Goal: Task Accomplishment & Management: Use online tool/utility

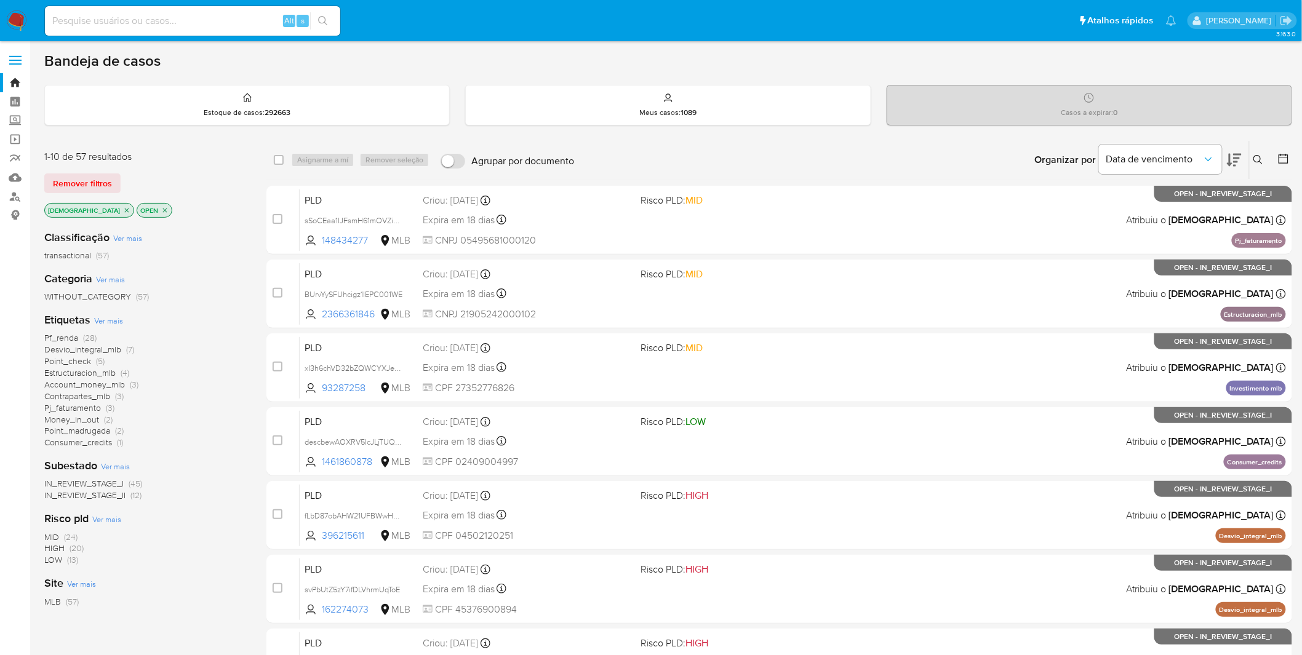
click at [80, 364] on span "Point_check" at bounding box center [67, 361] width 47 height 12
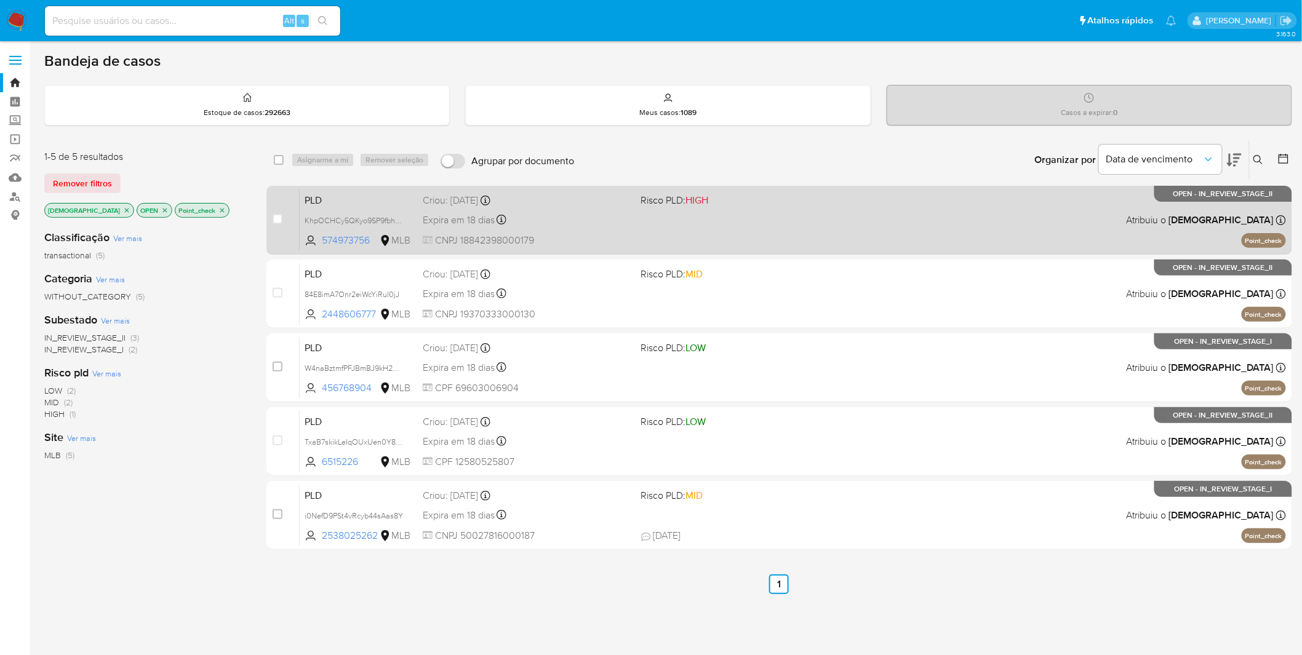
click at [631, 214] on div "PLD KhpOCHCy5QKyo9SP9fbhO0t3 574973756 MLB Risco PLD: HIGH Criou: 12/09/2025 Cr…" at bounding box center [793, 220] width 986 height 62
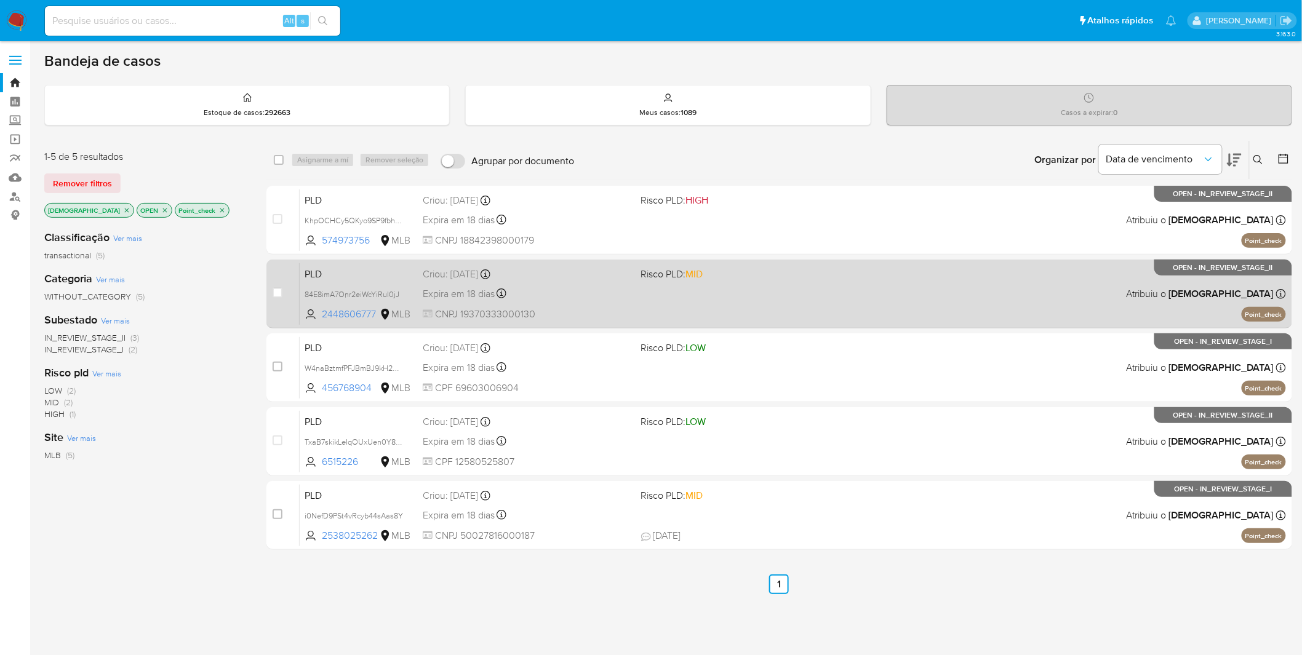
click at [581, 298] on div "Expira em 18 dias Expira em 27/10/2025 00:27:09" at bounding box center [527, 293] width 209 height 17
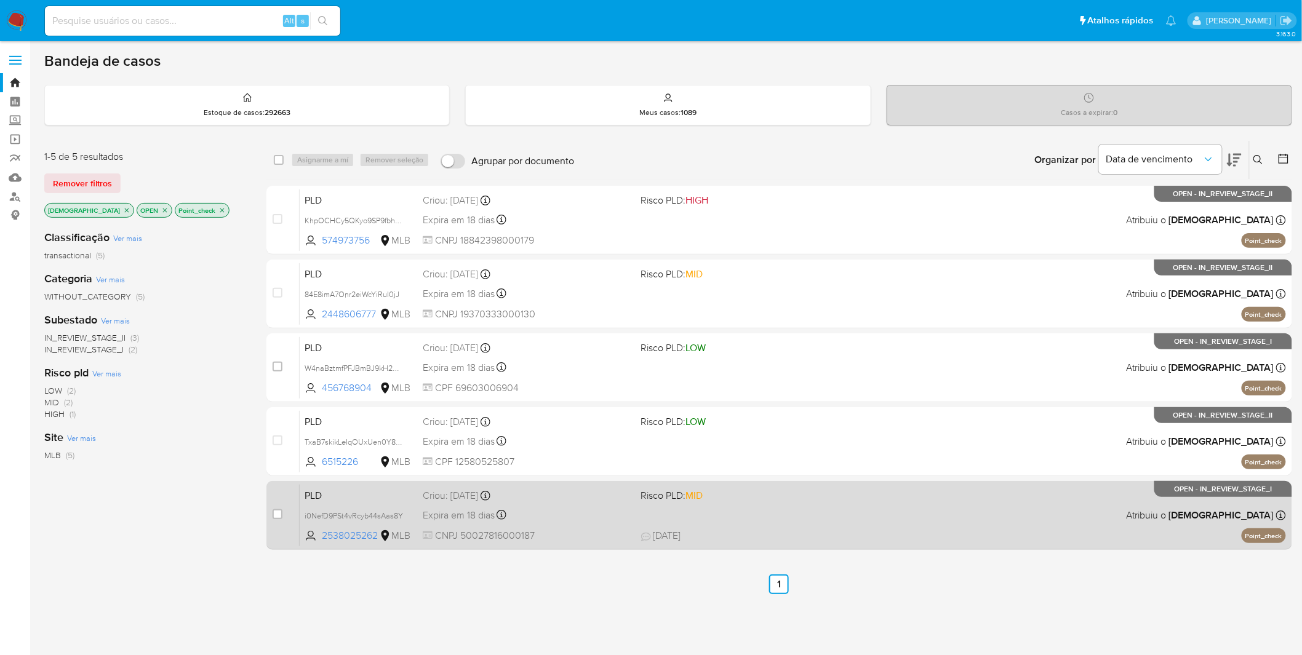
click at [601, 431] on div "Expira em 18 dias Expira em 27/10/2025 00:16:30" at bounding box center [527, 515] width 209 height 17
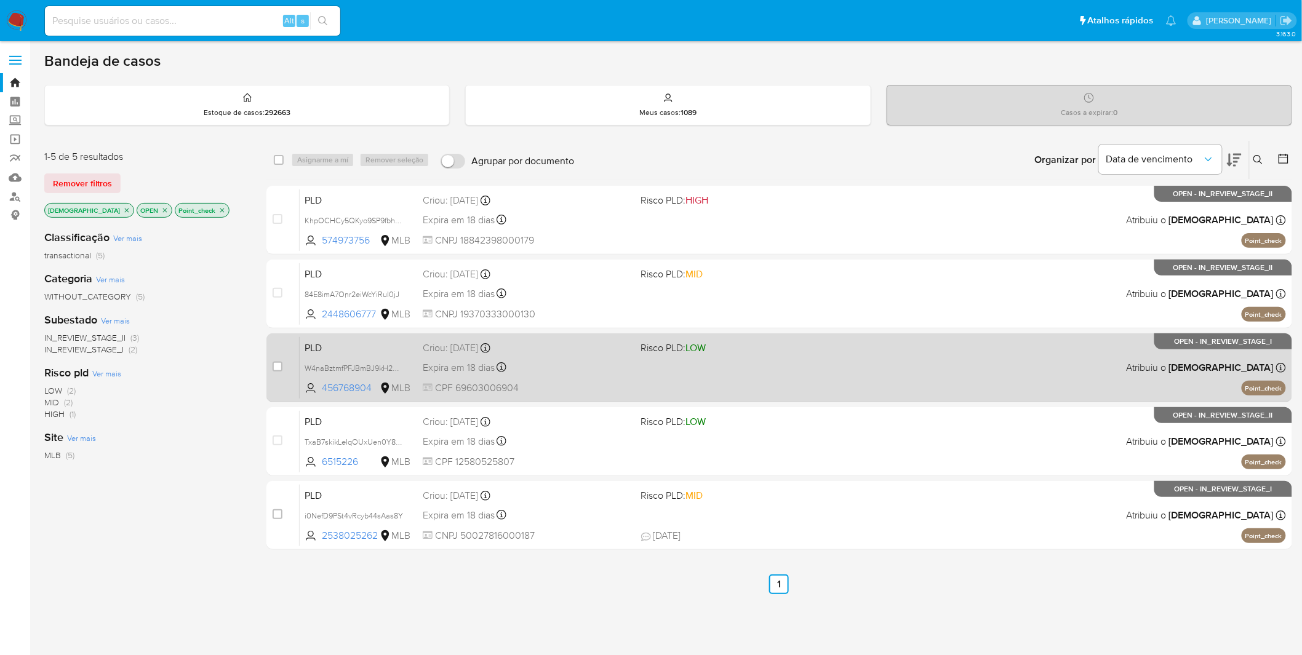
click at [581, 374] on div "Expira em 18 dias Expira em 27/10/2025 00:24:52" at bounding box center [527, 367] width 209 height 17
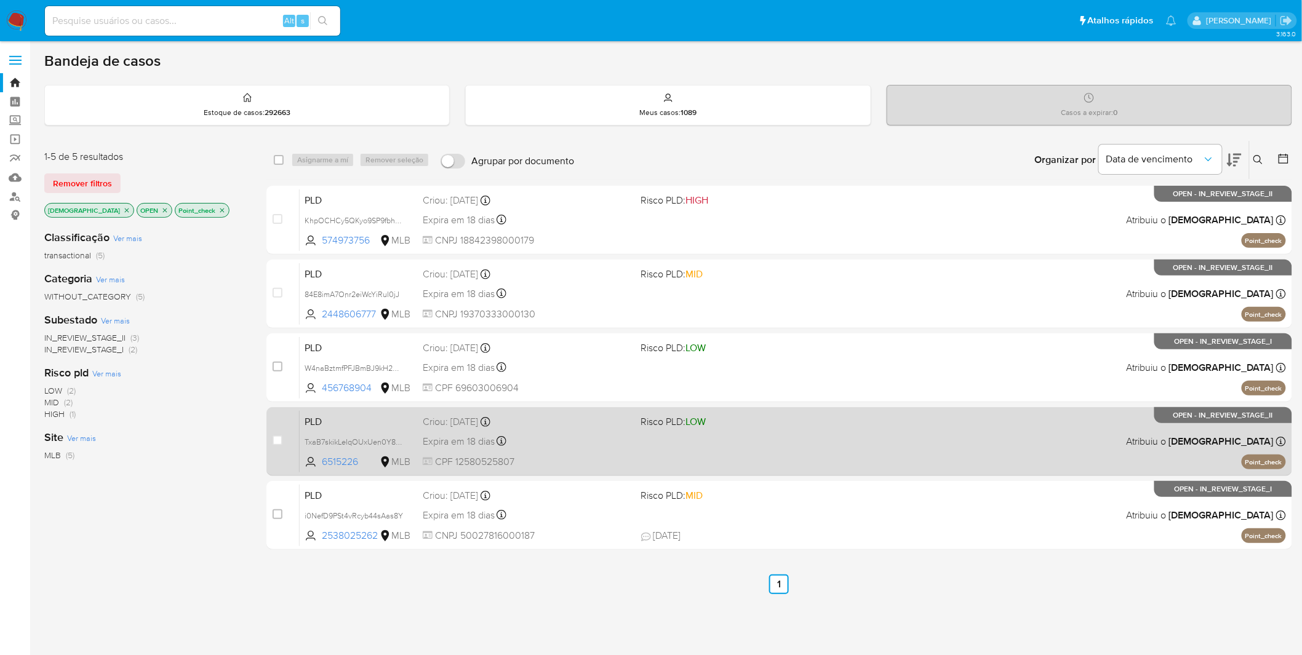
click at [570, 431] on div "PLD TxaB7skikLeIqOUxUen0Y8Qc 6515226 MLB Risco PLD: LOW Criou: 12/09/2025 Criou…" at bounding box center [793, 441] width 986 height 62
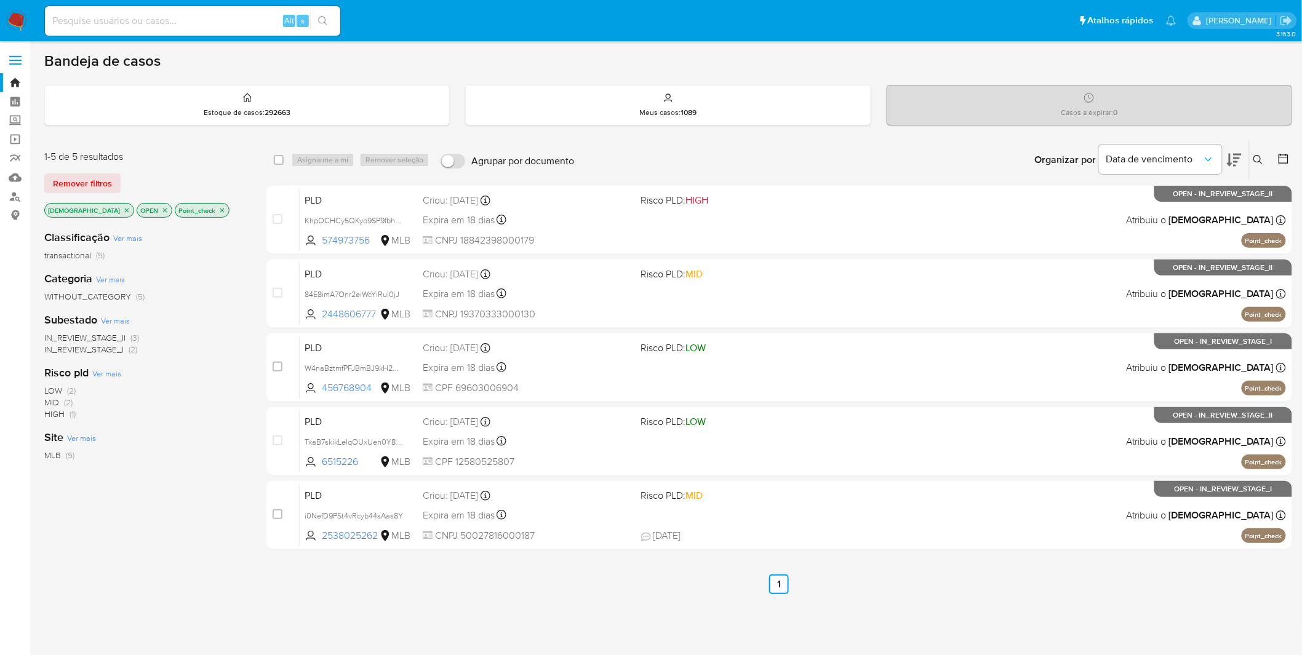
click at [188, 205] on p "Point_check" at bounding box center [202, 211] width 54 height 14
click at [195, 210] on p "Point_check" at bounding box center [202, 211] width 54 height 14
click at [218, 209] on icon "close-filter" at bounding box center [221, 210] width 7 height 7
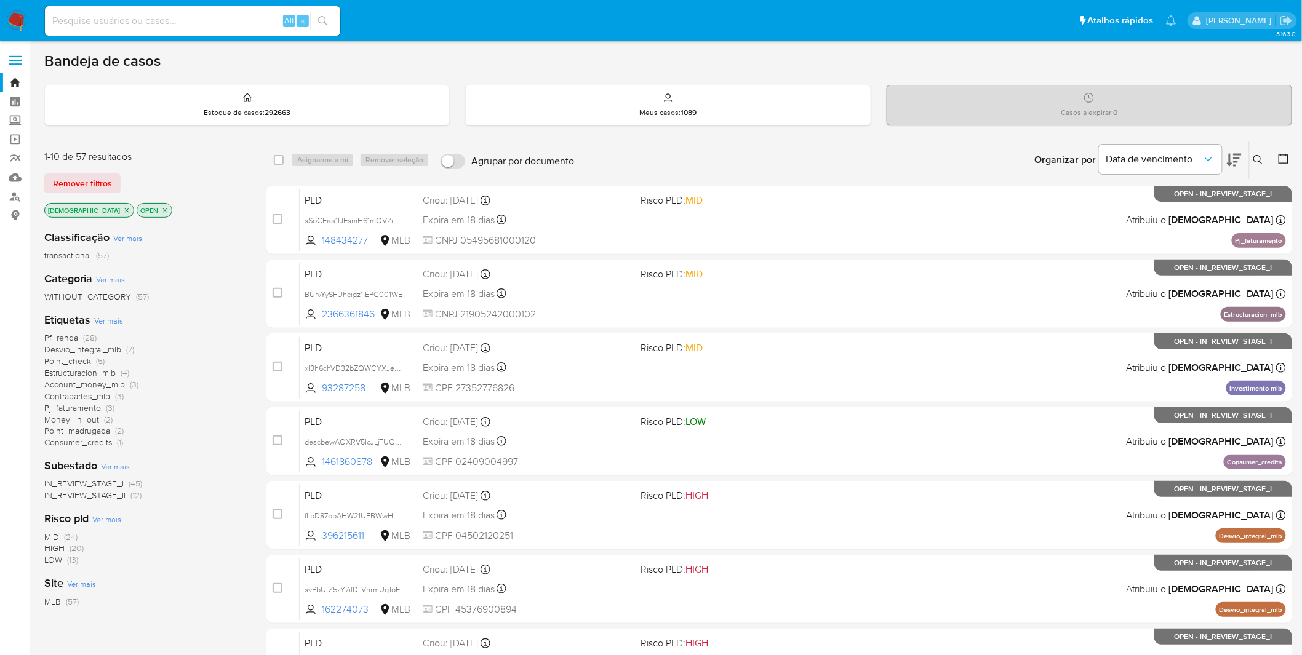
click at [92, 429] on span "Point_madrugada" at bounding box center [77, 430] width 66 height 12
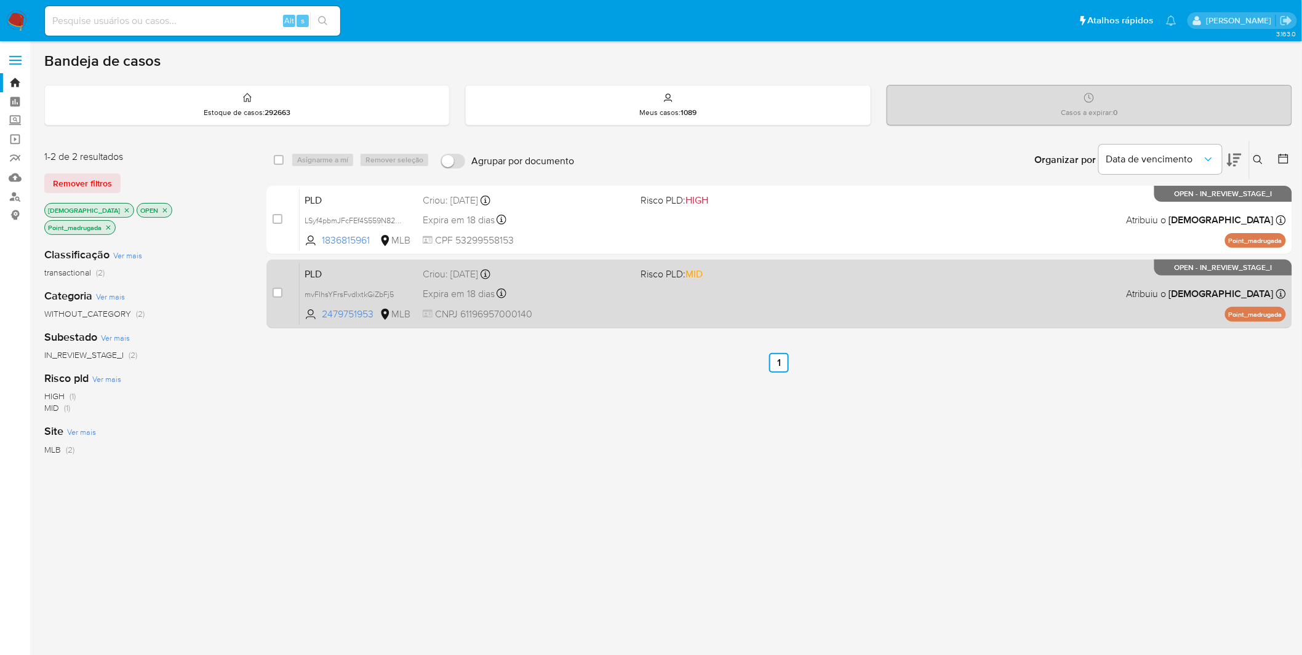
click at [611, 300] on div "Expira em 18 dias Expira em 27/10/2025 00:27:04" at bounding box center [527, 293] width 209 height 17
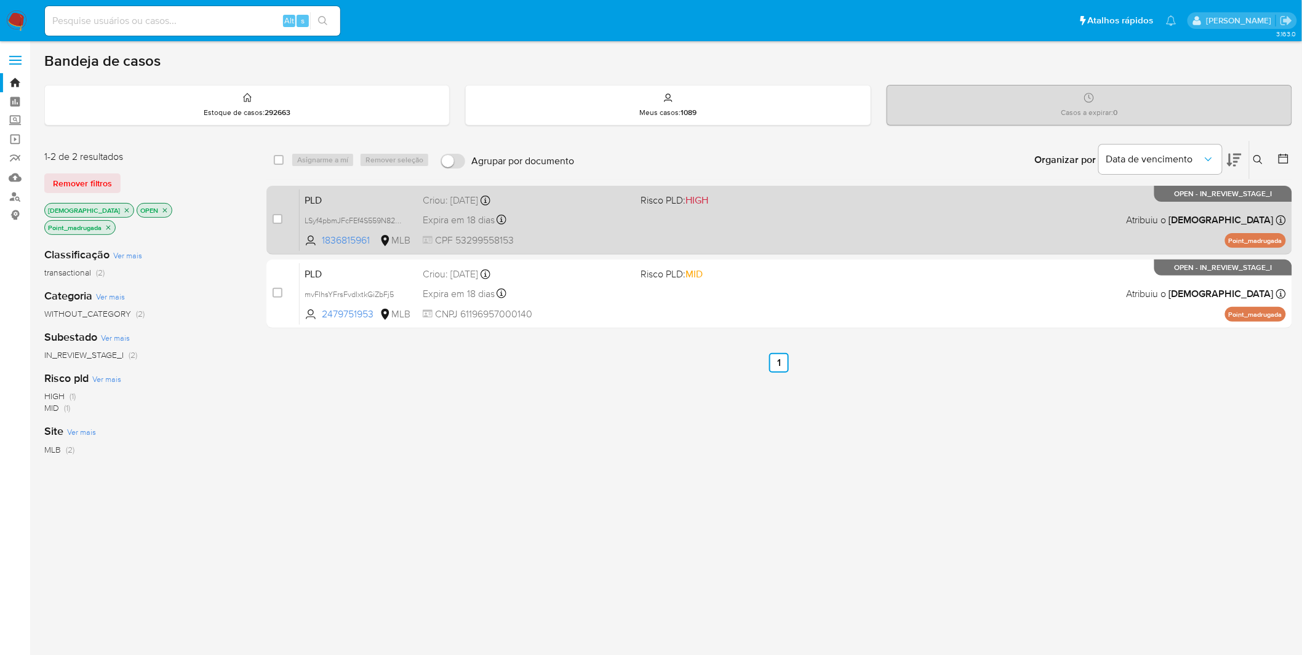
click at [608, 225] on div "Expira em 18 dias Expira em 27/10/2025 00:29:02" at bounding box center [527, 220] width 209 height 17
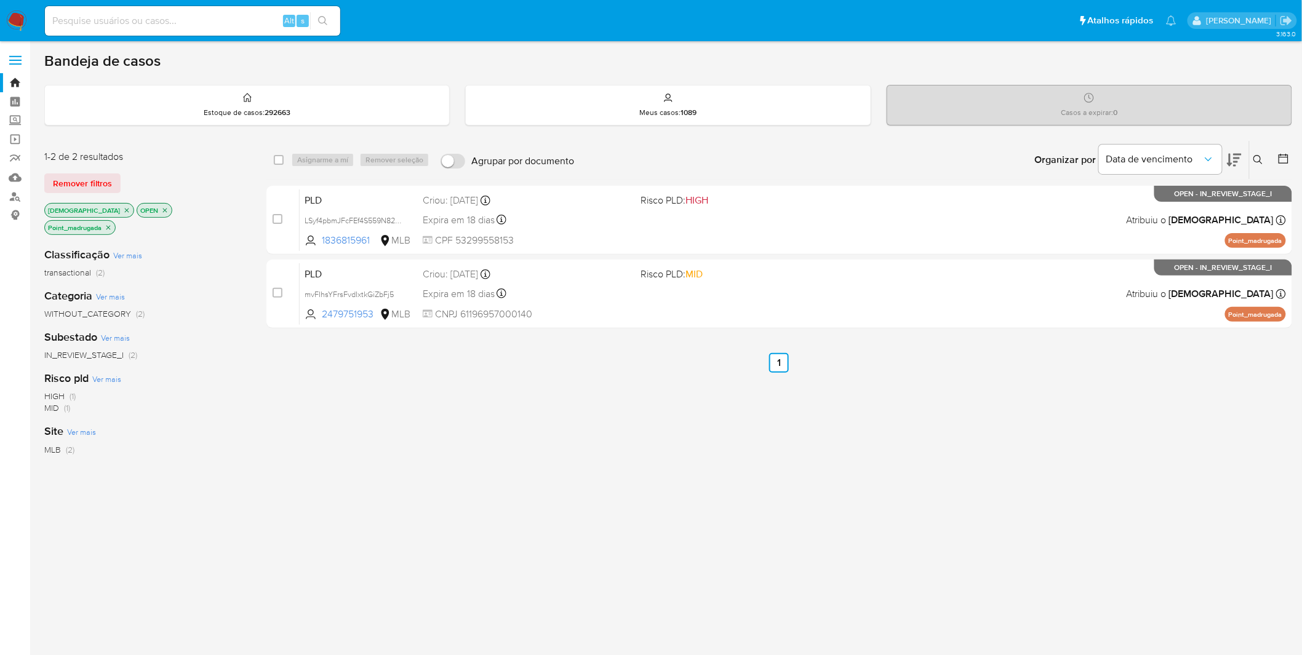
click at [112, 224] on icon "close-filter" at bounding box center [108, 227] width 7 height 7
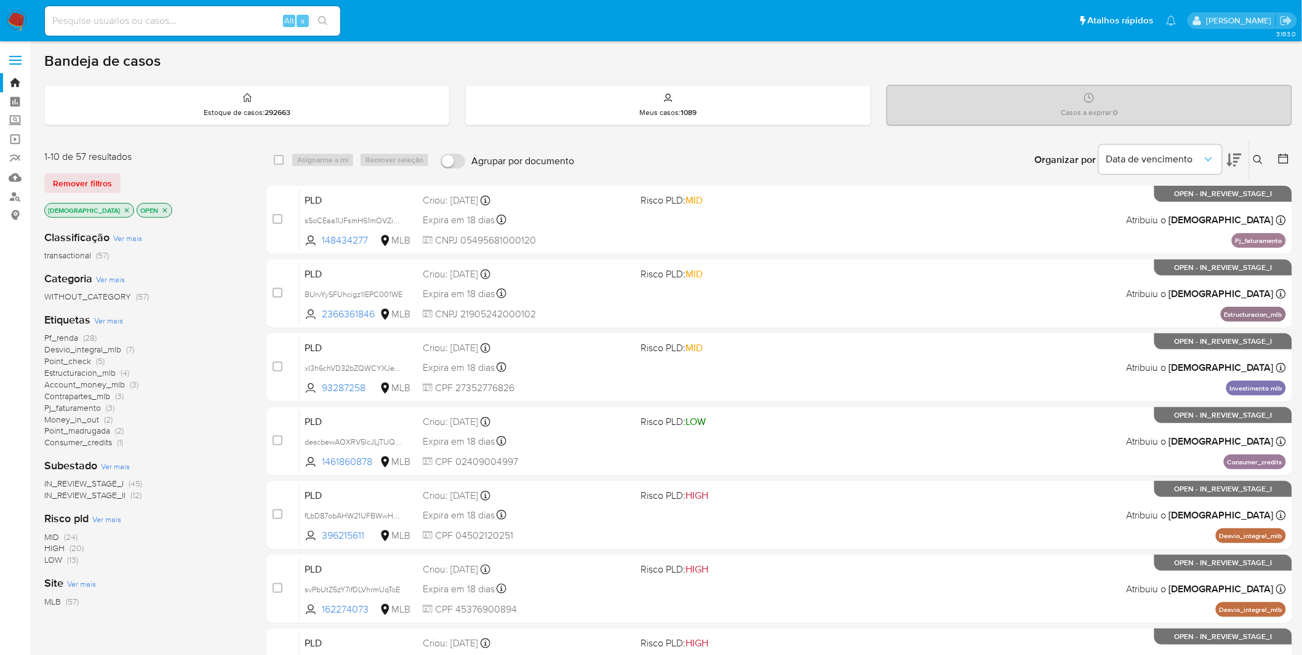
click at [98, 431] on span "Consumer_credits" at bounding box center [78, 442] width 68 height 12
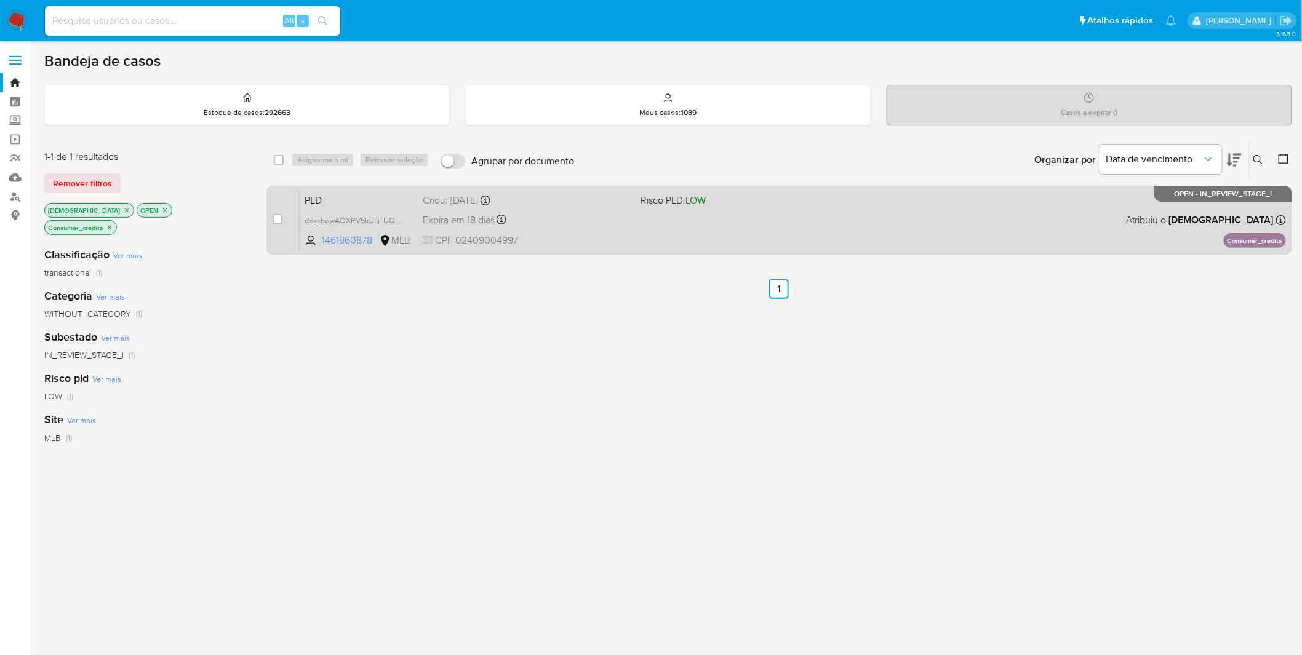
click at [578, 249] on div "PLD descbewAOXRV5IcJLjTUQ4EM 1461860878 MLB Risco PLD: LOW Criou: 12/09/2025 Cr…" at bounding box center [793, 220] width 986 height 62
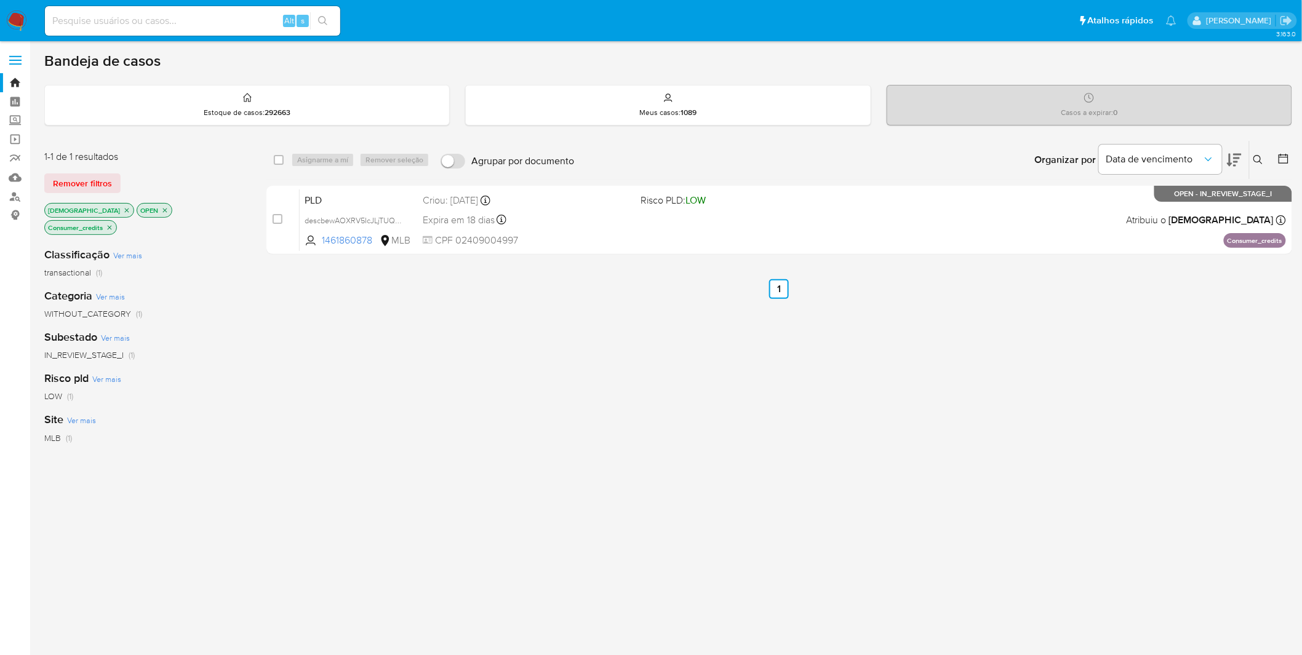
click at [113, 224] on icon "close-filter" at bounding box center [109, 227] width 7 height 7
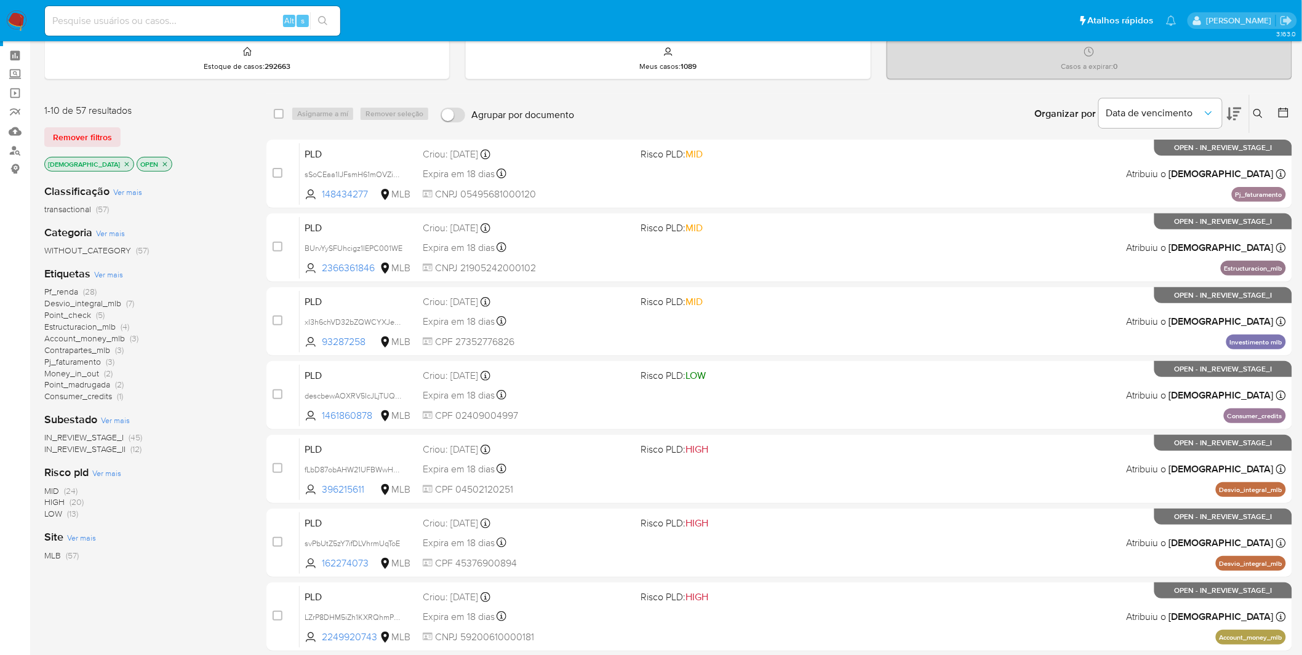
scroll to position [68, 0]
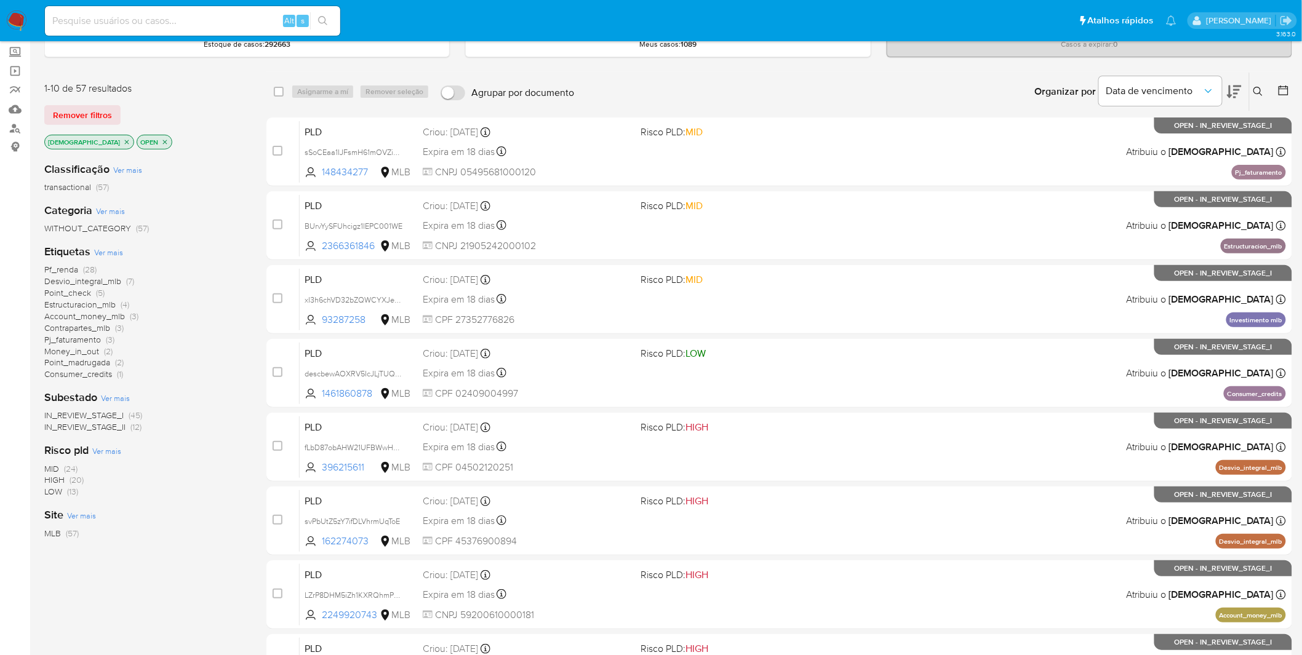
click at [82, 353] on span "Money_in_out" at bounding box center [71, 351] width 55 height 12
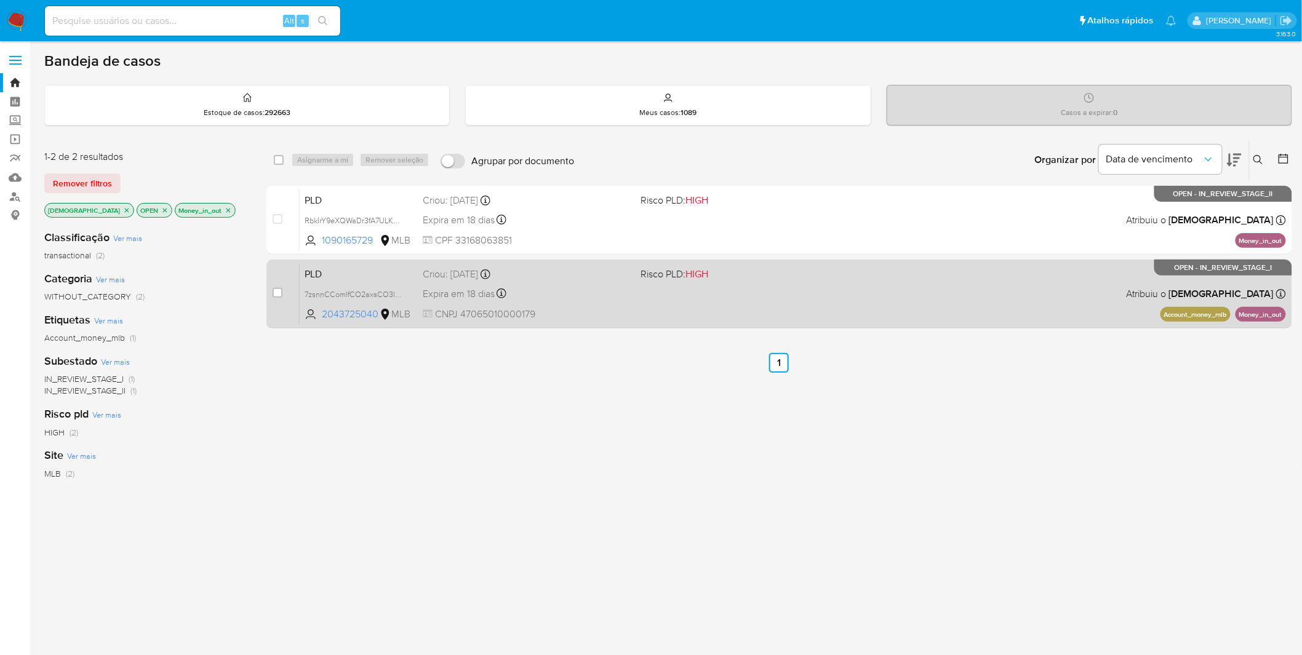
click at [604, 301] on div "PLD 7zsnnCComlfCO2axsCO3lWs2 2043725040 MLB Risco PLD: HIGH Criou: 12/09/2025 C…" at bounding box center [793, 294] width 986 height 62
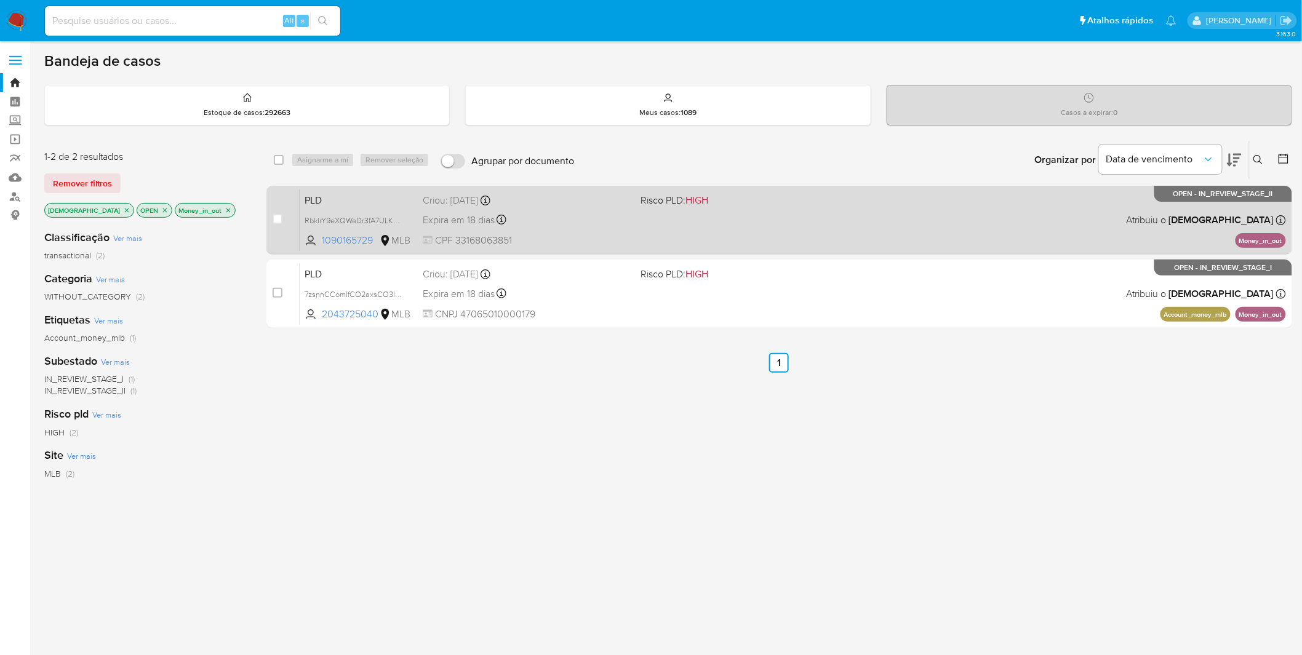
click at [598, 229] on div "PLD RbklrY9eXQWaDr3fA7ULK3Kl 1090165729 MLB Risco PLD: HIGH Criou: 12/09/2025 C…" at bounding box center [793, 220] width 986 height 62
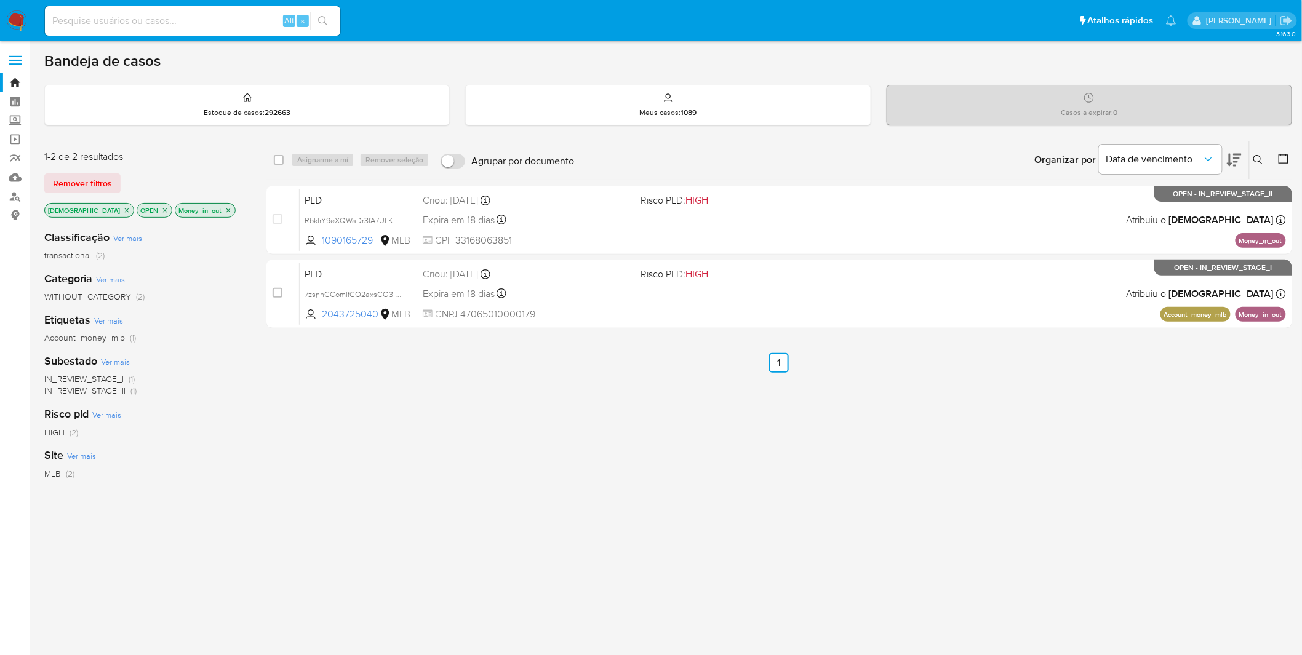
click at [225, 207] on icon "close-filter" at bounding box center [228, 210] width 7 height 7
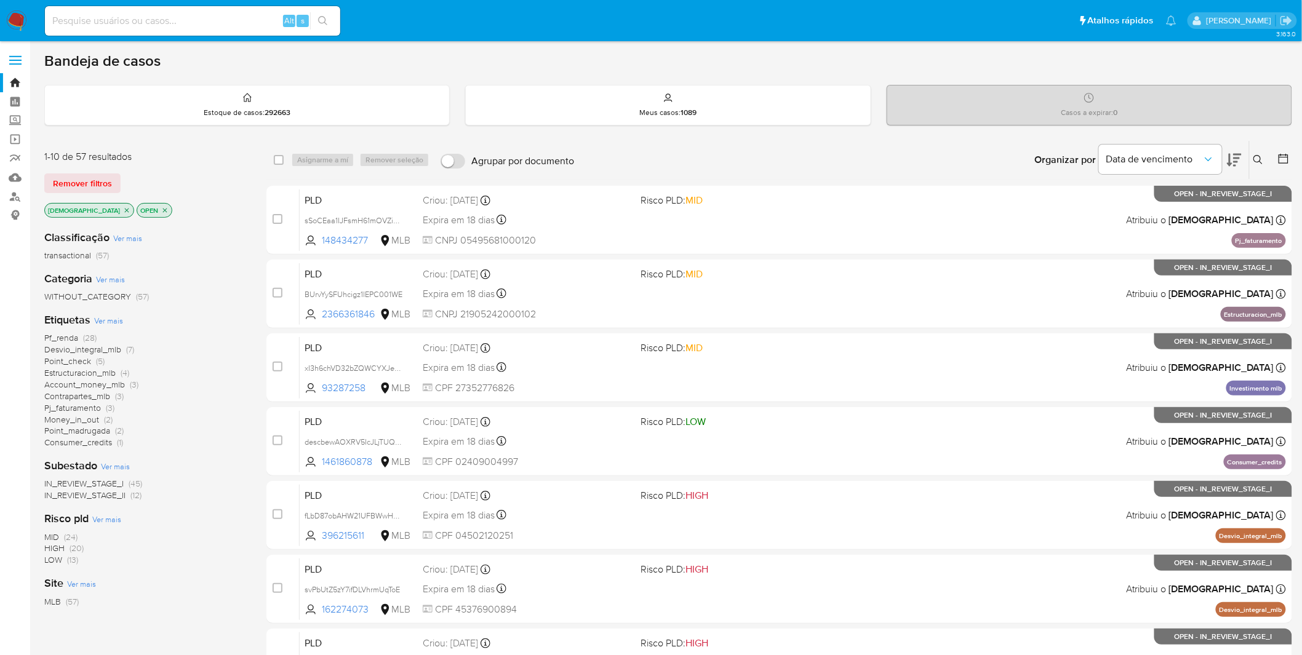
click at [70, 407] on span "Pj_faturamento" at bounding box center [72, 408] width 57 height 12
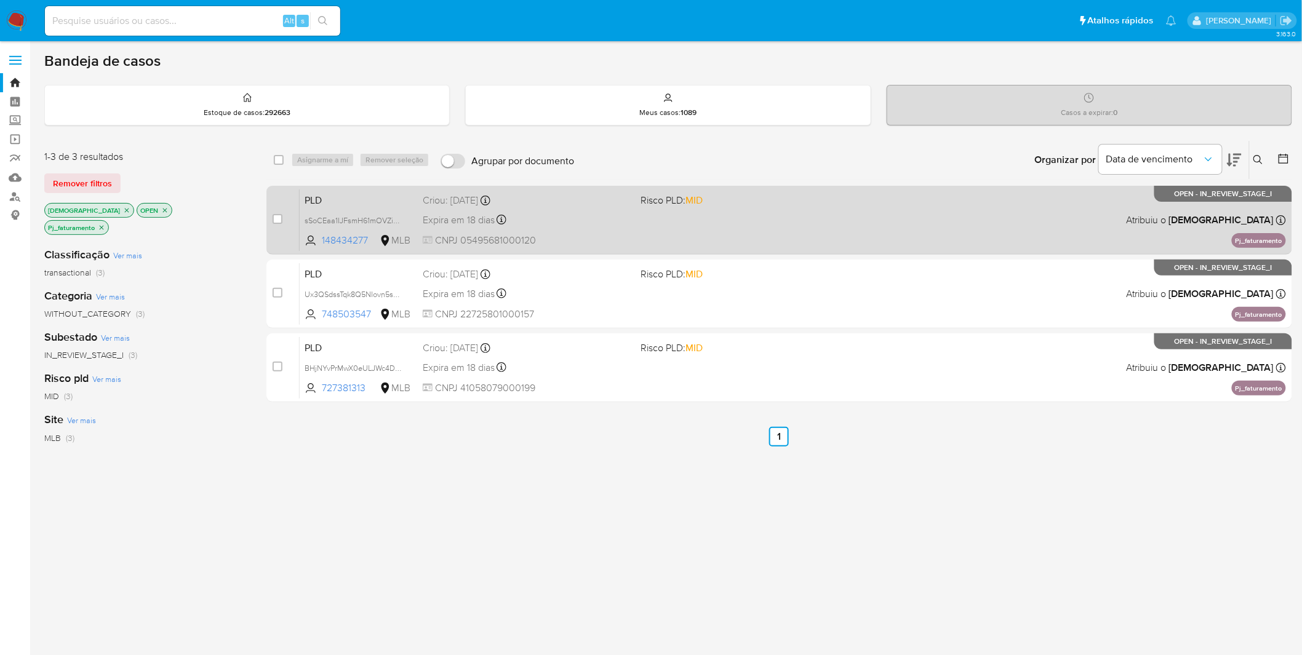
click at [598, 217] on div "Expira em 18 dias Expira em 27/10/2025 00:39:57" at bounding box center [527, 220] width 209 height 17
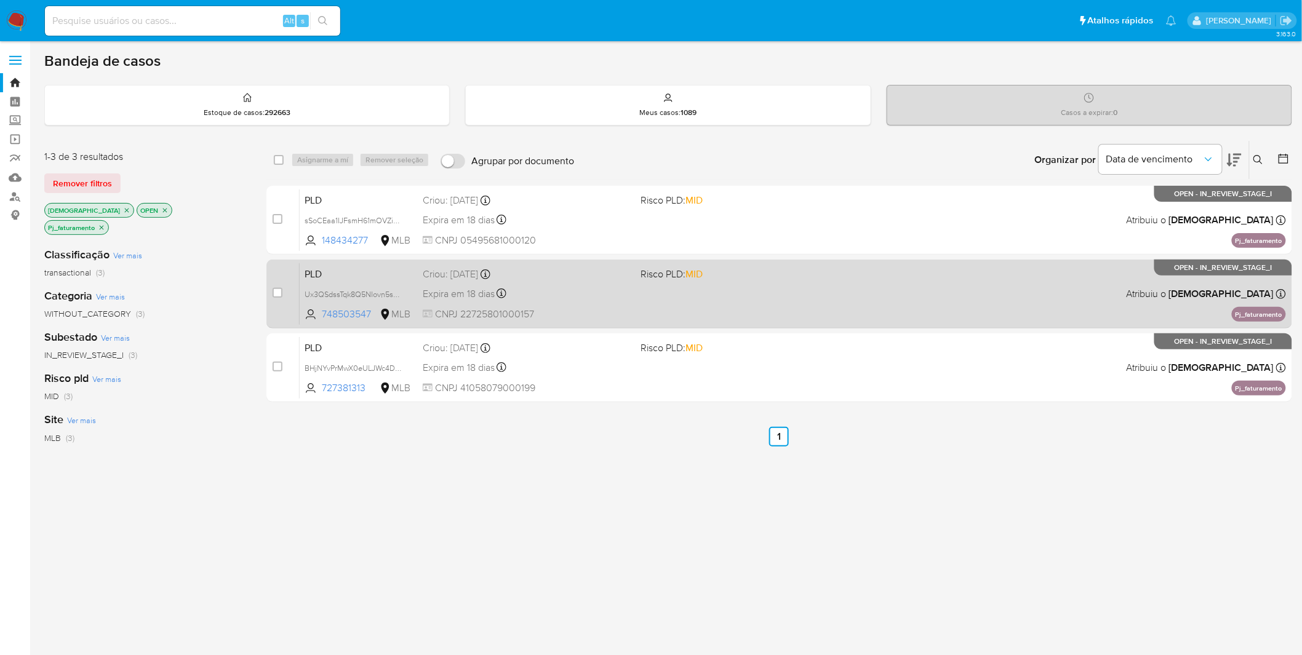
click at [594, 308] on span "CNPJ 22725801000157" at bounding box center [527, 315] width 209 height 14
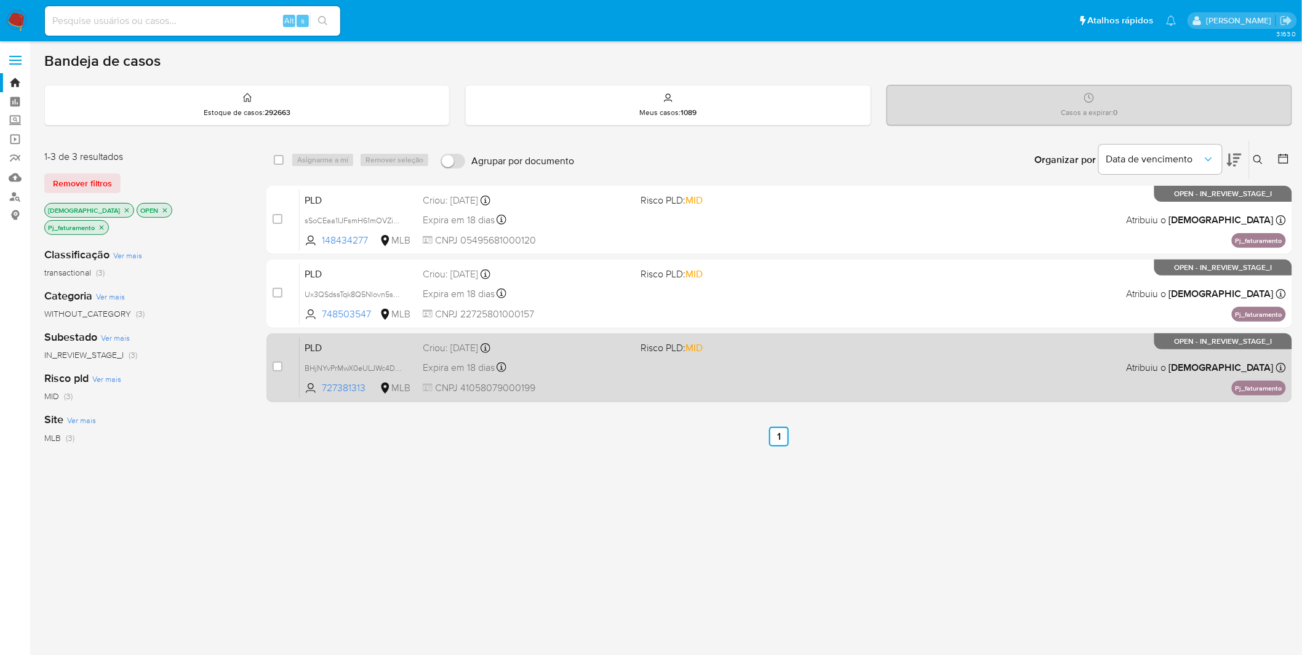
click at [632, 383] on div "PLD BHjNYvPrMwX0eULJWc4DwTde 727381313 MLB Risco PLD: MID Criou: 12/09/2025 Cri…" at bounding box center [793, 367] width 986 height 62
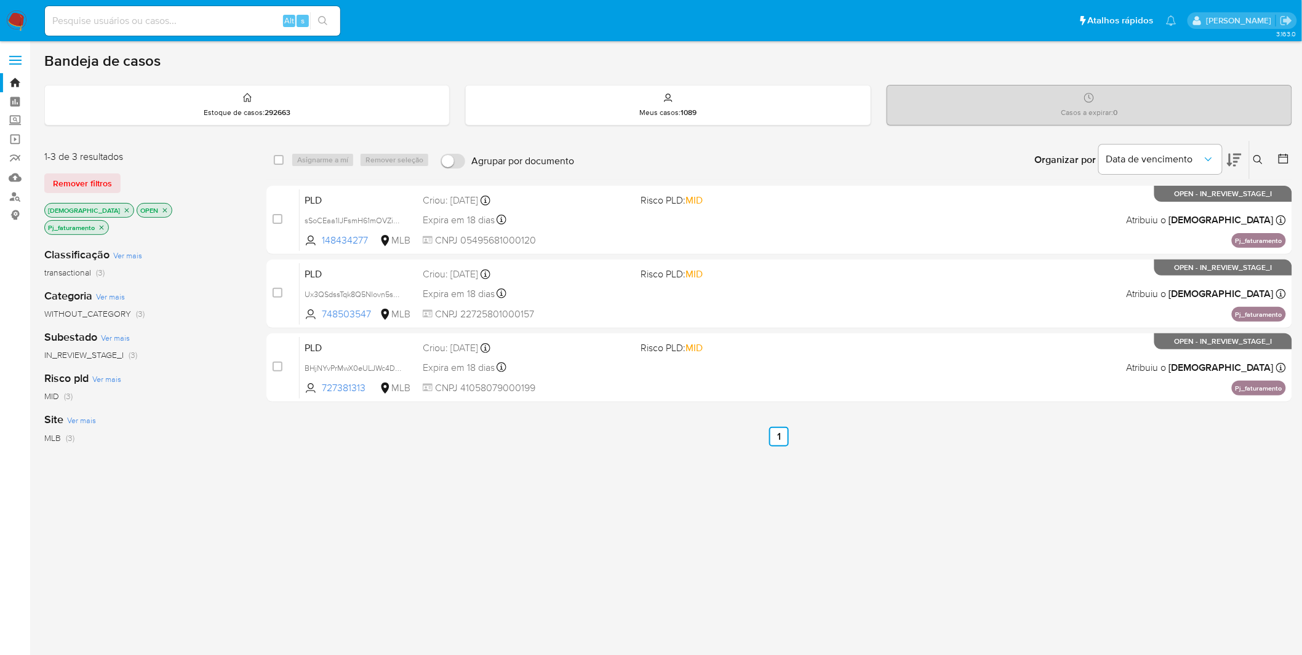
click at [105, 224] on icon "close-filter" at bounding box center [101, 227] width 7 height 7
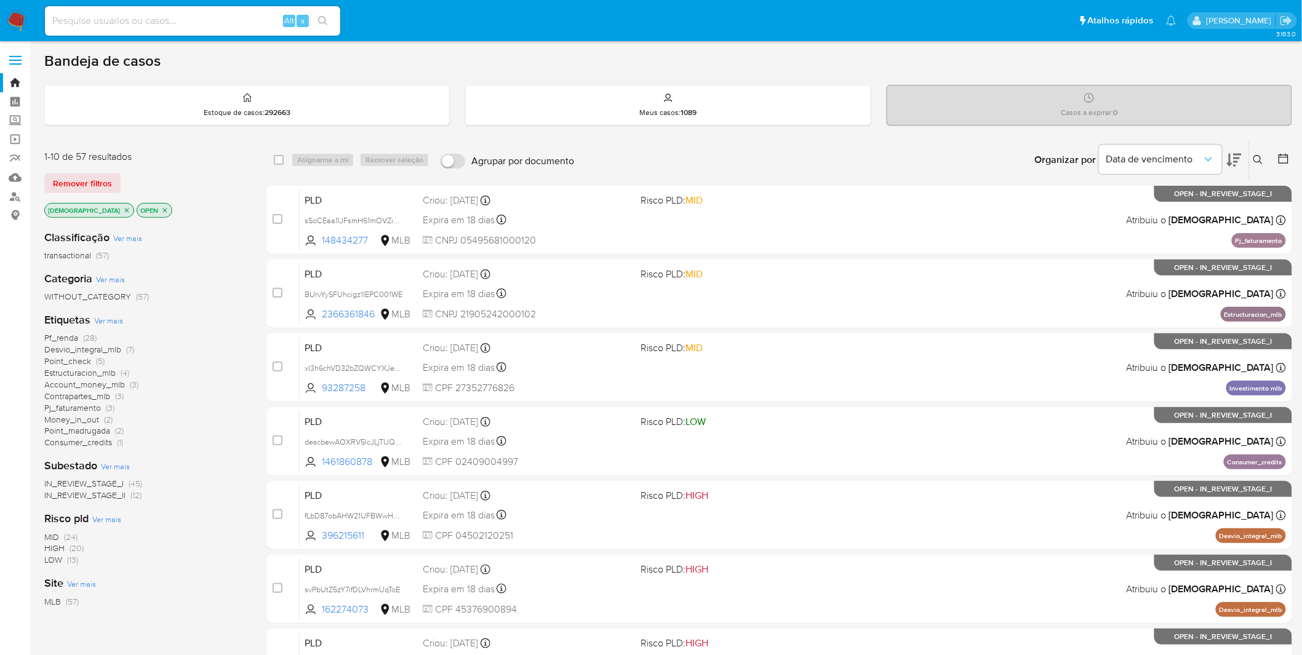
click at [93, 392] on span "Contrapartes_mlb" at bounding box center [77, 396] width 66 height 12
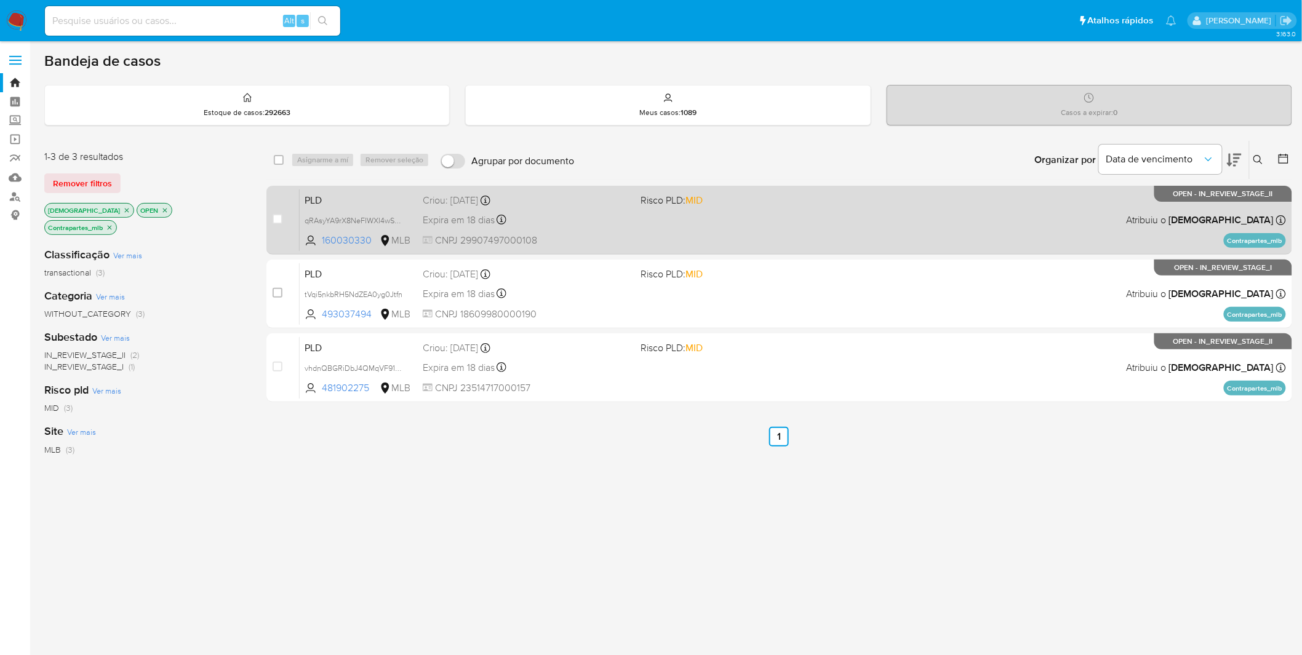
click at [619, 220] on div "Expira em 18 dias Expira em 27/10/2025 00:33:18" at bounding box center [527, 220] width 209 height 17
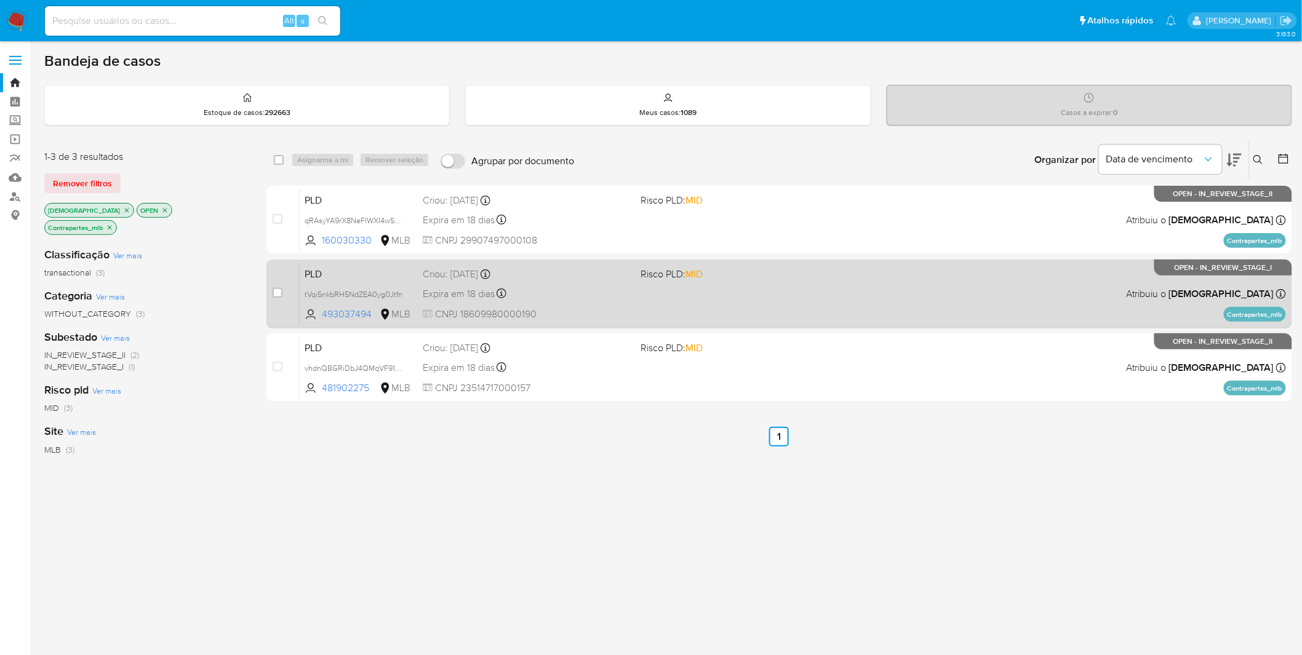
click at [591, 293] on div "Expira em 18 dias Expira em 27/10/2025 00:27:51" at bounding box center [527, 293] width 209 height 17
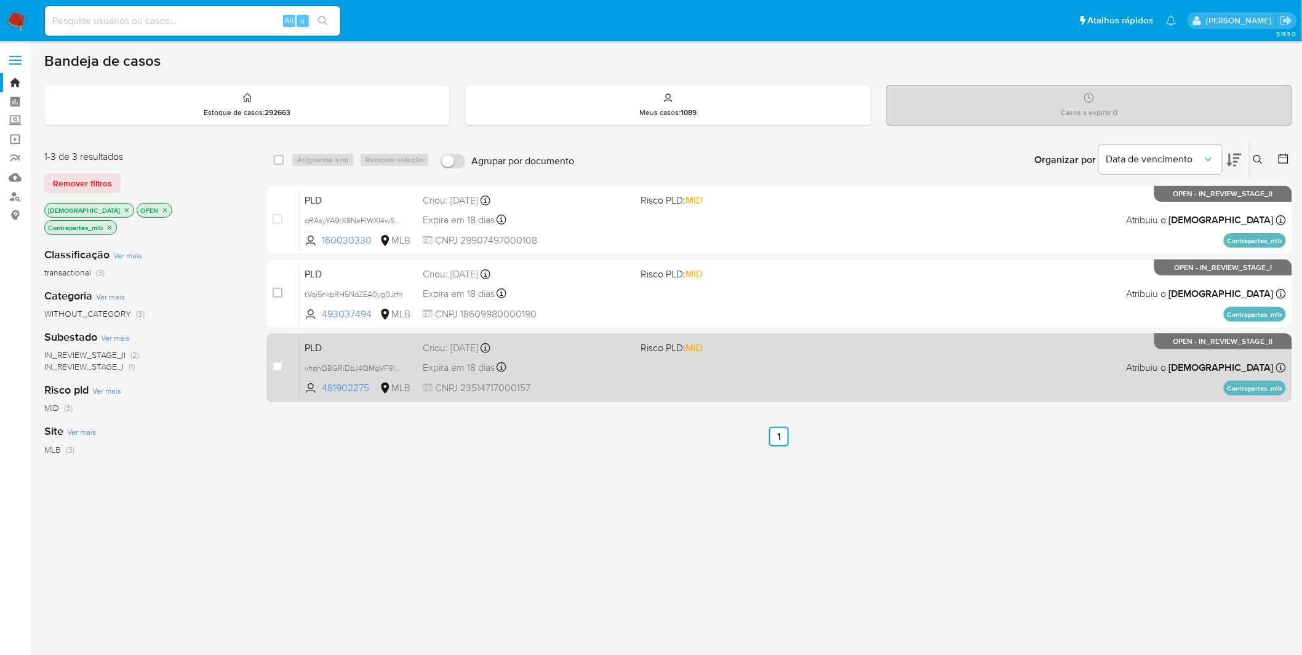
click at [614, 374] on div "Expira em 18 dias Expira em 27/10/2025 00:27:29" at bounding box center [527, 367] width 209 height 17
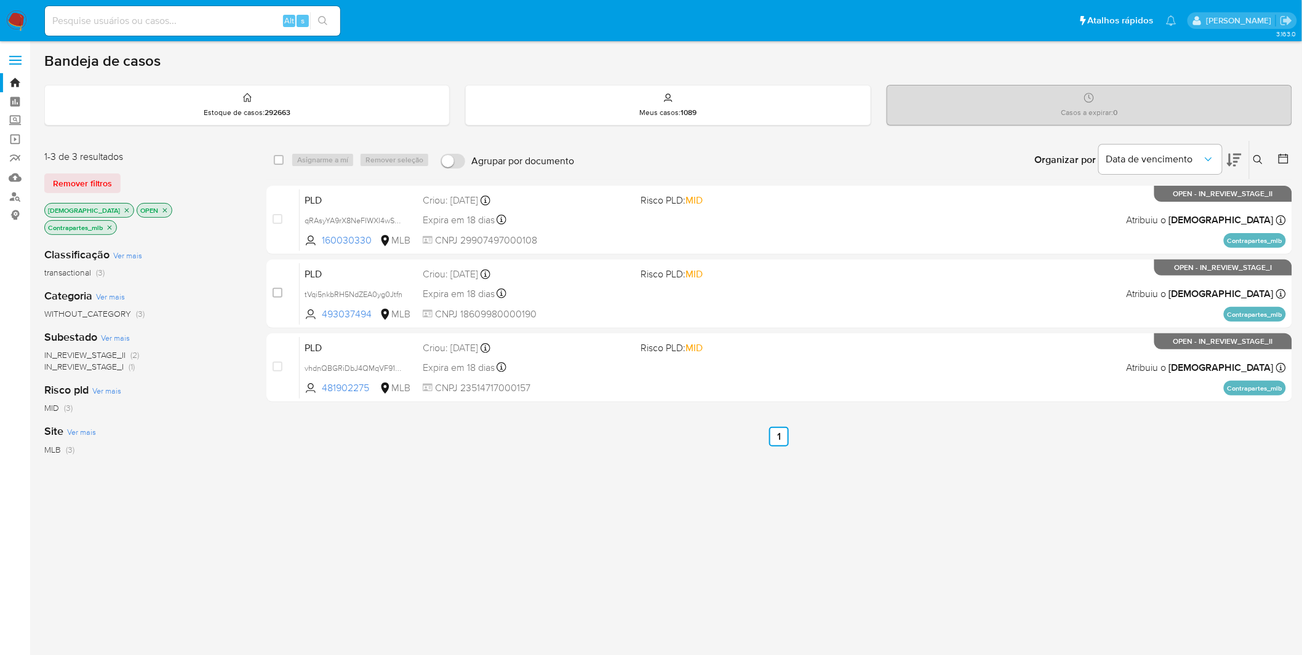
click at [113, 224] on icon "close-filter" at bounding box center [109, 227] width 7 height 7
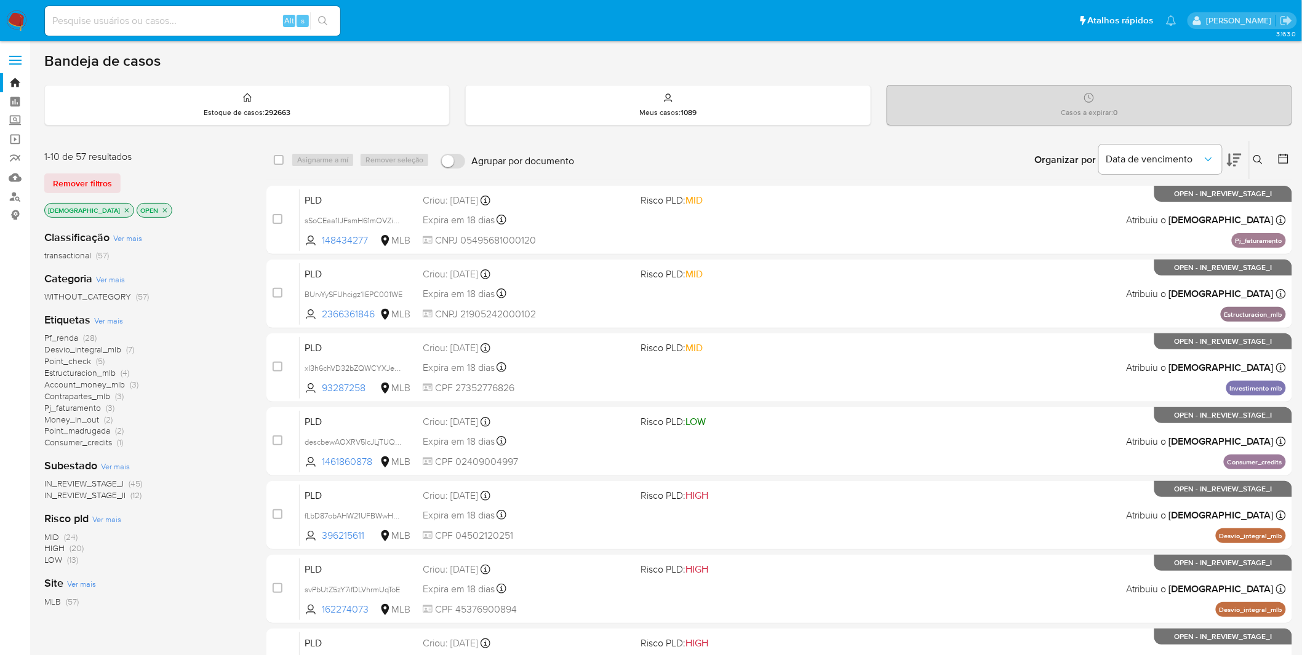
click at [102, 382] on span "Account_money_mlb" at bounding box center [84, 384] width 81 height 12
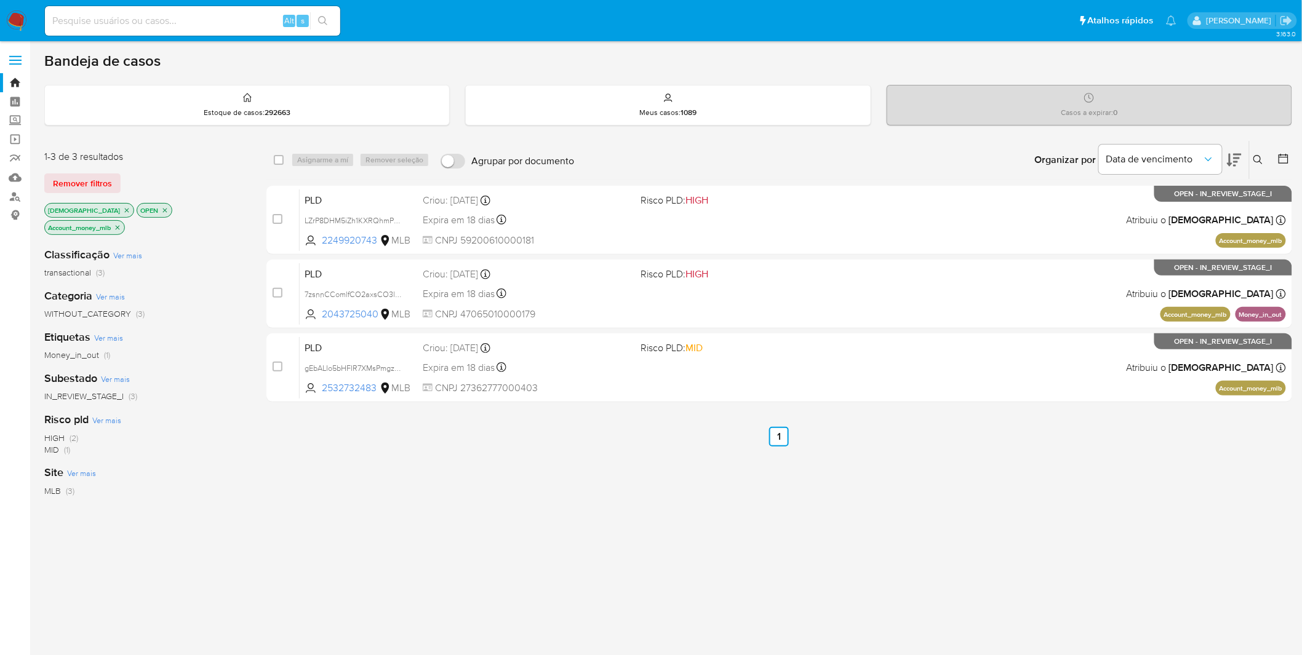
click at [587, 256] on div "case-item-checkbox Incapaz de atribuir o caso PLD LZrP8DHM5iZh1KXRQhmPvb7E 2249…" at bounding box center [778, 294] width 1025 height 217
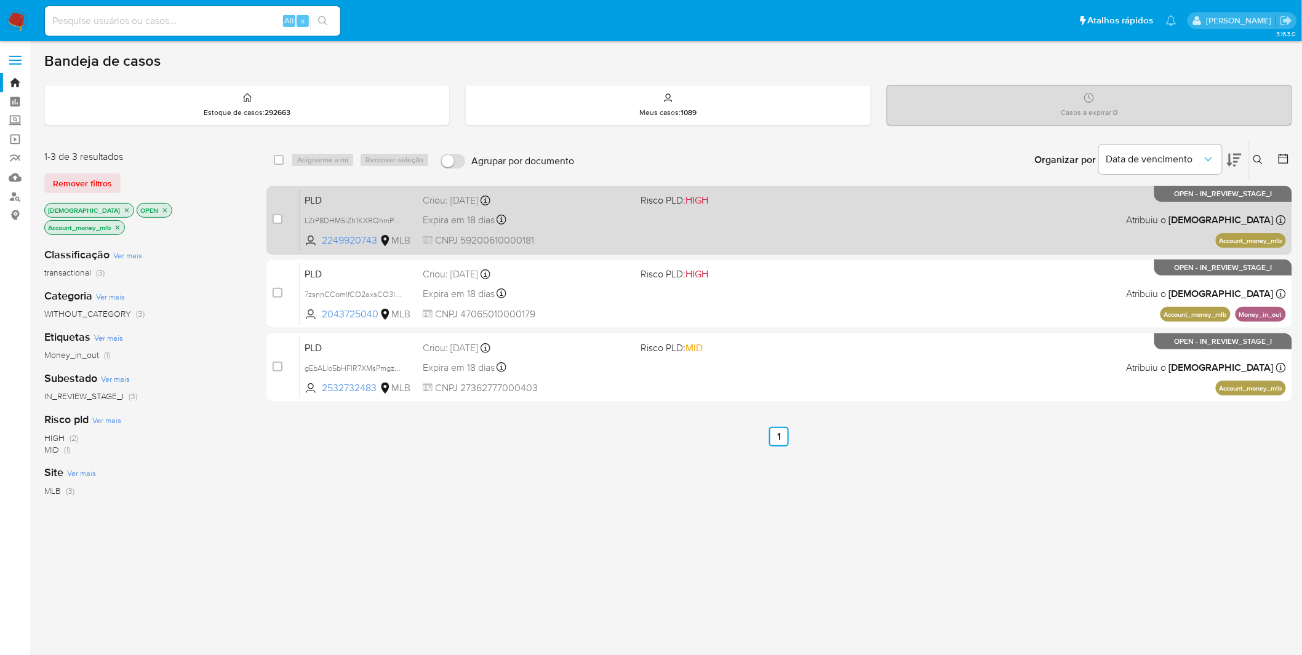
click at [606, 237] on span "CNPJ 59200610000181" at bounding box center [527, 241] width 209 height 14
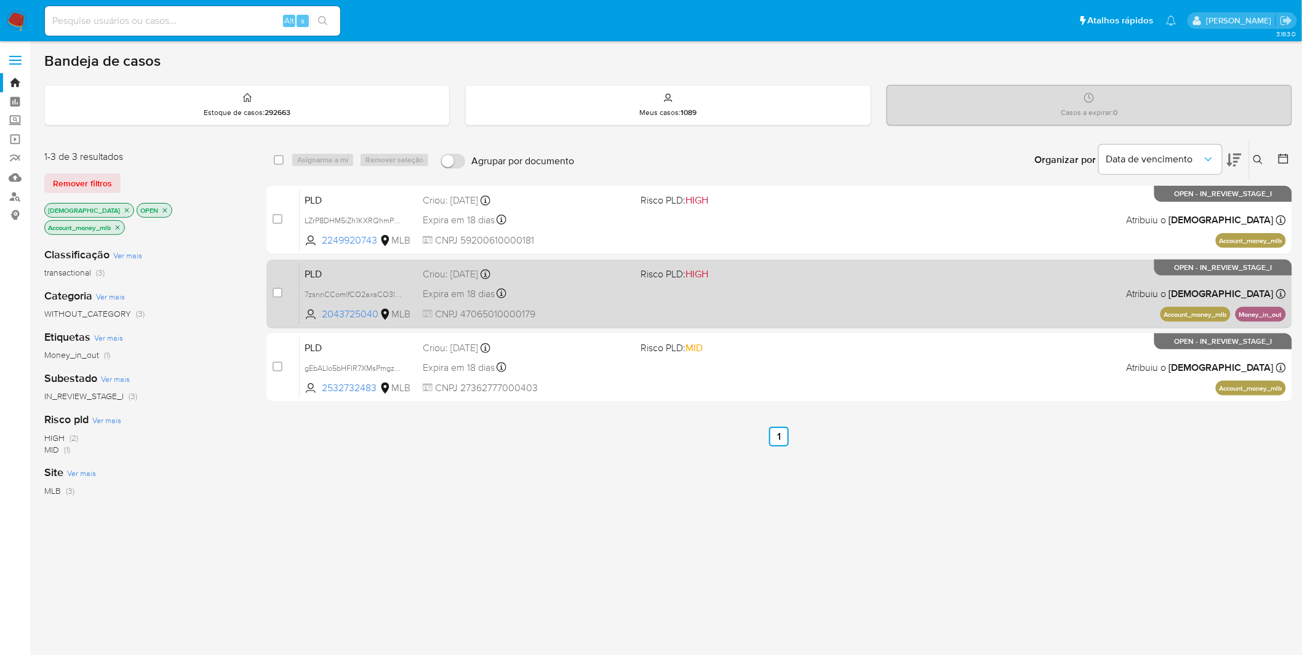
click at [609, 306] on div "PLD 7zsnnCComlfCO2axsCO3lWs2 2043725040 MLB Risco PLD: HIGH Criou: 12/09/2025 C…" at bounding box center [793, 294] width 986 height 62
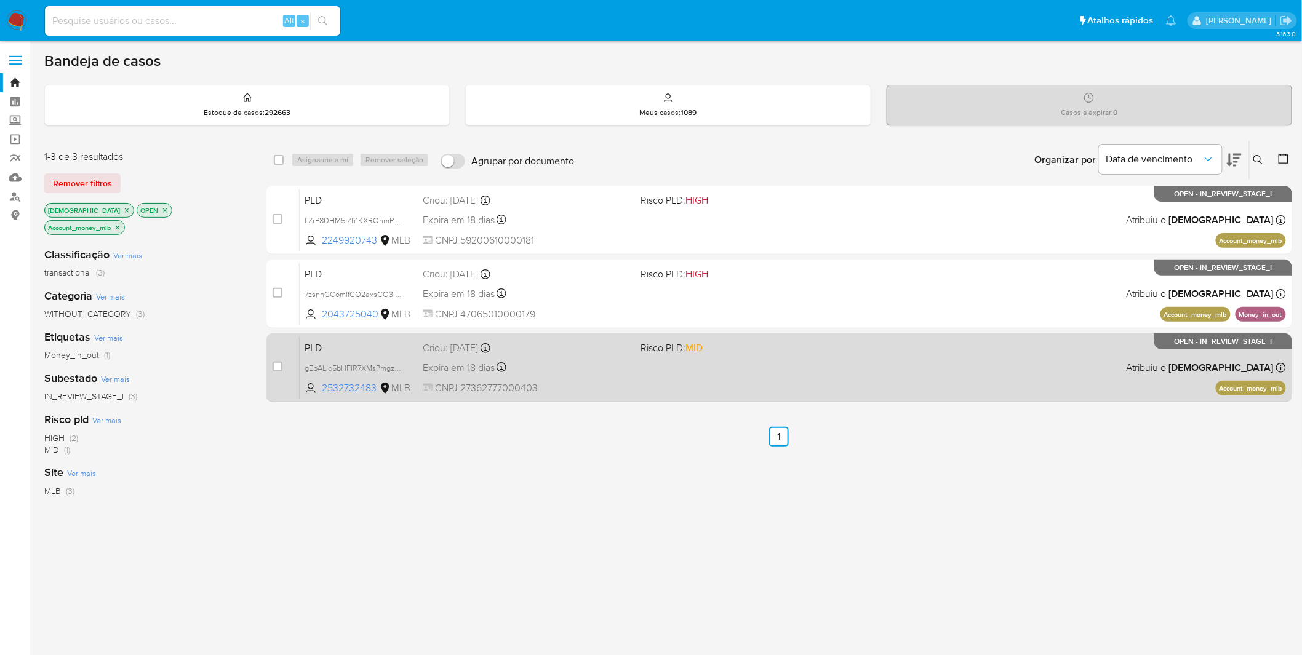
click at [570, 359] on div "Expira em 18 dias Expira em 27/10/2025 00:15:11" at bounding box center [527, 367] width 209 height 17
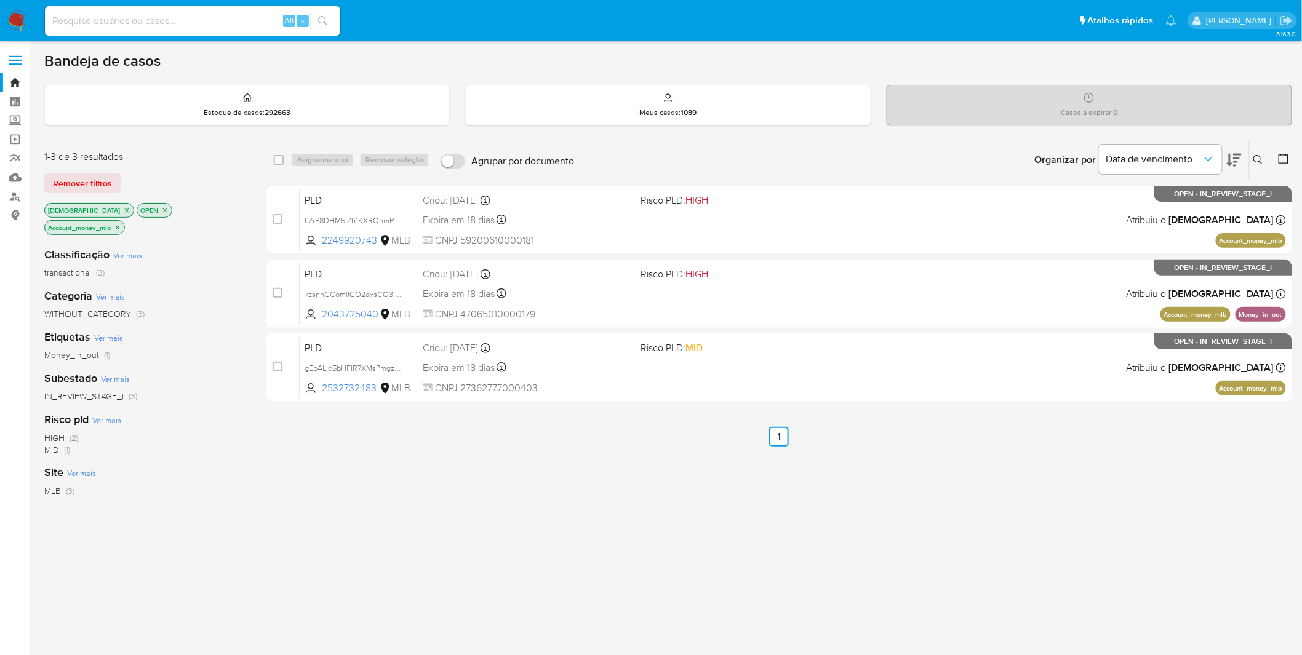
click at [124, 221] on p "Account_money_mlb" at bounding box center [84, 228] width 79 height 14
click at [121, 224] on icon "close-filter" at bounding box center [117, 227] width 7 height 7
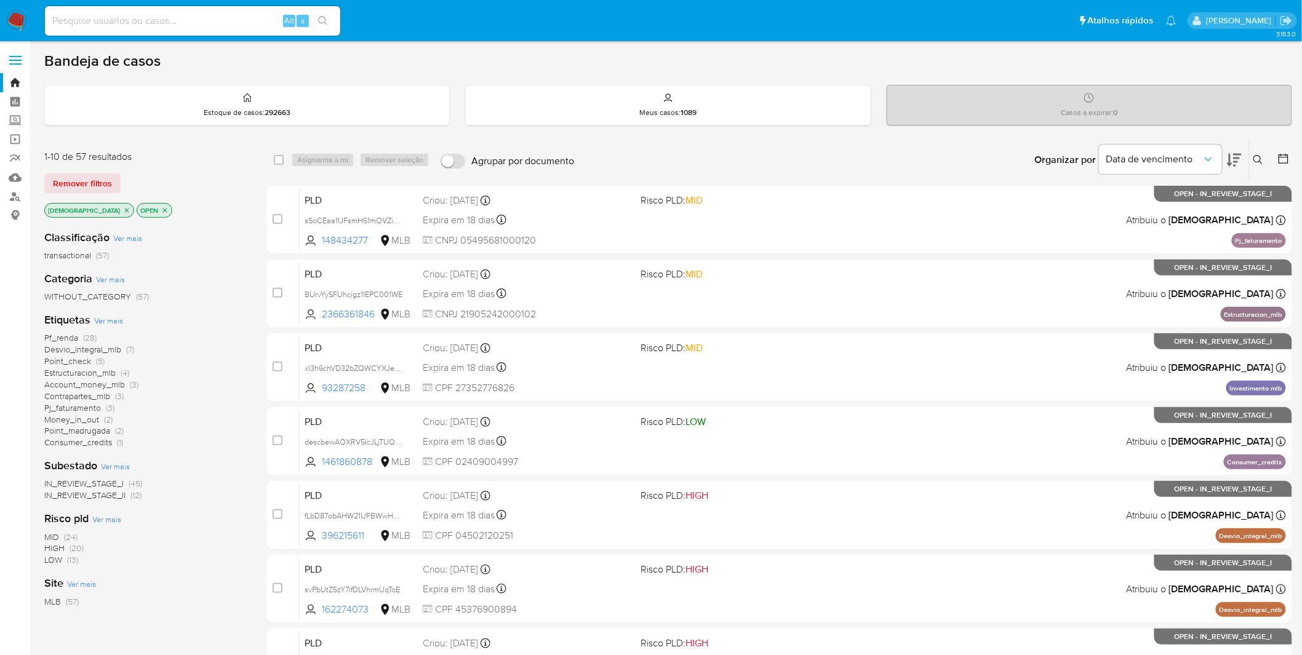
click at [85, 372] on span "Estructuracion_mlb" at bounding box center [79, 373] width 71 height 12
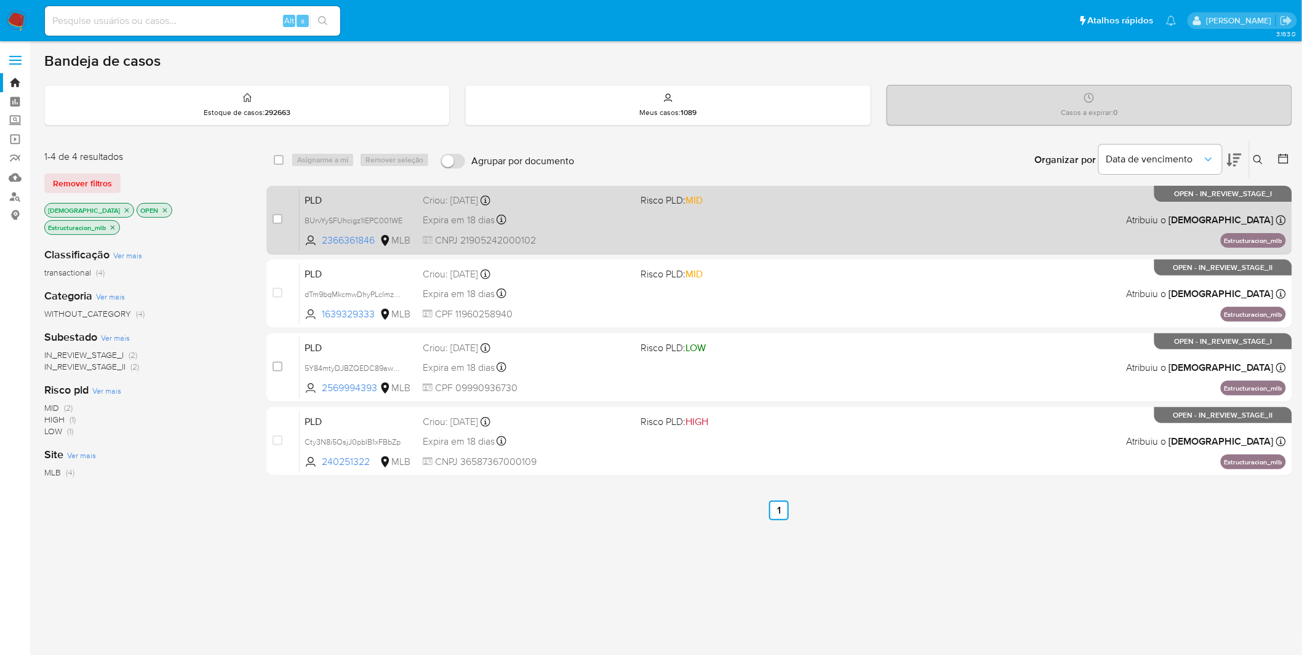
click at [619, 243] on span "CNPJ 21905242000102" at bounding box center [527, 241] width 209 height 14
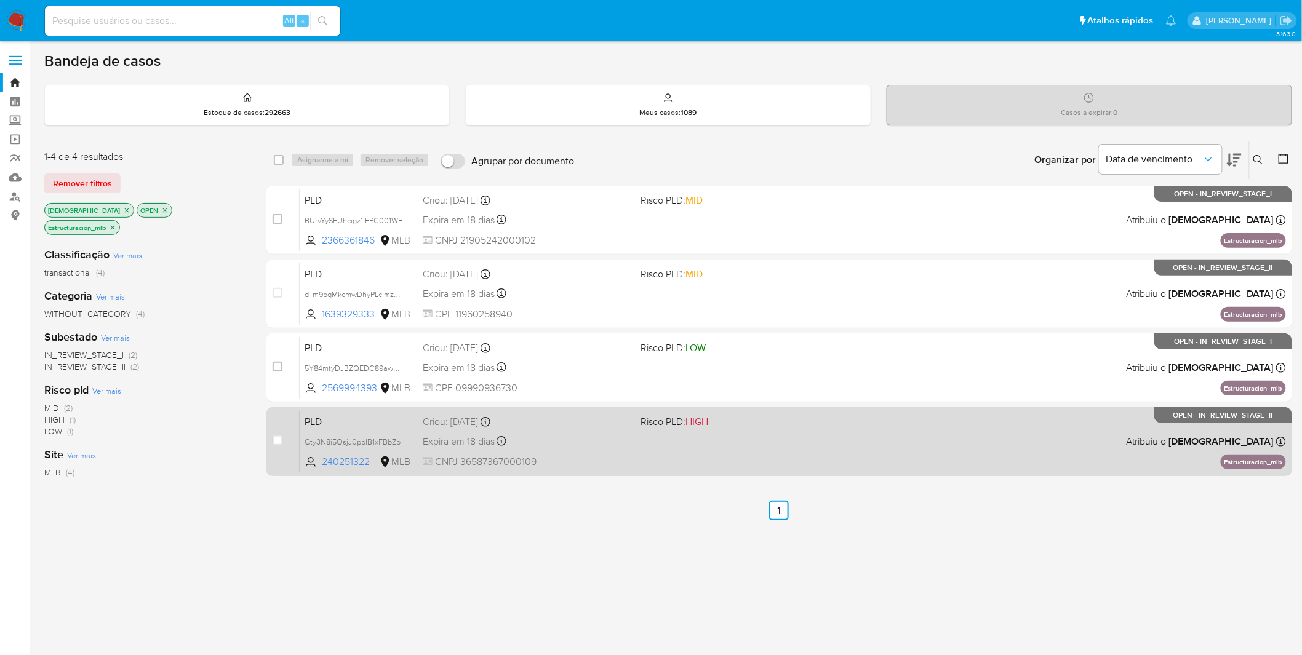
click at [551, 431] on div "Expira em 18 dias Expira em 27/10/2025 00:14:26" at bounding box center [527, 441] width 209 height 17
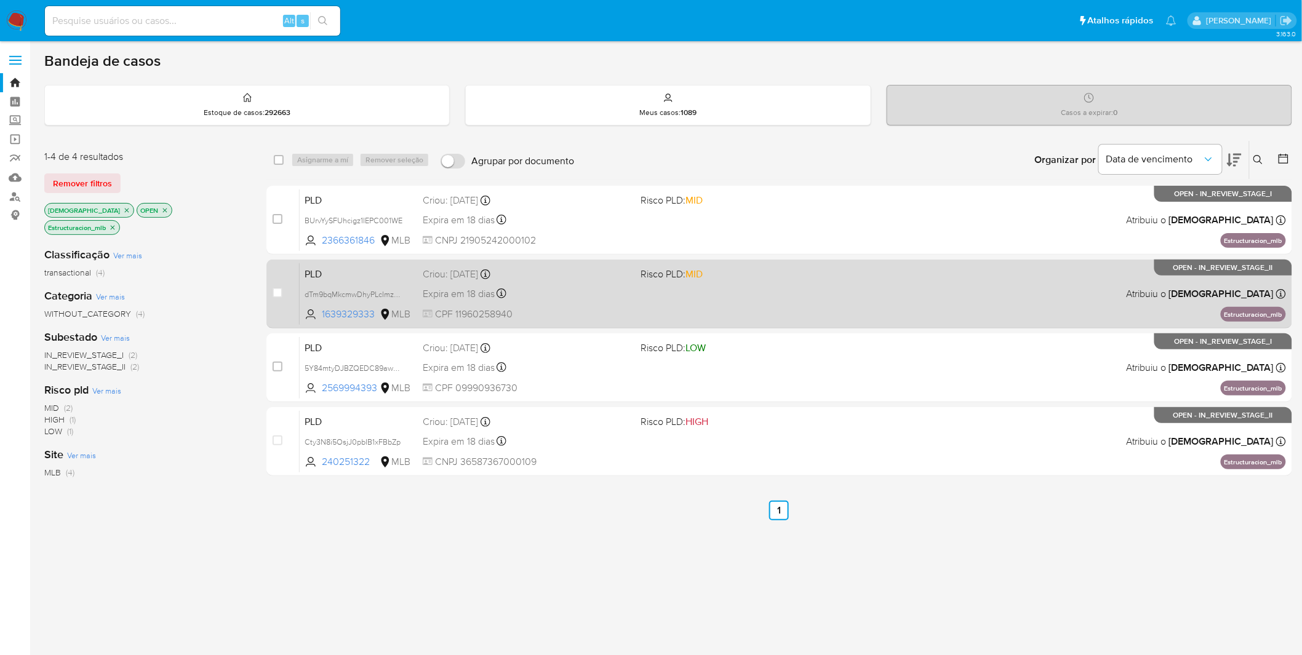
click at [562, 298] on div "Expira em 18 dias Expira em 27/10/2025 00:25:10" at bounding box center [527, 293] width 209 height 17
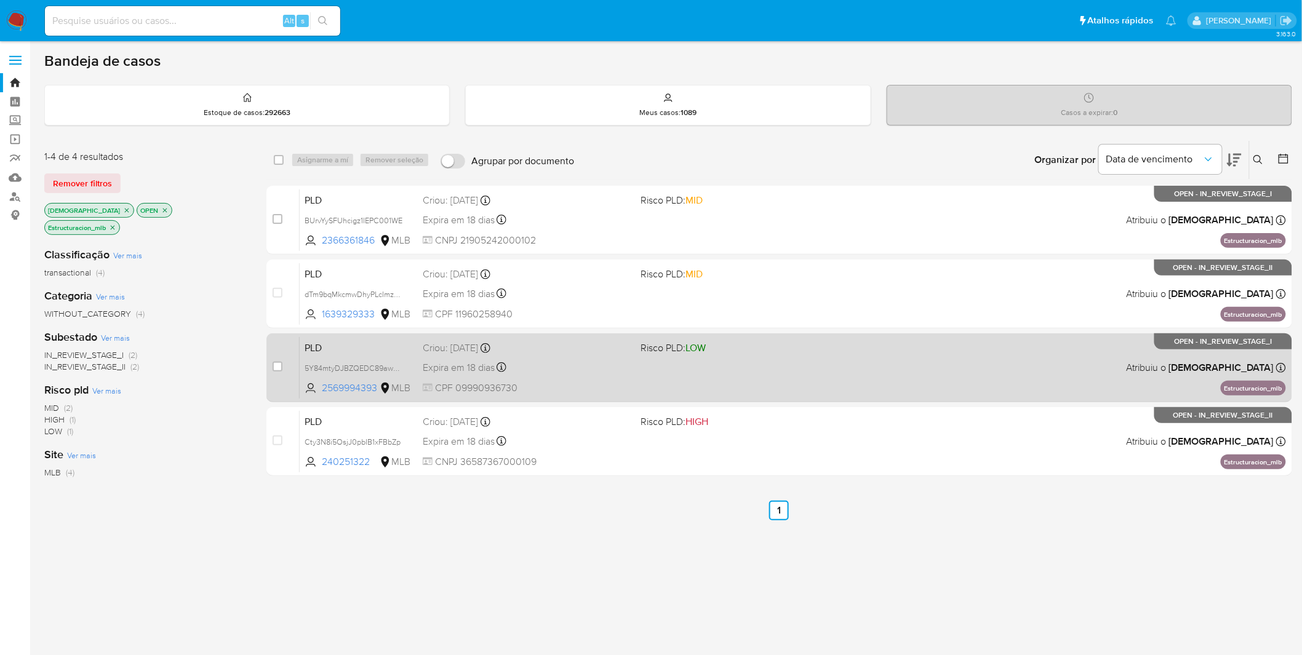
click at [577, 364] on div "Expira em 18 dias Expira em 27/10/2025 00:24:59" at bounding box center [527, 367] width 209 height 17
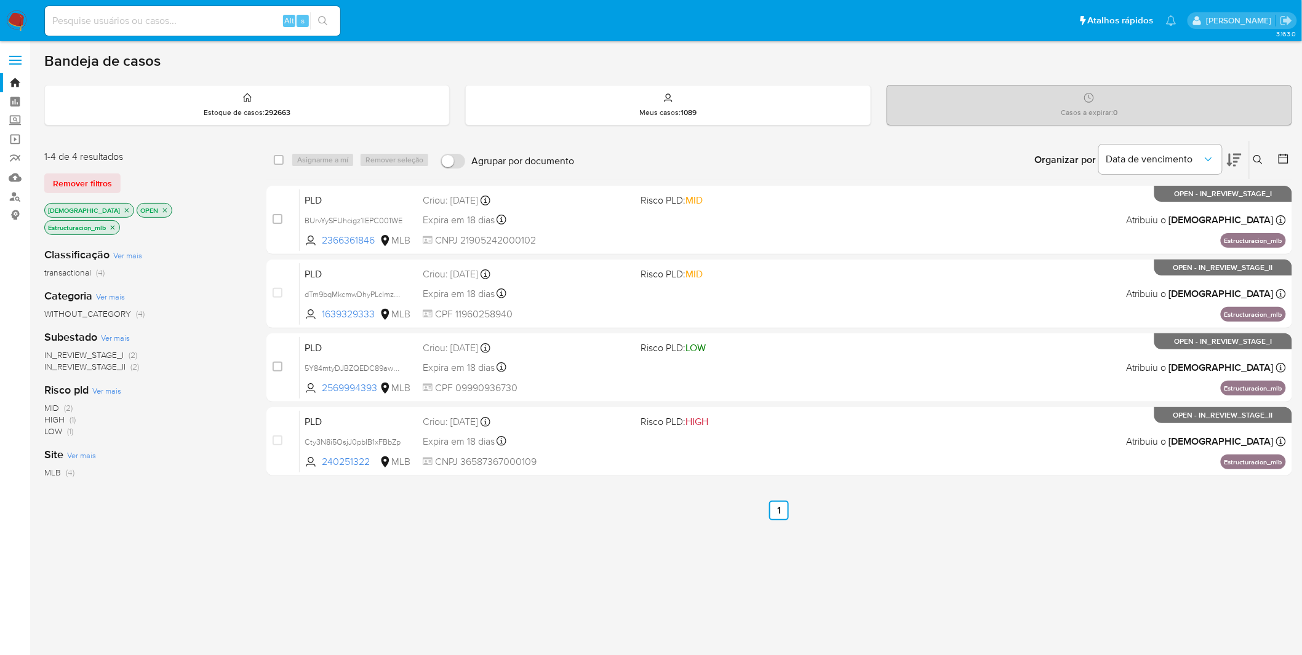
click at [116, 224] on icon "close-filter" at bounding box center [112, 227] width 7 height 7
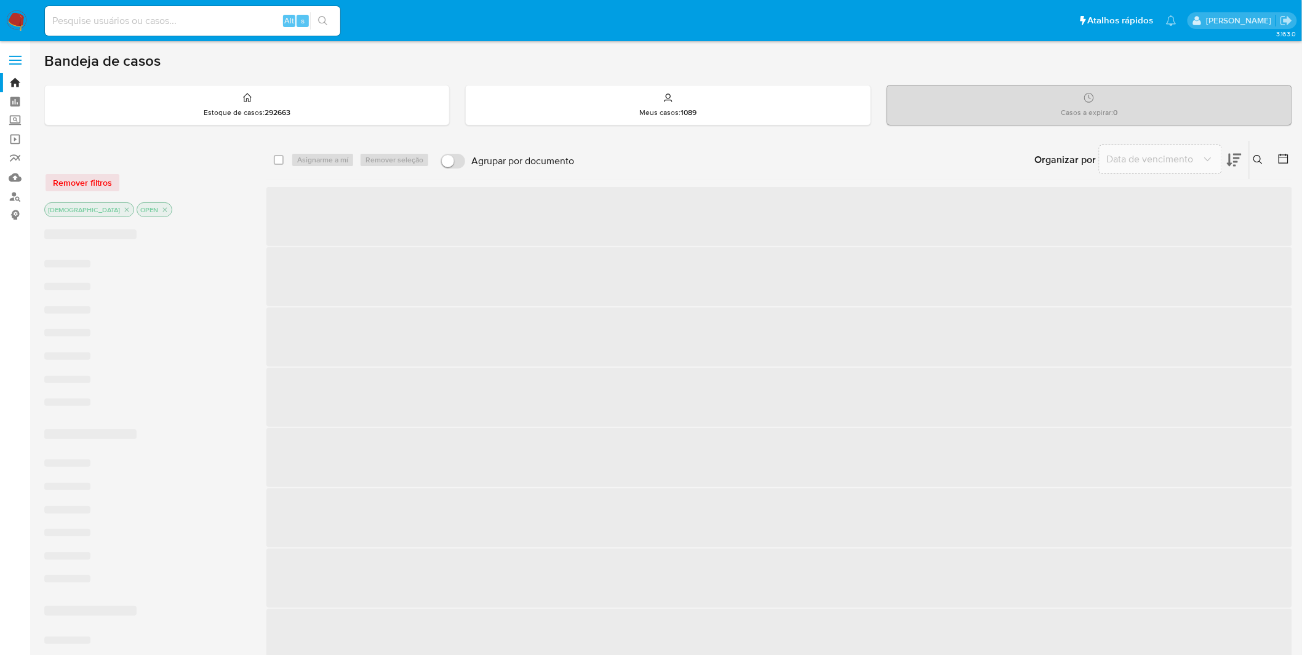
click at [194, 218] on div "isadacostaes OPEN" at bounding box center [142, 210] width 197 height 17
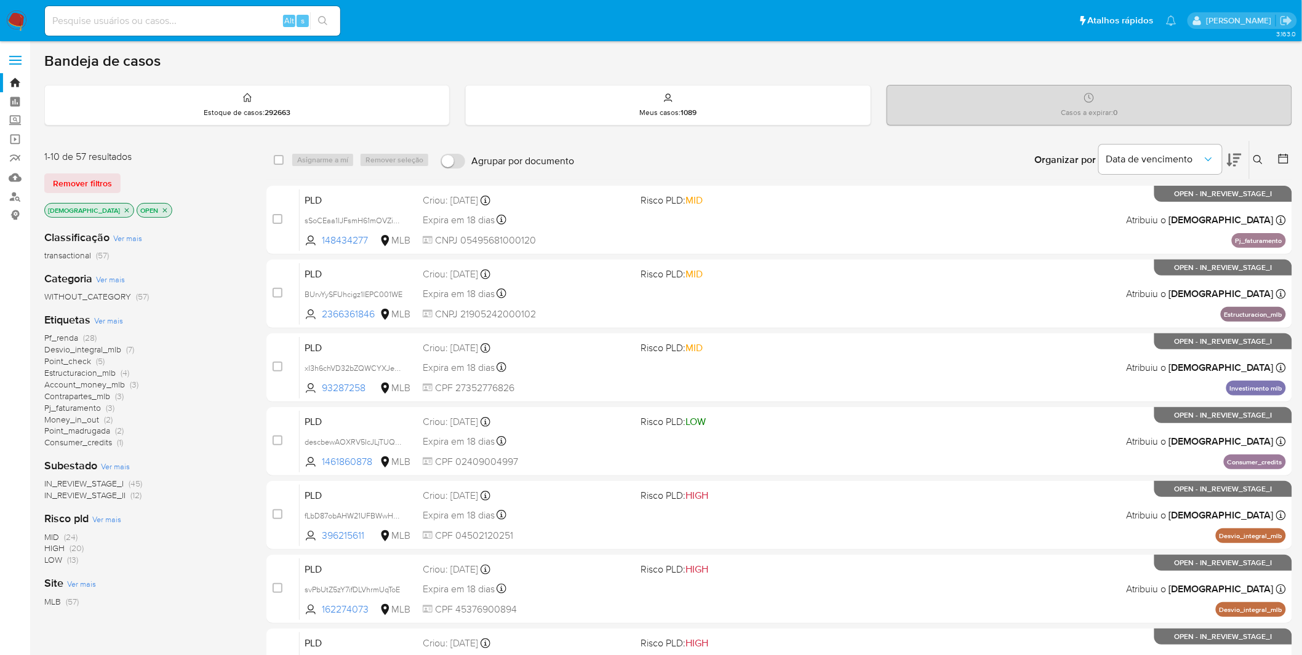
click at [107, 346] on span "Desvio_integral_mlb" at bounding box center [82, 349] width 77 height 12
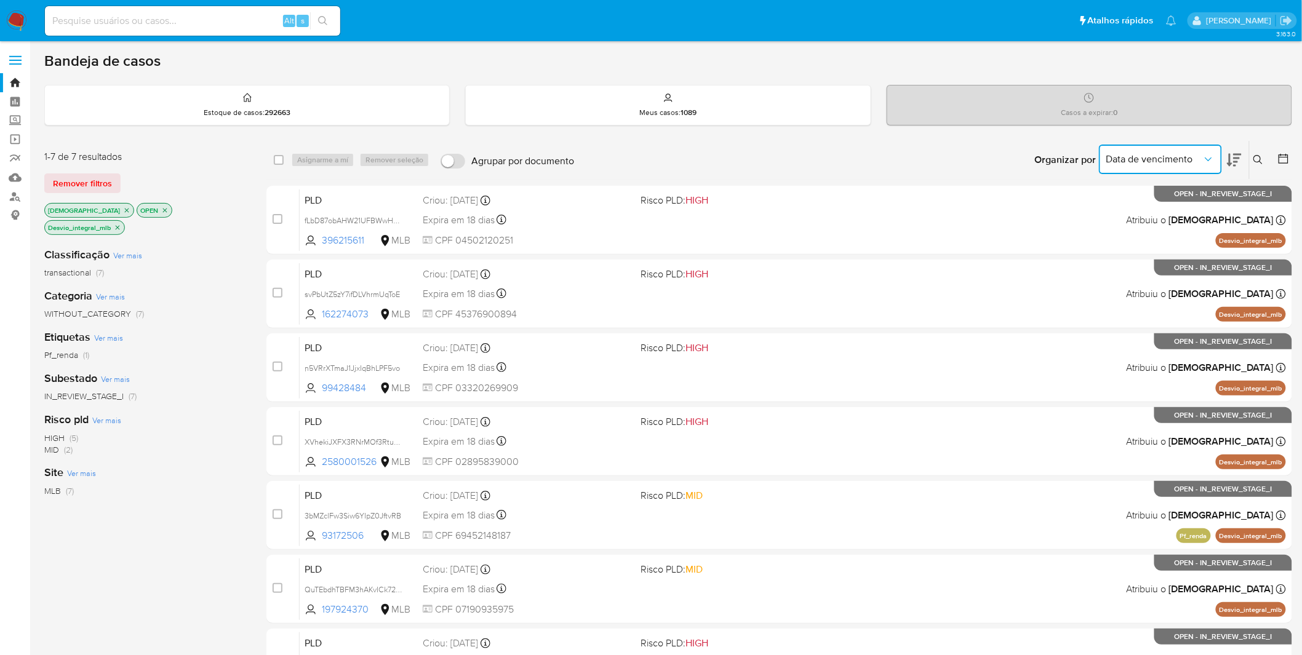
click at [874, 165] on button "Data de vencimento" at bounding box center [1160, 160] width 123 height 30
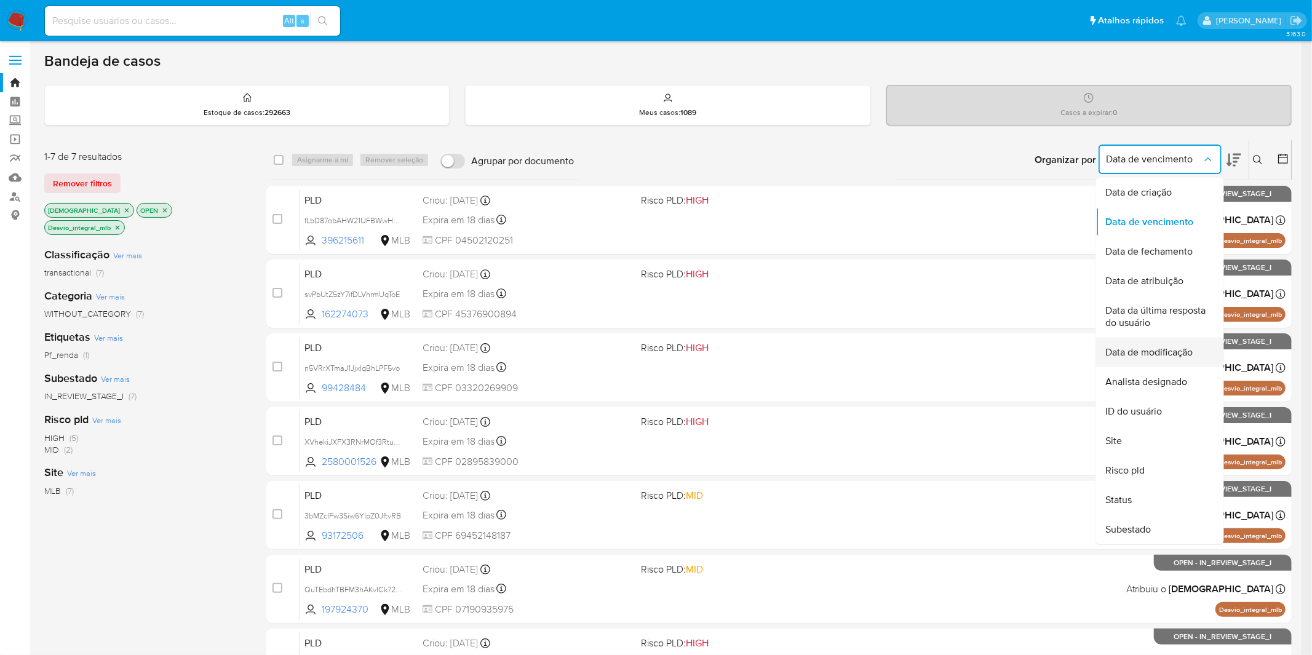
click at [874, 359] on div "Data de modificação" at bounding box center [1156, 353] width 101 height 30
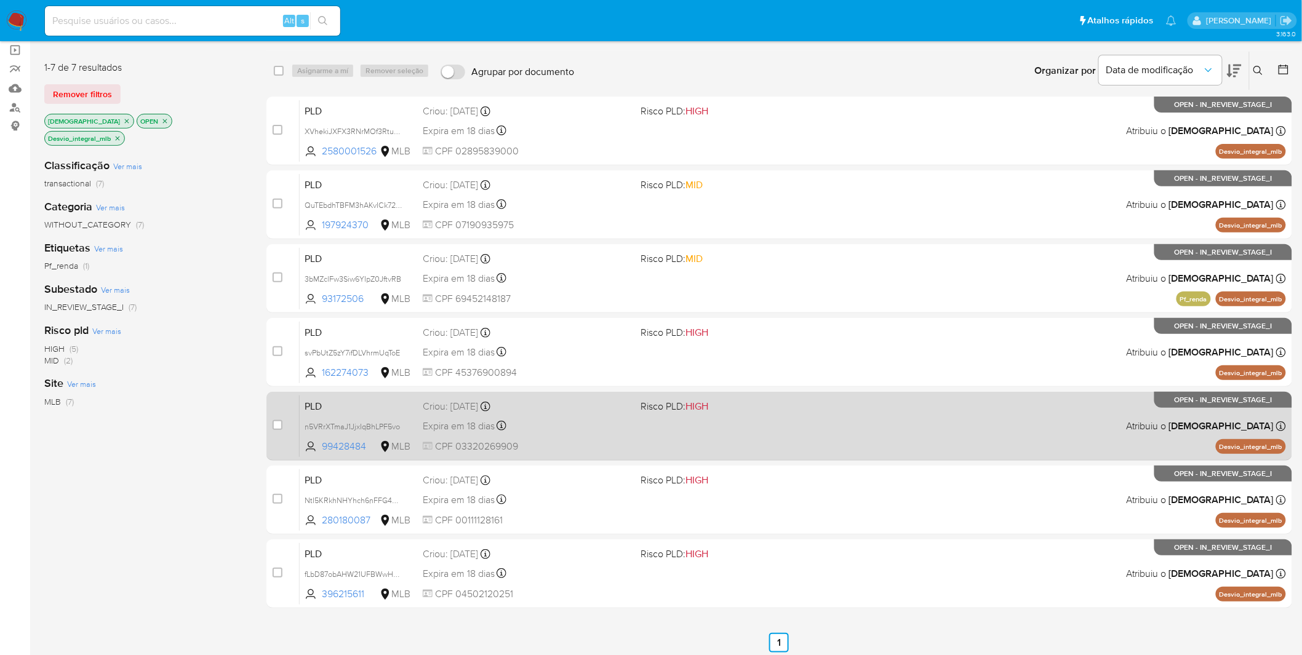
scroll to position [68, 0]
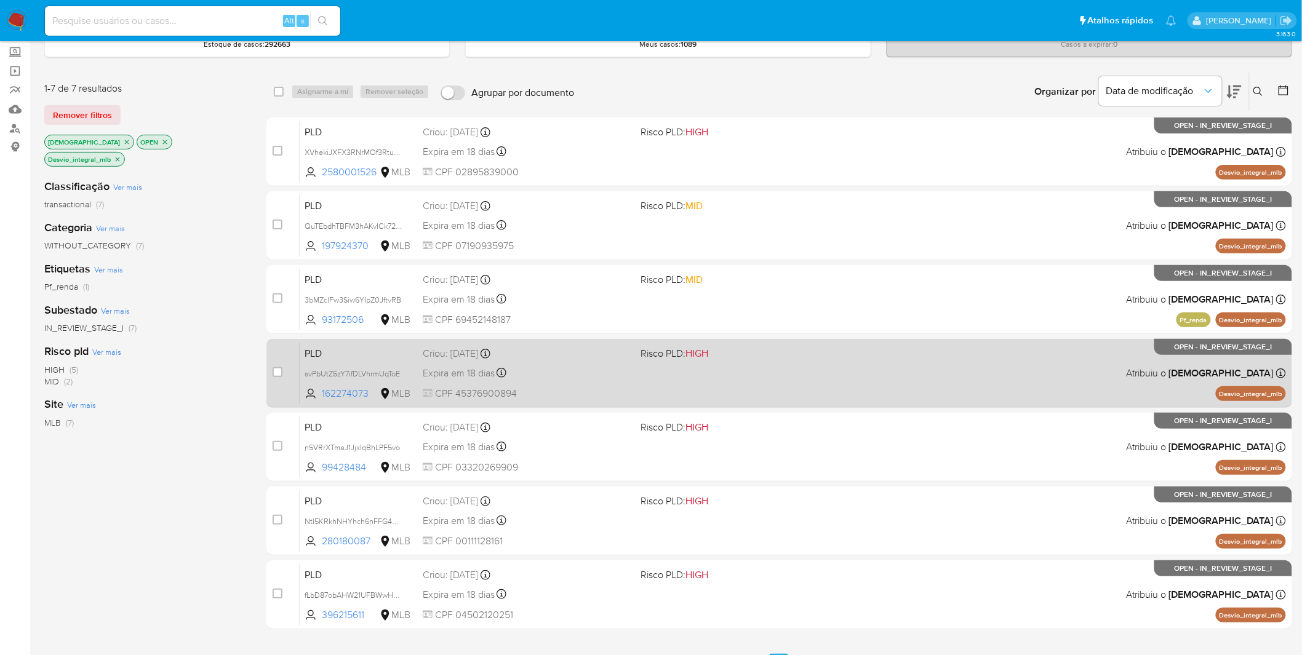
click at [602, 394] on span "CPF 45376900894" at bounding box center [527, 394] width 209 height 14
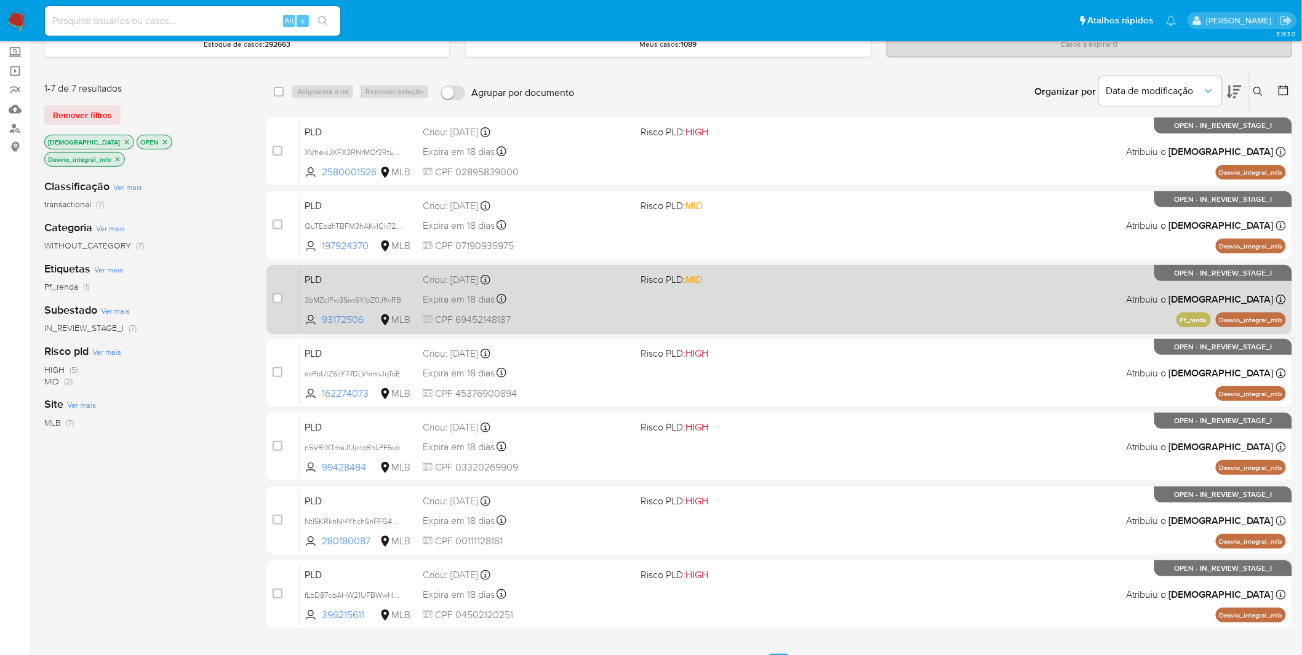
click at [576, 316] on span "CPF 69452148187" at bounding box center [527, 320] width 209 height 14
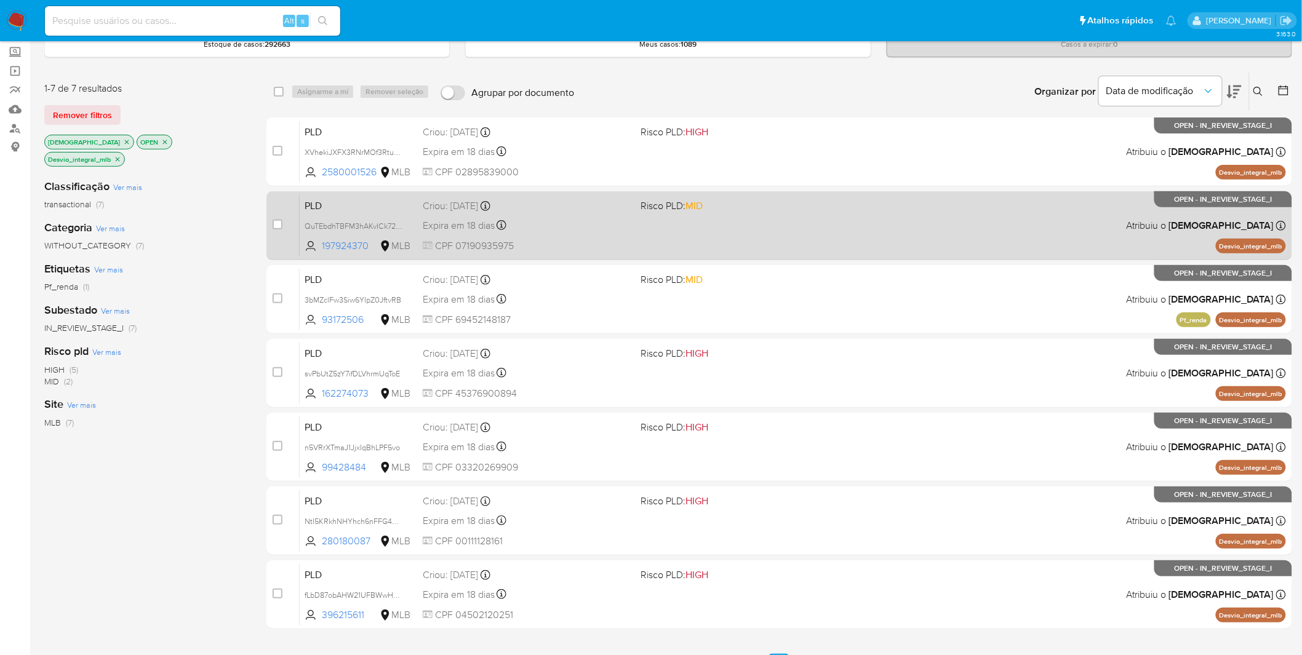
click at [579, 233] on div "PLD QuTEbdhTBFM3hAKvICk72K83 197924370 MLB Risco PLD: MID Criou: 12/09/2025 Cri…" at bounding box center [793, 225] width 986 height 62
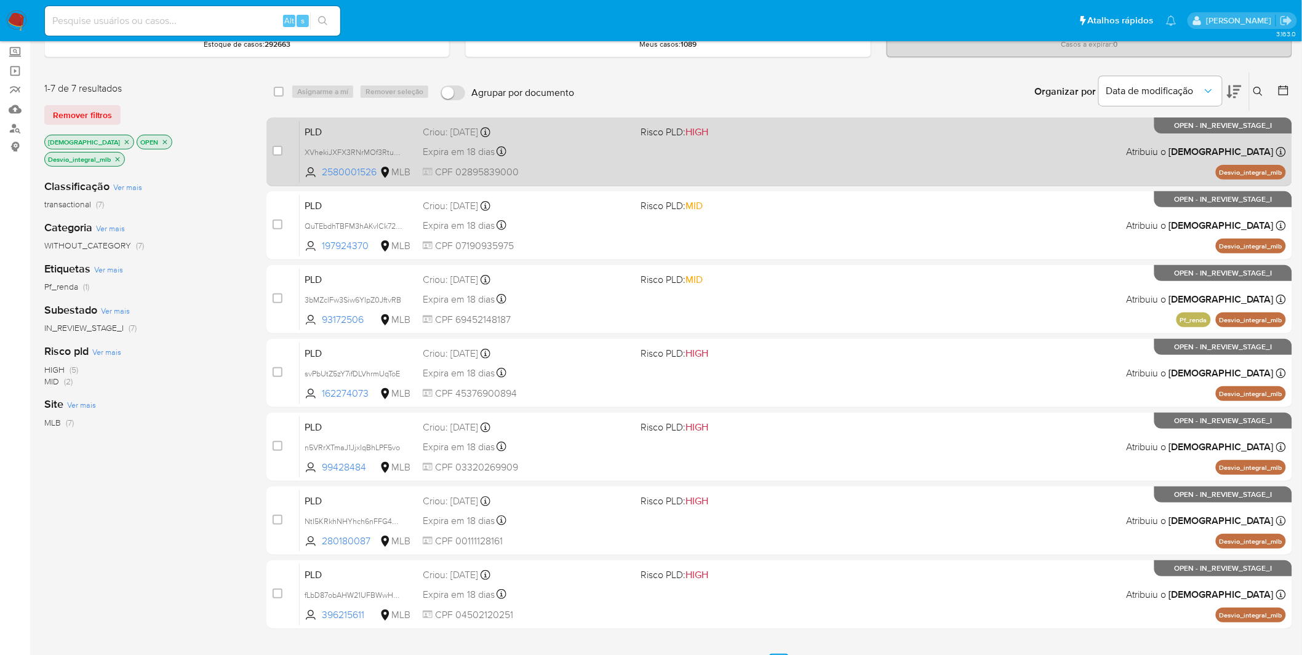
click at [552, 155] on div "Expira em 18 dias Expira em 27/10/2025 00:32:46" at bounding box center [527, 151] width 209 height 17
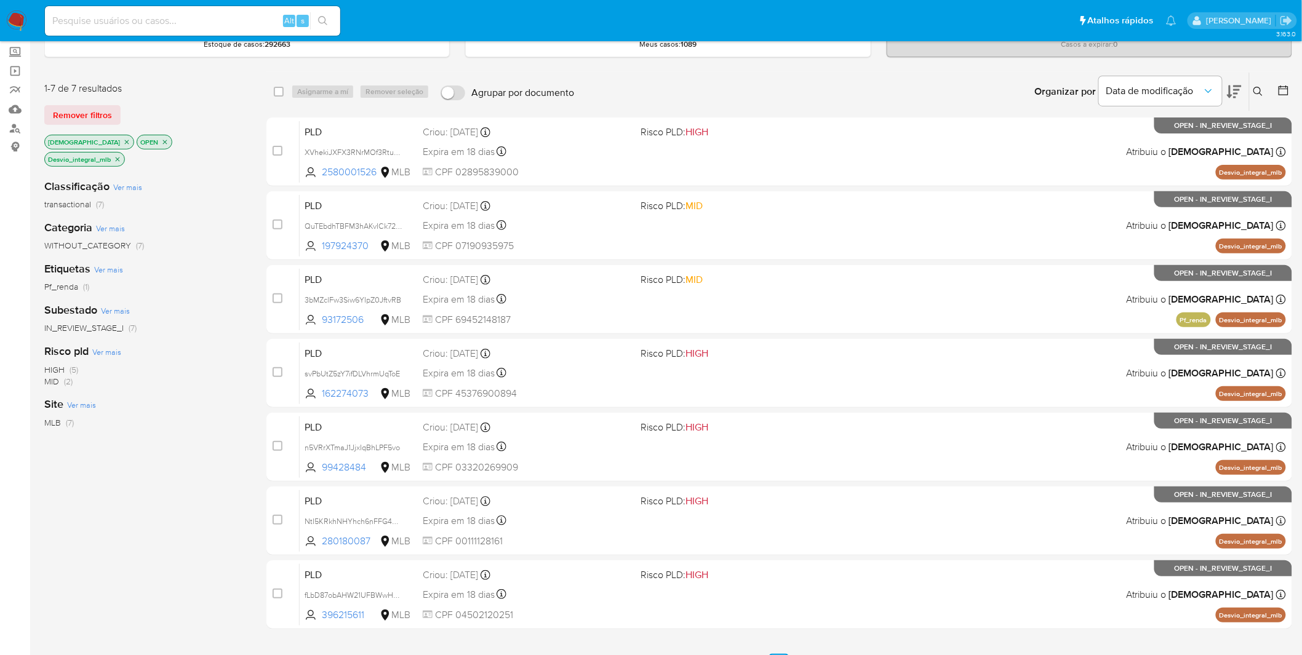
click at [121, 156] on icon "close-filter" at bounding box center [117, 159] width 7 height 7
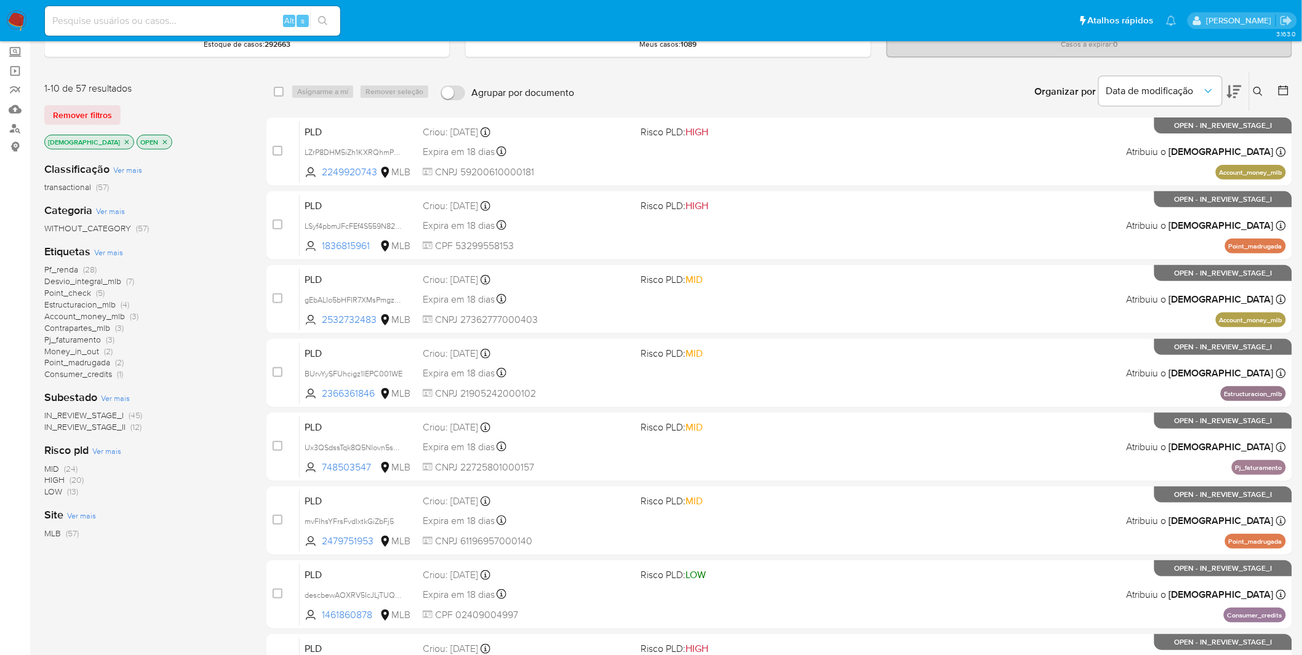
click at [65, 272] on span "Pf_renda" at bounding box center [61, 269] width 34 height 12
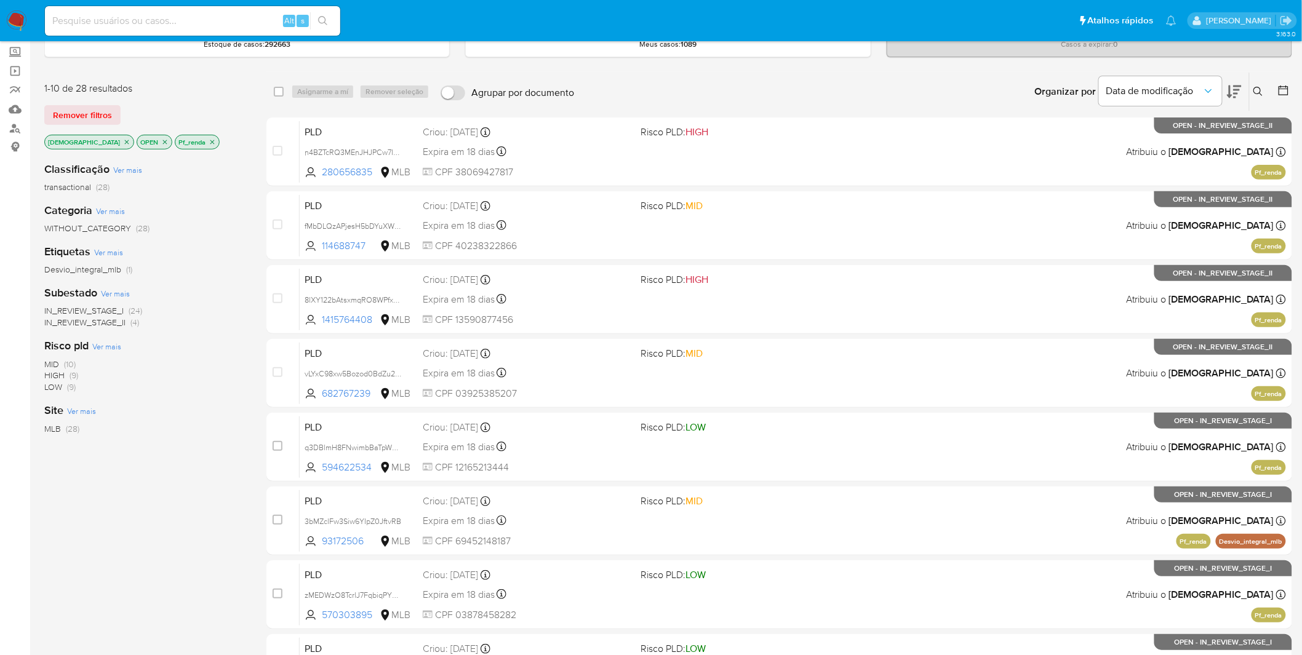
click at [175, 280] on div "Classificação Ver mais transactional (28) Categoria Ver mais WITHOUT_CATEGORY (…" at bounding box center [145, 361] width 202 height 418
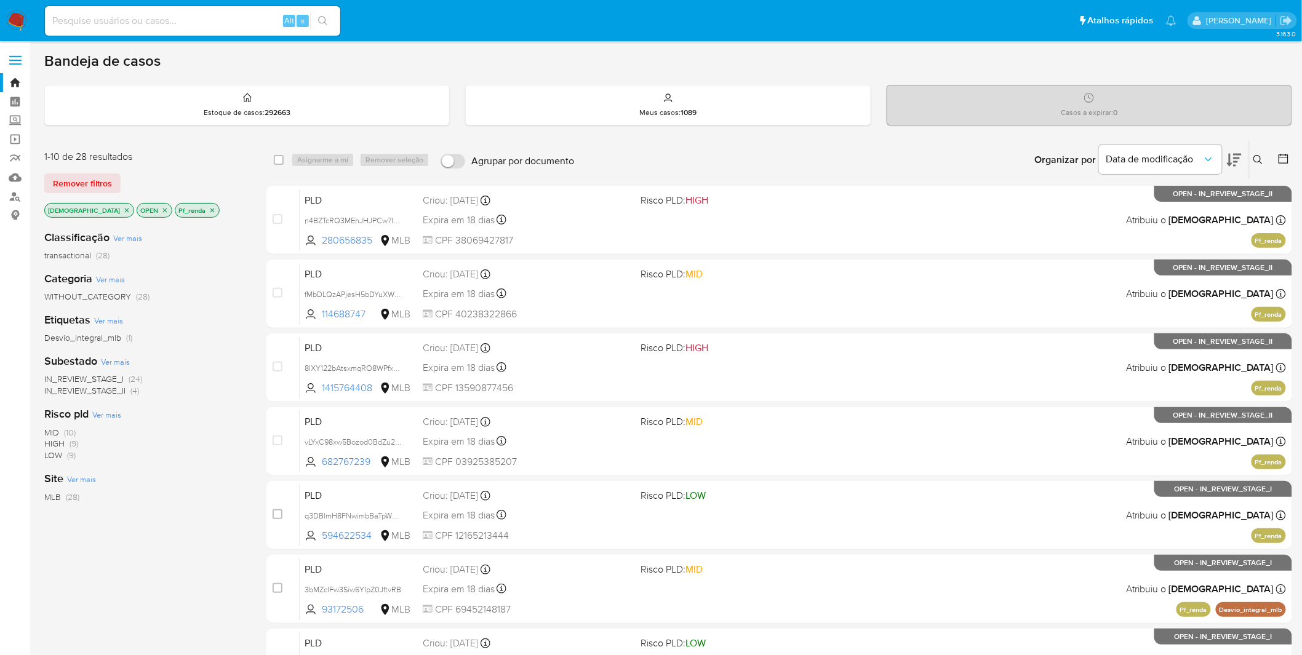
click at [23, 20] on img at bounding box center [16, 20] width 21 height 21
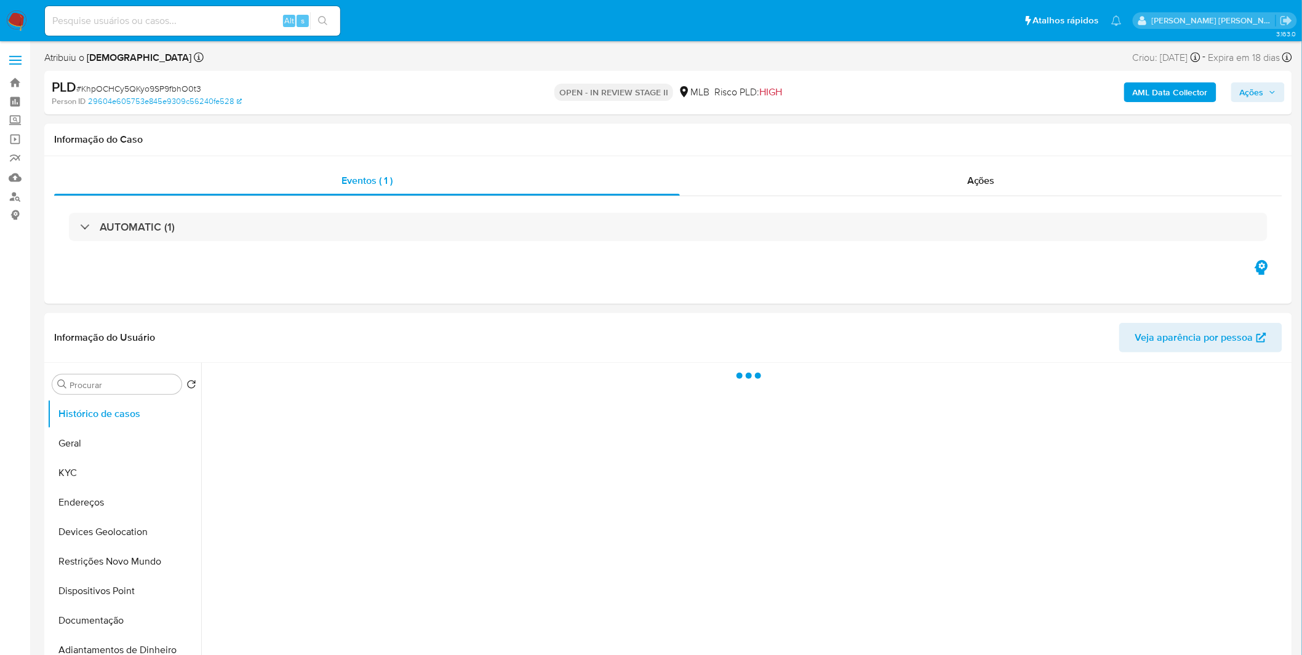
select select "10"
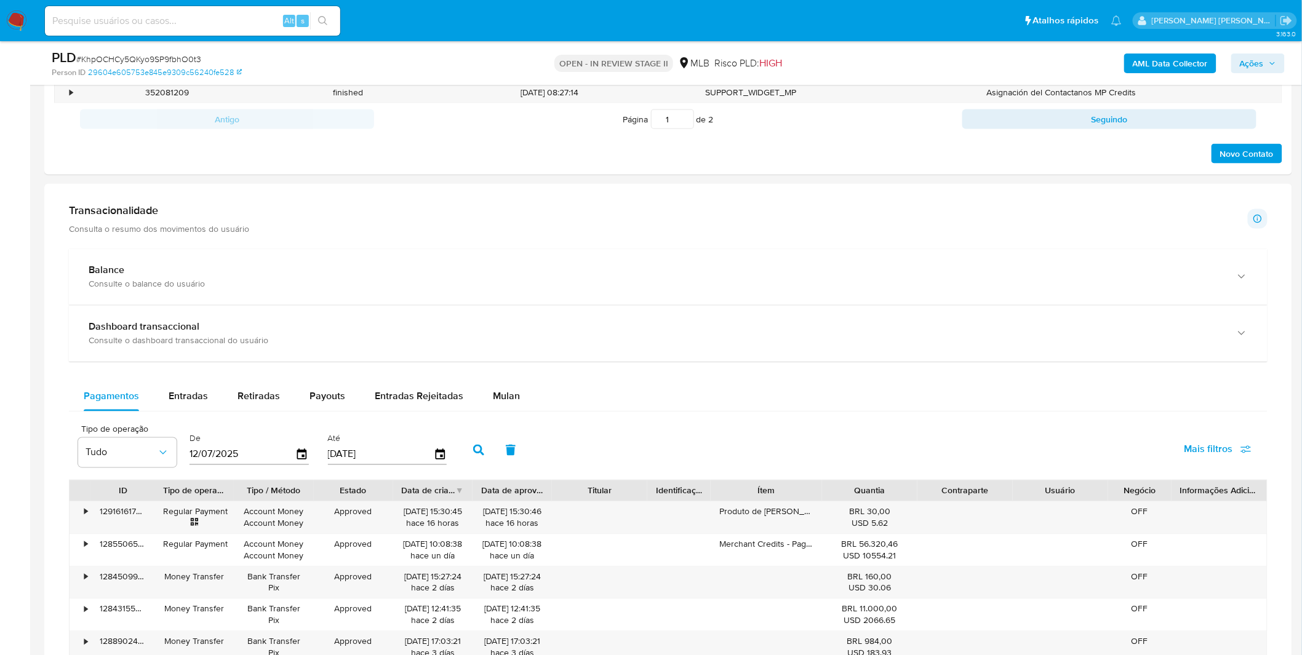
scroll to position [888, 0]
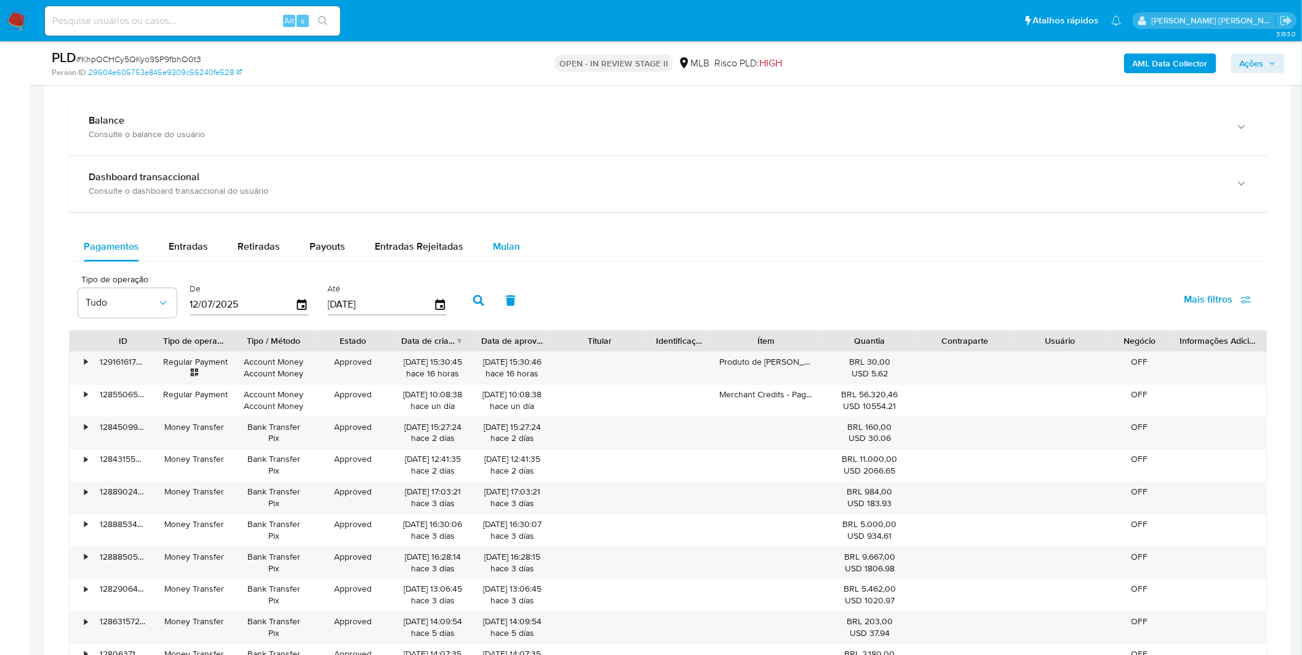
click at [494, 248] on span "Mulan" at bounding box center [506, 247] width 27 height 14
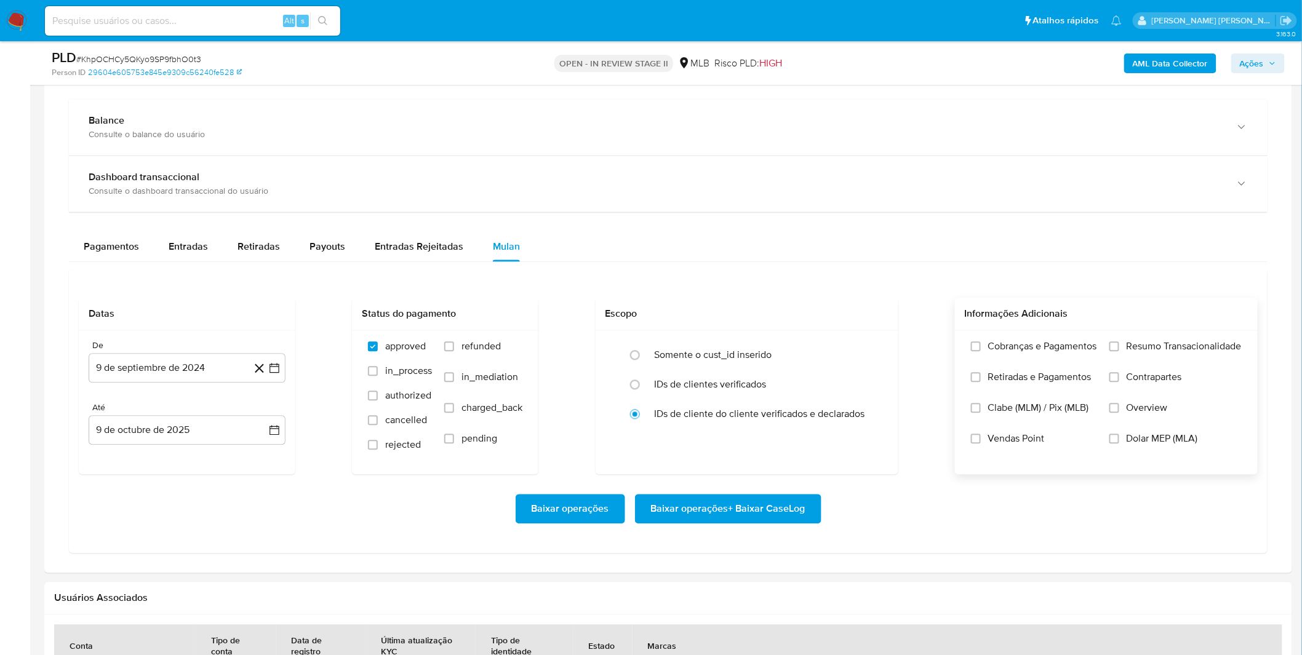
click at [1049, 367] on label "Cobranças e Pagamentos" at bounding box center [1034, 356] width 126 height 31
click at [980, 352] on input "Cobranças e Pagamentos" at bounding box center [976, 347] width 10 height 10
click at [1041, 390] on label "Retiradas e Pagamentos" at bounding box center [1034, 387] width 126 height 31
click at [980, 383] on input "Retiradas e Pagamentos" at bounding box center [976, 378] width 10 height 10
click at [1219, 364] on label "Resumo Transacionalidade" at bounding box center [1175, 356] width 132 height 31
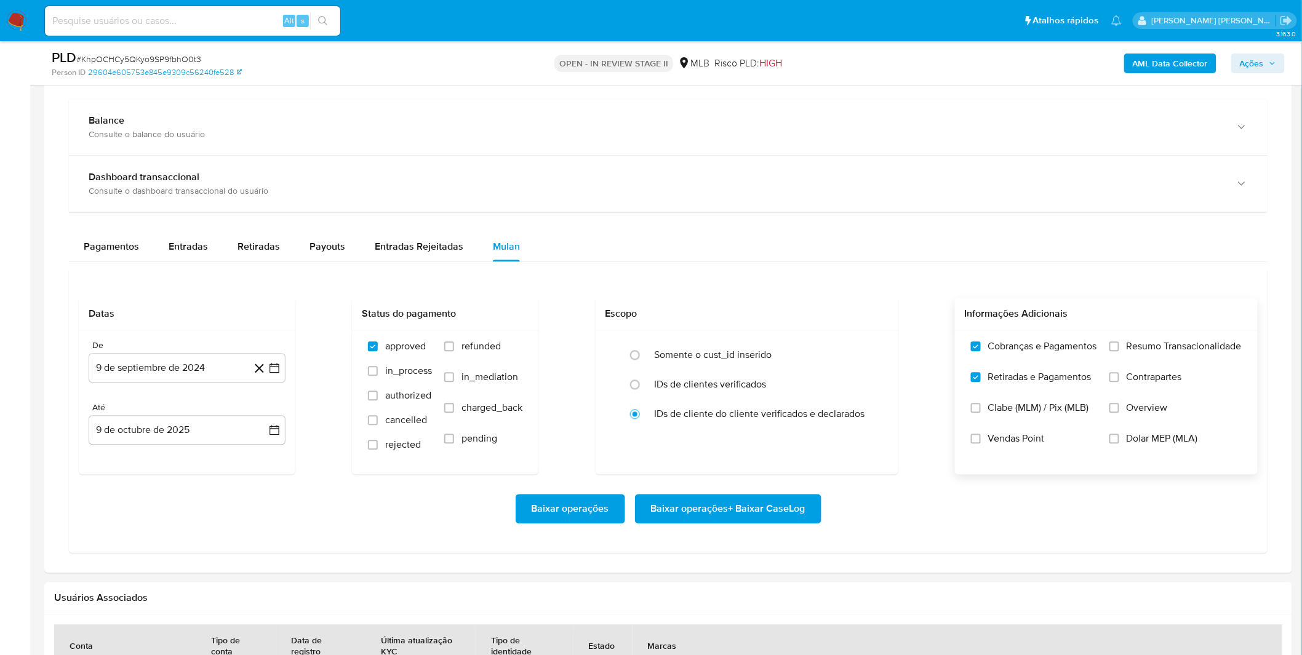
click at [1119, 352] on input "Resumo Transacionalidade" at bounding box center [1114, 347] width 10 height 10
click at [1190, 389] on label "Contrapartes" at bounding box center [1175, 387] width 132 height 31
click at [1119, 383] on input "Contrapartes" at bounding box center [1114, 378] width 10 height 10
click at [1069, 446] on label "Vendas Point" at bounding box center [1034, 448] width 126 height 31
click at [980, 444] on input "Vendas Point" at bounding box center [976, 439] width 10 height 10
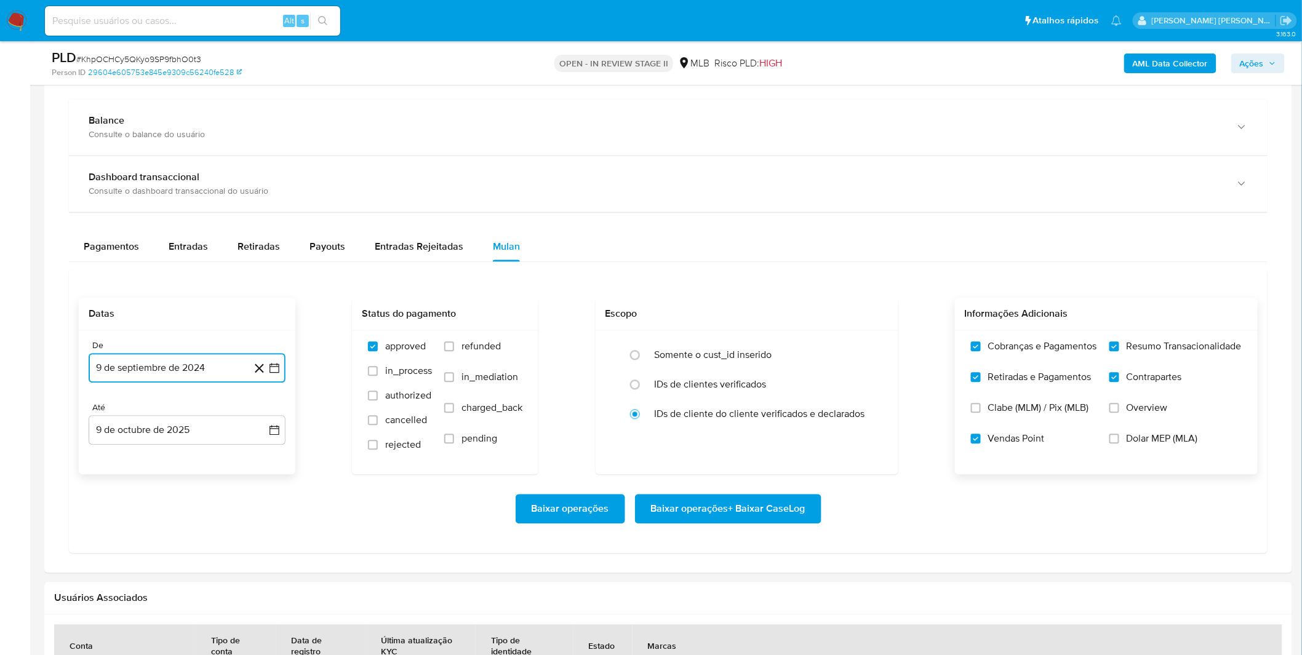
click at [193, 370] on button "9 de septiembre de 2024" at bounding box center [187, 369] width 197 height 30
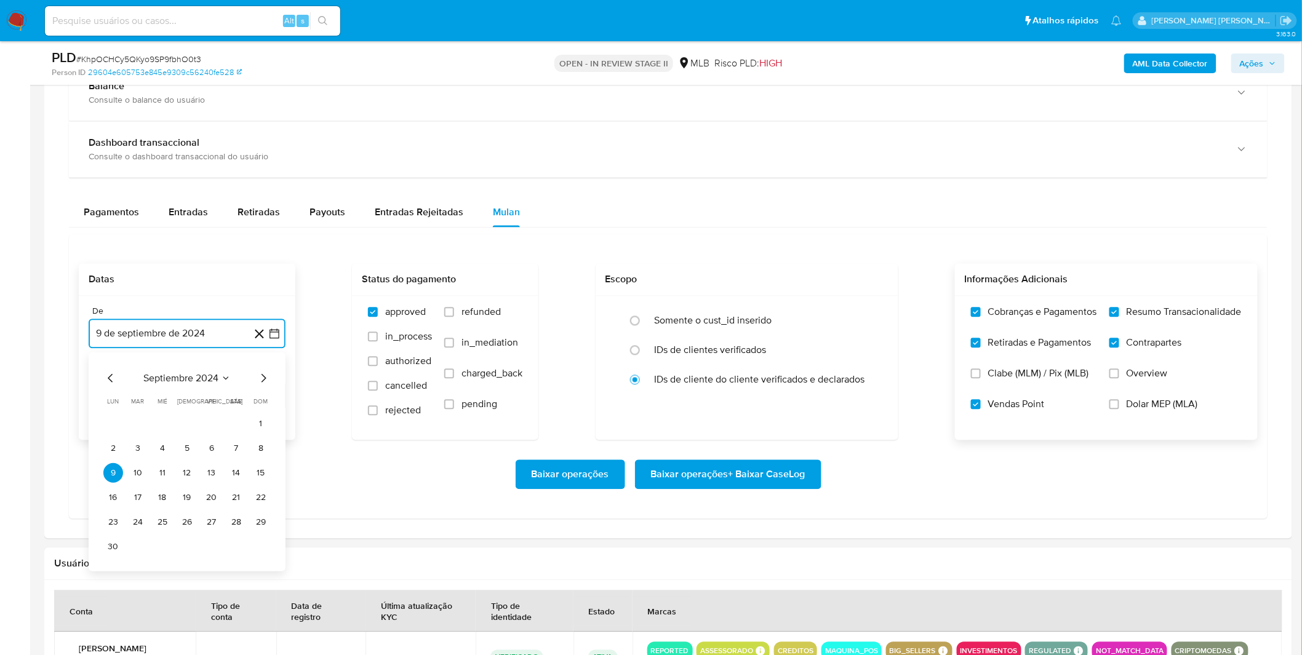
scroll to position [956, 0]
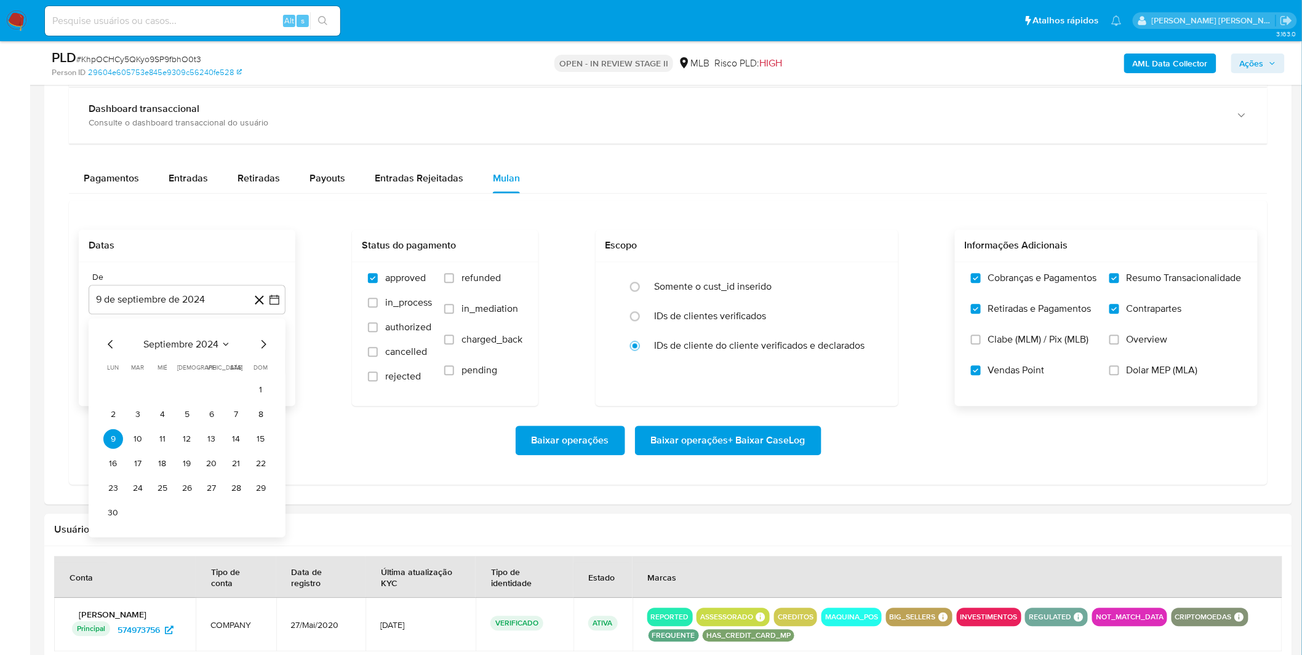
click at [188, 355] on div "septiembre 2024 septiembre 2024 lun lunes mar martes mié miércoles jue jueves v…" at bounding box center [186, 430] width 167 height 186
click at [197, 346] on span "septiembre 2024" at bounding box center [180, 344] width 75 height 12
click at [259, 345] on icon "Año siguiente" at bounding box center [260, 344] width 15 height 15
click at [192, 464] on button "ago" at bounding box center [186, 458] width 34 height 20
click at [212, 391] on button "1" at bounding box center [212, 390] width 20 height 20
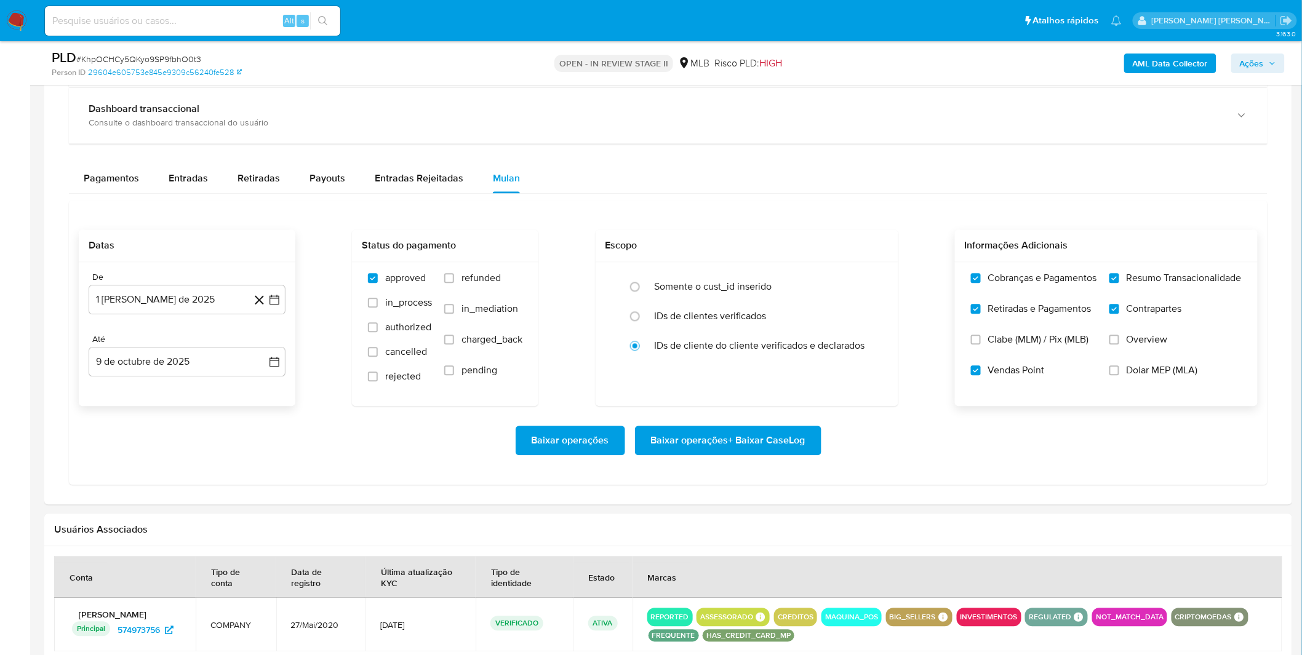
click at [219, 432] on div "Baixar operações Baixar operações + Baixar CaseLog" at bounding box center [668, 441] width 1179 height 30
click at [218, 432] on div "Baixar operações Baixar operações + Baixar CaseLog" at bounding box center [668, 441] width 1179 height 30
click at [890, 435] on div "Baixar operações Baixar operações + Baixar CaseLog" at bounding box center [668, 441] width 1179 height 30
click at [781, 455] on span "Baixar operações + Baixar CaseLog" at bounding box center [728, 440] width 154 height 27
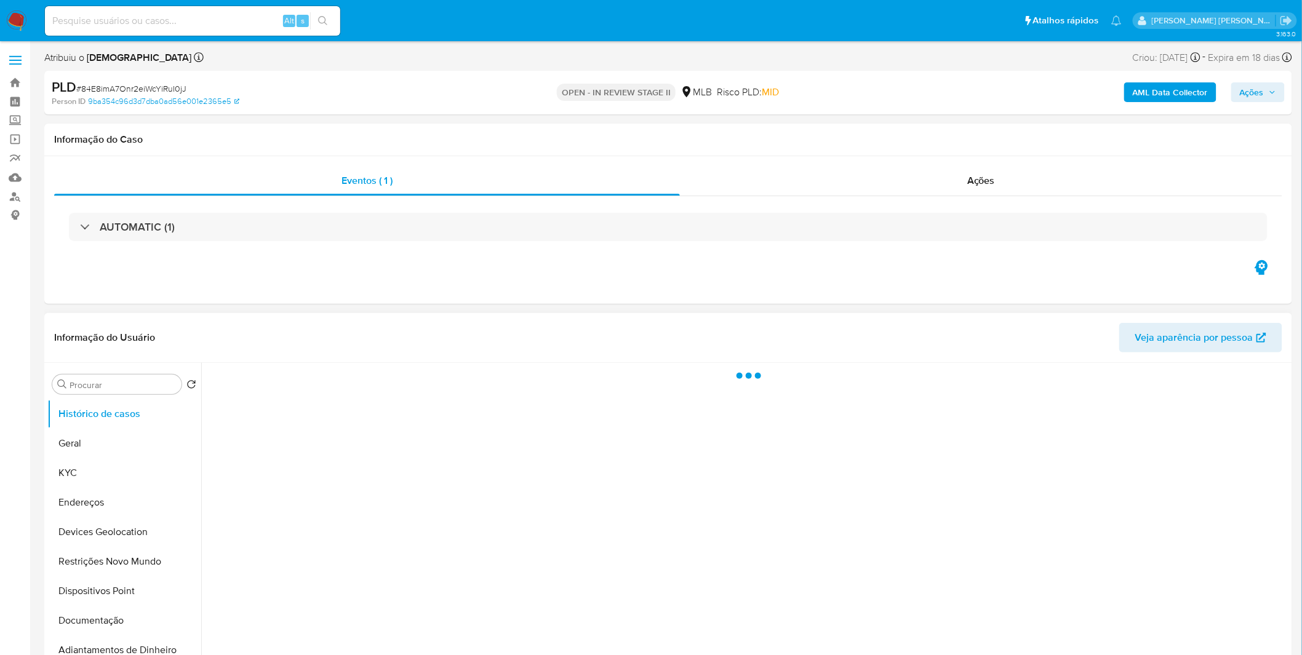
select select "10"
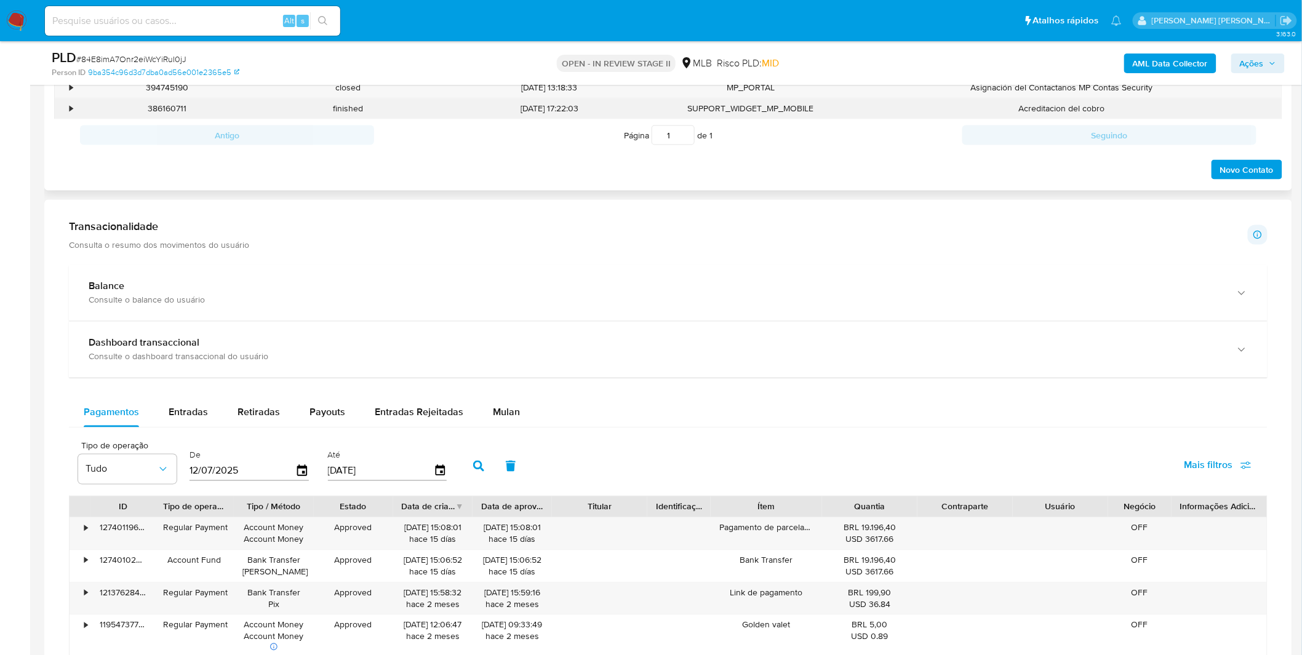
scroll to position [752, 0]
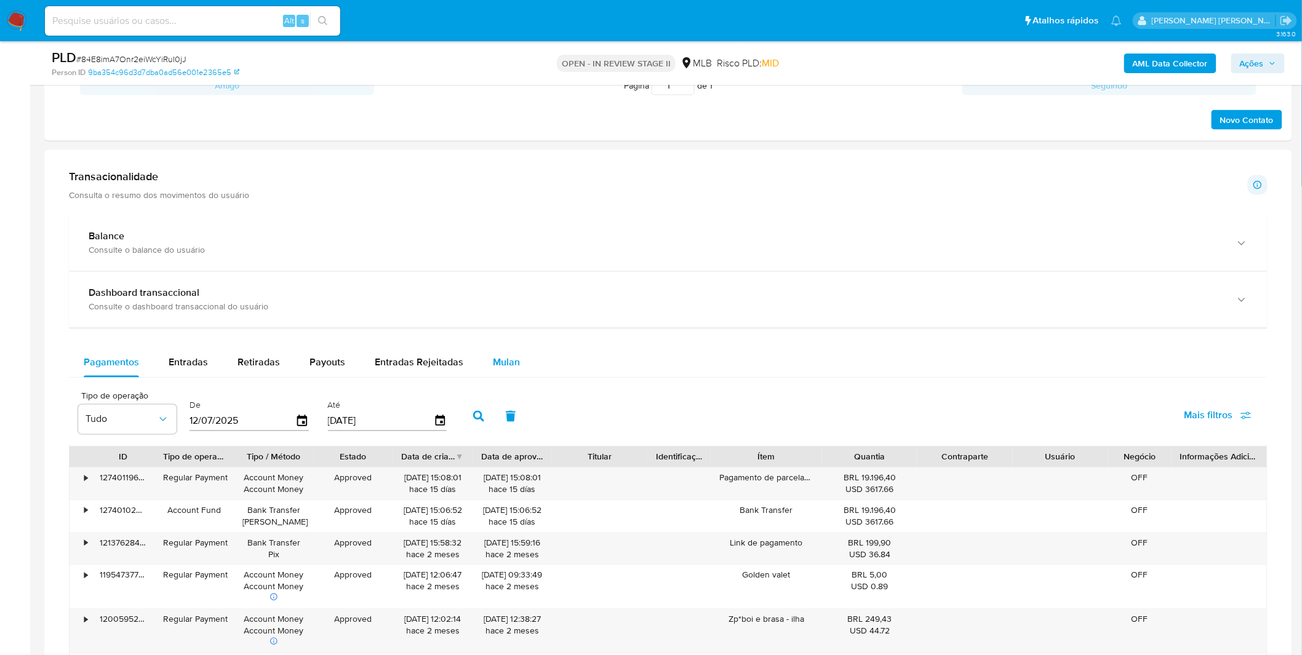
click at [515, 361] on button "Mulan" at bounding box center [506, 363] width 57 height 30
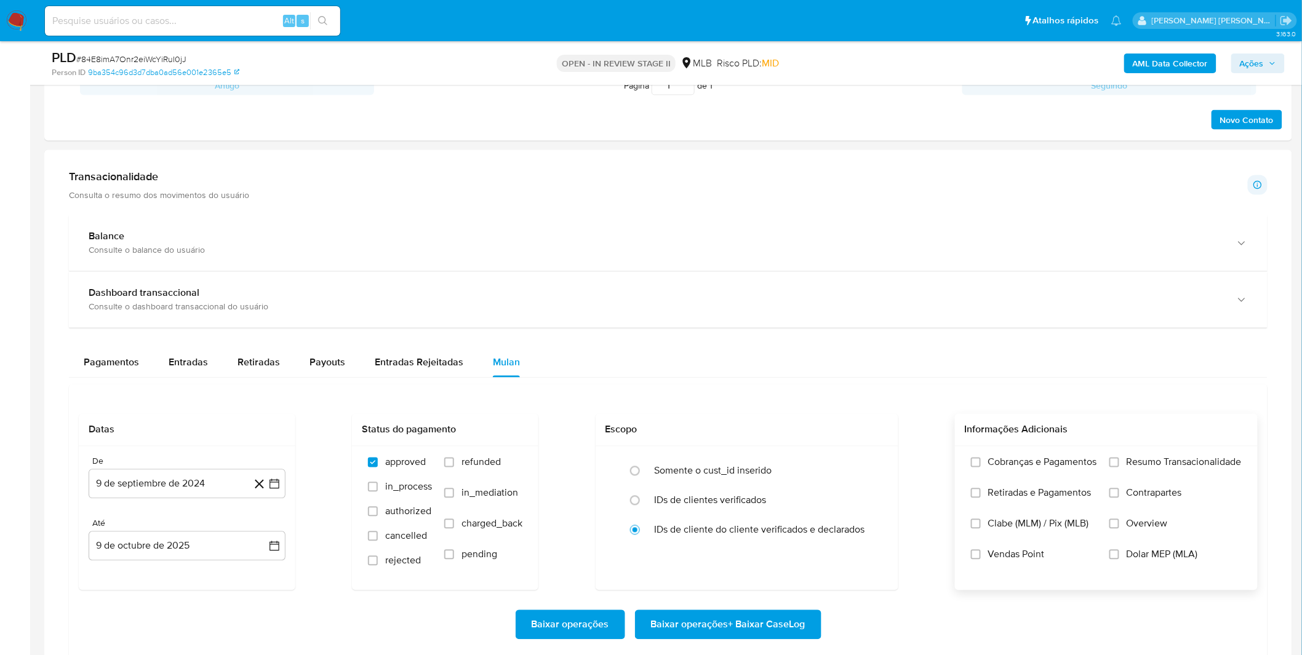
click at [1048, 466] on span "Cobranças e Pagamentos" at bounding box center [1042, 462] width 109 height 12
click at [980, 466] on input "Cobranças e Pagamentos" at bounding box center [976, 463] width 10 height 10
click at [1078, 466] on span "Cobranças e Pagamentos" at bounding box center [1042, 462] width 109 height 12
click at [980, 466] on input "Cobranças e Pagamentos" at bounding box center [976, 463] width 10 height 10
click at [1068, 495] on span "Retiradas e Pagamentos" at bounding box center [1039, 493] width 103 height 12
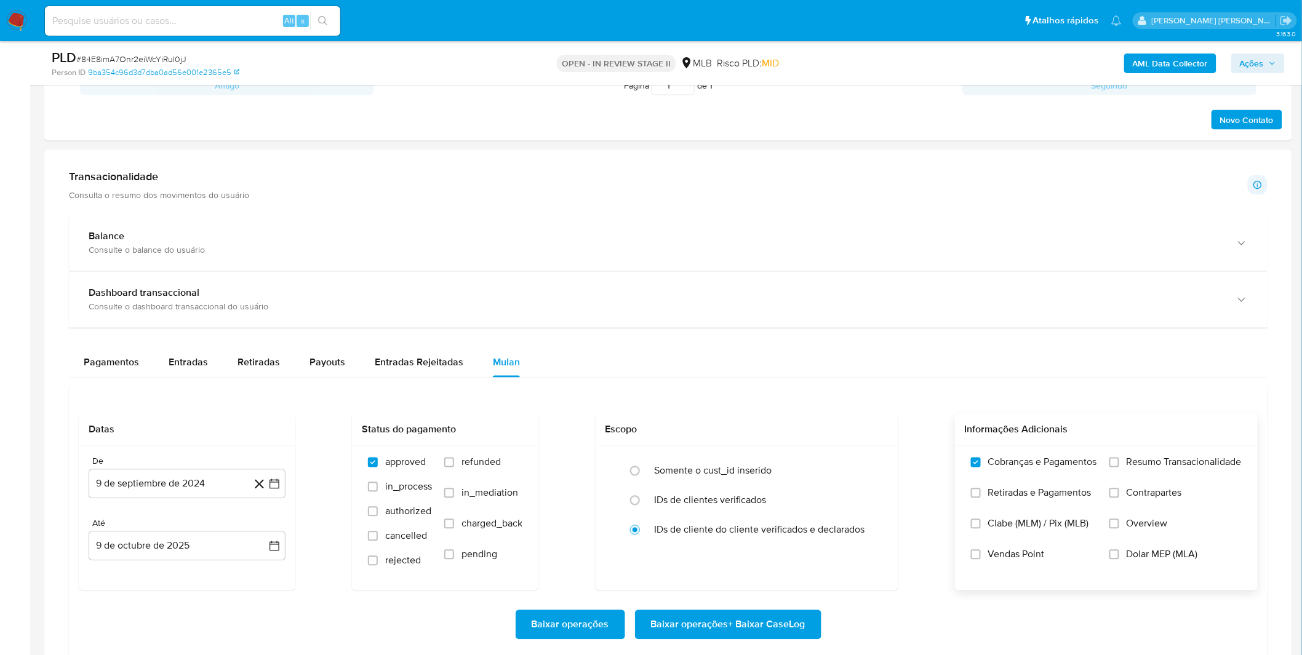
click at [980, 495] on input "Retiradas e Pagamentos" at bounding box center [976, 493] width 10 height 10
click at [1137, 482] on label "Resumo Transacionalidade" at bounding box center [1175, 471] width 132 height 31
click at [1119, 467] on input "Resumo Transacionalidade" at bounding box center [1114, 463] width 10 height 10
click at [1139, 487] on span "Contrapartes" at bounding box center [1153, 493] width 55 height 12
click at [1119, 488] on input "Contrapartes" at bounding box center [1114, 493] width 10 height 10
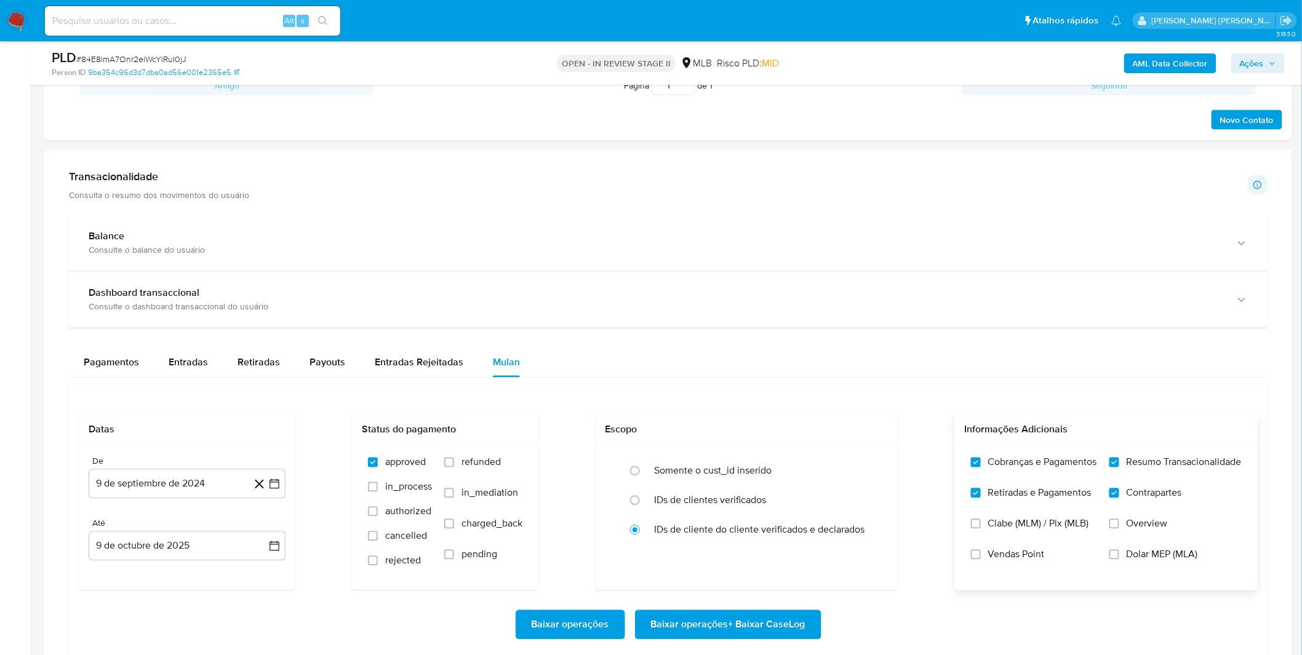
click at [1016, 554] on span "Vendas Point" at bounding box center [1016, 555] width 57 height 12
click at [980, 554] on input "Vendas Point" at bounding box center [976, 555] width 10 height 10
click at [205, 501] on div "De 9 de septiembre de 2024 9-09-2024 Até 9 de octubre de 2025 9-10-2025" at bounding box center [187, 519] width 217 height 144
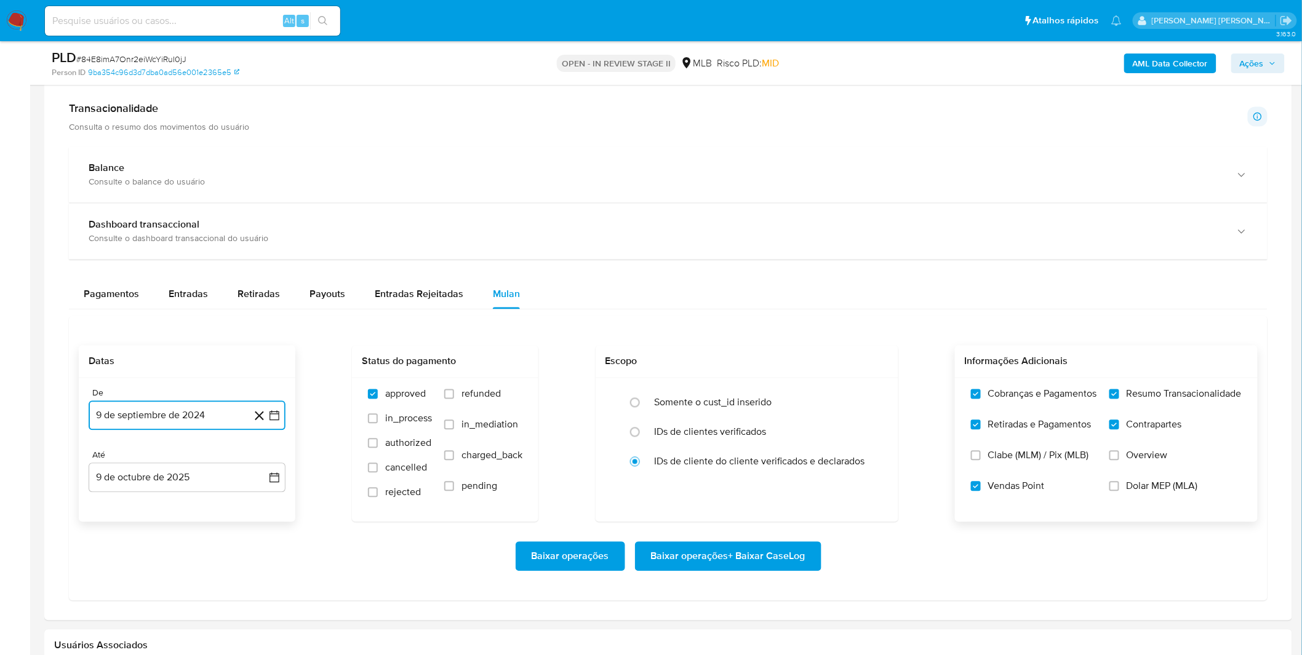
click at [183, 412] on button "9 de septiembre de 2024" at bounding box center [187, 416] width 197 height 30
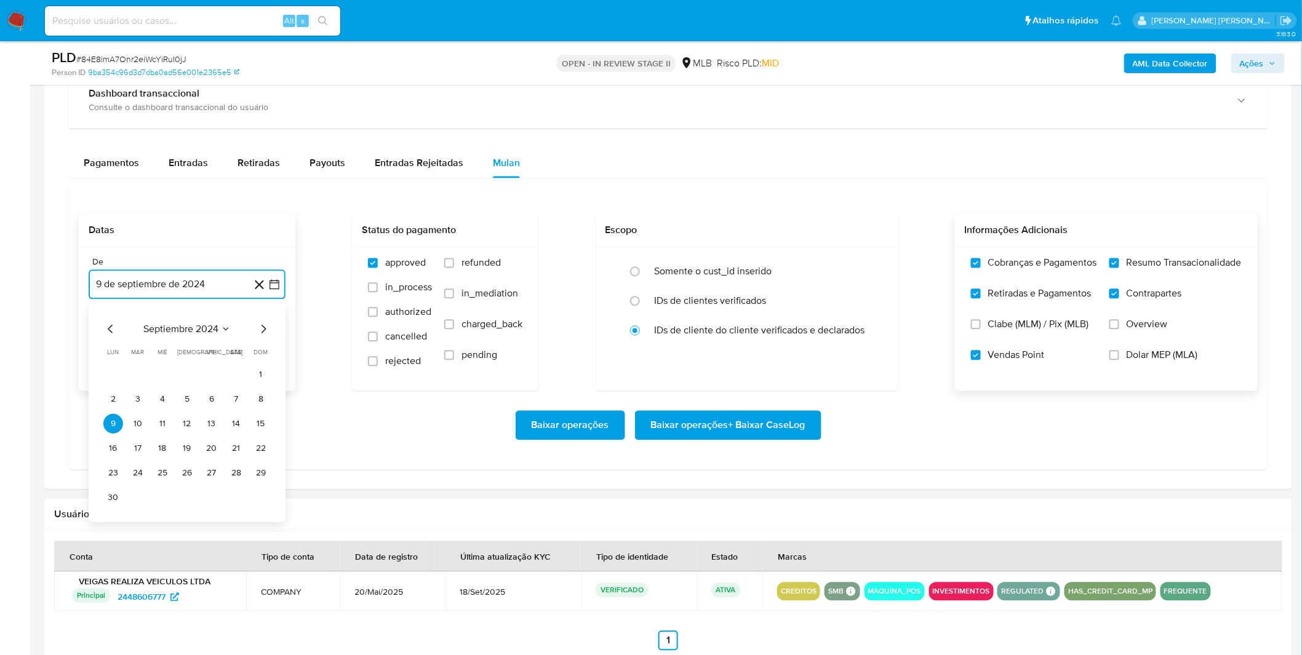
scroll to position [956, 0]
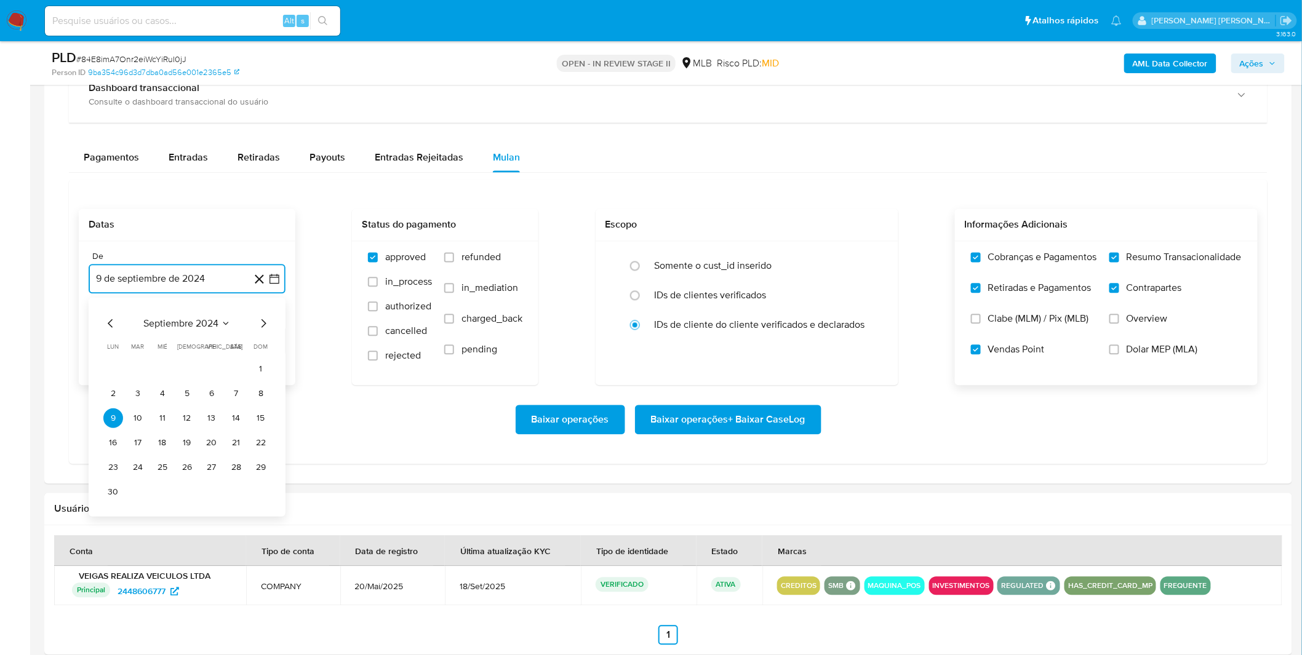
click at [200, 326] on span "septiembre 2024" at bounding box center [180, 324] width 75 height 12
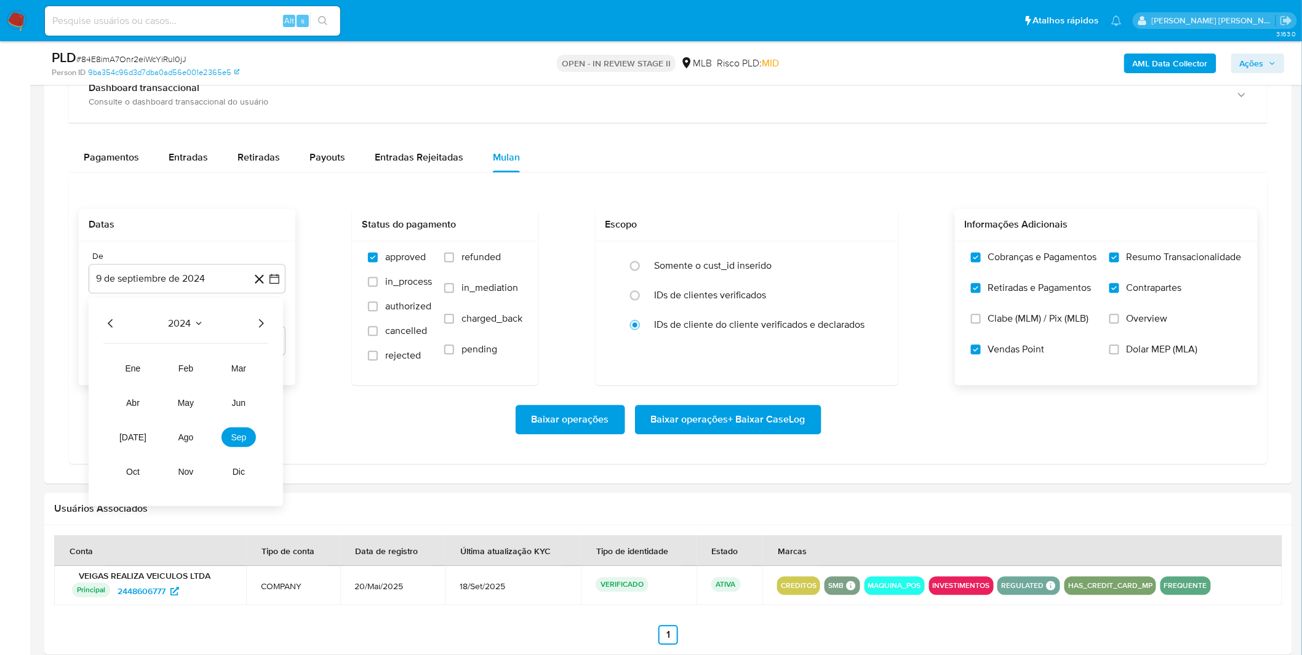
click at [263, 325] on icon "Año siguiente" at bounding box center [260, 324] width 15 height 15
click at [194, 445] on button "ago" at bounding box center [186, 438] width 34 height 20
drag, startPoint x: 211, startPoint y: 369, endPoint x: 200, endPoint y: 388, distance: 22.0
click at [212, 369] on button "1" at bounding box center [212, 370] width 20 height 20
click at [186, 415] on div "Baixar operações Baixar operações + Baixar CaseLog" at bounding box center [668, 420] width 1179 height 30
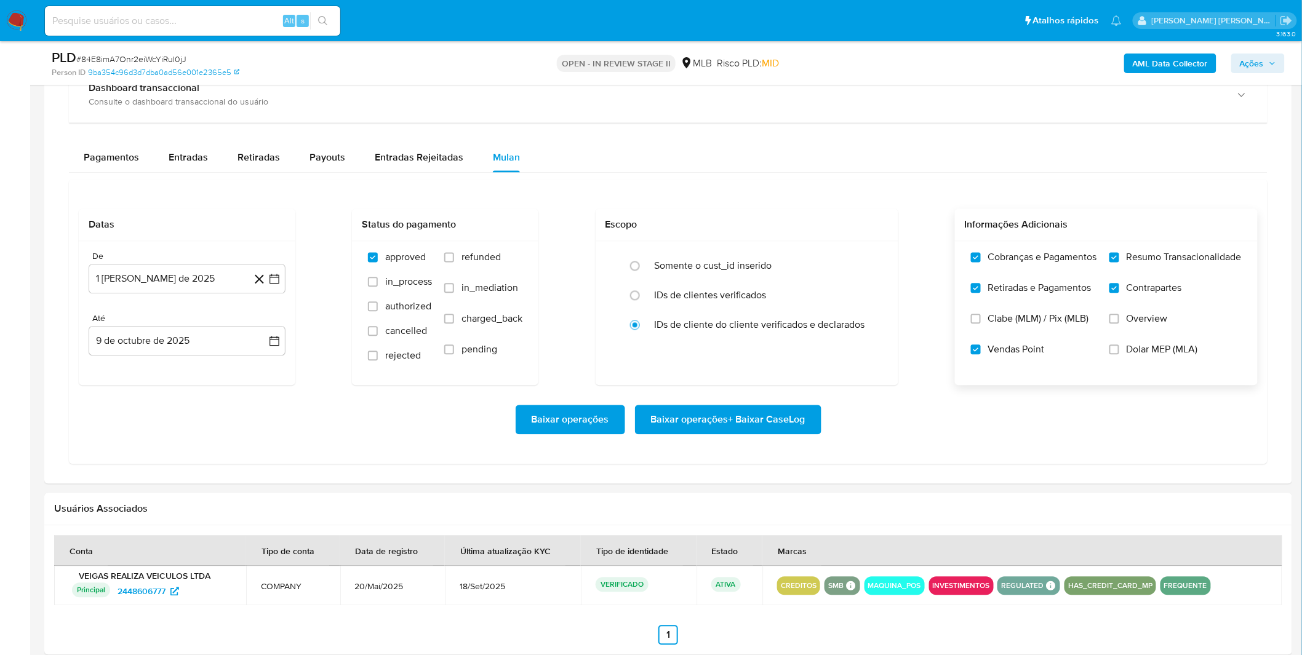
click at [769, 424] on span "Baixar operações + Baixar CaseLog" at bounding box center [728, 420] width 154 height 27
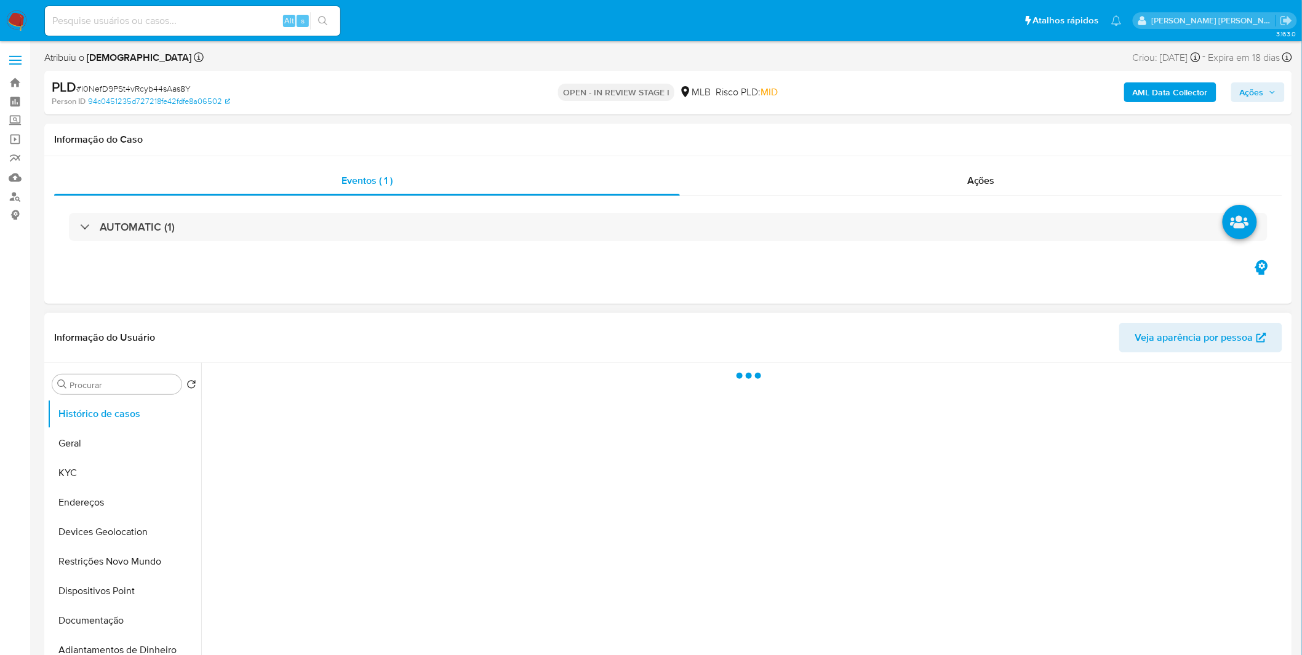
select select "10"
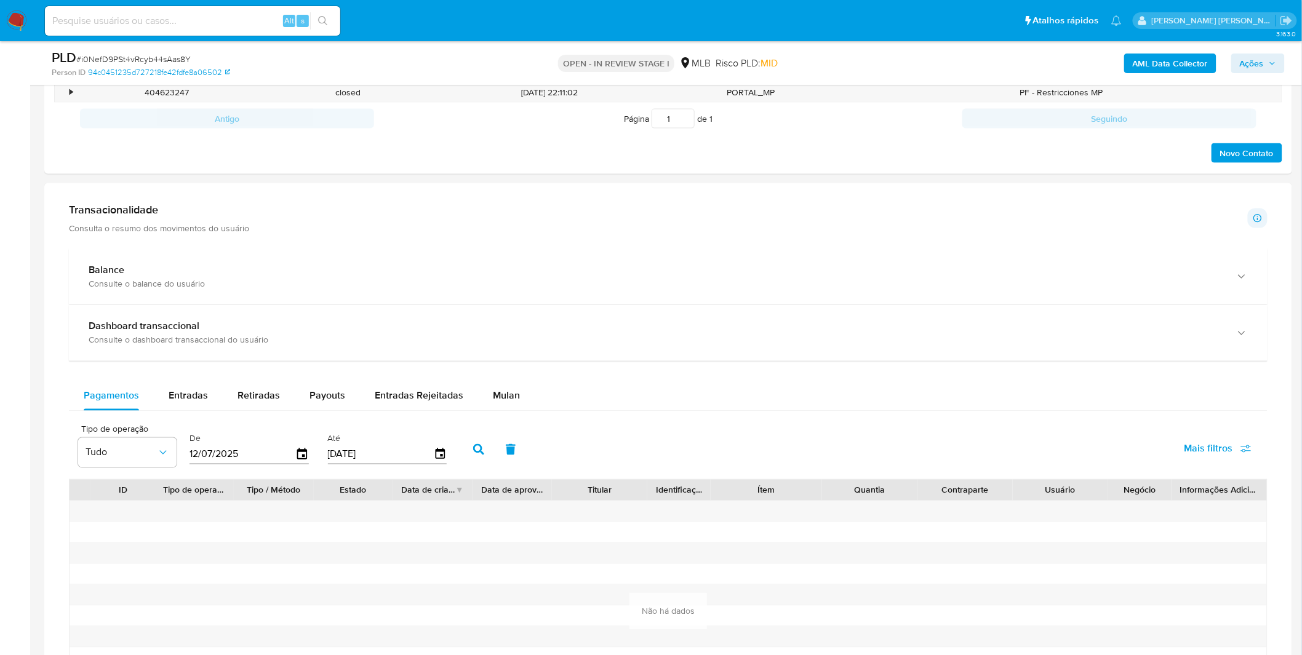
scroll to position [683, 0]
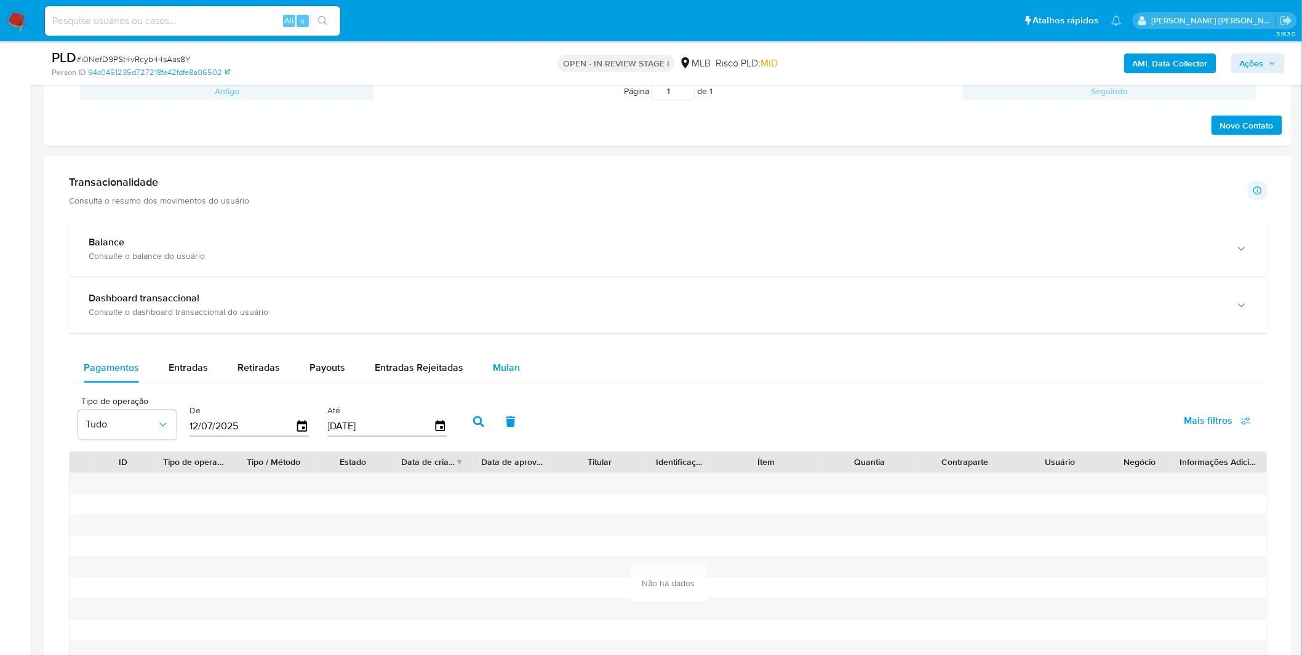
click at [493, 382] on div "Mulan" at bounding box center [506, 369] width 27 height 30
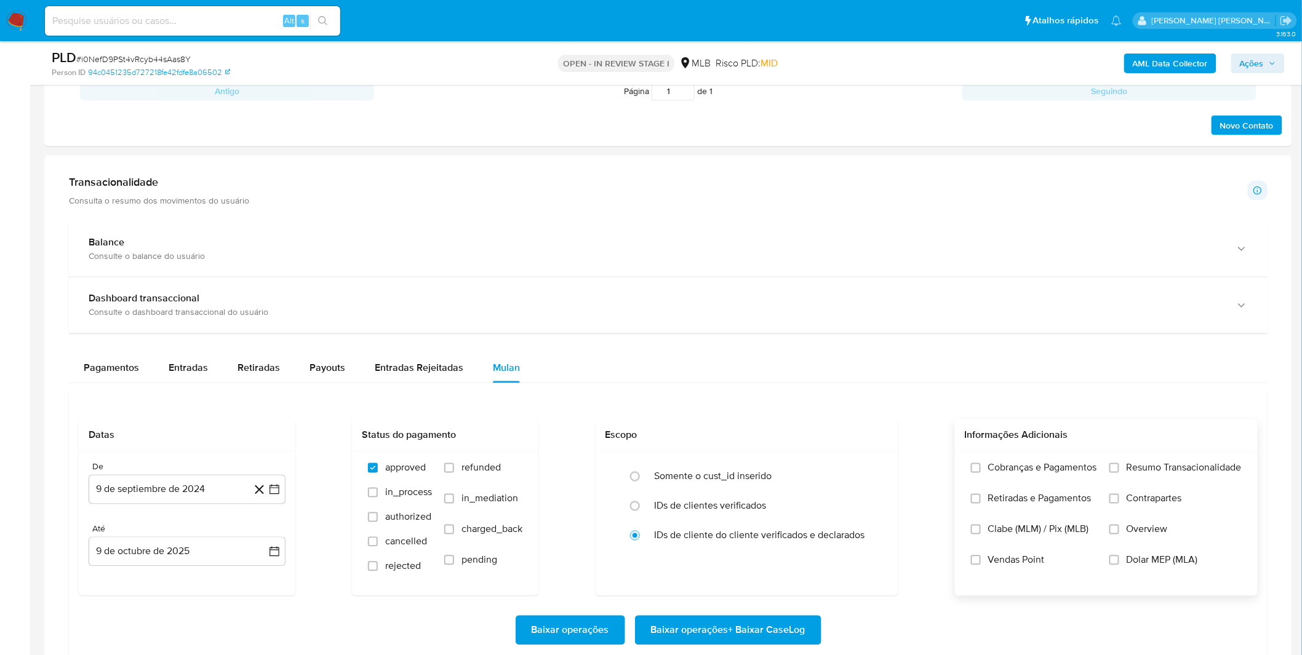
click at [1011, 462] on span "Cobranças e Pagamentos" at bounding box center [1042, 468] width 109 height 12
click at [980, 463] on input "Cobranças e Pagamentos" at bounding box center [976, 468] width 10 height 10
click at [1007, 492] on label "Cobranças e Pagamentos" at bounding box center [1034, 477] width 126 height 31
click at [980, 473] on input "Cobranças e Pagamentos" at bounding box center [976, 468] width 10 height 10
click at [1038, 492] on label "Cobranças e Pagamentos" at bounding box center [1034, 477] width 126 height 31
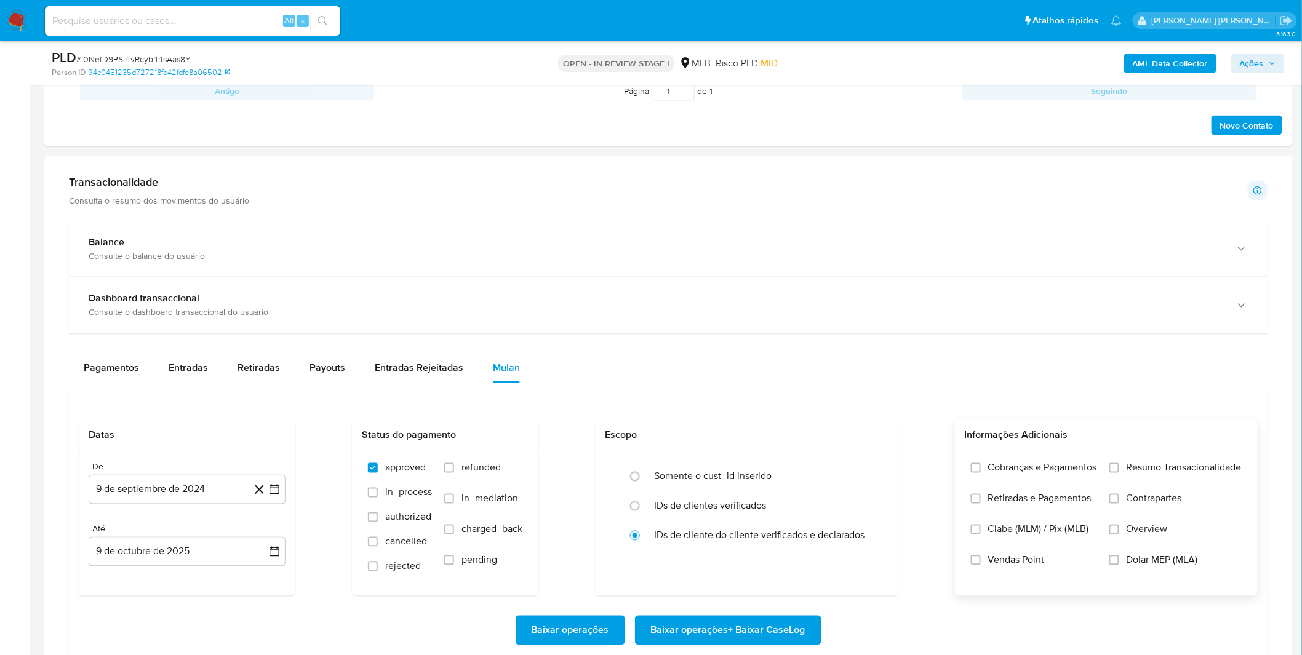
click at [980, 473] on input "Cobranças e Pagamentos" at bounding box center [976, 468] width 10 height 10
click at [1035, 503] on span "Retiradas e Pagamentos" at bounding box center [1039, 499] width 103 height 12
click at [980, 503] on input "Retiradas e Pagamentos" at bounding box center [976, 499] width 10 height 10
click at [1032, 483] on label "Cobranças e Pagamentos" at bounding box center [1034, 477] width 126 height 31
click at [980, 473] on input "Cobranças e Pagamentos" at bounding box center [976, 468] width 10 height 10
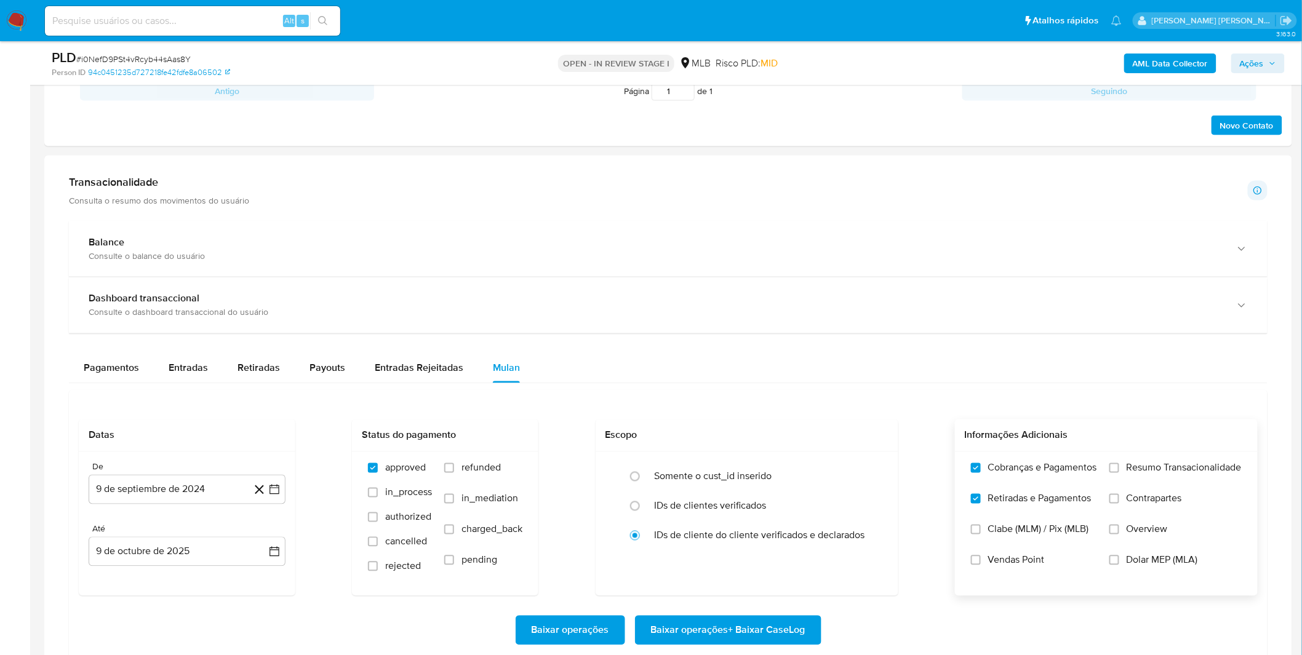
click at [1131, 482] on label "Resumo Transacionalidade" at bounding box center [1175, 477] width 132 height 31
click at [1119, 473] on input "Resumo Transacionalidade" at bounding box center [1114, 468] width 10 height 10
click at [1127, 500] on span "Contrapartes" at bounding box center [1153, 499] width 55 height 12
click at [1119, 500] on input "Contrapartes" at bounding box center [1114, 499] width 10 height 10
click at [1031, 570] on label "Vendas Point" at bounding box center [1034, 569] width 126 height 31
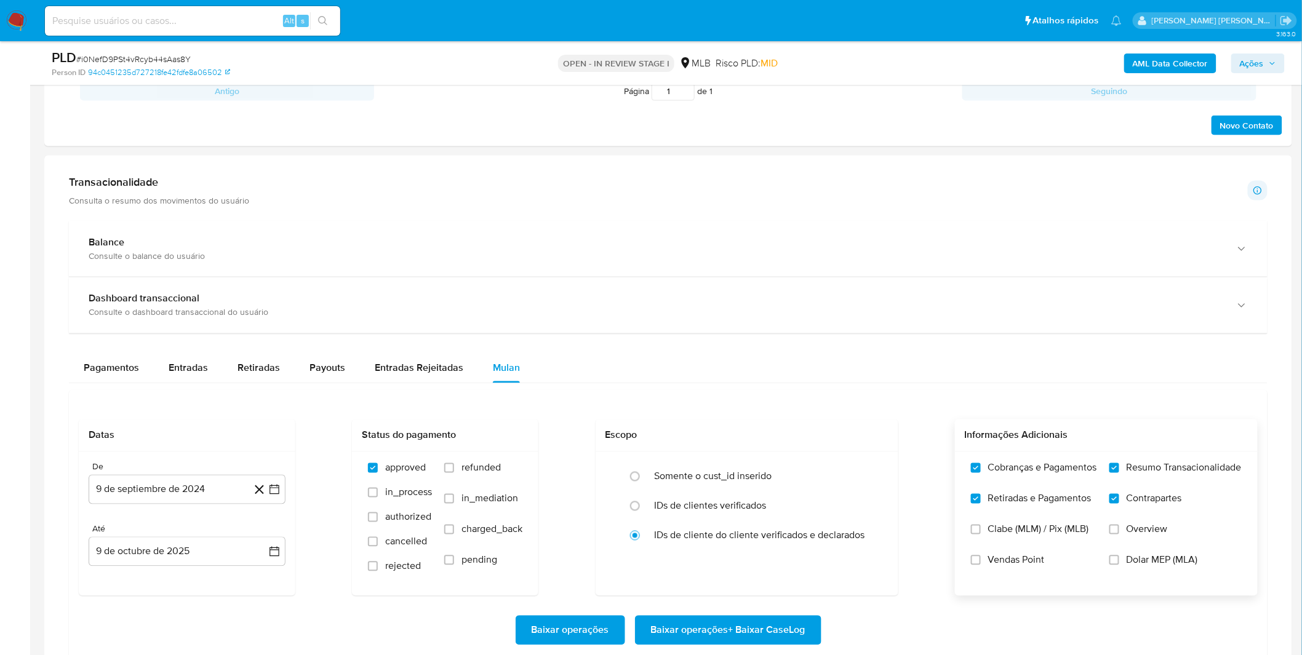
click at [980, 565] on input "Vendas Point" at bounding box center [976, 560] width 10 height 10
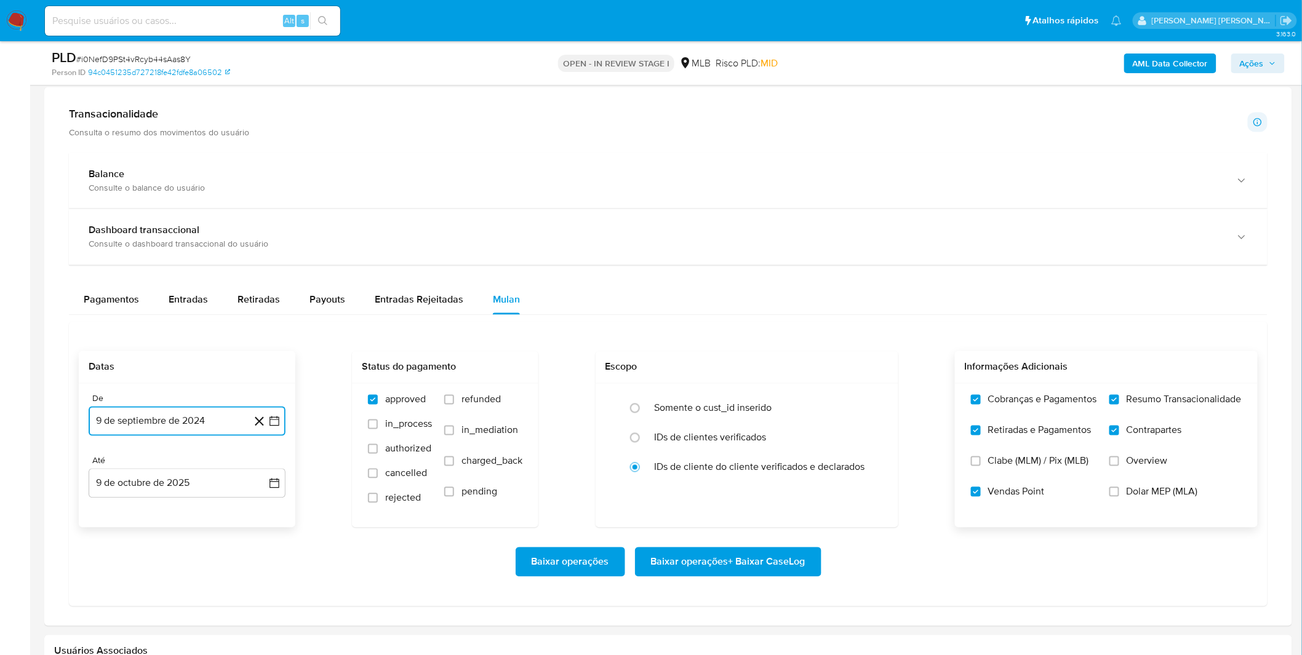
click at [141, 420] on button "9 de septiembre de 2024" at bounding box center [187, 422] width 197 height 30
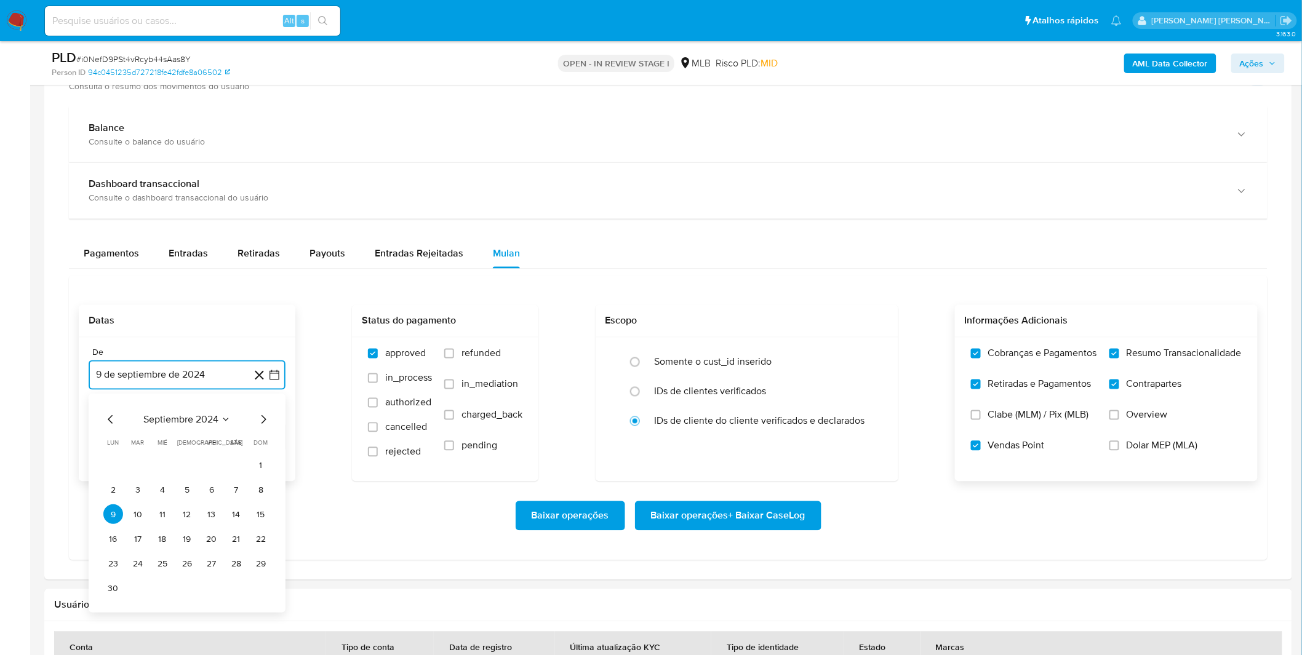
scroll to position [820, 0]
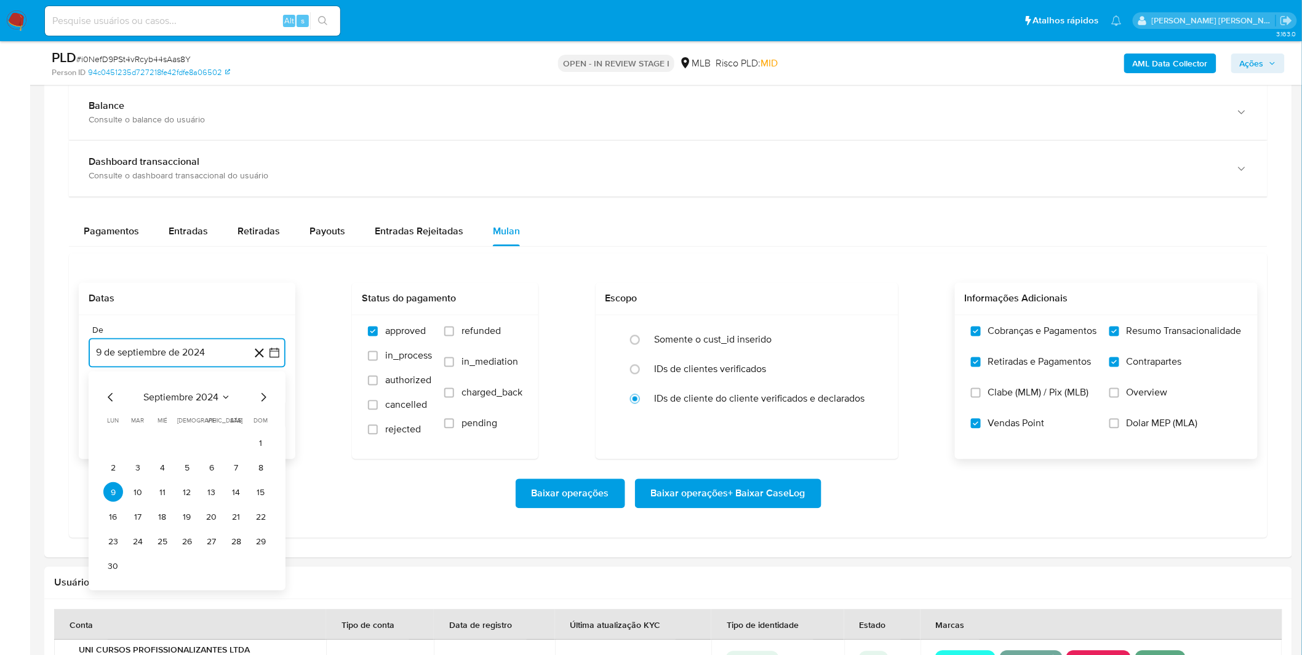
click at [185, 400] on span "septiembre 2024" at bounding box center [180, 398] width 75 height 12
click at [213, 403] on span "septiembre 2024" at bounding box center [180, 398] width 75 height 12
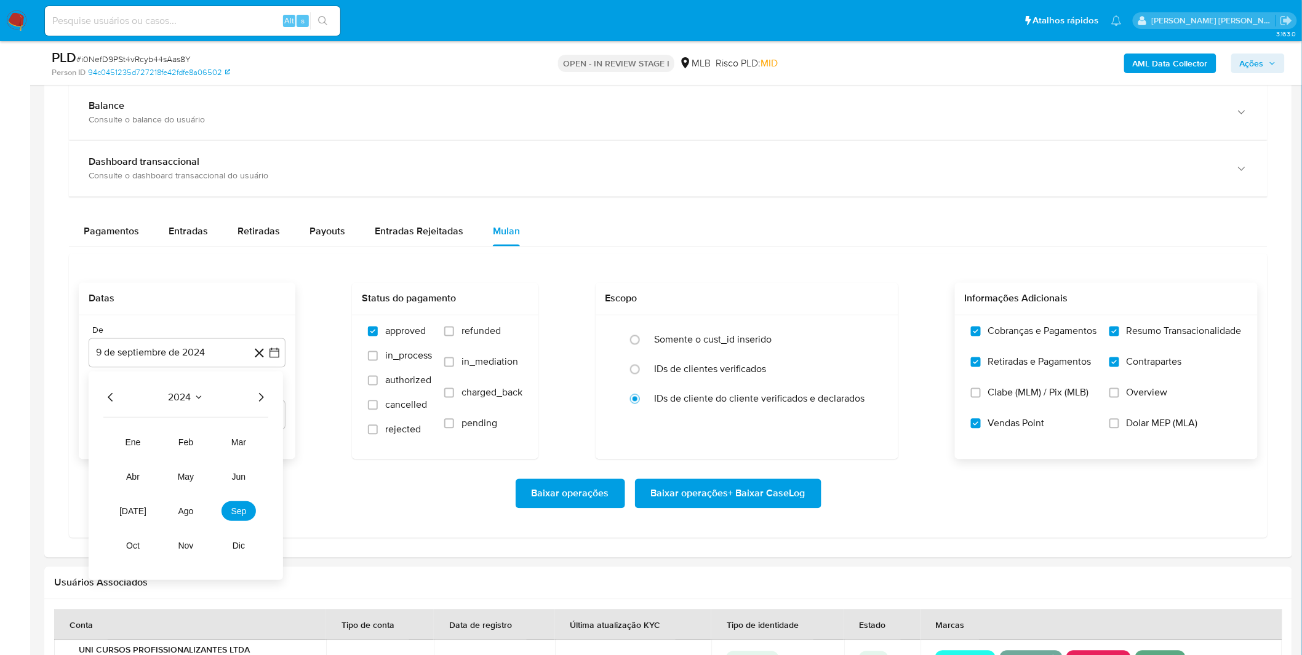
click at [256, 399] on icon "Año siguiente" at bounding box center [260, 398] width 15 height 15
click at [203, 504] on tr "ene feb mar abr may jun jul ago sep oct nov dic" at bounding box center [186, 494] width 140 height 123
click at [198, 507] on button "ago" at bounding box center [186, 512] width 34 height 20
click at [212, 437] on button "1" at bounding box center [212, 444] width 20 height 20
click at [199, 470] on div "Baixar operações Baixar operações + Baixar CaseLog" at bounding box center [668, 493] width 1179 height 69
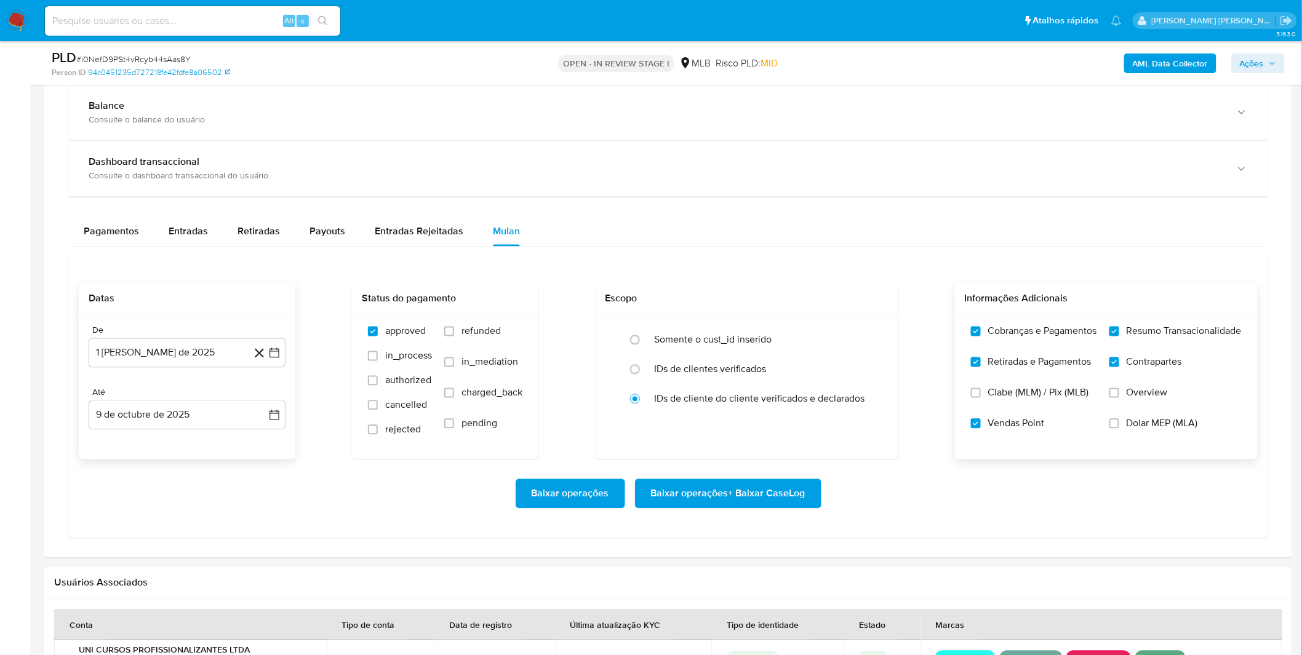
click at [782, 501] on span "Baixar operações + Baixar CaseLog" at bounding box center [728, 493] width 154 height 27
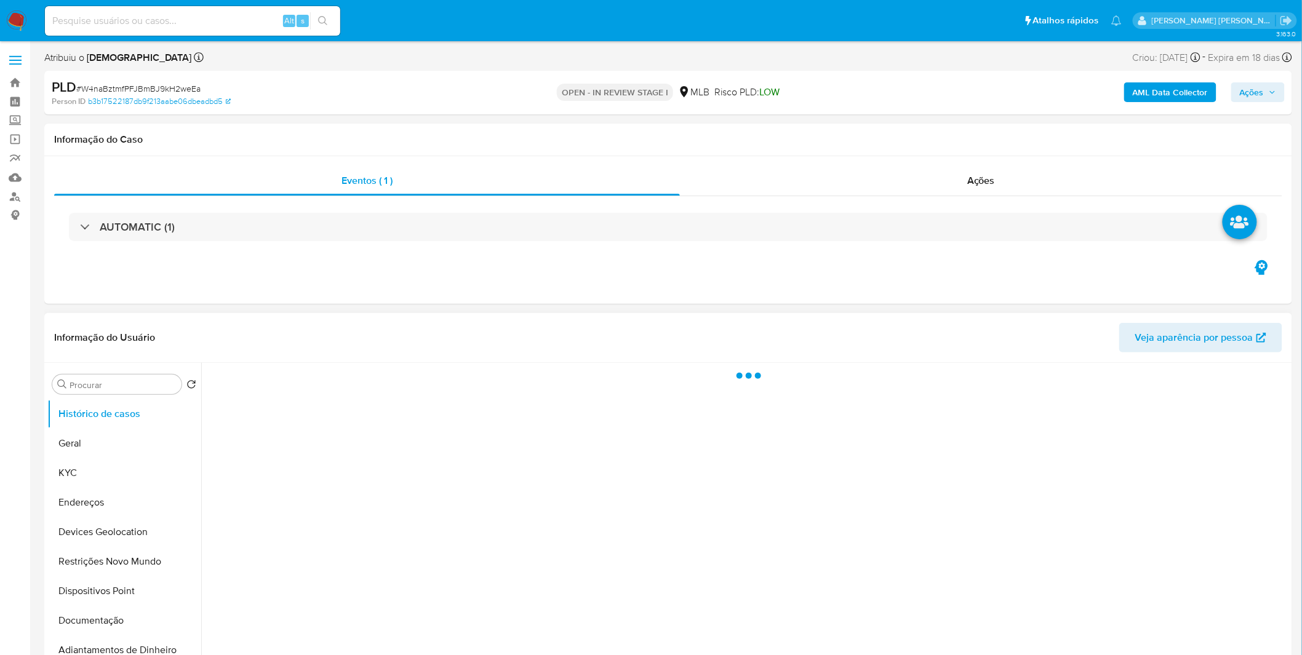
select select "10"
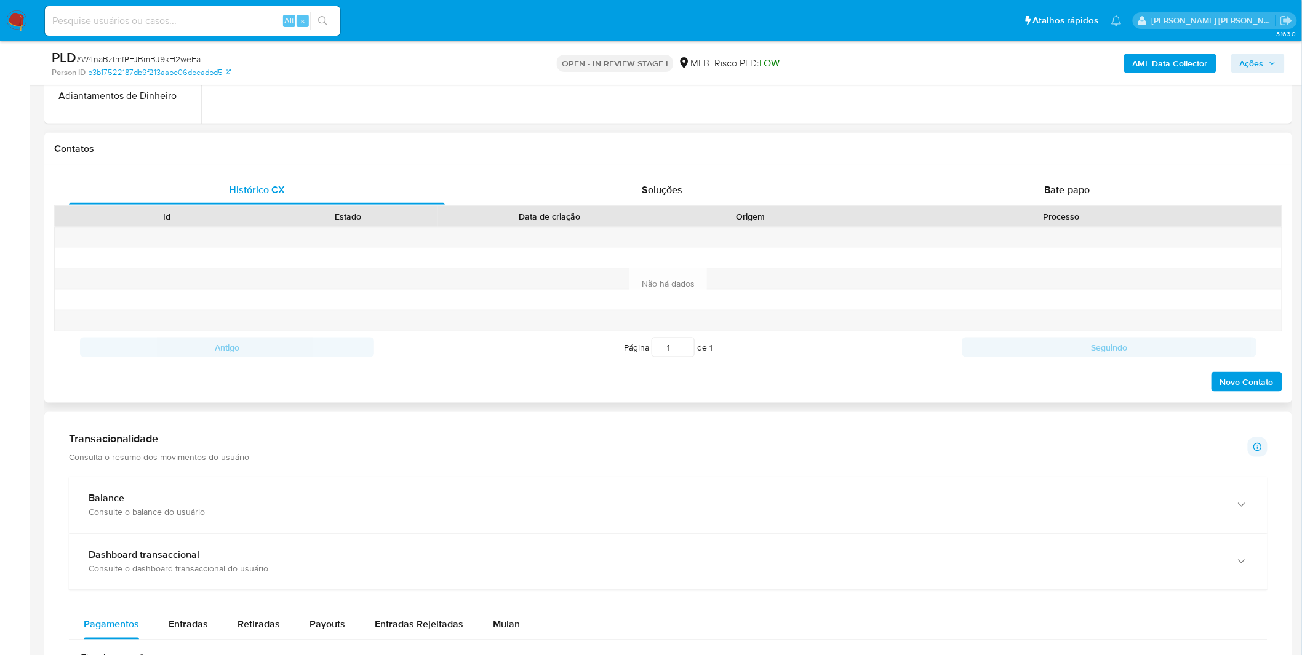
scroll to position [615, 0]
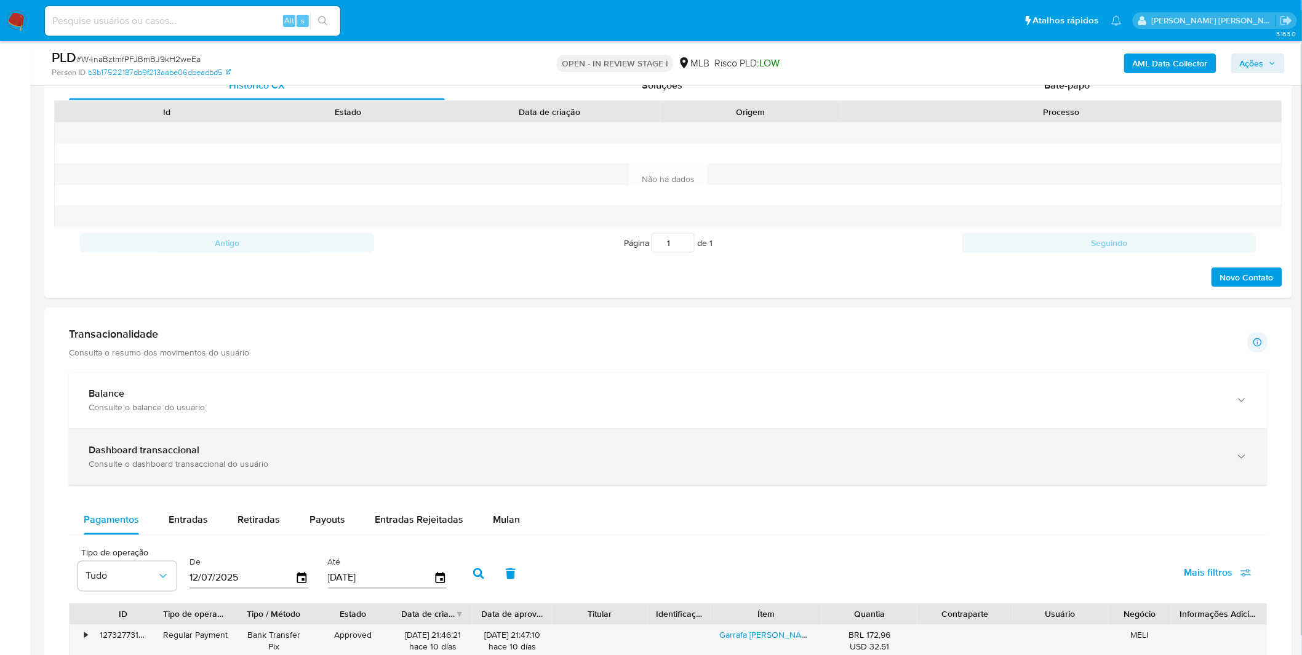
click at [355, 446] on div "Dashboard transaccional" at bounding box center [656, 451] width 1134 height 12
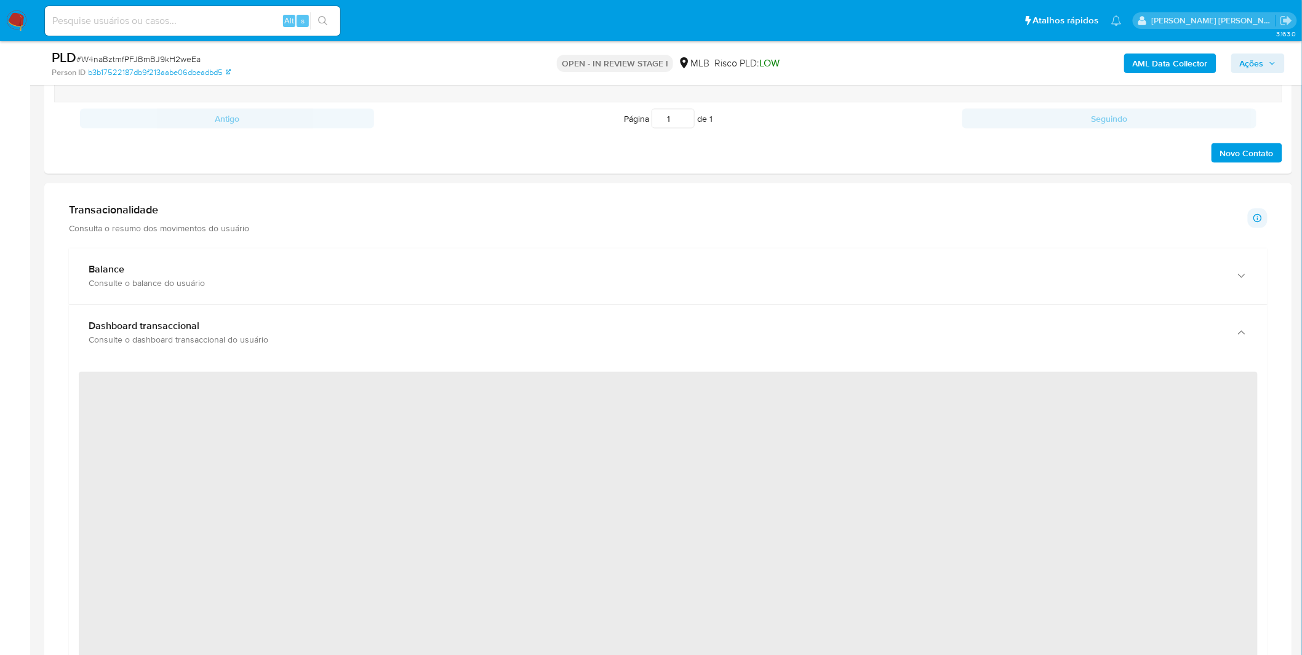
scroll to position [752, 0]
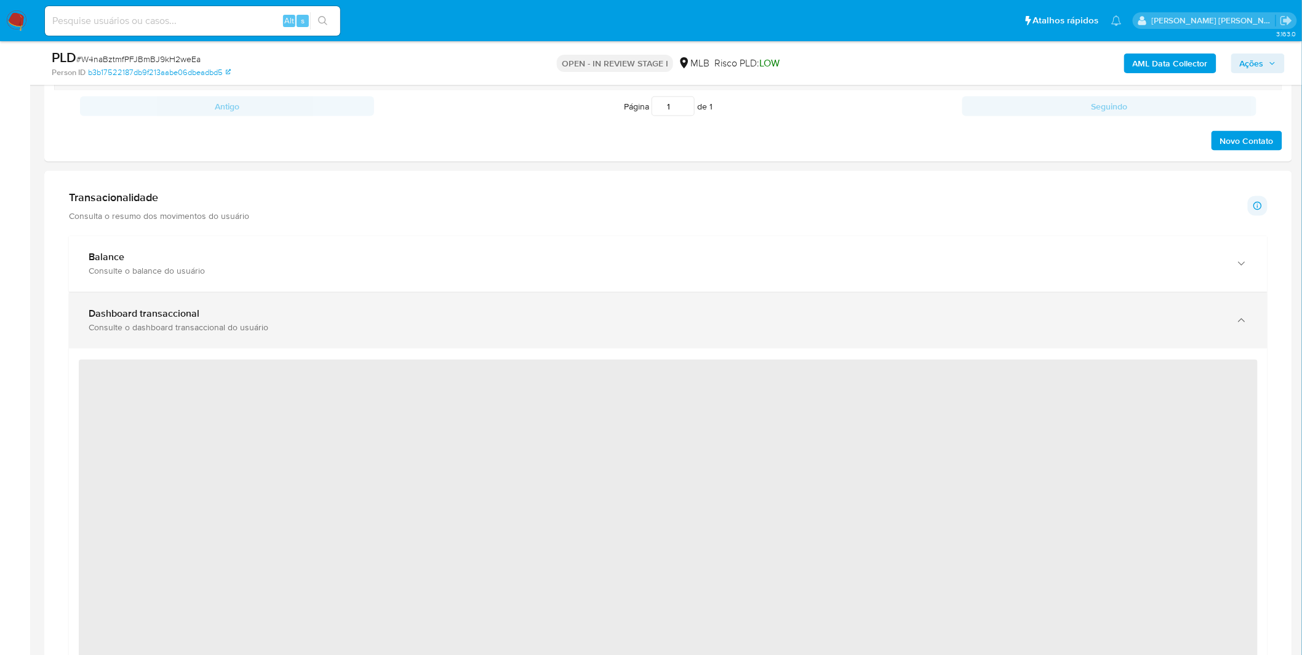
click at [504, 329] on div "Consulte o dashboard transaccional do usuário" at bounding box center [656, 327] width 1134 height 11
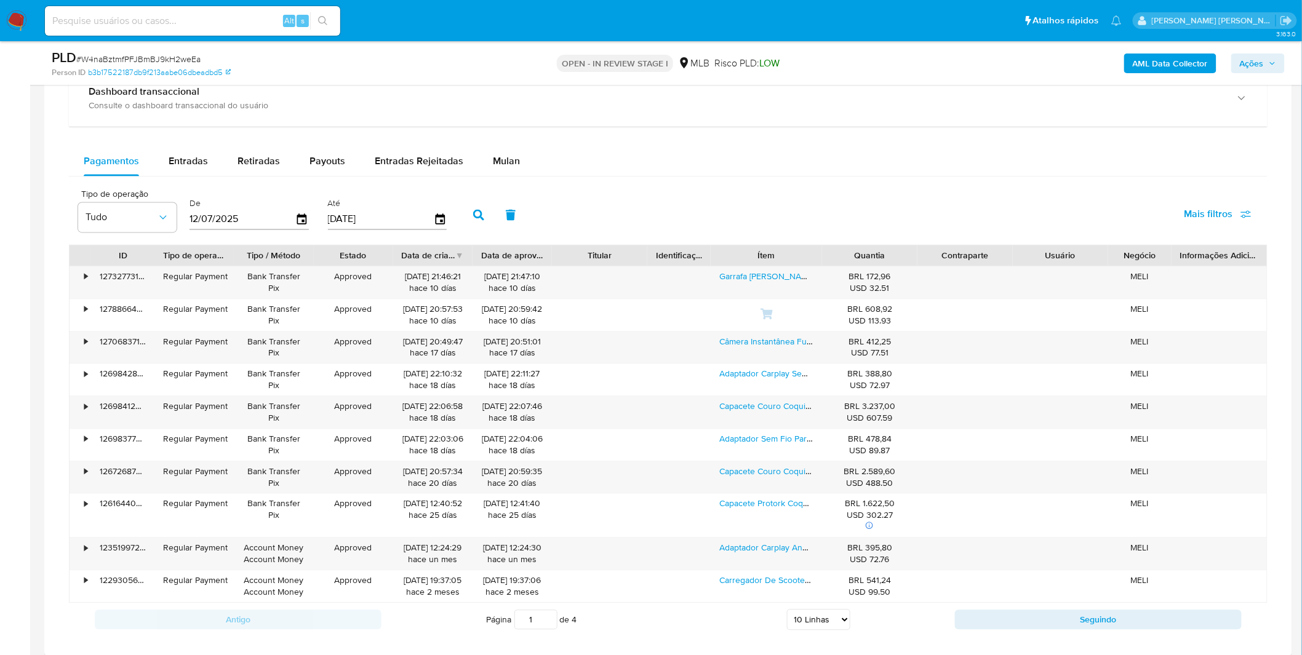
scroll to position [888, 0]
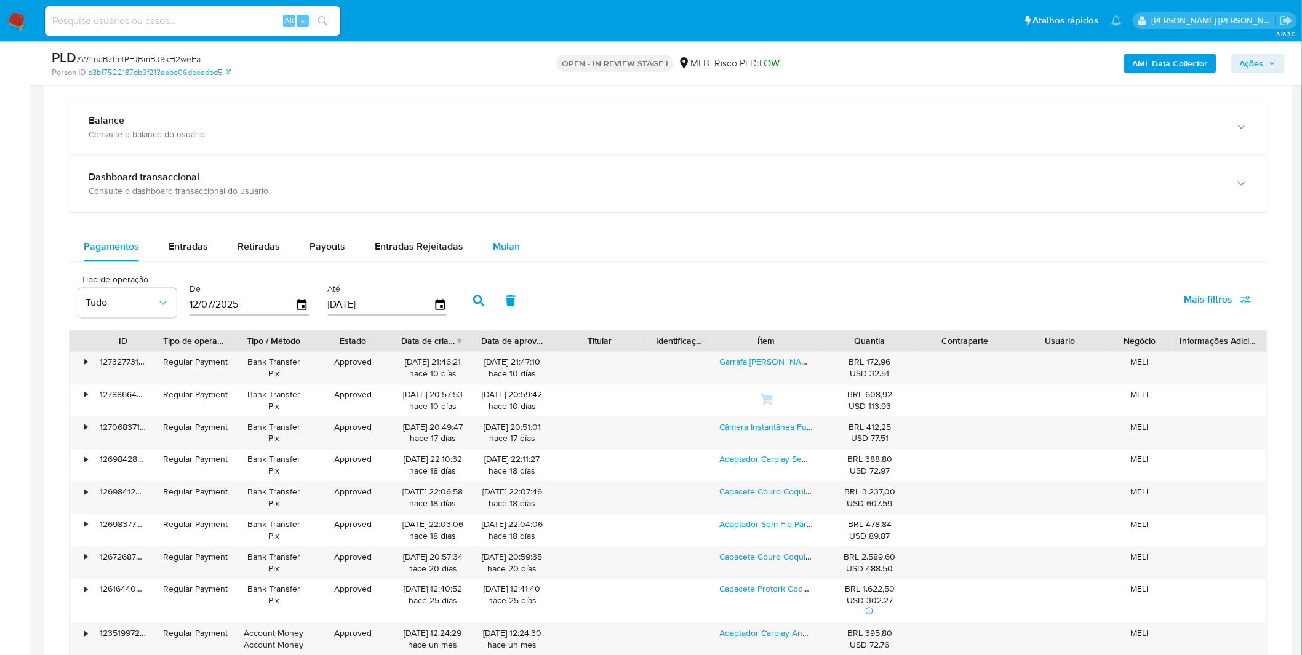
click at [496, 252] on span "Mulan" at bounding box center [506, 247] width 27 height 14
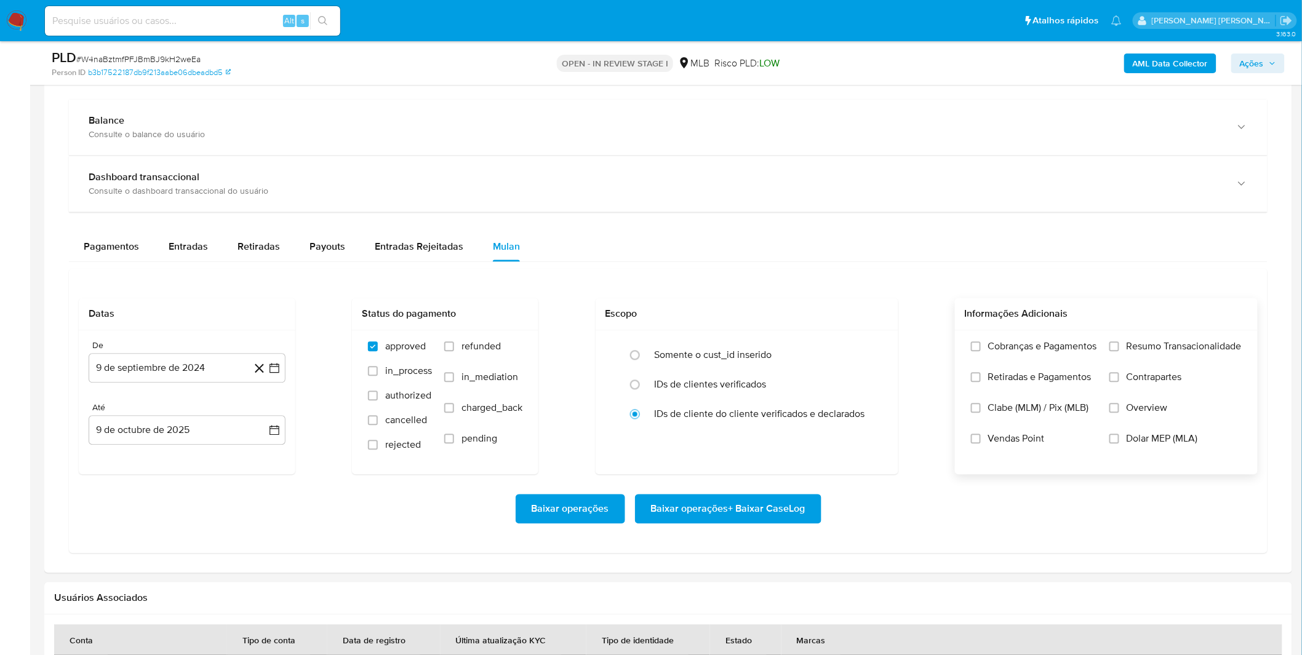
click at [1025, 363] on label "Cobranças e Pagamentos" at bounding box center [1034, 356] width 126 height 31
click at [1026, 363] on label "Cobranças e Pagamentos" at bounding box center [1034, 356] width 126 height 31
click at [980, 352] on input "Cobranças e Pagamentos" at bounding box center [976, 347] width 10 height 10
click at [1152, 349] on span "Resumo Transacionalidade" at bounding box center [1183, 347] width 115 height 12
click at [1119, 349] on input "Resumo Transacionalidade" at bounding box center [1114, 347] width 10 height 10
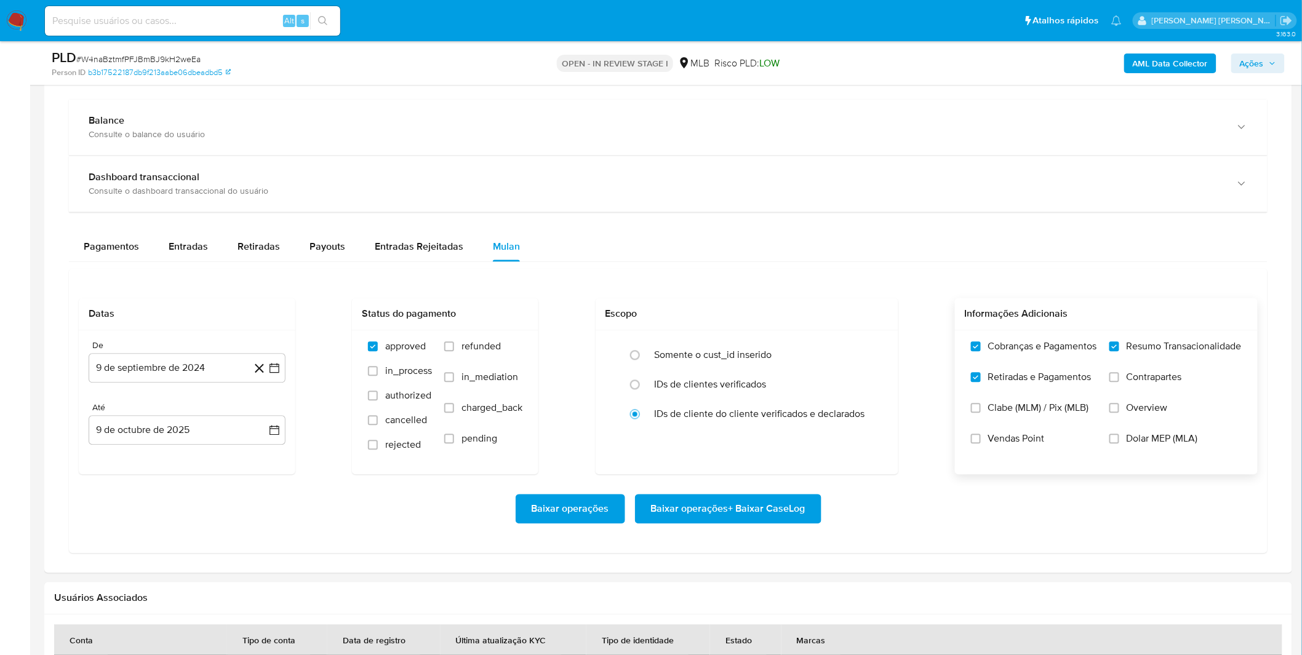
click at [1147, 381] on span "Contrapartes" at bounding box center [1153, 378] width 55 height 12
click at [1119, 381] on input "Contrapartes" at bounding box center [1114, 378] width 10 height 10
click at [1046, 452] on label "Vendas Point" at bounding box center [1034, 448] width 126 height 31
click at [980, 444] on input "Vendas Point" at bounding box center [976, 439] width 10 height 10
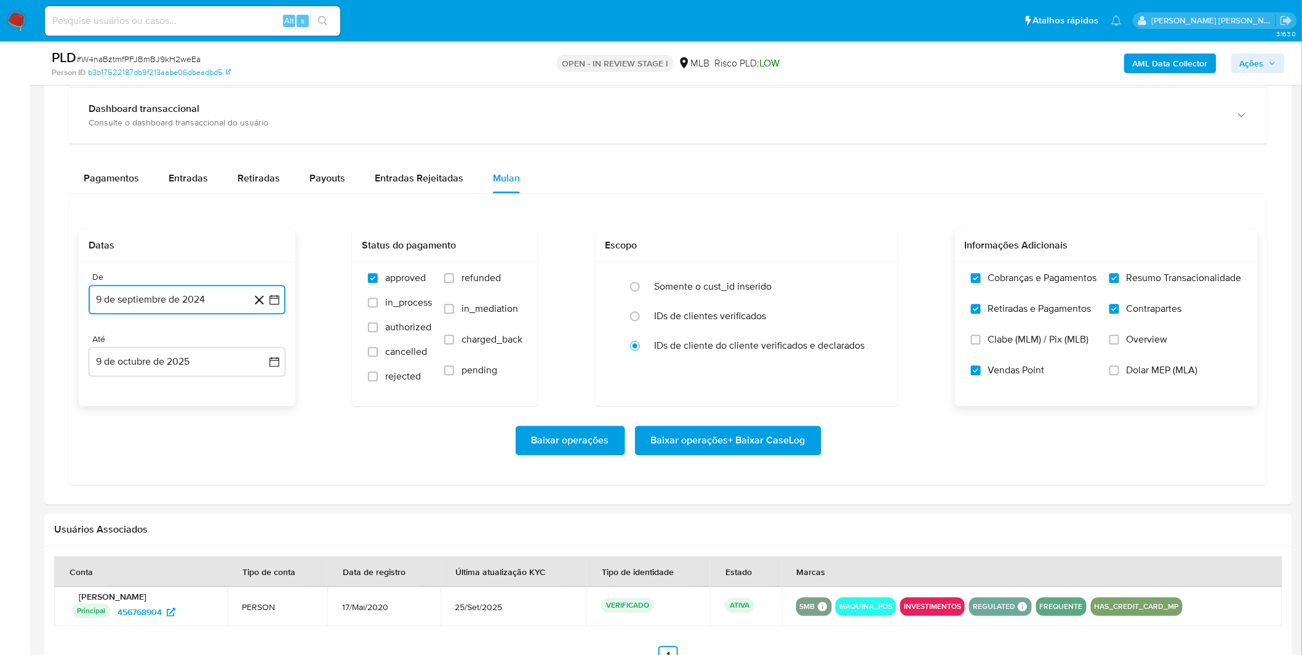
click at [167, 300] on button "9 de septiembre de 2024" at bounding box center [187, 300] width 197 height 30
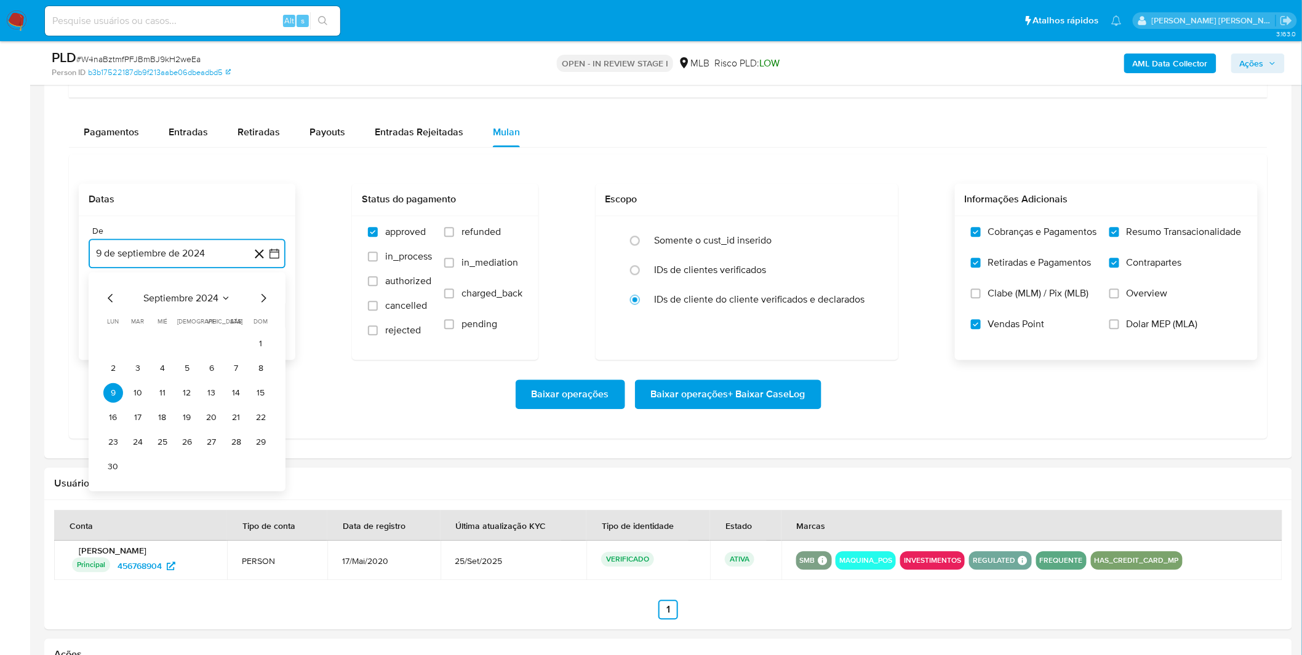
scroll to position [1025, 0]
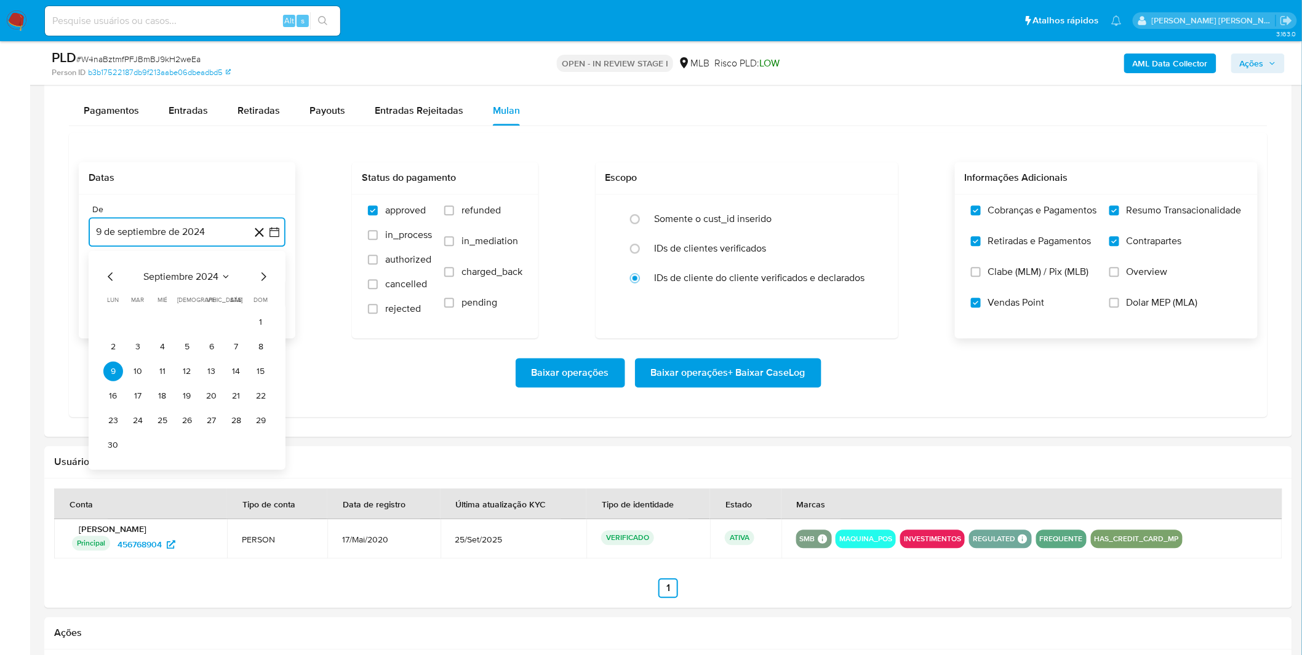
click at [183, 277] on span "septiembre 2024" at bounding box center [180, 276] width 75 height 12
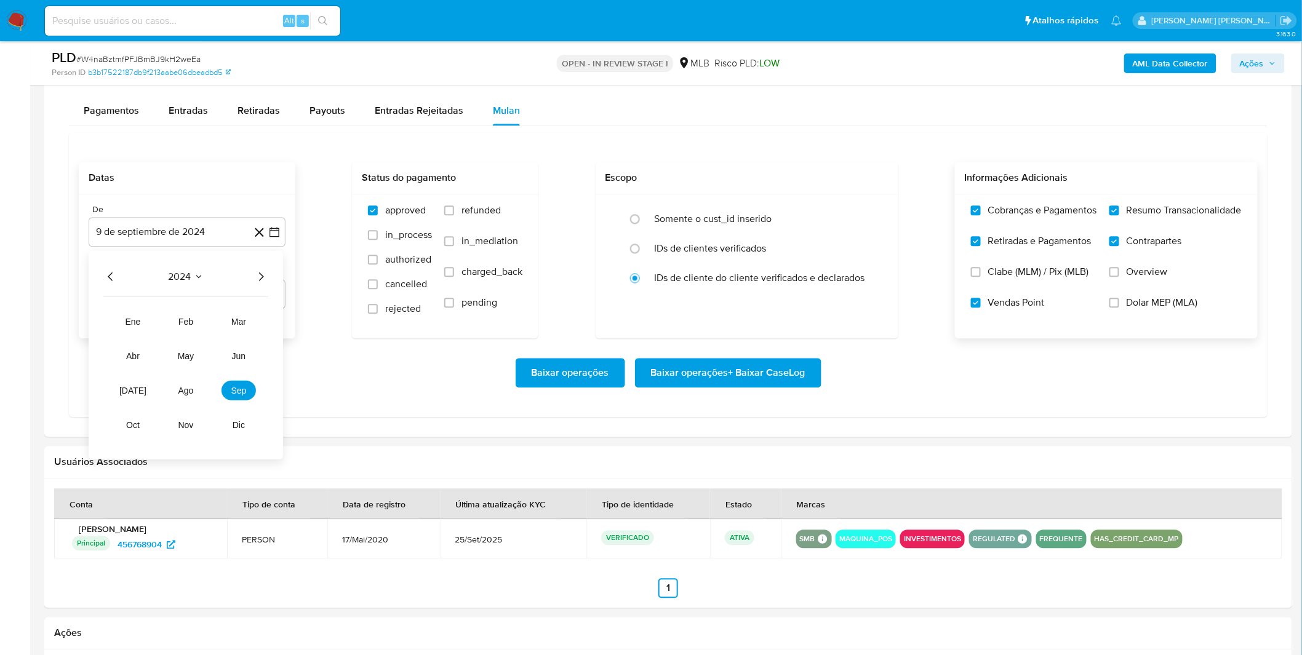
click at [257, 277] on icon "Año siguiente" at bounding box center [260, 276] width 15 height 15
click at [188, 395] on span "ago" at bounding box center [185, 390] width 15 height 10
click at [210, 324] on button "1" at bounding box center [212, 322] width 20 height 20
click at [186, 364] on div "Baixar operações Baixar operações + Baixar CaseLog" at bounding box center [668, 373] width 1179 height 30
click at [744, 378] on span "Baixar operações + Baixar CaseLog" at bounding box center [728, 372] width 154 height 27
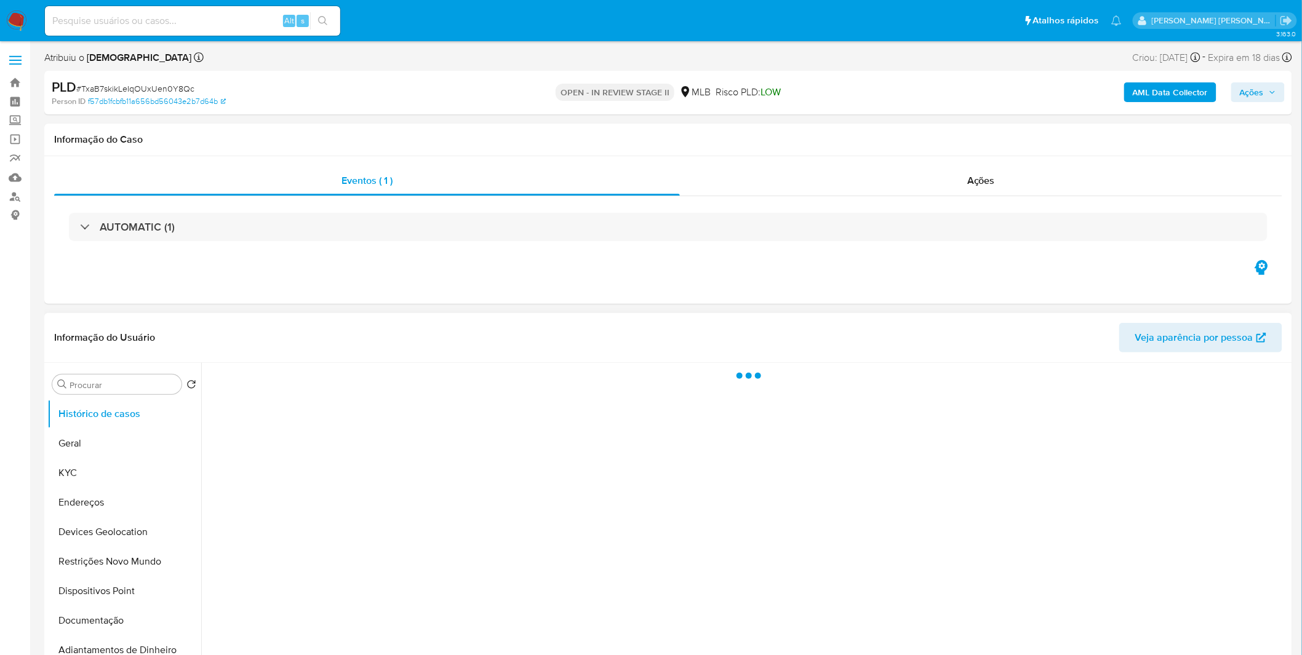
select select "10"
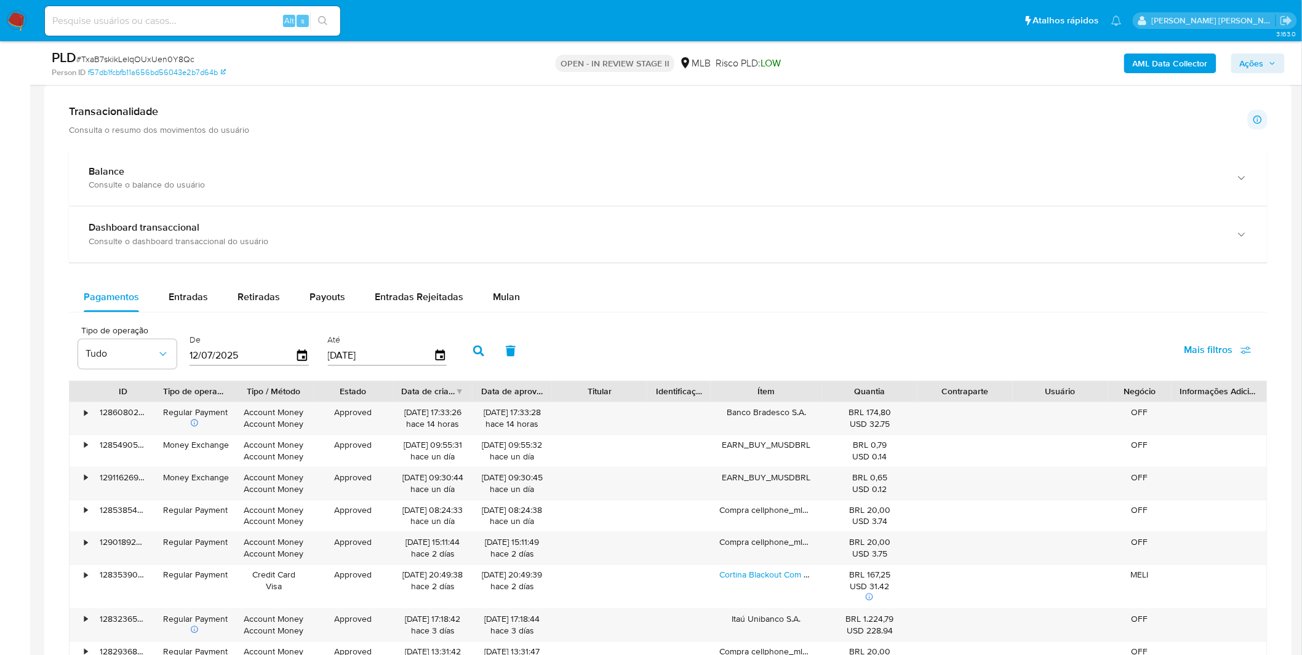
scroll to position [820, 0]
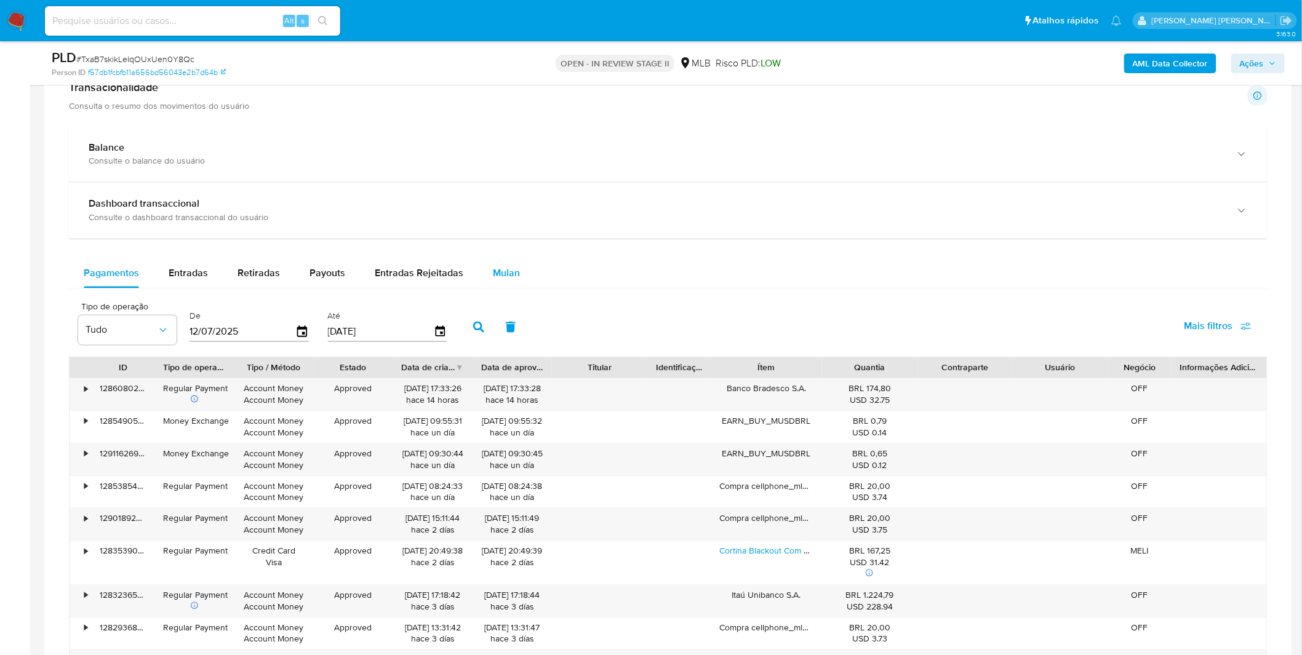
click at [496, 276] on span "Mulan" at bounding box center [506, 273] width 27 height 14
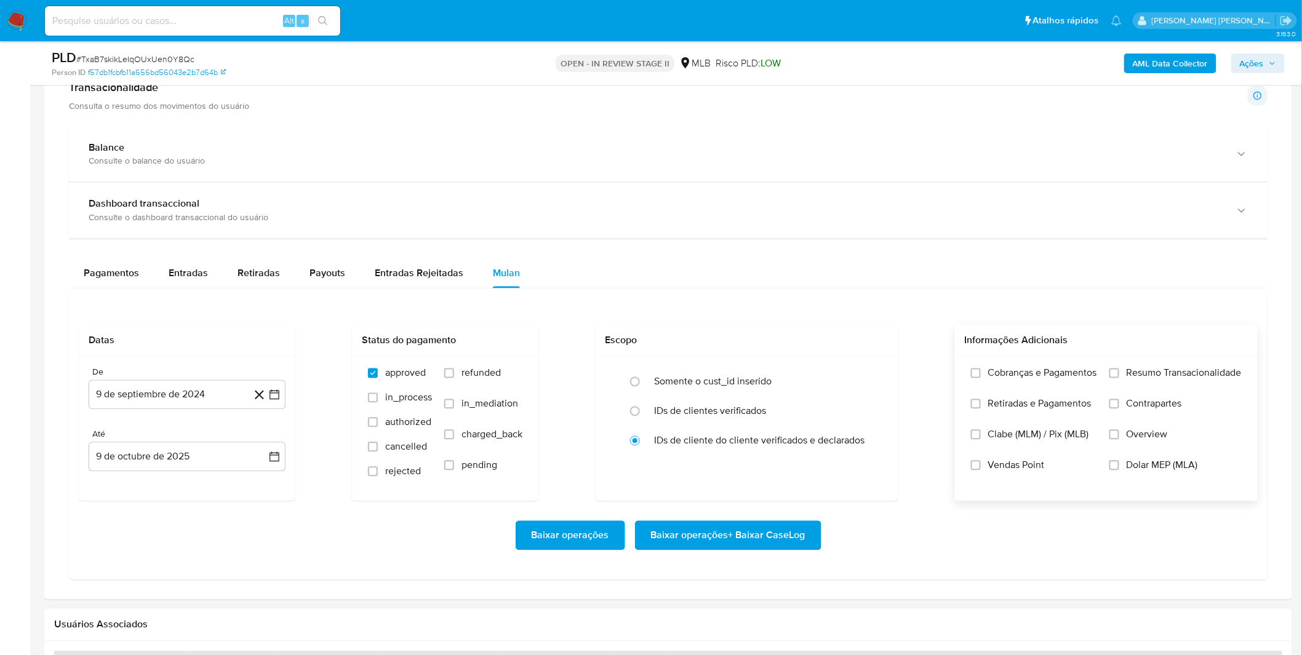
click at [979, 379] on label "Cobranças e Pagamentos" at bounding box center [1034, 382] width 126 height 31
click at [979, 378] on input "Cobranças e Pagamentos" at bounding box center [976, 373] width 10 height 10
click at [988, 407] on span "Retiradas e Pagamentos" at bounding box center [1039, 404] width 103 height 12
click at [980, 407] on input "Retiradas e Pagamentos" at bounding box center [976, 404] width 10 height 10
click at [1179, 376] on span "Resumo Transacionalidade" at bounding box center [1183, 373] width 115 height 12
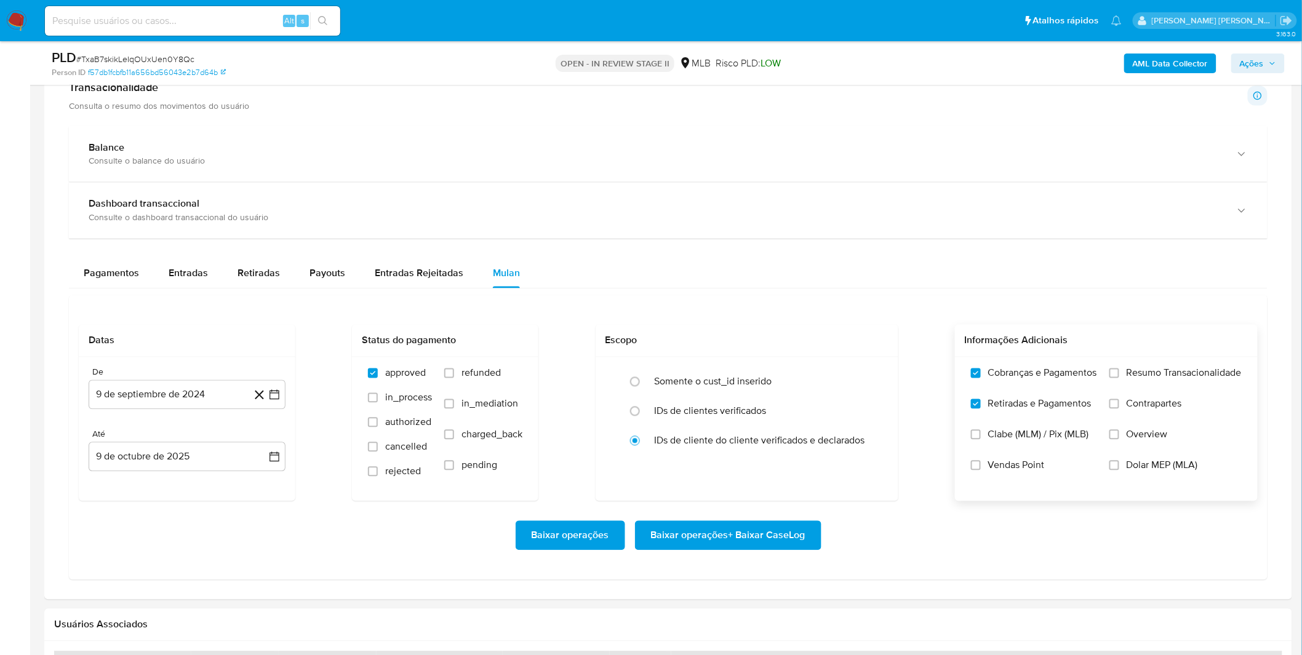
click at [1119, 376] on input "Resumo Transacionalidade" at bounding box center [1114, 373] width 10 height 10
click at [1156, 419] on label "Contrapartes" at bounding box center [1175, 413] width 132 height 31
click at [1119, 409] on input "Contrapartes" at bounding box center [1114, 404] width 10 height 10
click at [1052, 474] on label "Vendas Point" at bounding box center [1034, 474] width 126 height 31
click at [980, 471] on input "Vendas Point" at bounding box center [976, 466] width 10 height 10
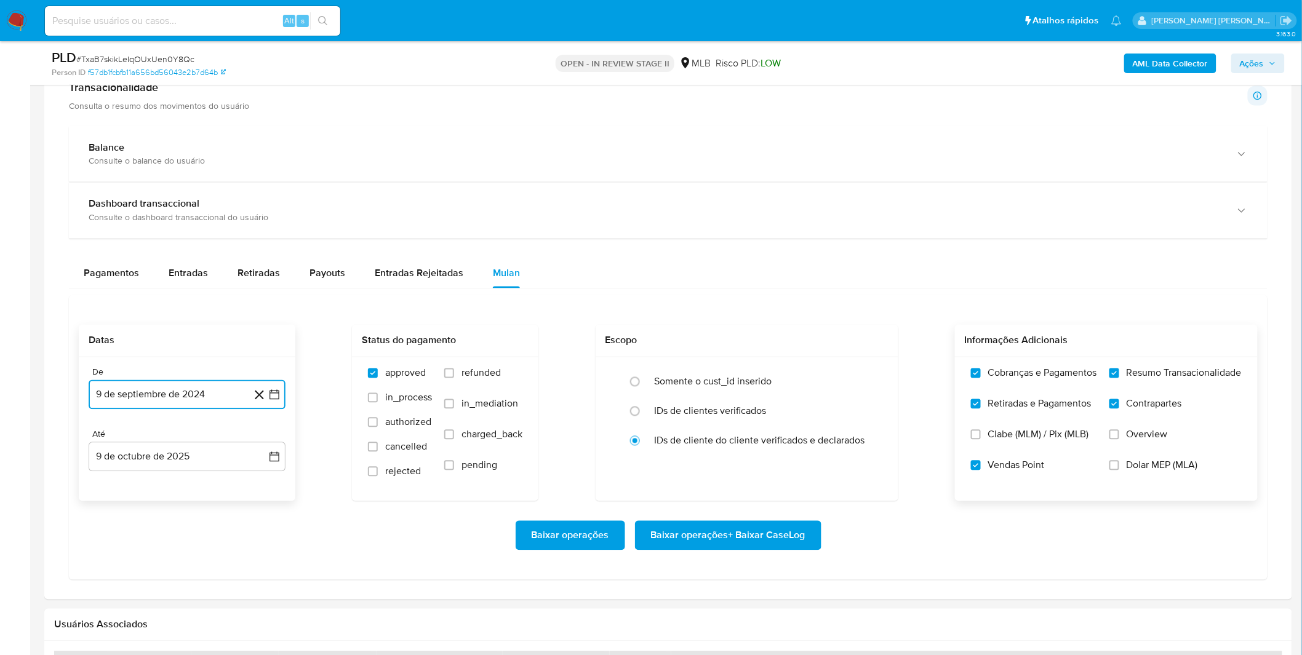
click at [180, 400] on button "9 de septiembre de 2024" at bounding box center [187, 395] width 197 height 30
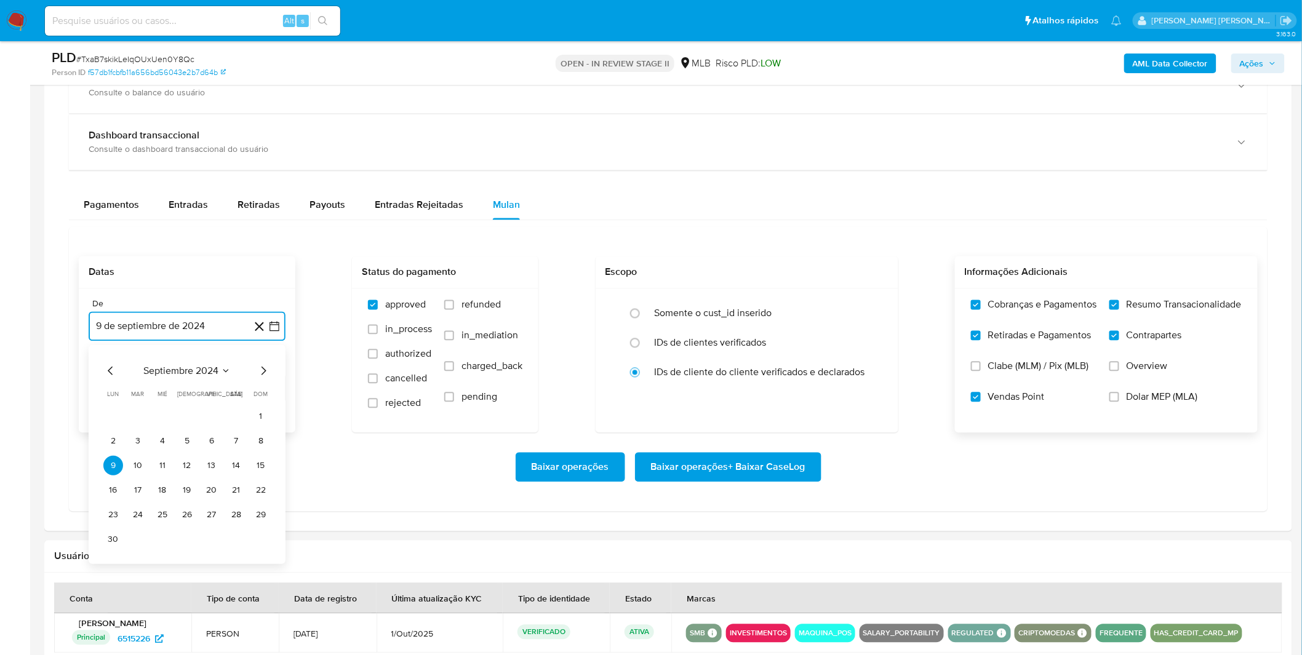
click at [197, 369] on span "septiembre 2024" at bounding box center [180, 371] width 75 height 12
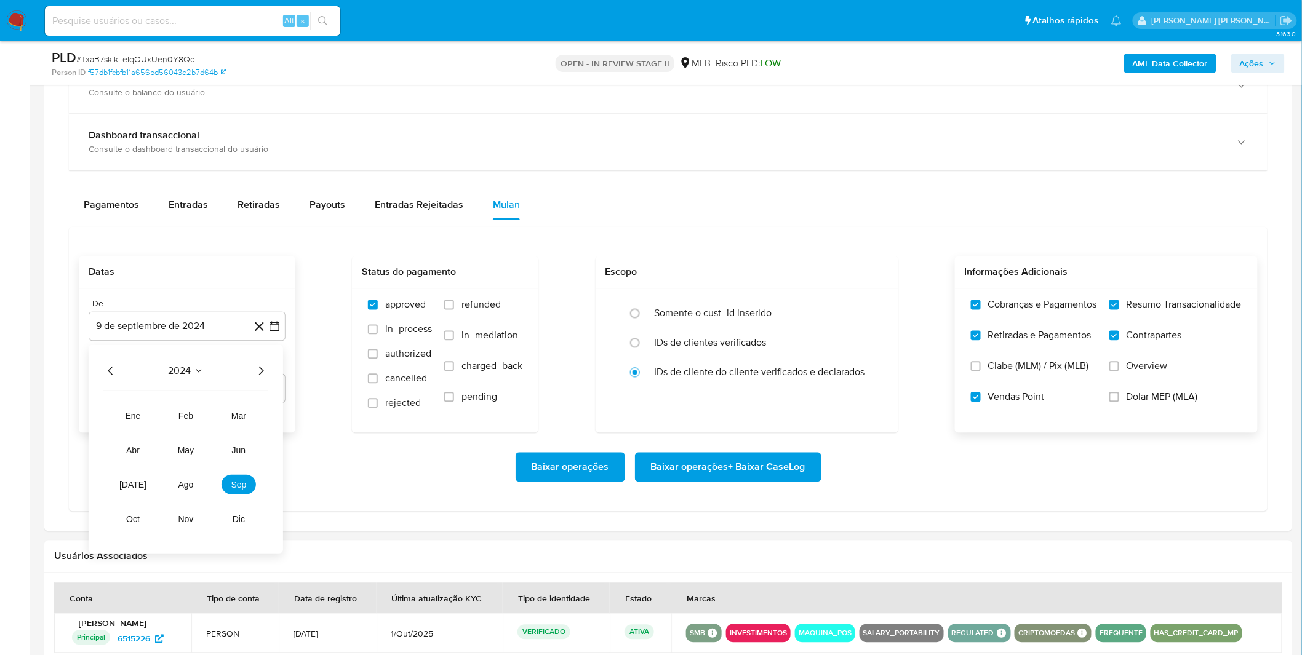
click at [263, 379] on div "2024 2024 ene feb mar abr may jun [DATE] ago sep oct nov dic" at bounding box center [186, 450] width 194 height 209
click at [268, 362] on div "2024 2024 ene feb mar abr may jun [DATE] ago sep oct nov dic" at bounding box center [186, 450] width 194 height 209
click at [268, 374] on div "2024 2024 ene feb mar abr may jun [DATE] ago sep oct nov dic" at bounding box center [186, 450] width 194 height 209
click at [262, 375] on icon "Año siguiente" at bounding box center [260, 371] width 15 height 15
click at [201, 477] on td "ago" at bounding box center [186, 485] width 34 height 20
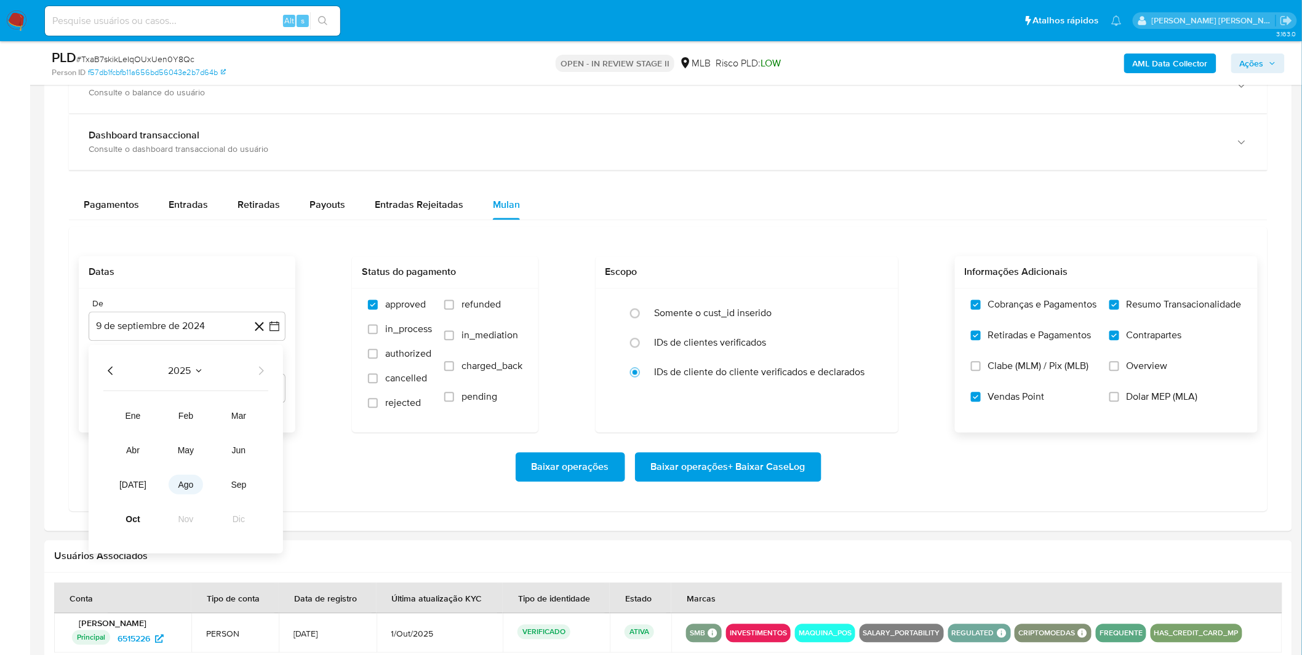
click at [191, 482] on span "ago" at bounding box center [185, 485] width 15 height 10
click at [220, 407] on table "lun lunes mar martes mié miércoles jue jueves vie viernes sáb sábado dom doming…" at bounding box center [186, 457] width 167 height 135
click at [213, 413] on button "1" at bounding box center [212, 417] width 20 height 20
click at [188, 447] on div "Baixar operações Baixar operações + Baixar CaseLog" at bounding box center [668, 467] width 1179 height 69
click at [729, 471] on span "Baixar operações + Baixar CaseLog" at bounding box center [728, 467] width 154 height 27
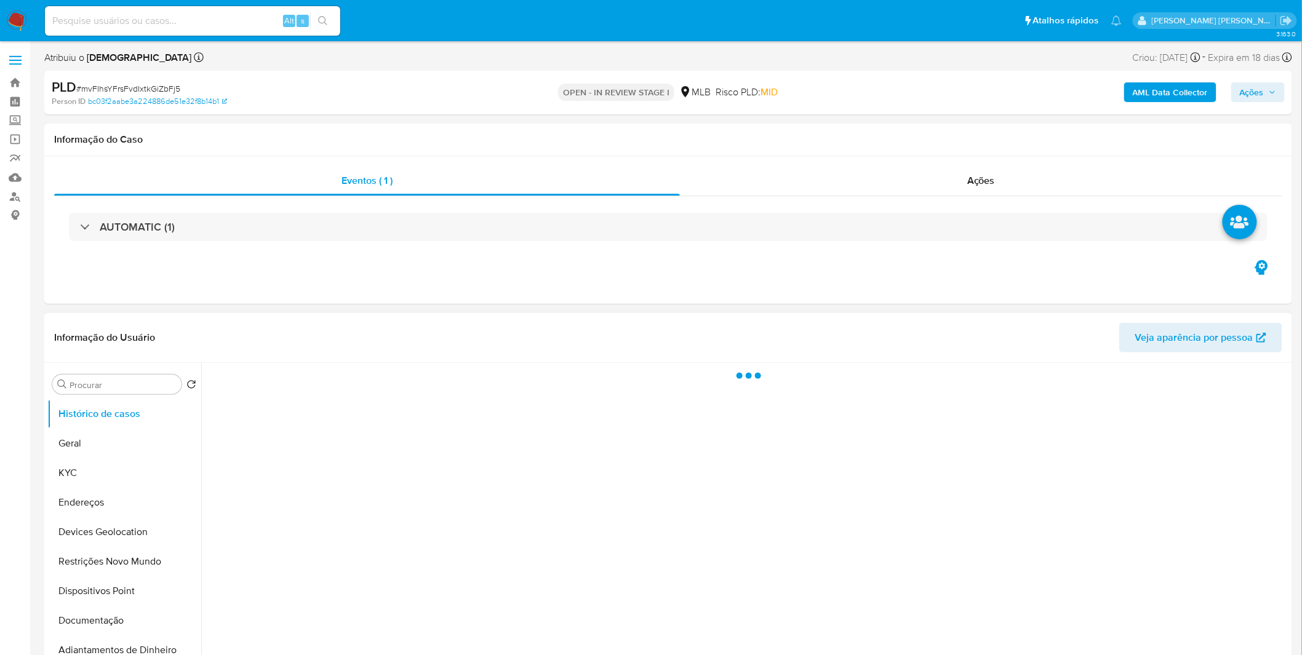
select select "10"
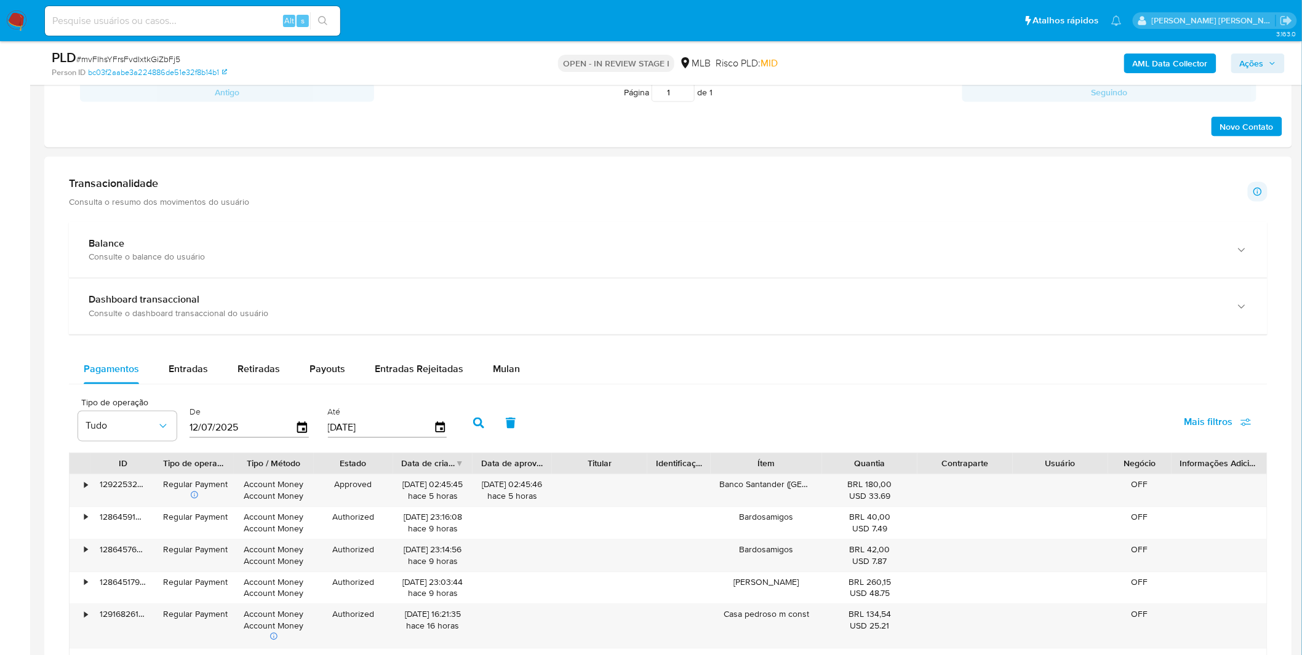
scroll to position [752, 0]
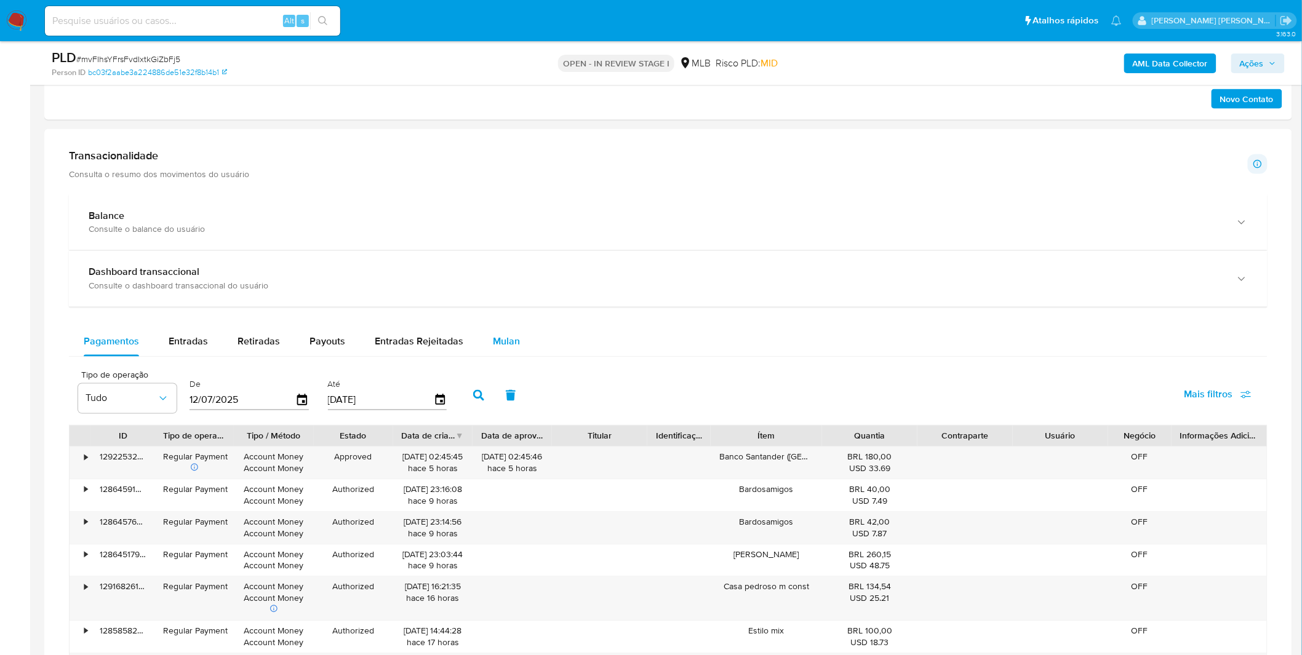
click at [508, 355] on div "Mulan" at bounding box center [506, 342] width 27 height 30
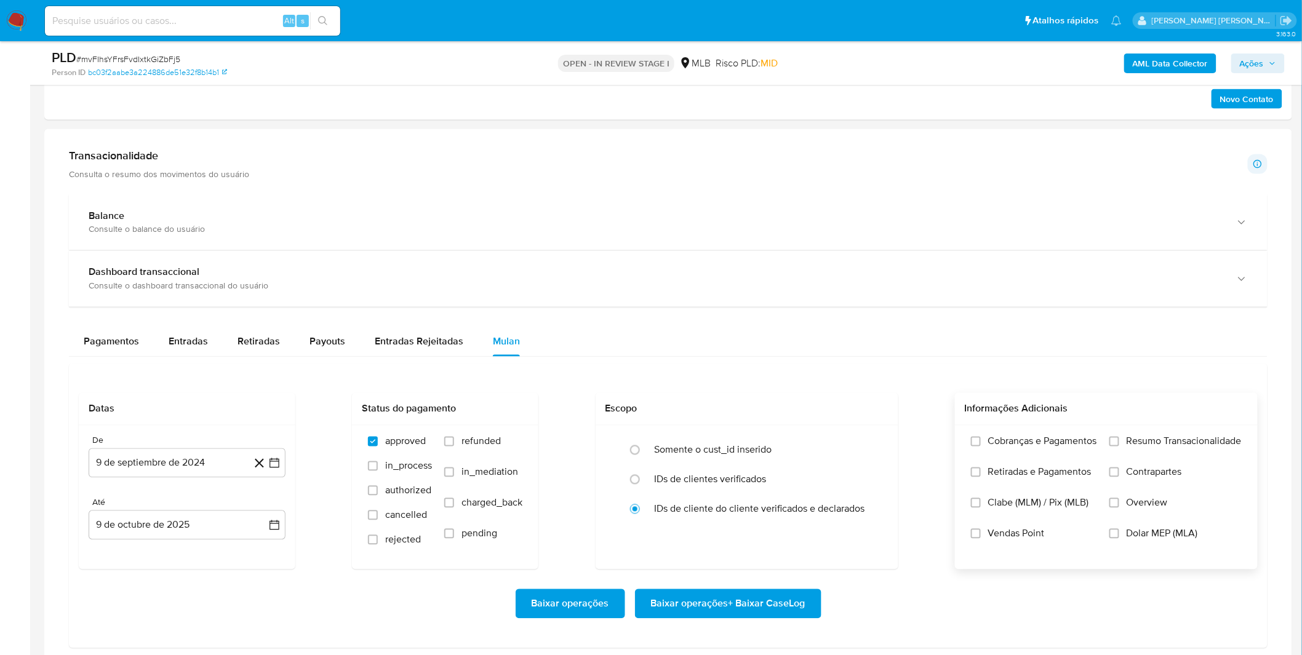
click at [1040, 452] on label "Cobranças e Pagamentos" at bounding box center [1034, 450] width 126 height 31
click at [980, 447] on input "Cobranças e Pagamentos" at bounding box center [976, 442] width 10 height 10
click at [1137, 462] on label "Resumo Transacionalidade" at bounding box center [1175, 450] width 132 height 31
click at [1119, 447] on input "Resumo Transacionalidade" at bounding box center [1114, 442] width 10 height 10
click at [1139, 474] on span "Contrapartes" at bounding box center [1153, 472] width 55 height 12
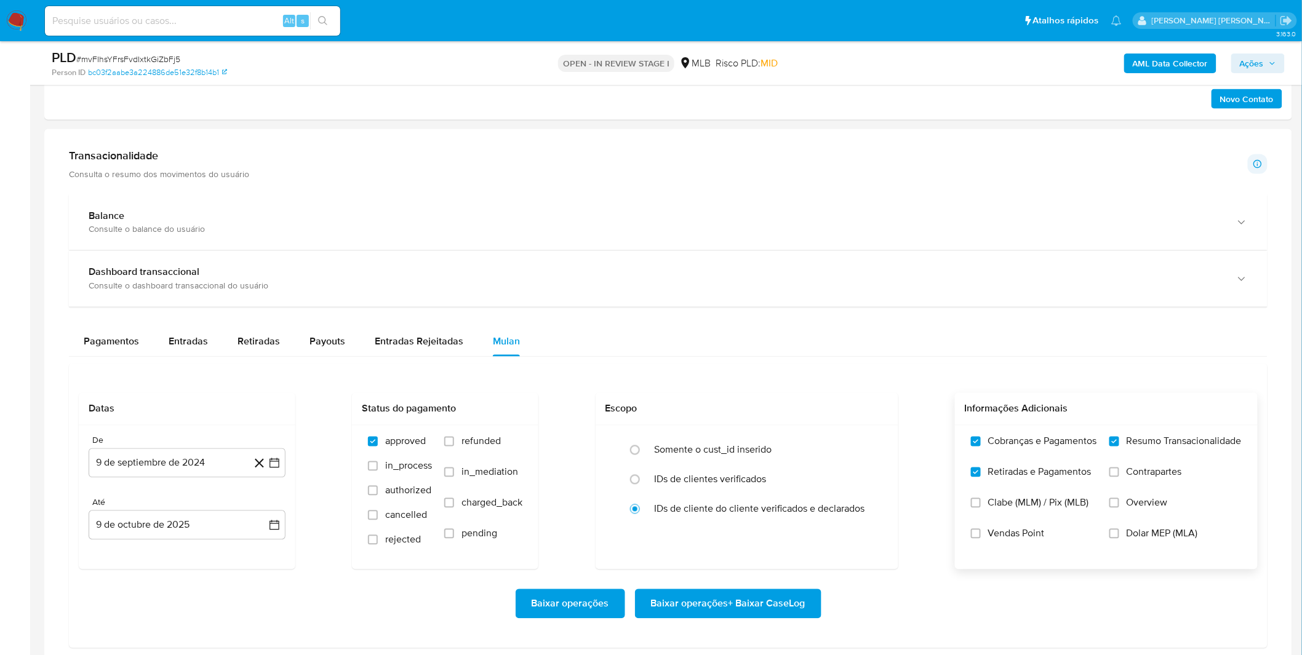
click at [1119, 474] on input "Contrapartes" at bounding box center [1114, 472] width 10 height 10
click at [114, 470] on button "9 de septiembre de 2024" at bounding box center [187, 463] width 197 height 30
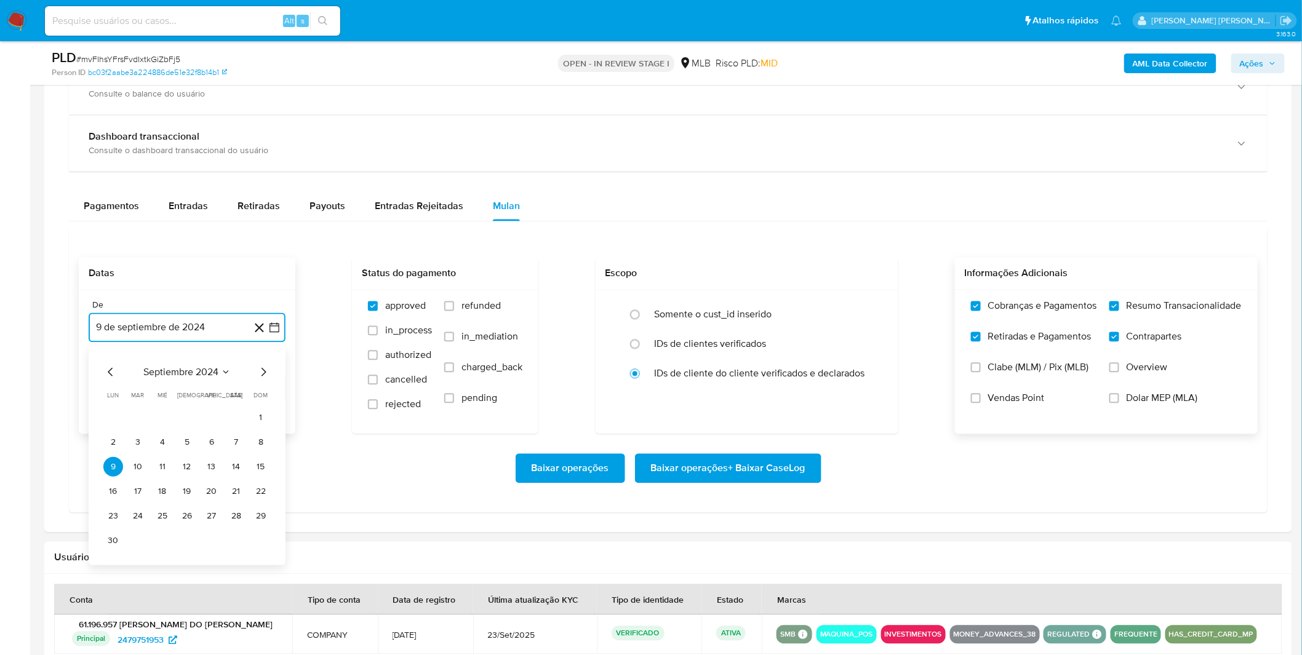
scroll to position [888, 0]
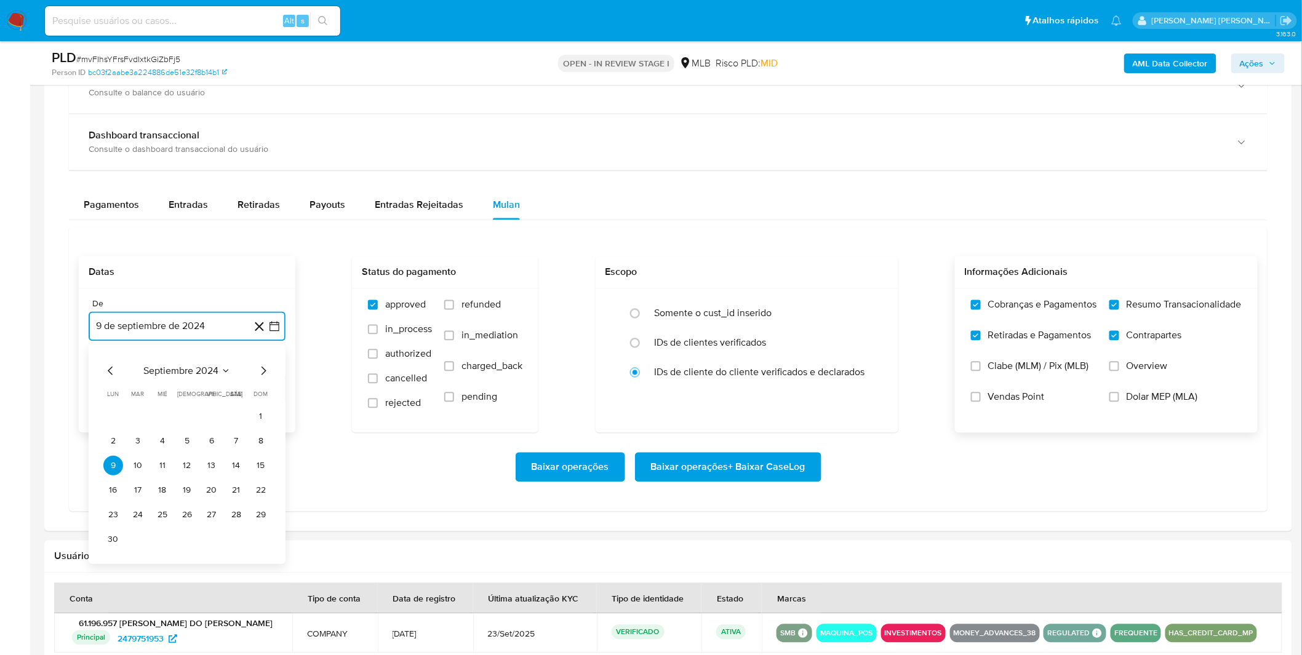
click at [180, 376] on span "septiembre 2024" at bounding box center [180, 371] width 75 height 12
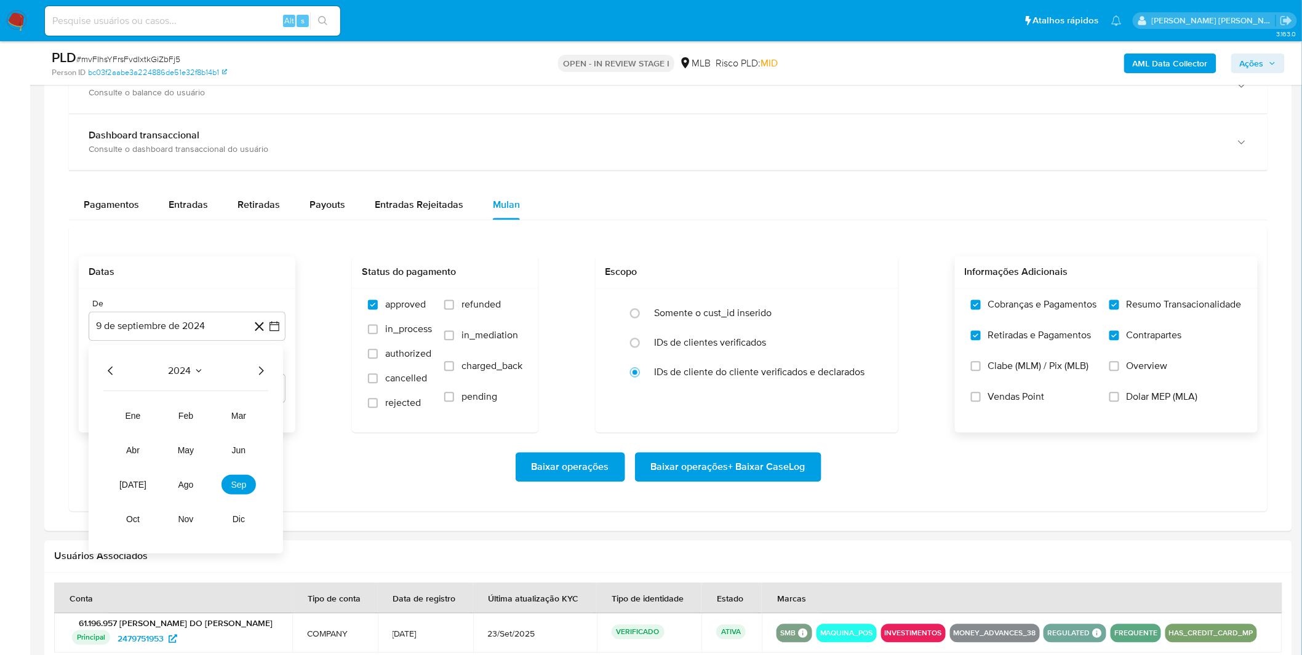
click at [263, 369] on icon "Año siguiente" at bounding box center [260, 371] width 15 height 15
click at [188, 483] on span "ago" at bounding box center [185, 485] width 15 height 10
click at [210, 419] on button "1" at bounding box center [212, 417] width 20 height 20
click at [197, 447] on div "Baixar operações Baixar operações + Baixar CaseLog" at bounding box center [668, 467] width 1179 height 69
click at [993, 400] on span "Vendas Point" at bounding box center [1016, 397] width 57 height 12
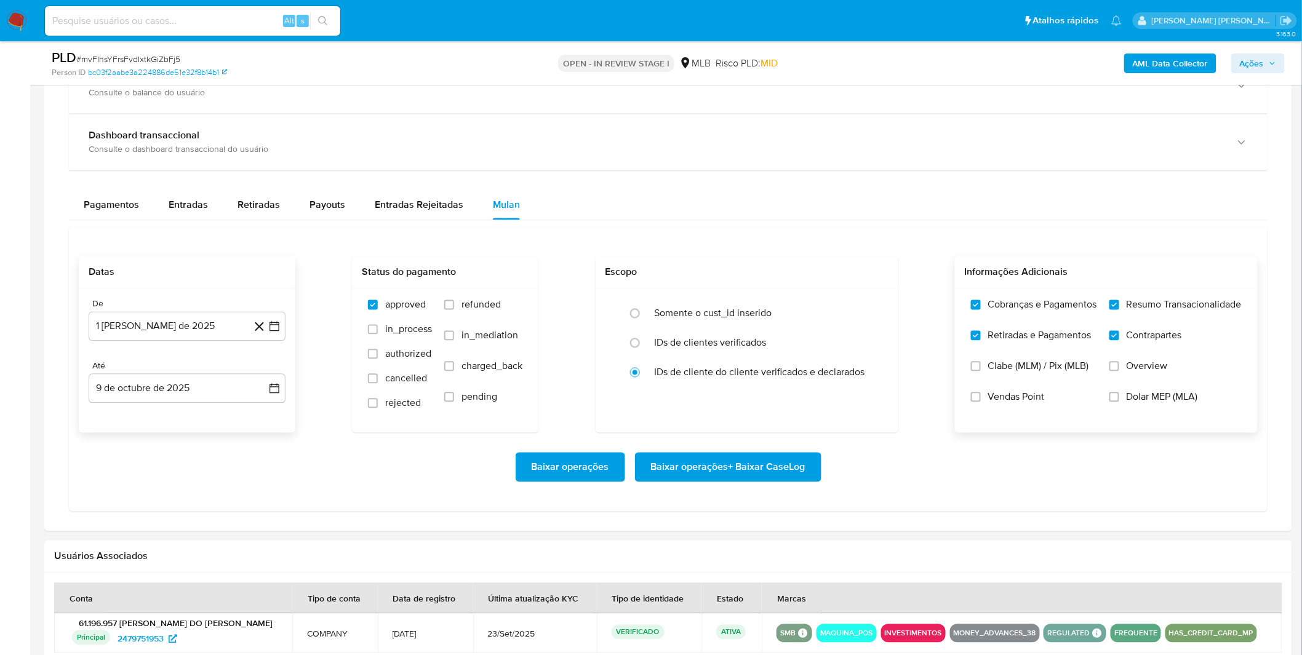
click at [980, 400] on input "Vendas Point" at bounding box center [976, 397] width 10 height 10
click at [800, 469] on span "Baixar operações + Baixar CaseLog" at bounding box center [728, 467] width 154 height 27
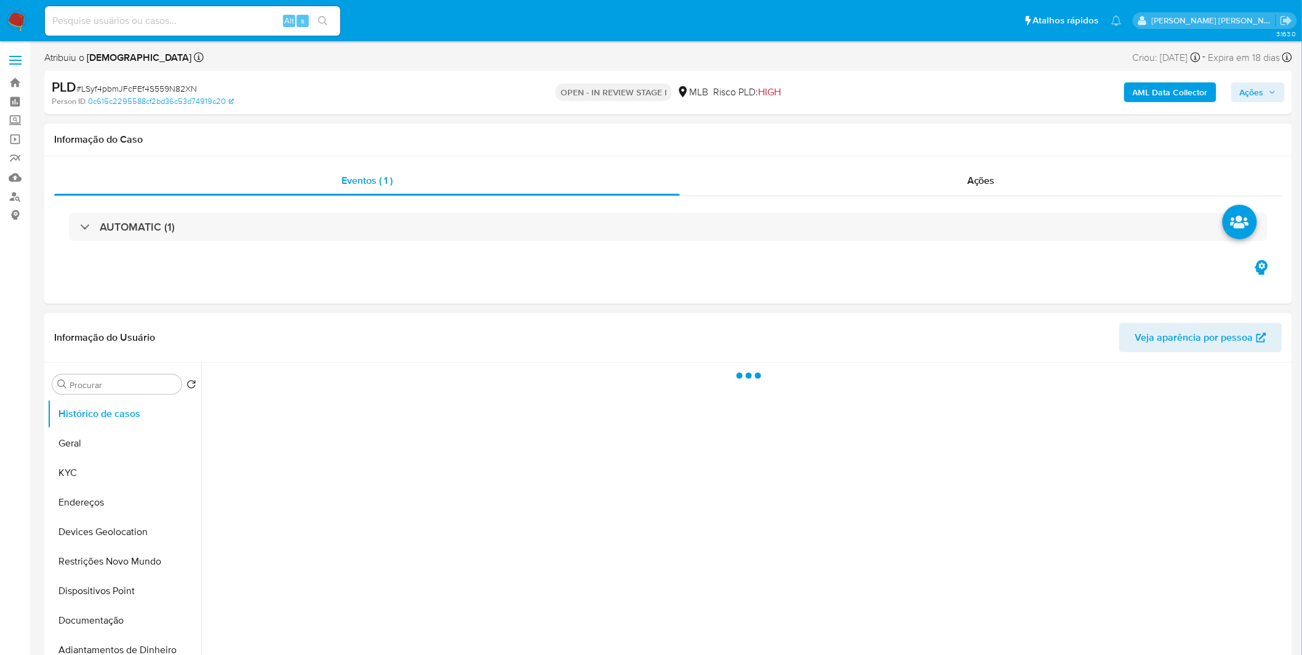
select select "10"
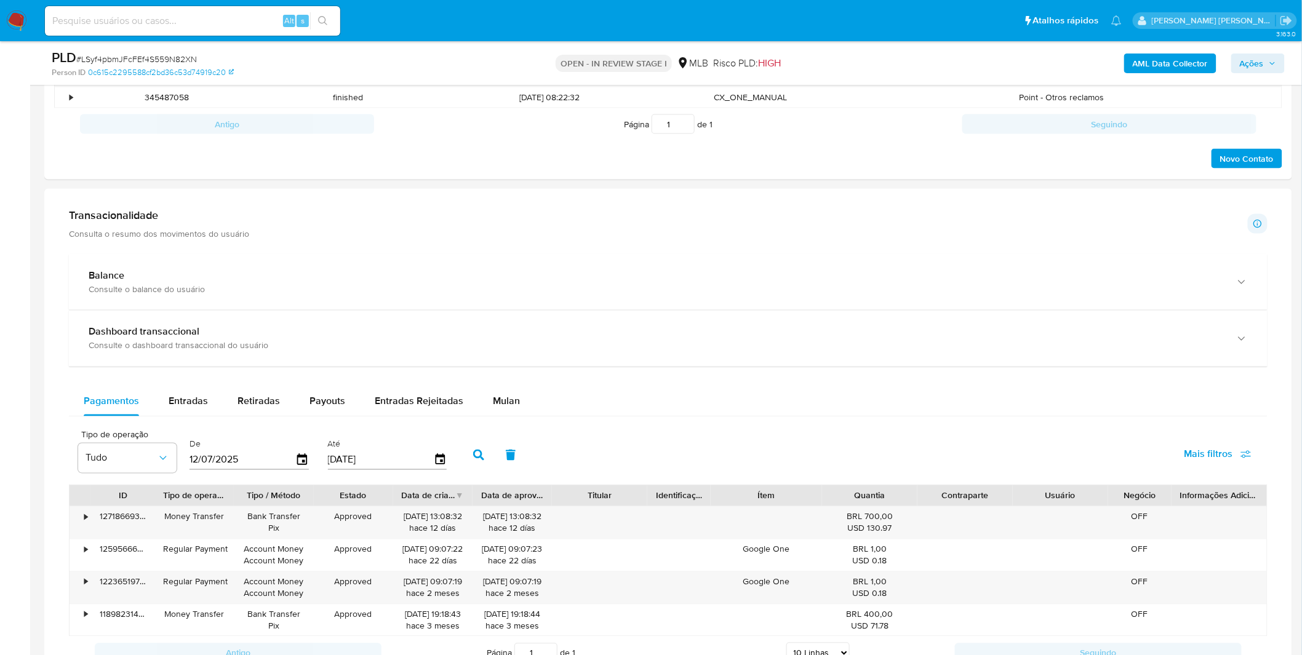
scroll to position [683, 0]
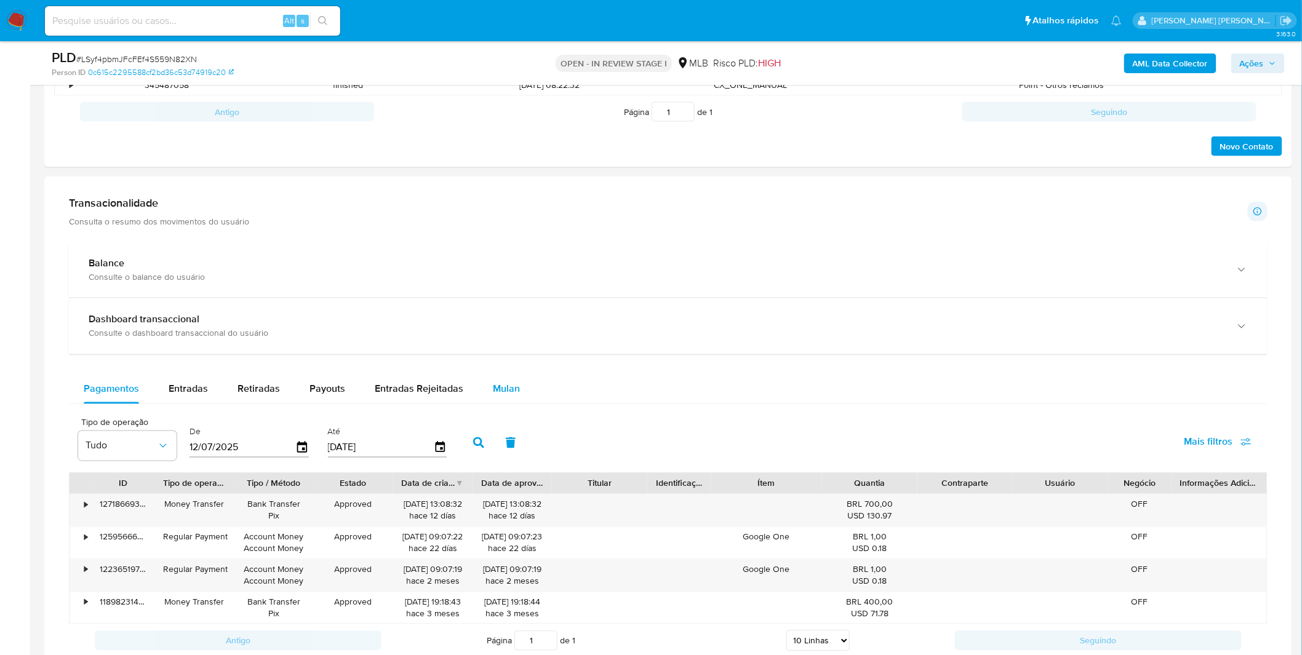
click at [495, 400] on div "Mulan" at bounding box center [506, 390] width 27 height 30
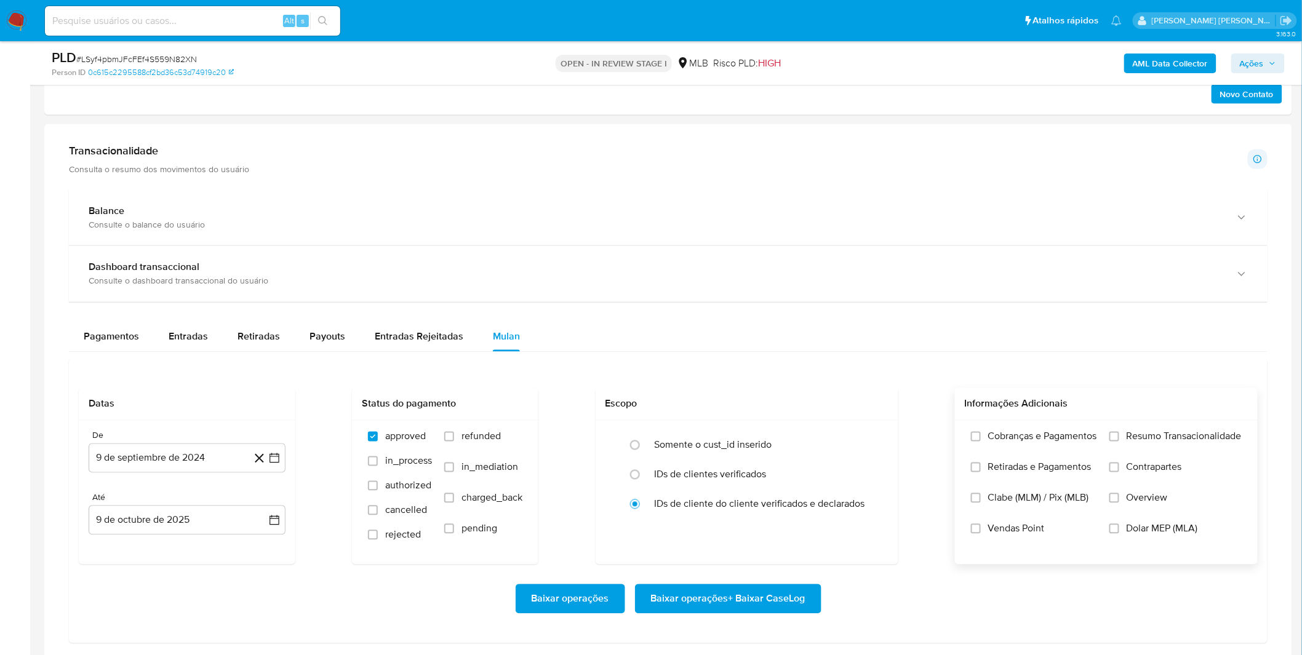
scroll to position [752, 0]
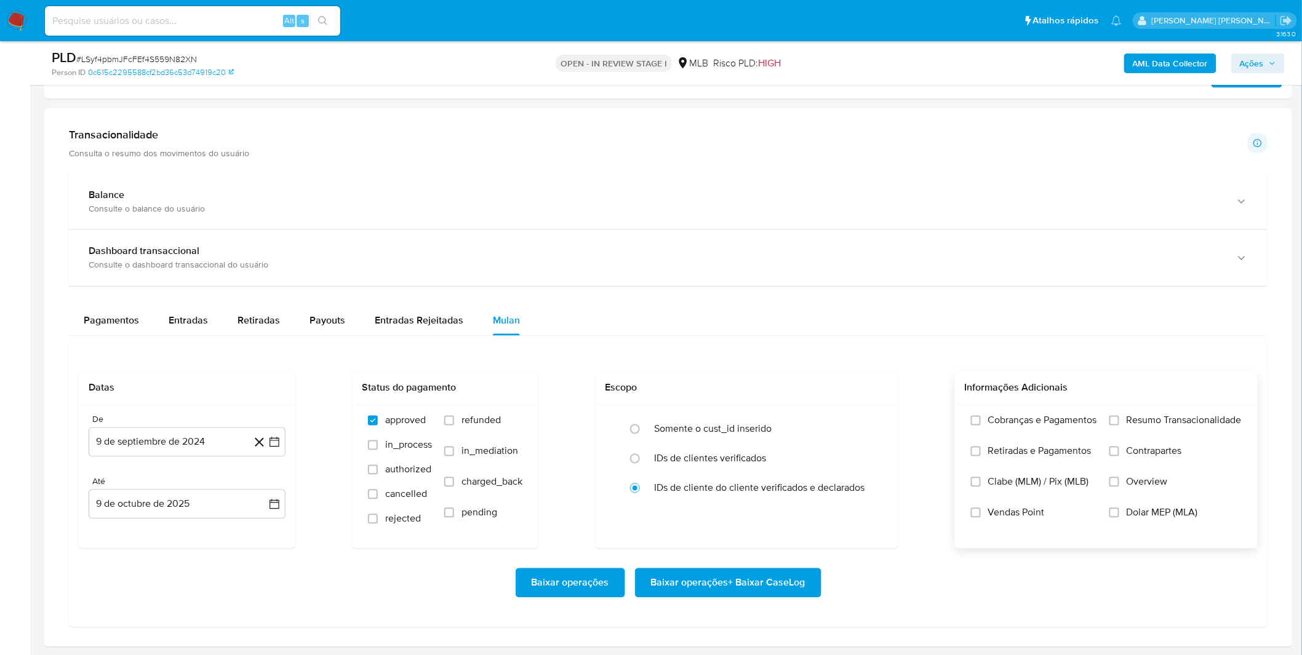
click at [1064, 440] on label "Cobranças e Pagamentos" at bounding box center [1034, 430] width 126 height 31
click at [980, 426] on input "Cobranças e Pagamentos" at bounding box center [976, 421] width 10 height 10
click at [1133, 439] on label "Resumo Transacionalidade" at bounding box center [1175, 430] width 132 height 31
click at [1119, 426] on input "Resumo Transacionalidade" at bounding box center [1114, 421] width 10 height 10
click at [1129, 450] on span "Contrapartes" at bounding box center [1153, 451] width 55 height 12
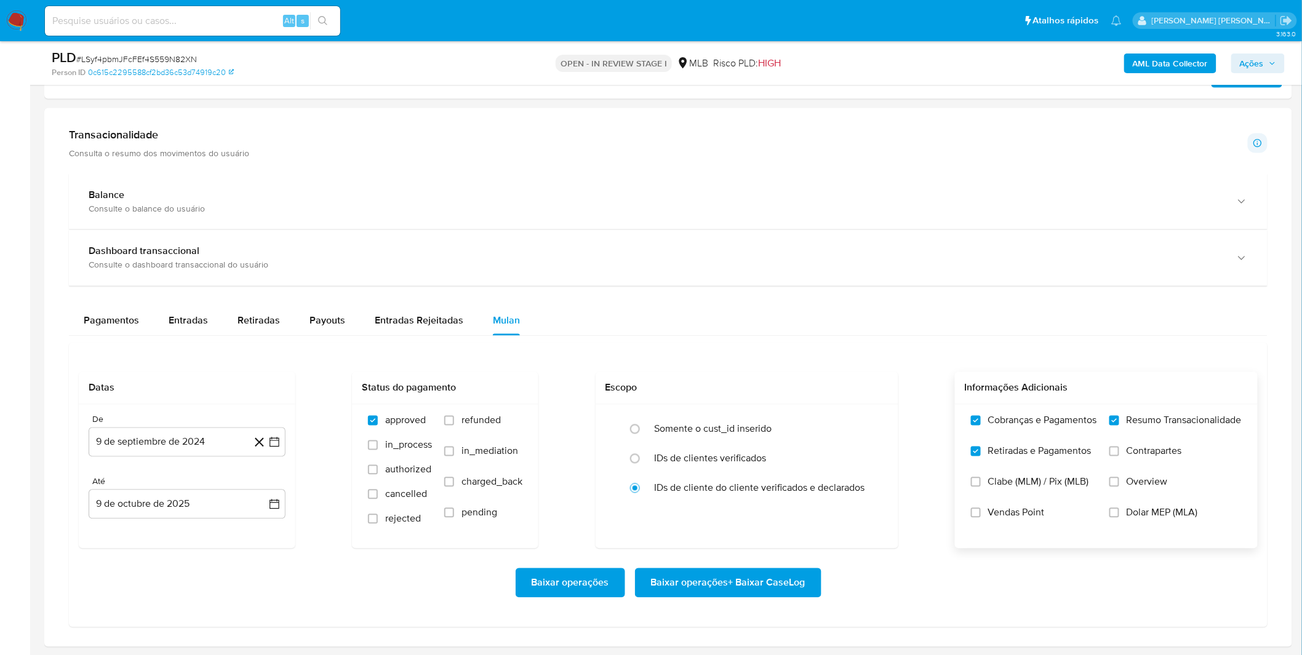
click at [1119, 450] on input "Contrapartes" at bounding box center [1114, 452] width 10 height 10
click at [153, 443] on button "9 de septiembre de 2024" at bounding box center [187, 442] width 197 height 30
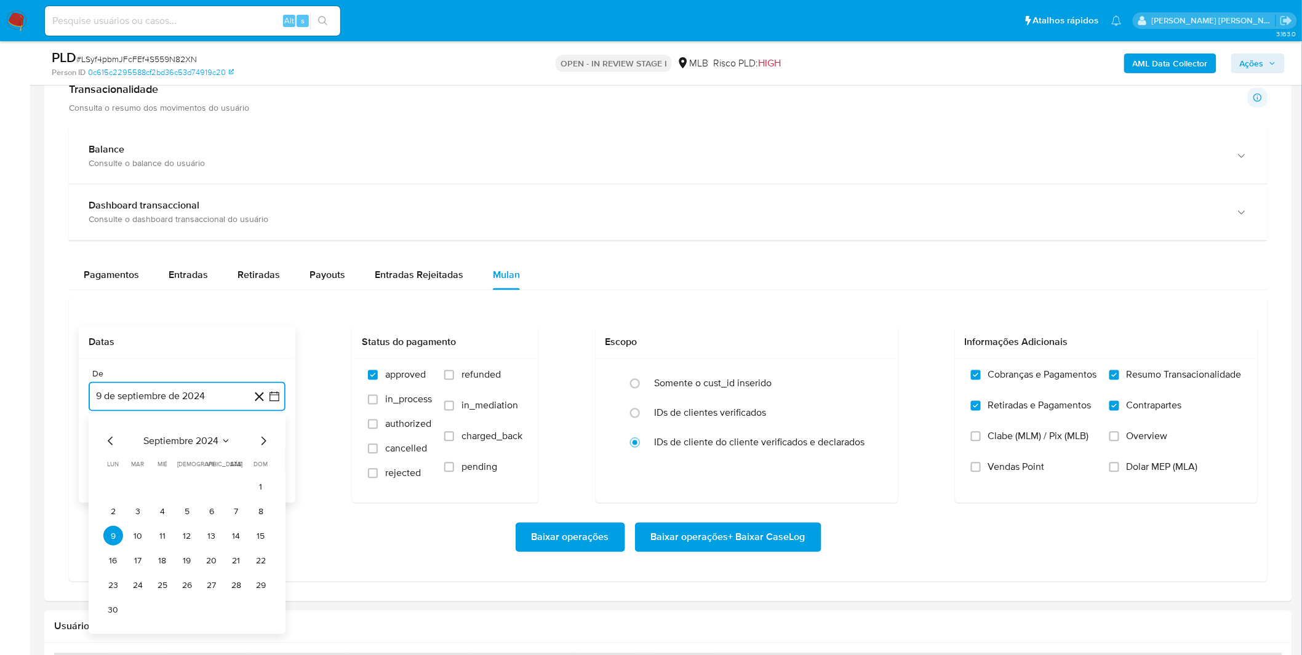
scroll to position [820, 0]
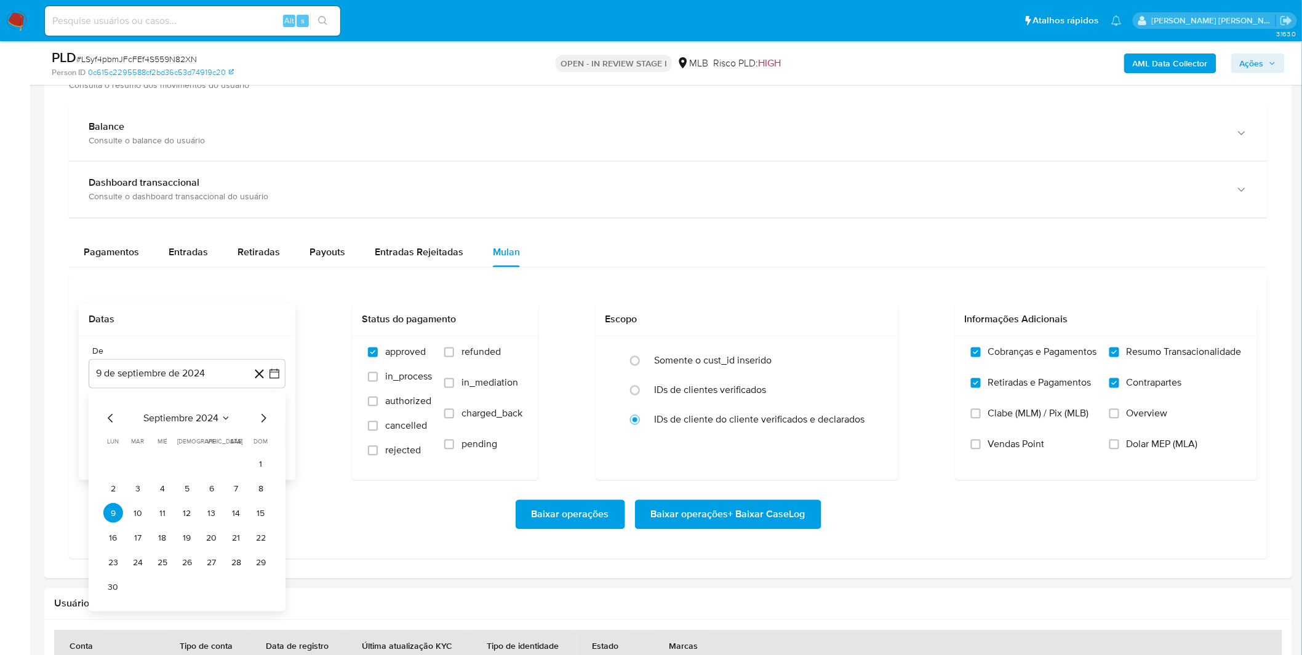
click at [168, 428] on div "septiembre 2024 septiembre 2024 lun lunes mar martes mié miércoles jue jueves v…" at bounding box center [186, 504] width 167 height 186
click at [185, 423] on span "septiembre 2024" at bounding box center [180, 419] width 75 height 12
click at [271, 418] on div "2024 2024 ene feb mar abr may jun [DATE] ago sep oct nov dic" at bounding box center [186, 497] width 194 height 209
click at [256, 422] on icon "Año siguiente" at bounding box center [260, 418] width 15 height 15
click at [198, 534] on button "ago" at bounding box center [186, 533] width 34 height 20
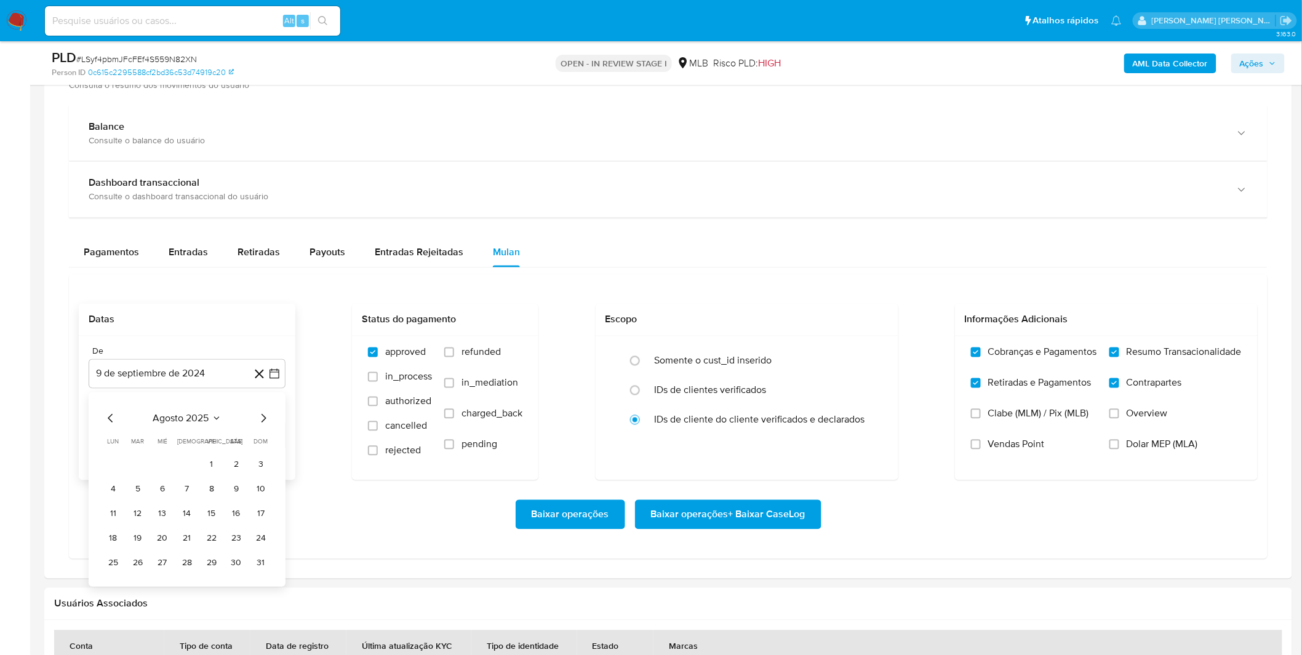
click at [212, 458] on button "1" at bounding box center [212, 465] width 20 height 20
click at [193, 486] on div "Baixar operações Baixar operações + Baixar CaseLog" at bounding box center [668, 514] width 1179 height 69
click at [1016, 434] on label "Clabe (MLM) / Pix (MLB)" at bounding box center [1034, 423] width 126 height 31
click at [1013, 444] on span "Vendas Point" at bounding box center [1016, 445] width 57 height 12
click at [980, 444] on input "Vendas Point" at bounding box center [976, 445] width 10 height 10
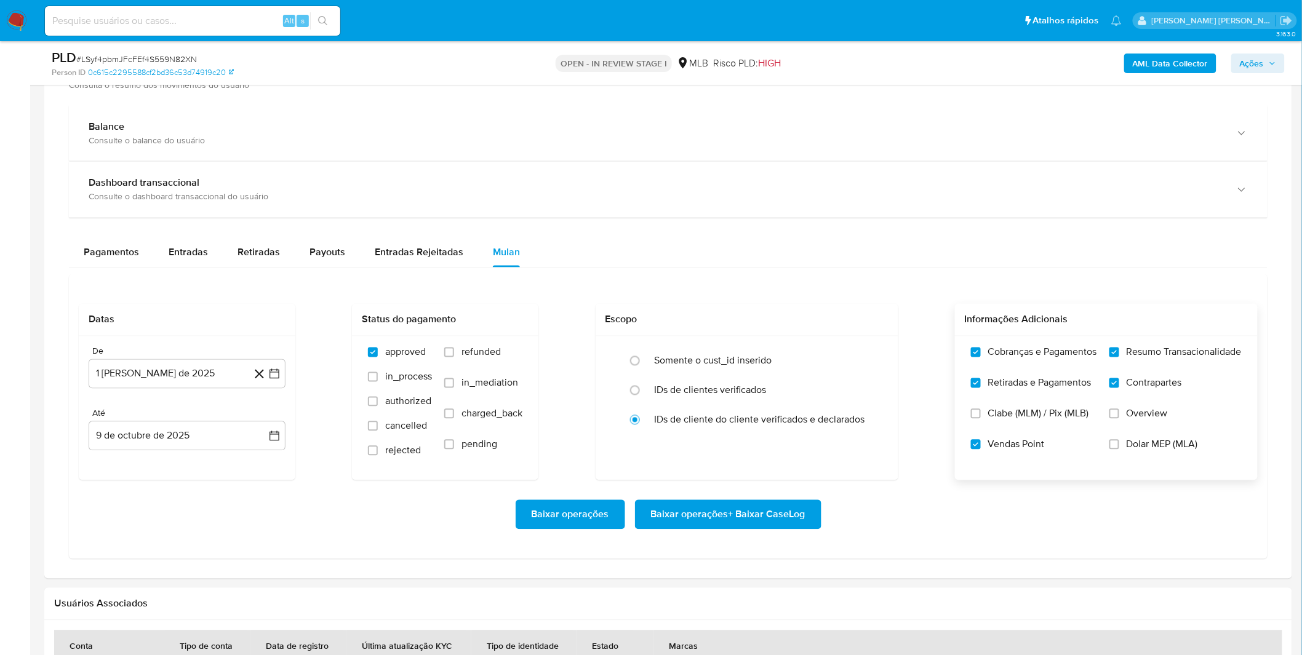
click at [945, 522] on div "Baixar operações Baixar operações + Baixar CaseLog" at bounding box center [668, 515] width 1179 height 30
click at [765, 513] on span "Baixar operações + Baixar CaseLog" at bounding box center [728, 514] width 154 height 27
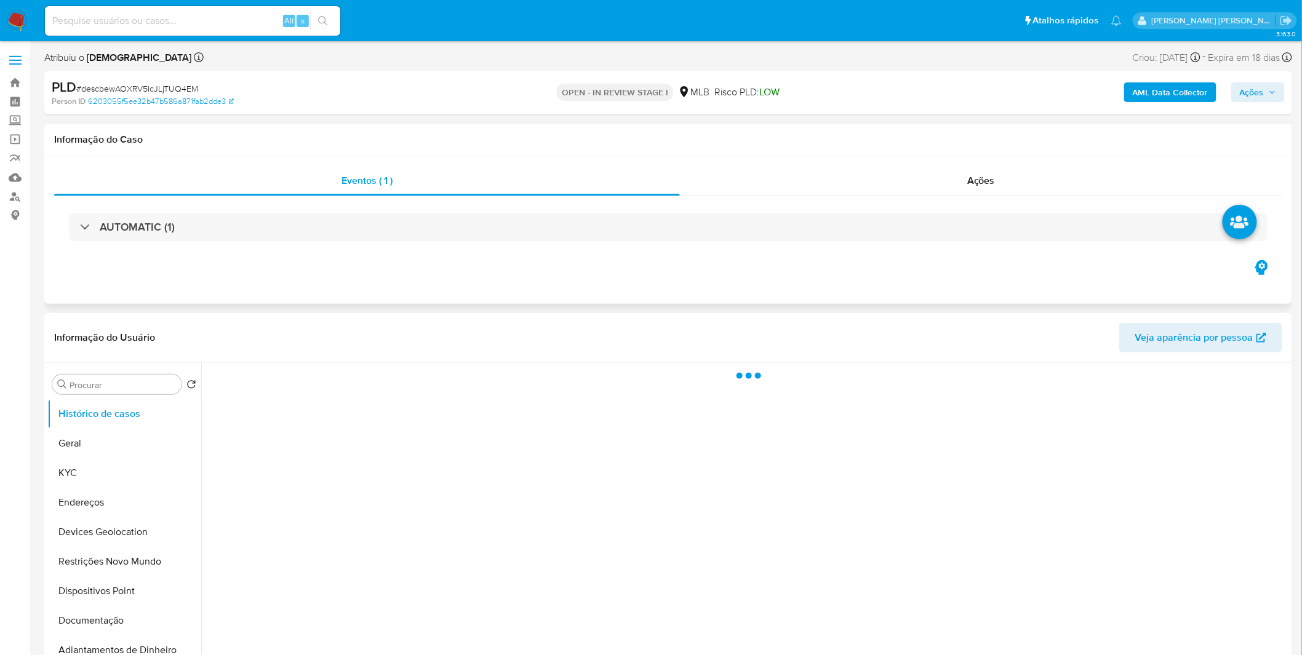
select select "10"
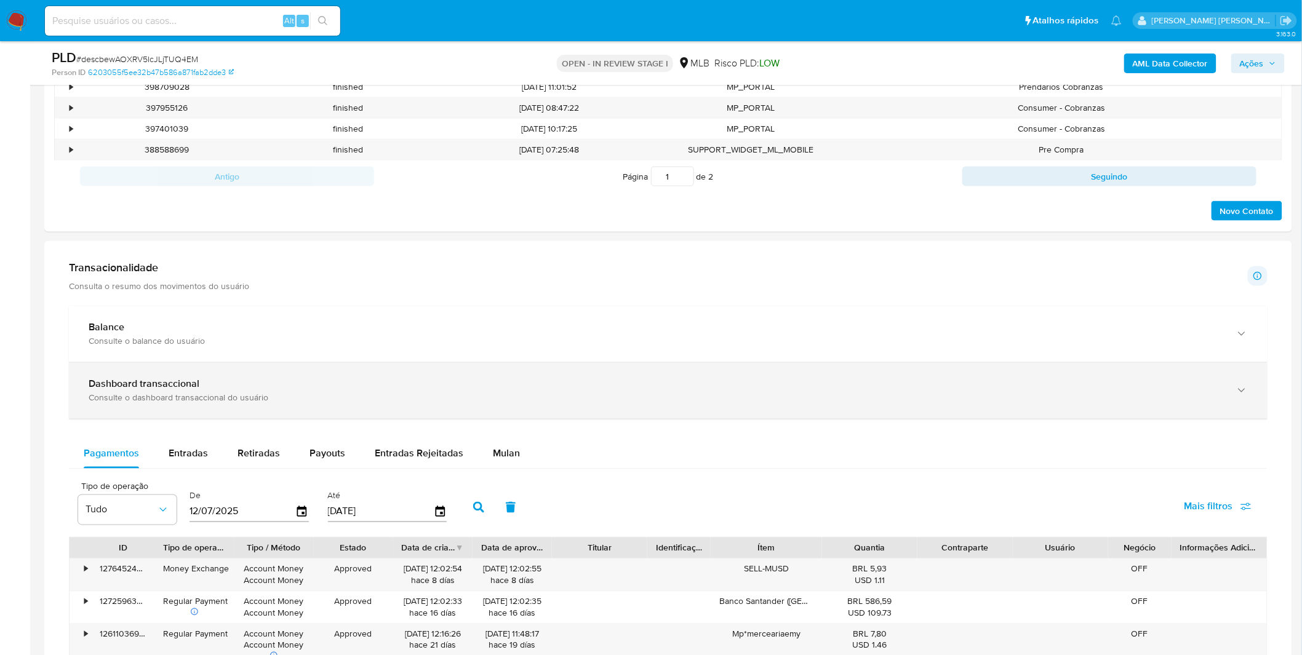
scroll to position [683, 0]
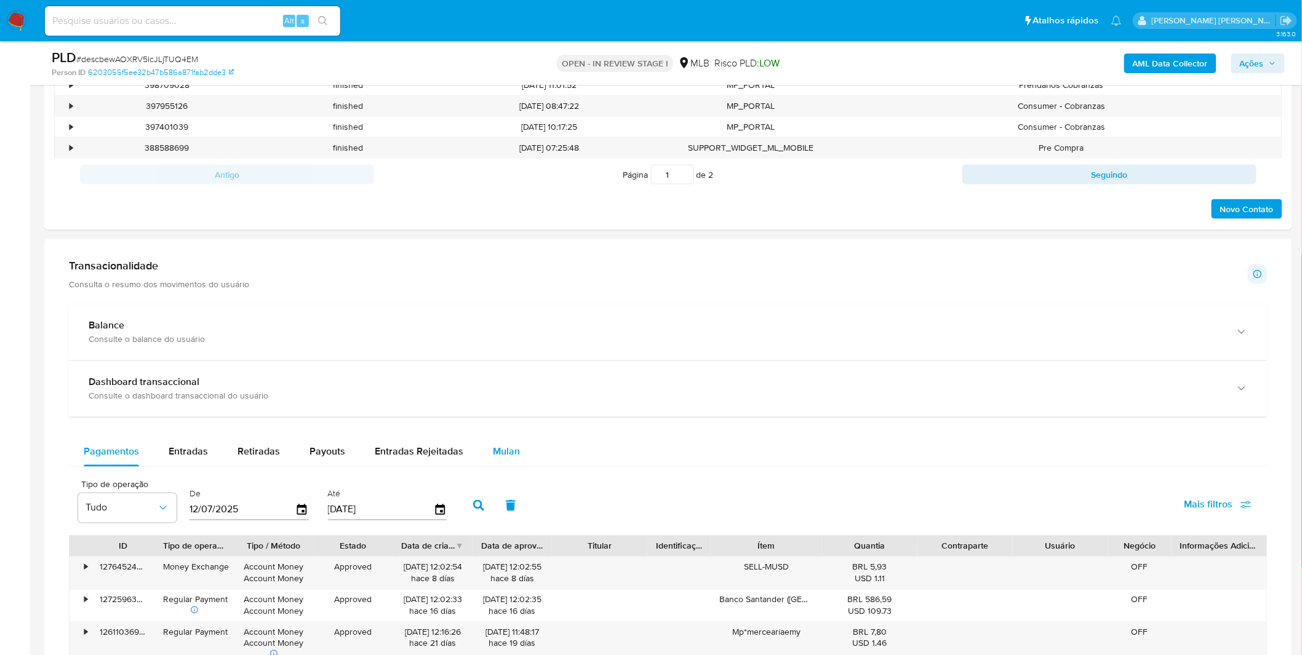
click at [493, 464] on div "Mulan" at bounding box center [506, 452] width 27 height 30
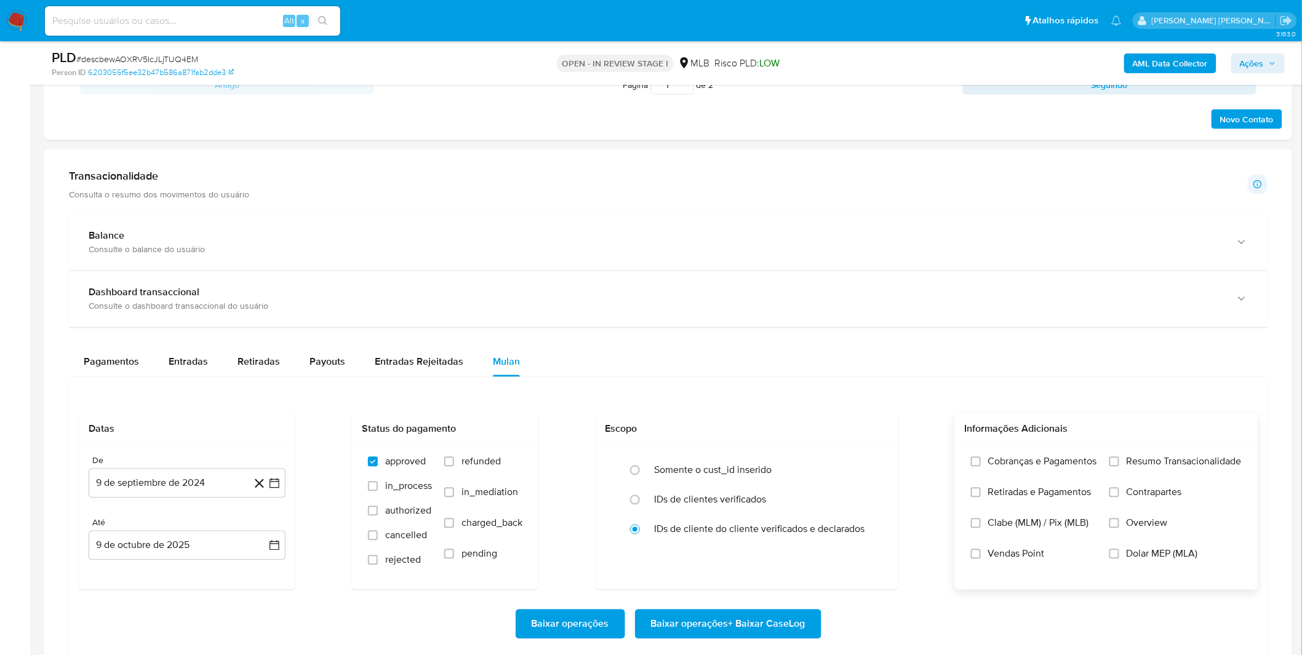
scroll to position [820, 0]
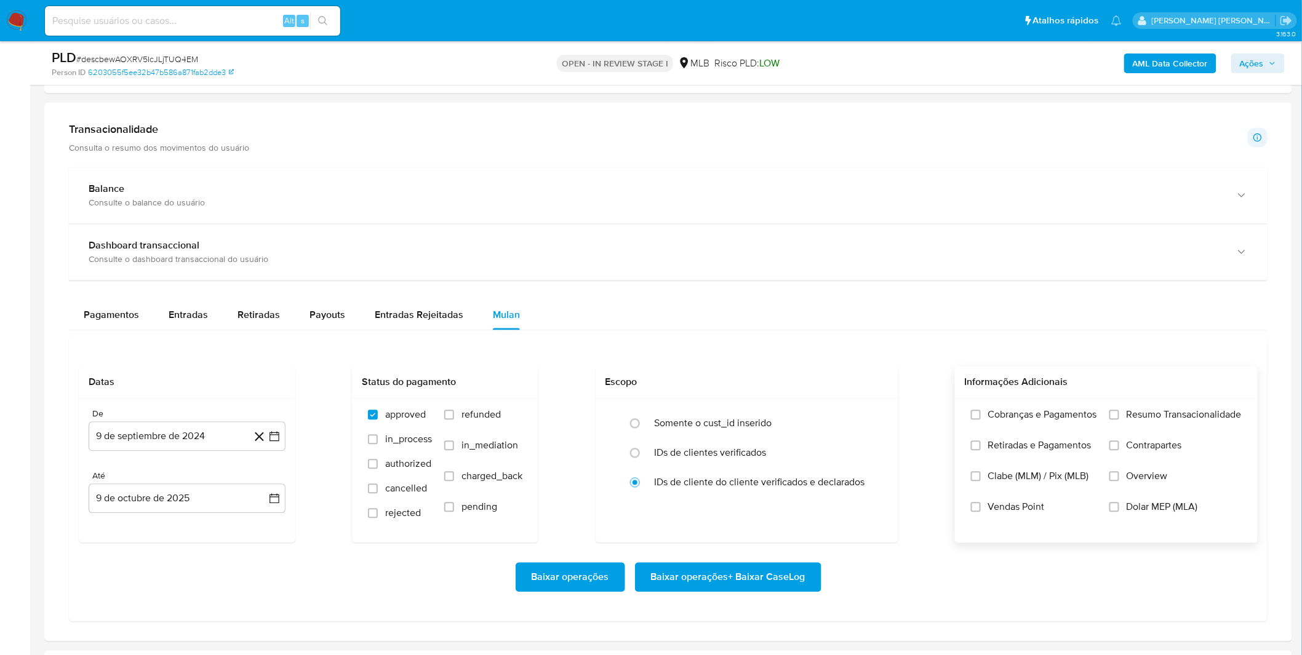
click at [1041, 428] on label "Cobranças e Pagamentos" at bounding box center [1034, 424] width 126 height 31
click at [980, 420] on input "Cobranças e Pagamentos" at bounding box center [976, 415] width 10 height 10
click at [1050, 464] on label "Retiradas e Pagamentos" at bounding box center [1034, 455] width 126 height 31
click at [1139, 435] on label "Resumo Transacionalidade" at bounding box center [1175, 424] width 132 height 31
click at [1119, 420] on input "Resumo Transacionalidade" at bounding box center [1114, 415] width 10 height 10
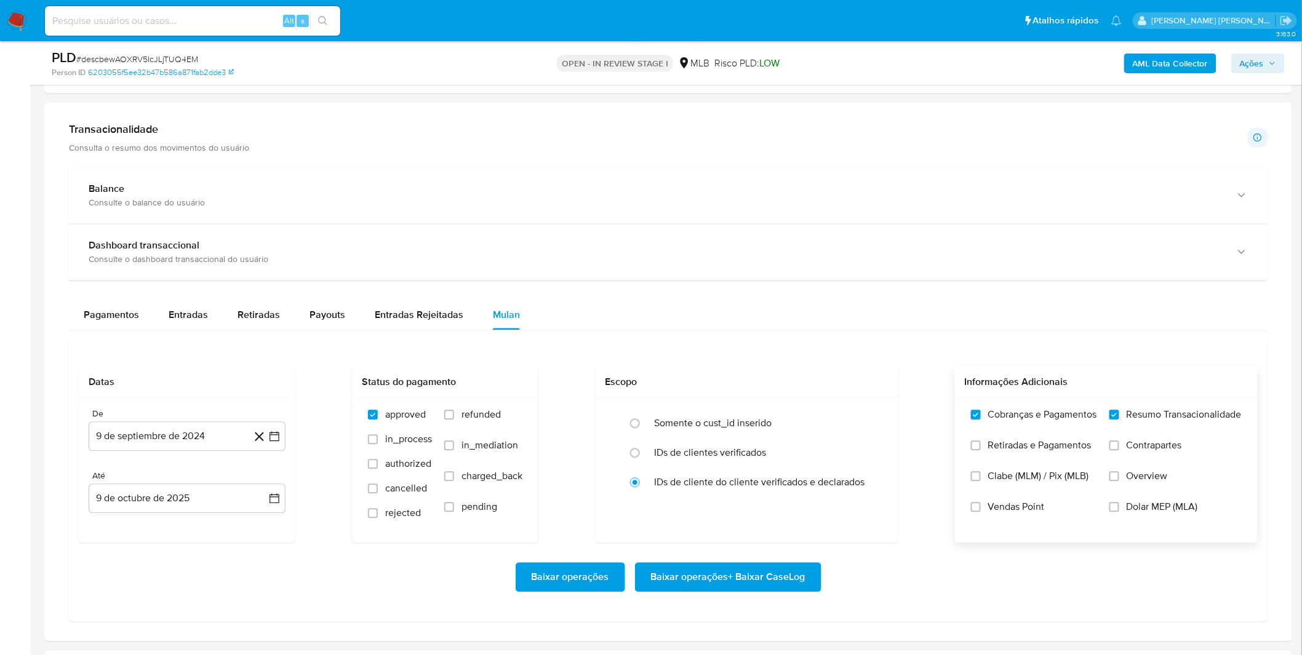
click at [1054, 460] on label "Retiradas e Pagamentos" at bounding box center [1034, 455] width 126 height 31
click at [980, 451] on input "Retiradas e Pagamentos" at bounding box center [976, 446] width 10 height 10
click at [1124, 451] on label "Contrapartes" at bounding box center [1175, 455] width 132 height 31
click at [1119, 451] on input "Contrapartes" at bounding box center [1114, 446] width 10 height 10
click at [143, 437] on button "9 de septiembre de 2024" at bounding box center [187, 437] width 197 height 30
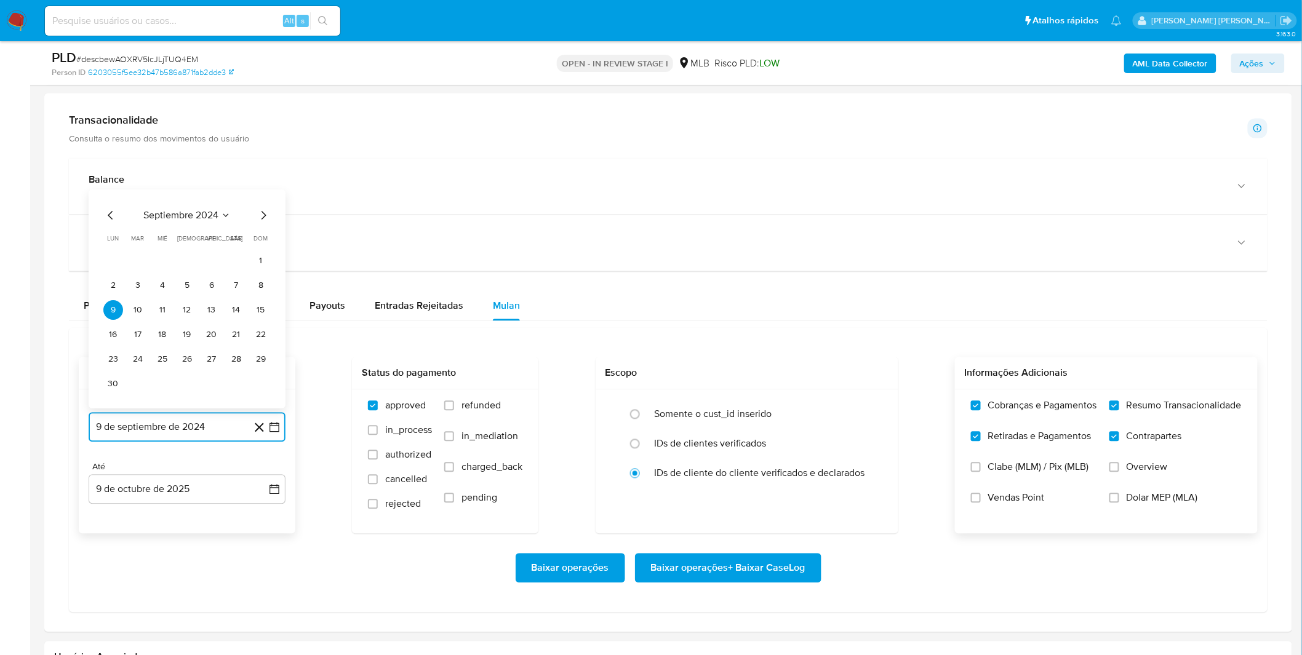
scroll to position [888, 0]
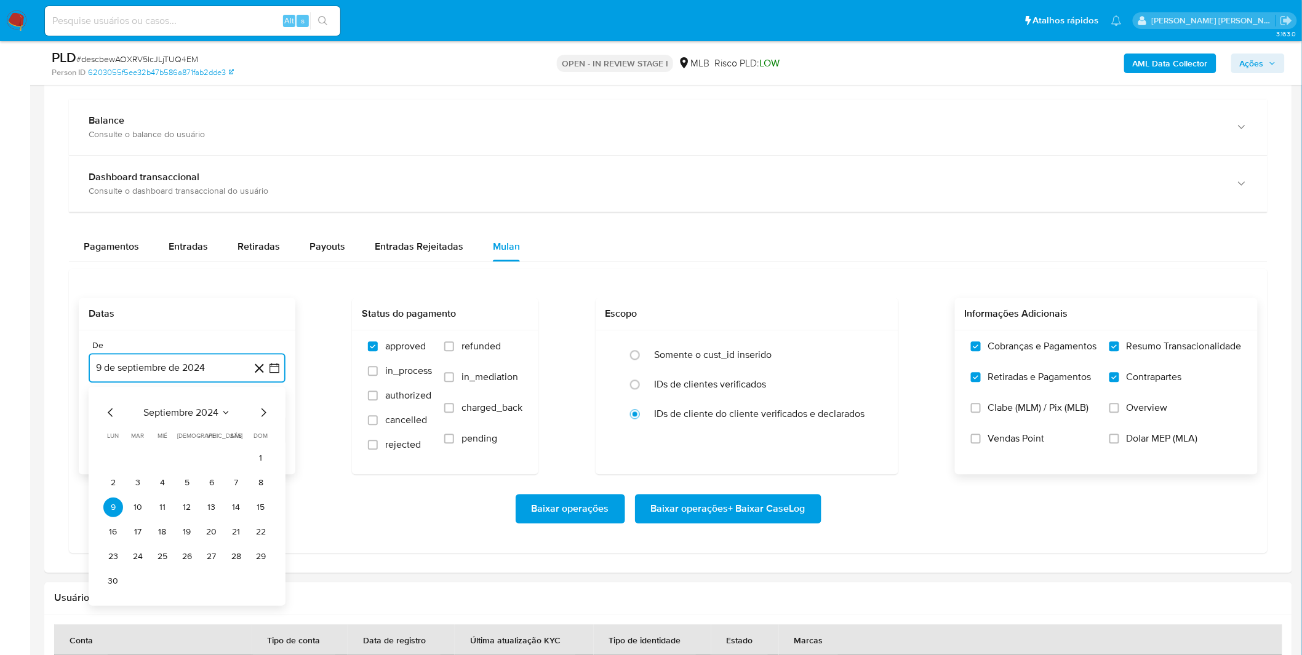
click at [183, 416] on span "septiembre 2024" at bounding box center [180, 413] width 75 height 12
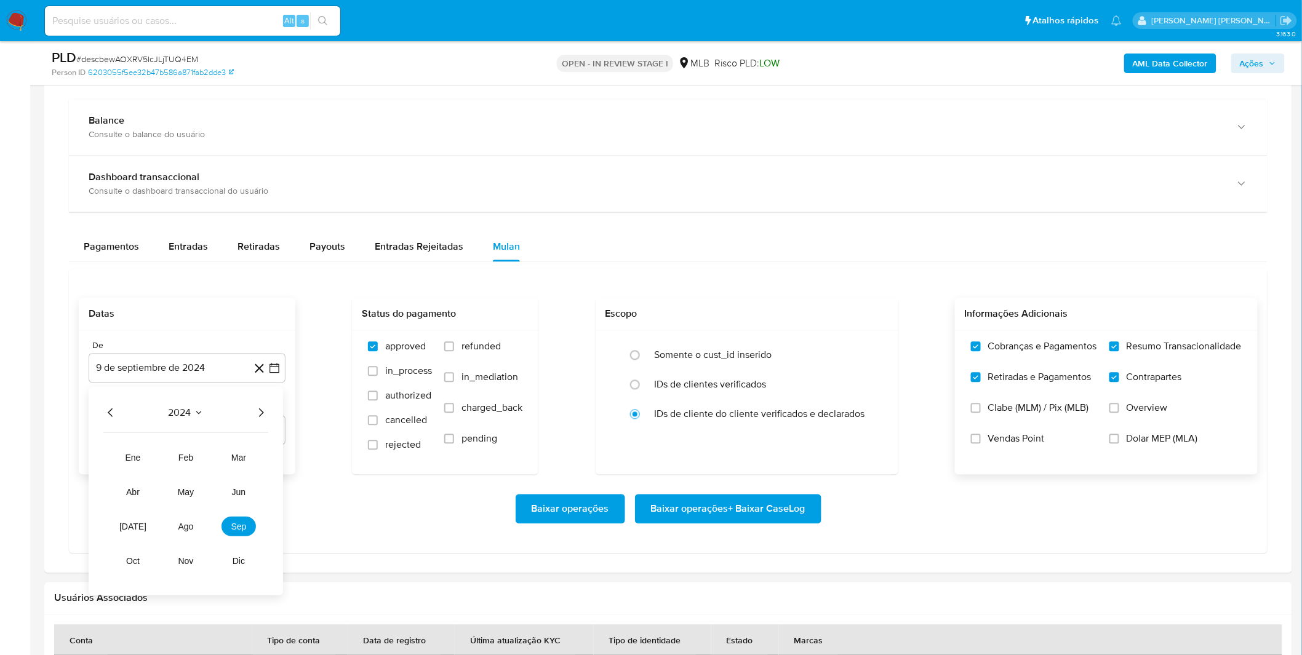
click at [271, 415] on div "2024 2024 ene feb mar abr may jun jul ago sep oct nov dic" at bounding box center [186, 491] width 194 height 209
click at [263, 413] on icon "Año siguiente" at bounding box center [260, 412] width 15 height 15
click at [187, 522] on button "ago" at bounding box center [186, 527] width 34 height 20
click at [220, 458] on button "1" at bounding box center [212, 458] width 20 height 20
click at [188, 492] on div "Baixar operações Baixar operações + Baixar CaseLog" at bounding box center [668, 509] width 1179 height 69
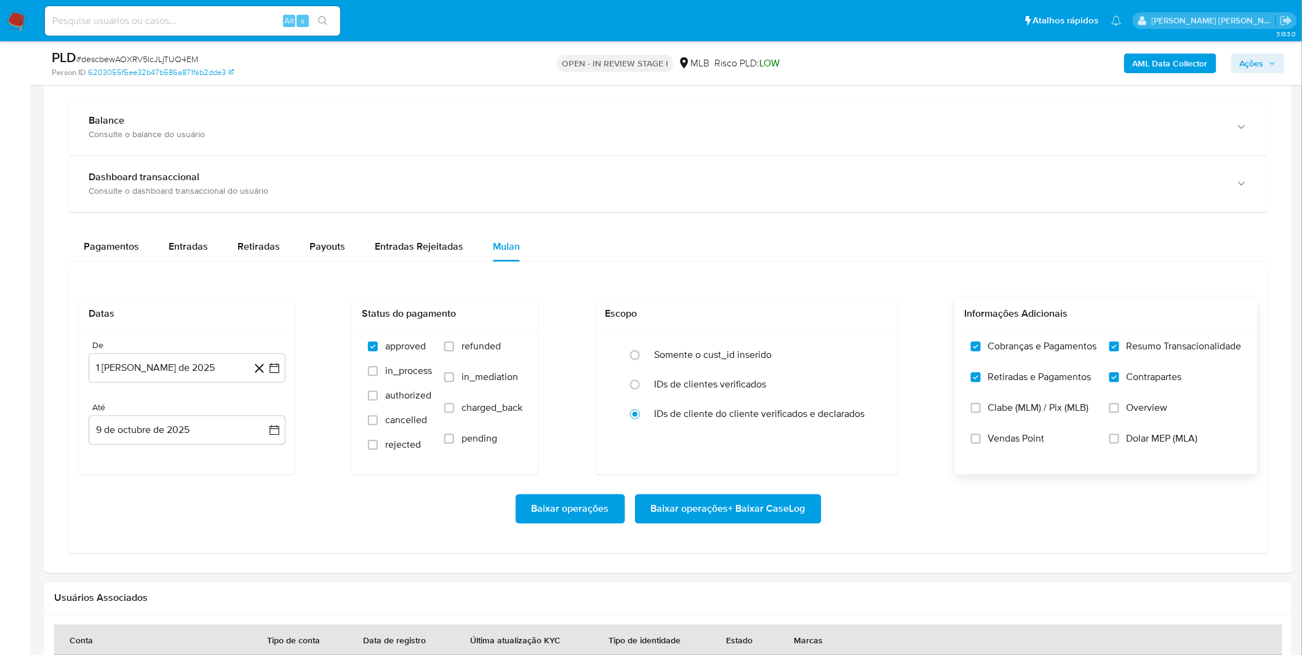
click at [704, 523] on span "Baixar operações + Baixar CaseLog" at bounding box center [728, 509] width 154 height 27
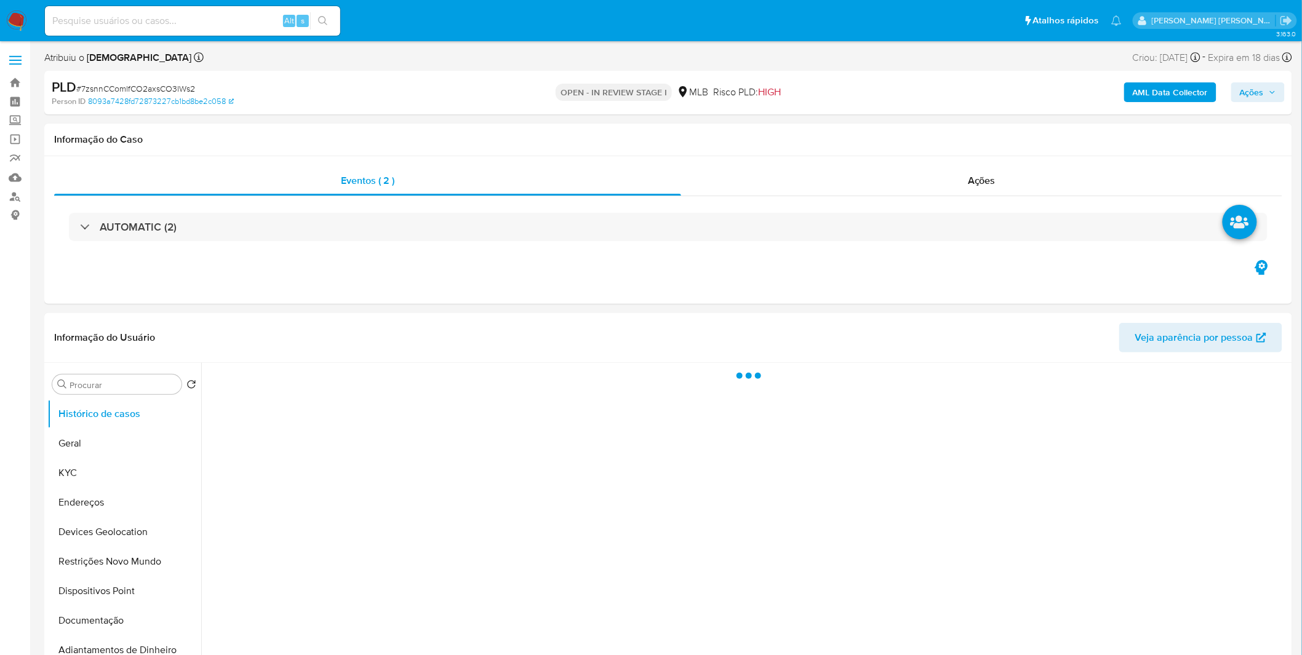
select select "10"
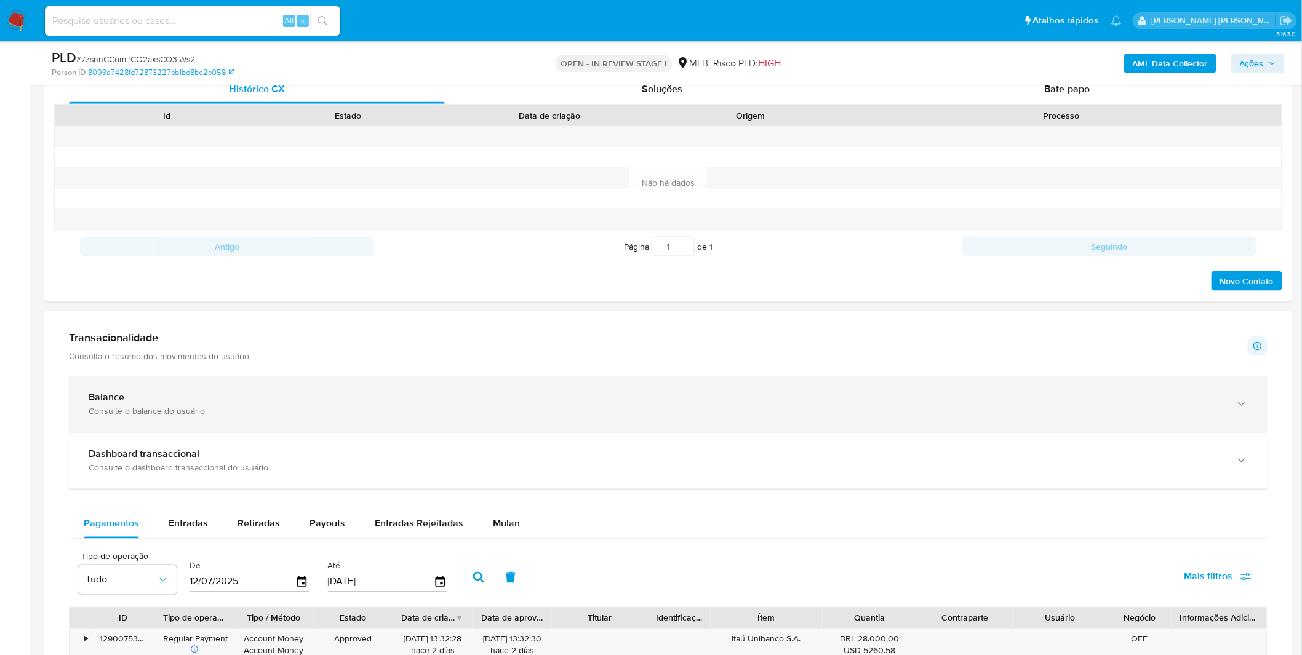
scroll to position [615, 0]
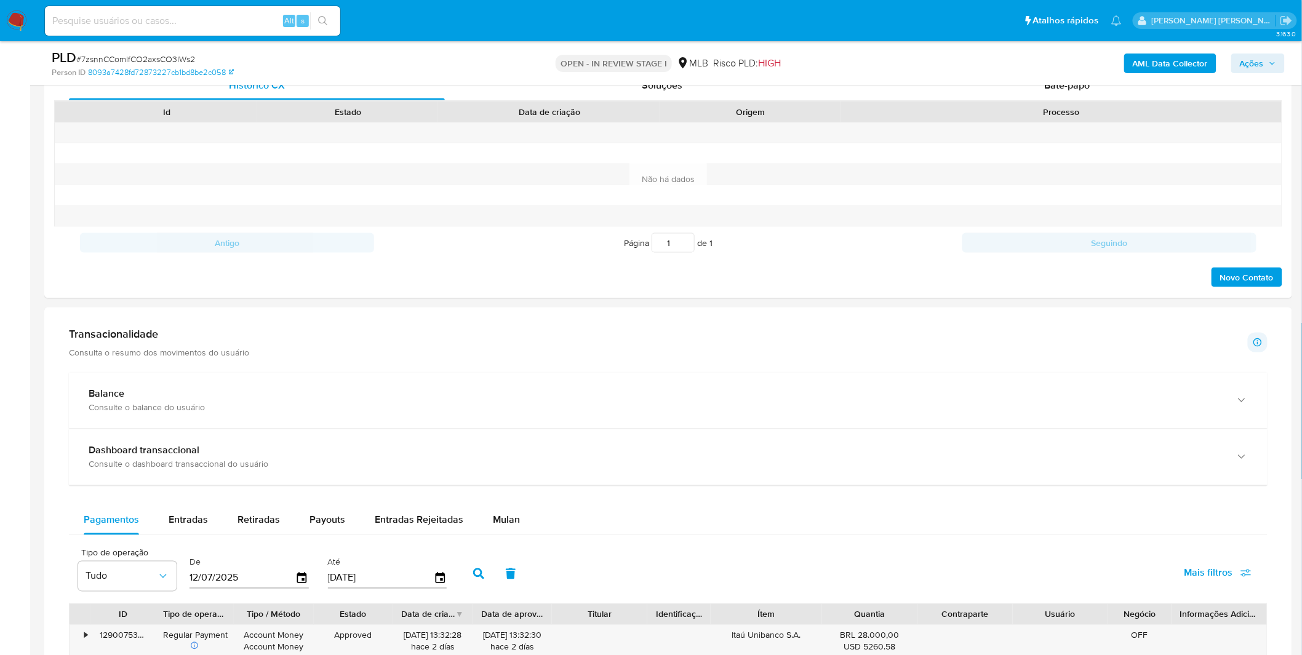
click at [496, 512] on div "Mulan" at bounding box center [506, 521] width 27 height 30
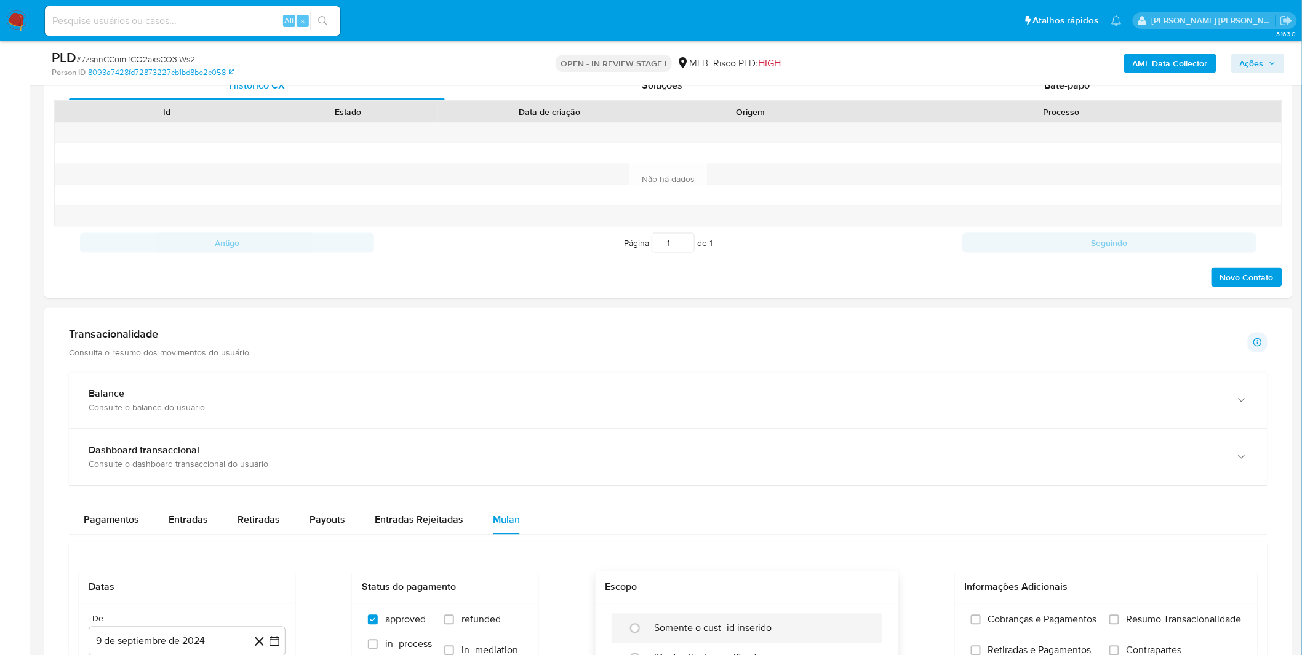
scroll to position [752, 0]
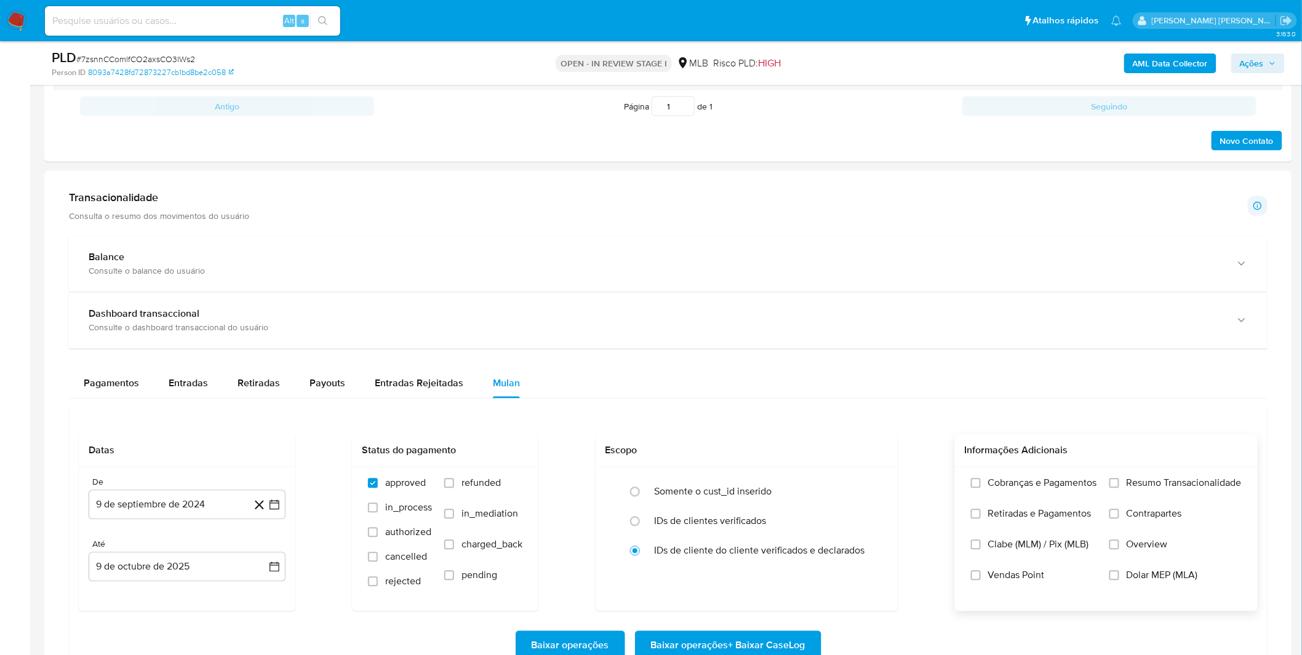
click at [1023, 506] on label "Cobranças e Pagamentos" at bounding box center [1034, 492] width 126 height 31
click at [980, 488] on input "Cobranças e Pagamentos" at bounding box center [976, 484] width 10 height 10
click at [1025, 517] on span "Retiradas e Pagamentos" at bounding box center [1039, 514] width 103 height 12
click at [980, 517] on input "Retiradas e Pagamentos" at bounding box center [976, 514] width 10 height 10
click at [1144, 503] on label "Resumo Transacionalidade" at bounding box center [1175, 492] width 132 height 31
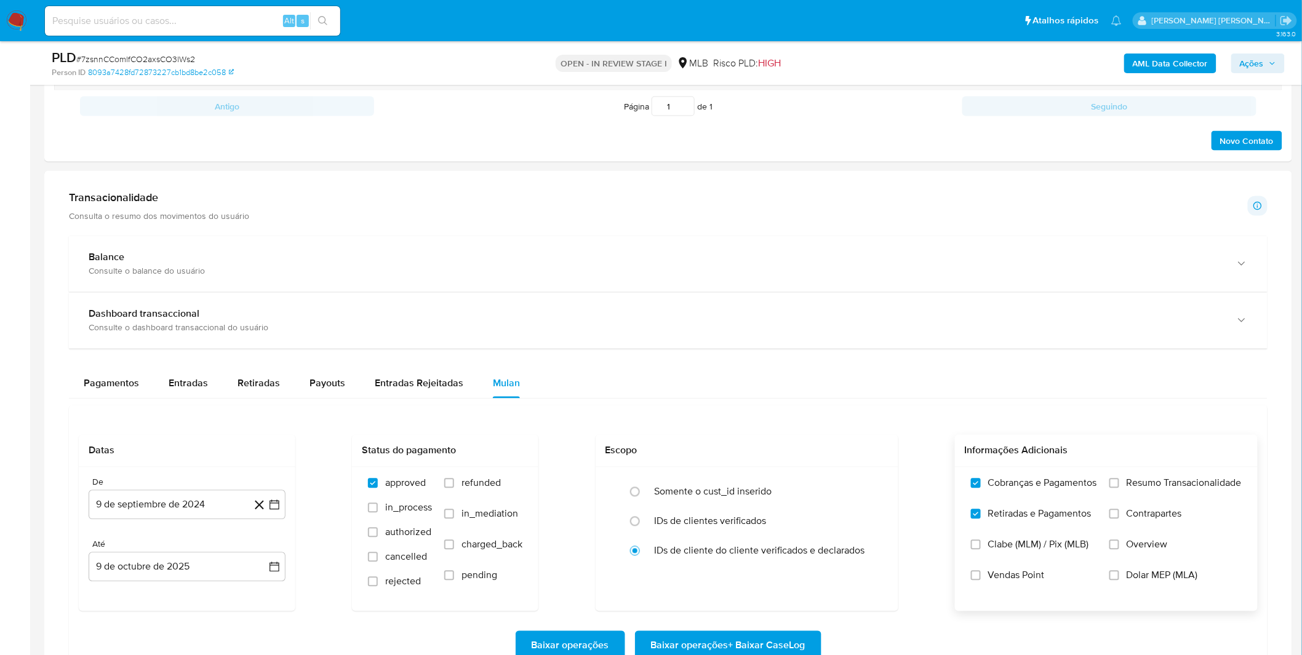
click at [1119, 488] on input "Resumo Transacionalidade" at bounding box center [1114, 484] width 10 height 10
click at [1138, 520] on span "Contrapartes" at bounding box center [1153, 514] width 55 height 12
click at [1119, 519] on input "Contrapartes" at bounding box center [1114, 514] width 10 height 10
click at [124, 517] on button "9 de septiembre de 2024" at bounding box center [187, 505] width 197 height 30
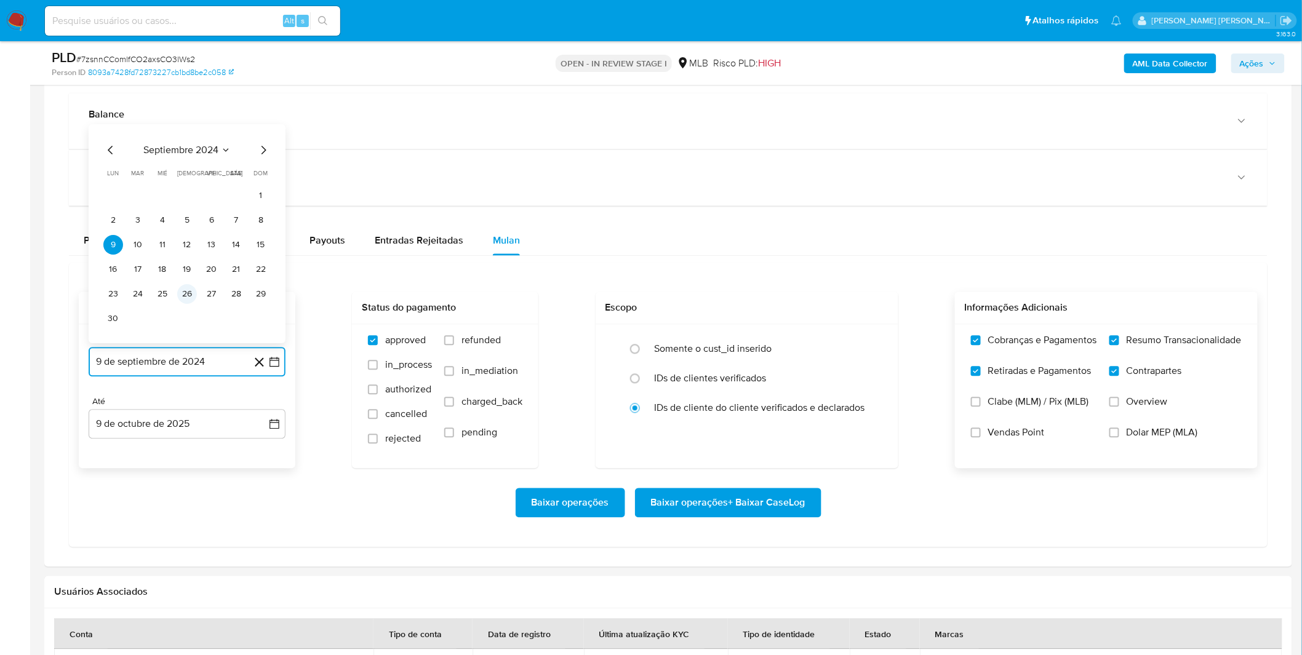
scroll to position [1025, 0]
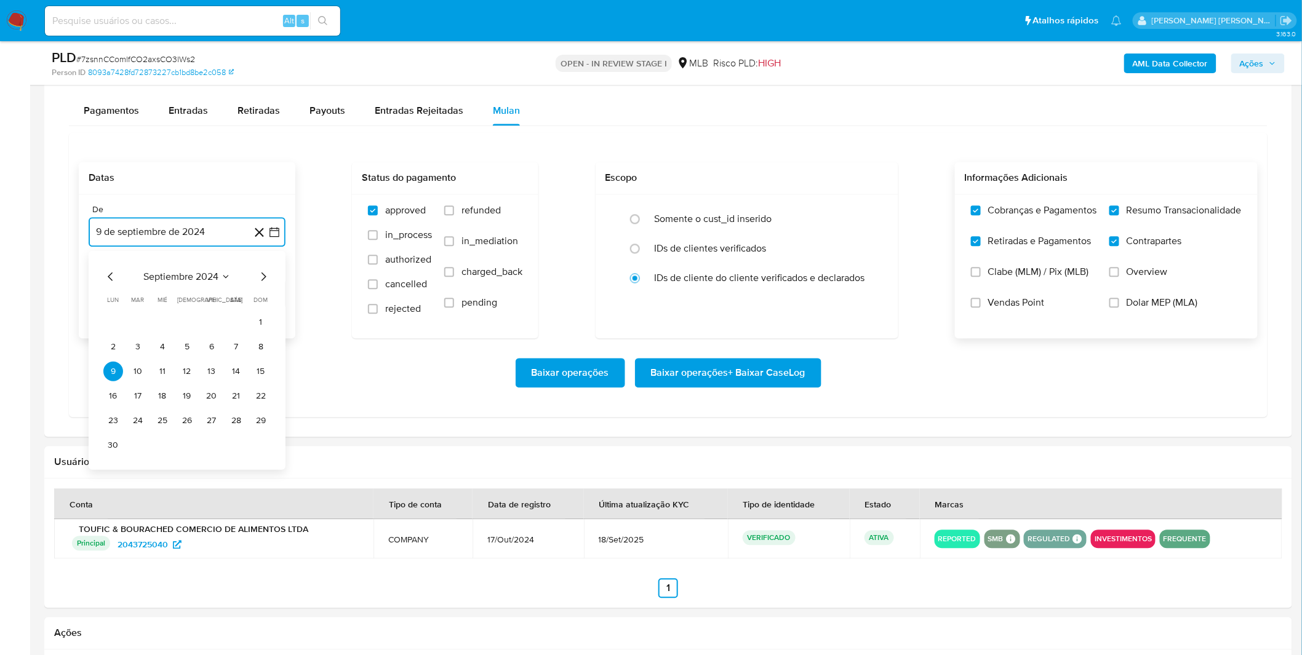
click at [203, 279] on span "septiembre 2024" at bounding box center [180, 276] width 75 height 12
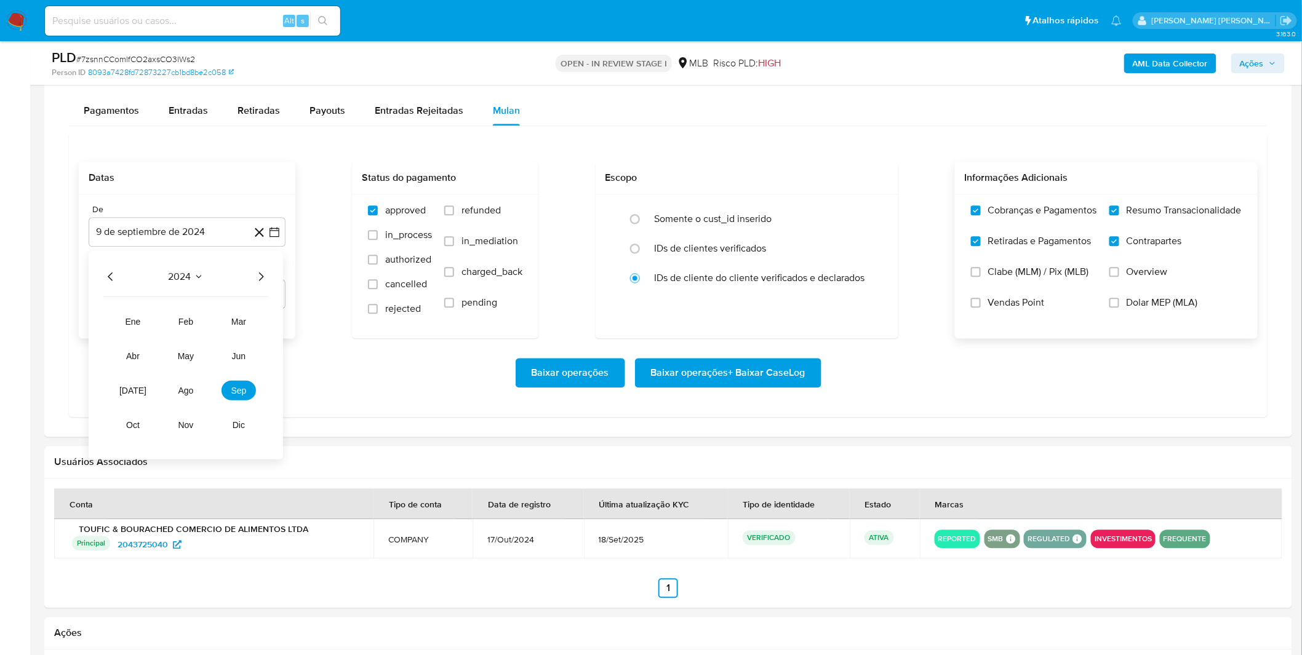
click at [254, 278] on icon "Año siguiente" at bounding box center [260, 276] width 15 height 15
click at [186, 394] on span "ago" at bounding box center [185, 390] width 15 height 10
click at [211, 323] on button "1" at bounding box center [212, 322] width 20 height 20
click at [214, 375] on div "Baixar operações Baixar operações + Baixar CaseLog" at bounding box center [668, 373] width 1179 height 30
click at [705, 367] on span "Baixar operações + Baixar CaseLog" at bounding box center [728, 372] width 154 height 27
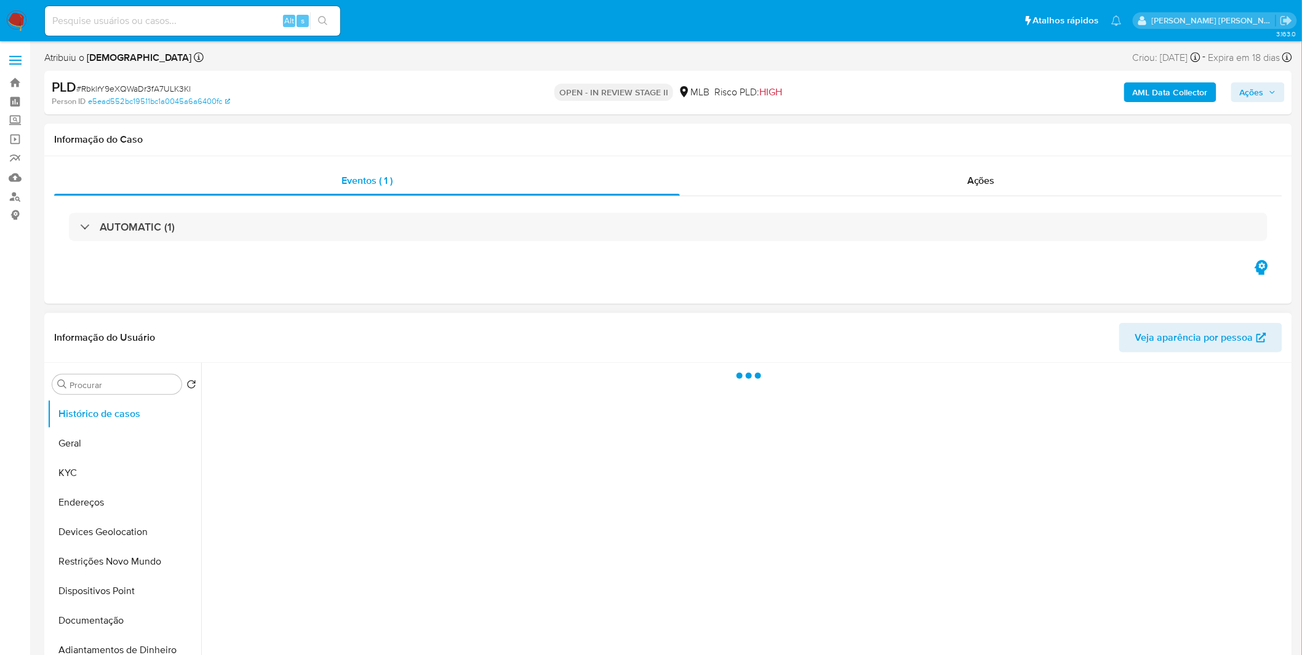
select select "10"
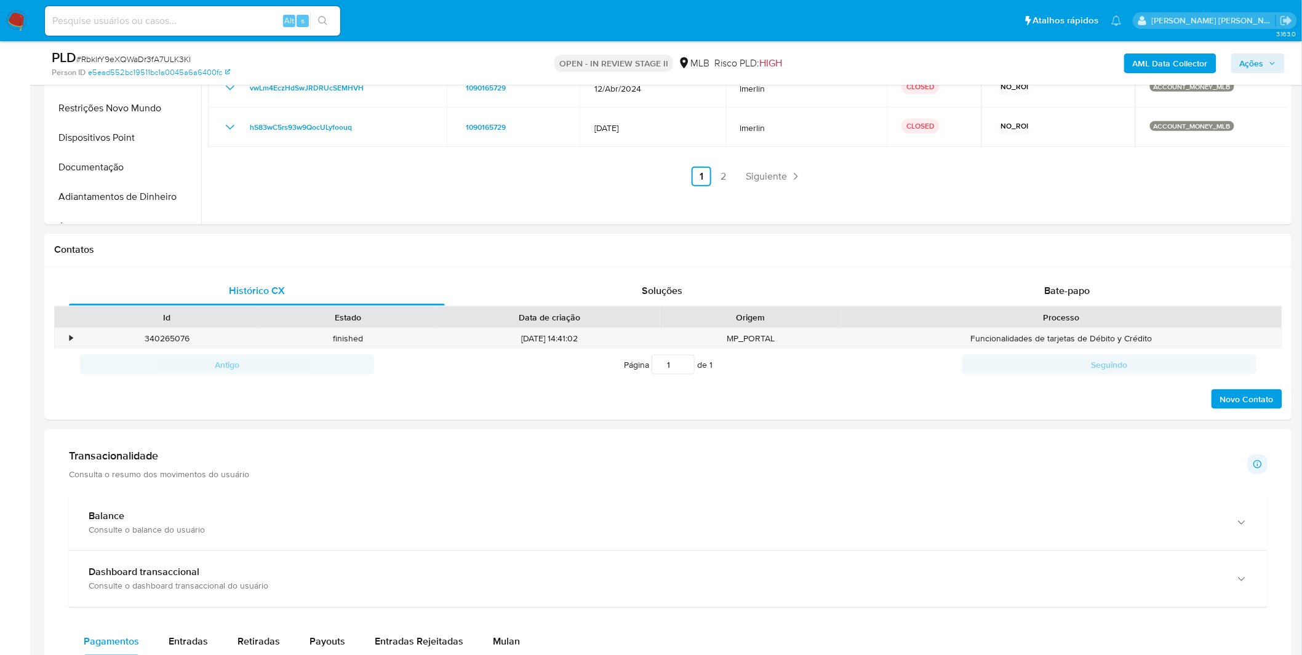
scroll to position [820, 0]
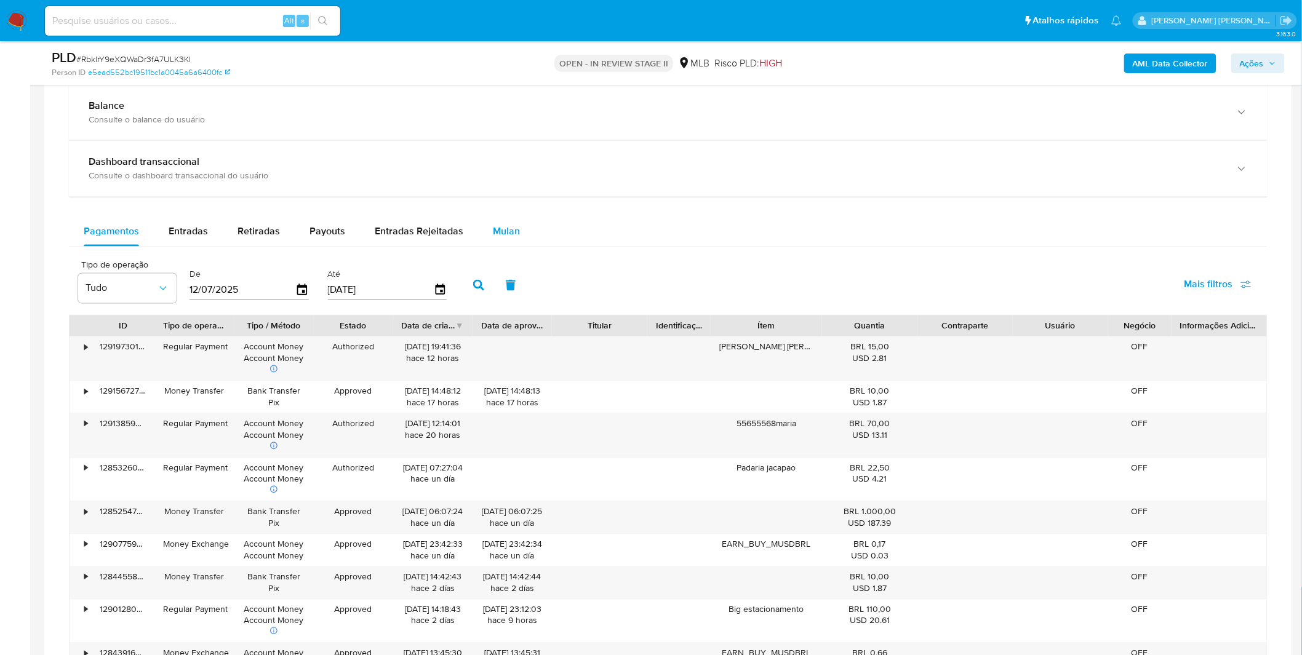
click at [506, 228] on span "Mulan" at bounding box center [506, 232] width 27 height 14
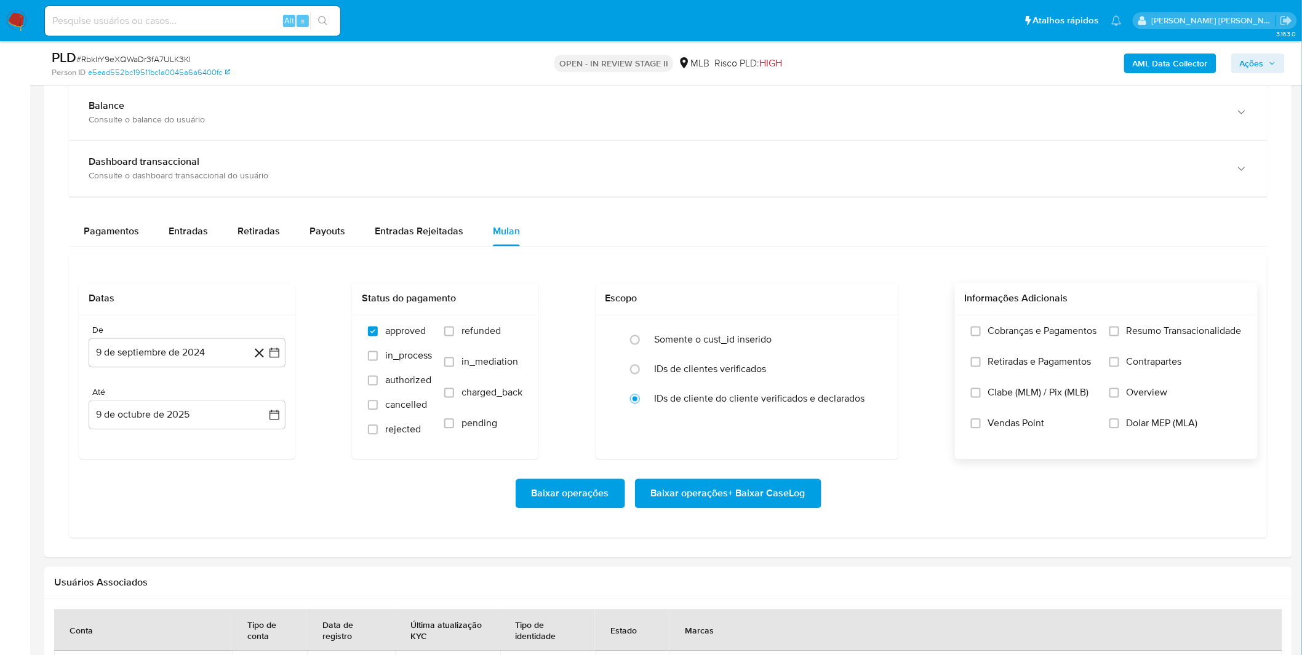
click at [1068, 348] on label "Cobranças e Pagamentos" at bounding box center [1034, 340] width 126 height 31
click at [980, 336] on input "Cobranças e Pagamentos" at bounding box center [976, 332] width 10 height 10
click at [1065, 379] on label "Retiradas e Pagamentos" at bounding box center [1034, 371] width 126 height 31
click at [980, 367] on input "Retiradas e Pagamentos" at bounding box center [976, 362] width 10 height 10
click at [1142, 346] on label "Resumo Transacionalidade" at bounding box center [1175, 340] width 132 height 31
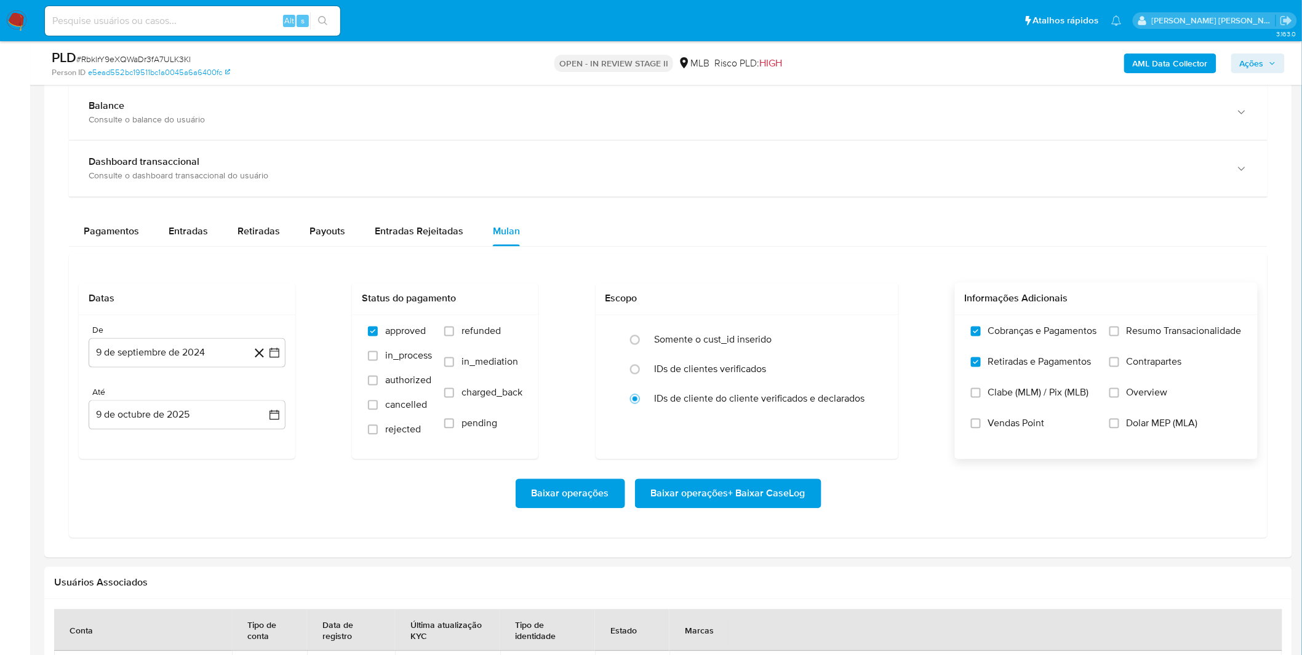
click at [1119, 336] on input "Resumo Transacionalidade" at bounding box center [1114, 332] width 10 height 10
click at [1140, 368] on span "Contrapartes" at bounding box center [1153, 362] width 55 height 12
click at [1119, 367] on input "Contrapartes" at bounding box center [1114, 362] width 10 height 10
click at [212, 362] on button "9 de septiembre de 2024" at bounding box center [187, 353] width 197 height 30
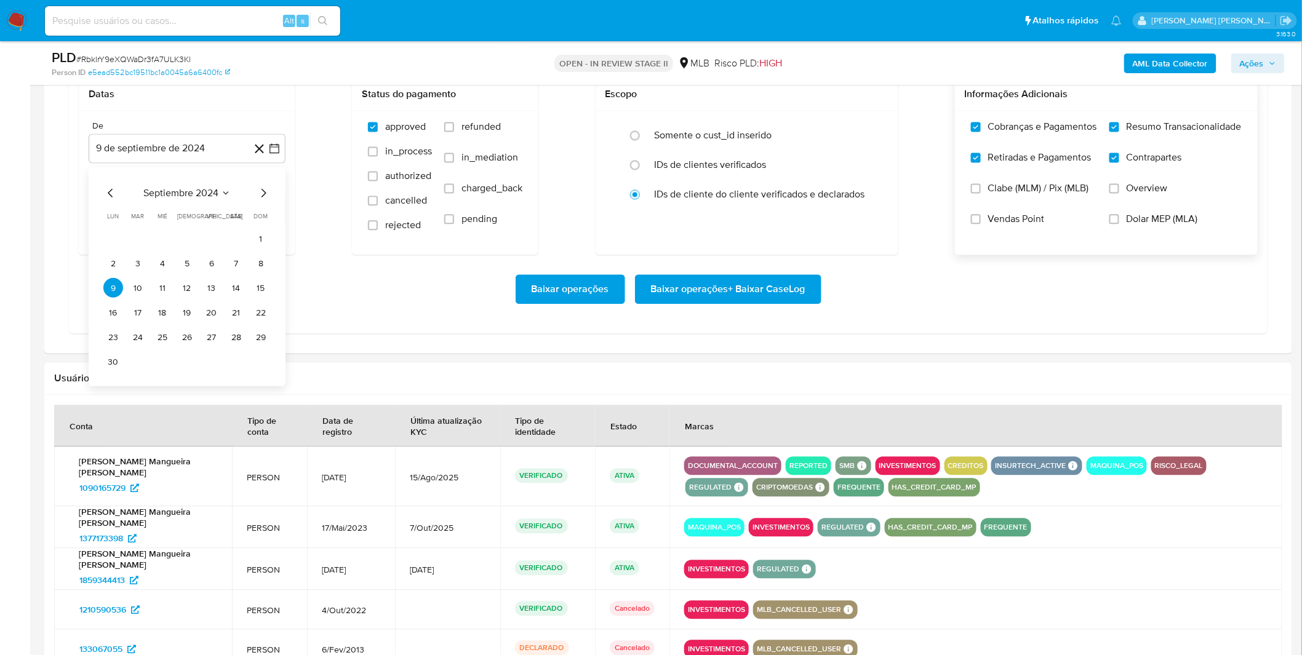
click at [410, 524] on span "7/Out/2025" at bounding box center [447, 527] width 75 height 11
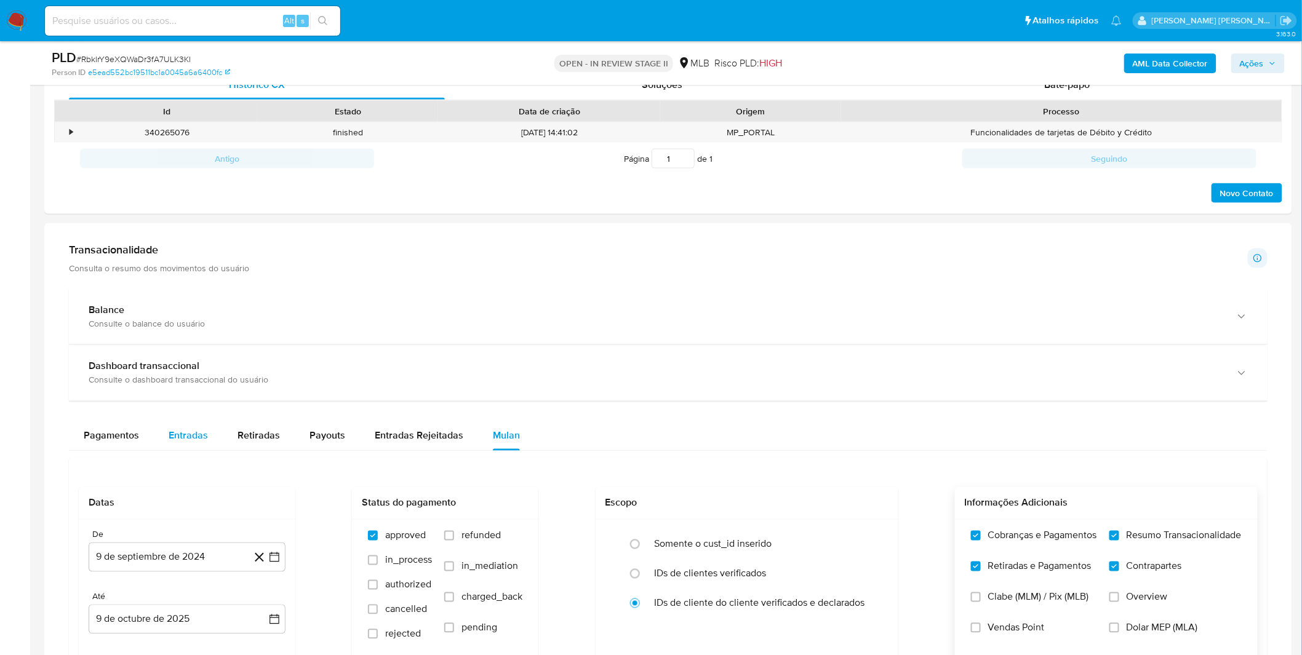
scroll to position [615, 0]
click at [207, 437] on button "Entradas" at bounding box center [188, 437] width 69 height 30
select select "10"
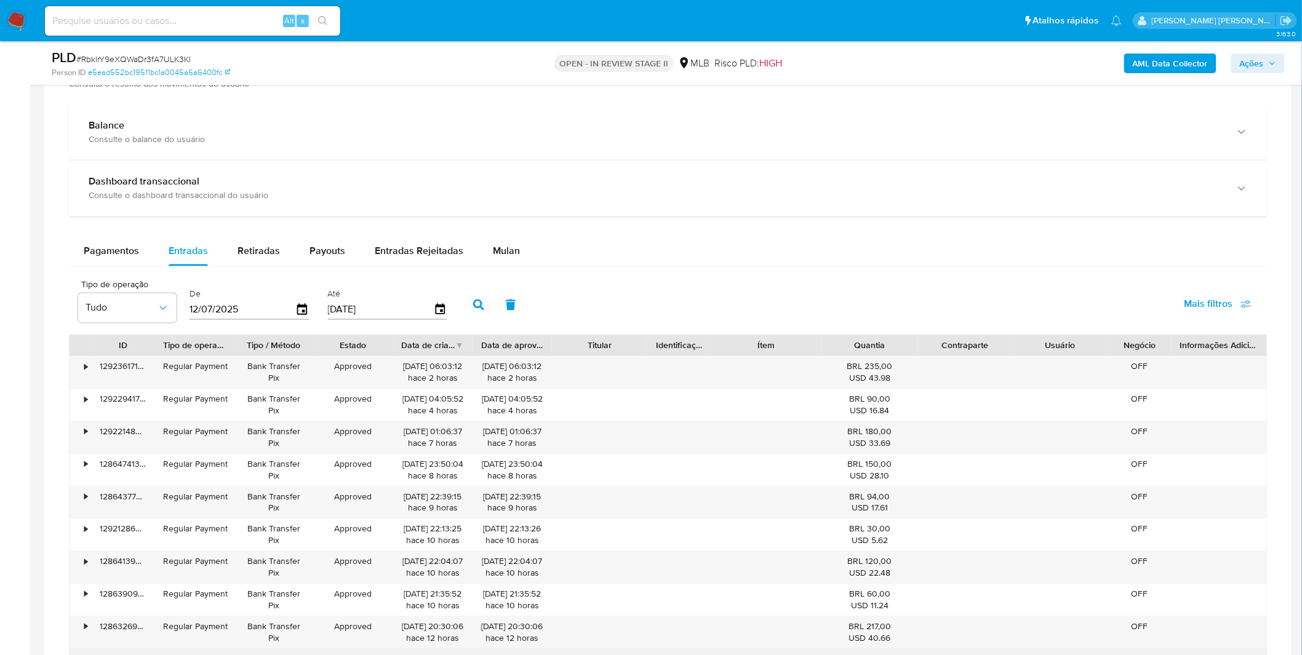
scroll to position [546, 0]
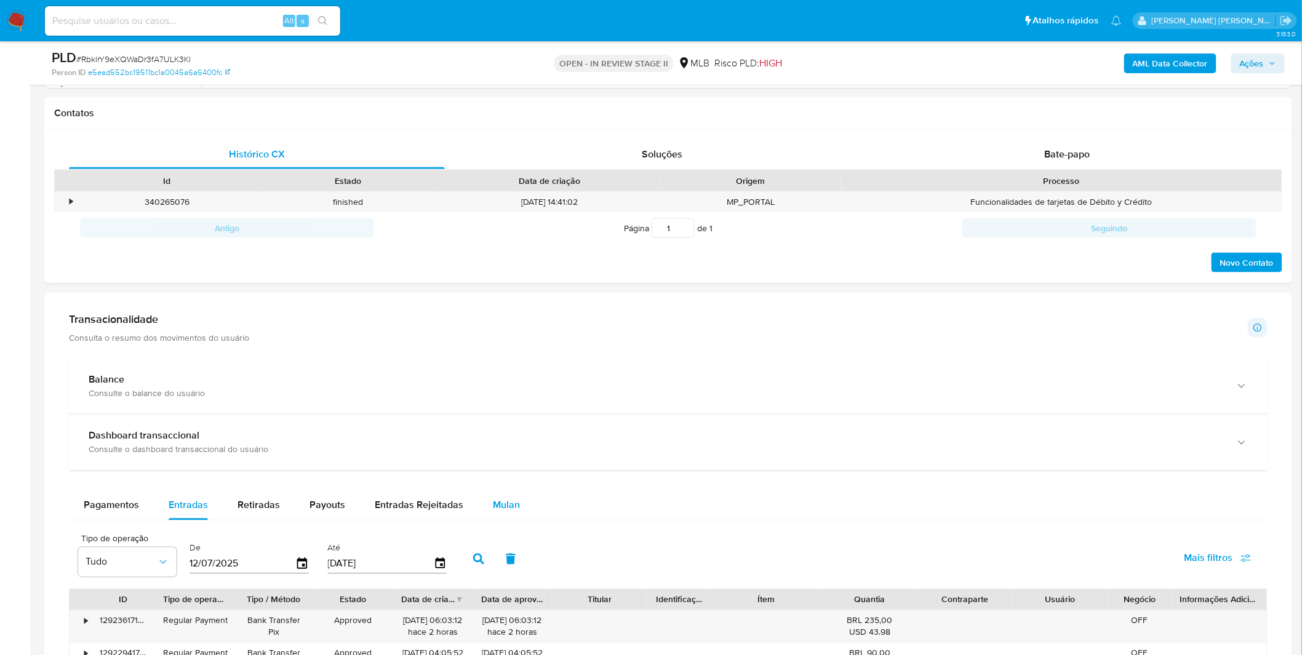
click at [493, 506] on span "Mulan" at bounding box center [506, 505] width 27 height 14
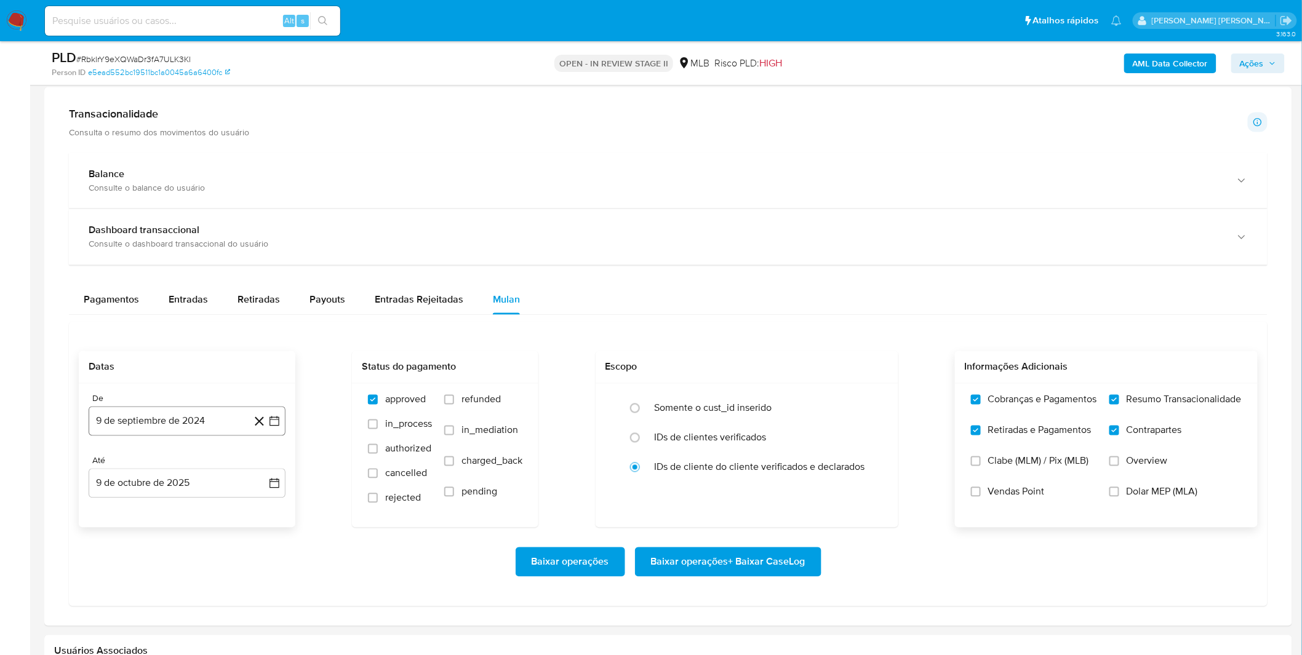
click at [231, 416] on button "9 de septiembre de 2024" at bounding box center [187, 422] width 197 height 30
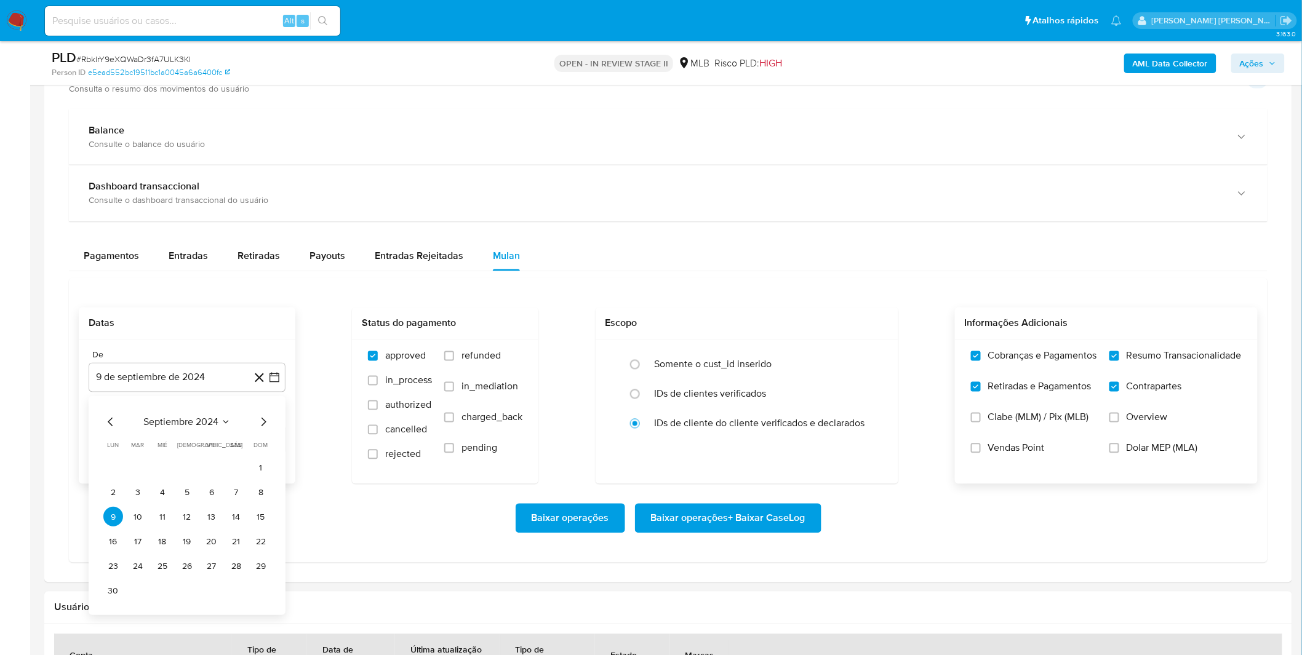
scroll to position [820, 0]
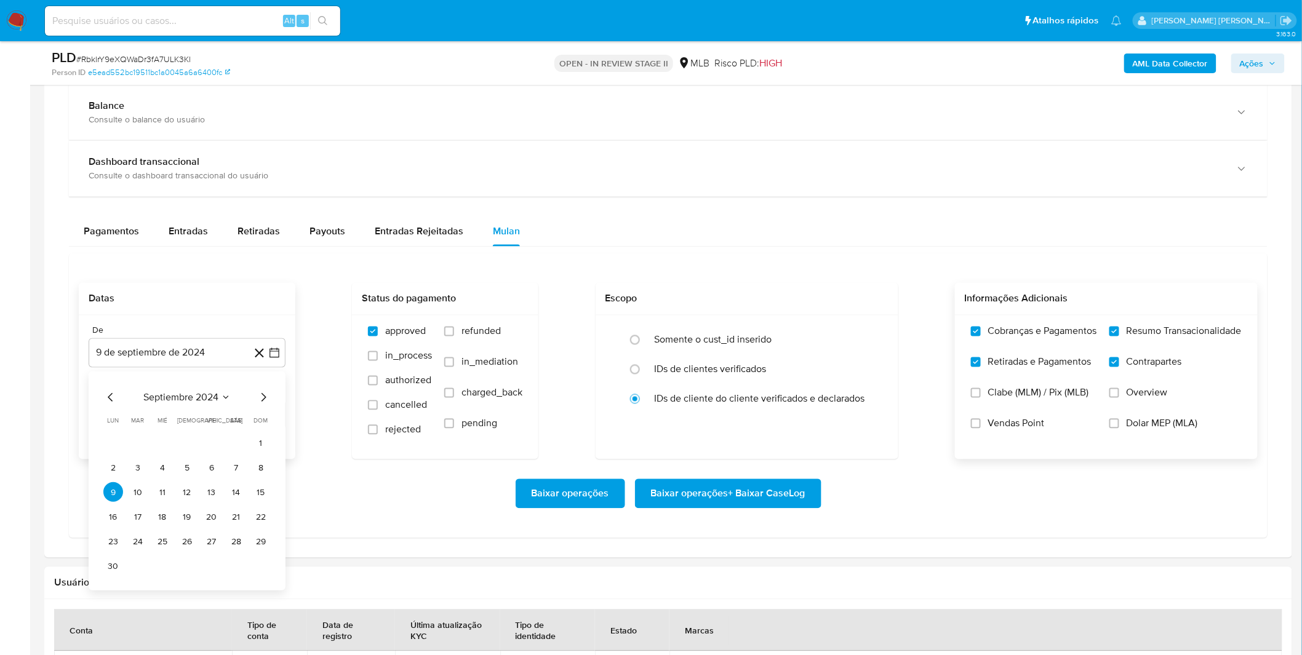
click at [193, 400] on span "septiembre 2024" at bounding box center [180, 398] width 75 height 12
click at [260, 401] on icon "Año siguiente" at bounding box center [260, 398] width 15 height 15
click at [200, 502] on tr "ene feb mar abr may jun jul ago sep oct nov dic" at bounding box center [186, 494] width 140 height 123
click at [199, 508] on button "ago" at bounding box center [186, 512] width 34 height 20
click at [216, 450] on button "1" at bounding box center [212, 444] width 20 height 20
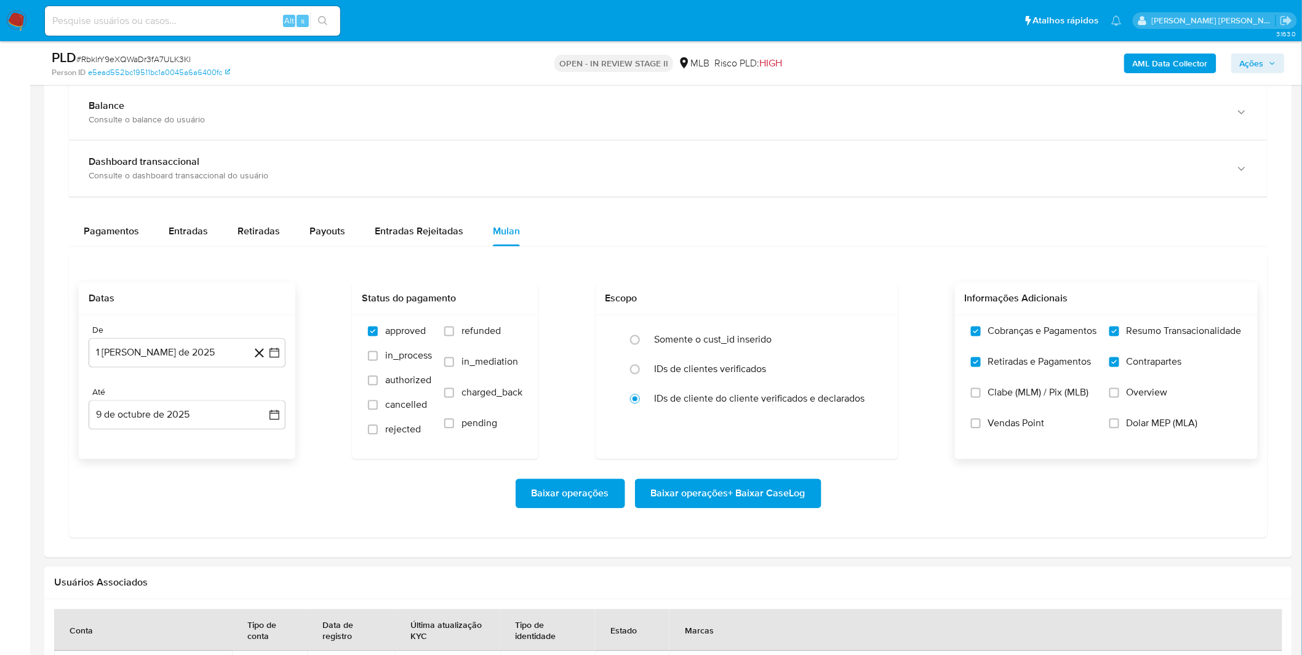
click at [211, 506] on div "Baixar operações Baixar operações + Baixar CaseLog" at bounding box center [668, 494] width 1179 height 30
click at [700, 501] on span "Baixar operações + Baixar CaseLog" at bounding box center [728, 493] width 154 height 27
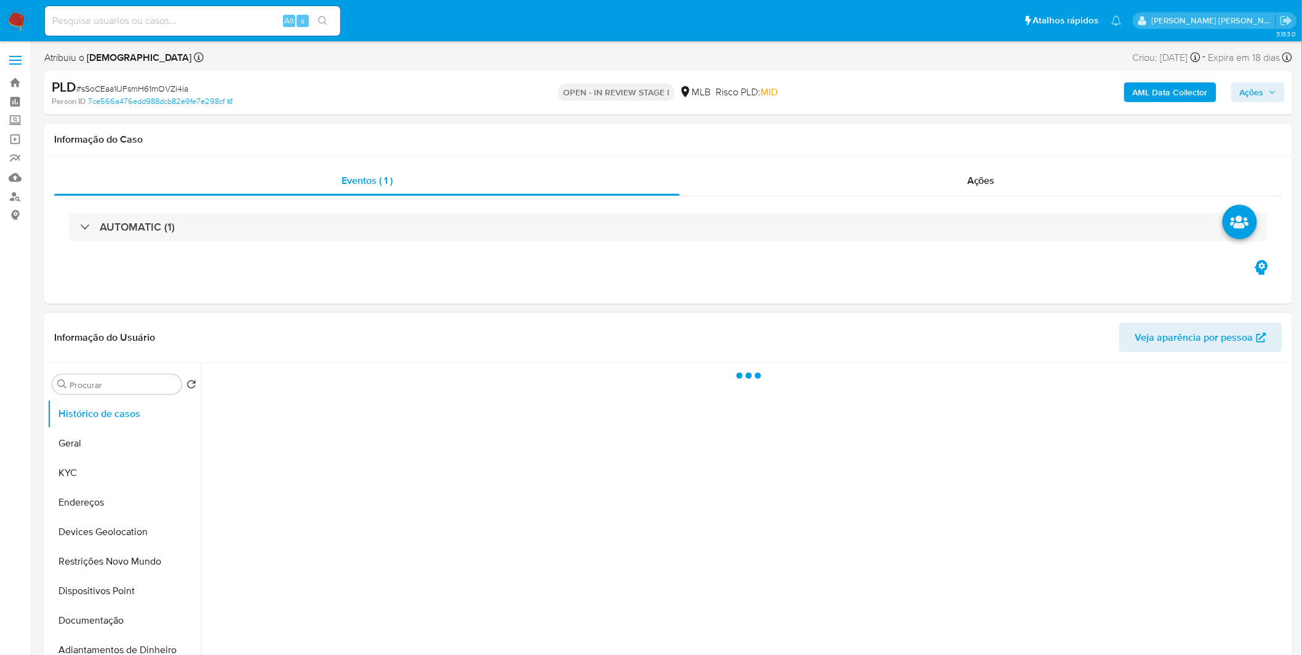
select select "10"
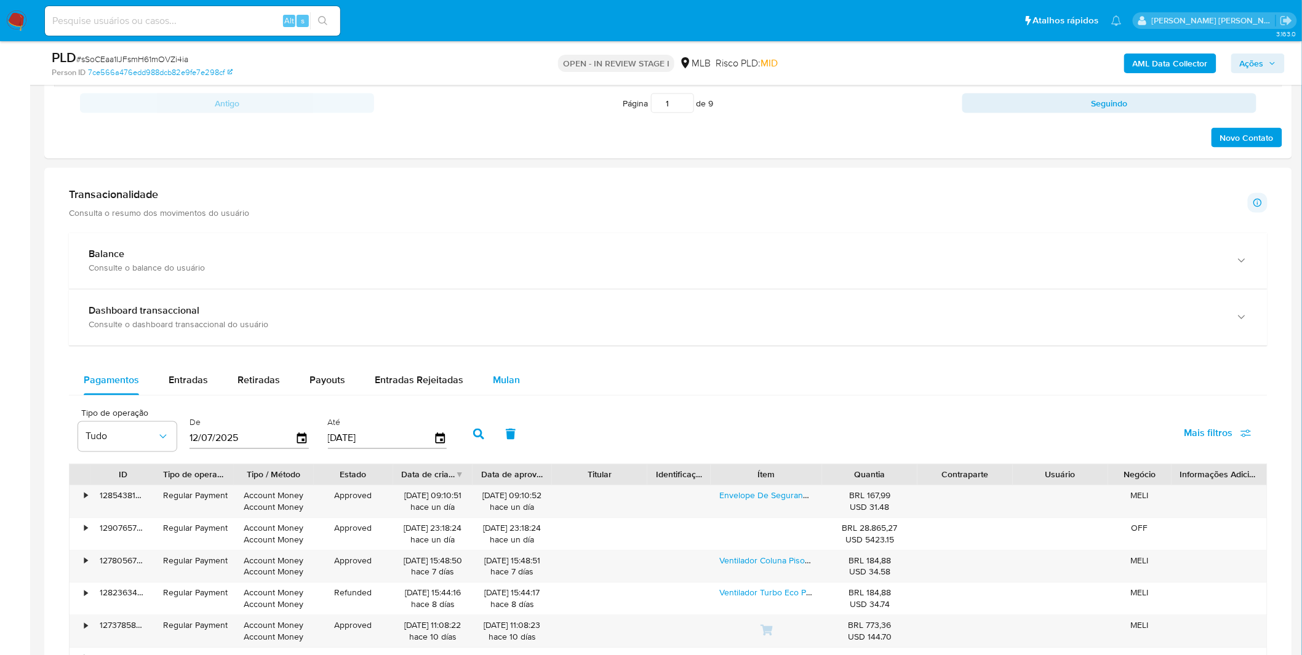
scroll to position [752, 0]
click at [523, 376] on button "Mulan" at bounding box center [506, 384] width 57 height 30
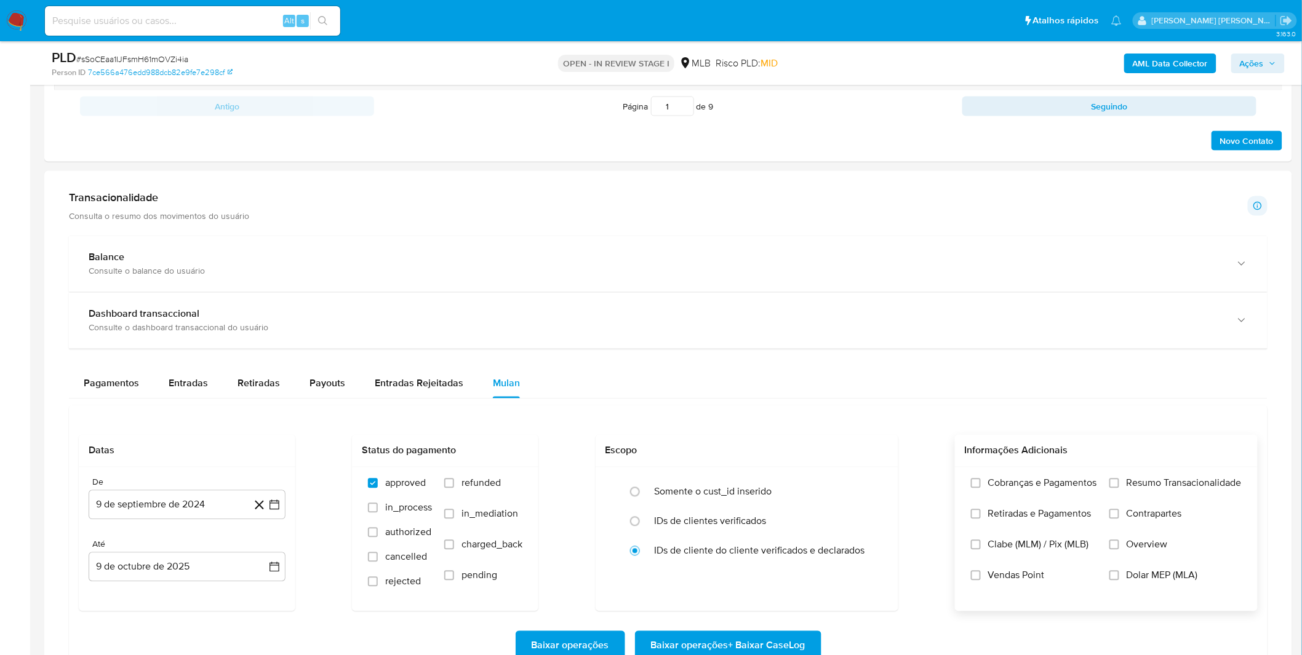
click at [972, 498] on label "Cobranças e Pagamentos" at bounding box center [1034, 492] width 126 height 31
click at [972, 488] on input "Cobranças e Pagamentos" at bounding box center [976, 484] width 10 height 10
click at [978, 503] on label "Cobranças e Pagamentos" at bounding box center [1034, 492] width 126 height 31
click at [978, 488] on input "Cobranças e Pagamentos" at bounding box center [976, 484] width 10 height 10
click at [1023, 492] on label "Cobranças e Pagamentos" at bounding box center [1034, 492] width 126 height 31
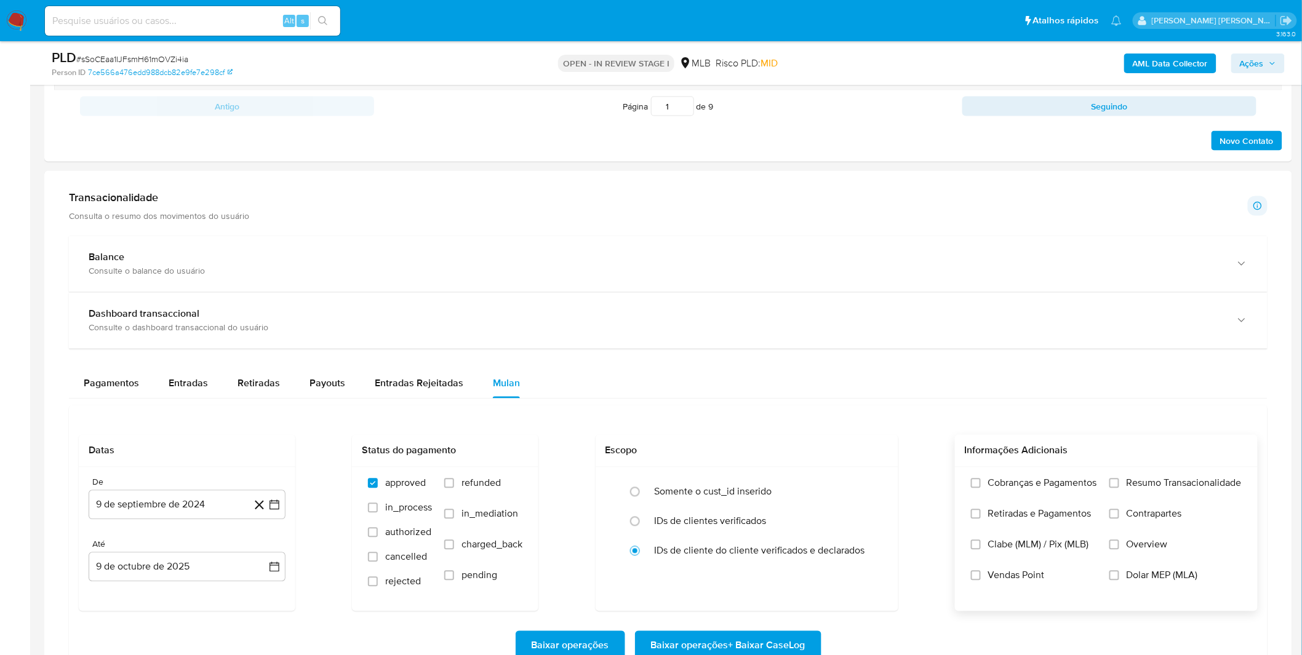
click at [980, 488] on input "Cobranças e Pagamentos" at bounding box center [976, 484] width 10 height 10
click at [1137, 506] on label "Resumo Transacionalidade" at bounding box center [1175, 492] width 132 height 31
click at [1119, 488] on input "Resumo Transacionalidade" at bounding box center [1114, 484] width 10 height 10
click at [1137, 518] on span "Contrapartes" at bounding box center [1153, 514] width 55 height 12
click at [1119, 518] on input "Contrapartes" at bounding box center [1114, 514] width 10 height 10
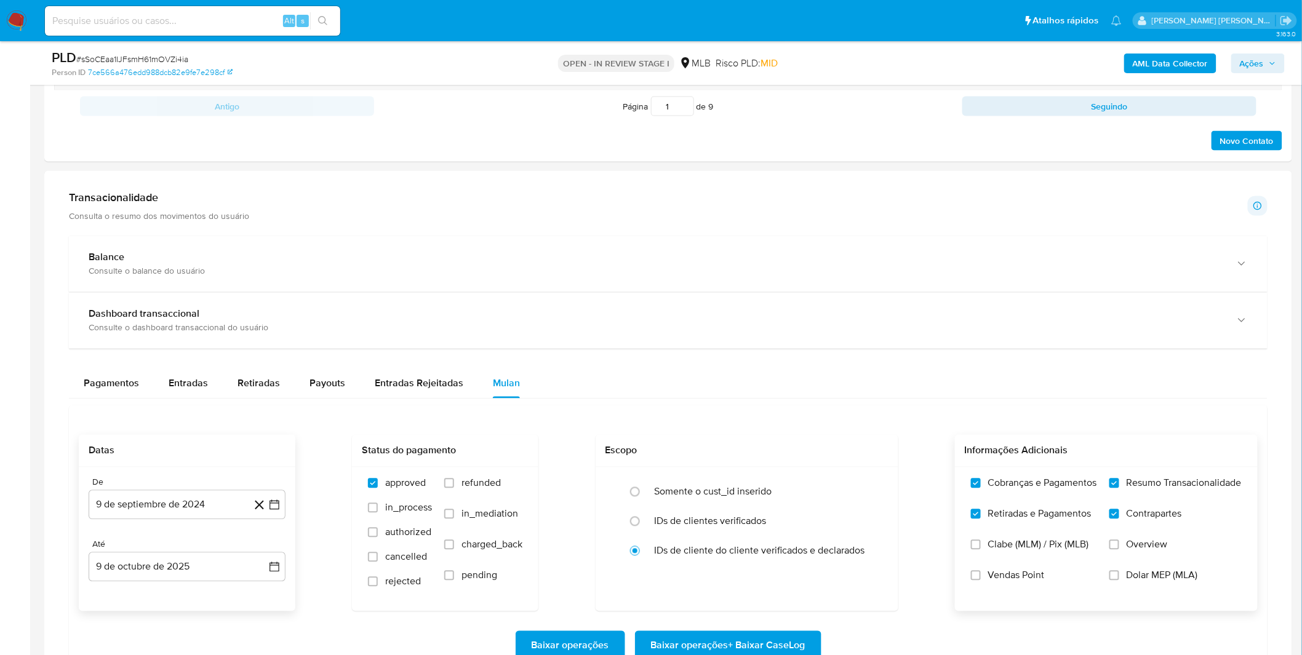
click at [219, 522] on div "De 9 de septiembre de 2024 9-09-2024 Até 9 de octubre de 2025 9-10-2025" at bounding box center [187, 539] width 217 height 144
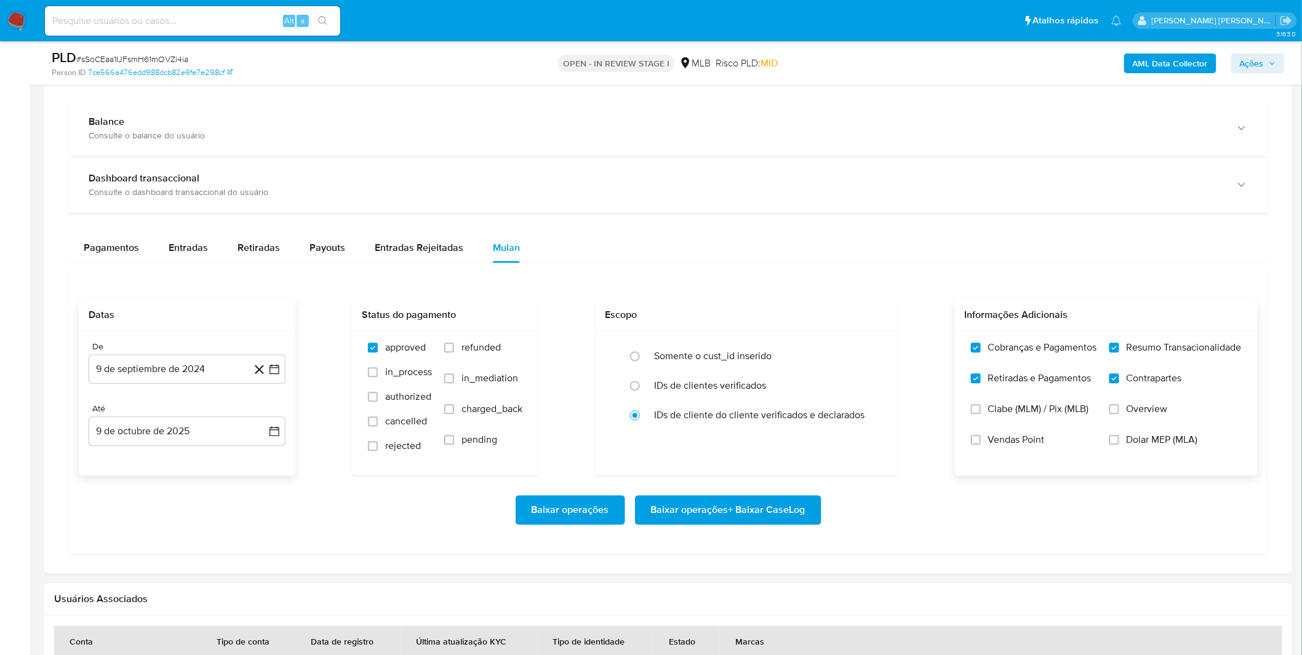
scroll to position [888, 0]
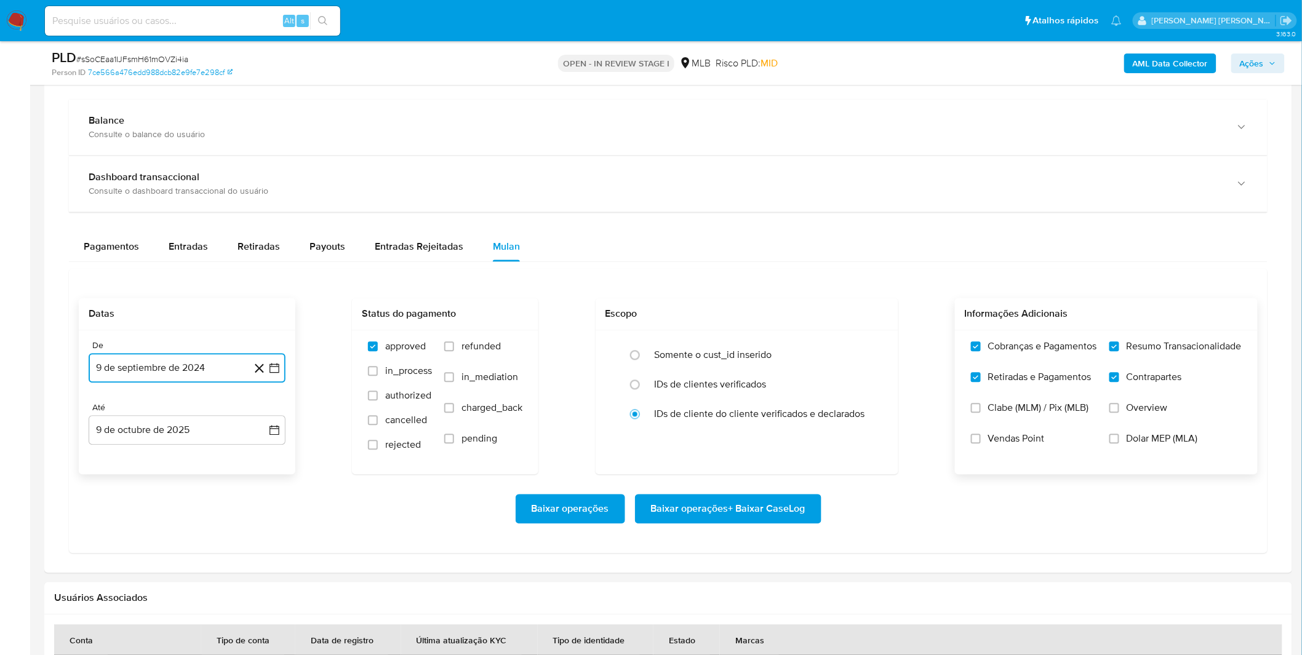
click at [211, 368] on button "9 de septiembre de 2024" at bounding box center [187, 369] width 197 height 30
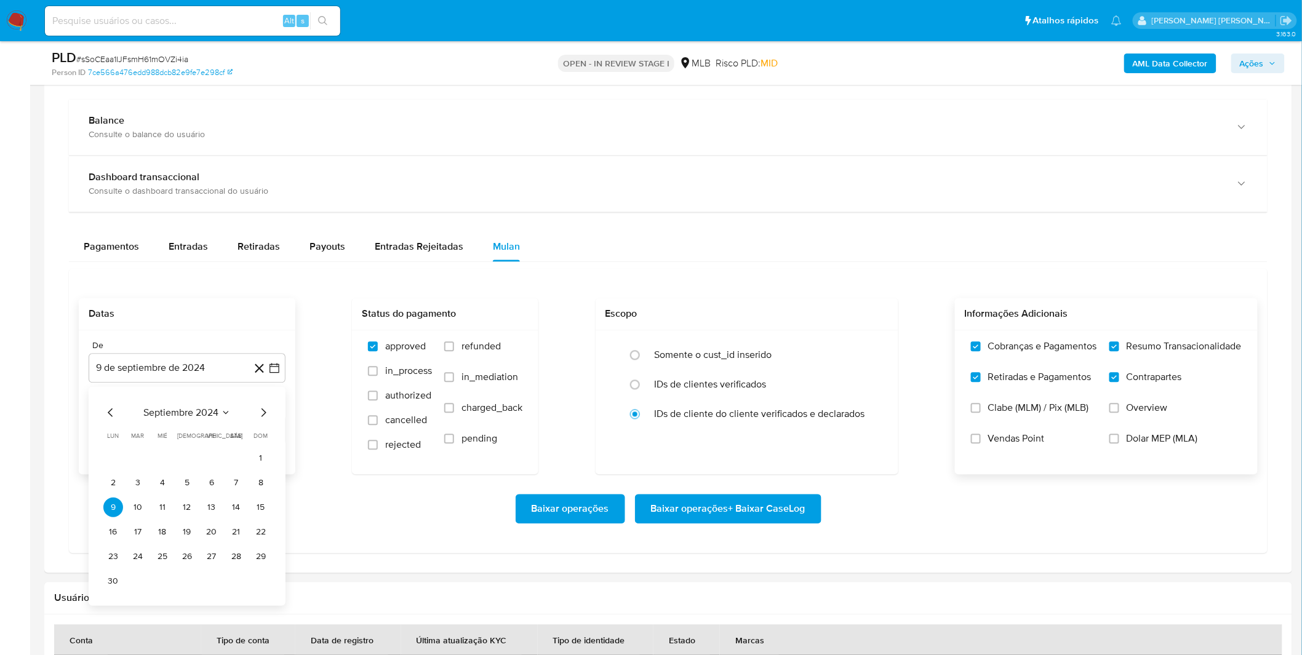
click at [207, 421] on div "septiembre 2024 septiembre 2024 lun lunes mar martes mié miércoles jue jueves v…" at bounding box center [186, 498] width 167 height 186
click at [213, 415] on span "septiembre 2024" at bounding box center [180, 413] width 75 height 12
click at [260, 415] on icon "Año siguiente" at bounding box center [260, 412] width 15 height 15
click at [182, 521] on button "ago" at bounding box center [186, 527] width 34 height 20
click at [212, 461] on button "1" at bounding box center [212, 458] width 20 height 20
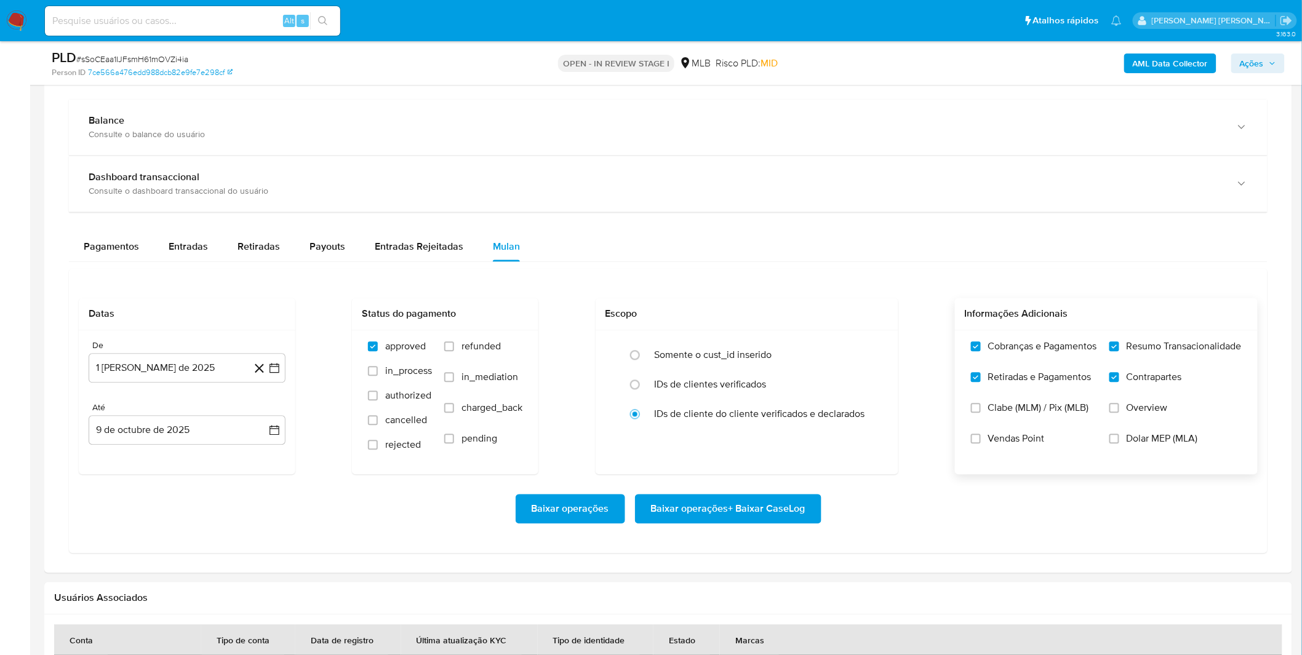
click at [196, 492] on div "Baixar operações Baixar operações + Baixar CaseLog" at bounding box center [668, 509] width 1179 height 69
click at [698, 508] on span "Baixar operações + Baixar CaseLog" at bounding box center [728, 509] width 154 height 27
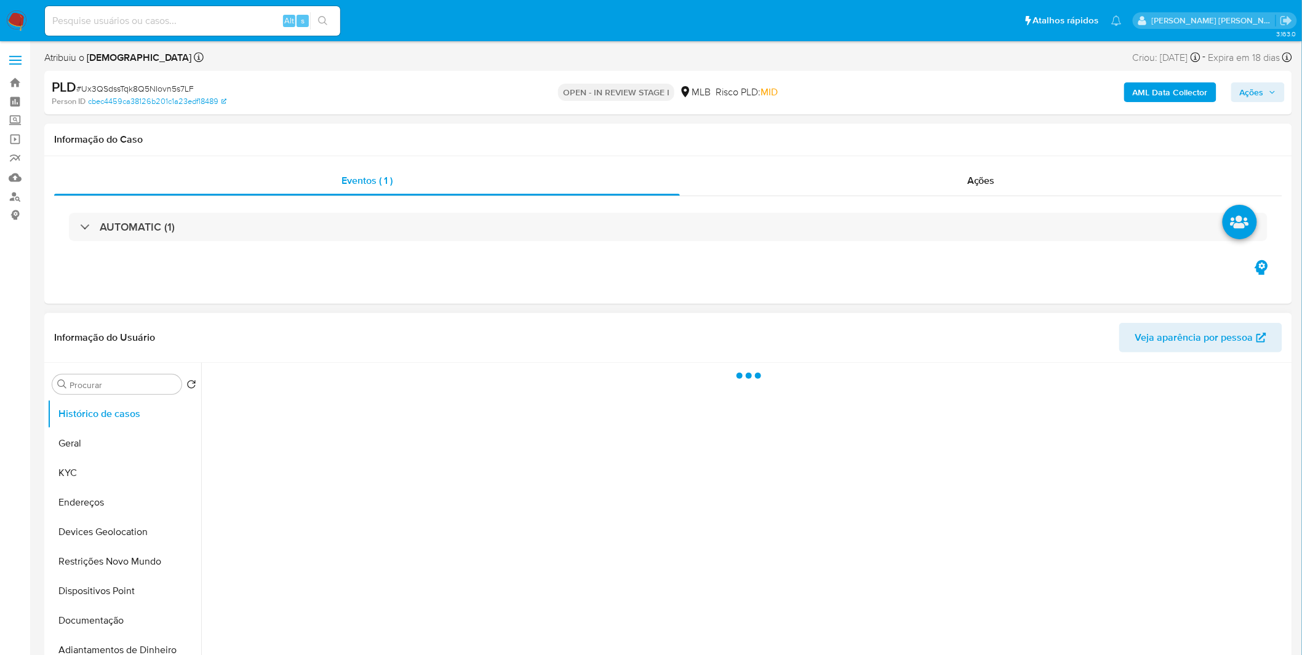
select select "10"
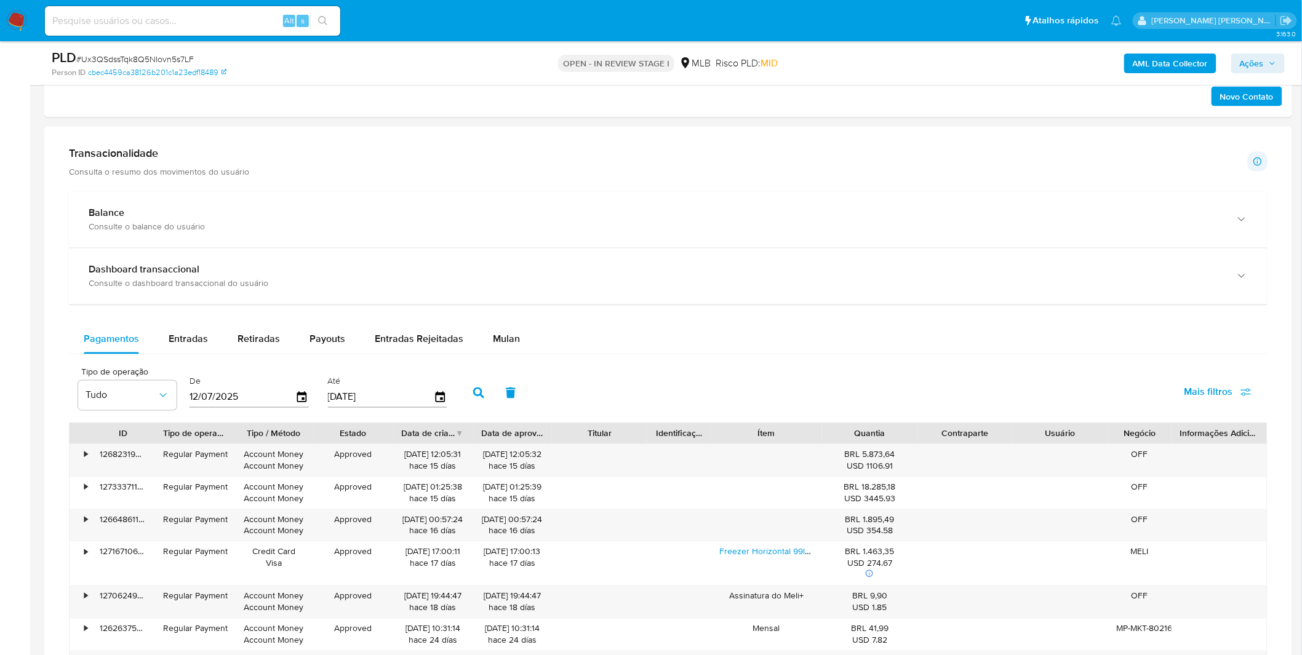
scroll to position [820, 0]
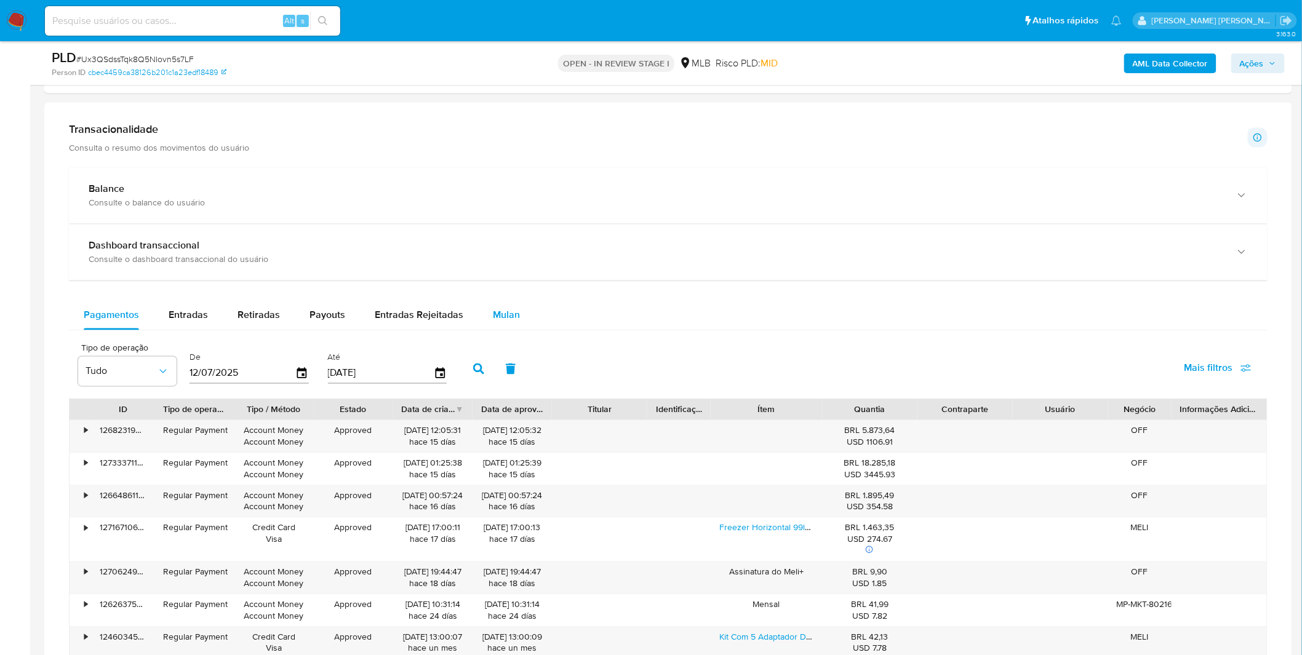
click at [493, 325] on div "Mulan" at bounding box center [506, 316] width 27 height 30
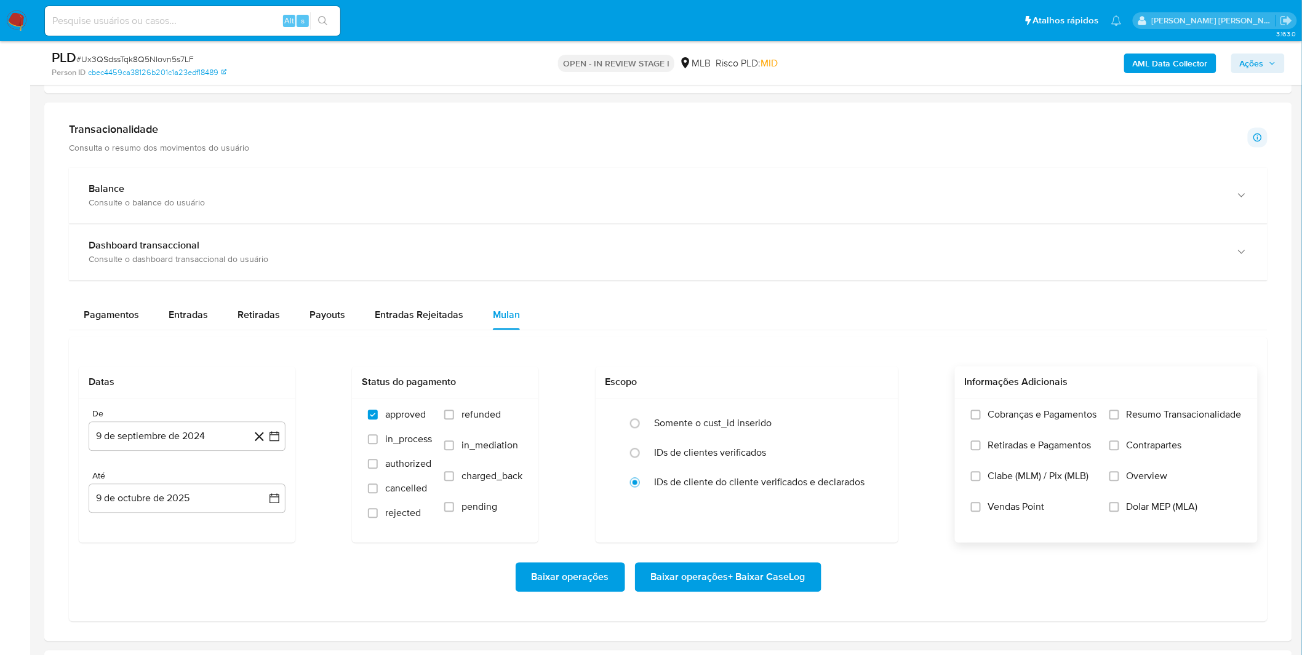
click at [1068, 425] on label "Cobranças e Pagamentos" at bounding box center [1034, 424] width 126 height 31
click at [980, 420] on input "Cobranças e Pagamentos" at bounding box center [976, 415] width 10 height 10
click at [1054, 449] on span "Retiradas e Pagamentos" at bounding box center [1039, 446] width 103 height 12
click at [980, 449] on input "Retiradas e Pagamentos" at bounding box center [976, 446] width 10 height 10
click at [1124, 432] on label "Resumo Transacionalidade" at bounding box center [1175, 424] width 132 height 31
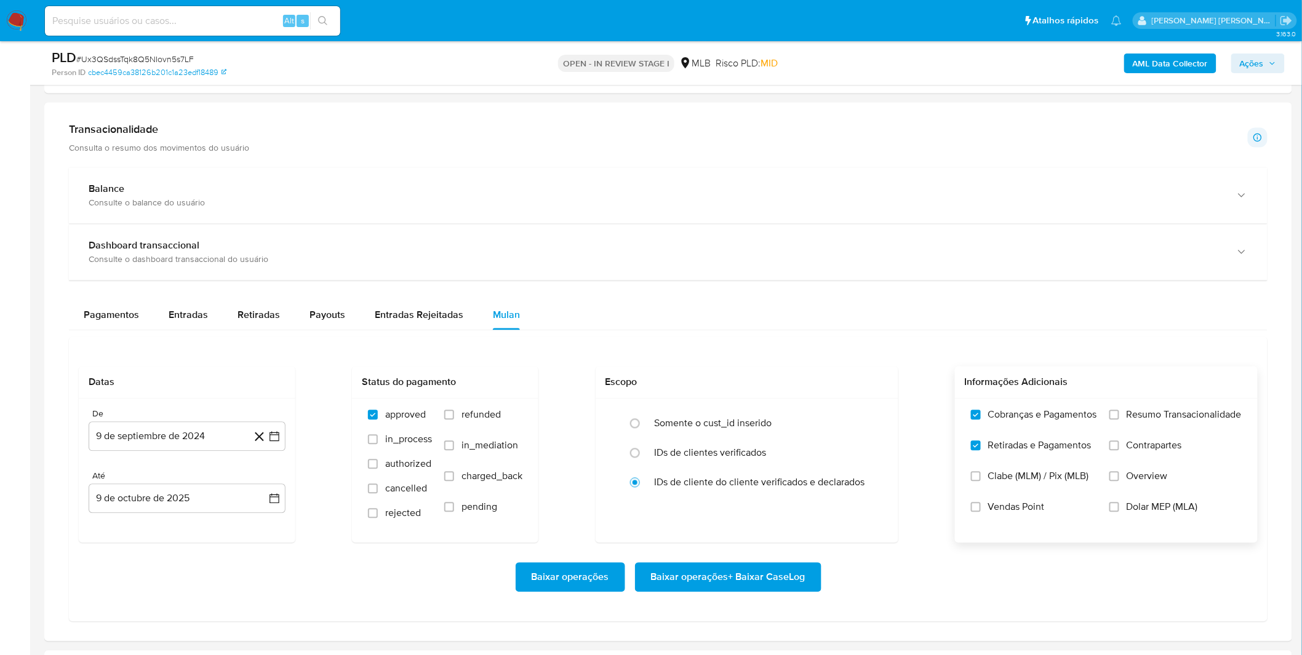
click at [1119, 420] on input "Resumo Transacionalidade" at bounding box center [1114, 415] width 10 height 10
click at [1121, 456] on label "Contrapartes" at bounding box center [1175, 455] width 132 height 31
click at [1119, 451] on input "Contrapartes" at bounding box center [1114, 446] width 10 height 10
click at [236, 448] on button "9 de septiembre de 2024" at bounding box center [187, 437] width 197 height 30
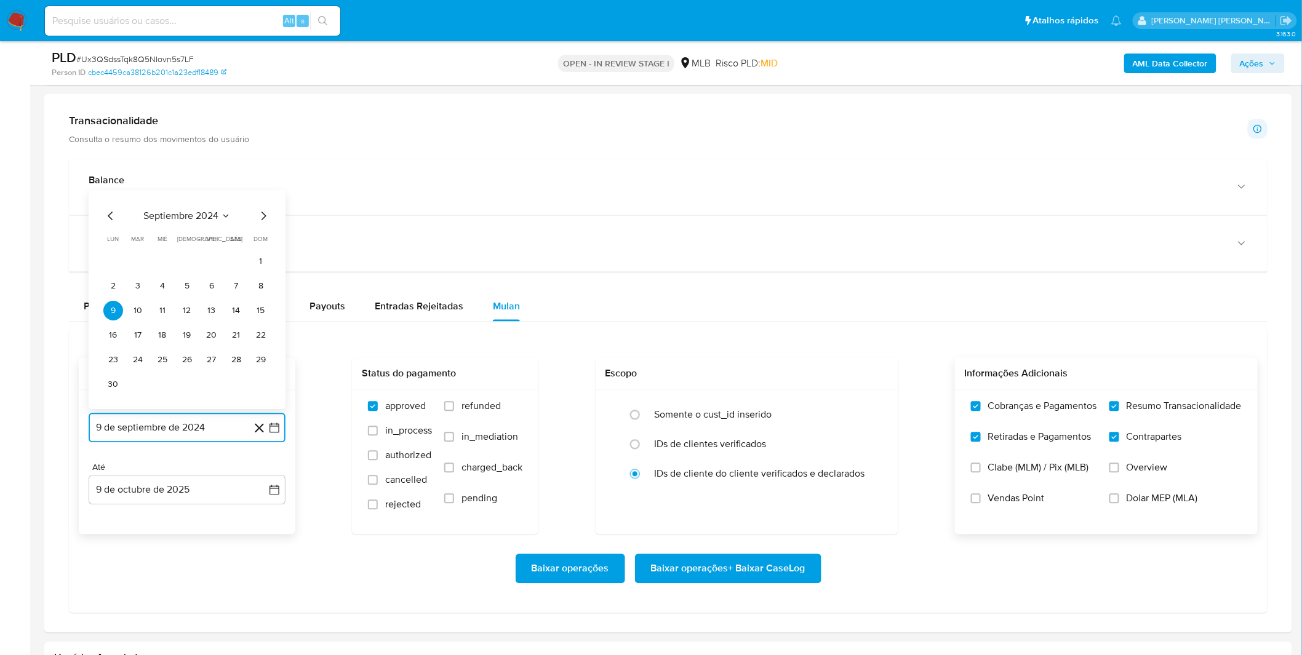
scroll to position [888, 0]
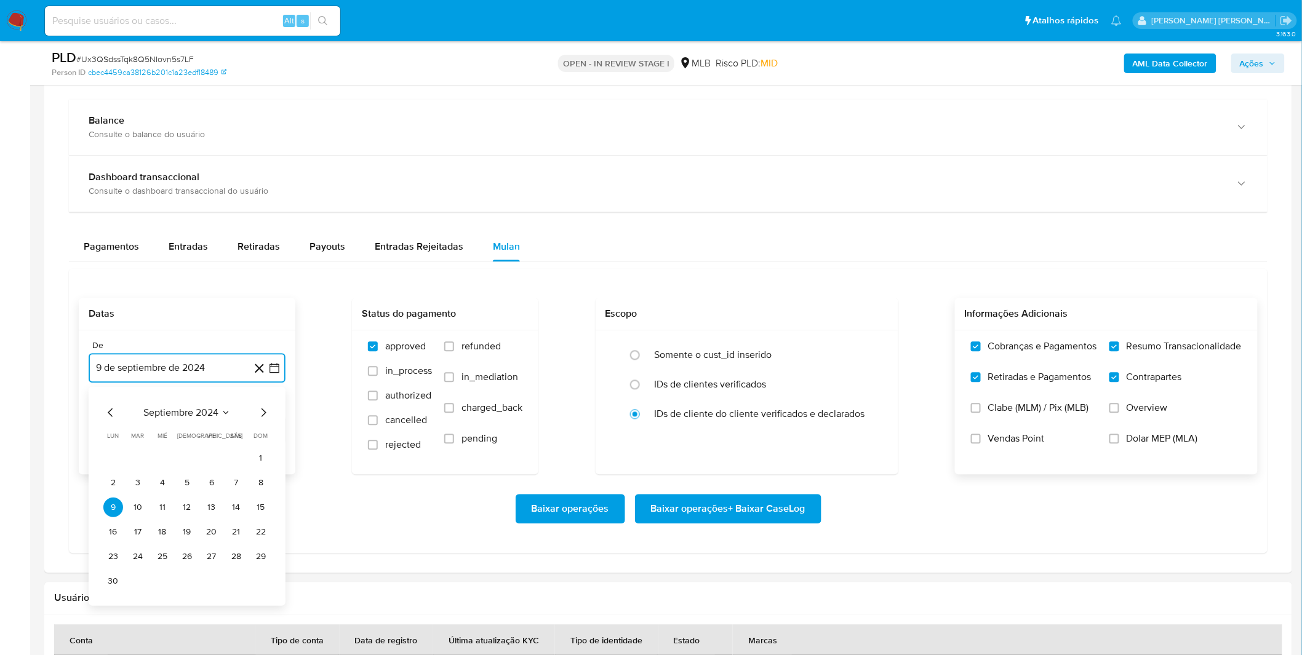
click at [192, 407] on span "septiembre 2024" at bounding box center [180, 413] width 75 height 12
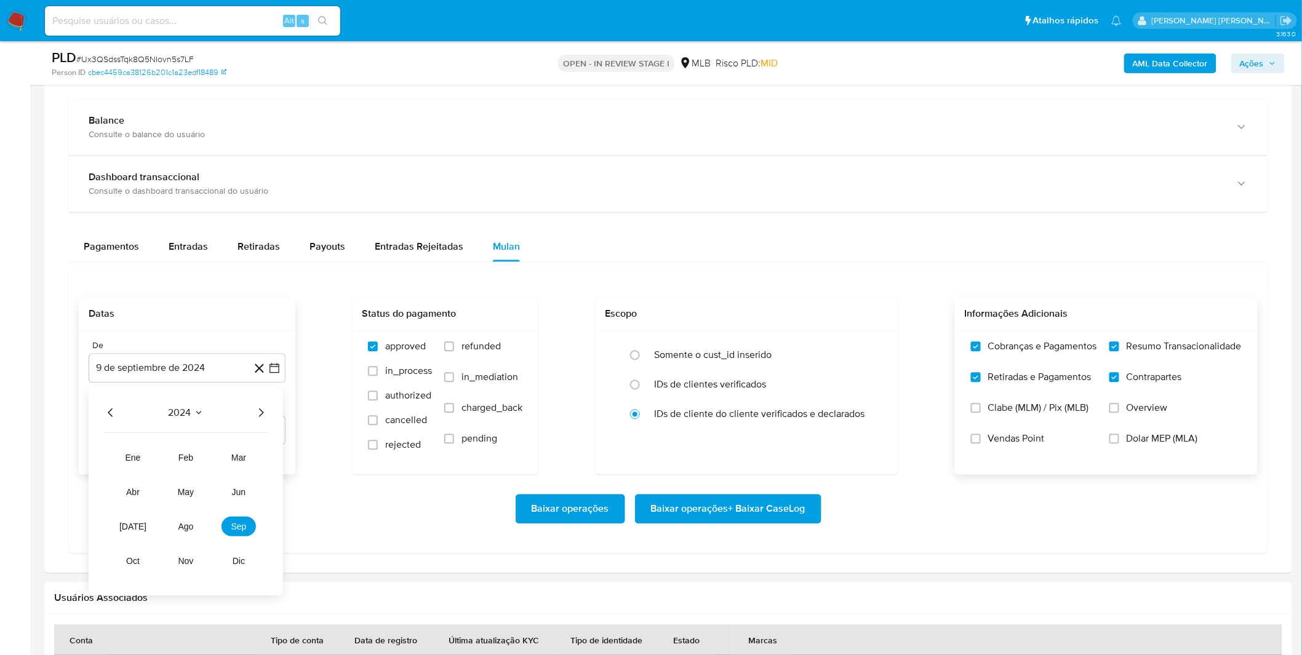
click at [263, 420] on icon "Año siguiente" at bounding box center [260, 412] width 15 height 15
click at [187, 533] on button "ago" at bounding box center [186, 527] width 34 height 20
click at [215, 462] on button "1" at bounding box center [212, 458] width 20 height 20
click at [201, 513] on div "Baixar operações Baixar operações + Baixar CaseLog" at bounding box center [668, 510] width 1179 height 30
click at [734, 512] on span "Baixar operações + Baixar CaseLog" at bounding box center [728, 509] width 154 height 27
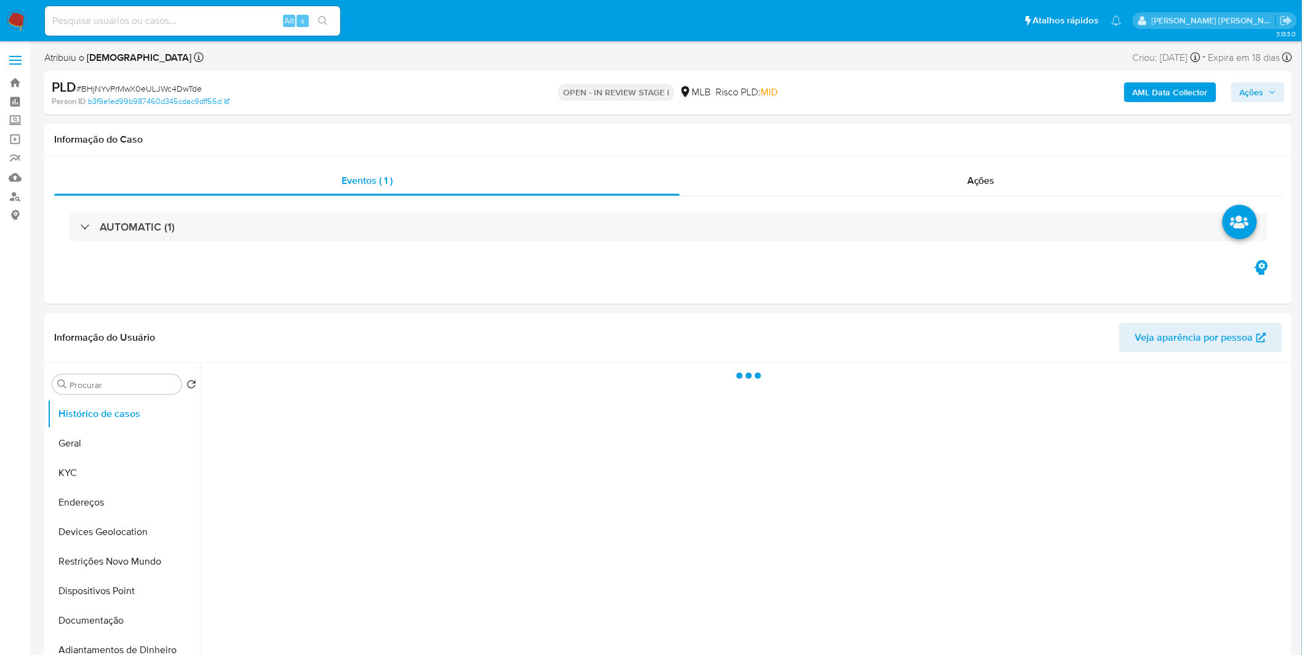
select select "10"
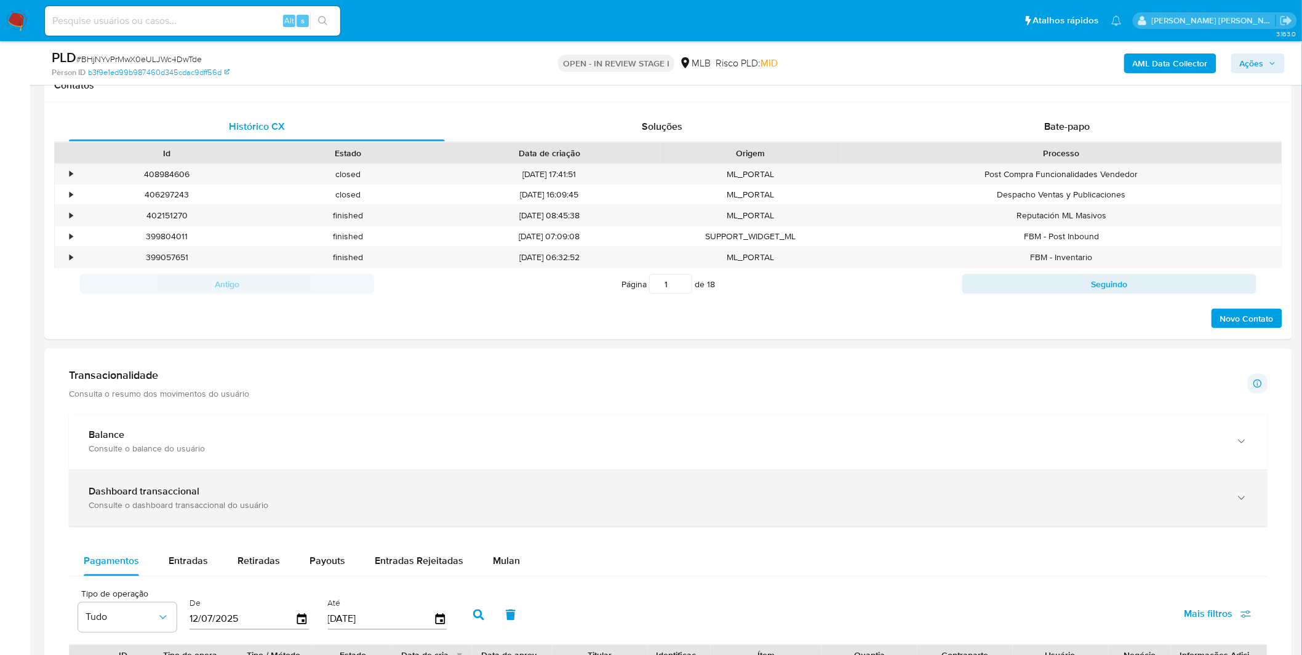
scroll to position [615, 0]
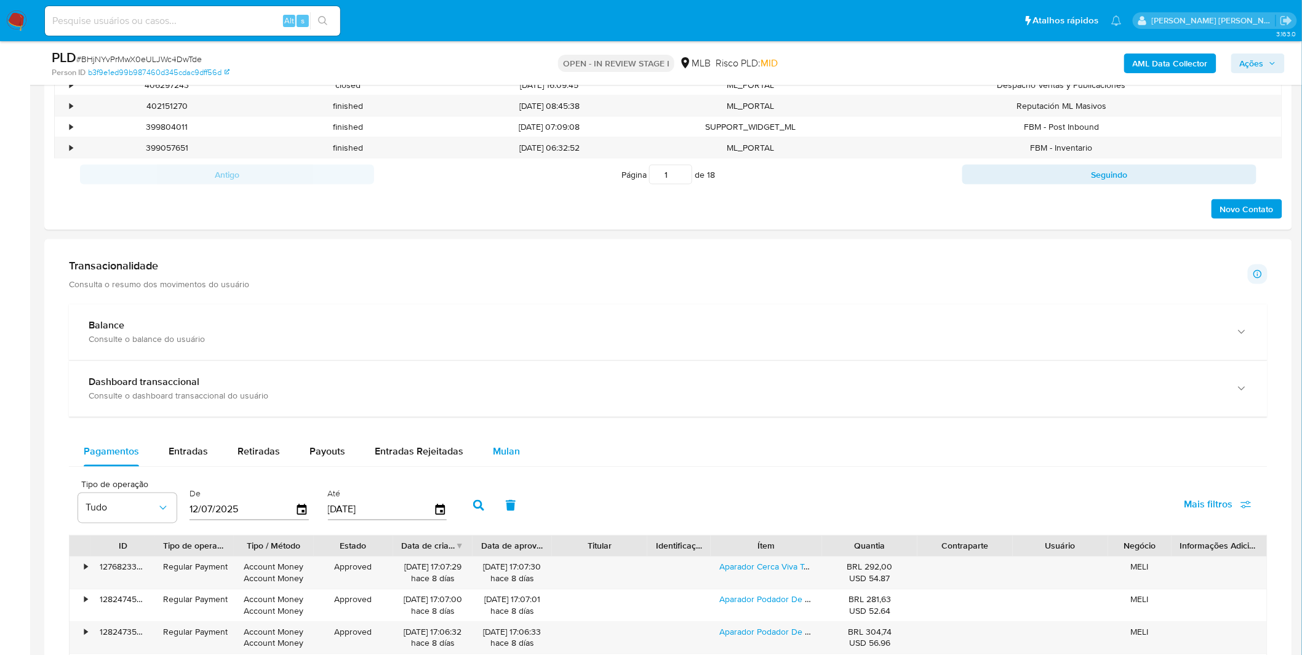
drag, startPoint x: 495, startPoint y: 464, endPoint x: 528, endPoint y: 464, distance: 32.6
click at [496, 464] on div "Mulan" at bounding box center [506, 452] width 27 height 30
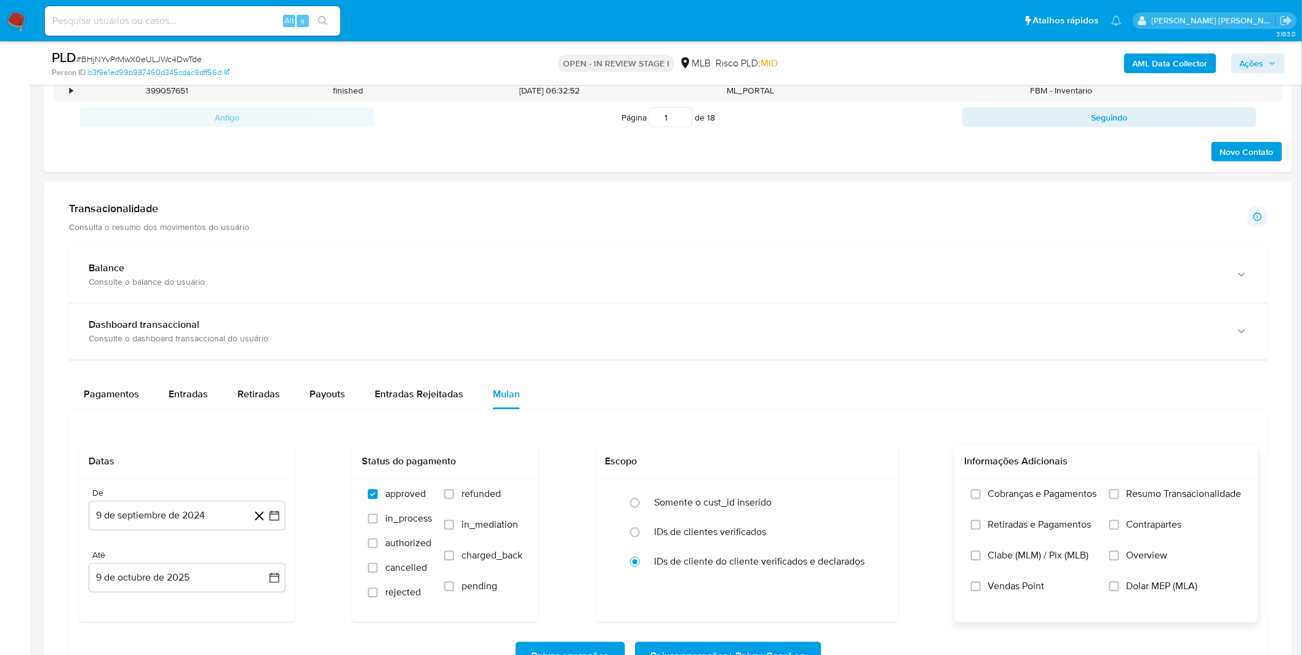
scroll to position [820, 0]
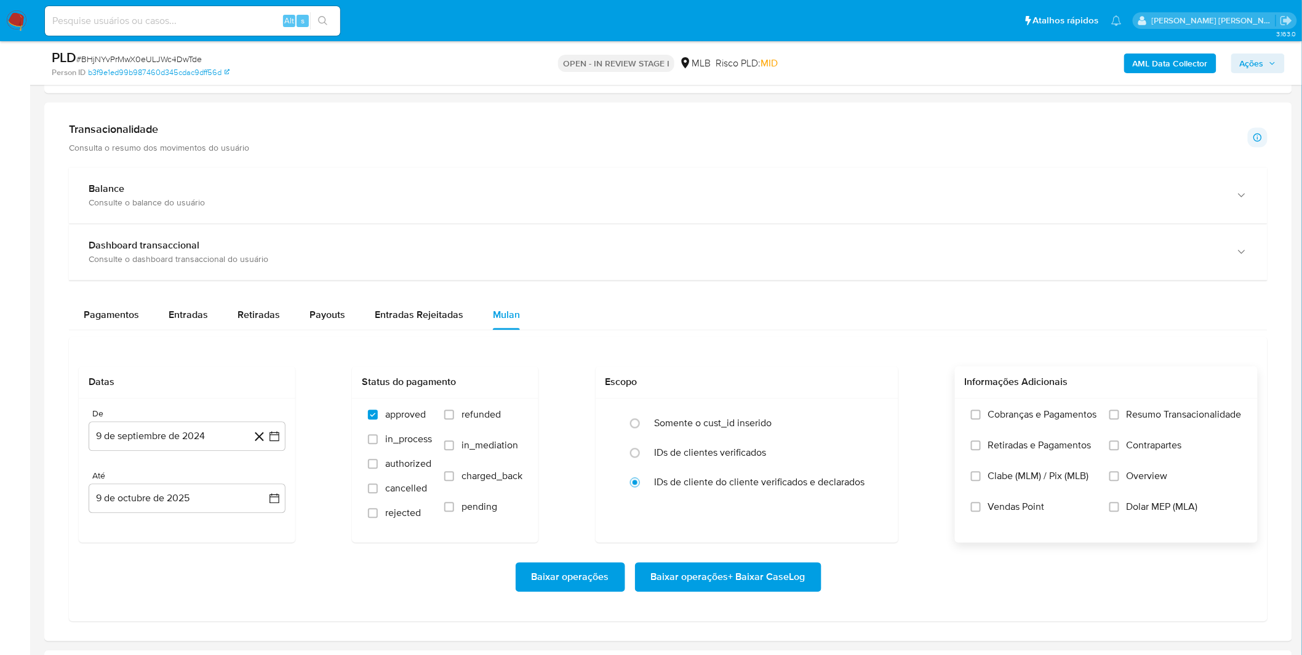
click at [1035, 427] on label "Cobranças e Pagamentos" at bounding box center [1034, 424] width 126 height 31
click at [980, 420] on input "Cobranças e Pagamentos" at bounding box center [976, 415] width 10 height 10
click at [1041, 445] on span "Retiradas e Pagamentos" at bounding box center [1039, 446] width 103 height 12
click at [980, 445] on input "Retiradas e Pagamentos" at bounding box center [976, 446] width 10 height 10
click at [1145, 434] on label "Resumo Transacionalidade" at bounding box center [1175, 424] width 132 height 31
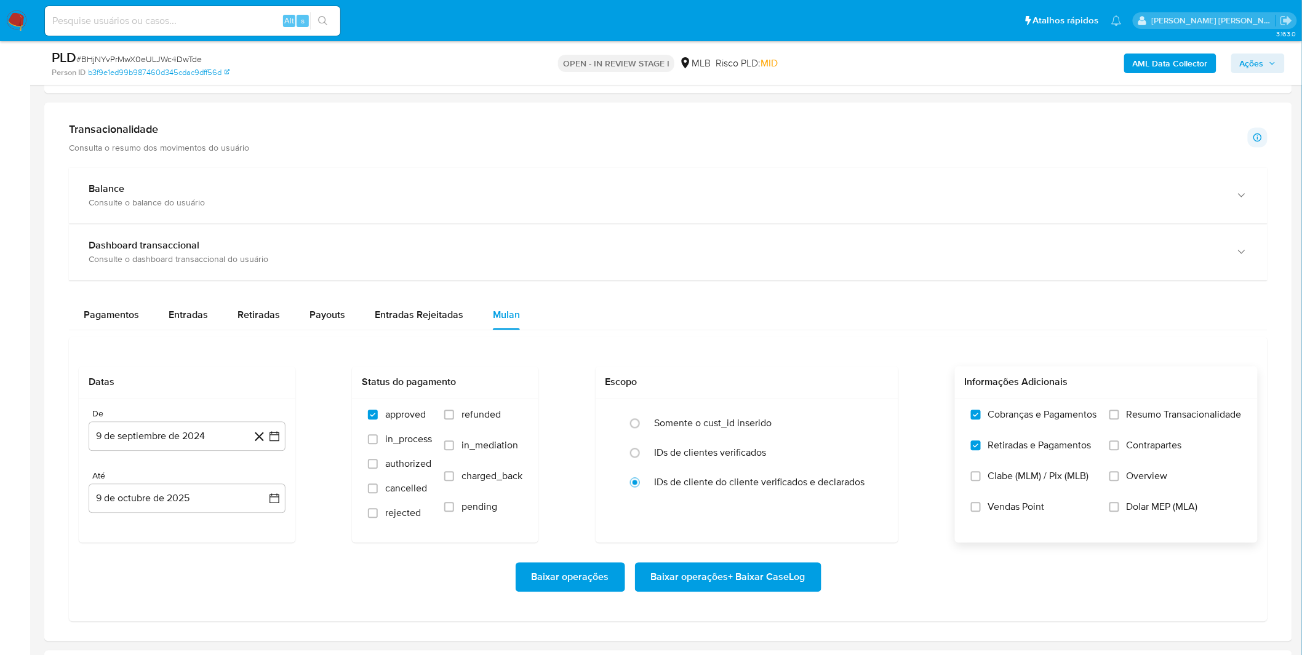
click at [1119, 420] on input "Resumo Transacionalidade" at bounding box center [1114, 415] width 10 height 10
click at [1142, 443] on span "Contrapartes" at bounding box center [1153, 446] width 55 height 12
click at [1119, 443] on input "Contrapartes" at bounding box center [1114, 446] width 10 height 10
click at [164, 440] on button "9 de septiembre de 2024" at bounding box center [187, 437] width 197 height 30
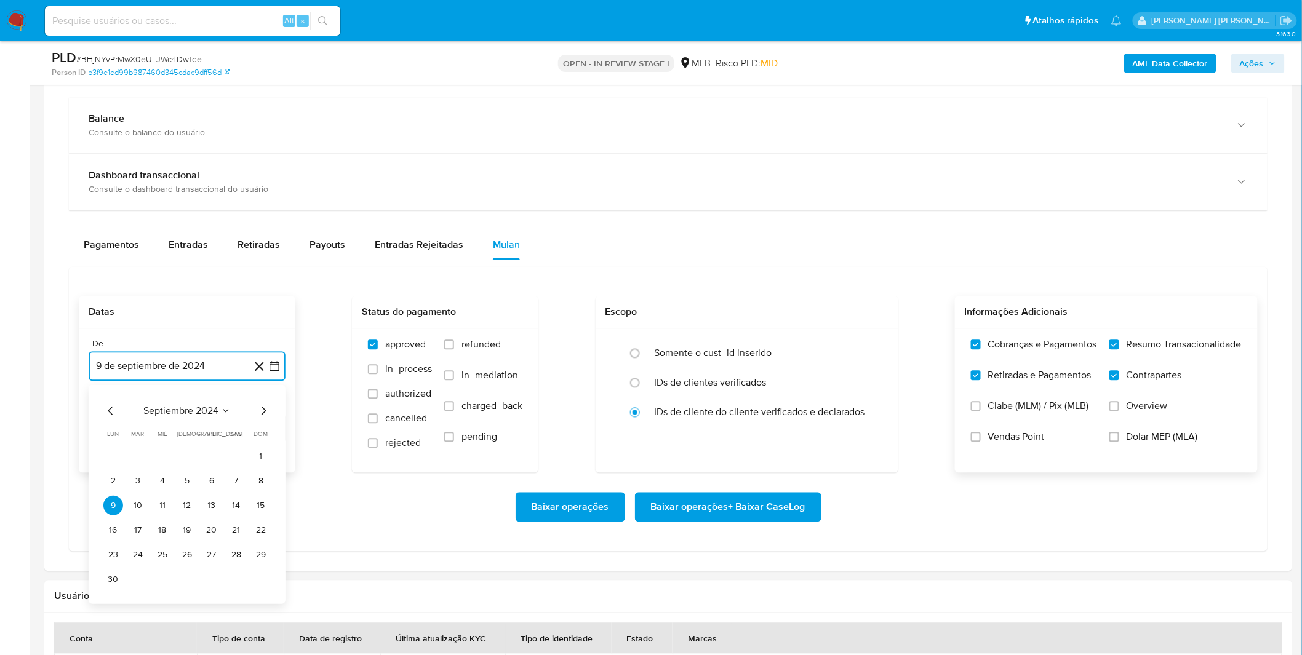
scroll to position [956, 0]
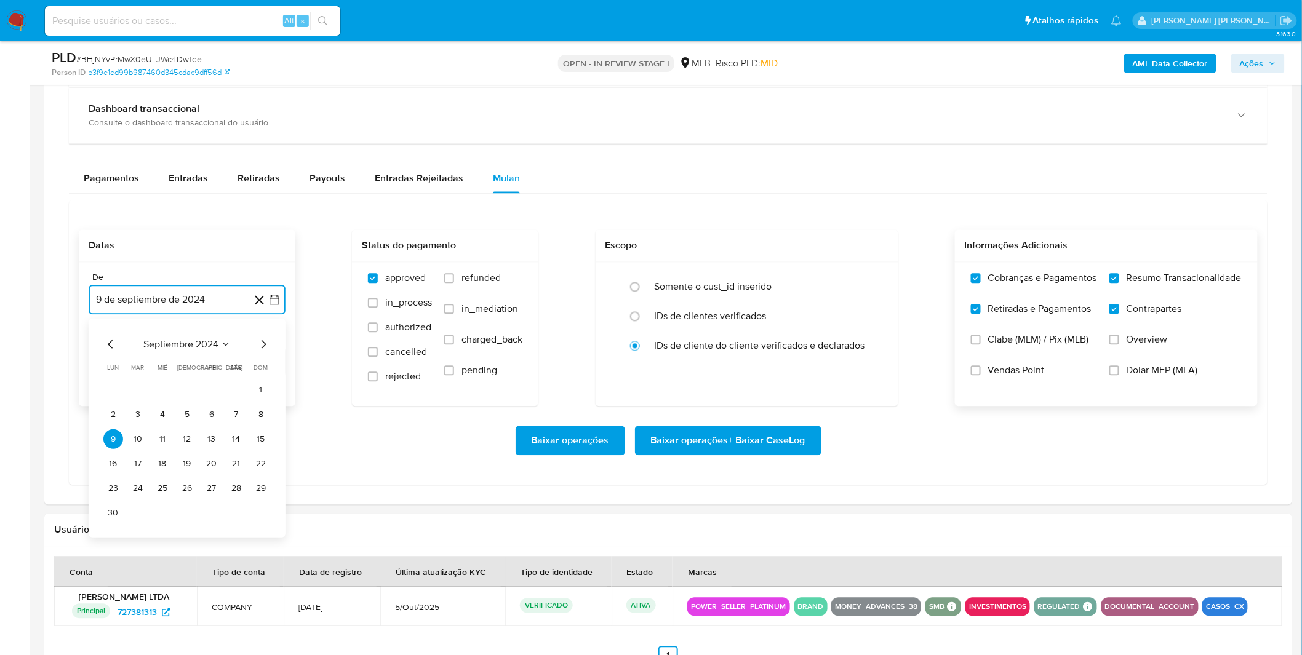
click at [201, 347] on span "septiembre 2024" at bounding box center [180, 344] width 75 height 12
click at [223, 349] on icon "Seleccionar mes y año" at bounding box center [226, 345] width 10 height 10
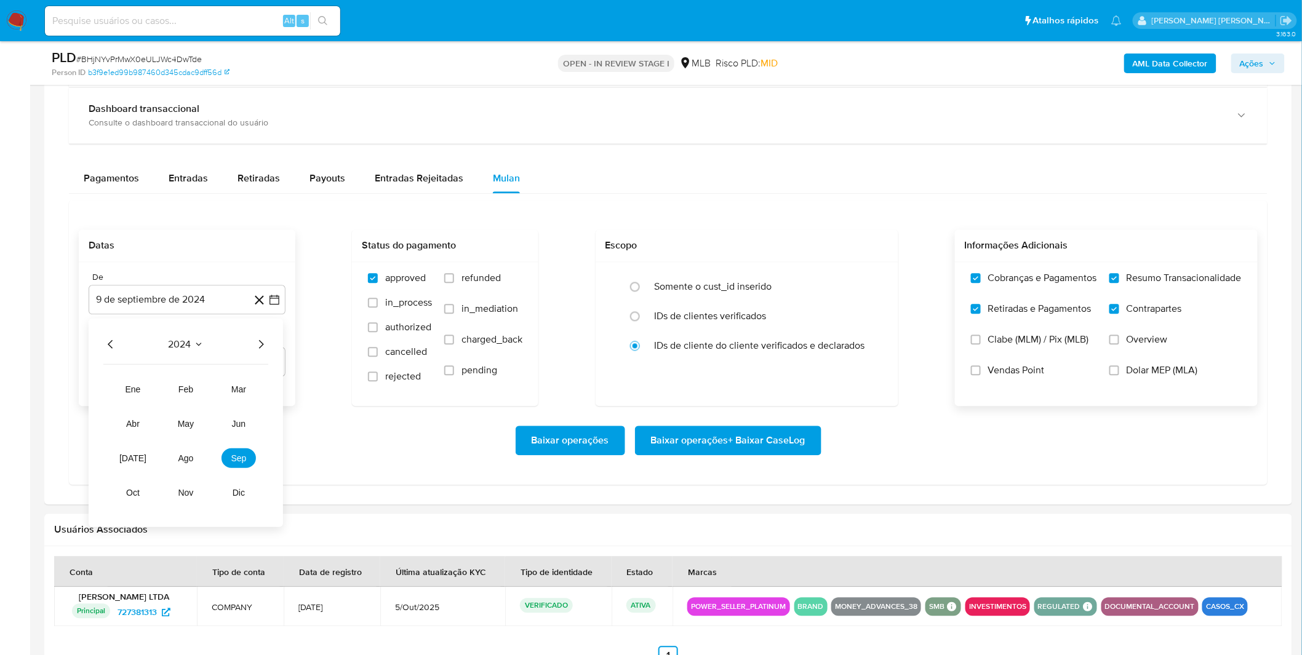
click at [269, 354] on div "2024 2024 ene feb mar abr may jun jul ago sep oct nov dic" at bounding box center [186, 423] width 194 height 209
click at [261, 351] on icon "Año siguiente" at bounding box center [260, 344] width 15 height 15
click at [189, 459] on span "ago" at bounding box center [185, 458] width 15 height 10
click at [207, 396] on button "1" at bounding box center [212, 390] width 20 height 20
click at [181, 424] on div "Baixar operações Baixar operações + Baixar CaseLog" at bounding box center [668, 441] width 1179 height 69
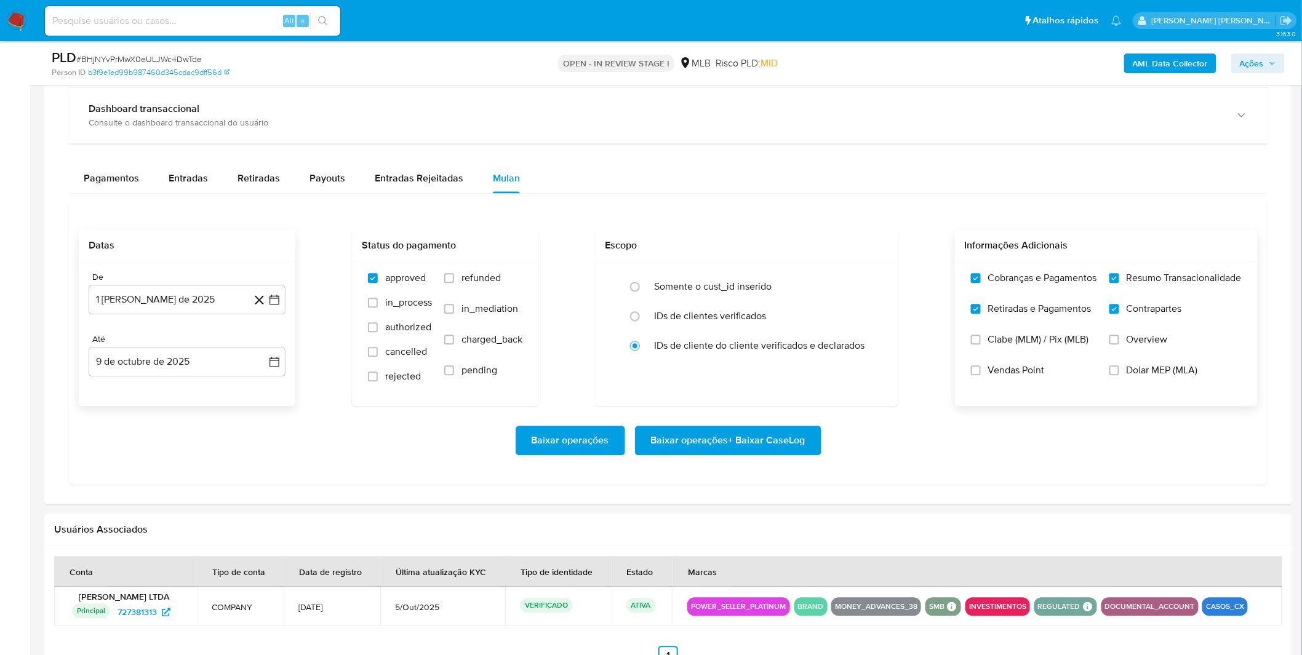
click at [739, 450] on span "Baixar operações + Baixar CaseLog" at bounding box center [728, 440] width 154 height 27
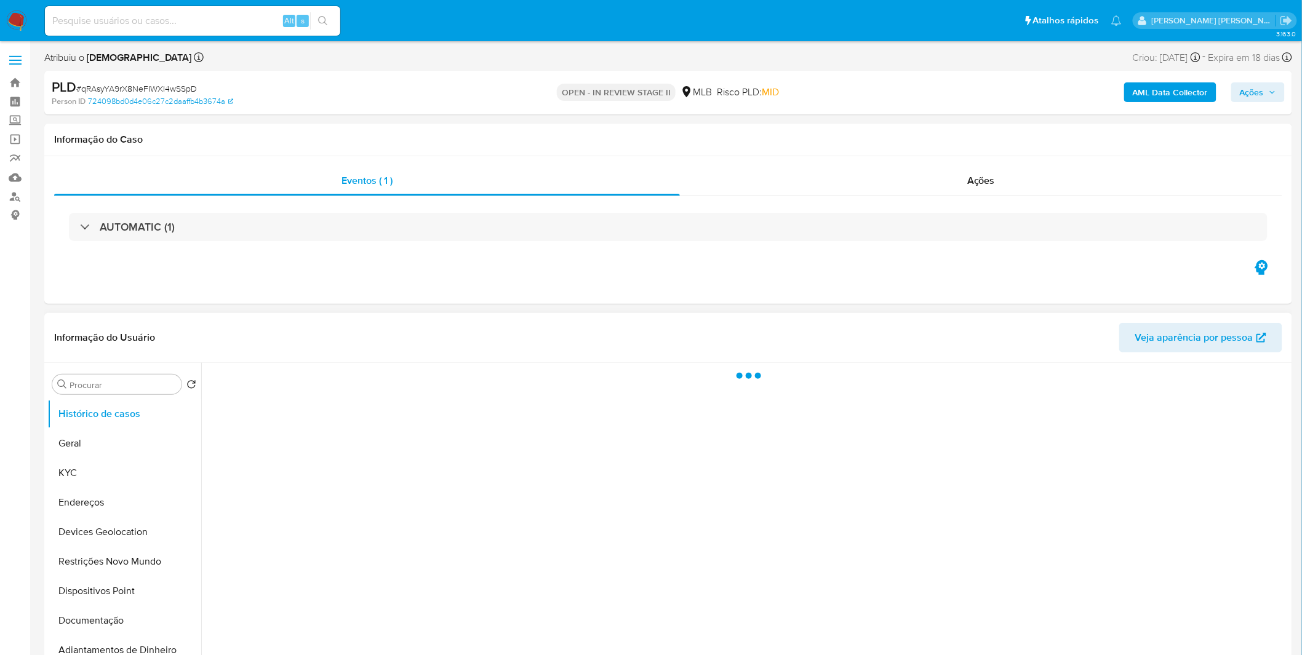
select select "10"
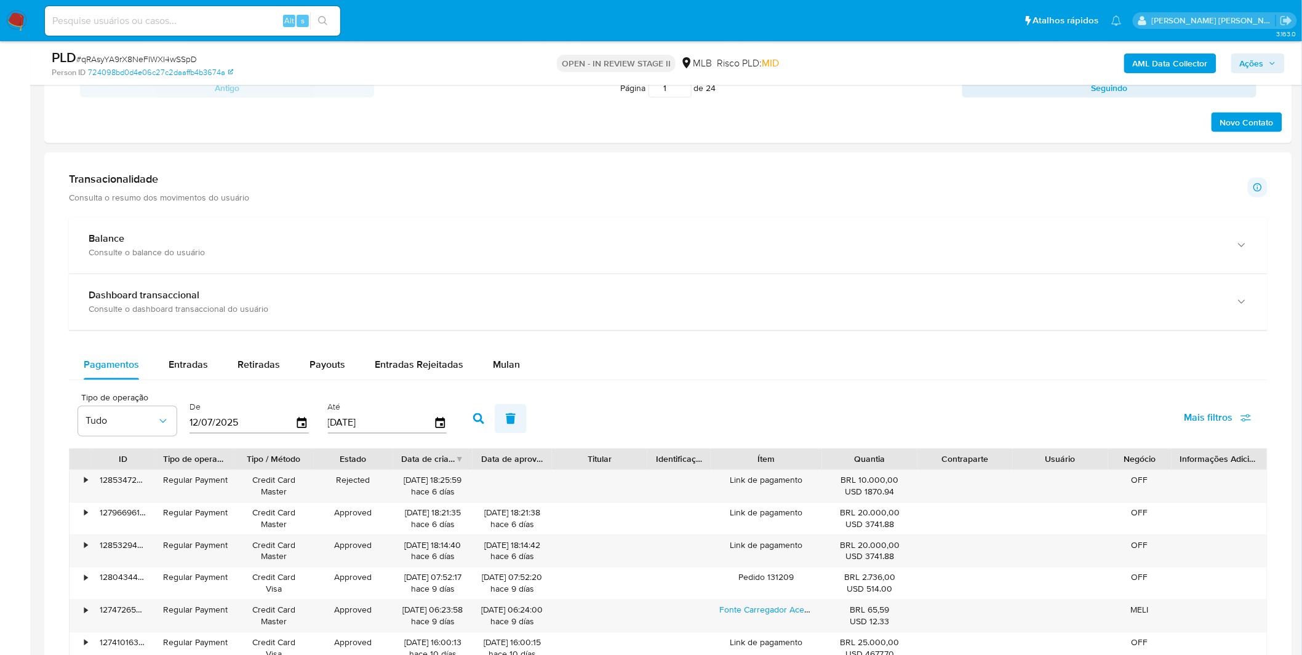
scroll to position [683, 0]
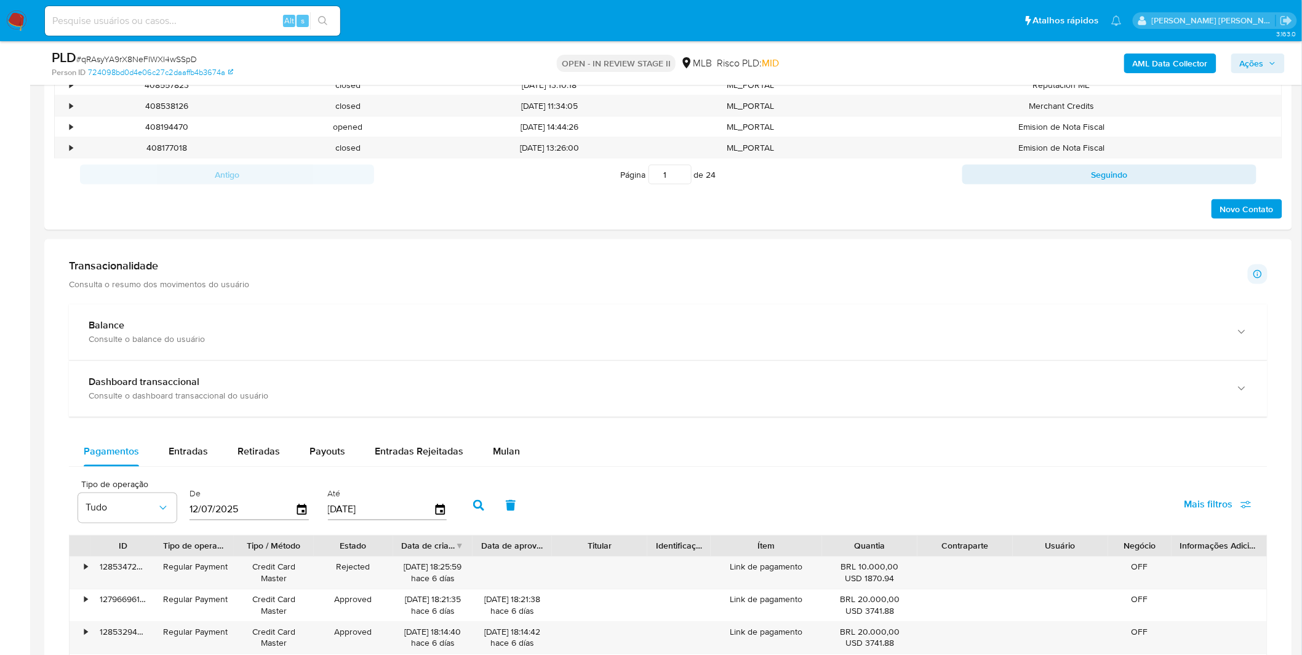
click at [499, 410] on div "Dashboard transaccional Consulte o dashboard transaccional do usuário" at bounding box center [668, 389] width 1198 height 56
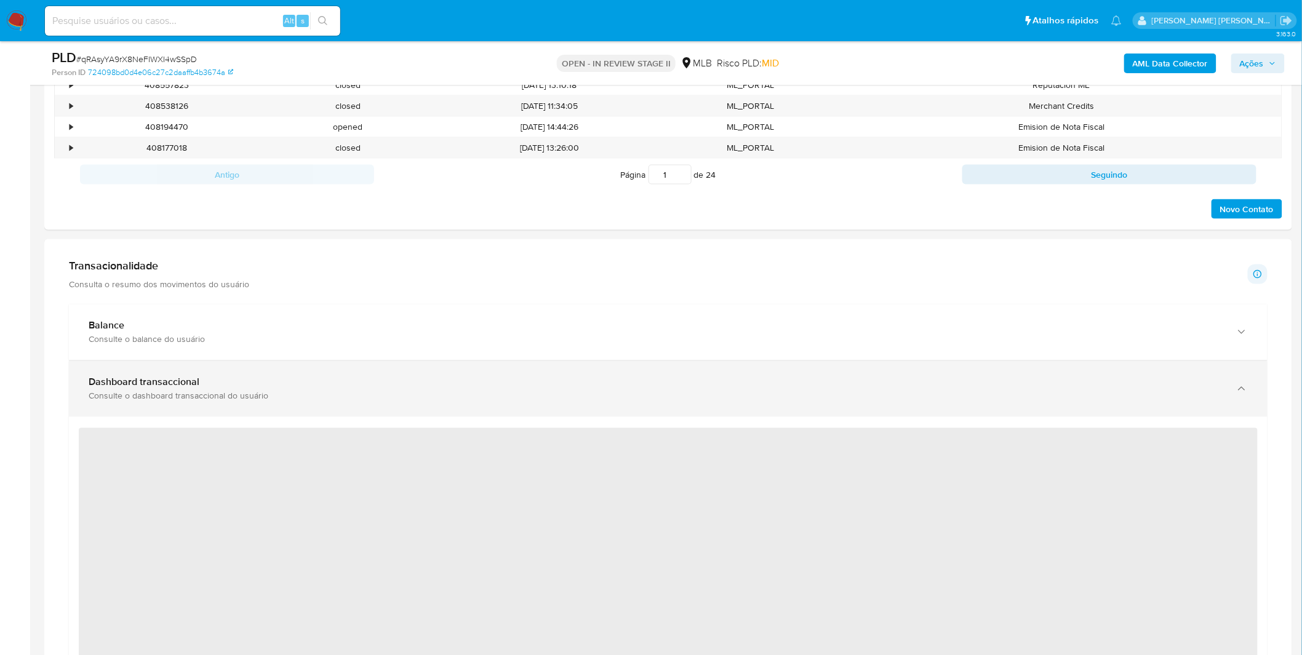
click at [488, 415] on div "Dashboard transaccional Consulte o dashboard transaccional do usuário" at bounding box center [668, 389] width 1198 height 56
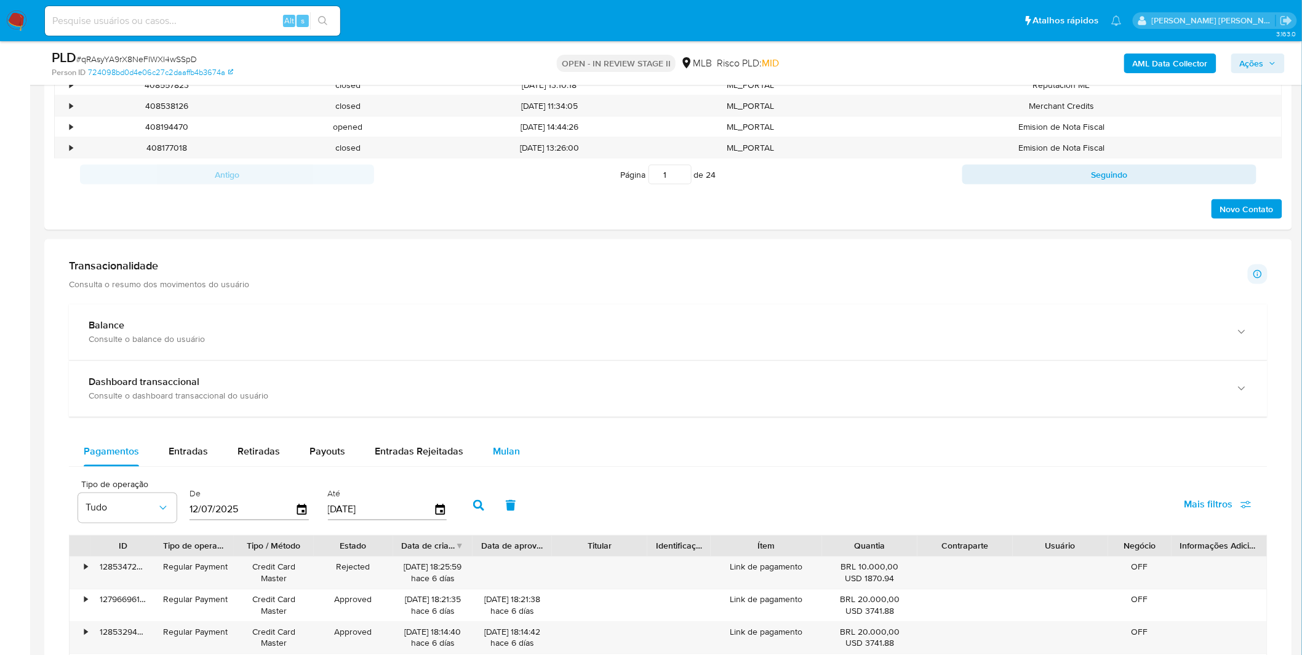
click at [505, 459] on span "Mulan" at bounding box center [506, 452] width 27 height 14
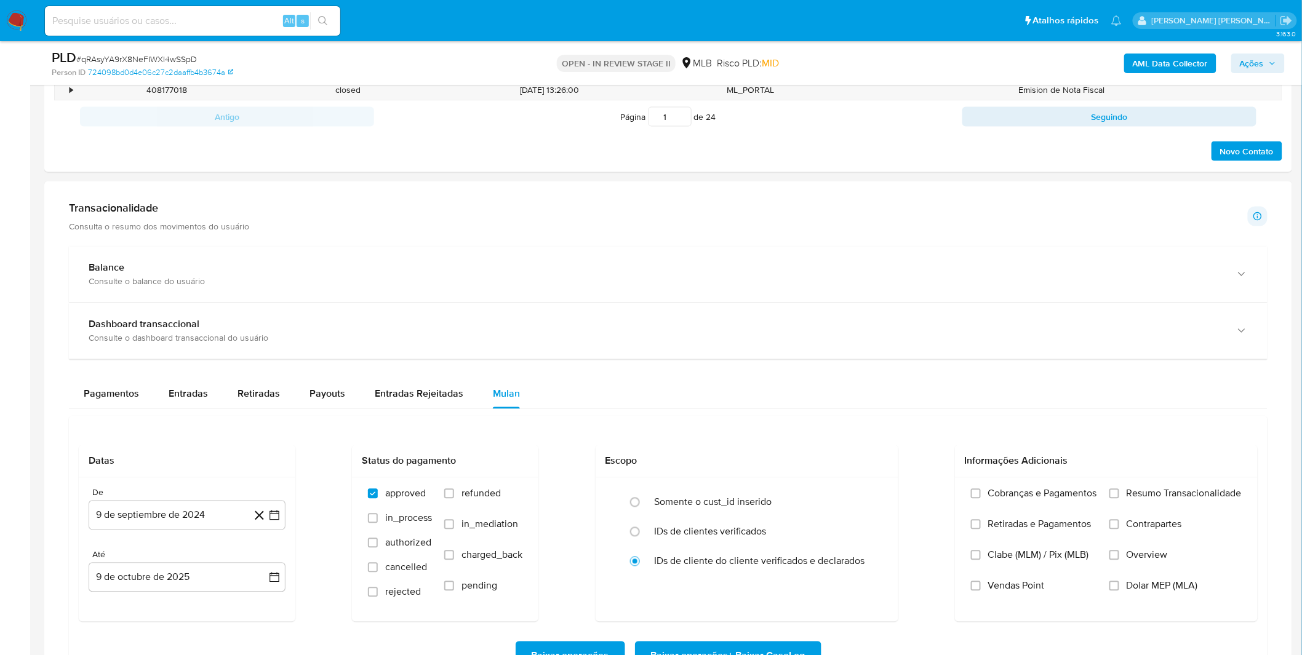
scroll to position [820, 0]
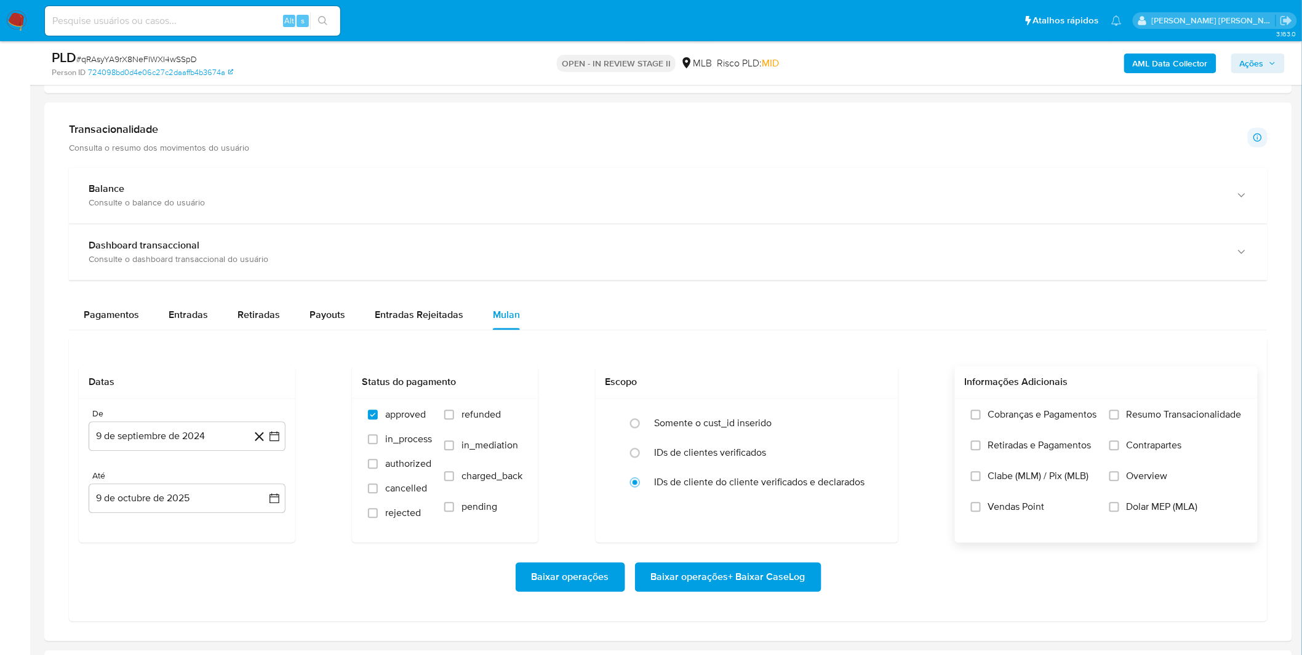
click at [1074, 431] on label "Cobranças e Pagamentos" at bounding box center [1034, 424] width 126 height 31
click at [980, 420] on input "Cobranças e Pagamentos" at bounding box center [976, 415] width 10 height 10
click at [1074, 441] on span "Retiradas e Pagamentos" at bounding box center [1039, 446] width 103 height 12
click at [980, 441] on input "Retiradas e Pagamentos" at bounding box center [976, 446] width 10 height 10
click at [1135, 428] on label "Resumo Transacionalidade" at bounding box center [1175, 424] width 132 height 31
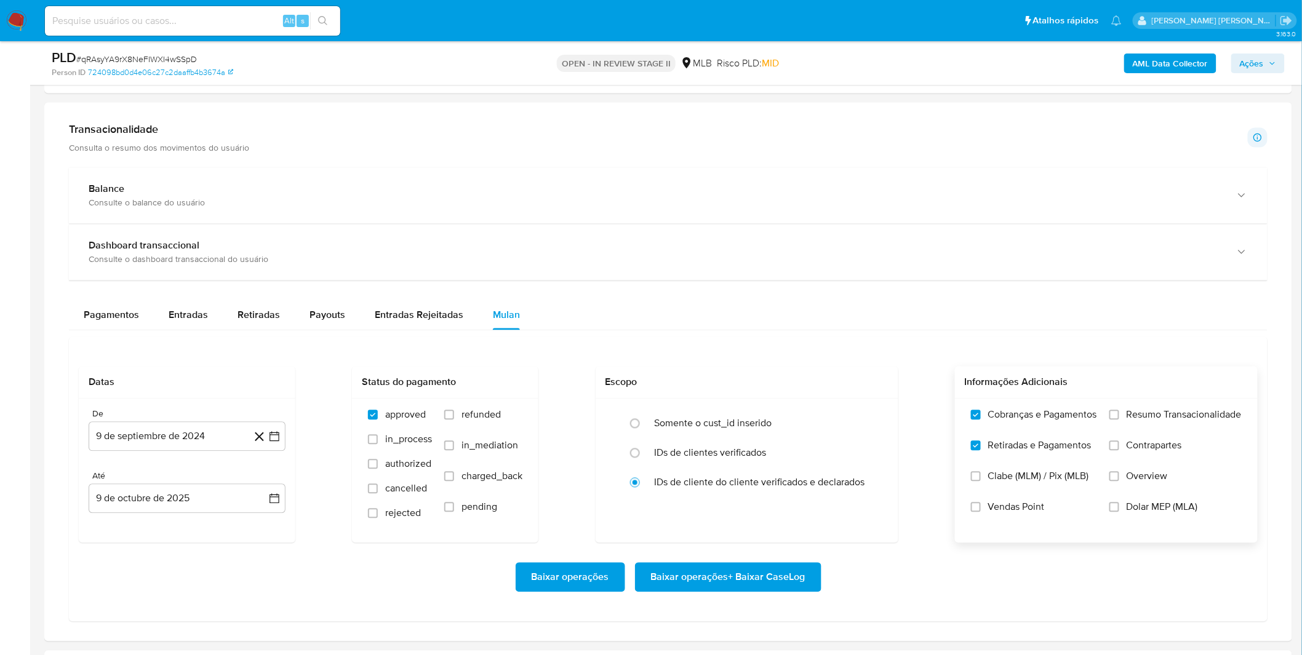
click at [1133, 455] on label "Contrapartes" at bounding box center [1175, 455] width 132 height 31
click at [1119, 451] on input "Contrapartes" at bounding box center [1114, 446] width 10 height 10
click at [1127, 423] on label "Resumo Transacionalidade" at bounding box center [1175, 424] width 132 height 31
click at [1119, 420] on input "Resumo Transacionalidade" at bounding box center [1114, 415] width 10 height 10
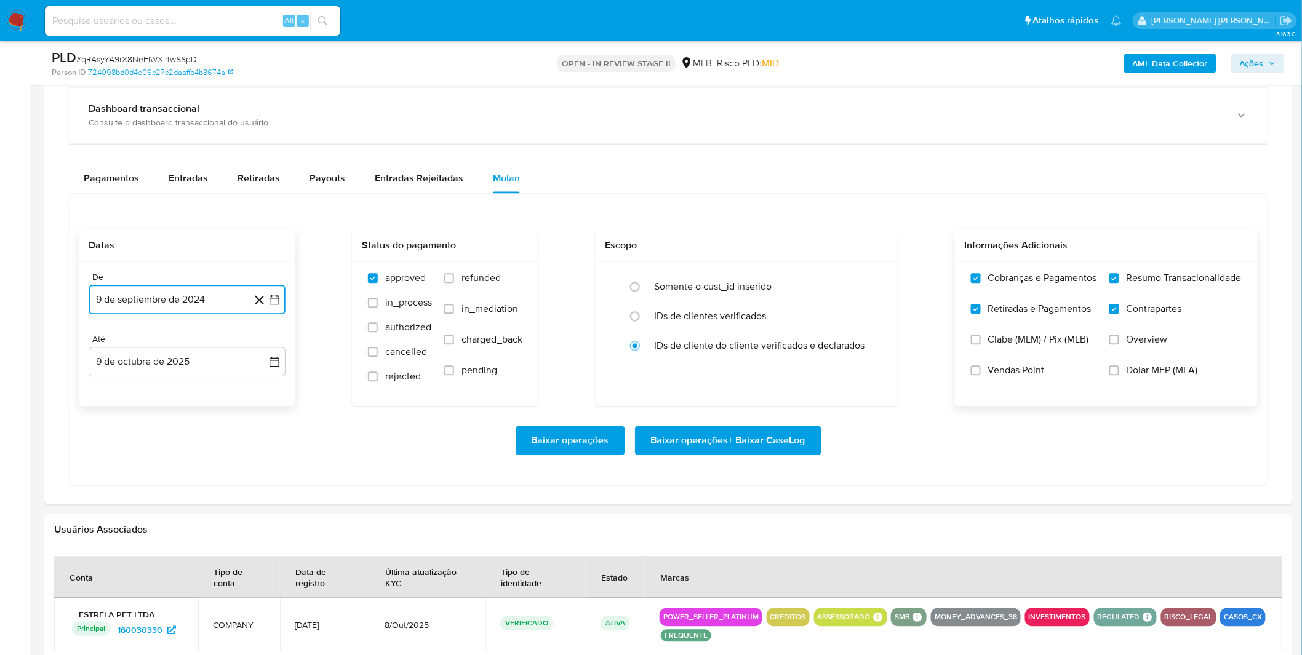
click at [185, 301] on button "9 de septiembre de 2024" at bounding box center [187, 300] width 197 height 30
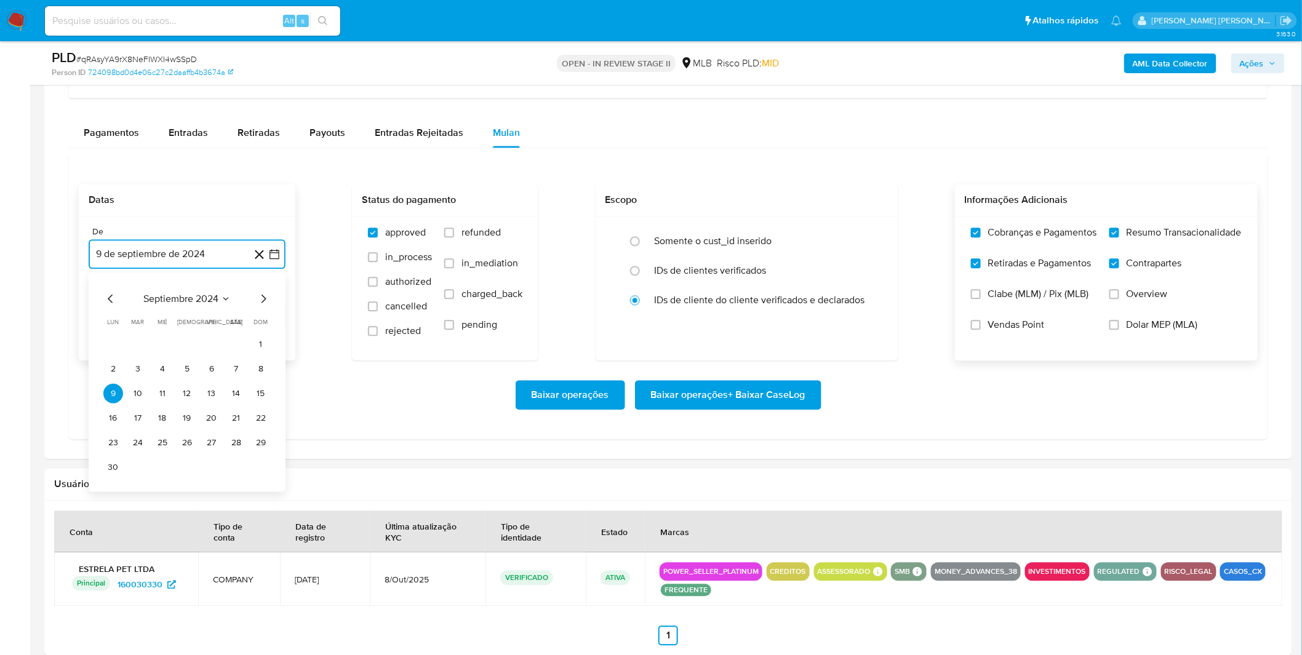
scroll to position [1025, 0]
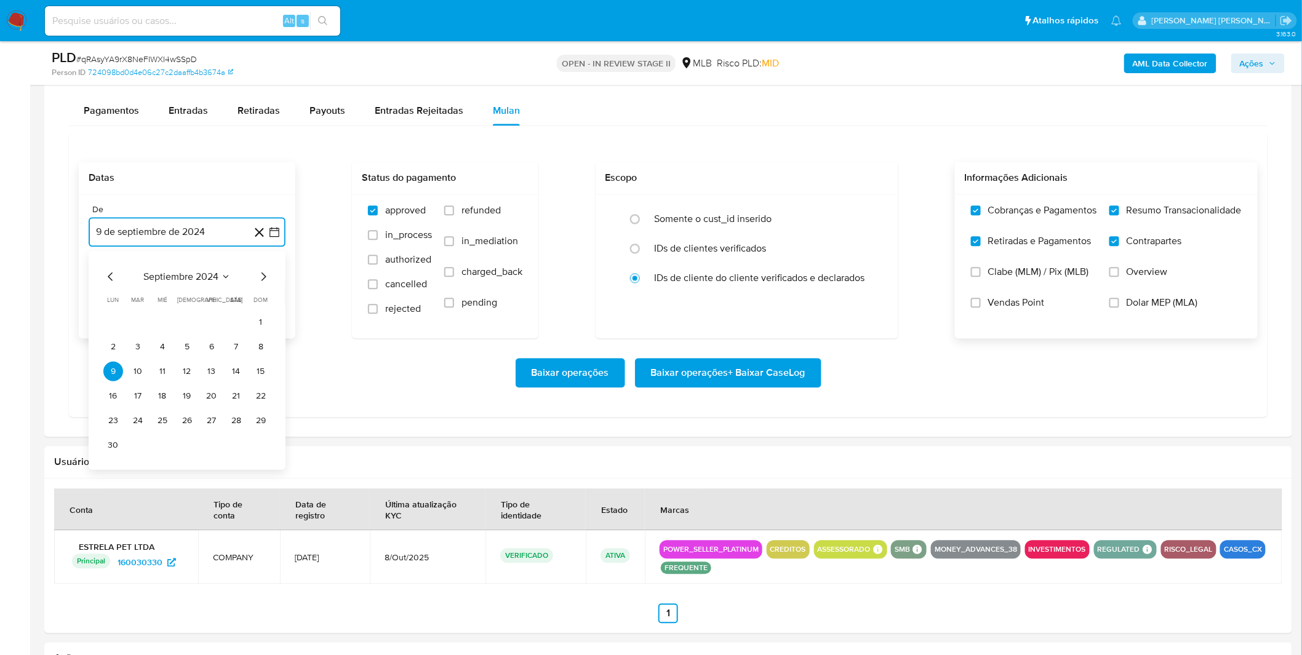
click at [197, 280] on span "septiembre 2024" at bounding box center [180, 276] width 75 height 12
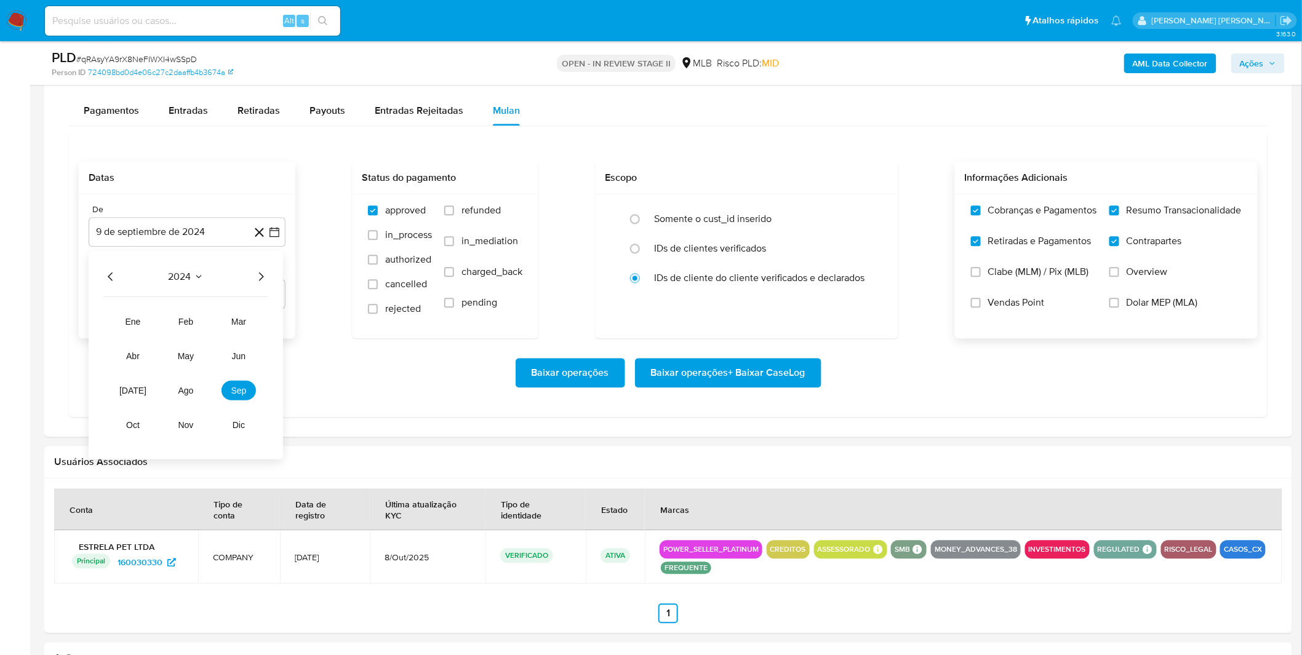
click at [262, 283] on icon "Año siguiente" at bounding box center [260, 276] width 15 height 15
click at [187, 389] on span "ago" at bounding box center [185, 390] width 15 height 10
click at [207, 338] on button "8" at bounding box center [212, 346] width 20 height 20
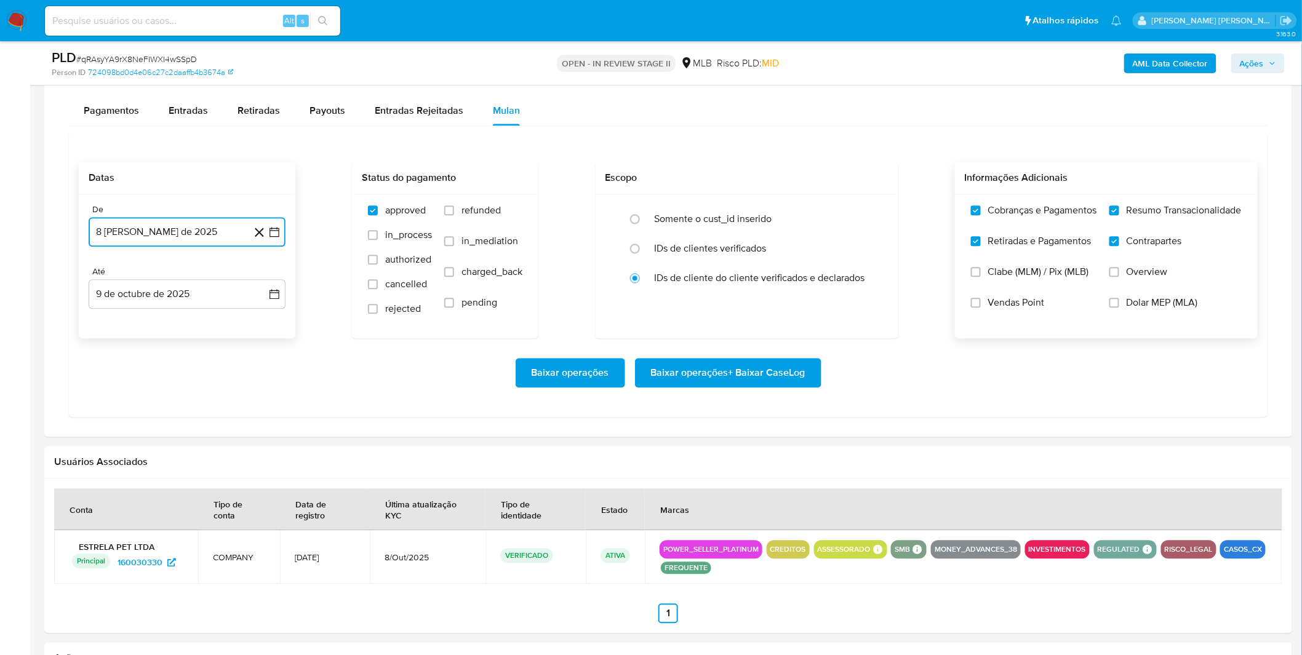
click at [222, 234] on button "8 de agosto de 2025" at bounding box center [187, 232] width 197 height 30
click at [211, 321] on button "1" at bounding box center [212, 322] width 20 height 20
click at [195, 355] on div "Baixar operações Baixar operações + Baixar CaseLog" at bounding box center [668, 372] width 1179 height 69
click at [732, 380] on span "Baixar operações + Baixar CaseLog" at bounding box center [728, 372] width 154 height 27
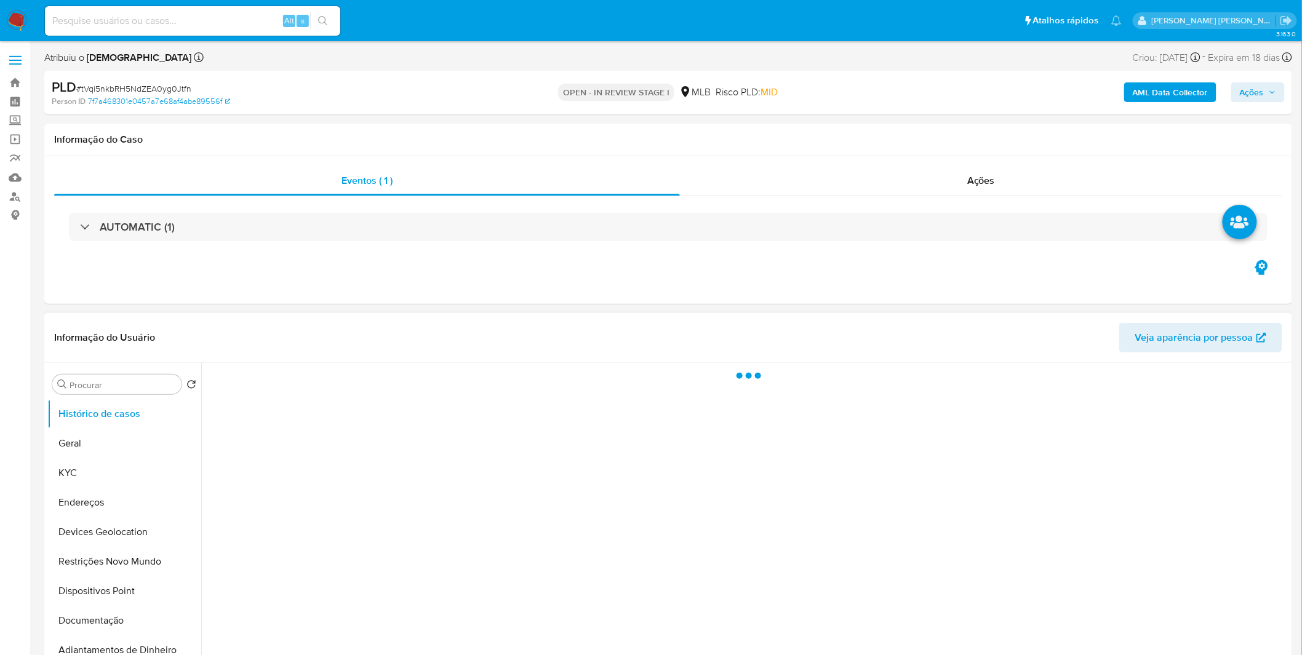
select select "10"
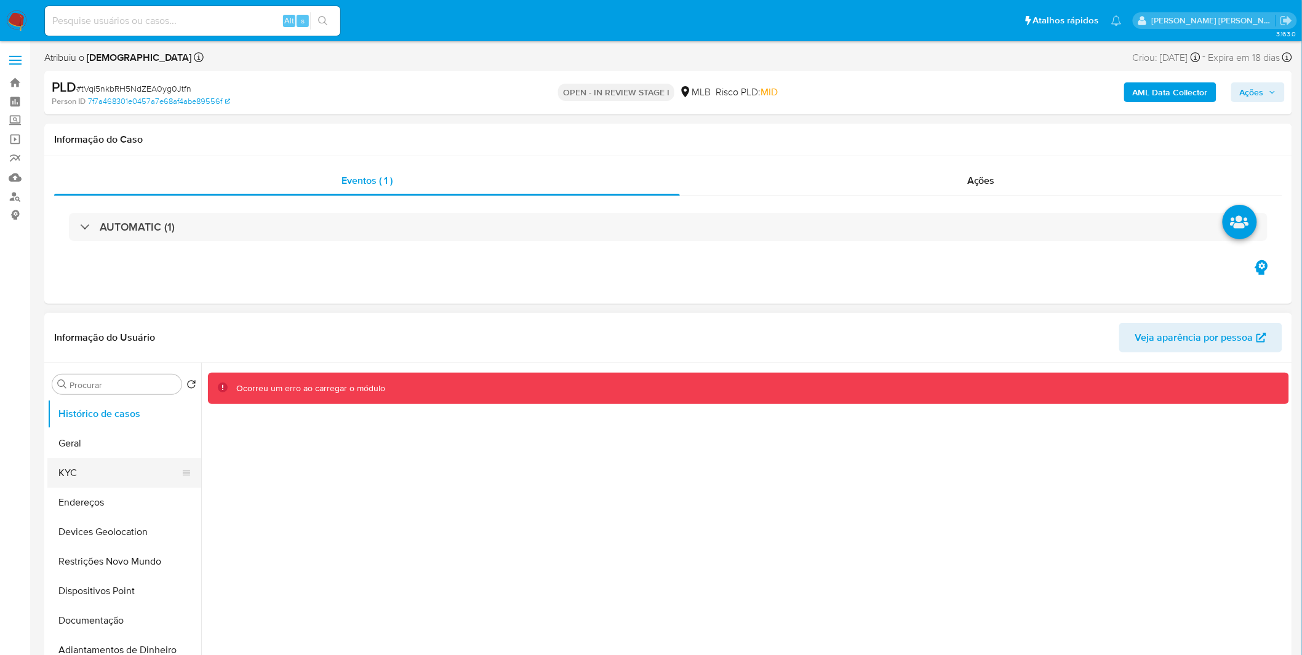
click at [148, 464] on button "KYC" at bounding box center [119, 473] width 144 height 30
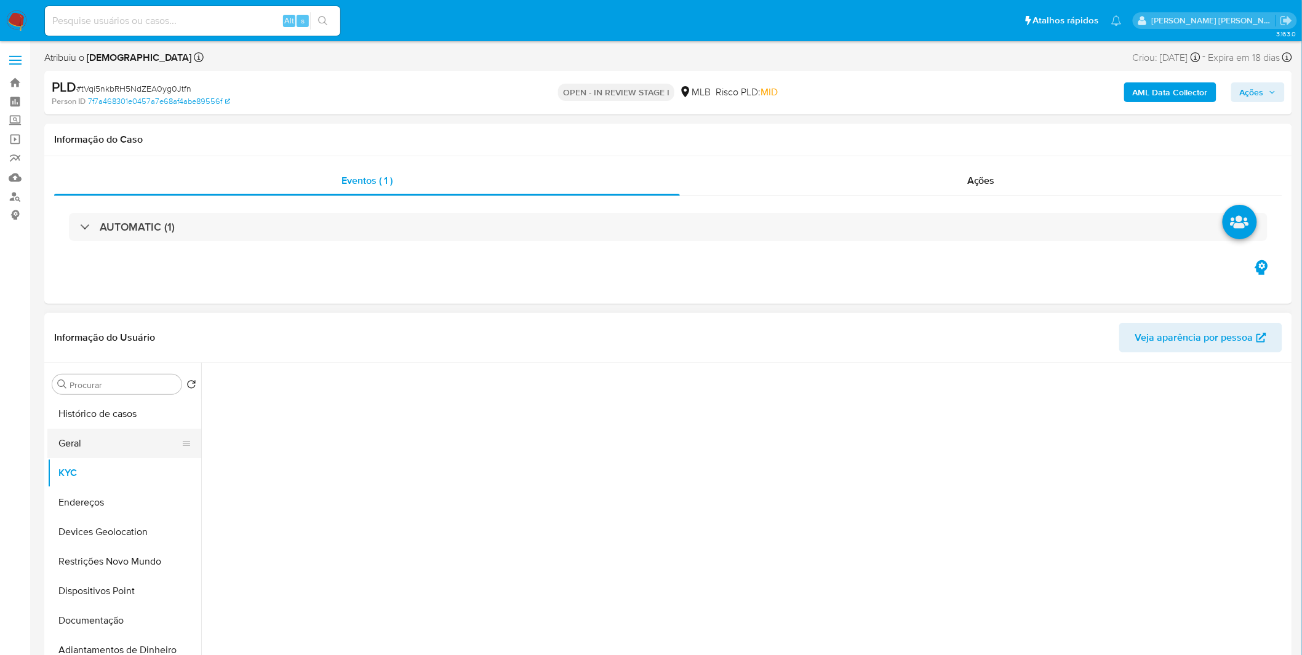
click at [149, 431] on button "Geral" at bounding box center [119, 444] width 144 height 30
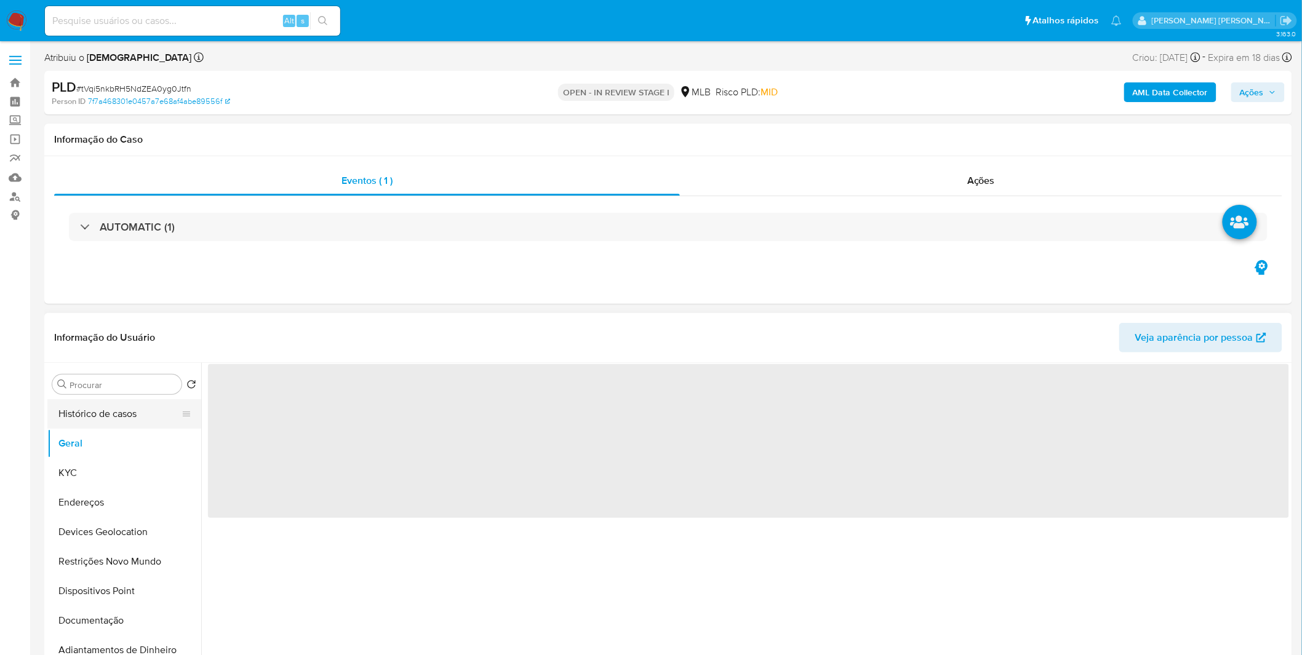
click at [146, 421] on button "Histórico de casos" at bounding box center [119, 414] width 144 height 30
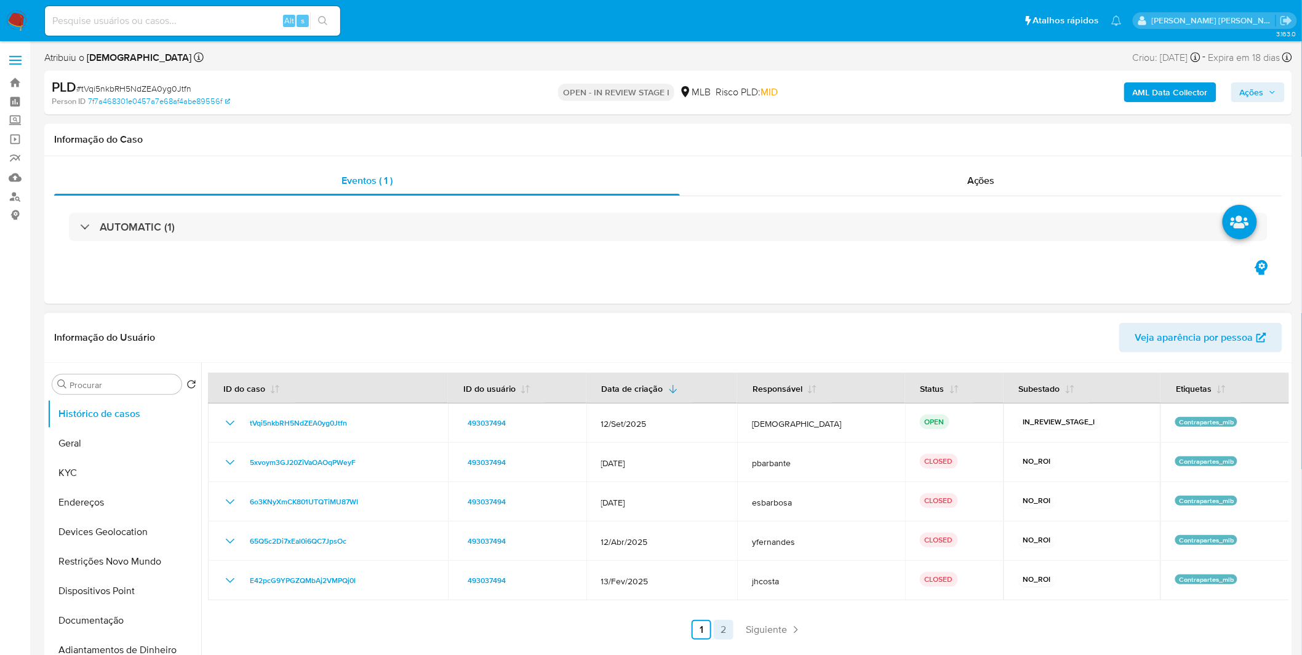
click at [724, 624] on link "2" at bounding box center [724, 630] width 20 height 20
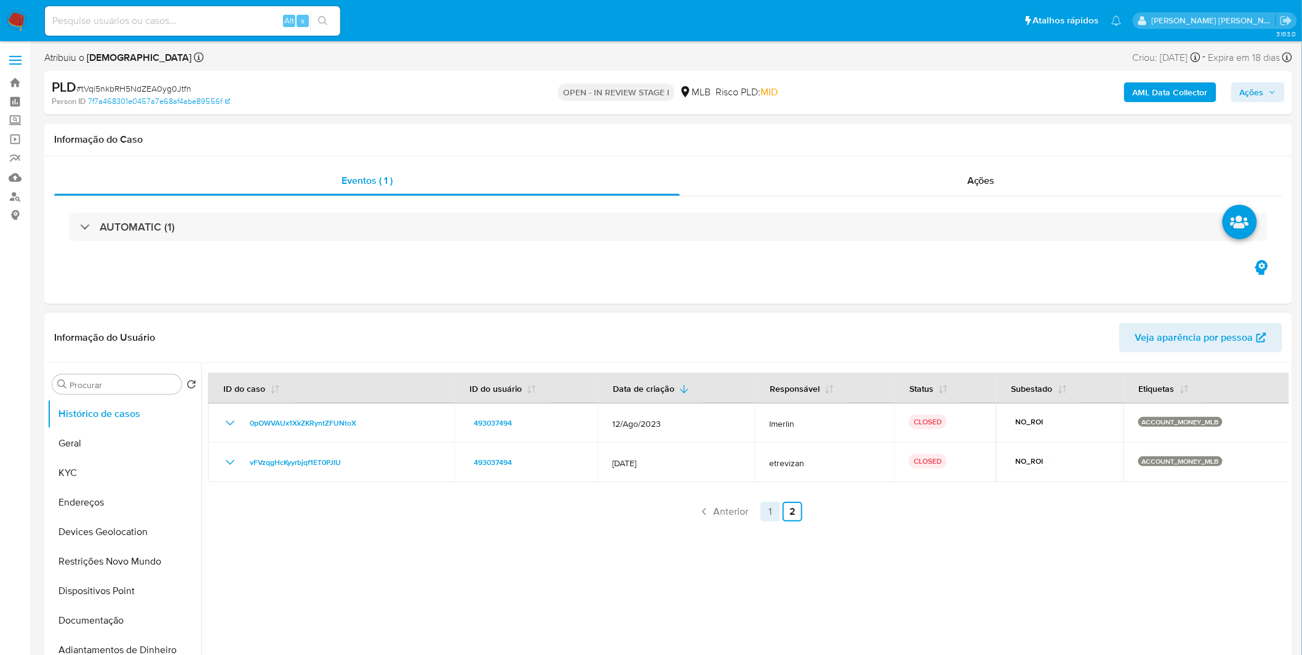
click at [761, 520] on link "1" at bounding box center [770, 512] width 20 height 20
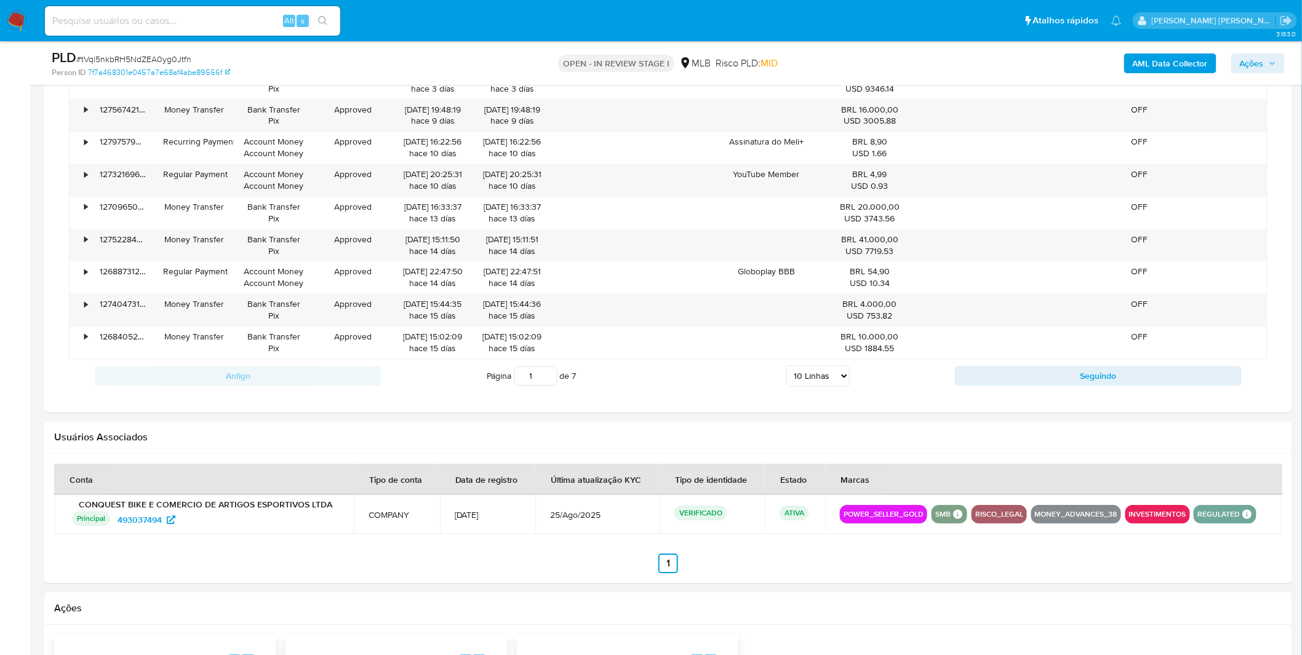
scroll to position [888, 0]
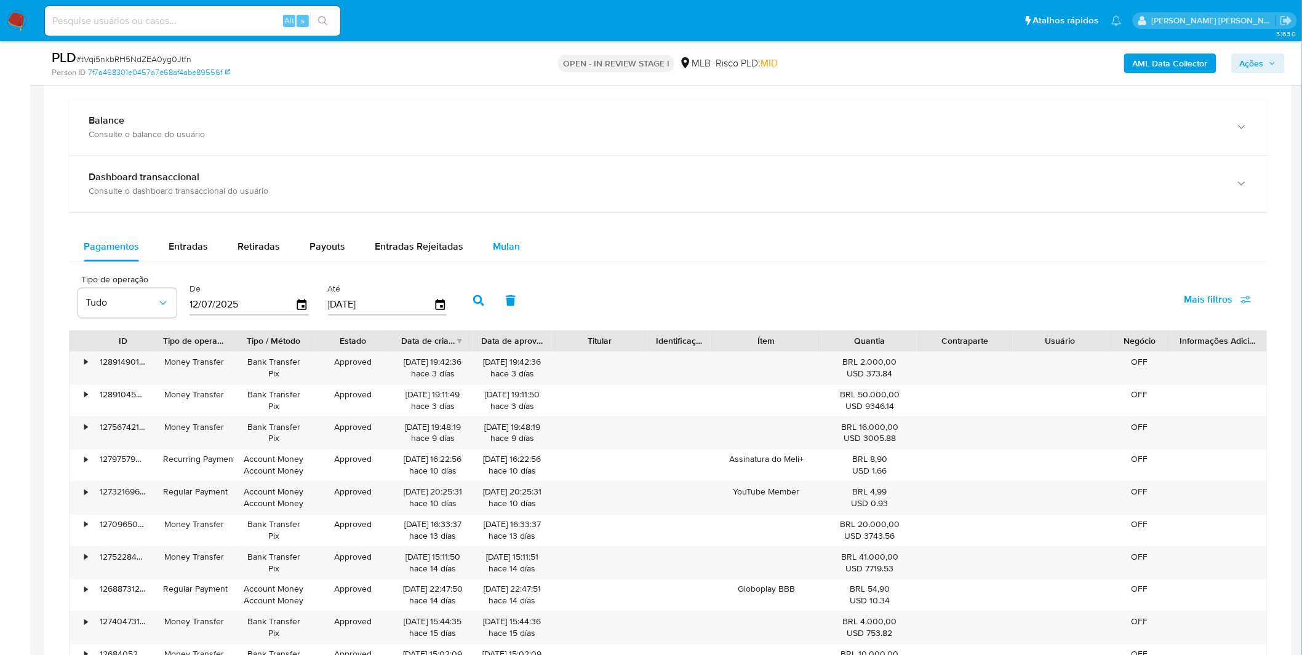
click at [505, 244] on span "Mulan" at bounding box center [506, 247] width 27 height 14
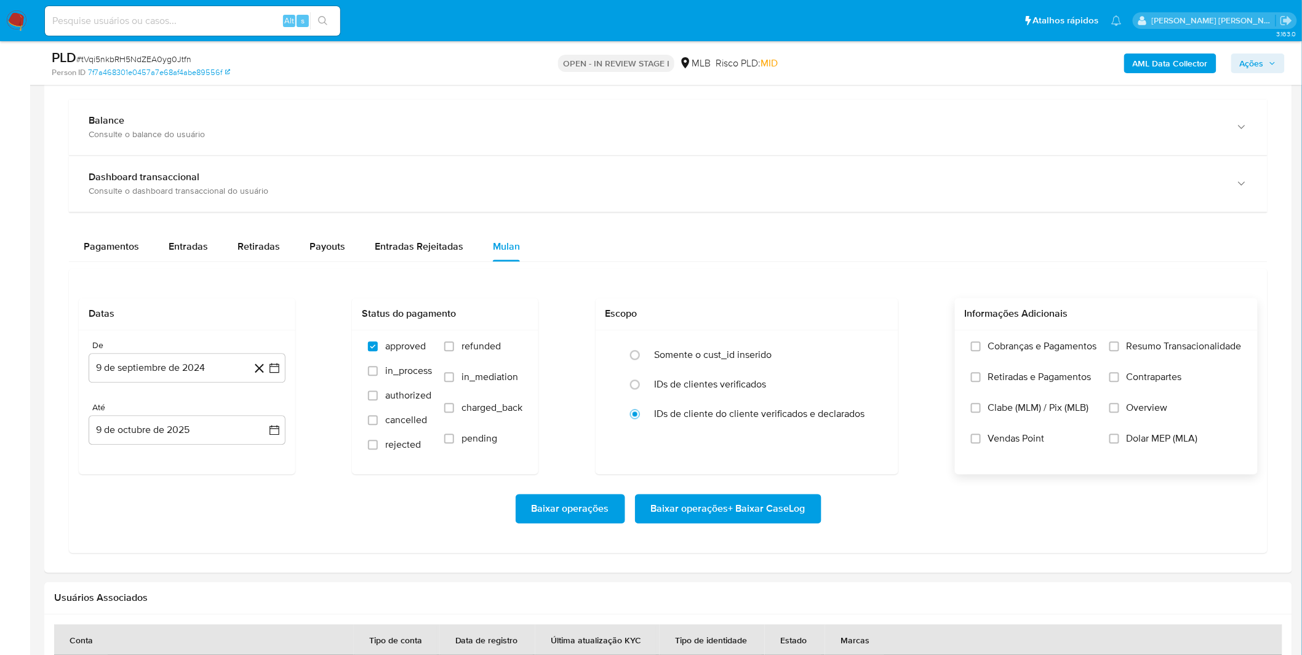
click at [1003, 358] on label "Cobranças e Pagamentos" at bounding box center [1034, 356] width 126 height 31
click at [980, 352] on input "Cobranças e Pagamentos" at bounding box center [976, 347] width 10 height 10
click at [1003, 378] on span "Retiradas e Pagamentos" at bounding box center [1039, 378] width 103 height 12
click at [980, 378] on input "Retiradas e Pagamentos" at bounding box center [976, 378] width 10 height 10
click at [1118, 354] on label "Resumo Transacionalidade" at bounding box center [1175, 356] width 132 height 31
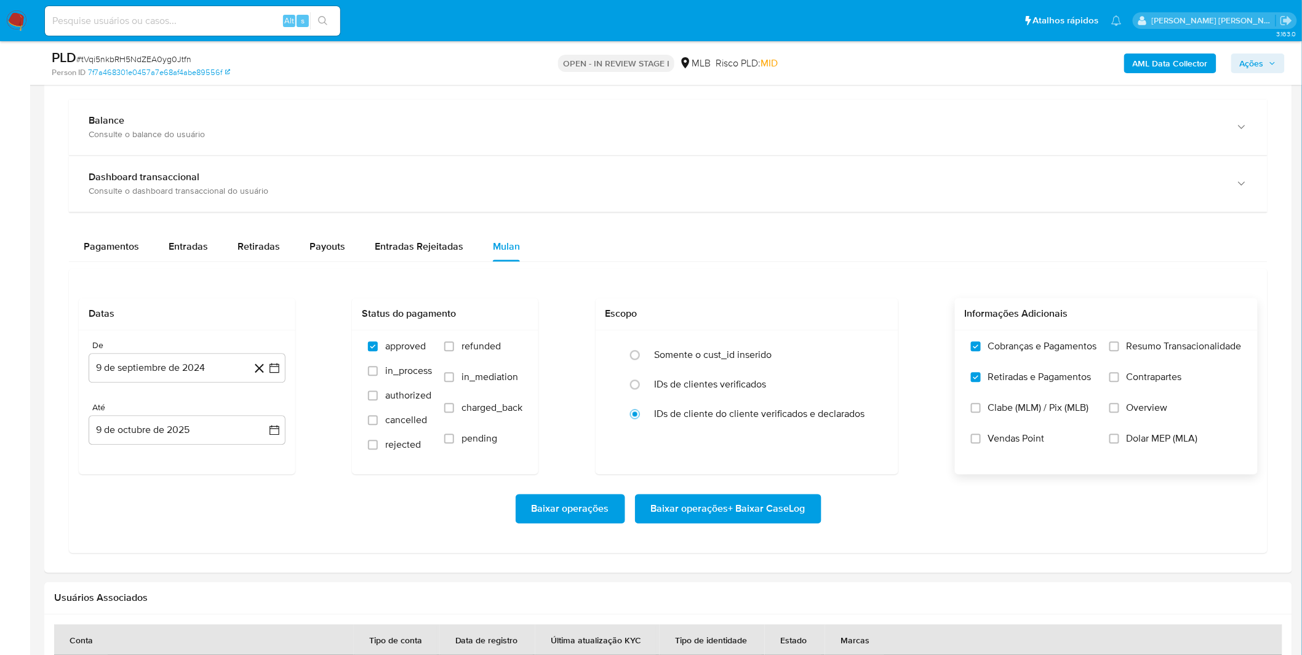
click at [1118, 352] on input "Resumo Transacionalidade" at bounding box center [1114, 347] width 10 height 10
click at [1124, 379] on label "Contrapartes" at bounding box center [1175, 387] width 132 height 31
click at [1119, 379] on input "Contrapartes" at bounding box center [1114, 378] width 10 height 10
click at [193, 367] on button "9 de septiembre de 2024" at bounding box center [187, 369] width 197 height 30
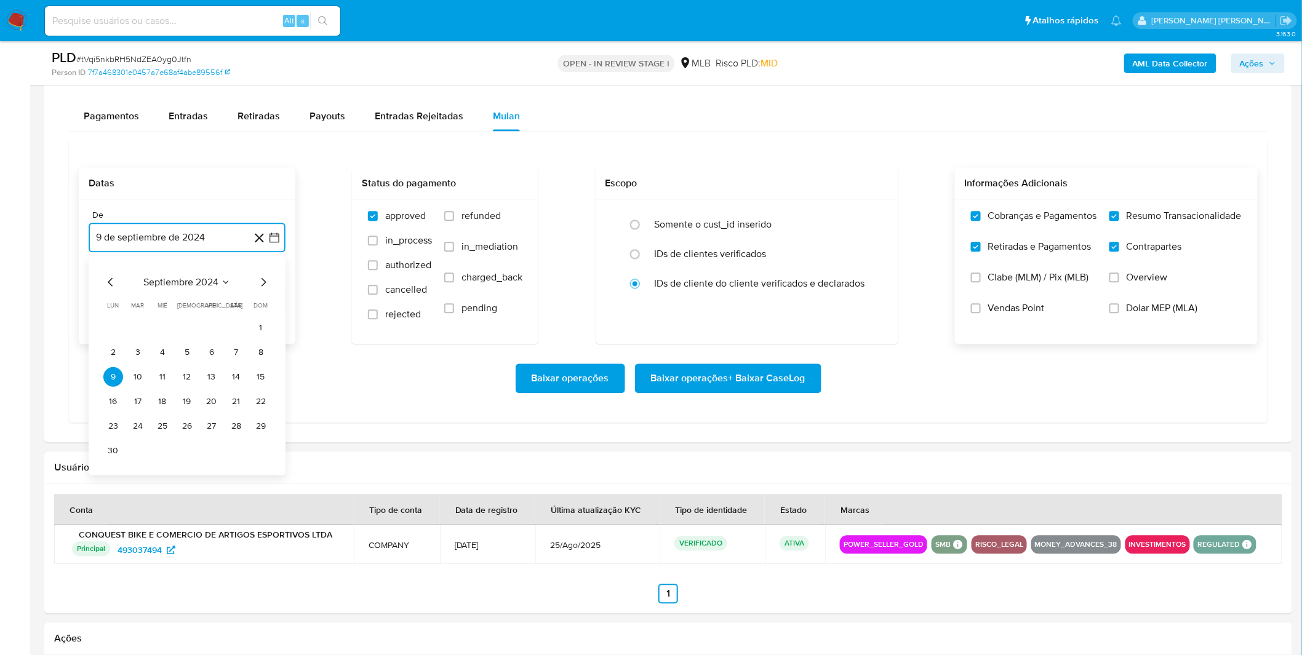
scroll to position [1025, 0]
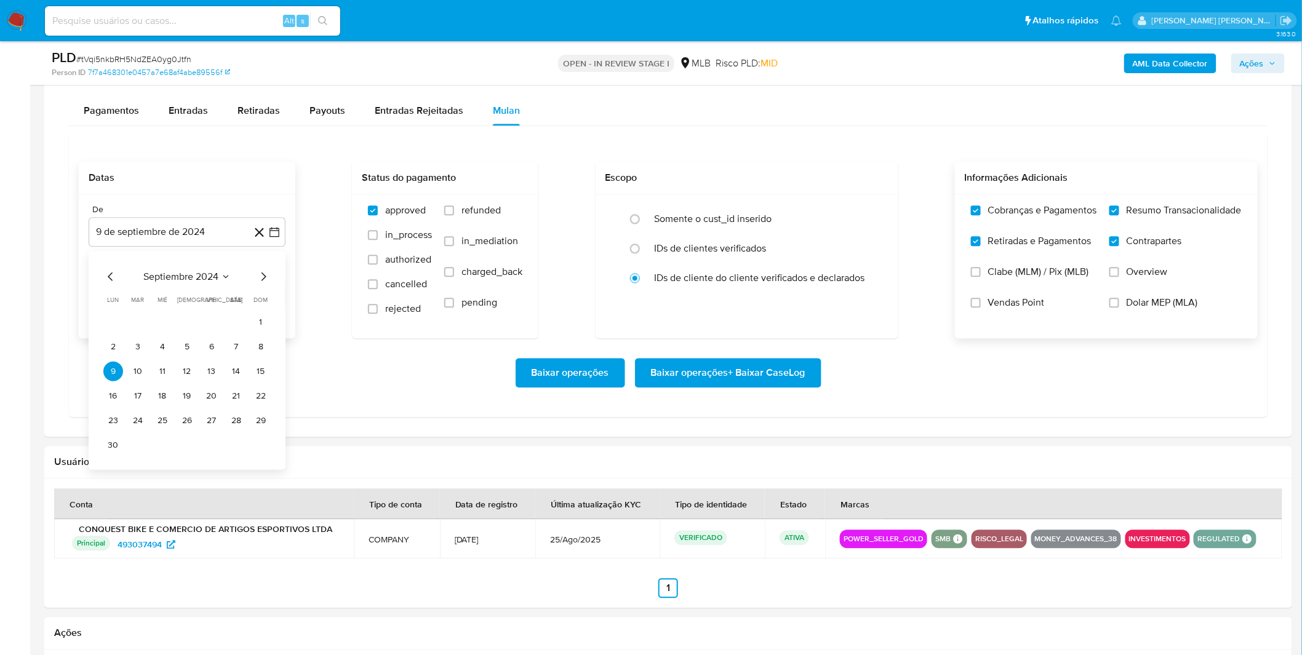
click at [179, 287] on div "septiembre 2024 septiembre 2024 lun lunes mar martes mié miércoles jue jueves v…" at bounding box center [186, 362] width 167 height 186
click at [193, 279] on span "septiembre 2024" at bounding box center [180, 276] width 75 height 12
click at [255, 277] on icon "Año siguiente" at bounding box center [260, 276] width 15 height 15
click at [194, 391] on button "ago" at bounding box center [186, 390] width 34 height 20
click at [213, 327] on button "1" at bounding box center [212, 322] width 20 height 20
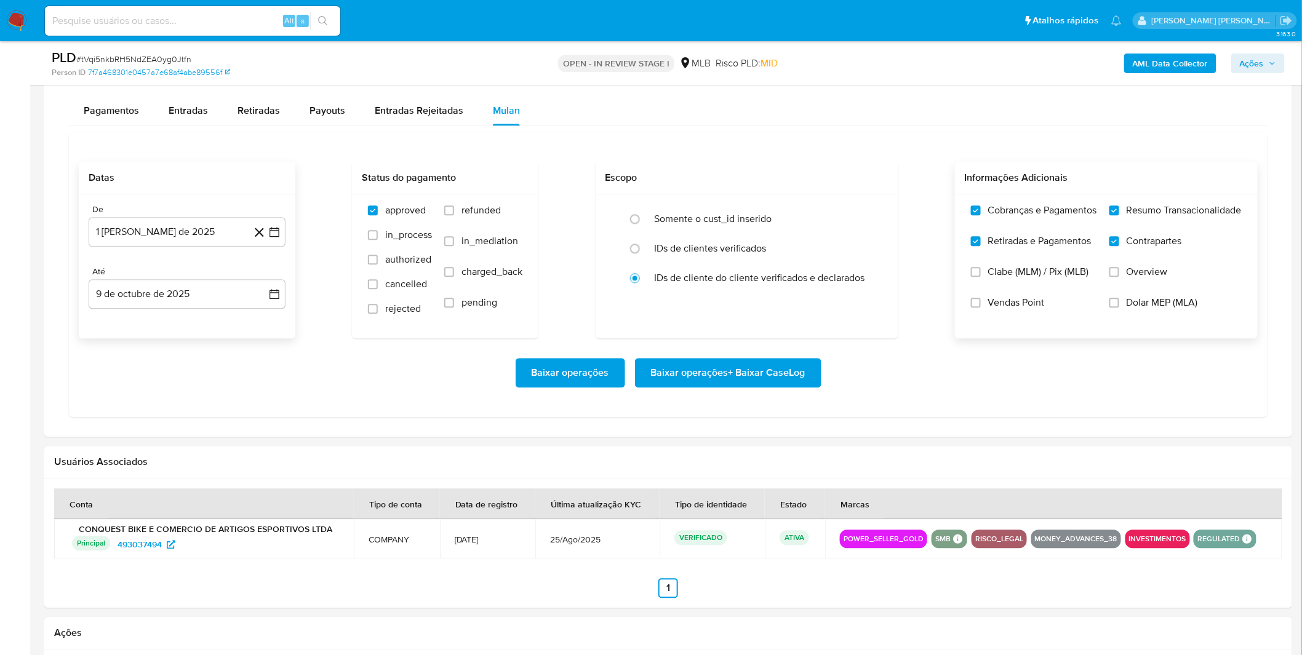
click at [188, 372] on div "Baixar operações Baixar operações + Baixar CaseLog" at bounding box center [668, 373] width 1179 height 30
click at [726, 380] on span "Baixar operações + Baixar CaseLog" at bounding box center [728, 372] width 154 height 27
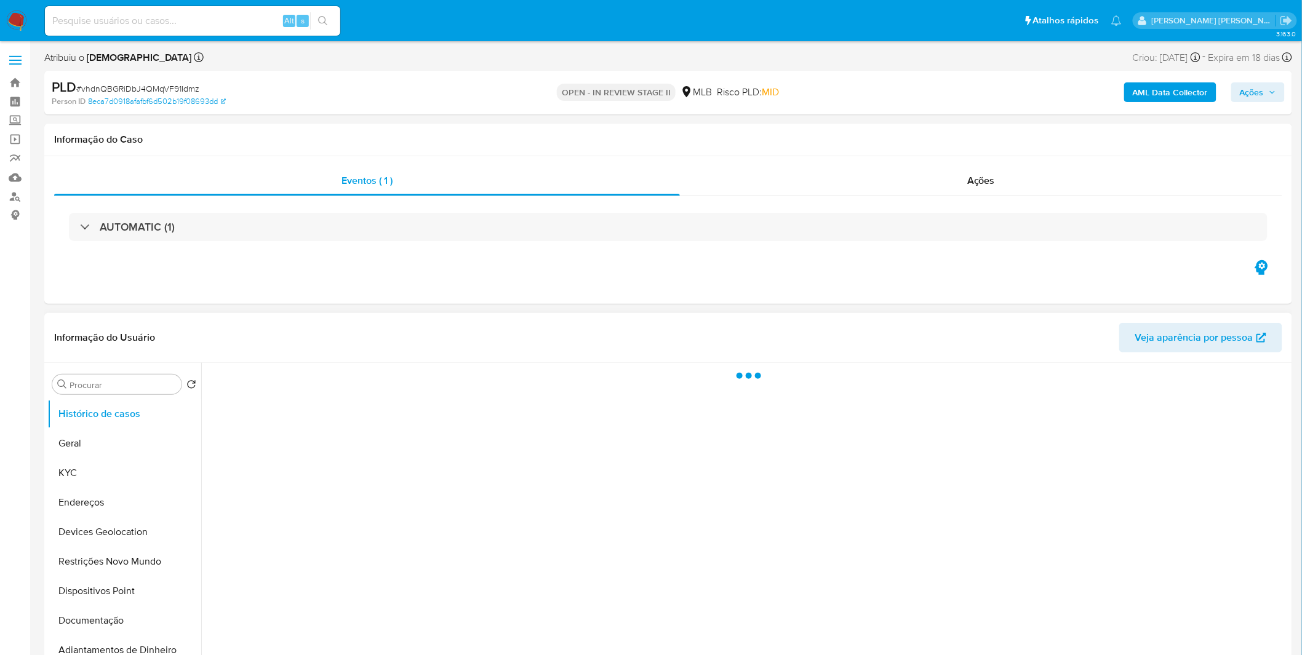
select select "10"
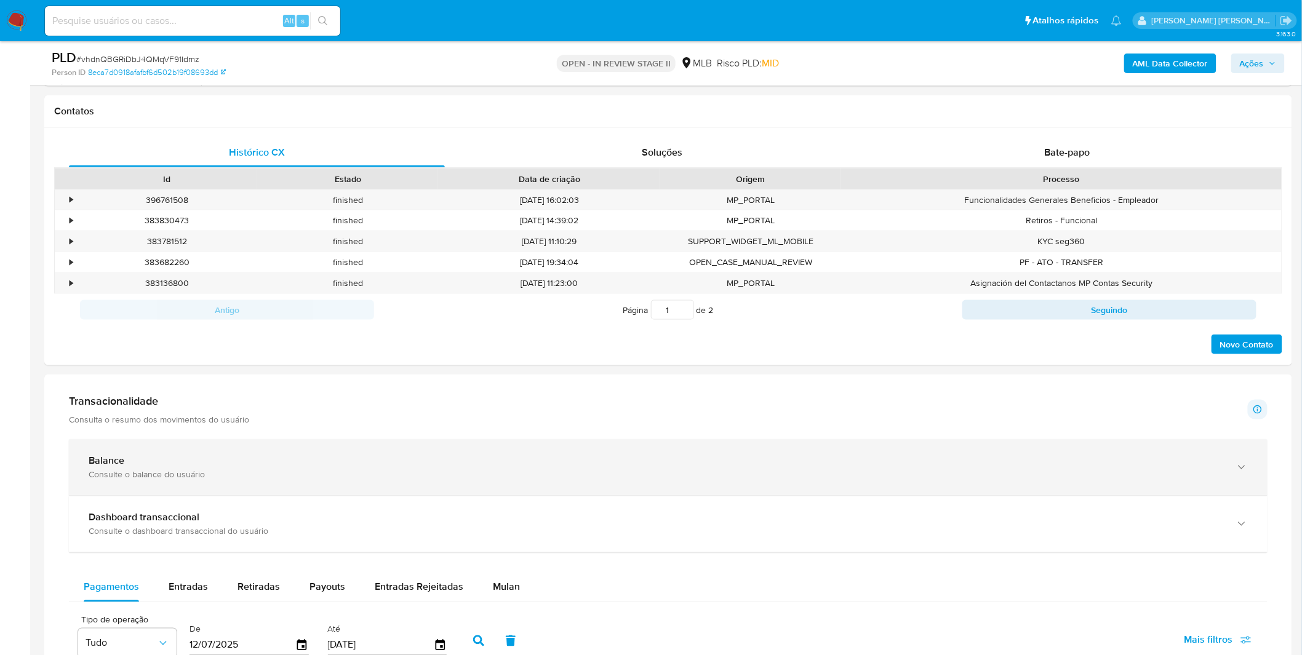
scroll to position [683, 0]
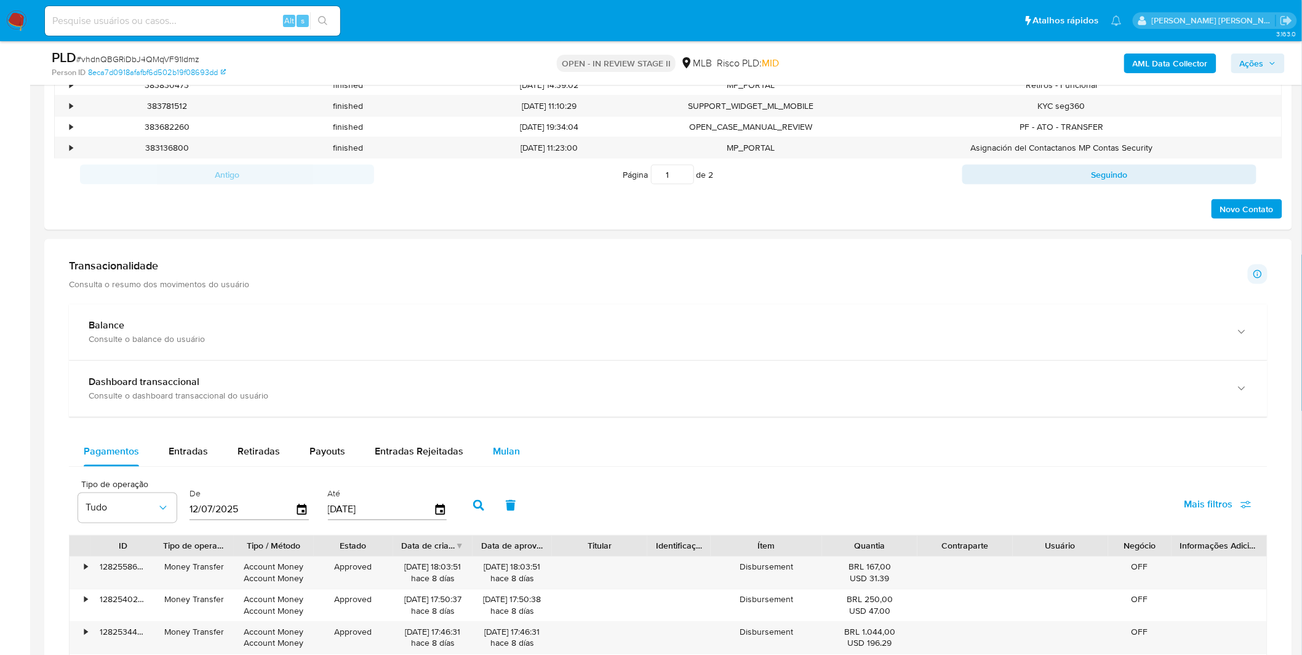
click at [509, 447] on span "Mulan" at bounding box center [506, 452] width 27 height 14
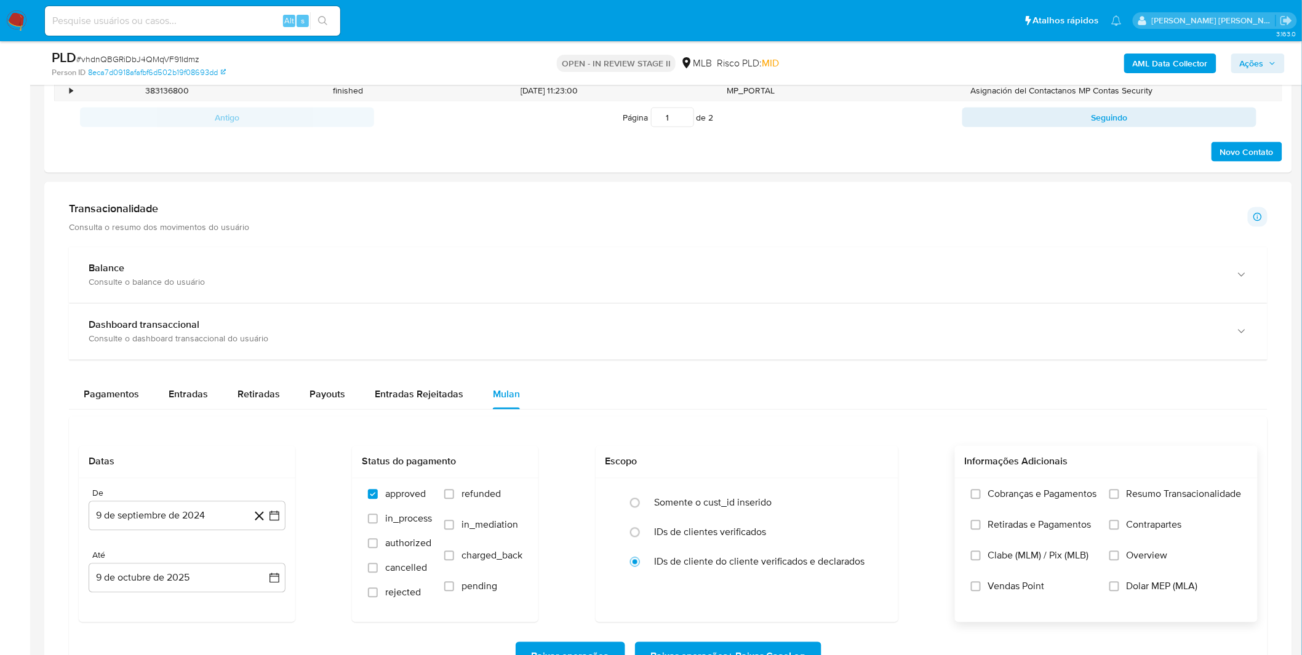
scroll to position [820, 0]
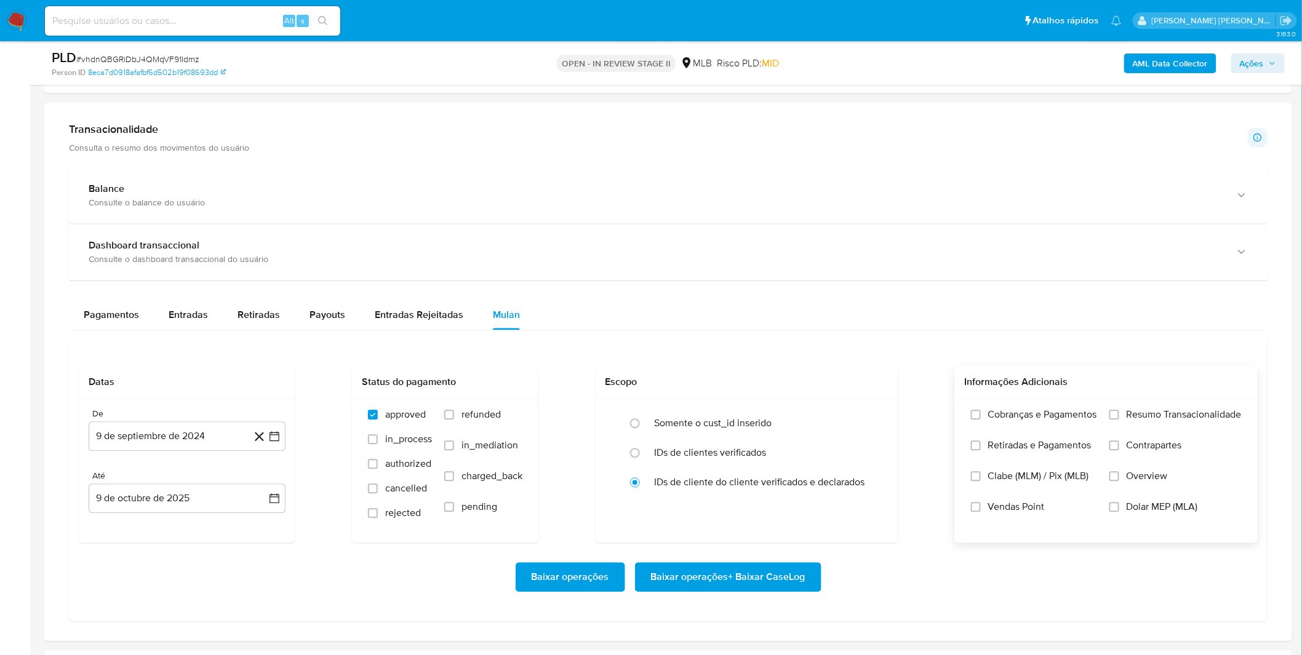
click at [1019, 429] on label "Cobranças e Pagamentos" at bounding box center [1034, 424] width 126 height 31
click at [980, 420] on input "Cobranças e Pagamentos" at bounding box center [976, 415] width 10 height 10
click at [1020, 456] on label "Retiradas e Pagamentos" at bounding box center [1034, 455] width 126 height 31
click at [980, 451] on input "Retiradas e Pagamentos" at bounding box center [976, 446] width 10 height 10
click at [1111, 429] on label "Resumo Transacionalidade" at bounding box center [1175, 424] width 132 height 31
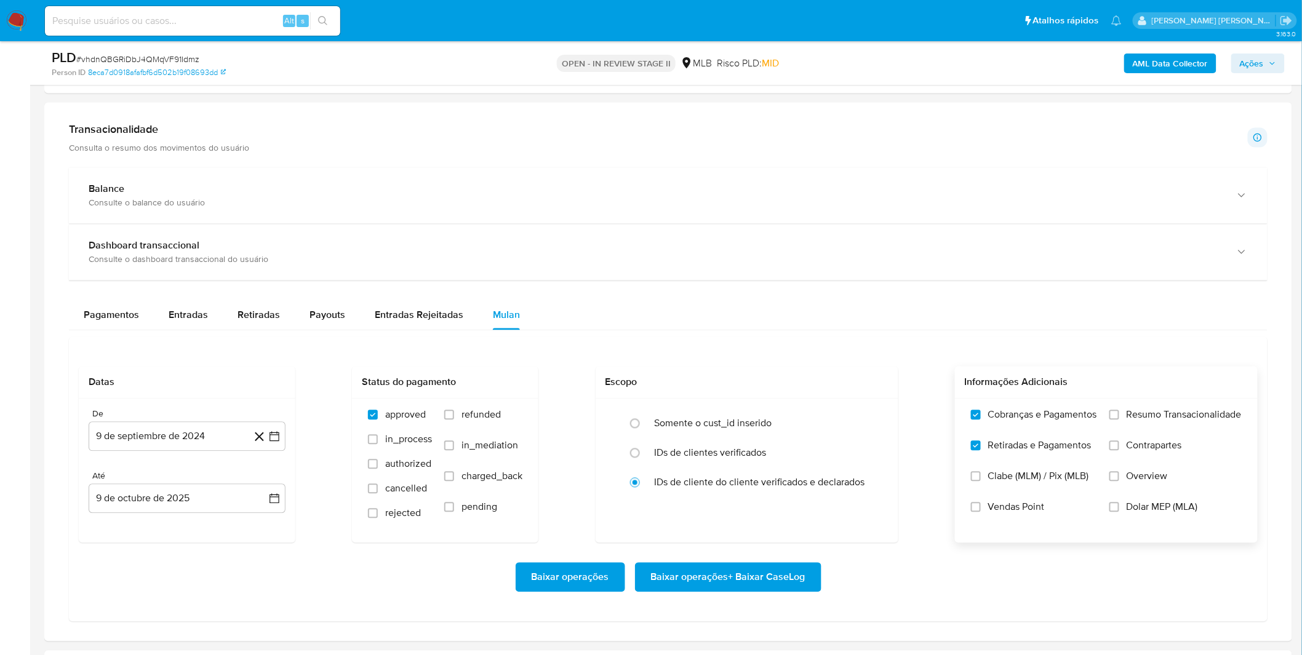
click at [1111, 420] on input "Resumo Transacionalidade" at bounding box center [1114, 415] width 10 height 10
click at [1121, 453] on label "Contrapartes" at bounding box center [1175, 455] width 132 height 31
click at [1119, 451] on input "Contrapartes" at bounding box center [1114, 446] width 10 height 10
click at [201, 447] on button "9 de septiembre de 2024" at bounding box center [187, 437] width 197 height 30
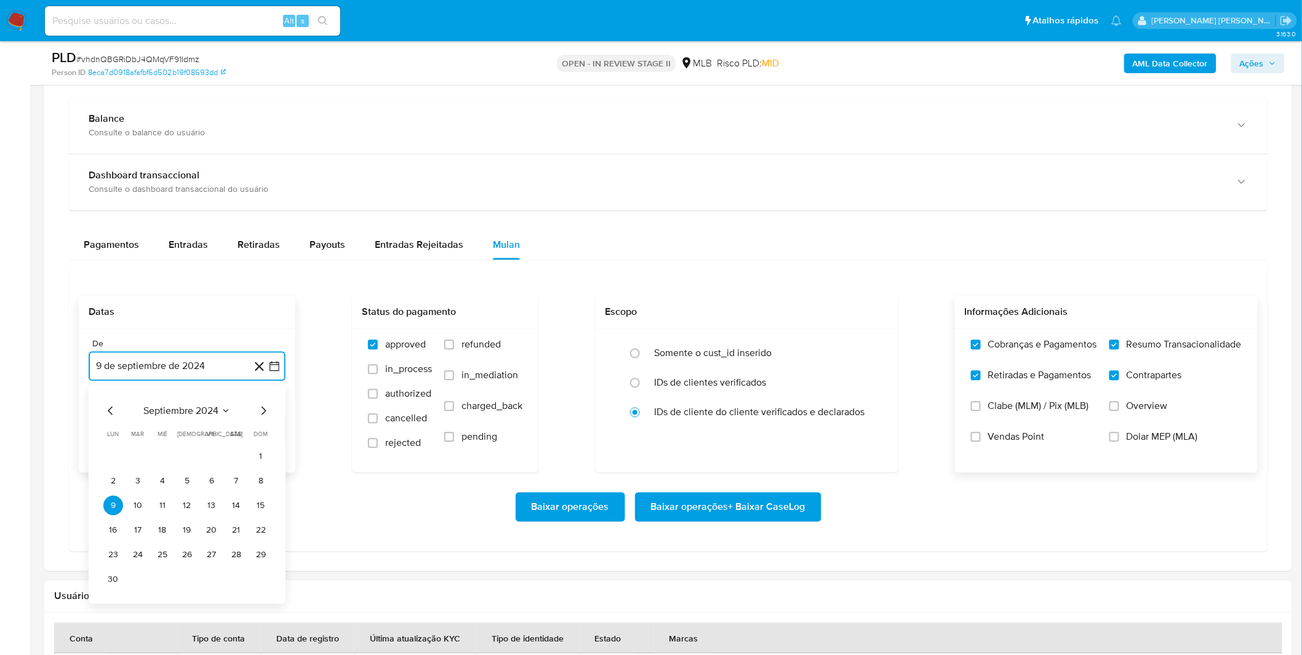
scroll to position [956, 0]
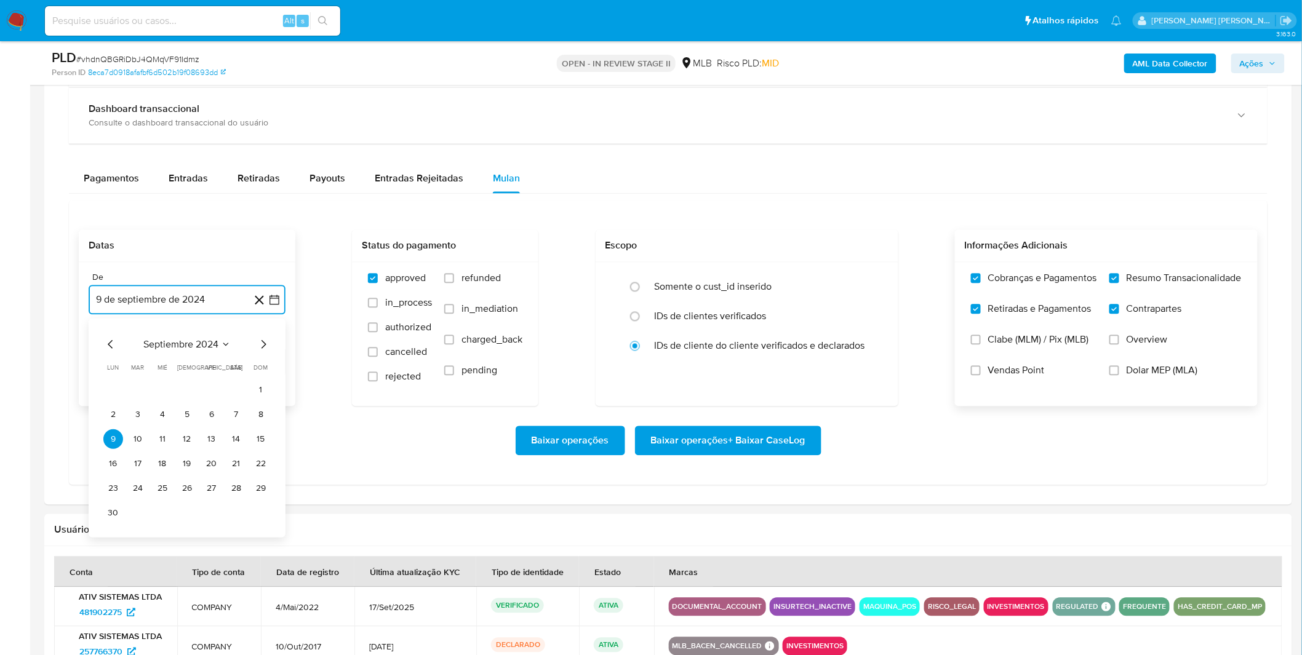
click at [198, 351] on span "septiembre 2024" at bounding box center [180, 344] width 75 height 12
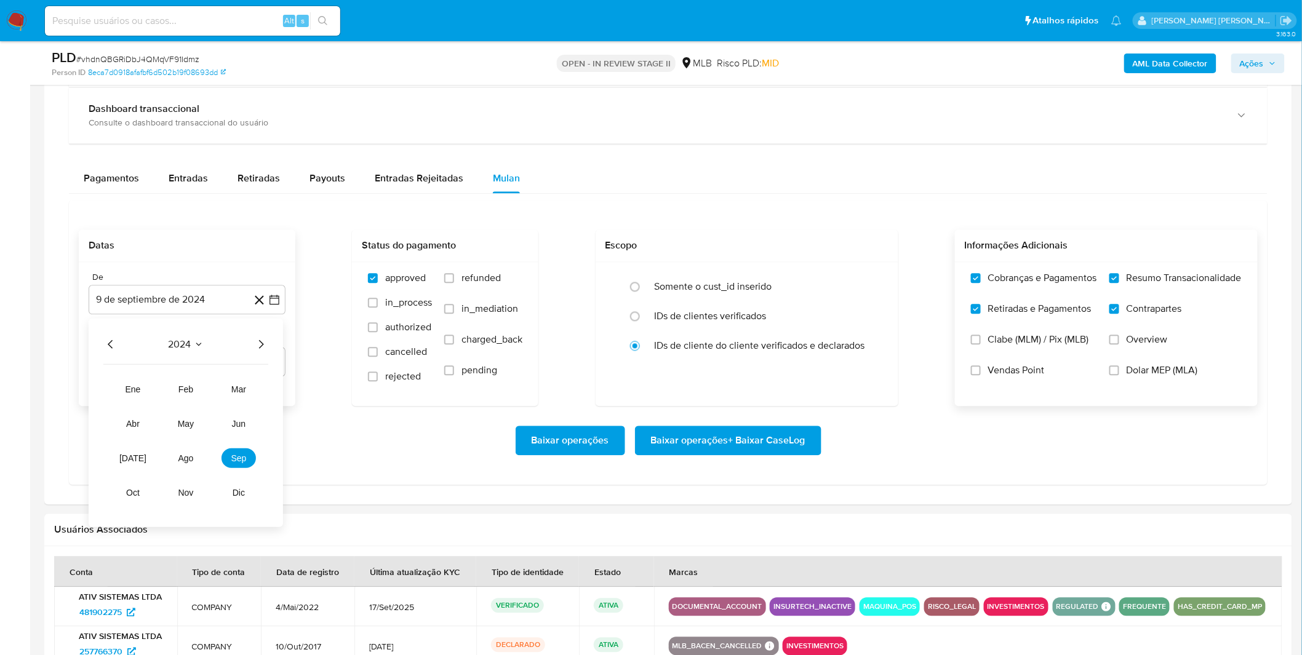
click at [256, 344] on icon "Año siguiente" at bounding box center [260, 344] width 15 height 15
click at [196, 456] on button "ago" at bounding box center [186, 458] width 34 height 20
click at [202, 392] on button "1" at bounding box center [212, 390] width 20 height 20
click at [207, 426] on div "Baixar operações Baixar operações + Baixar CaseLog" at bounding box center [668, 441] width 1179 height 69
click at [742, 455] on span "Baixar operações + Baixar CaseLog" at bounding box center [728, 440] width 154 height 27
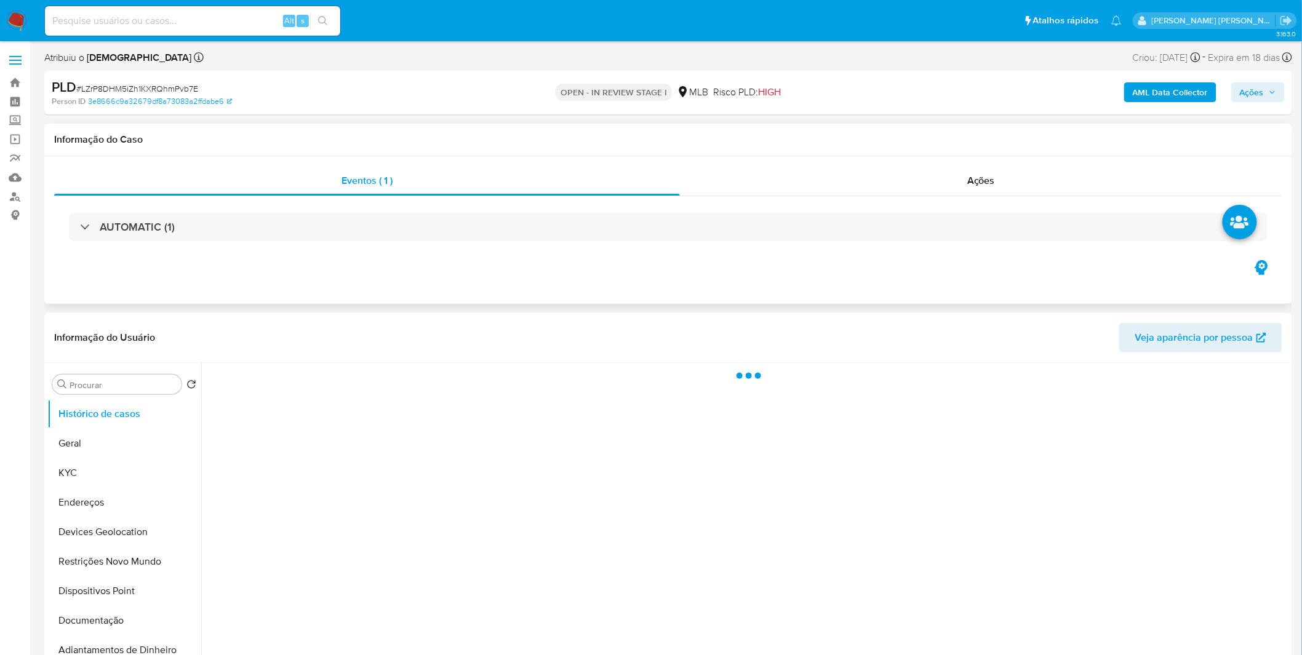
select select "10"
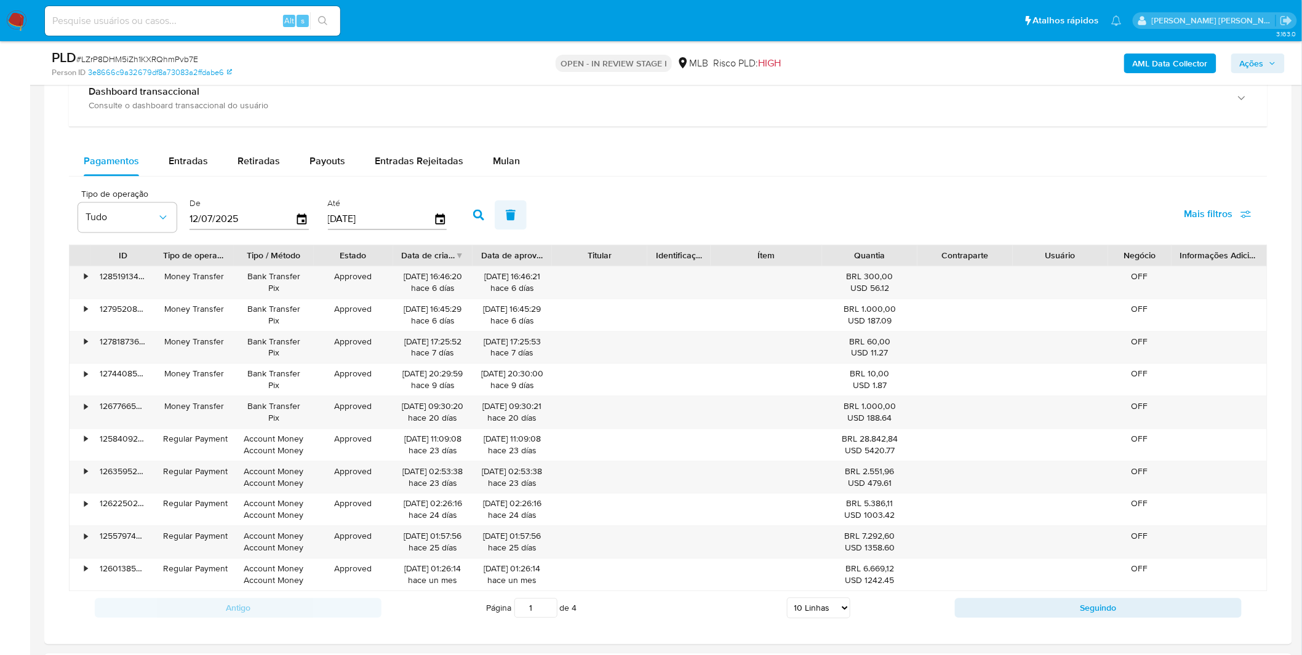
scroll to position [820, 0]
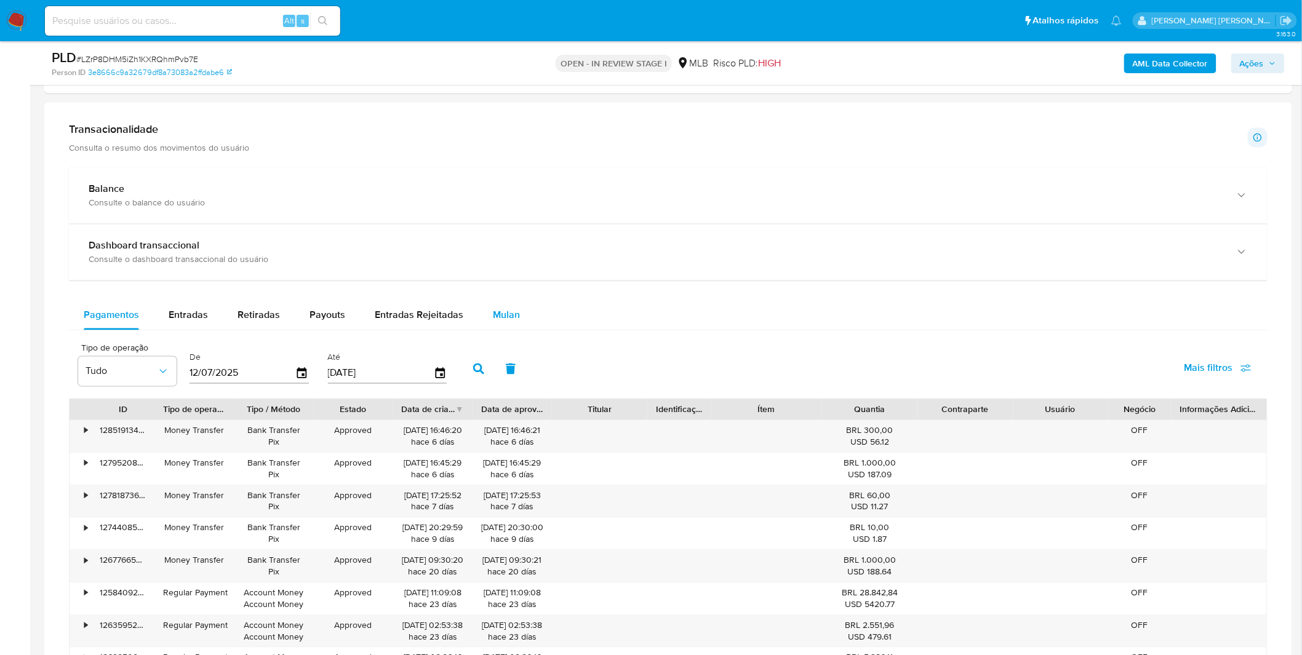
click at [519, 330] on button "Mulan" at bounding box center [506, 316] width 57 height 30
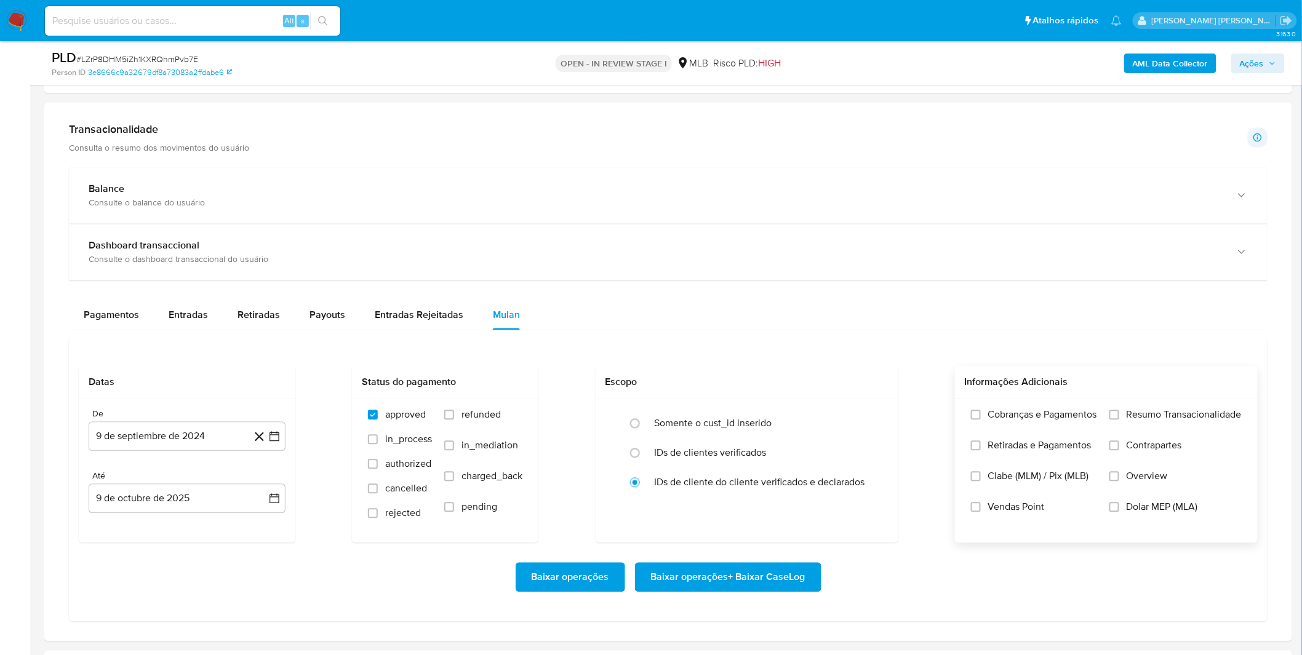
click at [1052, 429] on label "Cobranças e Pagamentos" at bounding box center [1034, 424] width 126 height 31
click at [980, 420] on input "Cobranças e Pagamentos" at bounding box center [976, 415] width 10 height 10
click at [1050, 455] on label "Retiradas e Pagamentos" at bounding box center [1034, 455] width 126 height 31
click at [980, 451] on input "Retiradas e Pagamentos" at bounding box center [976, 446] width 10 height 10
click at [1133, 428] on label "Resumo Transacionalidade" at bounding box center [1175, 424] width 132 height 31
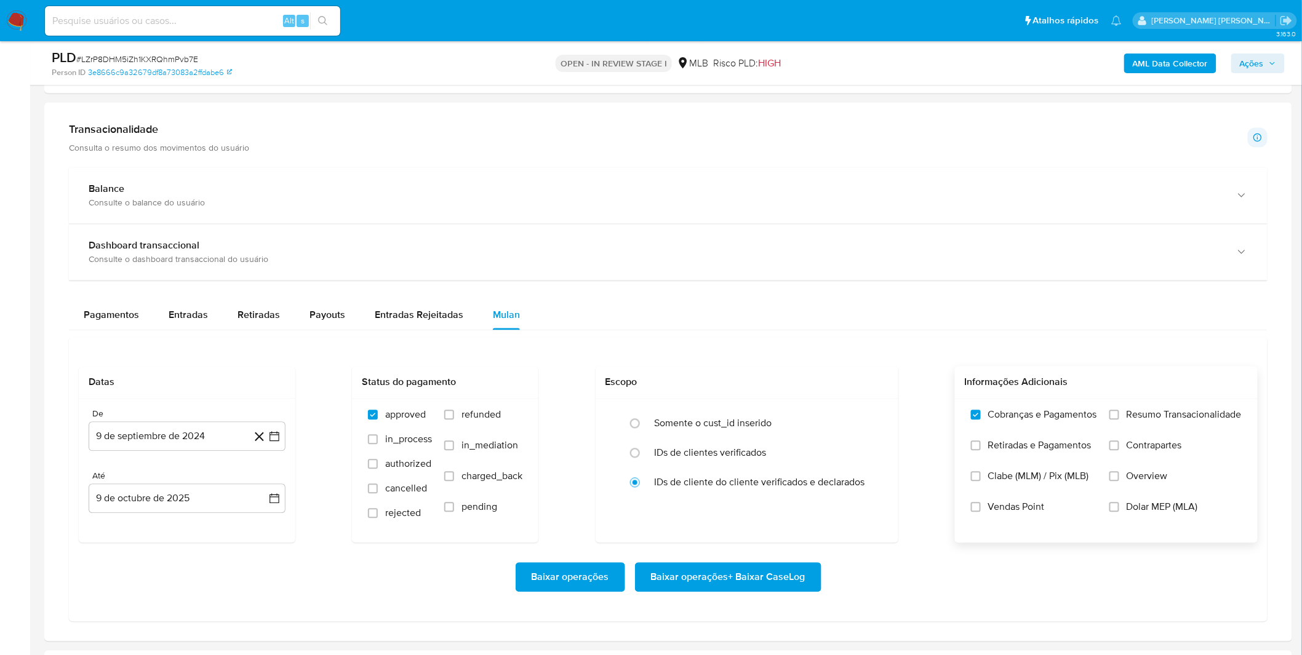
click at [1119, 420] on input "Resumo Transacionalidade" at bounding box center [1114, 415] width 10 height 10
click at [1134, 428] on label "Resumo Transacionalidade" at bounding box center [1175, 424] width 132 height 31
click at [1119, 420] on input "Resumo Transacionalidade" at bounding box center [1114, 415] width 10 height 10
click at [1075, 458] on label "Retiradas e Pagamentos" at bounding box center [1034, 455] width 126 height 31
click at [980, 451] on input "Retiradas e Pagamentos" at bounding box center [976, 446] width 10 height 10
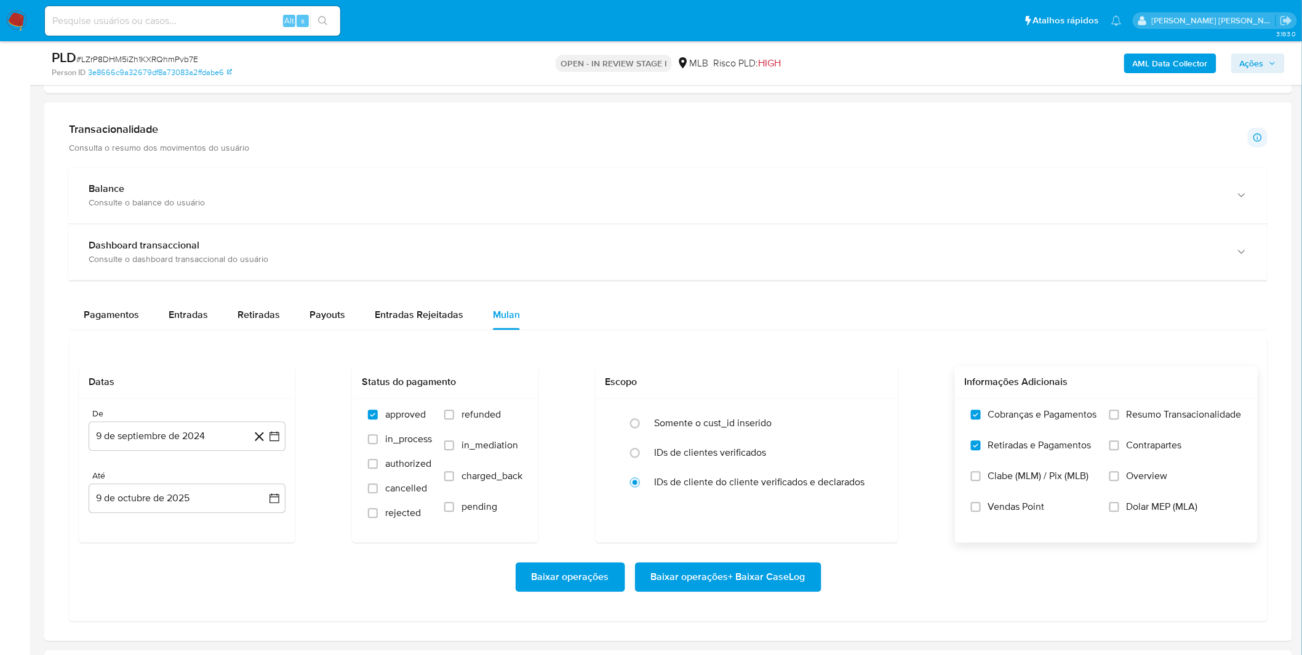
click at [1127, 432] on label "Resumo Transacionalidade" at bounding box center [1175, 424] width 132 height 31
click at [1119, 420] on input "Resumo Transacionalidade" at bounding box center [1114, 415] width 10 height 10
click at [1129, 443] on span "Contrapartes" at bounding box center [1153, 446] width 55 height 12
click at [1119, 443] on input "Contrapartes" at bounding box center [1114, 446] width 10 height 10
click at [1032, 519] on label "Vendas Point" at bounding box center [1034, 516] width 126 height 31
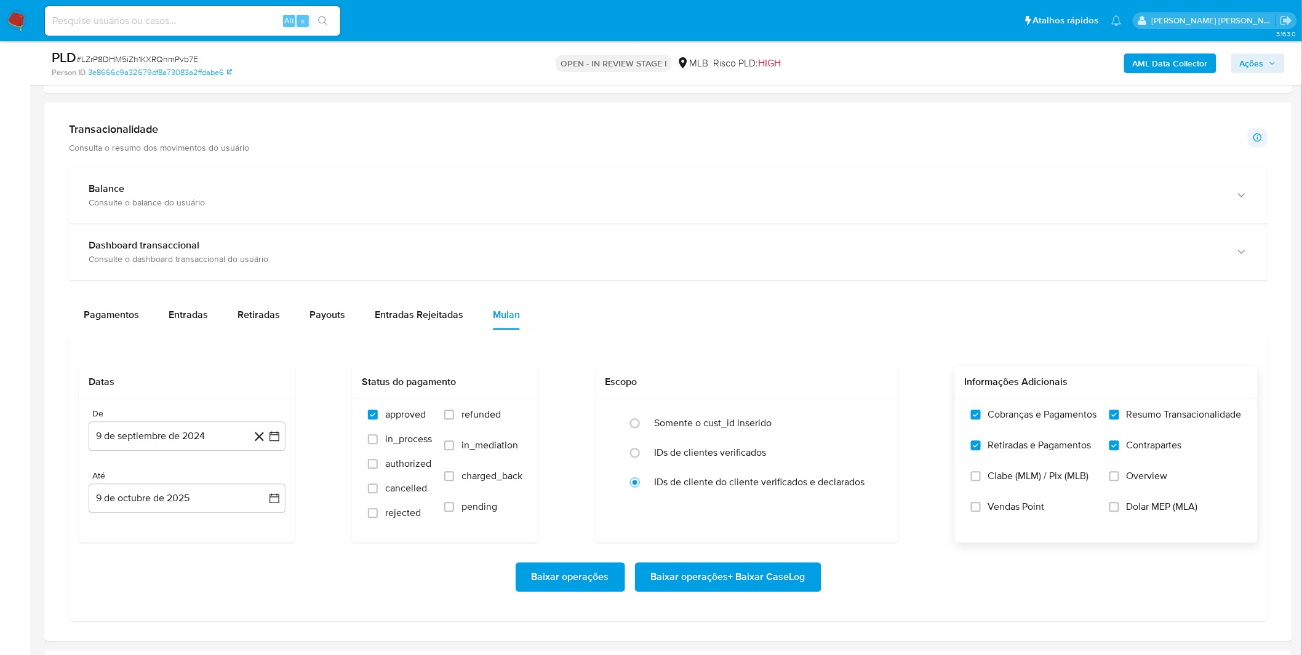
click at [980, 512] on input "Vendas Point" at bounding box center [976, 508] width 10 height 10
click at [1028, 519] on label "Vendas Point" at bounding box center [1034, 516] width 126 height 31
click at [980, 512] on input "Vendas Point" at bounding box center [976, 508] width 10 height 10
click at [156, 438] on button "9 de septiembre de 2024" at bounding box center [187, 437] width 197 height 30
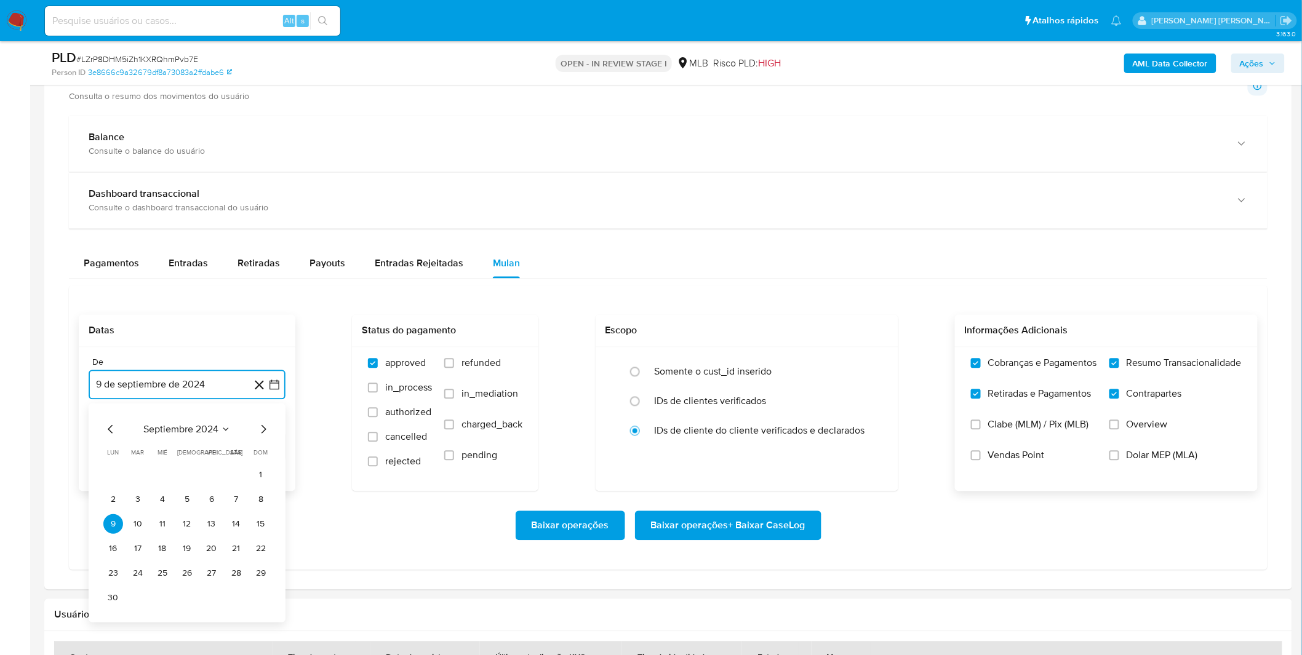
scroll to position [956, 0]
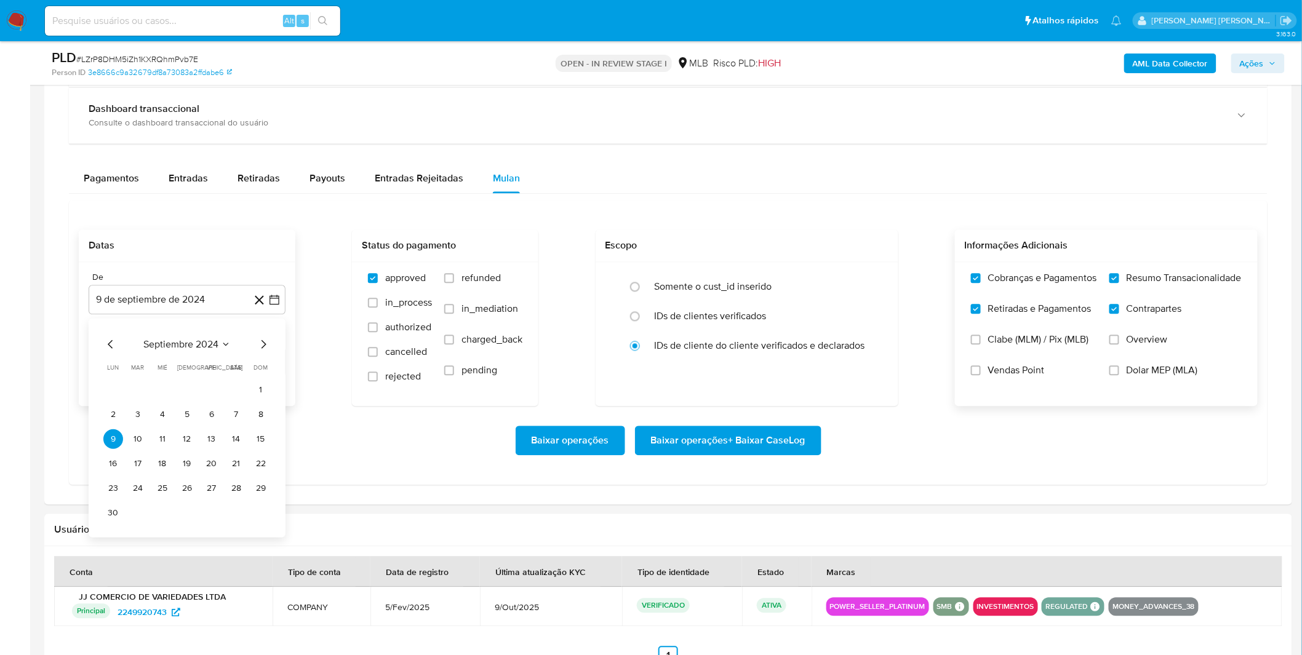
click at [199, 353] on div "septiembre 2024 septiembre 2024 lun lunes mar martes mié miércoles jue jueves v…" at bounding box center [186, 430] width 167 height 186
click at [205, 348] on span "septiembre 2024" at bounding box center [180, 344] width 75 height 12
click at [266, 344] on icon "Año siguiente" at bounding box center [260, 344] width 15 height 15
click at [195, 461] on button "ago" at bounding box center [186, 458] width 34 height 20
click at [213, 391] on button "1" at bounding box center [212, 390] width 20 height 20
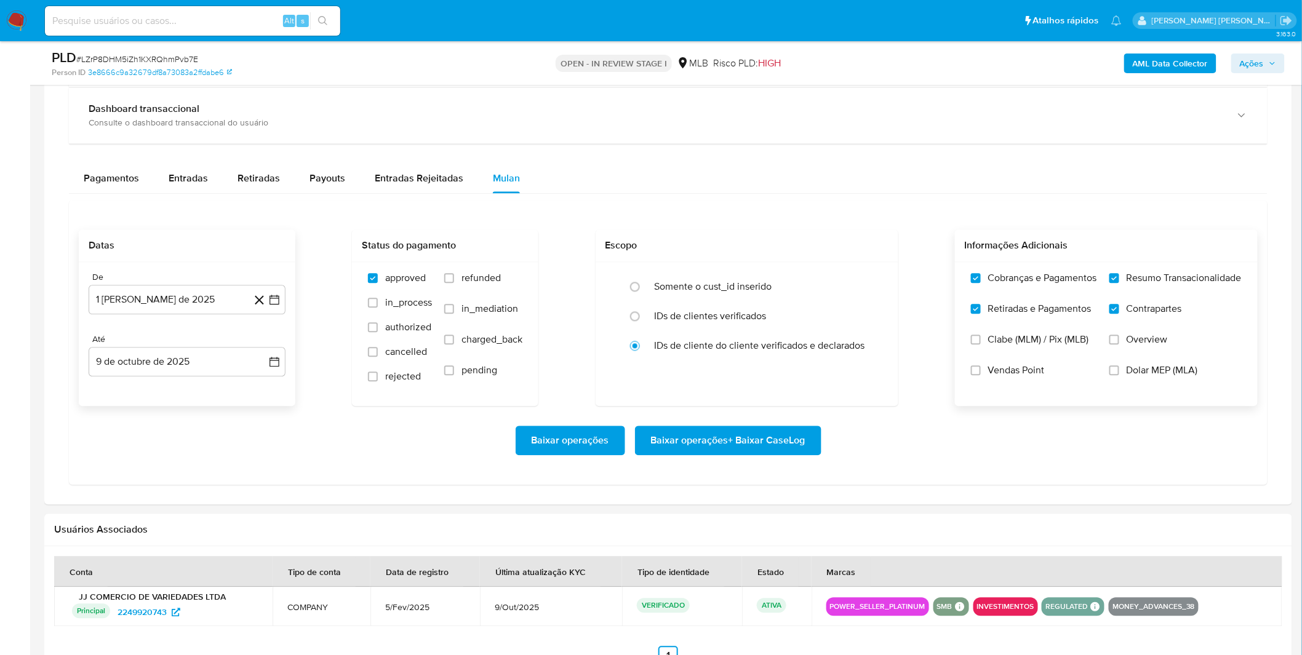
click at [189, 435] on div "Baixar operações Baixar operações + Baixar CaseLog" at bounding box center [668, 441] width 1179 height 30
click at [683, 432] on span "Baixar operações + Baixar CaseLog" at bounding box center [728, 440] width 154 height 27
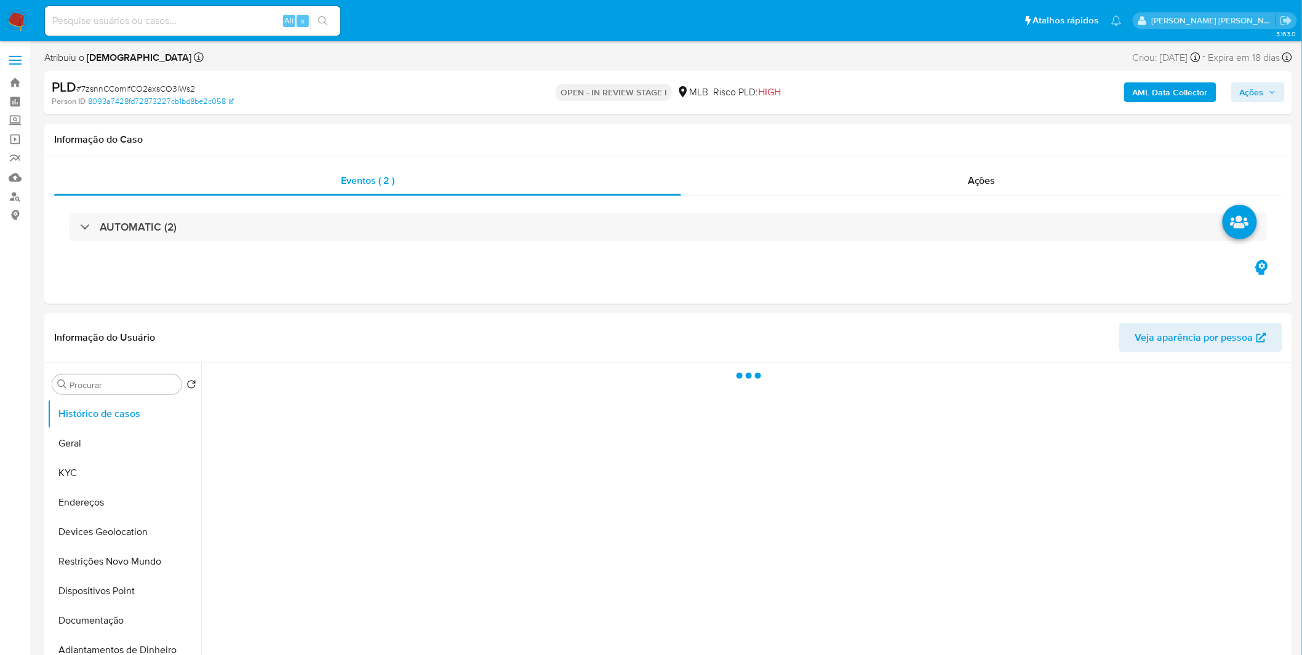
select select "10"
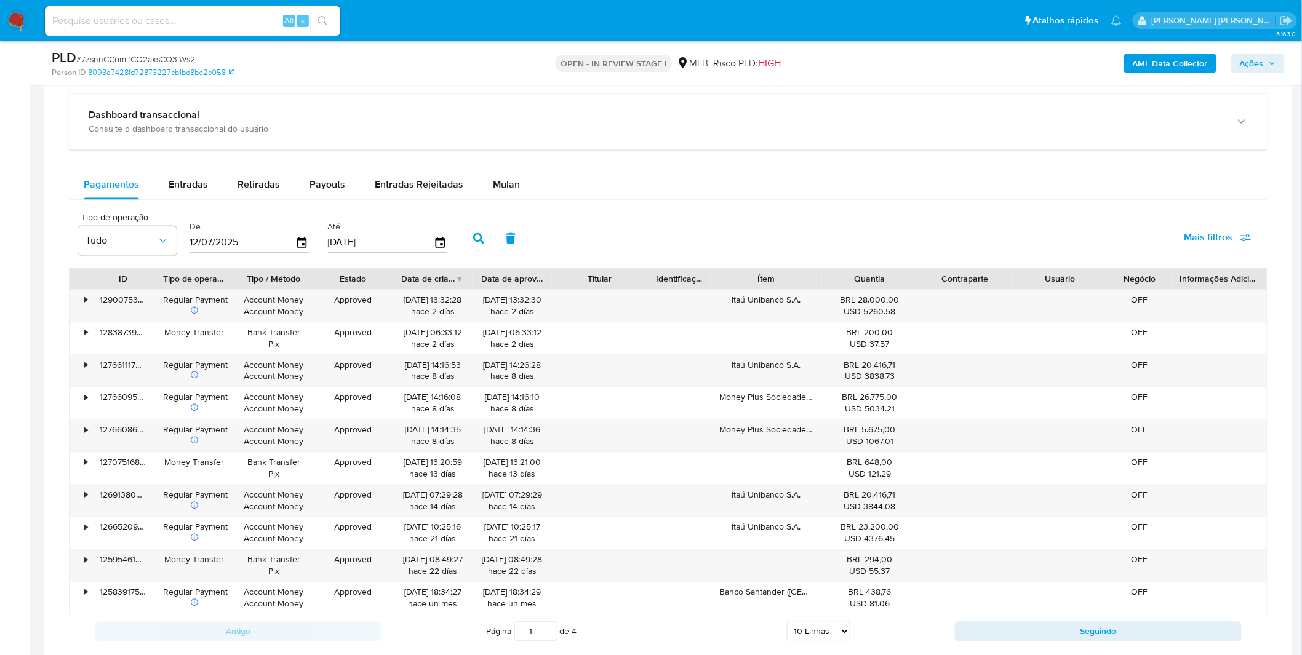
scroll to position [820, 0]
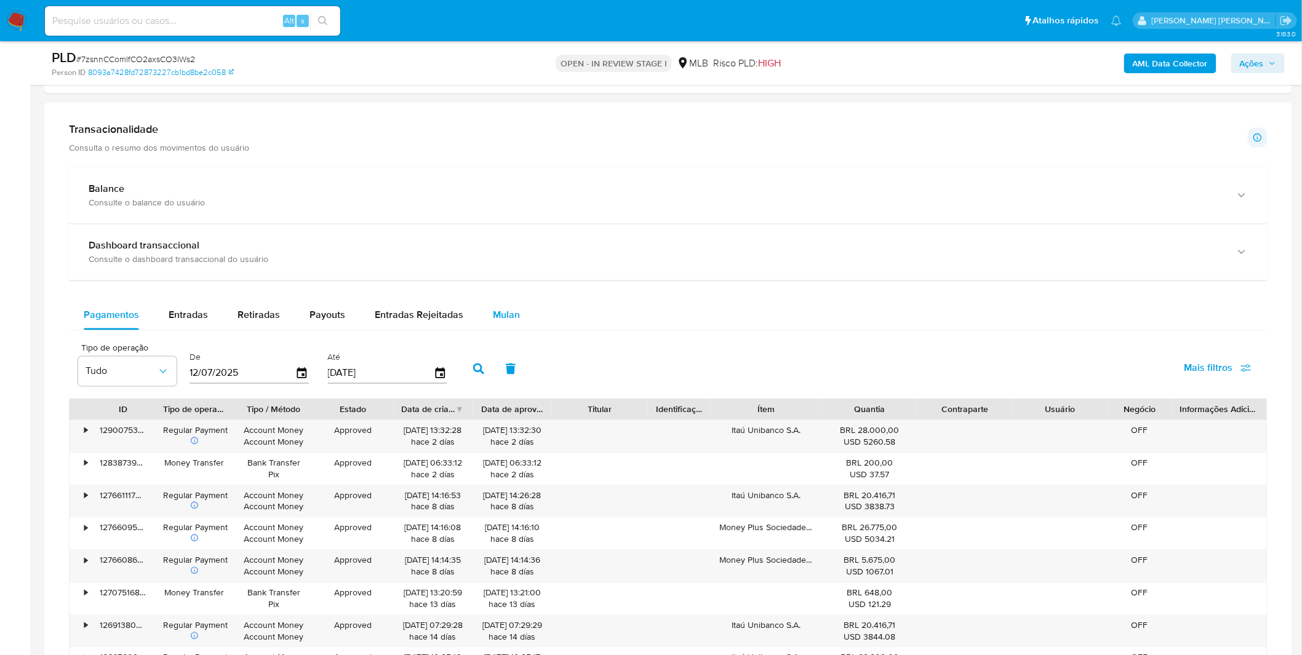
click at [499, 318] on span "Mulan" at bounding box center [506, 315] width 27 height 14
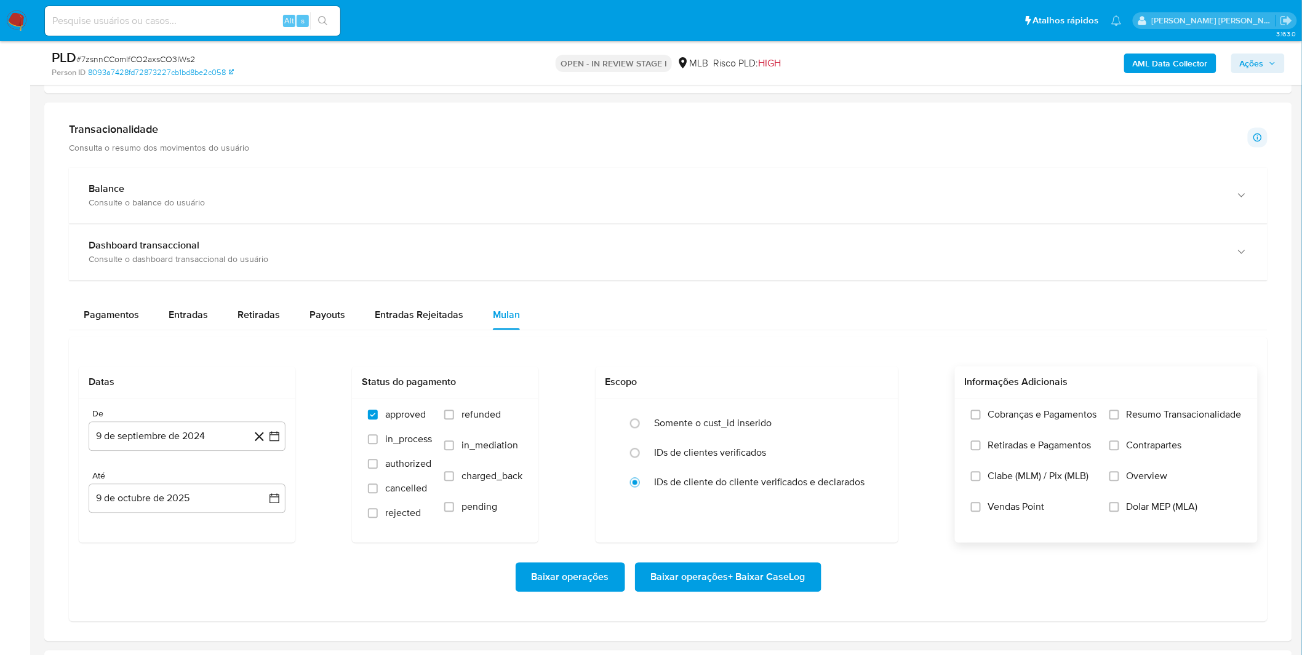
click at [998, 416] on span "Cobranças e Pagamentos" at bounding box center [1042, 415] width 109 height 12
click at [980, 416] on input "Cobranças e Pagamentos" at bounding box center [976, 415] width 10 height 10
click at [995, 445] on span "Retiradas e Pagamentos" at bounding box center [1039, 446] width 103 height 12
click at [980, 445] on input "Retiradas e Pagamentos" at bounding box center [976, 446] width 10 height 10
click at [1117, 427] on label "Resumo Transacionalidade" at bounding box center [1175, 424] width 132 height 31
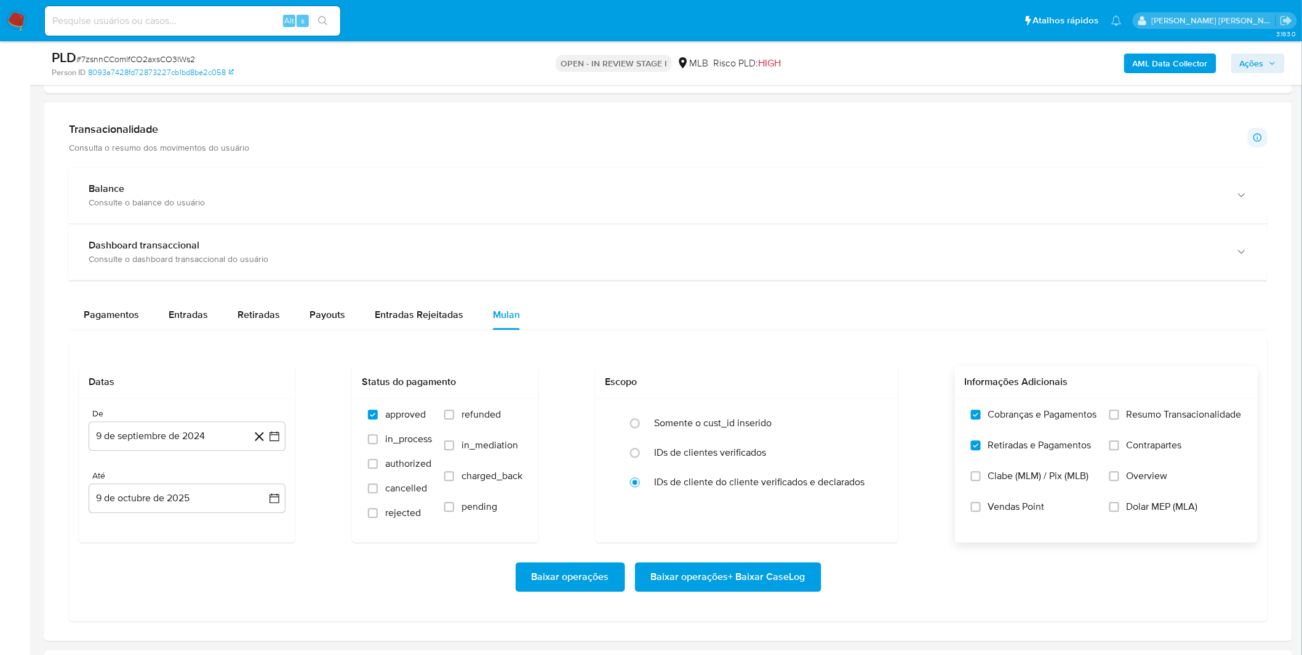
click at [1117, 420] on input "Resumo Transacionalidade" at bounding box center [1114, 415] width 10 height 10
click at [1113, 450] on input "Contrapartes" at bounding box center [1114, 446] width 10 height 10
click at [170, 448] on button "9 de septiembre de 2024" at bounding box center [187, 437] width 197 height 30
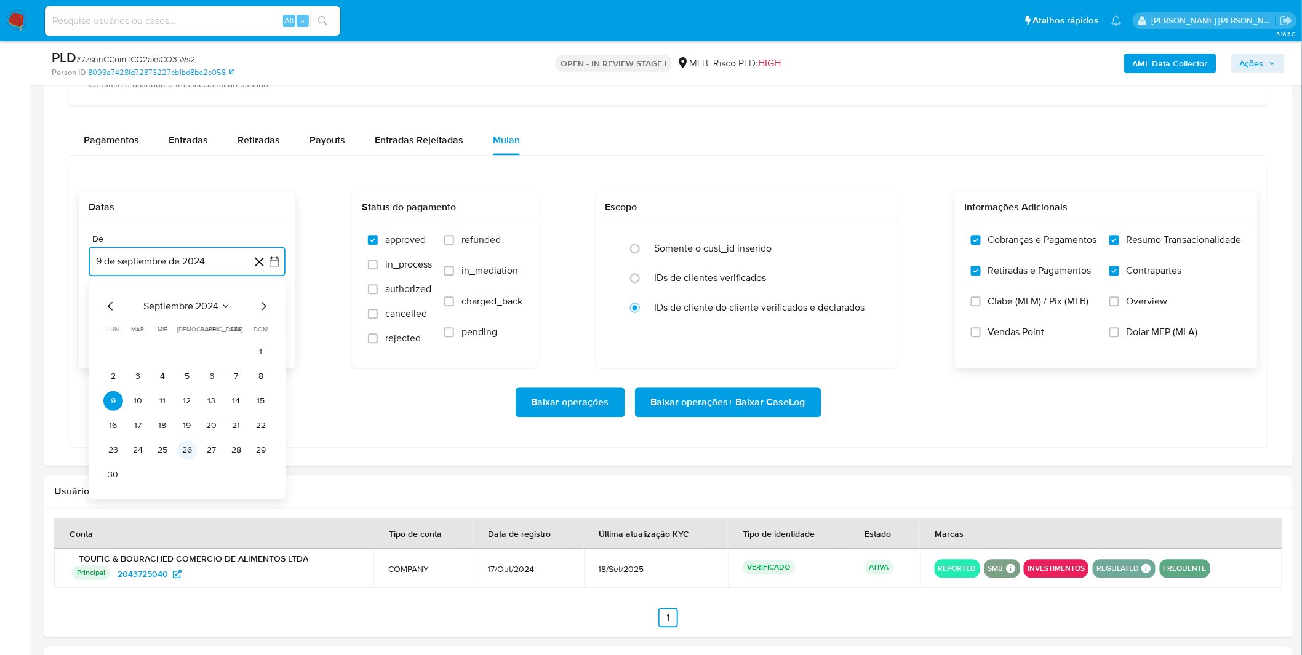
scroll to position [1025, 0]
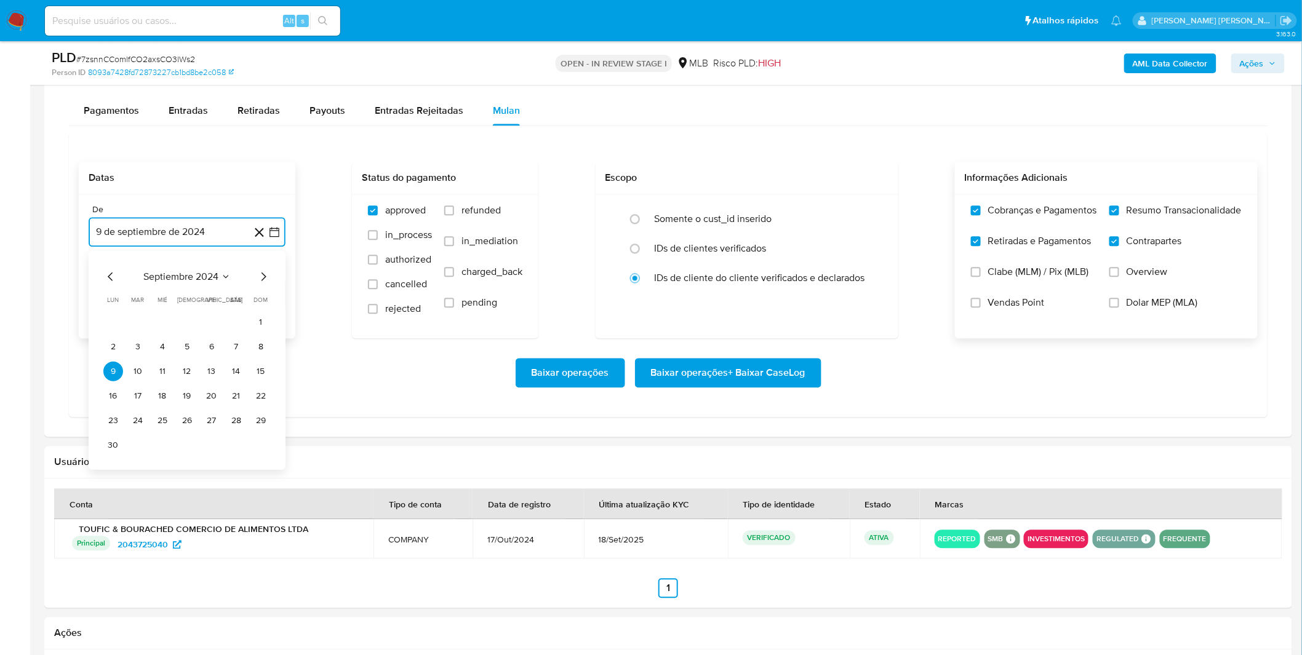
click at [195, 282] on span "septiembre 2024" at bounding box center [180, 276] width 75 height 12
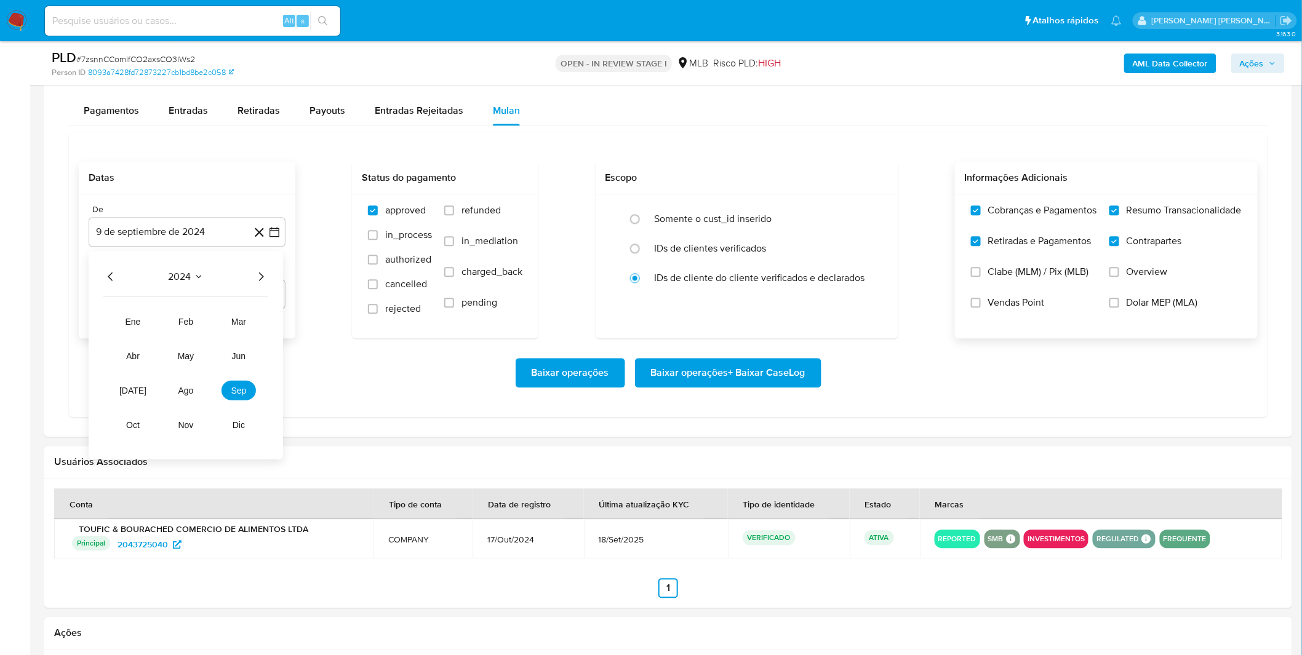
click at [255, 284] on icon "Año siguiente" at bounding box center [260, 276] width 15 height 15
click at [191, 396] on button "ago" at bounding box center [186, 390] width 34 height 20
click at [205, 327] on button "1" at bounding box center [212, 322] width 20 height 20
drag, startPoint x: 201, startPoint y: 360, endPoint x: 242, endPoint y: 359, distance: 41.3
click at [201, 361] on div "Baixar operações Baixar operações + Baixar CaseLog" at bounding box center [668, 373] width 1179 height 30
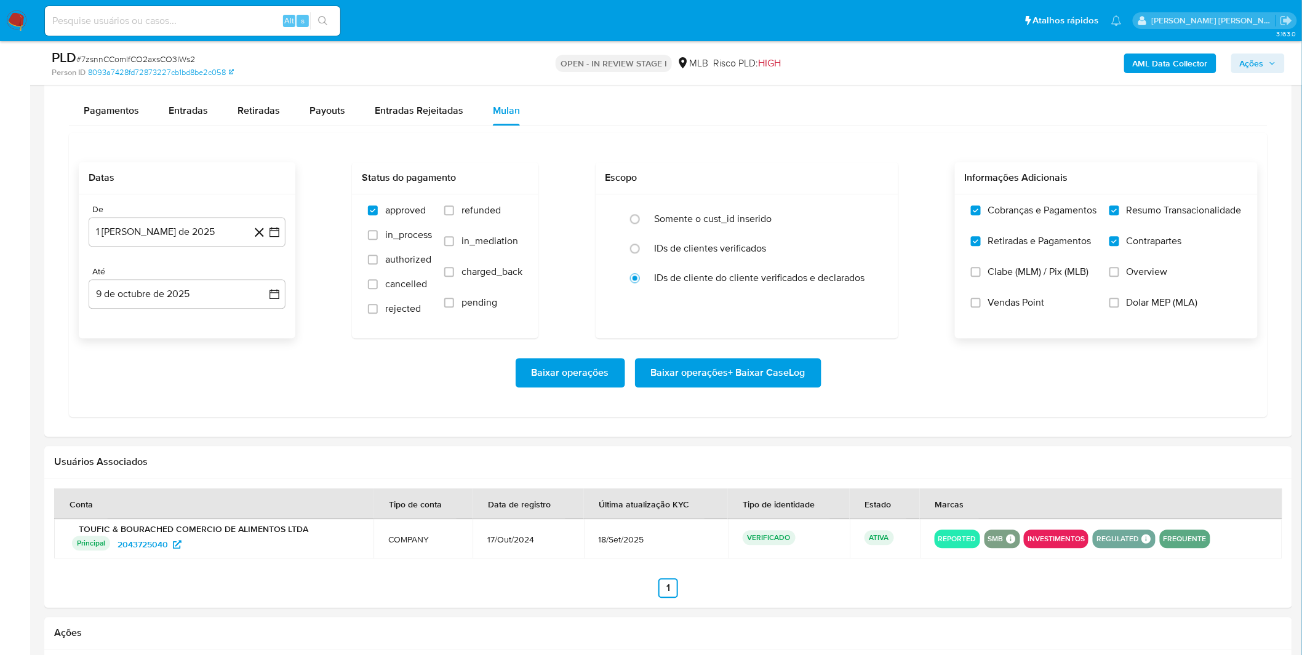
click at [726, 372] on span "Baixar operações + Baixar CaseLog" at bounding box center [728, 372] width 154 height 27
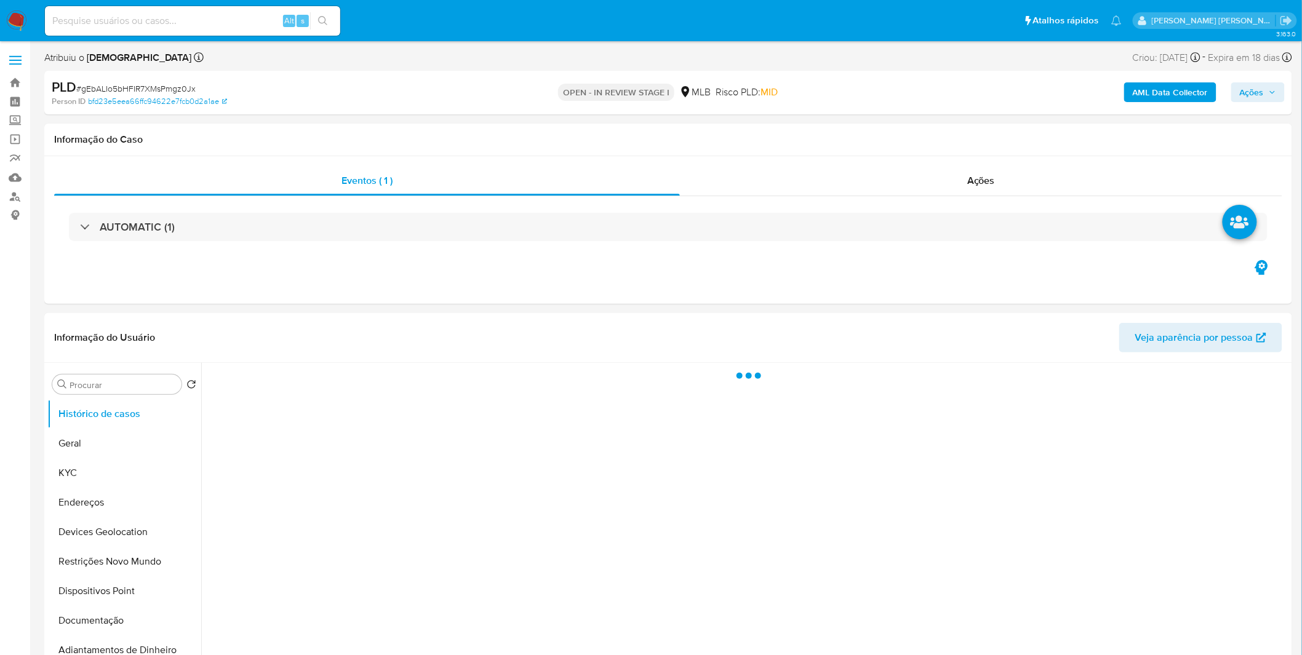
select select "10"
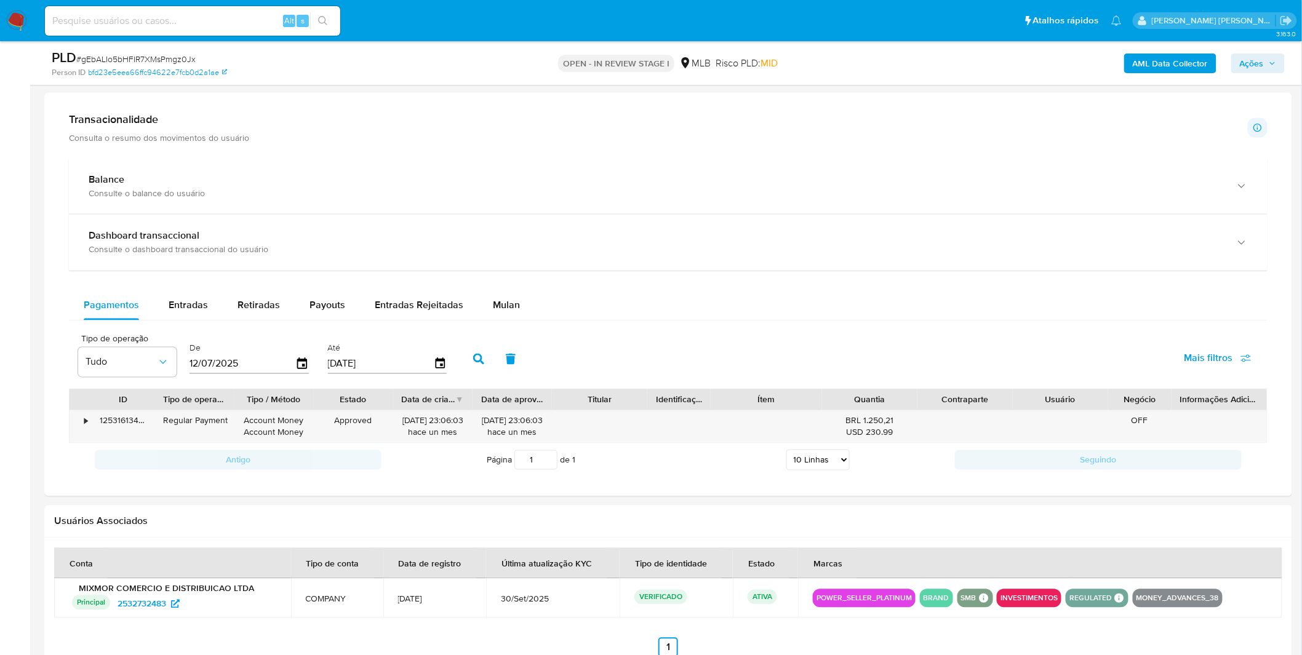
scroll to position [820, 0]
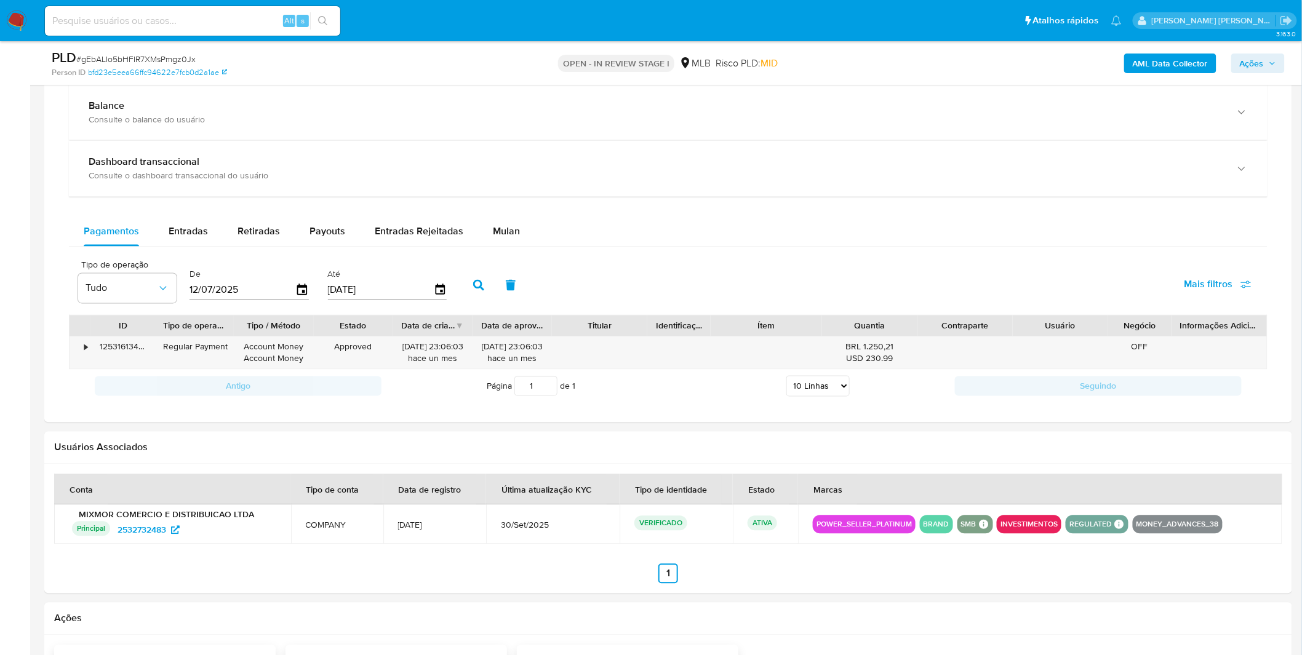
click at [507, 247] on div "Pagamentos Entradas Retiradas Payouts Entradas Rejeitadas Mulan" at bounding box center [668, 232] width 1198 height 30
click at [507, 246] on div "Mulan" at bounding box center [506, 232] width 27 height 30
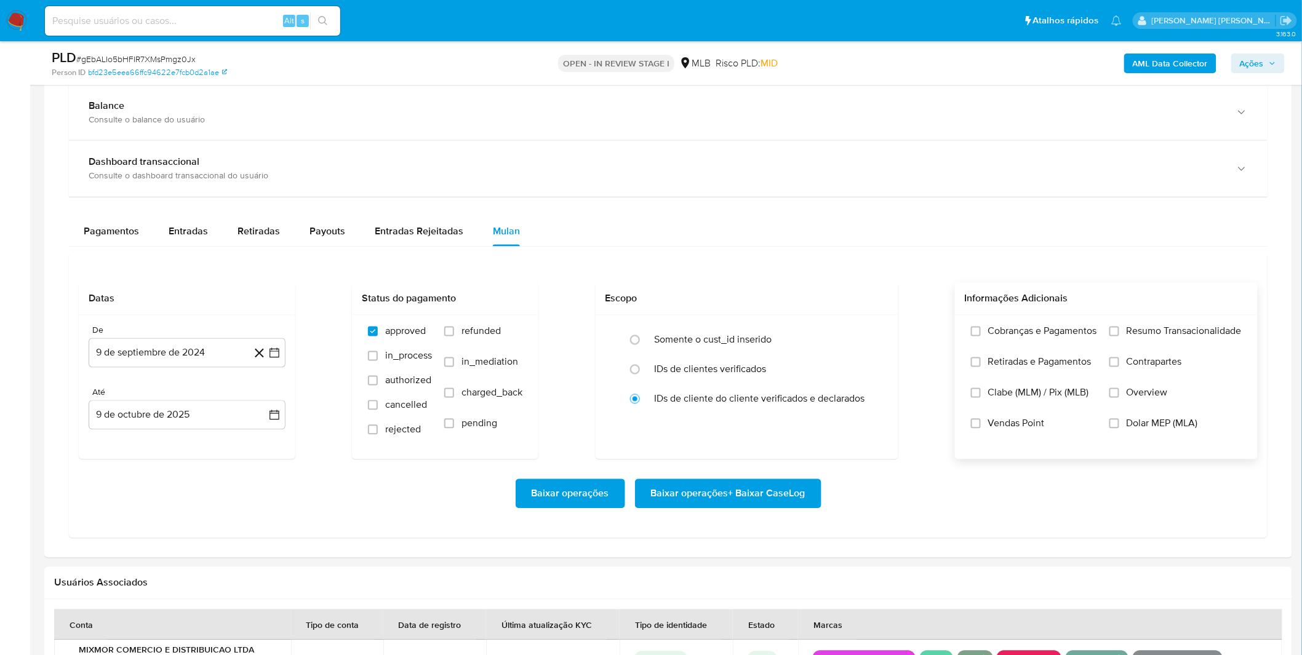
click at [1014, 348] on label "Cobranças e Pagamentos" at bounding box center [1034, 340] width 126 height 31
click at [980, 336] on input "Cobranças e Pagamentos" at bounding box center [976, 332] width 10 height 10
click at [1008, 372] on label "Retiradas e Pagamentos" at bounding box center [1034, 371] width 126 height 31
click at [980, 367] on input "Retiradas e Pagamentos" at bounding box center [976, 362] width 10 height 10
click at [1158, 340] on label "Resumo Transacionalidade" at bounding box center [1175, 340] width 132 height 31
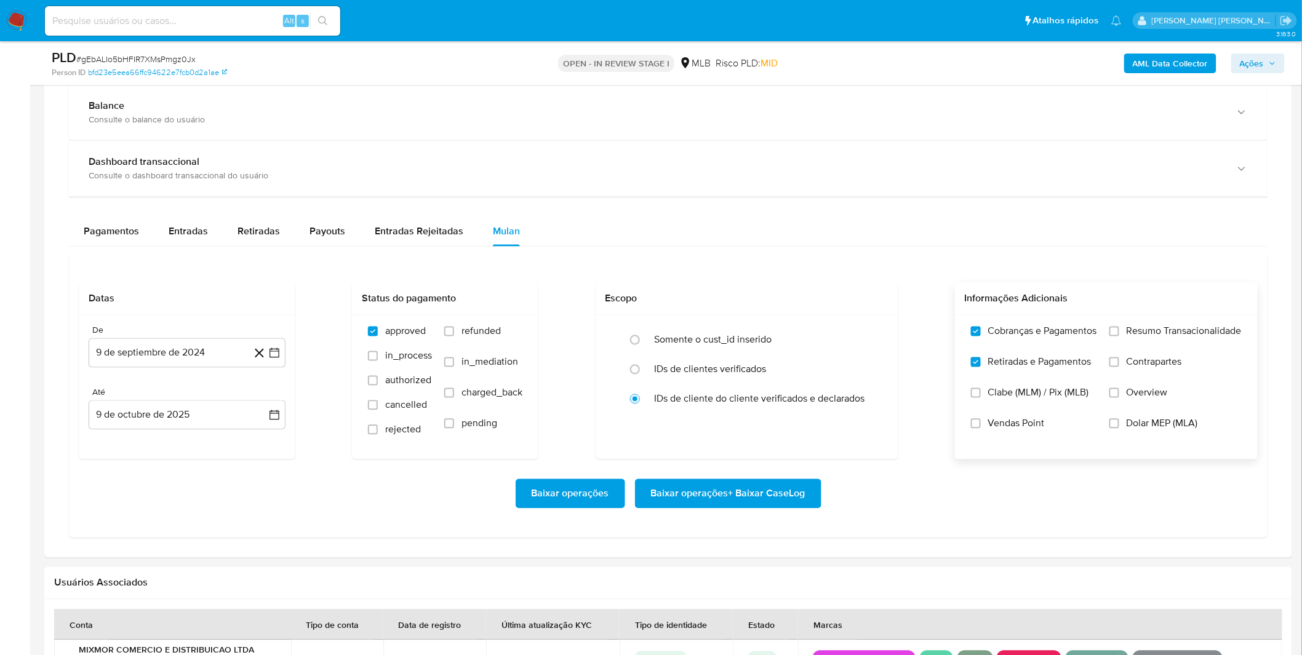
click at [1119, 336] on input "Resumo Transacionalidade" at bounding box center [1114, 332] width 10 height 10
click at [1147, 368] on span "Contrapartes" at bounding box center [1153, 362] width 55 height 12
click at [1119, 367] on input "Contrapartes" at bounding box center [1114, 362] width 10 height 10
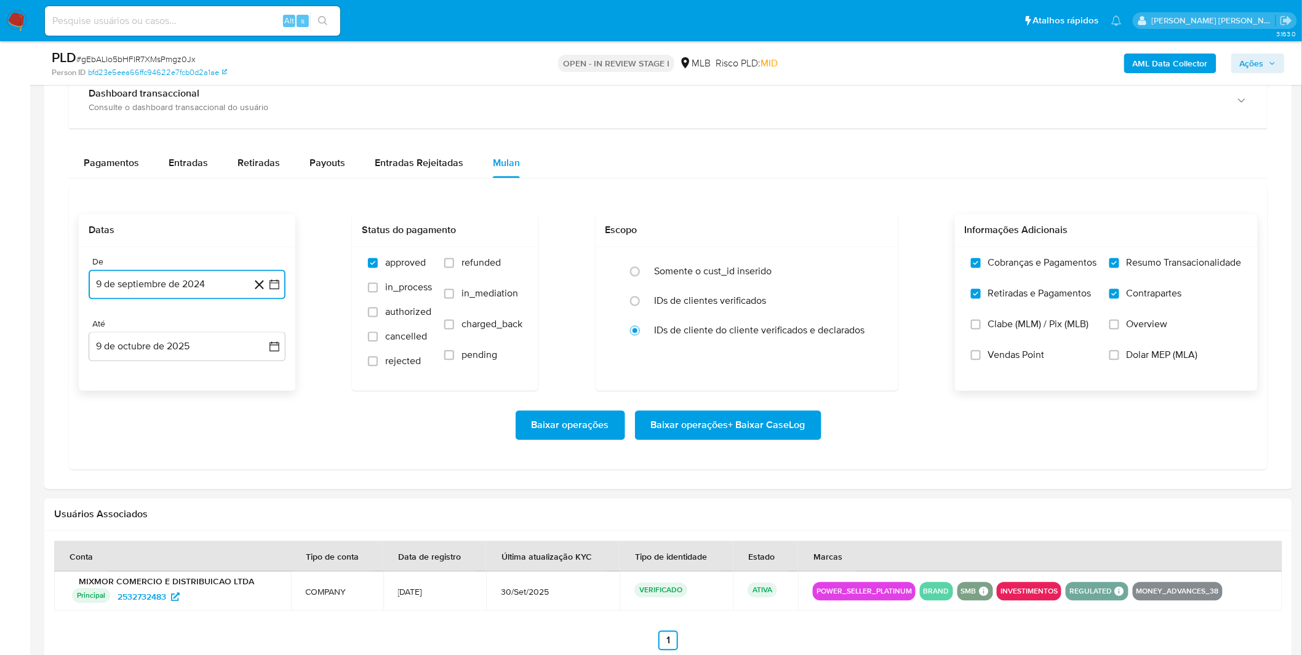
click at [185, 289] on button "9 de septiembre de 2024" at bounding box center [187, 285] width 197 height 30
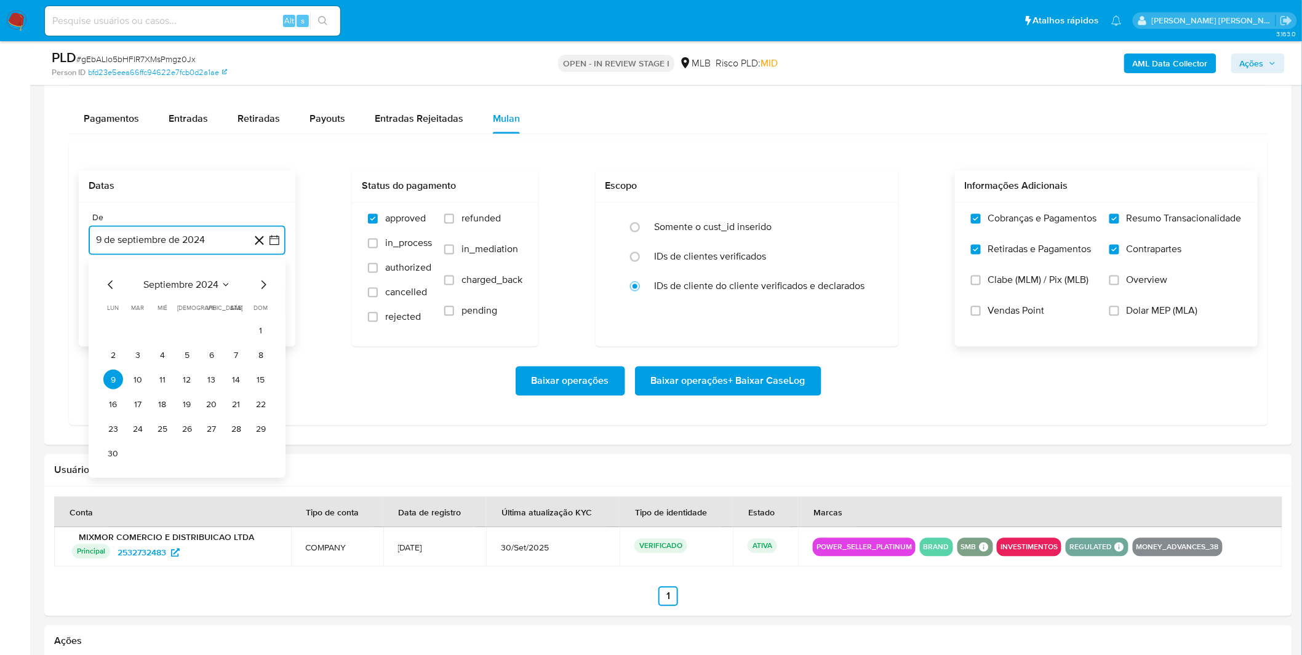
scroll to position [956, 0]
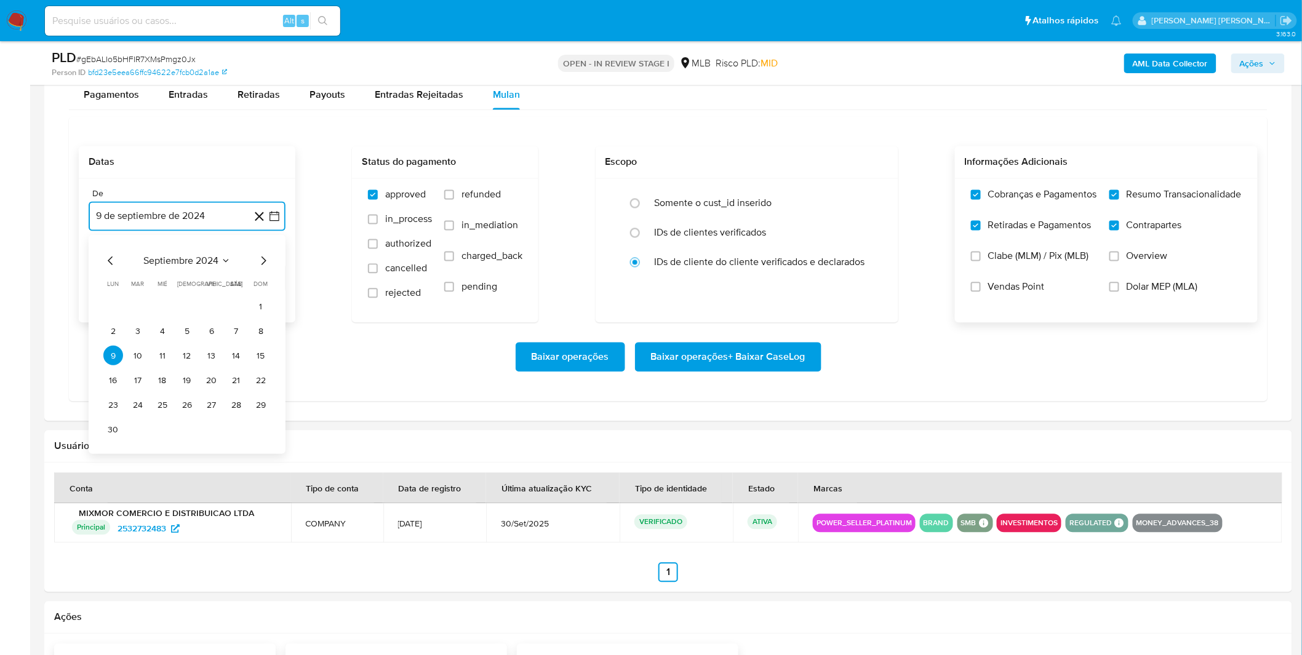
click at [193, 258] on span "septiembre 2024" at bounding box center [180, 261] width 75 height 12
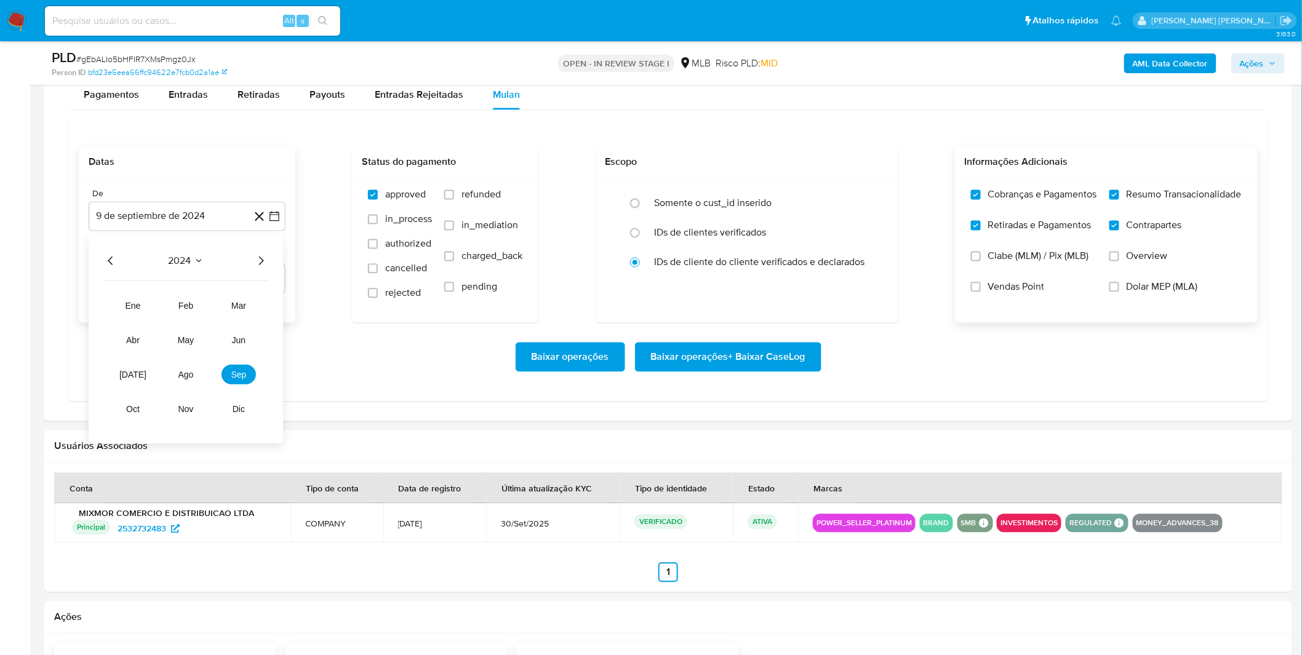
click at [263, 268] on icon "Año siguiente" at bounding box center [260, 261] width 15 height 15
click at [186, 372] on span "ago" at bounding box center [185, 375] width 15 height 10
click at [212, 309] on button "1" at bounding box center [212, 307] width 20 height 20
click at [188, 365] on div "Baixar operações Baixar operações + Baixar CaseLog" at bounding box center [668, 358] width 1179 height 30
click at [725, 362] on span "Baixar operações + Baixar CaseLog" at bounding box center [728, 357] width 154 height 27
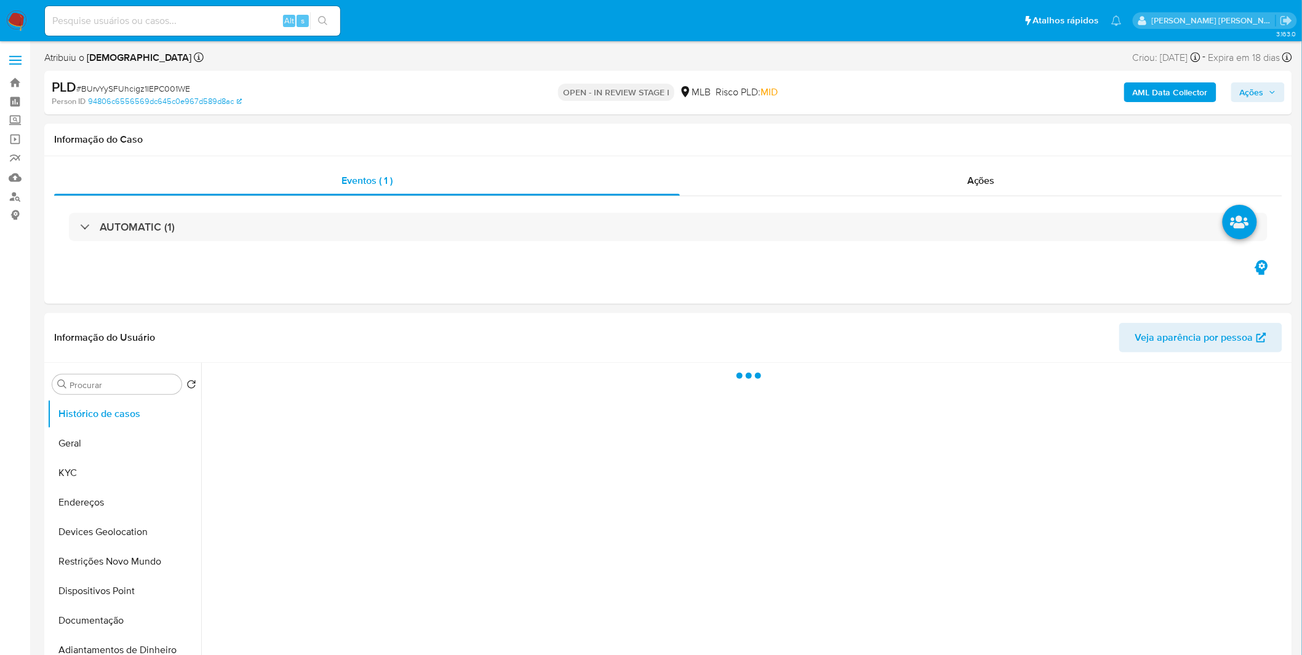
select select "10"
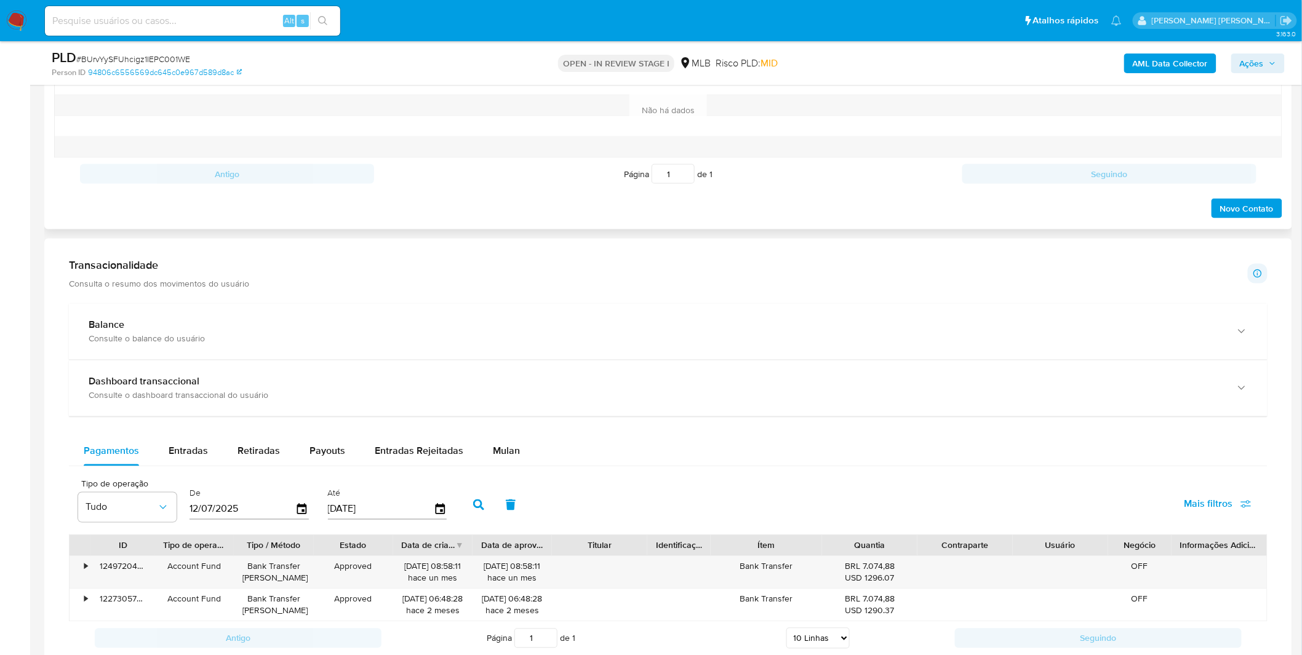
scroll to position [752, 0]
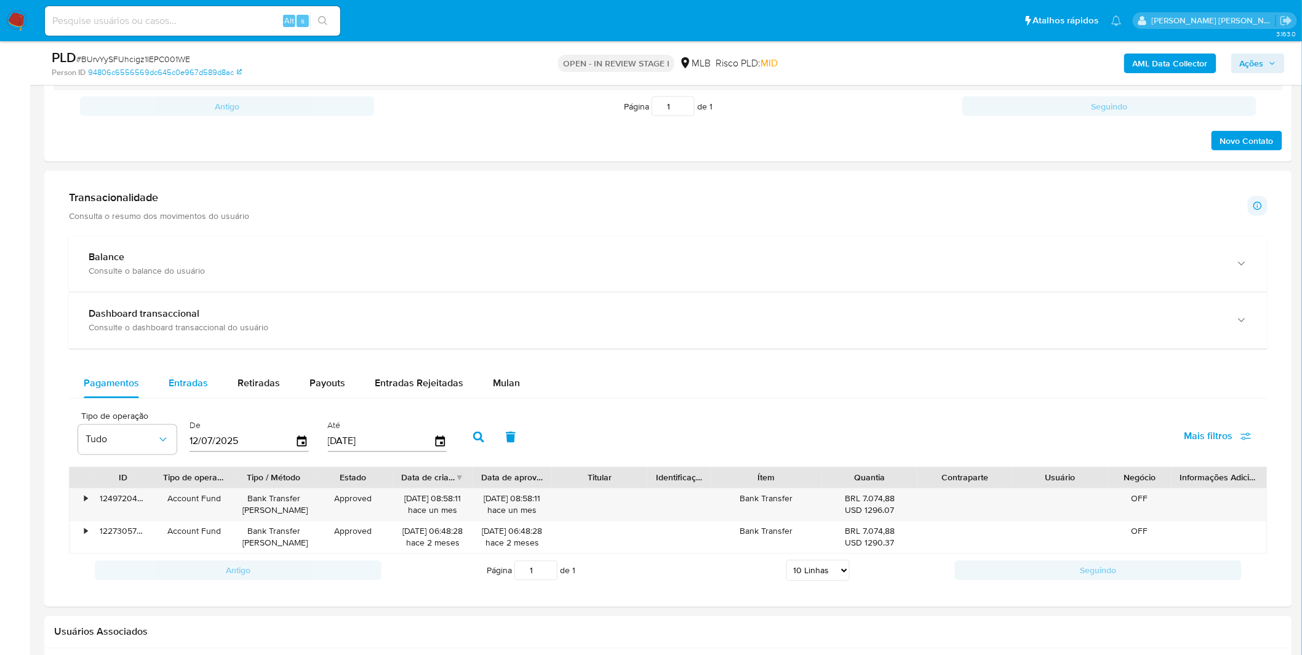
click at [193, 384] on span "Entradas" at bounding box center [188, 383] width 39 height 14
select select "10"
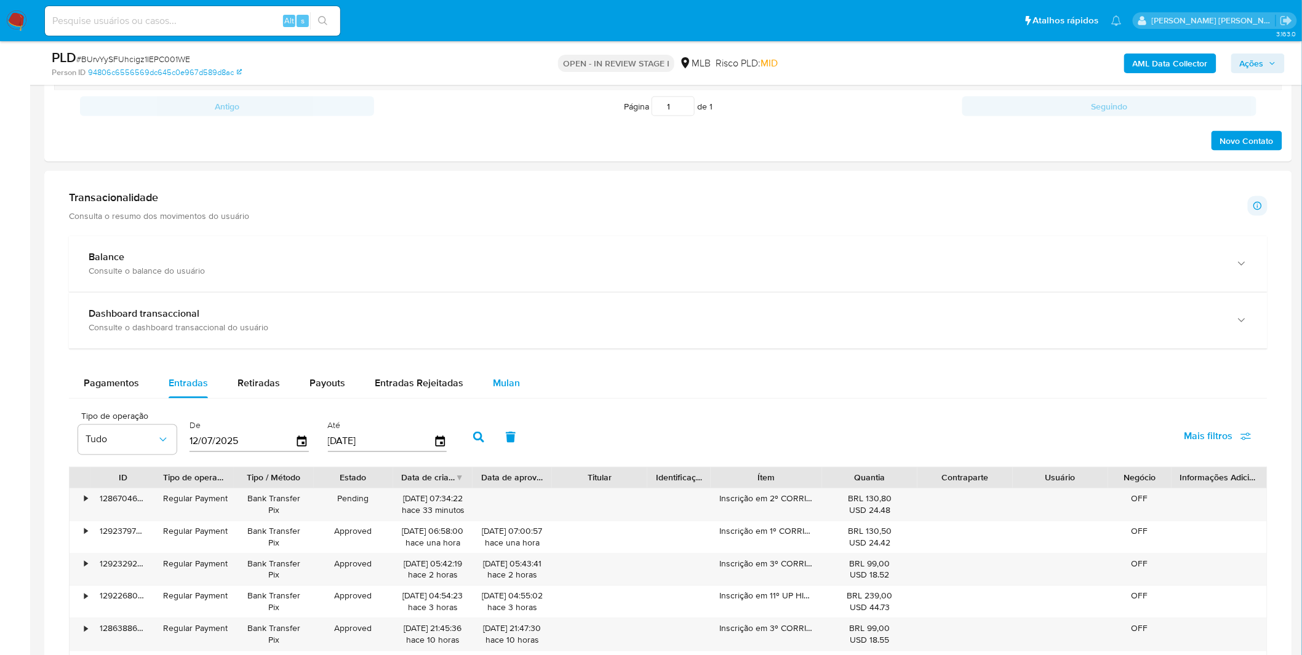
click at [520, 379] on button "Mulan" at bounding box center [506, 384] width 57 height 30
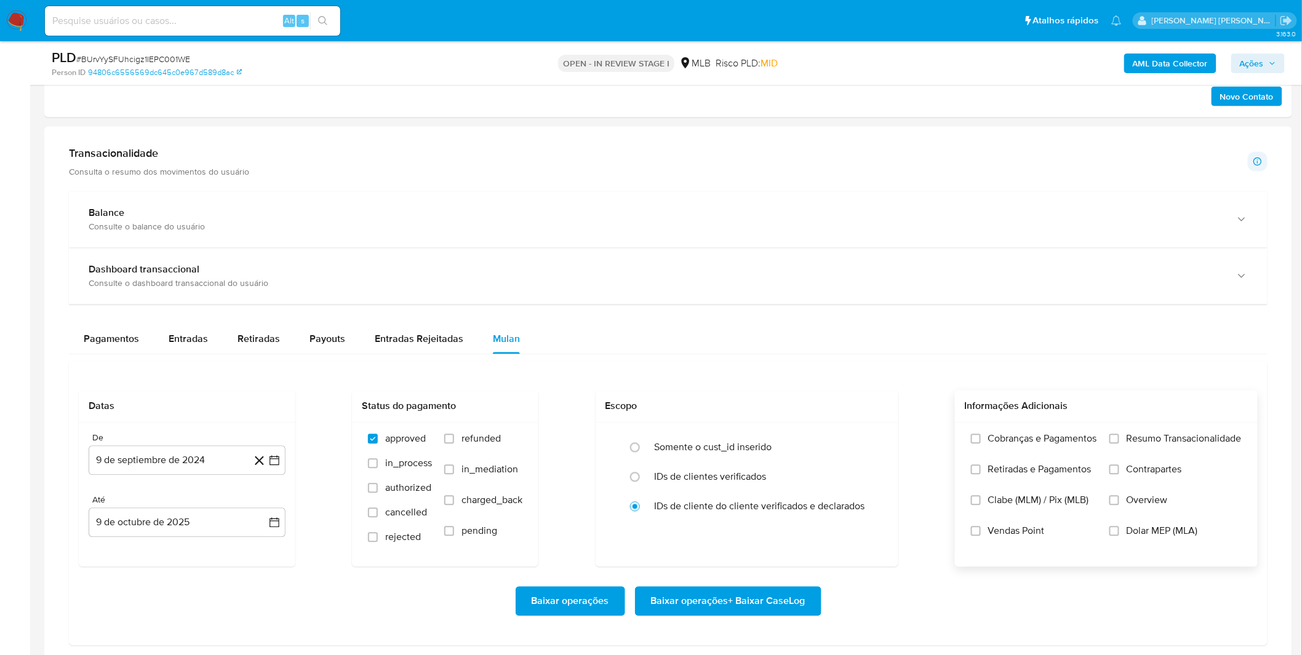
scroll to position [820, 0]
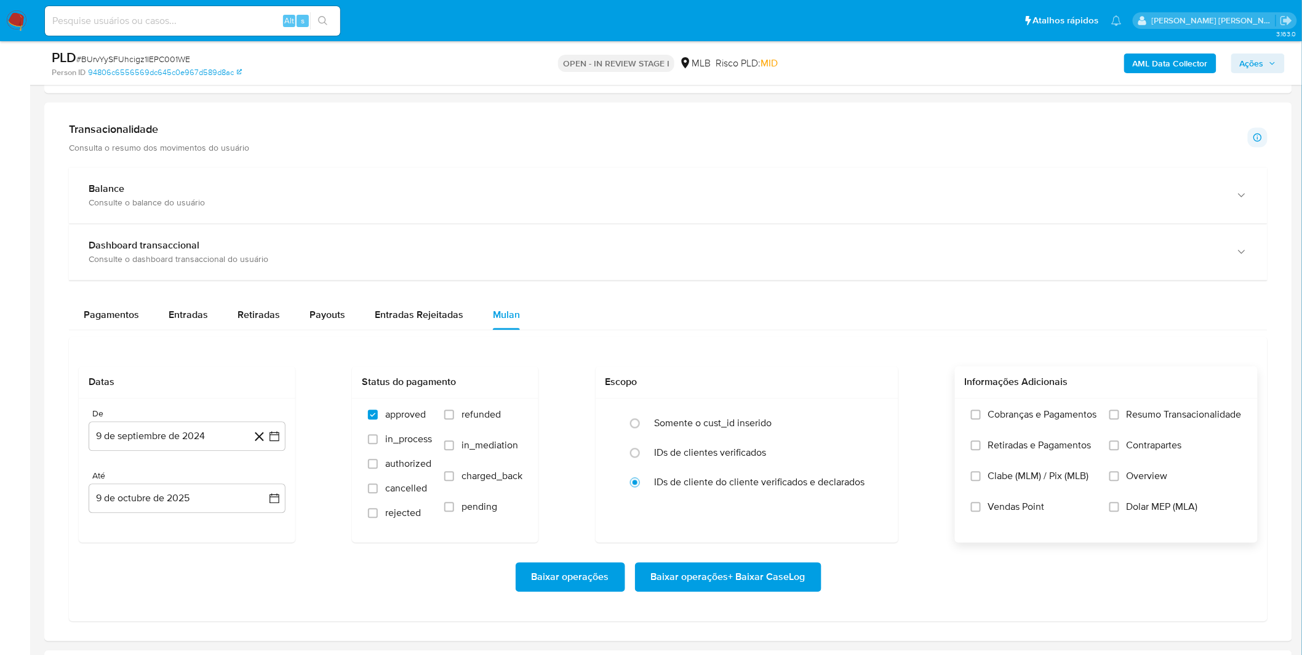
click at [1058, 432] on label "Cobranças e Pagamentos" at bounding box center [1034, 424] width 126 height 31
click at [980, 420] on input "Cobranças e Pagamentos" at bounding box center [976, 415] width 10 height 10
click at [1130, 432] on label "Resumo Transacionalidade" at bounding box center [1175, 424] width 132 height 31
click at [1119, 420] on input "Resumo Transacionalidade" at bounding box center [1114, 415] width 10 height 10
click at [1130, 447] on span "Contrapartes" at bounding box center [1153, 446] width 55 height 12
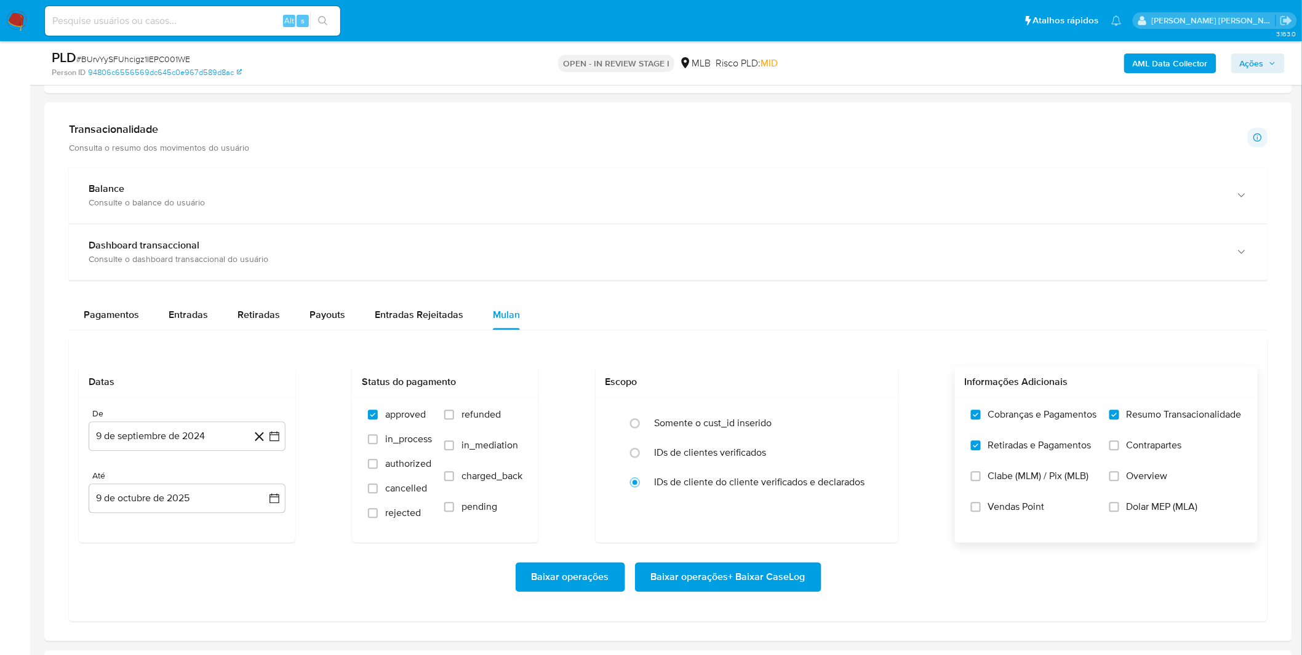
click at [1119, 447] on input "Contrapartes" at bounding box center [1114, 446] width 10 height 10
click at [191, 444] on button "9 de septiembre de 2024" at bounding box center [187, 437] width 197 height 30
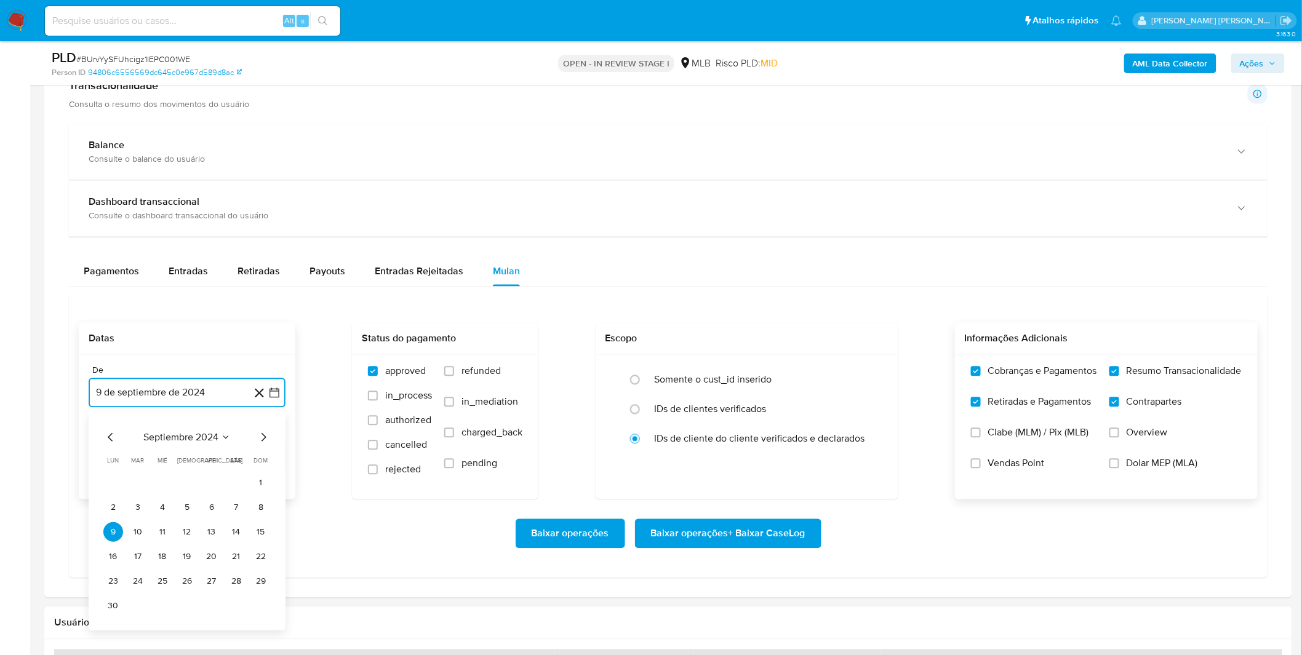
scroll to position [888, 0]
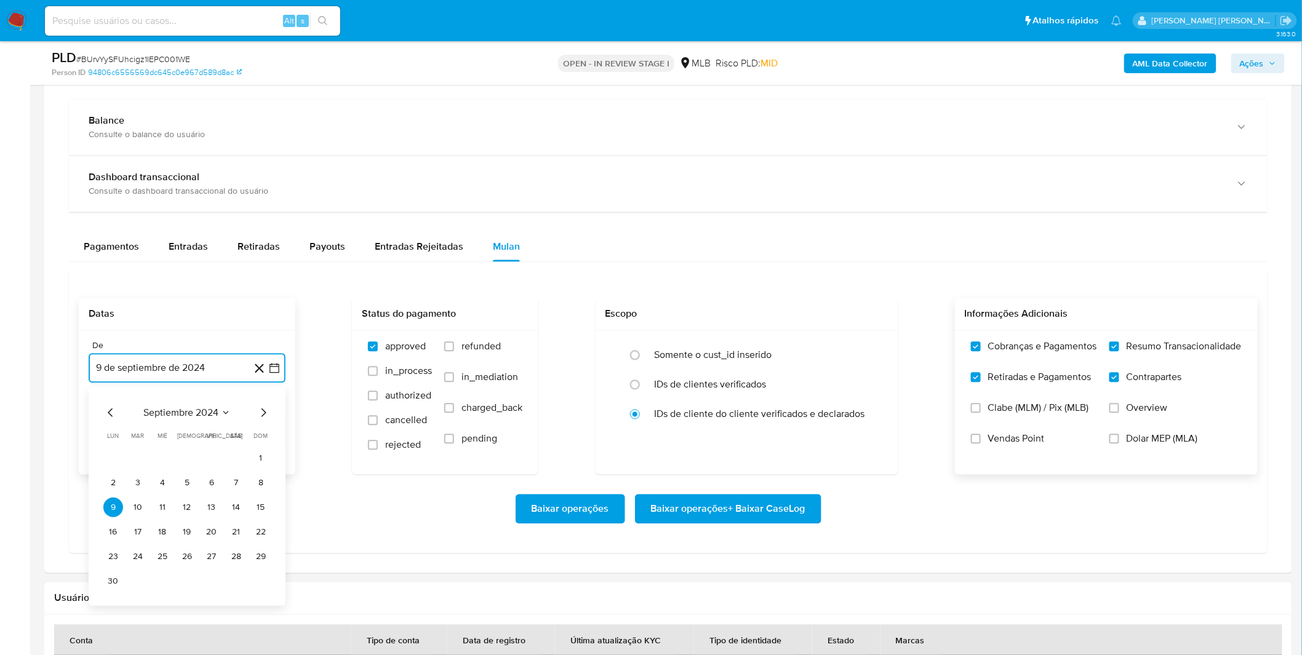
click at [189, 419] on span "septiembre 2024" at bounding box center [180, 413] width 75 height 12
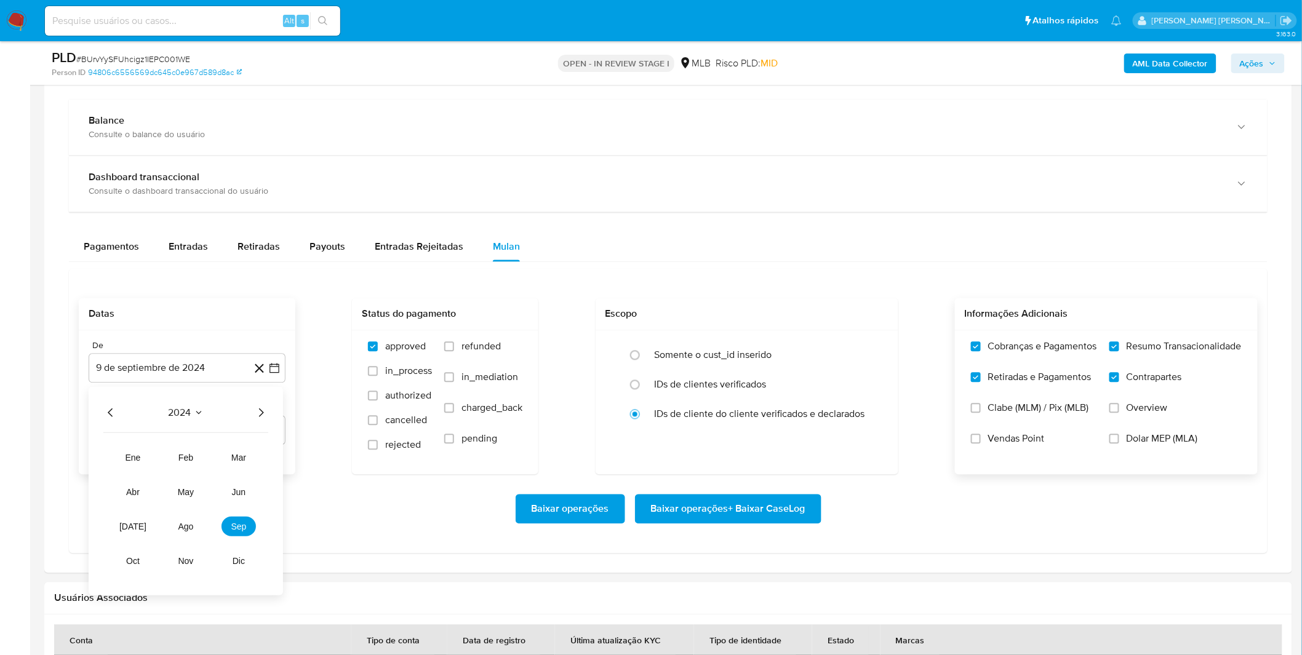
click at [256, 416] on icon "Año siguiente" at bounding box center [260, 412] width 15 height 15
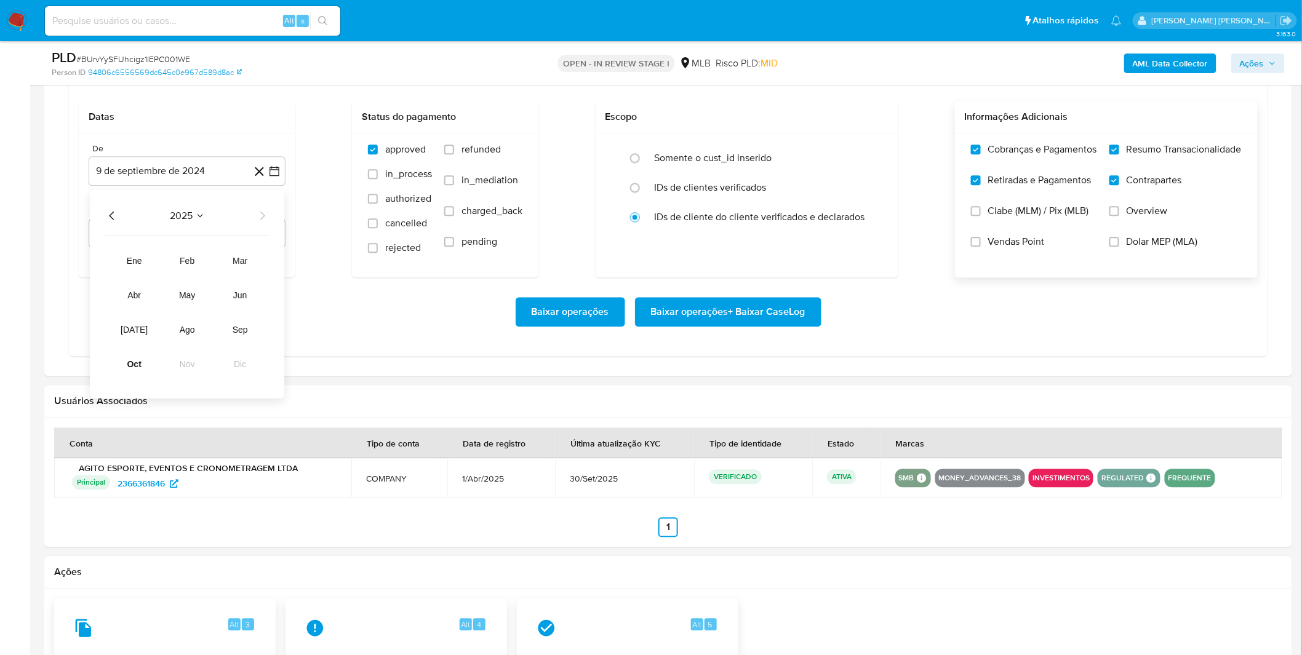
scroll to position [1093, 0]
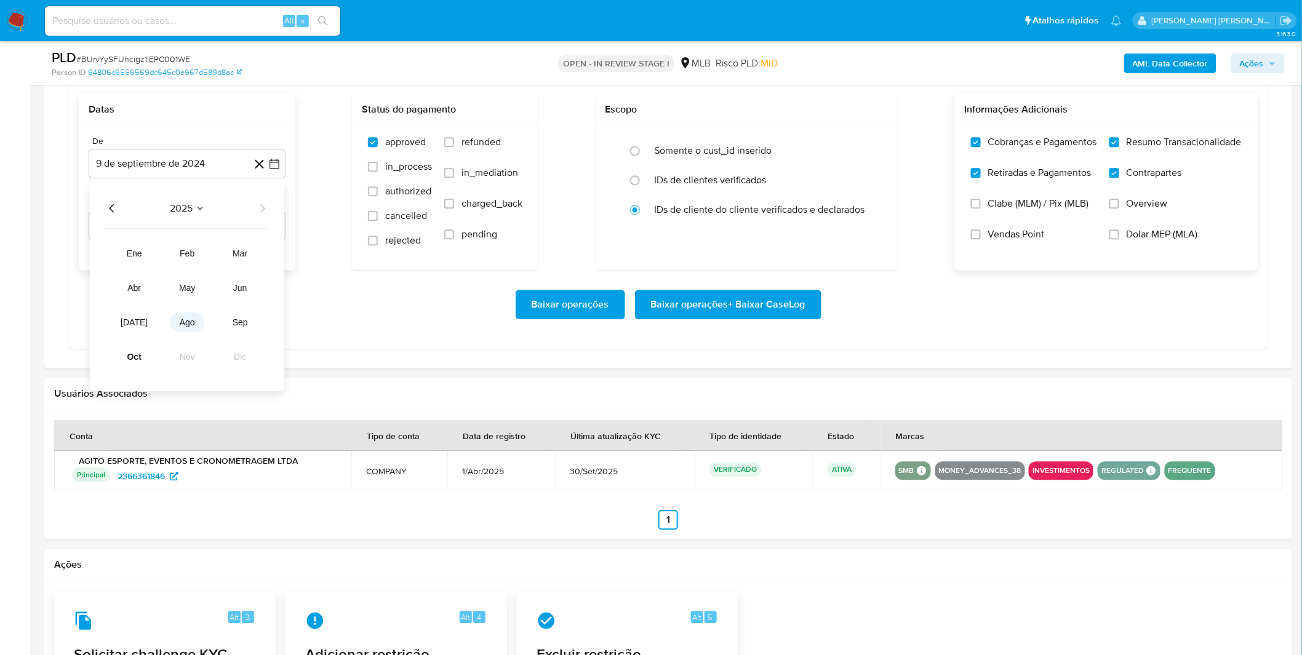
click at [183, 322] on span "ago" at bounding box center [187, 322] width 15 height 10
click at [218, 255] on button "1" at bounding box center [212, 254] width 20 height 20
click at [234, 302] on div "Baixar operações Baixar operações + Baixar CaseLog" at bounding box center [668, 305] width 1179 height 30
click at [784, 316] on span "Baixar operações + Baixar CaseLog" at bounding box center [728, 304] width 154 height 27
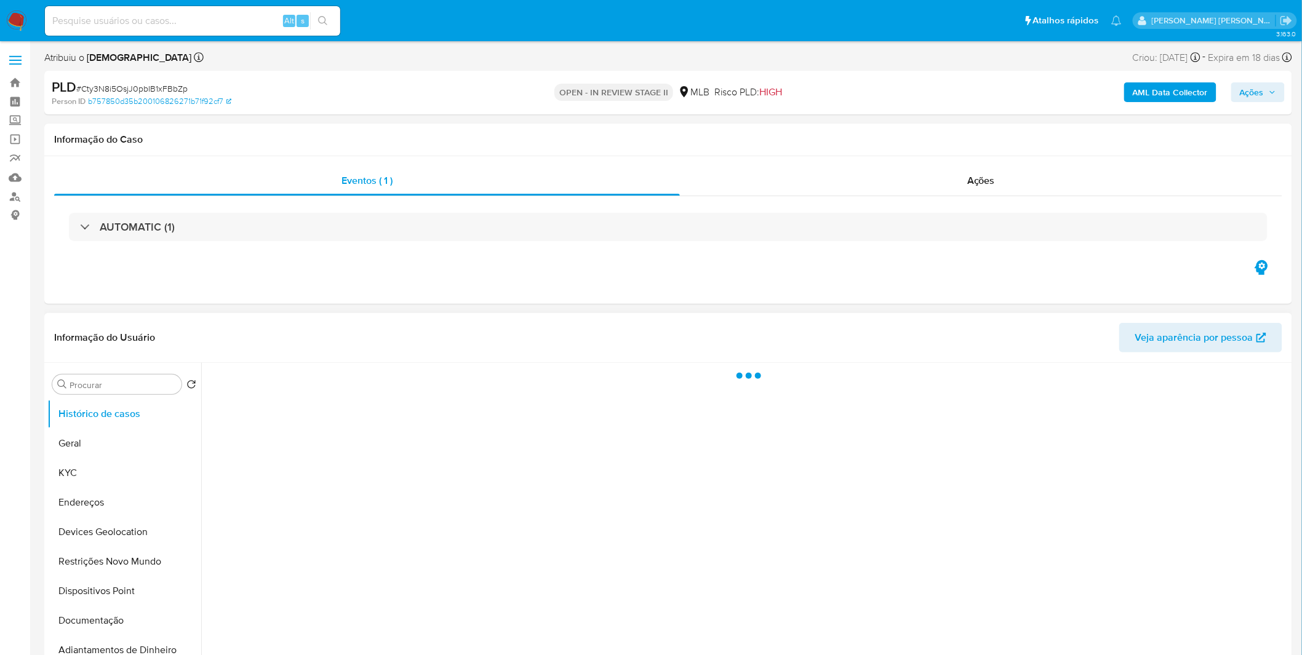
select select "10"
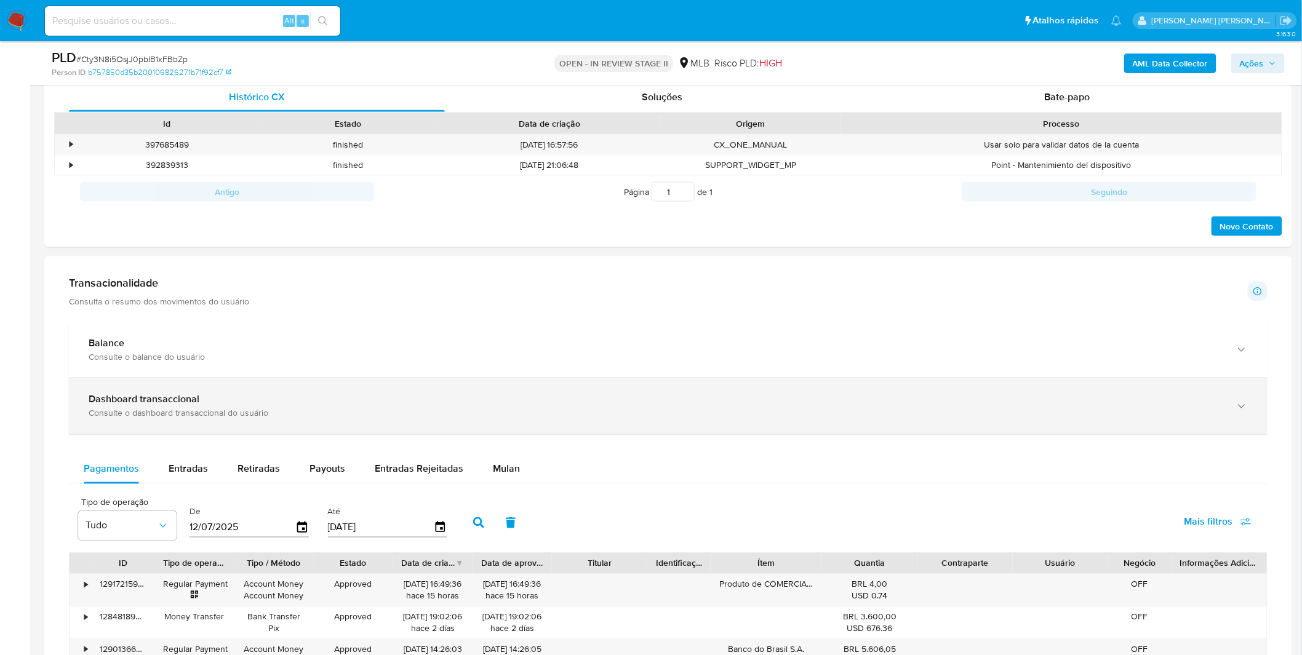
scroll to position [615, 0]
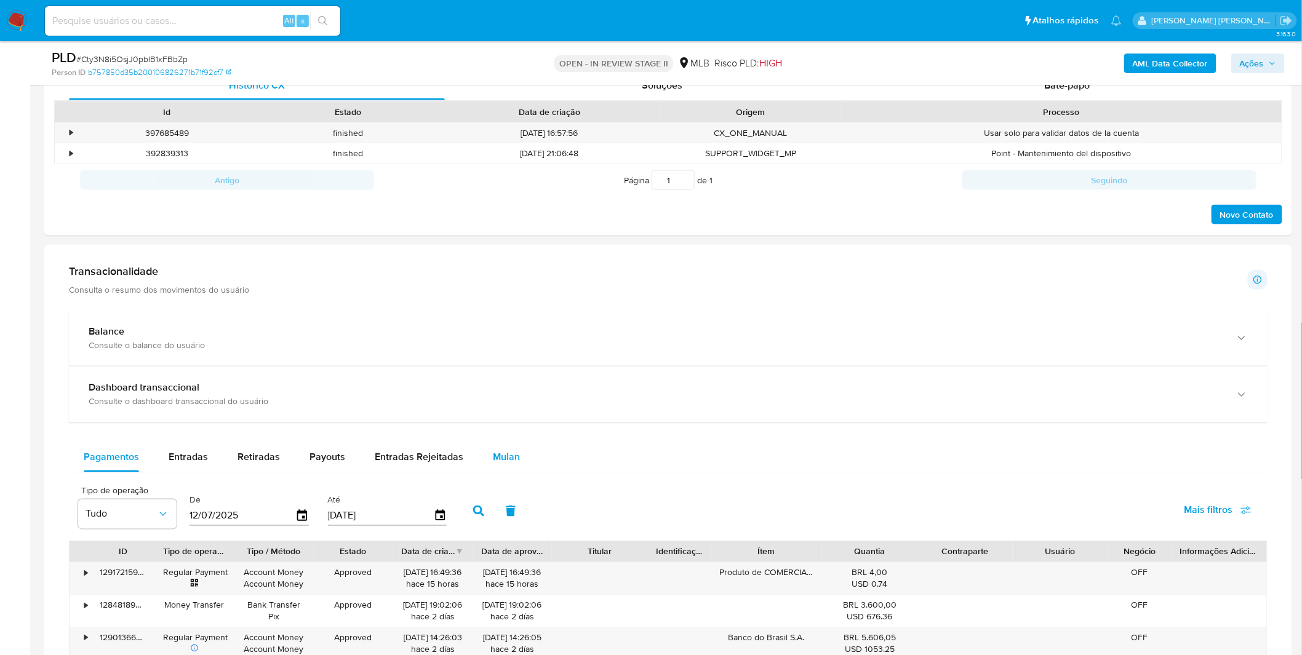
click at [496, 456] on span "Mulan" at bounding box center [506, 457] width 27 height 14
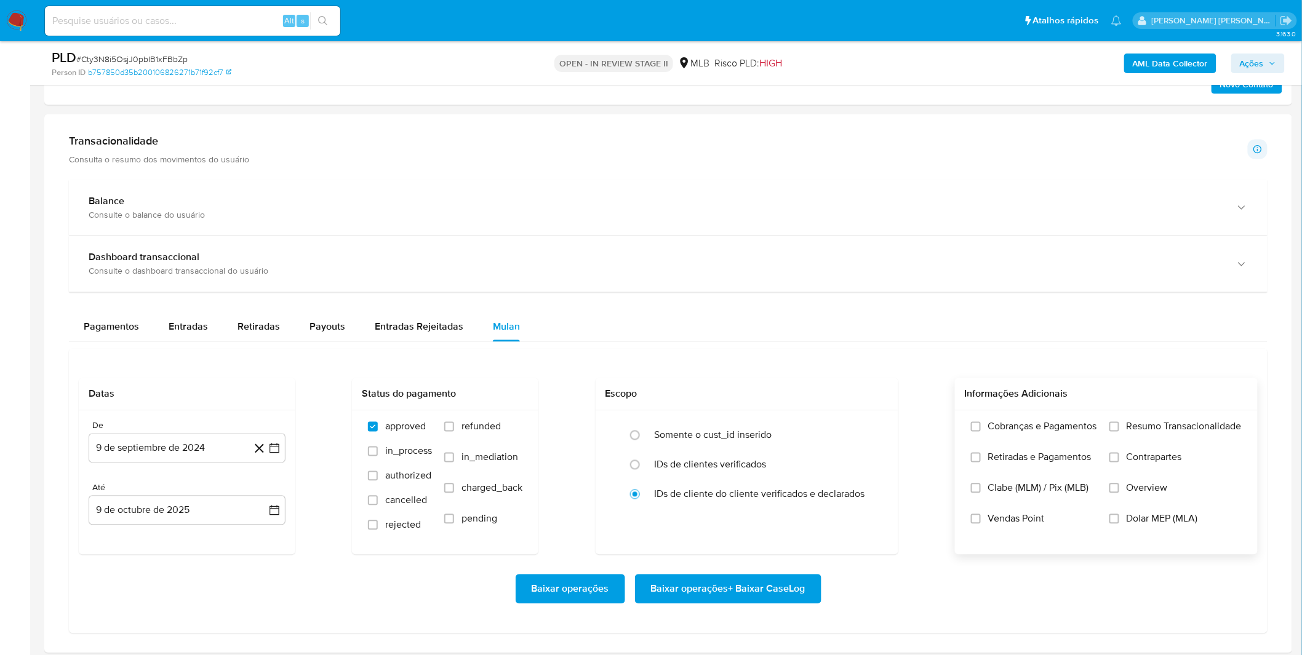
scroll to position [752, 0]
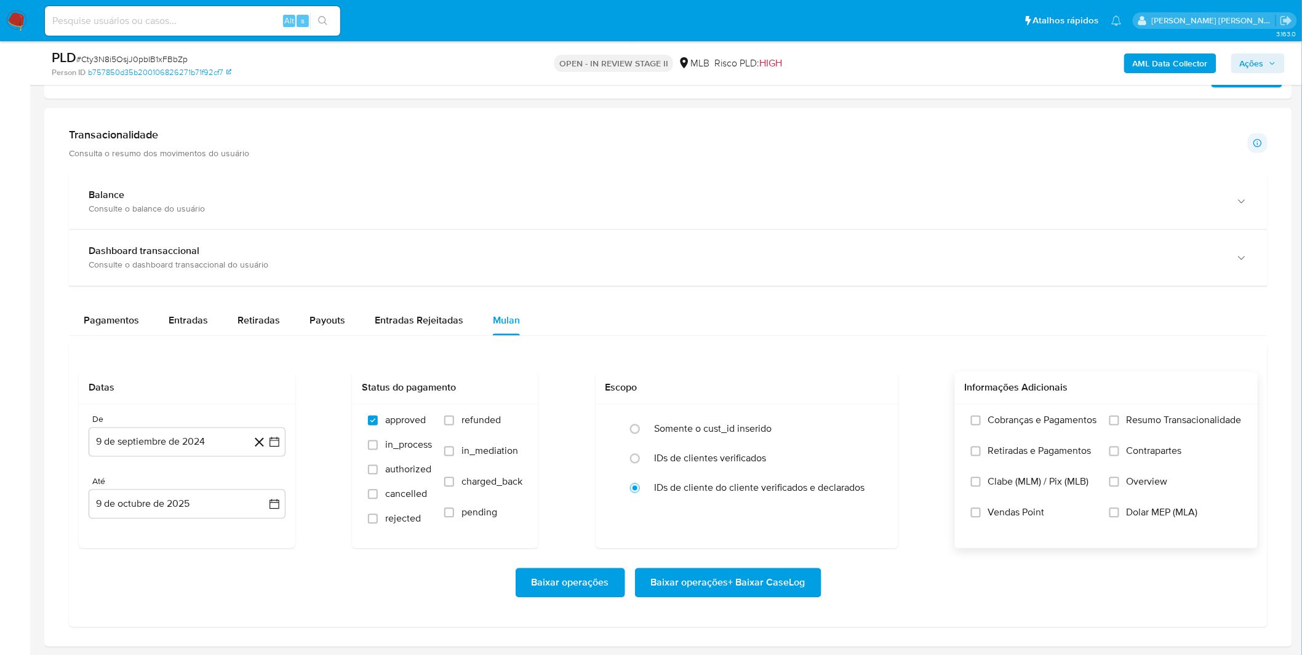
click at [1078, 427] on span "Cobranças e Pagamentos" at bounding box center [1042, 421] width 109 height 12
click at [980, 426] on input "Cobranças e Pagamentos" at bounding box center [976, 421] width 10 height 10
click at [1078, 457] on span "Retiradas e Pagamentos" at bounding box center [1039, 451] width 103 height 12
click at [980, 456] on input "Retiradas e Pagamentos" at bounding box center [976, 452] width 10 height 10
click at [1116, 439] on label "Resumo Transacionalidade" at bounding box center [1175, 430] width 132 height 31
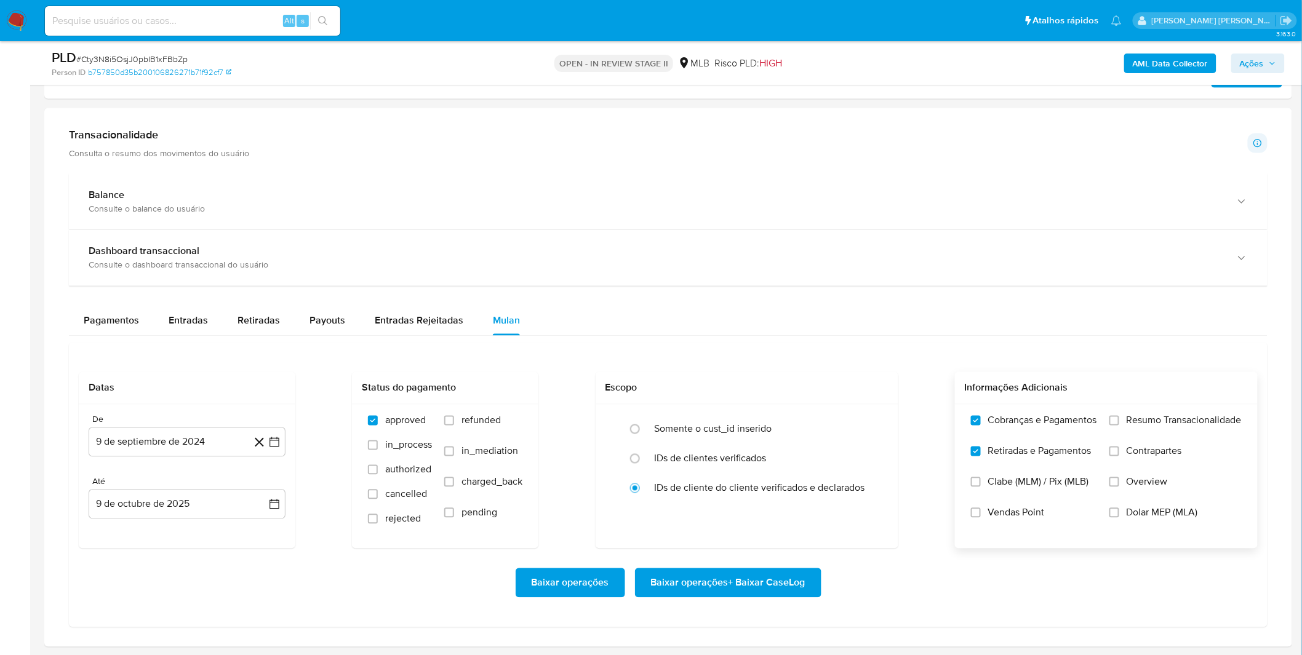
click at [1116, 426] on input "Resumo Transacionalidade" at bounding box center [1114, 421] width 10 height 10
click at [1122, 461] on label "Contrapartes" at bounding box center [1175, 460] width 132 height 31
click at [1165, 439] on label "Resumo Transacionalidade" at bounding box center [1175, 430] width 132 height 31
click at [1119, 426] on input "Resumo Transacionalidade" at bounding box center [1114, 421] width 10 height 10
click at [1163, 450] on span "Contrapartes" at bounding box center [1153, 451] width 55 height 12
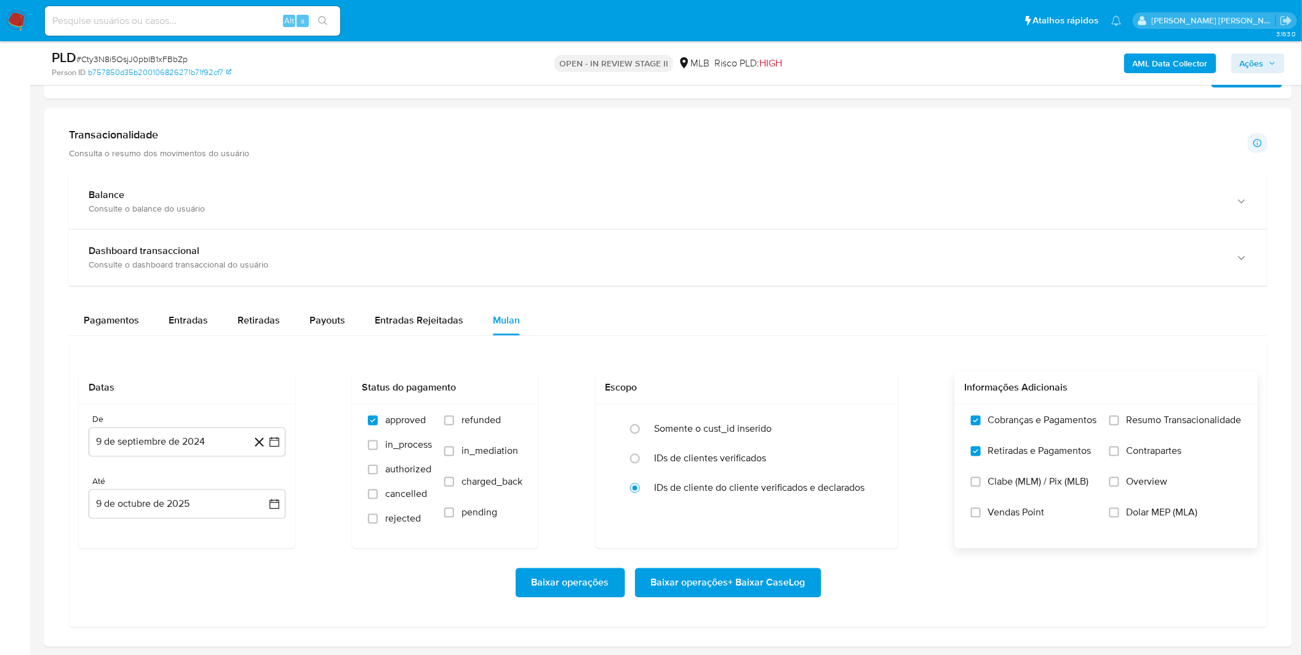
click at [1119, 450] on input "Contrapartes" at bounding box center [1114, 452] width 10 height 10
click at [1161, 426] on span "Resumo Transacionalidade" at bounding box center [1183, 421] width 115 height 12
click at [1119, 426] on input "Resumo Transacionalidade" at bounding box center [1114, 421] width 10 height 10
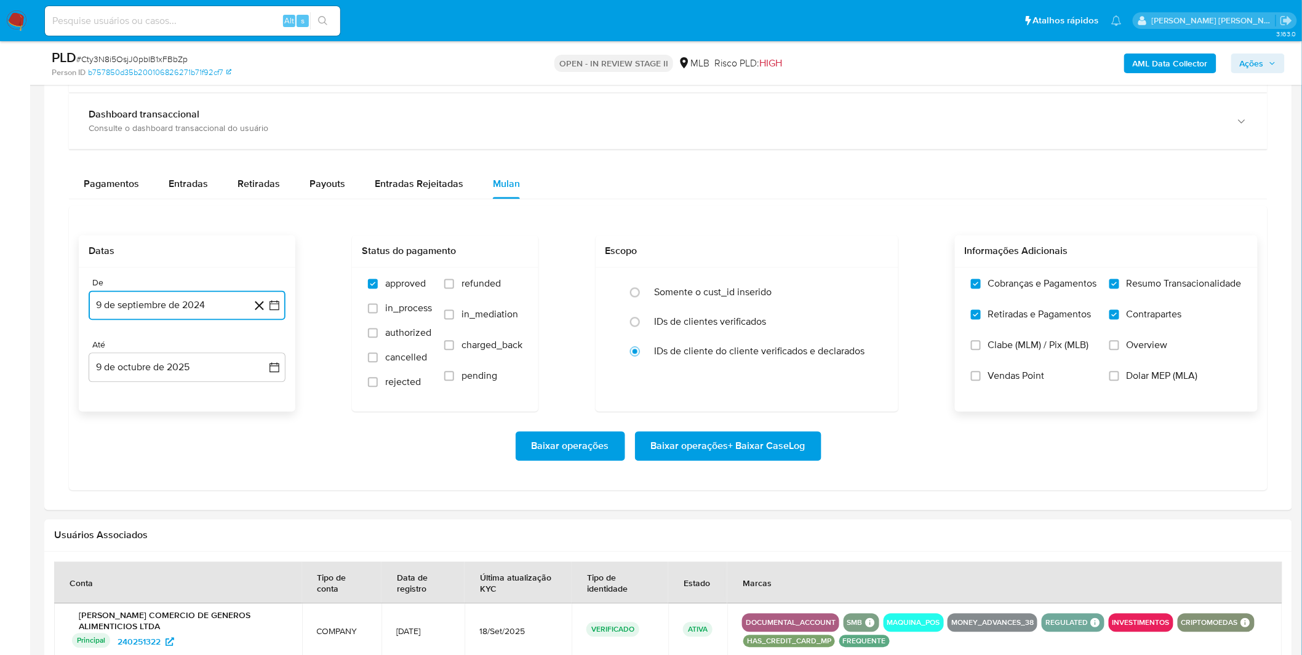
click at [185, 303] on button "9 de septiembre de 2024" at bounding box center [187, 306] width 197 height 30
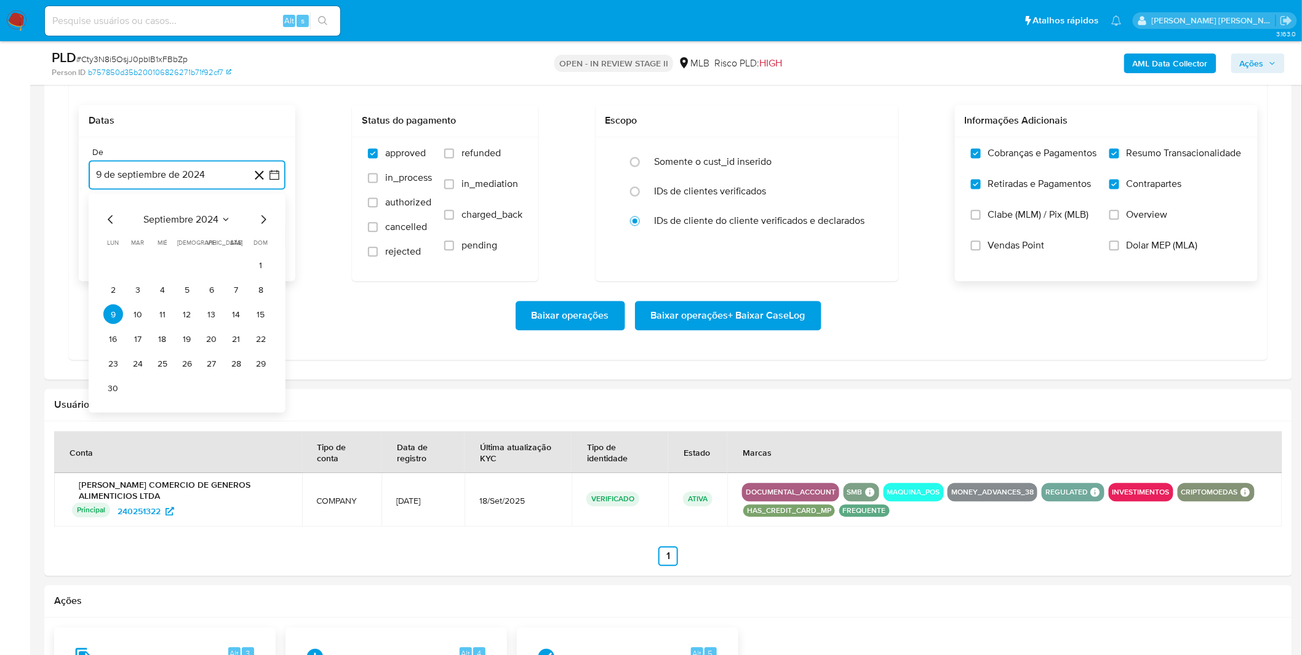
scroll to position [1025, 0]
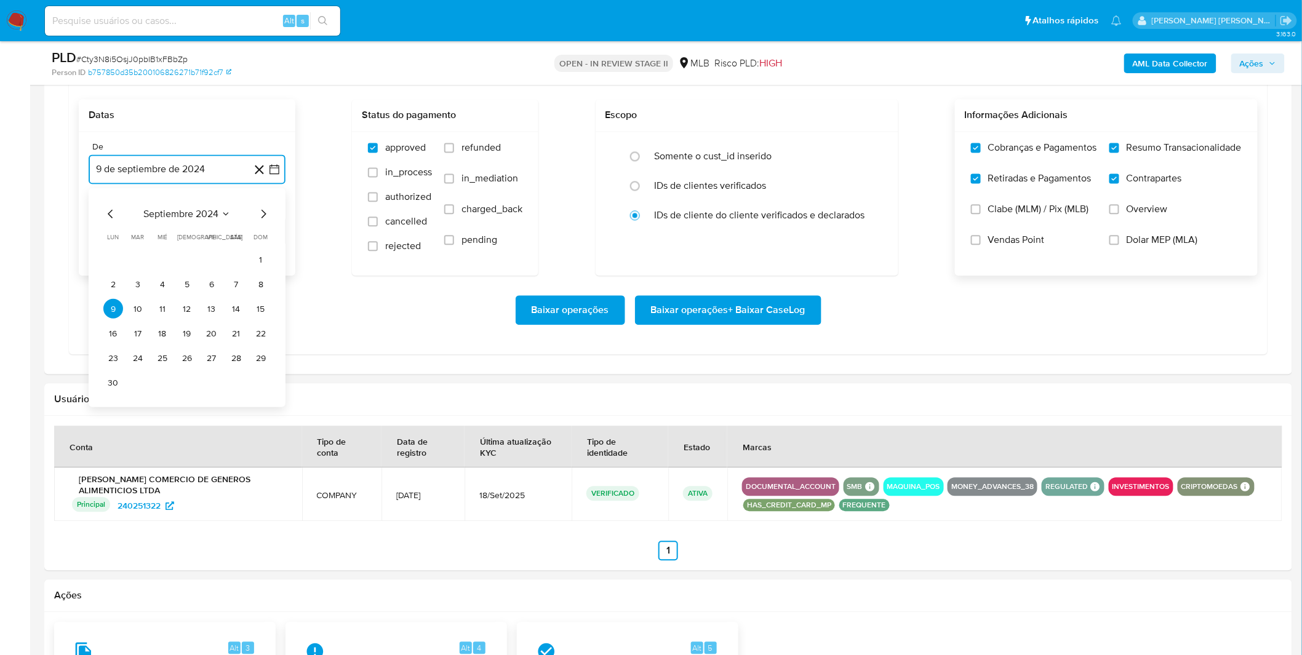
click at [193, 218] on span "septiembre 2024" at bounding box center [180, 214] width 75 height 12
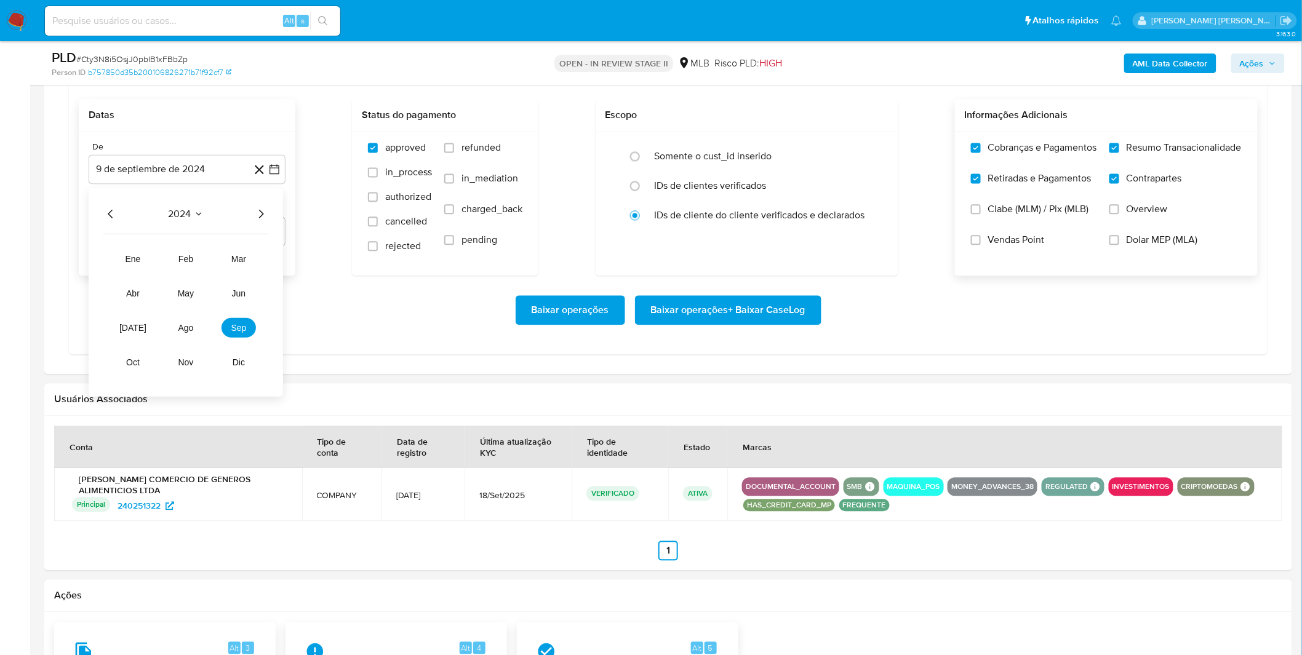
click at [255, 218] on icon "Año siguiente" at bounding box center [260, 214] width 15 height 15
click at [189, 330] on span "ago" at bounding box center [185, 328] width 15 height 10
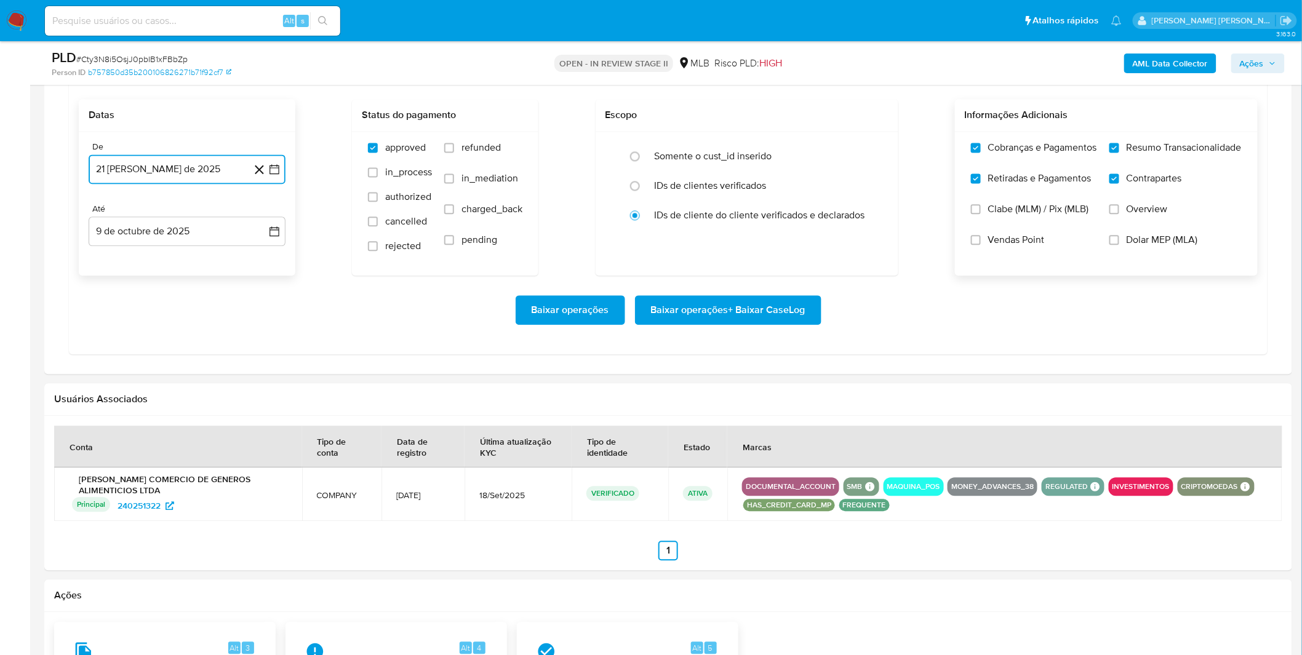
click at [193, 178] on button "21 de agosto de 2025" at bounding box center [187, 169] width 197 height 30
click at [204, 255] on button "1" at bounding box center [212, 260] width 20 height 20
drag, startPoint x: 188, startPoint y: 302, endPoint x: 197, endPoint y: 303, distance: 9.3
click at [189, 302] on div "Baixar operações Baixar operações + Baixar CaseLog" at bounding box center [668, 310] width 1179 height 30
click at [682, 320] on span "Baixar operações + Baixar CaseLog" at bounding box center [728, 309] width 154 height 27
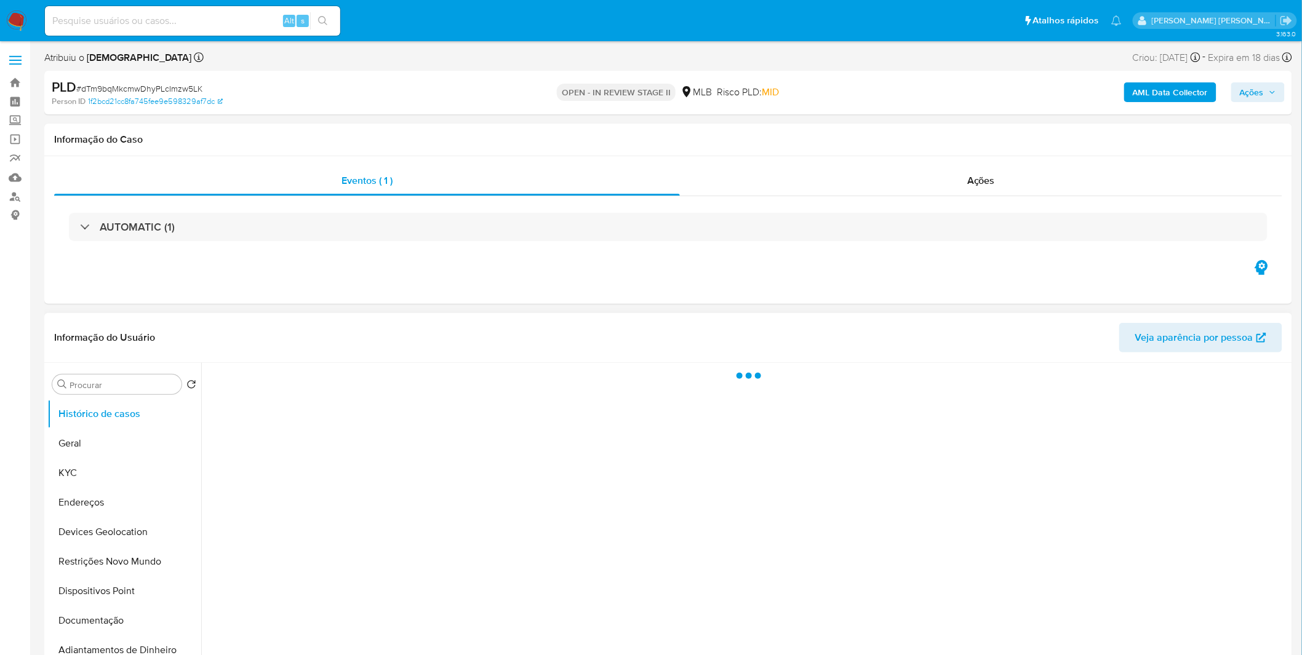
select select "10"
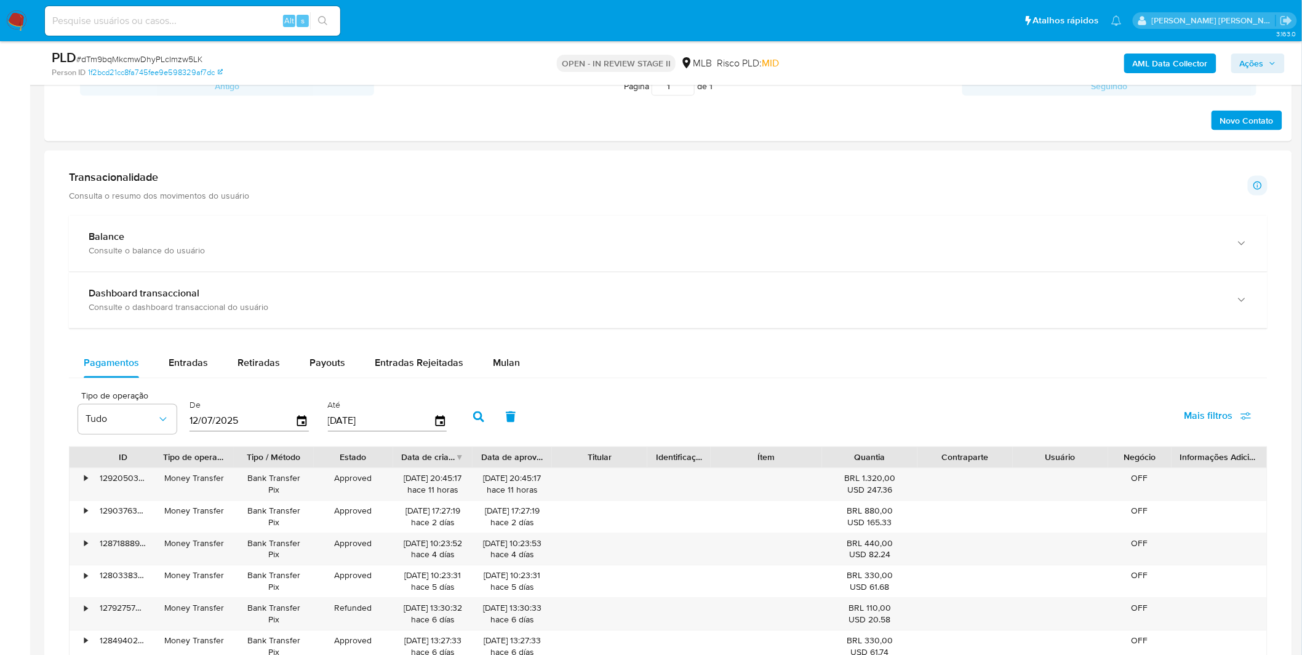
scroll to position [820, 0]
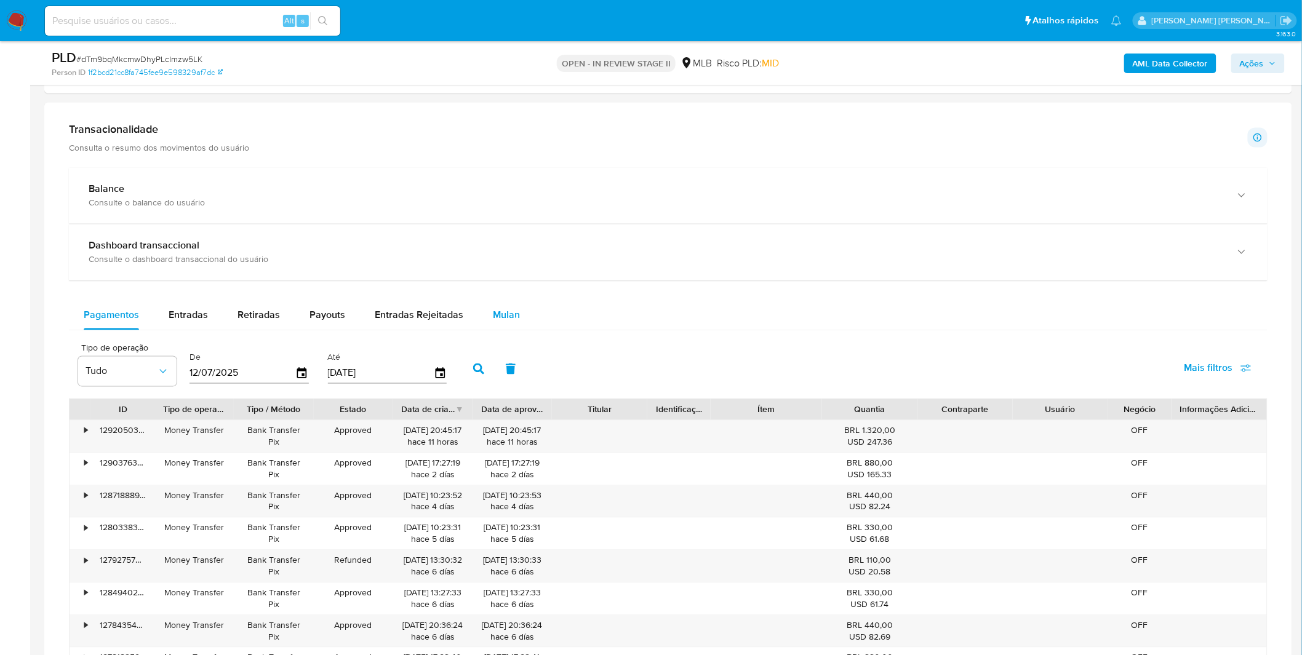
click at [515, 319] on button "Mulan" at bounding box center [506, 316] width 57 height 30
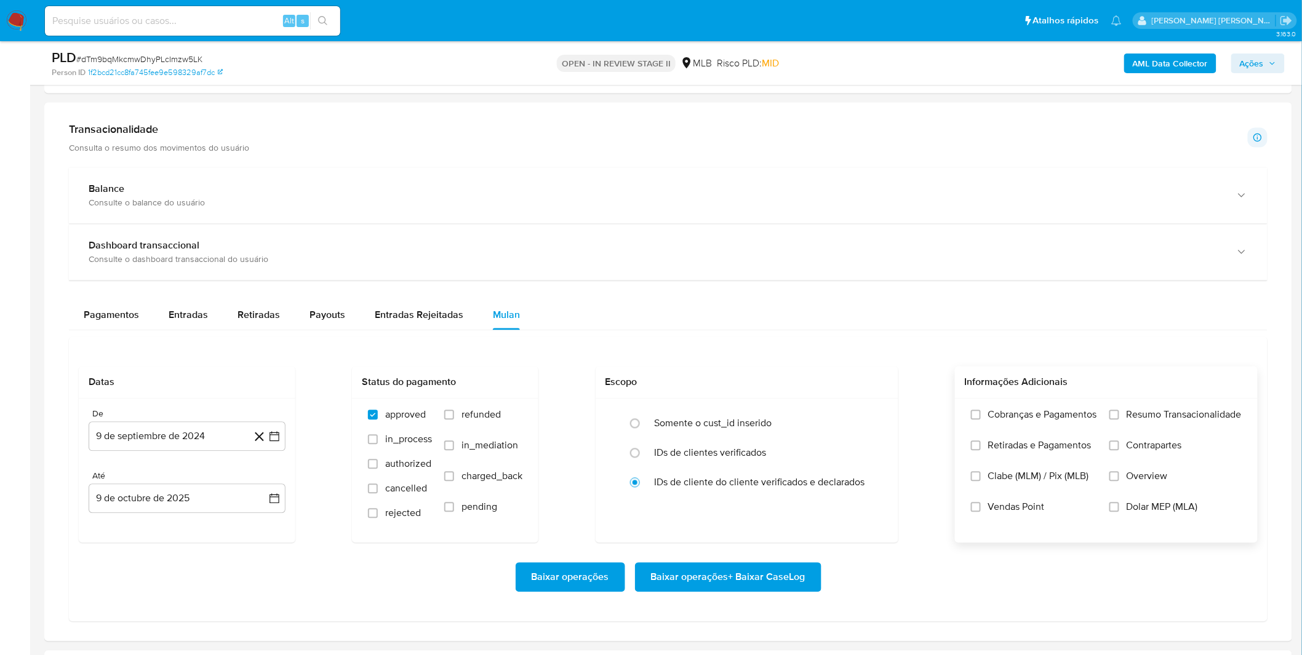
click at [995, 413] on span "Cobranças e Pagamentos" at bounding box center [1042, 415] width 109 height 12
click at [1000, 435] on label "Cobranças e Pagamentos" at bounding box center [1034, 424] width 126 height 31
click at [980, 420] on input "Cobranças e Pagamentos" at bounding box center [976, 415] width 10 height 10
click at [999, 459] on label "Retiradas e Pagamentos" at bounding box center [1034, 455] width 126 height 31
click at [980, 451] on input "Retiradas e Pagamentos" at bounding box center [976, 446] width 10 height 10
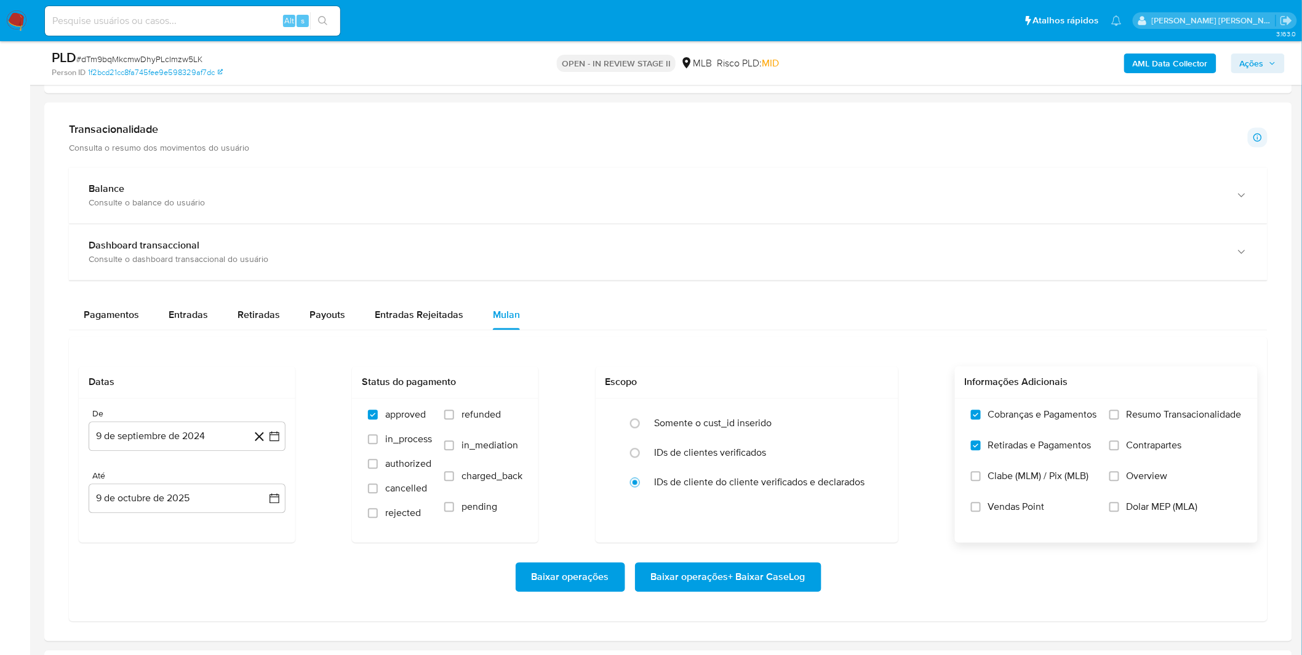
click at [1102, 429] on div "Cobranças e Pagamentos Retiradas e Pagamentos [PERSON_NAME] (MLM) / Pix (MLB) V…" at bounding box center [1105, 470] width 283 height 123
click at [1126, 423] on label "Resumo Transacionalidade" at bounding box center [1175, 424] width 132 height 31
click at [1119, 420] on input "Resumo Transacionalidade" at bounding box center [1114, 415] width 10 height 10
click at [1124, 451] on label "Contrapartes" at bounding box center [1175, 455] width 132 height 31
click at [1119, 451] on input "Contrapartes" at bounding box center [1114, 446] width 10 height 10
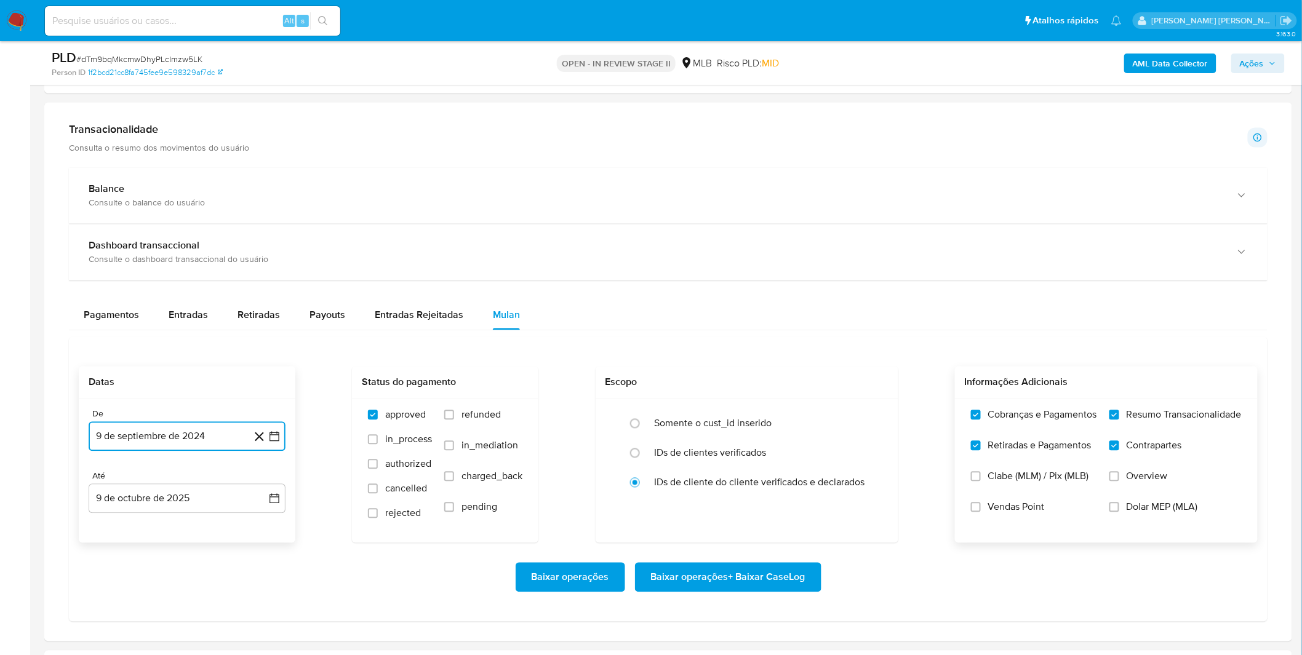
click at [148, 425] on button "9 de septiembre de 2024" at bounding box center [187, 437] width 197 height 30
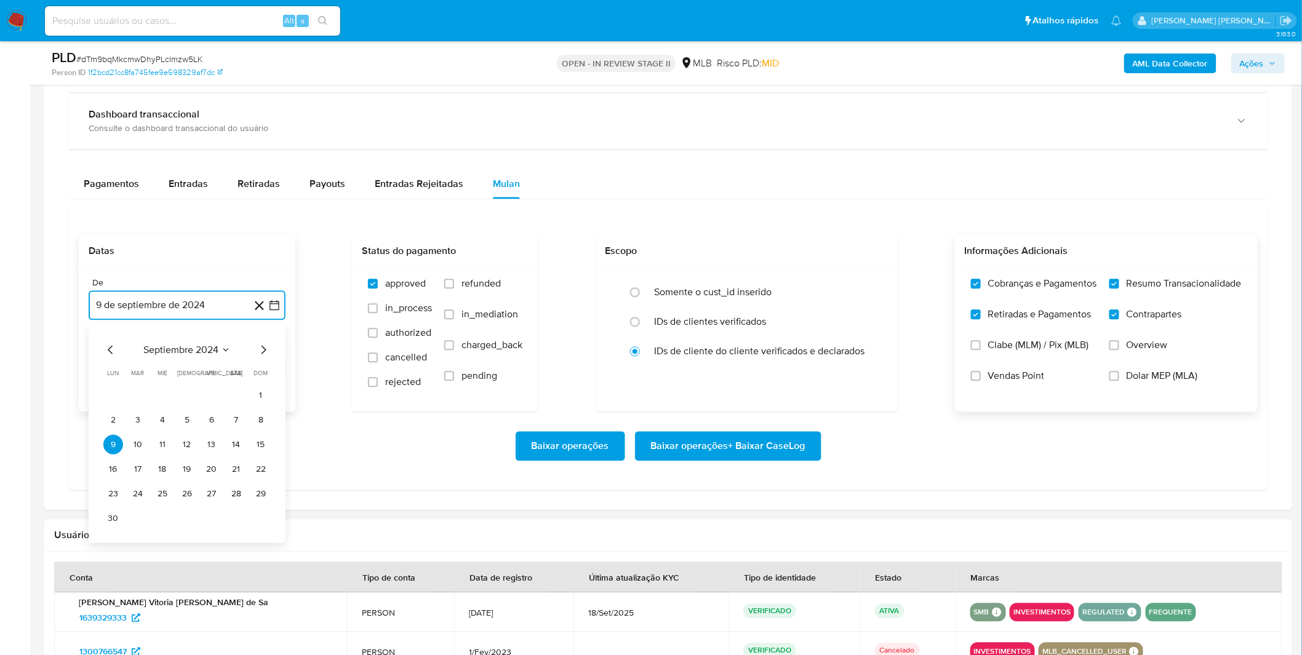
scroll to position [956, 0]
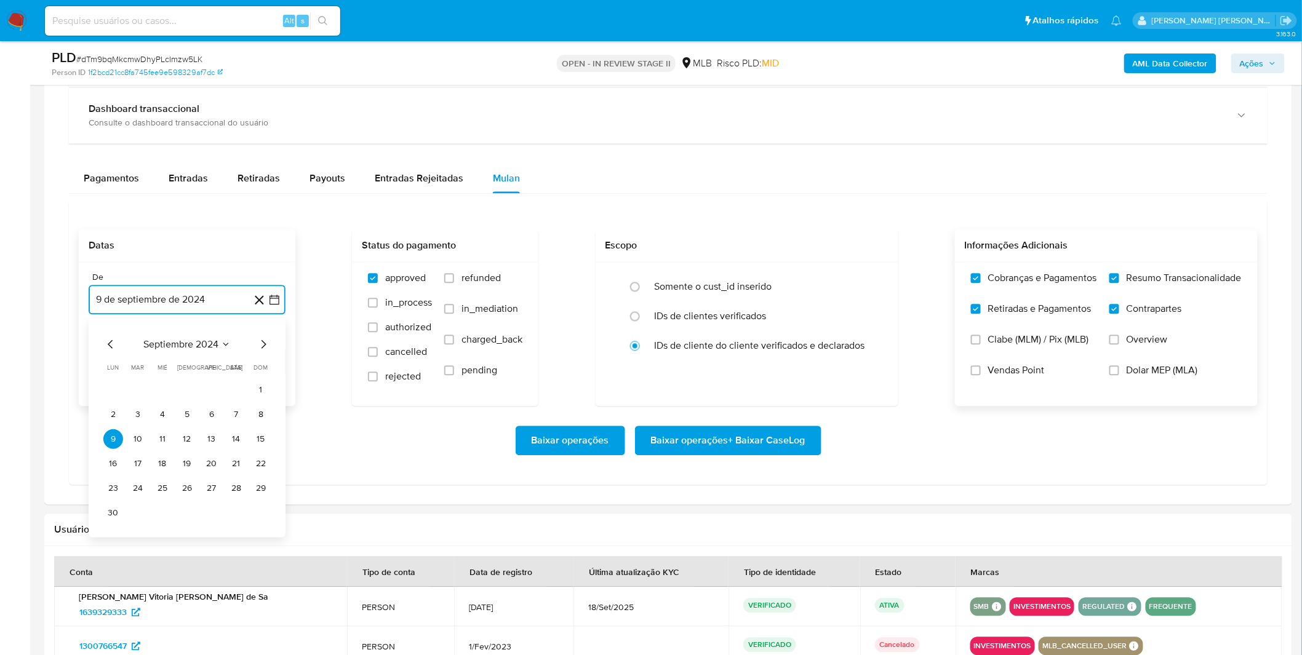
click at [187, 341] on span "septiembre 2024" at bounding box center [180, 344] width 75 height 12
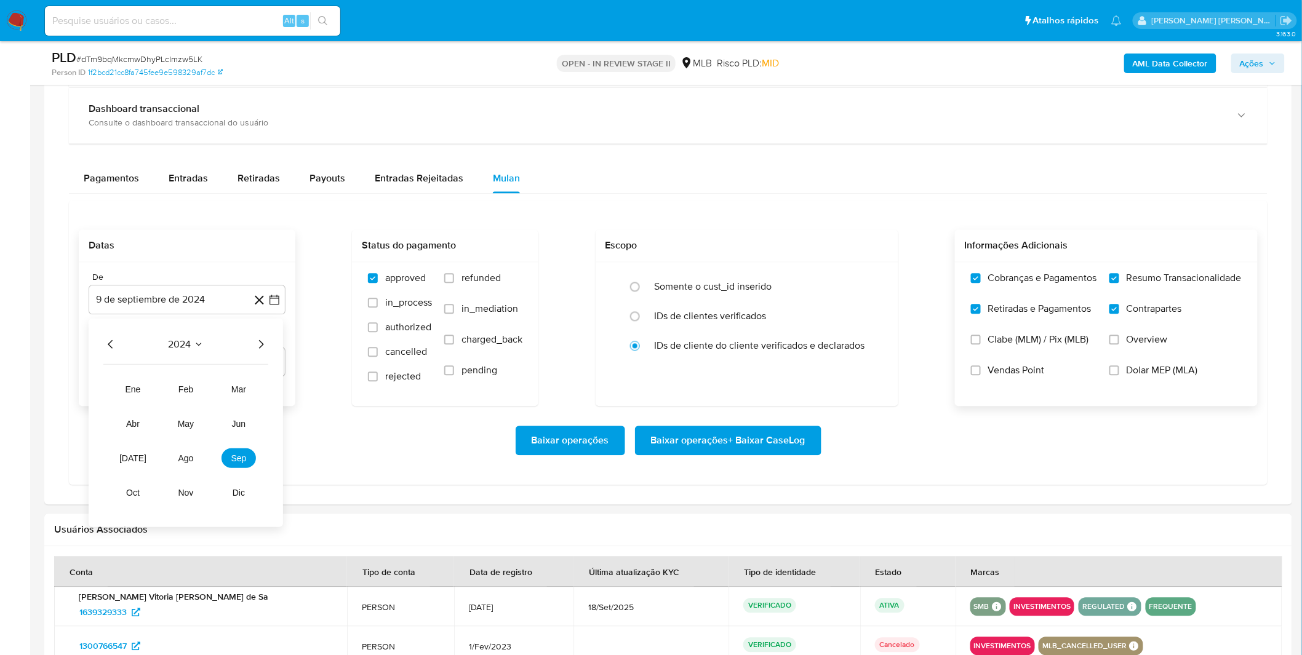
click at [258, 352] on div "2024 2024 ene feb mar abr may jun jul ago sep oct nov dic" at bounding box center [186, 423] width 194 height 209
click at [266, 351] on icon "Año siguiente" at bounding box center [260, 344] width 15 height 15
click at [185, 463] on span "ago" at bounding box center [185, 458] width 15 height 10
click at [207, 392] on button "1" at bounding box center [212, 390] width 20 height 20
click at [199, 427] on div "Baixar operações Baixar operações + Baixar CaseLog" at bounding box center [668, 441] width 1179 height 30
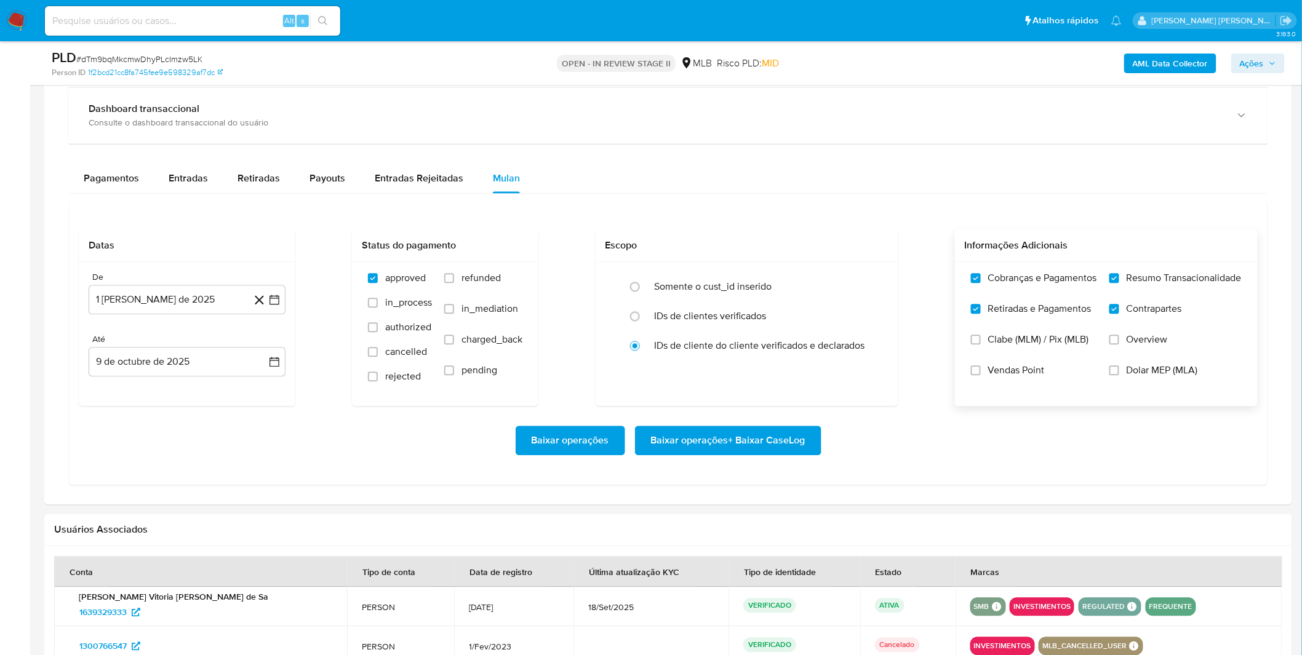
click at [199, 427] on div "Baixar operações Baixar operações + Baixar CaseLog" at bounding box center [668, 441] width 1179 height 30
click at [841, 455] on div "Baixar operações Baixar operações + Baixar CaseLog" at bounding box center [668, 441] width 1179 height 30
click at [807, 442] on button "Baixar operações + Baixar CaseLog" at bounding box center [728, 441] width 186 height 30
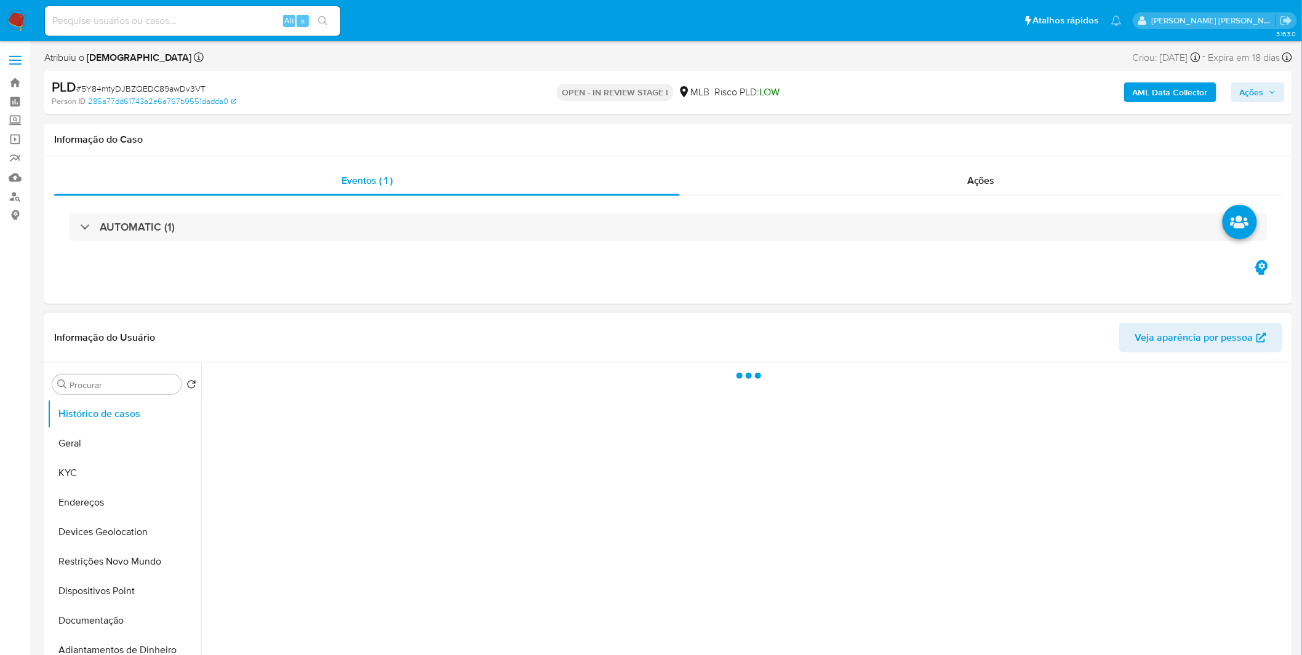
select select "10"
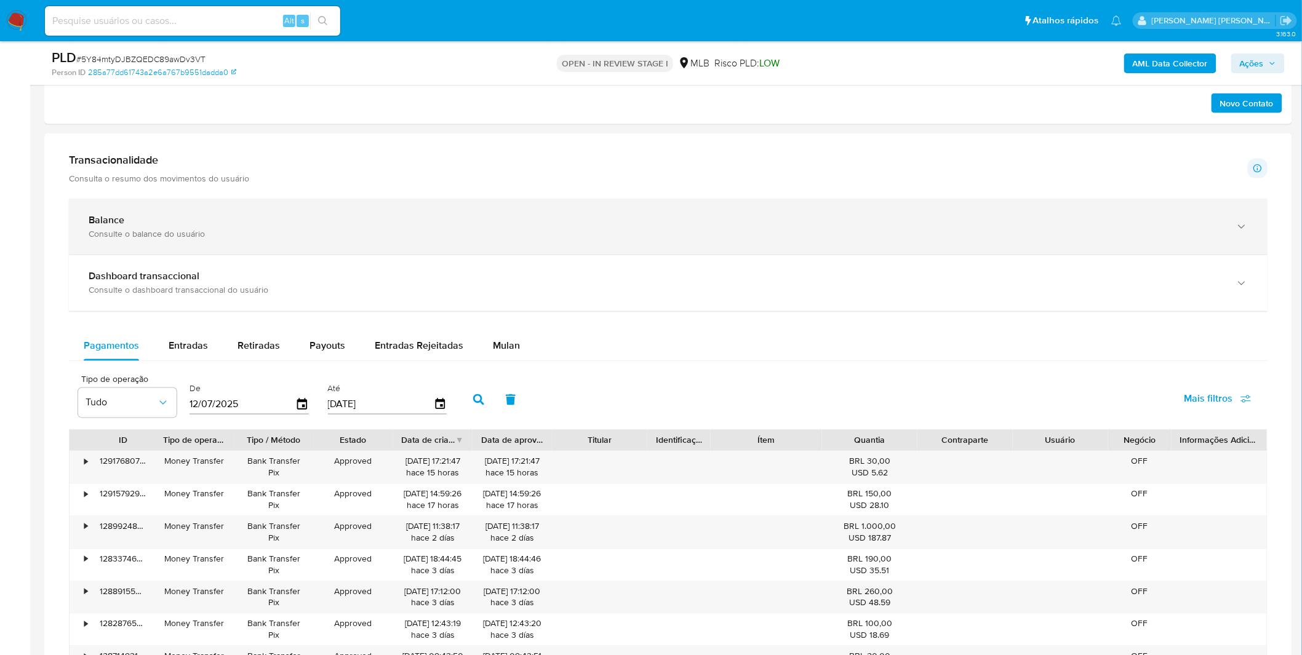
scroll to position [820, 0]
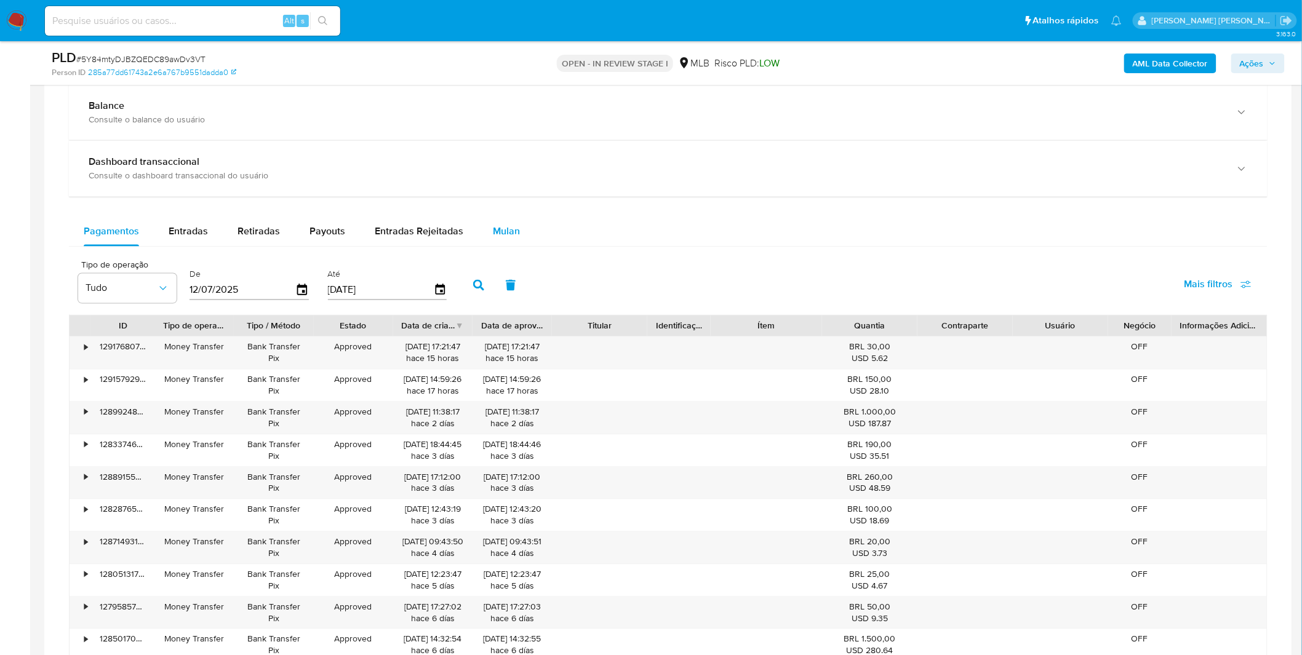
click at [483, 242] on button "Mulan" at bounding box center [506, 232] width 57 height 30
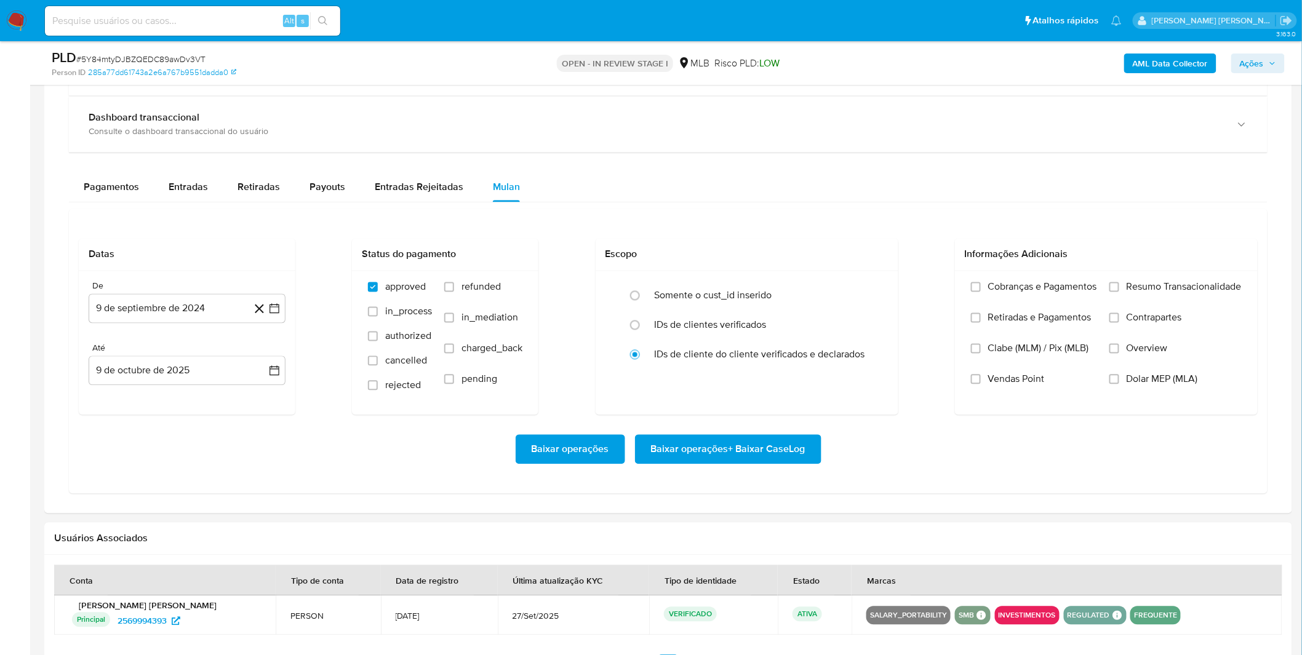
scroll to position [888, 0]
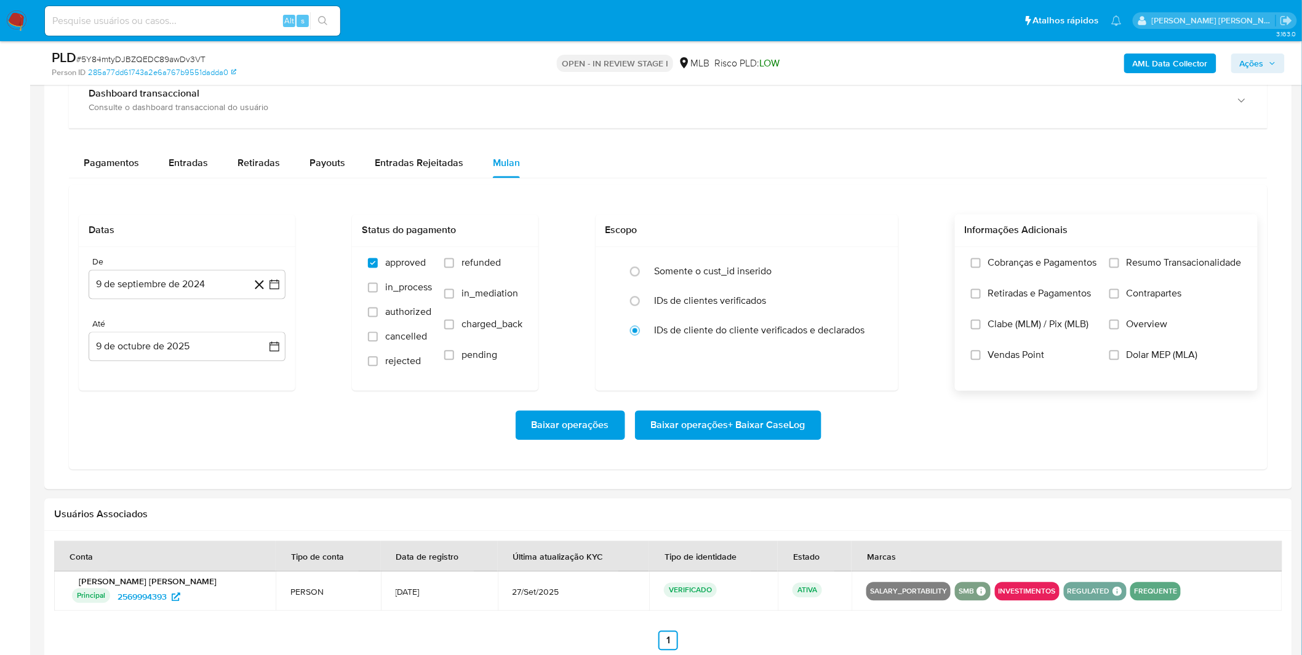
click at [1000, 269] on span "Cobranças e Pagamentos" at bounding box center [1042, 263] width 109 height 12
click at [980, 268] on input "Cobranças e Pagamentos" at bounding box center [976, 263] width 10 height 10
click at [1006, 304] on label "Retiradas e Pagamentos" at bounding box center [1034, 303] width 126 height 31
click at [980, 299] on input "Retiradas e Pagamentos" at bounding box center [976, 294] width 10 height 10
click at [1160, 282] on label "Resumo Transacionalidade" at bounding box center [1175, 272] width 132 height 31
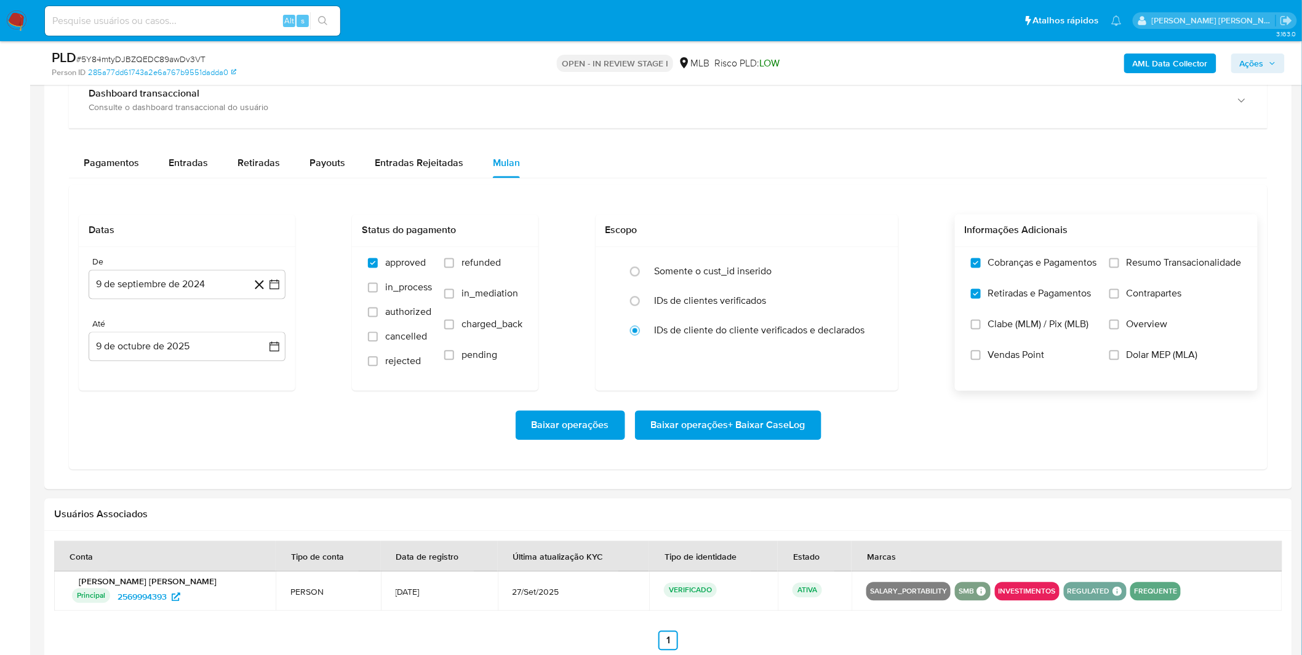
click at [1119, 268] on input "Resumo Transacionalidade" at bounding box center [1114, 263] width 10 height 10
click at [1152, 304] on label "Contrapartes" at bounding box center [1175, 303] width 132 height 31
click at [1119, 299] on input "Contrapartes" at bounding box center [1114, 294] width 10 height 10
click at [207, 296] on button "9 de septiembre de 2024" at bounding box center [187, 285] width 197 height 30
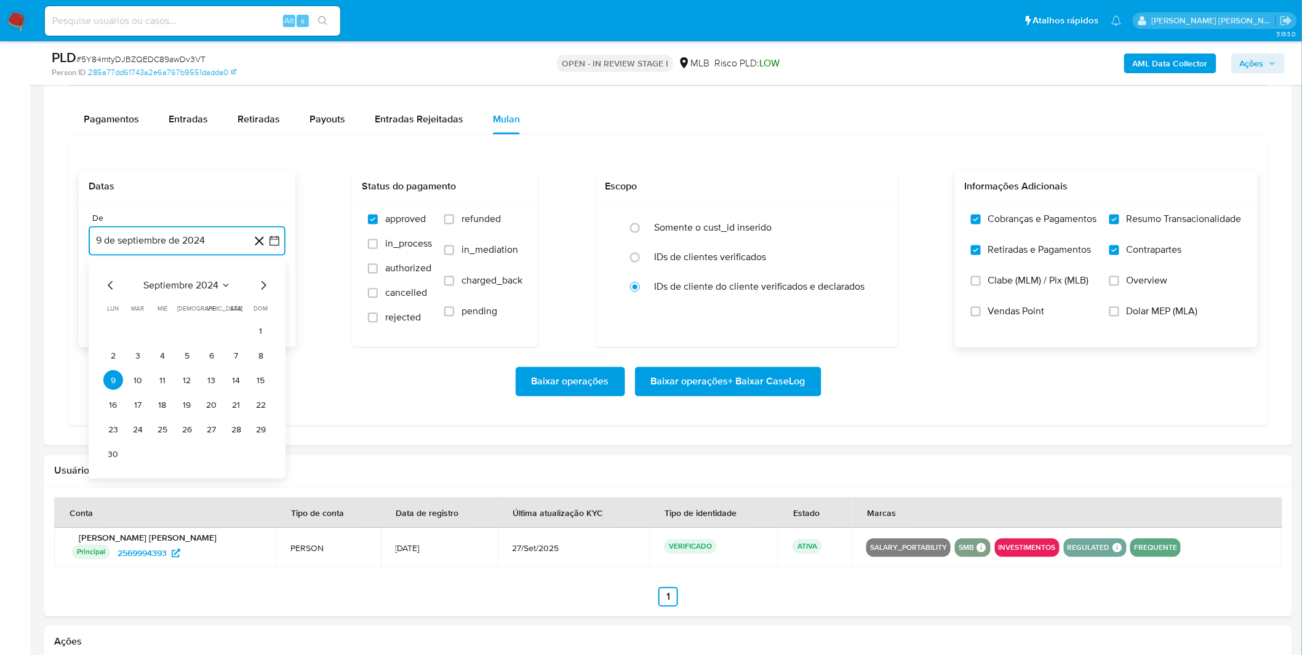
scroll to position [956, 0]
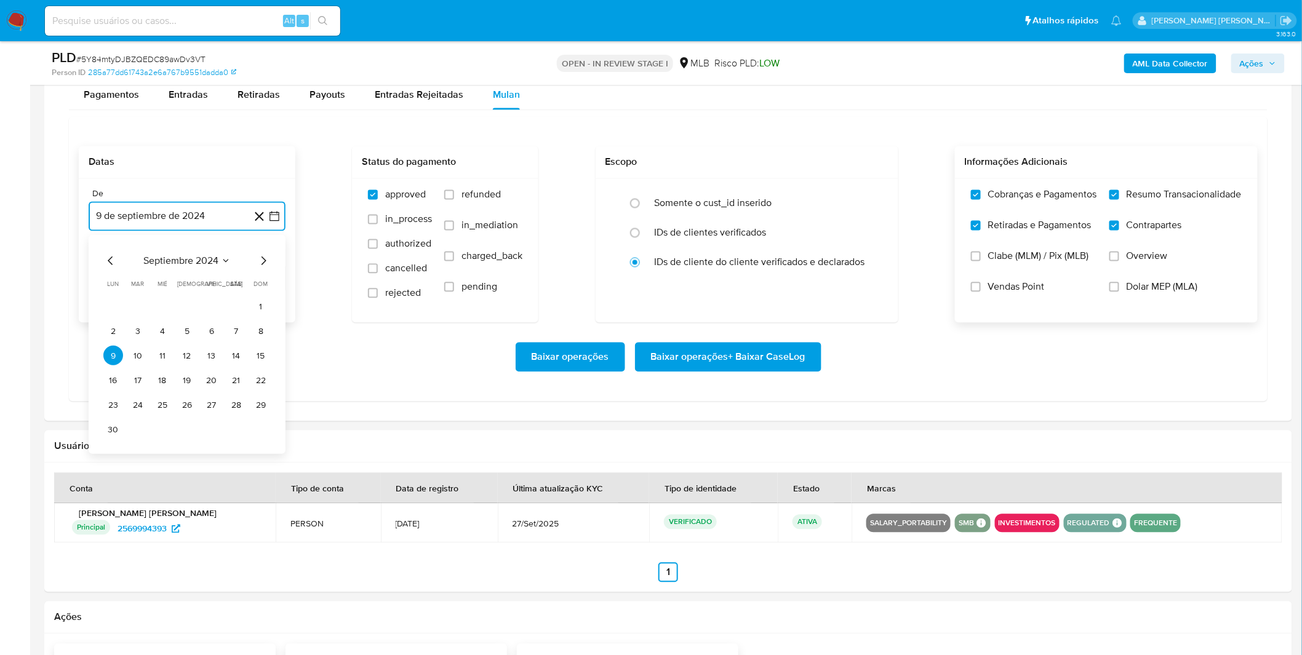
click at [186, 268] on span "septiembre 2024" at bounding box center [180, 261] width 75 height 12
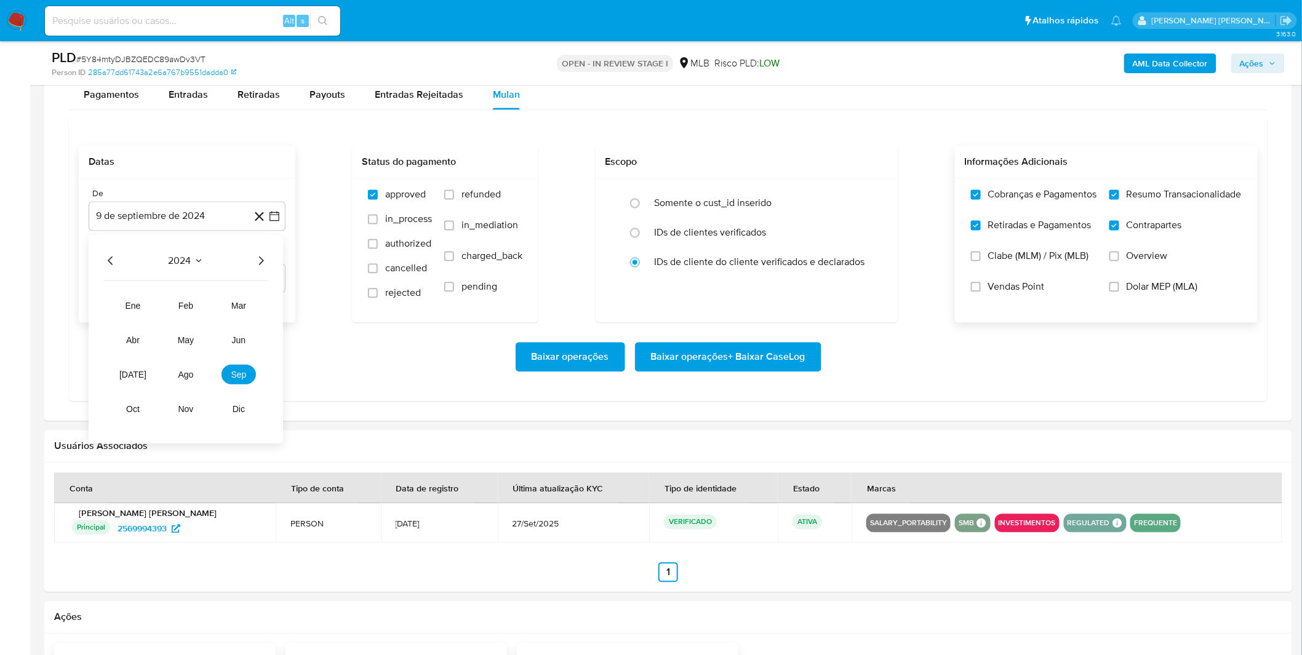
click at [260, 263] on icon "Año siguiente" at bounding box center [260, 261] width 15 height 15
click at [185, 373] on span "ago" at bounding box center [185, 375] width 15 height 10
click at [204, 310] on button "1" at bounding box center [212, 307] width 20 height 20
drag, startPoint x: 195, startPoint y: 335, endPoint x: 228, endPoint y: 337, distance: 33.3
click at [195, 335] on div "Baixar operações Baixar operações + Baixar CaseLog" at bounding box center [668, 357] width 1179 height 69
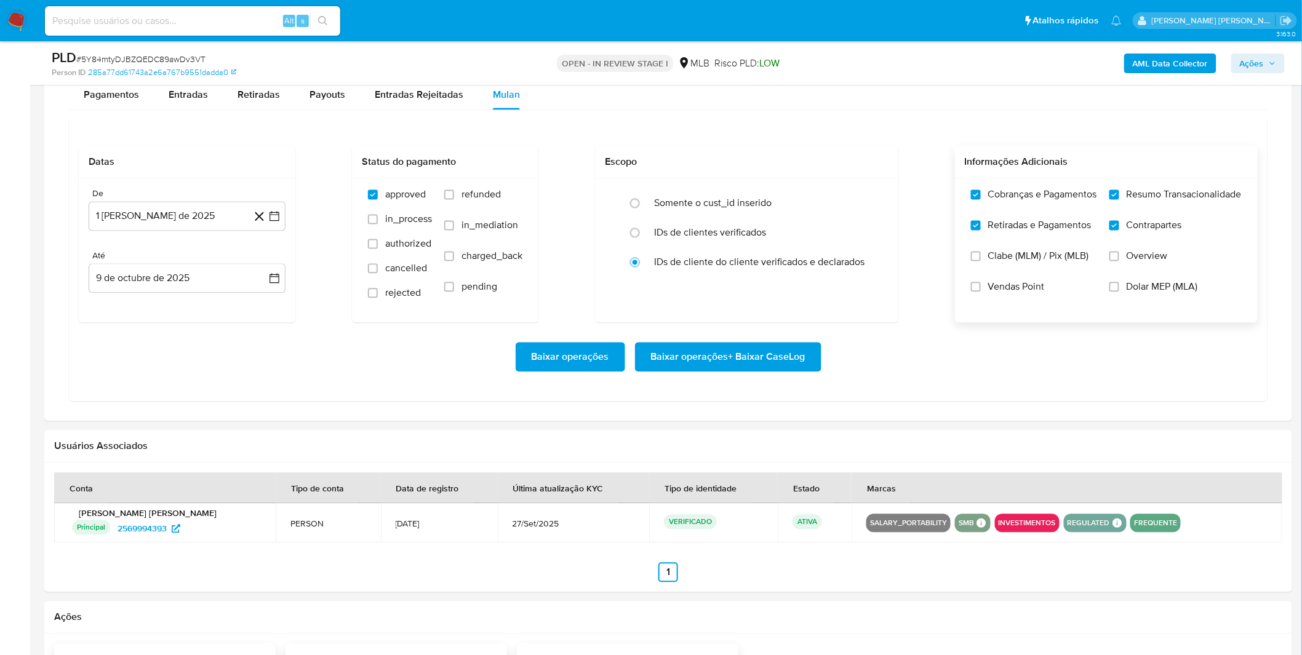
click at [795, 365] on span "Baixar operações + Baixar CaseLog" at bounding box center [728, 357] width 154 height 27
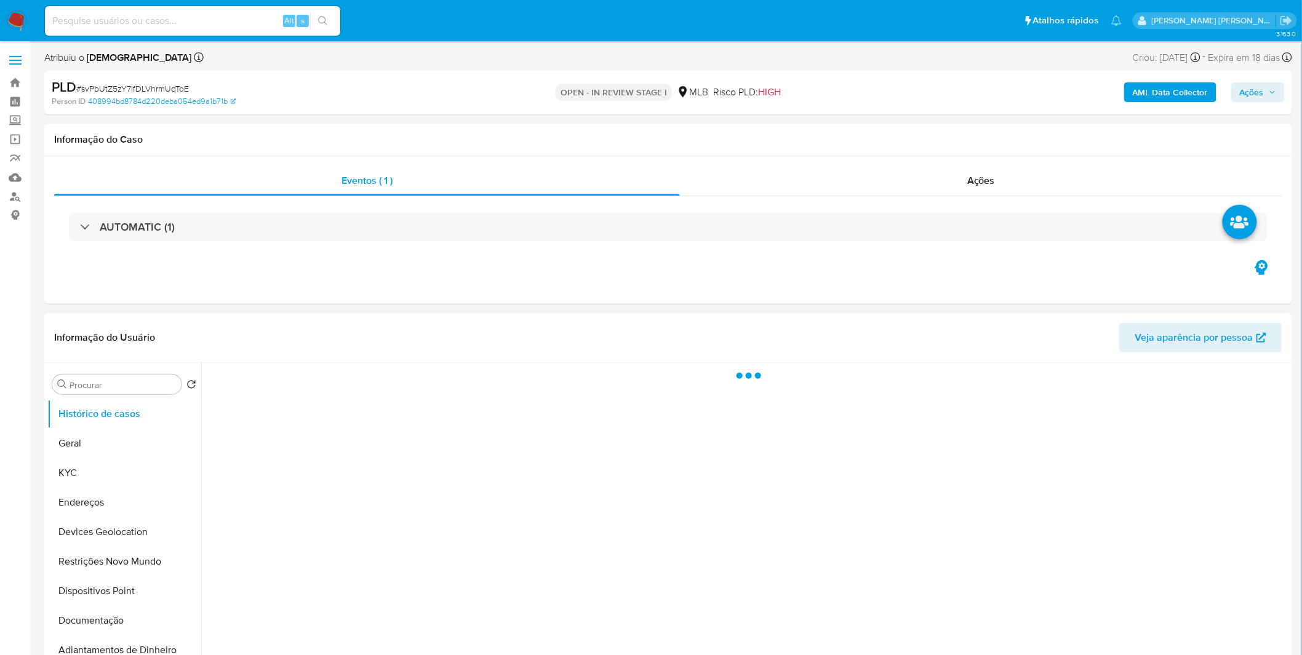
select select "10"
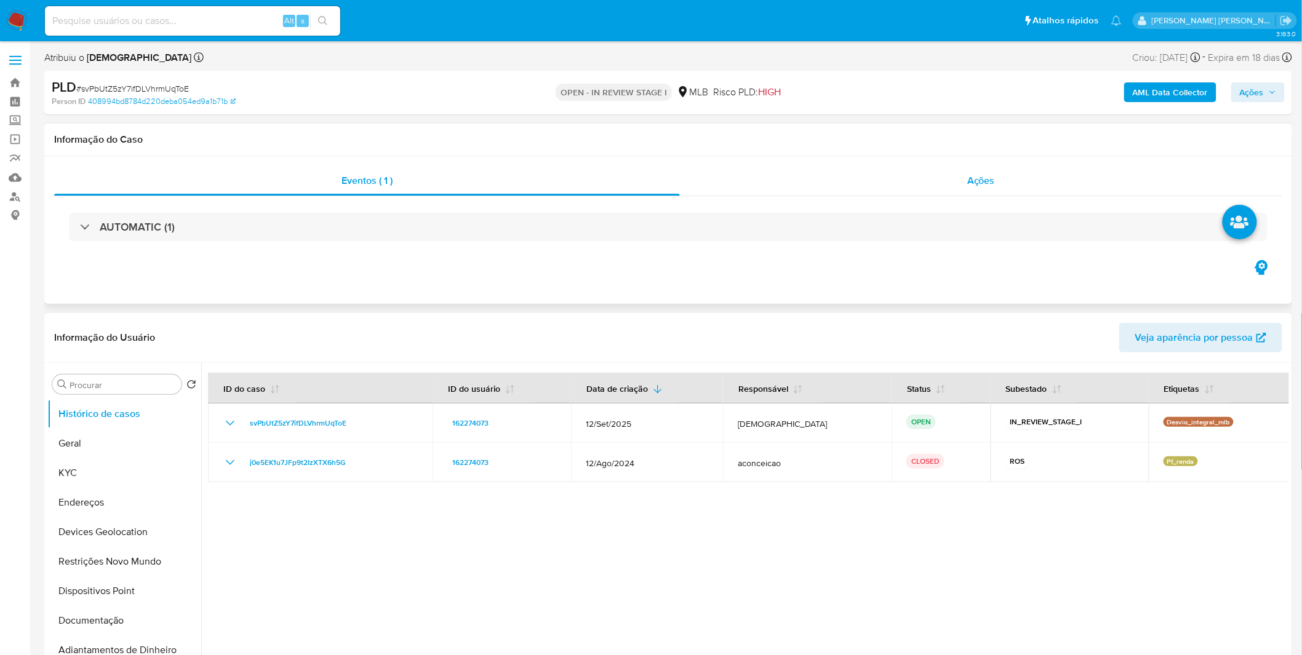
click at [829, 188] on div "Ações" at bounding box center [981, 181] width 602 height 30
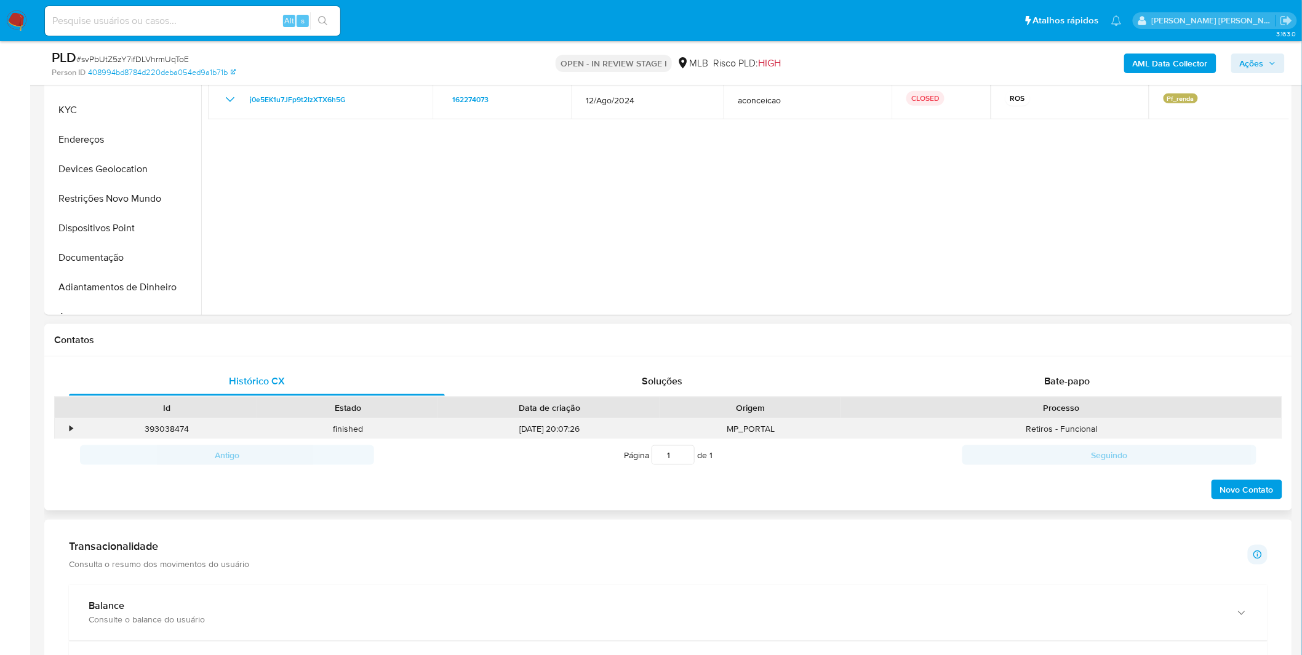
scroll to position [683, 0]
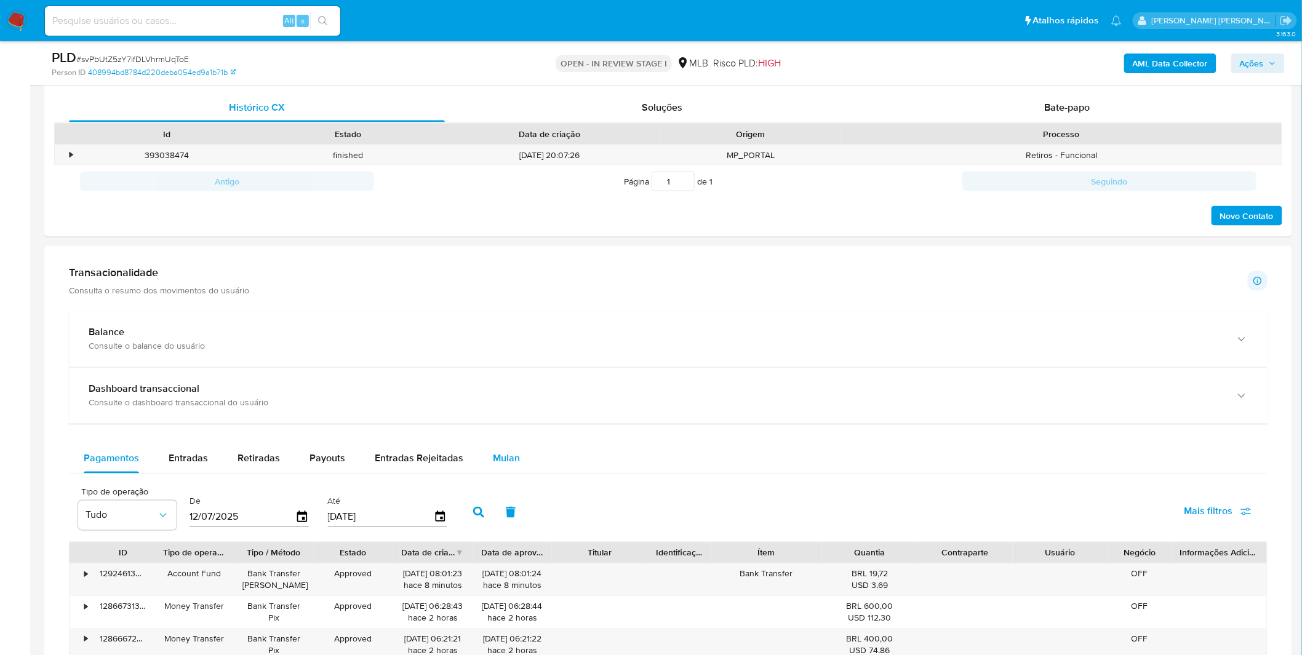
click at [523, 458] on button "Mulan" at bounding box center [506, 459] width 57 height 30
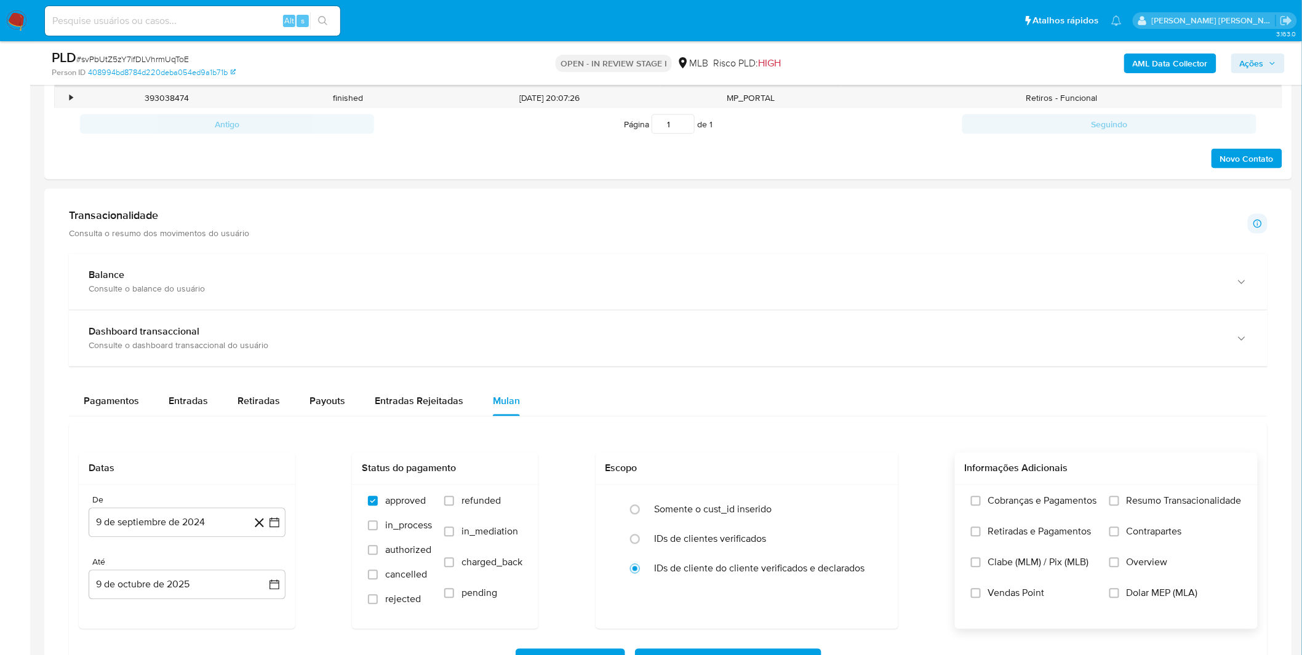
scroll to position [820, 0]
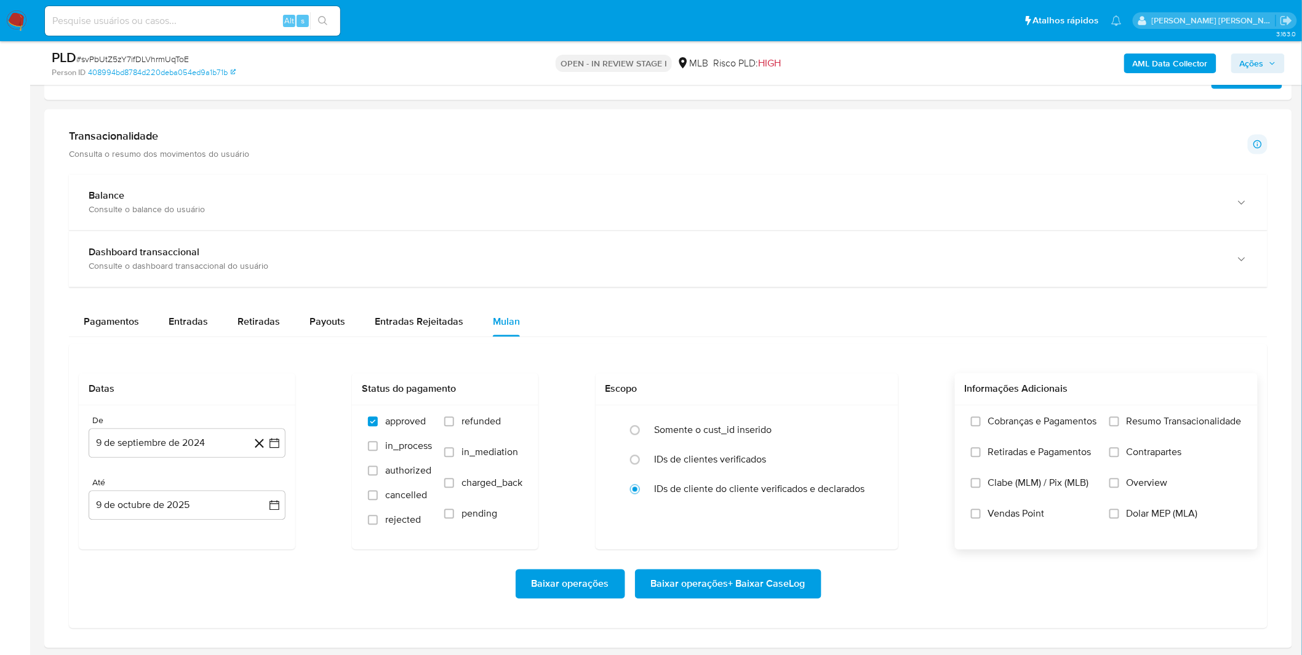
click at [1034, 444] on label "Cobranças e Pagamentos" at bounding box center [1034, 431] width 126 height 31
click at [980, 427] on input "Cobranças e Pagamentos" at bounding box center [976, 422] width 10 height 10
drag, startPoint x: 1036, startPoint y: 457, endPoint x: 1046, endPoint y: 456, distance: 9.9
click at [1036, 458] on span "Retiradas e Pagamentos" at bounding box center [1039, 453] width 103 height 12
click at [1046, 449] on span "Retiradas e Pagamentos" at bounding box center [1039, 453] width 103 height 12
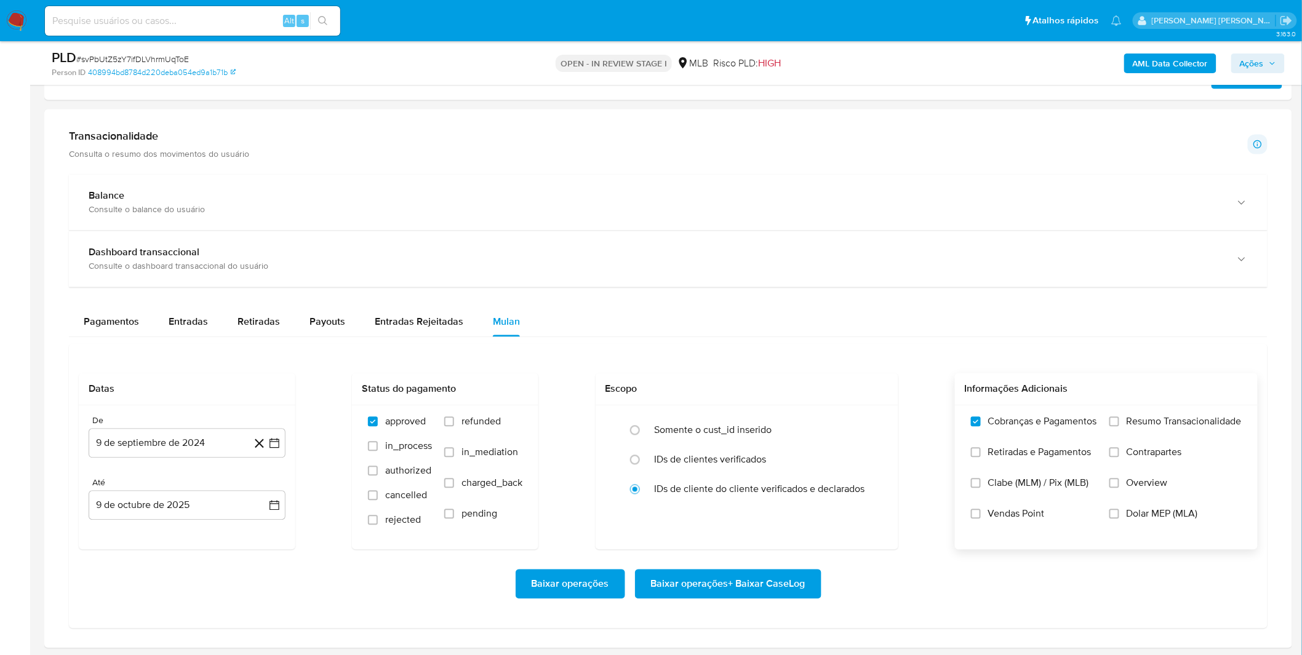
click at [980, 449] on input "Retiradas e Pagamentos" at bounding box center [976, 453] width 10 height 10
click at [1121, 434] on label "Resumo Transacionalidade" at bounding box center [1175, 431] width 132 height 31
click at [1126, 447] on span "Contrapartes" at bounding box center [1153, 453] width 55 height 12
click at [1119, 448] on input "Contrapartes" at bounding box center [1114, 453] width 10 height 10
click at [1131, 431] on label "Resumo Transacionalidade" at bounding box center [1175, 431] width 132 height 31
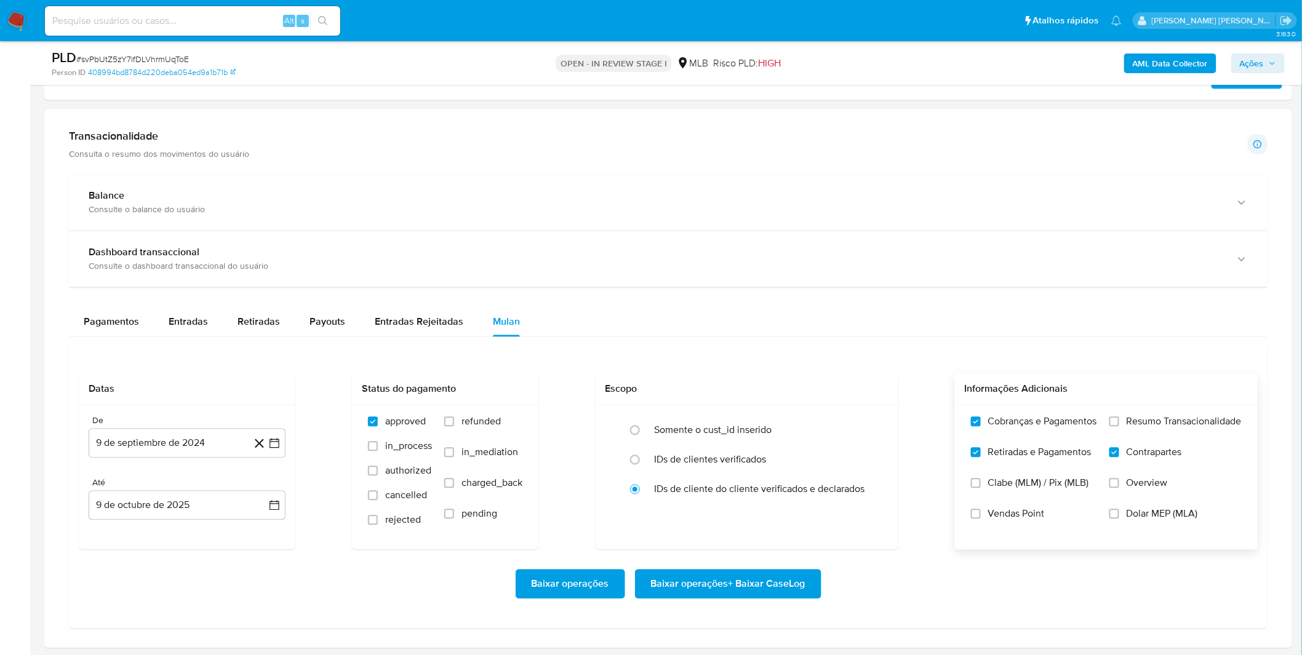
click at [1119, 427] on input "Resumo Transacionalidade" at bounding box center [1114, 422] width 10 height 10
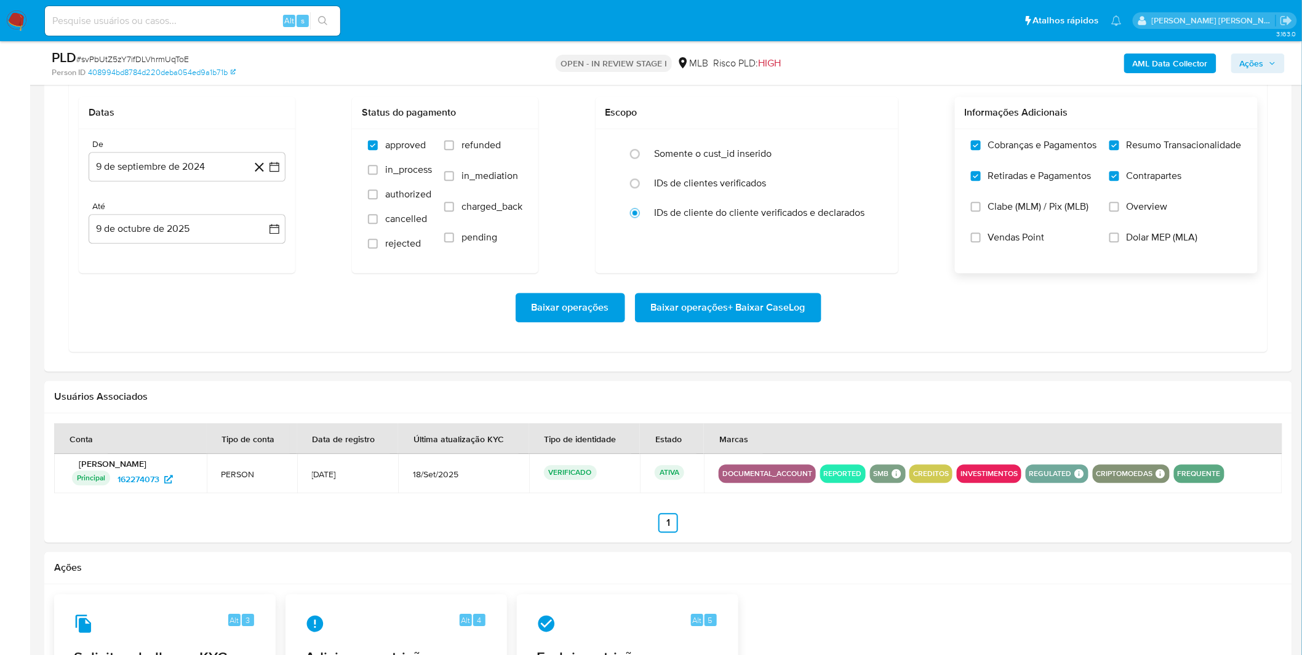
scroll to position [888, 0]
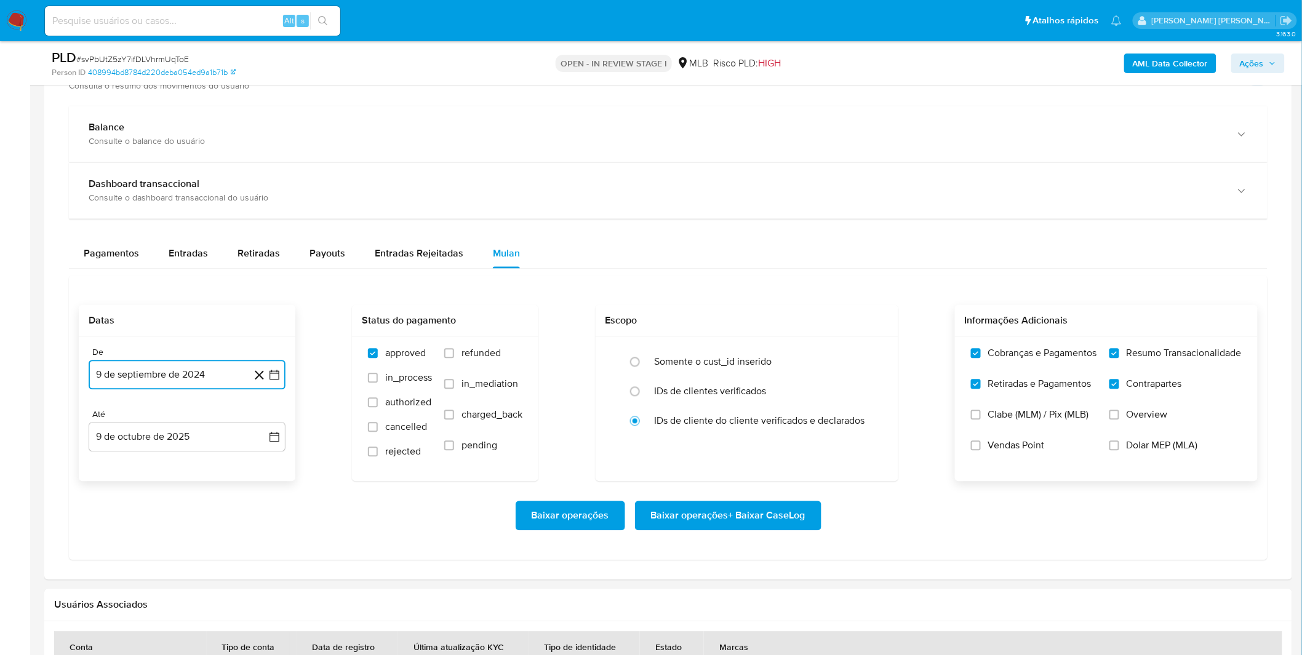
click at [145, 365] on button "9 de septiembre de 2024" at bounding box center [187, 375] width 197 height 30
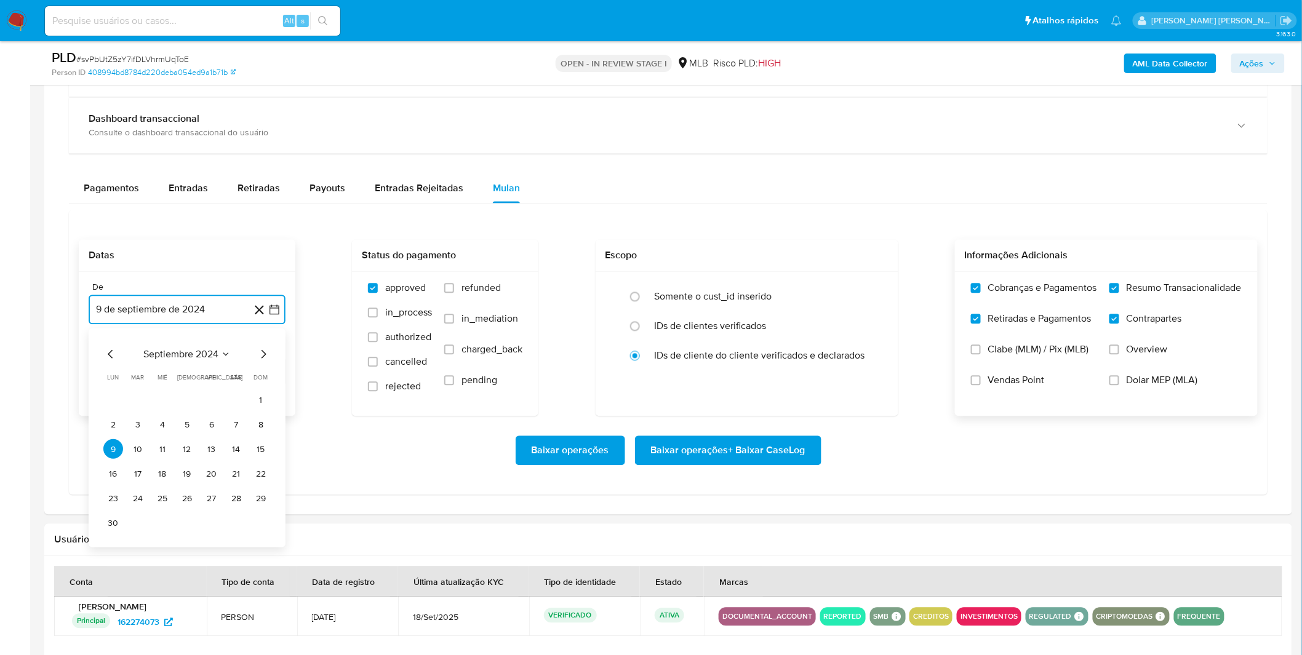
scroll to position [956, 0]
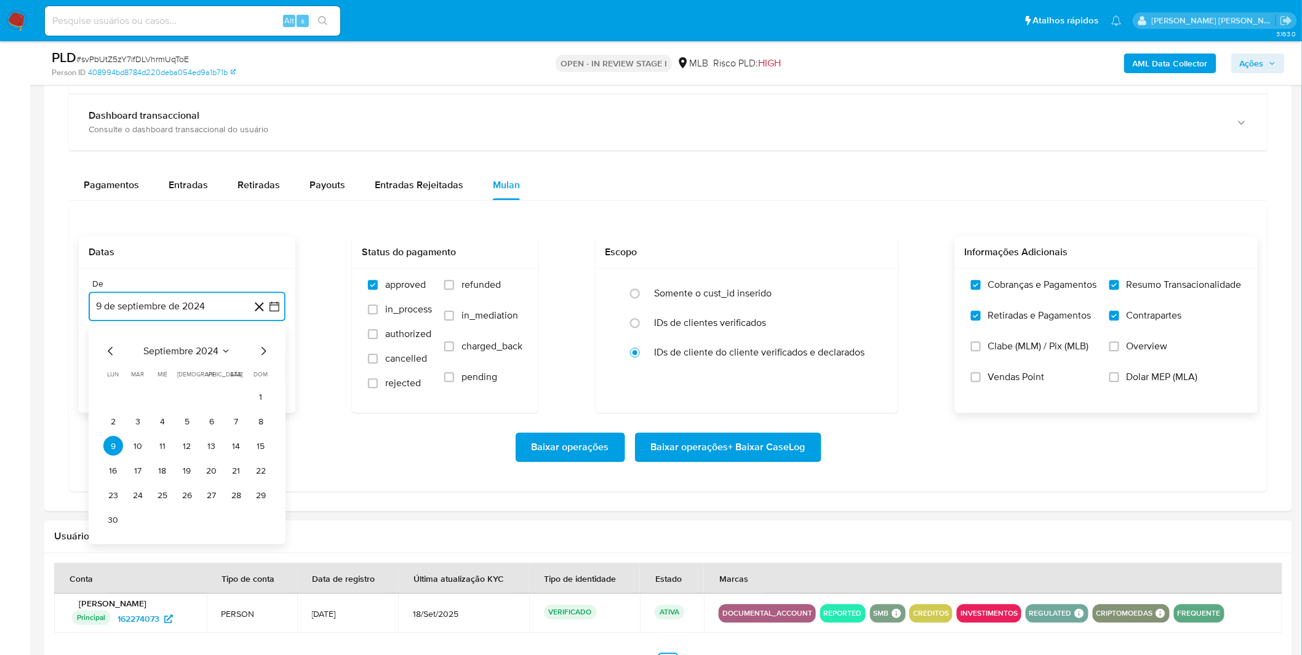
click at [166, 348] on span "septiembre 2024" at bounding box center [180, 352] width 75 height 12
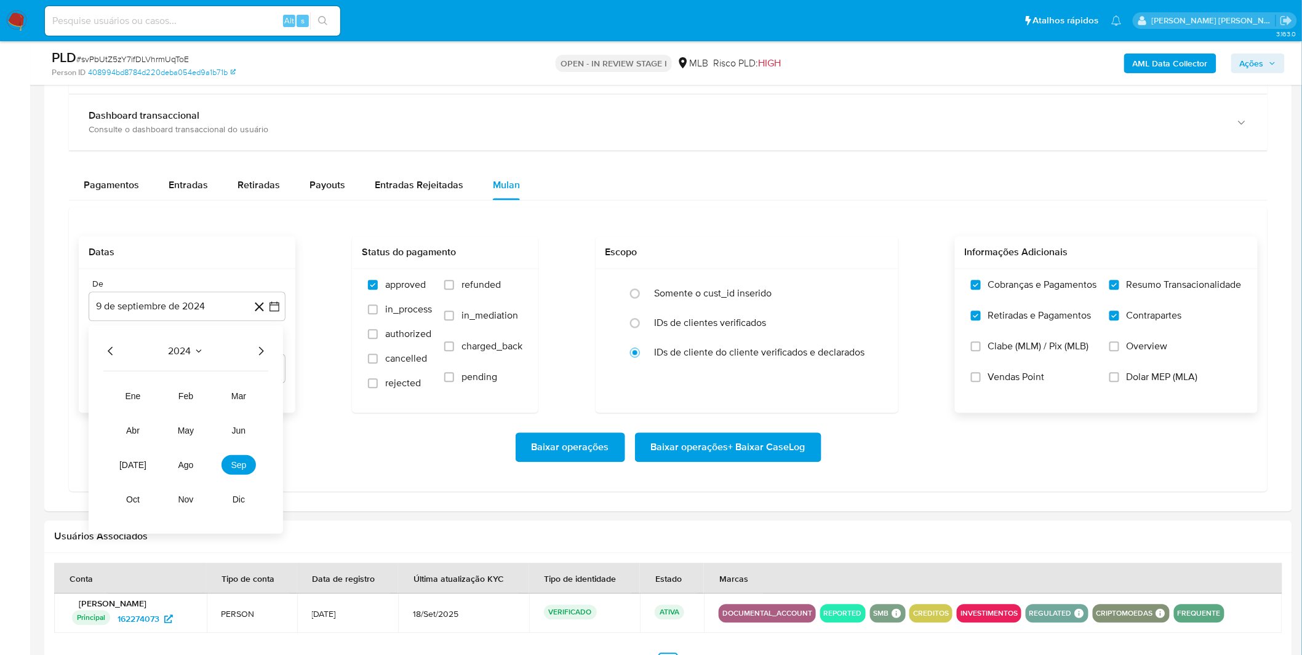
click at [257, 349] on icon "Año siguiente" at bounding box center [260, 351] width 15 height 15
click at [180, 469] on span "ago" at bounding box center [185, 466] width 15 height 10
click at [207, 406] on button "1" at bounding box center [212, 398] width 20 height 20
click at [183, 433] on div "Baixar operações Baixar operações + Baixar CaseLog" at bounding box center [668, 447] width 1179 height 69
click at [733, 450] on span "Baixar operações + Baixar CaseLog" at bounding box center [728, 447] width 154 height 27
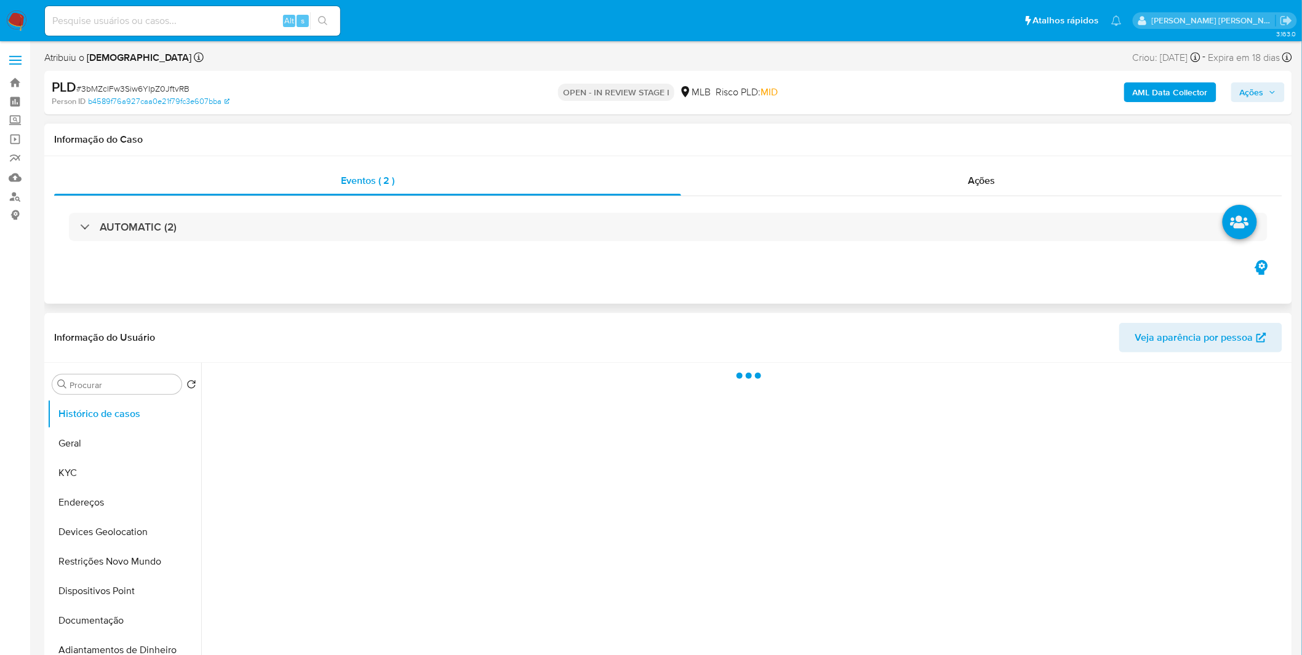
select select "10"
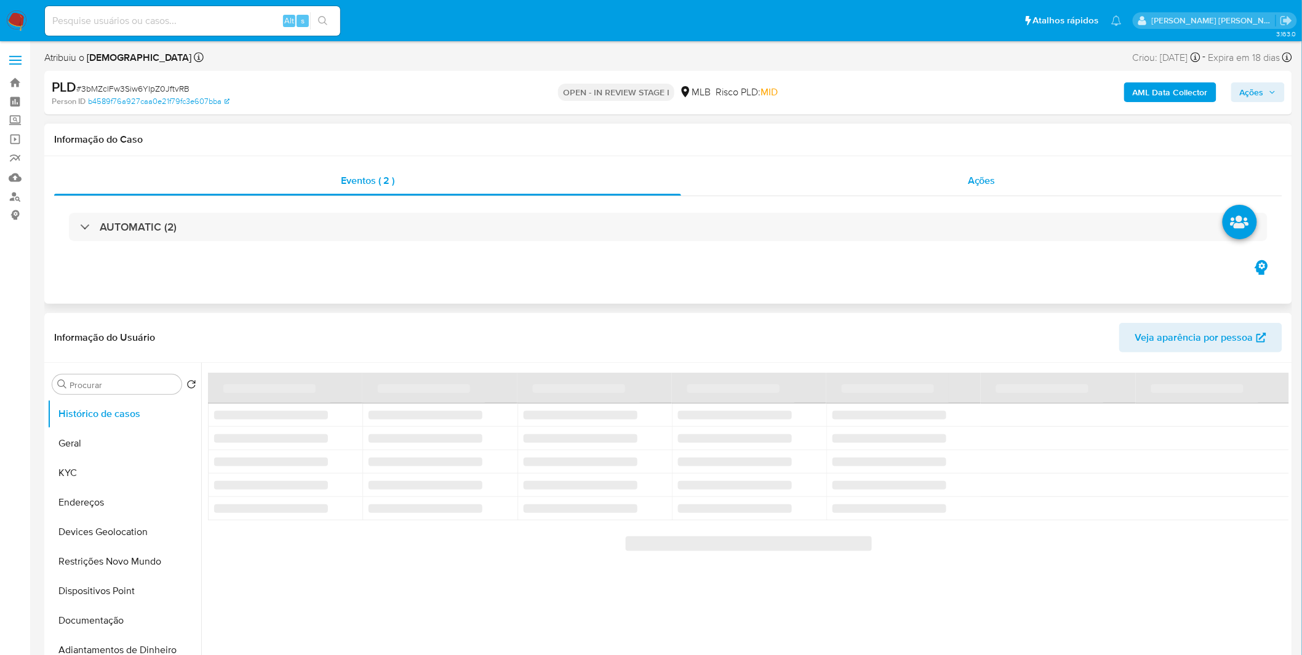
click at [1018, 191] on div "Ações" at bounding box center [981, 181] width 601 height 30
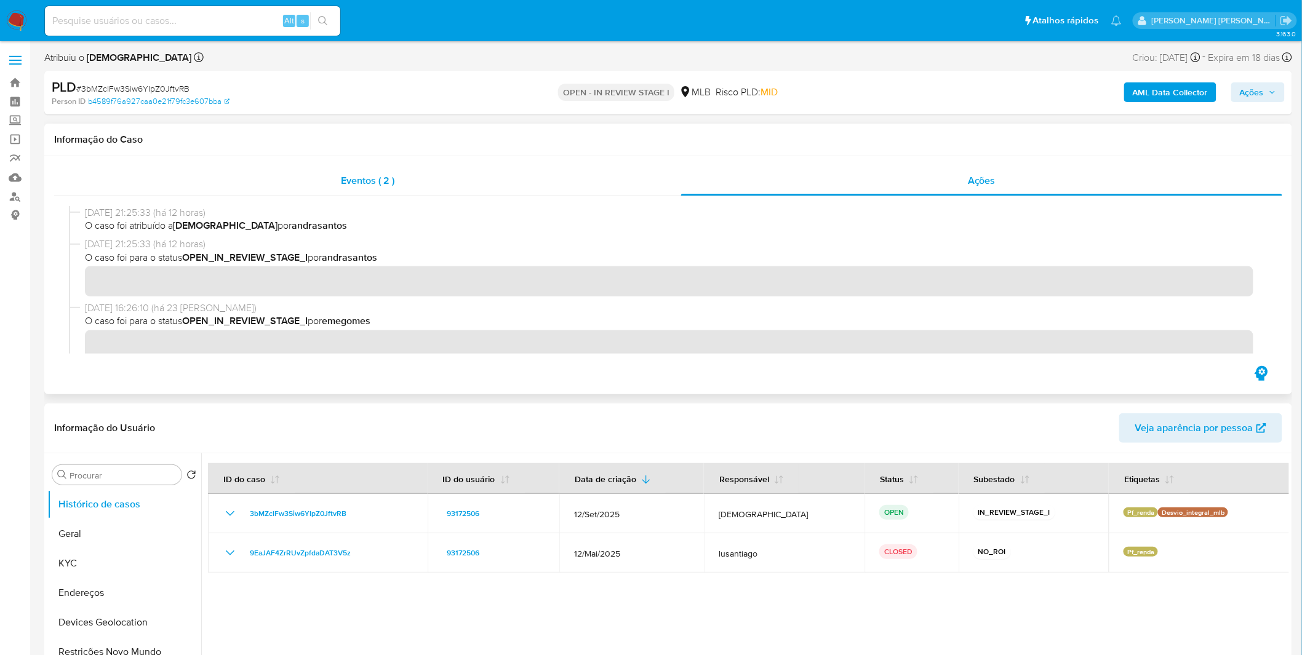
click at [432, 194] on div "Eventos ( 2 )" at bounding box center [367, 181] width 627 height 30
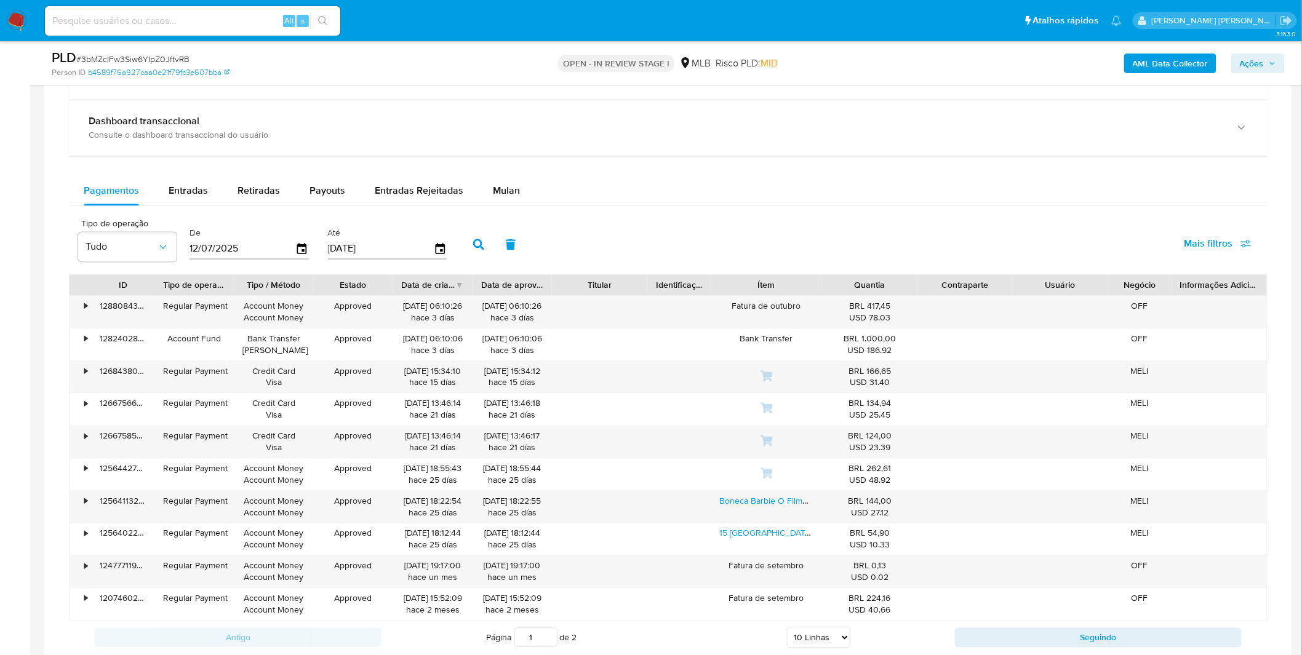
scroll to position [956, 0]
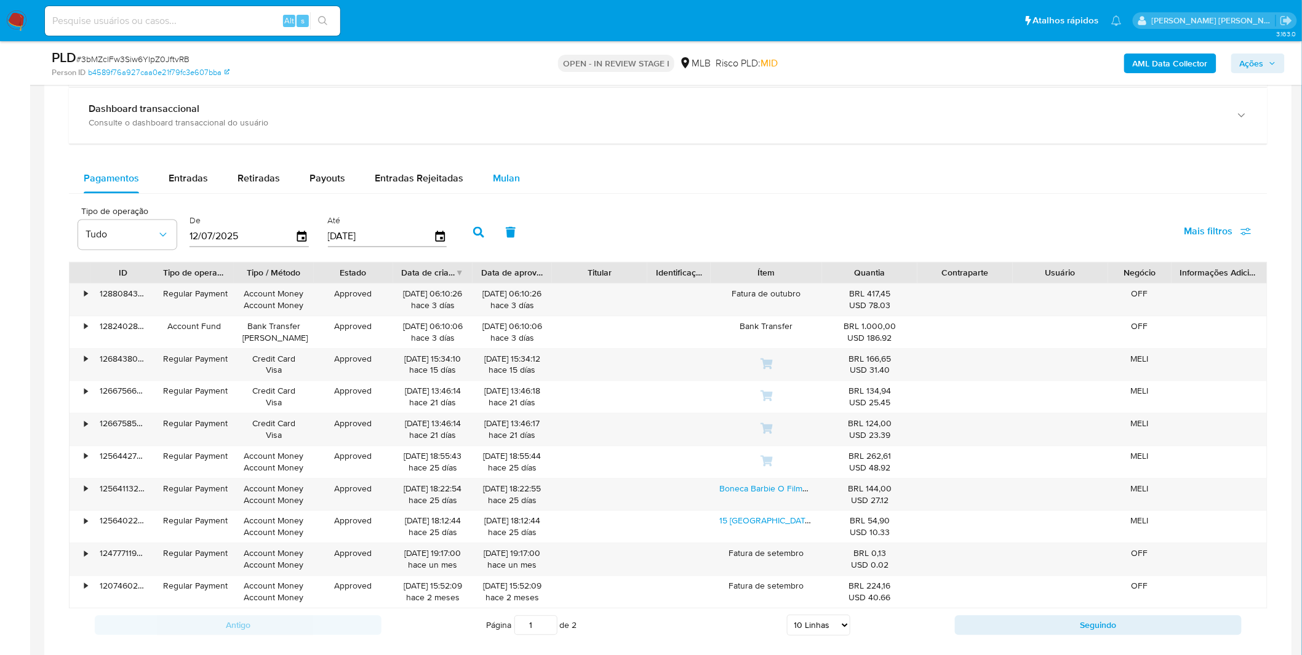
click at [506, 180] on span "Mulan" at bounding box center [506, 179] width 27 height 14
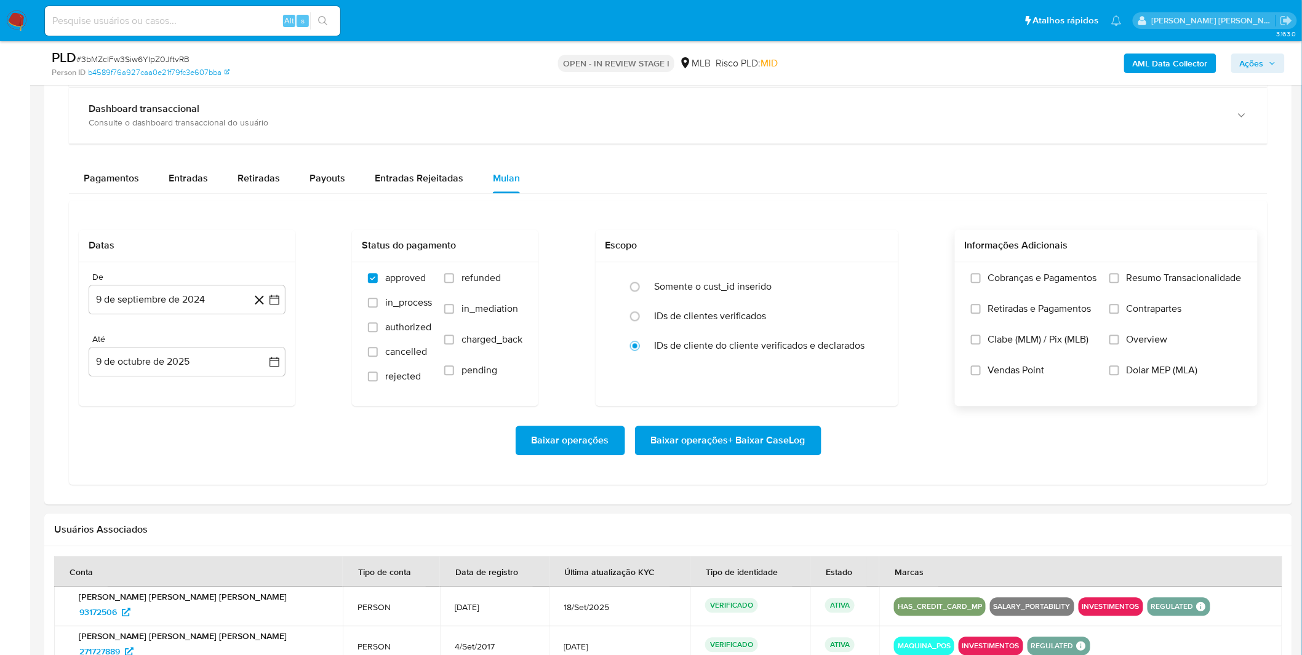
click at [1071, 292] on label "Cobranças e Pagamentos" at bounding box center [1034, 287] width 126 height 31
click at [980, 284] on input "Cobranças e Pagamentos" at bounding box center [976, 279] width 10 height 10
click at [1071, 321] on label "Retiradas e Pagamentos" at bounding box center [1034, 318] width 126 height 31
click at [980, 314] on input "Retiradas e Pagamentos" at bounding box center [976, 309] width 10 height 10
click at [1139, 289] on label "Resumo Transacionalidade" at bounding box center [1175, 287] width 132 height 31
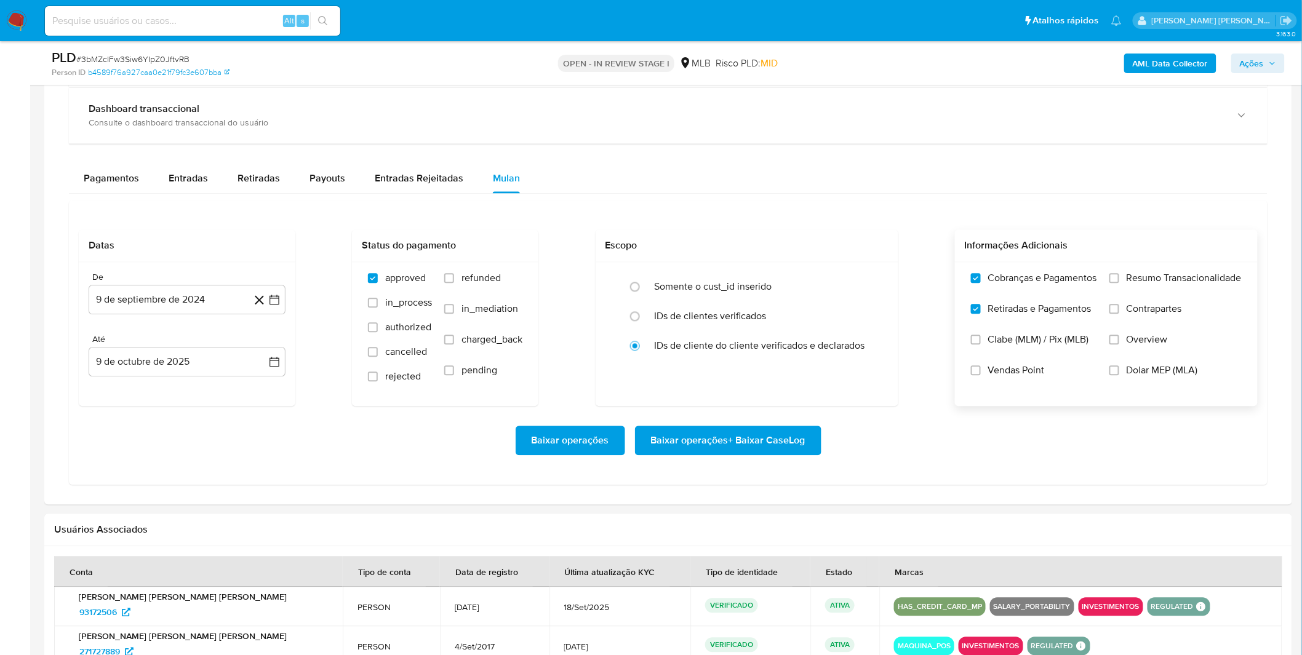
click at [1119, 284] on input "Resumo Transacionalidade" at bounding box center [1114, 279] width 10 height 10
click at [1139, 317] on label "Contrapartes" at bounding box center [1175, 318] width 132 height 31
click at [1119, 314] on input "Contrapartes" at bounding box center [1114, 309] width 10 height 10
click at [133, 301] on button "9 de septiembre de 2024" at bounding box center [187, 300] width 197 height 30
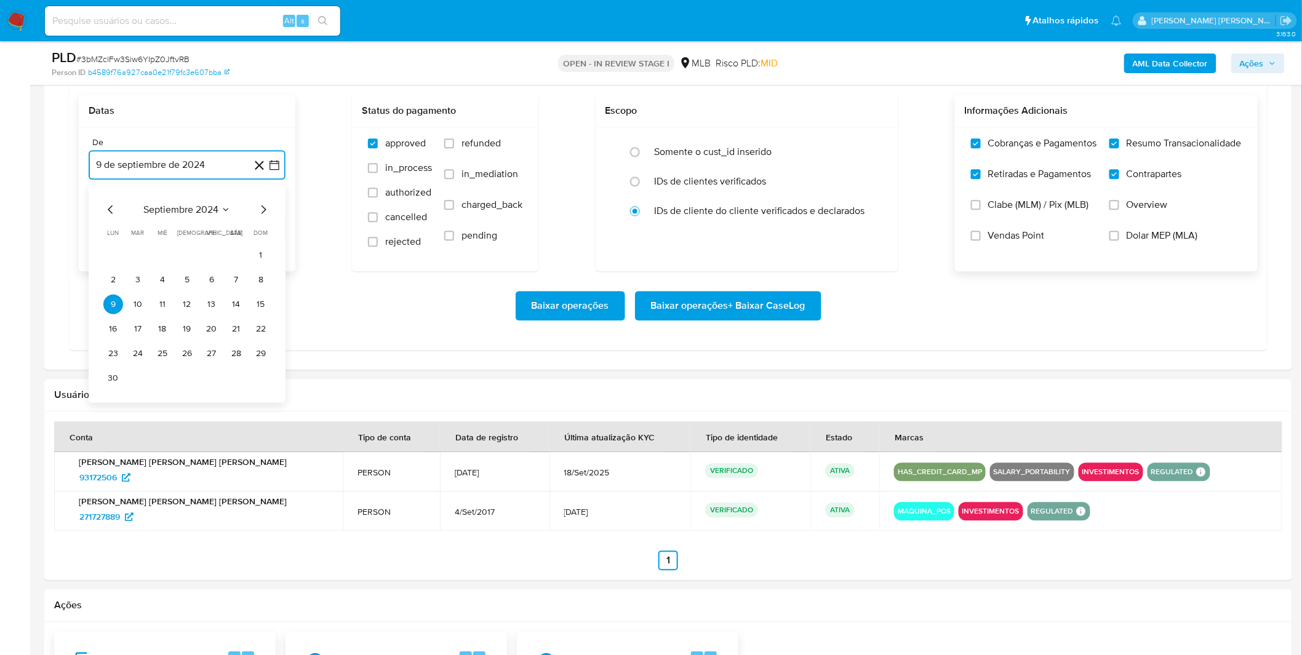
scroll to position [1093, 0]
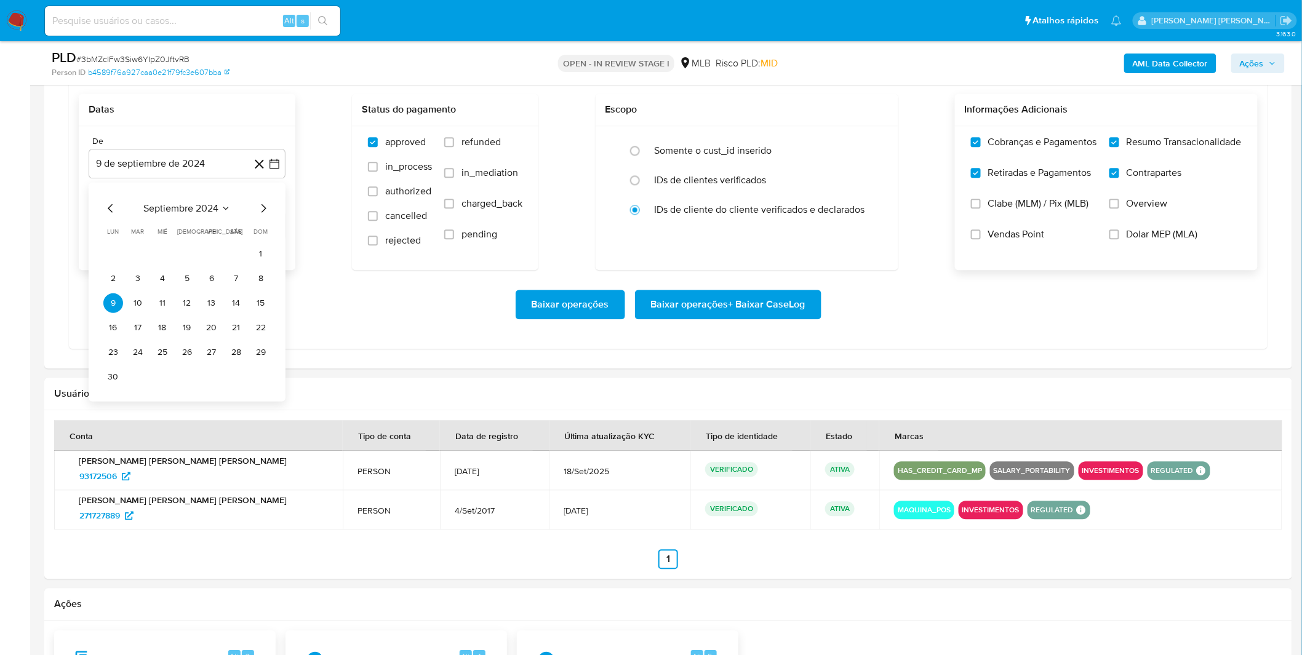
click at [191, 217] on div "septiembre 2024 septiembre 2024 lun lunes mar martes mié miércoles jue jueves v…" at bounding box center [186, 294] width 167 height 186
click at [205, 210] on span "septiembre 2024" at bounding box center [180, 208] width 75 height 12
click at [253, 209] on icon "Año siguiente" at bounding box center [260, 208] width 15 height 15
click at [180, 323] on span "ago" at bounding box center [185, 322] width 15 height 10
click at [204, 260] on button "1" at bounding box center [212, 254] width 20 height 20
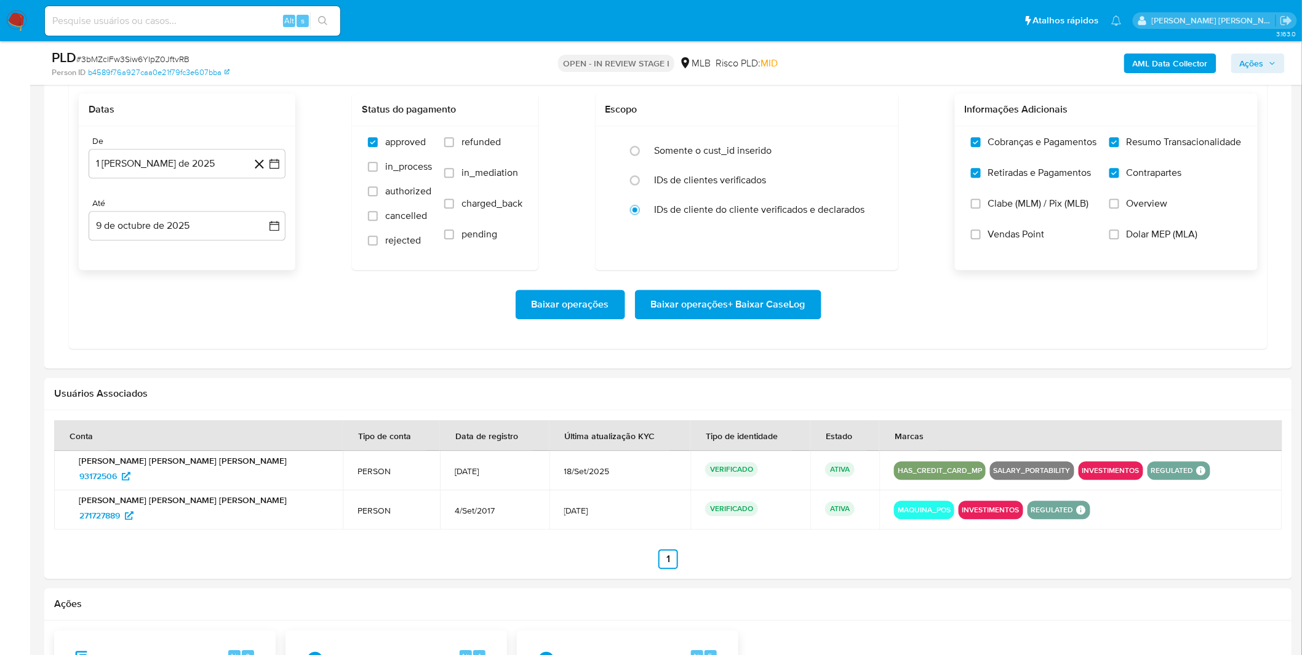
click at [176, 291] on div "Baixar operações Baixar operações + Baixar CaseLog" at bounding box center [668, 305] width 1179 height 30
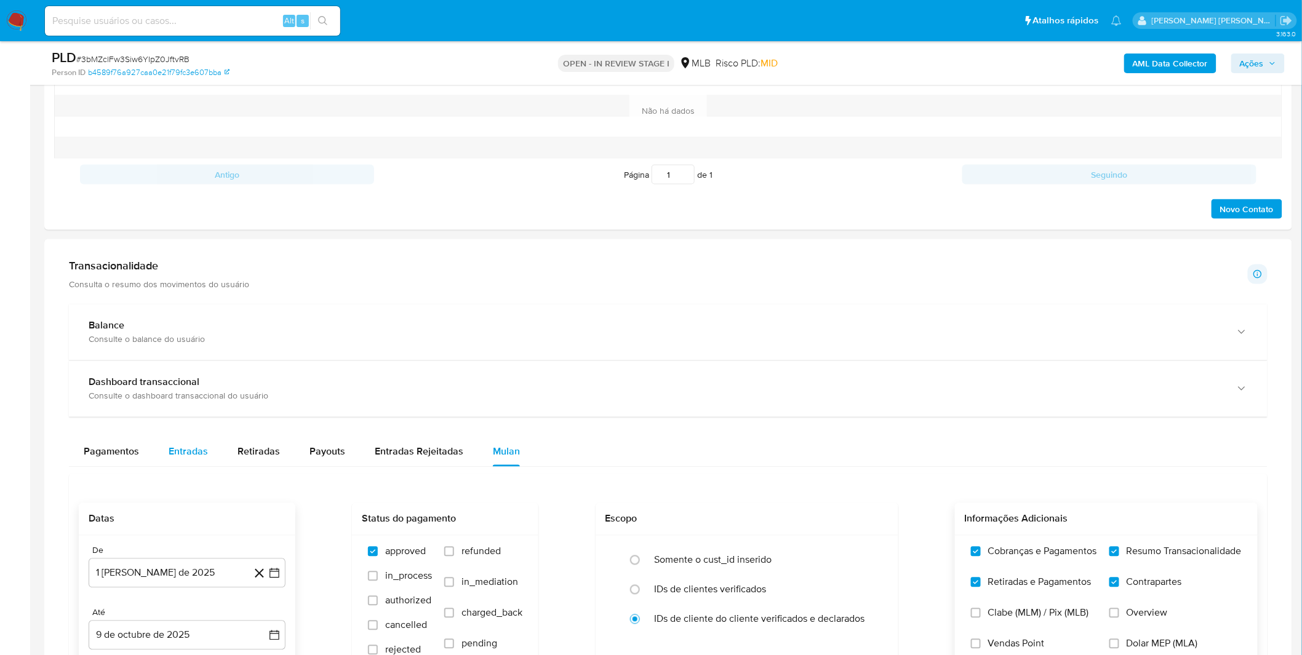
click at [189, 443] on div "Entradas" at bounding box center [188, 452] width 39 height 30
select select "10"
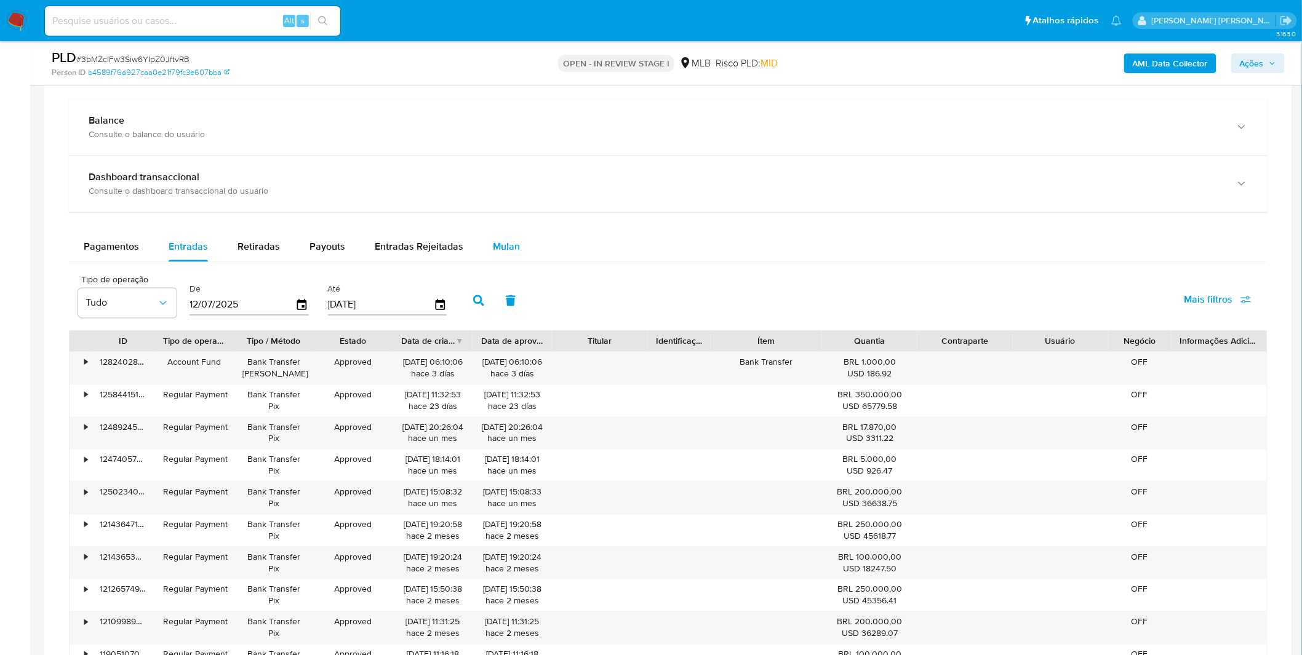
click at [495, 251] on span "Mulan" at bounding box center [506, 247] width 27 height 14
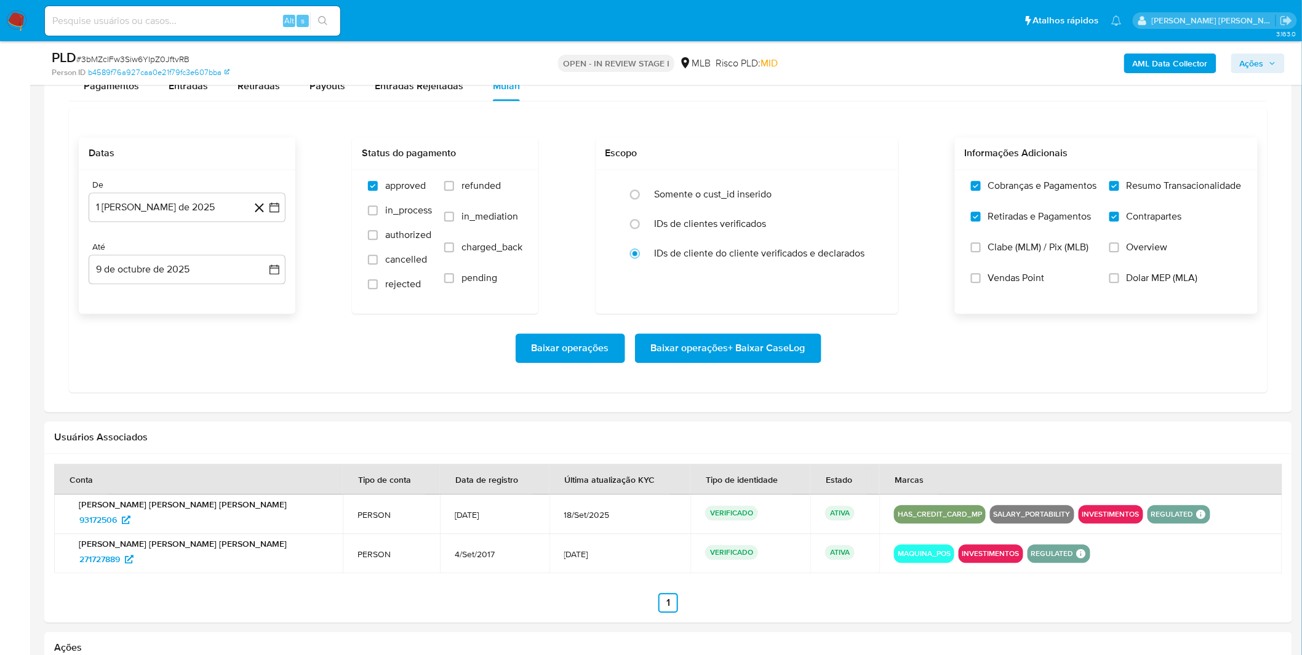
scroll to position [1025, 0]
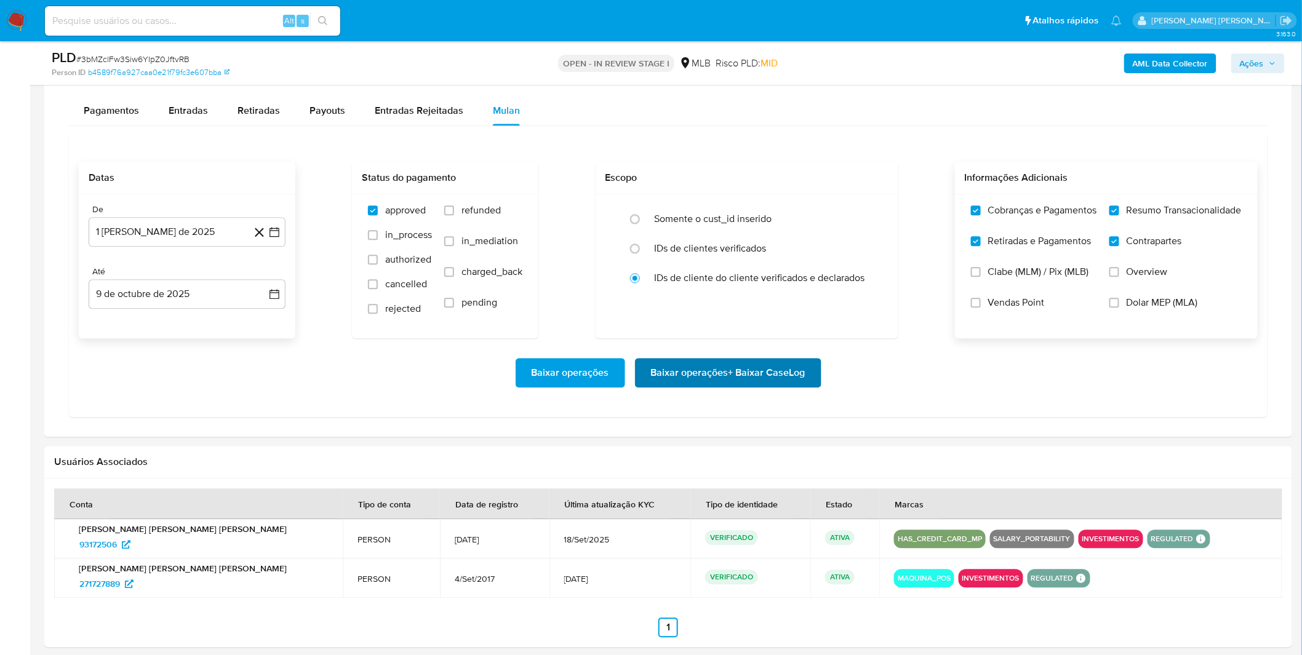
click at [768, 378] on span "Baixar operações + Baixar CaseLog" at bounding box center [728, 372] width 154 height 27
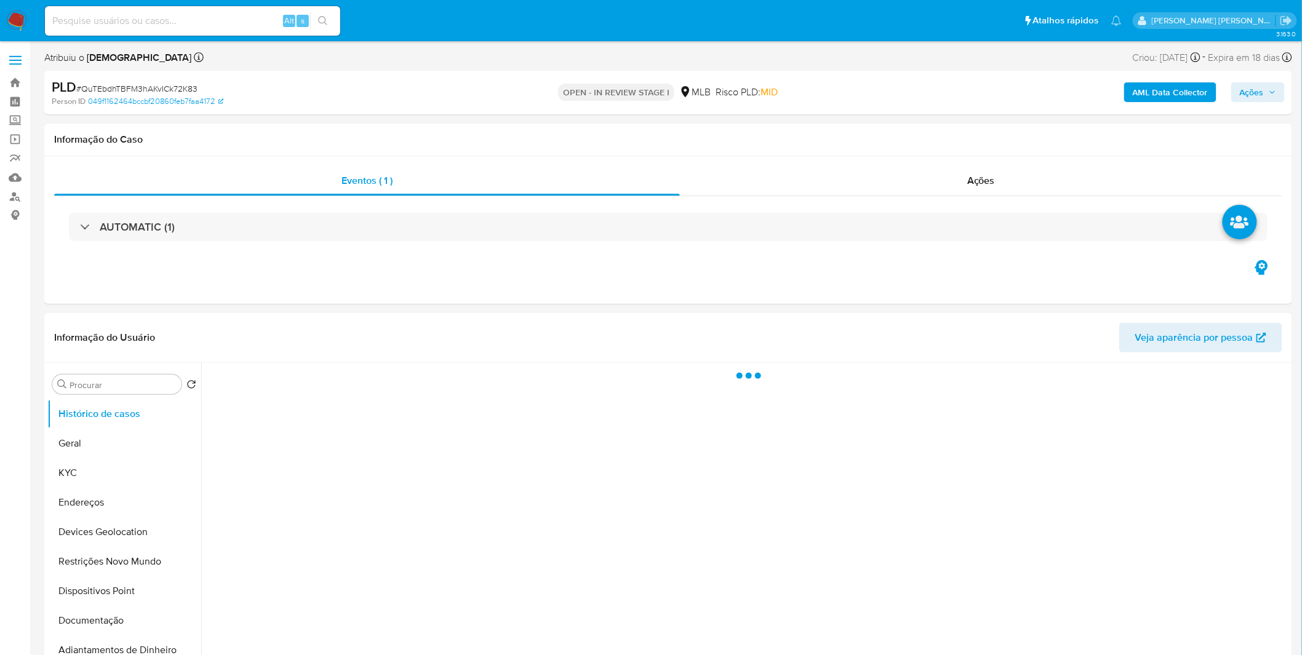
select select "10"
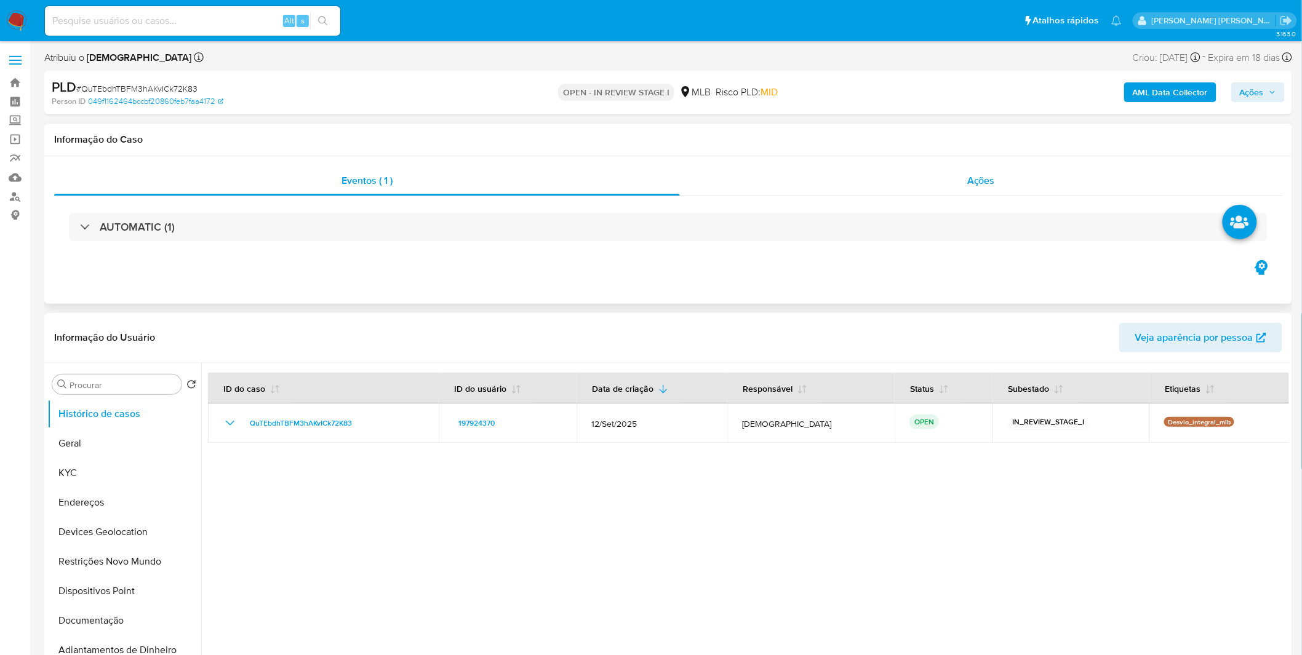
click at [899, 188] on div "Ações" at bounding box center [981, 181] width 602 height 30
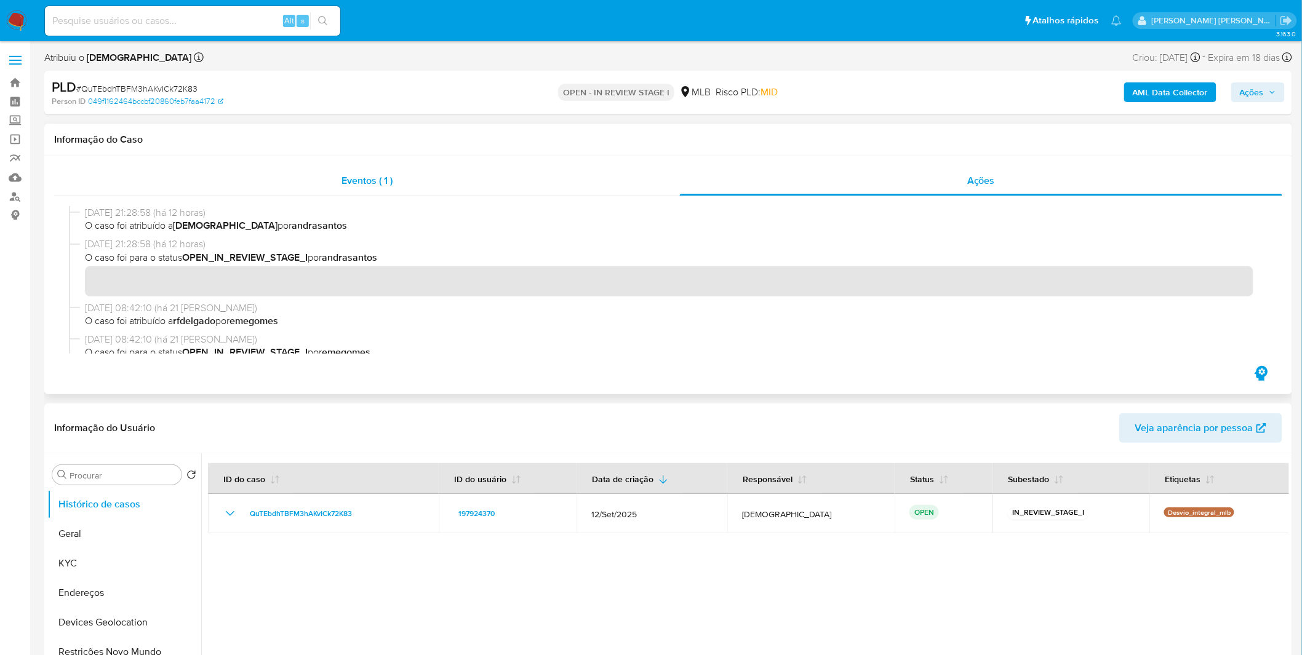
click at [490, 188] on div "Eventos ( 1 )" at bounding box center [367, 181] width 626 height 30
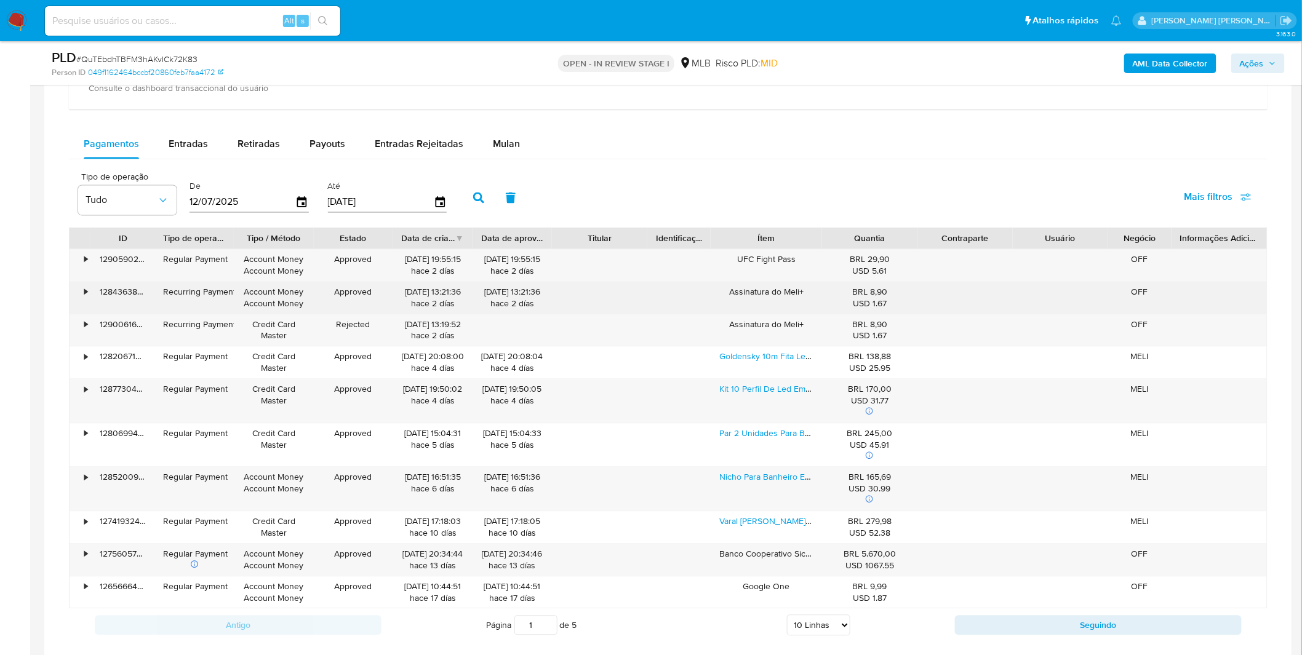
scroll to position [1025, 0]
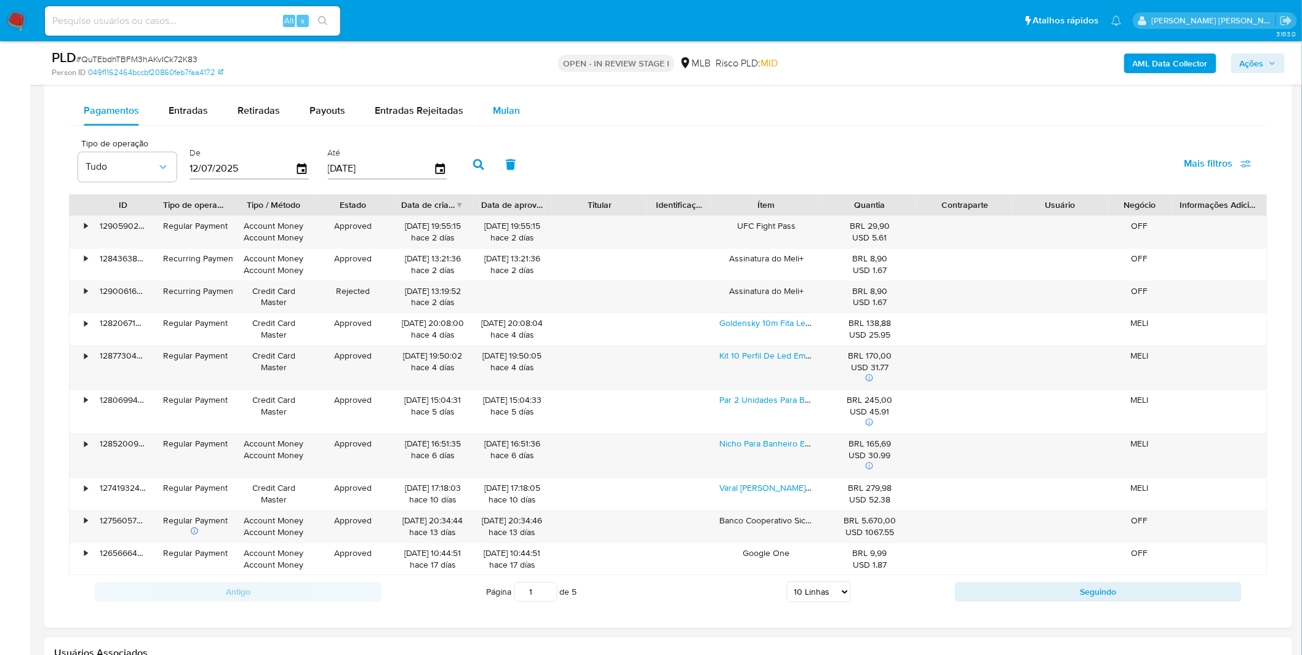
click at [499, 111] on span "Mulan" at bounding box center [506, 110] width 27 height 14
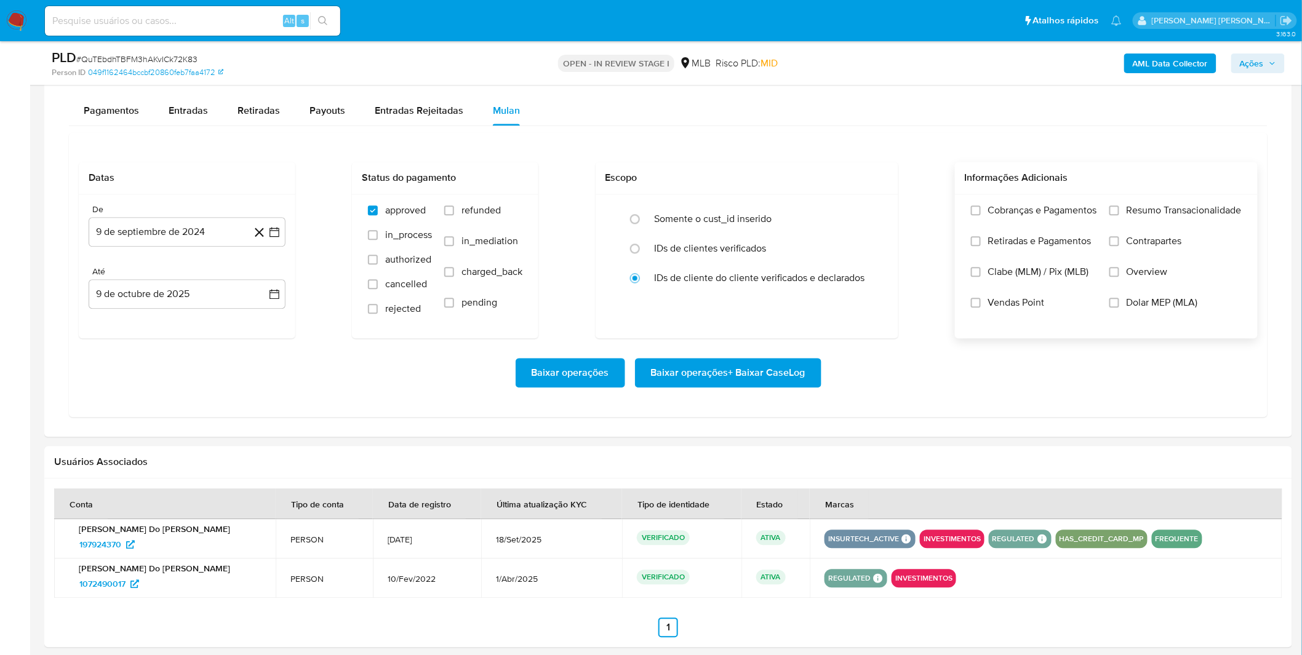
click at [1052, 216] on span "Cobranças e Pagamentos" at bounding box center [1042, 210] width 109 height 12
click at [980, 215] on input "Cobranças e Pagamentos" at bounding box center [976, 210] width 10 height 10
click at [1048, 245] on span "Retiradas e Pagamentos" at bounding box center [1039, 241] width 103 height 12
click at [980, 245] on input "Retiradas e Pagamentos" at bounding box center [976, 241] width 10 height 10
click at [1164, 224] on label "Resumo Transacionalidade" at bounding box center [1175, 219] width 132 height 31
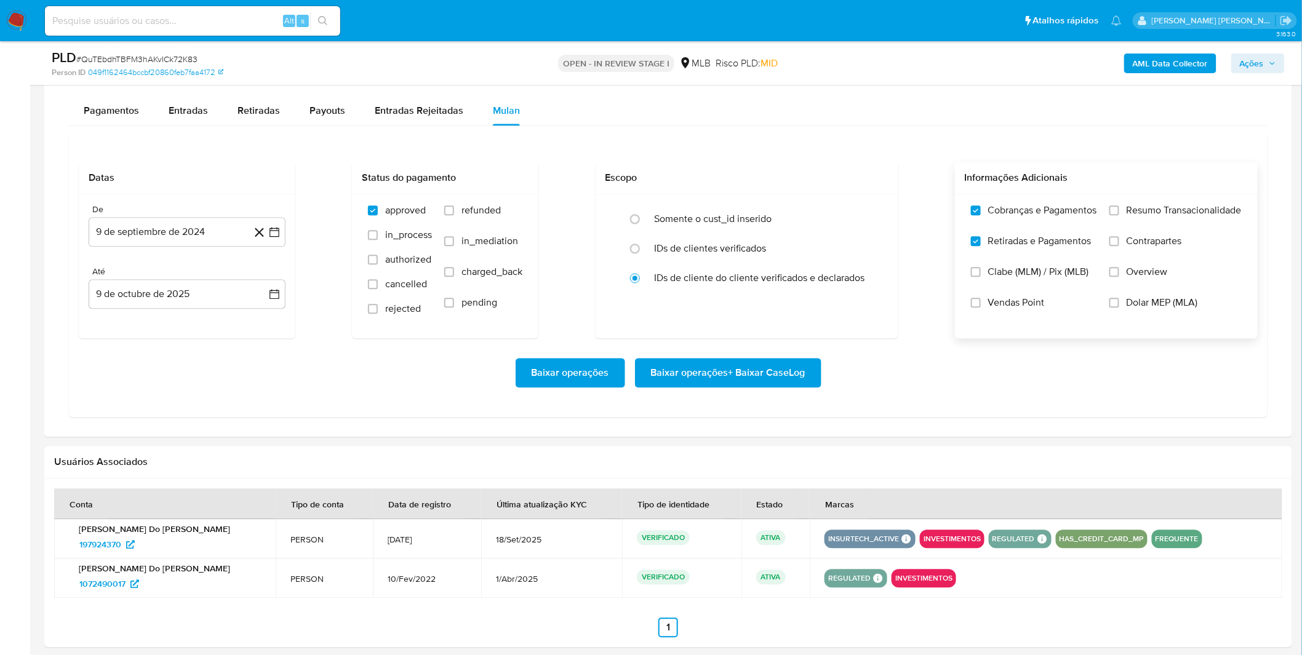
click at [1119, 215] on input "Resumo Transacionalidade" at bounding box center [1114, 210] width 10 height 10
click at [1158, 247] on span "Contrapartes" at bounding box center [1153, 241] width 55 height 12
click at [1119, 246] on input "Contrapartes" at bounding box center [1114, 241] width 10 height 10
click at [146, 243] on button "9 de septiembre de 2024" at bounding box center [187, 232] width 197 height 30
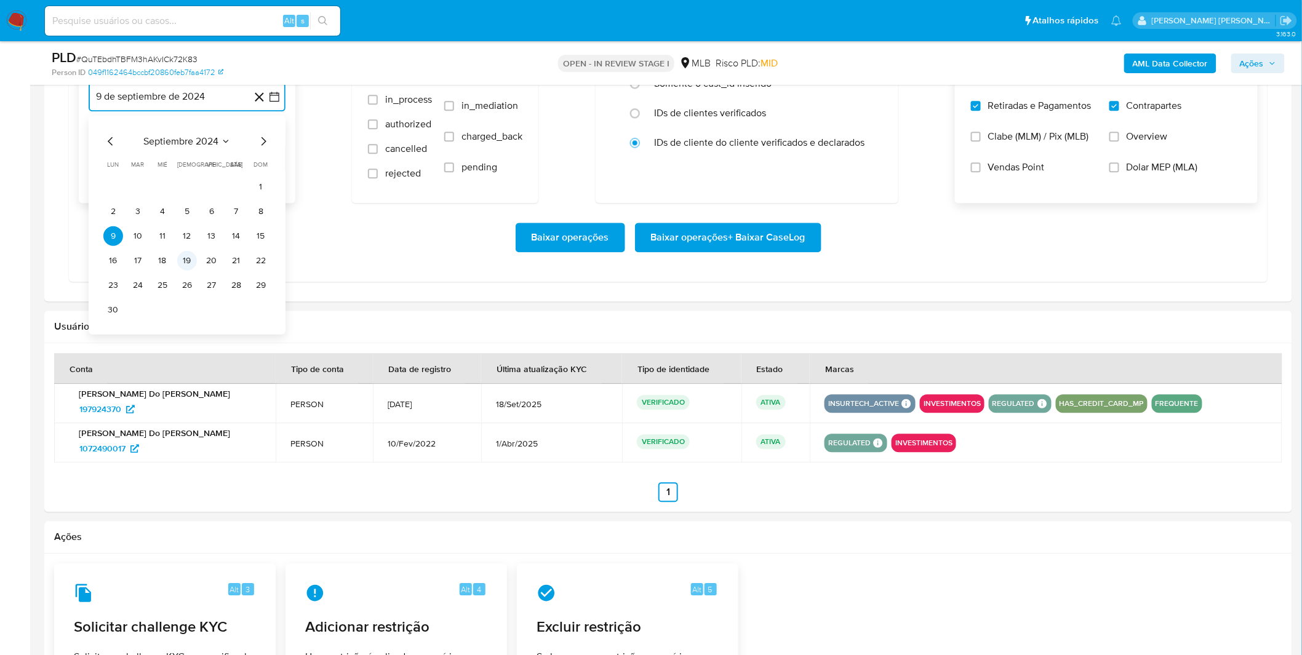
scroll to position [1161, 0]
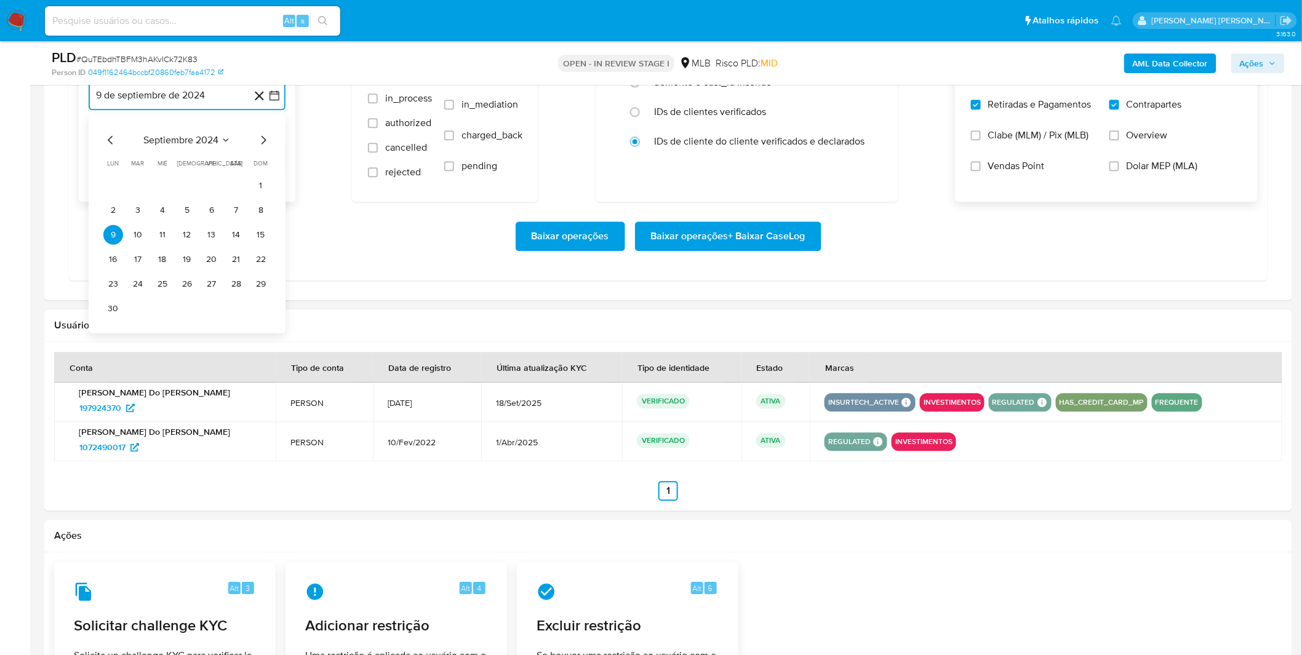
click at [188, 144] on span "septiembre 2024" at bounding box center [180, 139] width 75 height 12
click at [259, 143] on icon "Año siguiente" at bounding box center [260, 139] width 15 height 15
click at [197, 255] on button "ago" at bounding box center [186, 254] width 34 height 20
click at [210, 183] on button "1" at bounding box center [212, 185] width 20 height 20
click at [210, 236] on div "Baixar operações Baixar operações + Baixar CaseLog" at bounding box center [668, 236] width 1179 height 30
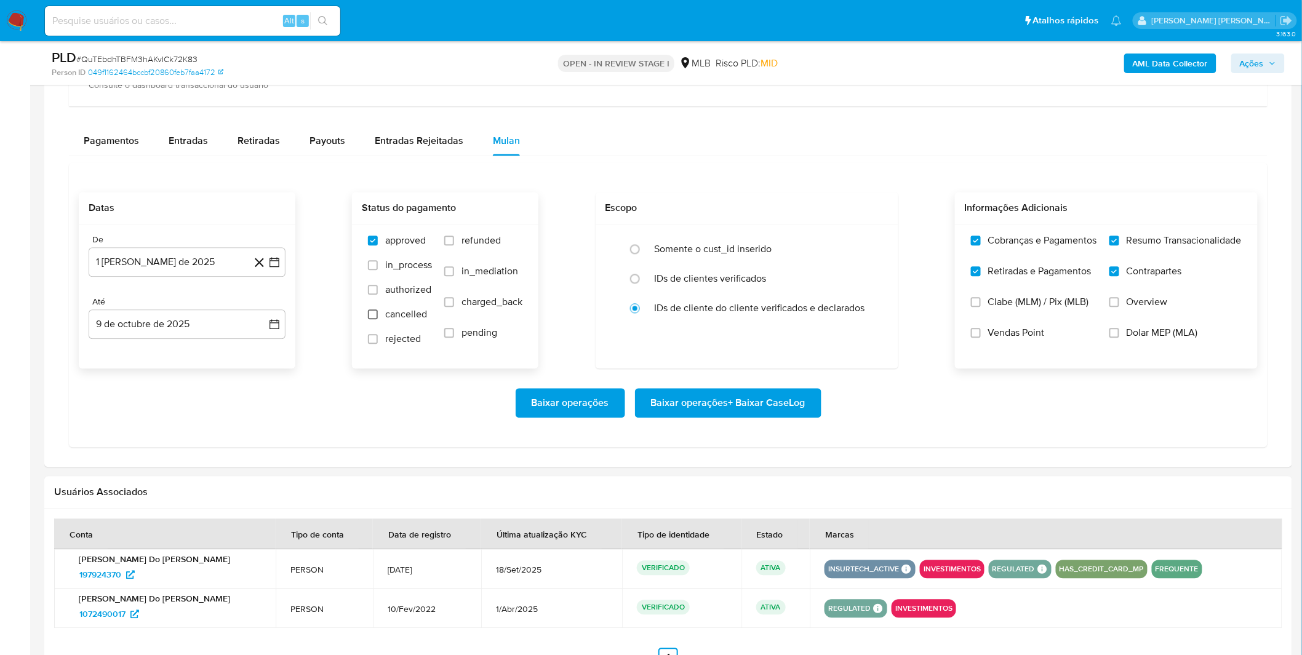
scroll to position [956, 0]
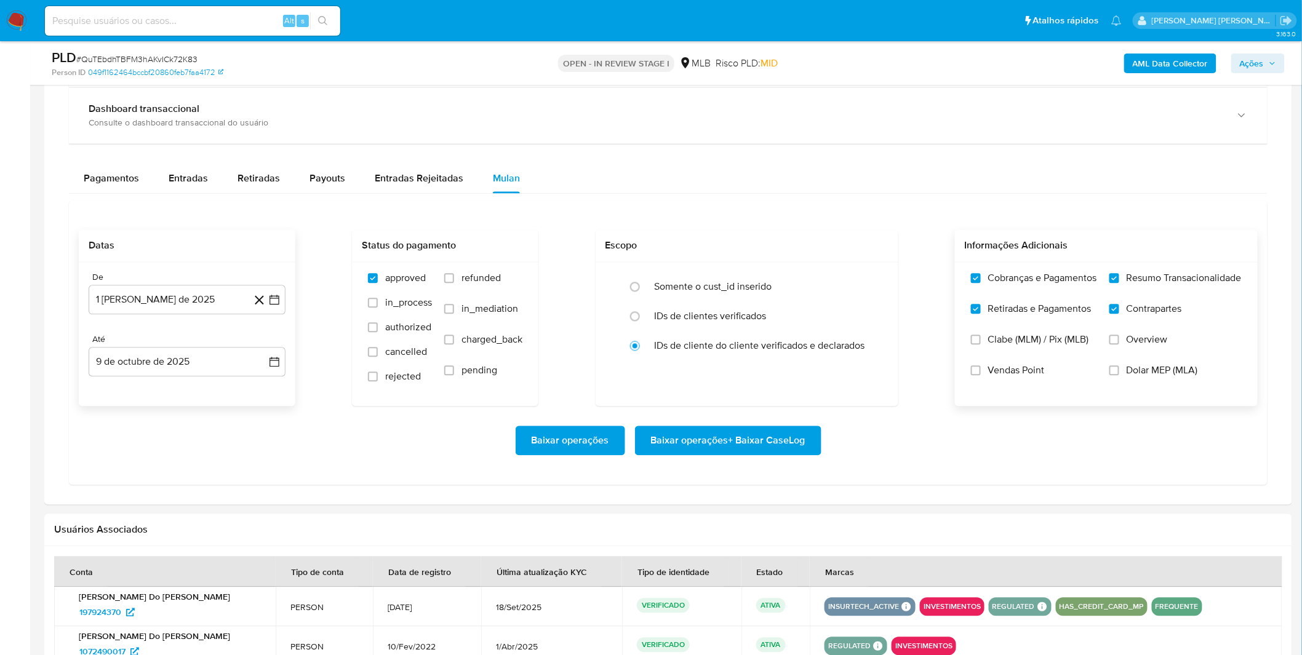
click at [764, 449] on span "Baixar operações + Baixar CaseLog" at bounding box center [728, 440] width 154 height 27
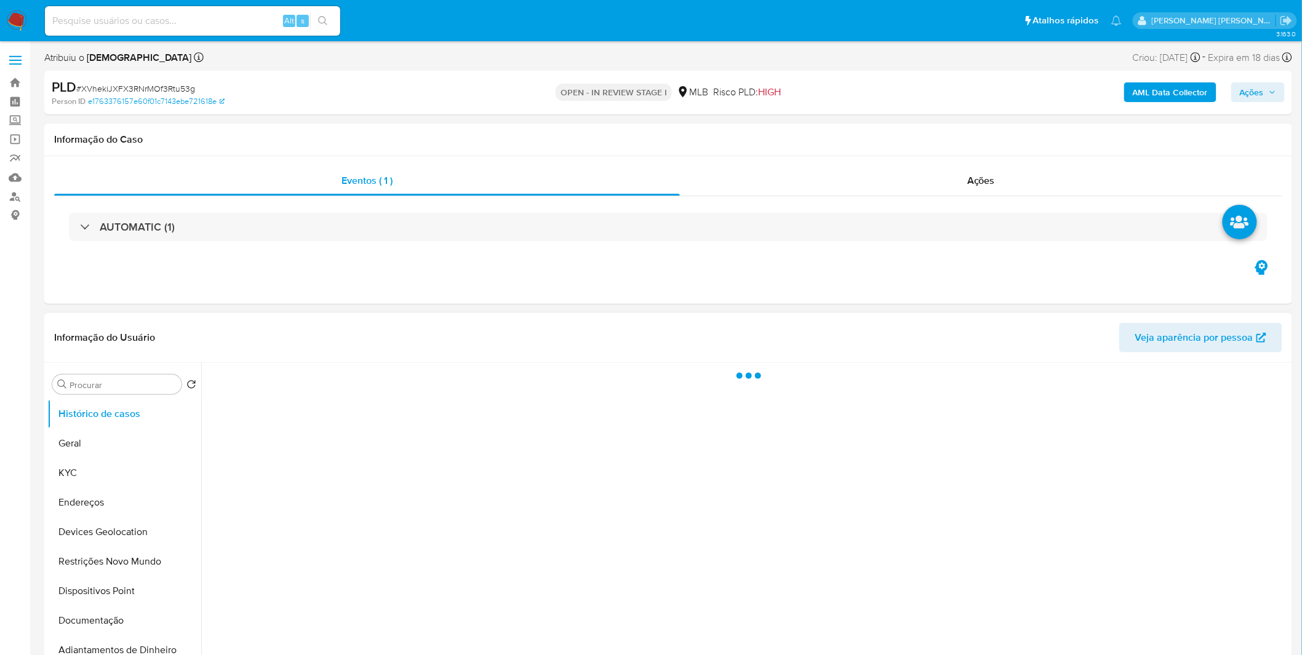
select select "10"
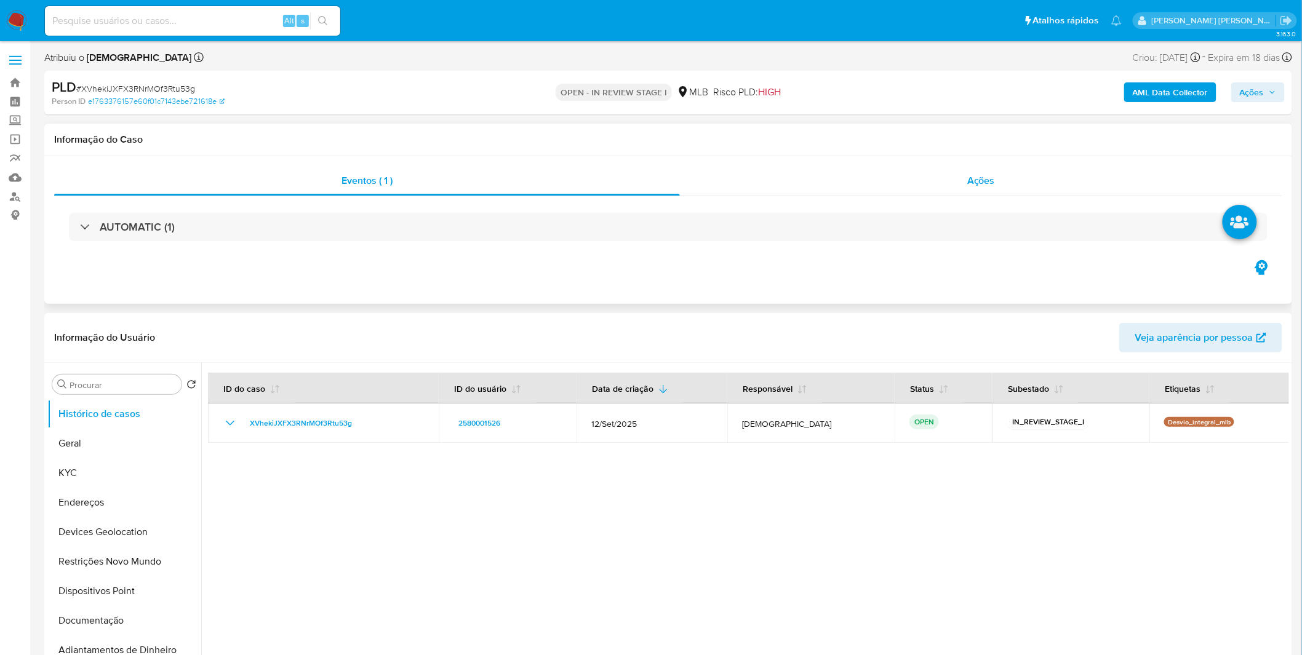
click at [823, 173] on div "Ações" at bounding box center [981, 181] width 602 height 30
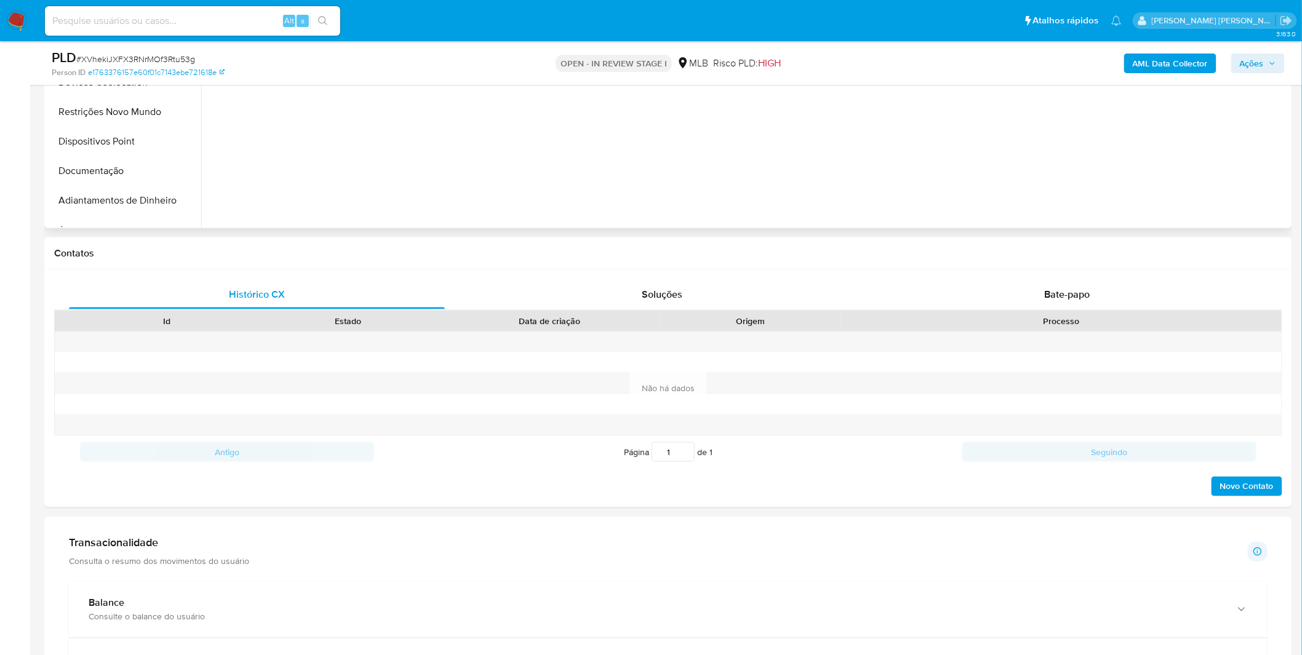
scroll to position [752, 0]
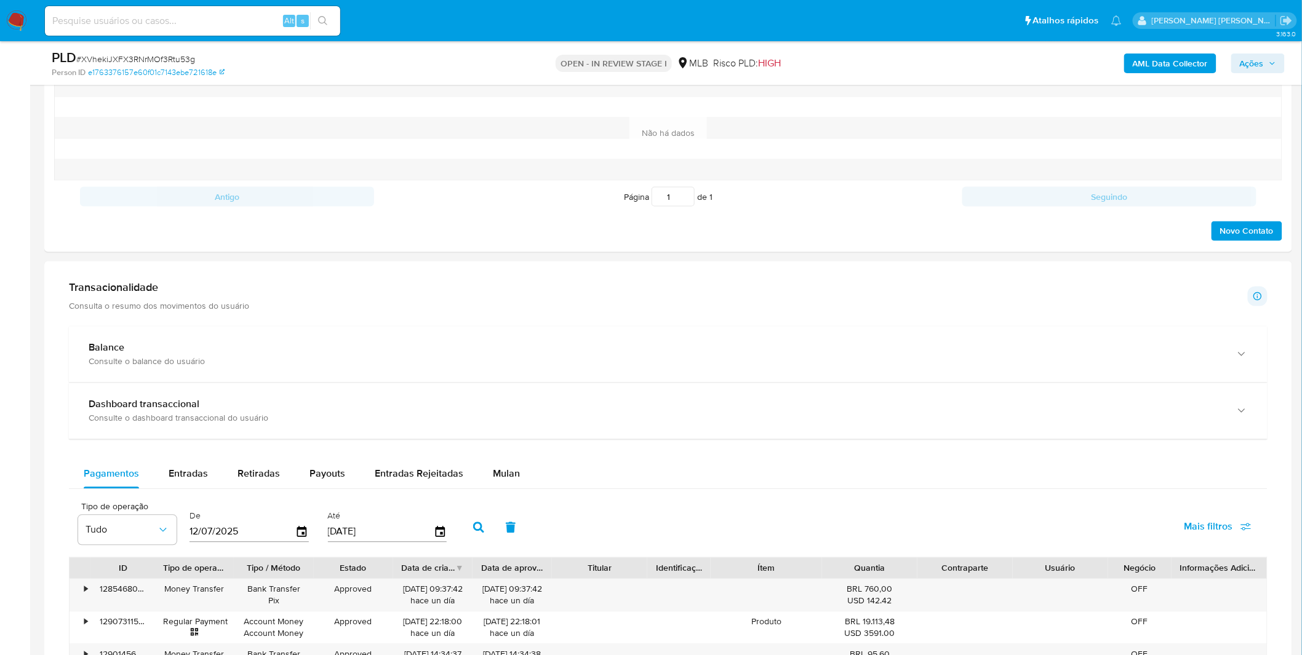
click at [495, 489] on div "Mulan" at bounding box center [506, 474] width 27 height 30
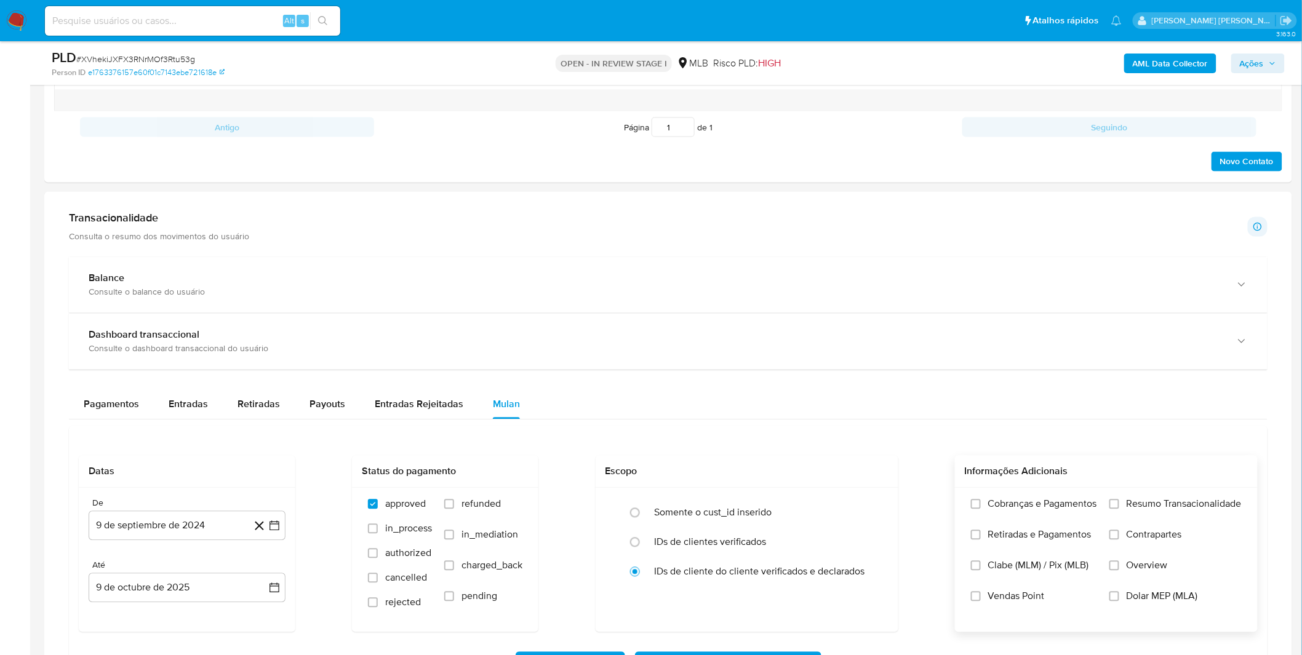
scroll to position [888, 0]
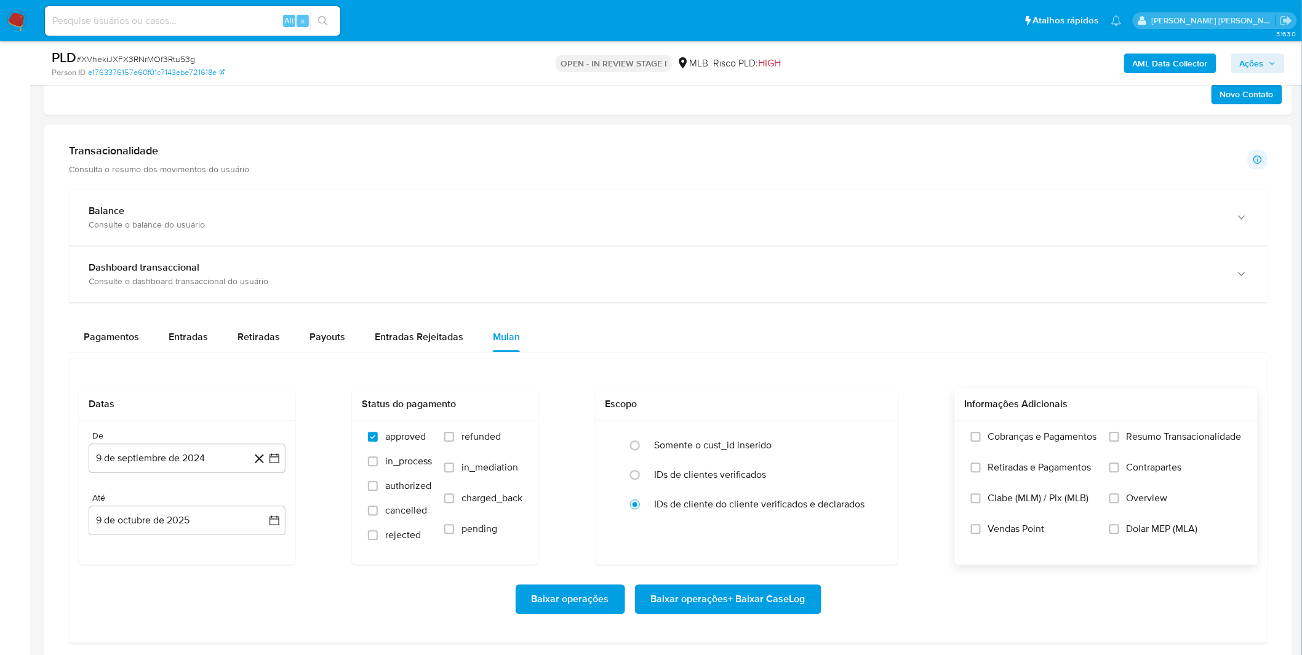
click at [1011, 443] on span "Cobranças e Pagamentos" at bounding box center [1042, 437] width 109 height 12
click at [980, 442] on input "Cobranças e Pagamentos" at bounding box center [976, 437] width 10 height 10
click at [1023, 483] on label "Retiradas e Pagamentos" at bounding box center [1034, 477] width 126 height 31
click at [980, 473] on input "Retiradas e Pagamentos" at bounding box center [976, 468] width 10 height 10
click at [1136, 464] on span "Contrapartes" at bounding box center [1153, 468] width 55 height 12
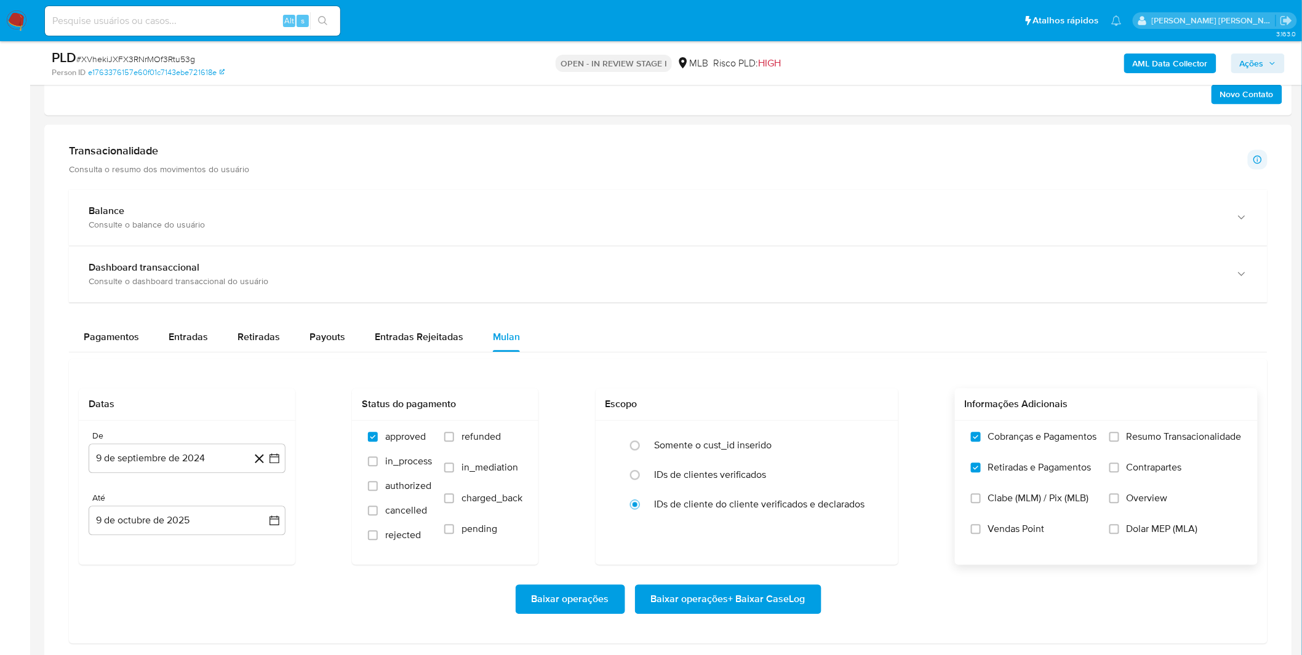
click at [1119, 464] on input "Contrapartes" at bounding box center [1114, 468] width 10 height 10
click at [1134, 439] on span "Resumo Transacionalidade" at bounding box center [1183, 437] width 115 height 12
click at [1119, 439] on input "Resumo Transacionalidade" at bounding box center [1114, 437] width 10 height 10
click at [134, 464] on button "9 de septiembre de 2024" at bounding box center [187, 459] width 197 height 30
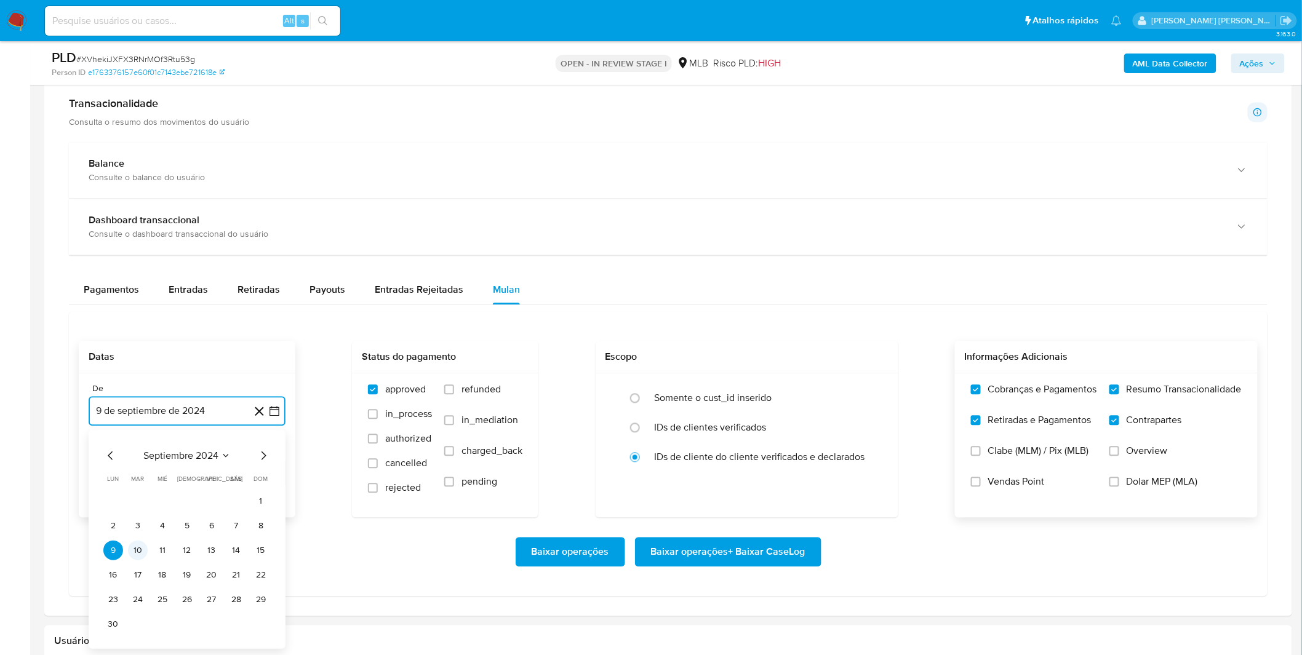
scroll to position [1025, 0]
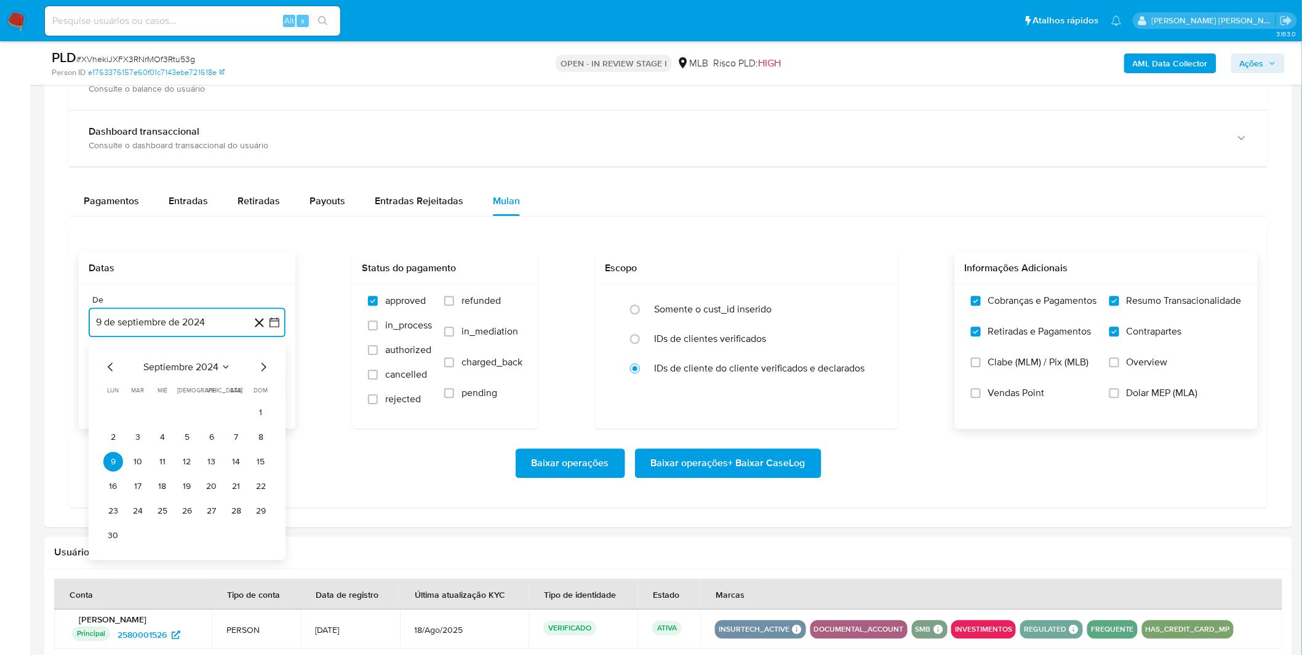
click at [185, 370] on span "septiembre 2024" at bounding box center [180, 366] width 75 height 12
click at [256, 374] on icon "Mes siguiente" at bounding box center [263, 366] width 15 height 15
click at [197, 373] on span "octubre 2024" at bounding box center [181, 366] width 60 height 12
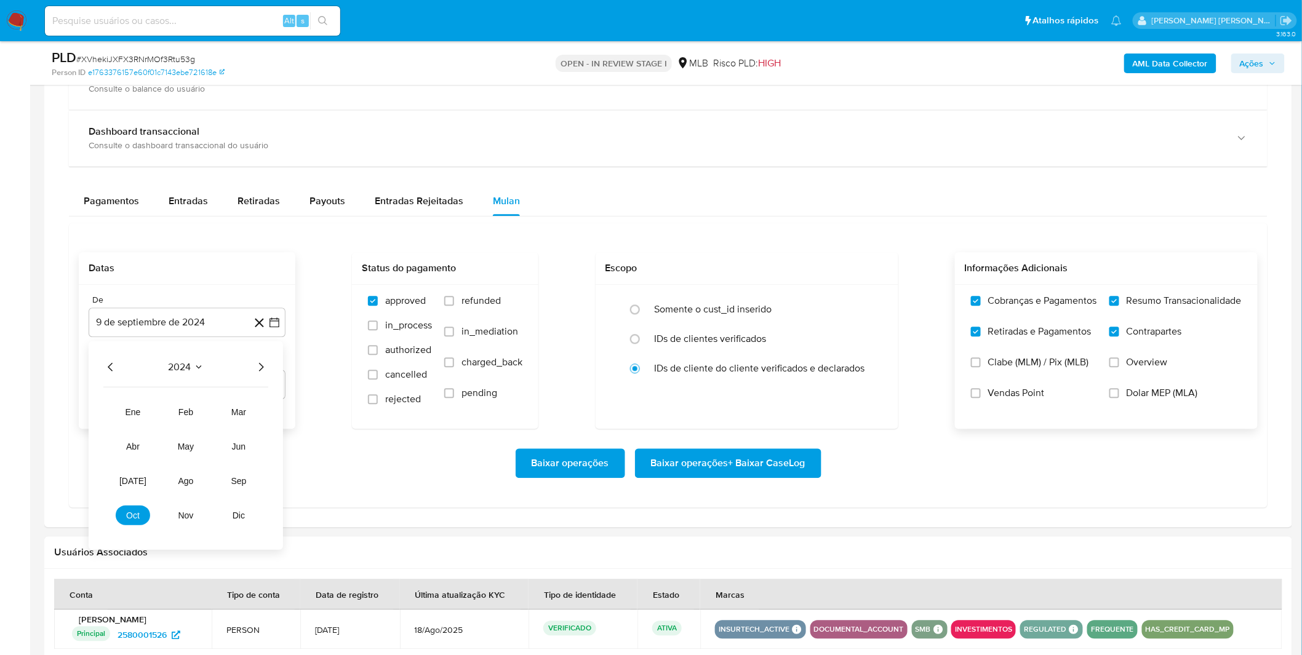
click at [257, 365] on icon "Año siguiente" at bounding box center [260, 366] width 15 height 15
click at [193, 482] on span "ago" at bounding box center [185, 480] width 15 height 10
click at [213, 413] on button "1" at bounding box center [212, 412] width 20 height 20
click at [298, 443] on div "Baixar operações Baixar operações + Baixar CaseLog" at bounding box center [668, 463] width 1179 height 69
click at [741, 474] on span "Baixar operações + Baixar CaseLog" at bounding box center [728, 463] width 154 height 27
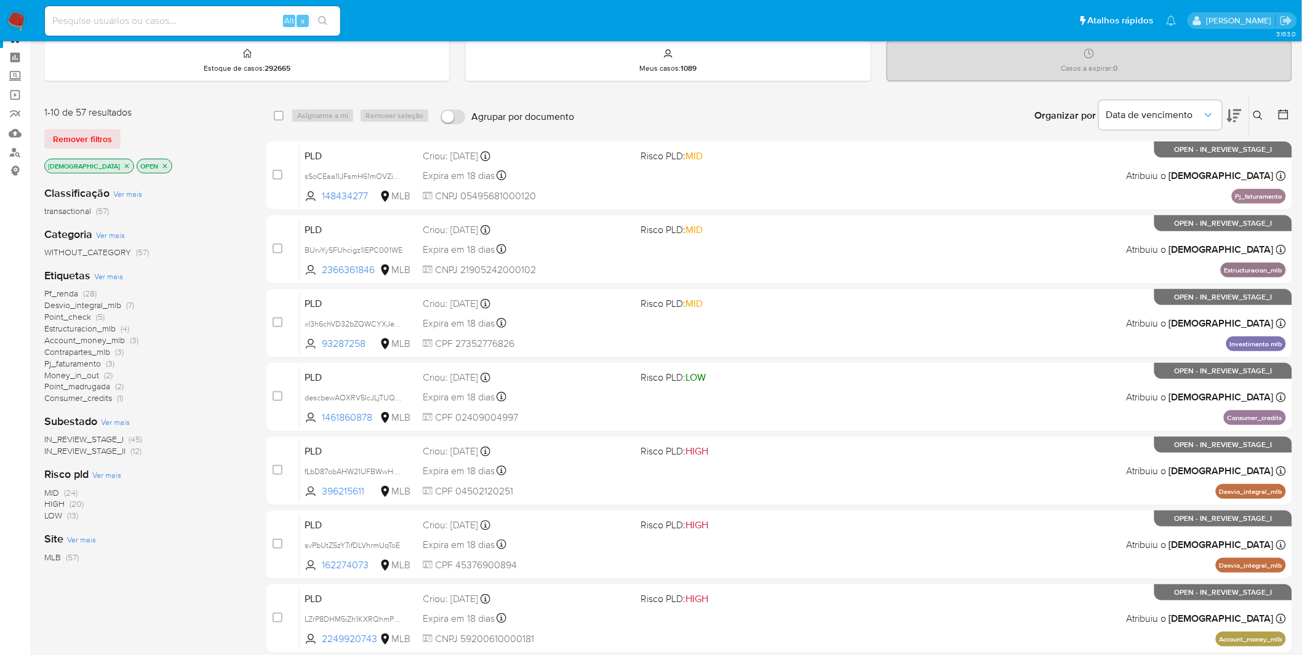
scroll to position [68, 0]
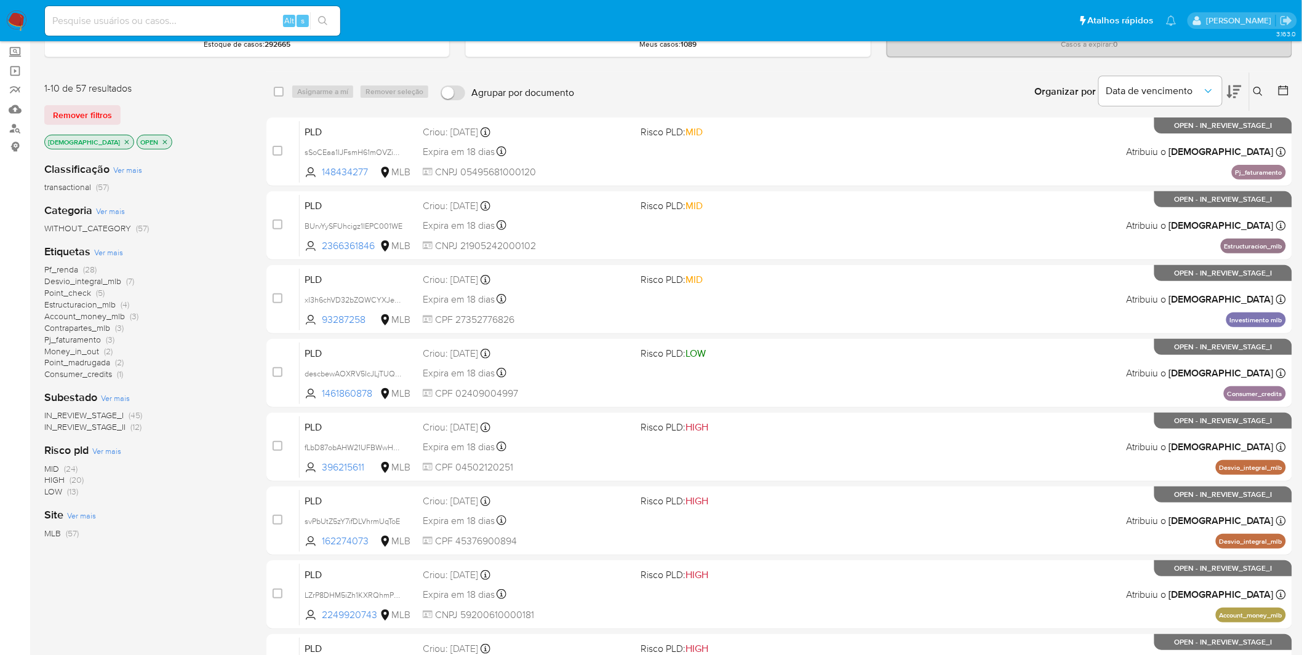
click at [17, 29] on img at bounding box center [16, 20] width 21 height 21
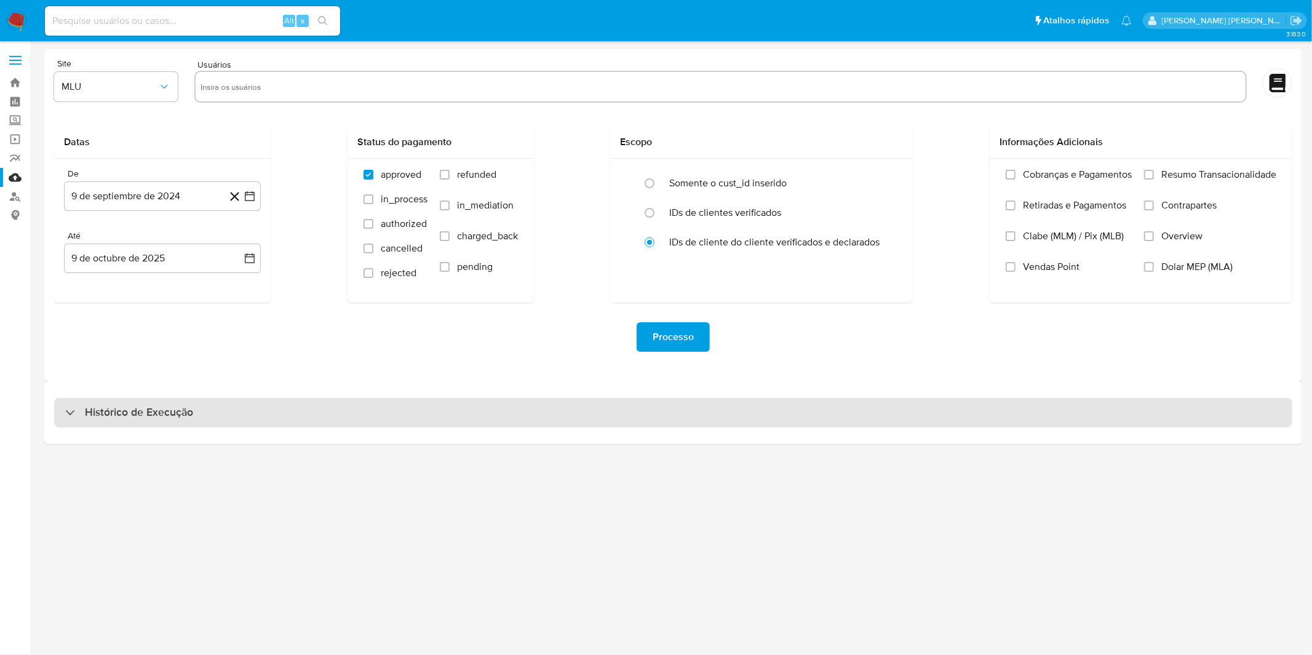
click at [397, 404] on div "Histórico de Execução" at bounding box center [673, 413] width 1238 height 30
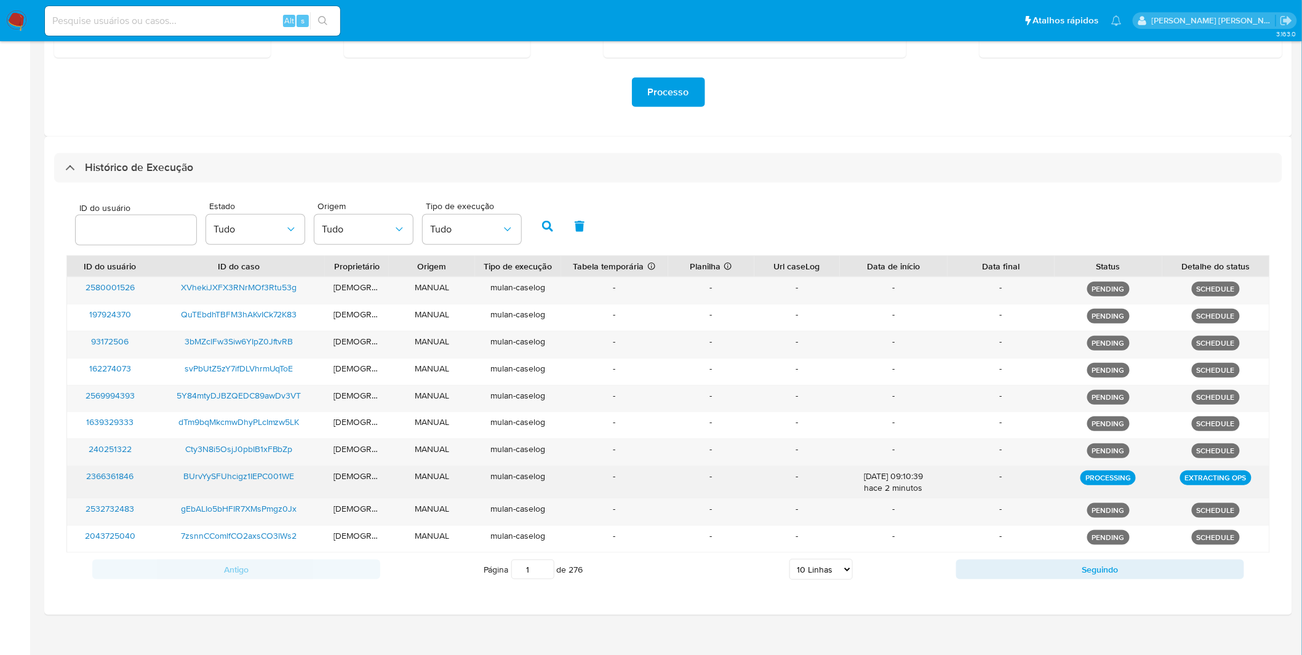
scroll to position [254, 0]
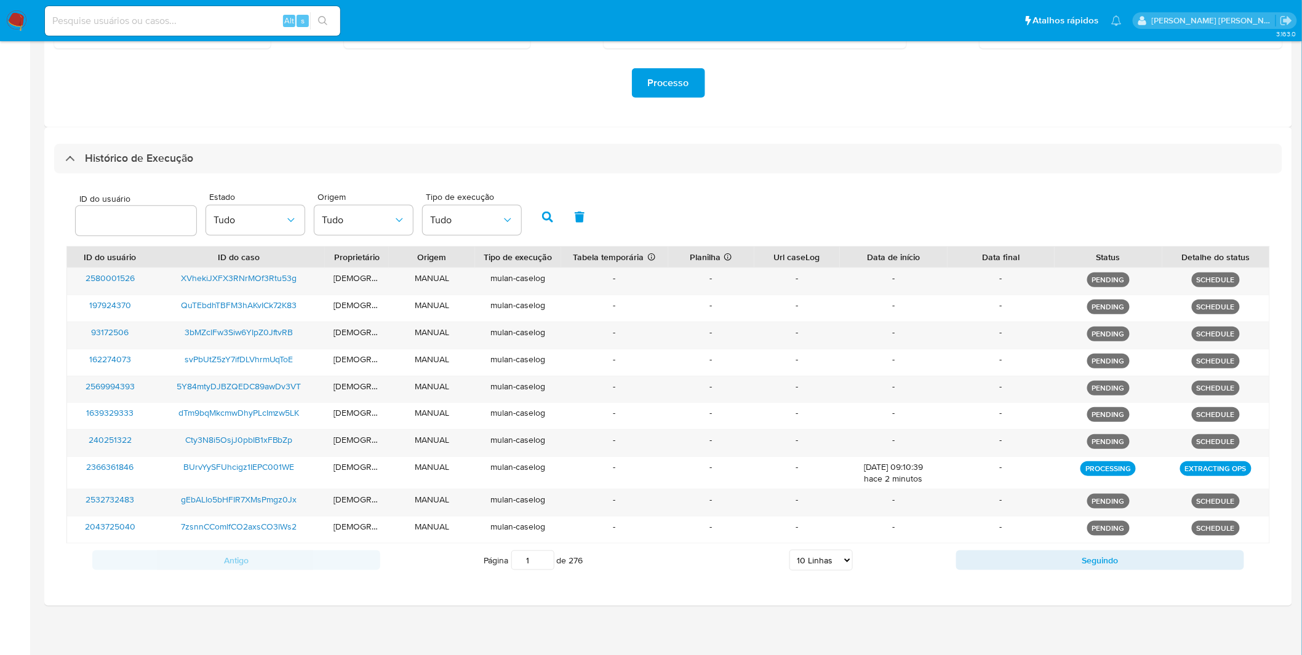
click at [816, 560] on select "5 Linhas 10 Linhas 20 Linhas 25 Linhas 50 Linhas 100 Linhas" at bounding box center [820, 560] width 63 height 21
select select "50"
click at [790, 550] on select "5 Linhas 10 Linhas 20 Linhas 25 Linhas 50 Linhas 100 Linhas" at bounding box center [820, 560] width 63 height 21
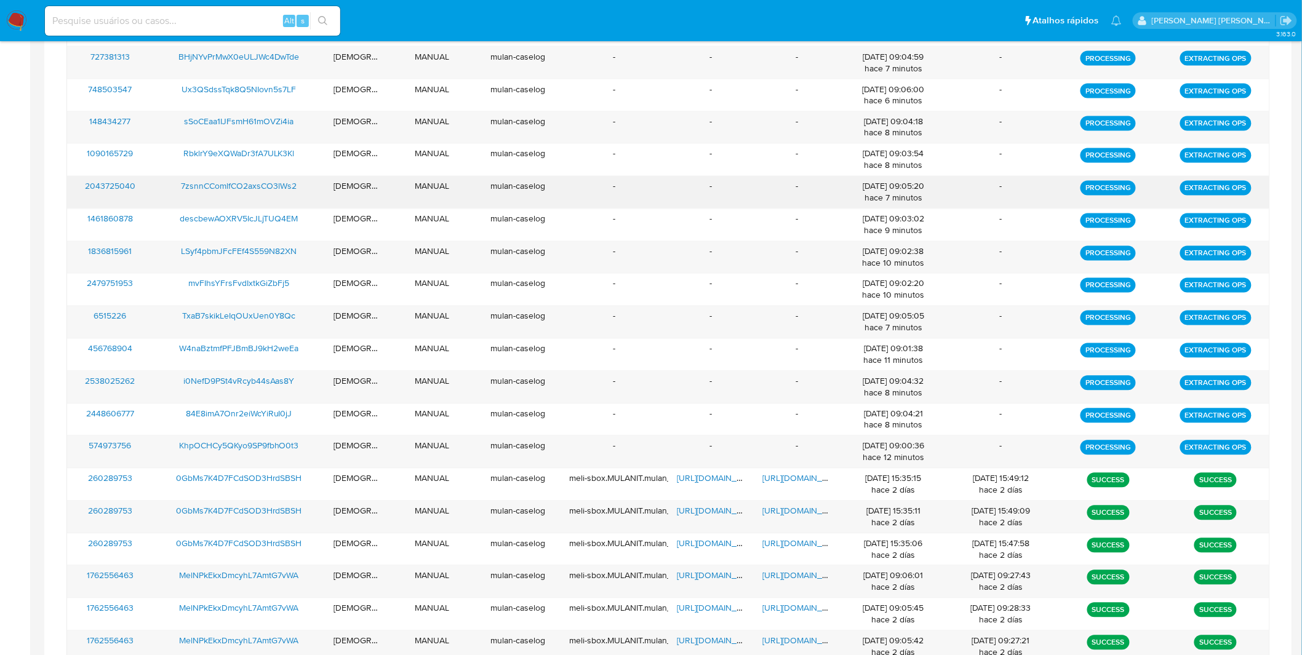
scroll to position [869, 0]
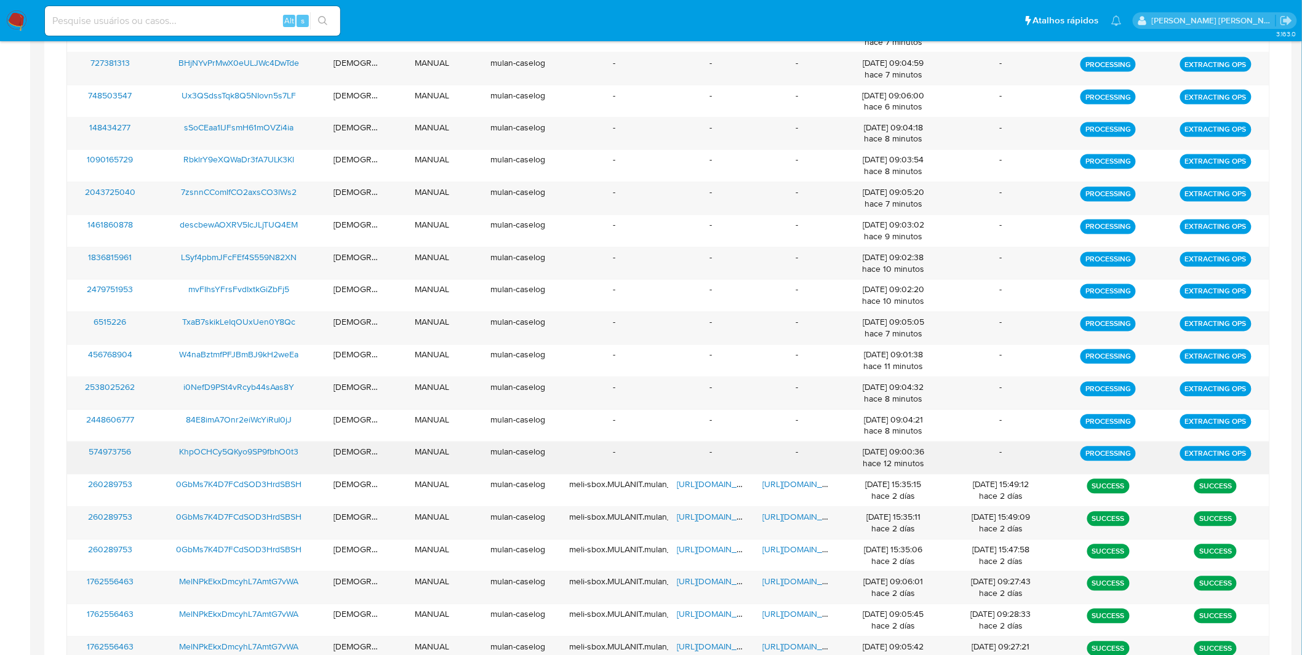
click at [920, 455] on div "09/10/2025 09:00:36 hace 12 minutos" at bounding box center [893, 458] width 90 height 23
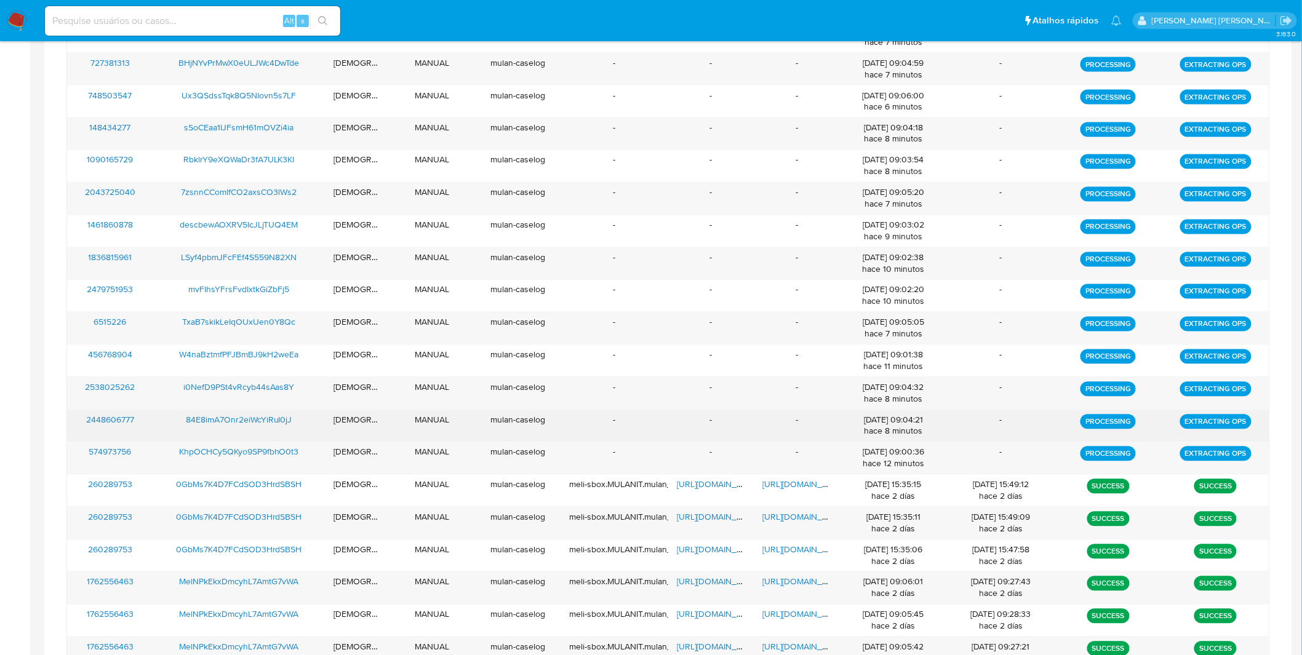
click at [921, 432] on div "09/10/2025 09:04:21 hace 8 minutos" at bounding box center [893, 426] width 90 height 23
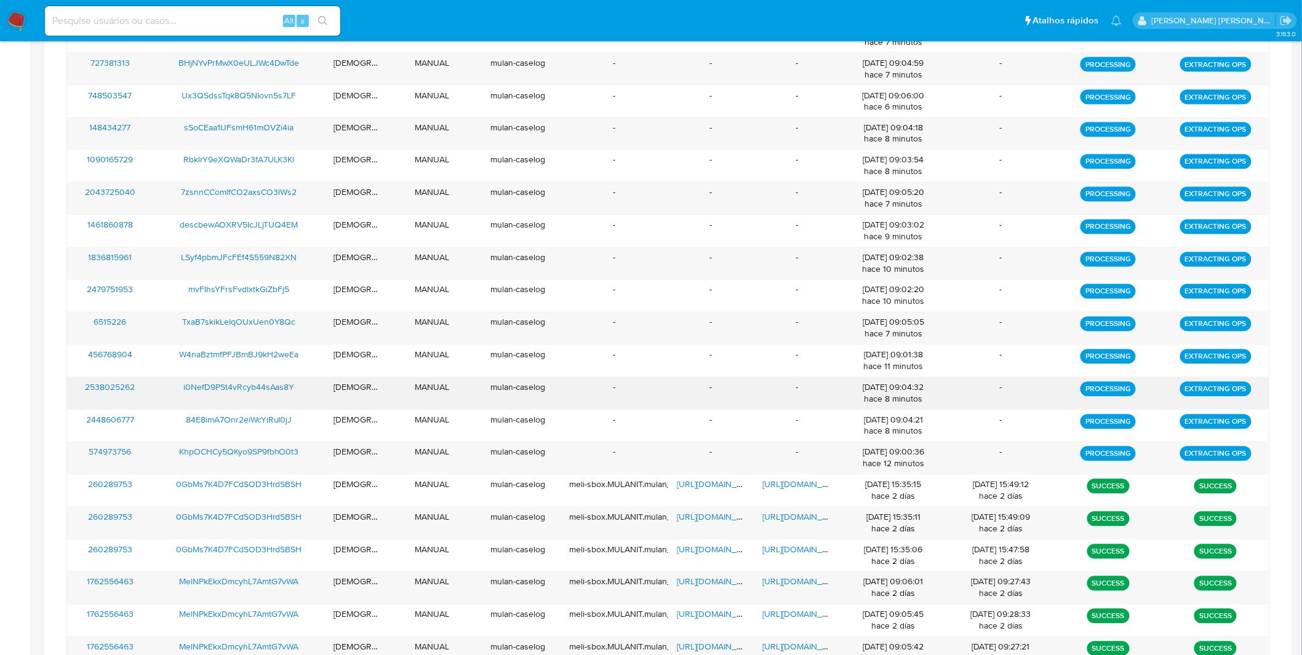
click at [923, 389] on div "09/10/2025 09:04:32 hace 8 minutos" at bounding box center [893, 393] width 90 height 23
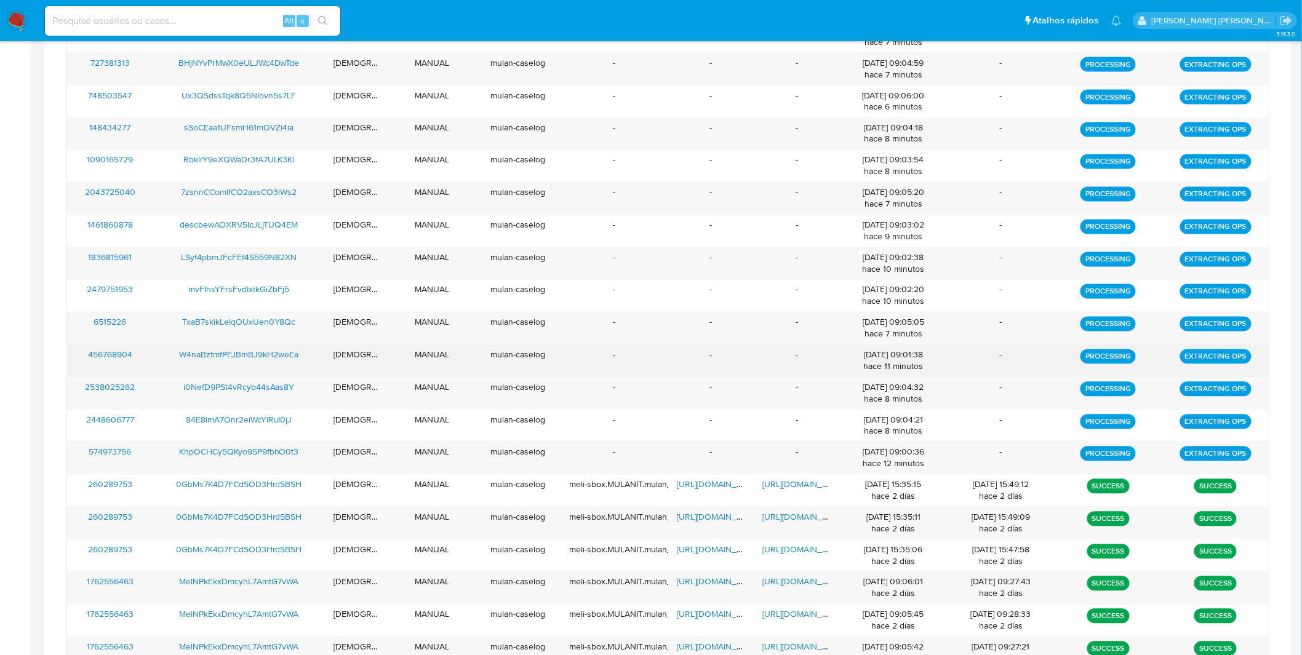
click at [919, 357] on div "09/10/2025 09:01:38 hace 11 minutos" at bounding box center [893, 360] width 90 height 23
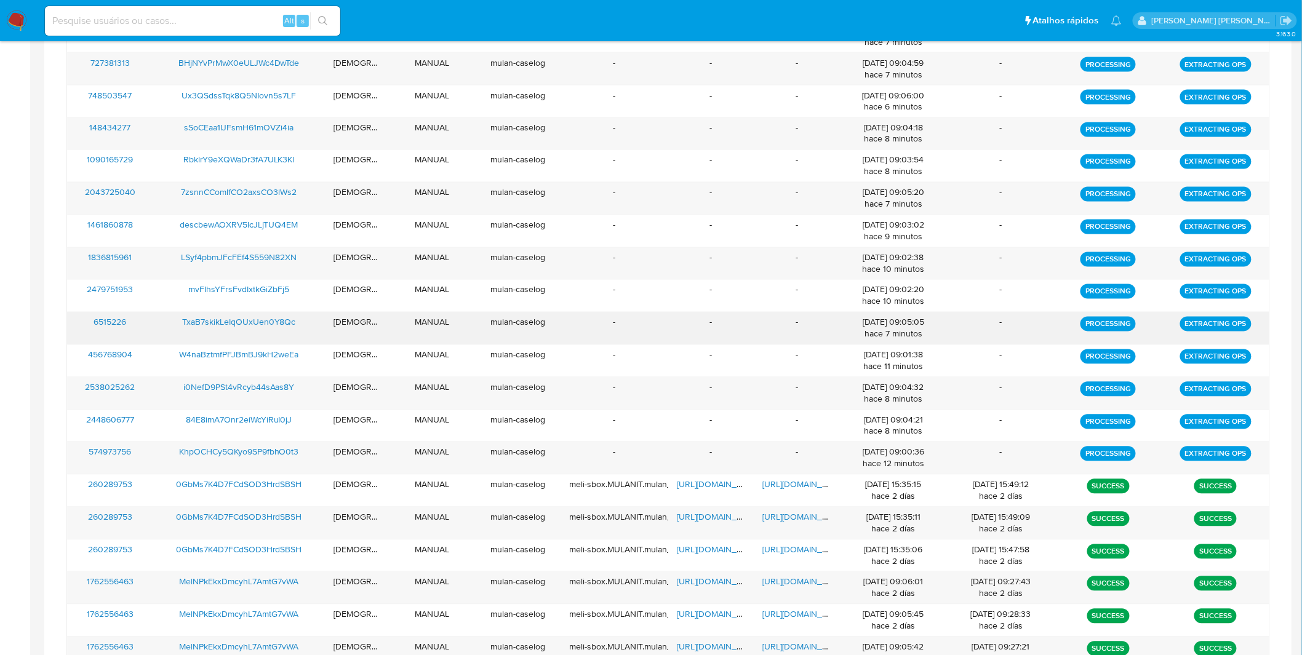
click at [917, 333] on div "09/10/2025 09:05:05 hace 7 minutos" at bounding box center [893, 328] width 90 height 23
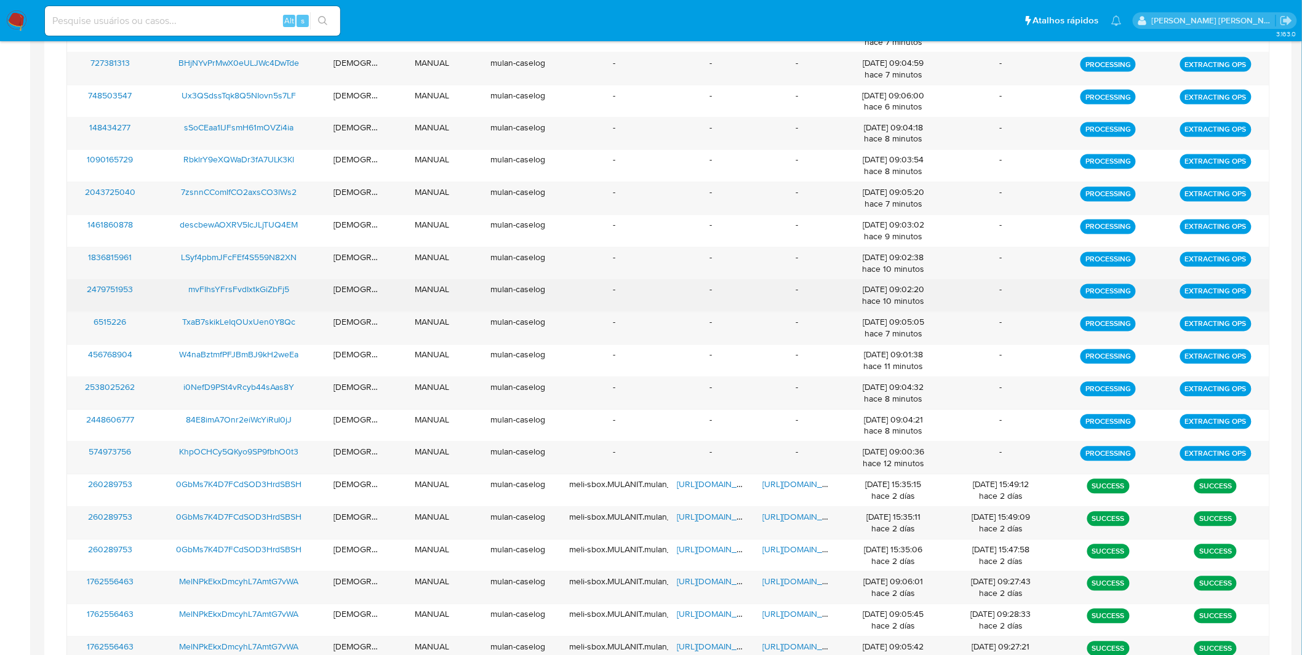
click at [918, 287] on div "09/10/2025 09:02:20 hace 10 minutos" at bounding box center [893, 295] width 90 height 23
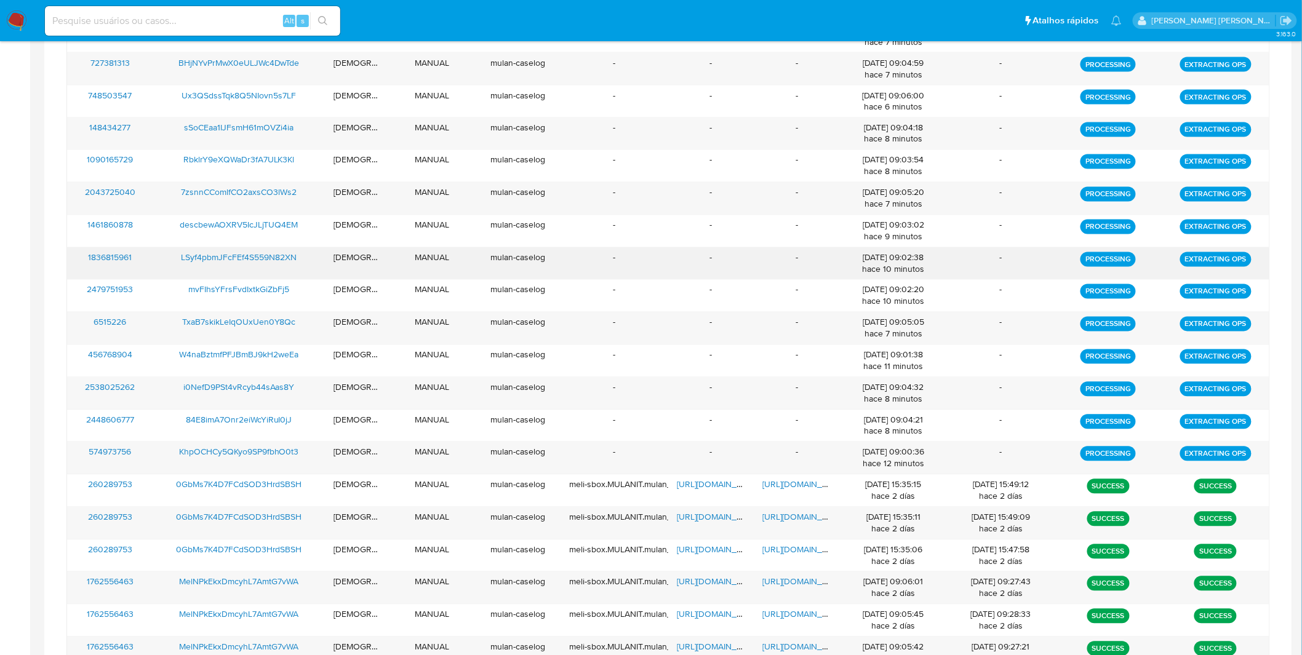
click at [923, 262] on div "09/10/2025 09:02:38 hace 10 minutos" at bounding box center [893, 263] width 90 height 23
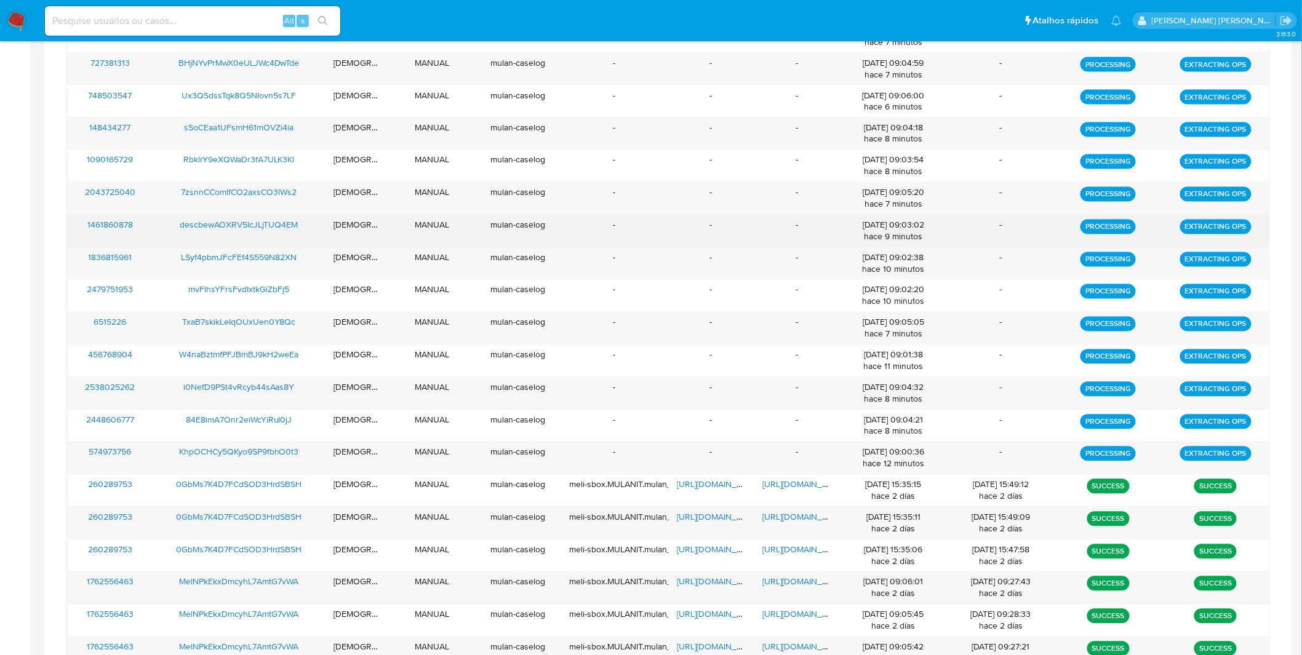
click at [931, 237] on div "09/10/2025 09:03:02 hace 9 minutos" at bounding box center [893, 231] width 90 height 23
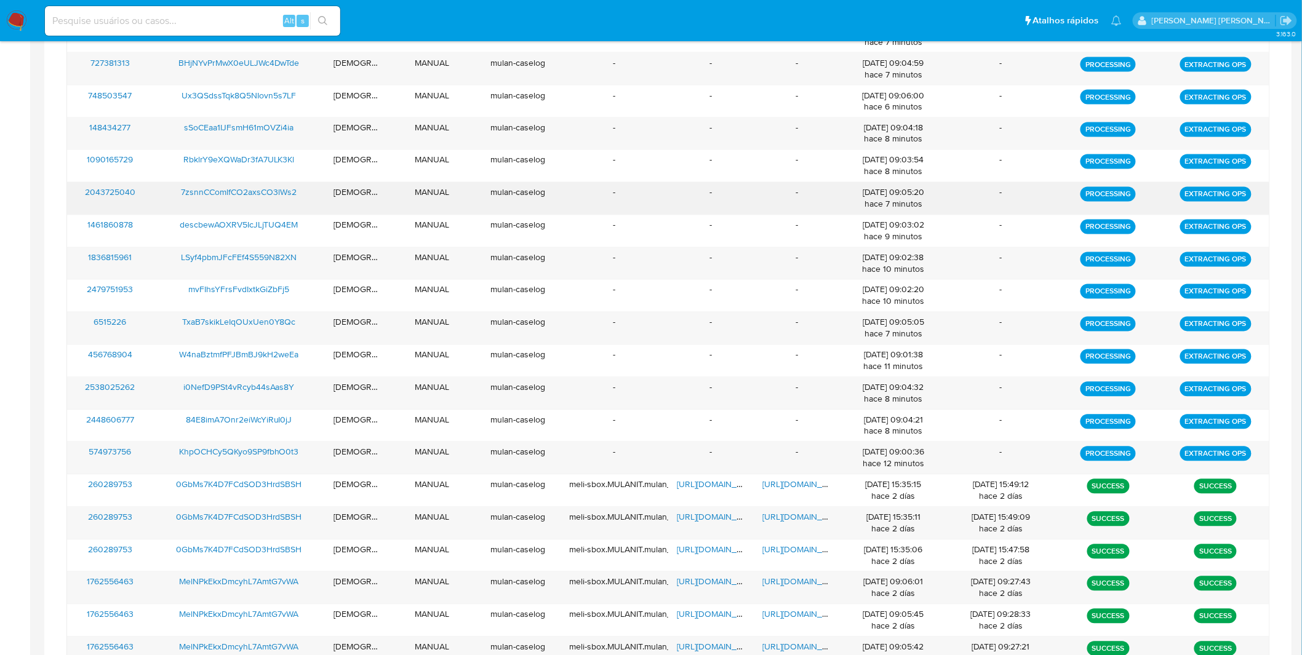
click at [929, 207] on div "09/10/2025 09:05:20 hace 7 minutos" at bounding box center [893, 198] width 90 height 23
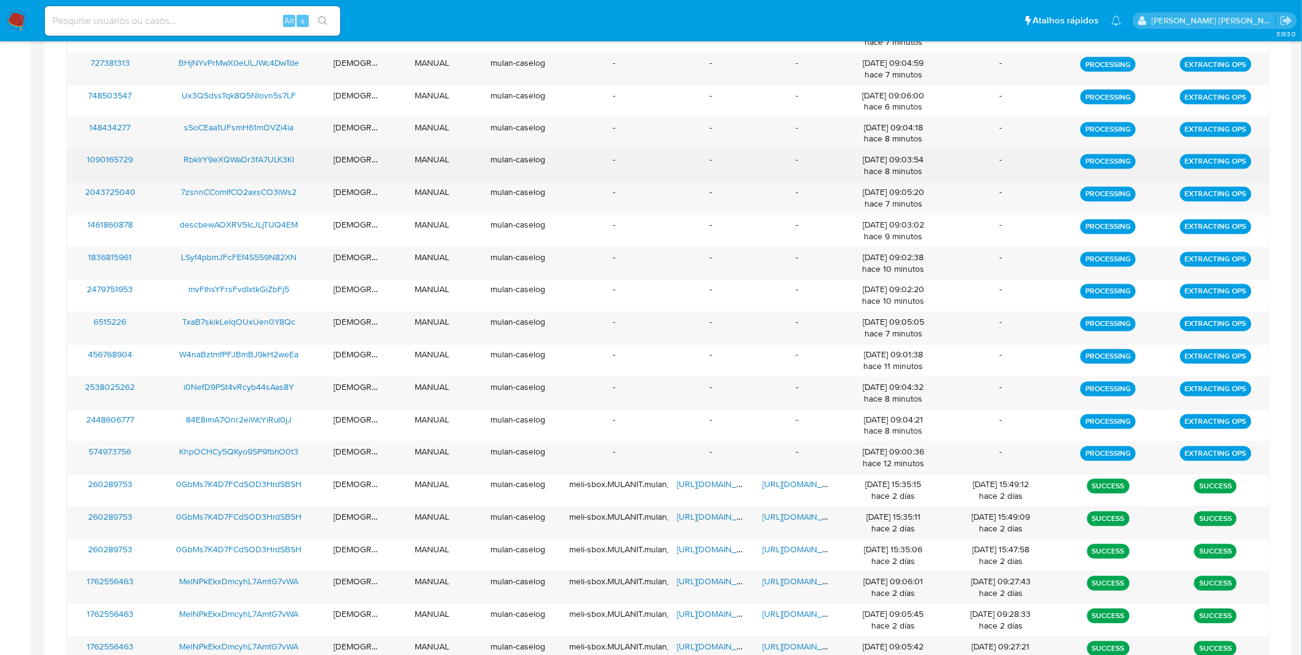
click at [919, 155] on div "09/10/2025 09:03:54 hace 8 minutos" at bounding box center [893, 165] width 90 height 23
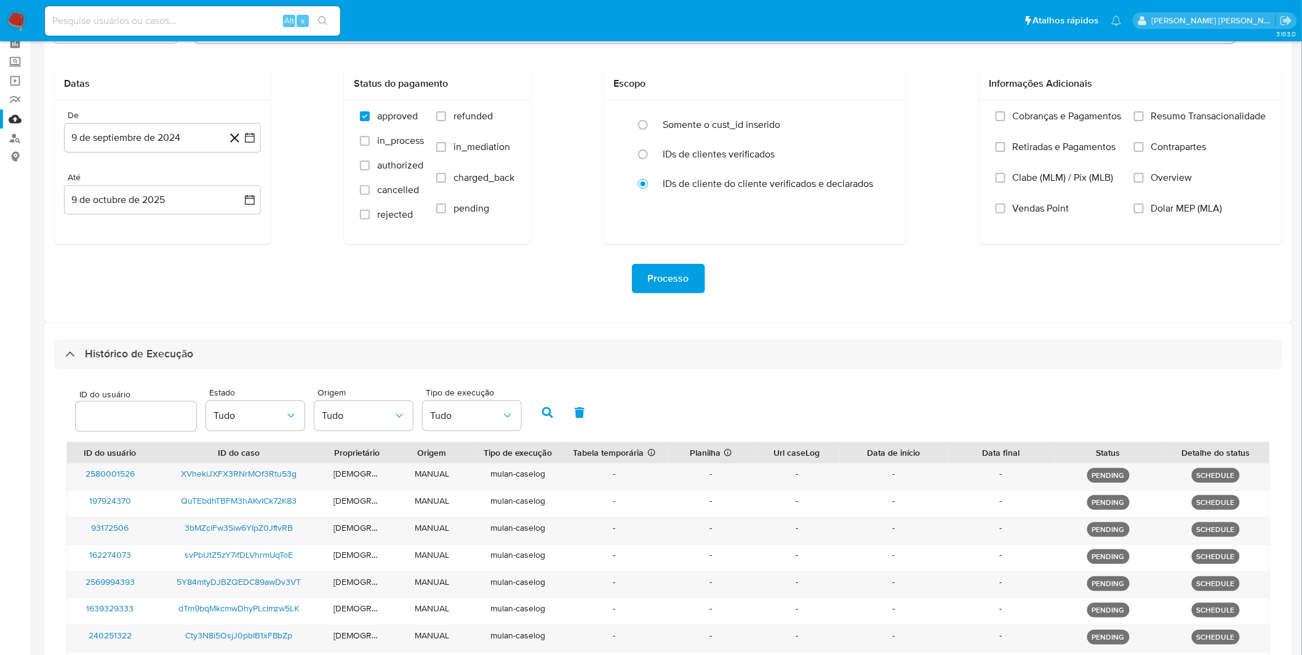
scroll to position [0, 0]
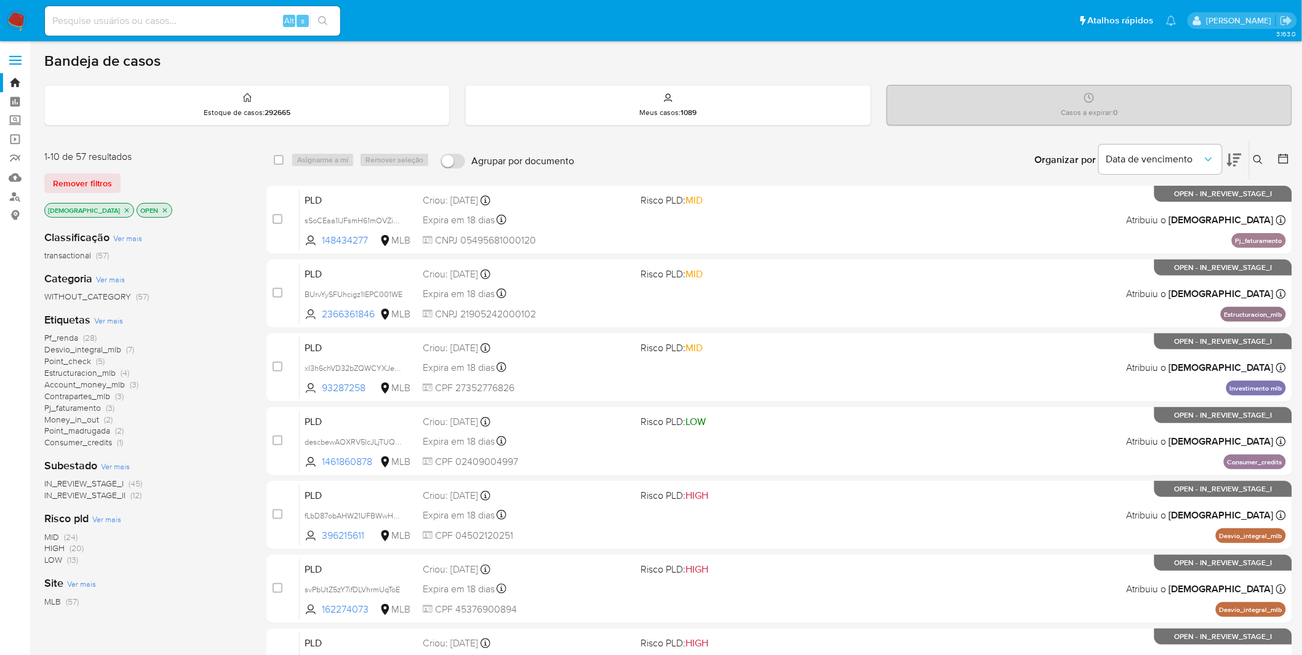
click at [25, 29] on img at bounding box center [16, 20] width 21 height 21
click at [123, 211] on icon "close-filter" at bounding box center [126, 210] width 7 height 7
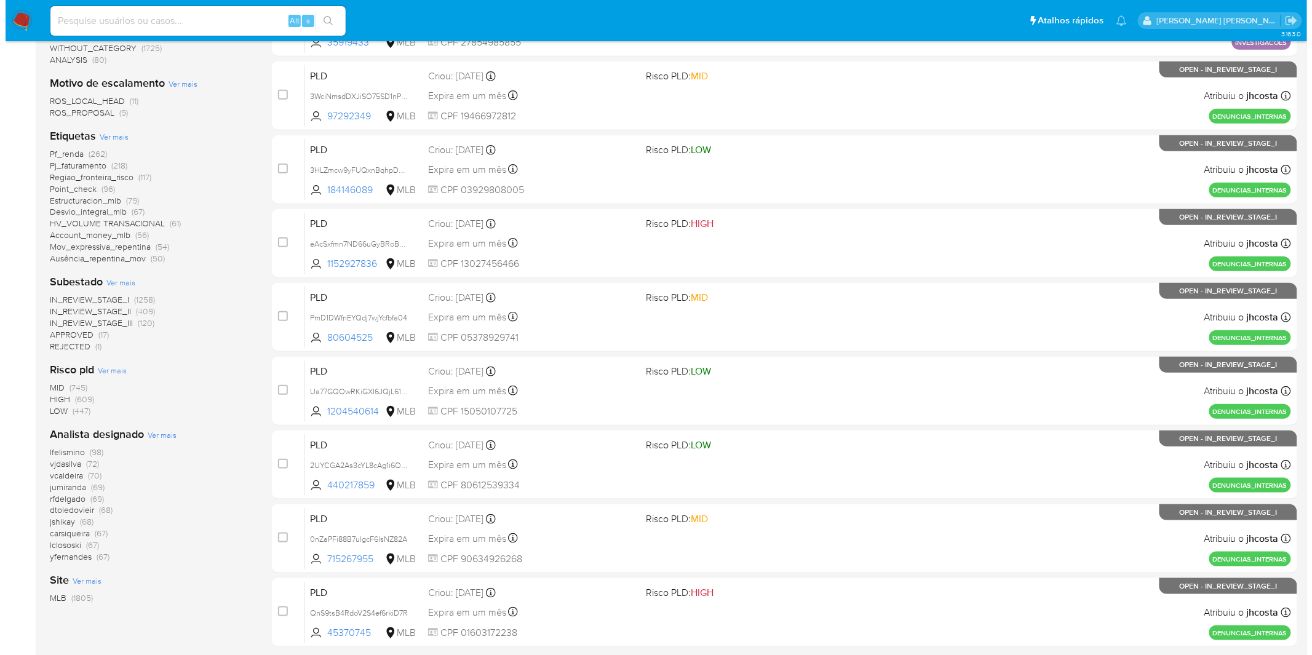
scroll to position [273, 0]
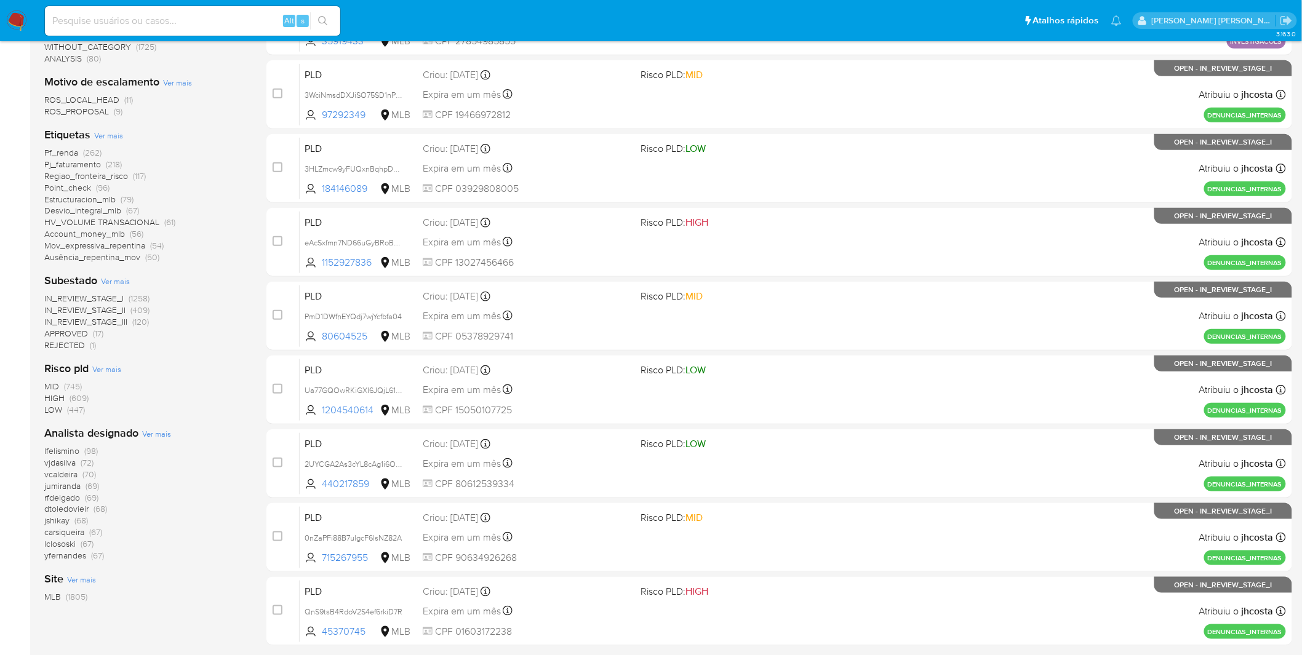
click at [159, 431] on span "Ver mais" at bounding box center [156, 433] width 29 height 11
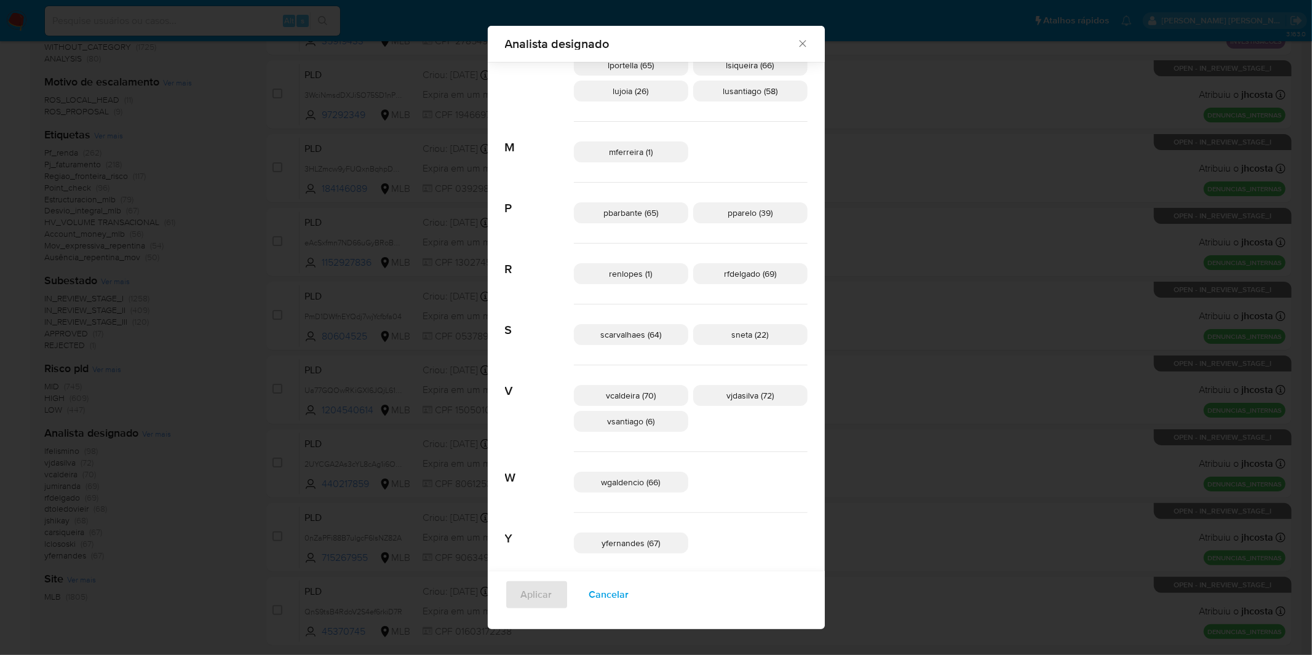
scroll to position [630, 0]
click at [629, 593] on span "Cancelar" at bounding box center [609, 594] width 40 height 27
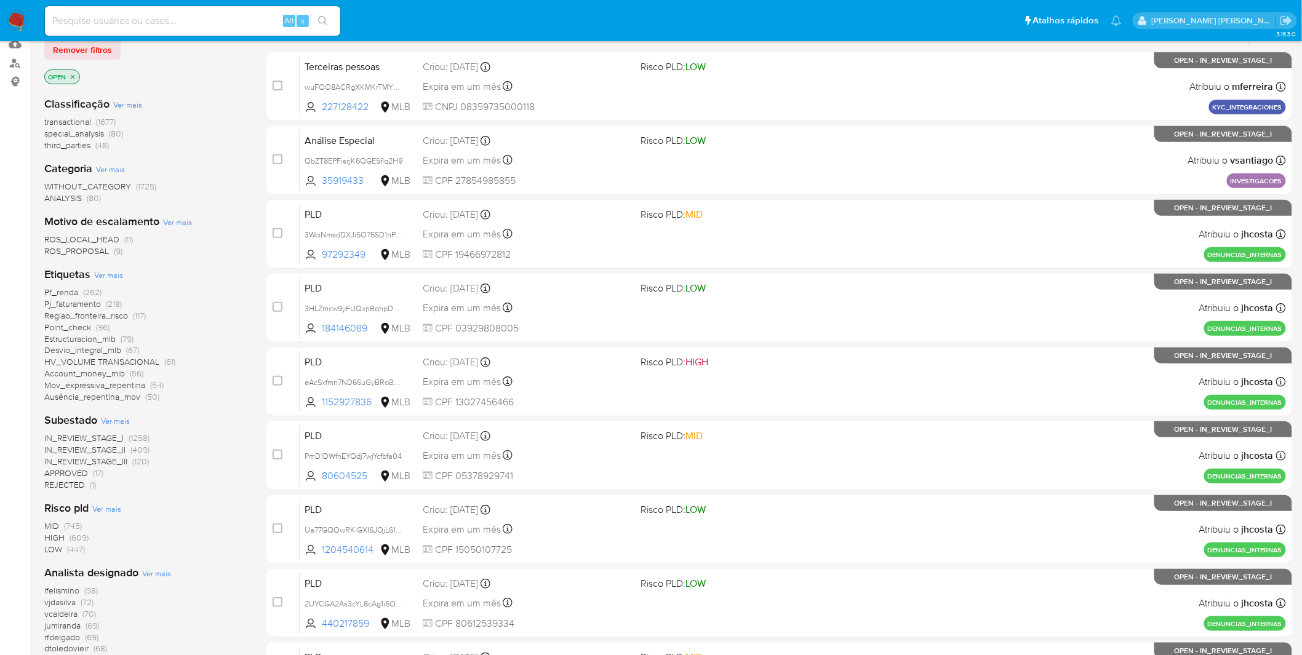
scroll to position [0, 0]
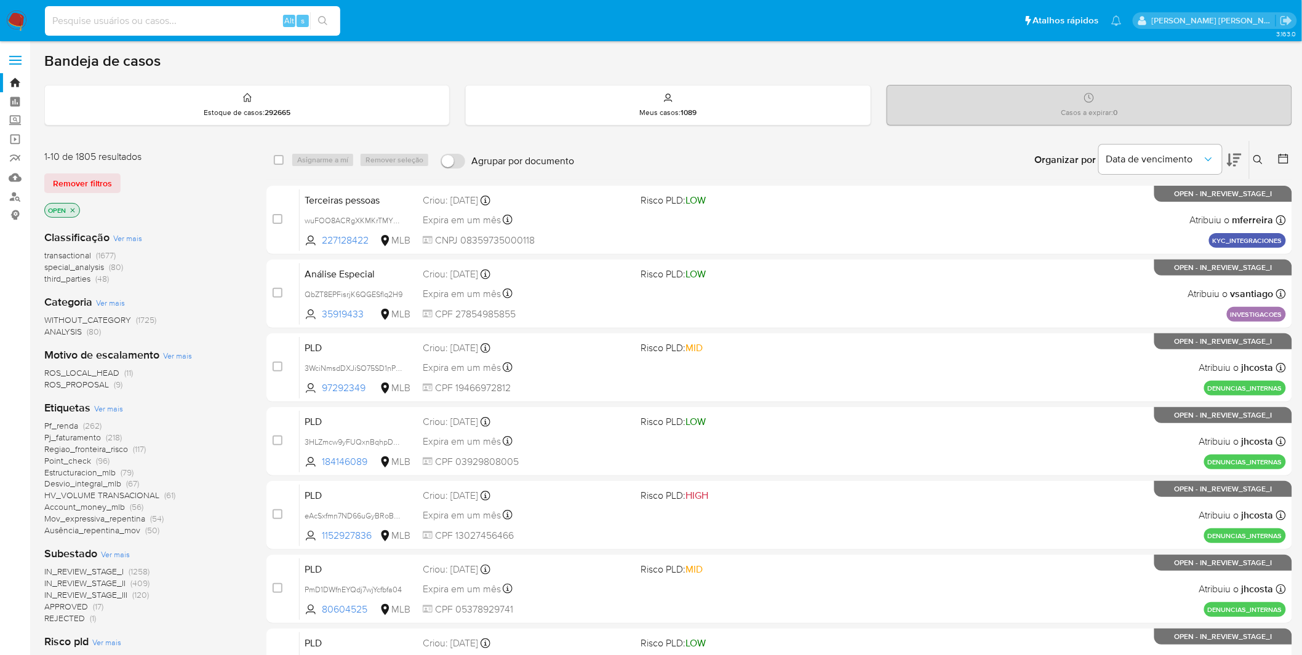
click at [234, 20] on input at bounding box center [192, 21] width 295 height 16
paste input "148434277"
type input "148434277"
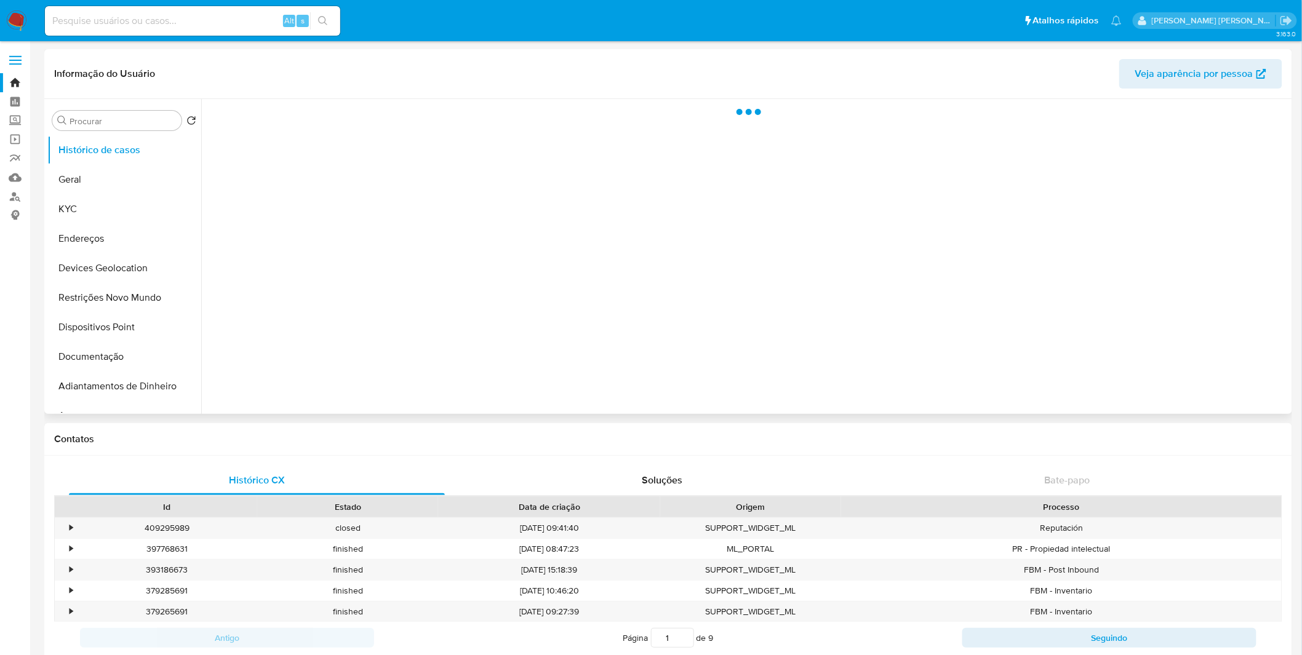
select select "10"
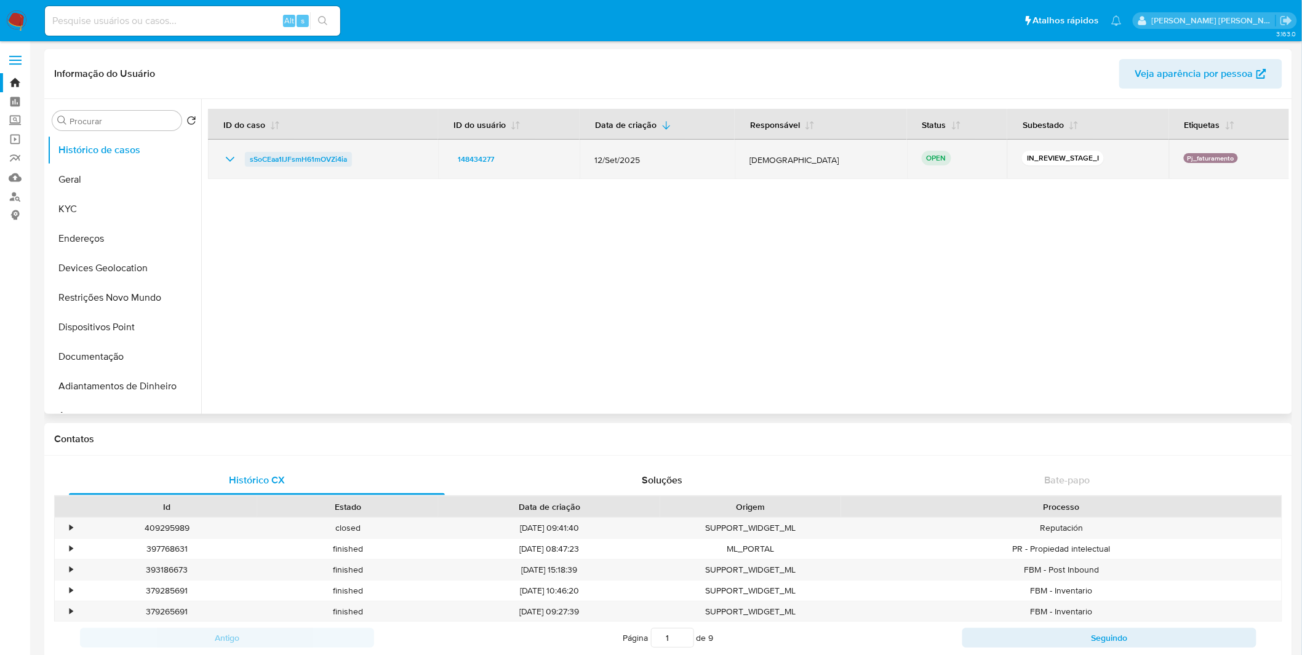
click at [320, 155] on span "sSoCEaa1IJFsmH61mOVZi4ia" at bounding box center [298, 159] width 97 height 15
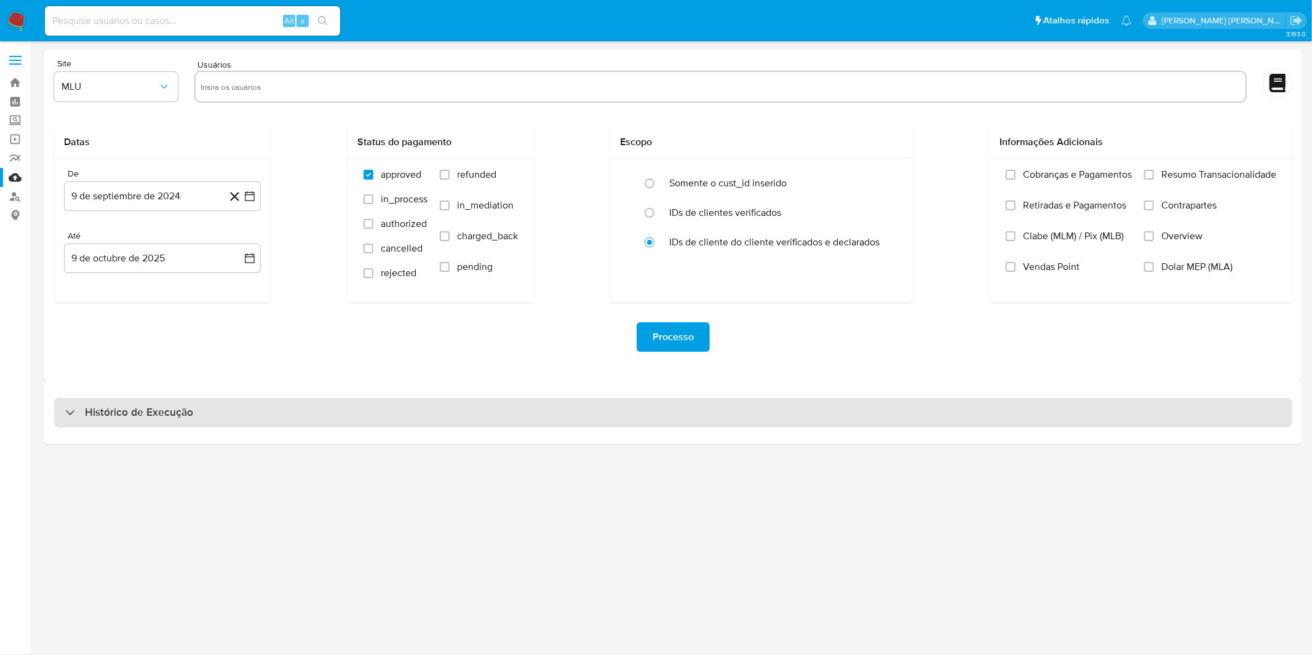
click at [90, 413] on h3 "Histórico de Execução" at bounding box center [139, 412] width 108 height 15
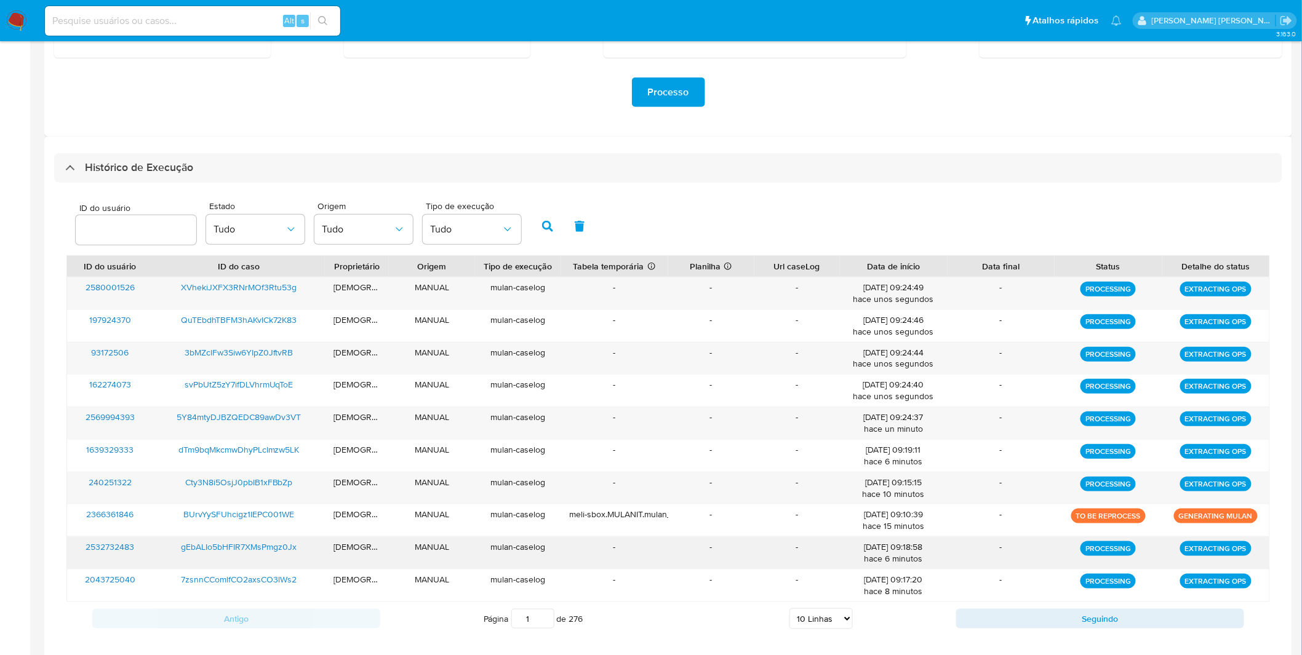
scroll to position [306, 0]
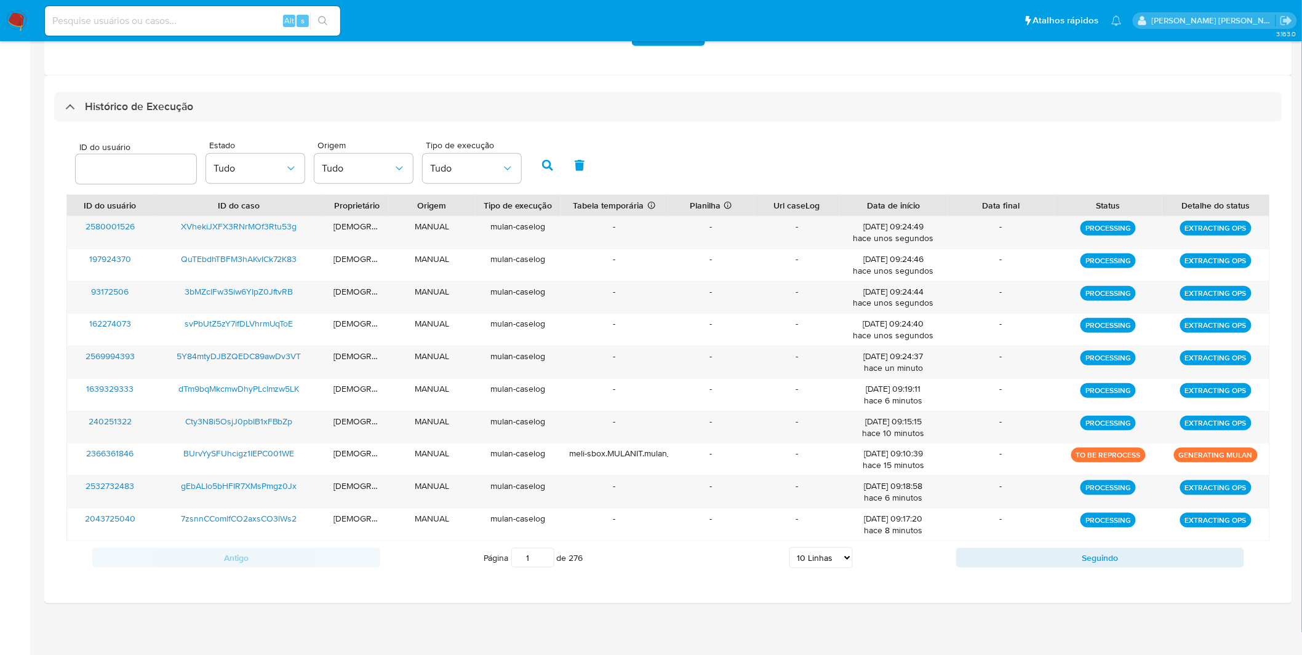
click at [803, 565] on select "5 Linhas 10 Linhas 20 Linhas 25 Linhas 50 Linhas 100 Linhas" at bounding box center [820, 557] width 63 height 21
click at [790, 548] on select "5 Linhas 10 Linhas 20 Linhas 25 Linhas 50 Linhas 100 Linhas" at bounding box center [820, 557] width 63 height 21
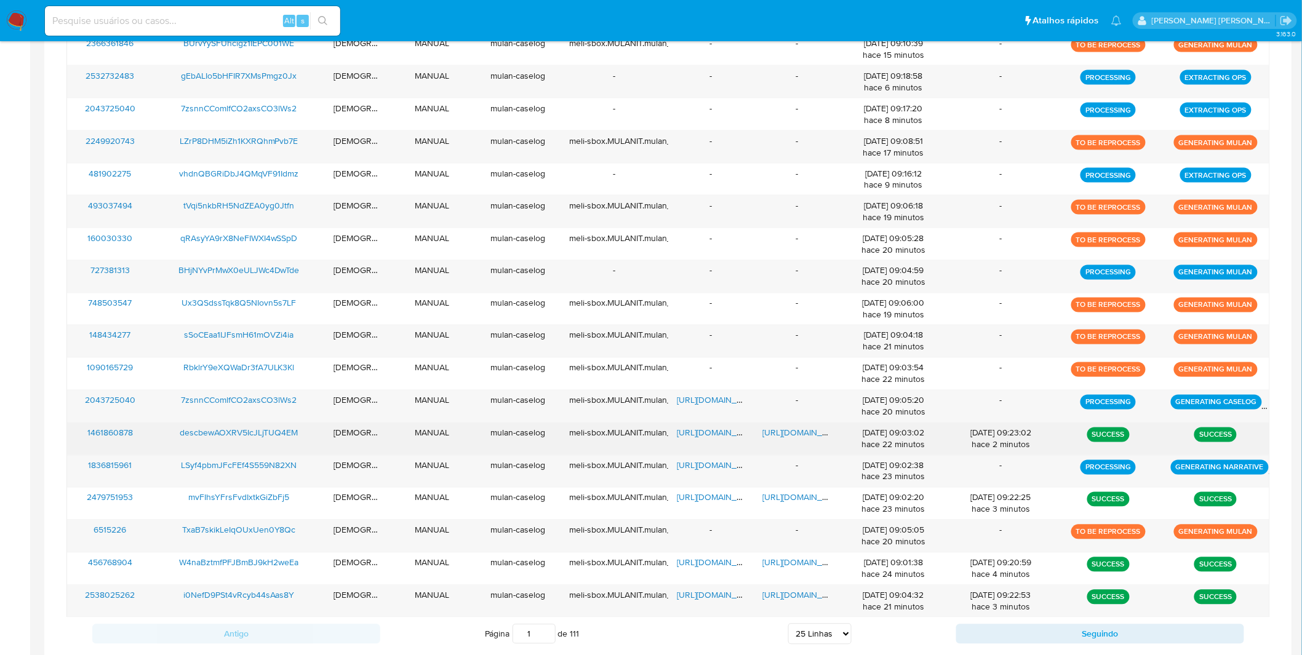
scroll to position [794, 0]
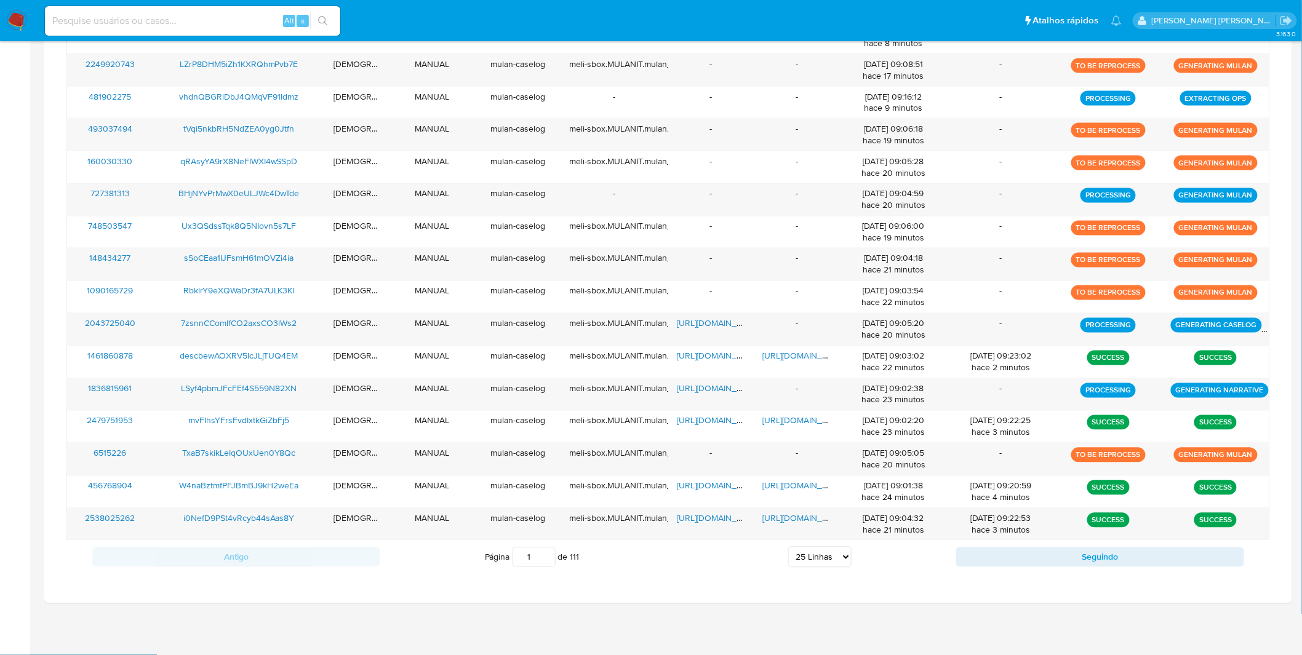
click at [819, 549] on select "5 Linhas 10 Linhas 20 Linhas 25 Linhas 50 Linhas 100 Linhas" at bounding box center [819, 557] width 63 height 21
select select "50"
click at [789, 548] on select "5 Linhas 10 Linhas 20 Linhas 25 Linhas 50 Linhas 100 Linhas" at bounding box center [819, 557] width 63 height 21
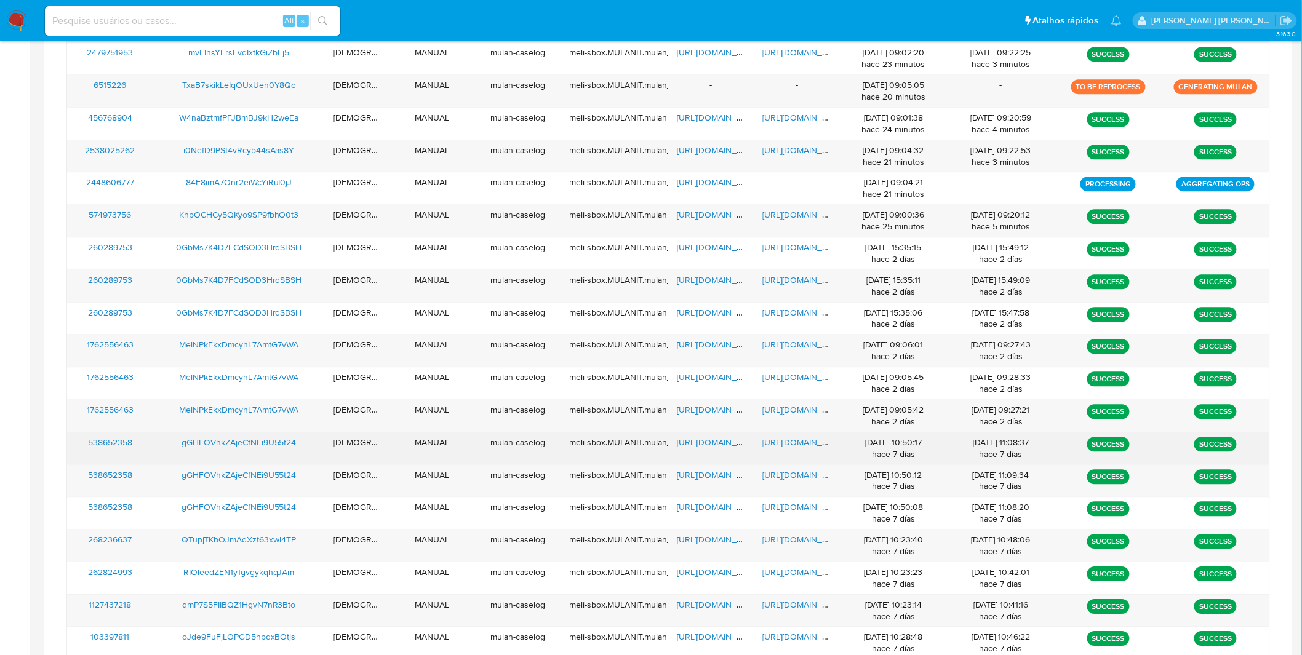
scroll to position [271, 0]
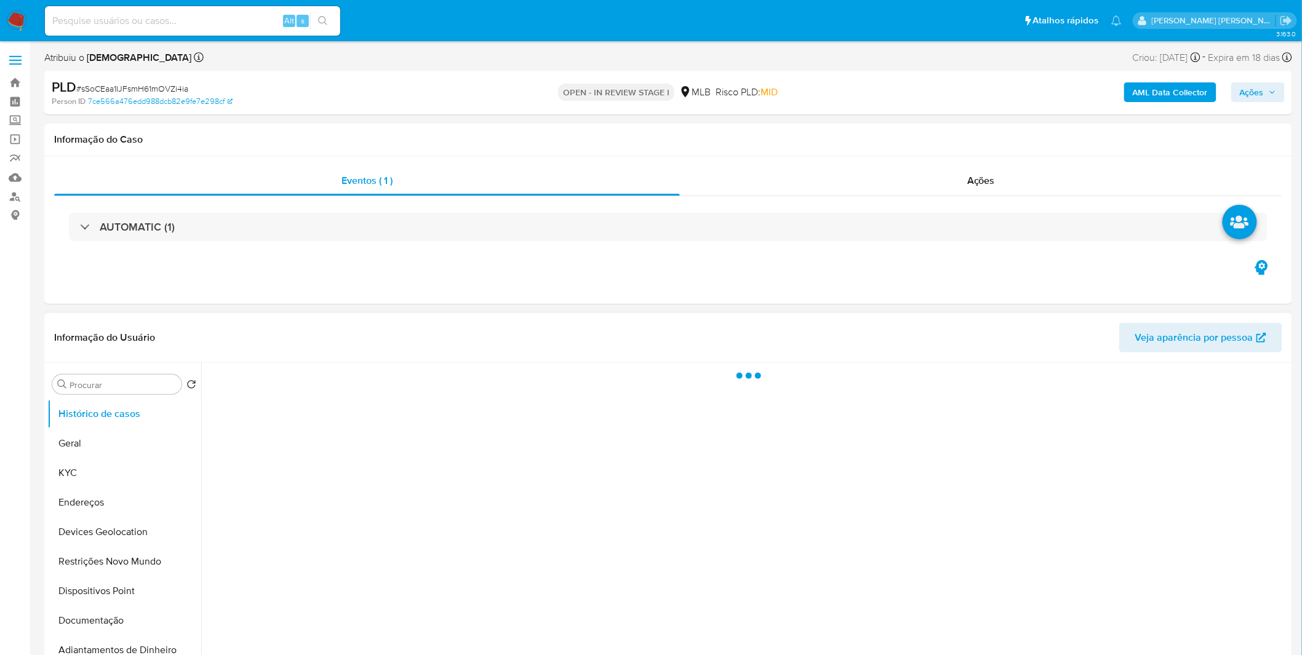
select select "10"
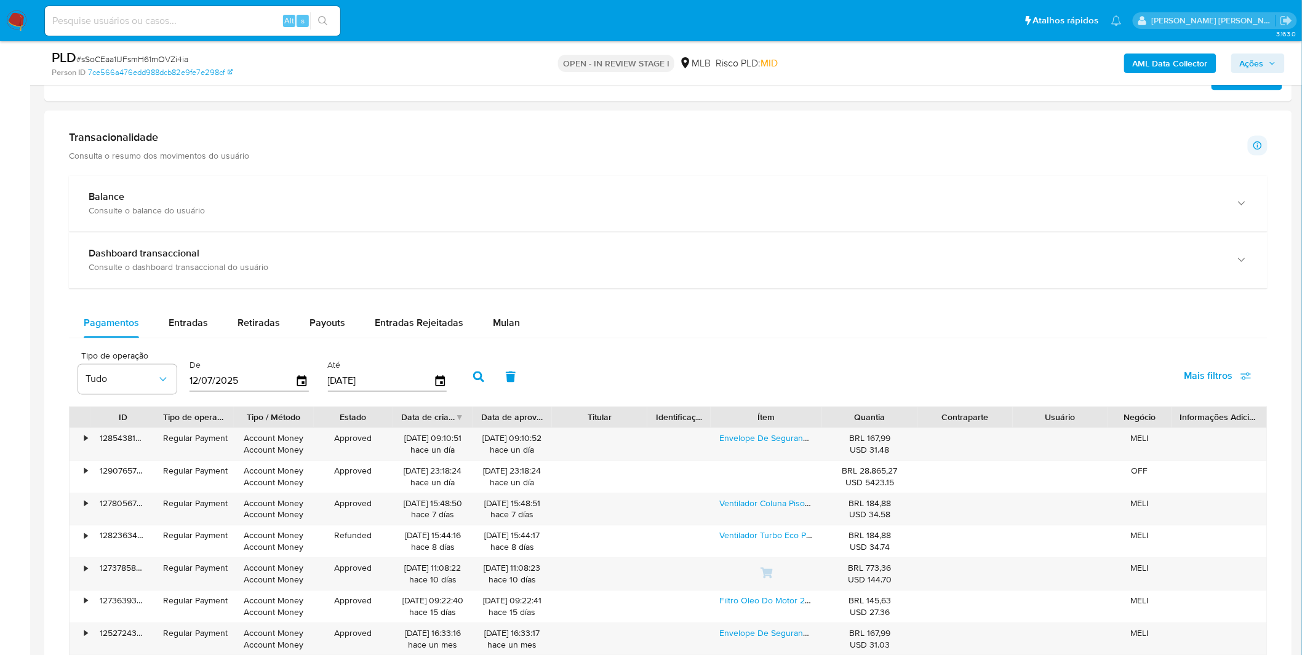
scroll to position [820, 0]
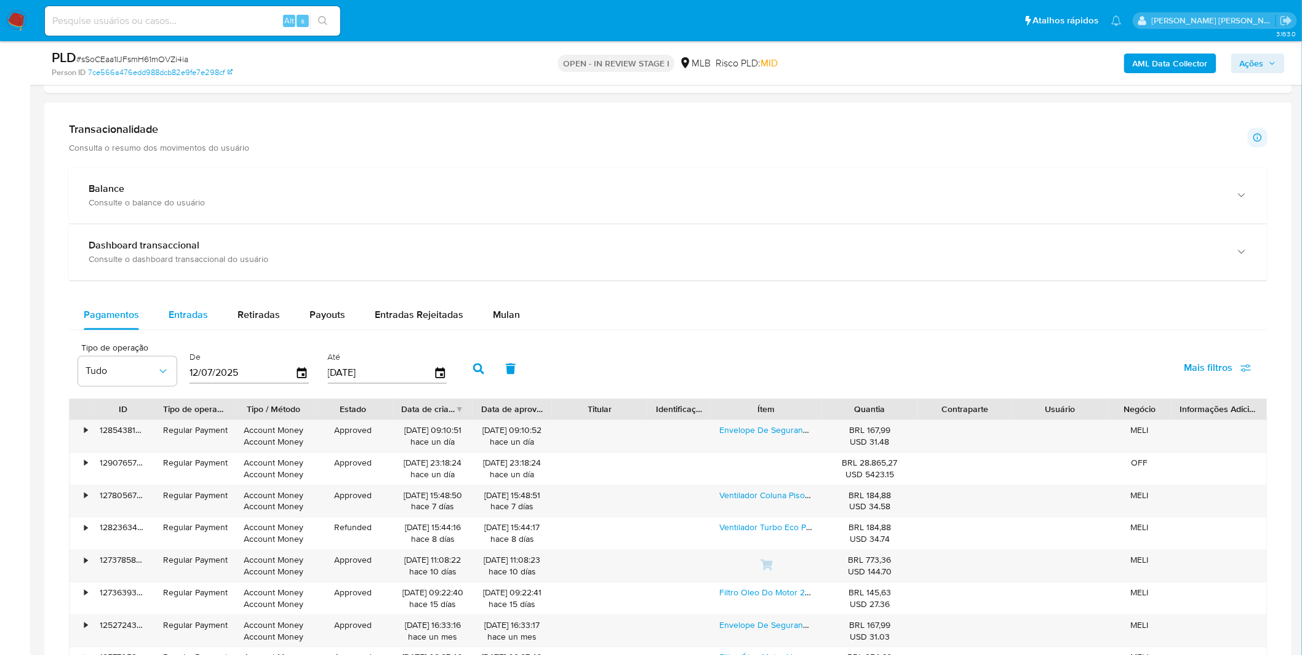
click at [216, 316] on button "Entradas" at bounding box center [188, 316] width 69 height 30
select select "10"
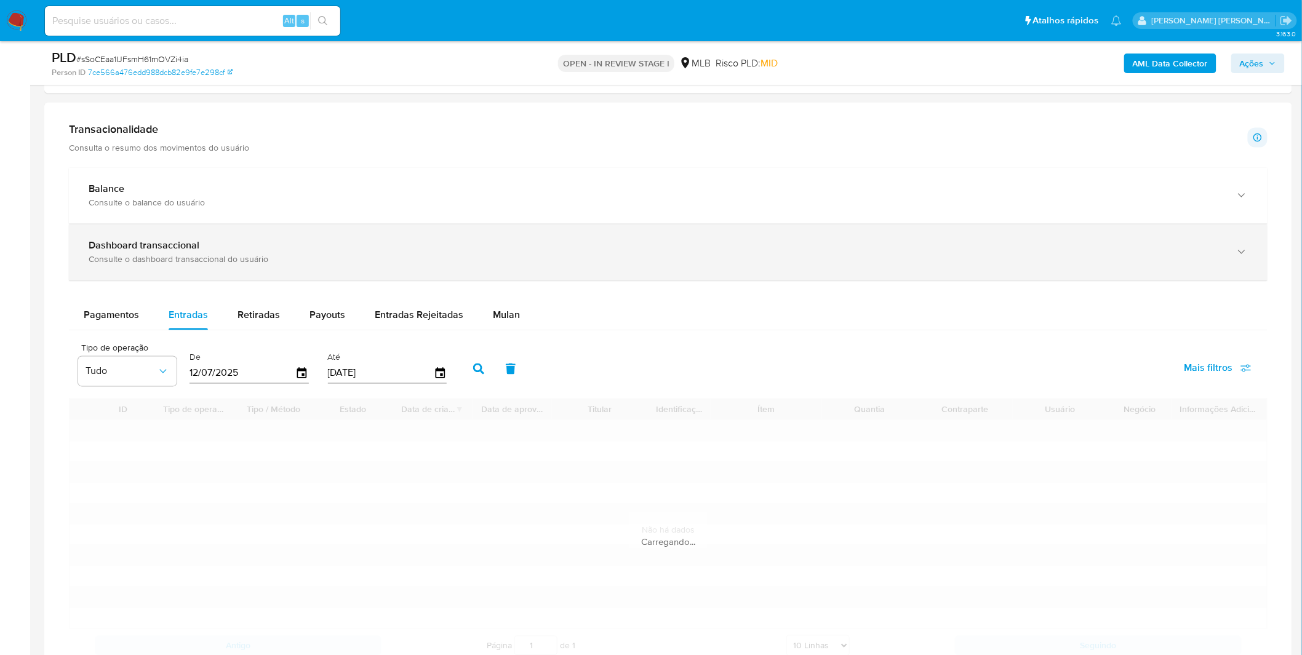
click at [208, 263] on div "Consulte o dashboard transaccional do usuário" at bounding box center [656, 259] width 1134 height 11
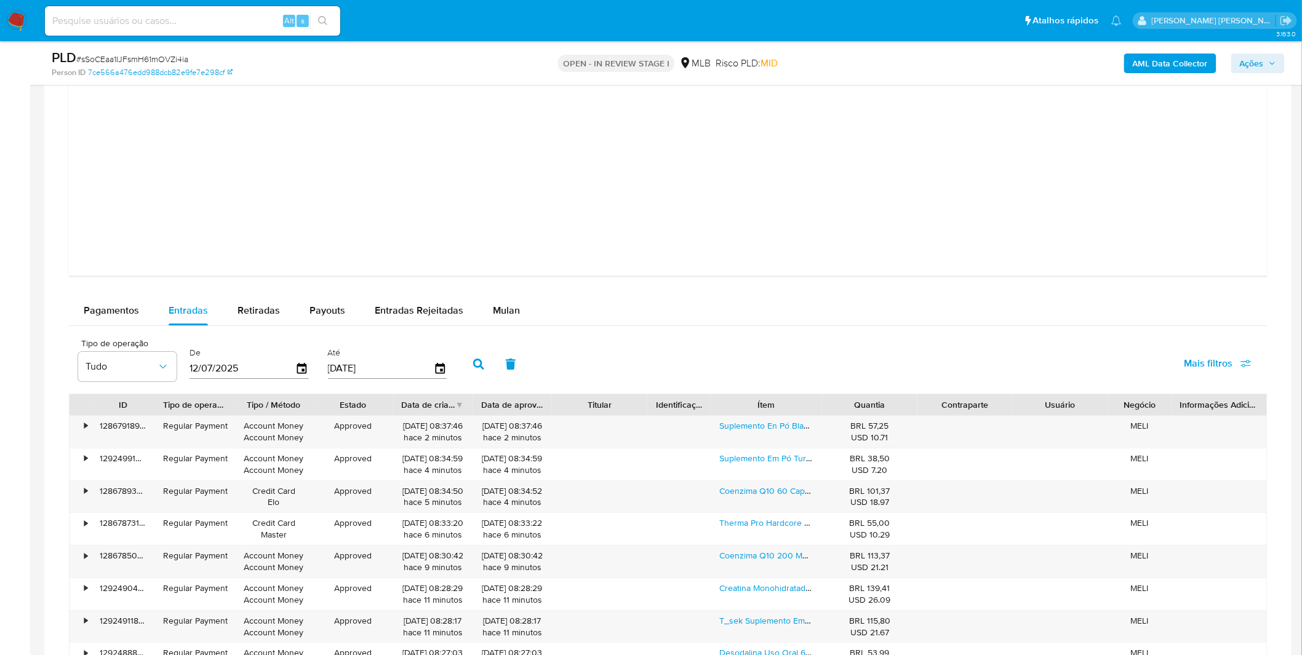
scroll to position [1435, 0]
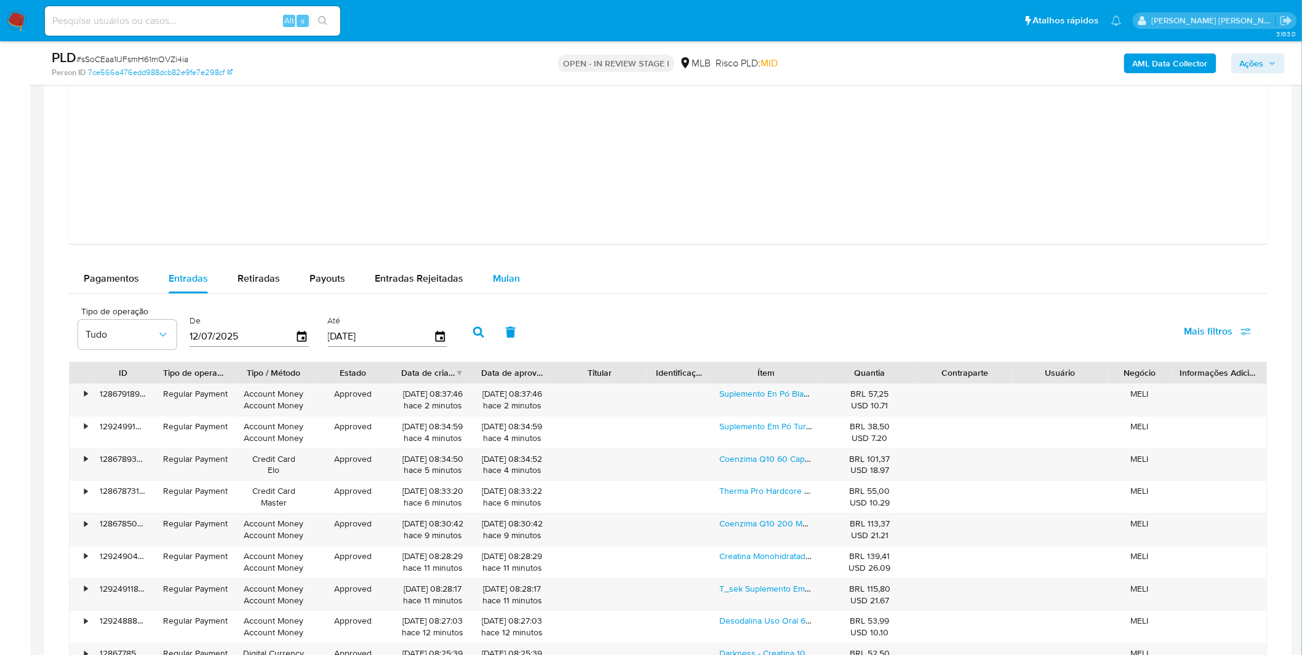
click at [509, 276] on span "Mulan" at bounding box center [506, 278] width 27 height 14
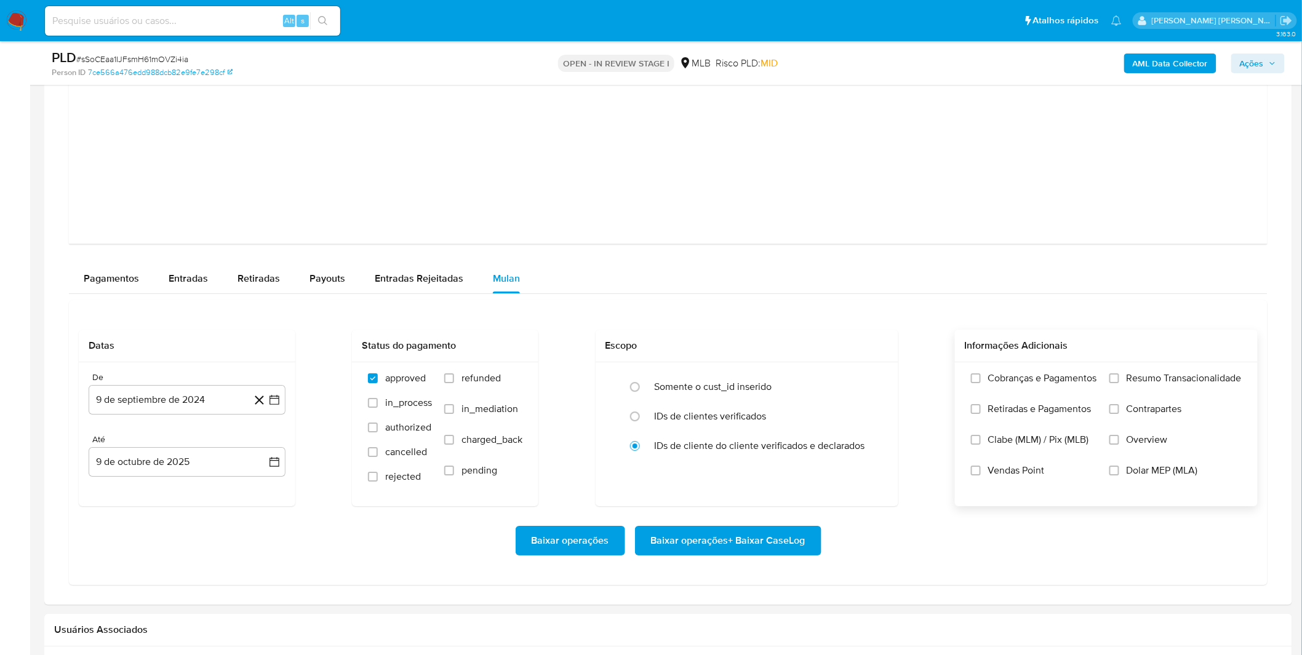
click at [1067, 386] on label "Cobranças e Pagamentos" at bounding box center [1034, 387] width 126 height 31
click at [980, 383] on input "Cobranças e Pagamentos" at bounding box center [976, 378] width 10 height 10
click at [1054, 408] on span "Retiradas e Pagamentos" at bounding box center [1039, 409] width 103 height 12
click at [980, 408] on input "Retiradas e Pagamentos" at bounding box center [976, 409] width 10 height 10
click at [1135, 395] on label "Resumo Transacionalidade" at bounding box center [1175, 387] width 132 height 31
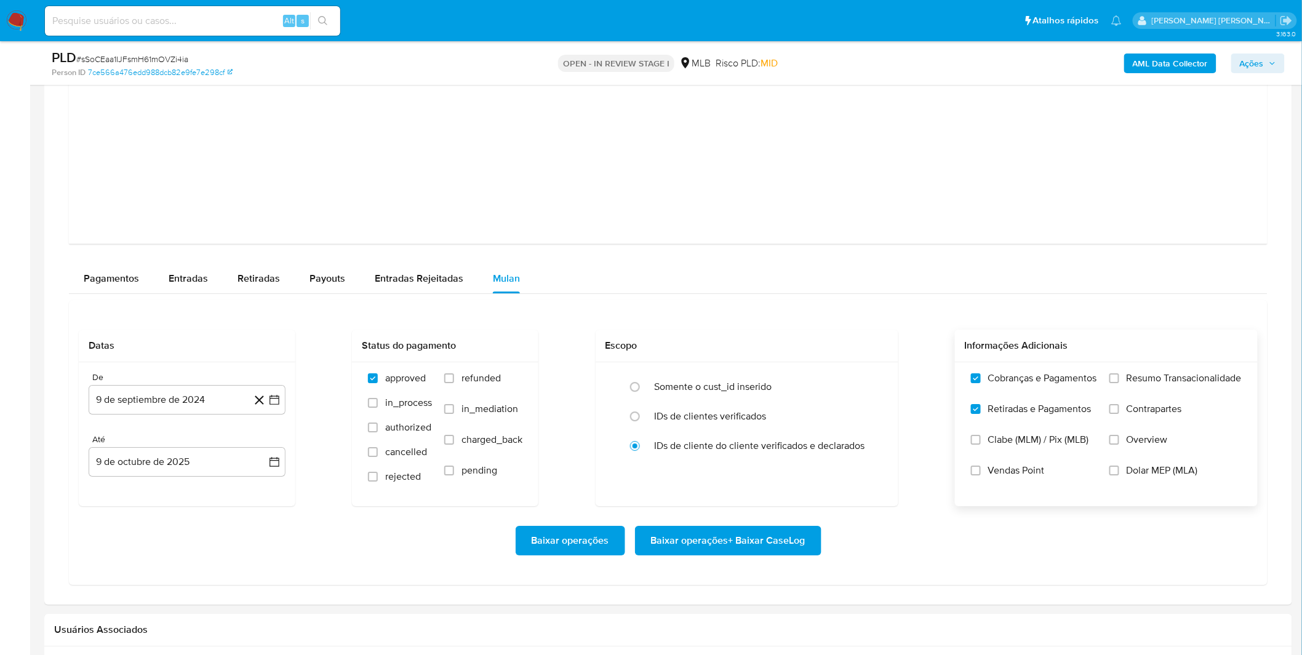
click at [1119, 383] on input "Resumo Transacionalidade" at bounding box center [1114, 378] width 10 height 10
click at [1132, 419] on label "Contrapartes" at bounding box center [1175, 418] width 132 height 31
click at [1119, 414] on input "Contrapartes" at bounding box center [1114, 409] width 10 height 10
click at [160, 407] on button "9 de septiembre de 2024" at bounding box center [187, 400] width 197 height 30
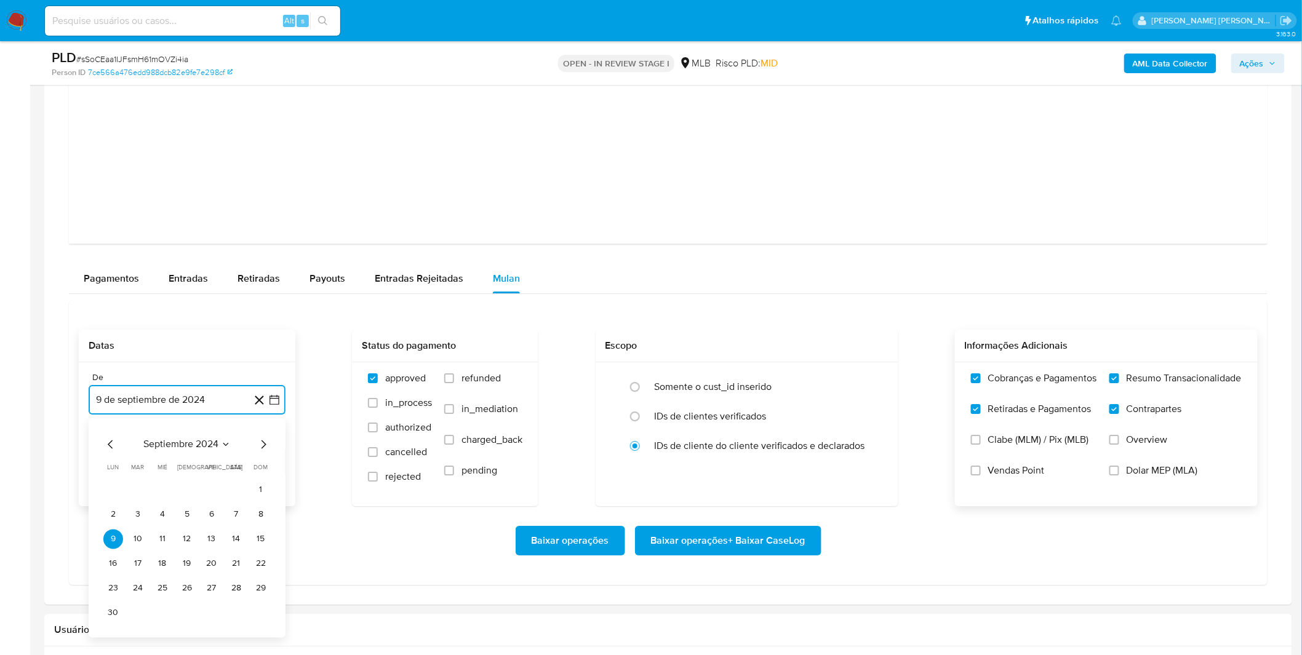
click at [180, 443] on span "septiembre 2024" at bounding box center [180, 444] width 75 height 12
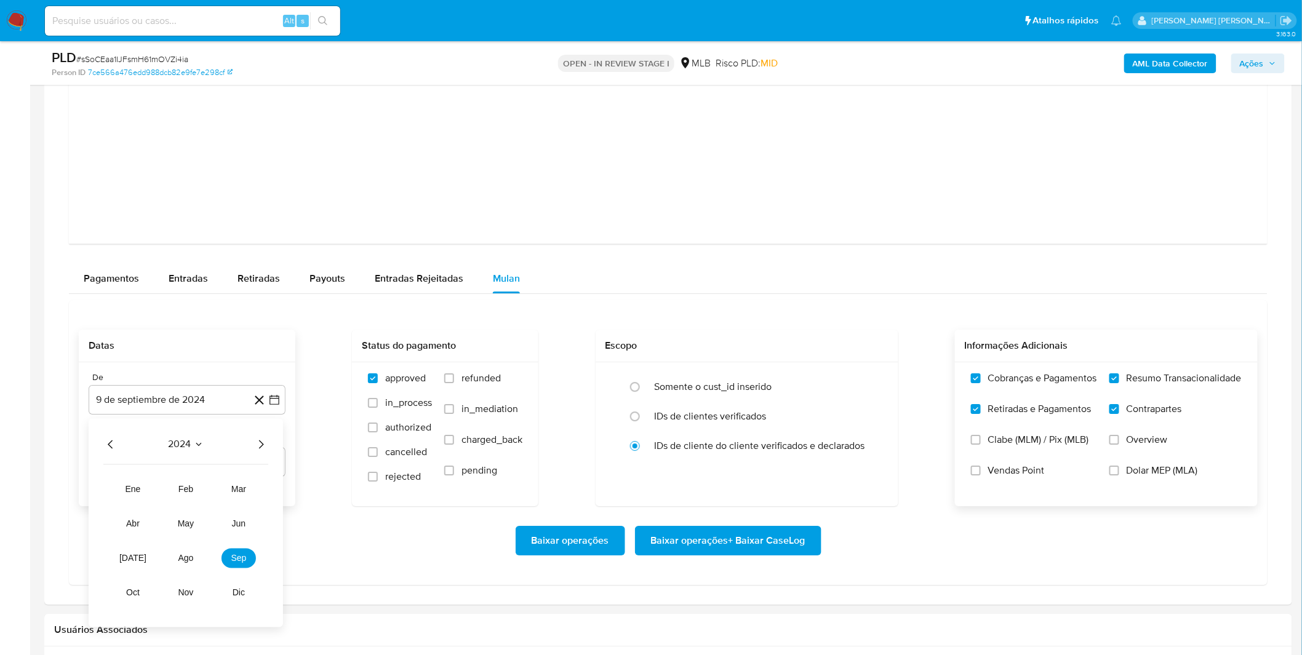
click at [256, 451] on icon "Año siguiente" at bounding box center [260, 444] width 15 height 15
click at [193, 556] on span "ago" at bounding box center [185, 558] width 15 height 10
click at [204, 488] on button "1" at bounding box center [212, 490] width 20 height 20
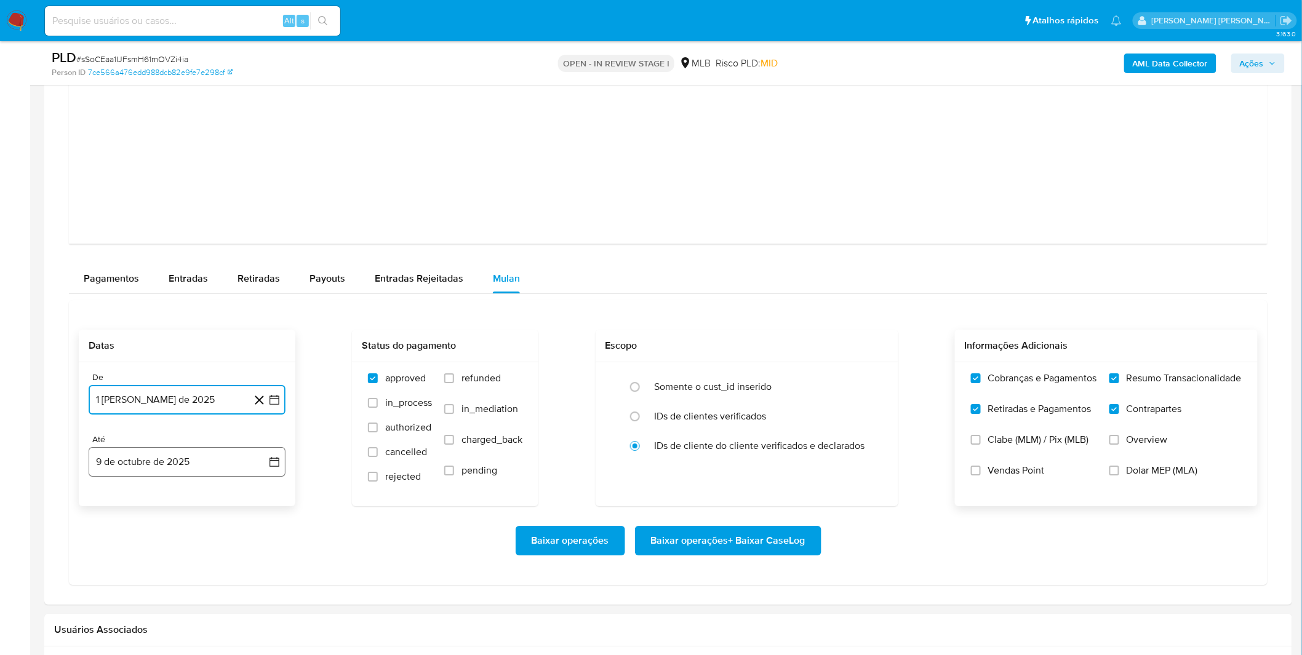
click at [209, 467] on button "9 de octubre de 2025" at bounding box center [187, 462] width 197 height 30
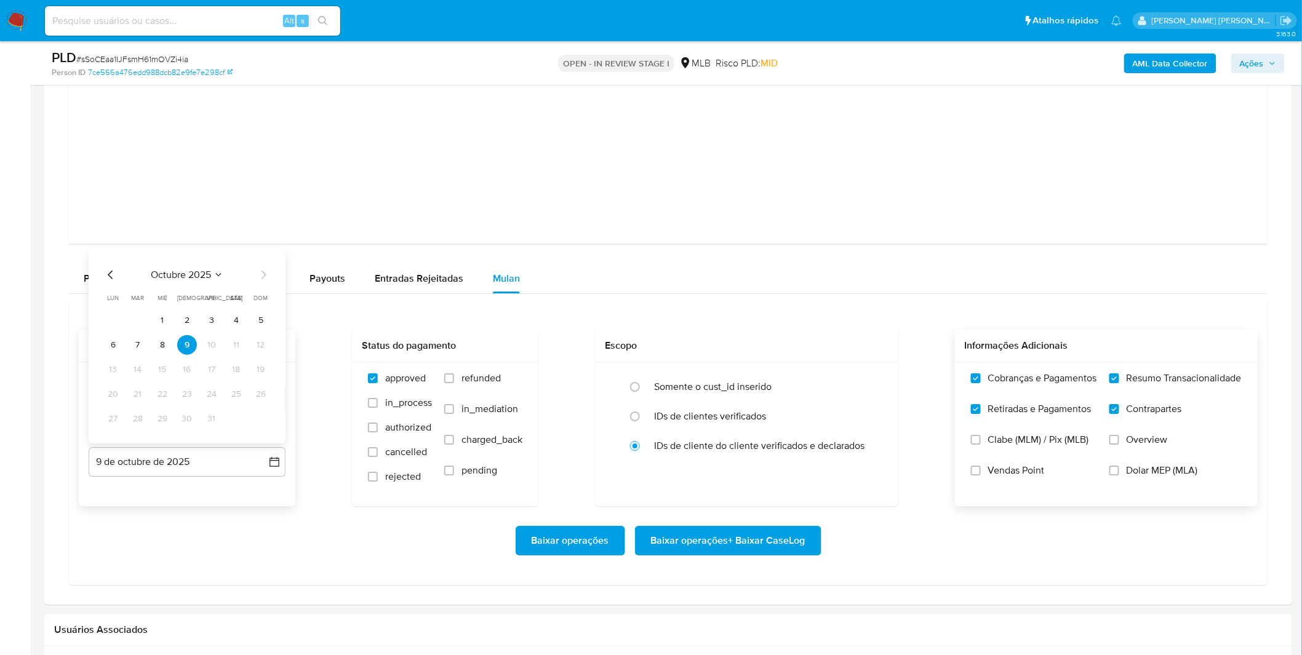
click at [103, 279] on icon "Mes anterior" at bounding box center [110, 275] width 15 height 15
click at [111, 278] on icon "Mes anterior" at bounding box center [110, 275] width 15 height 15
click at [255, 419] on button "31" at bounding box center [261, 419] width 20 height 20
click at [234, 509] on div "Baixar operações Baixar operações + Baixar CaseLog" at bounding box center [668, 540] width 1179 height 69
click at [766, 534] on span "Baixar operações + Baixar CaseLog" at bounding box center [728, 540] width 154 height 27
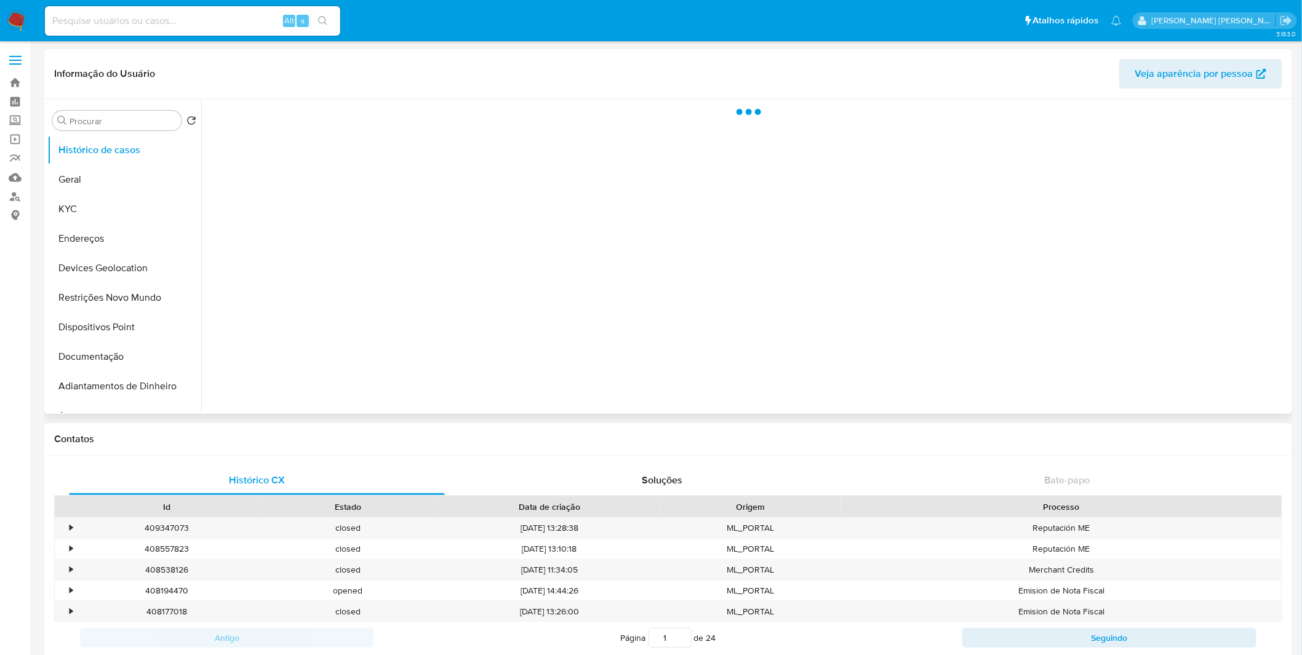
select select "10"
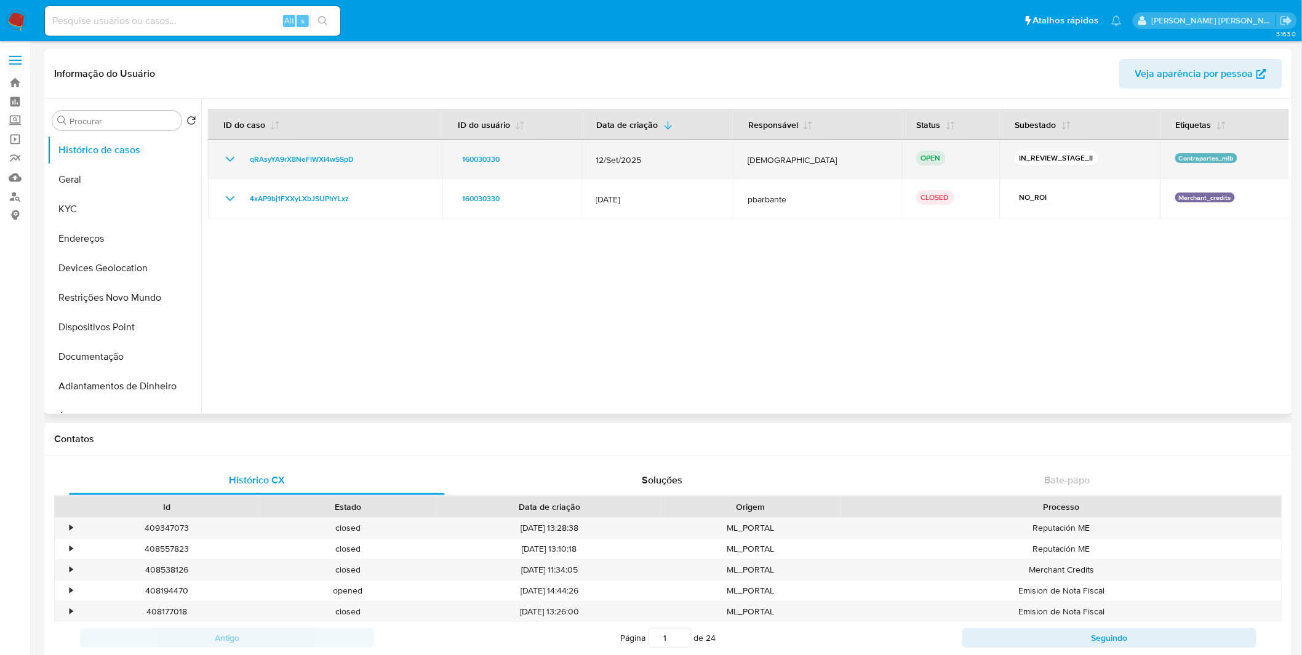
click at [299, 151] on td "qRAsyYA9rX8NeFIWXI4wSSpD" at bounding box center [325, 159] width 234 height 39
click at [308, 157] on span "qRAsyYA9rX8NeFIWXI4wSSpD" at bounding box center [302, 159] width 104 height 15
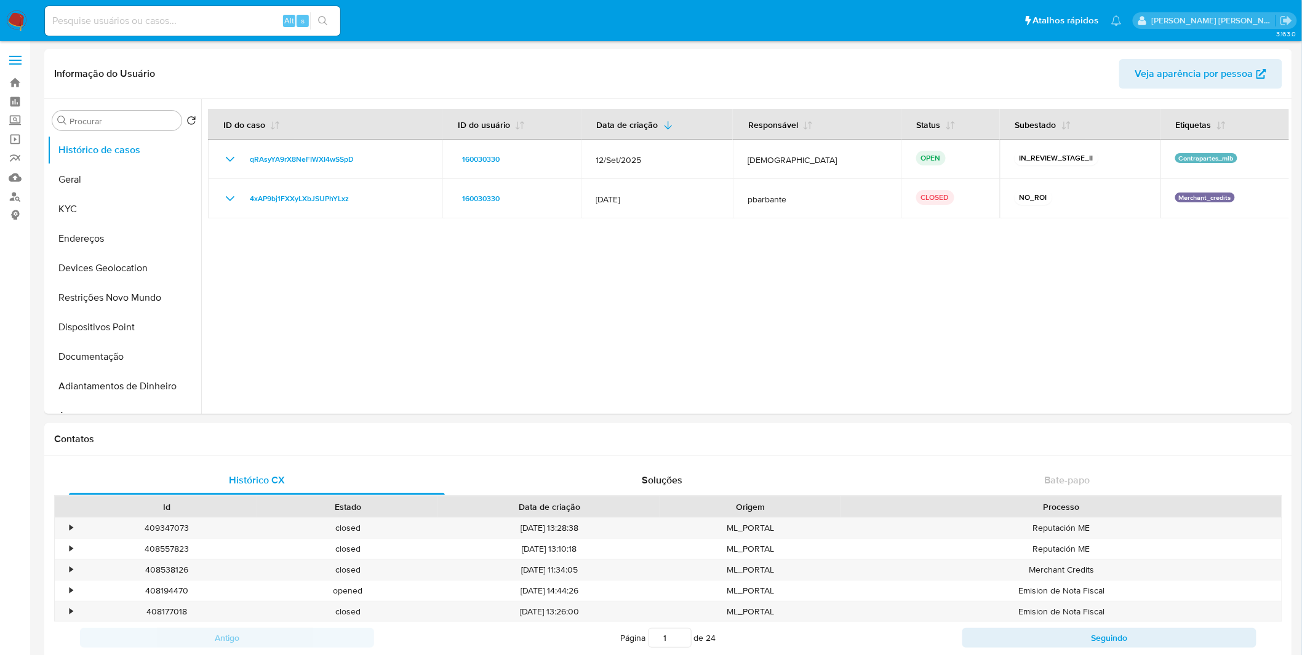
click at [17, 19] on img at bounding box center [16, 20] width 21 height 21
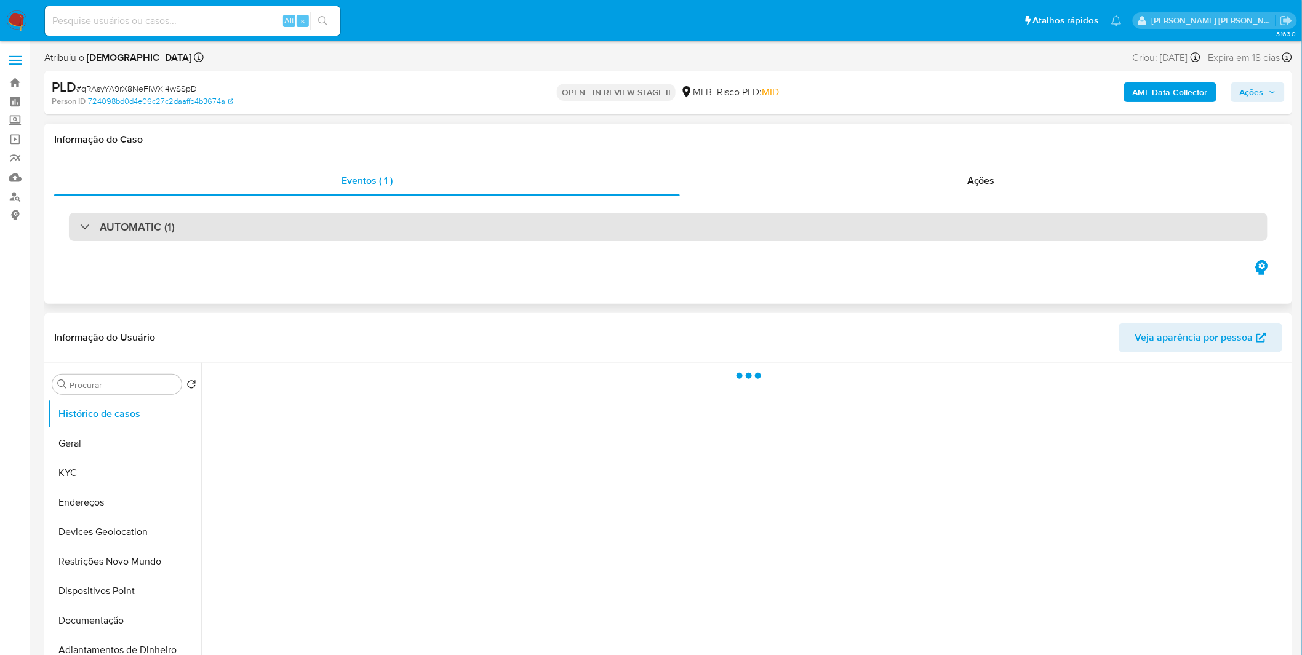
select select "10"
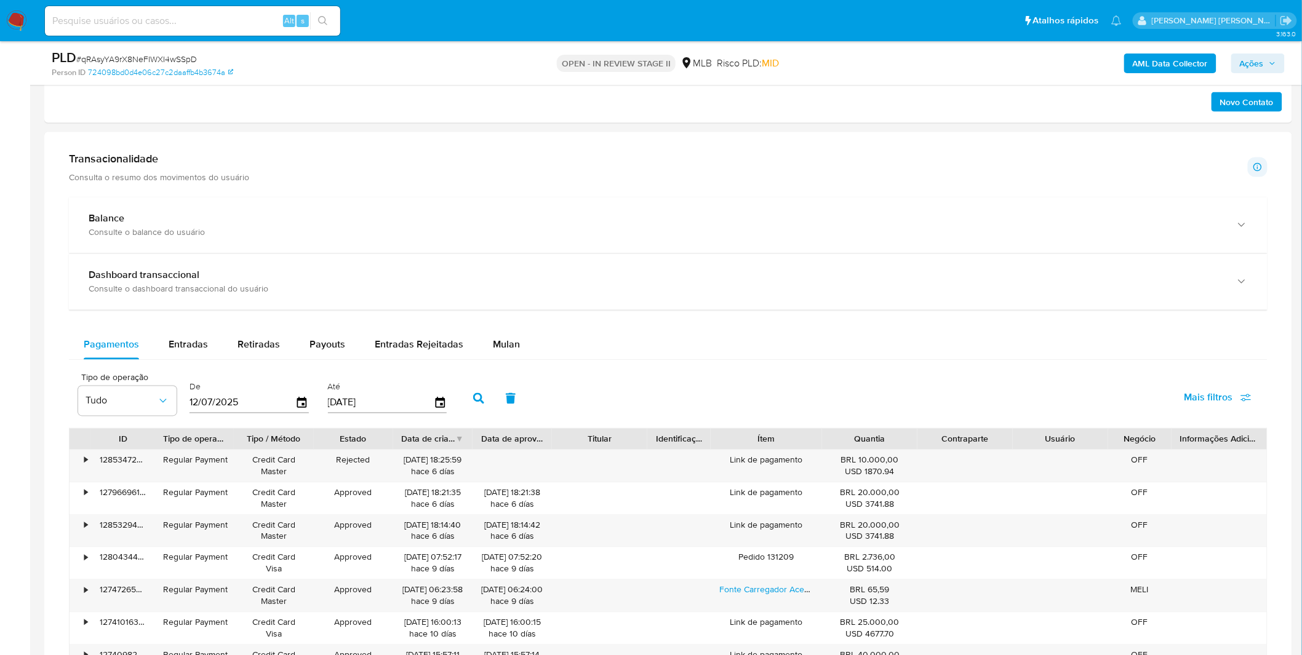
scroll to position [820, 0]
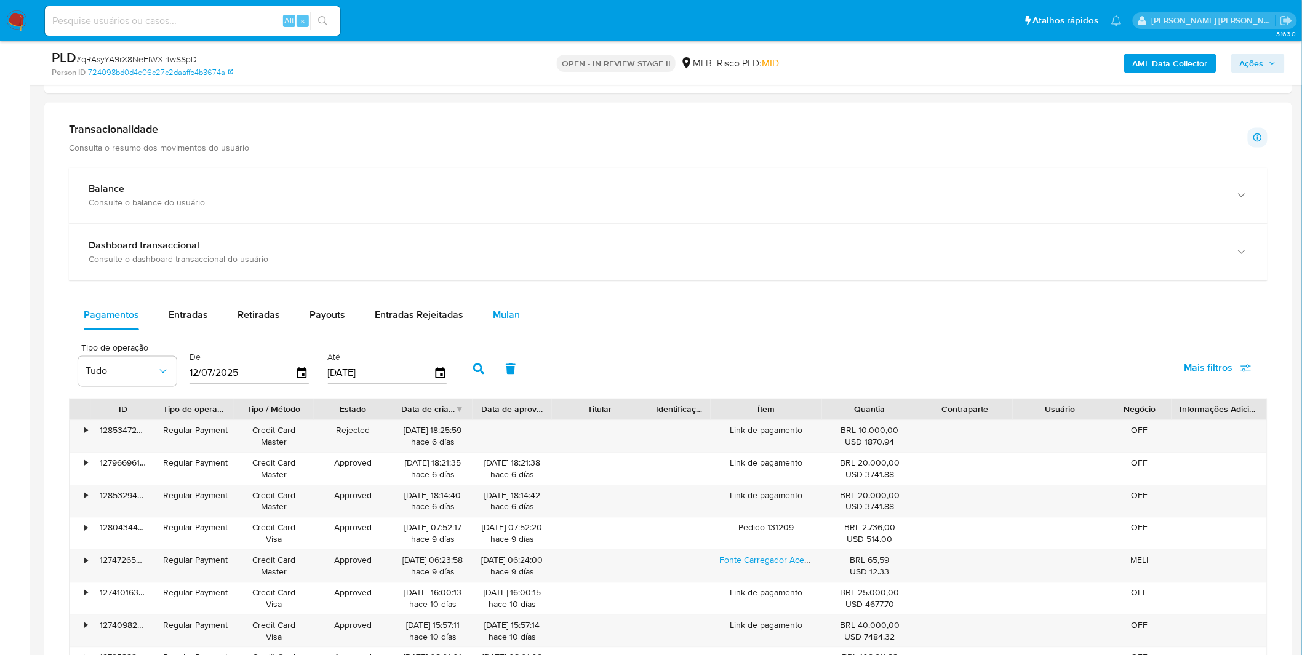
click at [515, 316] on button "Mulan" at bounding box center [506, 316] width 57 height 30
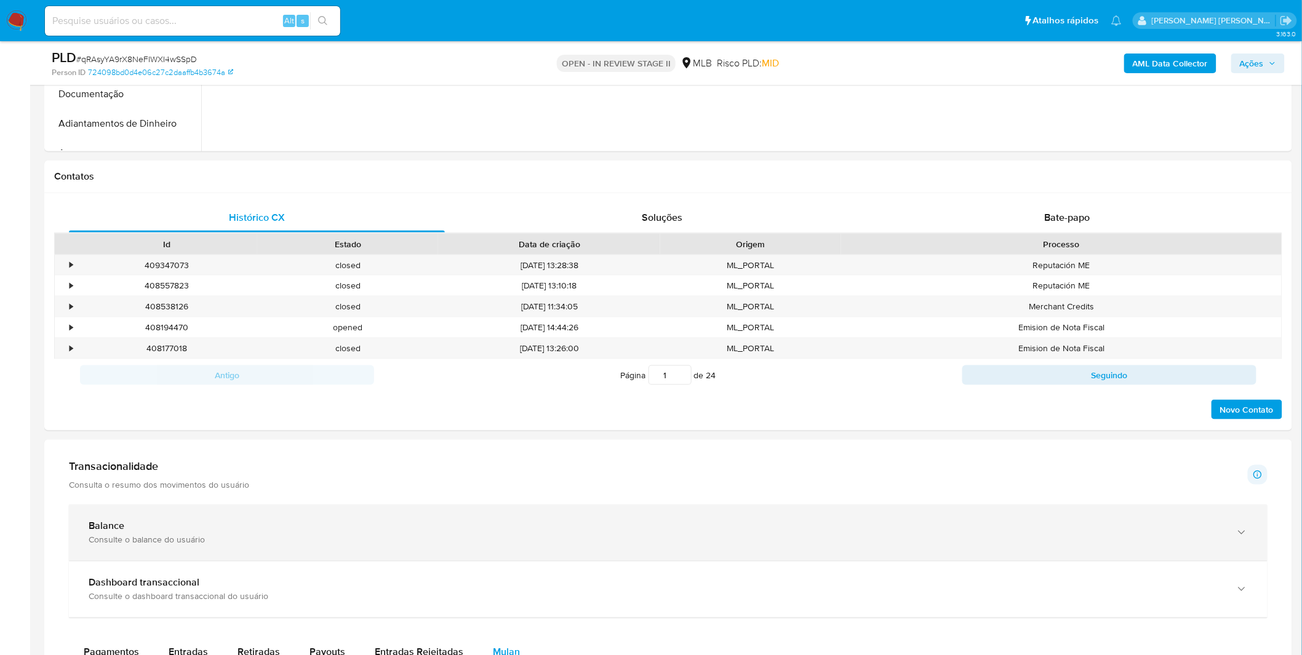
scroll to position [615, 0]
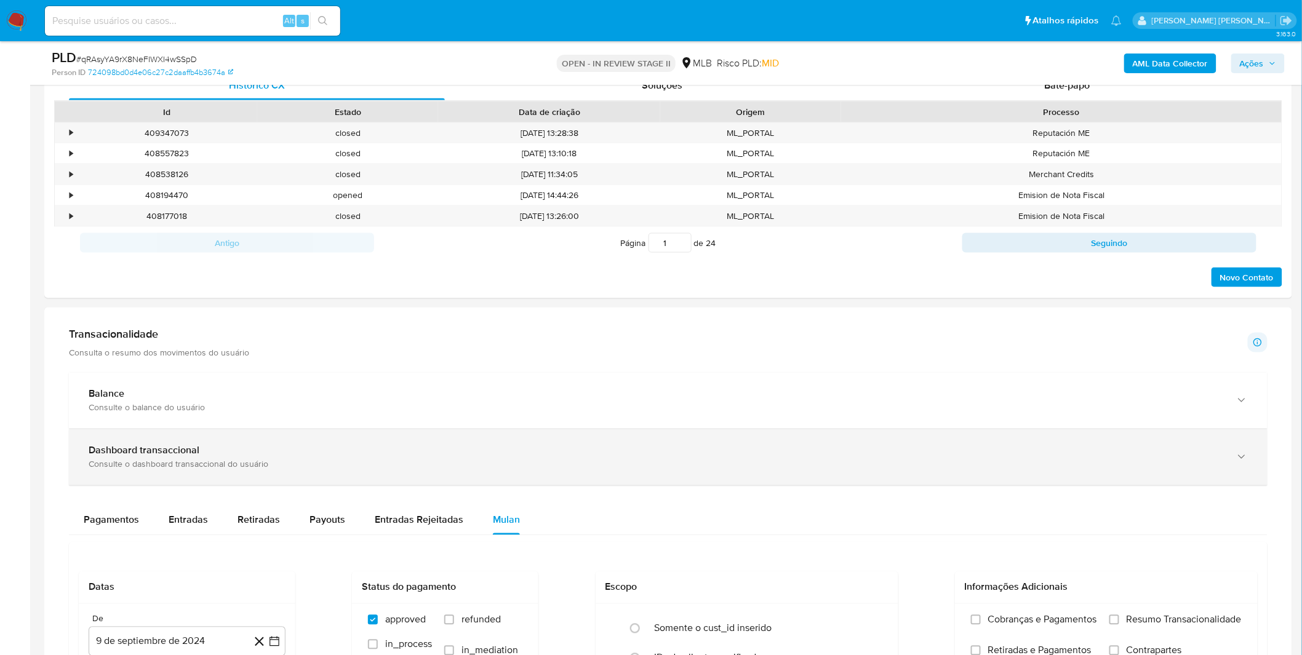
click at [169, 475] on div "Dashboard transaccional Consulte o dashboard transaccional do usuário" at bounding box center [668, 457] width 1198 height 56
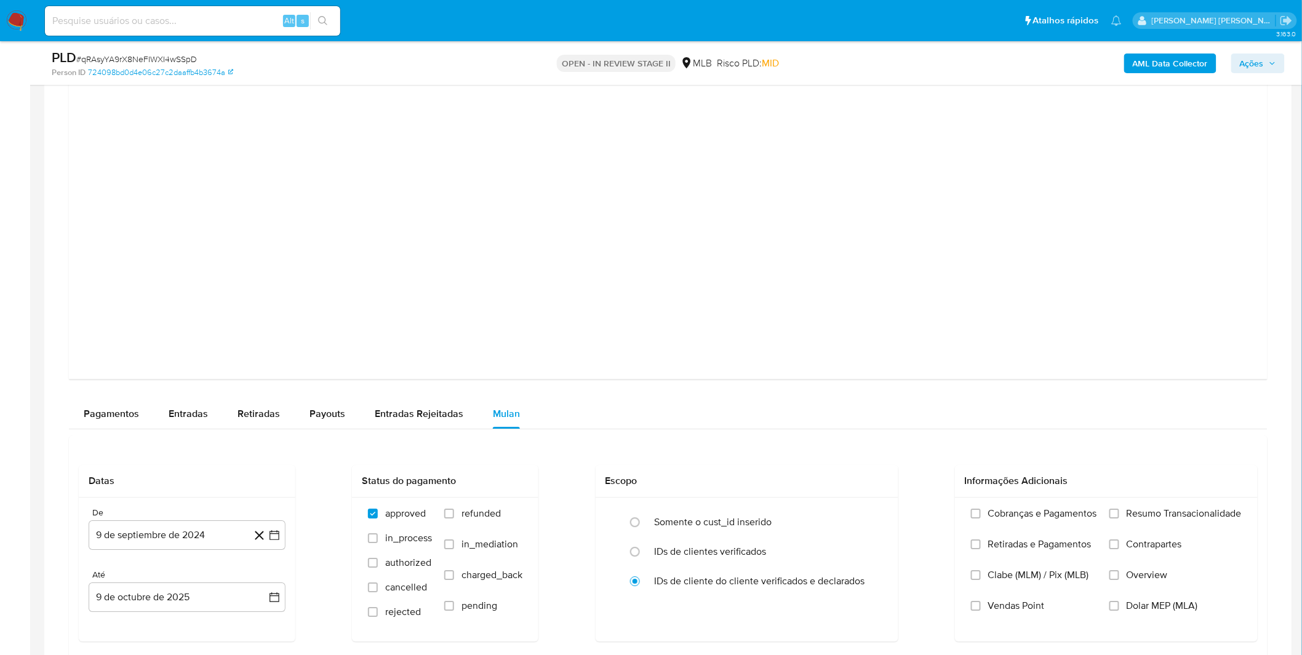
scroll to position [1367, 0]
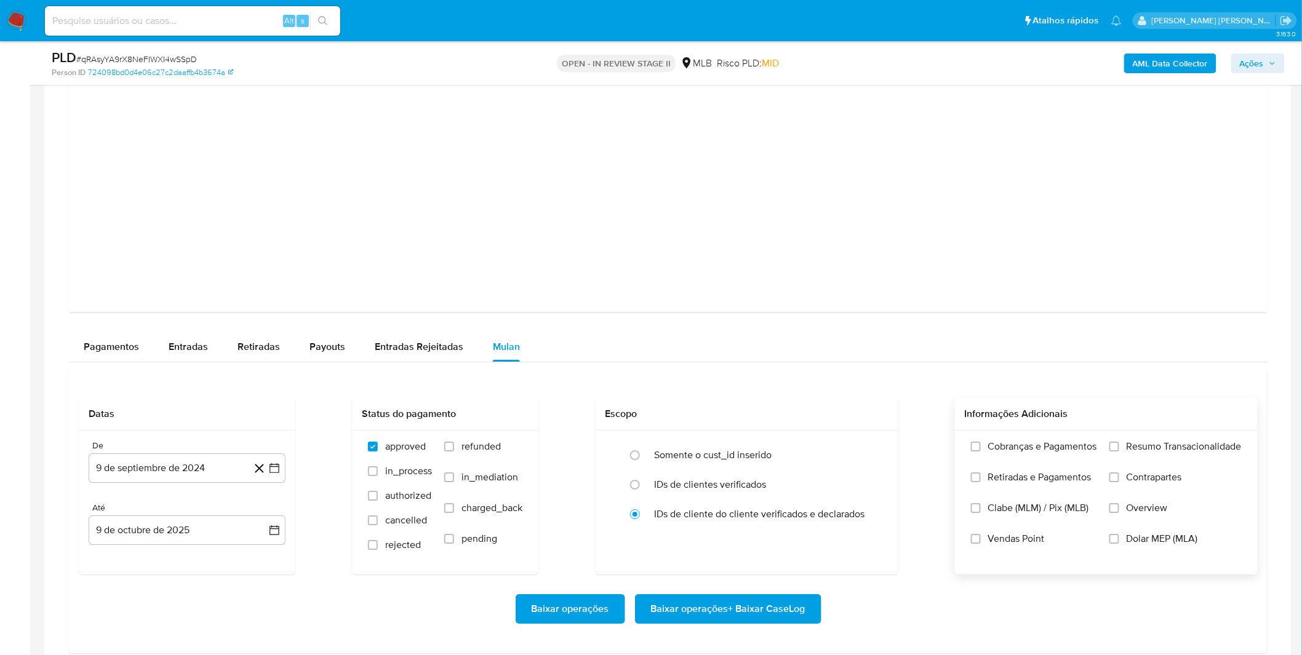
click at [1042, 464] on label "Cobranças e Pagamentos" at bounding box center [1034, 455] width 126 height 31
click at [1033, 494] on label "Retiradas e Pagamentos" at bounding box center [1034, 486] width 126 height 31
click at [980, 482] on input "Retiradas e Pagamentos" at bounding box center [976, 477] width 10 height 10
click at [1038, 469] on label "Cobranças e Pagamentos" at bounding box center [1034, 455] width 126 height 31
click at [980, 451] on input "Cobranças e Pagamentos" at bounding box center [976, 447] width 10 height 10
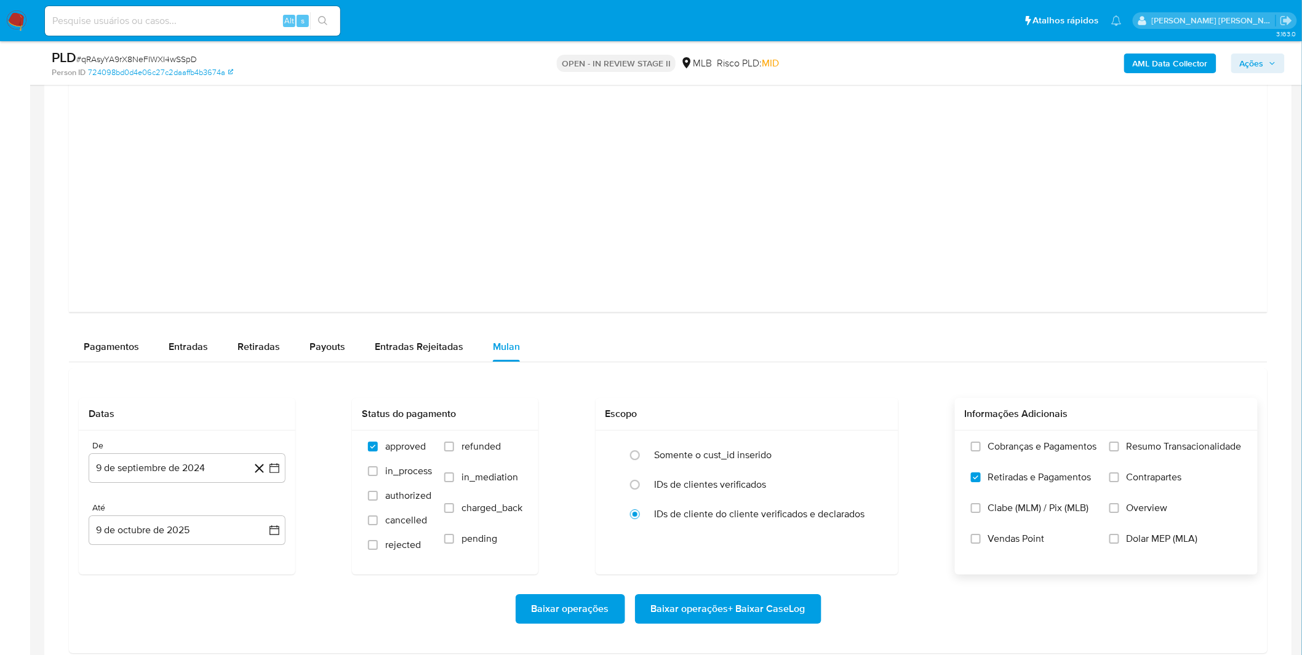
click at [1109, 453] on label "Resumo Transacionalidade" at bounding box center [1175, 455] width 132 height 31
click at [1109, 451] on input "Resumo Transacionalidade" at bounding box center [1114, 447] width 10 height 10
click at [1069, 450] on span "Cobranças e Pagamentos" at bounding box center [1042, 446] width 109 height 12
click at [980, 450] on input "Cobranças e Pagamentos" at bounding box center [976, 447] width 10 height 10
click at [1124, 487] on label "Contrapartes" at bounding box center [1175, 486] width 132 height 31
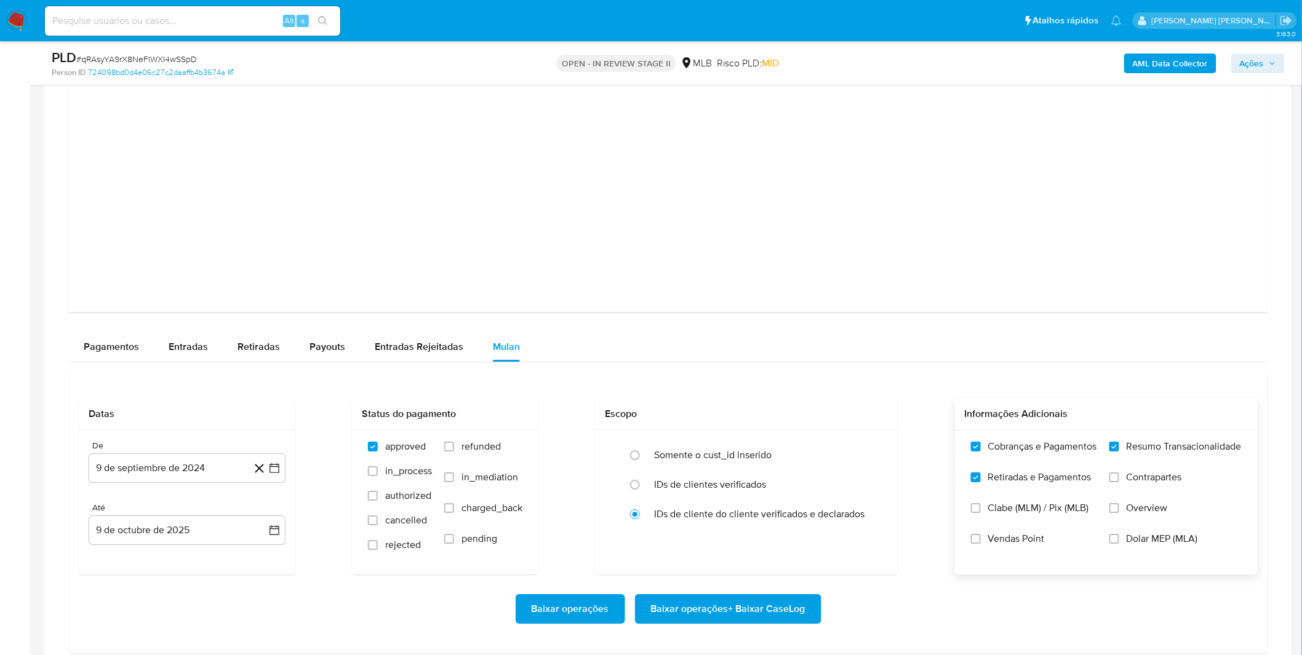
click at [1119, 482] on input "Contrapartes" at bounding box center [1114, 477] width 10 height 10
click at [136, 464] on button "9 de septiembre de 2024" at bounding box center [187, 468] width 197 height 30
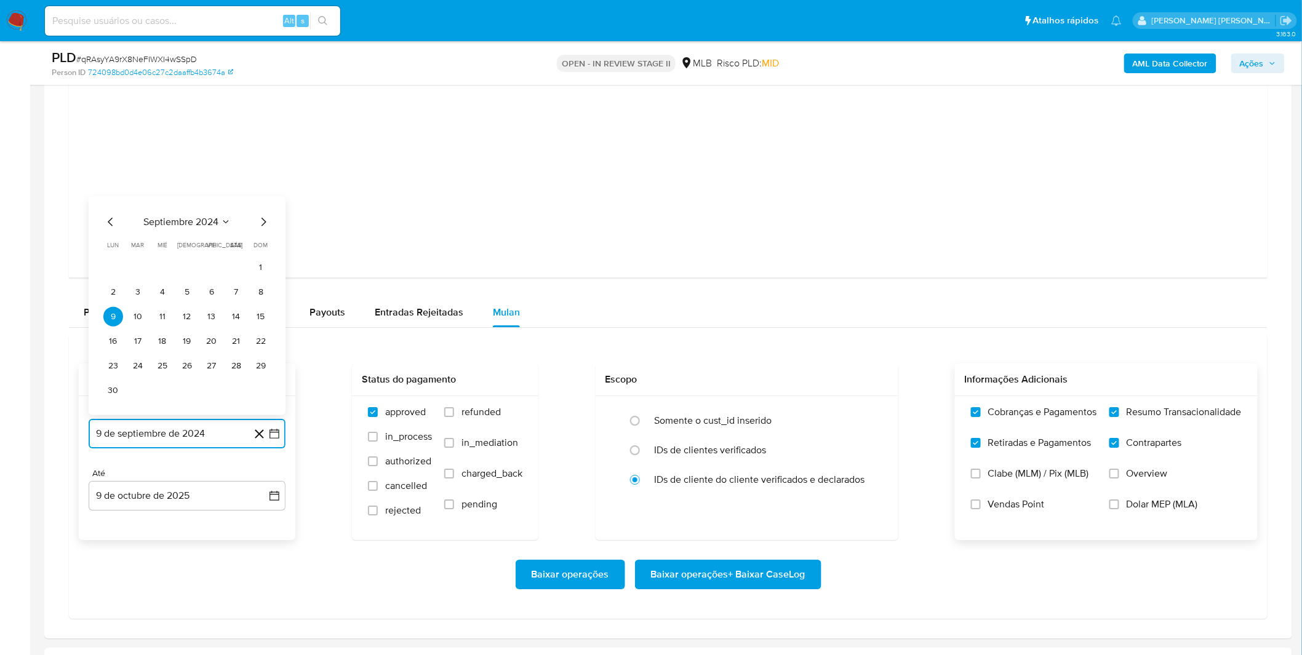
scroll to position [1435, 0]
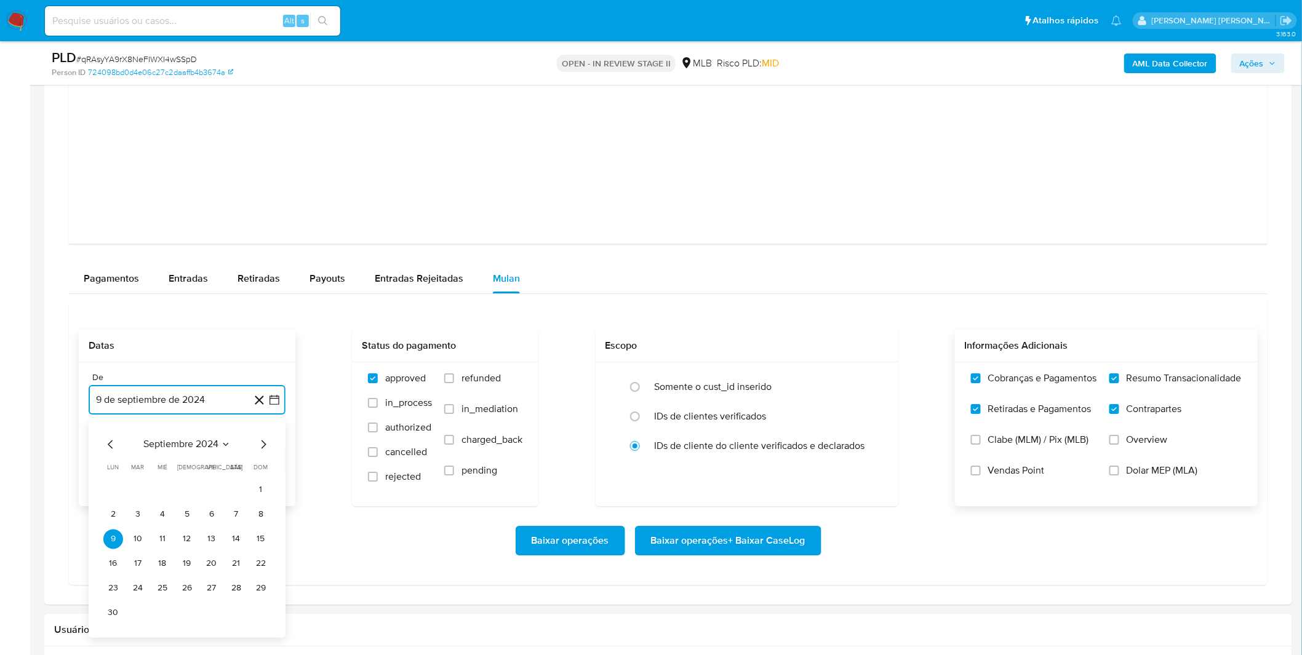
click at [172, 443] on span "septiembre 2024" at bounding box center [180, 444] width 75 height 12
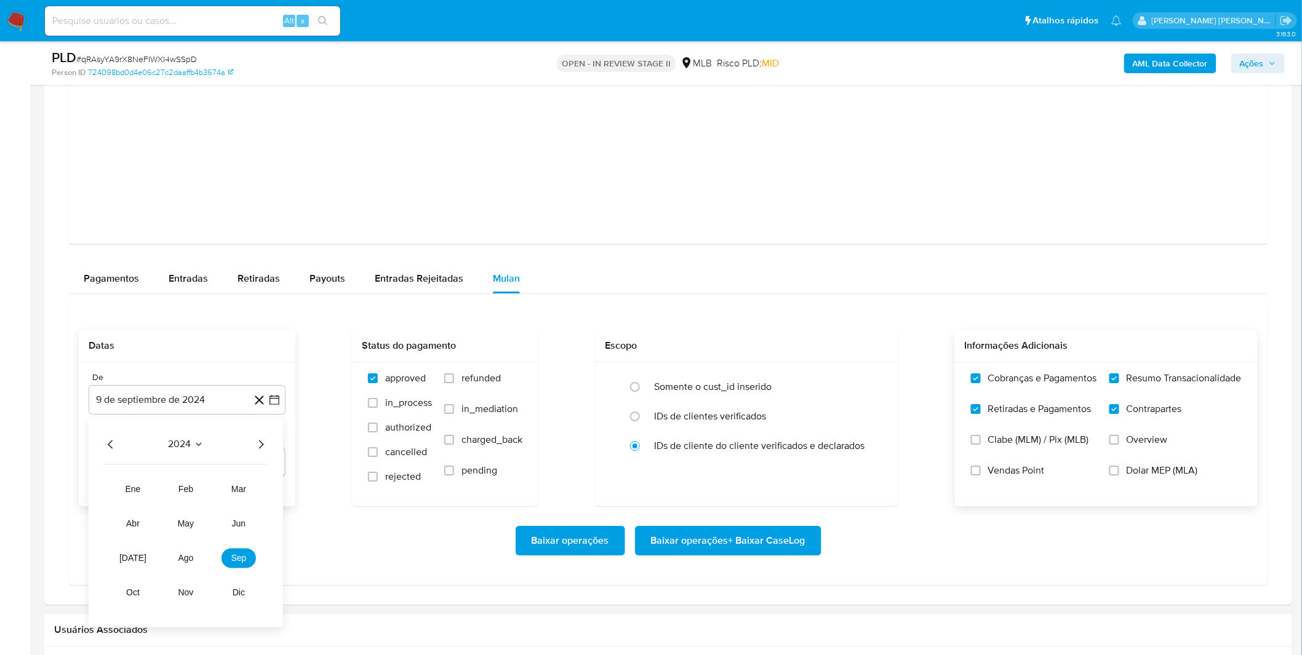
click at [263, 445] on icon "Año siguiente" at bounding box center [260, 444] width 15 height 15
click at [193, 557] on span "ago" at bounding box center [185, 558] width 15 height 10
click at [207, 491] on button "1" at bounding box center [212, 490] width 20 height 20
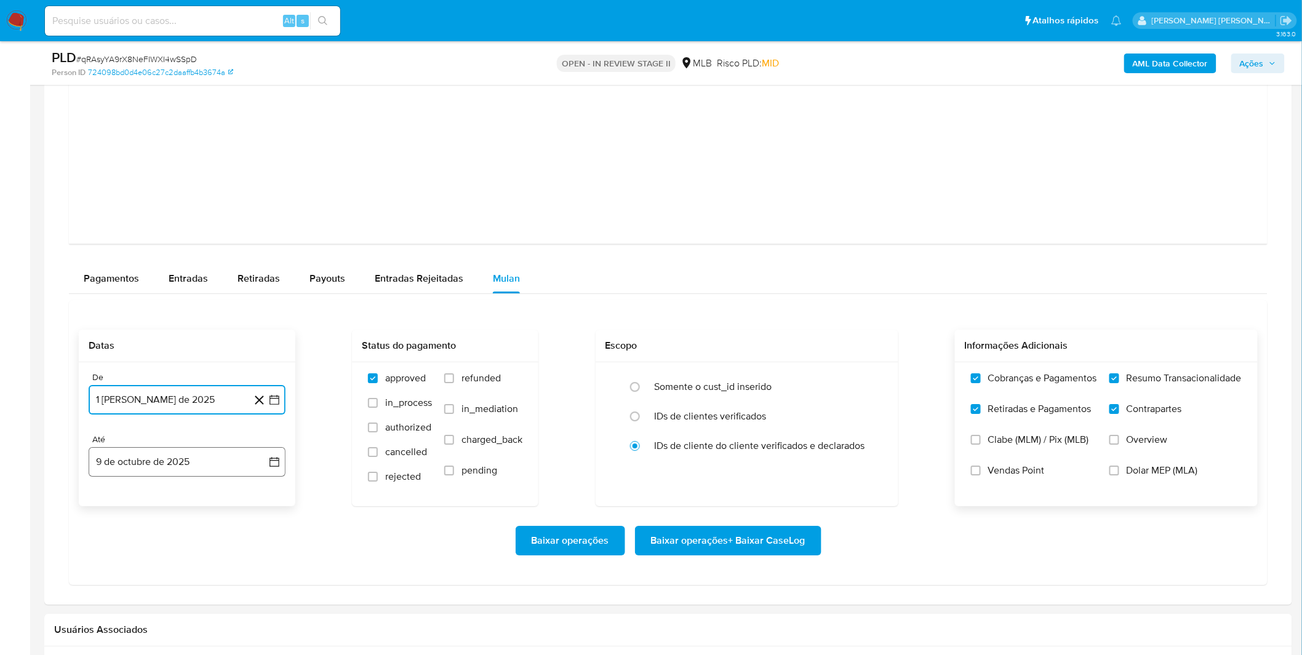
click at [194, 472] on button "9 de octubre de 2025" at bounding box center [187, 462] width 197 height 30
click at [188, 472] on button "9 de octubre de 2025" at bounding box center [187, 462] width 197 height 30
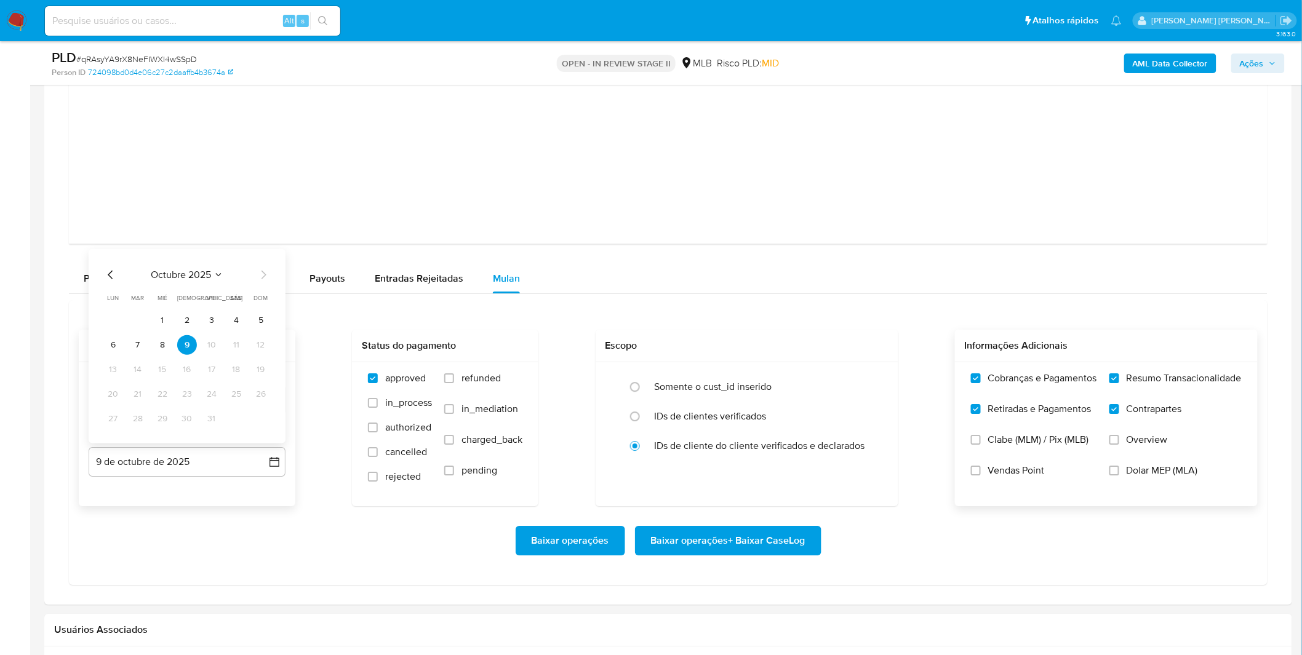
click at [101, 273] on div "octubre 2025 octubre 2025 lun lunes mar martes mié miércoles jue jueves vie vie…" at bounding box center [187, 346] width 197 height 194
click at [109, 274] on icon "Mes anterior" at bounding box center [110, 275] width 15 height 15
click at [106, 279] on icon "Mes anterior" at bounding box center [110, 275] width 15 height 15
click at [254, 419] on button "31" at bounding box center [261, 419] width 20 height 20
click at [180, 548] on div "Baixar operações Baixar operações + Baixar CaseLog" at bounding box center [668, 541] width 1179 height 30
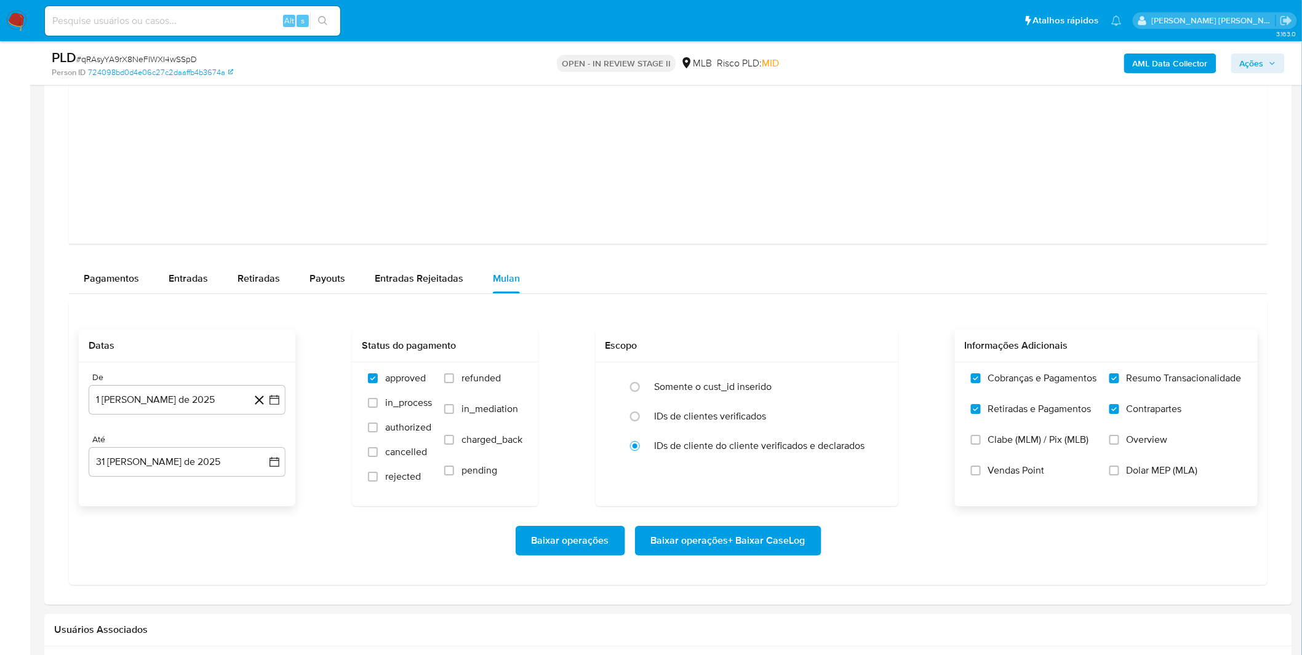
click at [761, 544] on span "Baixar operações + Baixar CaseLog" at bounding box center [728, 540] width 154 height 27
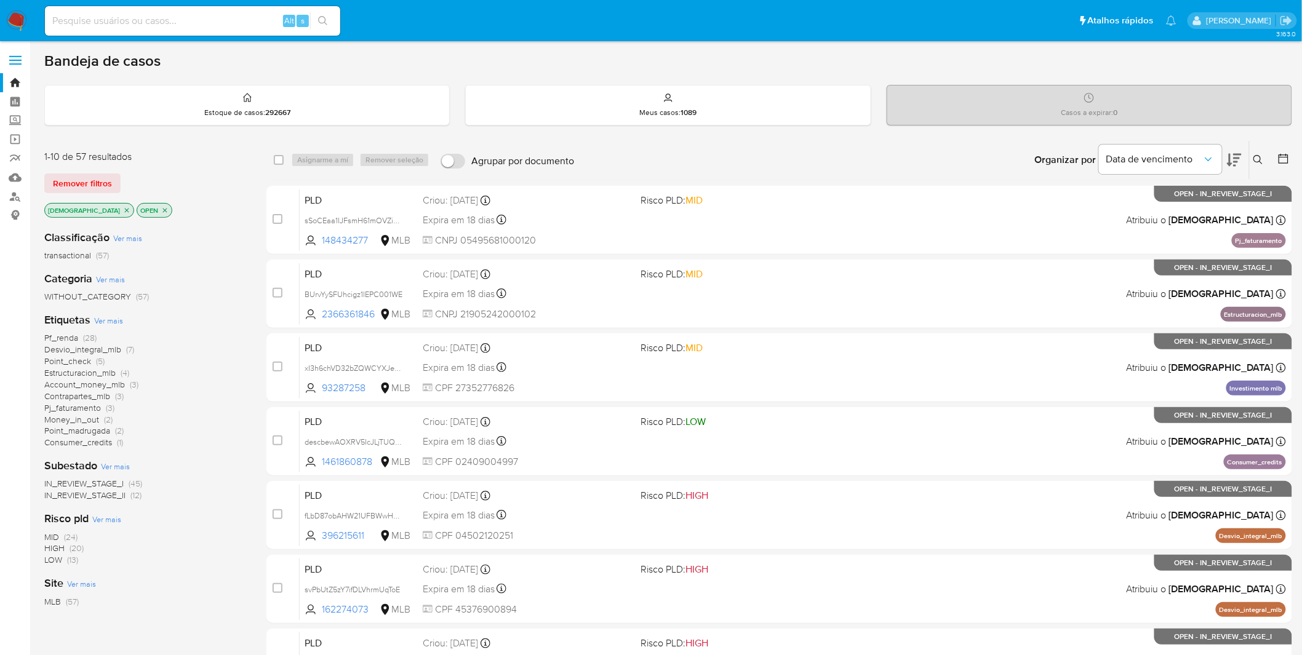
click at [68, 336] on span "Pf_renda" at bounding box center [61, 338] width 34 height 12
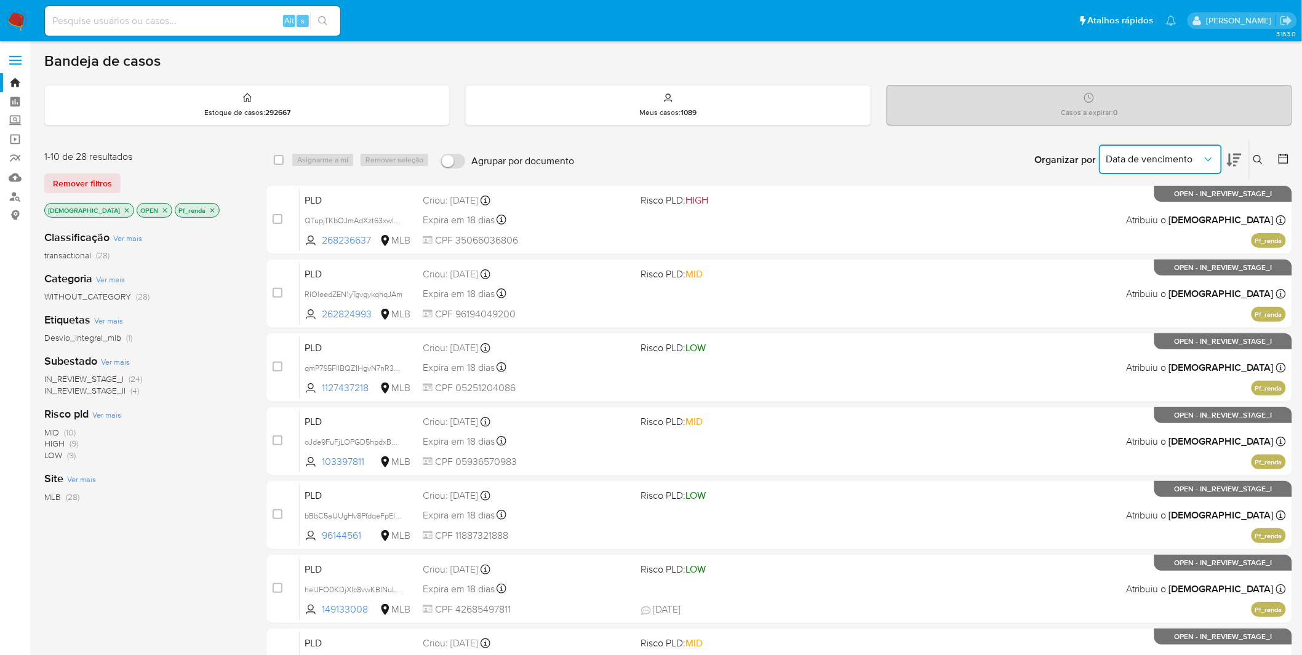
click at [1172, 157] on span "Data de vencimento" at bounding box center [1154, 159] width 96 height 12
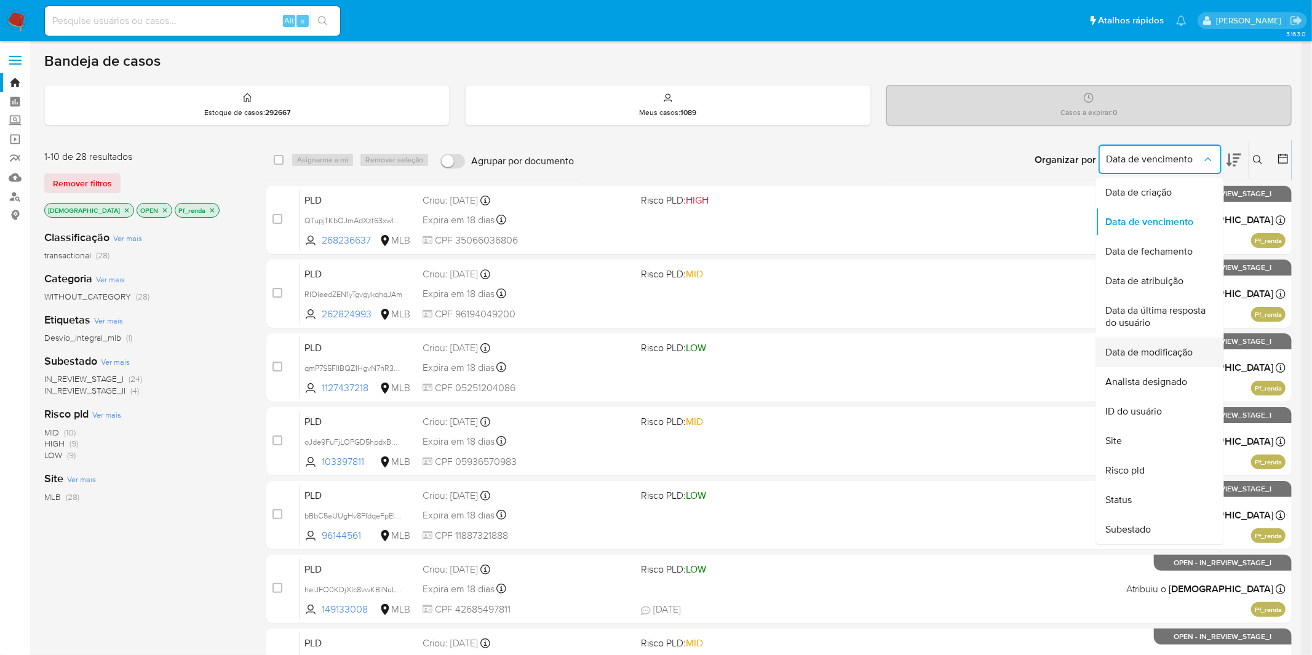
click at [1157, 356] on span "Data de modificação" at bounding box center [1149, 352] width 87 height 12
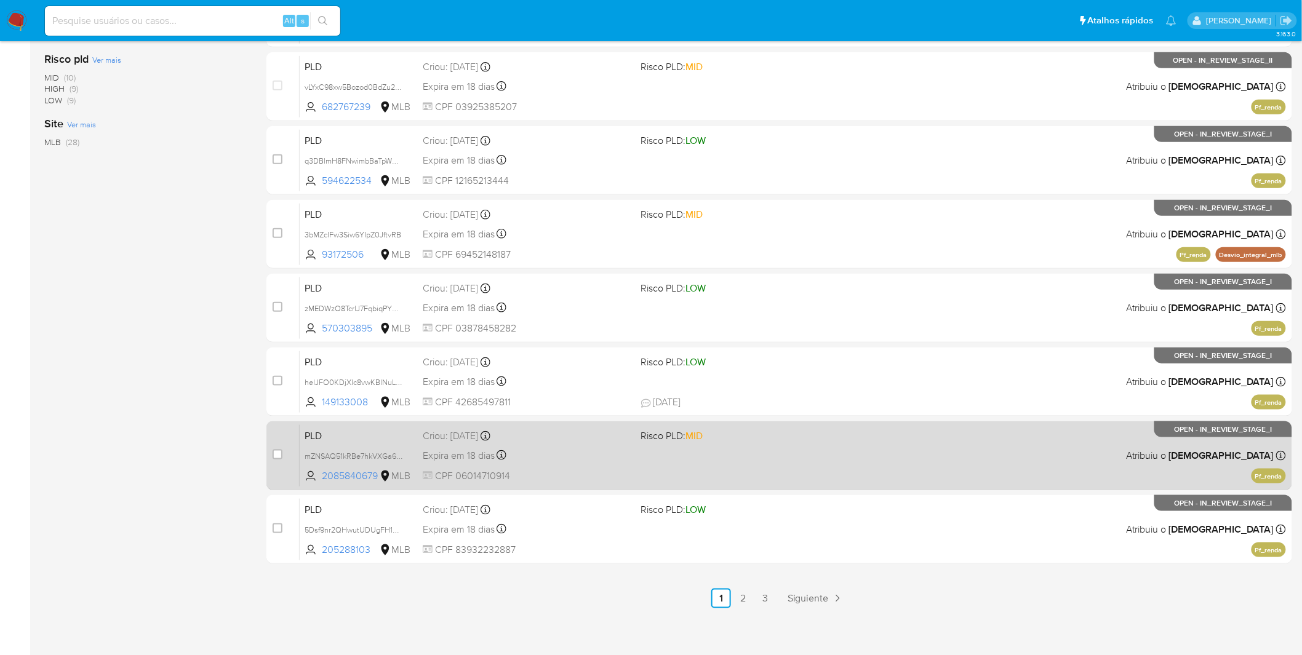
scroll to position [359, 0]
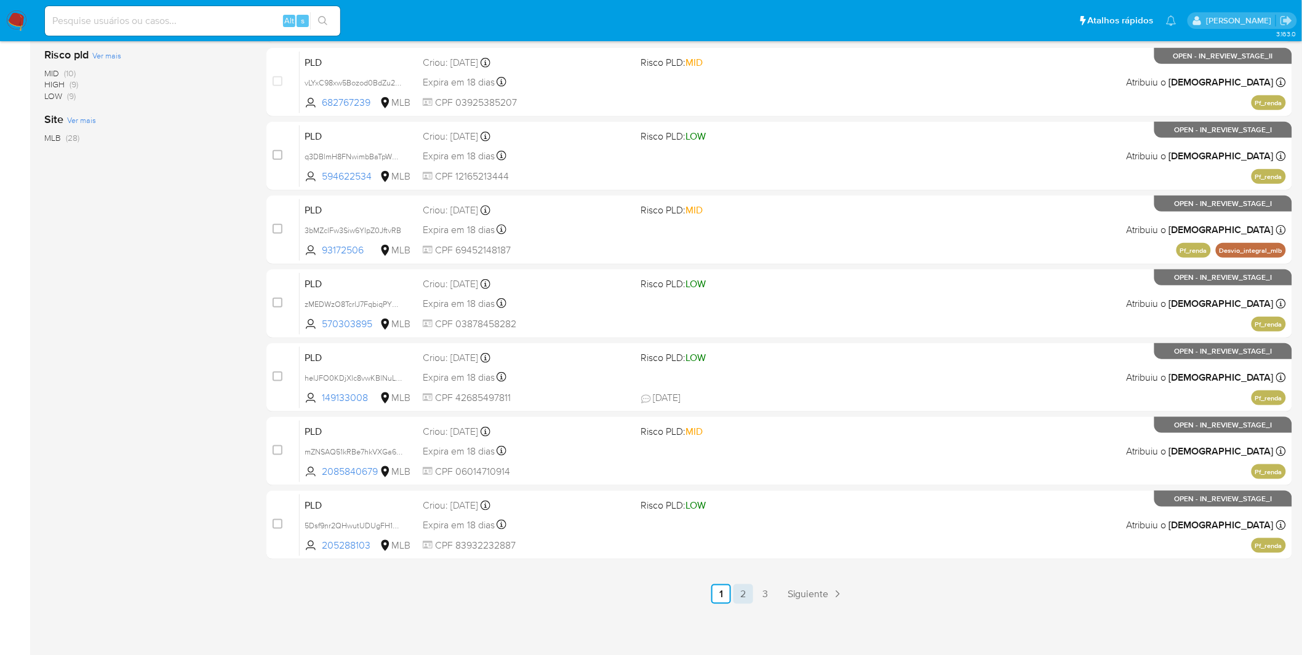
click at [746, 585] on link "2" at bounding box center [743, 594] width 20 height 20
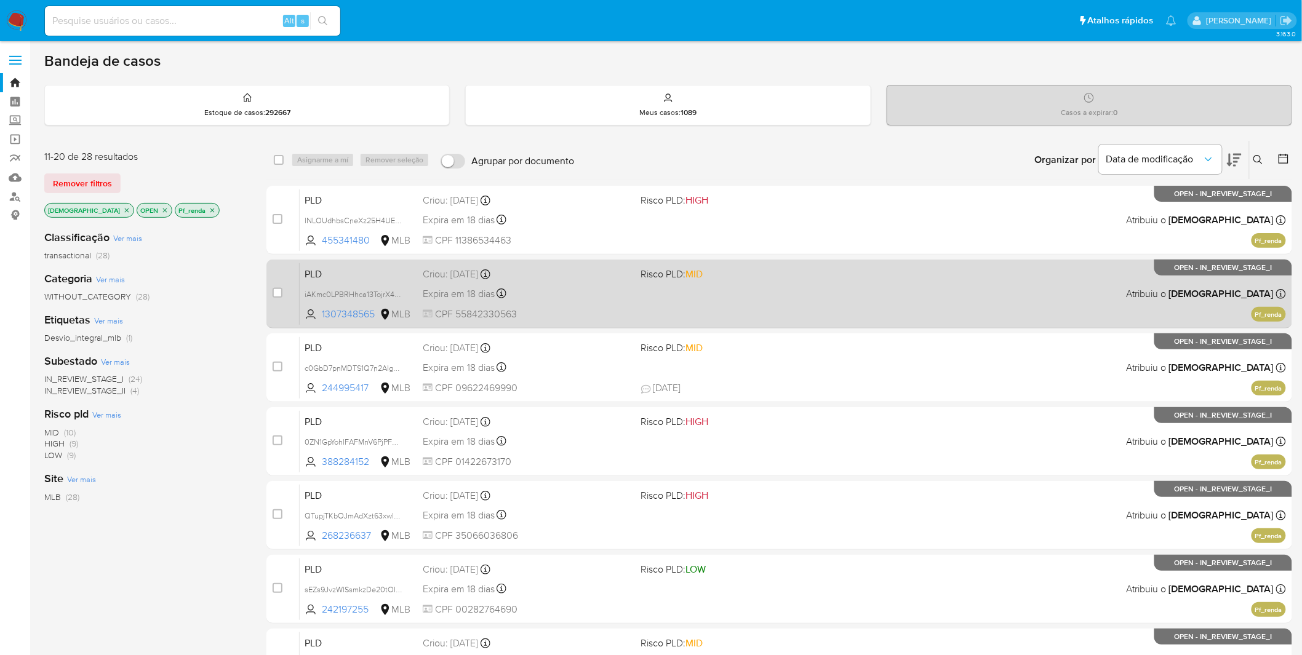
click at [573, 292] on div "Expira em 18 dias Expira em 27/10/2025 00:32:39" at bounding box center [527, 293] width 209 height 17
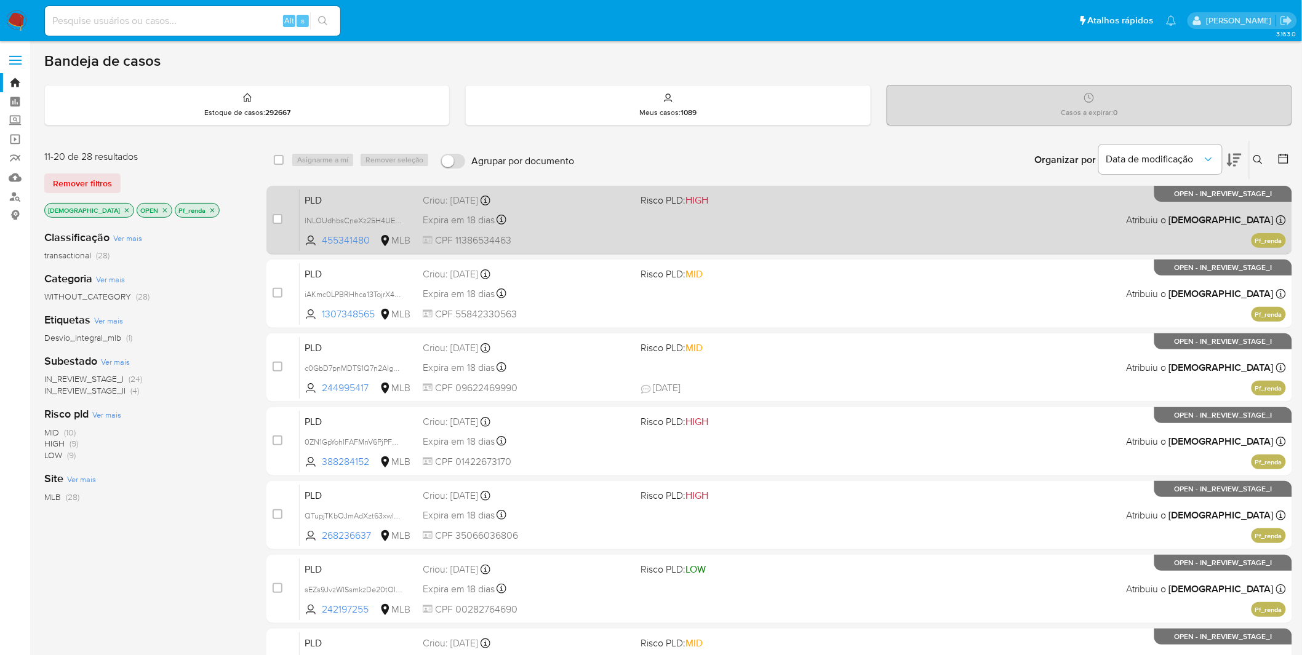
click at [540, 226] on div "Expira em 18 dias Expira em 27/10/2025 00:21:01" at bounding box center [527, 220] width 209 height 17
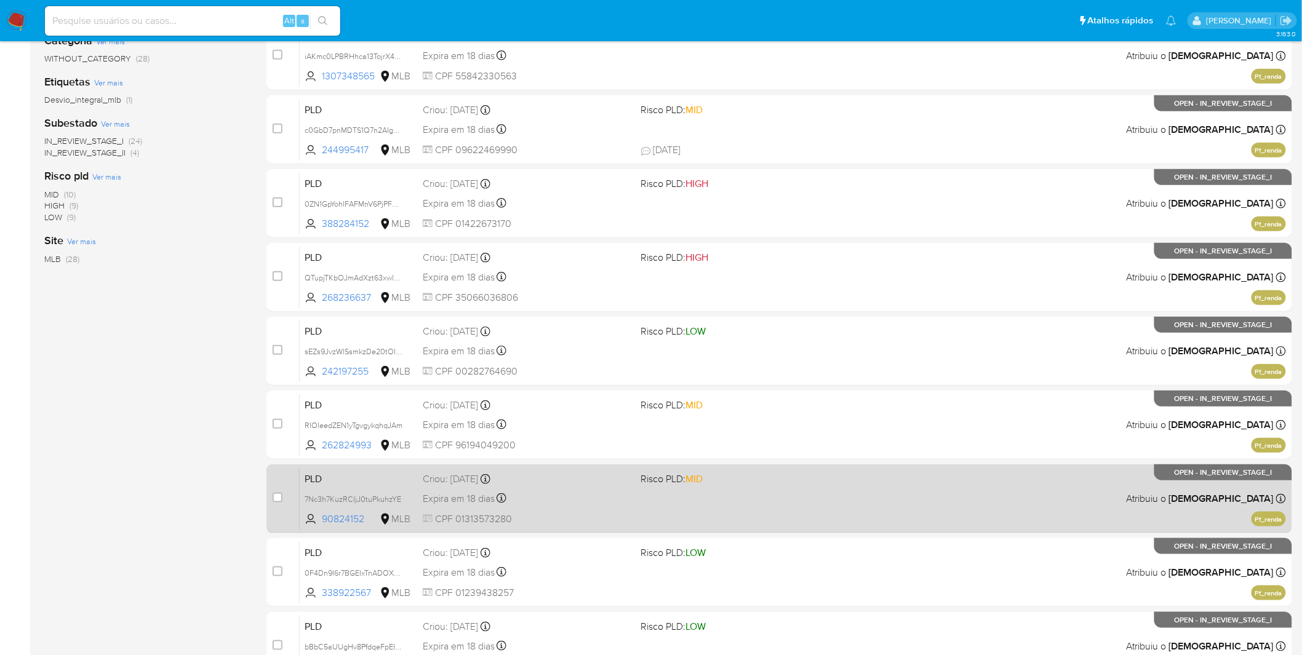
scroll to position [359, 0]
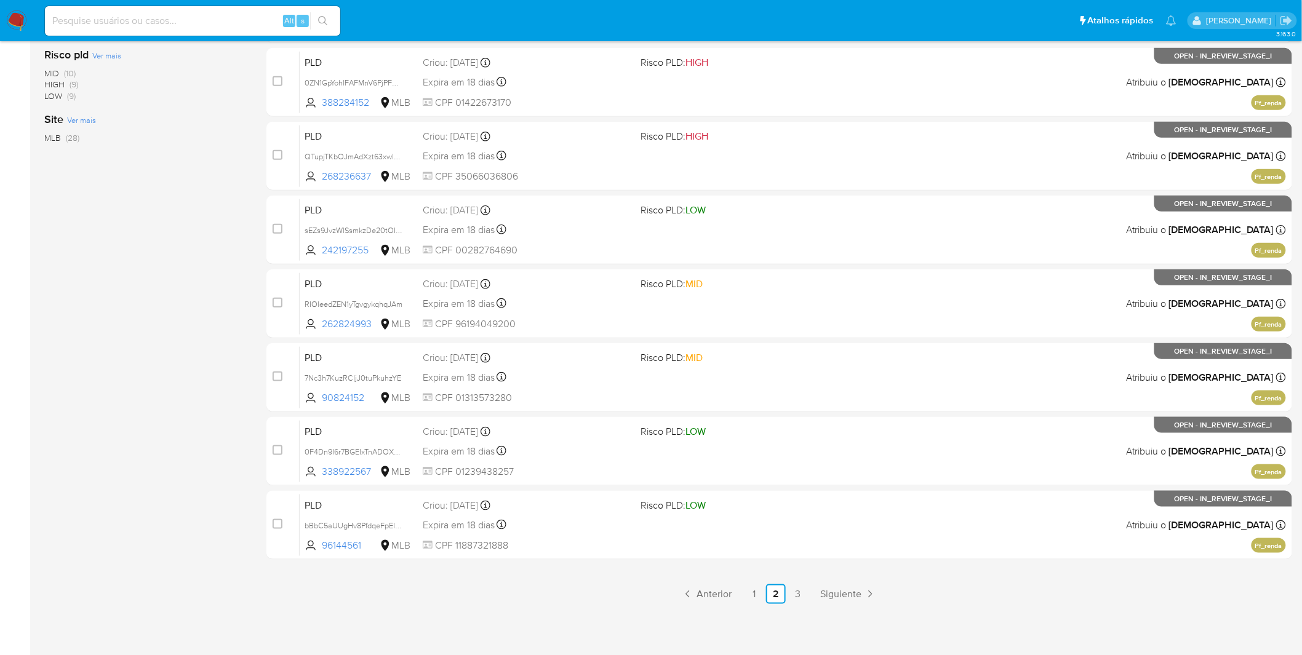
click at [757, 605] on div "3.163.0" at bounding box center [667, 169] width 1247 height 958
click at [758, 600] on link "1" at bounding box center [754, 594] width 20 height 20
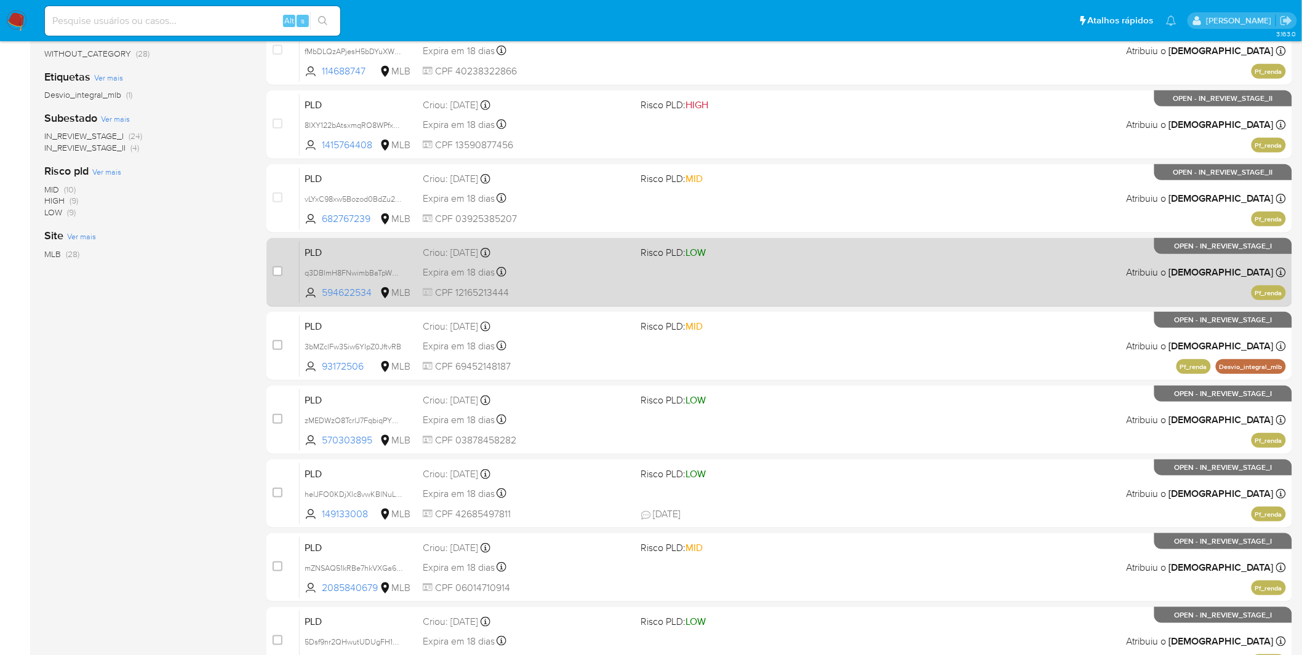
scroll to position [359, 0]
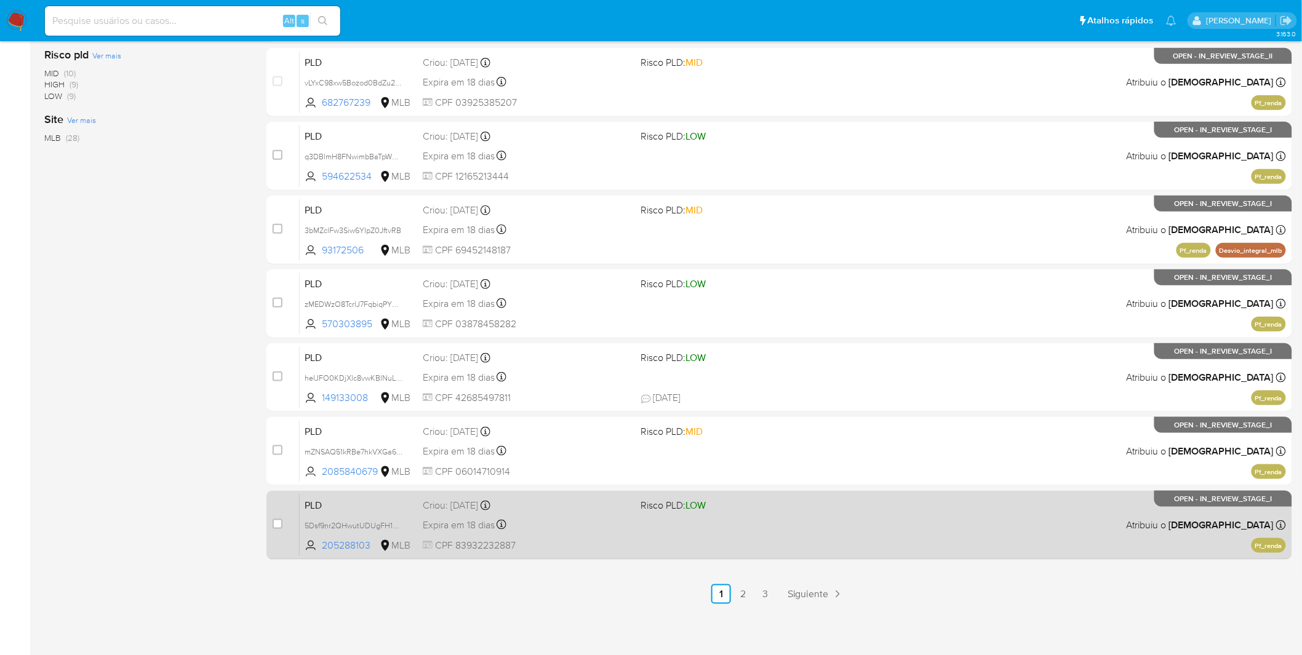
click at [754, 529] on div "PLD 5Dsf9nr2QHwutUDUgFH1PsrX 205288103 MLB Risco PLD: LOW Criou: 12/09/2025 Cri…" at bounding box center [793, 525] width 986 height 62
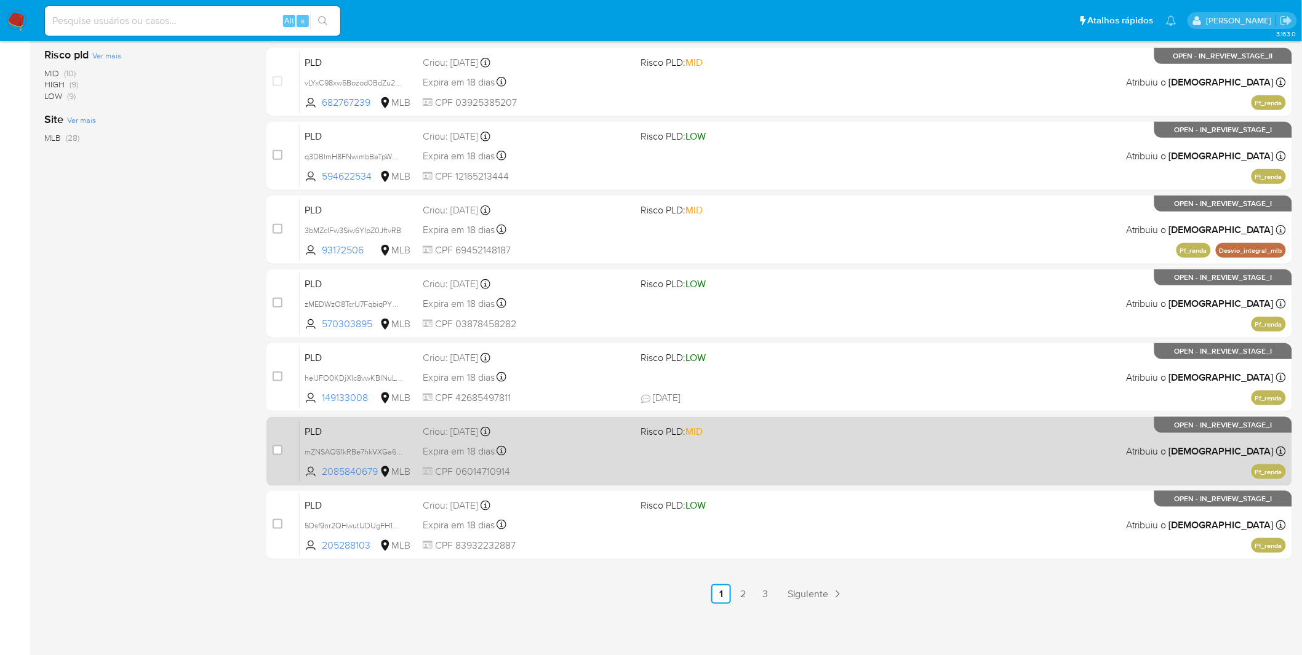
click at [724, 445] on div "PLD mZNSAQ51kRBe7hkVXGa6XhRM 2085840679 MLB Risco PLD: MID Criou: 12/09/2025 Cr…" at bounding box center [793, 451] width 986 height 62
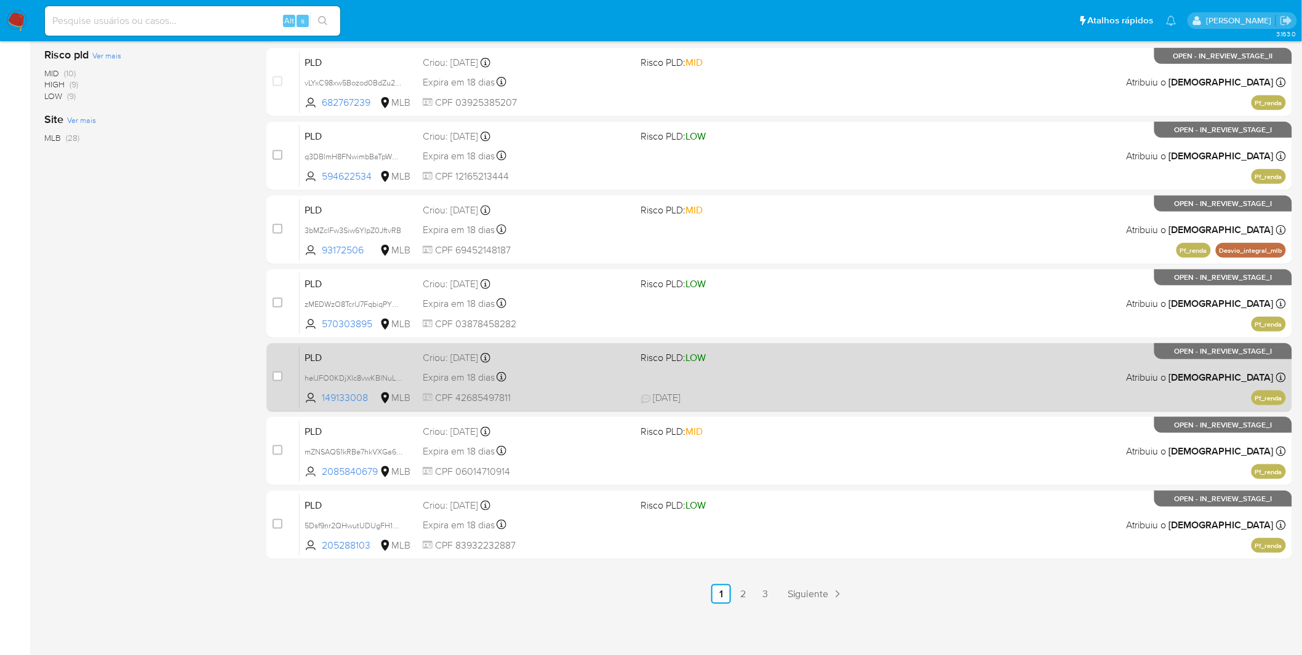
click at [595, 392] on span "CPF 42685497811" at bounding box center [527, 398] width 209 height 14
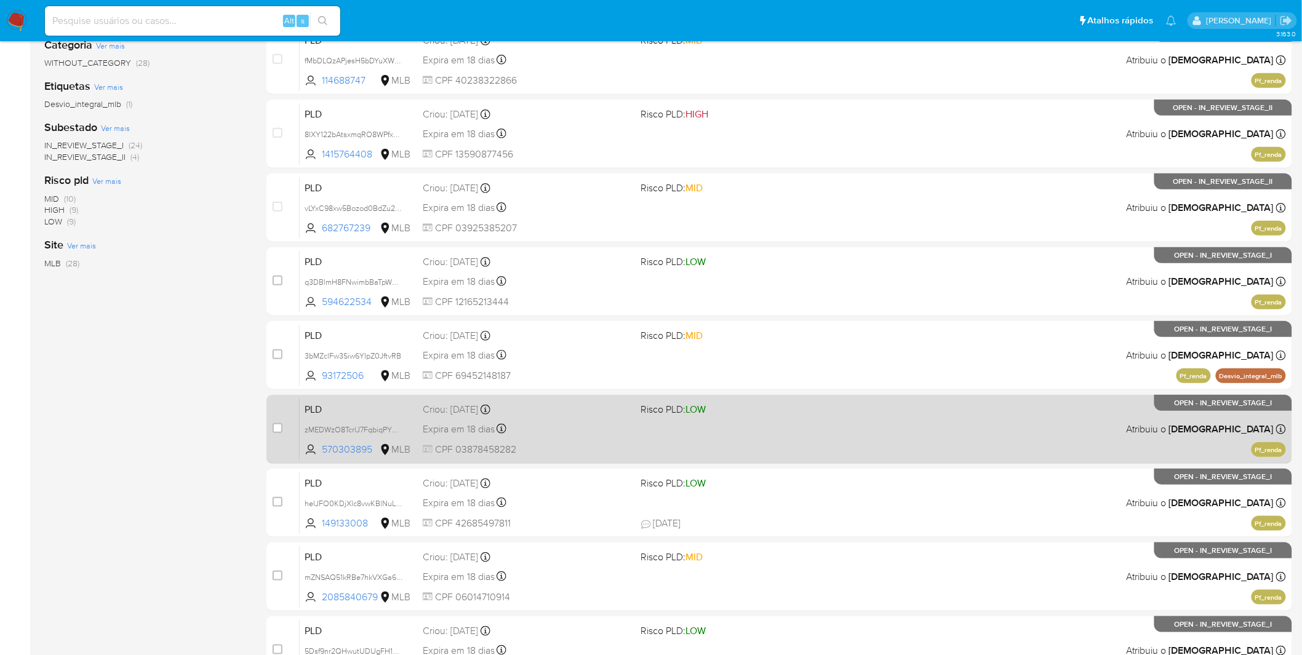
scroll to position [154, 0]
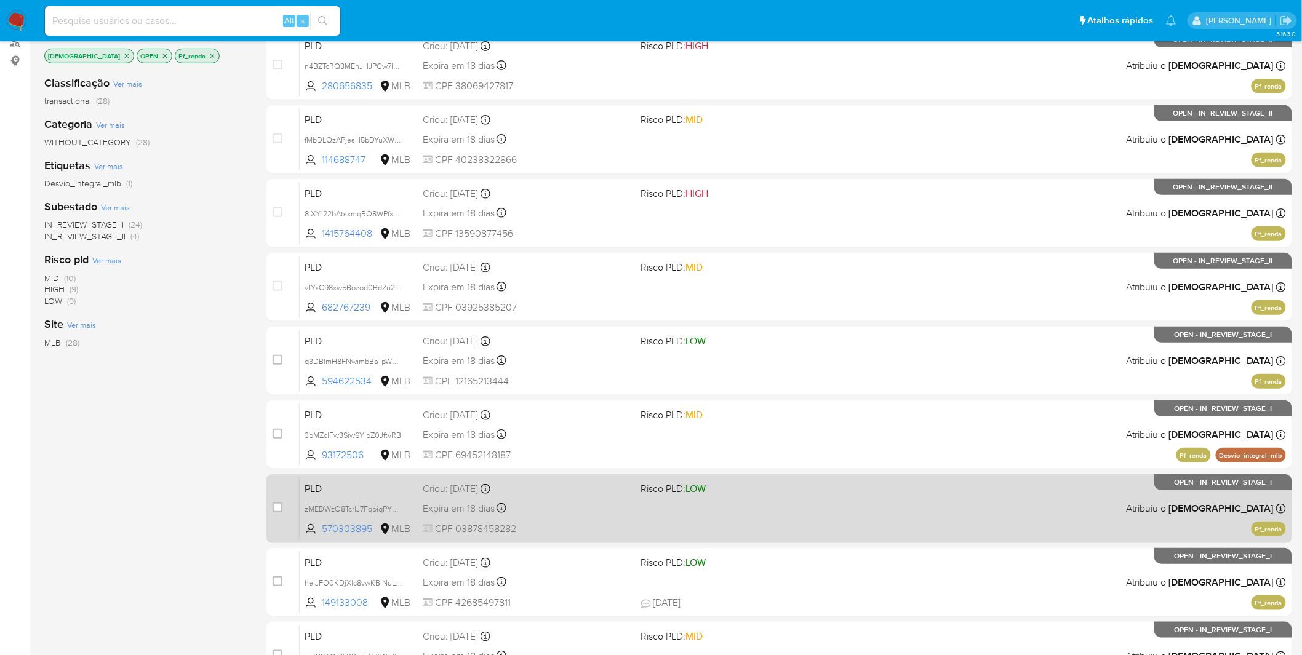
click at [552, 523] on span "CPF 03878458282" at bounding box center [527, 529] width 209 height 14
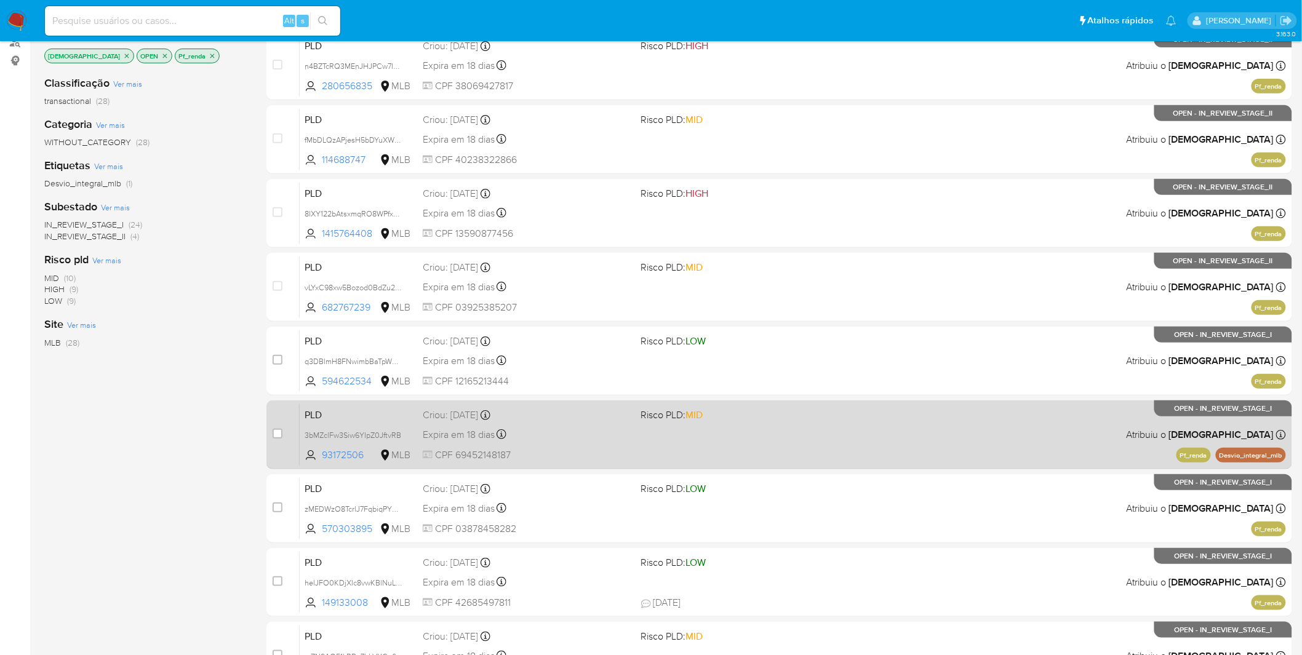
click at [574, 447] on div "PLD 3bMZclFw3Siw6YIpZ0JftvRB 93172506 MLB Risco PLD: MID Criou: 12/09/2025 Crio…" at bounding box center [793, 435] width 986 height 62
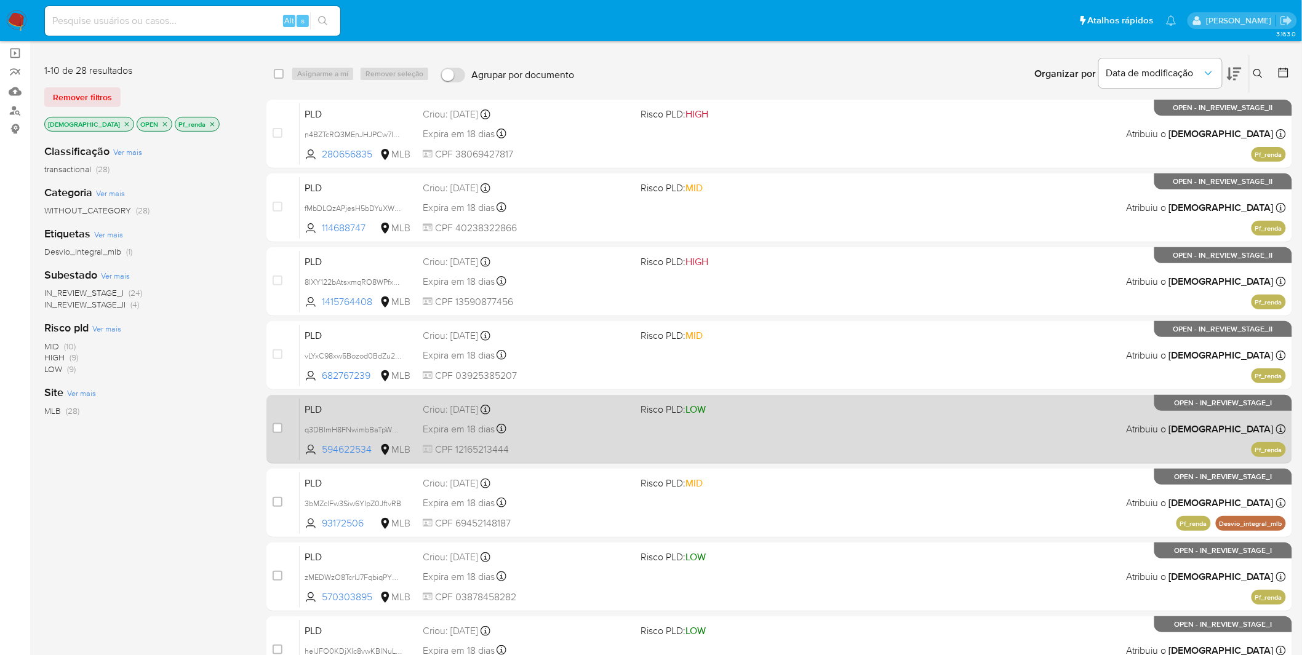
click at [560, 443] on span "CPF 12165213444" at bounding box center [527, 450] width 209 height 14
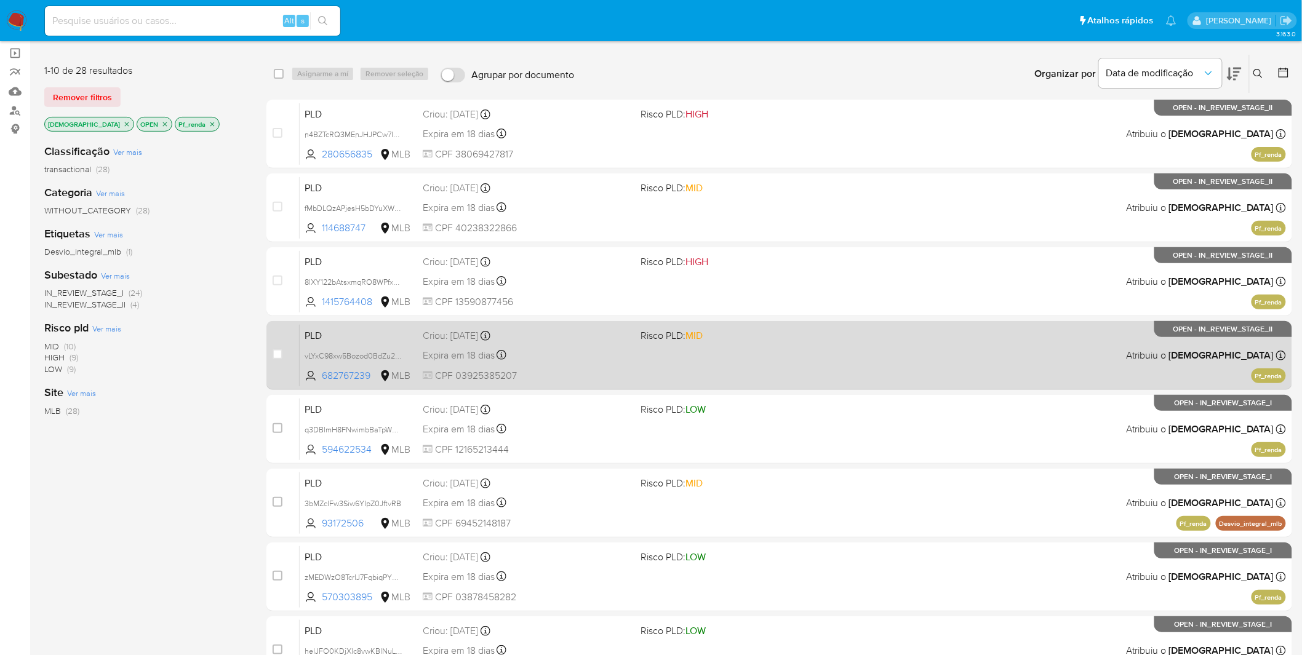
click at [576, 358] on div "Expira em 18 dias Expira em 27/10/2025 00:13:24" at bounding box center [527, 355] width 209 height 17
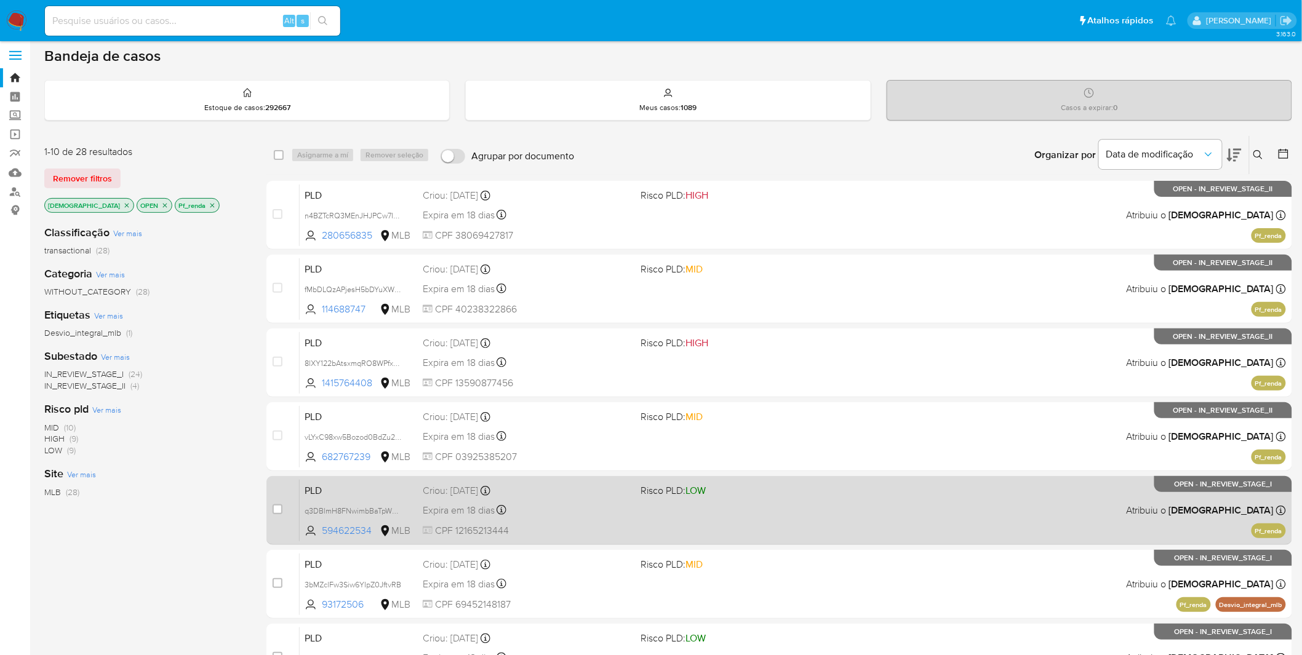
scroll to position [0, 0]
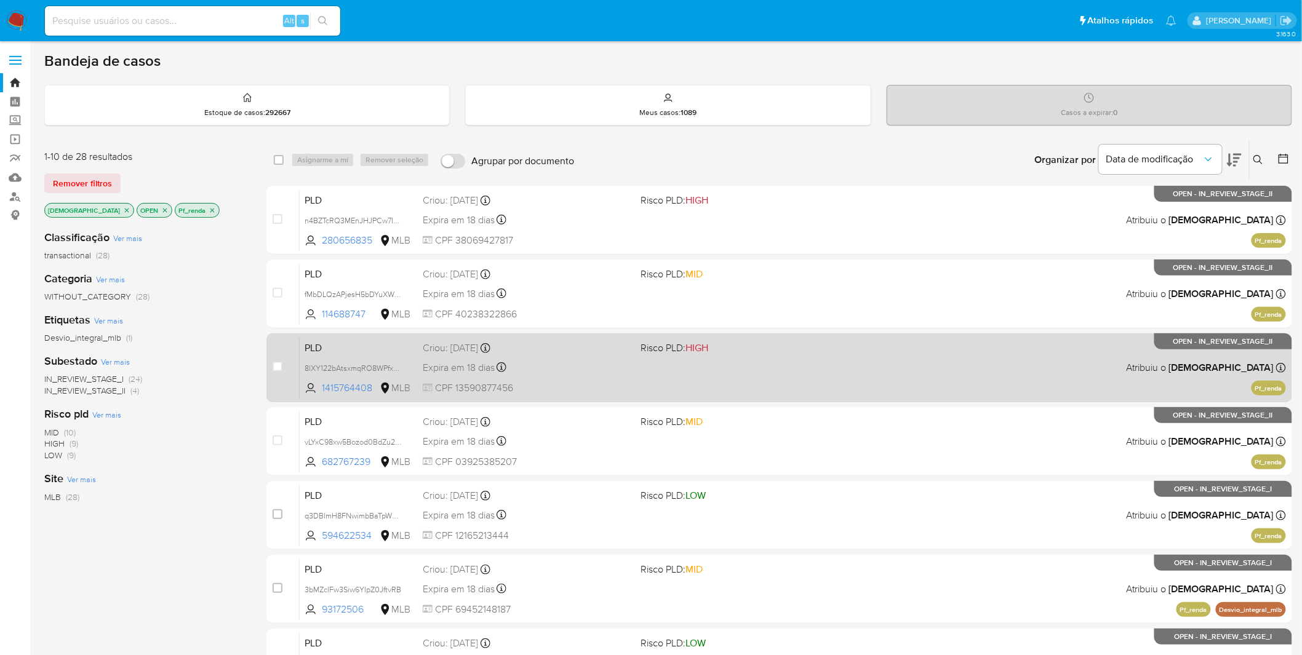
click at [575, 384] on span "CPF 13590877456" at bounding box center [527, 388] width 209 height 14
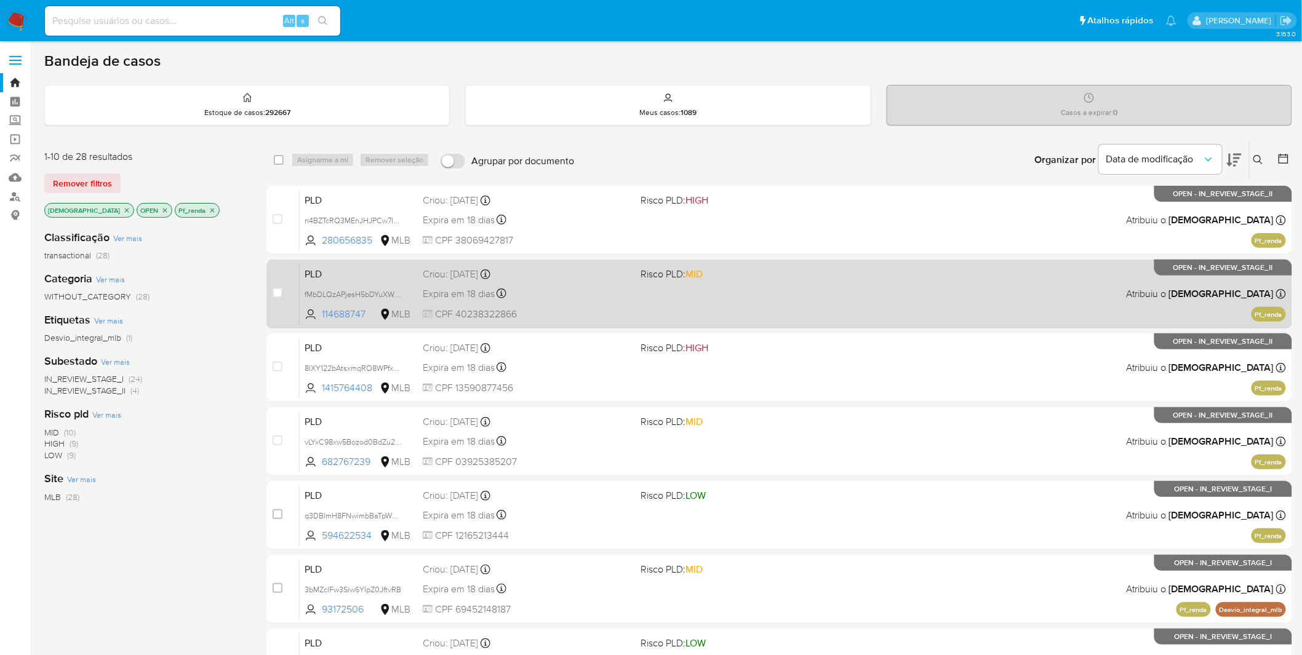
click at [582, 302] on div "PLD fMbDLQzAPjesH5bDYuXW4DNL 114688747 MLB Risco PLD: MID Criou: 12/09/2025 Cri…" at bounding box center [793, 294] width 986 height 62
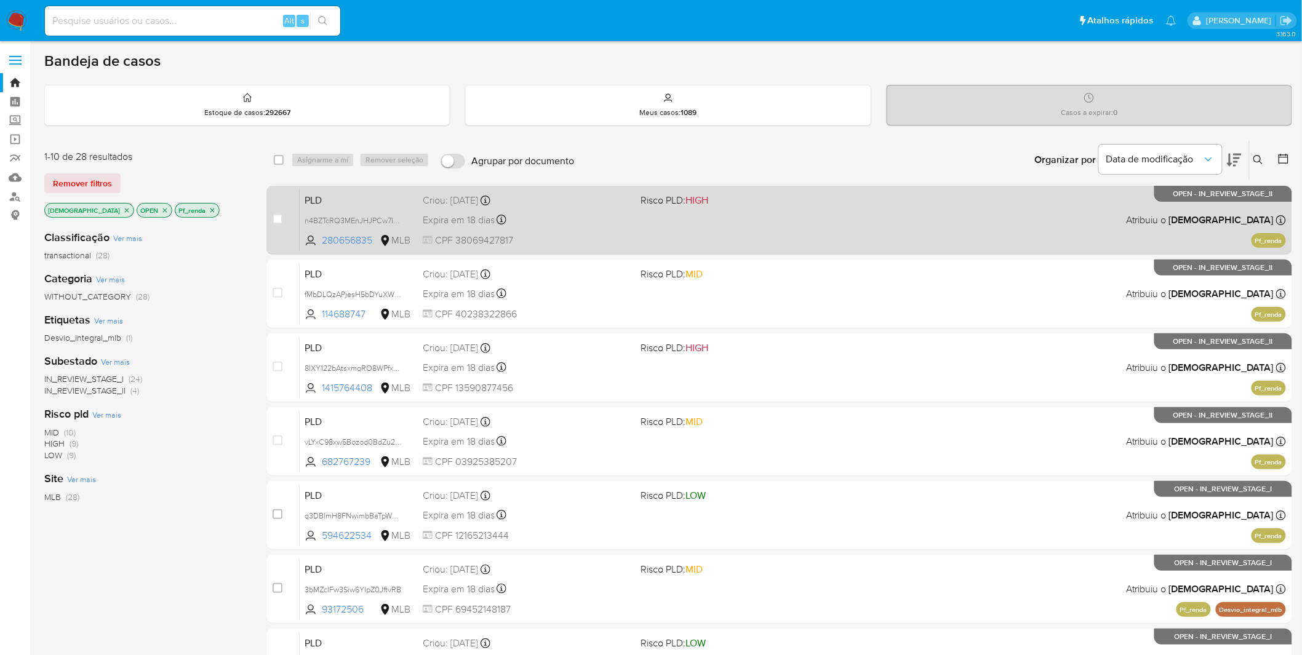
click at [592, 220] on div "Expira em 18 dias Expira em 27/10/2025 00:17:53" at bounding box center [527, 220] width 209 height 17
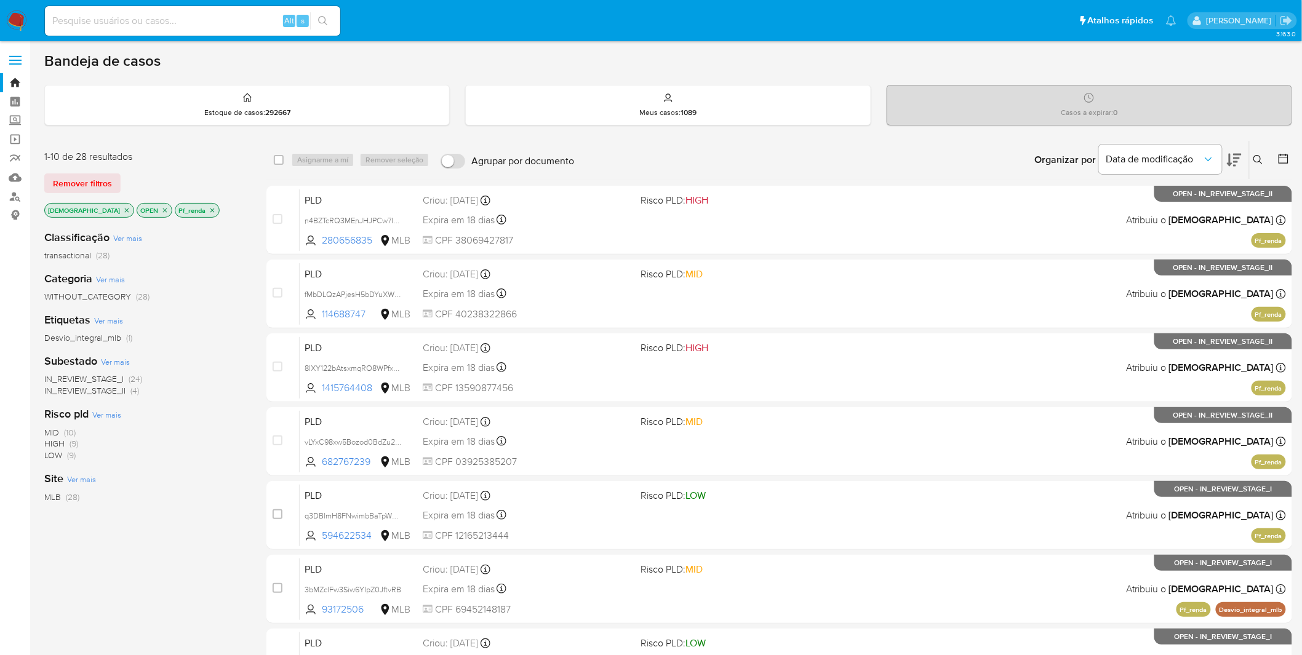
click at [20, 34] on nav "Pausado Ver notificaciones Alt s Atalhos rápidos Presiona las siguientes teclas…" at bounding box center [651, 20] width 1302 height 41
click at [20, 22] on img at bounding box center [16, 20] width 21 height 21
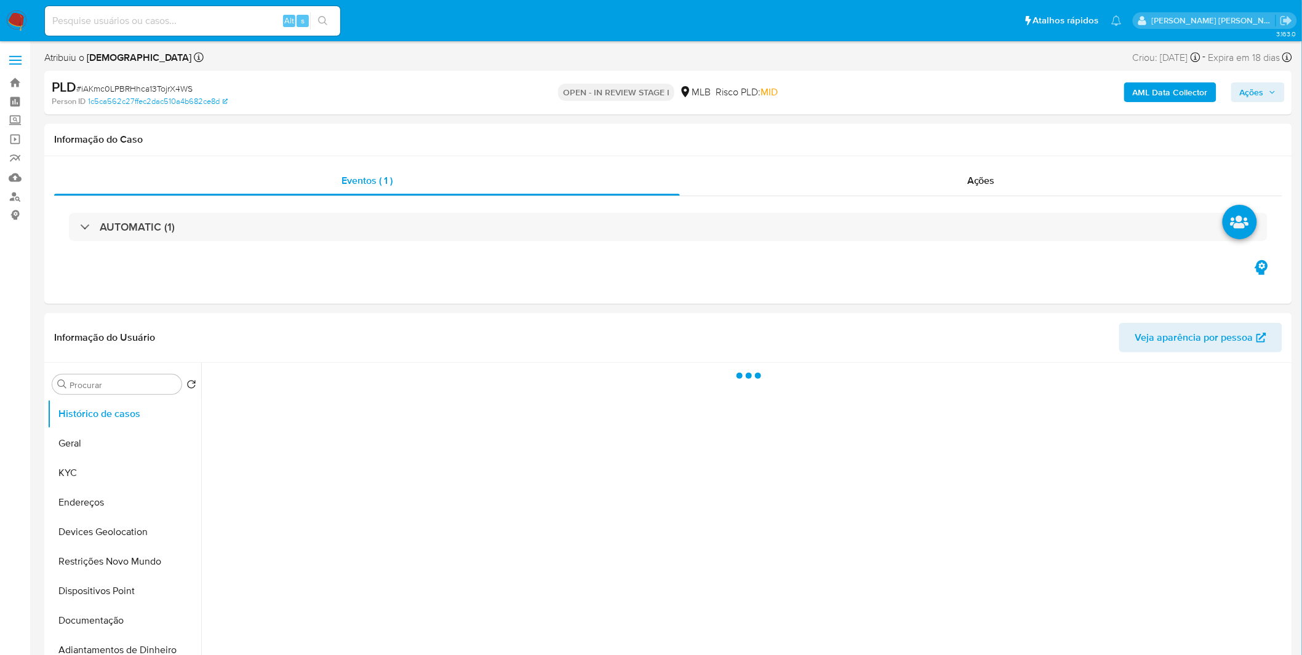
select select "10"
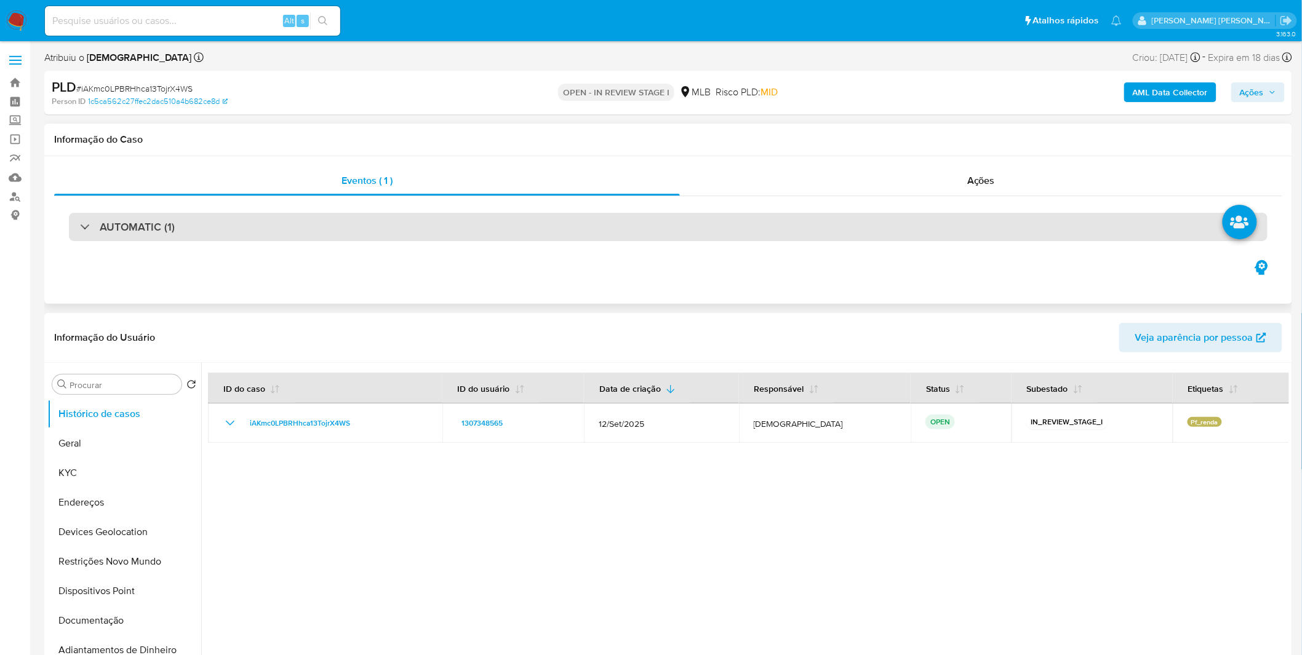
click at [740, 233] on div "AUTOMATIC (1)" at bounding box center [668, 227] width 1198 height 28
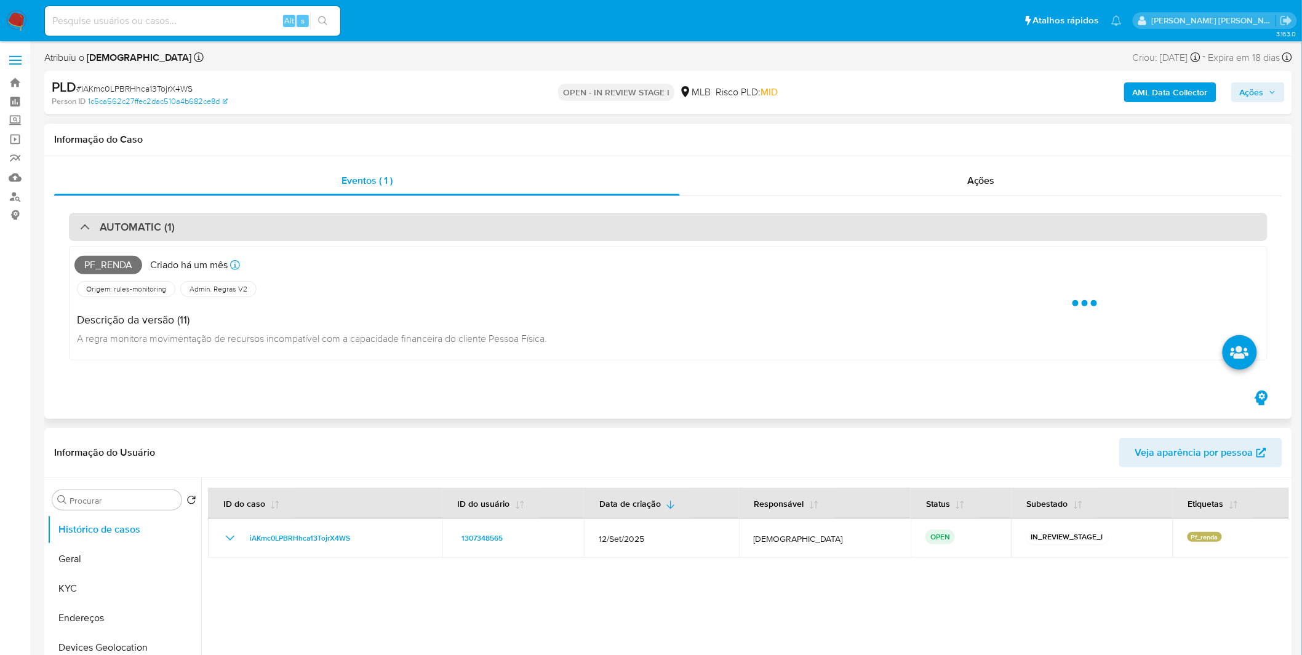
click at [740, 233] on div "AUTOMATIC (1)" at bounding box center [668, 227] width 1198 height 28
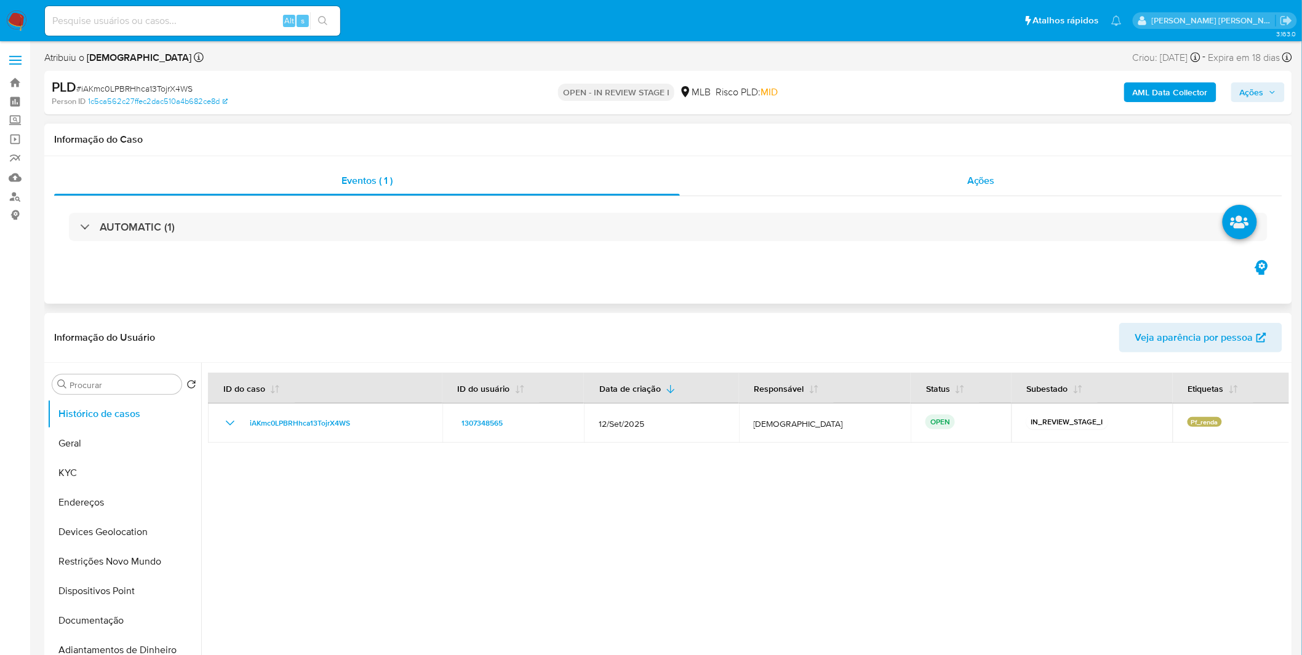
click at [878, 181] on div "Ações" at bounding box center [981, 181] width 602 height 30
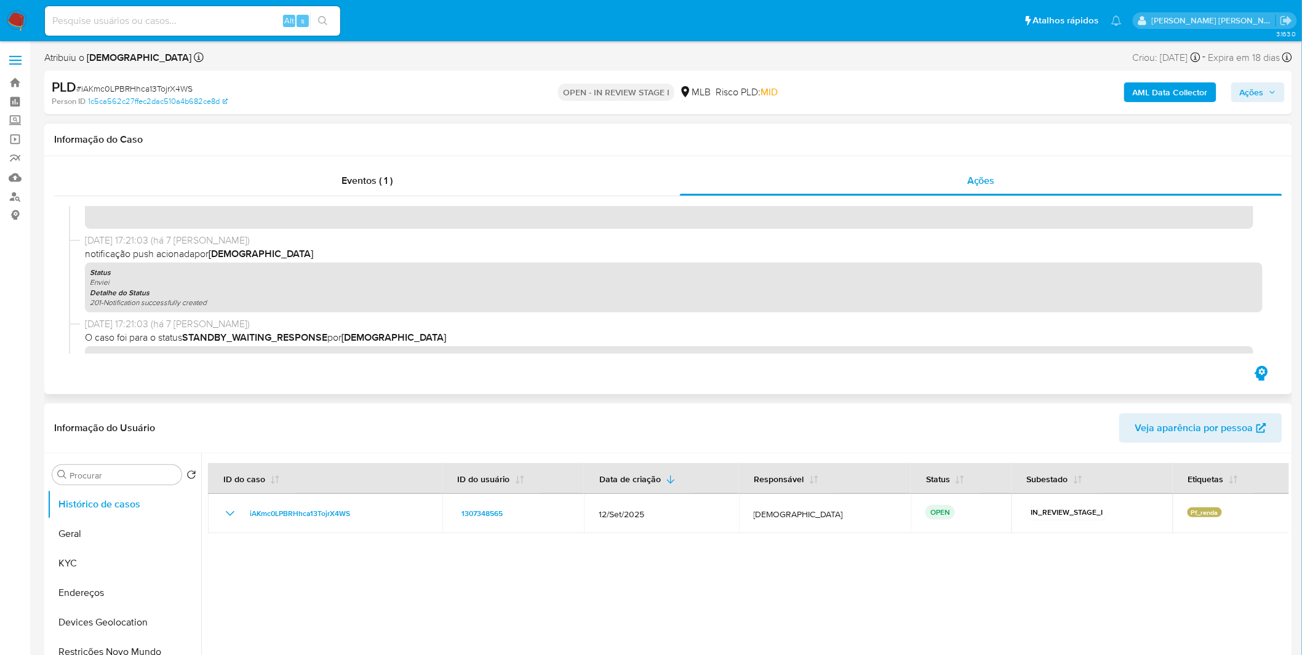
scroll to position [137, 0]
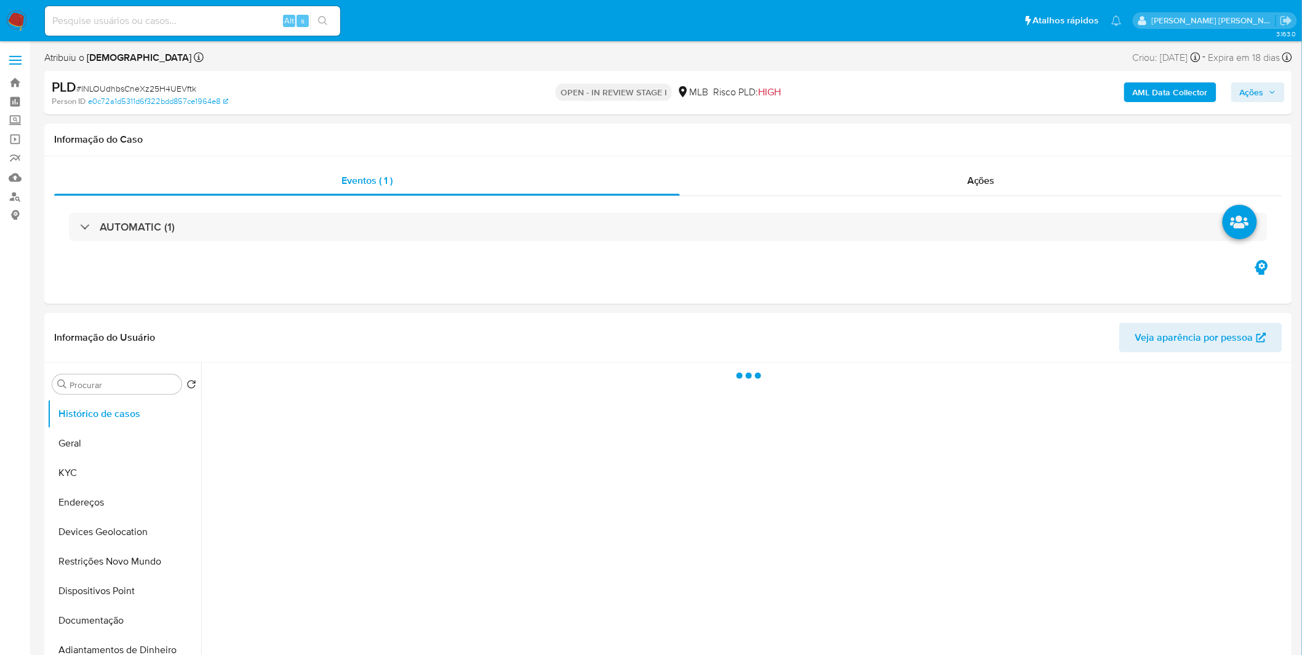
select select "10"
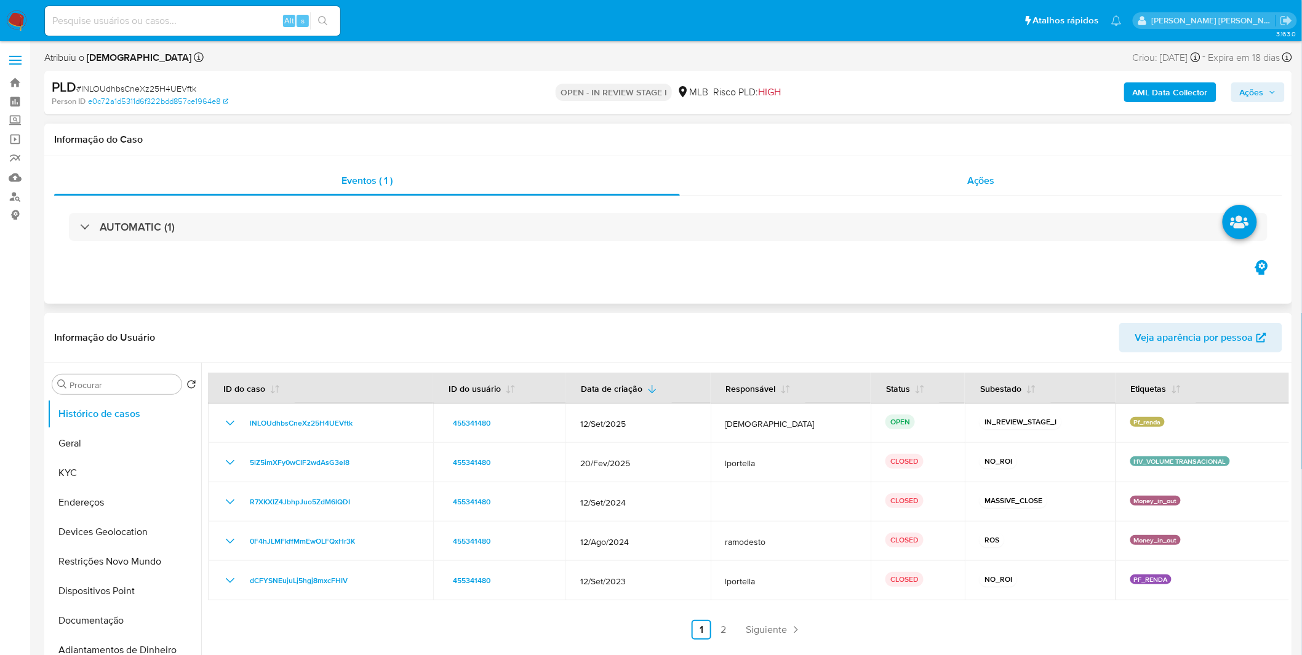
click at [792, 177] on div "Ações" at bounding box center [981, 181] width 602 height 30
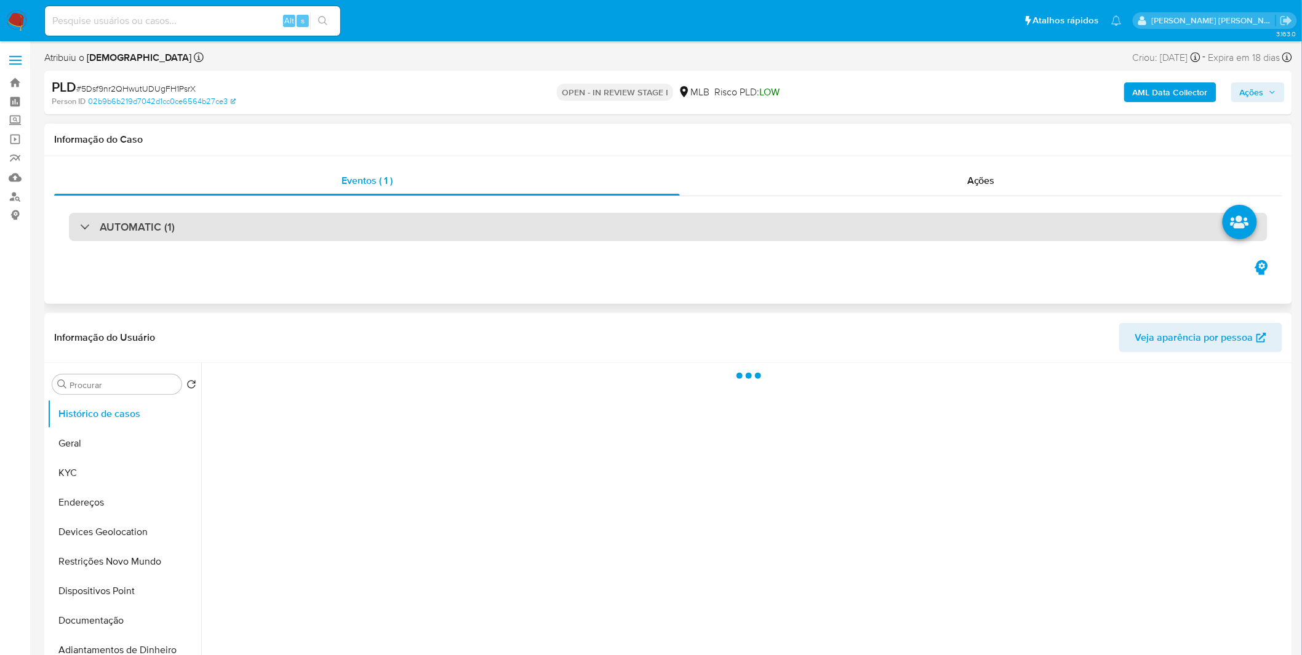
select select "10"
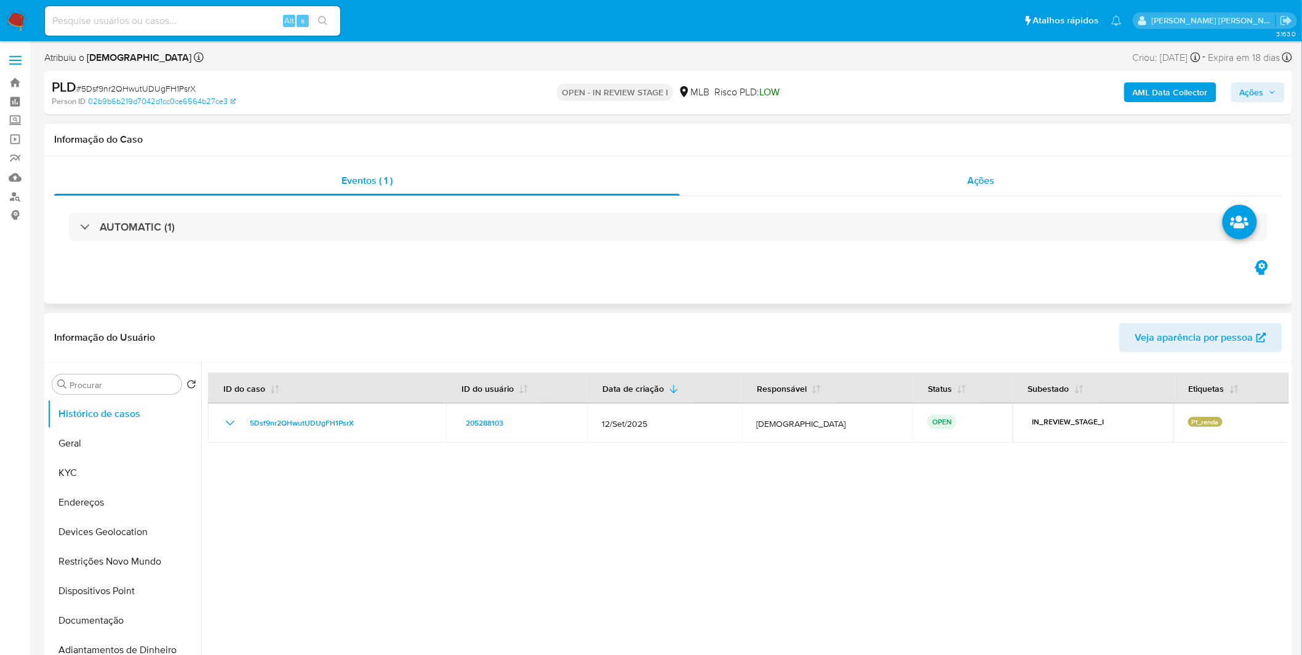
click at [870, 188] on div "Ações" at bounding box center [981, 181] width 602 height 30
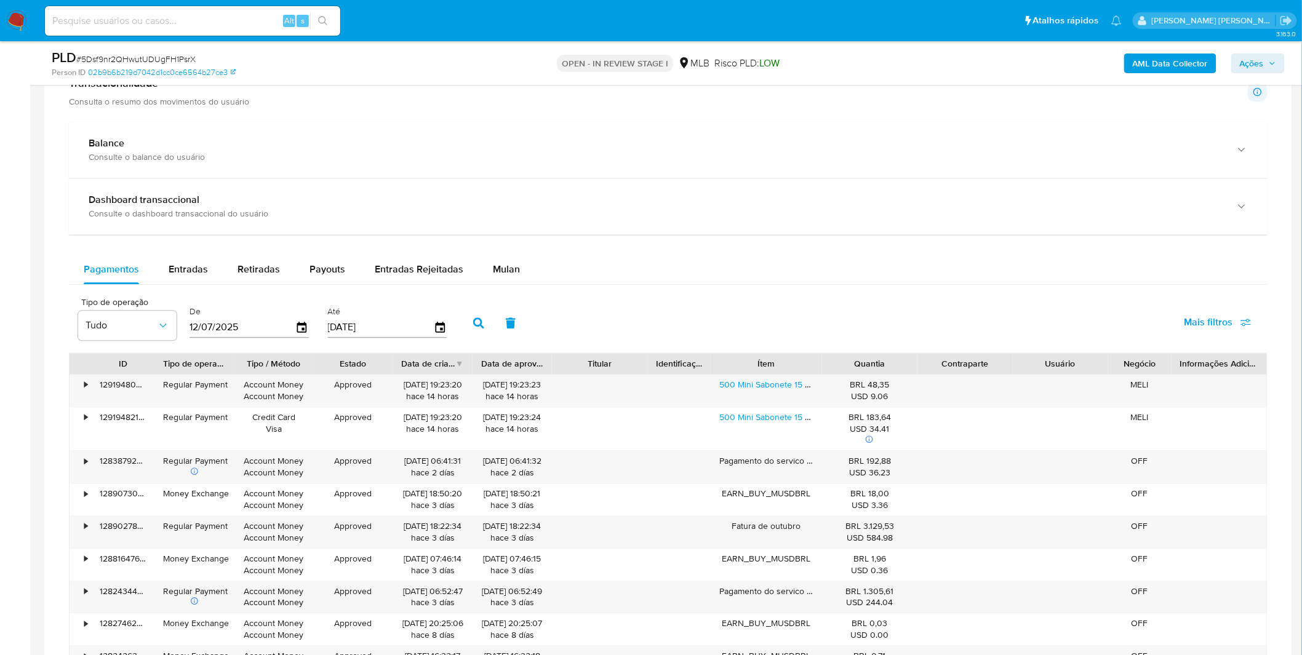
scroll to position [956, 0]
click at [509, 266] on span "Mulan" at bounding box center [506, 269] width 27 height 14
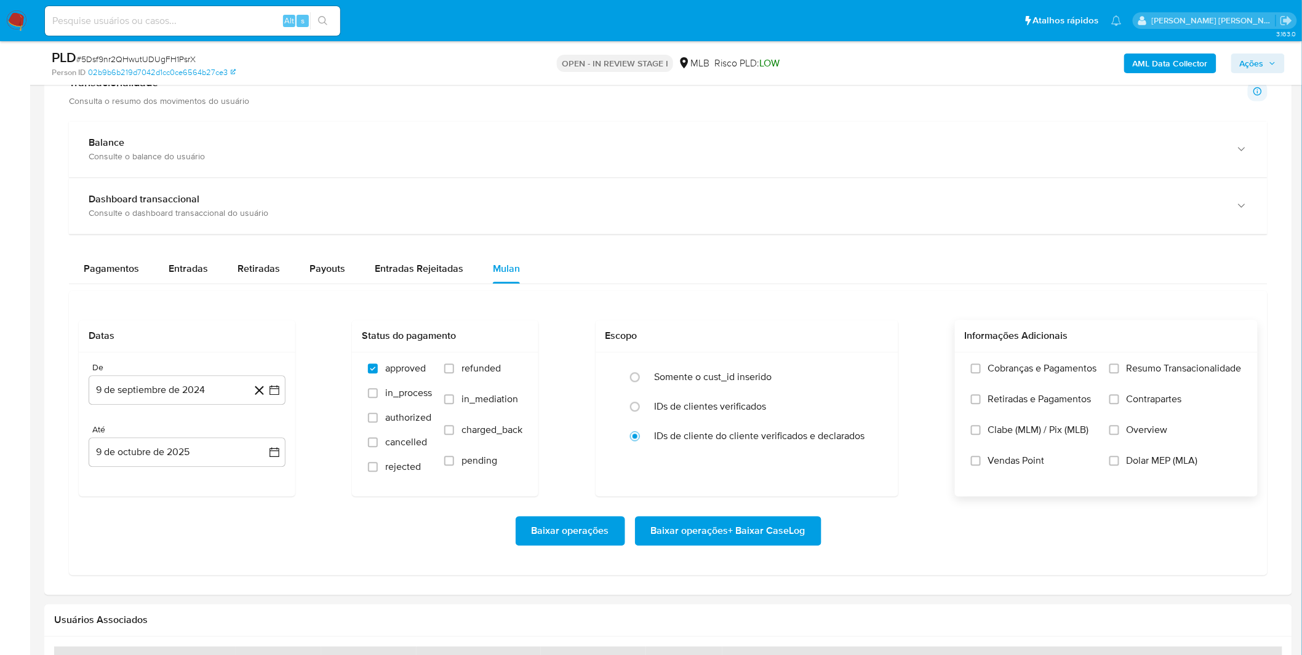
click at [1067, 375] on span "Cobranças e Pagamentos" at bounding box center [1042, 369] width 109 height 12
click at [980, 374] on input "Cobranças e Pagamentos" at bounding box center [976, 369] width 10 height 10
click at [1054, 403] on span "Retiradas e Pagamentos" at bounding box center [1039, 400] width 103 height 12
click at [980, 403] on input "Retiradas e Pagamentos" at bounding box center [976, 400] width 10 height 10
click at [1179, 386] on label "Resumo Transacionalidade" at bounding box center [1175, 378] width 132 height 31
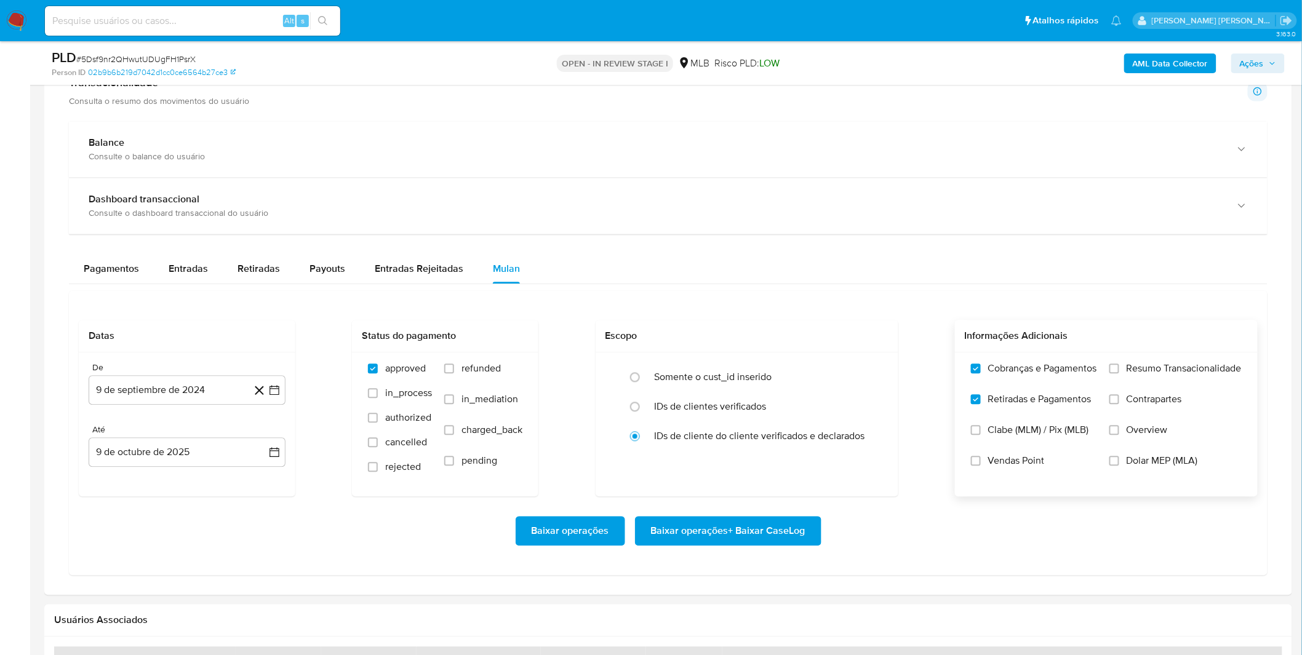
click at [1119, 374] on input "Resumo Transacionalidade" at bounding box center [1114, 369] width 10 height 10
click at [1163, 410] on label "Contrapartes" at bounding box center [1175, 409] width 132 height 31
click at [1119, 405] on input "Contrapartes" at bounding box center [1114, 400] width 10 height 10
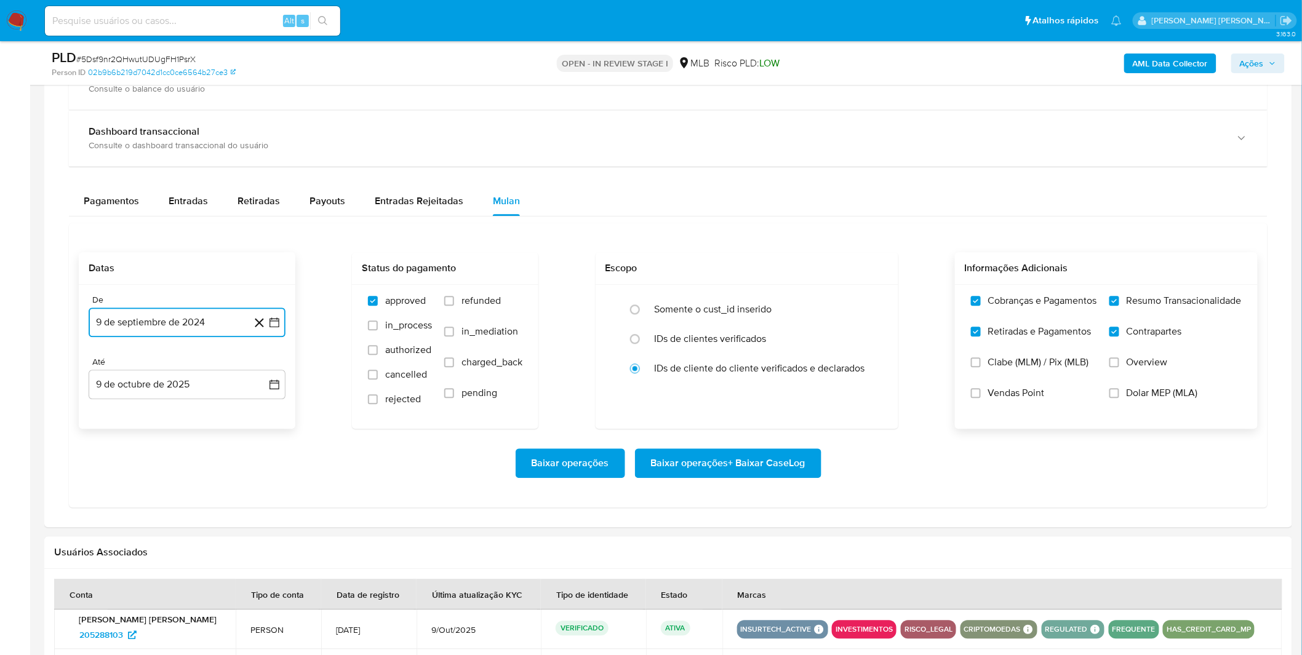
click at [207, 334] on button "9 de septiembre de 2024" at bounding box center [187, 323] width 197 height 30
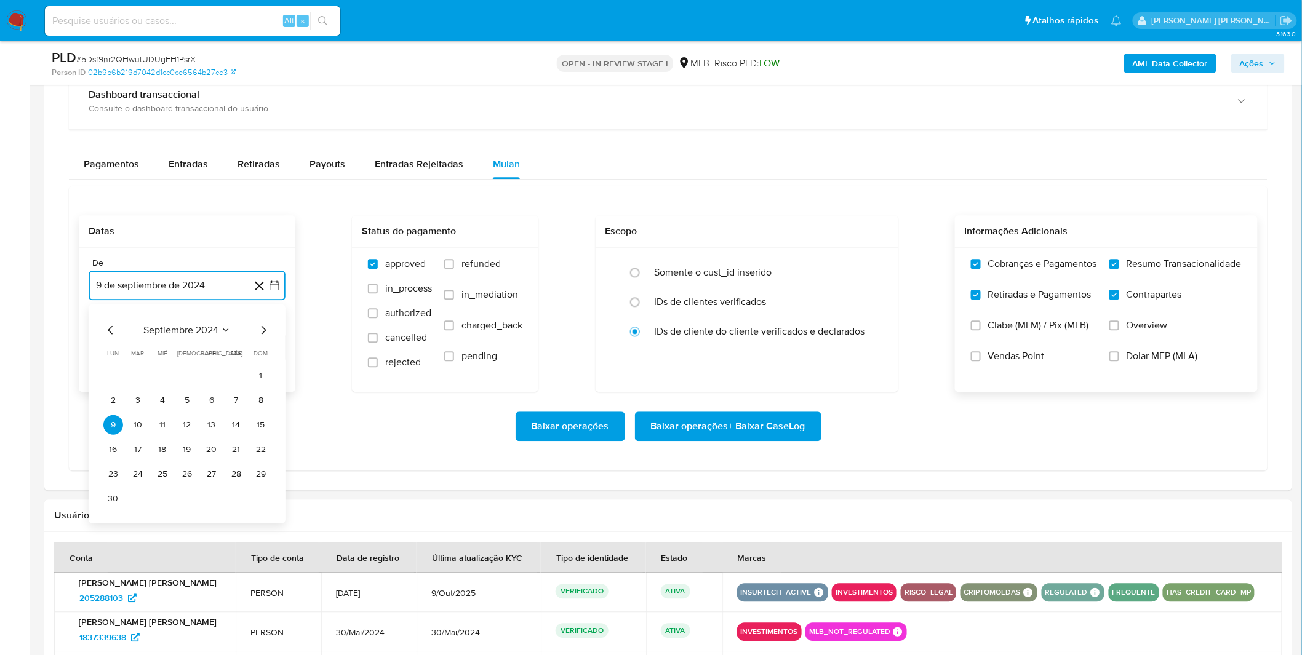
scroll to position [1093, 0]
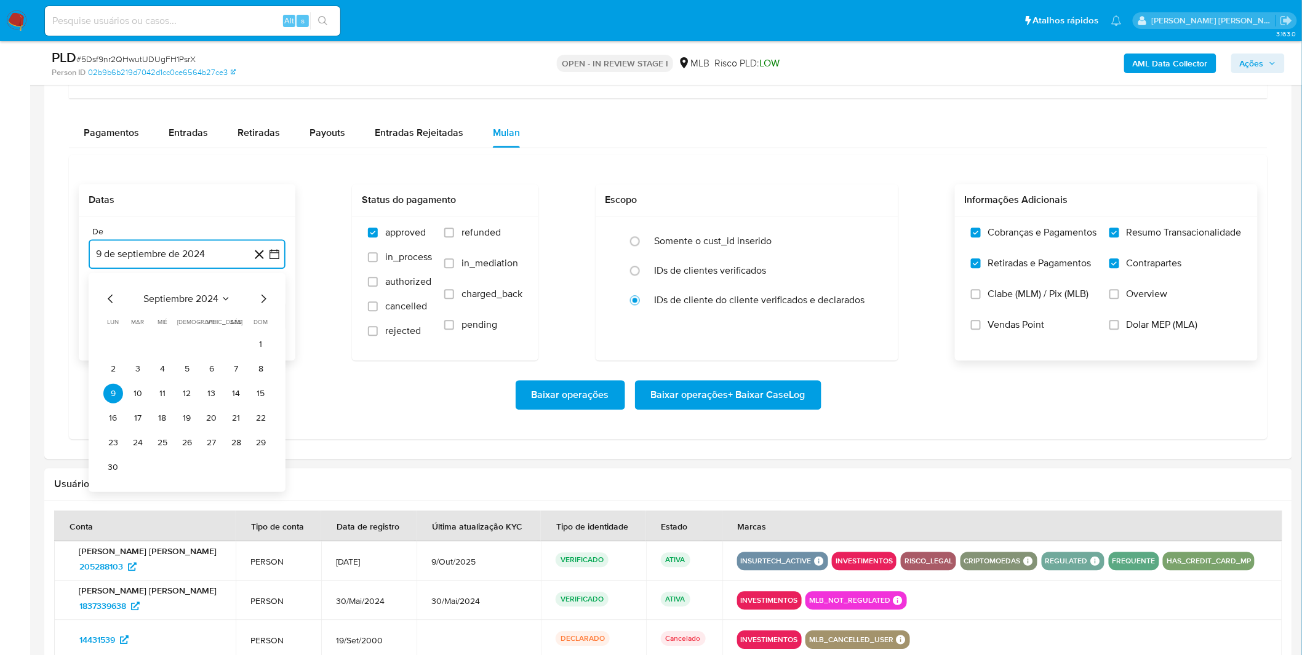
click at [199, 304] on span "septiembre 2024" at bounding box center [180, 298] width 75 height 12
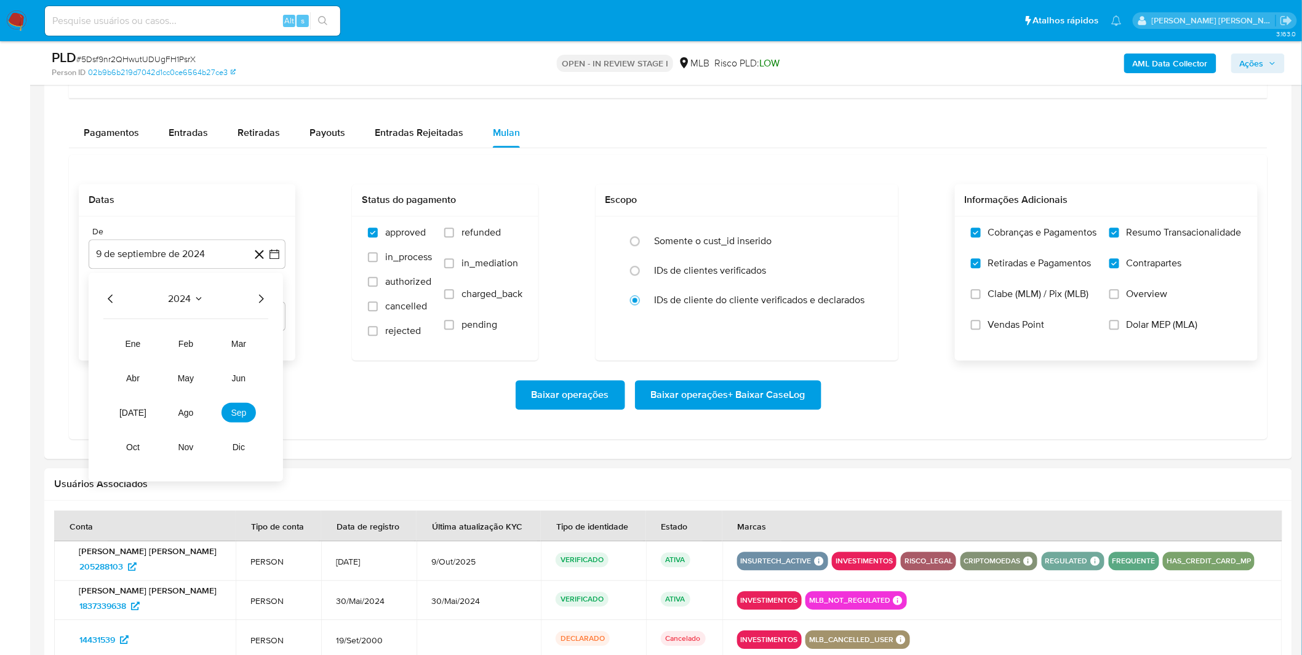
click at [255, 294] on icon "Año siguiente" at bounding box center [260, 298] width 15 height 15
click at [191, 411] on span "ago" at bounding box center [185, 412] width 15 height 10
click at [191, 411] on button "21" at bounding box center [187, 418] width 20 height 20
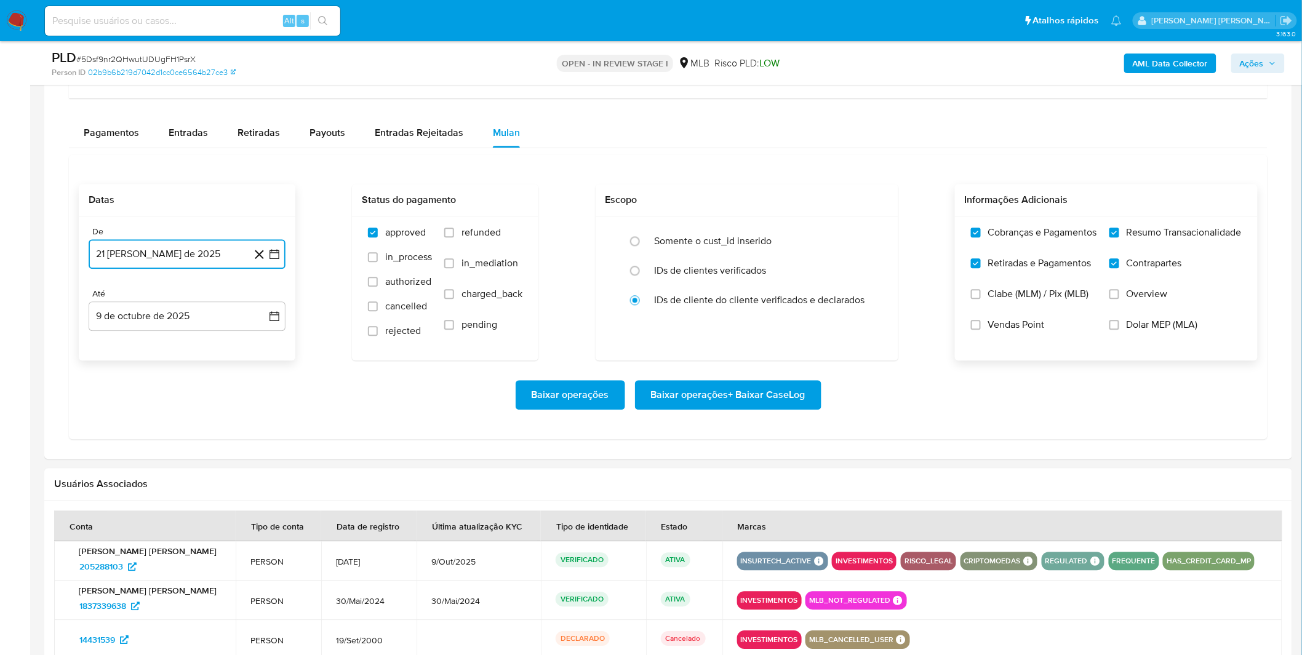
click at [186, 251] on button "21 de agosto de 2025" at bounding box center [187, 254] width 197 height 30
click at [206, 351] on button "1" at bounding box center [212, 344] width 20 height 20
drag, startPoint x: 191, startPoint y: 370, endPoint x: 234, endPoint y: 372, distance: 43.1
click at [191, 371] on div "Baixar operações Baixar operações + Baixar CaseLog" at bounding box center [668, 394] width 1179 height 69
click at [755, 400] on span "Baixar operações + Baixar CaseLog" at bounding box center [728, 394] width 154 height 27
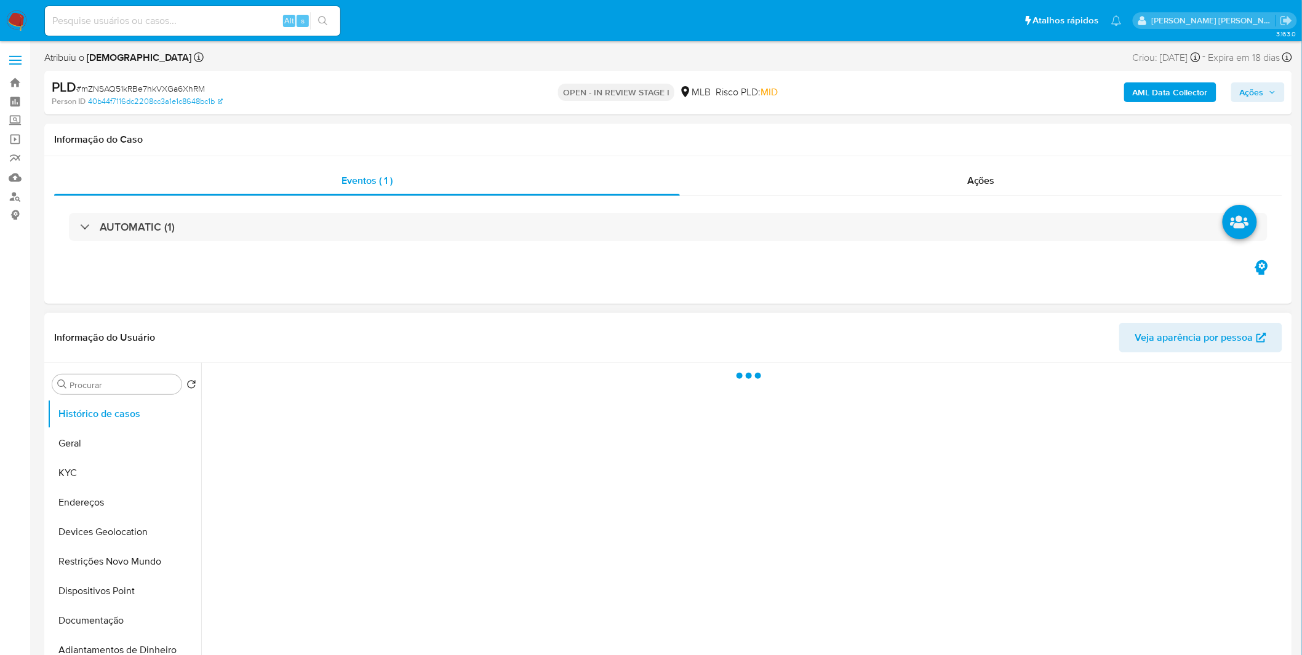
select select "10"
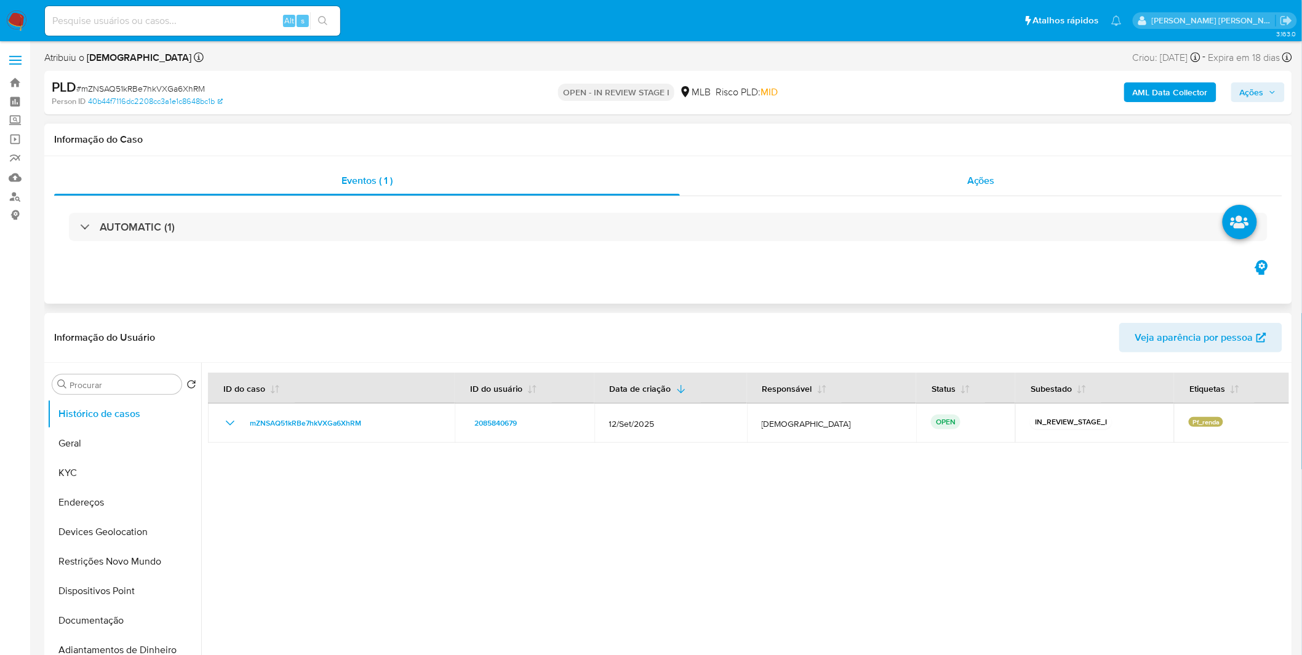
click at [924, 171] on div "Ações" at bounding box center [981, 181] width 602 height 30
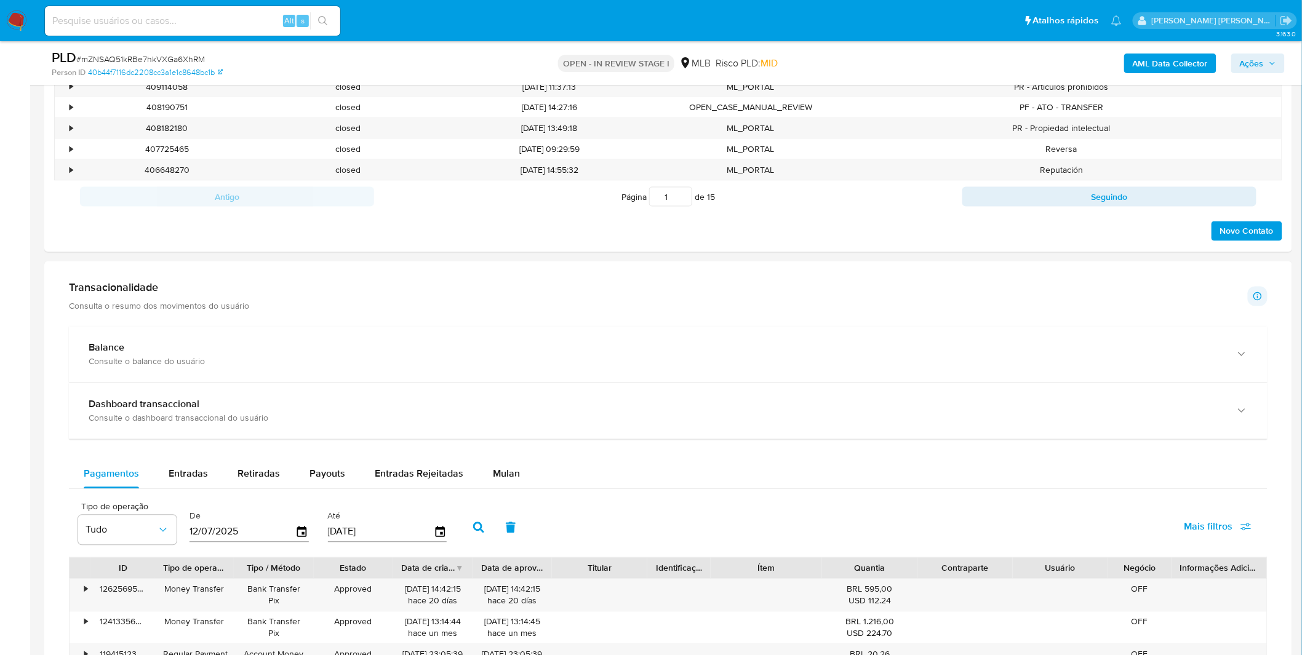
scroll to position [1025, 0]
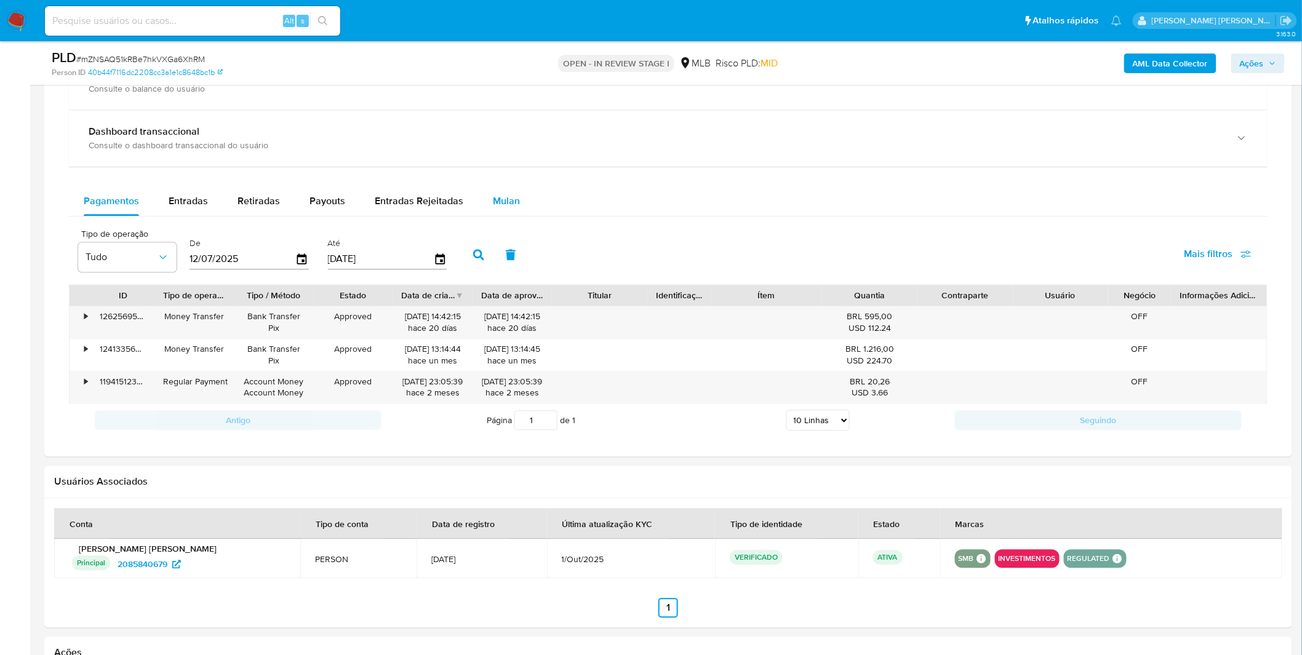
click at [503, 207] on span "Mulan" at bounding box center [506, 201] width 27 height 14
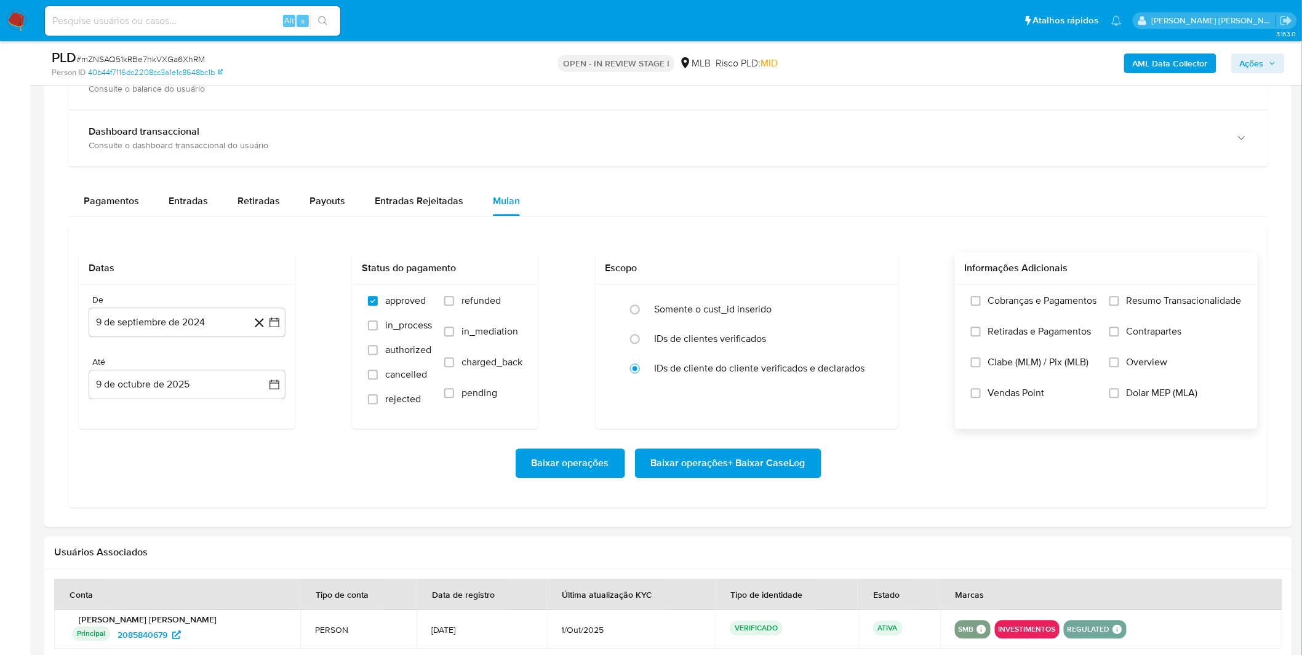
click at [1055, 306] on span "Cobranças e Pagamentos" at bounding box center [1042, 301] width 109 height 12
click at [980, 306] on input "Cobranças e Pagamentos" at bounding box center [976, 301] width 10 height 10
click at [1048, 340] on label "Retiradas e Pagamentos" at bounding box center [1034, 340] width 126 height 31
click at [980, 336] on input "Retiradas e Pagamentos" at bounding box center [976, 332] width 10 height 10
click at [1132, 320] on label "Resumo Transacionalidade" at bounding box center [1175, 310] width 132 height 31
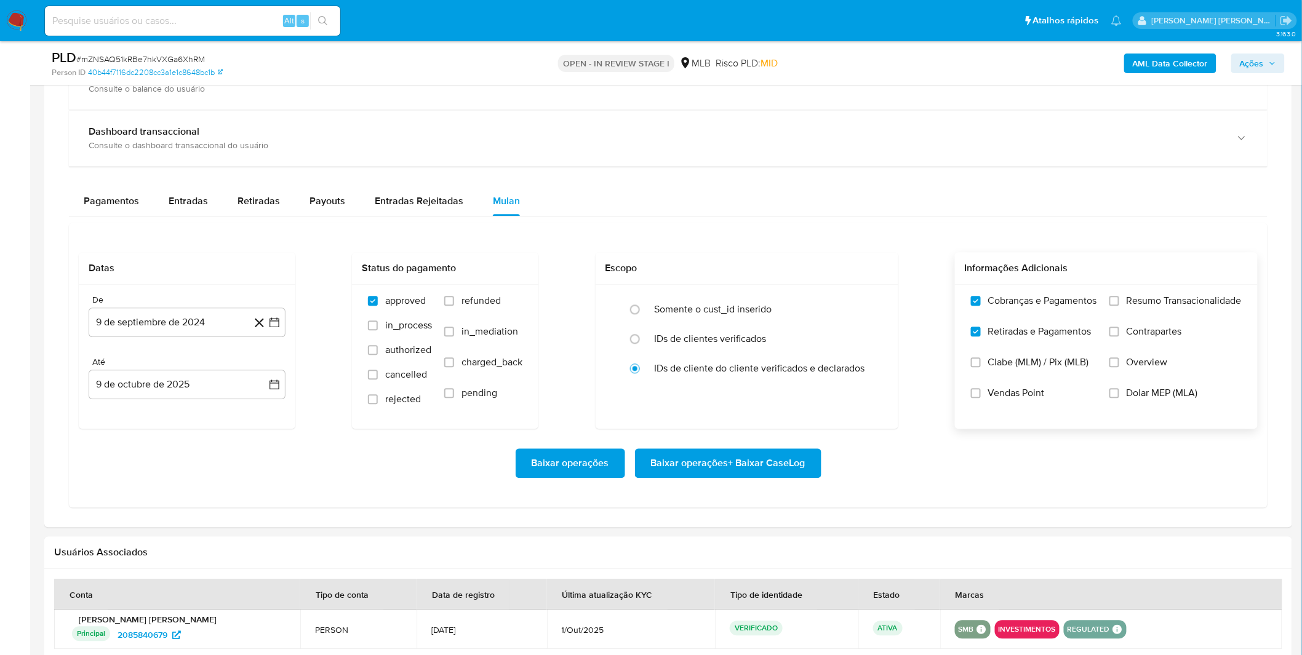
click at [1119, 306] on input "Resumo Transacionalidade" at bounding box center [1114, 301] width 10 height 10
click at [1129, 330] on span "Contrapartes" at bounding box center [1153, 331] width 55 height 12
click at [1119, 330] on input "Contrapartes" at bounding box center [1114, 332] width 10 height 10
click at [123, 325] on button "9 de septiembre de 2024" at bounding box center [187, 323] width 197 height 30
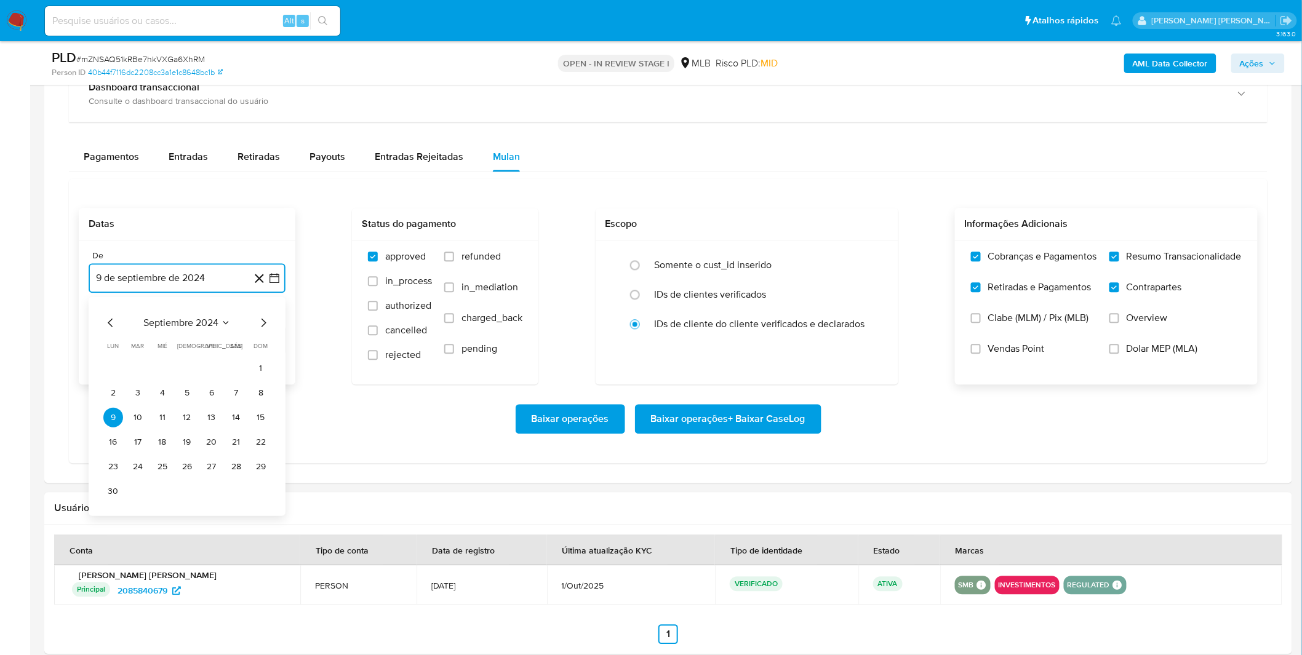
scroll to position [1093, 0]
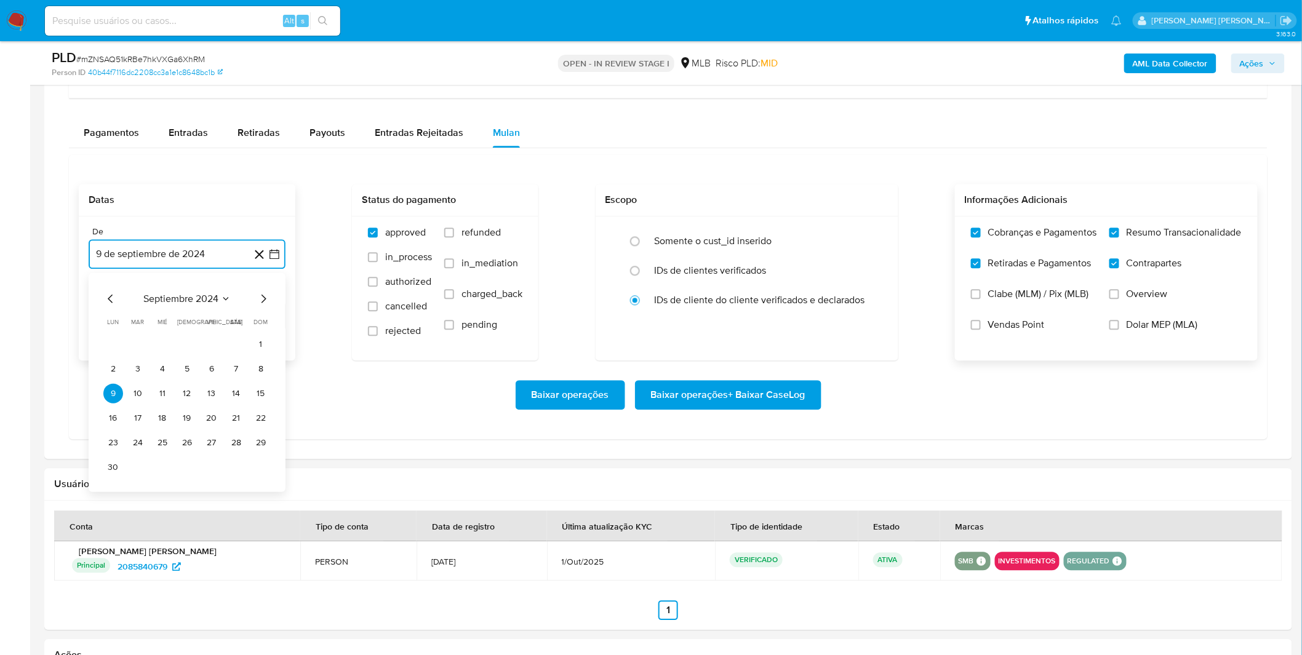
click at [183, 300] on span "septiembre 2024" at bounding box center [180, 298] width 75 height 12
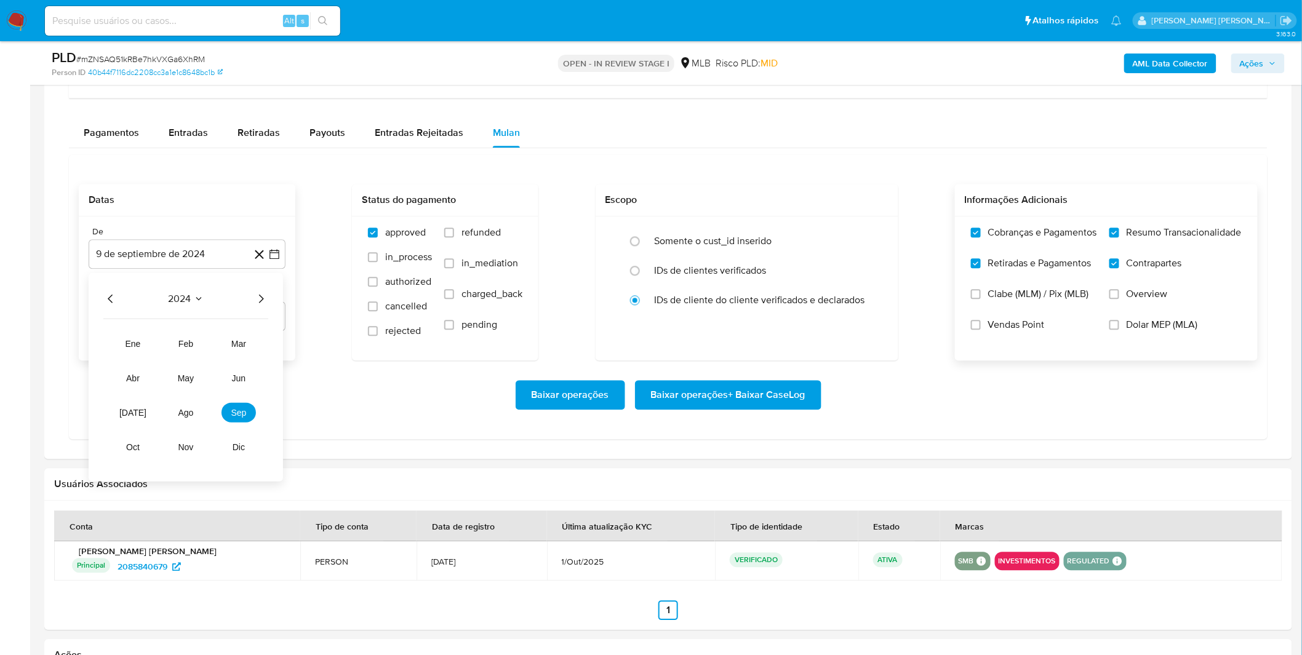
click at [256, 296] on icon "Año siguiente" at bounding box center [260, 298] width 15 height 15
click at [173, 423] on tr "ene feb mar abr may jun jul ago sep oct nov dic" at bounding box center [186, 394] width 140 height 123
click at [174, 423] on tr "ene feb mar abr may jun jul ago sep oct nov dic" at bounding box center [186, 394] width 140 height 123
click at [186, 407] on button "ago" at bounding box center [186, 412] width 34 height 20
click at [208, 352] on button "1" at bounding box center [212, 344] width 20 height 20
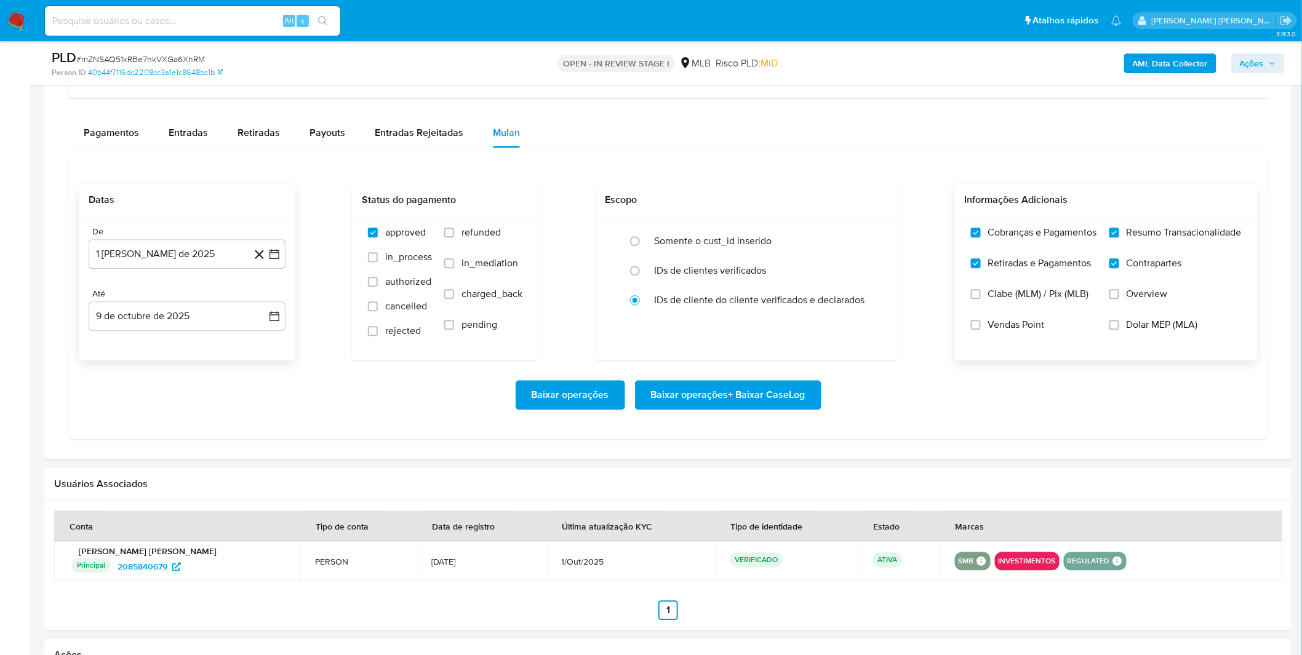
click at [179, 402] on div "Baixar operações Baixar operações + Baixar CaseLog" at bounding box center [668, 395] width 1179 height 30
click at [790, 404] on span "Baixar operações + Baixar CaseLog" at bounding box center [728, 394] width 154 height 27
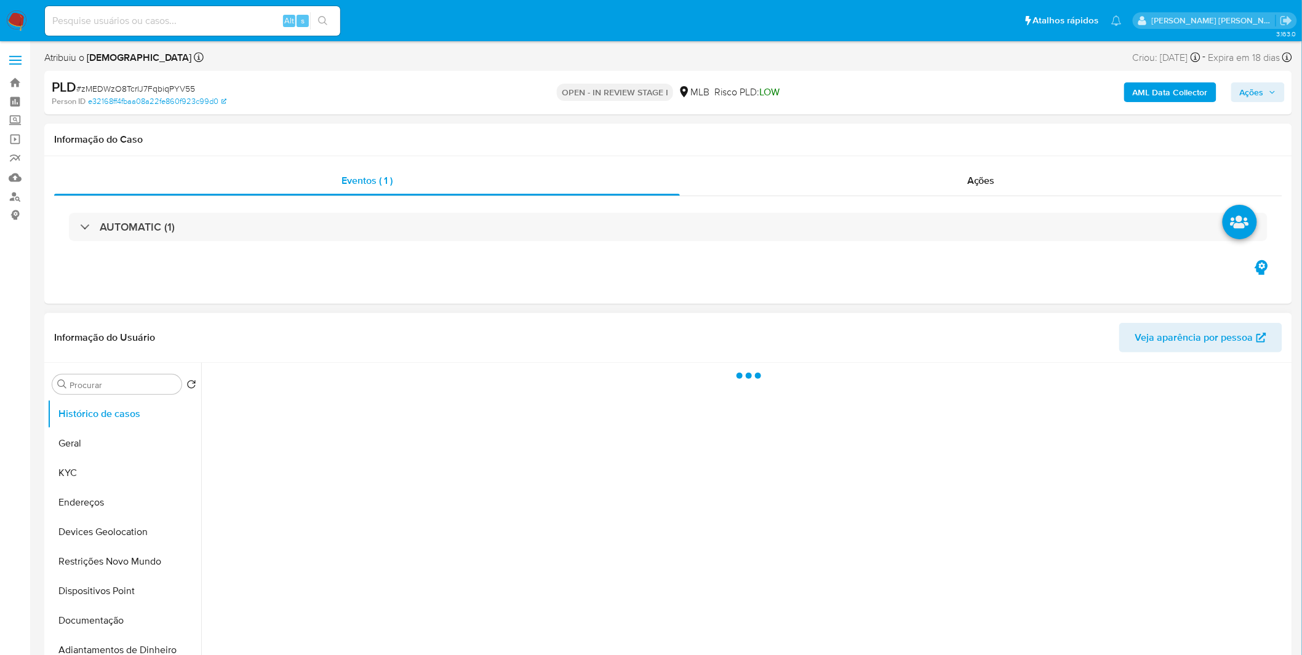
select select "10"
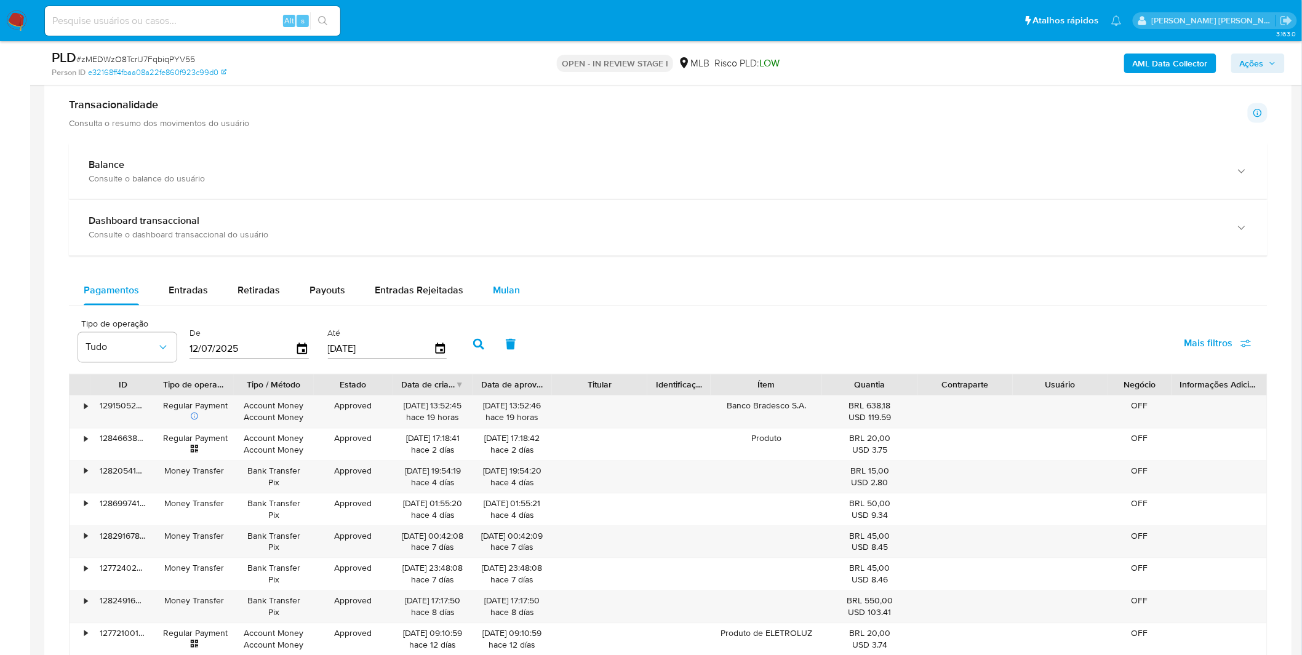
scroll to position [743, 0]
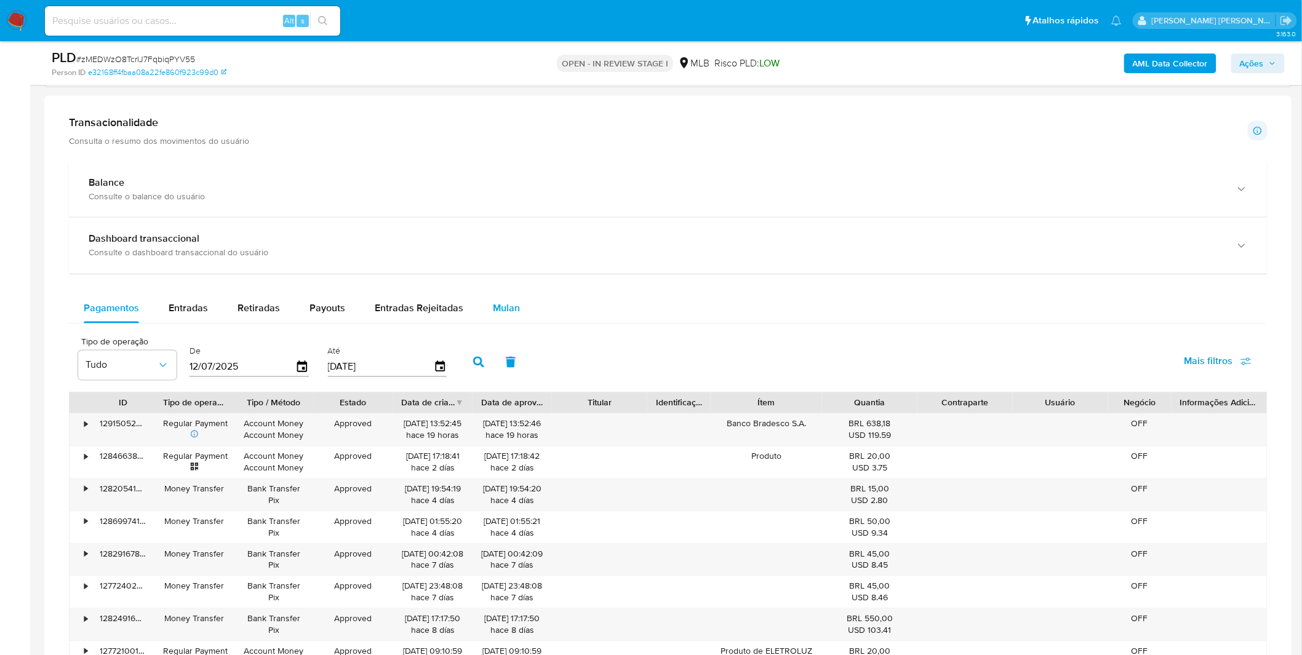
click at [493, 314] on span "Mulan" at bounding box center [506, 308] width 27 height 14
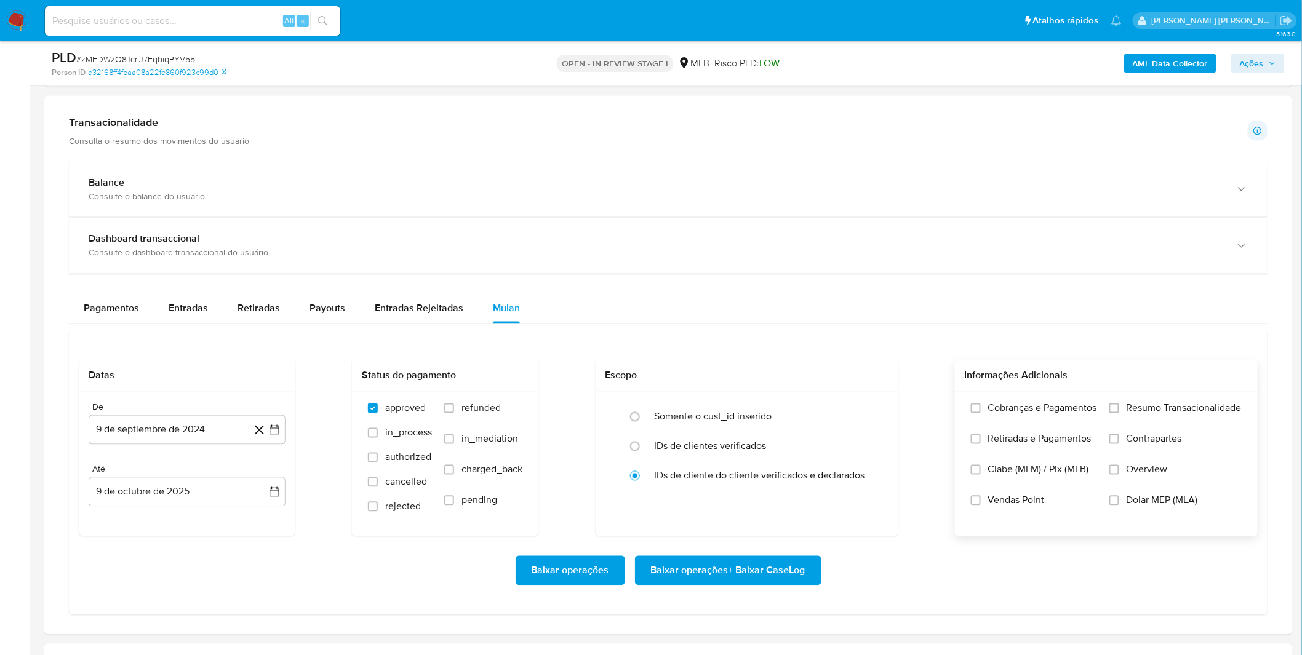
click at [990, 407] on span "Cobranças e Pagamentos" at bounding box center [1042, 408] width 109 height 12
click at [1006, 437] on span "Retiradas e Pagamentos" at bounding box center [1039, 439] width 103 height 12
click at [980, 437] on input "Retiradas e Pagamentos" at bounding box center [976, 439] width 10 height 10
click at [1010, 423] on label "Cobranças e Pagamentos" at bounding box center [1034, 417] width 126 height 31
click at [980, 413] on input "Cobranças e Pagamentos" at bounding box center [976, 409] width 10 height 10
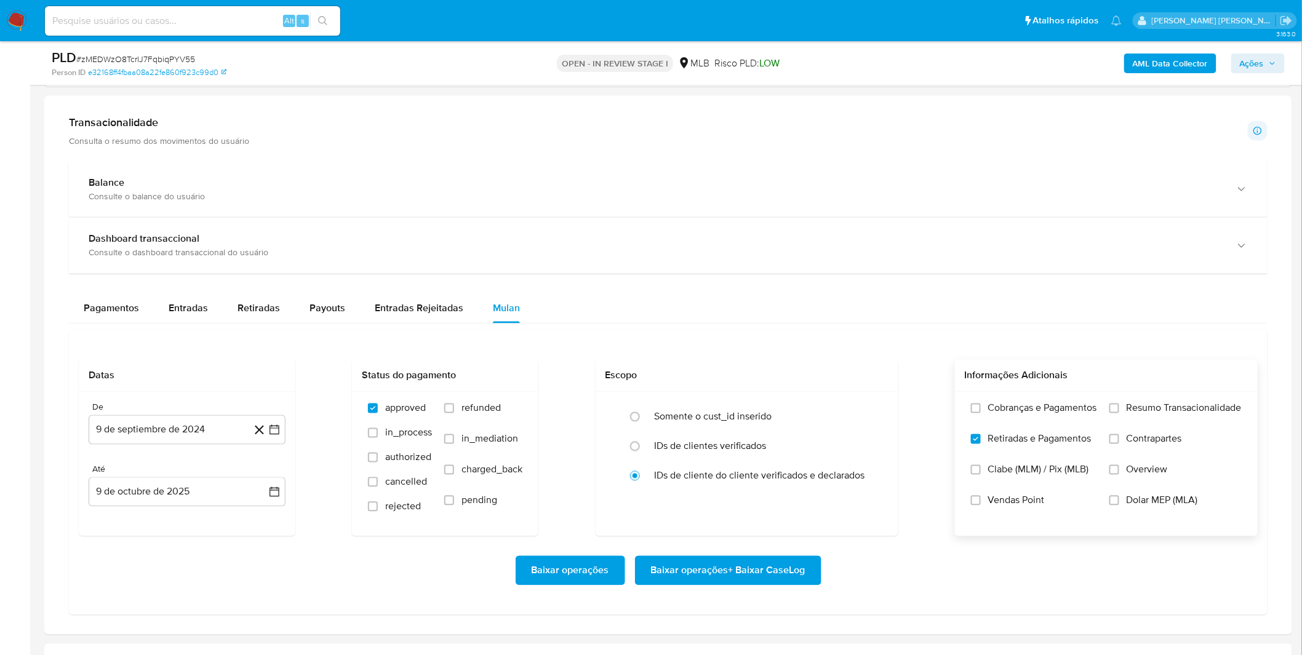
click at [1091, 420] on label "Cobranças e Pagamentos" at bounding box center [1034, 417] width 126 height 31
click at [980, 413] on input "Cobranças e Pagamentos" at bounding box center [976, 409] width 10 height 10
click at [1129, 414] on span "Resumo Transacionalidade" at bounding box center [1183, 408] width 115 height 12
click at [1119, 413] on input "Resumo Transacionalidade" at bounding box center [1114, 409] width 10 height 10
click at [1123, 439] on label "Contrapartes" at bounding box center [1175, 448] width 132 height 31
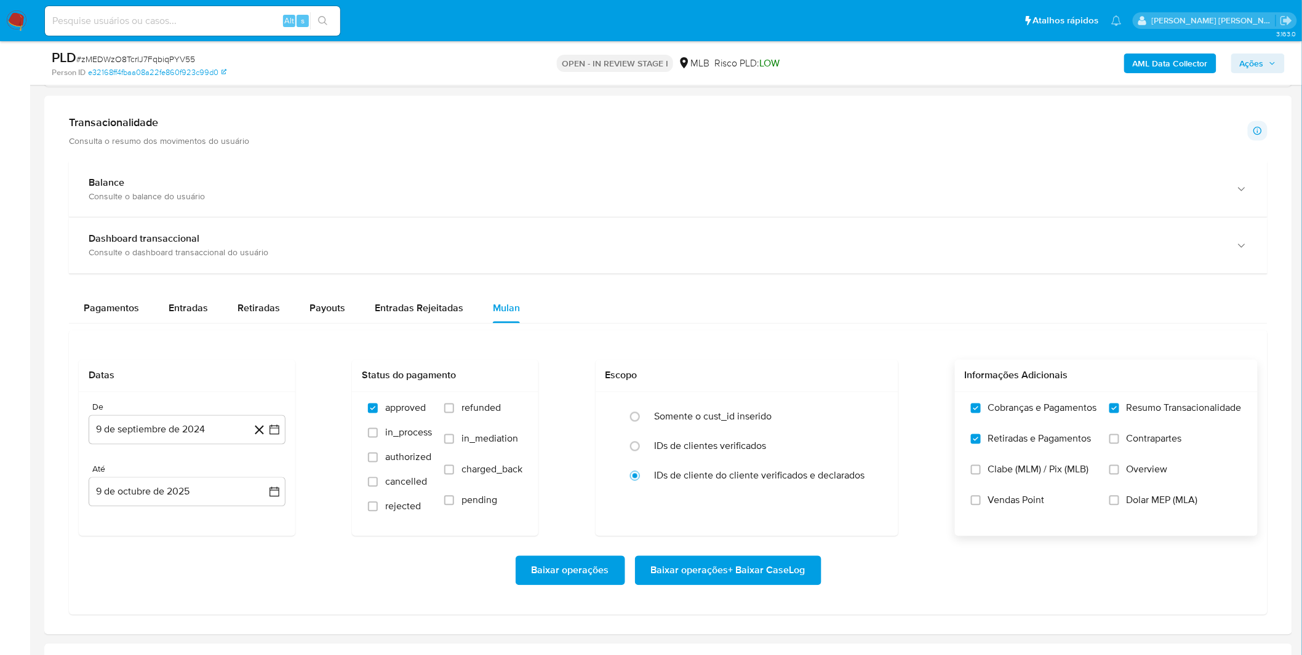
click at [1119, 439] on input "Contrapartes" at bounding box center [1114, 439] width 10 height 10
click at [131, 434] on button "9 de septiembre de 2024" at bounding box center [187, 430] width 197 height 30
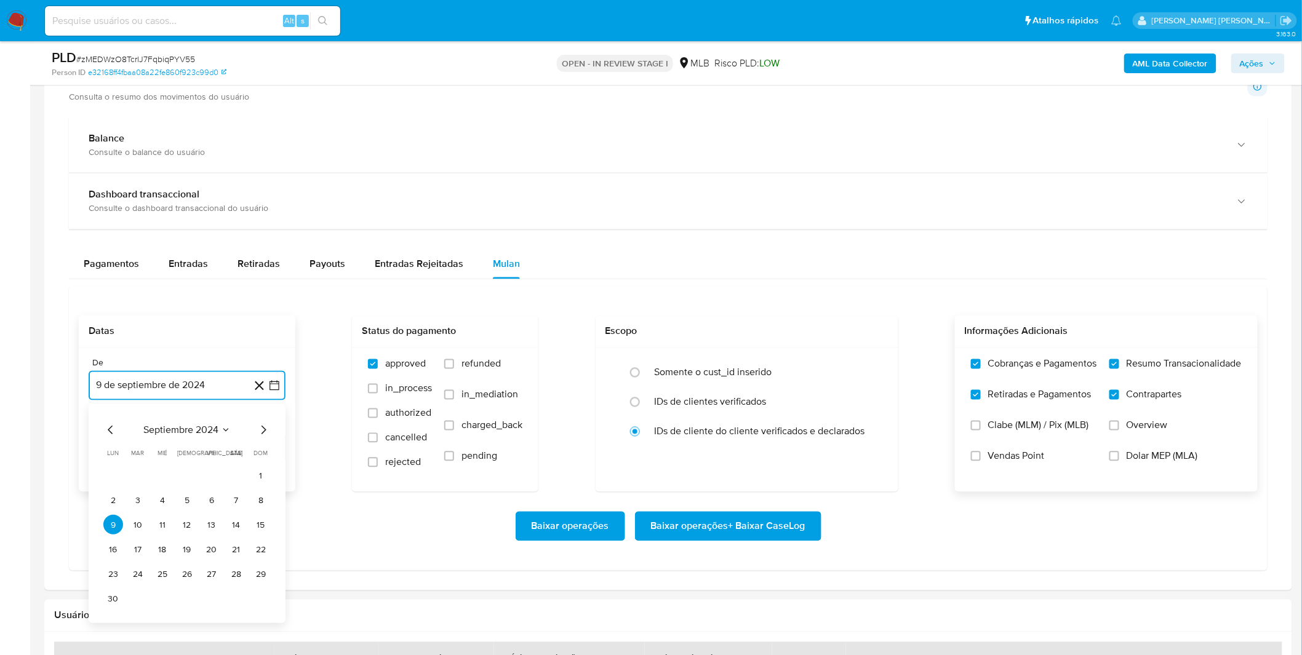
scroll to position [812, 0]
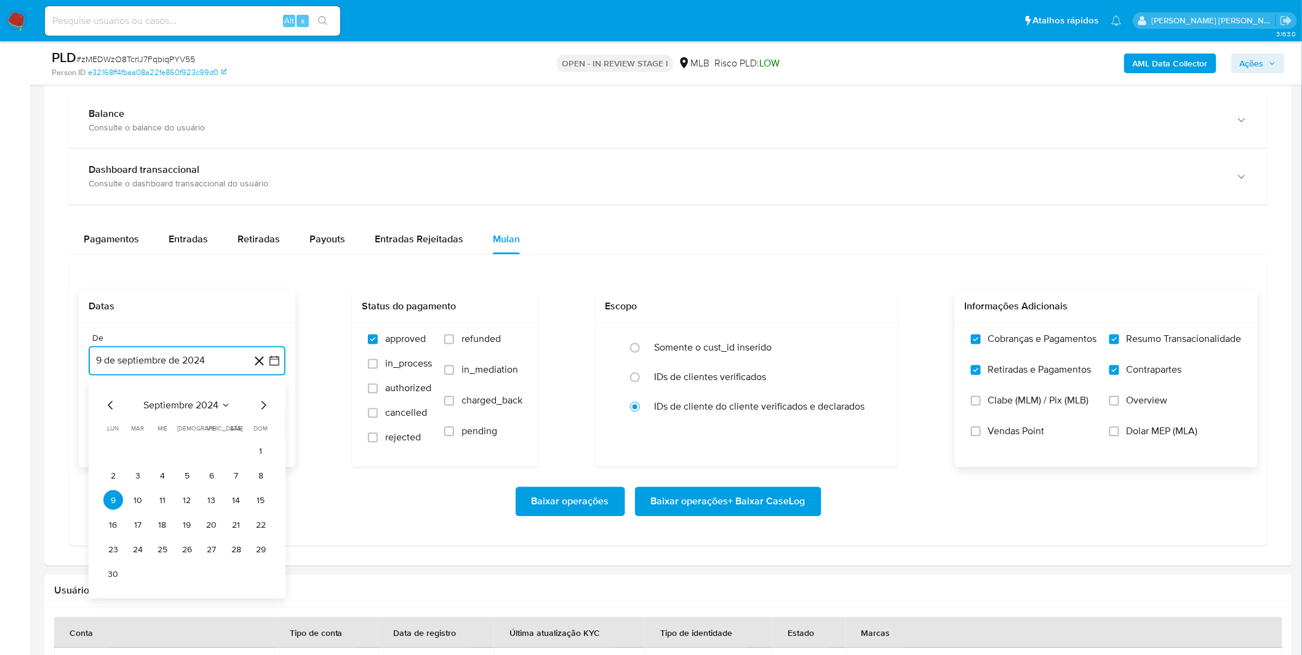
click at [146, 407] on span "septiembre 2024" at bounding box center [180, 406] width 75 height 12
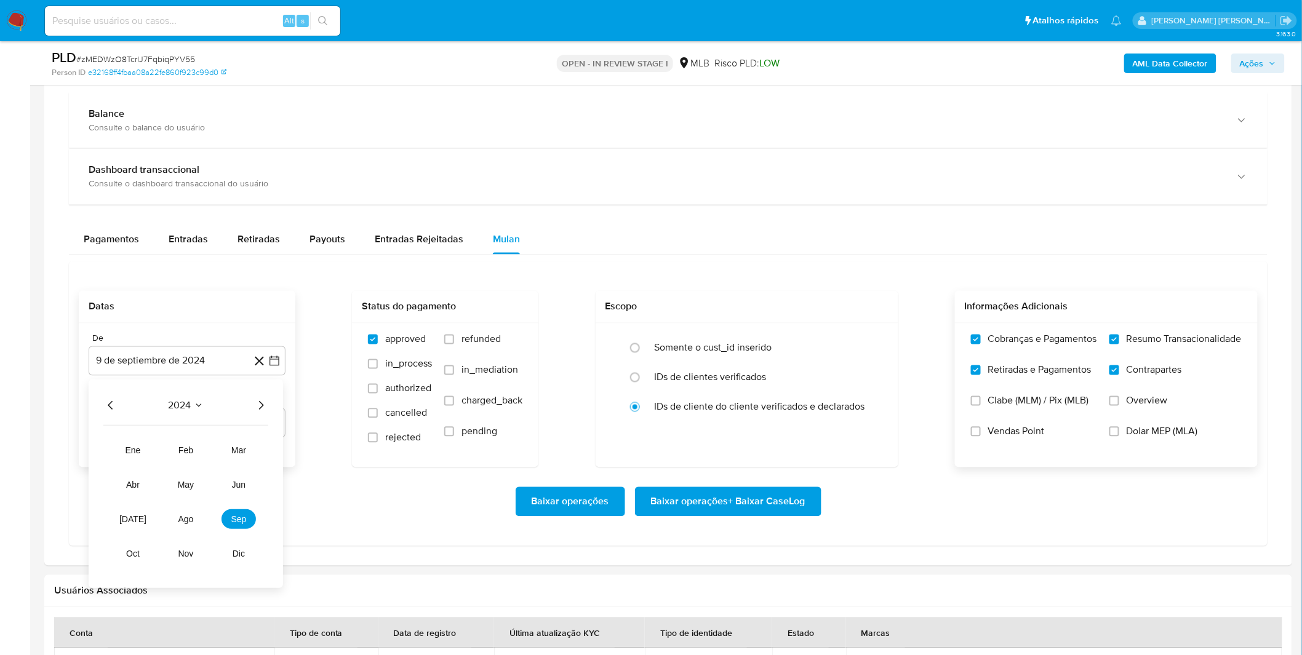
click at [260, 410] on icon "Año siguiente" at bounding box center [261, 406] width 5 height 9
click at [193, 515] on button "ago" at bounding box center [186, 520] width 34 height 20
click at [206, 442] on td "1" at bounding box center [212, 452] width 20 height 20
click at [207, 464] on tbody "1 2 3 4 5 6 7 8 9 10 11 12 13 14 15 16 17 18 19 20 21 22 23 24 25 26 27 28 29 3…" at bounding box center [186, 501] width 167 height 118
click at [207, 459] on button "1" at bounding box center [212, 452] width 20 height 20
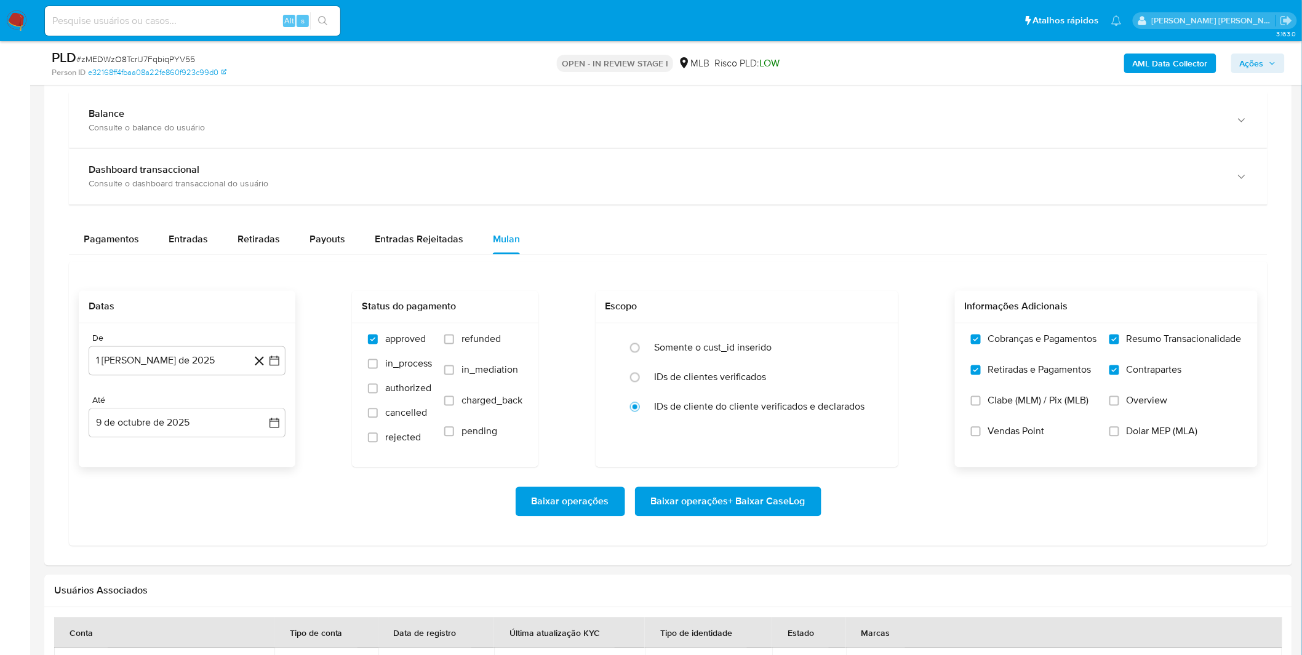
click at [179, 471] on div "Baixar operações Baixar operações + Baixar CaseLog" at bounding box center [668, 501] width 1179 height 69
click at [695, 496] on span "Baixar operações + Baixar CaseLog" at bounding box center [728, 501] width 154 height 27
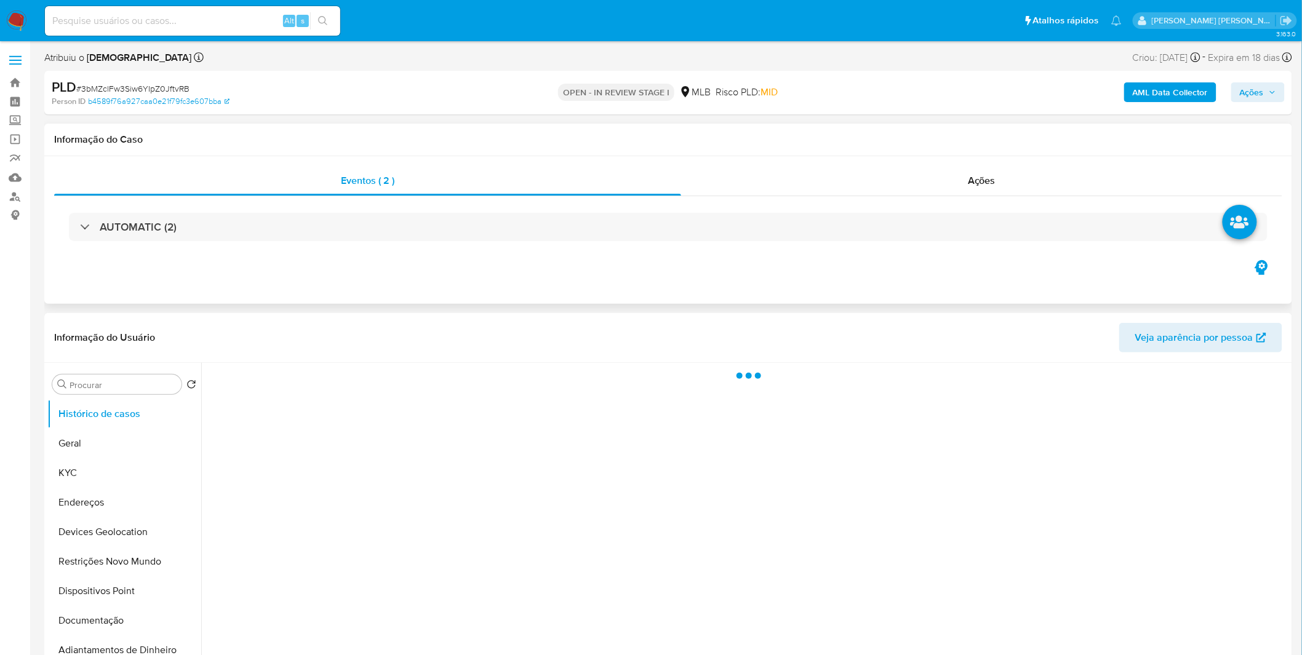
select select "10"
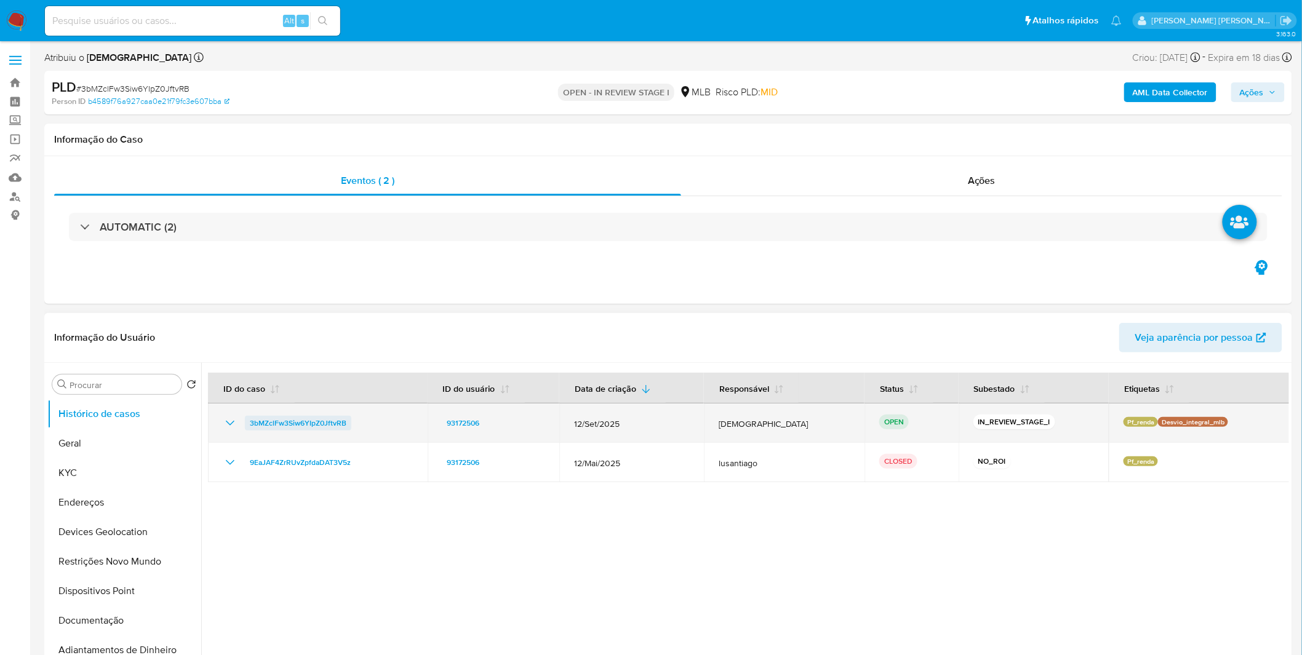
drag, startPoint x: 359, startPoint y: 419, endPoint x: 246, endPoint y: 427, distance: 113.5
click at [246, 427] on div "3bMZclFw3Siw6YIpZ0JftvRB" at bounding box center [318, 423] width 190 height 15
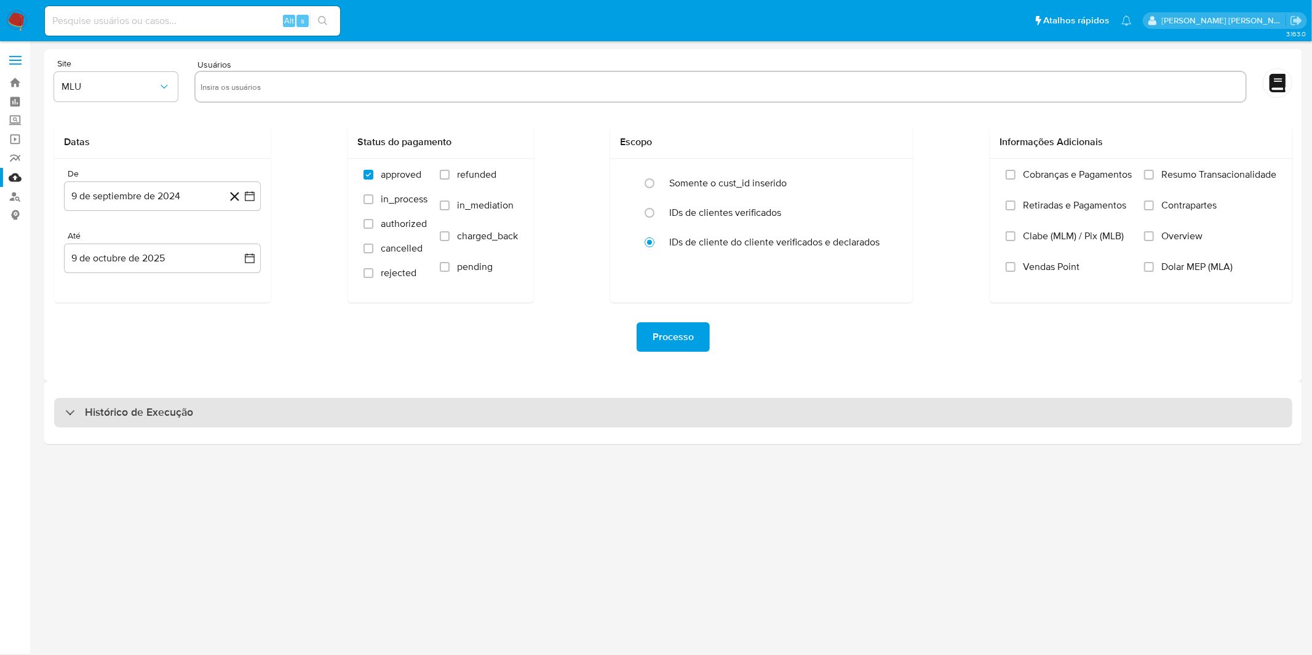
click at [468, 407] on div "Histórico de Execução" at bounding box center [673, 413] width 1238 height 30
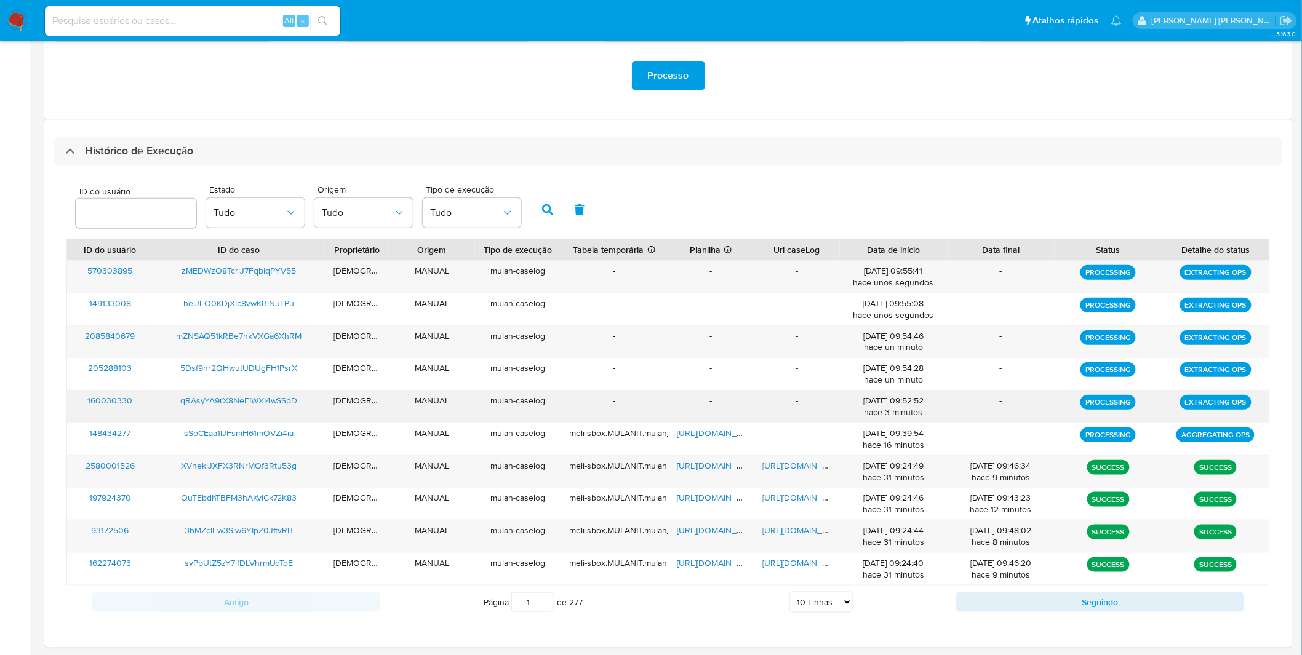
scroll to position [273, 0]
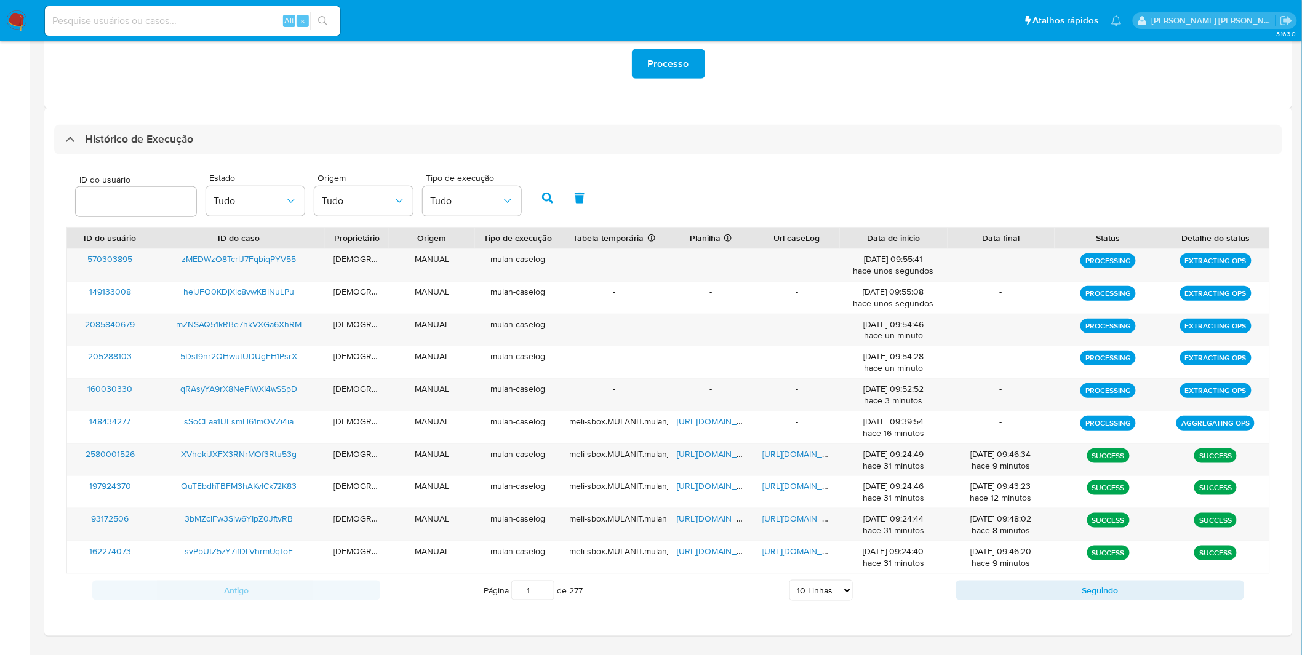
click at [847, 590] on select "5 Linhas 10 Linhas 20 Linhas 25 Linhas 50 Linhas 100 Linhas" at bounding box center [820, 590] width 63 height 21
select select "50"
click at [790, 581] on select "5 Linhas 10 Linhas 20 Linhas 25 Linhas 50 Linhas 100 Linhas" at bounding box center [820, 590] width 63 height 21
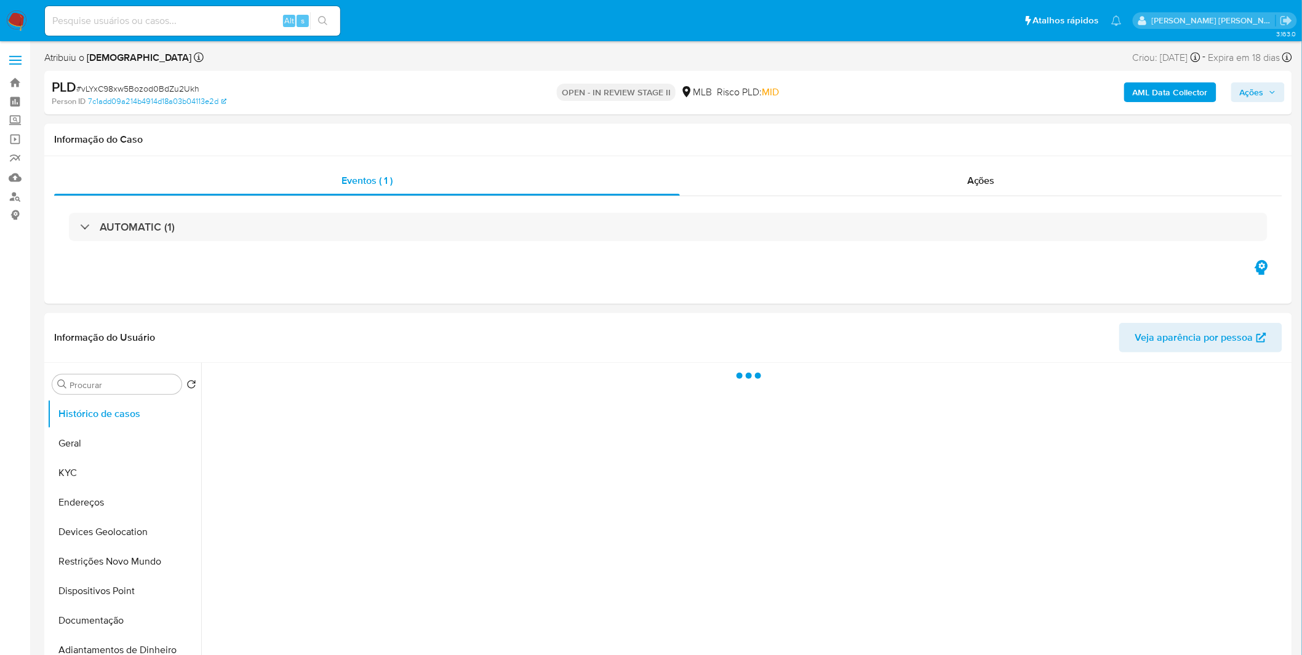
select select "10"
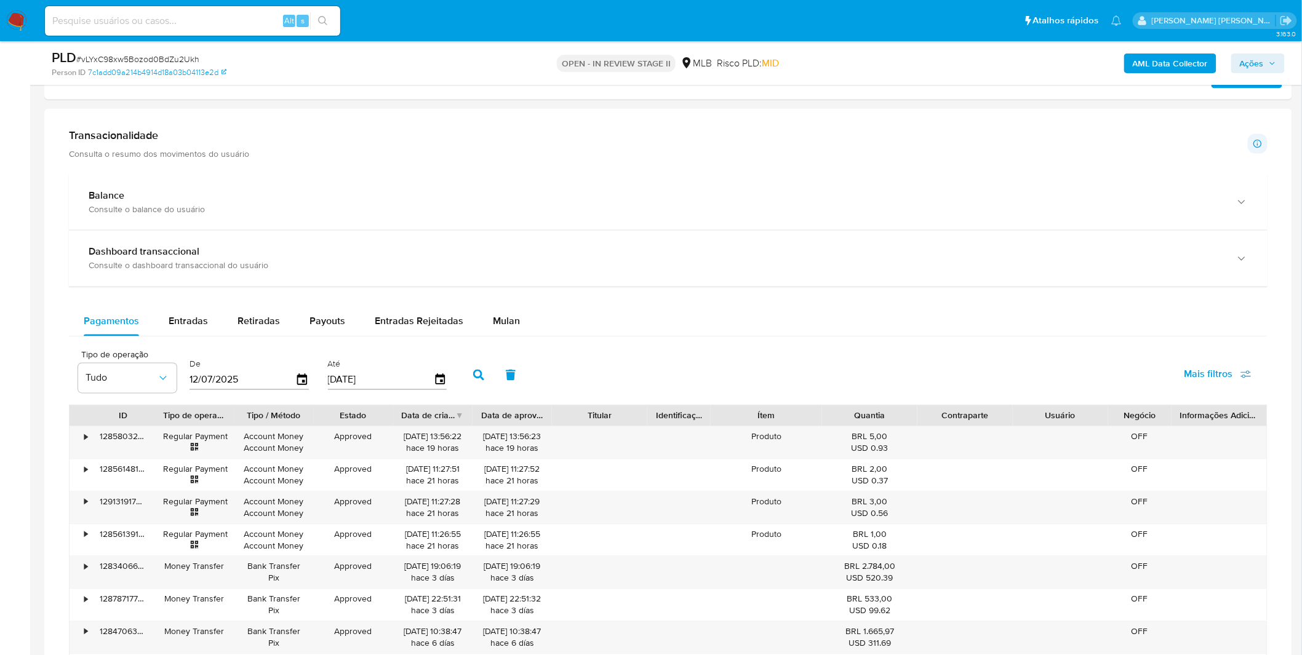
scroll to position [752, 0]
click at [515, 343] on div "Tipo de operação Tudo De 12/07/2025 Até 09/10/2025 Mais filtros" at bounding box center [668, 374] width 1198 height 62
click at [506, 327] on span "Mulan" at bounding box center [506, 321] width 27 height 14
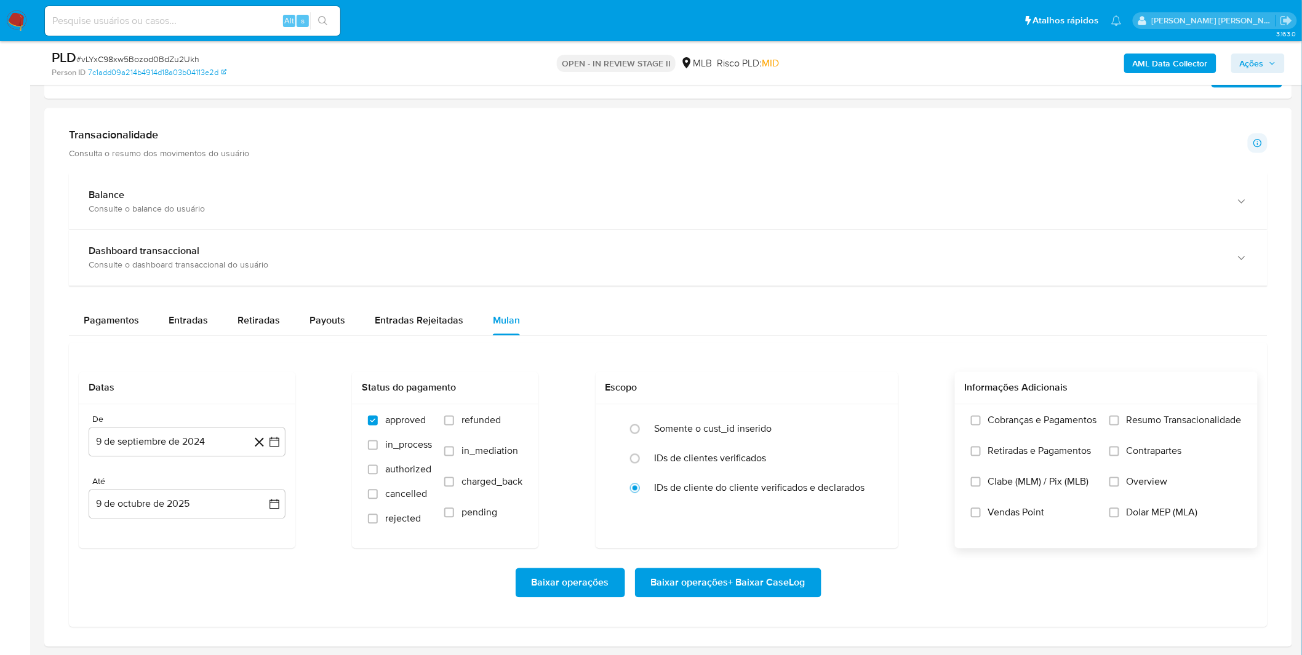
click at [1016, 438] on label "Cobranças e Pagamentos" at bounding box center [1034, 430] width 126 height 31
click at [1016, 455] on span "Retiradas e Pagamentos" at bounding box center [1039, 451] width 103 height 12
click at [980, 455] on input "Retiradas e Pagamentos" at bounding box center [976, 452] width 10 height 10
click at [1024, 431] on label "Cobranças e Pagamentos" at bounding box center [1034, 430] width 126 height 31
click at [980, 426] on input "Cobranças e Pagamentos" at bounding box center [976, 421] width 10 height 10
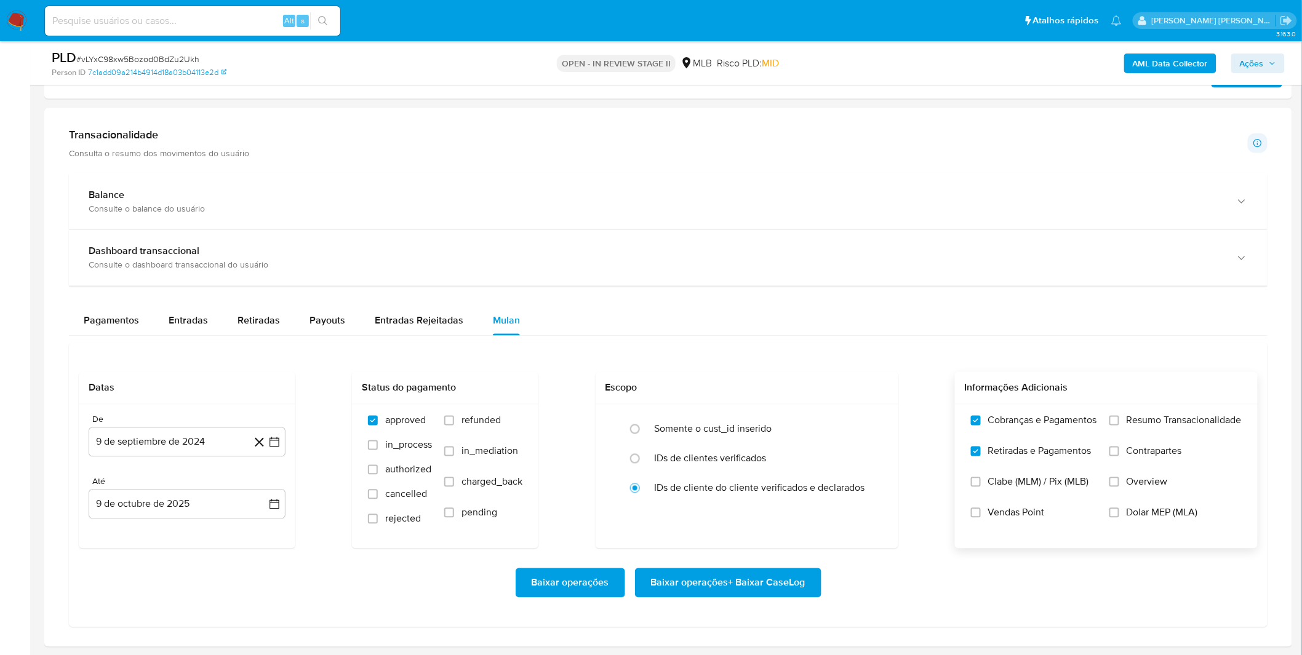
click at [1117, 432] on label "Resumo Transacionalidade" at bounding box center [1175, 430] width 132 height 31
click at [1117, 426] on input "Resumo Transacionalidade" at bounding box center [1114, 421] width 10 height 10
click at [1120, 450] on label "Contrapartes" at bounding box center [1175, 460] width 132 height 31
click at [1119, 450] on input "Contrapartes" at bounding box center [1114, 452] width 10 height 10
click at [182, 437] on button "9 de septiembre de 2024" at bounding box center [187, 442] width 197 height 30
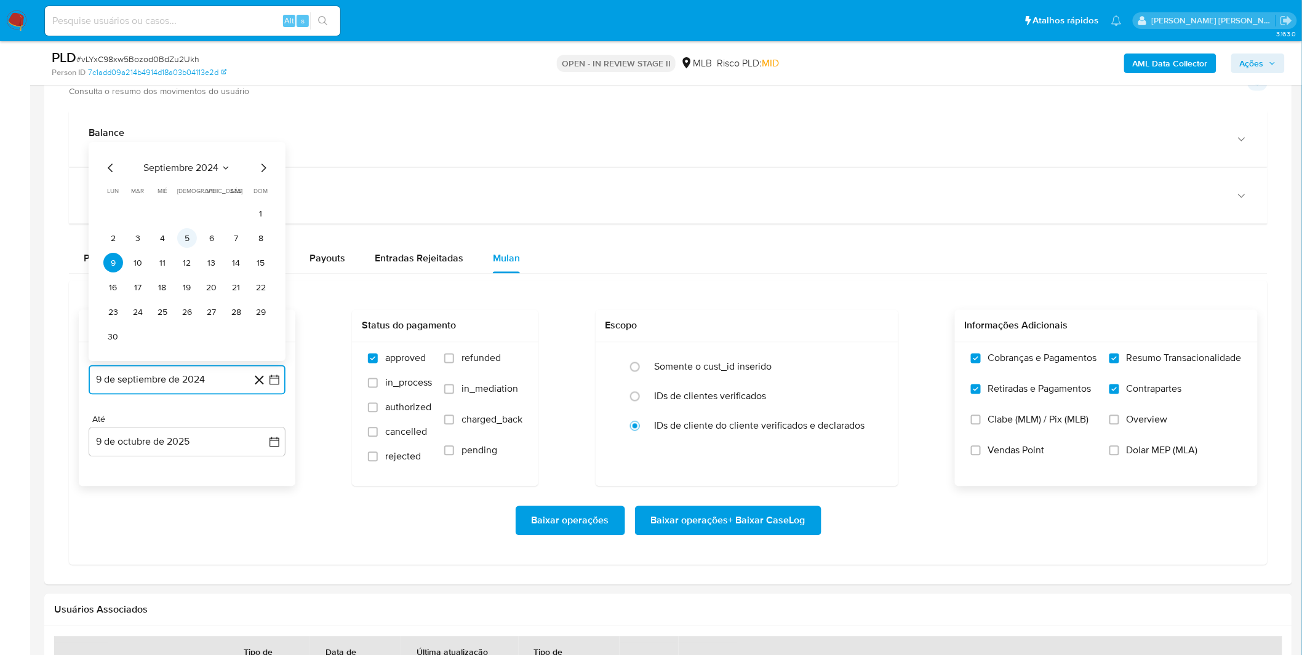
scroll to position [888, 0]
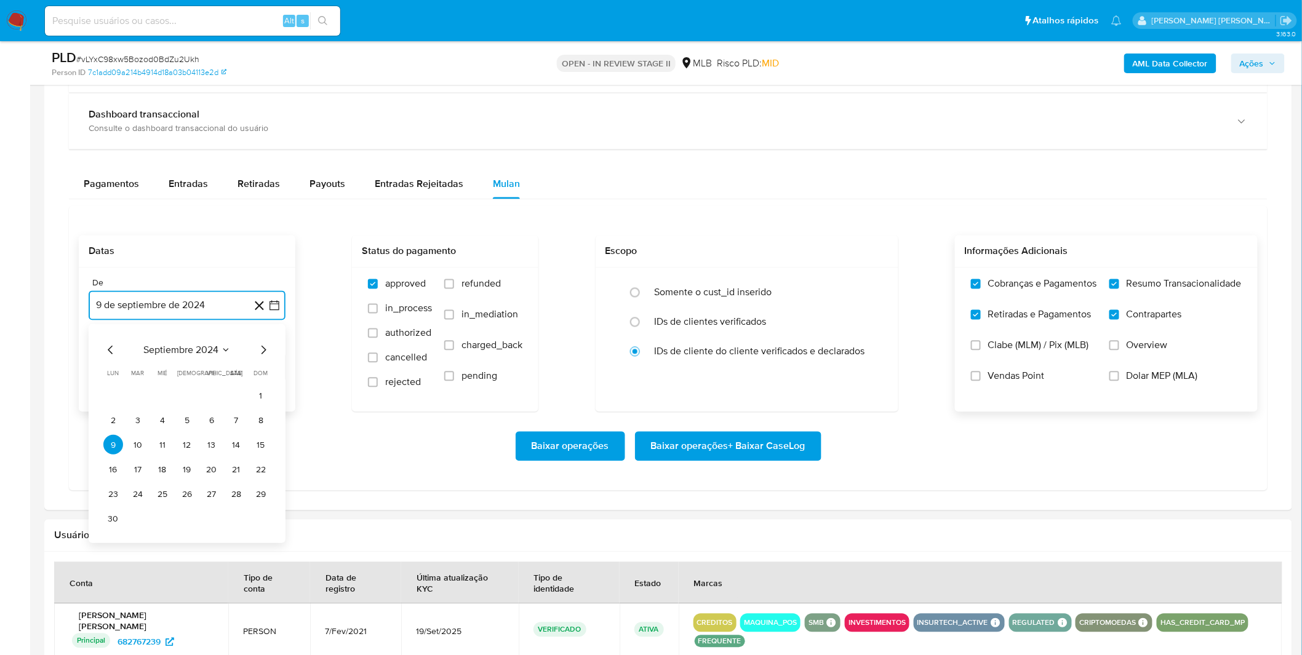
click at [202, 351] on span "septiembre 2024" at bounding box center [180, 350] width 75 height 12
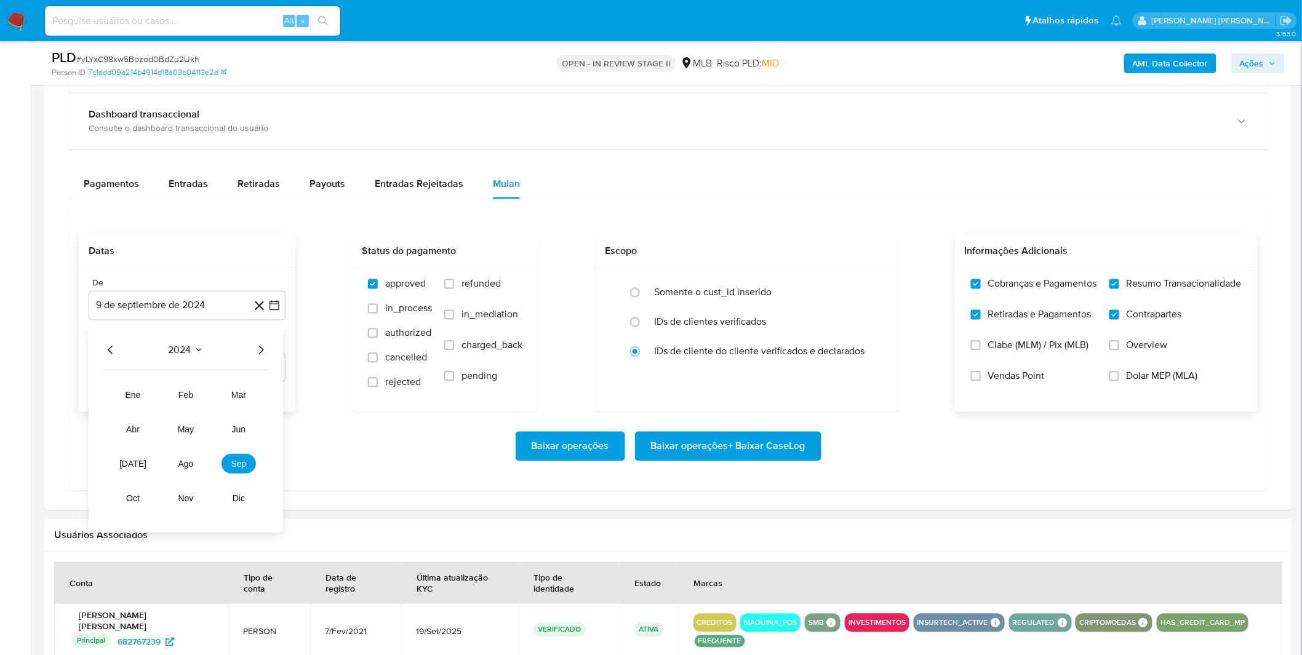
click at [265, 349] on icon "Año siguiente" at bounding box center [260, 350] width 15 height 15
click at [199, 458] on button "ago" at bounding box center [186, 465] width 34 height 20
click at [223, 391] on tr "1 2 3" at bounding box center [186, 396] width 167 height 20
click at [203, 402] on button "1" at bounding box center [212, 396] width 20 height 20
click at [197, 426] on div "Baixar operações Baixar operações + Baixar CaseLog" at bounding box center [668, 446] width 1179 height 69
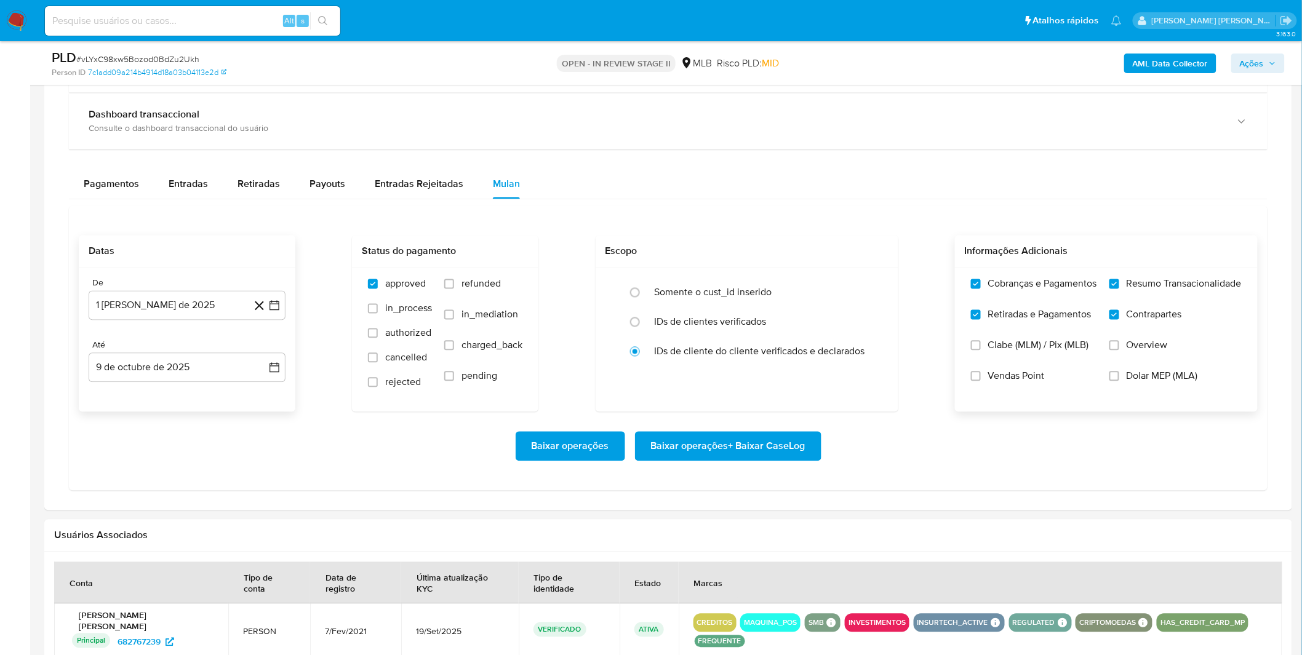
click at [666, 440] on span "Baixar operações + Baixar CaseLog" at bounding box center [728, 446] width 154 height 27
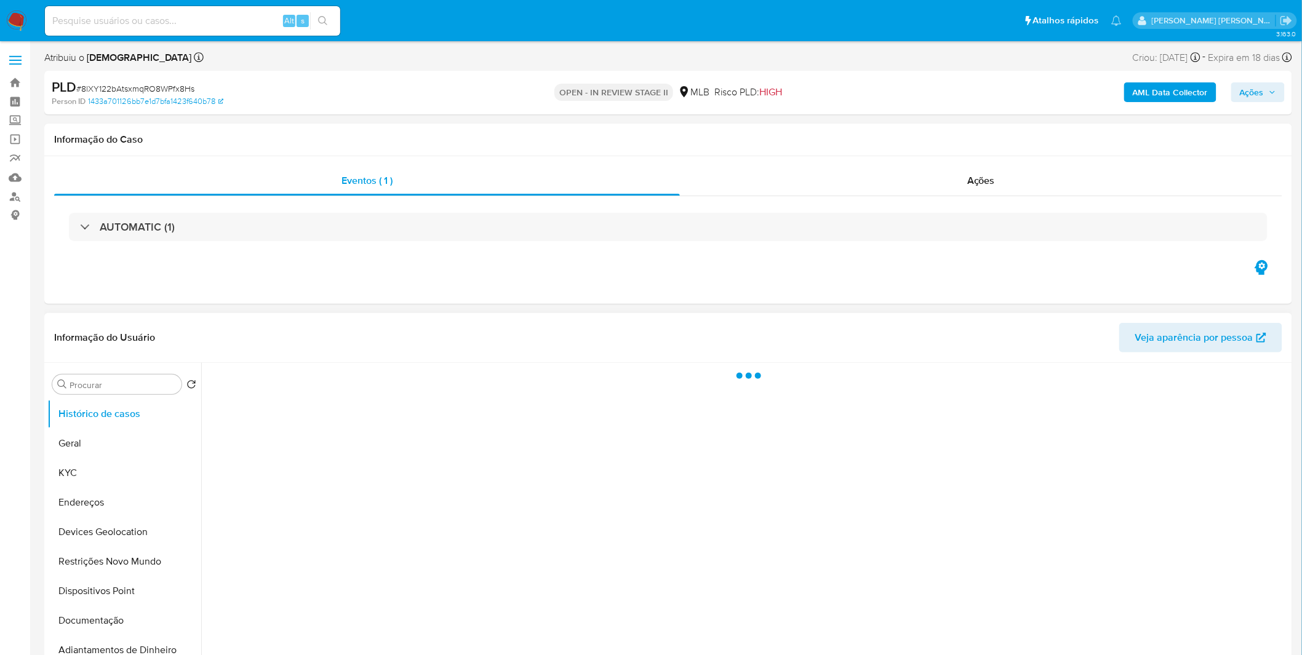
select select "10"
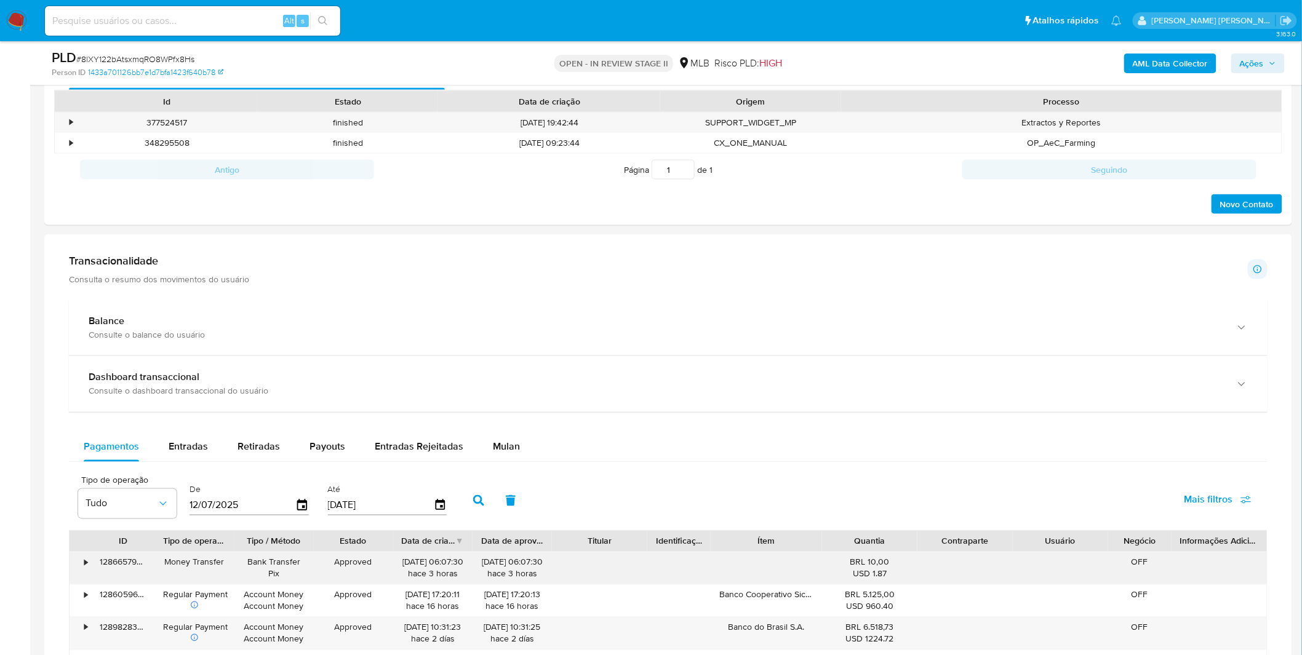
scroll to position [752, 0]
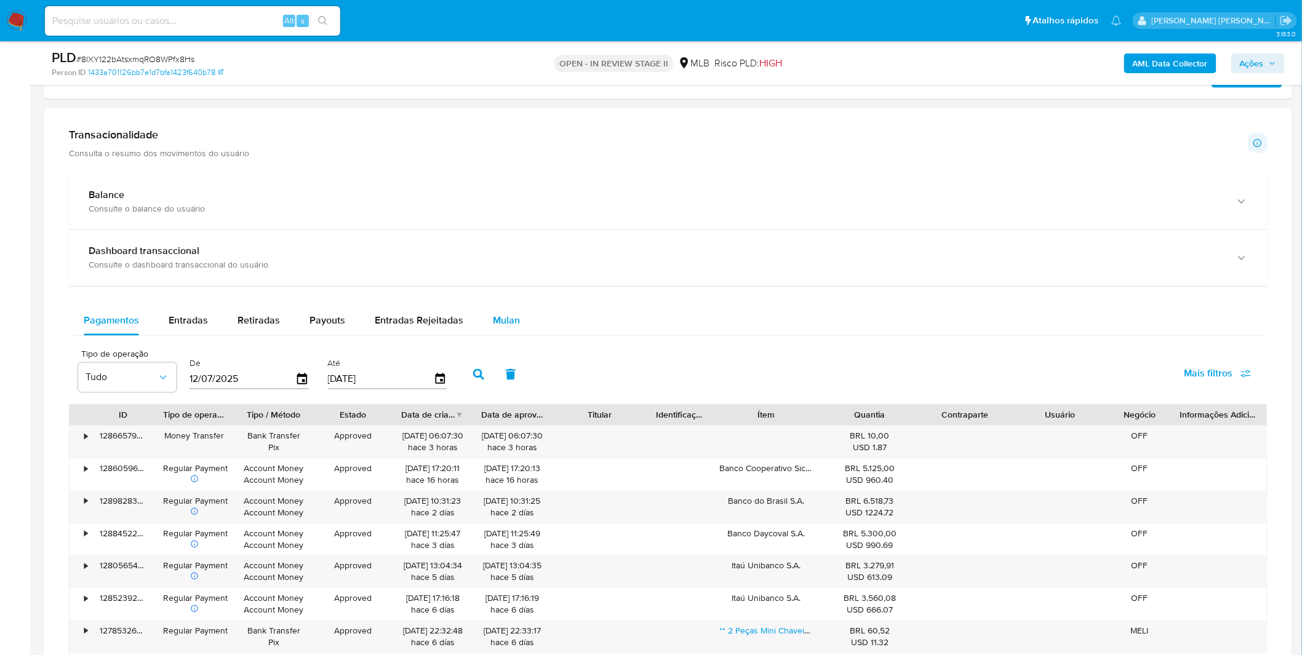
click at [520, 317] on button "Mulan" at bounding box center [506, 321] width 57 height 30
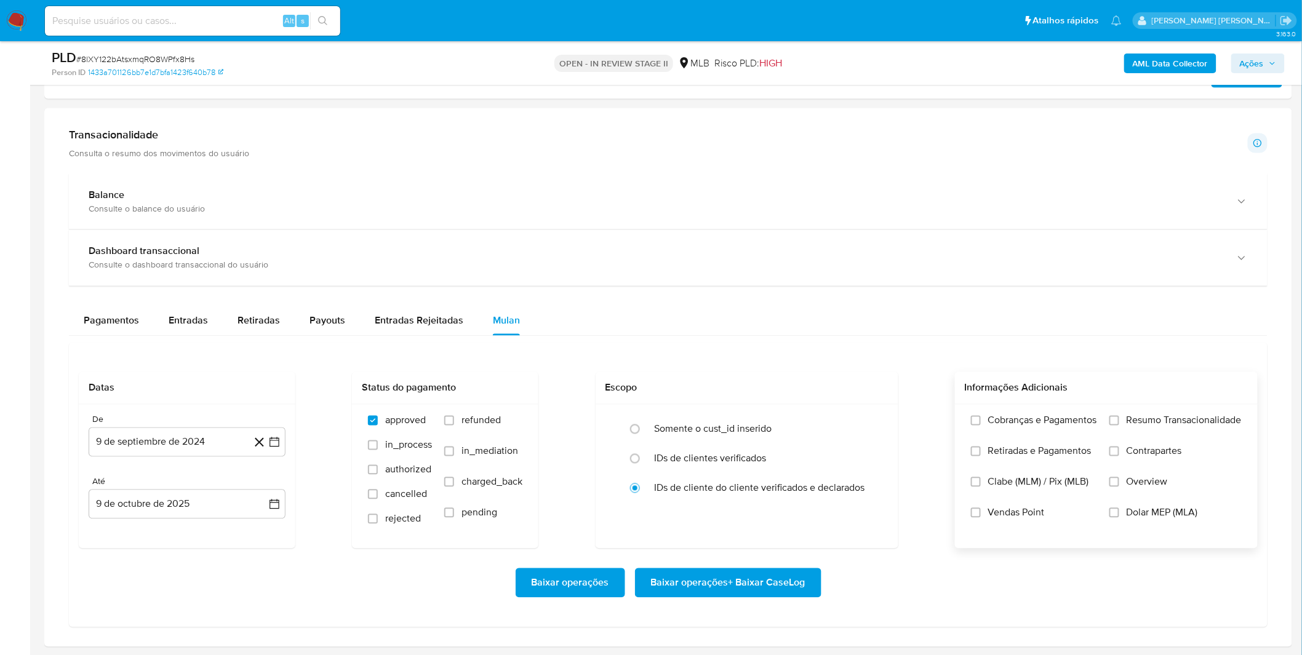
click at [1016, 434] on label "Cobranças e Pagamentos" at bounding box center [1034, 430] width 126 height 31
click at [980, 426] on input "Cobranças e Pagamentos" at bounding box center [976, 421] width 10 height 10
click at [1011, 451] on span "Retiradas e Pagamentos" at bounding box center [1039, 451] width 103 height 12
click at [980, 451] on input "Retiradas e Pagamentos" at bounding box center [976, 452] width 10 height 10
click at [1109, 438] on label "Resumo Transacionalidade" at bounding box center [1175, 430] width 132 height 31
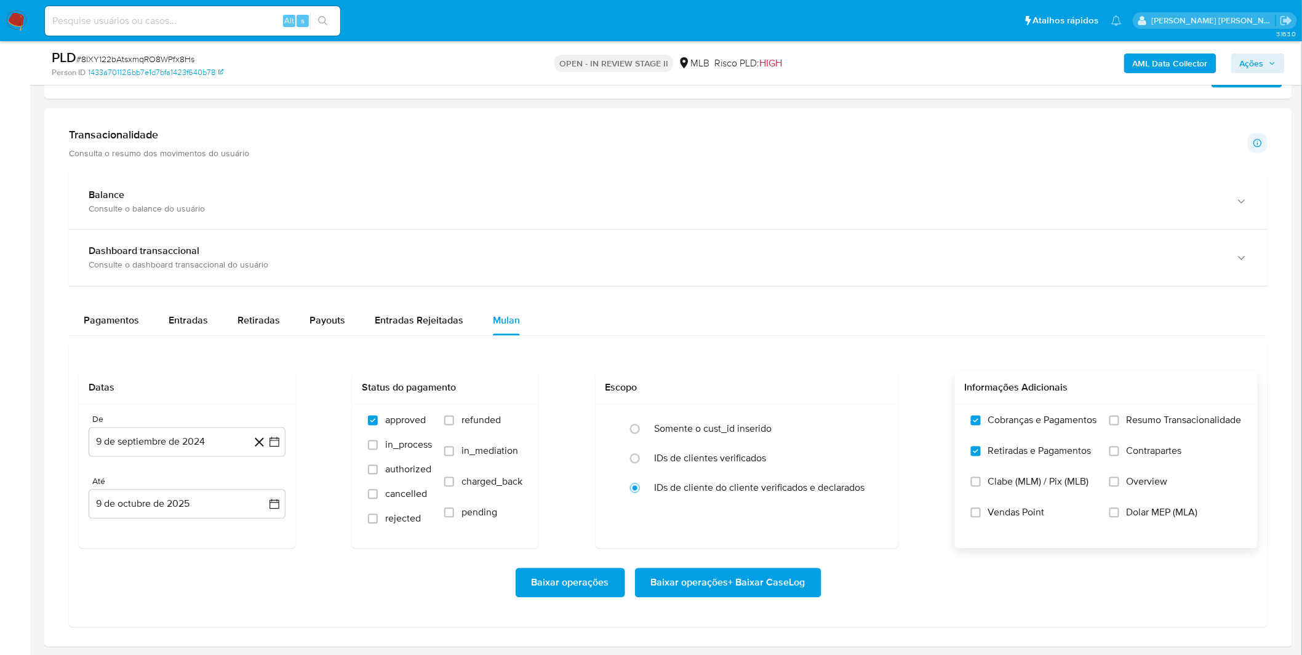
click at [1109, 426] on input "Resumo Transacionalidade" at bounding box center [1114, 421] width 10 height 10
click at [1114, 463] on label "Contrapartes" at bounding box center [1175, 460] width 132 height 31
click at [1114, 456] on input "Contrapartes" at bounding box center [1114, 452] width 10 height 10
click at [123, 444] on button "9 de septiembre de 2024" at bounding box center [187, 442] width 197 height 30
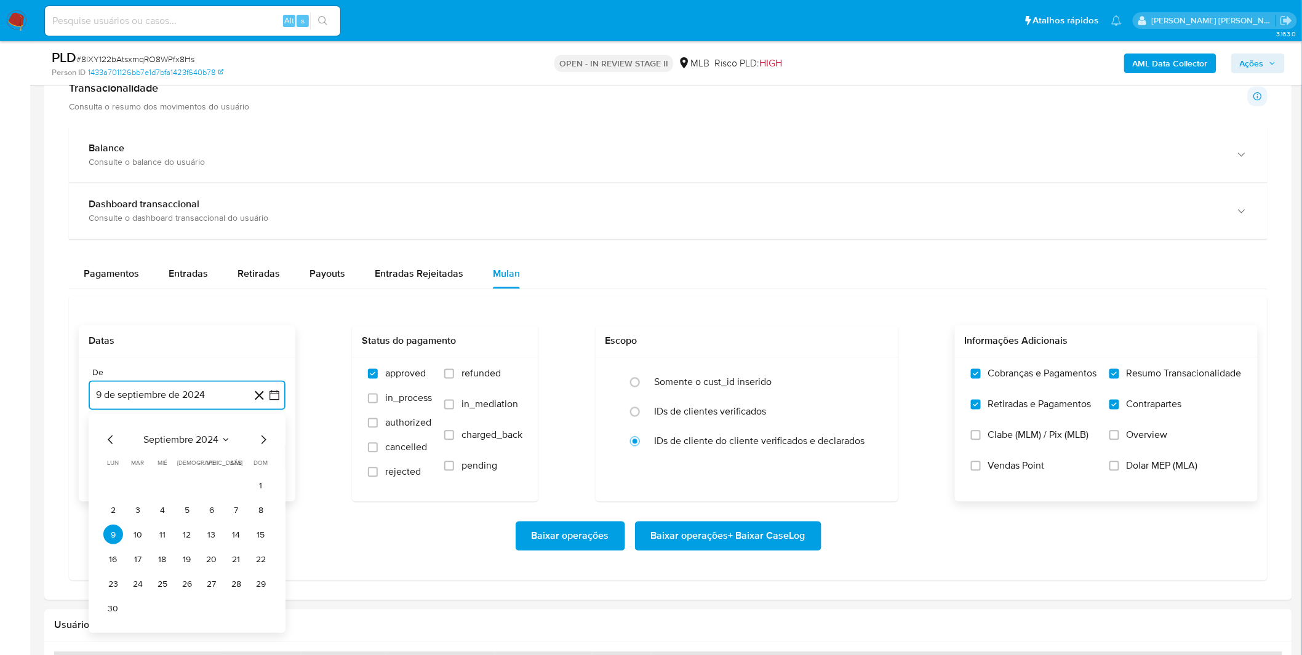
scroll to position [820, 0]
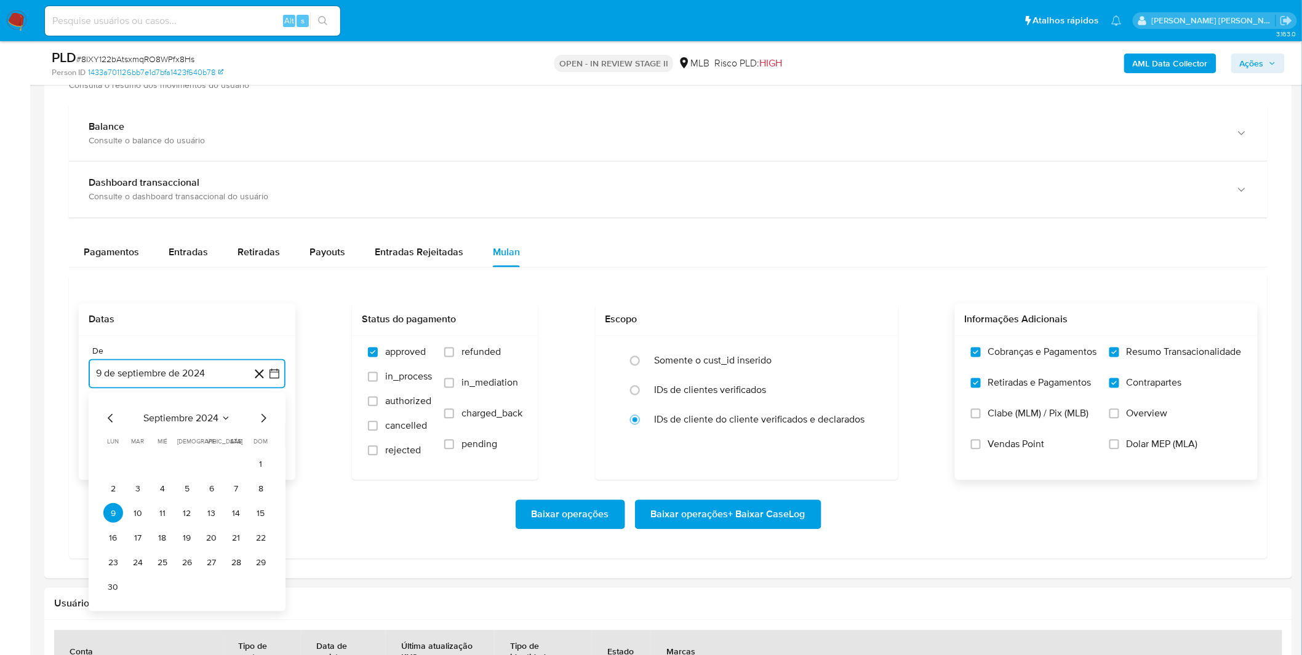
click at [162, 425] on span "septiembre 2024" at bounding box center [180, 419] width 75 height 12
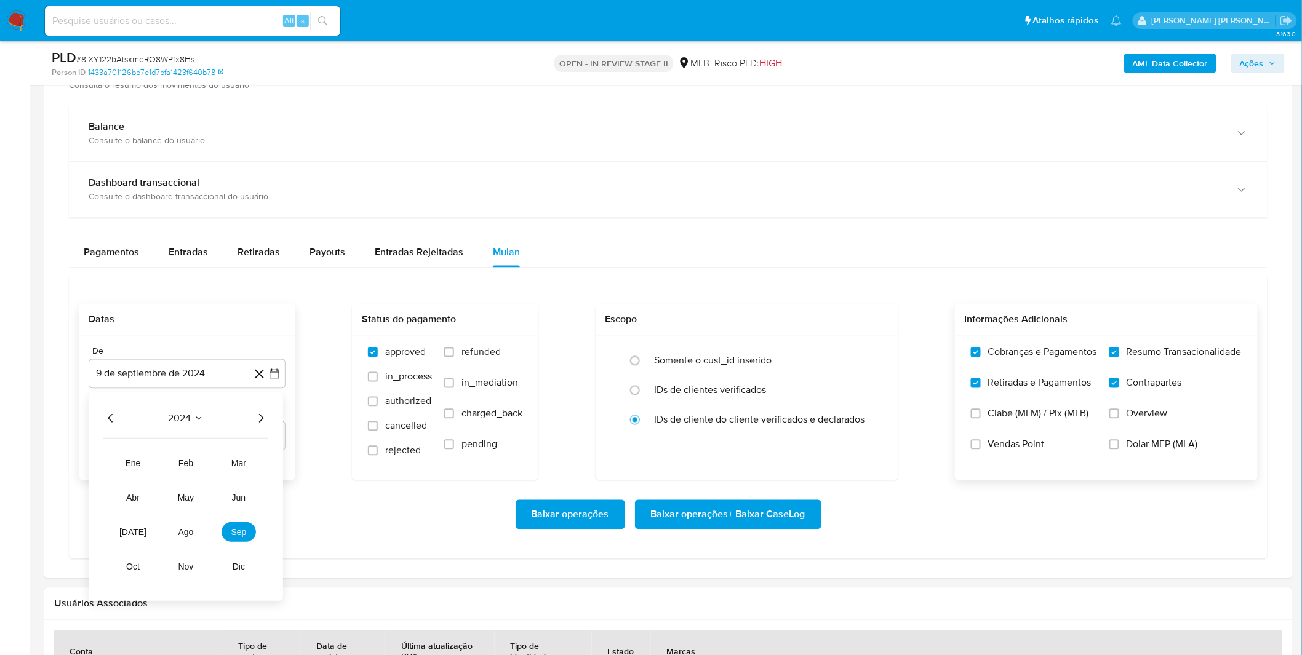
click at [260, 416] on icon "Año siguiente" at bounding box center [260, 418] width 15 height 15
click at [194, 531] on button "ago" at bounding box center [186, 533] width 34 height 20
click at [206, 472] on button "1" at bounding box center [212, 465] width 20 height 20
click at [175, 506] on div "Baixar operações Baixar operações + Baixar CaseLog" at bounding box center [668, 515] width 1179 height 30
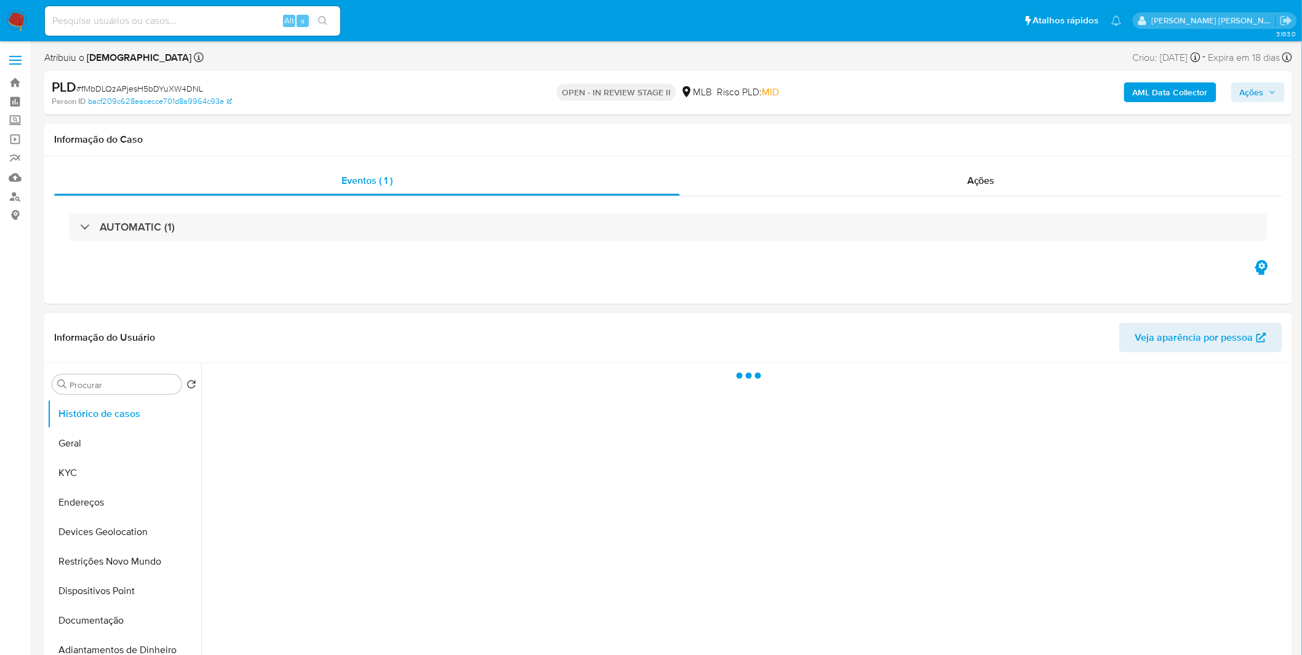
select select "10"
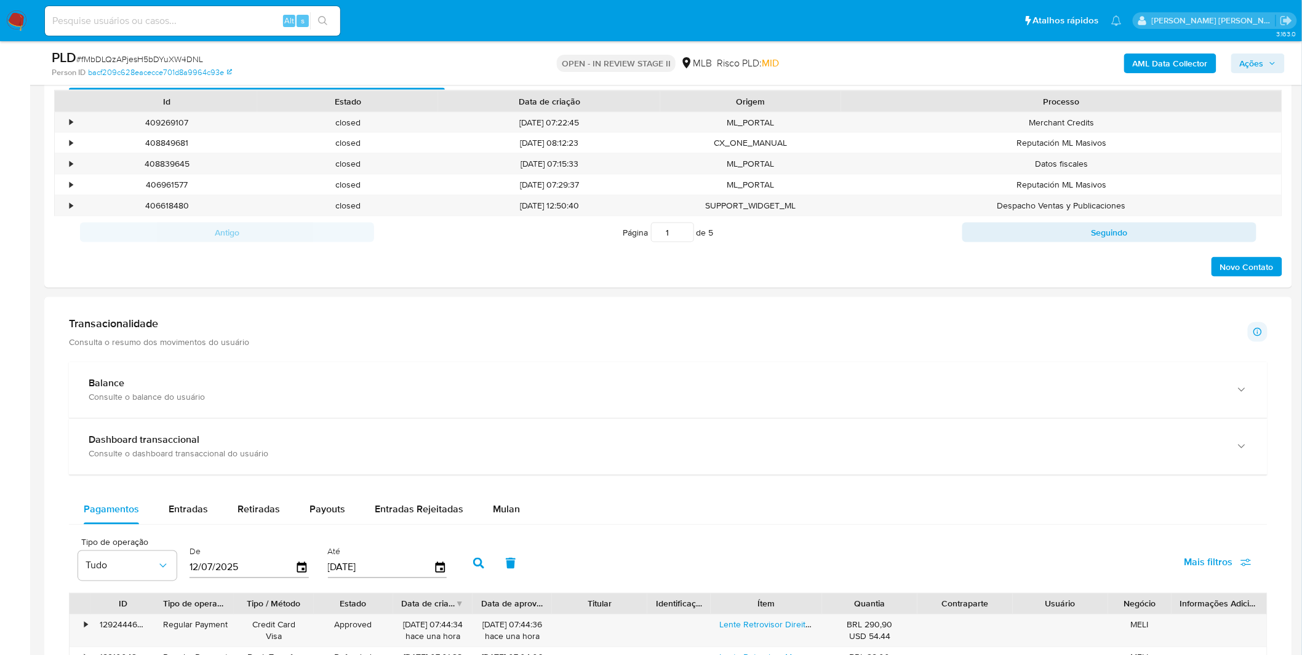
scroll to position [752, 0]
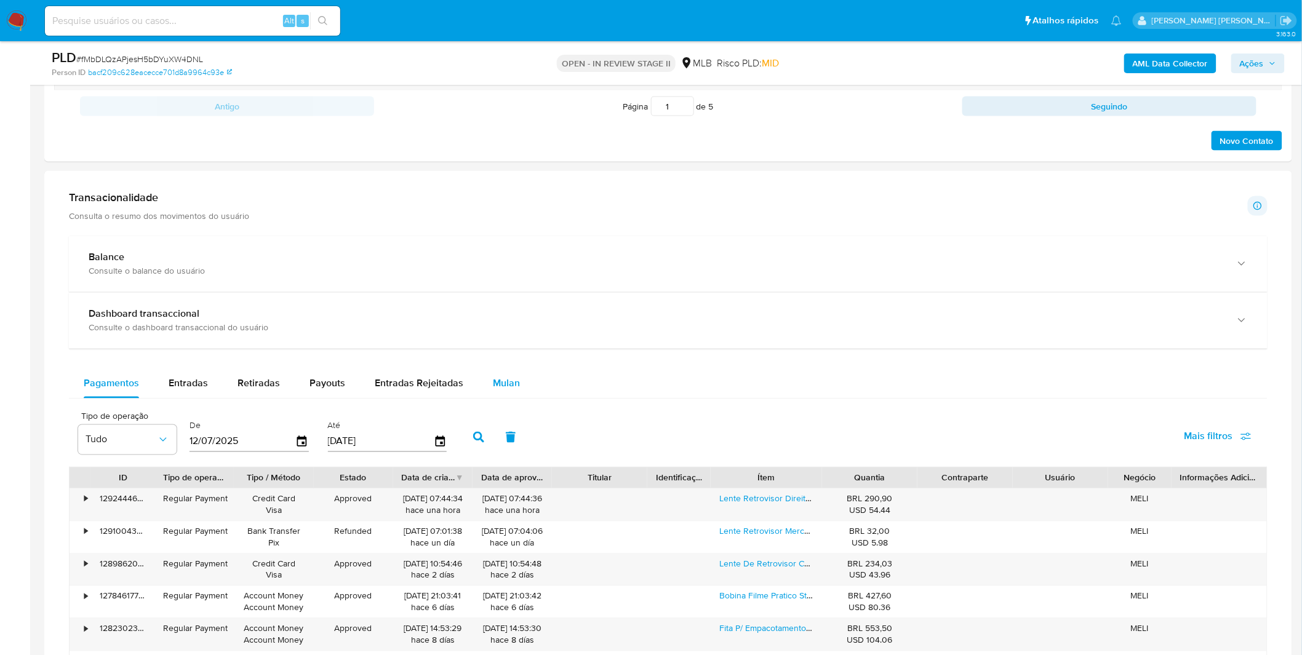
click at [484, 388] on button "Mulan" at bounding box center [506, 384] width 57 height 30
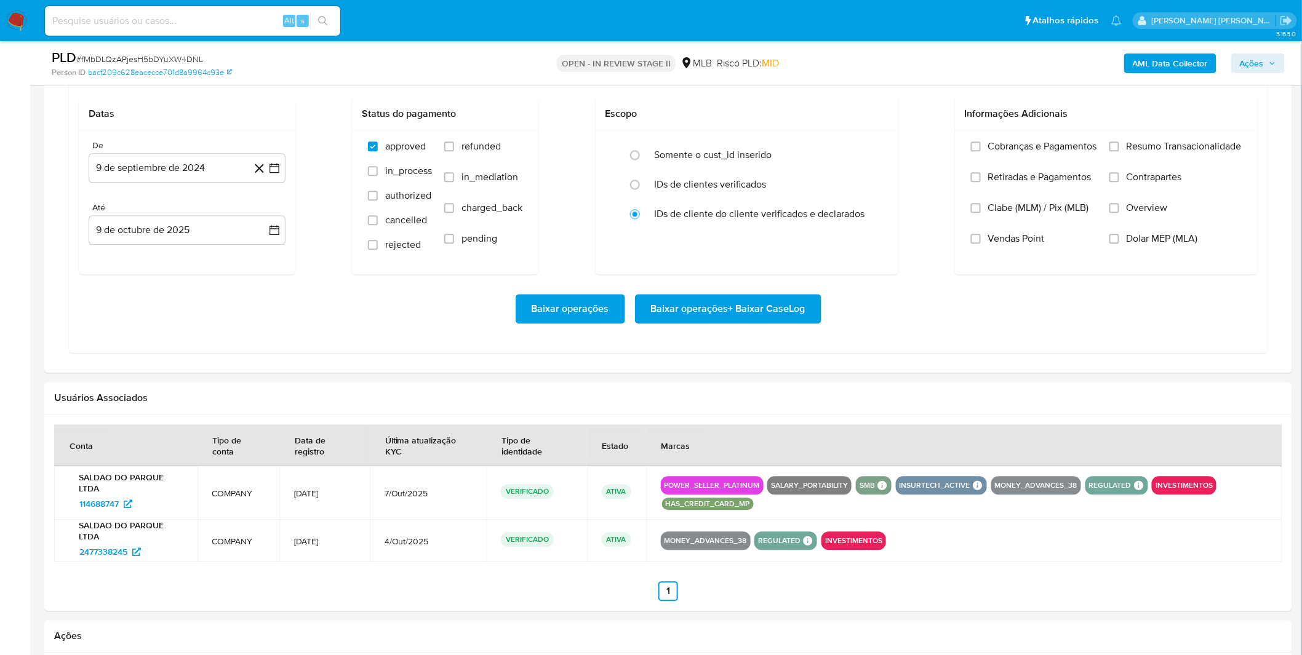
scroll to position [1079, 0]
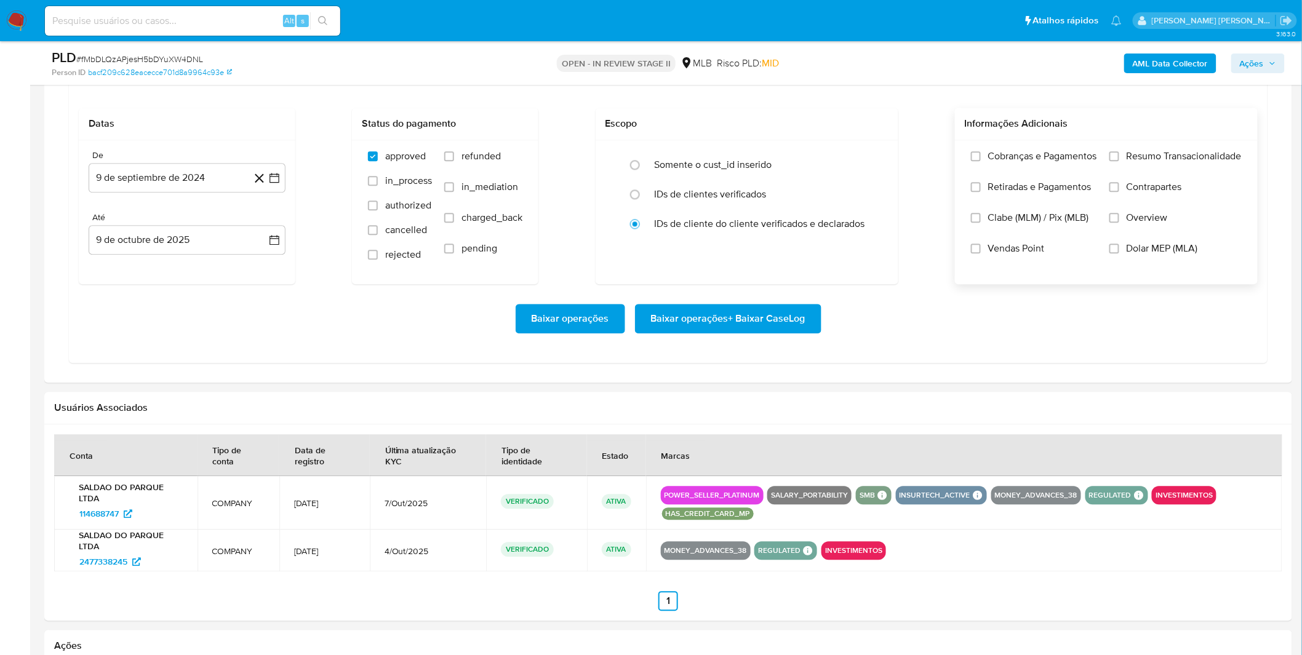
click at [1053, 168] on label "Cobranças e Pagamentos" at bounding box center [1034, 165] width 126 height 31
click at [980, 161] on input "Cobranças e Pagamentos" at bounding box center [976, 156] width 10 height 10
click at [1052, 185] on span "Retiradas e Pagamentos" at bounding box center [1039, 187] width 103 height 12
click at [980, 185] on input "Retiradas e Pagamentos" at bounding box center [976, 187] width 10 height 10
click at [1155, 166] on label "Resumo Transacionalidade" at bounding box center [1175, 165] width 132 height 31
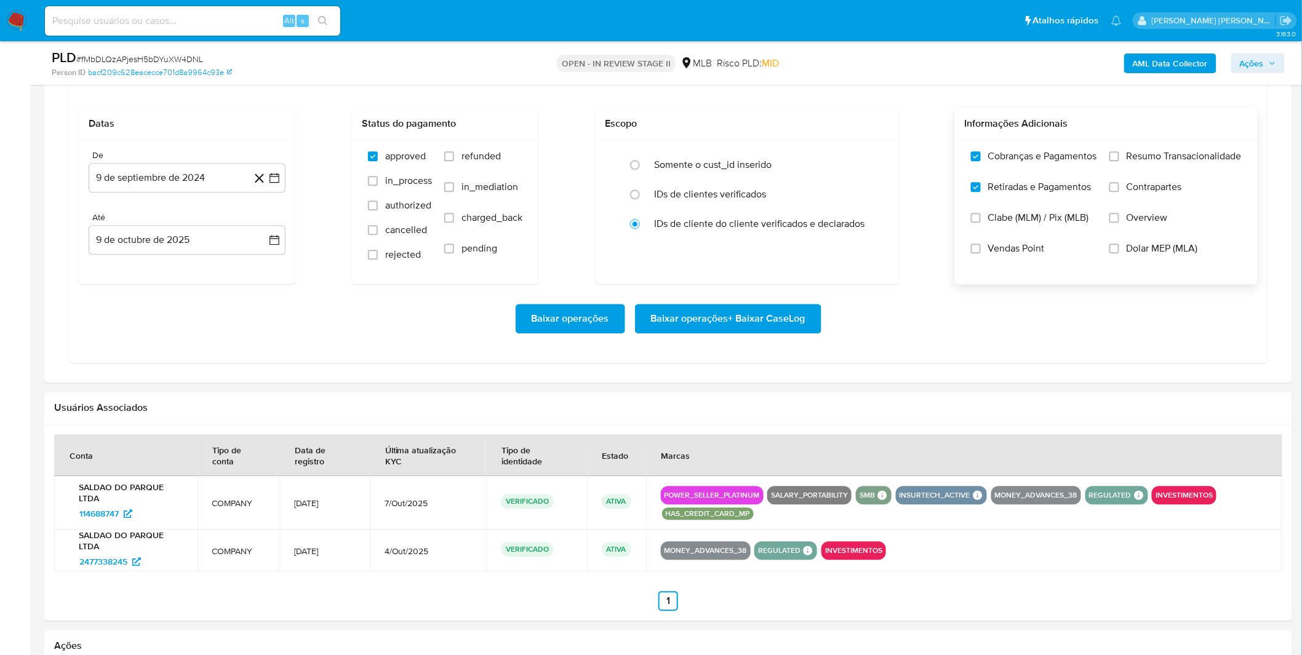
click at [1119, 161] on input "Resumo Transacionalidade" at bounding box center [1114, 156] width 10 height 10
click at [1152, 191] on span "Contrapartes" at bounding box center [1153, 187] width 55 height 12
click at [1119, 191] on input "Contrapartes" at bounding box center [1114, 187] width 10 height 10
click at [157, 180] on button "9 de septiembre de 2024" at bounding box center [187, 178] width 197 height 30
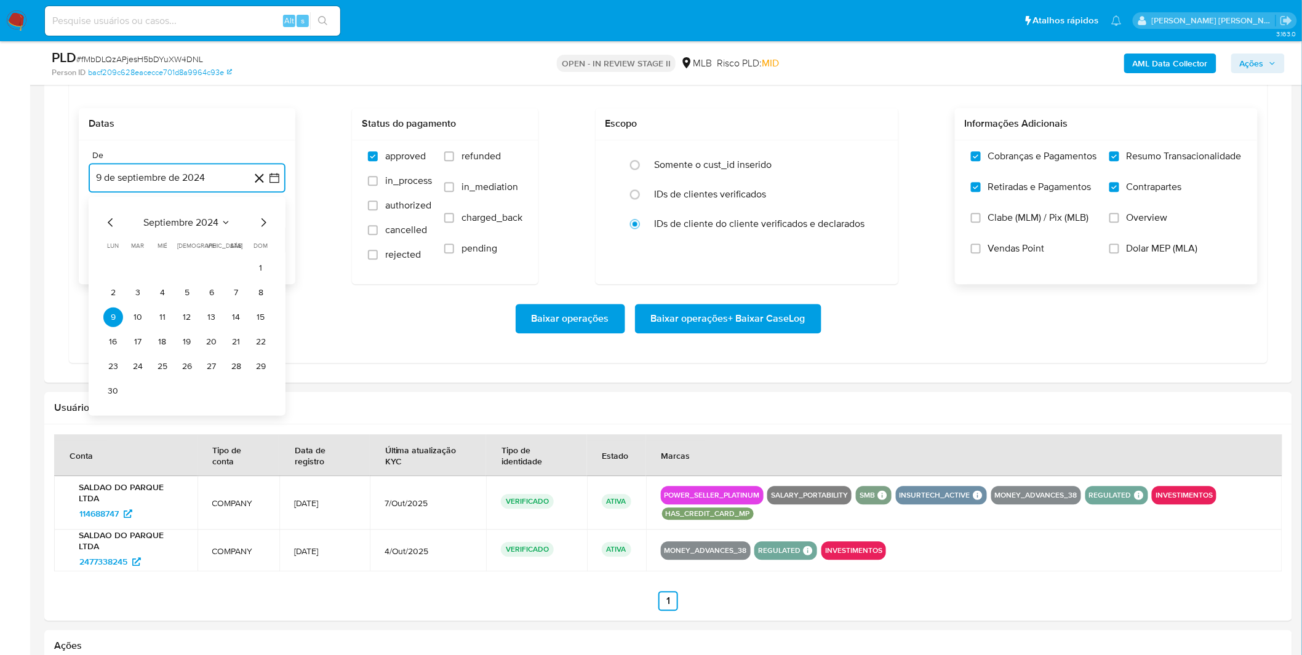
scroll to position [1147, 0]
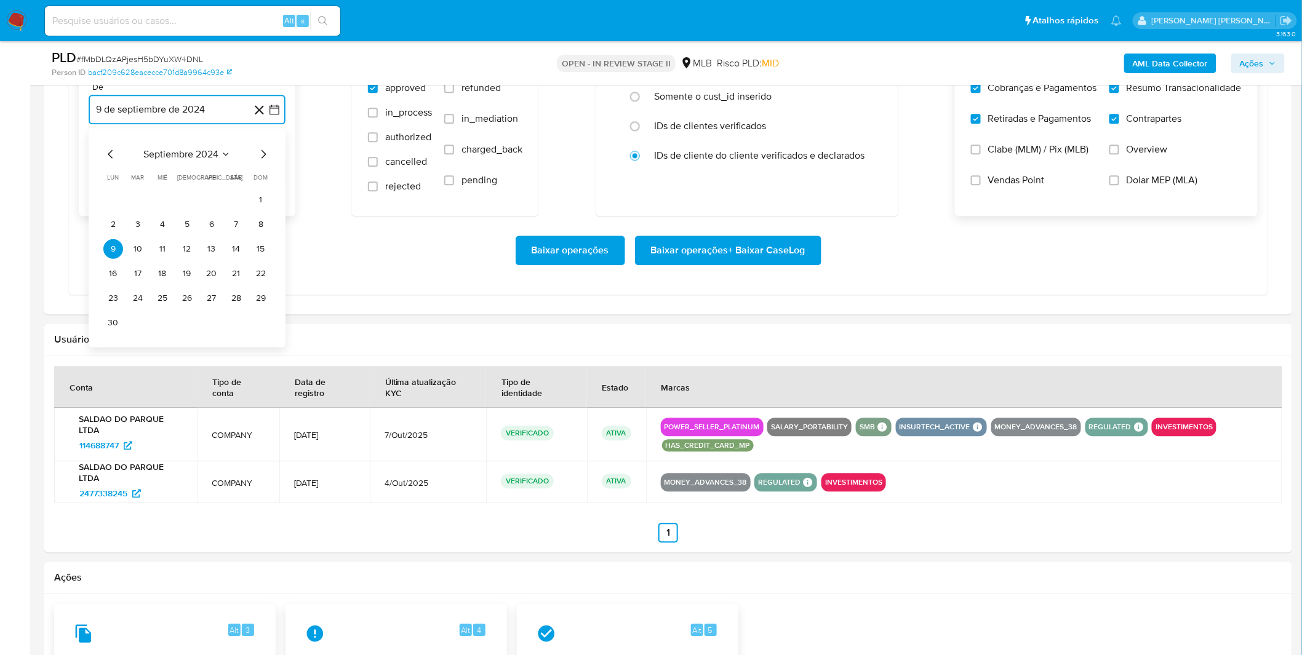
click at [183, 159] on span "septiembre 2024" at bounding box center [180, 154] width 75 height 12
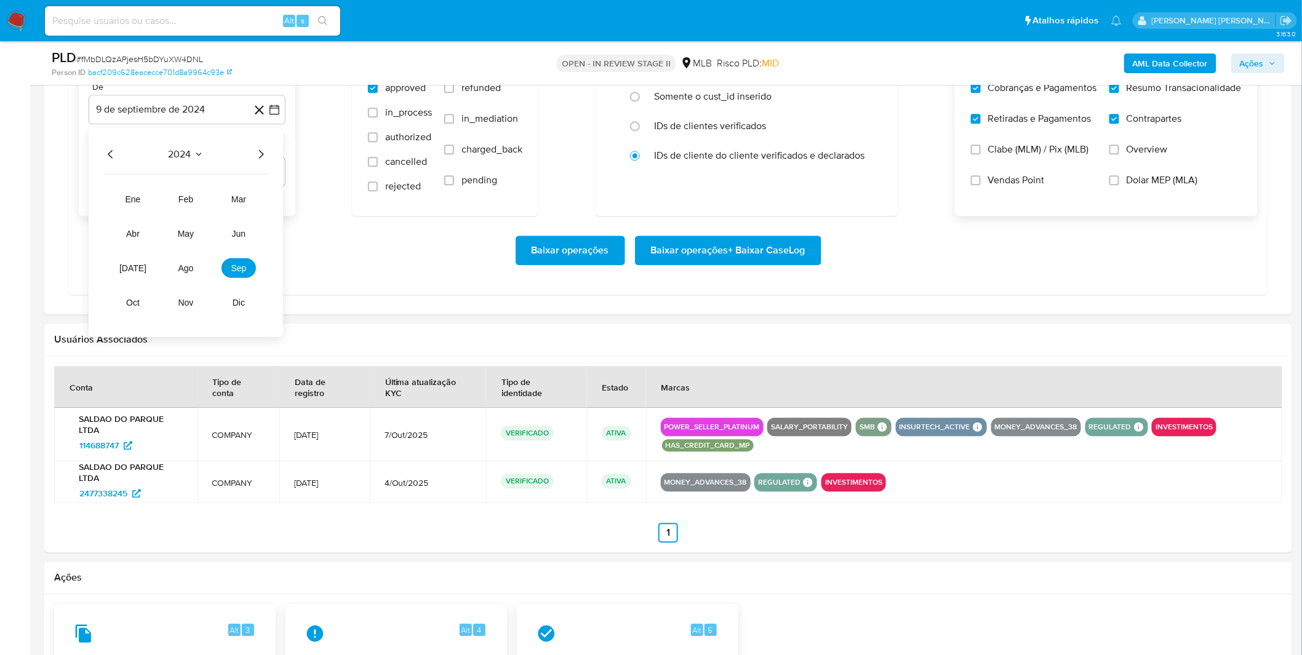
click at [256, 157] on icon "Año siguiente" at bounding box center [260, 153] width 15 height 15
click at [183, 277] on button "ago" at bounding box center [186, 268] width 34 height 20
click at [204, 207] on button "1" at bounding box center [212, 199] width 20 height 20
click at [179, 242] on div "Baixar operações Baixar operações + Baixar CaseLog" at bounding box center [668, 251] width 1179 height 30
click at [730, 249] on span "Baixar operações + Baixar CaseLog" at bounding box center [728, 250] width 154 height 27
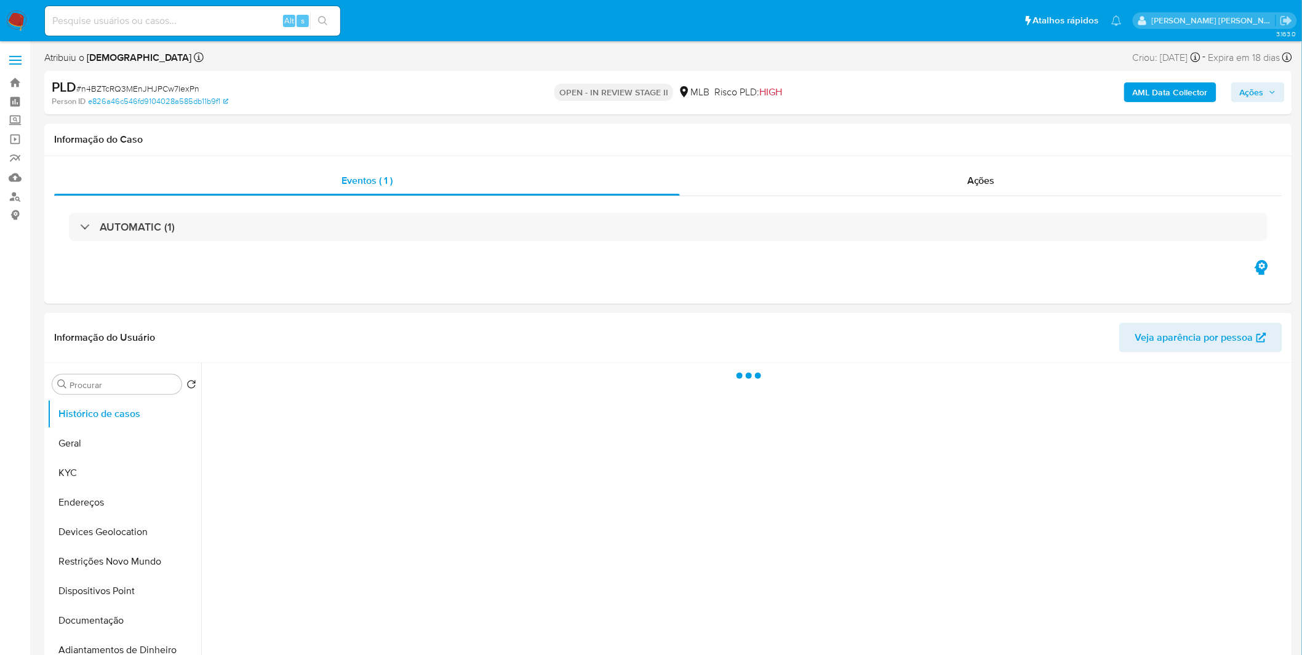
select select "10"
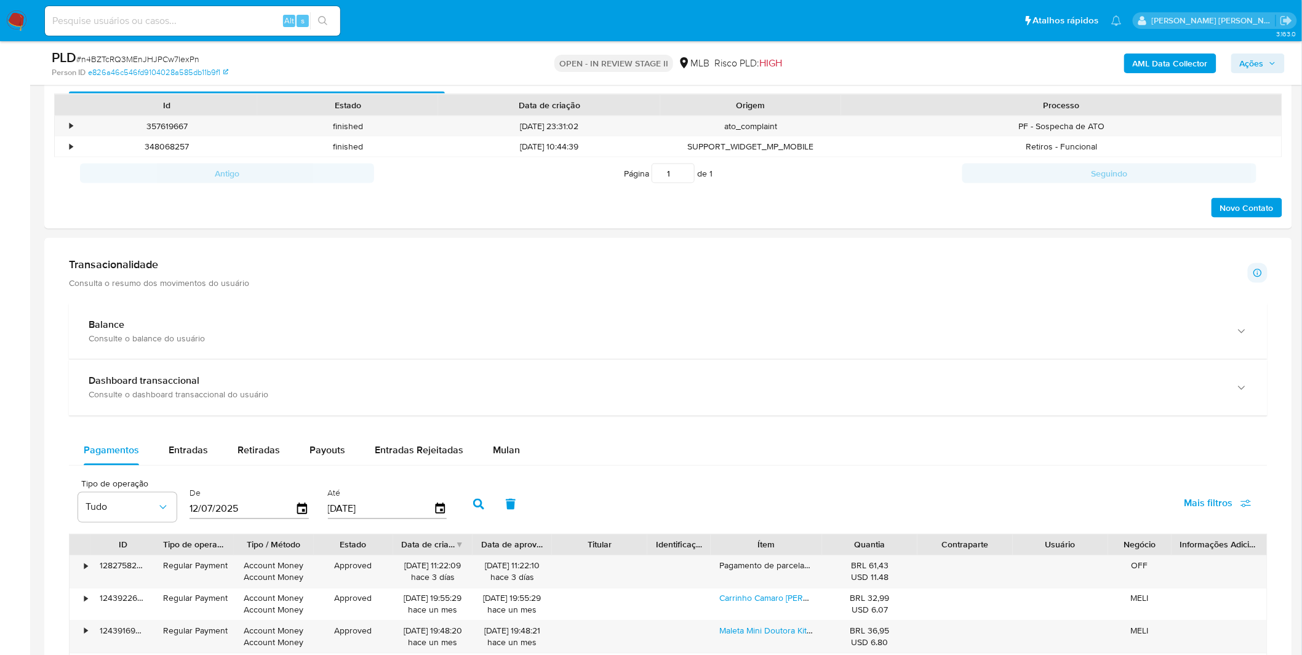
scroll to position [752, 0]
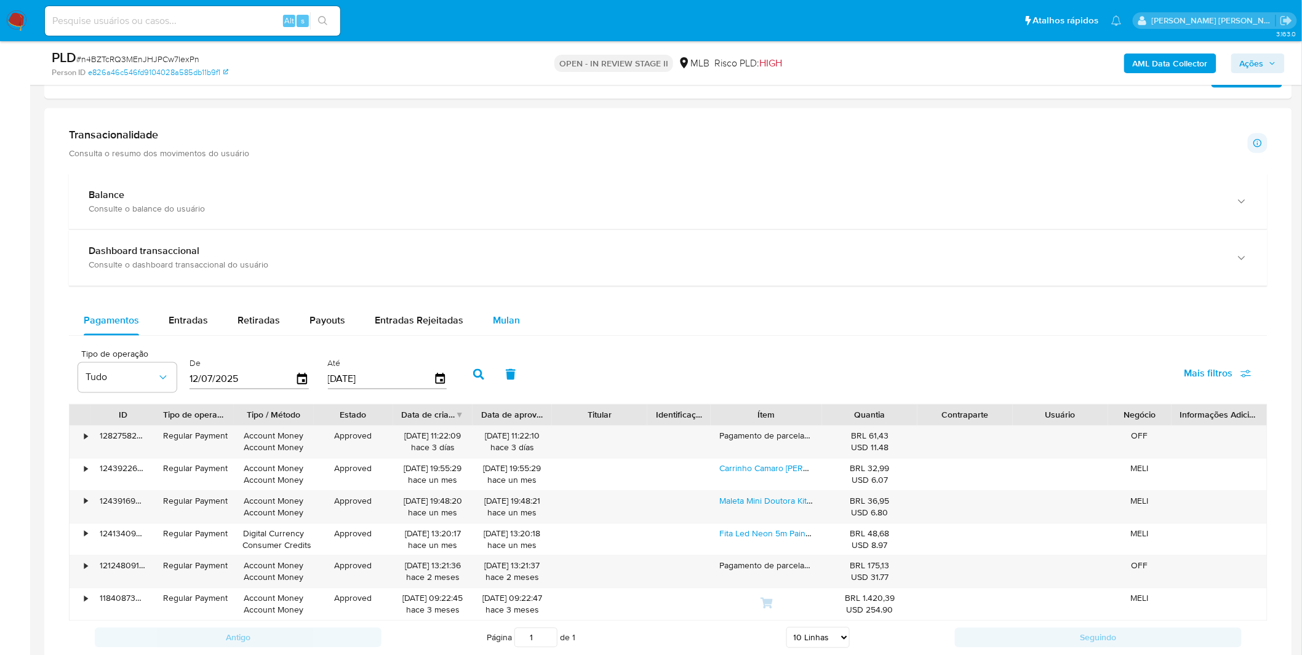
click at [503, 333] on div "Mulan" at bounding box center [506, 321] width 27 height 30
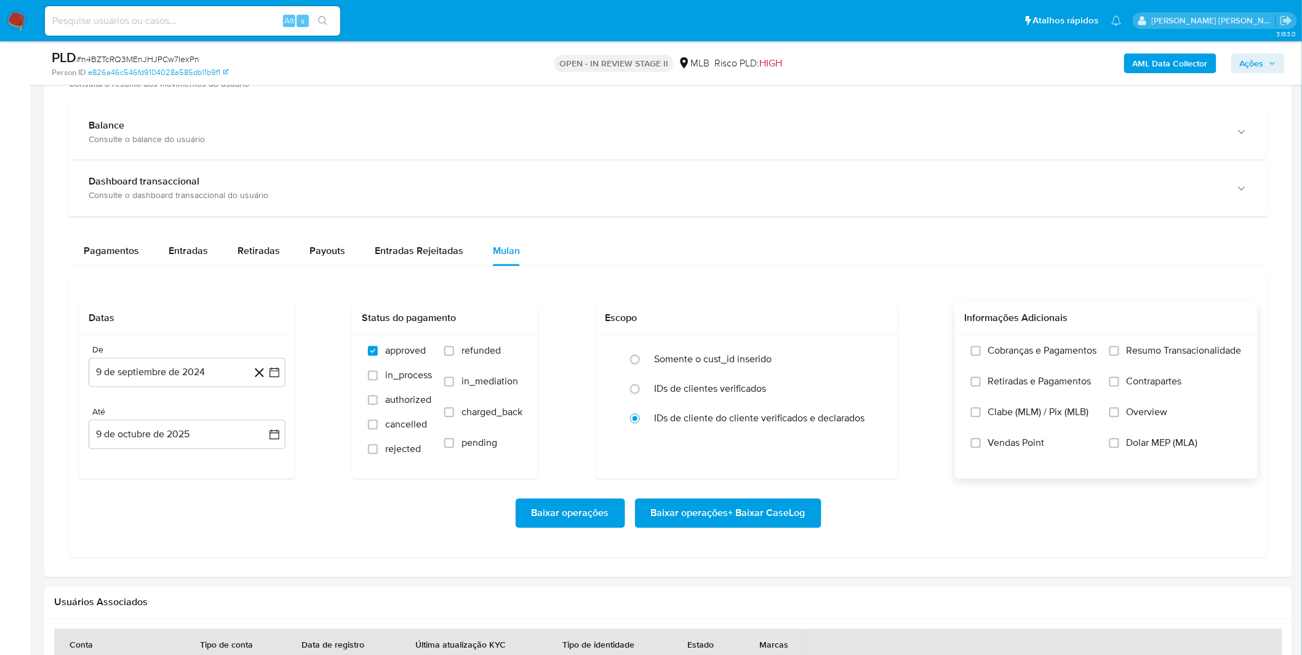
scroll to position [888, 0]
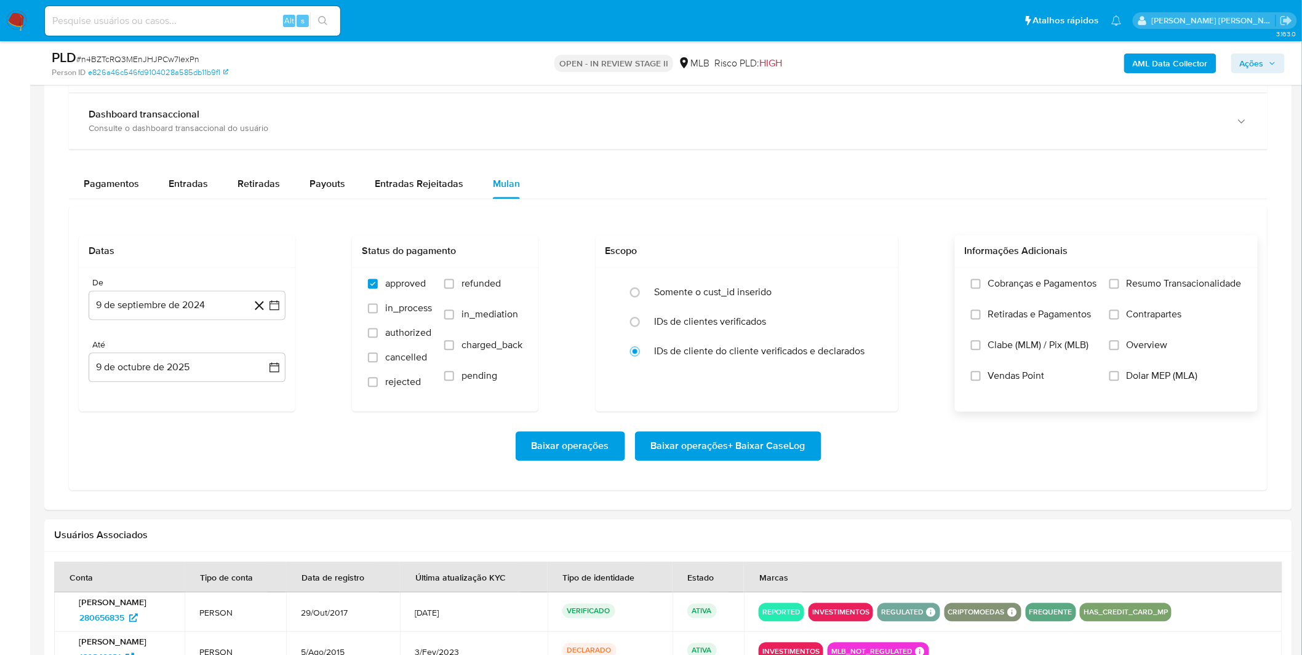
click at [1065, 290] on span "Cobranças e Pagamentos" at bounding box center [1042, 284] width 109 height 12
click at [980, 289] on input "Cobranças e Pagamentos" at bounding box center [976, 284] width 10 height 10
click at [1065, 327] on label "Retiradas e Pagamentos" at bounding box center [1034, 324] width 126 height 31
click at [980, 320] on input "Retiradas e Pagamentos" at bounding box center [976, 315] width 10 height 10
click at [1143, 293] on label "Resumo Transacionalidade" at bounding box center [1175, 293] width 132 height 31
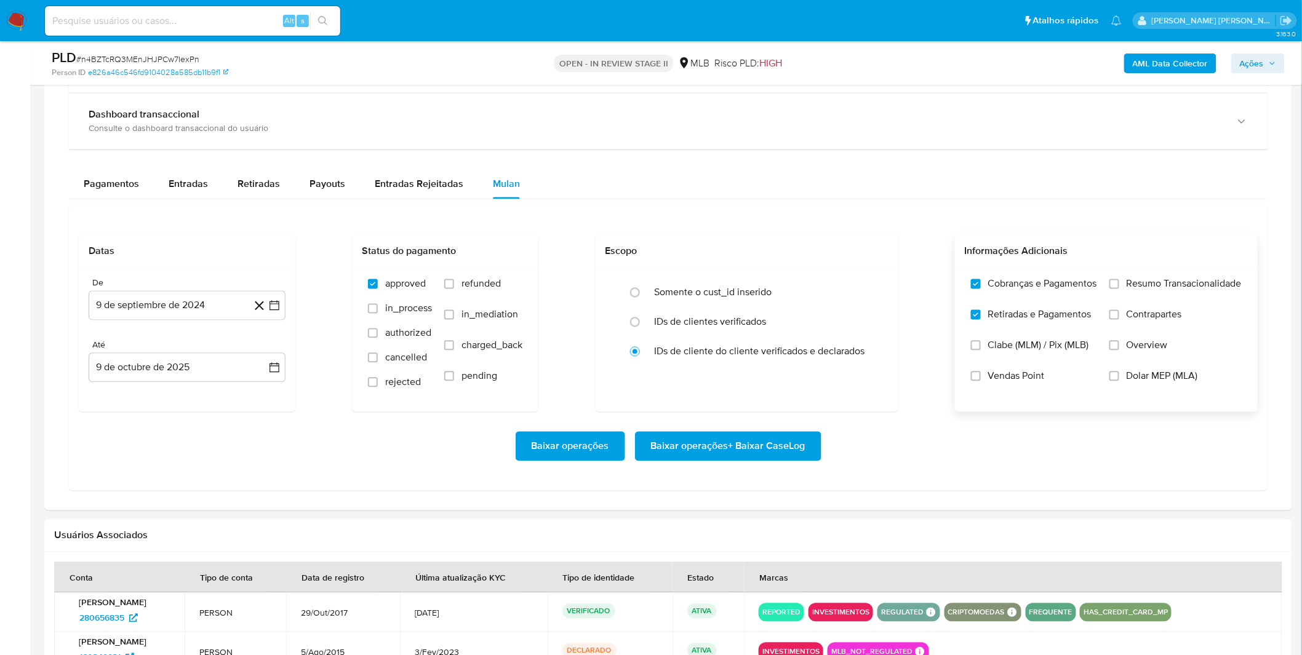
click at [1119, 289] on input "Resumo Transacionalidade" at bounding box center [1114, 284] width 10 height 10
click at [1145, 315] on span "Contrapartes" at bounding box center [1153, 315] width 55 height 12
click at [1119, 315] on input "Contrapartes" at bounding box center [1114, 315] width 10 height 10
click at [195, 327] on div "De 9 de septiembre de 2024 9-09-2024 Até 9 de octubre de 2025 9-10-2025" at bounding box center [187, 340] width 217 height 144
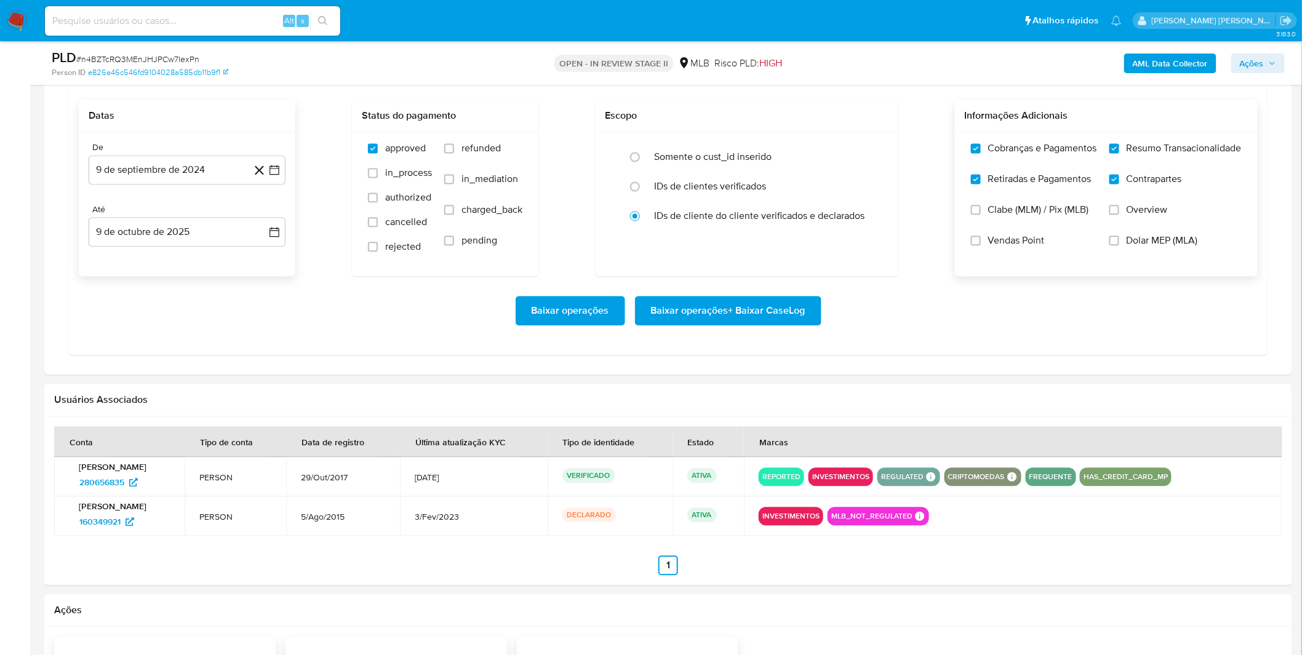
scroll to position [1025, 0]
click at [204, 175] on button "9 de septiembre de 2024" at bounding box center [187, 169] width 197 height 30
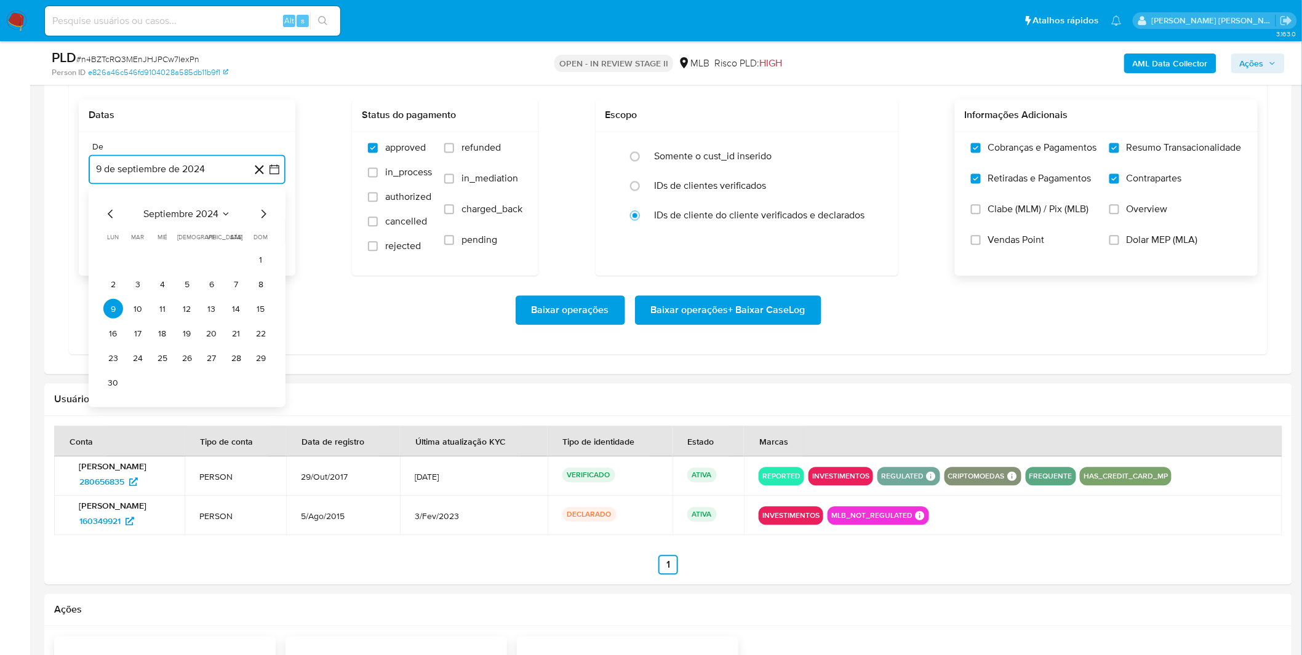
click at [207, 212] on span "septiembre 2024" at bounding box center [180, 214] width 75 height 12
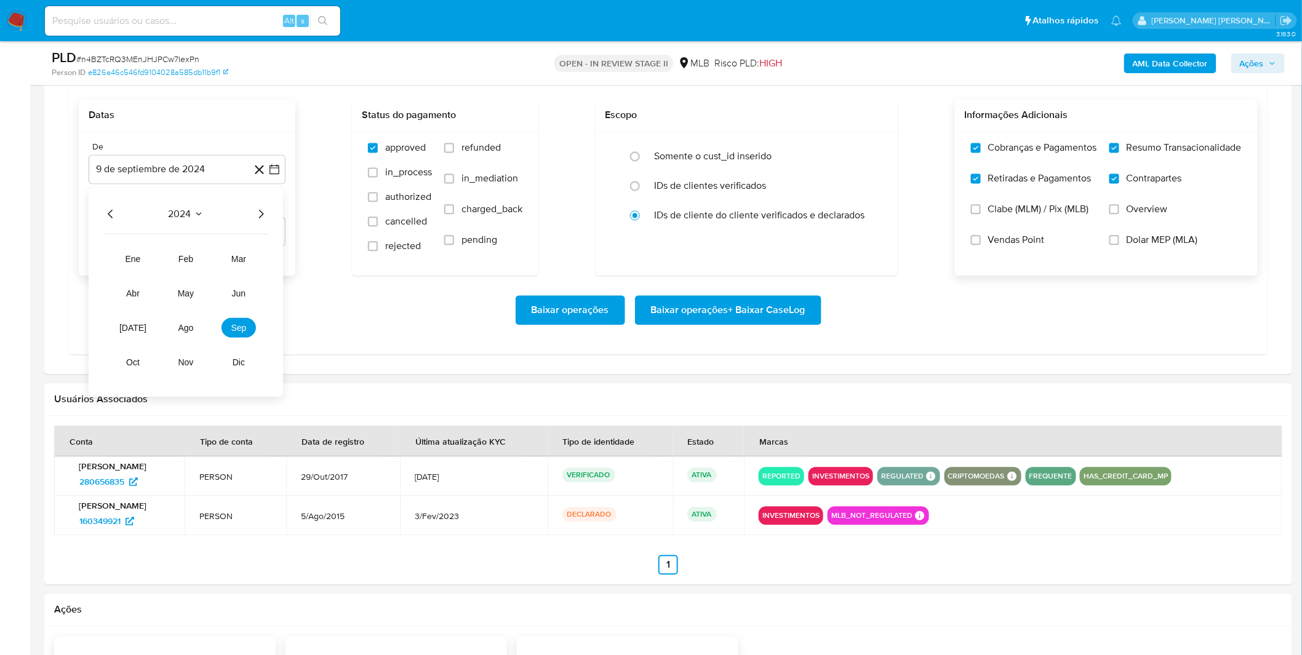
click at [257, 208] on icon "Año siguiente" at bounding box center [260, 214] width 15 height 15
click at [186, 335] on button "ago" at bounding box center [186, 328] width 34 height 20
click at [210, 269] on button "1" at bounding box center [212, 260] width 20 height 20
click at [182, 314] on div "Baixar operações Baixar operações + Baixar CaseLog" at bounding box center [668, 310] width 1179 height 30
click at [705, 311] on span "Baixar operações + Baixar CaseLog" at bounding box center [728, 309] width 154 height 27
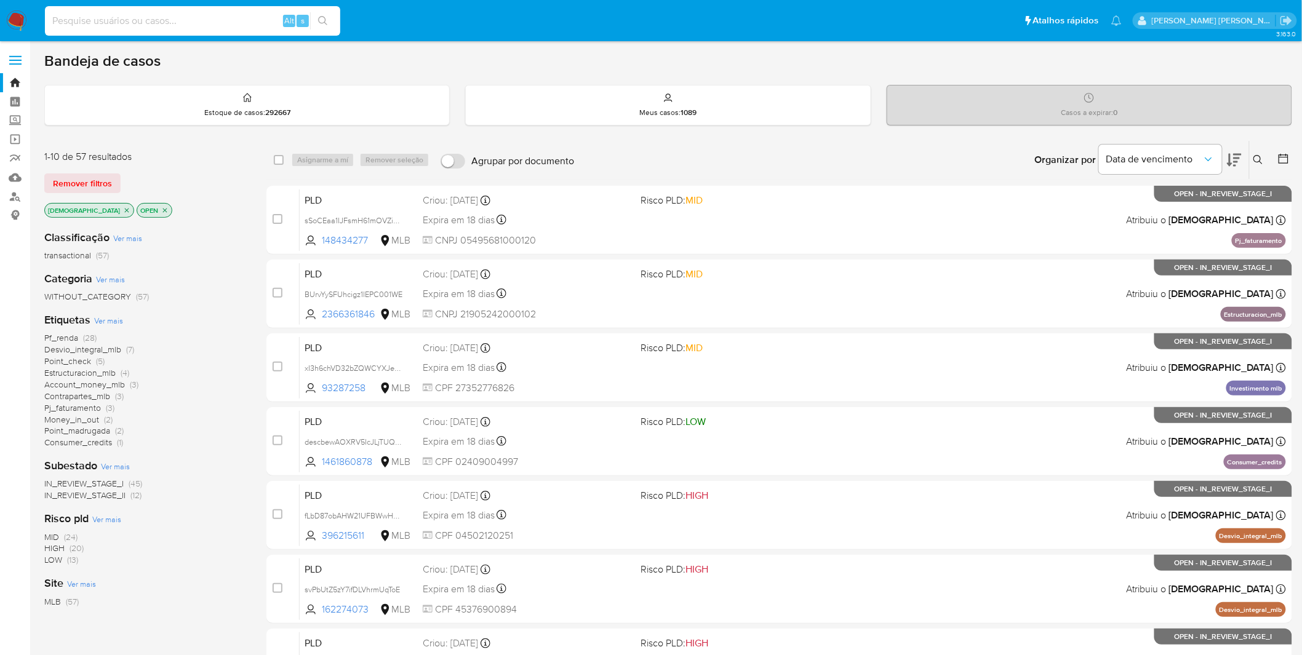
click at [156, 25] on input at bounding box center [192, 21] width 295 height 16
paste input "n5VRrXTmaJ1JjxIqBhLPF5vo"
type input "n5VRrXTmaJ1JjxIqBhLPF5vo"
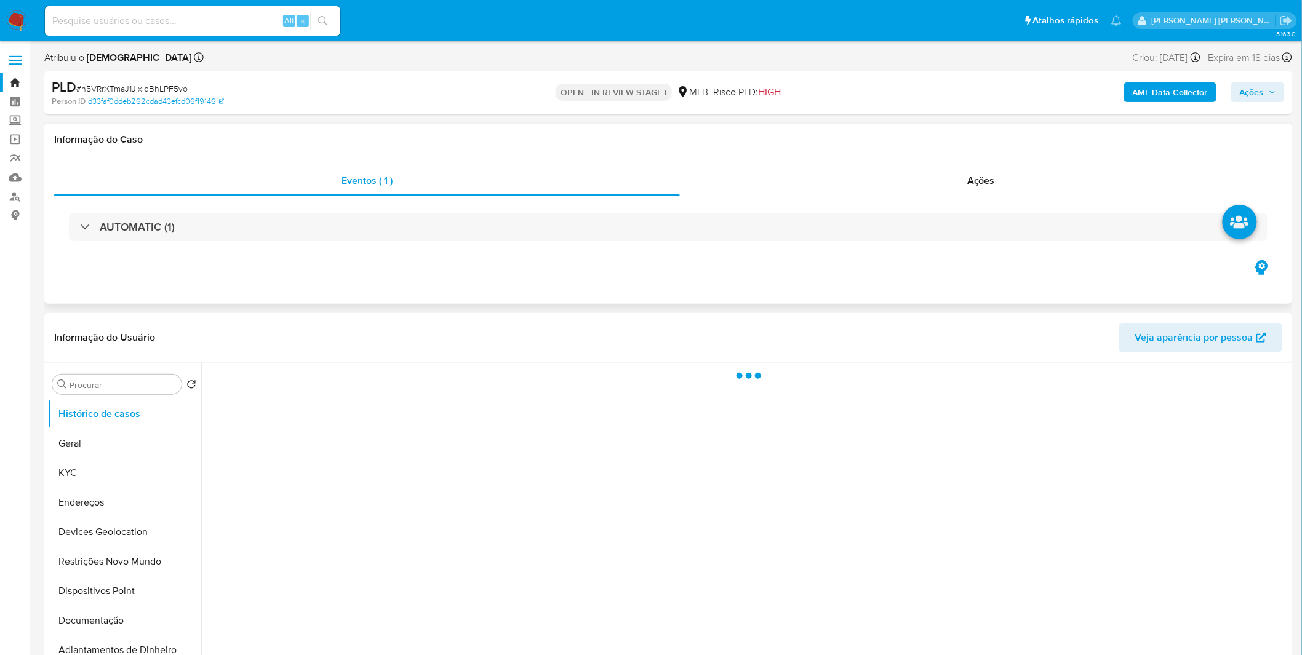
select select "10"
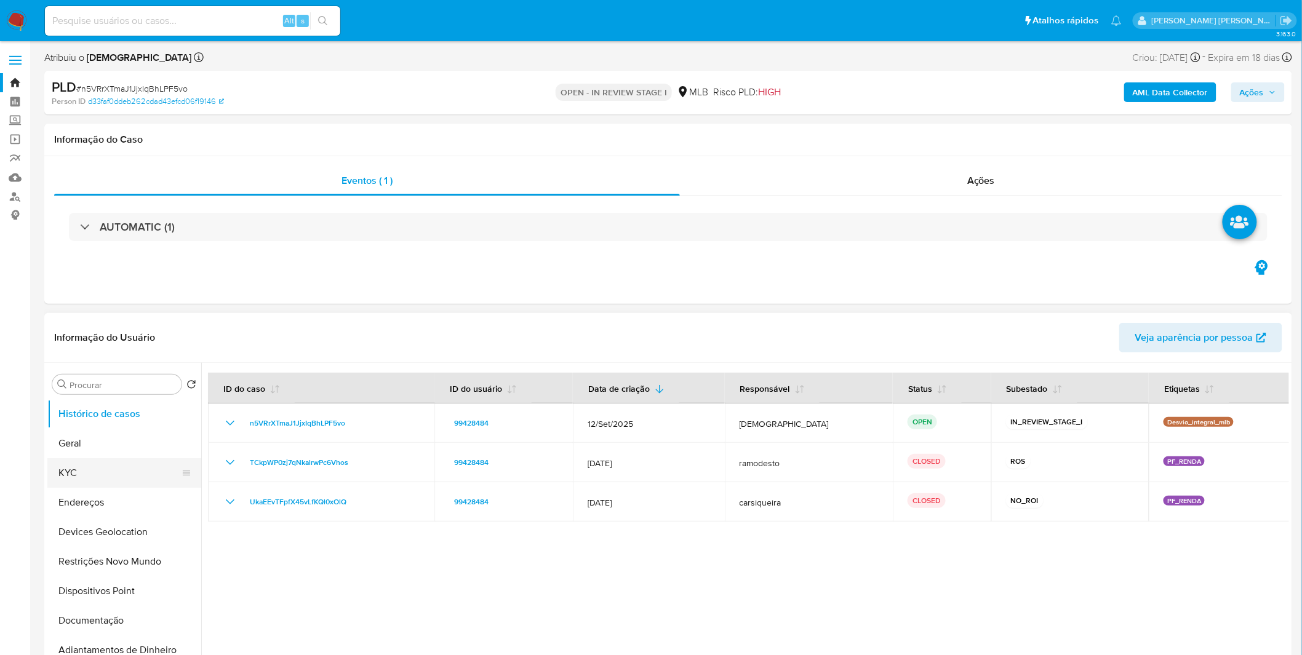
click at [181, 462] on div at bounding box center [186, 473] width 10 height 30
click at [116, 471] on button "KYC" at bounding box center [119, 473] width 144 height 30
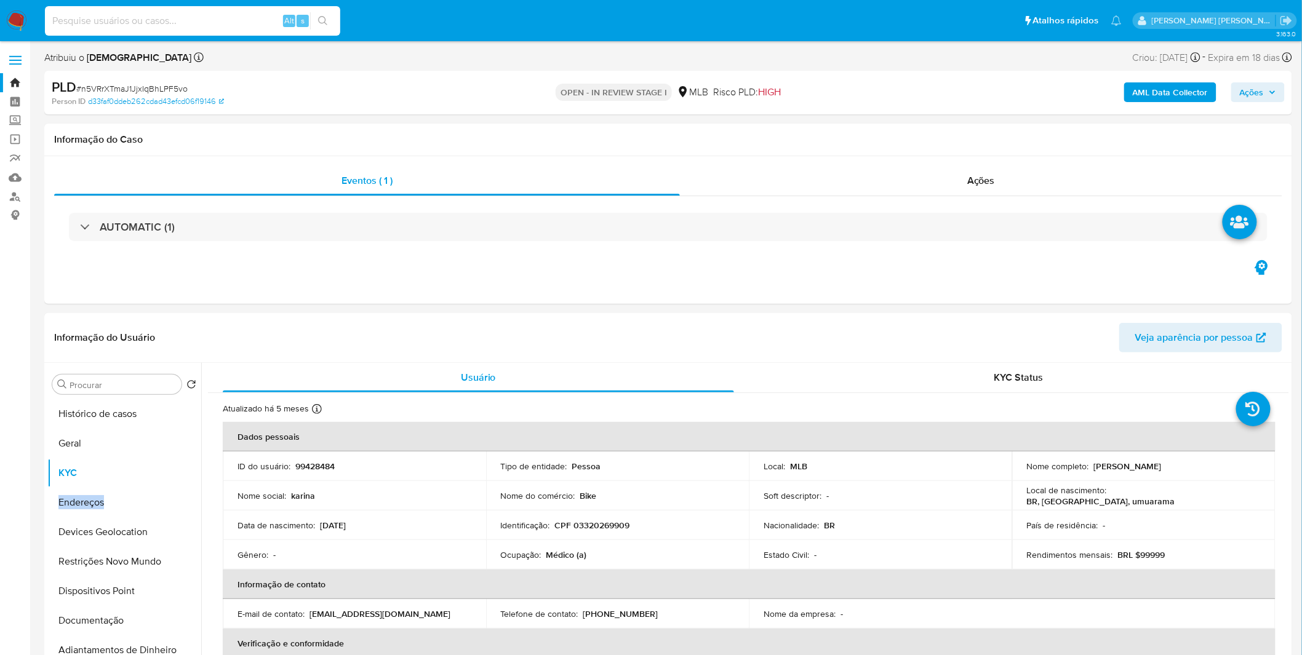
click at [124, 17] on input at bounding box center [192, 21] width 295 height 16
paste input "NtI5KRkhNHYhch6nFFG4m5i0"
type input "NtI5KRkhNHYhch6nFFG4m5i0"
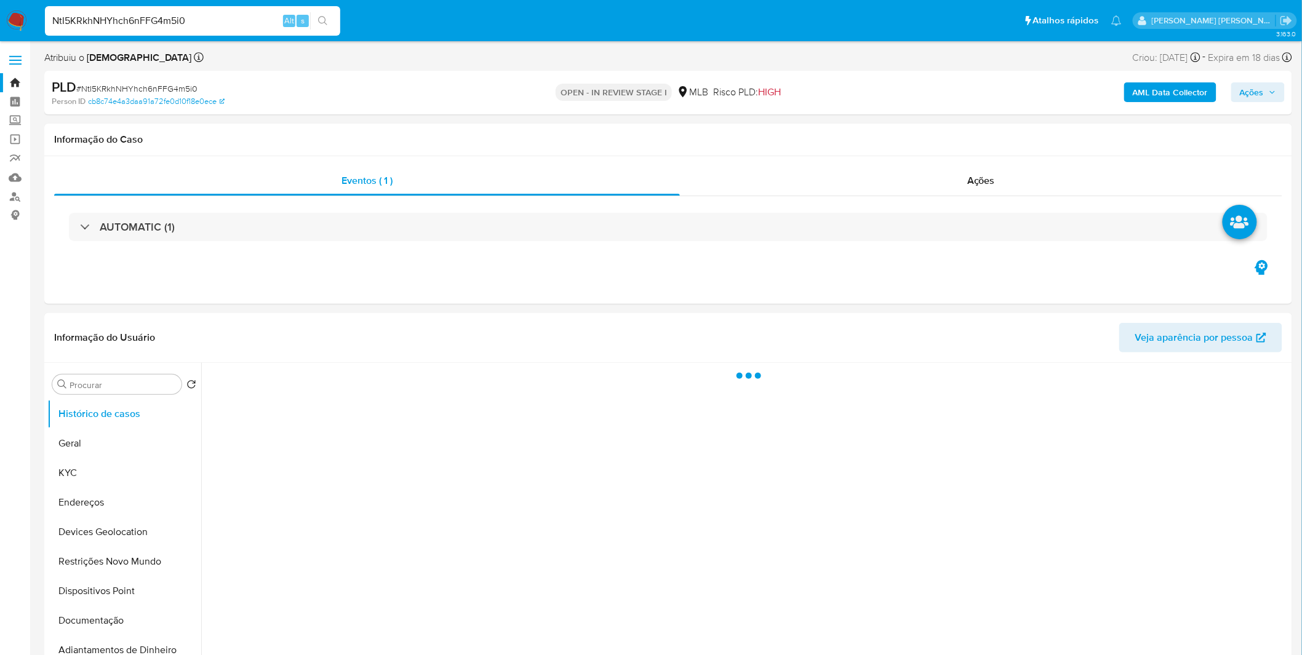
select select "10"
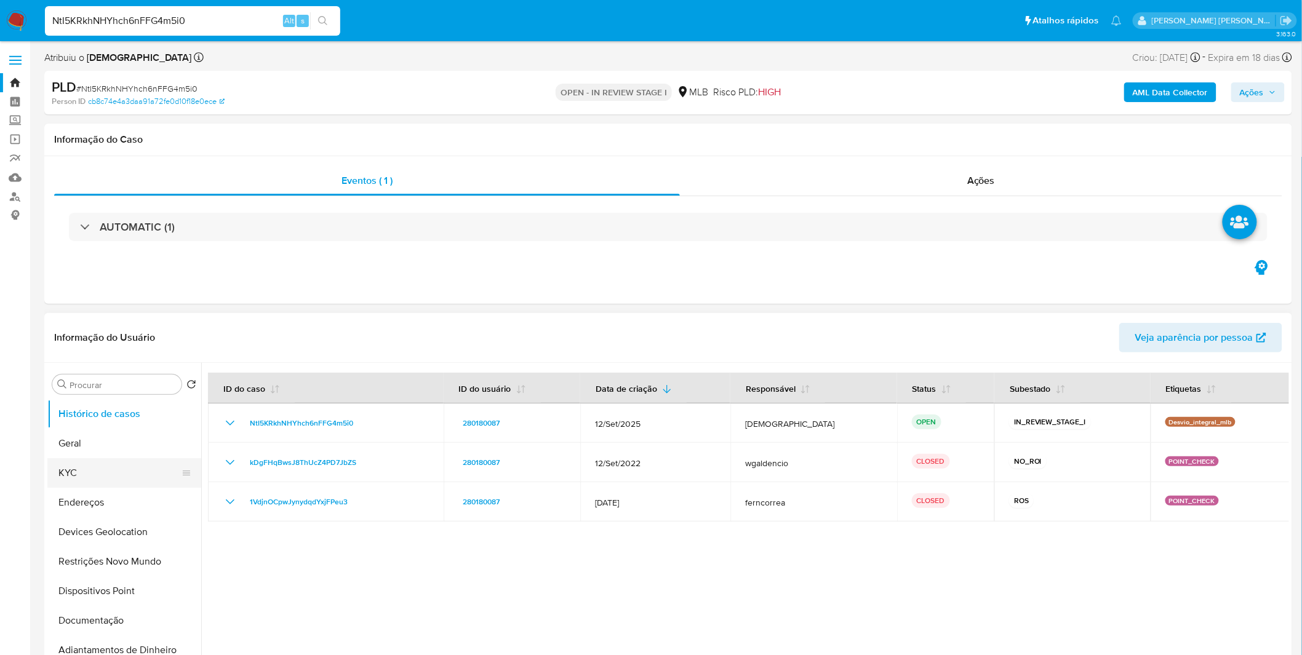
click at [76, 469] on button "KYC" at bounding box center [119, 473] width 144 height 30
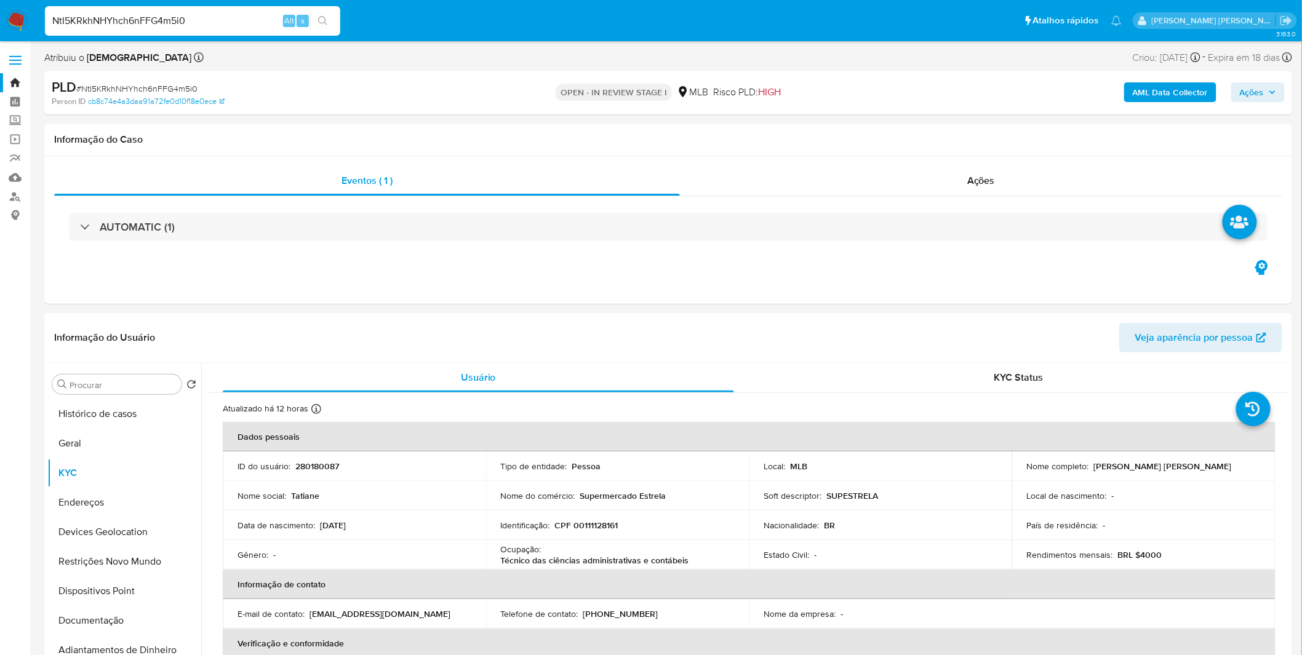
click at [230, 31] on div "NtI5KRkhNHYhch6nFFG4m5i0 Alt s" at bounding box center [192, 21] width 295 height 30
click at [232, 20] on input "NtI5KRkhNHYhch6nFFG4m5i0" at bounding box center [192, 21] width 295 height 16
paste input "fLbD87obAHW21UFBWwHKmv15"
type input "fLbD87obAHW21UFBWwHKmv15"
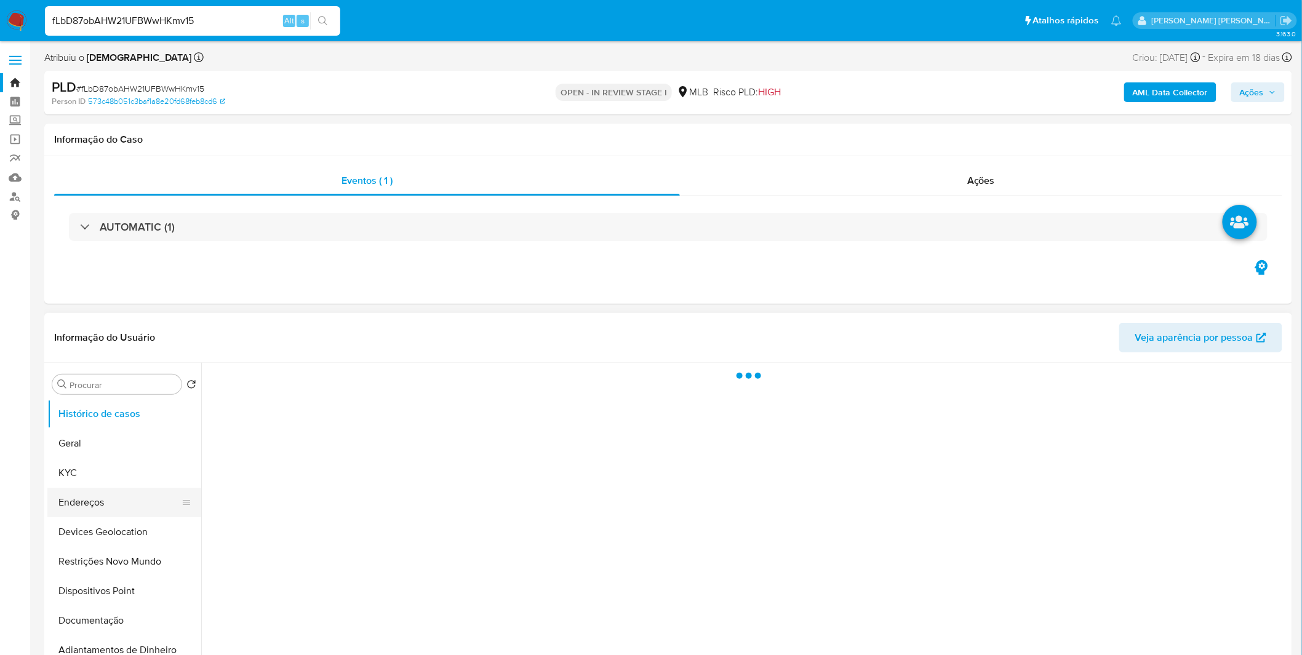
click at [138, 490] on button "Endereços" at bounding box center [119, 503] width 144 height 30
select select "10"
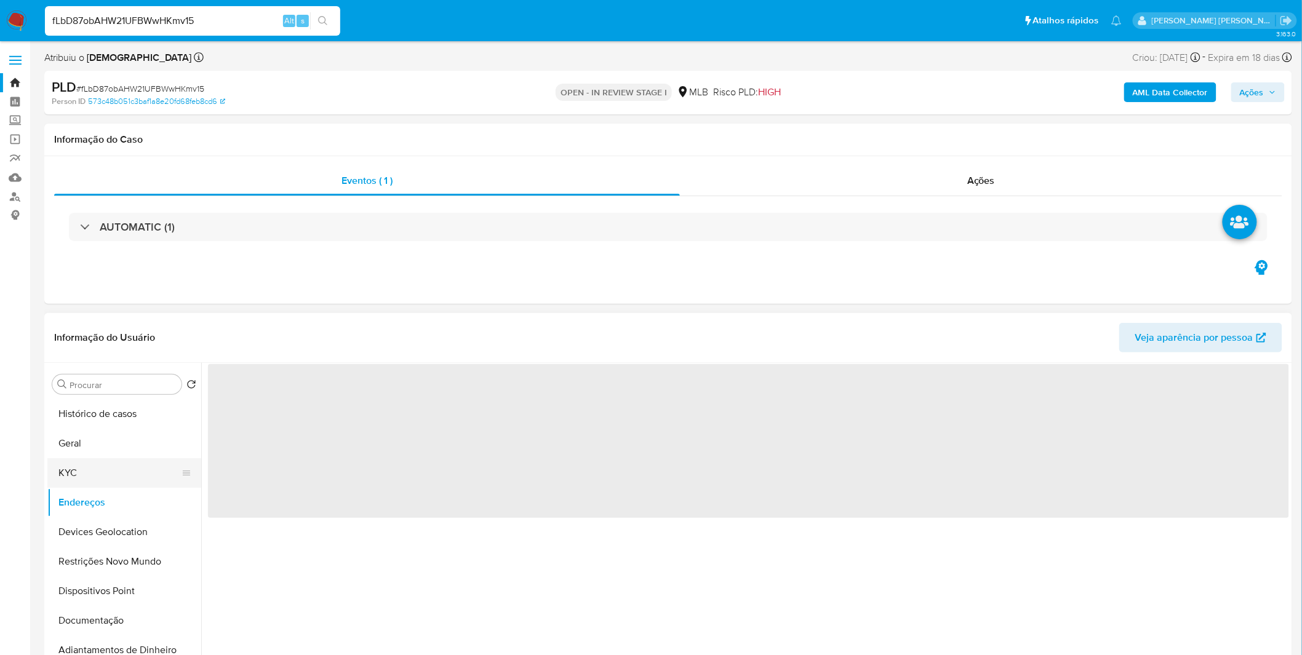
click at [130, 482] on button "KYC" at bounding box center [119, 473] width 144 height 30
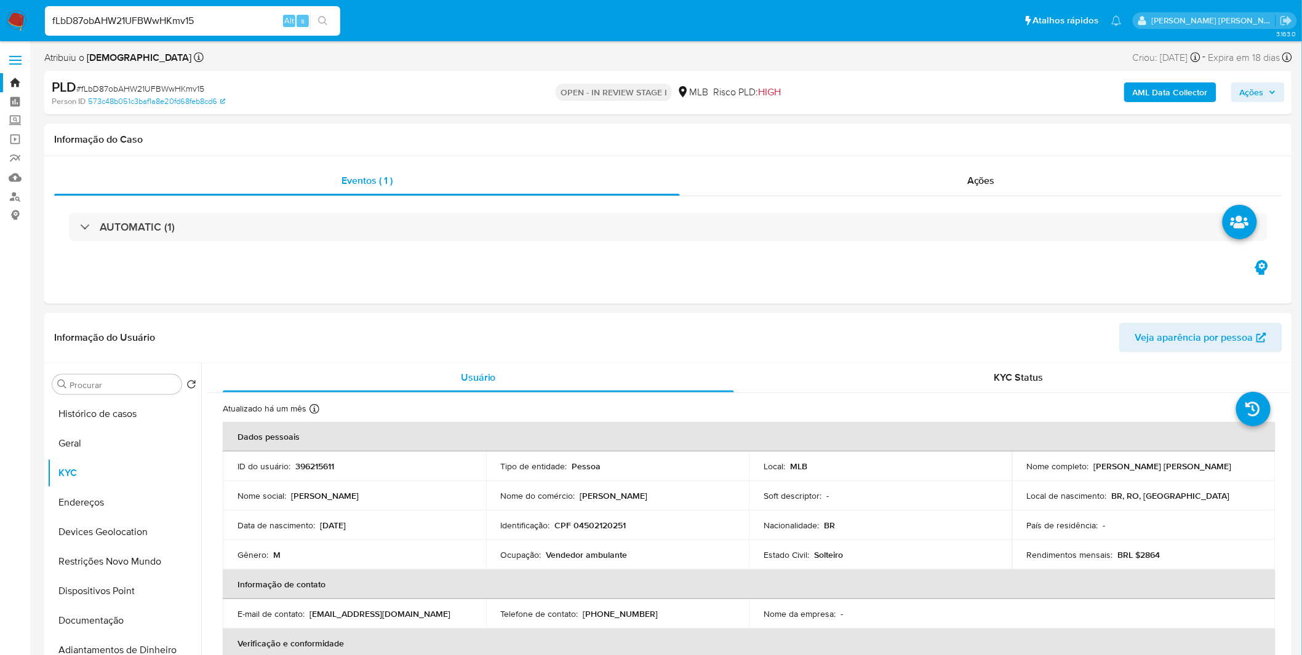
click at [193, 25] on input "fLbD87obAHW21UFBWwHKmv15" at bounding box center [192, 21] width 295 height 16
paste input "7Nc3h7KuzRCIjJ0tuPkuhzYE"
type input "7Nc3h7KuzRCIjJ0tuPkuhzYE"
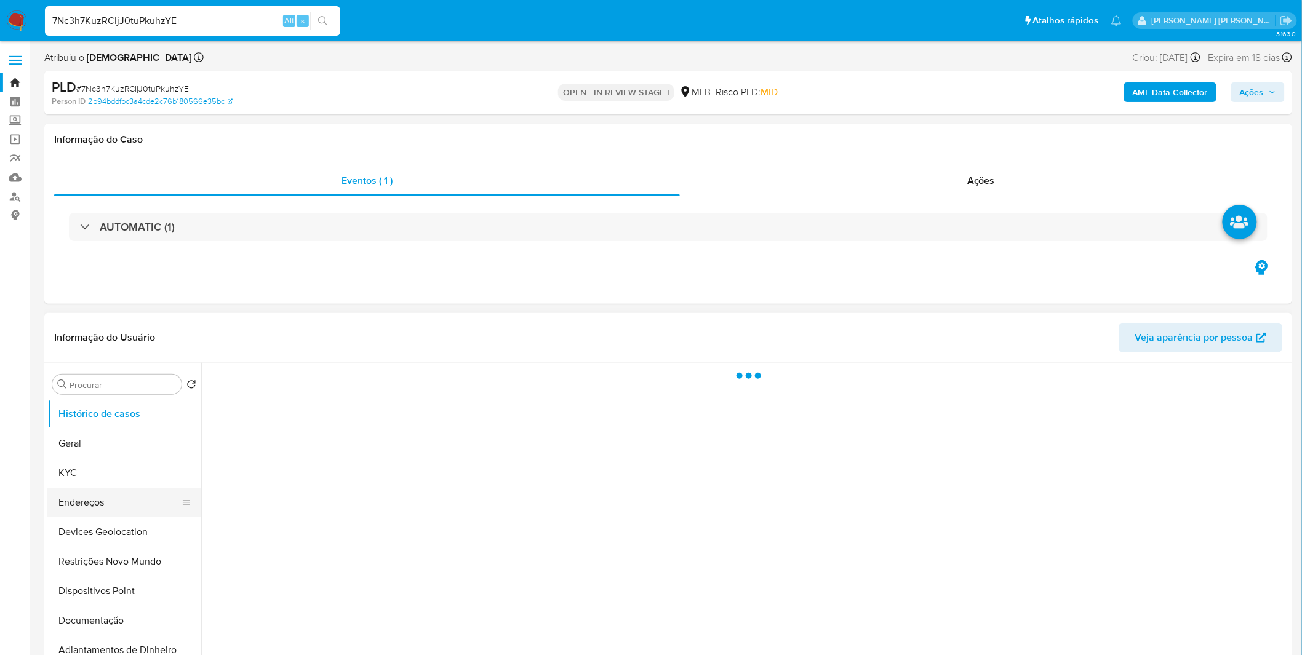
select select "10"
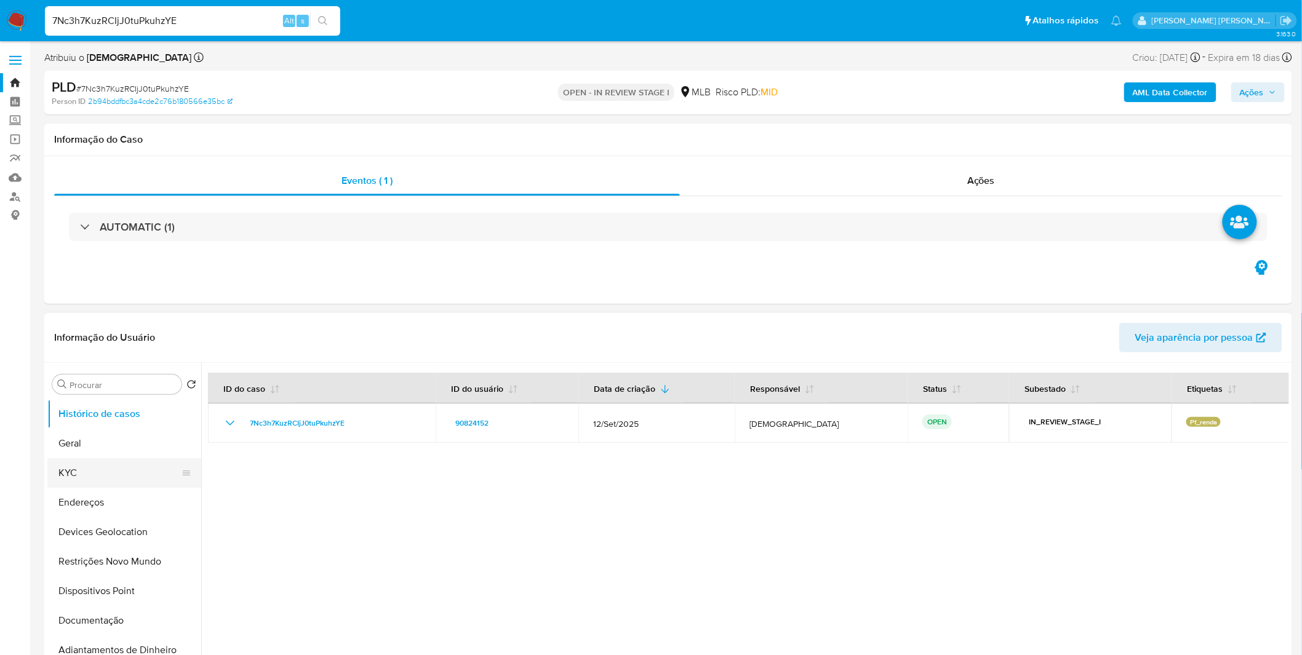
click at [118, 470] on button "KYC" at bounding box center [119, 473] width 144 height 30
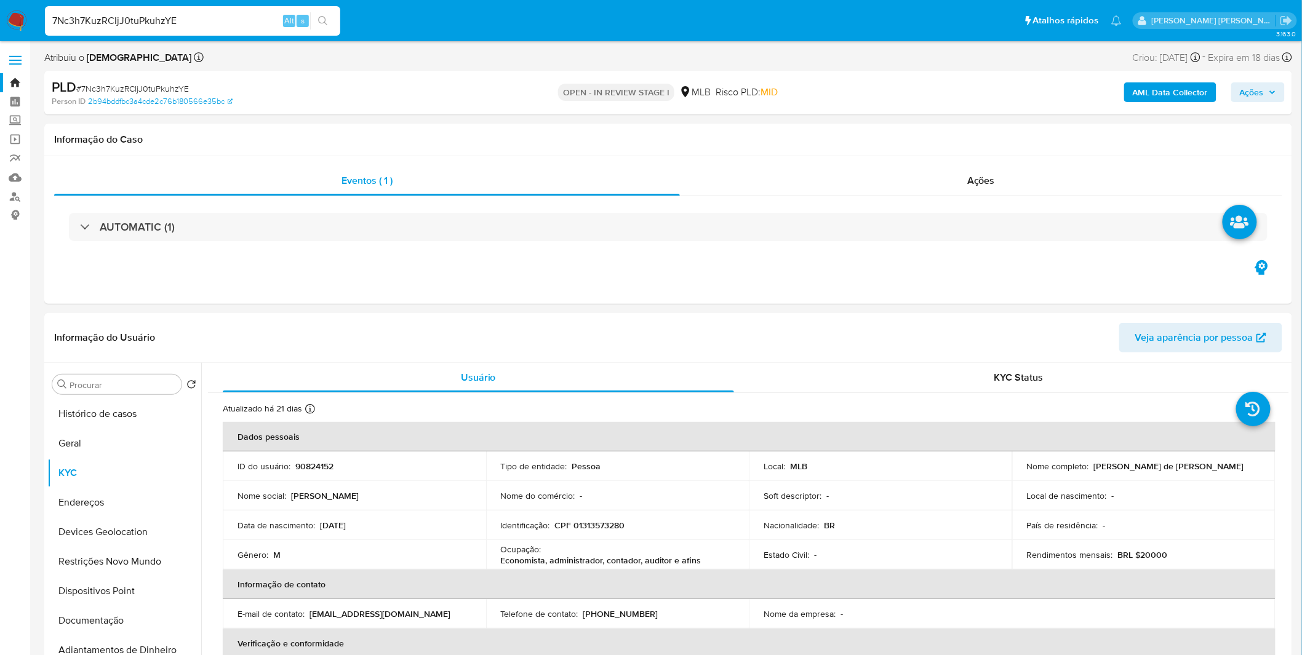
click at [191, 15] on input "7Nc3h7KuzRCIjJ0tuPkuhzYE" at bounding box center [192, 21] width 295 height 16
paste input "VrrHx1Q6TpYROAQMABl7hcia"
type input "VrrHx1Q6TpYROAQMABl7hcia"
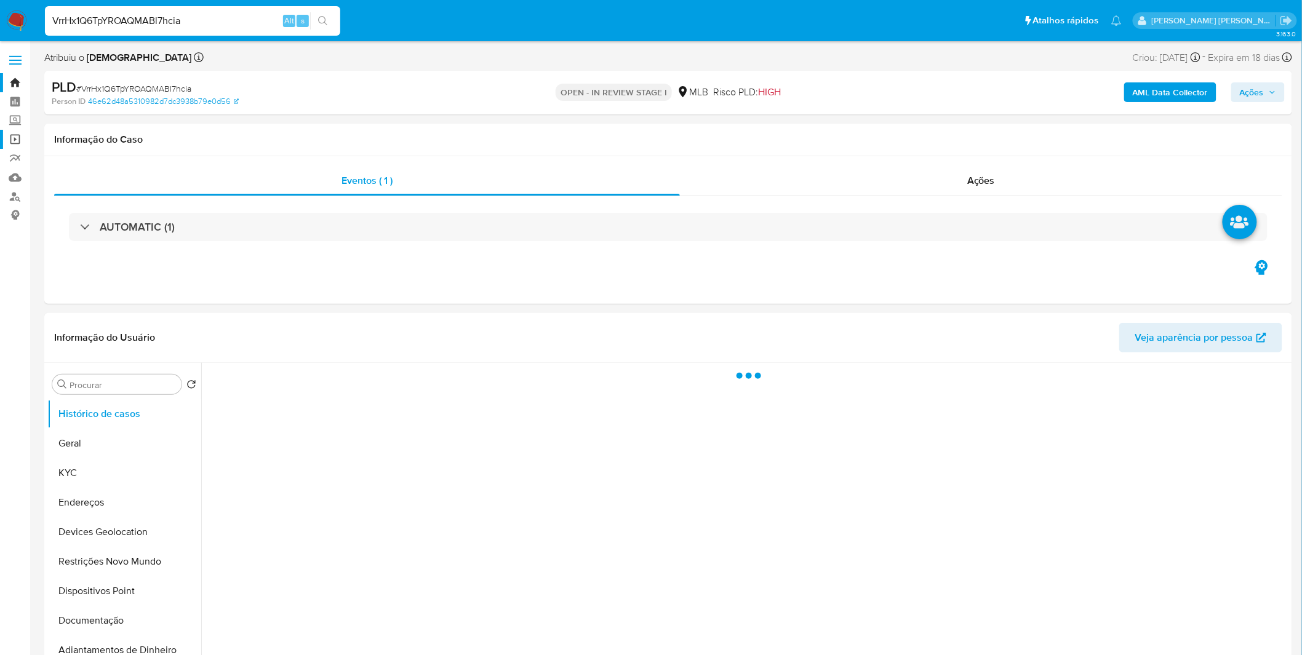
select select "10"
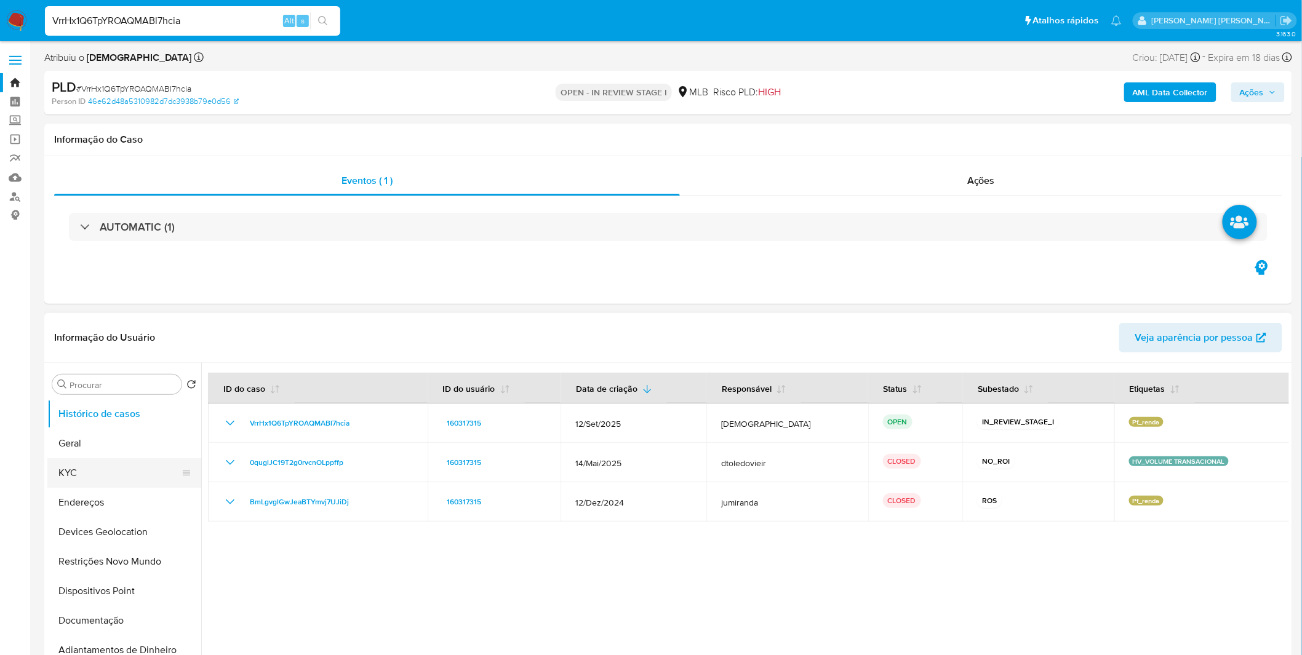
click at [96, 463] on button "KYC" at bounding box center [119, 473] width 144 height 30
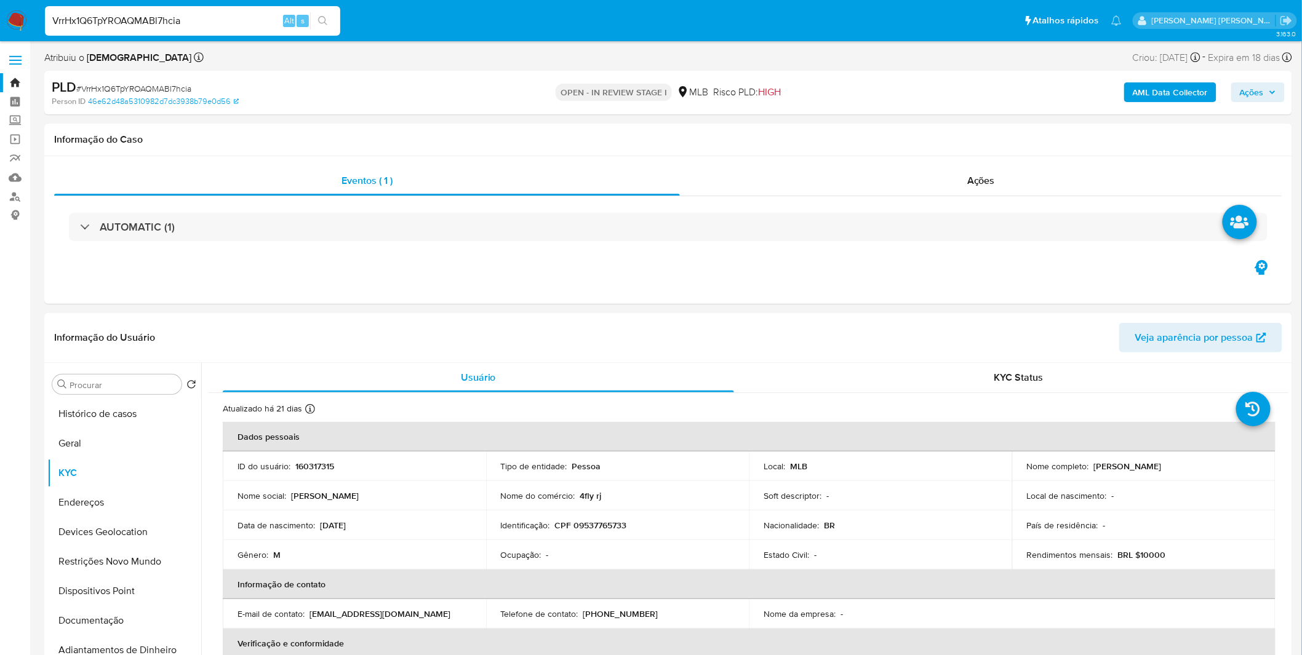
click at [111, 15] on input "VrrHx1Q6TpYROAQMABl7hcia" at bounding box center [192, 21] width 295 height 16
paste input "Dm27QDdrzha5HcQ78TXpKY1S"
type input "Dm27QDdrzha5HcQ78TXpKY1S"
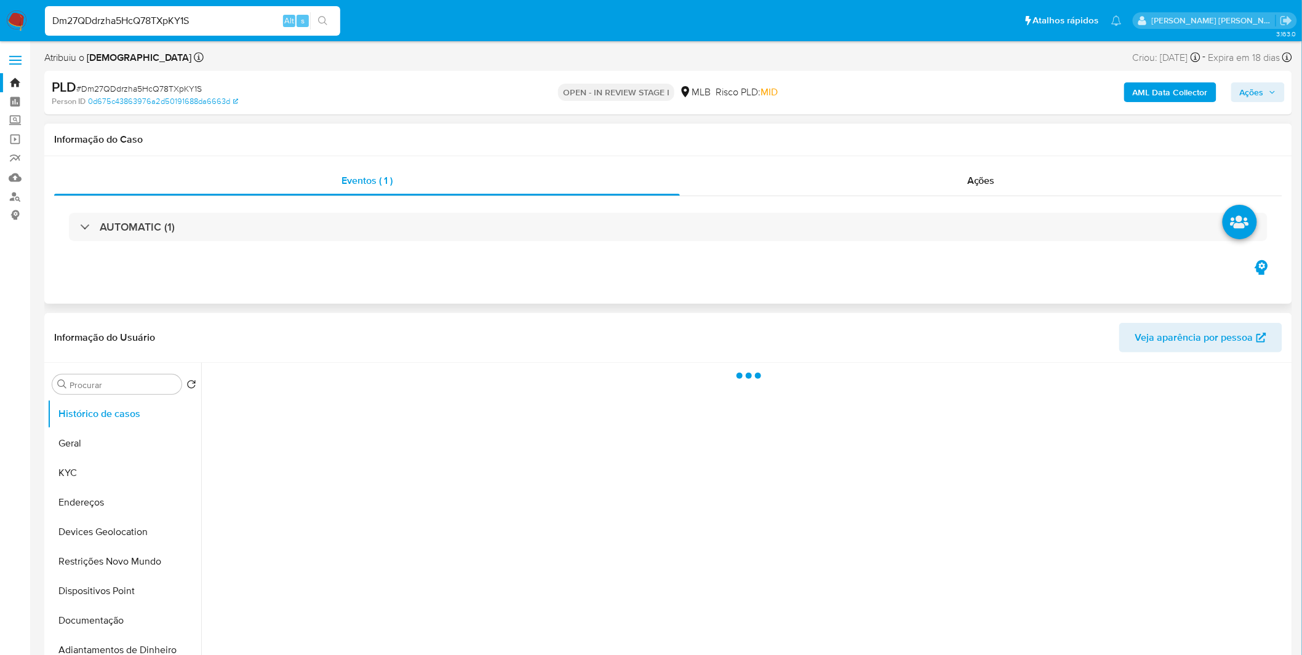
select select "10"
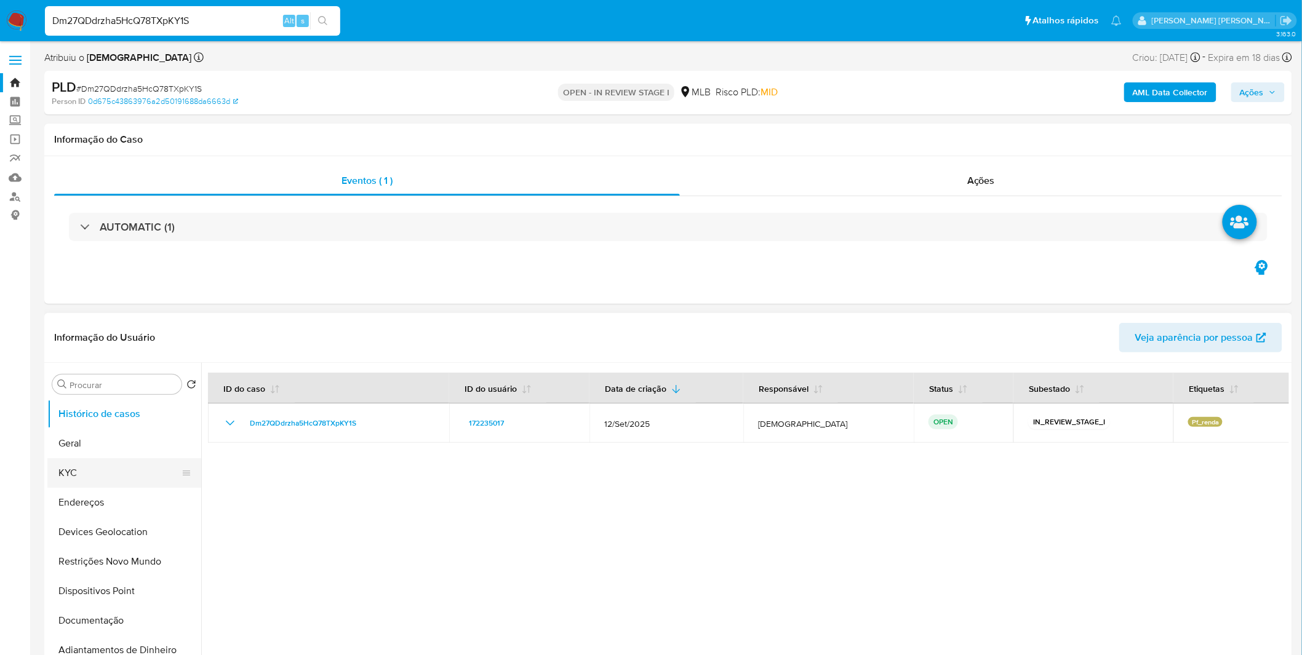
click at [152, 481] on button "KYC" at bounding box center [119, 473] width 144 height 30
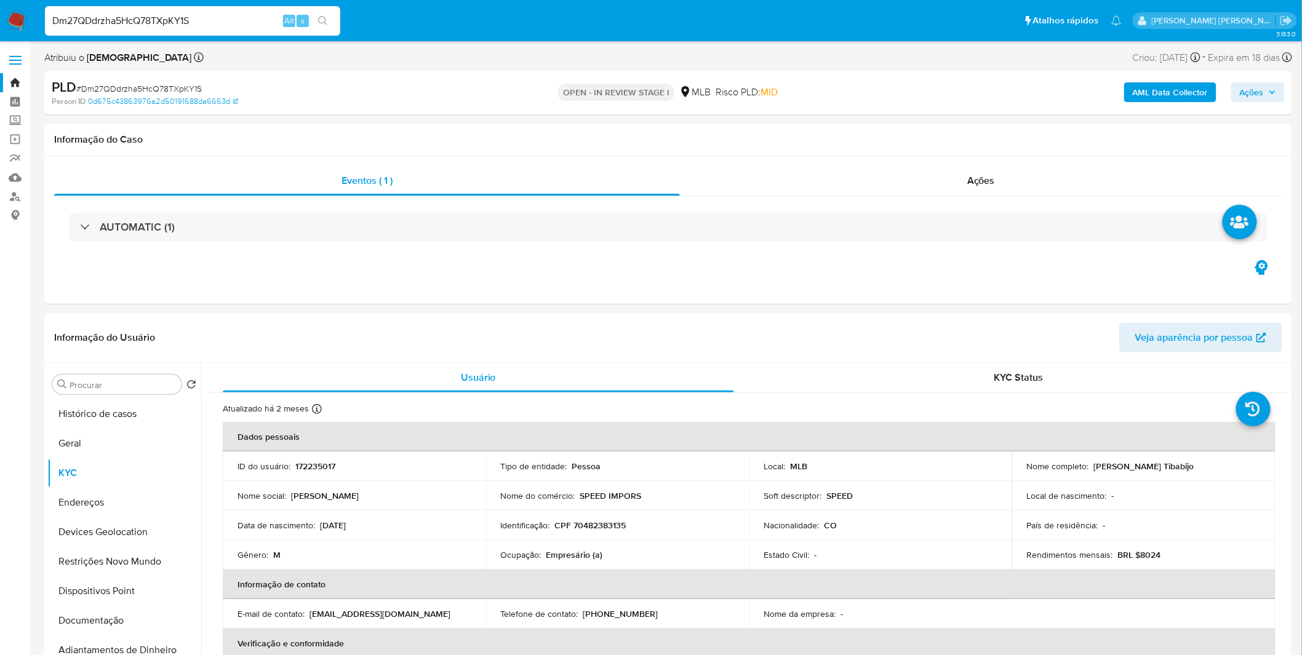
click at [236, 20] on input "Dm27QDdrzha5HcQ78TXpKY1S" at bounding box center [192, 21] width 295 height 16
paste input "kjaRT2qTaKFLqXmkt63pgGTl"
type input "kjaRT2qTaKFLqXmkt63pgGTl"
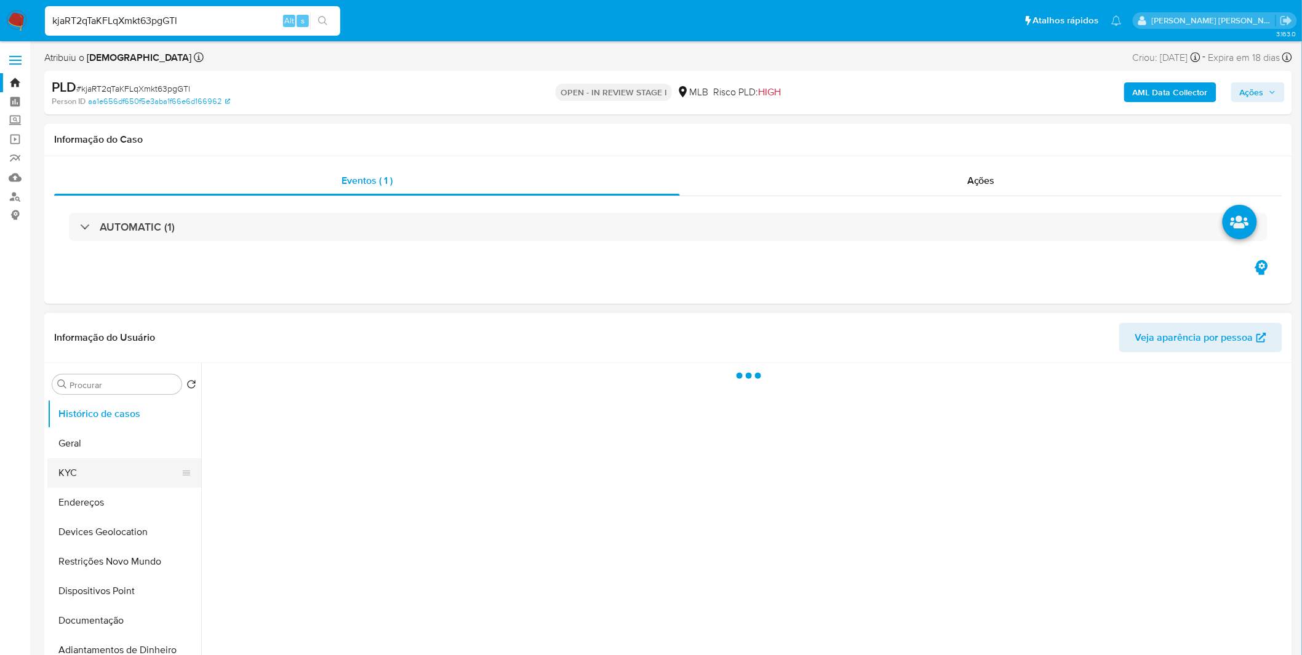
select select "10"
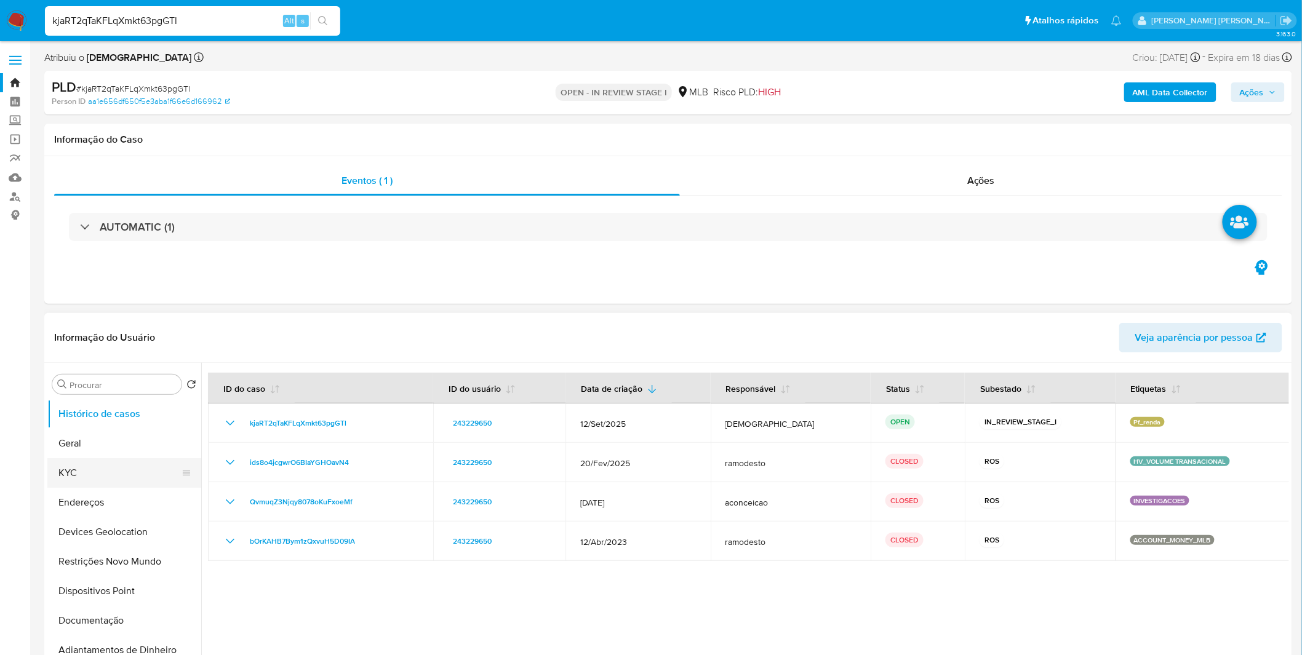
click at [98, 480] on button "KYC" at bounding box center [119, 473] width 144 height 30
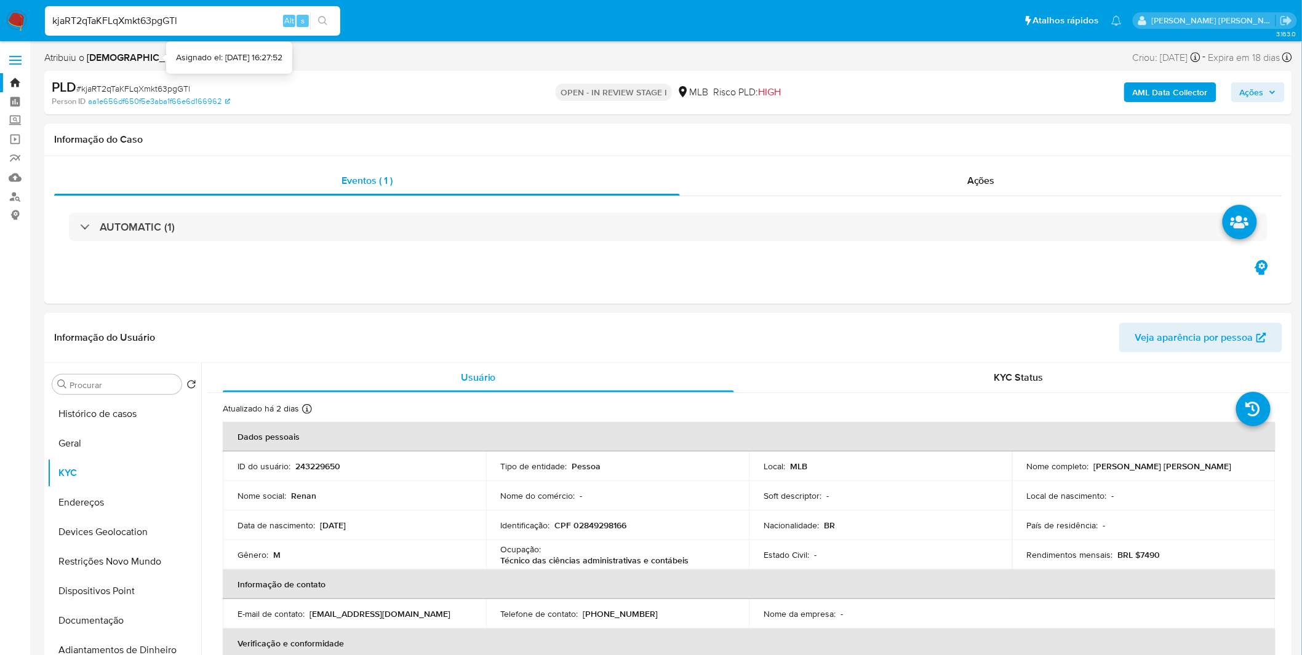
click at [185, 25] on input "kjaRT2qTaKFLqXmkt63pgGTl" at bounding box center [192, 21] width 295 height 16
paste input "0ZN1GpYohlFAFMnV6PjPFmLj"
type input "0ZN1GpYohlFAFMnV6PjPFmLj"
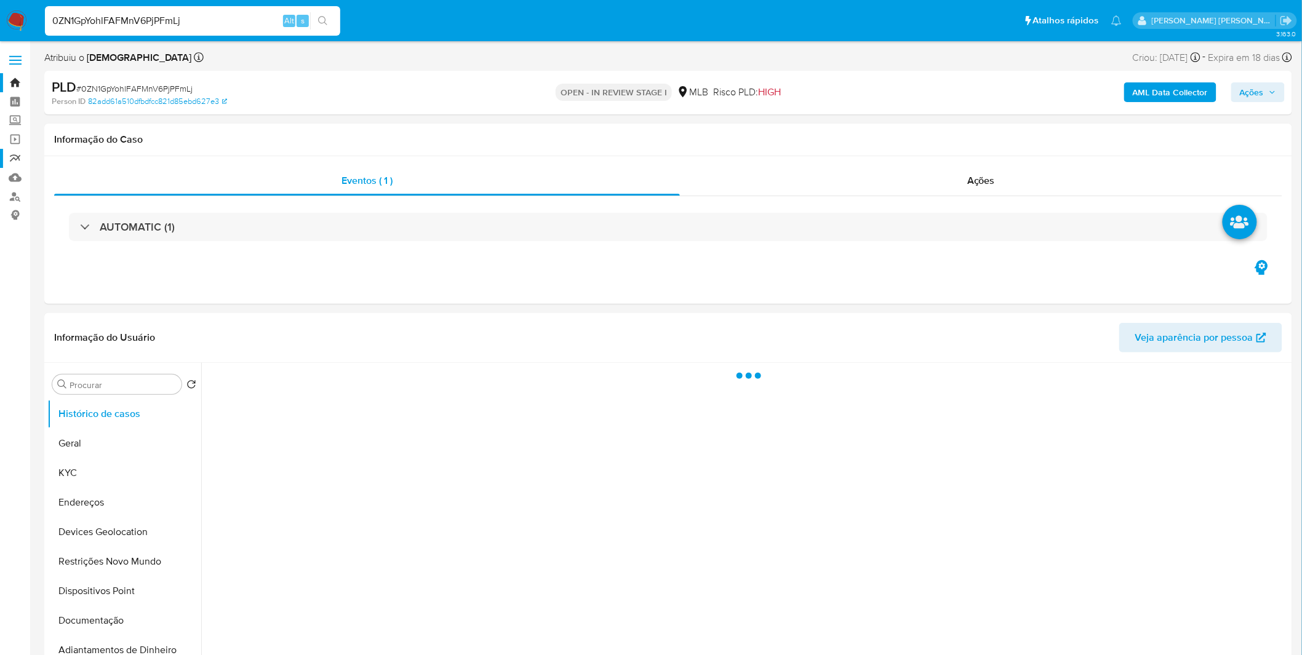
select select "10"
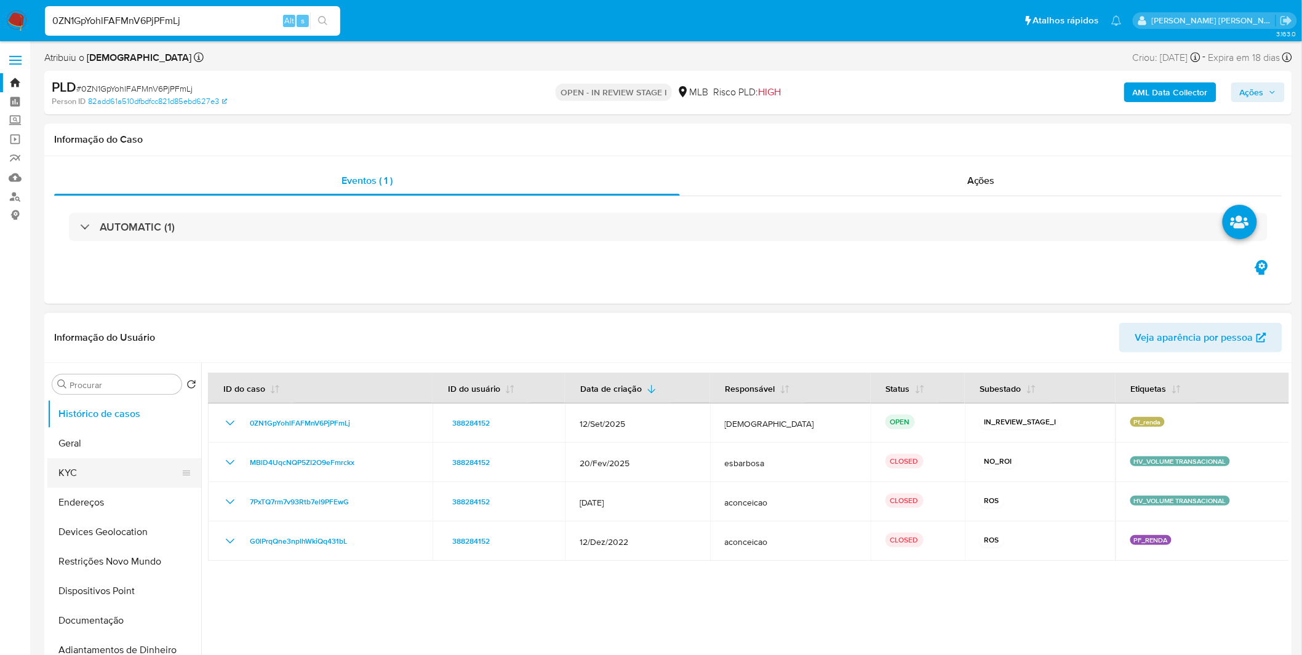
click at [70, 479] on button "KYC" at bounding box center [119, 473] width 144 height 30
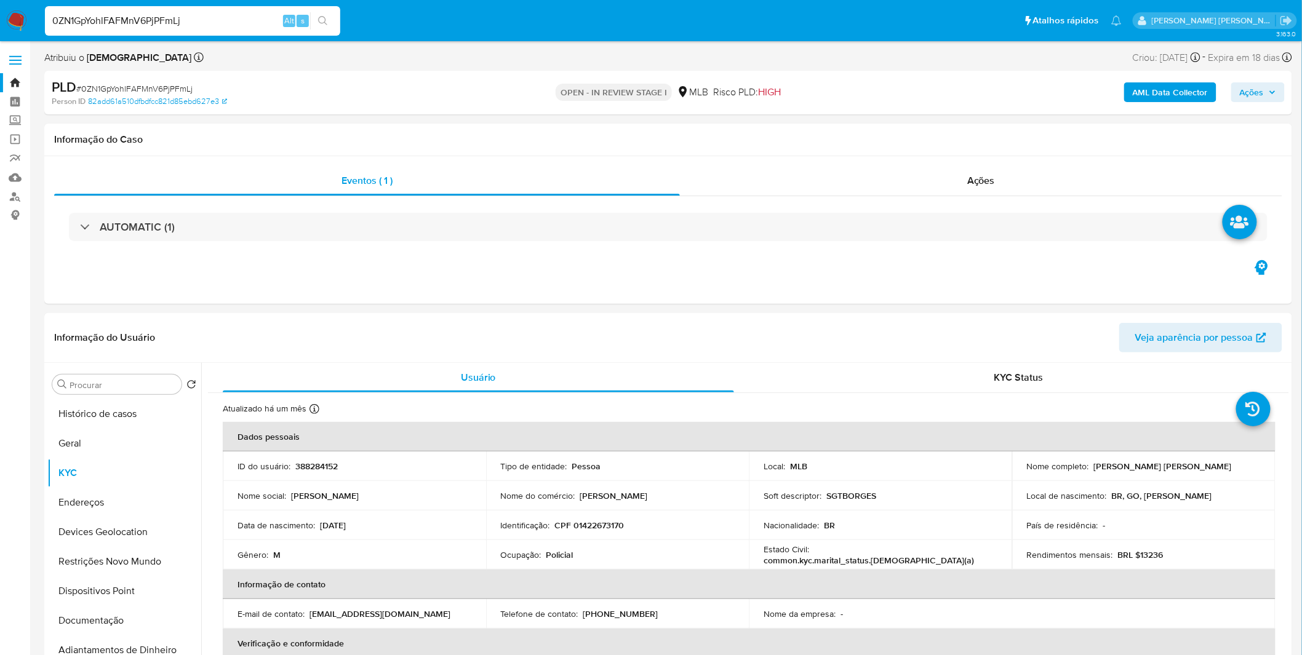
click at [193, 17] on input "0ZN1GpYohlFAFMnV6PjPFmLj" at bounding box center [192, 21] width 295 height 16
paste input "CuzEBtF7S3hkwGqZc5PVdvTG"
type input "CuzEBtF7S3hkwGqZc5PVdvTG"
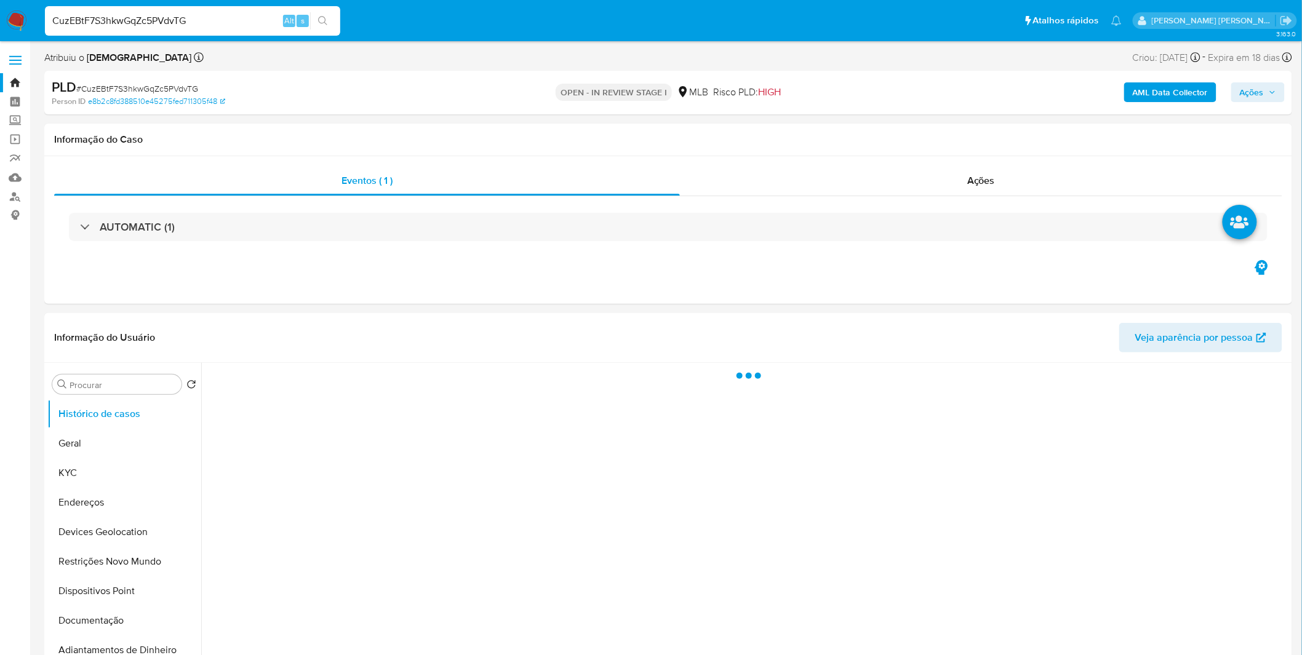
select select "10"
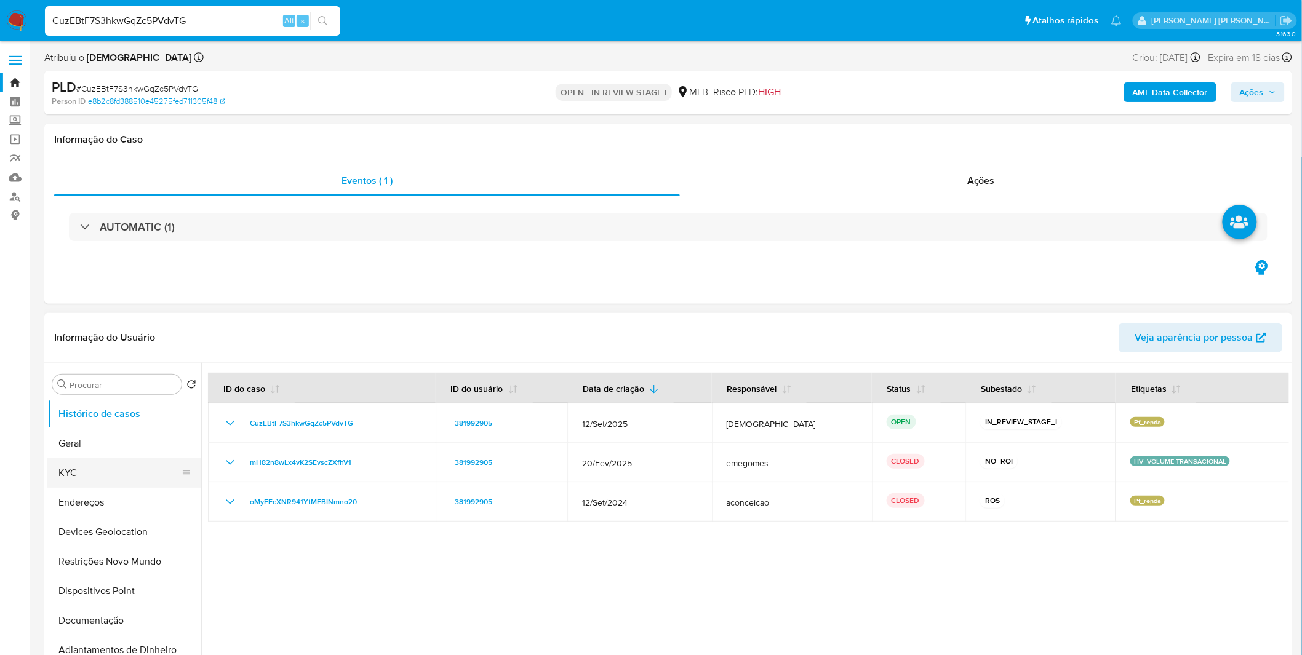
click at [138, 463] on button "KYC" at bounding box center [119, 473] width 144 height 30
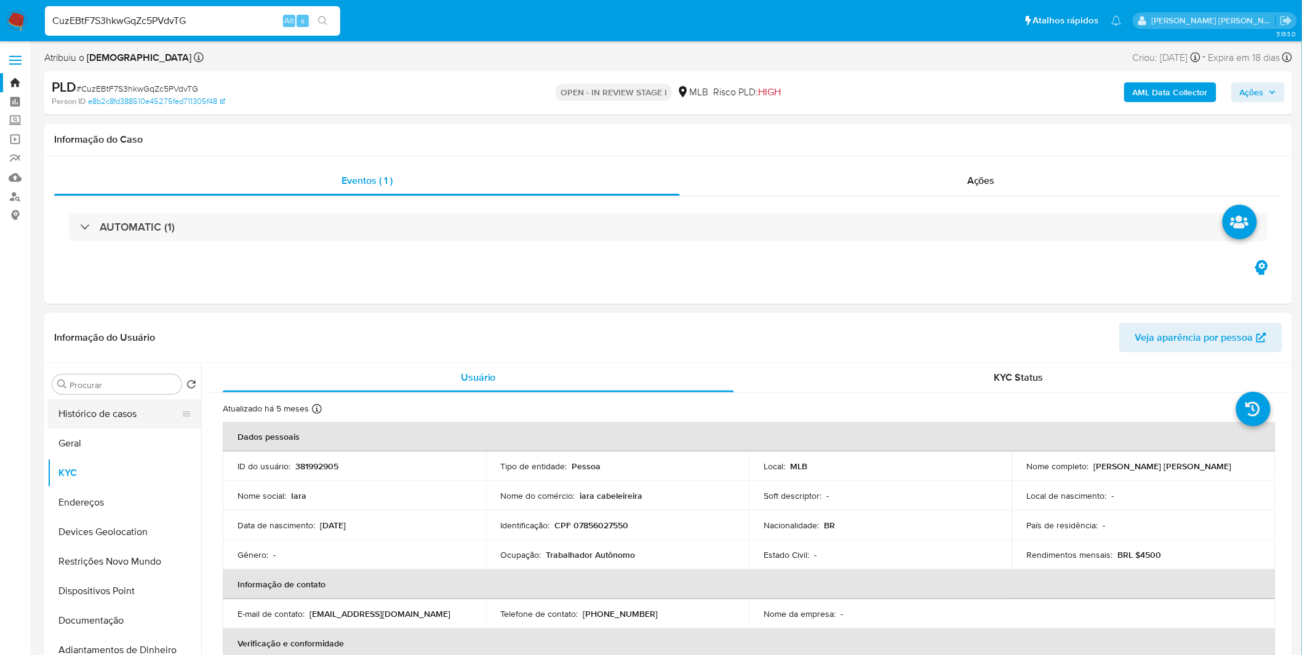
click at [108, 410] on button "Histórico de casos" at bounding box center [119, 414] width 144 height 30
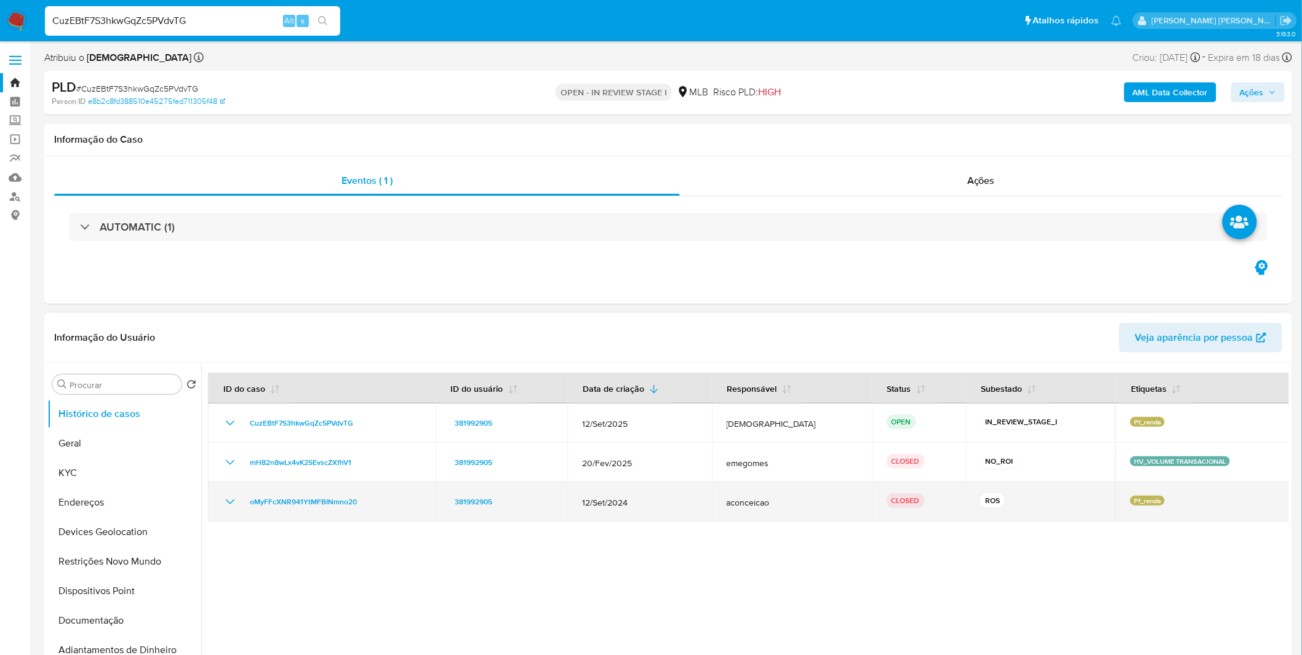
click at [226, 501] on icon "Mostrar/Ocultar" at bounding box center [230, 501] width 9 height 5
click at [226, 501] on icon "Mostrar/Ocultar" at bounding box center [230, 502] width 15 height 15
click at [226, 501] on icon "Mostrar/Ocultar" at bounding box center [230, 501] width 9 height 5
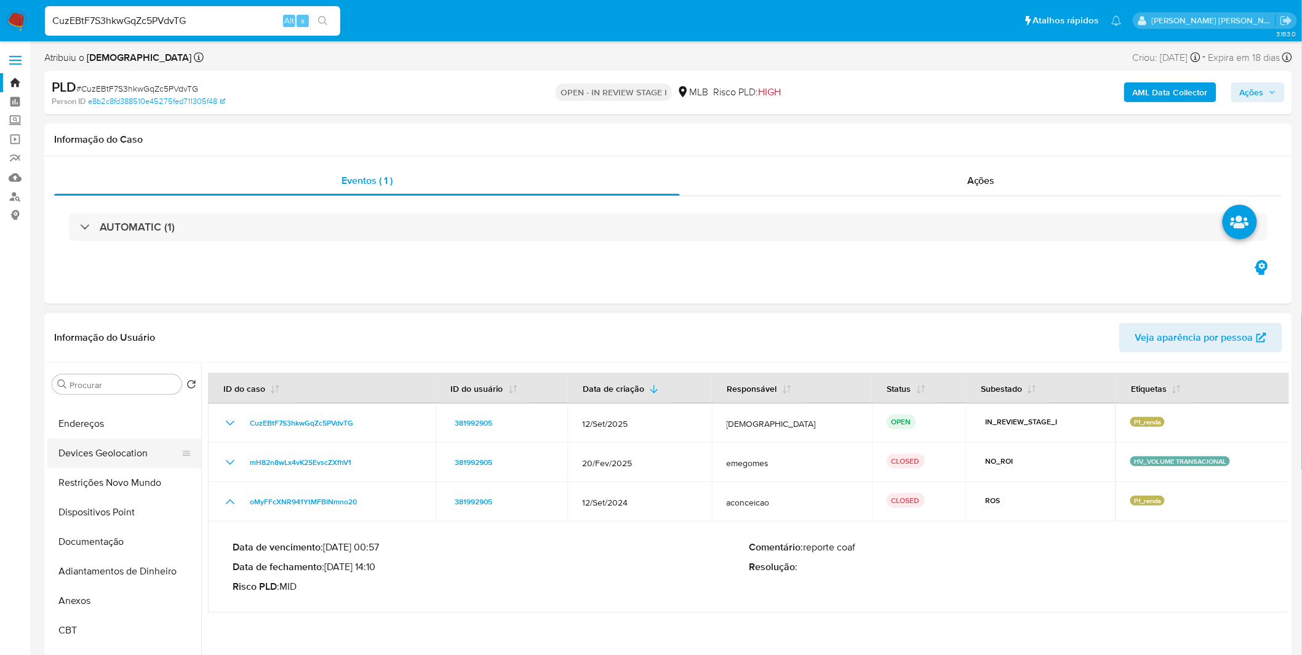
scroll to position [137, 0]
click at [86, 543] on button "Anexos" at bounding box center [119, 543] width 144 height 30
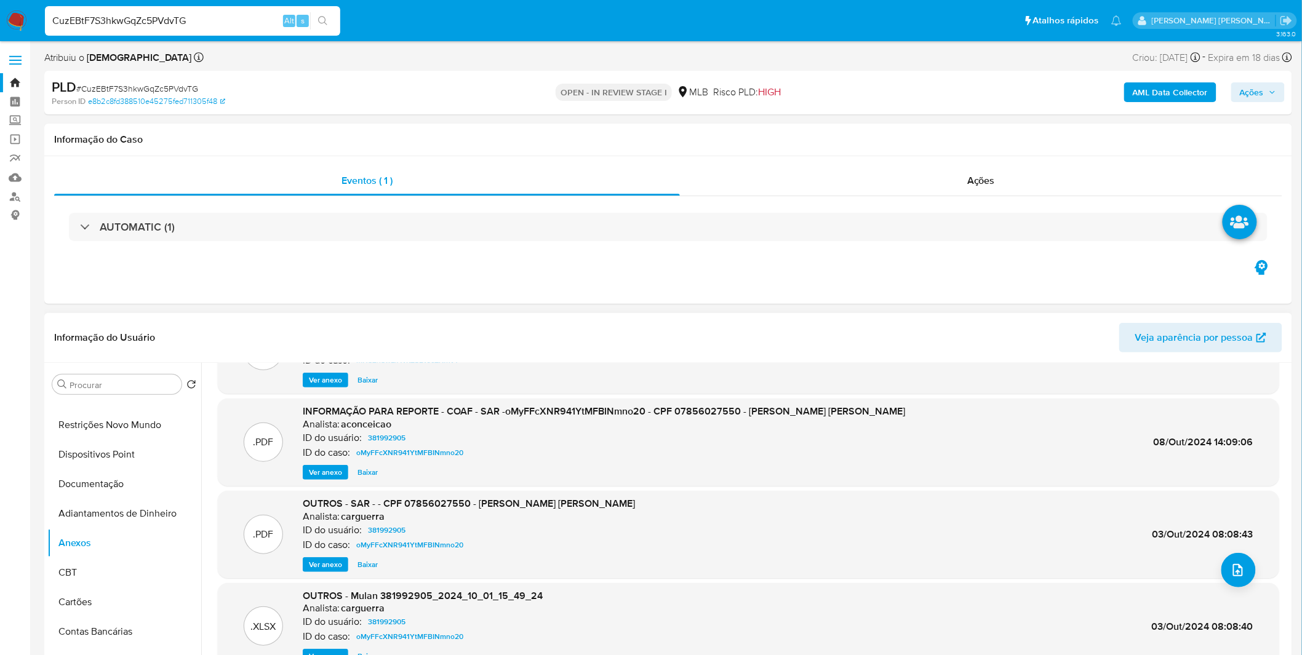
scroll to position [69, 0]
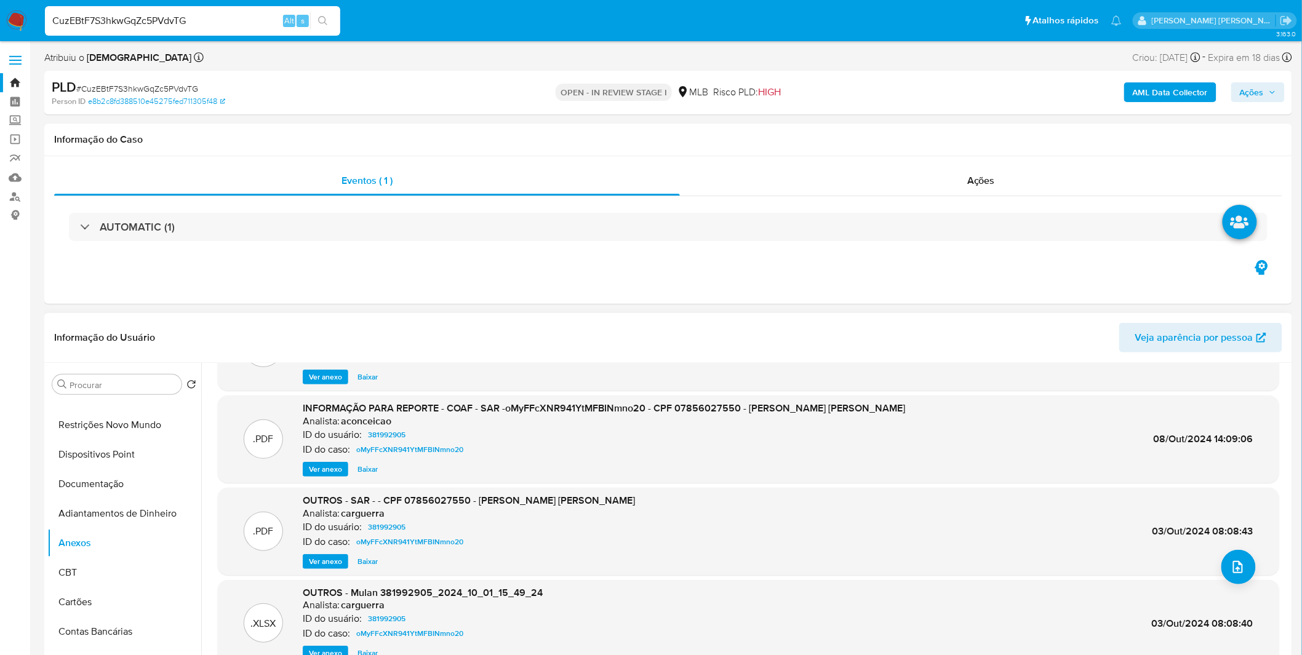
click at [309, 471] on span "Ver anexo" at bounding box center [325, 469] width 33 height 12
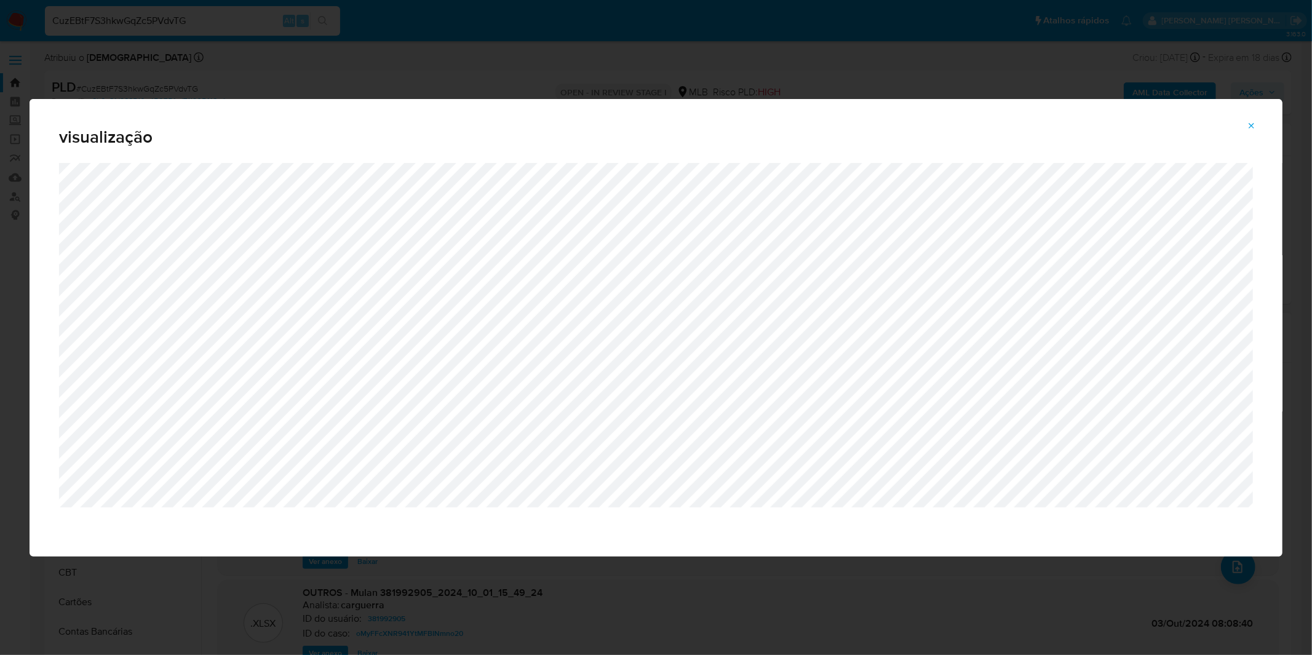
click at [479, 70] on div "visualização" at bounding box center [656, 327] width 1312 height 655
click at [334, 66] on div "visualização" at bounding box center [656, 327] width 1312 height 655
click at [1246, 127] on button "Attachment preview" at bounding box center [1251, 126] width 27 height 20
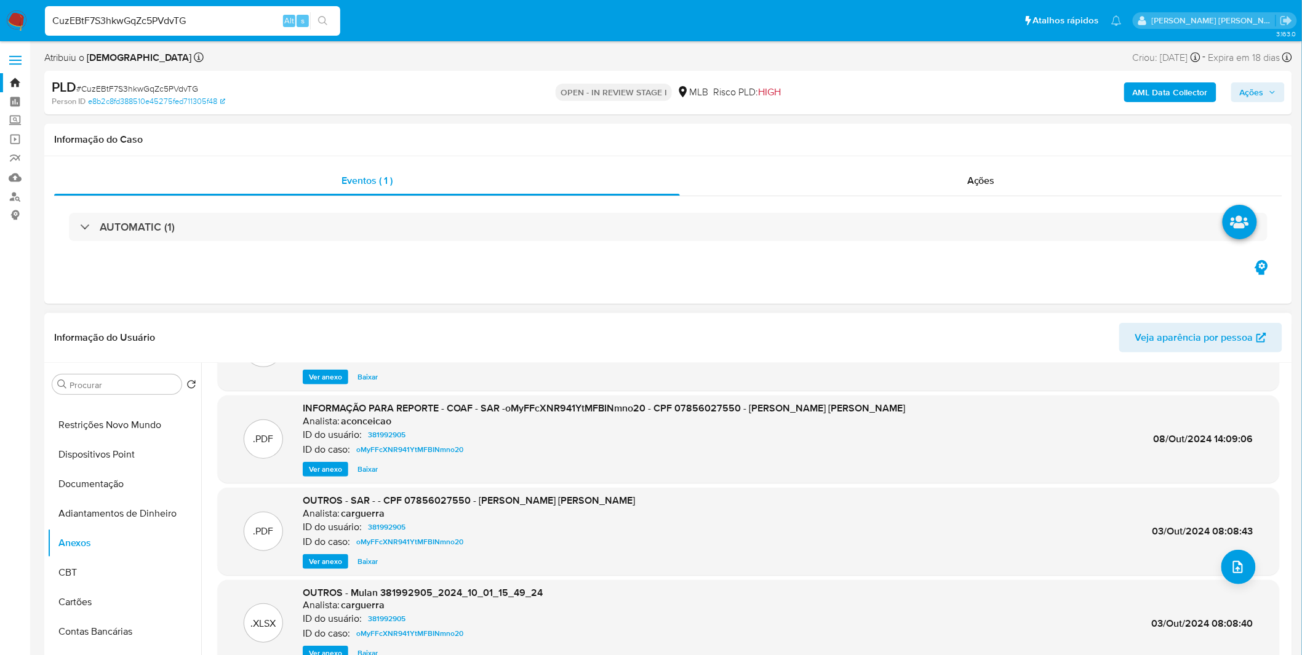
click at [240, 31] on div "CuzEBtF7S3hkwGqZc5PVdvTG Alt s" at bounding box center [192, 21] width 295 height 30
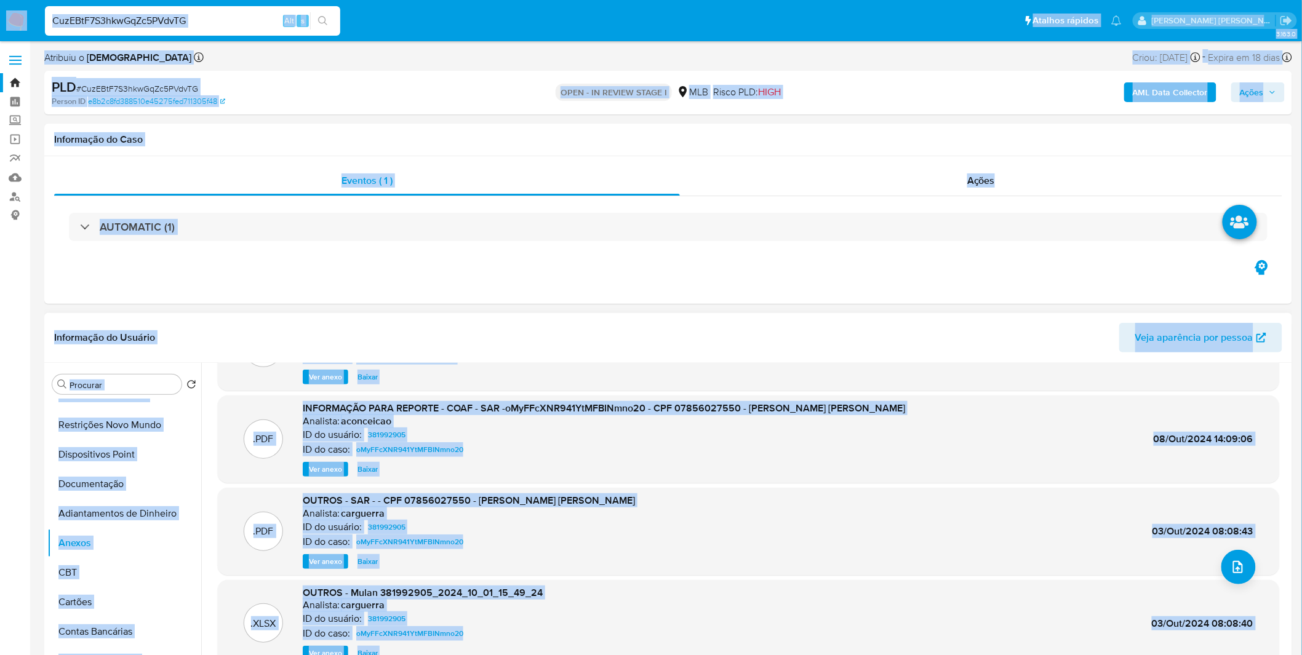
click at [237, 23] on input "CuzEBtF7S3hkwGqZc5PVdvTG" at bounding box center [192, 21] width 295 height 16
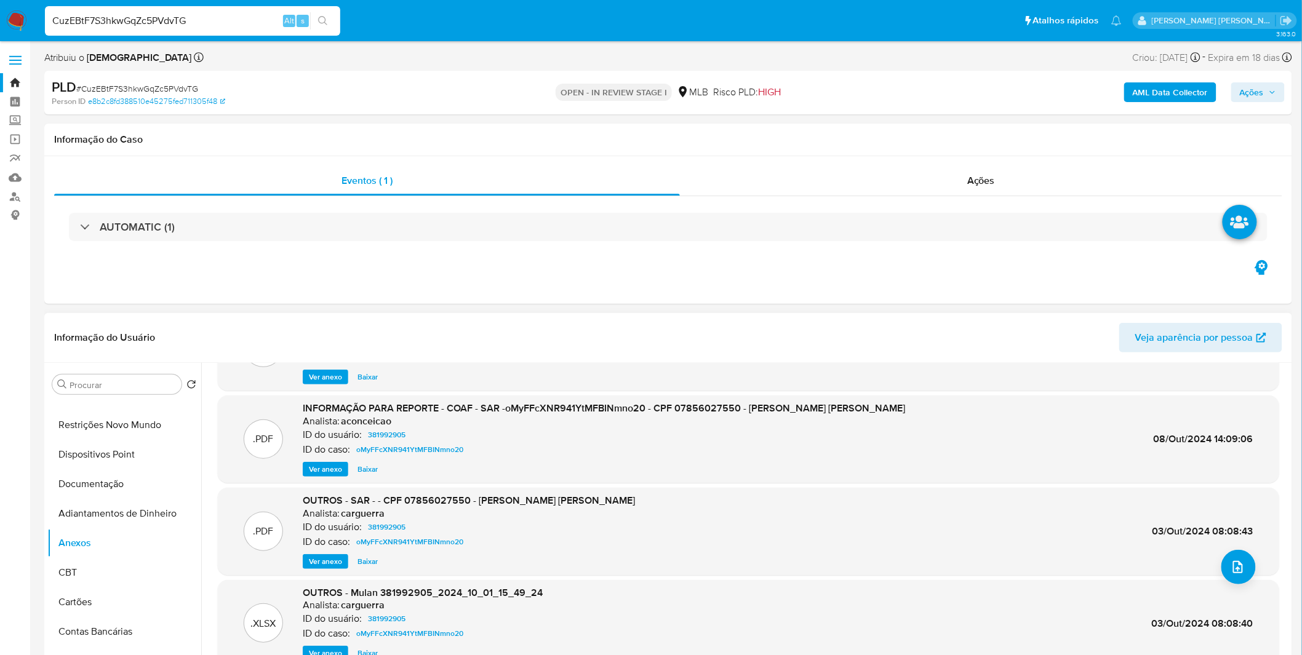
paste input "lNLOUdhbsCneXz25H4UEVftk"
type input "lNLOUdhbsCneXz25H4UEVftk"
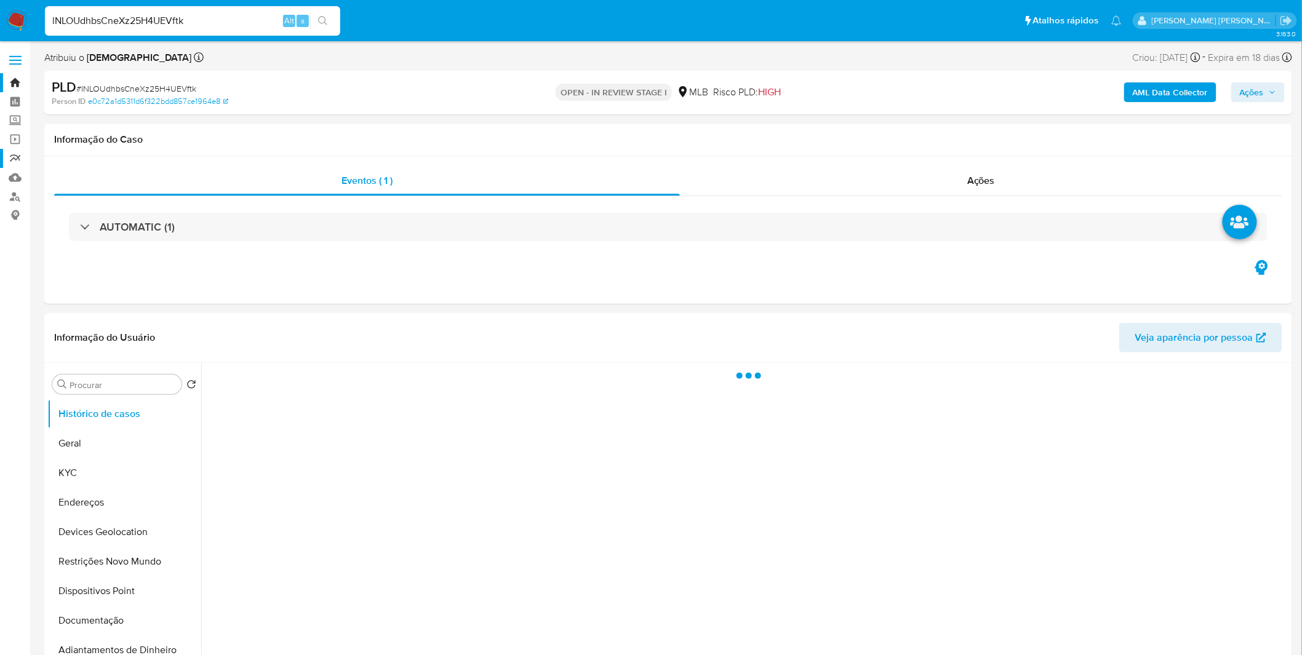
select select "10"
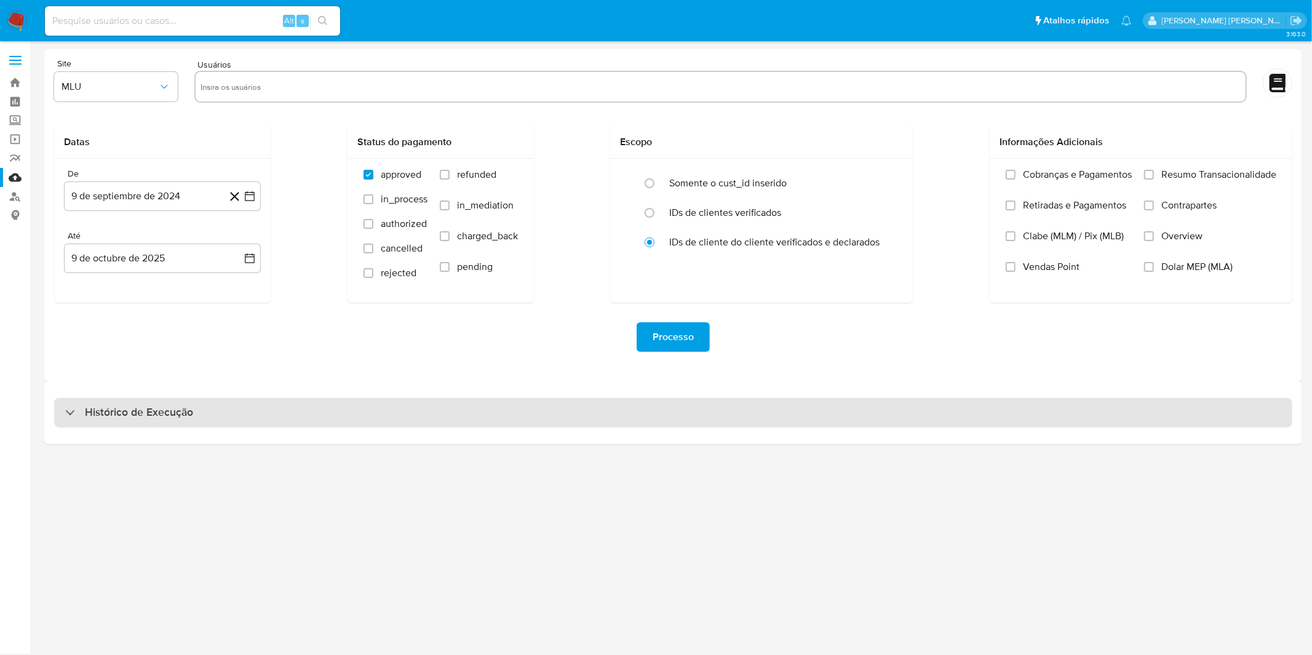
click at [223, 427] on div "Histórico de Execução" at bounding box center [673, 413] width 1238 height 30
select select "10"
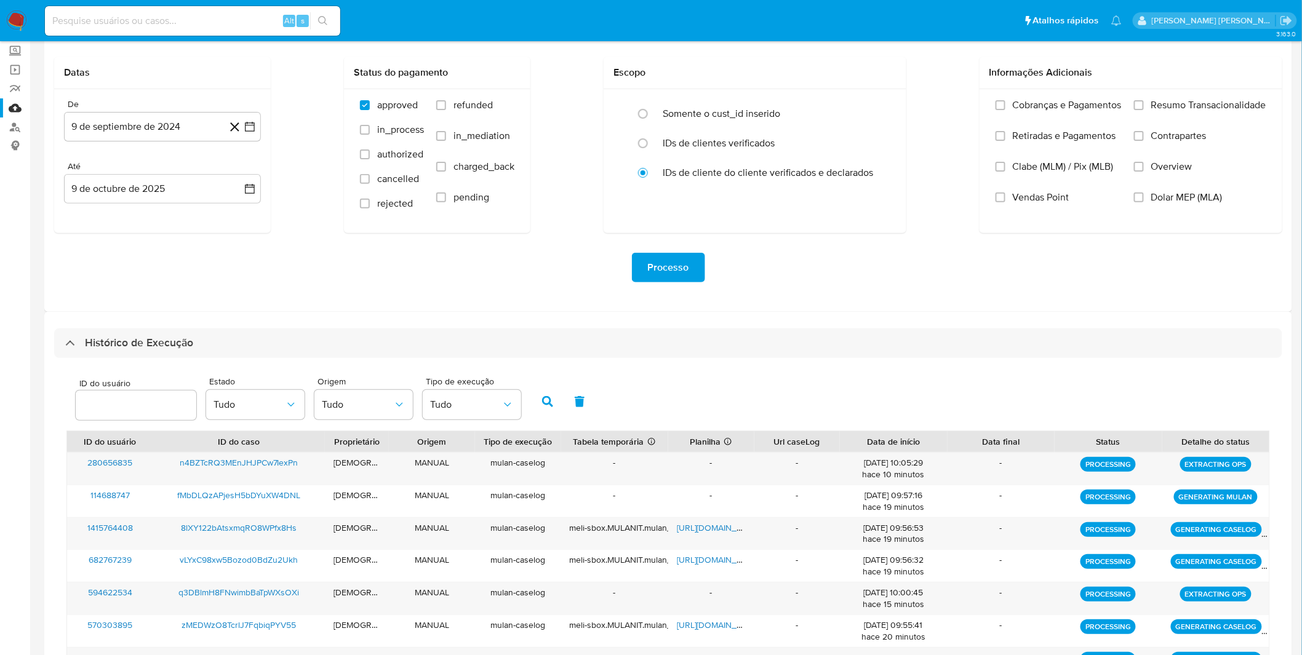
scroll to position [137, 0]
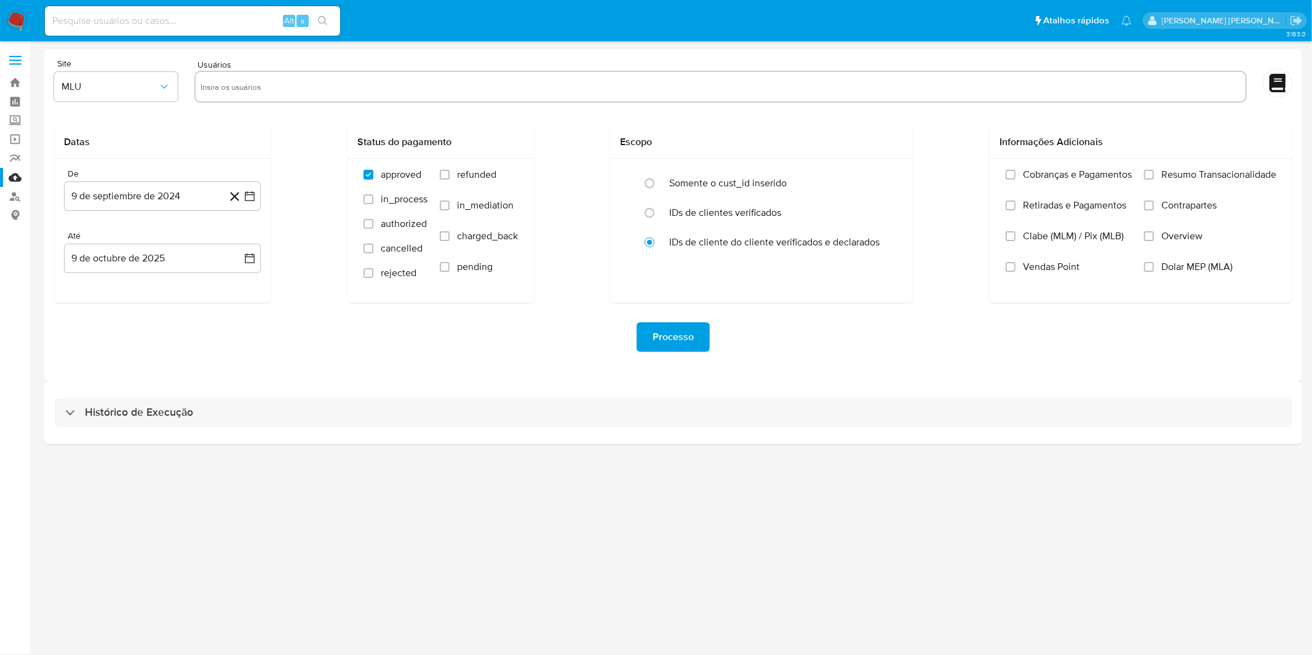
click at [395, 391] on div "Histórico de Execução" at bounding box center [673, 412] width 1258 height 63
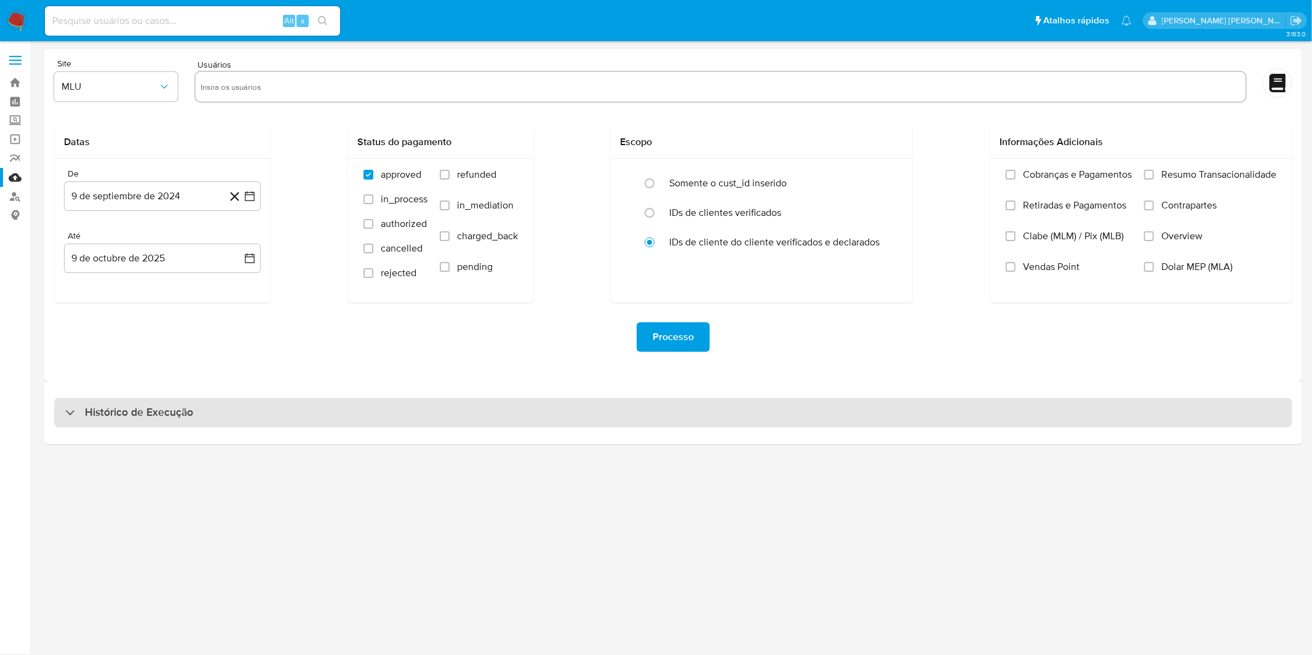
click at [374, 407] on div "Histórico de Execução" at bounding box center [673, 413] width 1238 height 30
select select "10"
click at [351, 401] on div "Histórico de Execução" at bounding box center [673, 413] width 1238 height 30
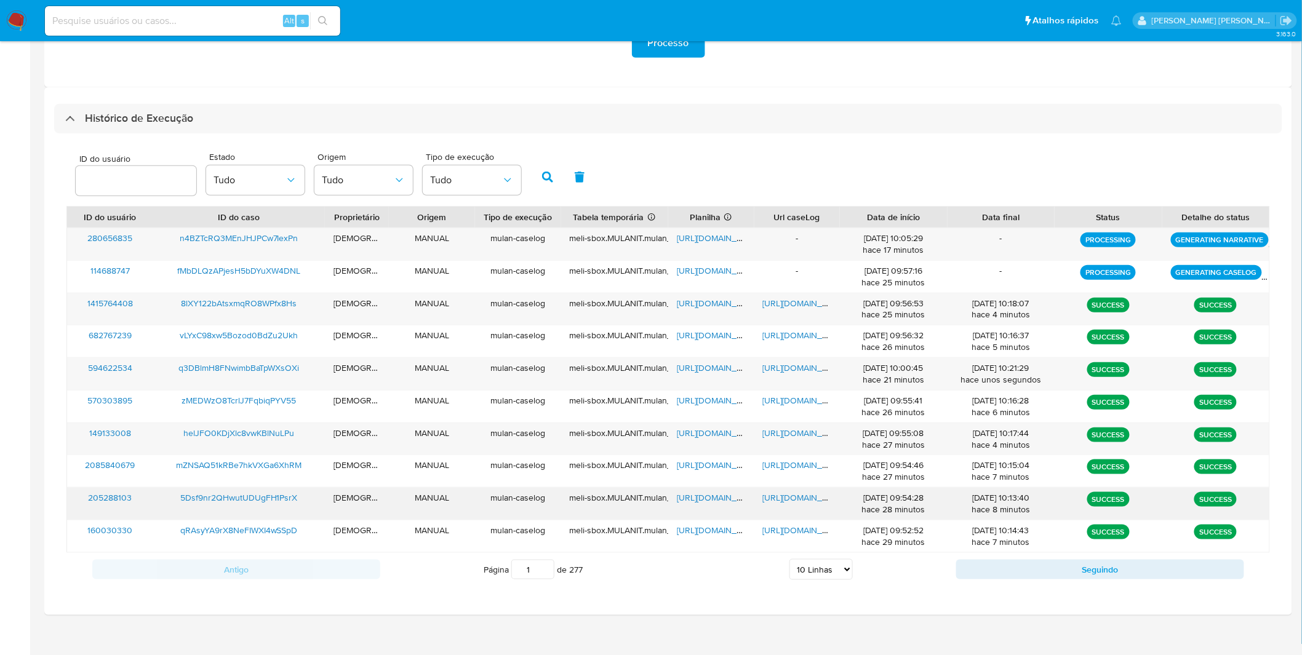
scroll to position [306, 0]
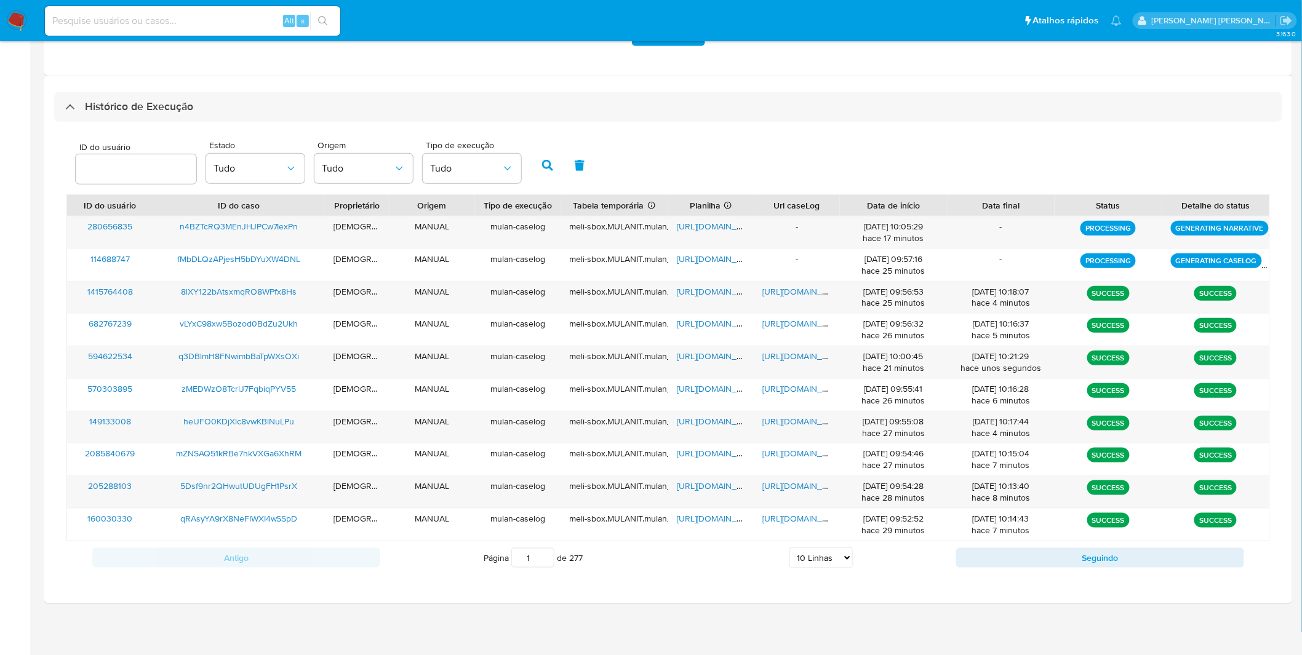
click at [816, 551] on select "5 Linhas 10 Linhas 20 Linhas 25 Linhas 50 Linhas 100 Linhas" at bounding box center [820, 557] width 63 height 21
select select "100"
click at [790, 548] on select "5 Linhas 10 Linhas 20 Linhas 25 Linhas 50 Linhas 100 Linhas" at bounding box center [820, 557] width 63 height 21
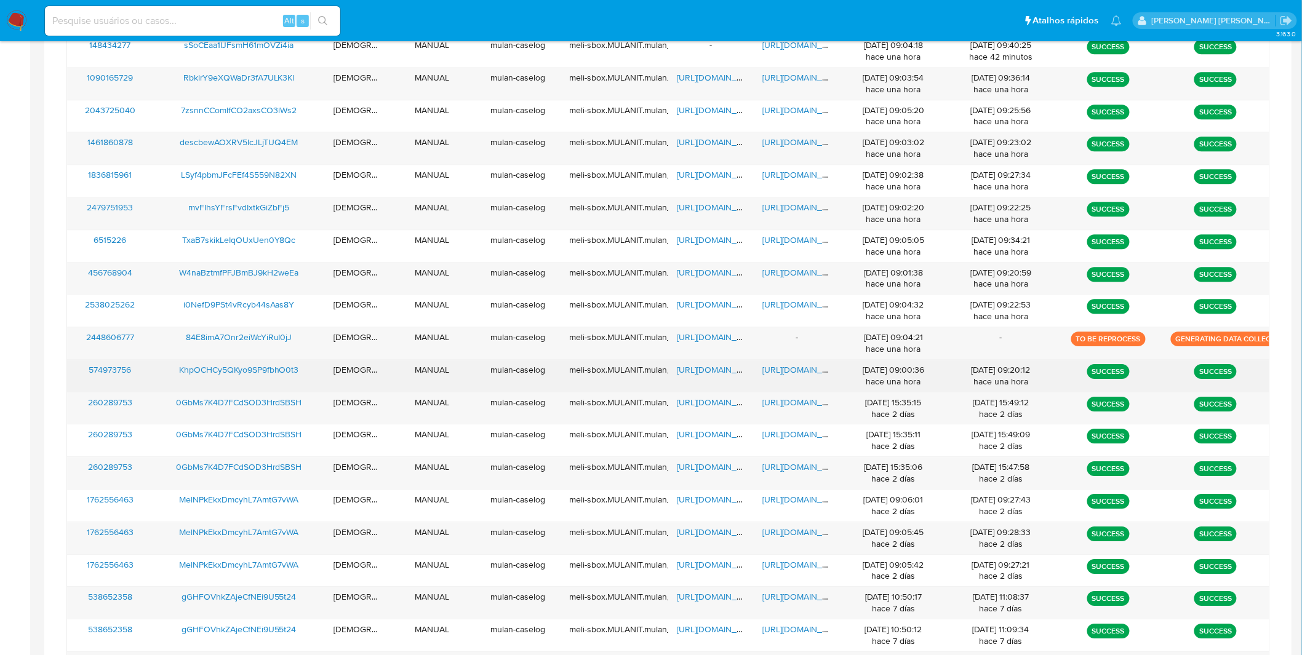
scroll to position [1331, 0]
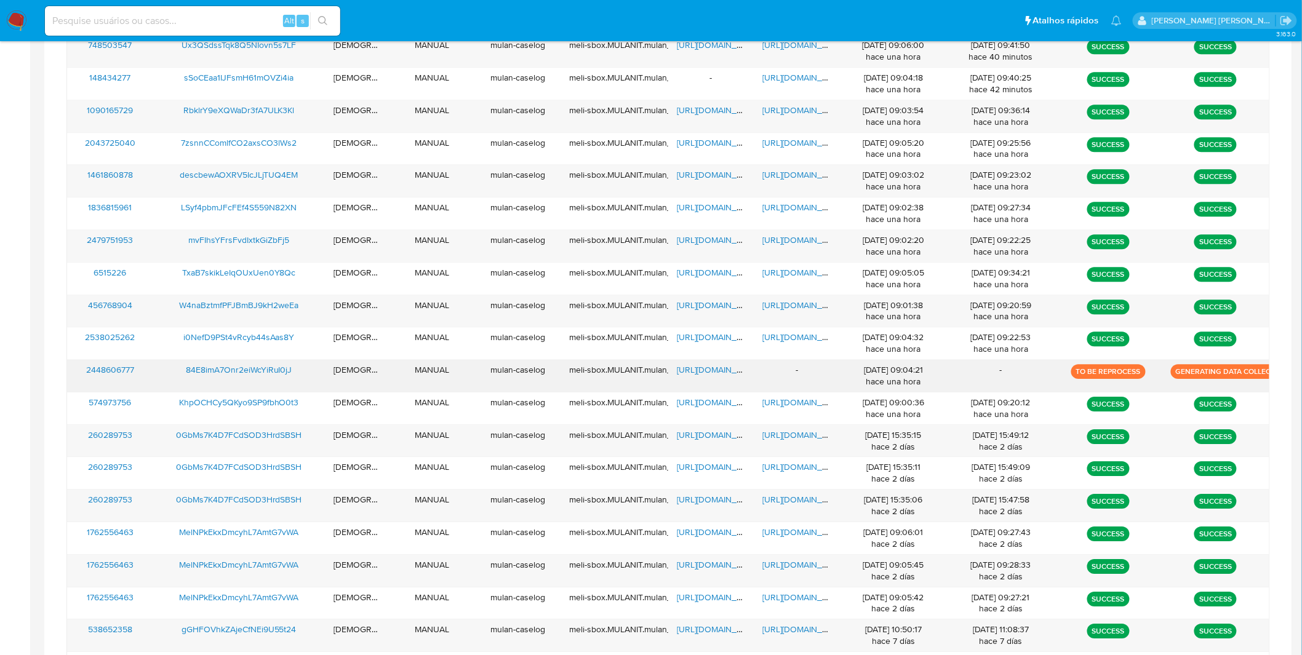
click at [707, 370] on span "[URL][DOMAIN_NAME]" at bounding box center [719, 370] width 85 height 12
click at [283, 368] on span "84E8imA7Onr2eiWcYiRuI0jJ" at bounding box center [239, 370] width 106 height 12
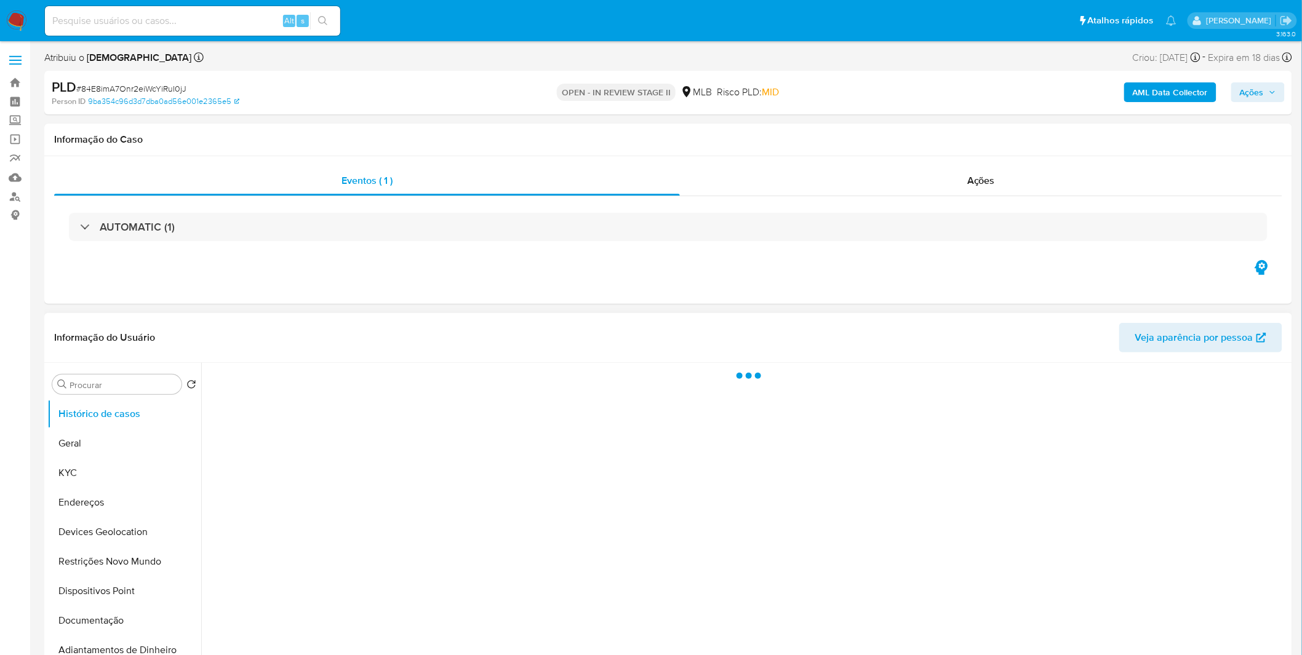
select select "10"
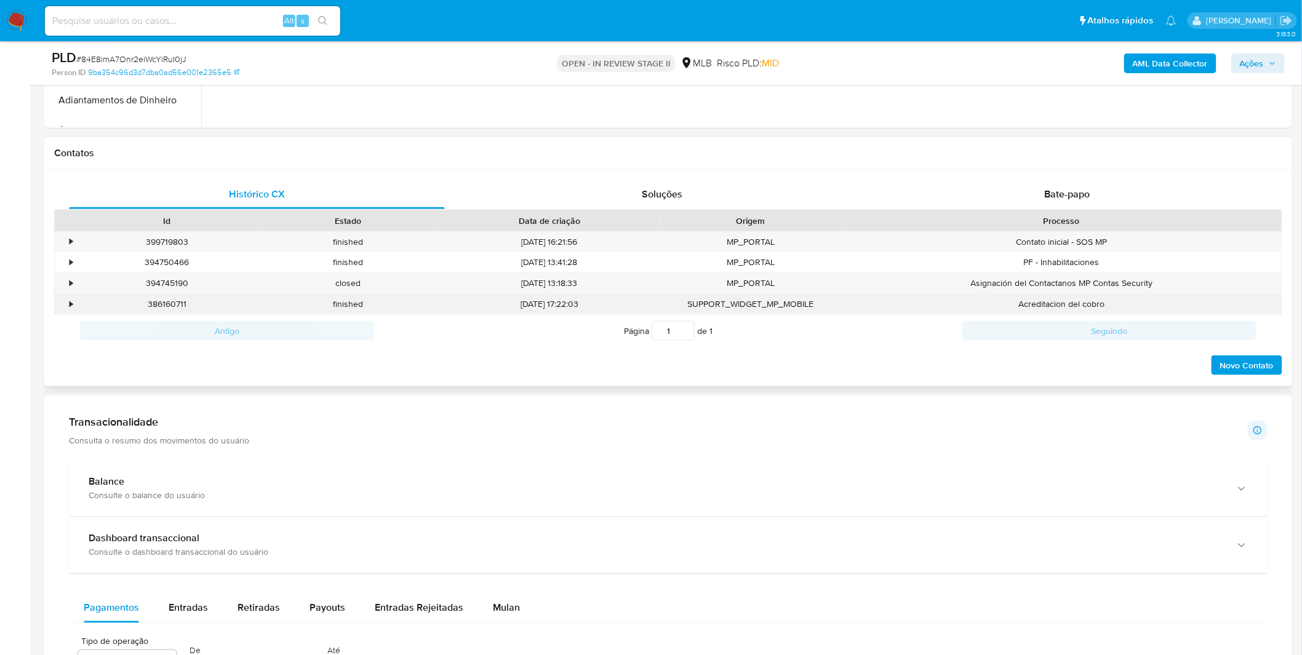
scroll to position [683, 0]
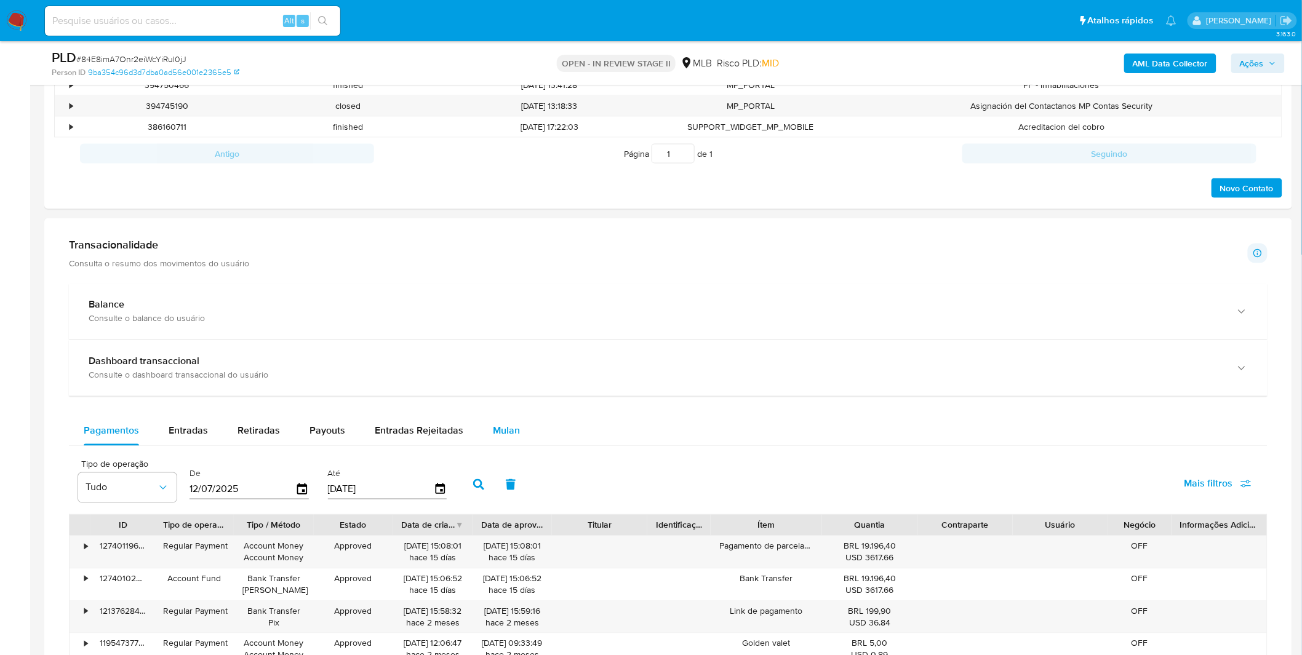
click at [493, 432] on span "Mulan" at bounding box center [506, 431] width 27 height 14
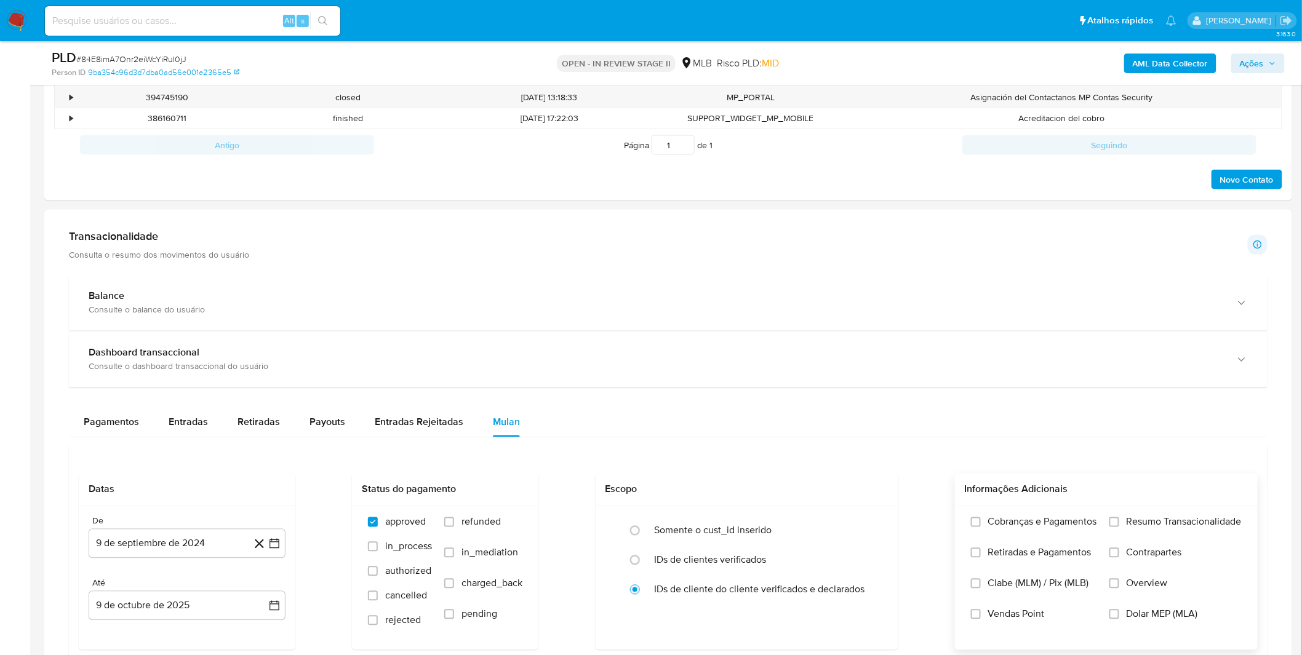
scroll to position [752, 0]
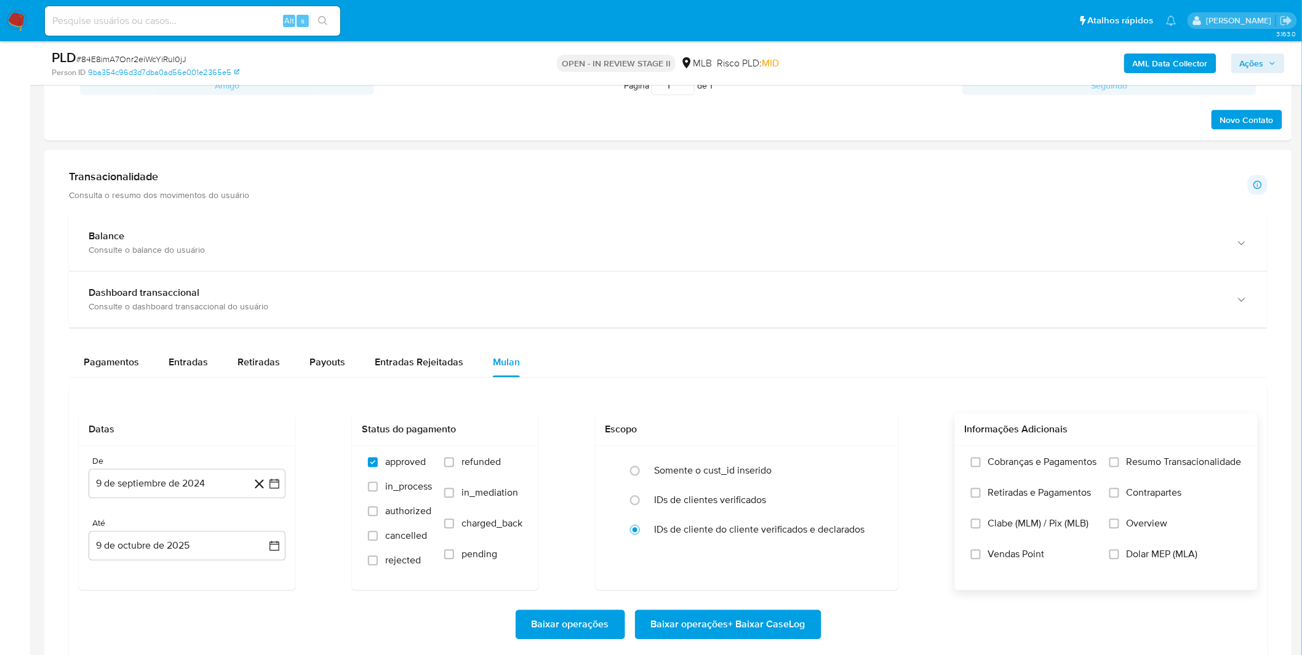
click at [1023, 490] on span "Retiradas e Pagamentos" at bounding box center [1039, 493] width 103 height 12
click at [980, 490] on input "Retiradas e Pagamentos" at bounding box center [976, 493] width 10 height 10
click at [1030, 483] on label "Cobranças e Pagamentos" at bounding box center [1034, 471] width 126 height 31
click at [980, 467] on input "Cobranças e Pagamentos" at bounding box center [976, 463] width 10 height 10
click at [1126, 478] on label "Resumo Transacionalidade" at bounding box center [1175, 471] width 132 height 31
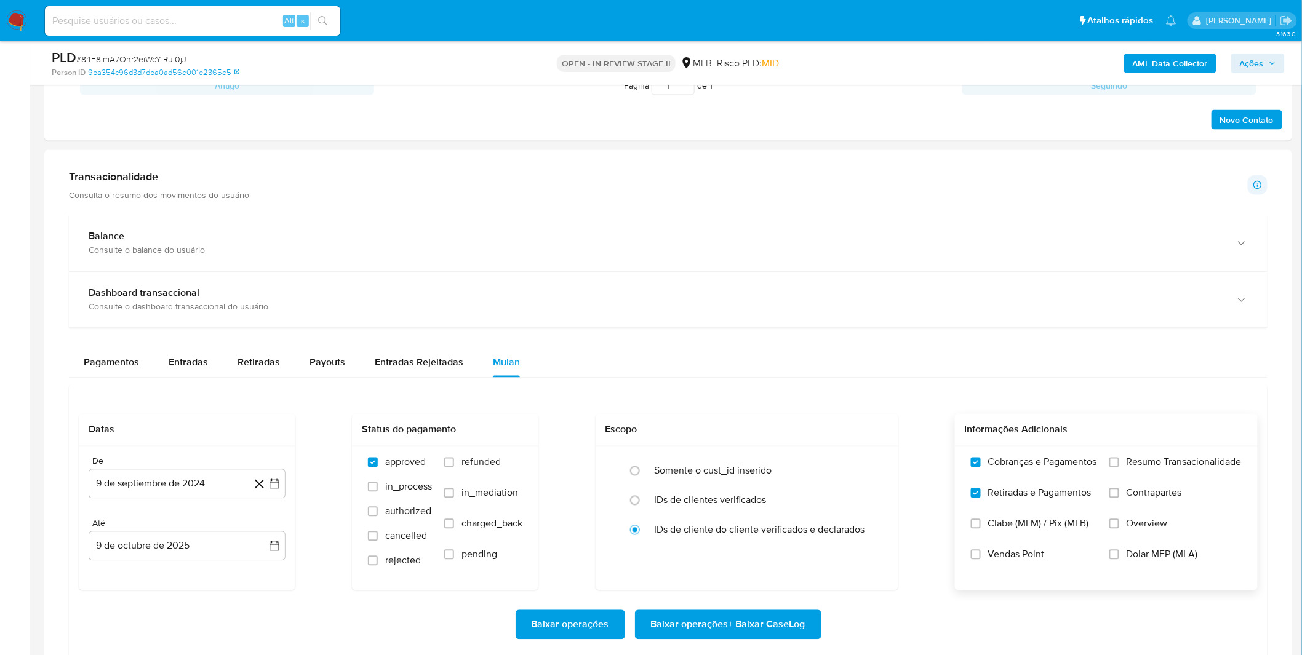
click at [1119, 467] on input "Resumo Transacionalidade" at bounding box center [1114, 463] width 10 height 10
click at [1132, 499] on span "Contrapartes" at bounding box center [1153, 493] width 55 height 12
click at [1119, 498] on input "Contrapartes" at bounding box center [1114, 493] width 10 height 10
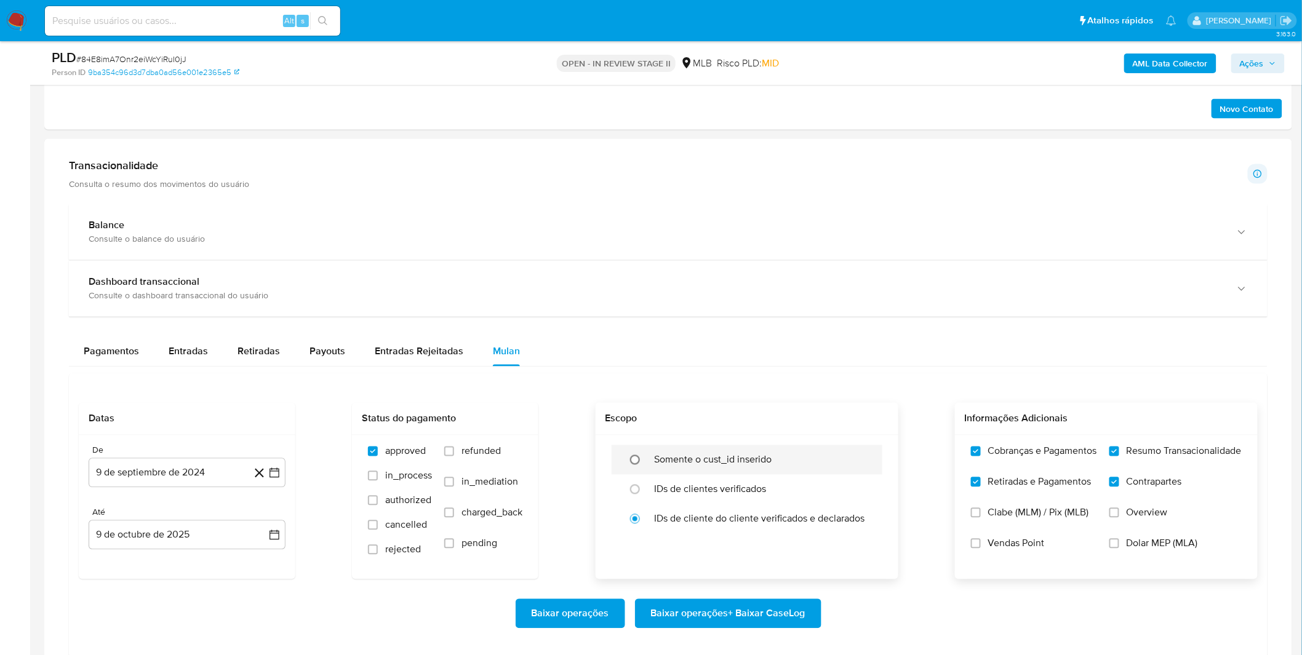
scroll to position [1161, 0]
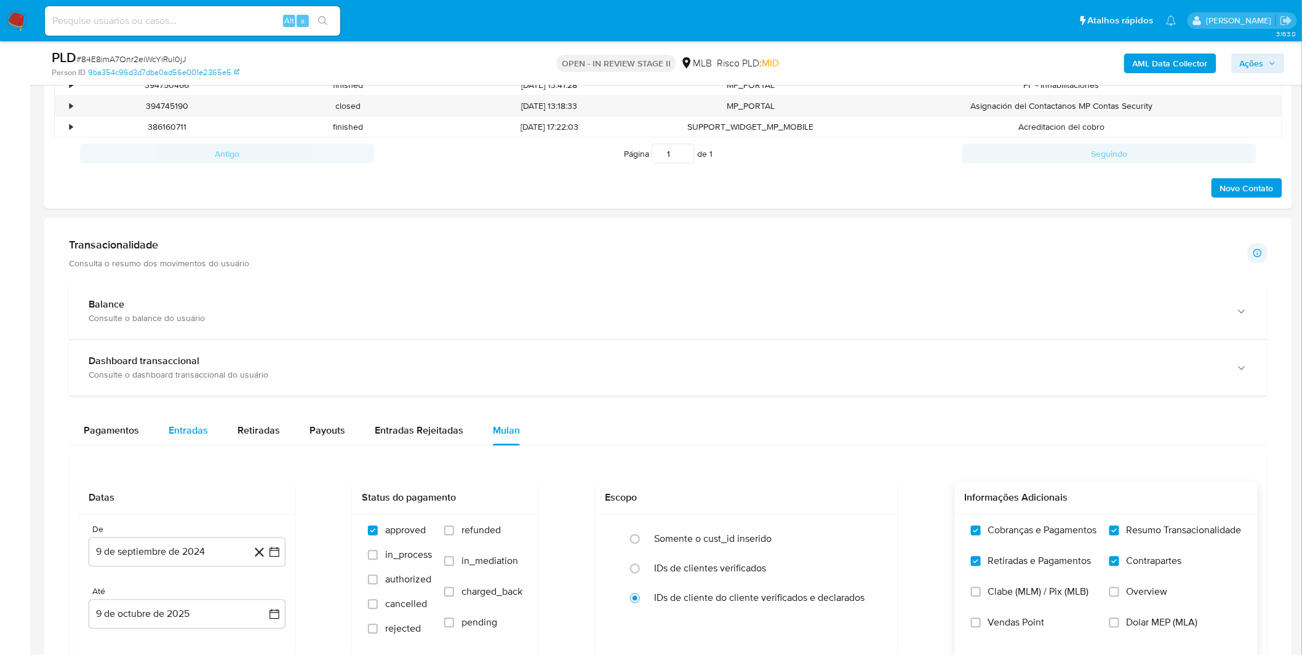
click at [192, 423] on div "Entradas" at bounding box center [188, 431] width 39 height 30
select select "10"
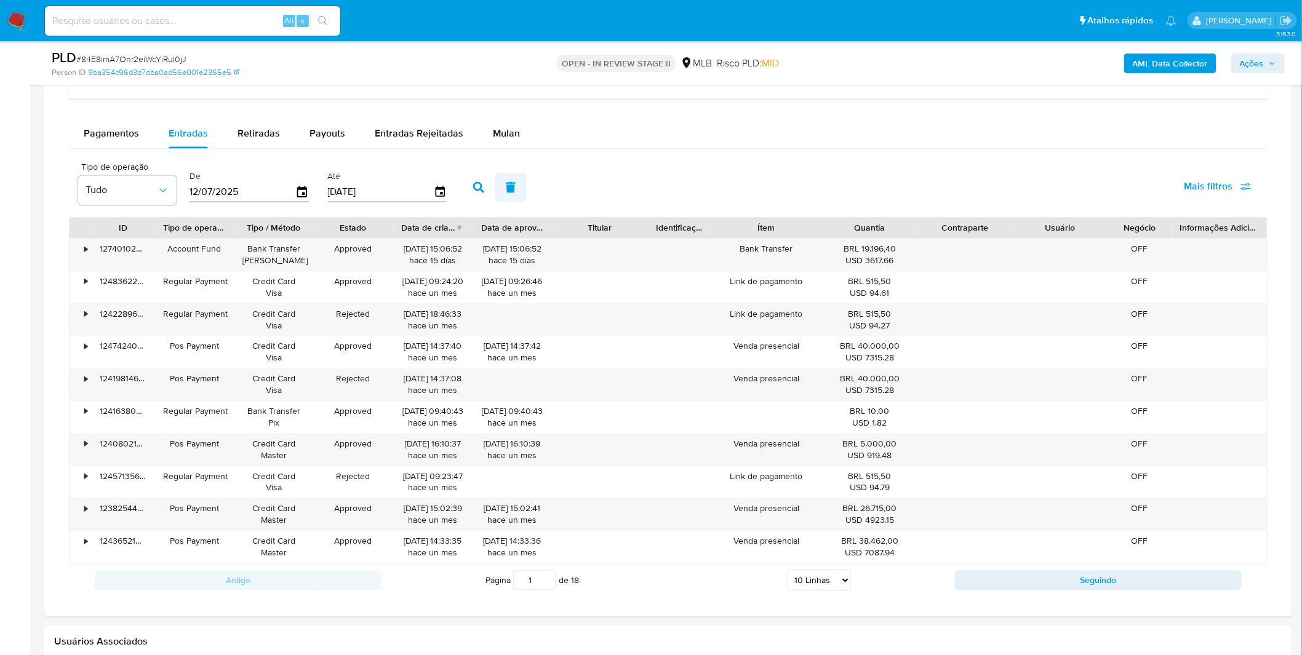
scroll to position [956, 0]
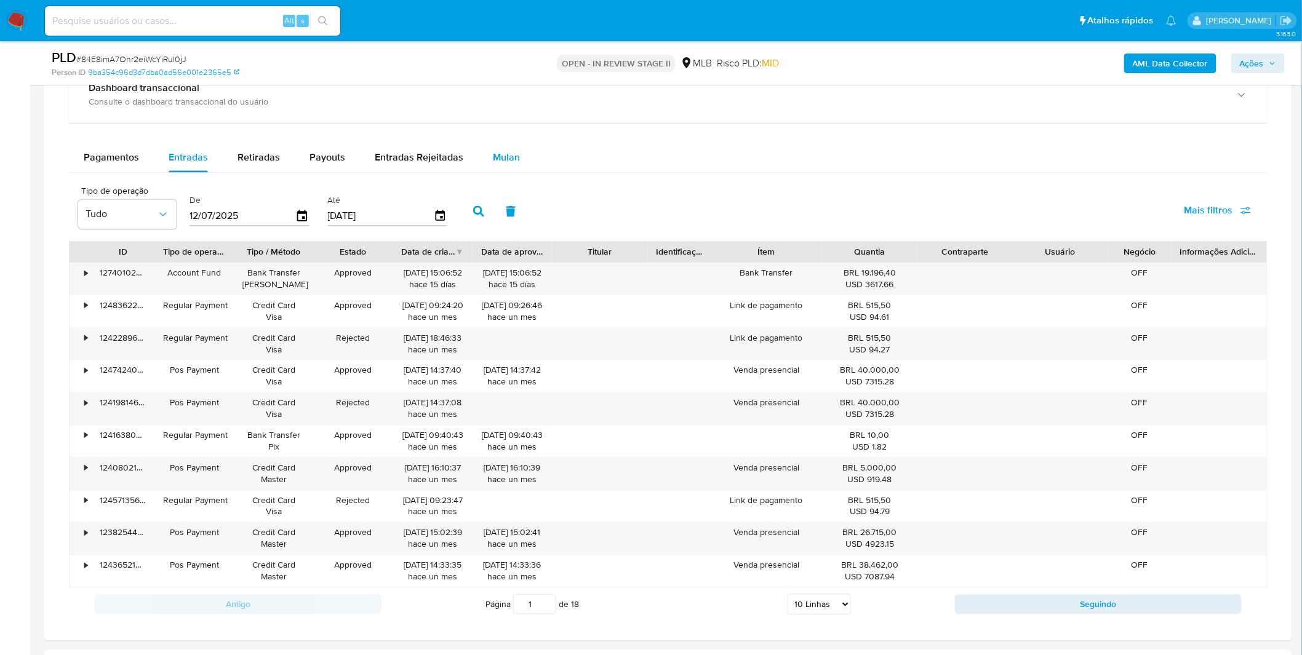
click at [507, 166] on div "Mulan" at bounding box center [506, 158] width 27 height 30
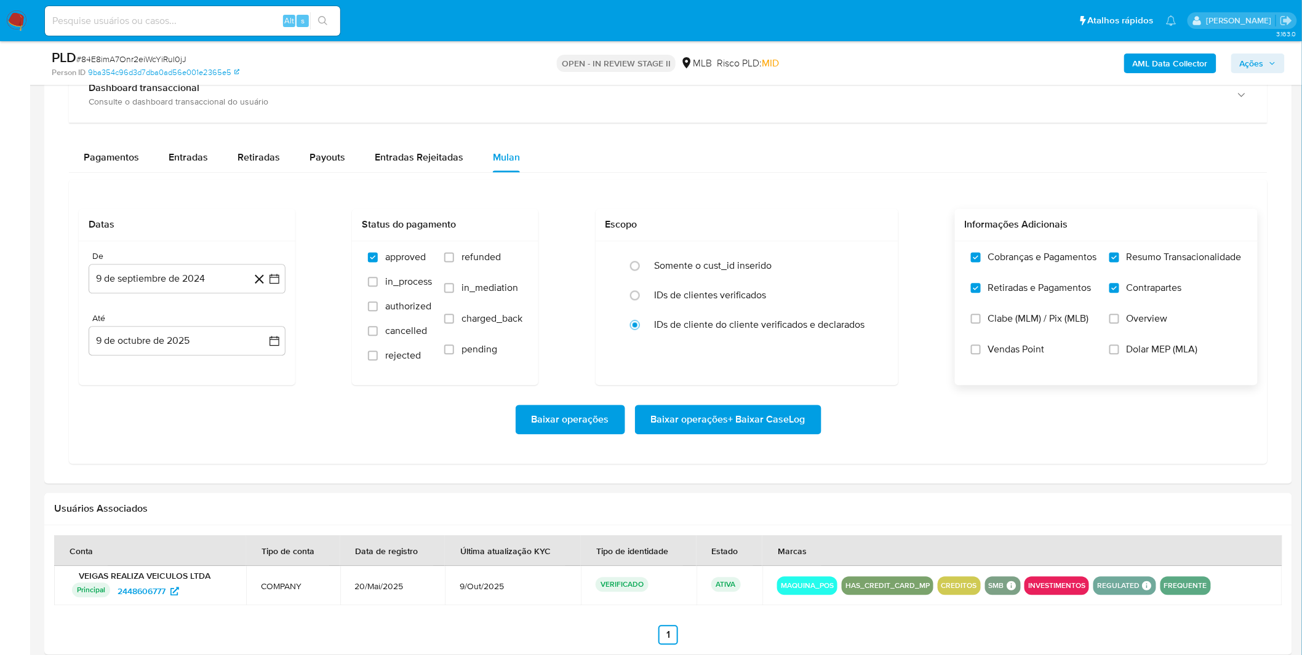
click at [983, 347] on label "Vendas Point" at bounding box center [1034, 359] width 126 height 31
click at [980, 347] on input "Vendas Point" at bounding box center [976, 350] width 10 height 10
click at [132, 280] on button "9 de septiembre de 2024" at bounding box center [187, 279] width 197 height 30
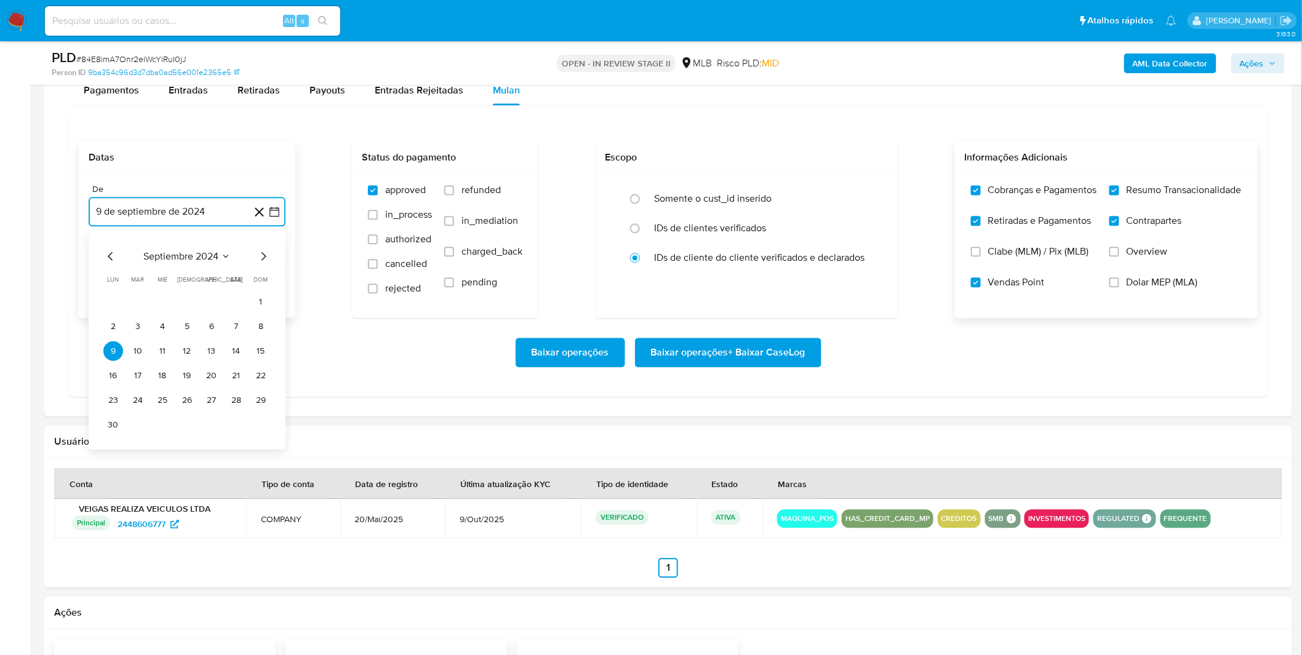
scroll to position [1025, 0]
click at [186, 251] on span "septiembre 2024" at bounding box center [180, 256] width 75 height 12
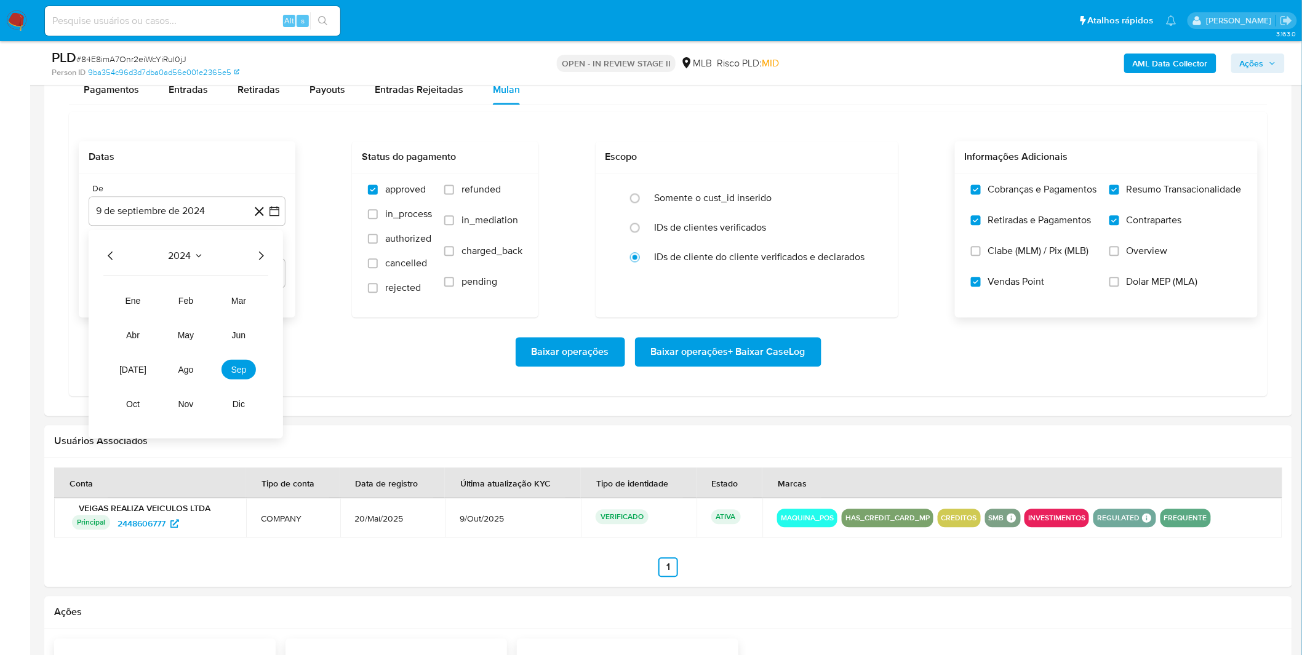
click at [263, 260] on icon "Año siguiente" at bounding box center [260, 255] width 15 height 15
click at [180, 385] on tr "ene feb mar abr may jun jul ago sep oct nov dic" at bounding box center [186, 352] width 140 height 123
click at [180, 375] on button "ago" at bounding box center [186, 370] width 34 height 20
click at [204, 300] on button "1" at bounding box center [212, 302] width 20 height 20
click at [178, 340] on div "Baixar operações Baixar operações + Baixar CaseLog" at bounding box center [668, 352] width 1179 height 30
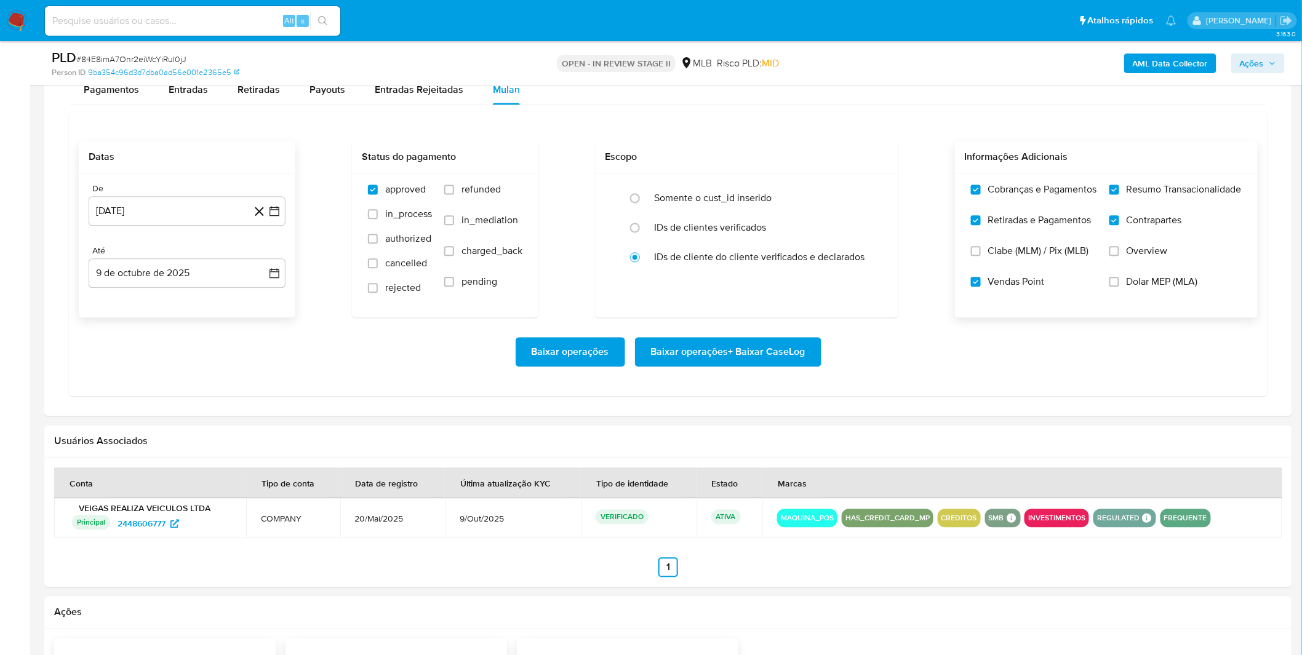
click at [702, 354] on span "Baixar operações + Baixar CaseLog" at bounding box center [728, 351] width 154 height 27
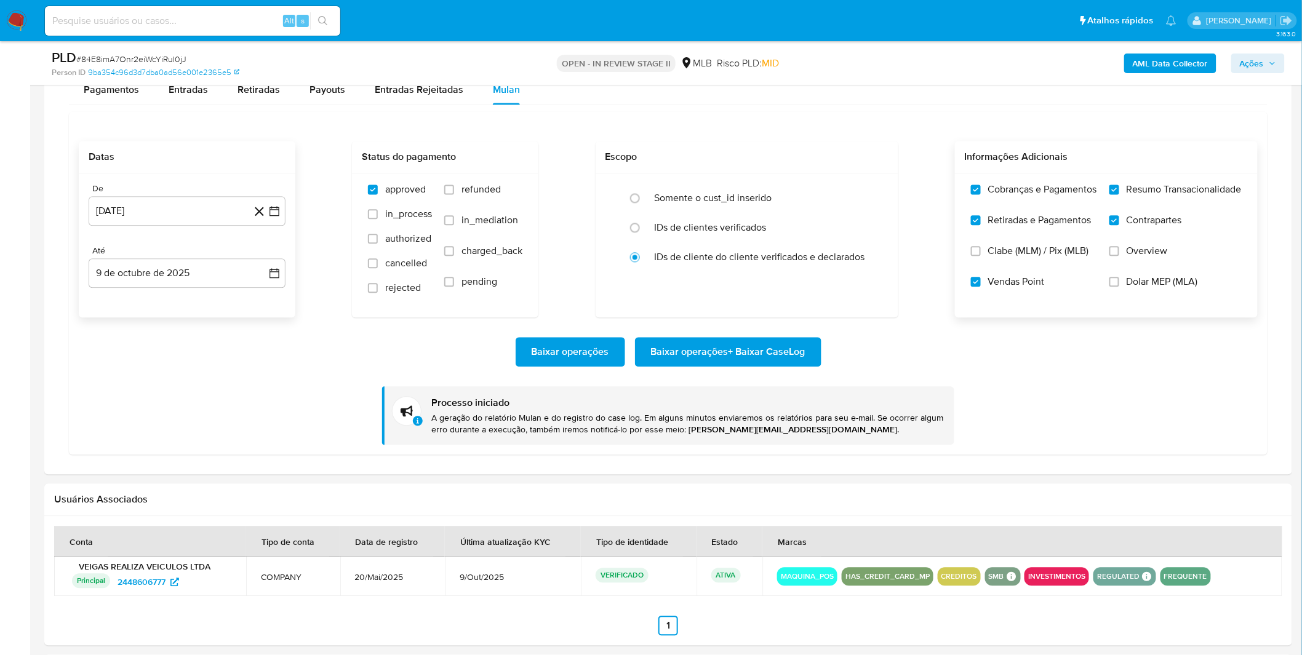
click at [301, 398] on div "Baixar operações Baixar operações + Baixar CaseLog Processo iniciado A geração …" at bounding box center [668, 380] width 1179 height 127
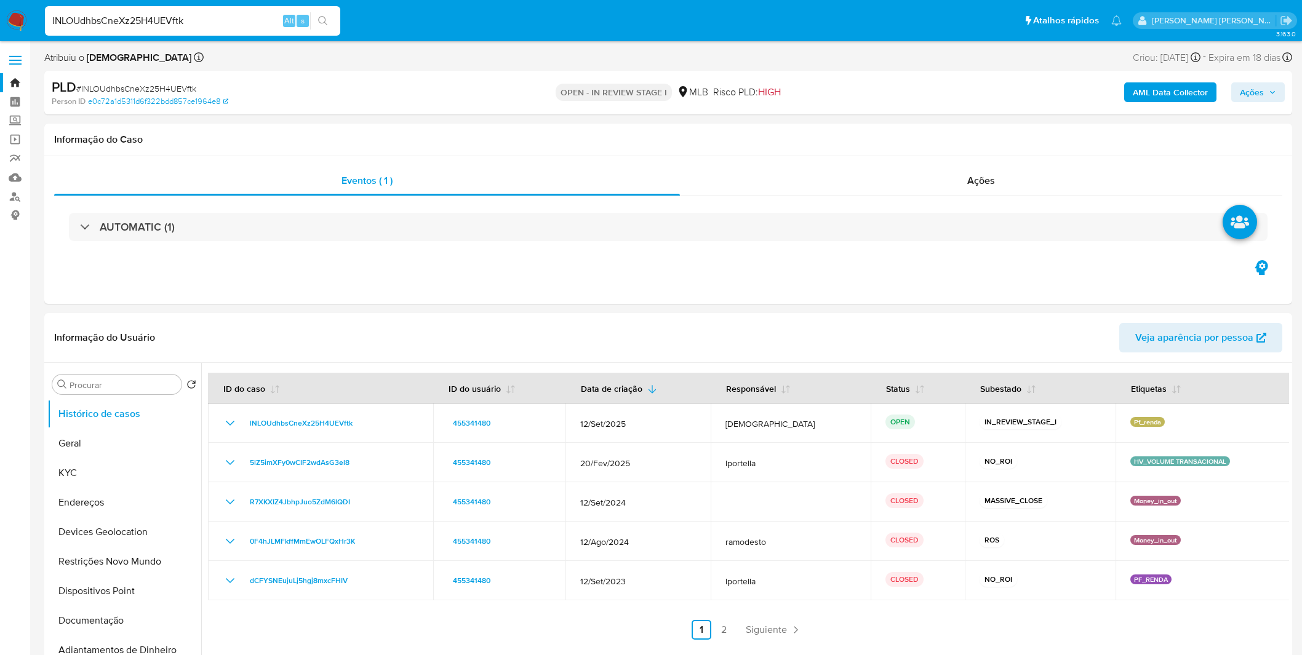
select select "10"
click at [111, 471] on button "KYC" at bounding box center [119, 473] width 144 height 30
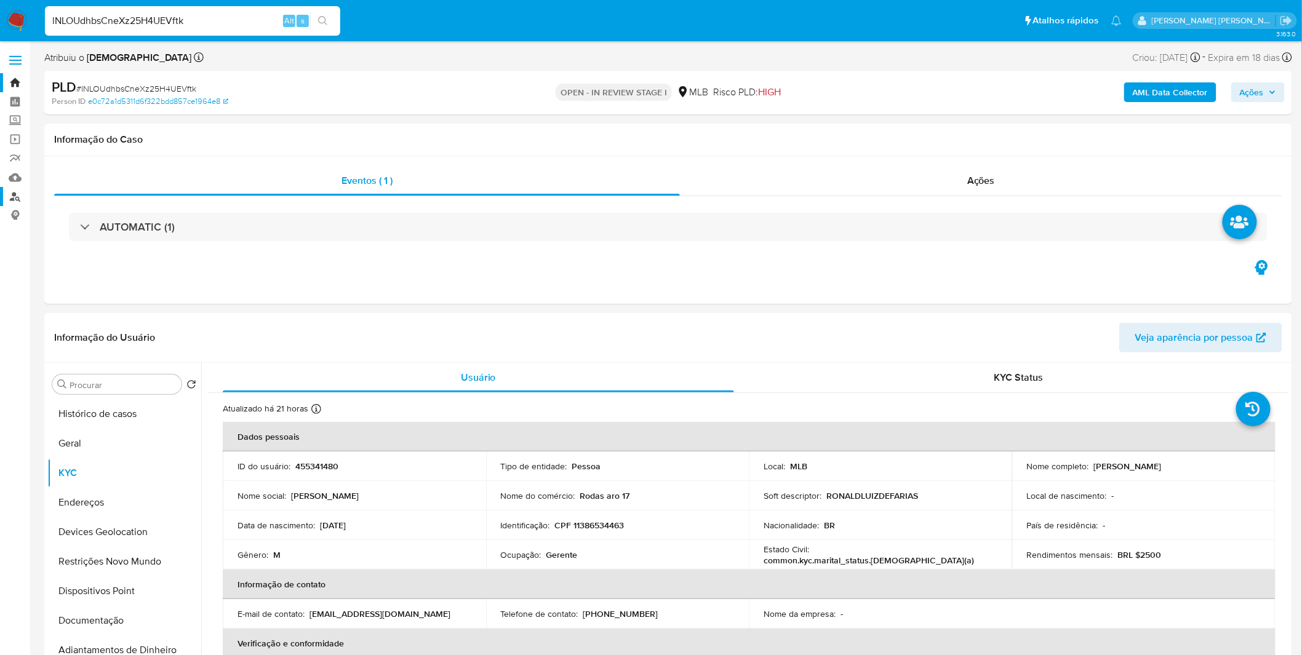
click at [25, 198] on link "Localizador de pessoas" at bounding box center [73, 196] width 146 height 19
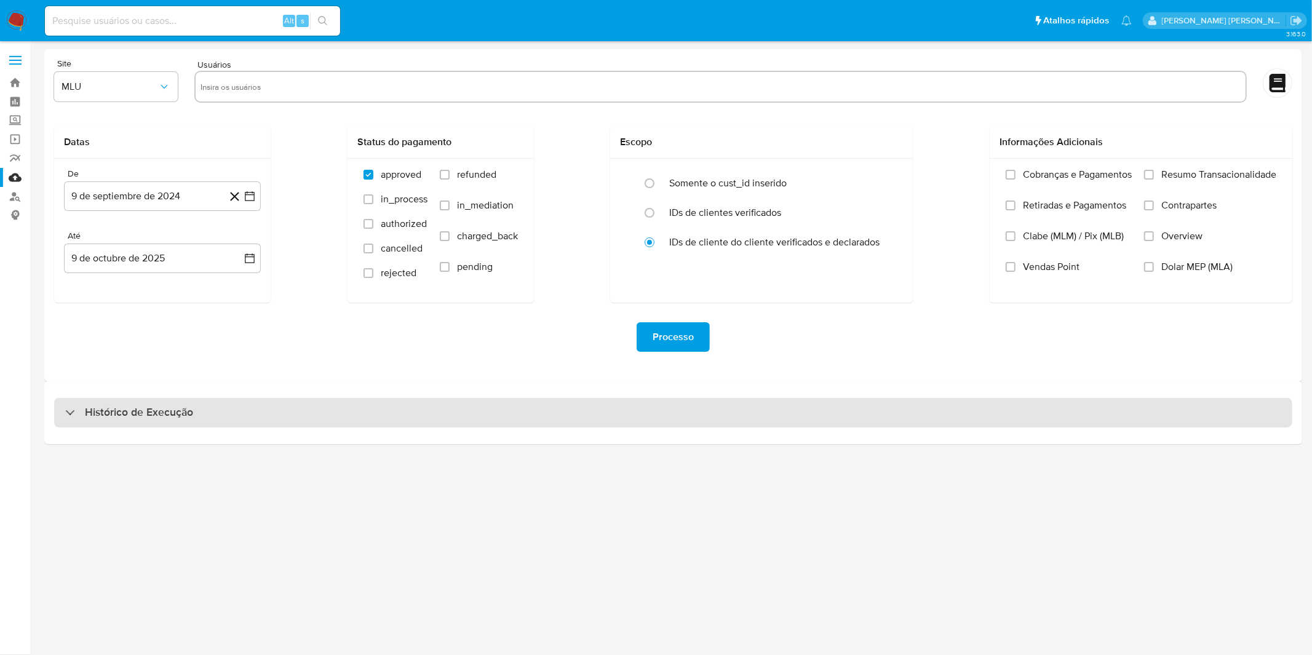
click at [431, 419] on div "Histórico de Execução" at bounding box center [673, 413] width 1238 height 30
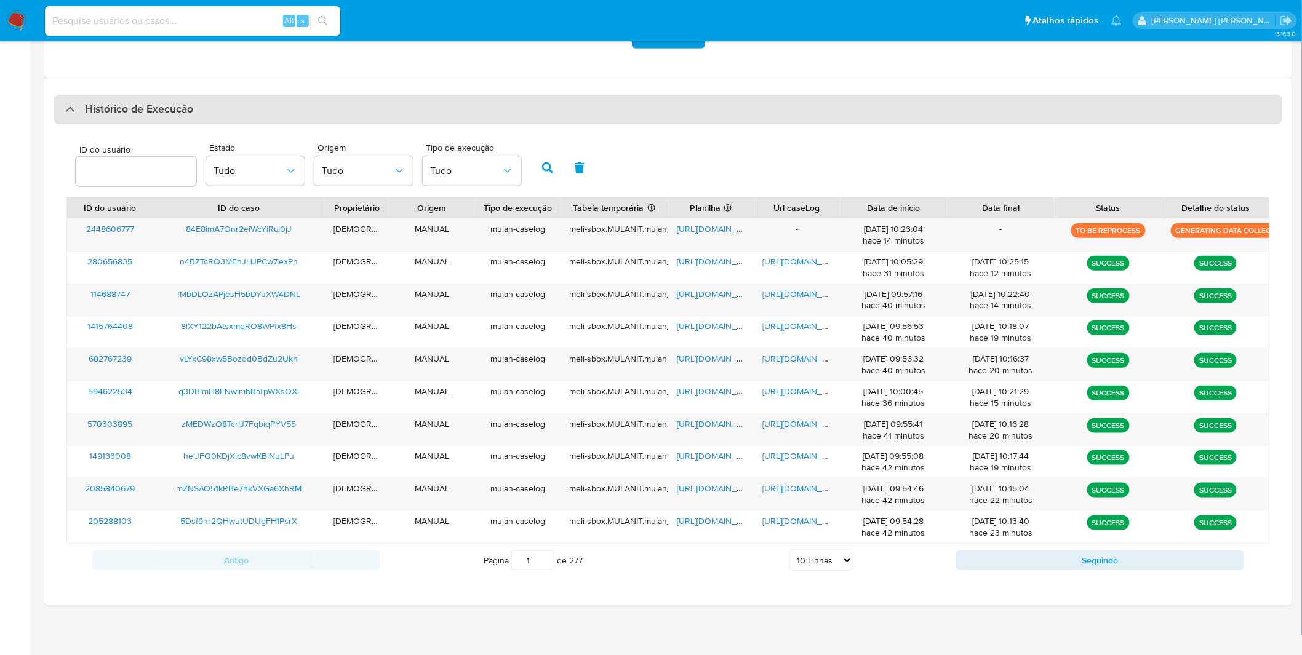
scroll to position [306, 0]
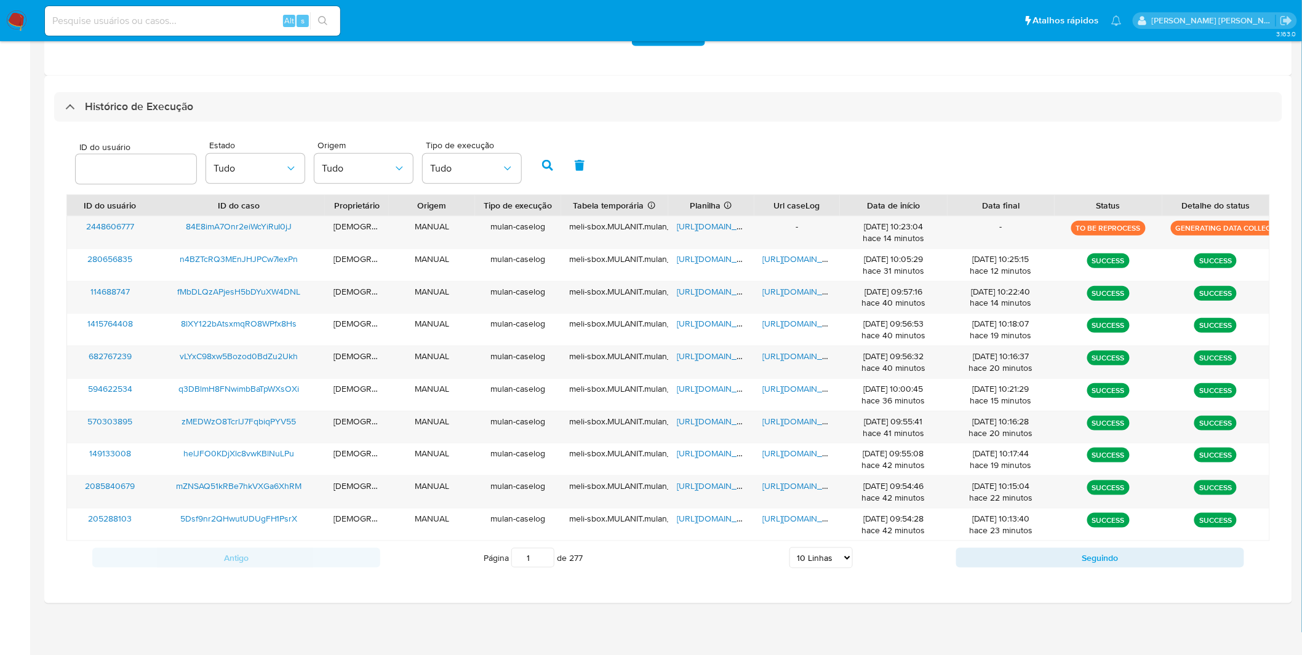
click at [813, 554] on select "5 Linhas 10 Linhas 20 Linhas 25 Linhas 50 Linhas 100 Linhas" at bounding box center [820, 557] width 63 height 21
select select "100"
click at [790, 548] on select "5 Linhas 10 Linhas 20 Linhas 25 Linhas 50 Linhas 100 Linhas" at bounding box center [820, 557] width 63 height 21
drag, startPoint x: 813, startPoint y: 548, endPoint x: 816, endPoint y: 536, distance: 12.3
click at [816, 536] on div "https://docs.google.com/document/d/1NMwucedn61utaCB7cUxsX7Rp8Ab9jpUz_7RdMyMBhEo…" at bounding box center [797, 525] width 86 height 32
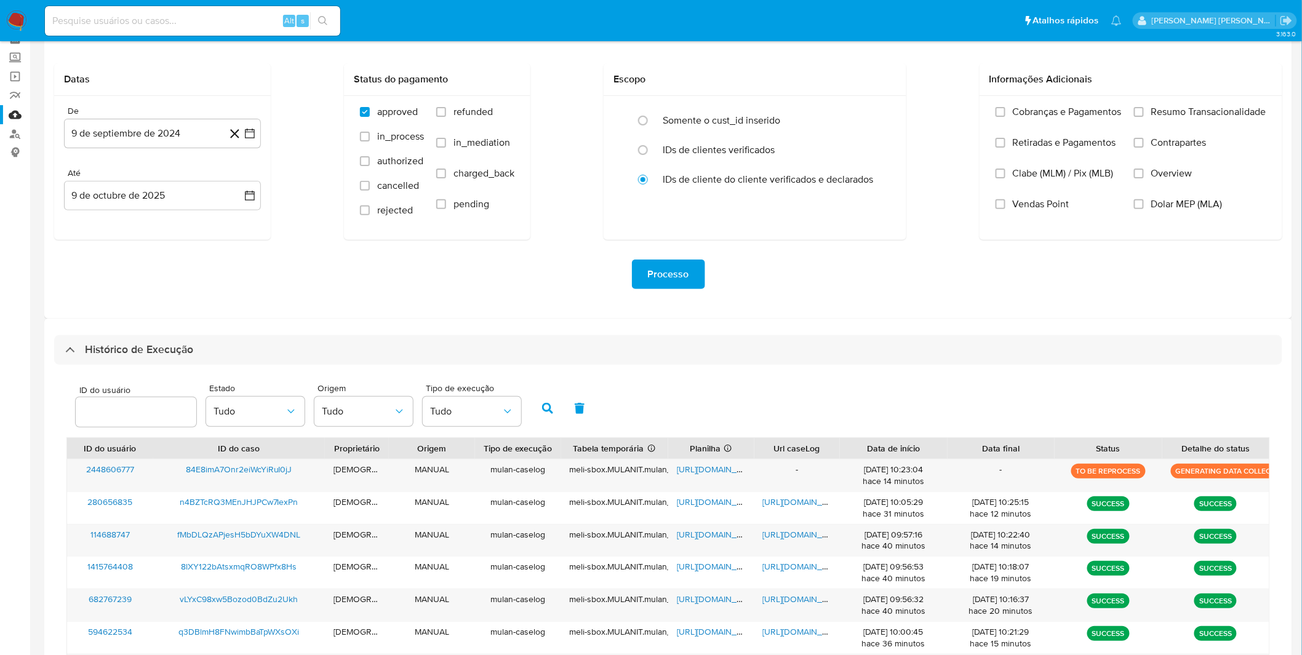
scroll to position [0, 0]
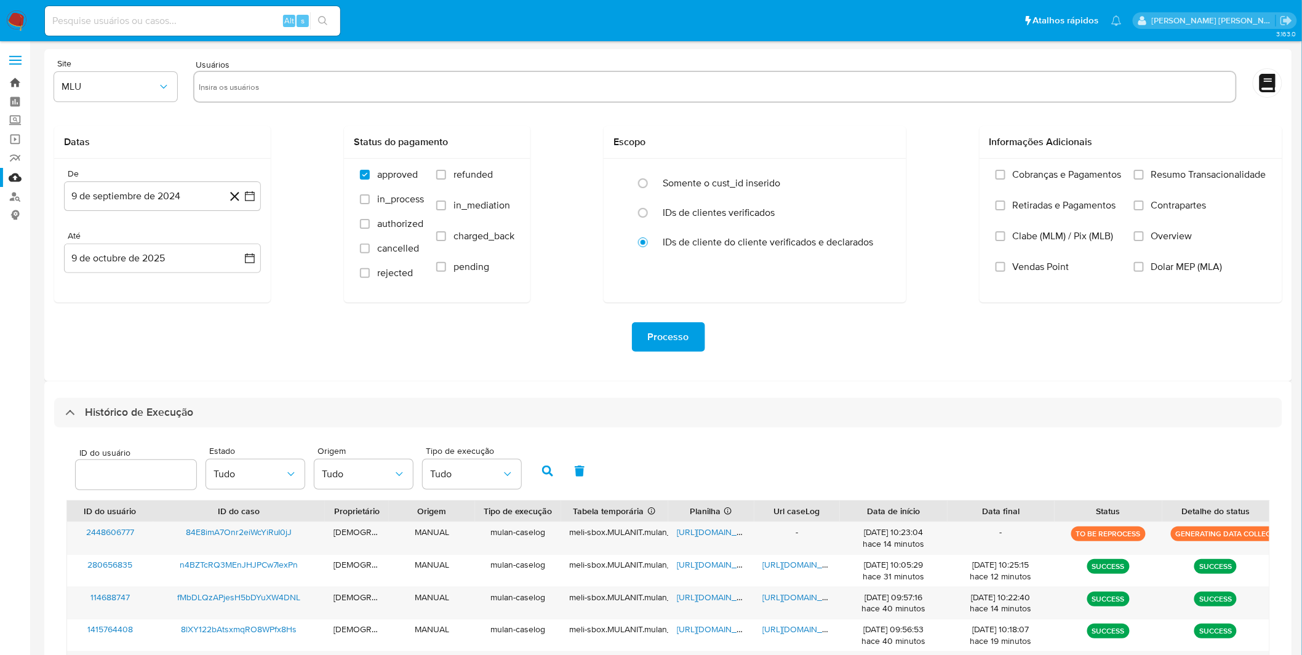
click at [21, 84] on link "Bandeja" at bounding box center [73, 82] width 146 height 19
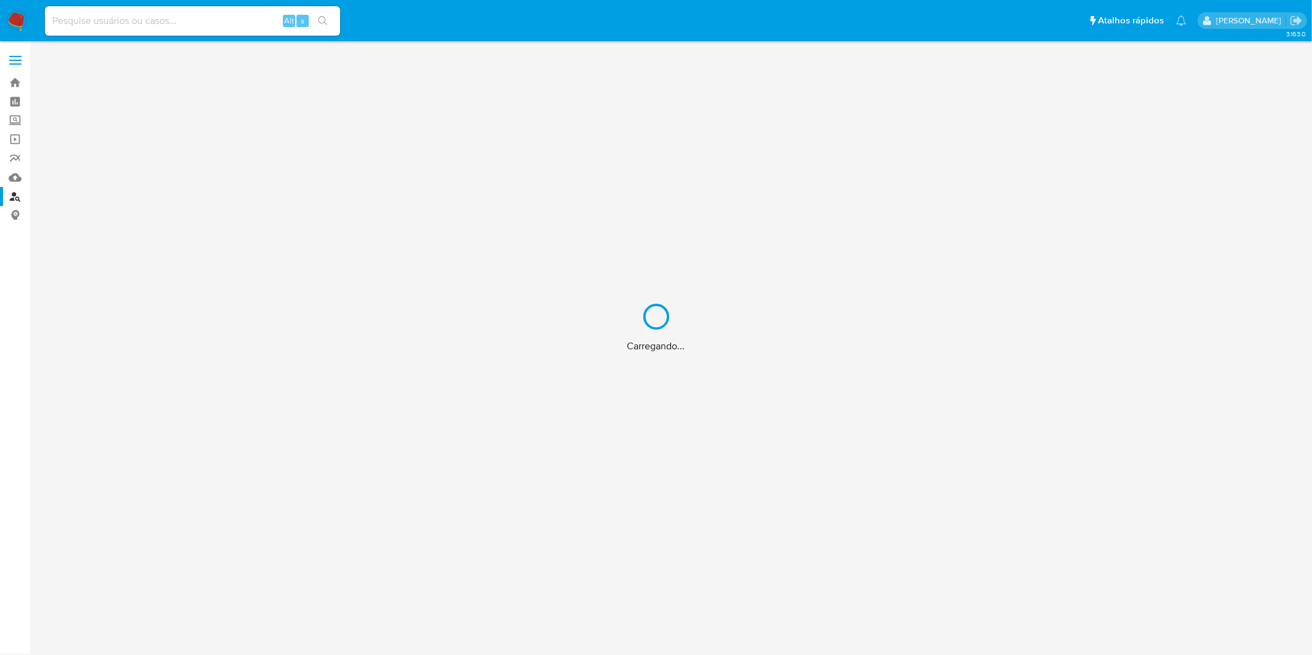
click at [17, 173] on div "Carregando..." at bounding box center [656, 327] width 1312 height 655
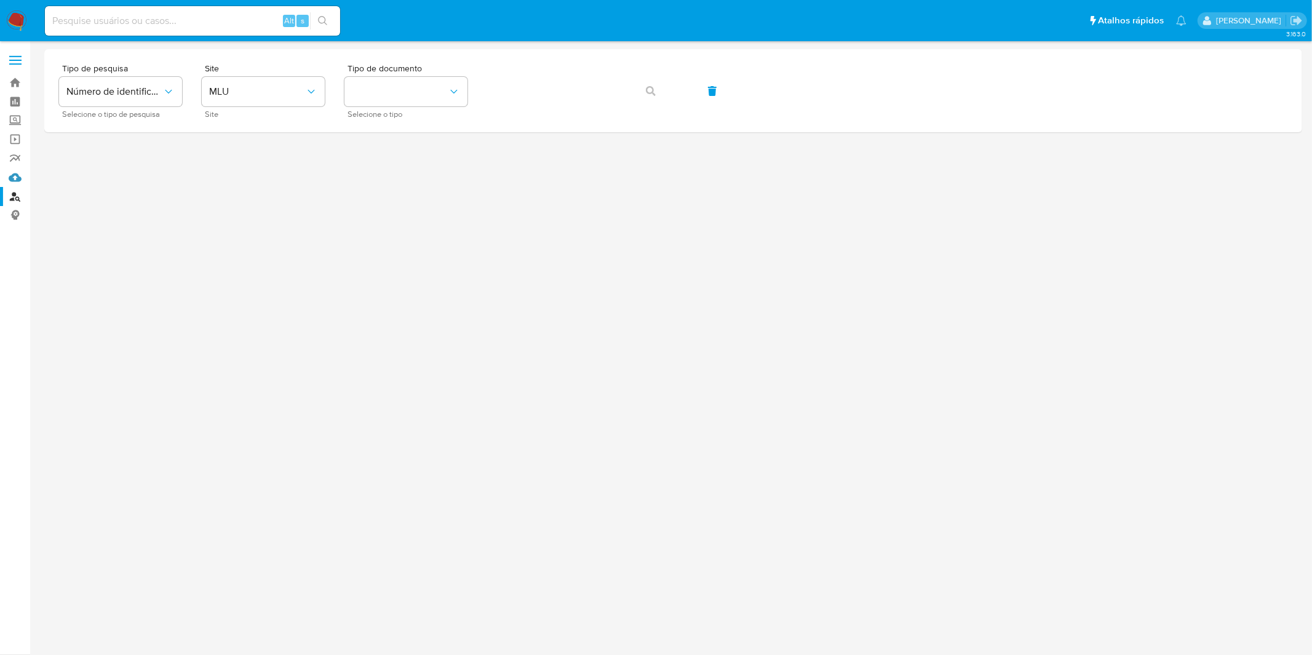
click at [18, 176] on link "Mulan" at bounding box center [73, 177] width 146 height 19
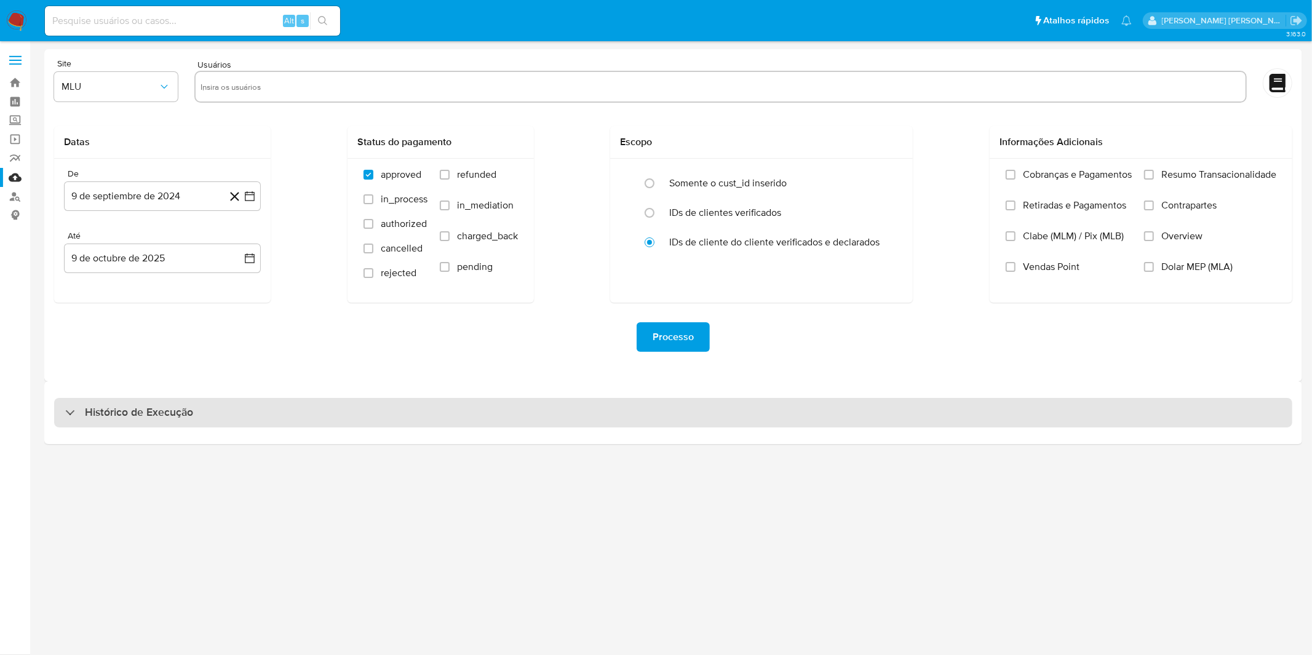
click at [255, 410] on div "Histórico de Execução" at bounding box center [673, 413] width 1238 height 30
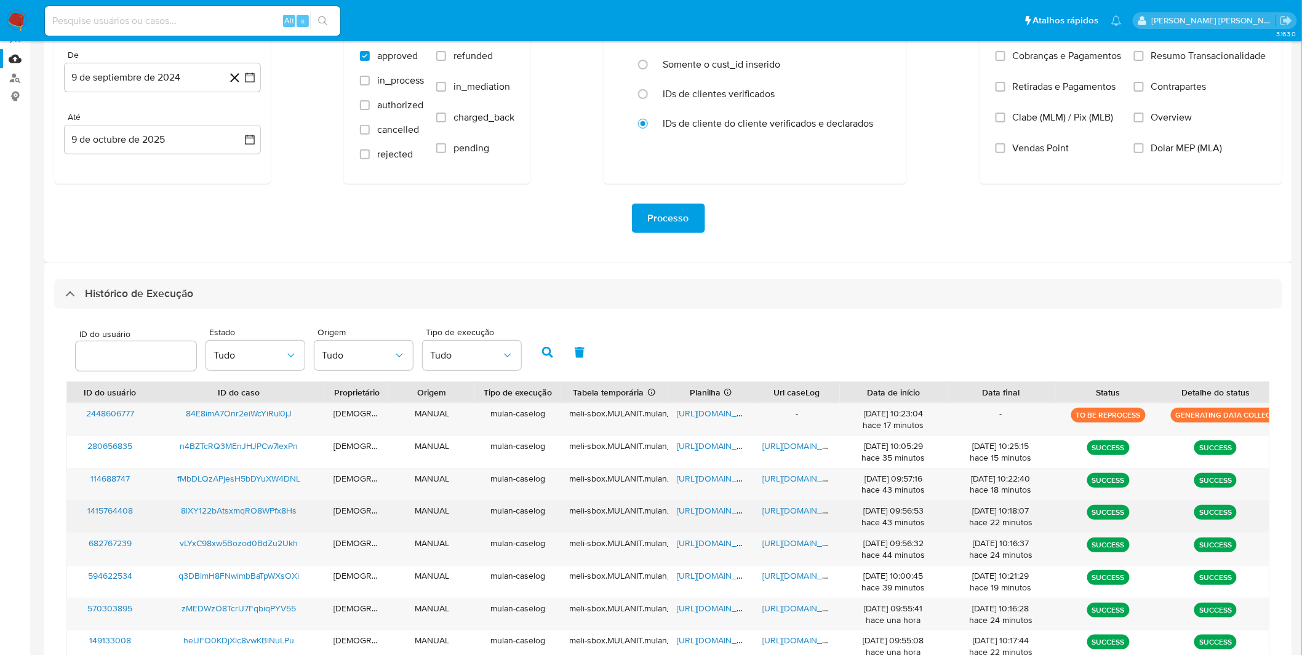
scroll to position [306, 0]
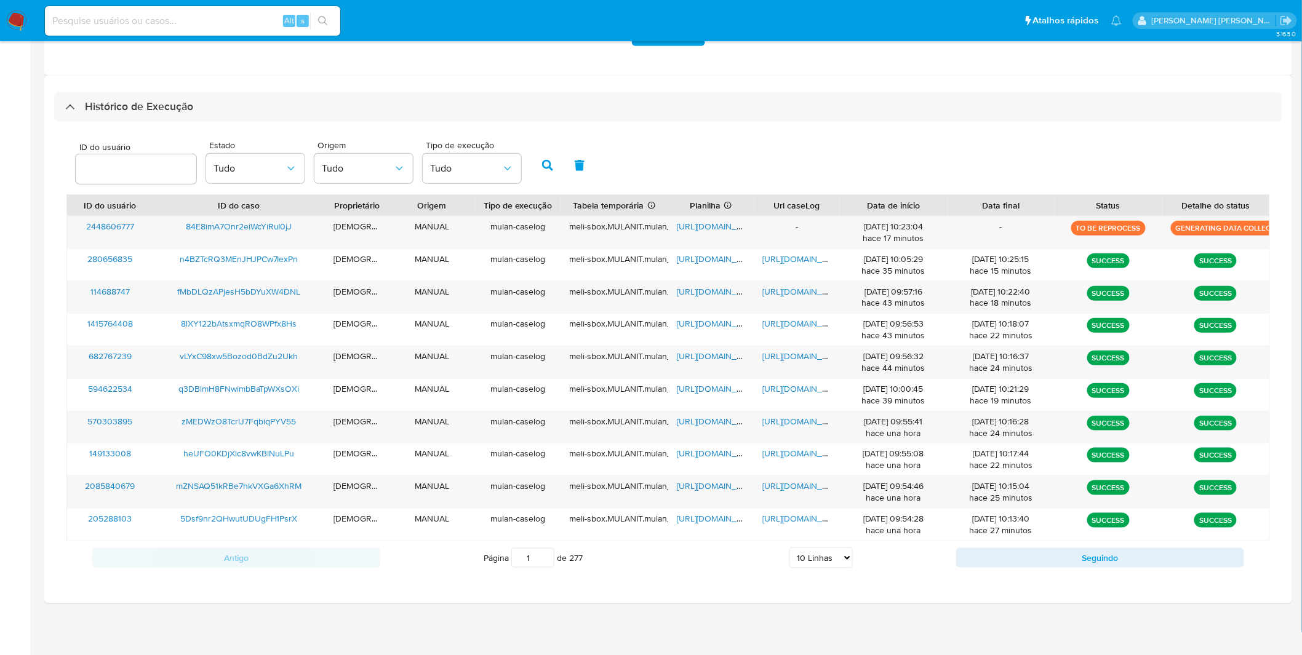
click at [835, 561] on select "5 Linhas 10 Linhas 20 Linhas 25 Linhas 50 Linhas 100 Linhas" at bounding box center [820, 557] width 63 height 21
select select "50"
click at [790, 548] on select "5 Linhas 10 Linhas 20 Linhas 25 Linhas 50 Linhas 100 Linhas" at bounding box center [820, 557] width 63 height 21
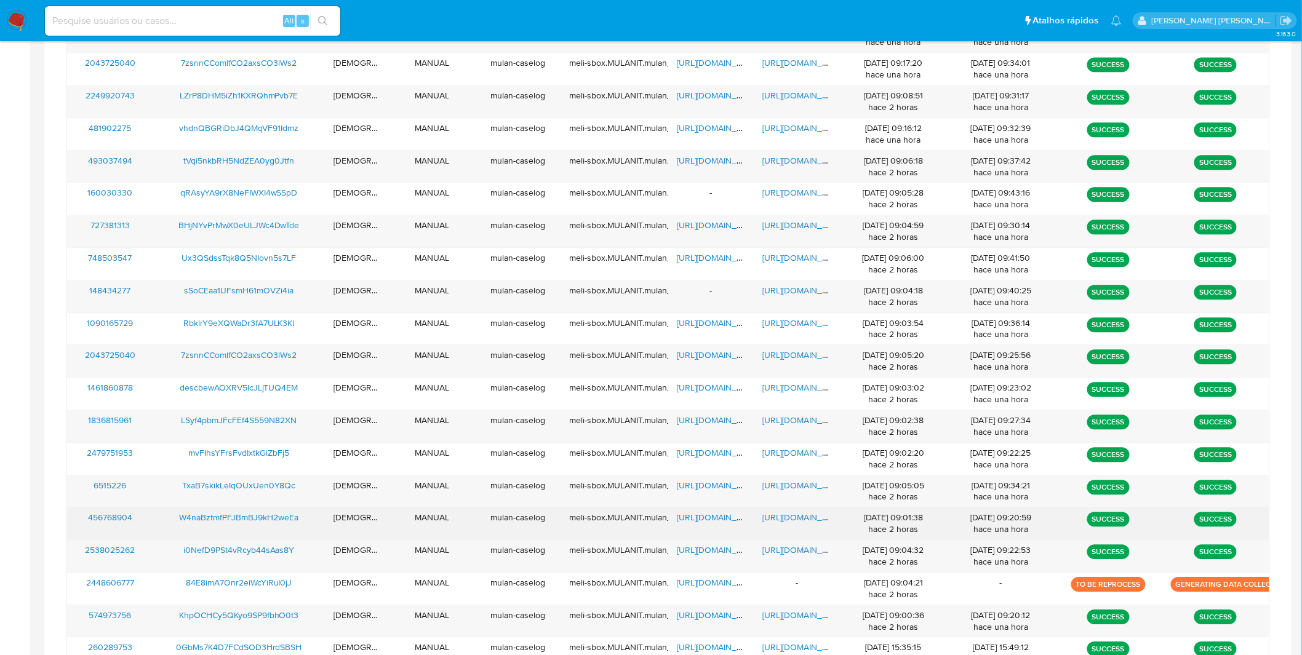
scroll to position [1140, 0]
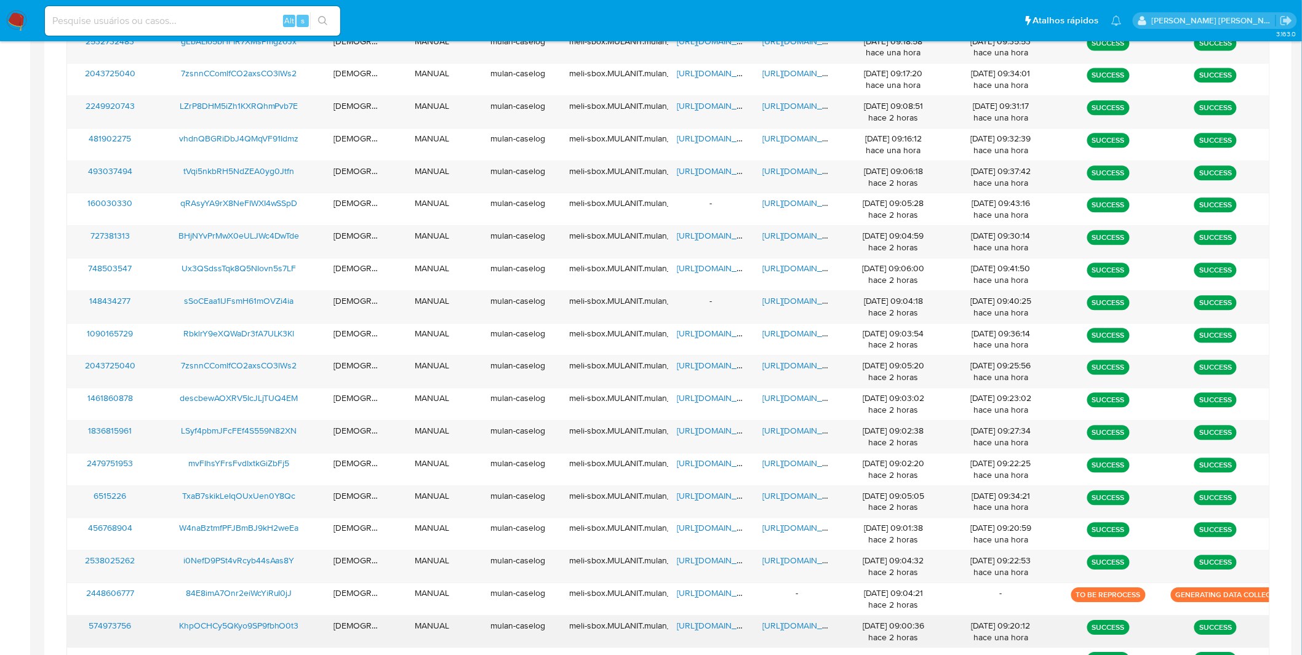
click at [809, 631] on span "https://docs.google.com/document/d/1QilSPtXQyiGqkdrRtiNClP1k4Qk4izt6XOqmWIa_wJU…" at bounding box center [805, 625] width 85 height 12
click at [722, 632] on span "https://docs.google.com/spreadsheets/d/1X53eY-dJzaswhNMZNFkK-99Y_xkf8T-MtpYAqUz…" at bounding box center [719, 625] width 85 height 12
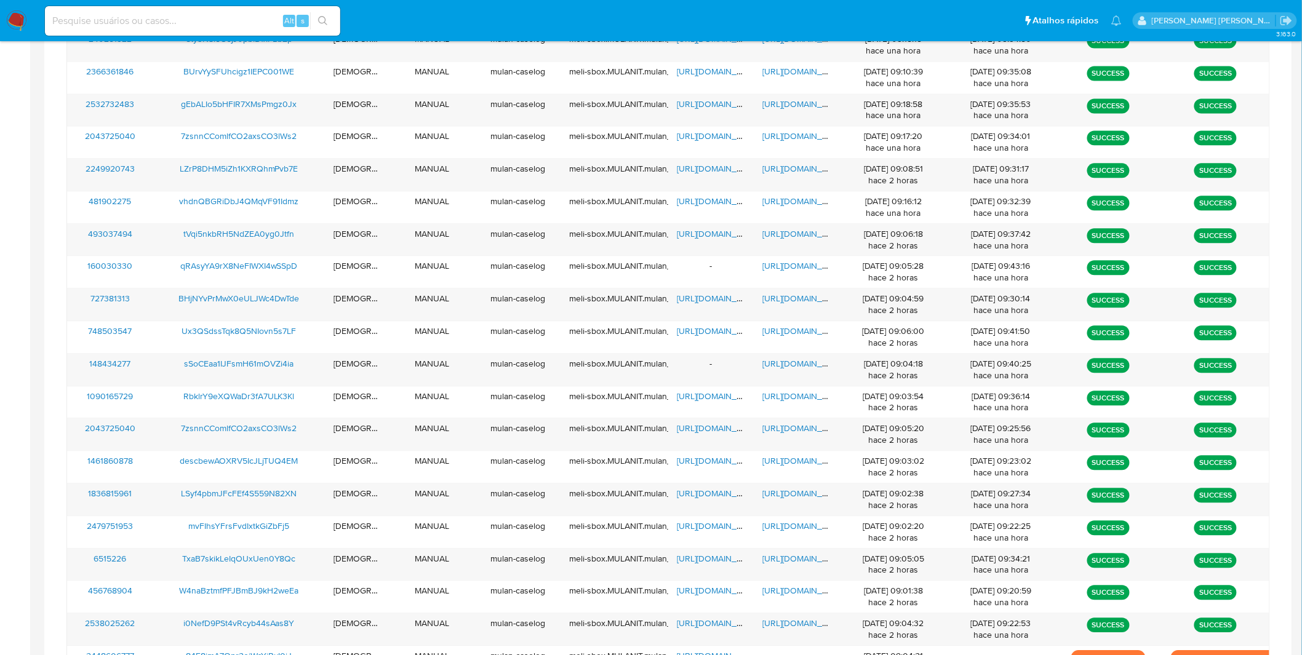
scroll to position [1071, 0]
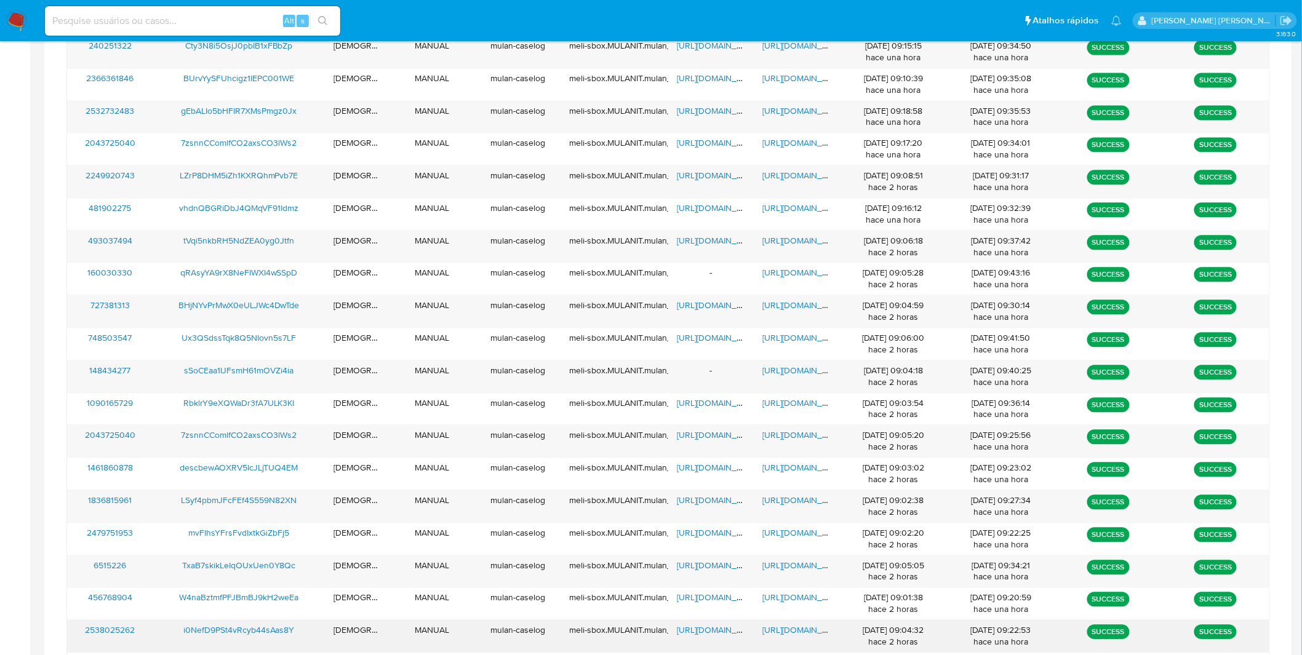
click at [813, 630] on span "https://docs.google.com/document/d/1ehpCE18JynlSuQ3VkXqArJxRHLnS-UdIn4QDJ1ijqTs…" at bounding box center [805, 630] width 85 height 12
click at [717, 634] on span "https://docs.google.com/spreadsheets/d/16SCXvzkztXS4iLicGzjnmROuQpTa-aAkoEn7jaf…" at bounding box center [719, 630] width 85 height 12
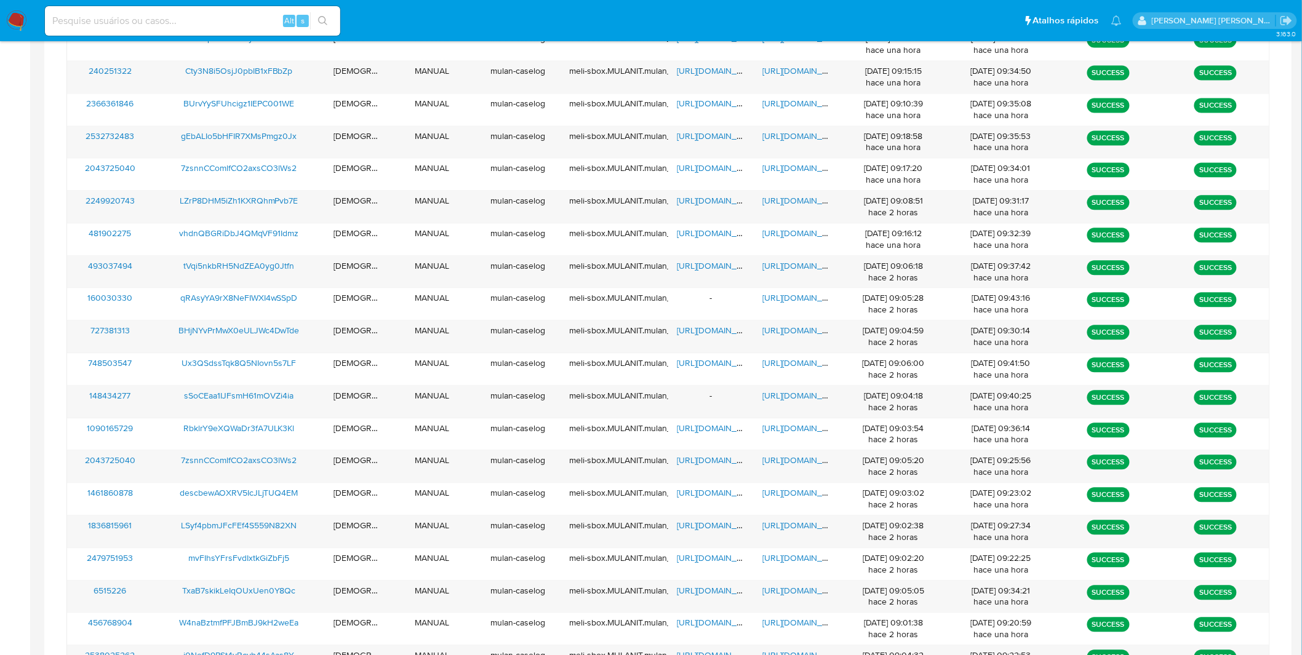
scroll to position [1037, 0]
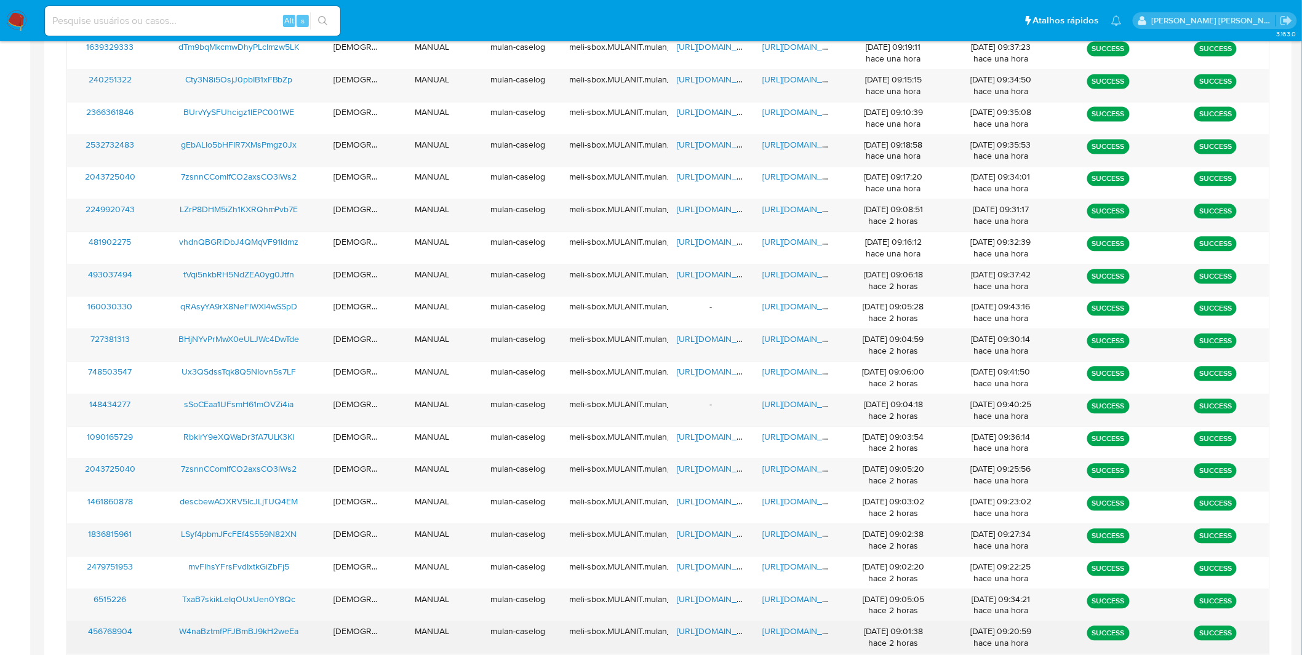
click at [818, 634] on span "https://docs.google.com/document/d/1TuEZd5PeYgXMuZfGM7YVz5NpzGUjEBLpHMJvSXKIfJU…" at bounding box center [805, 631] width 85 height 12
click at [723, 628] on span "https://docs.google.com/spreadsheets/d/1Ehpc1uC6UOuY2hzsQKvBOz9RRtmbyKTWvGoJyYK…" at bounding box center [719, 631] width 85 height 12
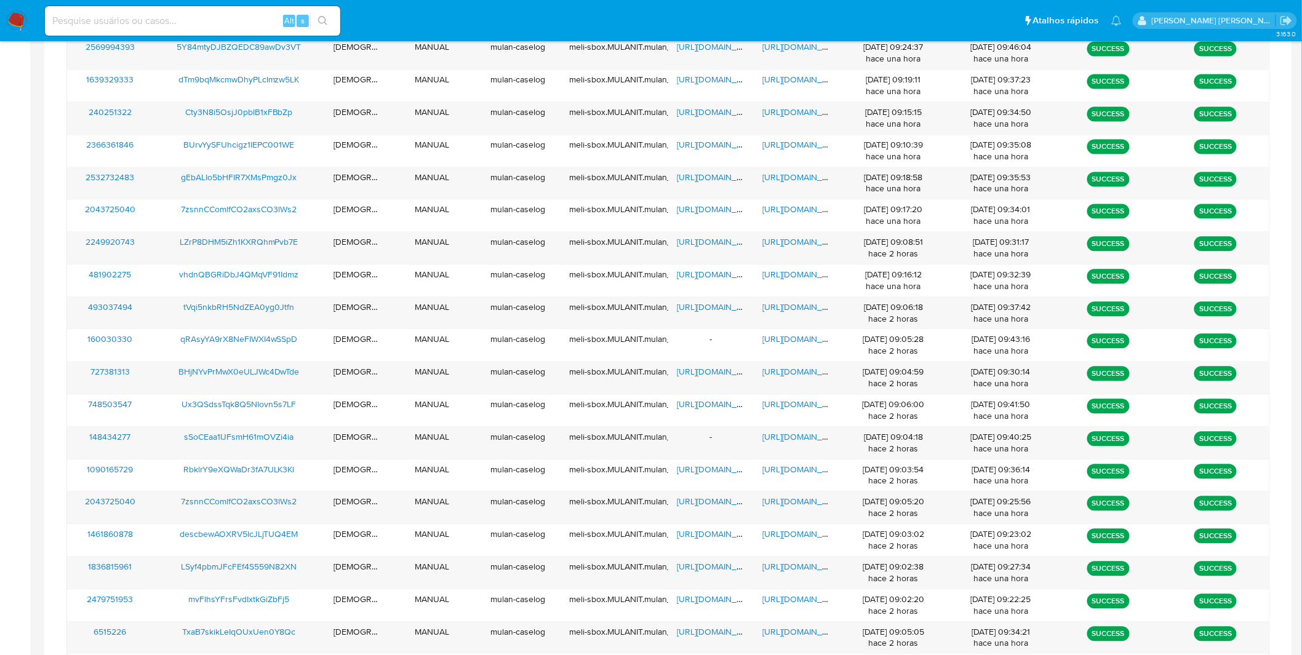
scroll to position [1000, 0]
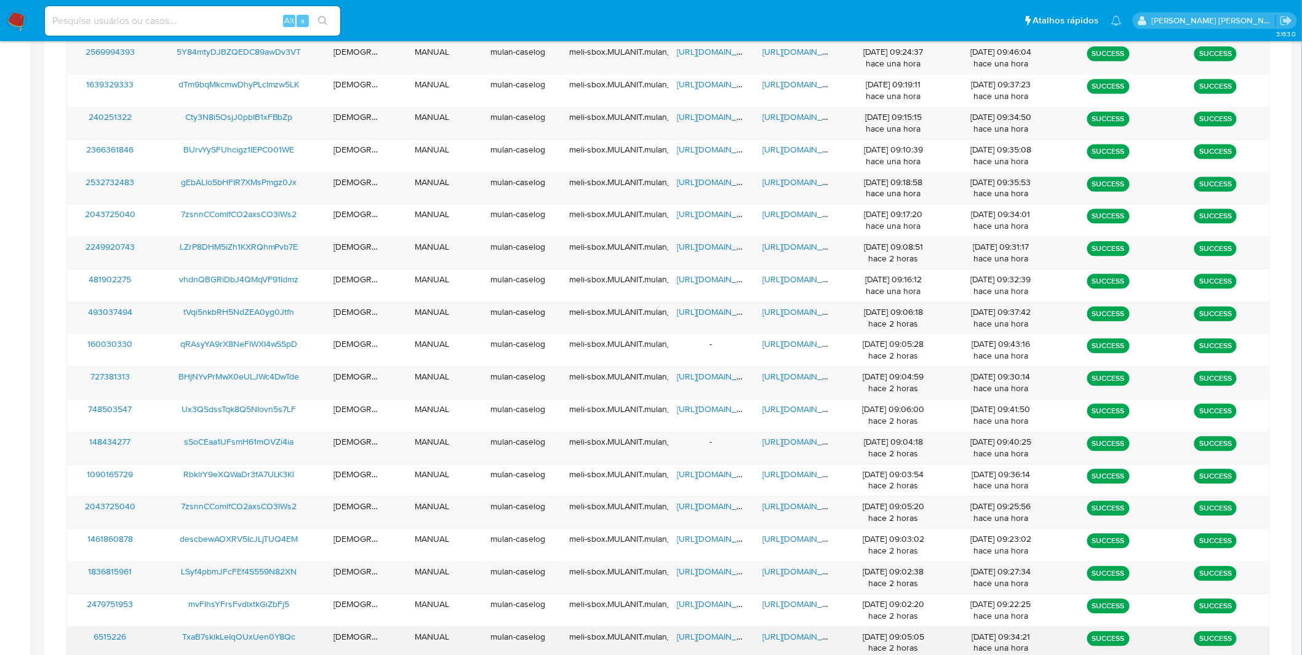
click at [771, 640] on span "https://docs.google.com/document/d/1qBTHX-BCV1e-g3aQwEOX75_2NTmj5WAkIgkDCp88W6A…" at bounding box center [805, 636] width 85 height 12
click at [696, 638] on span "https://docs.google.com/spreadsheets/d/1klsk5ghCBx-M8kntQMKkozt4M47AQnH5wQInDm0…" at bounding box center [719, 636] width 85 height 12
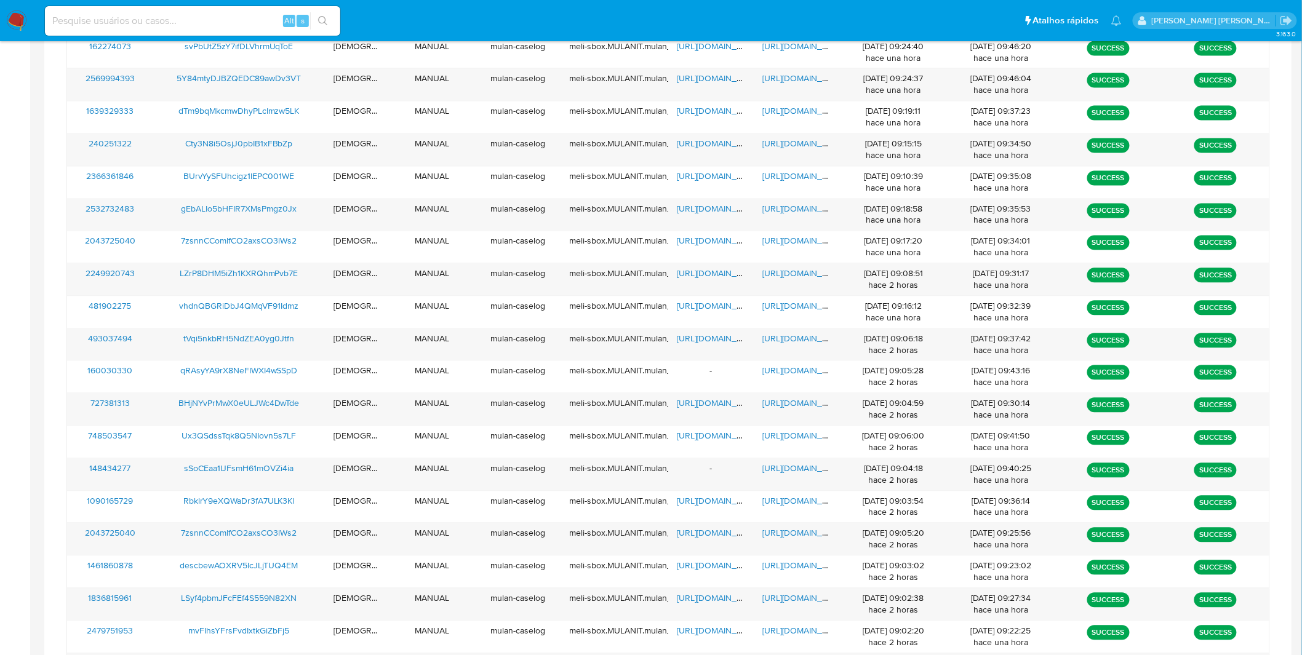
scroll to position [968, 0]
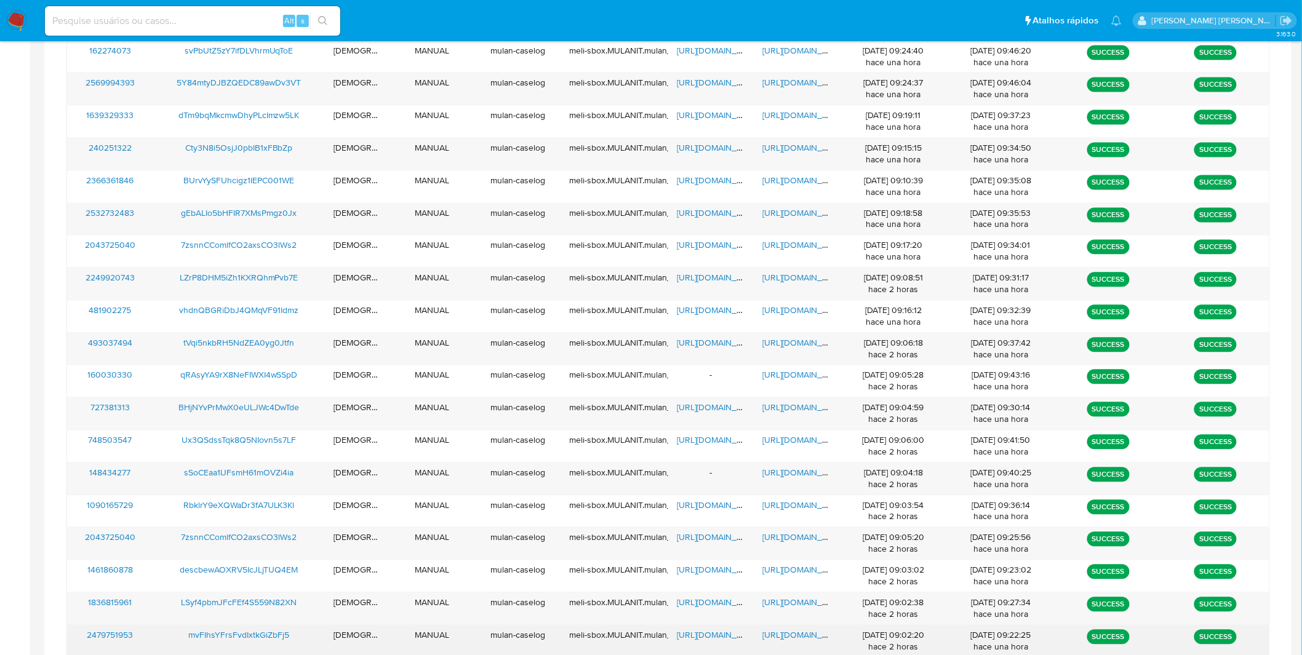
click at [816, 642] on span "https://docs.google.com/document/d/1zg3tjv33AIdV1Mm9TAceJpI2YpfhqDcePvNQ1SU_zzU…" at bounding box center [805, 635] width 85 height 12
click at [712, 635] on span "https://docs.google.com/spreadsheets/d/1L3oXaGrqL5dVRV_fPozRjSPtwYoVbt2DdQWrpLO…" at bounding box center [719, 635] width 85 height 12
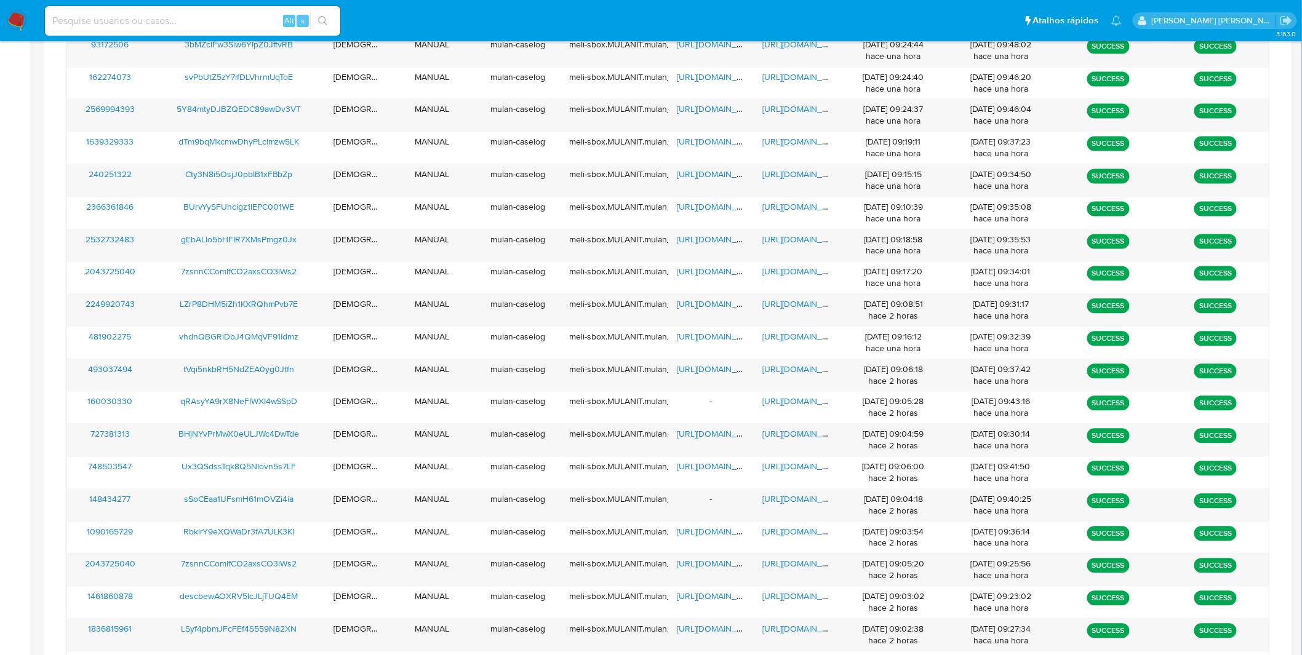
scroll to position [937, 0]
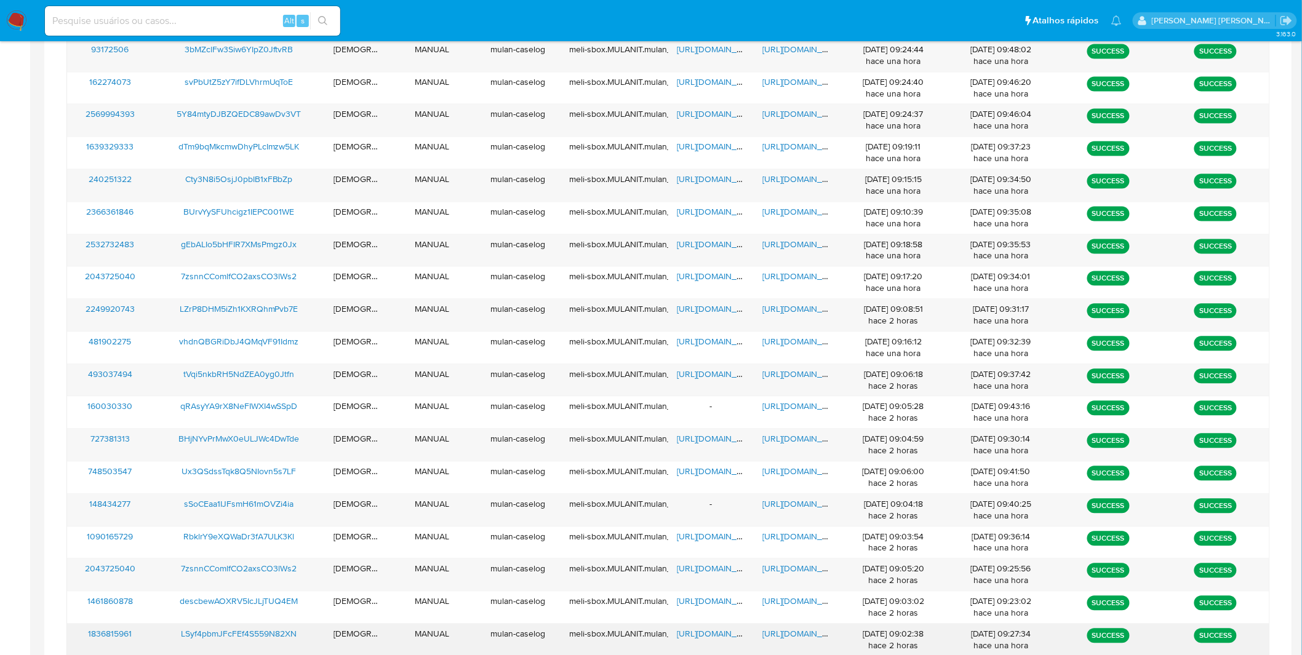
click at [772, 637] on span "https://docs.google.com/document/d/1pYmeb5cHOmVocTiCatVxjnJ8fOqVuoufPAa1Qdf6ptY…" at bounding box center [805, 634] width 85 height 12
click at [711, 638] on span "https://docs.google.com/spreadsheets/d/1m6Qed7wamIGOblSpO2Z2oVIuN1KI5Jn-djNM49D…" at bounding box center [719, 634] width 85 height 12
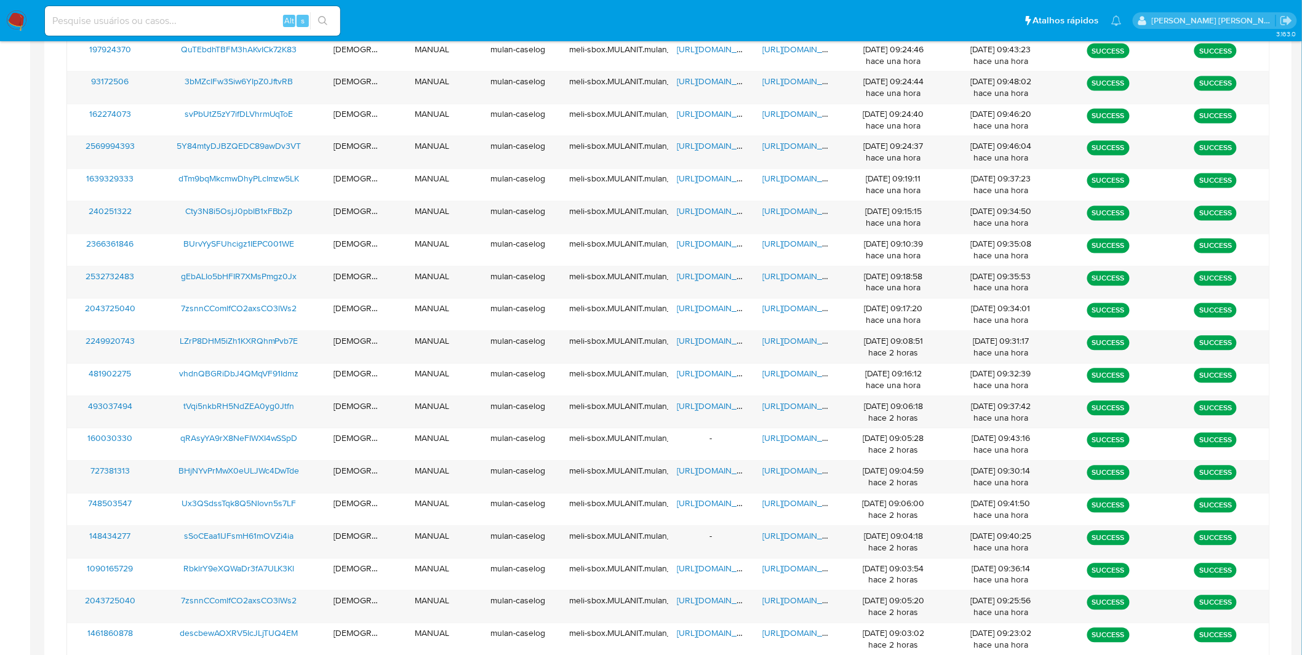
scroll to position [904, 0]
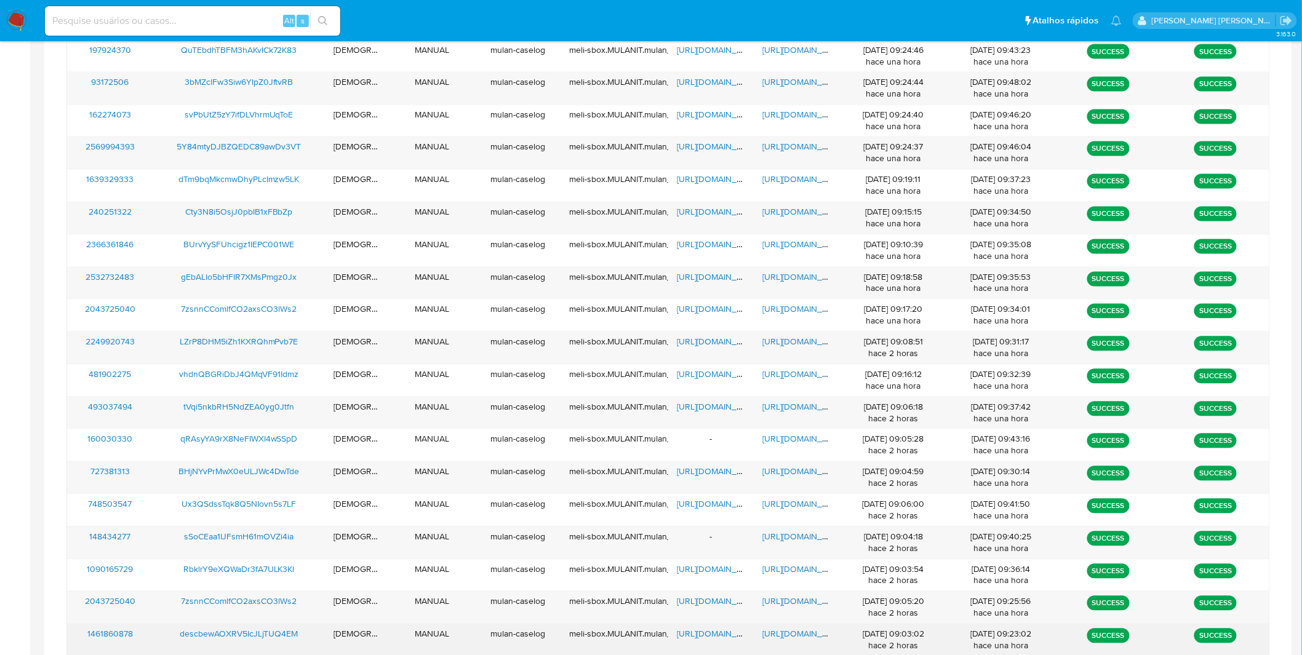
click at [789, 635] on span "https://docs.google.com/document/d/1Wj7NTwsbcMxpE9ytxOZ0lr6Rsu-f3hofOTCSHR9PxfQ…" at bounding box center [805, 634] width 85 height 12
click at [714, 644] on div "https://docs.google.com/spreadsheets/d/1lvlItAd-vgsQwb8Es97lMgjxux_1no3KnGMEqsN…" at bounding box center [711, 640] width 86 height 32
click at [710, 640] on span "https://docs.google.com/spreadsheets/d/1lvlItAd-vgsQwb8Es97lMgjxux_1no3KnGMEqsN…" at bounding box center [719, 634] width 85 height 12
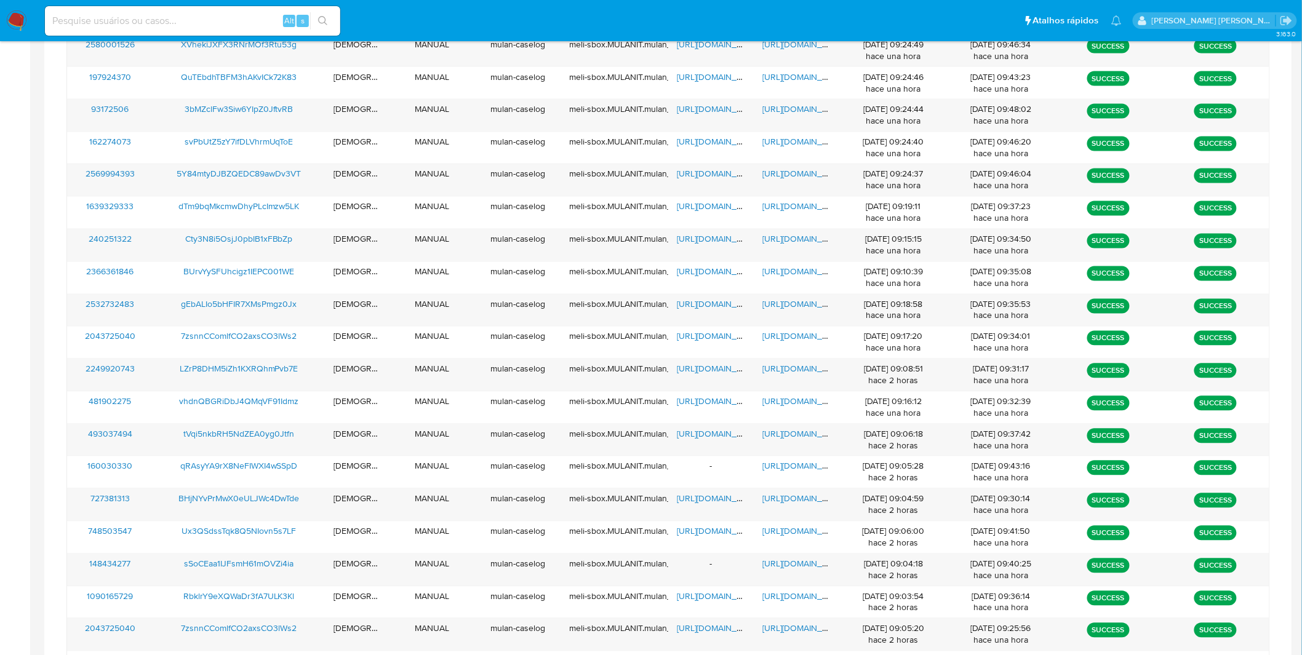
scroll to position [872, 0]
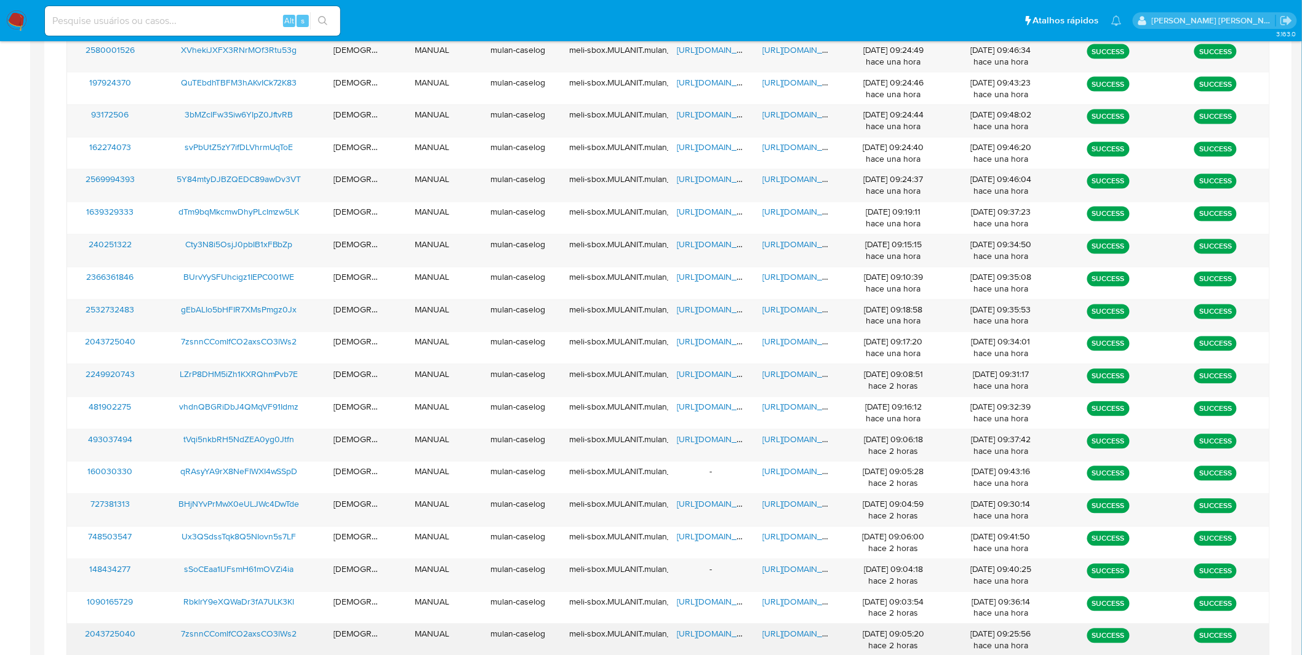
click at [776, 638] on span "https://docs.google.com/document/d/1Zs4HlciqxTB9X7fMWb8rNNMe0iSMZnstpN1X_i35O84…" at bounding box center [805, 634] width 85 height 12
click at [729, 638] on span "https://docs.google.com/spreadsheets/d/1uGFjGY5bk9MinU3Nwyxxh2IREJXYnb0an9HjTt5…" at bounding box center [719, 634] width 85 height 12
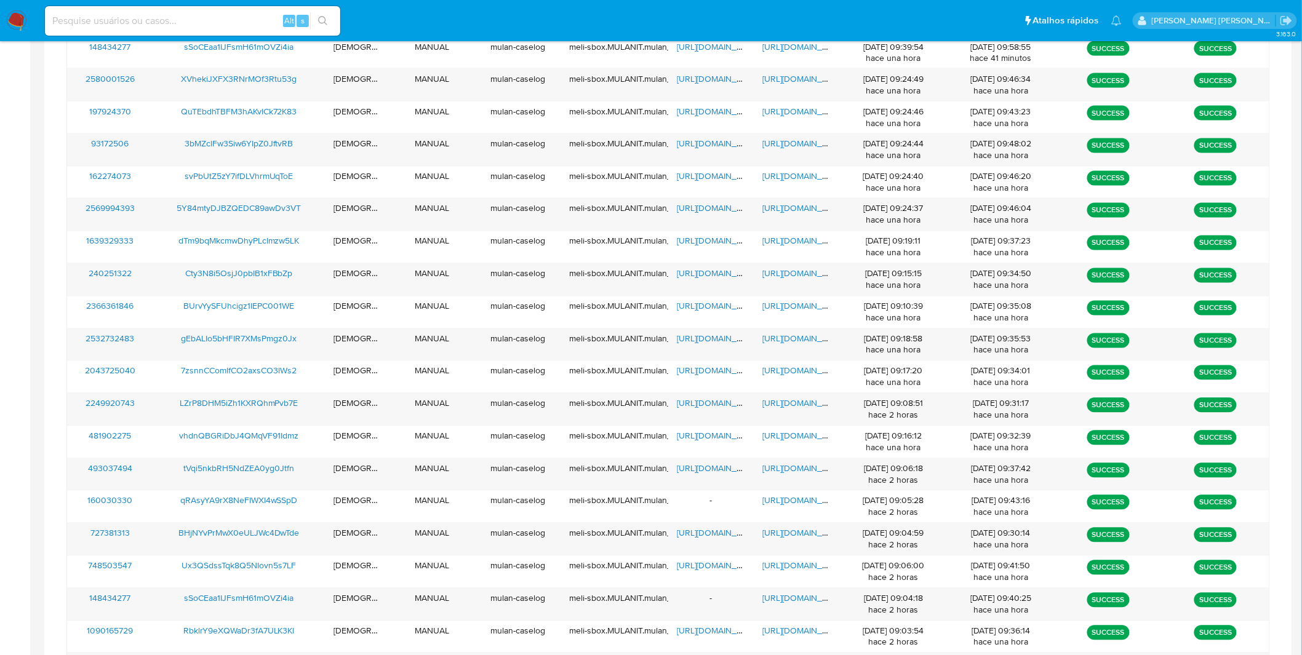
scroll to position [841, 0]
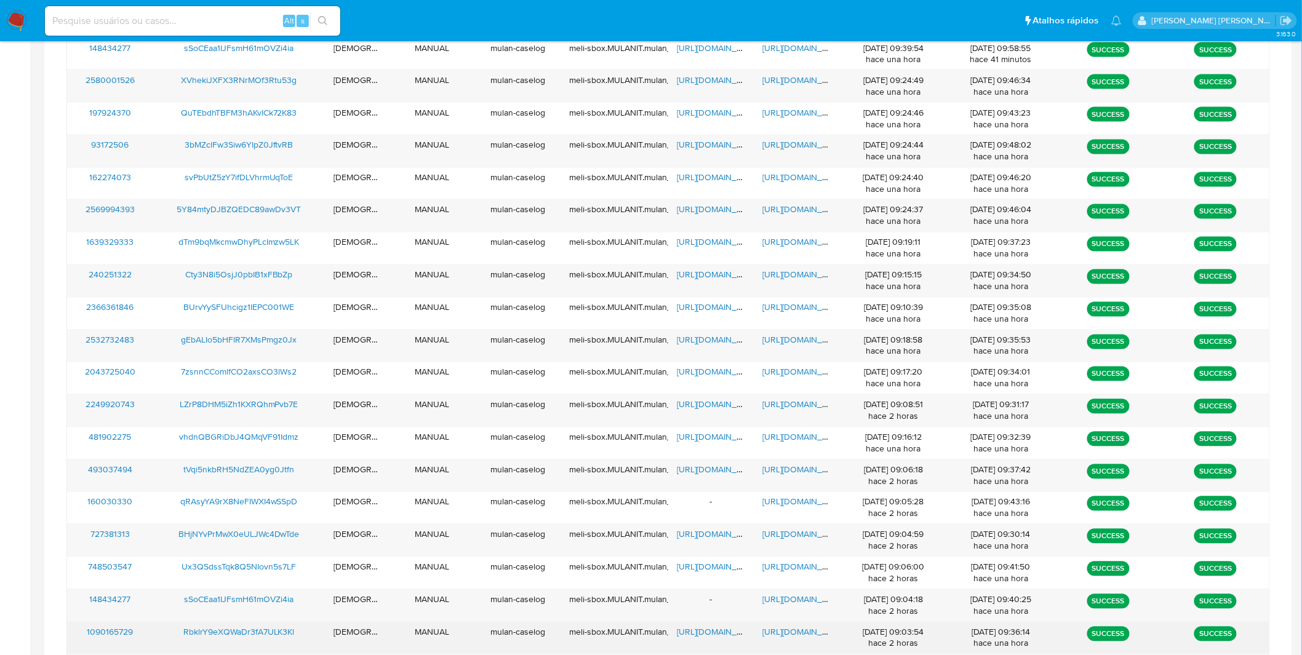
click at [786, 638] on span "https://docs.google.com/document/d/15lrrUT-_eXYaO2Cga1Iju9S0BReVGUJzNc02WME5YPA…" at bounding box center [805, 632] width 85 height 12
click at [729, 634] on span "https://docs.google.com/spreadsheets/d/1ZCIlUQEbdCj04ePW90s9NSxN9_RmhYfTvM65h-I…" at bounding box center [719, 632] width 85 height 12
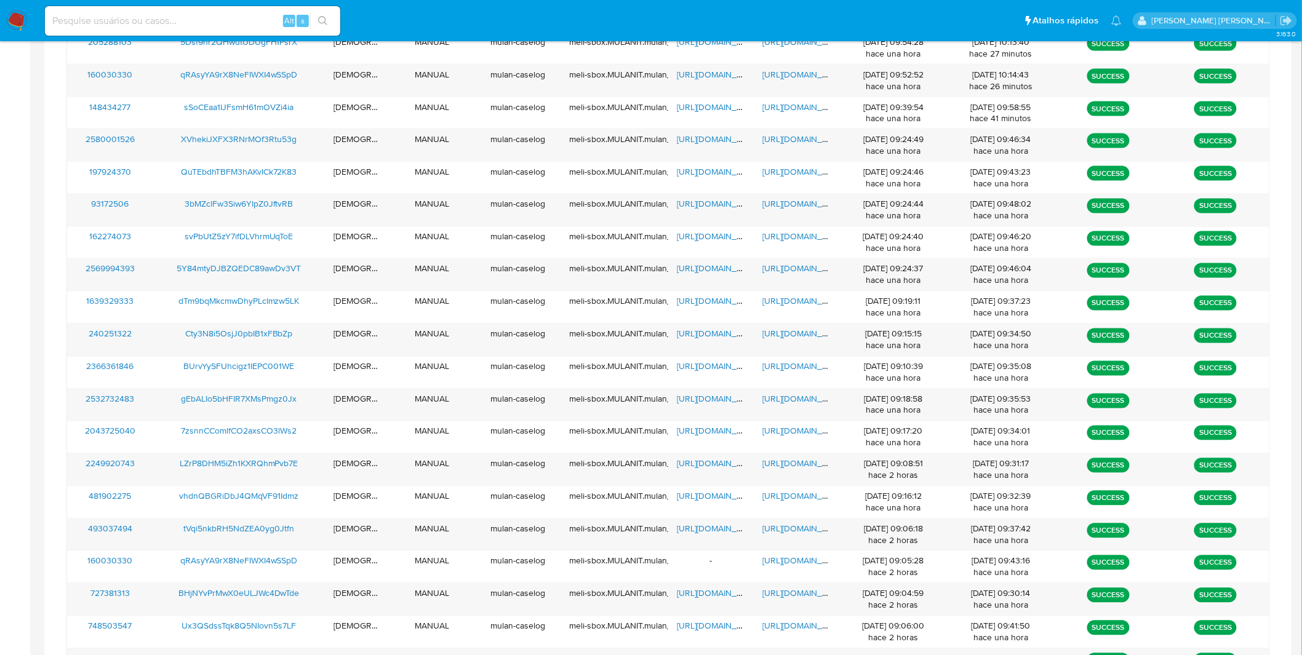
scroll to position [776, 0]
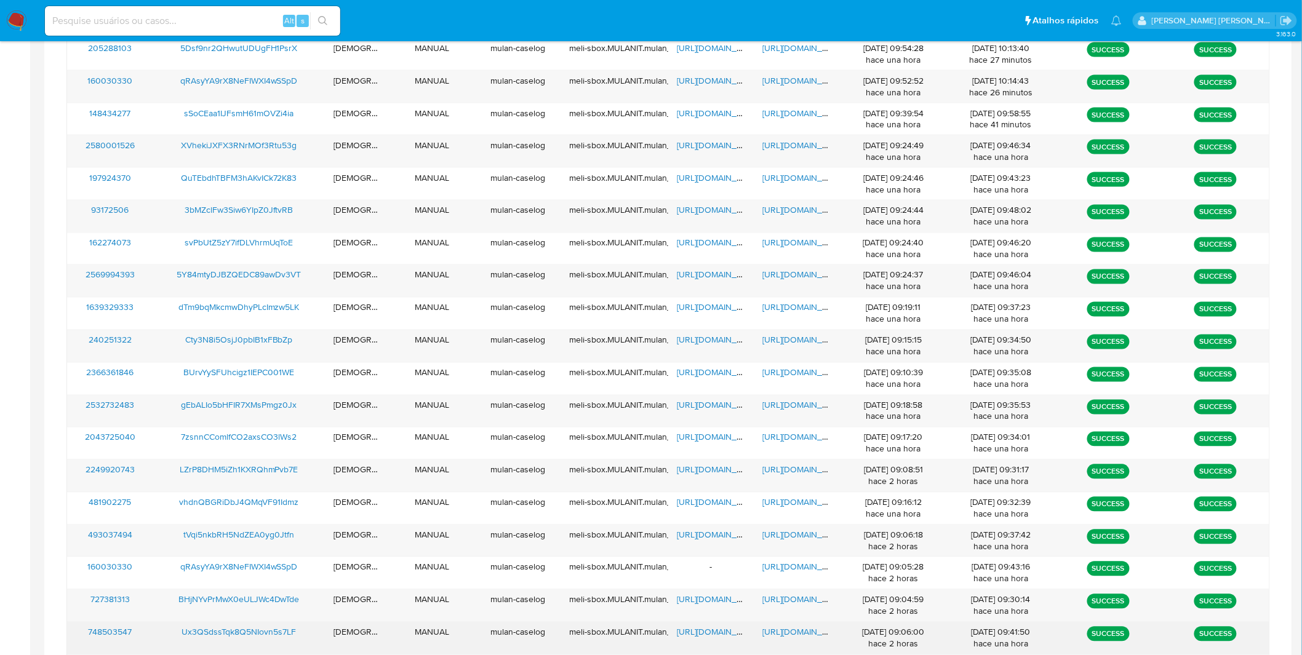
click at [786, 628] on span "https://docs.google.com/document/d/1nn9ZlPARyMlpaZh9oUIxpZCG1CB5CNhQrkssFsf520U…" at bounding box center [805, 632] width 85 height 12
click at [723, 634] on span "https://docs.google.com/spreadsheets/d/12ghK1Tmwa7Svo1MZIBIJtWb8wZXHWjc5GAeIQ3-…" at bounding box center [719, 632] width 85 height 12
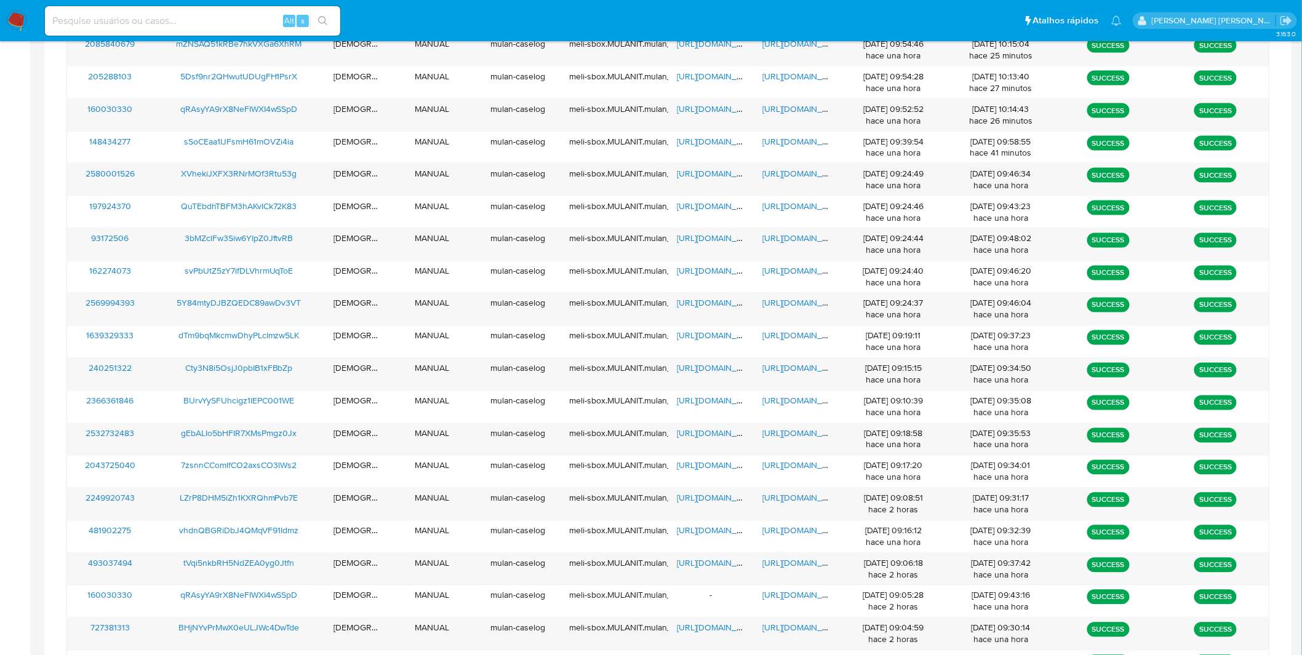
scroll to position [745, 0]
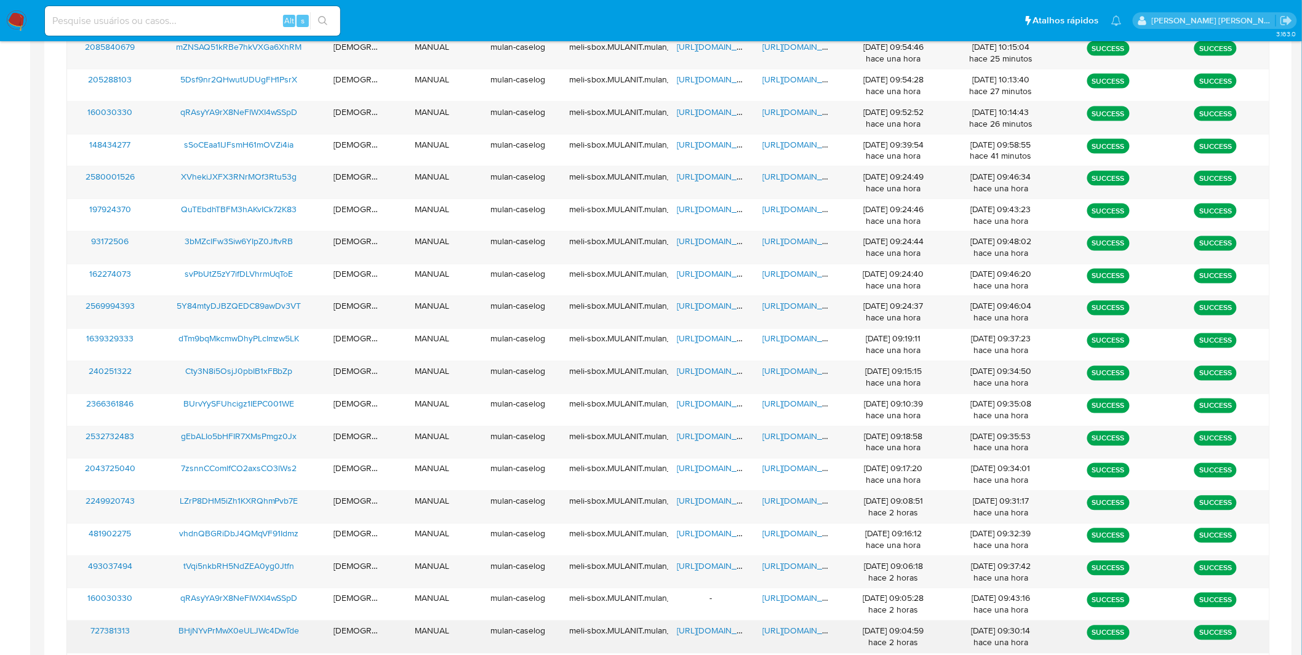
click at [804, 629] on span "https://docs.google.com/document/d/1HjTEoIBuTDOZqQiFWTXj6eQeb4b8018Tcc8-syrZGxM…" at bounding box center [805, 631] width 85 height 12
click at [726, 634] on span "https://docs.google.com/spreadsheets/d/1eckbtZtBiZBBNXoPptvSUVHyCD3Wk76XliuHct3…" at bounding box center [719, 631] width 85 height 12
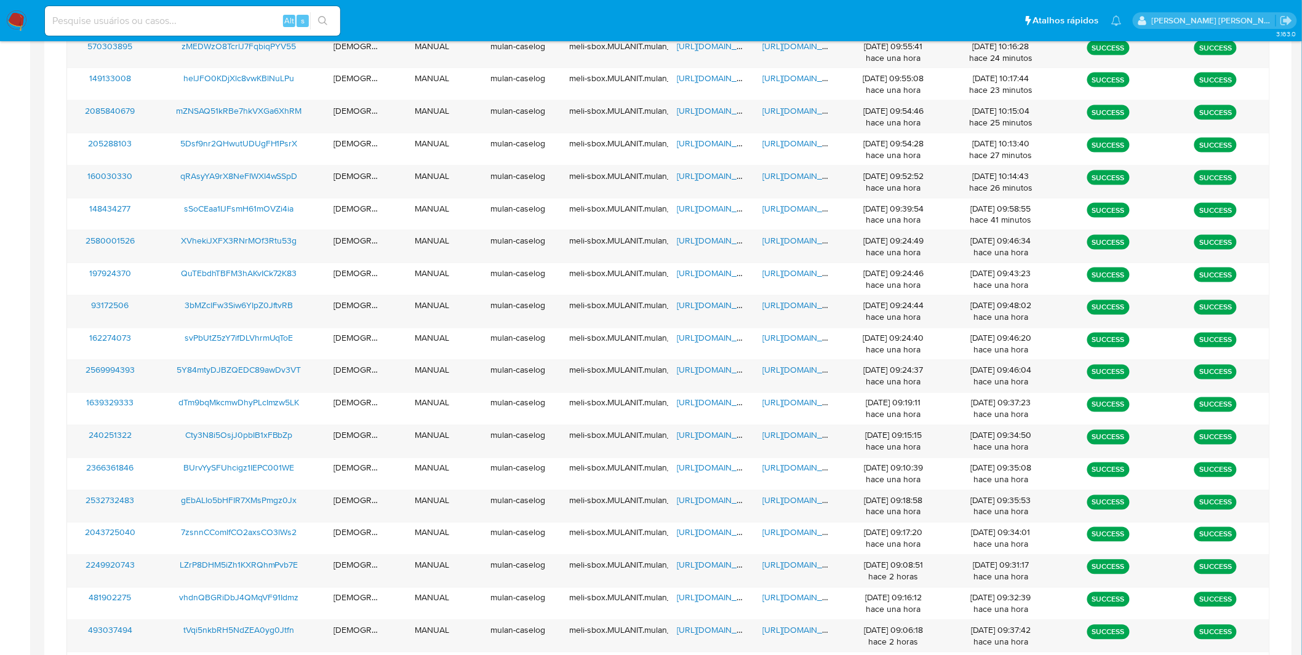
scroll to position [678, 0]
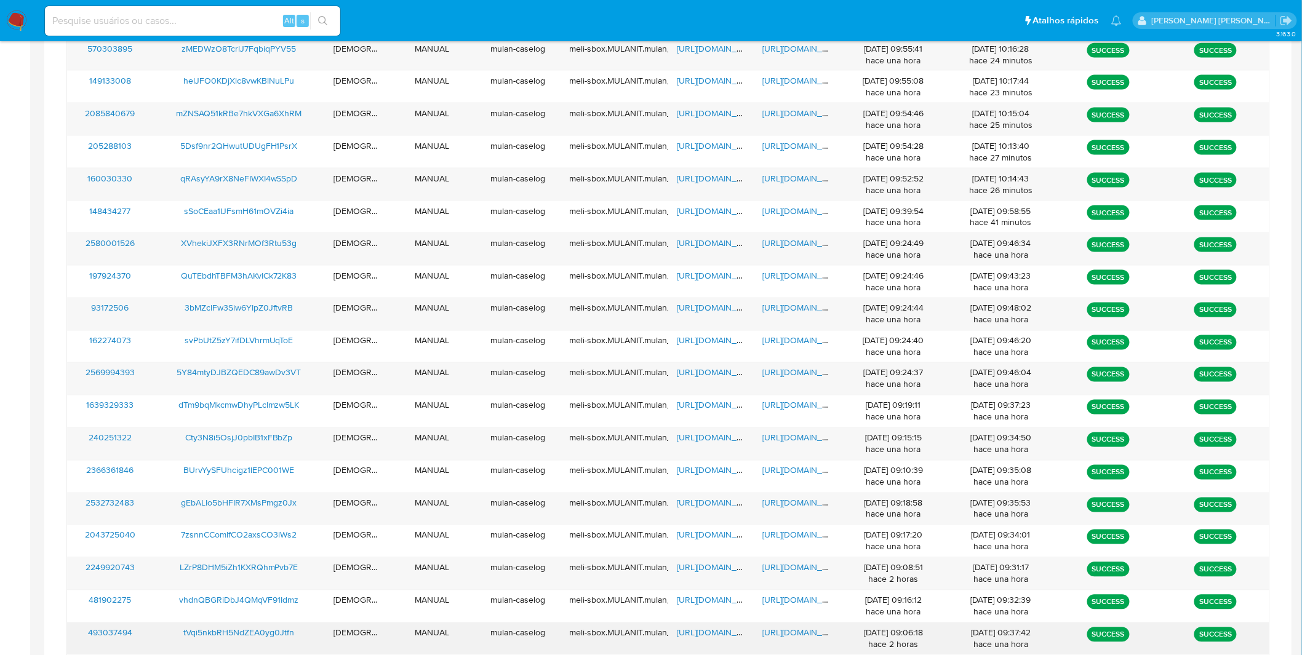
click at [808, 632] on span "https://docs.google.com/document/d/1VmGqjaAUdF-QN4cP-wze2G0CRxyiiJVgS79x8rcaW2A…" at bounding box center [805, 633] width 85 height 12
click at [729, 629] on span "https://docs.google.com/spreadsheets/d/1twesKQbBeuGzabWVCY3-I0Qep7K3_UD6lt9ewBv…" at bounding box center [719, 633] width 85 height 12
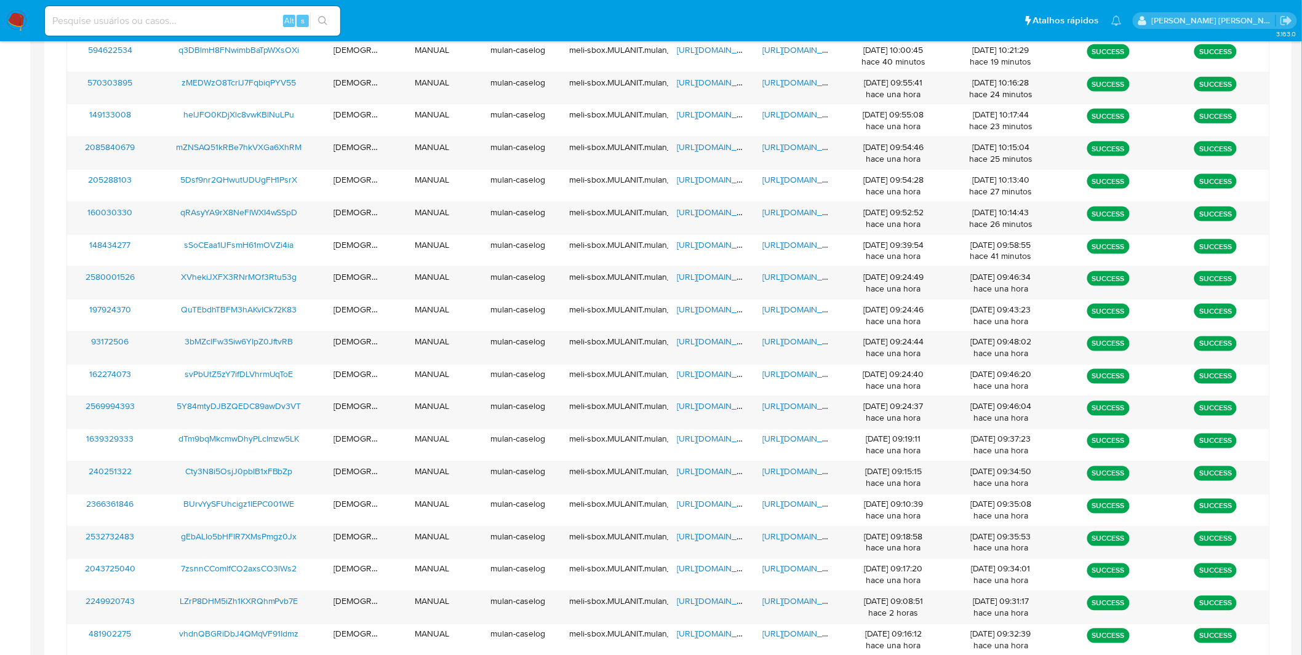
scroll to position [644, 0]
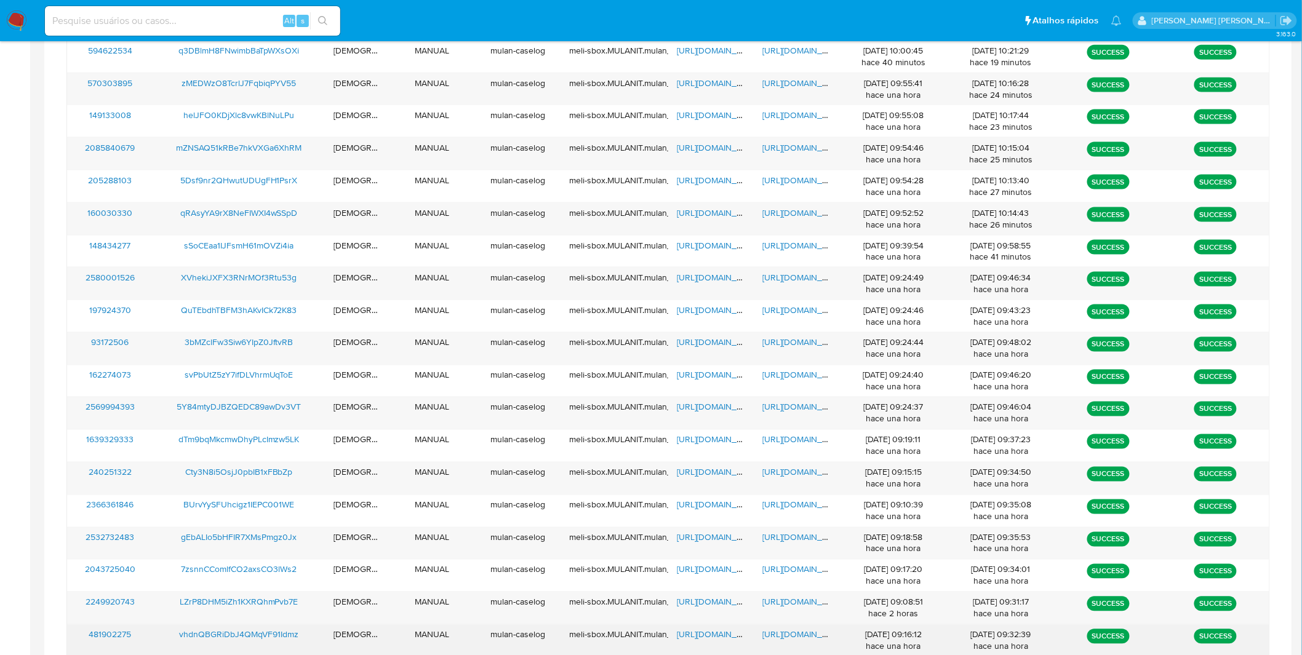
click at [789, 637] on span "https://docs.google.com/document/d/1hjuBEqqKdOyhD6UwA1HQjcUW4b4MHawpGHzm7nDtDiY…" at bounding box center [805, 635] width 85 height 12
click at [681, 638] on span "https://docs.google.com/spreadsheets/d/1rgkx1VoSeK3qk2IGDPiVjz4TdaDY2BDvoU2RqCE…" at bounding box center [719, 635] width 85 height 12
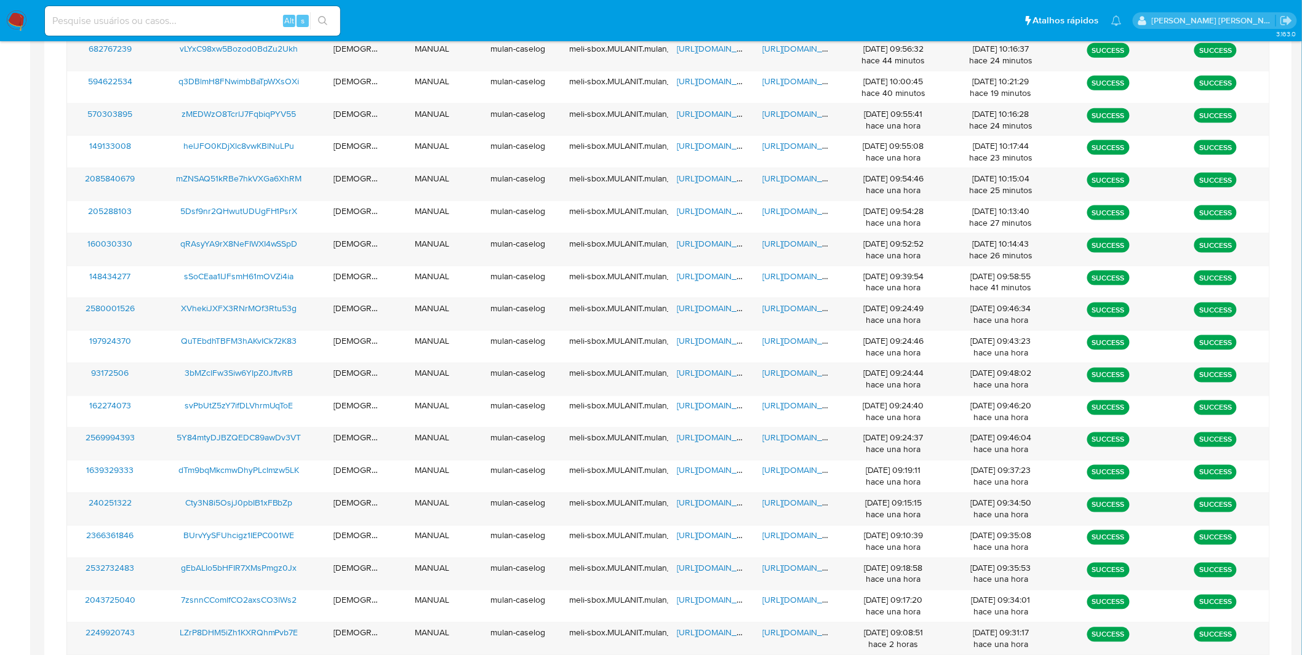
scroll to position [611, 0]
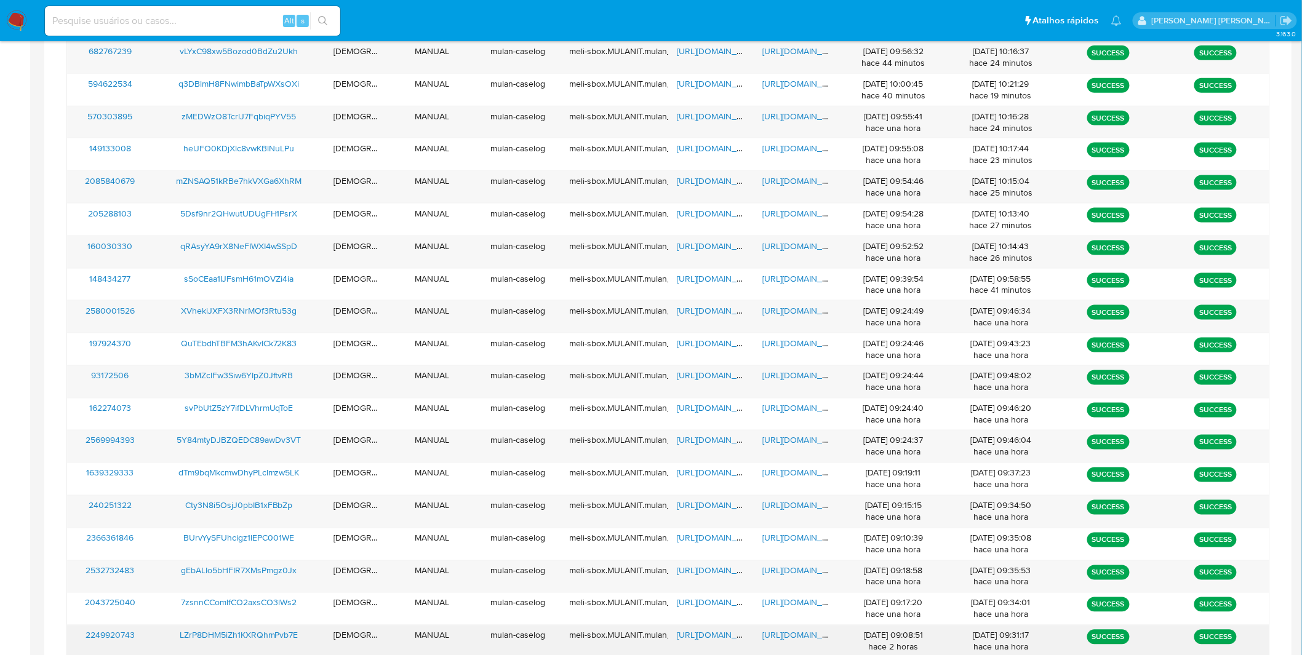
click at [782, 637] on span "https://docs.google.com/document/d/1KPF_zwEnLH8Myo4pgXwE3H2GmlB0xETVwJZTfmzzD6g…" at bounding box center [805, 635] width 85 height 12
click at [682, 629] on div "https://docs.google.com/spreadsheets/d/13OxniXiiHpjCZ1WC6OxZBA3T6Jajb5YTEUctddp…" at bounding box center [711, 642] width 86 height 32
click at [689, 635] on span "https://docs.google.com/spreadsheets/d/13OxniXiiHpjCZ1WC6OxZBA3T6Jajb5YTEUctddp…" at bounding box center [719, 635] width 85 height 12
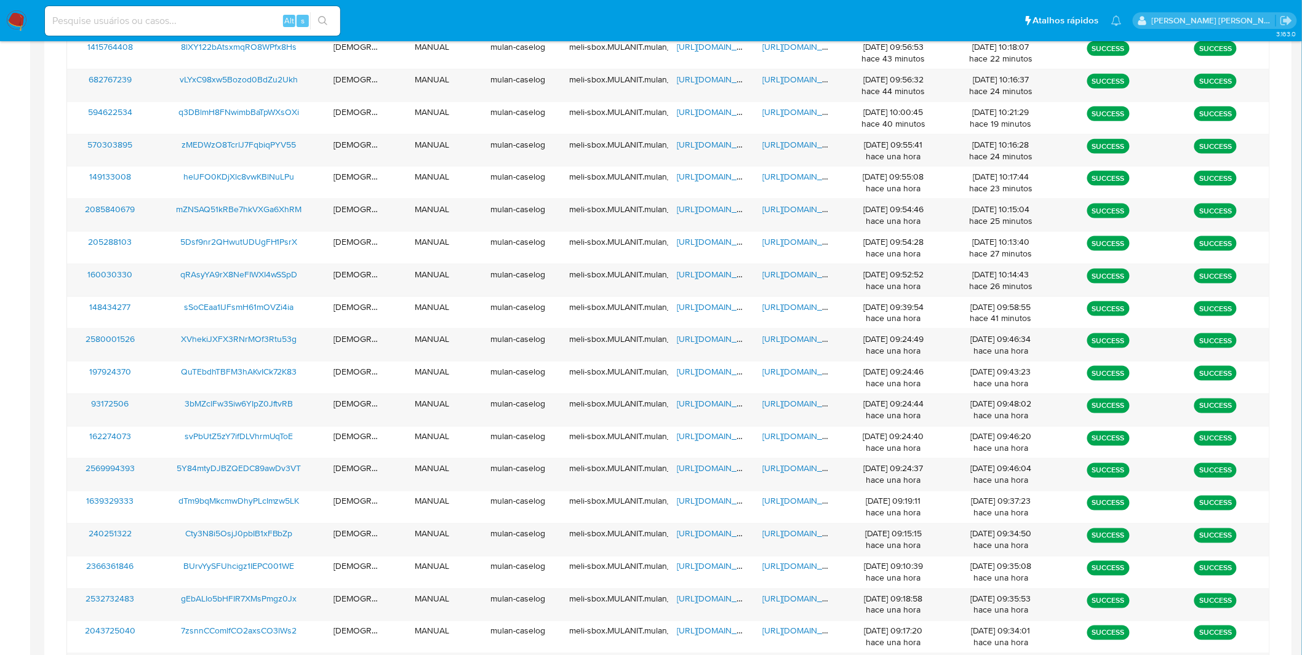
scroll to position [576, 0]
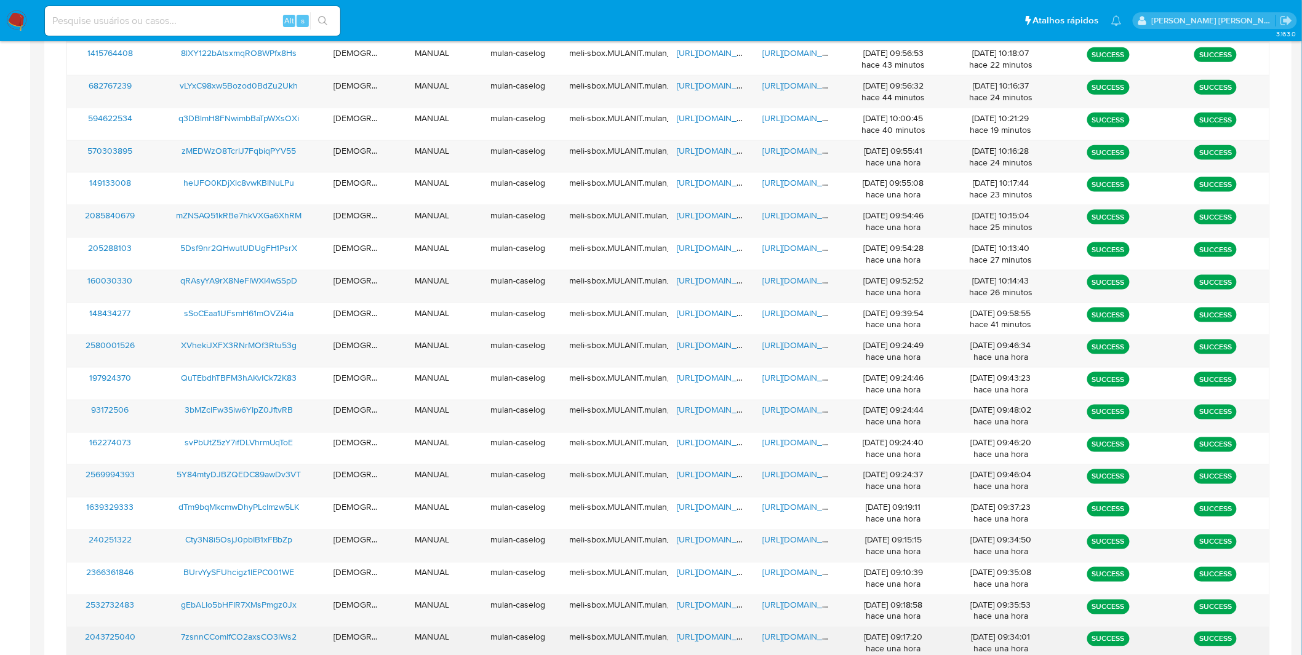
click at [798, 641] on span "https://docs.google.com/document/d/11v6DPCNFBhUDh-lRz6rzfbBAfpCGbU8A1TLoFCmG-Nw…" at bounding box center [805, 637] width 85 height 12
click at [716, 646] on div "https://docs.google.com/spreadsheets/d/1jNLNtMqIV-u0vHB8FEAg5Y7GbsAtWoapqvDUgwY…" at bounding box center [711, 643] width 86 height 32
click at [712, 643] on span "https://docs.google.com/spreadsheets/d/1jNLNtMqIV-u0vHB8FEAg5Y7GbsAtWoapqvDUgwY…" at bounding box center [719, 637] width 85 height 12
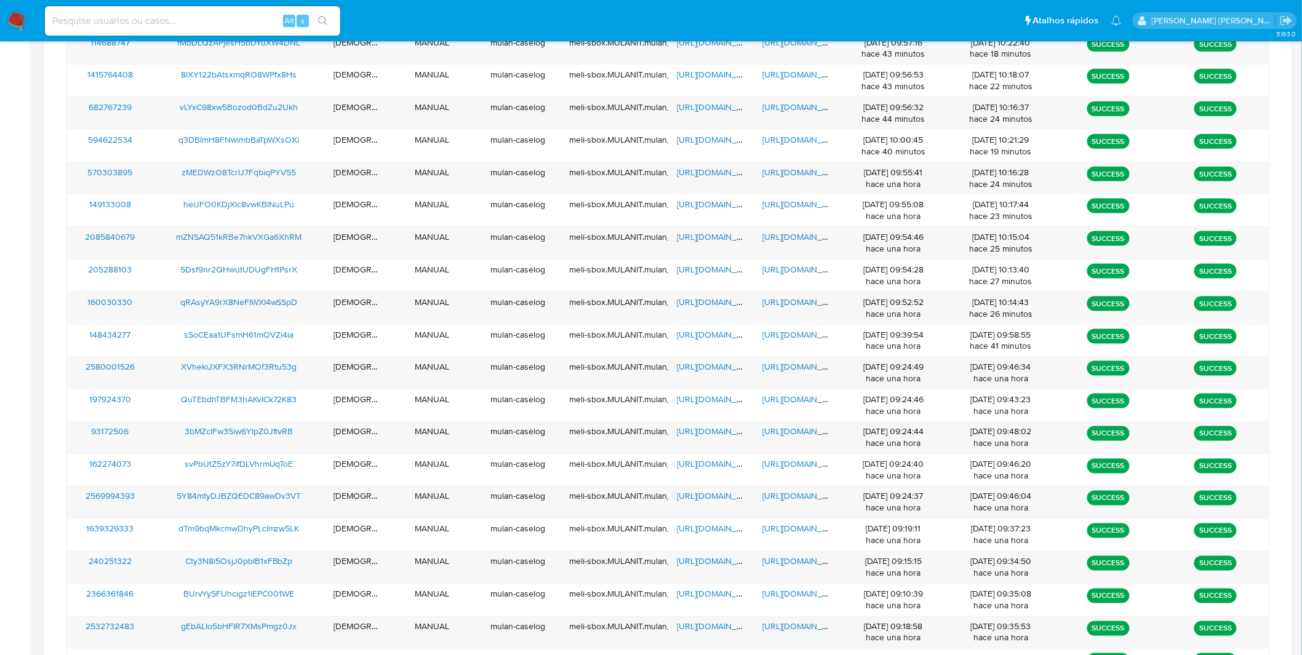
scroll to position [549, 0]
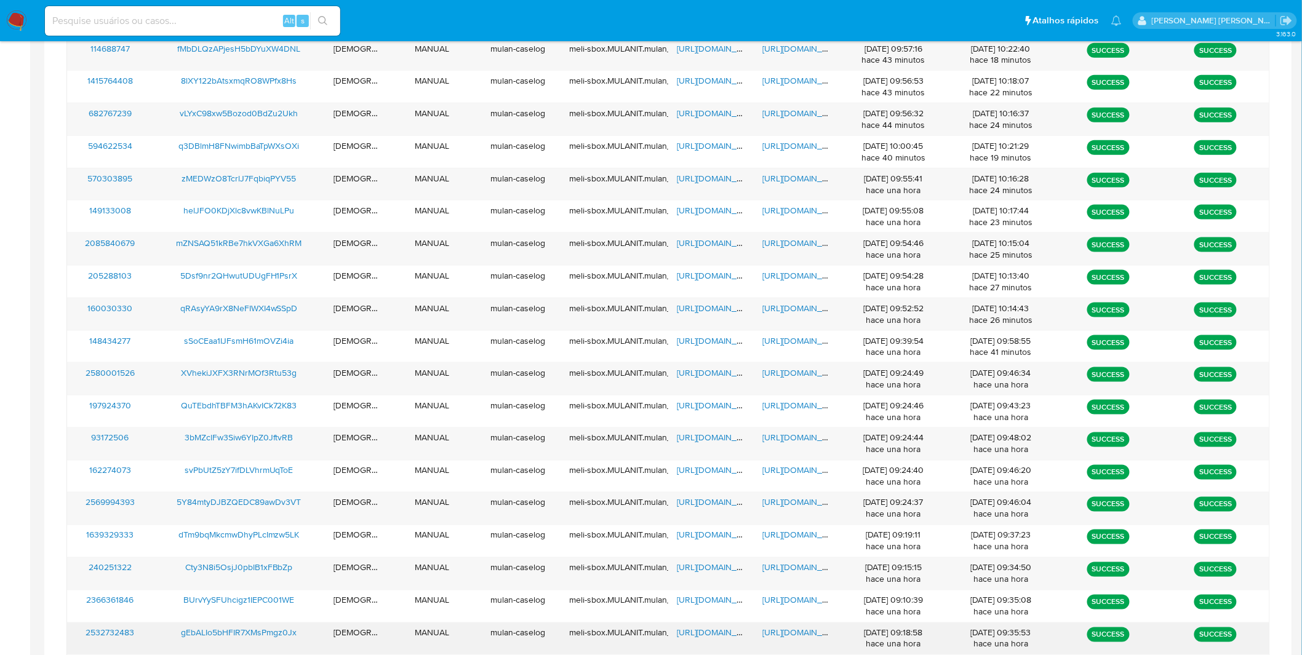
click at [797, 638] on span "https://docs.google.com/document/d/1XVTpUYBShuktouJiuDBwOsxcVY26ojFl6YC7Gl9FeVI…" at bounding box center [805, 633] width 85 height 12
click at [714, 631] on span "https://docs.google.com/spreadsheets/d/13UmO6aAbtr1Jveh3x3BLN3IqnHNIadDEKde2J3T…" at bounding box center [719, 633] width 85 height 12
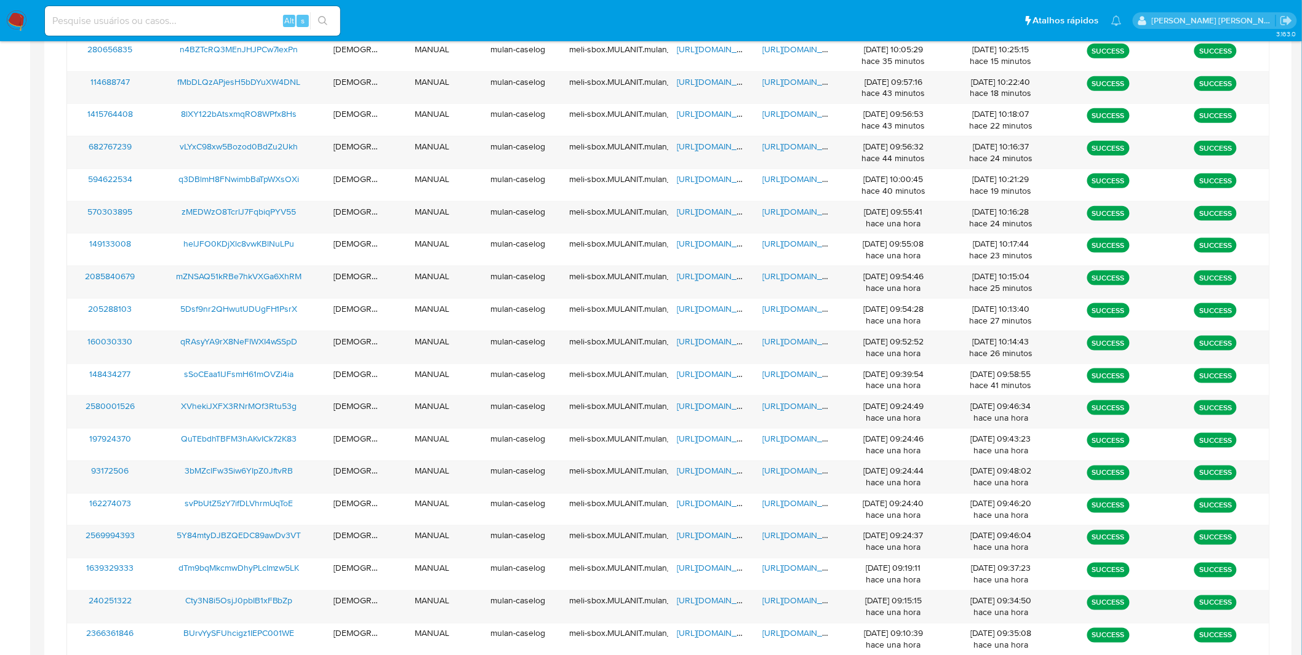
scroll to position [513, 0]
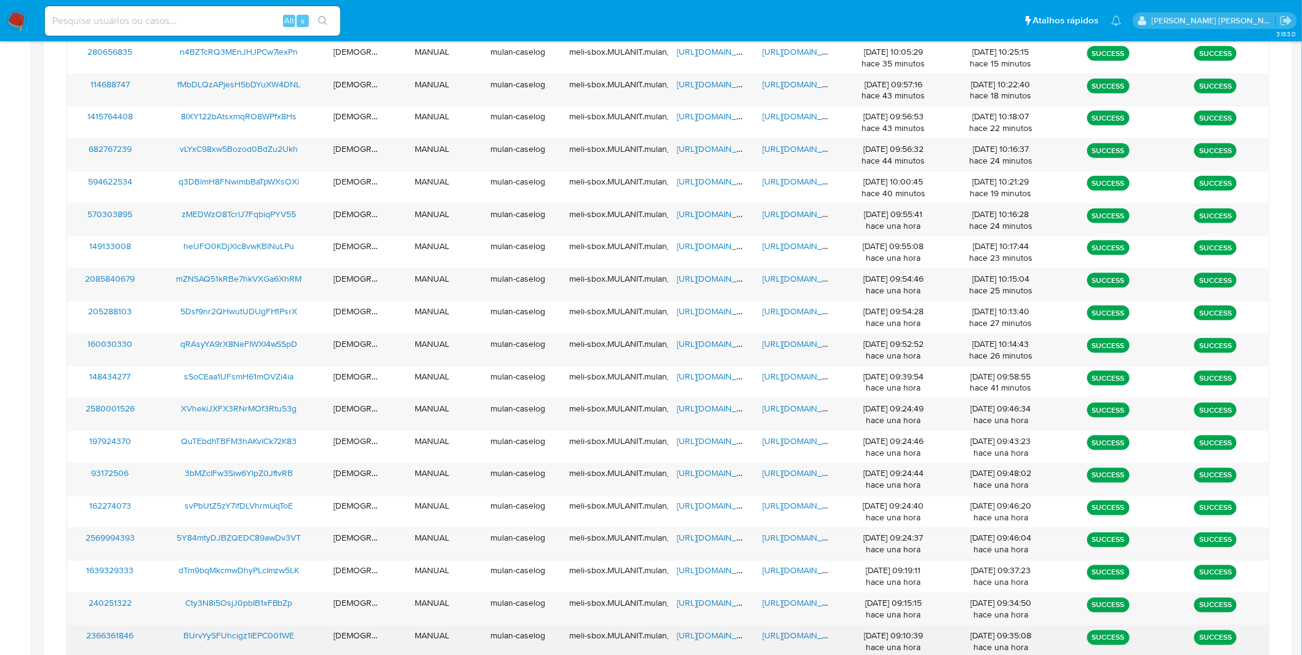
click at [782, 642] on span "https://docs.google.com/document/d/1x5JB4hZX7QYlXt3ISdc-jyoTKRp076lfi20A1D_c8DY…" at bounding box center [805, 636] width 85 height 12
click at [714, 635] on span "https://docs.google.com/spreadsheets/d/1pidapJ_grf3greBAxDc0lPf8jAS7CCQ4UDk2sfc…" at bounding box center [719, 636] width 85 height 12
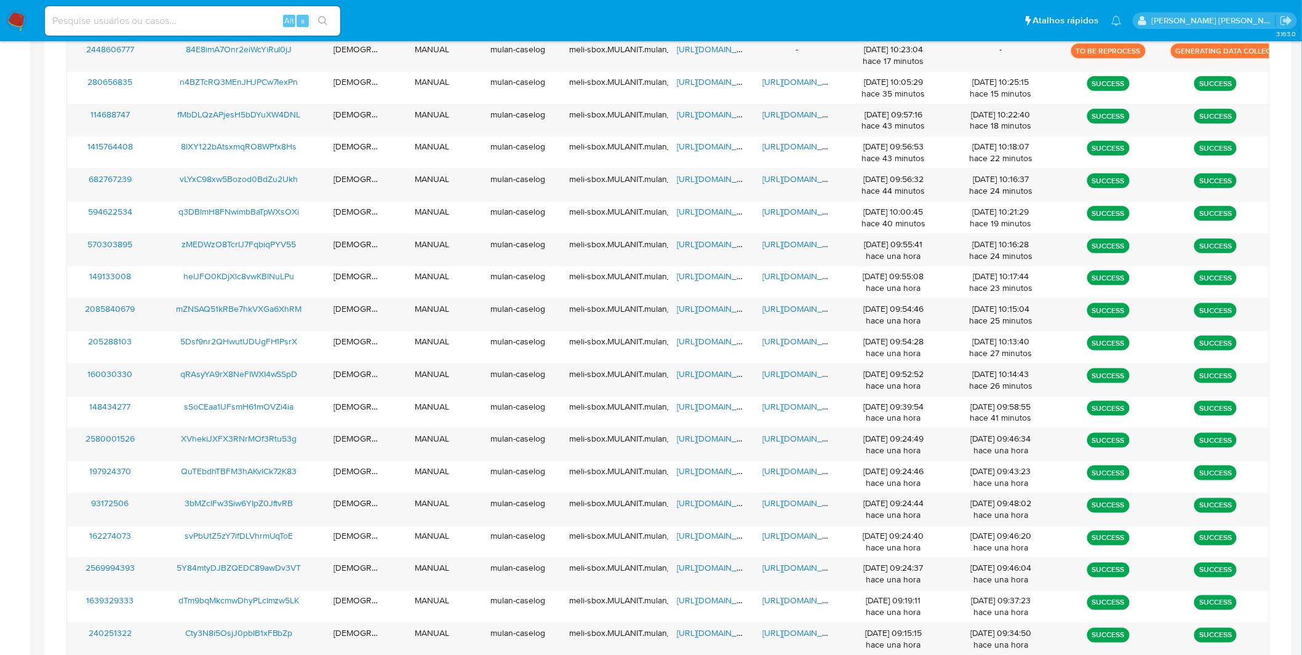
scroll to position [480, 0]
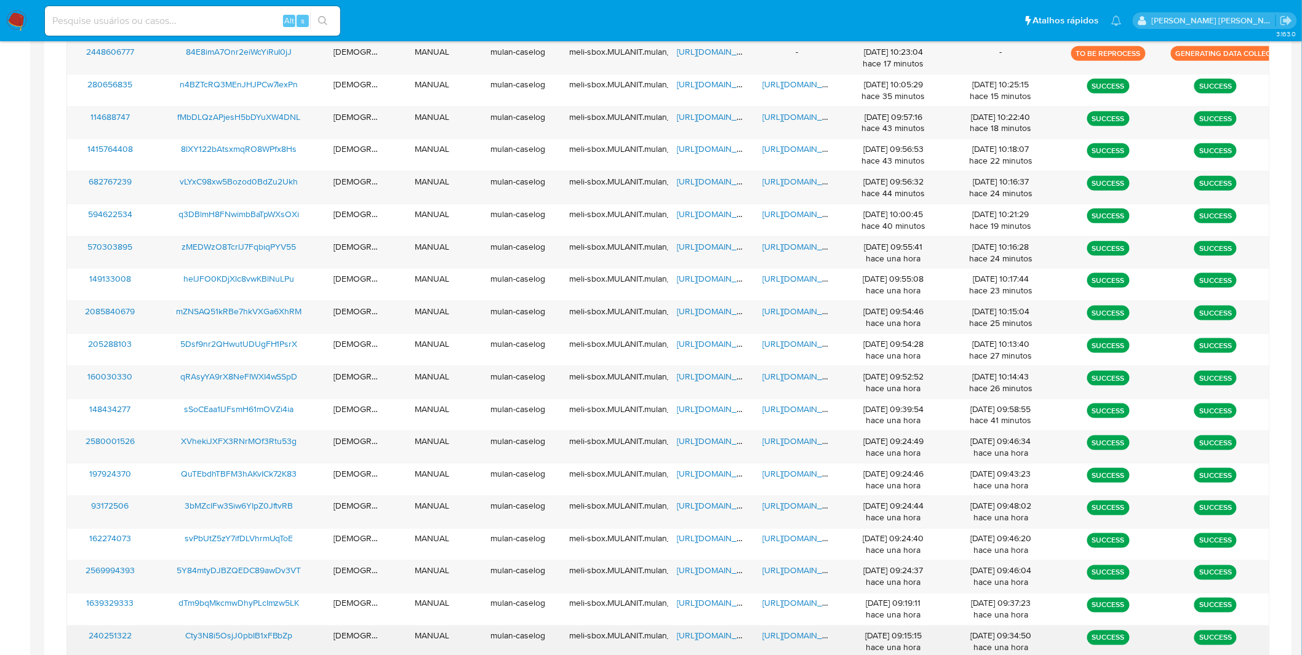
click at [773, 635] on span "https://docs.google.com/document/d/1PurbN4Y4_YYjvRYMnUFSR2XjxhyrtZwWemCqedaw2Og…" at bounding box center [805, 636] width 85 height 12
click at [689, 636] on span "https://docs.google.com/spreadsheets/d/1Aak02xwxPTln9KEifLoOjEdQU5s3Dm-O3a4_5N_…" at bounding box center [719, 636] width 85 height 12
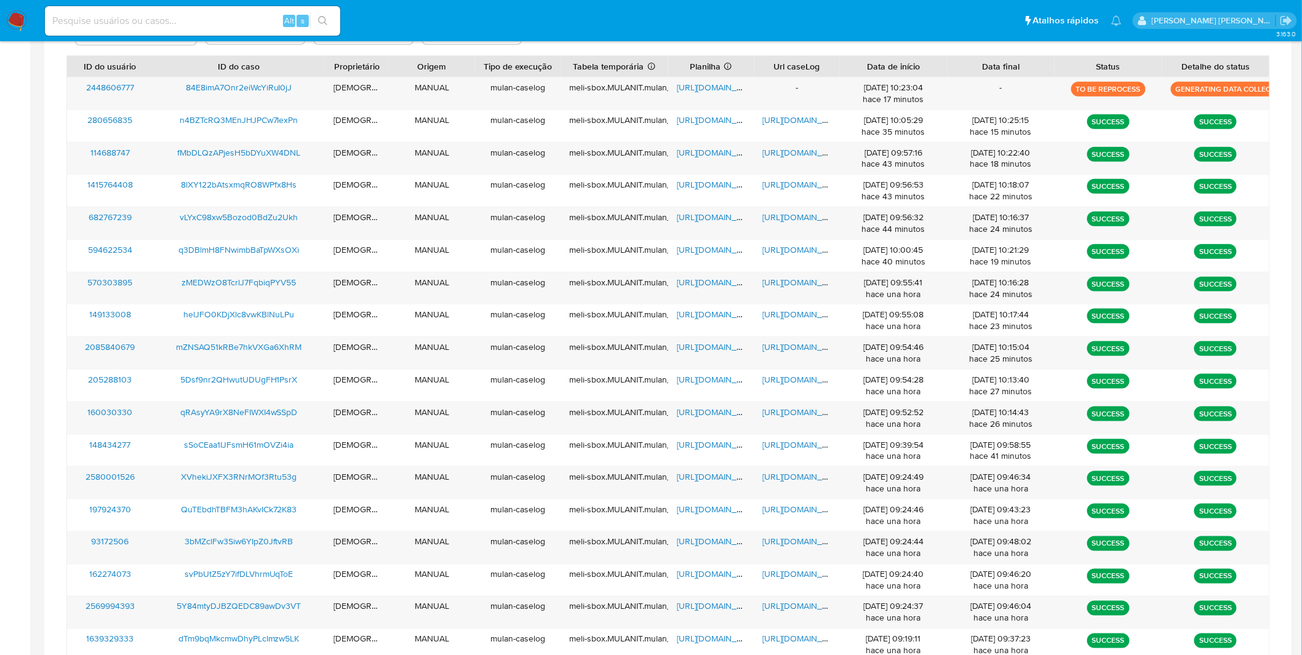
scroll to position [444, 0]
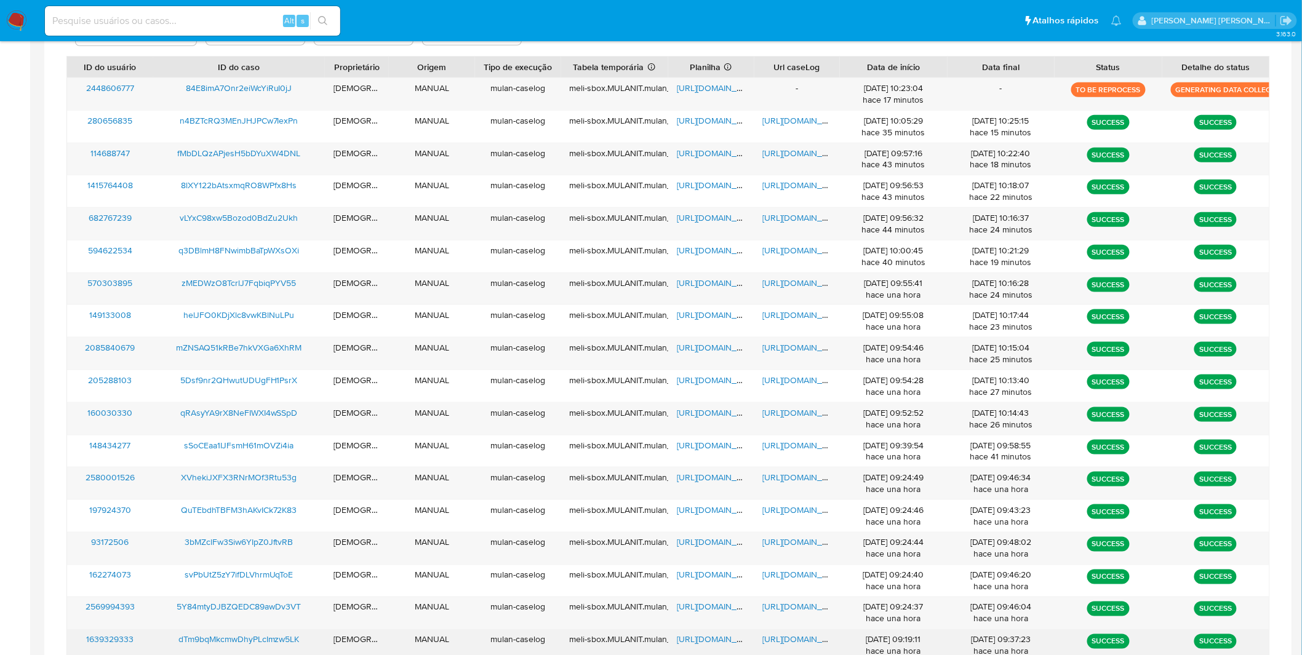
click at [808, 643] on span "https://docs.google.com/document/d/1ExdTvsVTse0GBA1XJ4rmKHp_zOMNAO20VgH51gmxuyY…" at bounding box center [805, 640] width 85 height 12
click at [715, 643] on span "https://docs.google.com/spreadsheets/d/1-S9wdaVcVdOjaXRQUGgz1cloIfYbXPo0YIcEzx1…" at bounding box center [719, 640] width 85 height 12
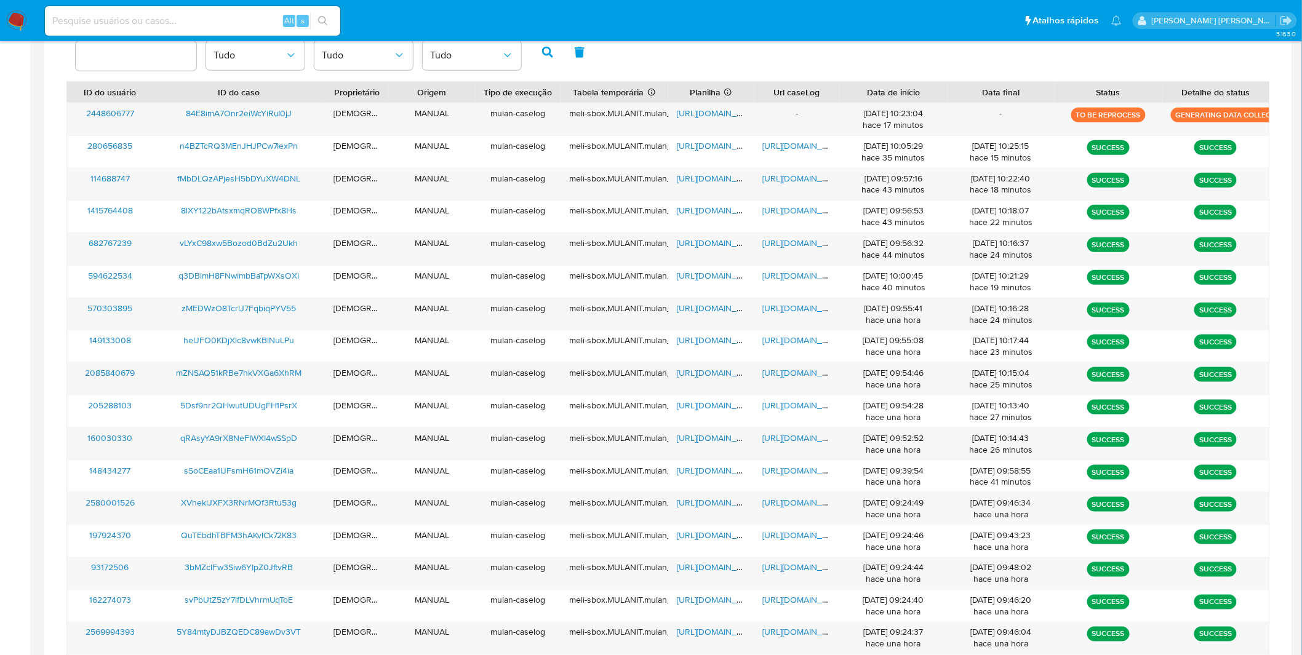
scroll to position [416, 0]
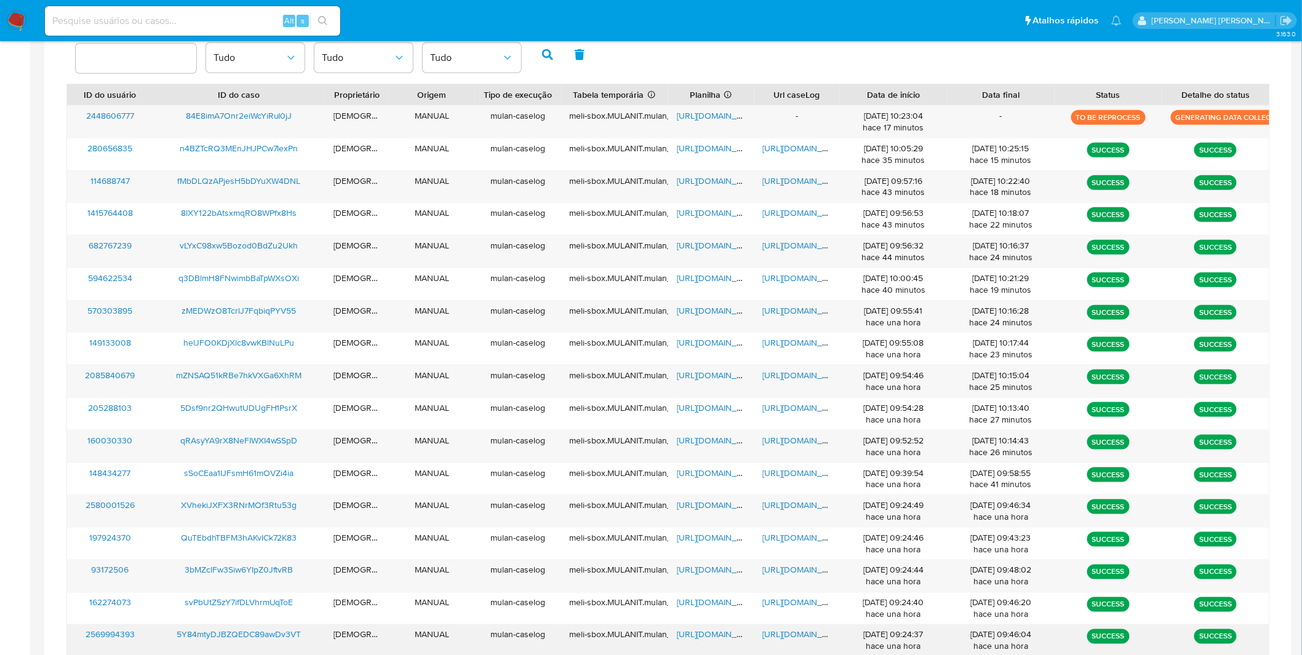
click at [775, 640] on span "https://docs.google.com/document/d/1-v8tcc6ANkADYhfc64lKzMIPBRFDpGM2dGp2ZIpTq8w…" at bounding box center [805, 635] width 85 height 12
click at [722, 636] on span "https://docs.google.com/spreadsheets/d/1Ue99jek4jjiWM4iYs4kDX-mGrmFr9tvvTatITRQ…" at bounding box center [719, 635] width 85 height 12
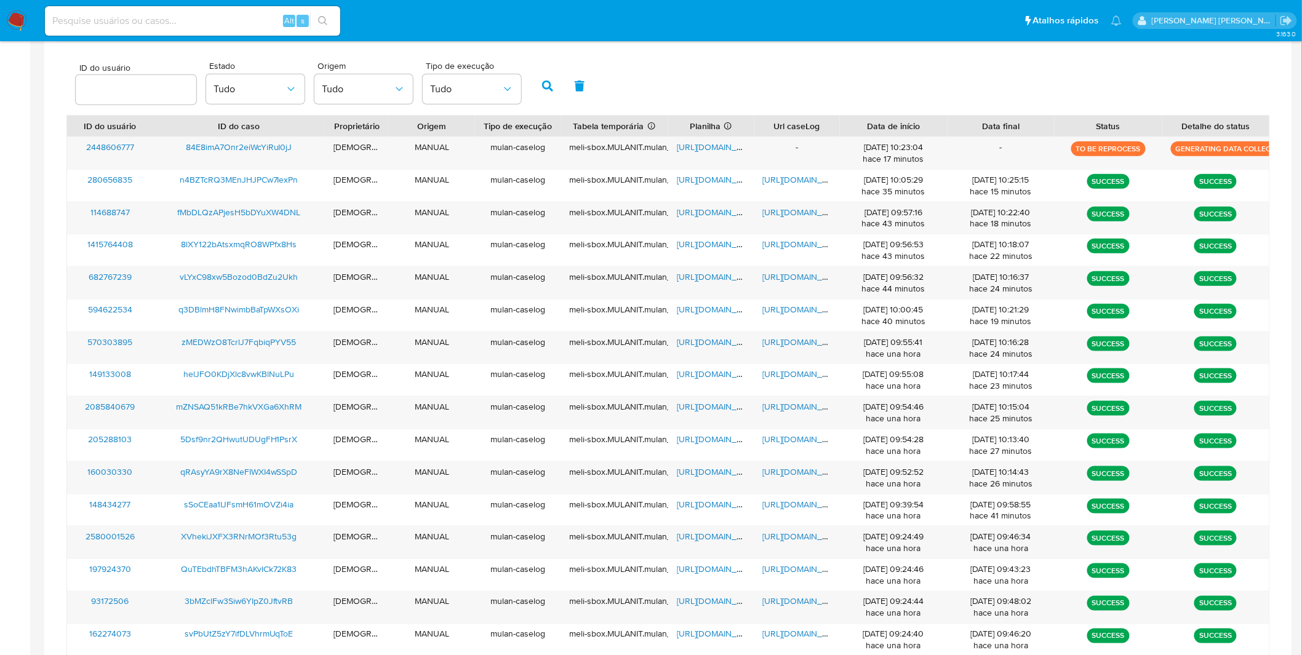
scroll to position [381, 0]
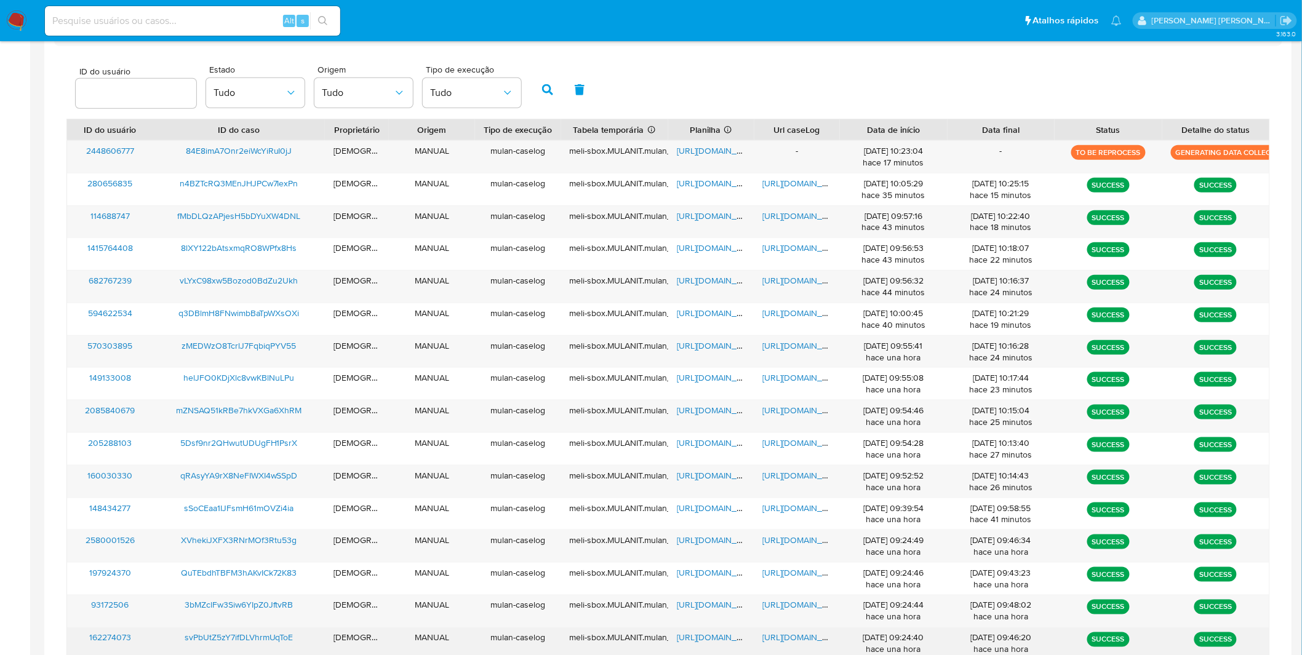
click at [772, 642] on span "https://docs.google.com/document/d/1gM8jidRiWcGRiZxnuRmcg_c28YkaTsg7rjK5wJnW-z8…" at bounding box center [805, 638] width 85 height 12
click at [704, 634] on span "https://docs.google.com/spreadsheets/d/1mloJTue1B4o81KWW3RleNec-Ix4Dt2kV9RM0Jef…" at bounding box center [719, 638] width 85 height 12
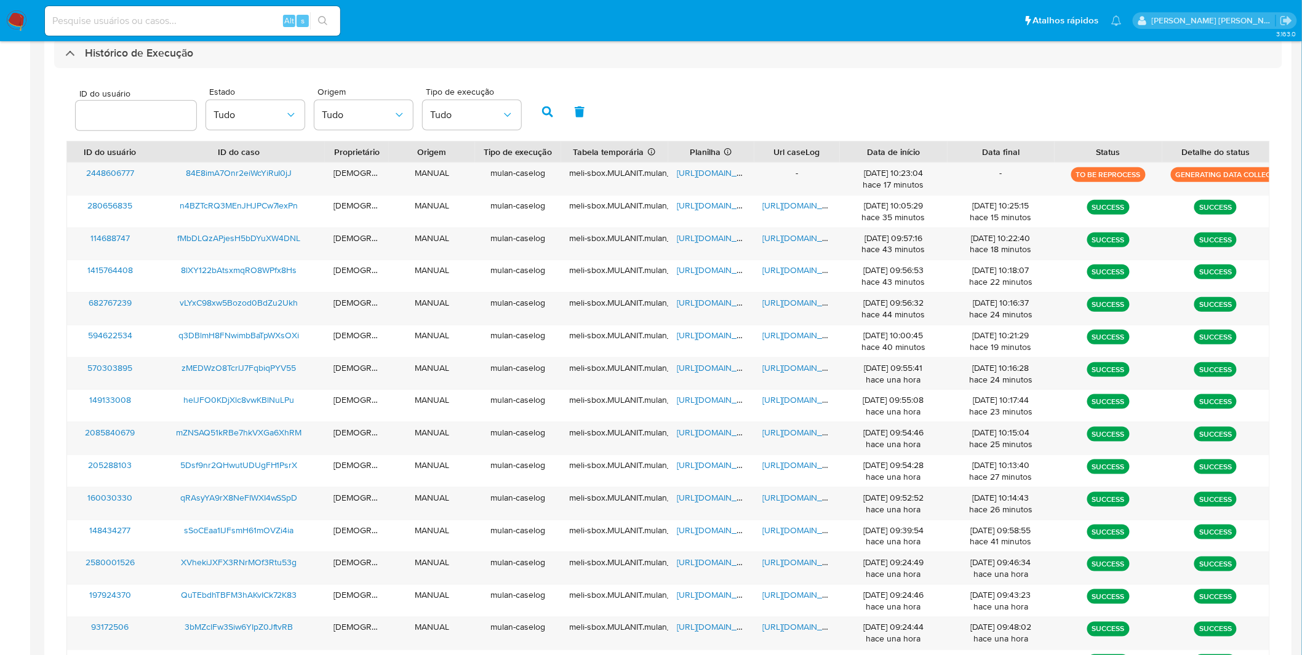
scroll to position [352, 0]
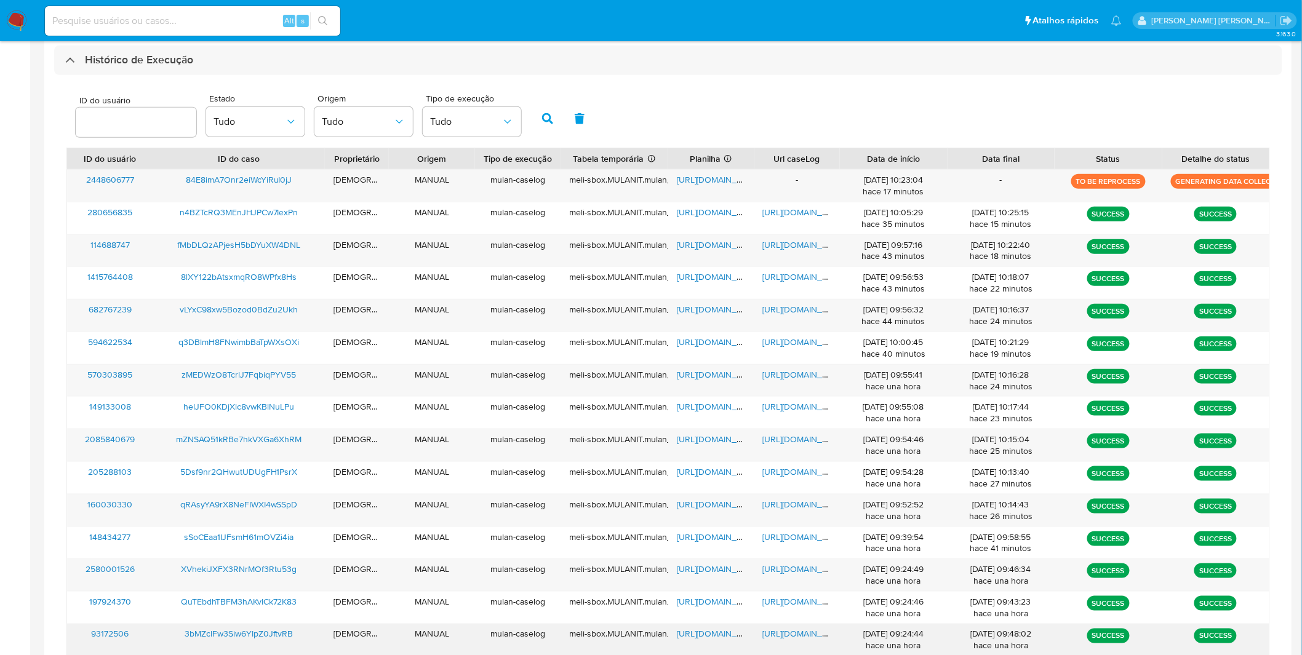
click at [809, 635] on span "https://docs.google.com/document/d/18UxFWn12FVnbAtcuKvIWFrxA527MtkZxANa8IorqJIo…" at bounding box center [805, 634] width 85 height 12
click at [711, 630] on span "https://docs.google.com/spreadsheets/d/1ZpgUGgxEZqJSX6ZlD_DDXWH_oJDXz0Z3I5UQdWw…" at bounding box center [719, 634] width 85 height 12
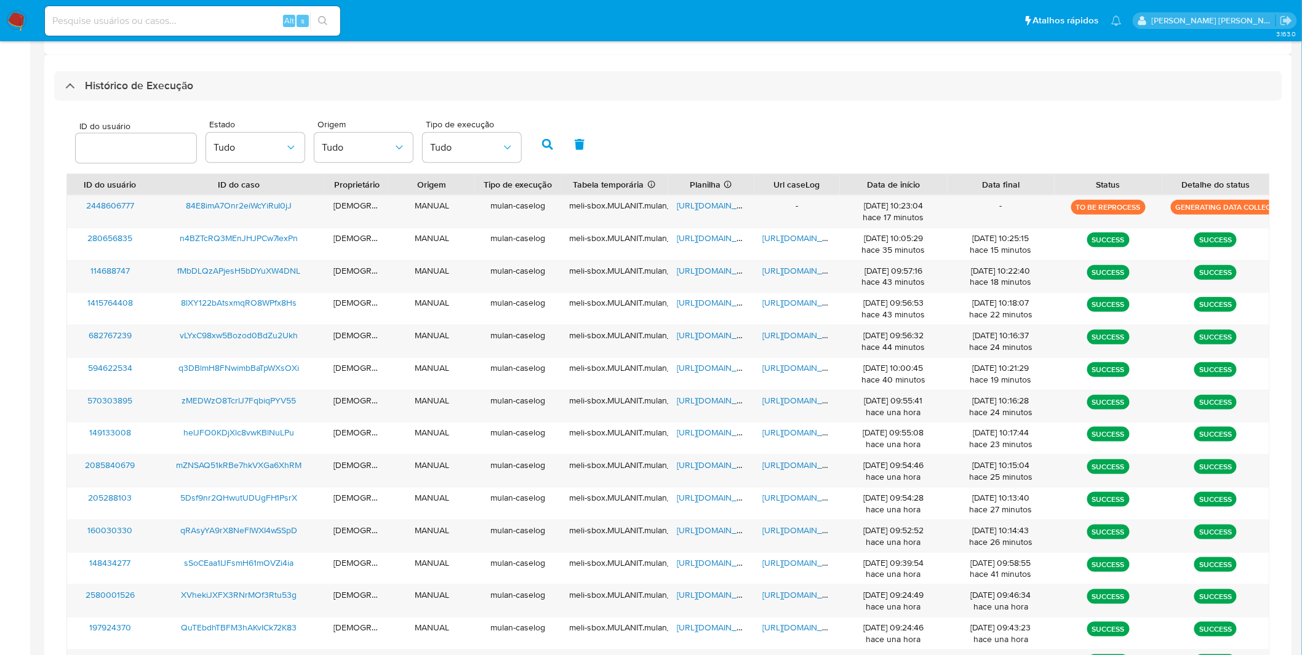
scroll to position [318, 0]
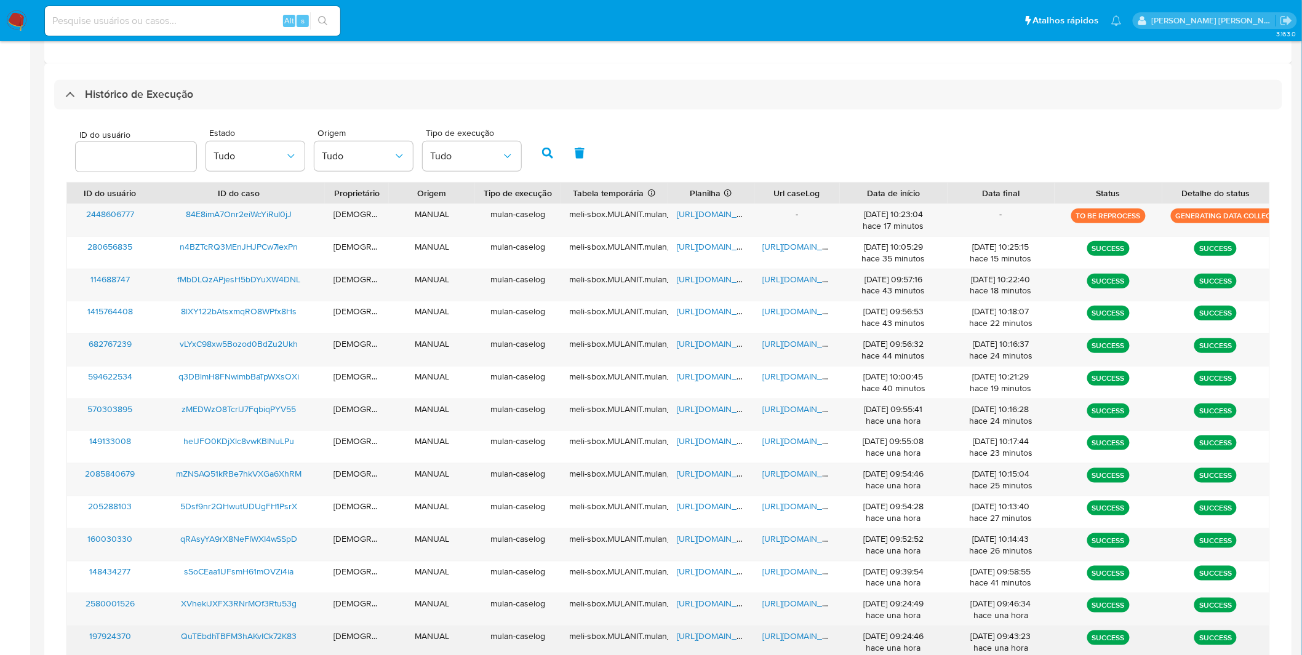
click at [779, 630] on div "https://docs.google.com/document/d/1O-fkLIqUxdJIhj7AT4UE3-SEcWQNEhCVYuk_bMhWg7c…" at bounding box center [797, 642] width 86 height 32
click at [779, 631] on span "https://docs.google.com/document/d/1O-fkLIqUxdJIhj7AT4UE3-SEcWQNEhCVYuk_bMhWg7c…" at bounding box center [805, 636] width 85 height 12
click at [717, 627] on div "https://docs.google.com/spreadsheets/d/1t8peTRaAOpv7G7lmW3MFqbYcCdGe2xKUHJztOMQ…" at bounding box center [711, 642] width 86 height 32
click at [714, 632] on span "https://docs.google.com/spreadsheets/d/1t8peTRaAOpv7G7lmW3MFqbYcCdGe2xKUHJztOMQ…" at bounding box center [719, 636] width 85 height 12
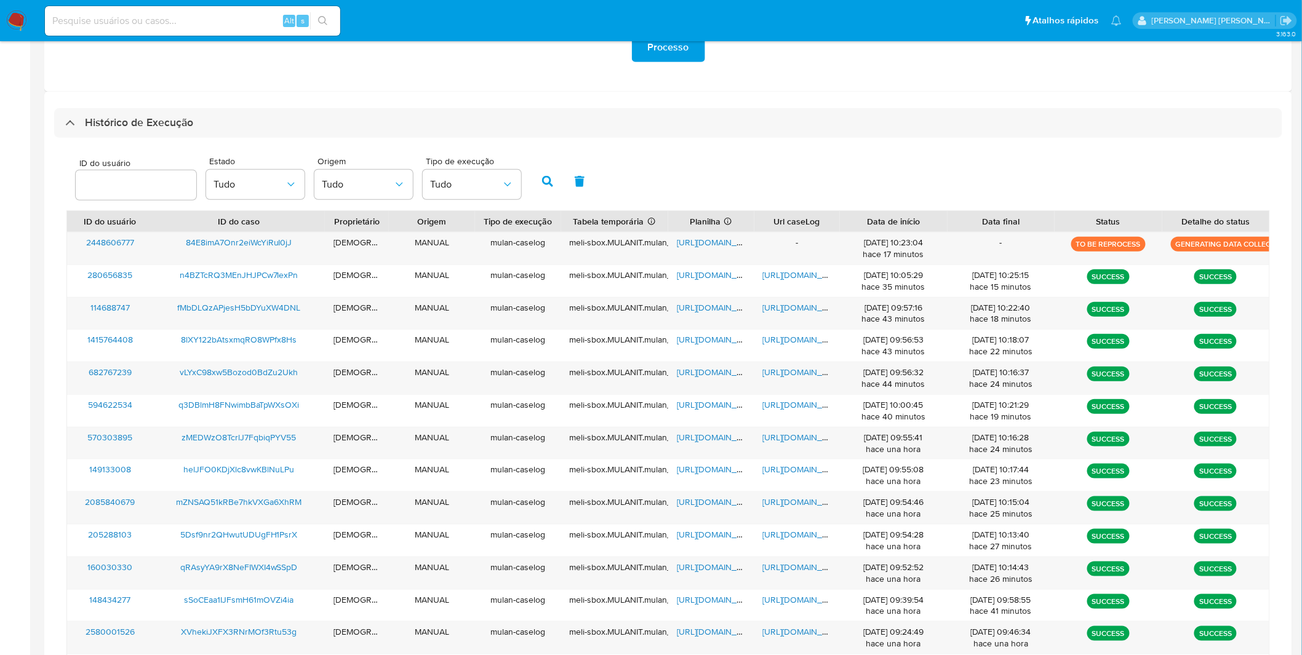
scroll to position [288, 0]
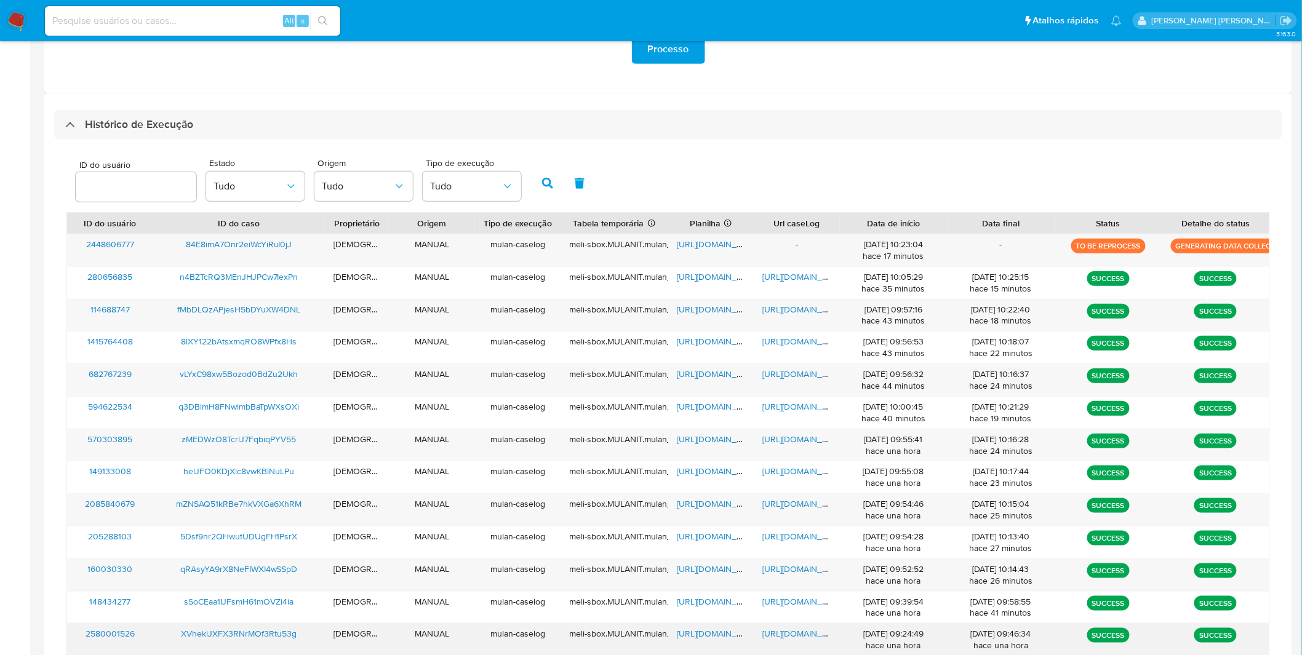
click at [771, 635] on span "https://docs.google.com/document/d/1WzB21hFnq09mP0WCh6dlaszSyUvYCfYTg0zcC891kyY…" at bounding box center [805, 633] width 85 height 12
click at [724, 634] on span "https://docs.google.com/spreadsheets/d/1VpkPqZ5hHsRy2Wu8k07ZsISxAXl4Mrt6-oI2DOL…" at bounding box center [719, 633] width 85 height 12
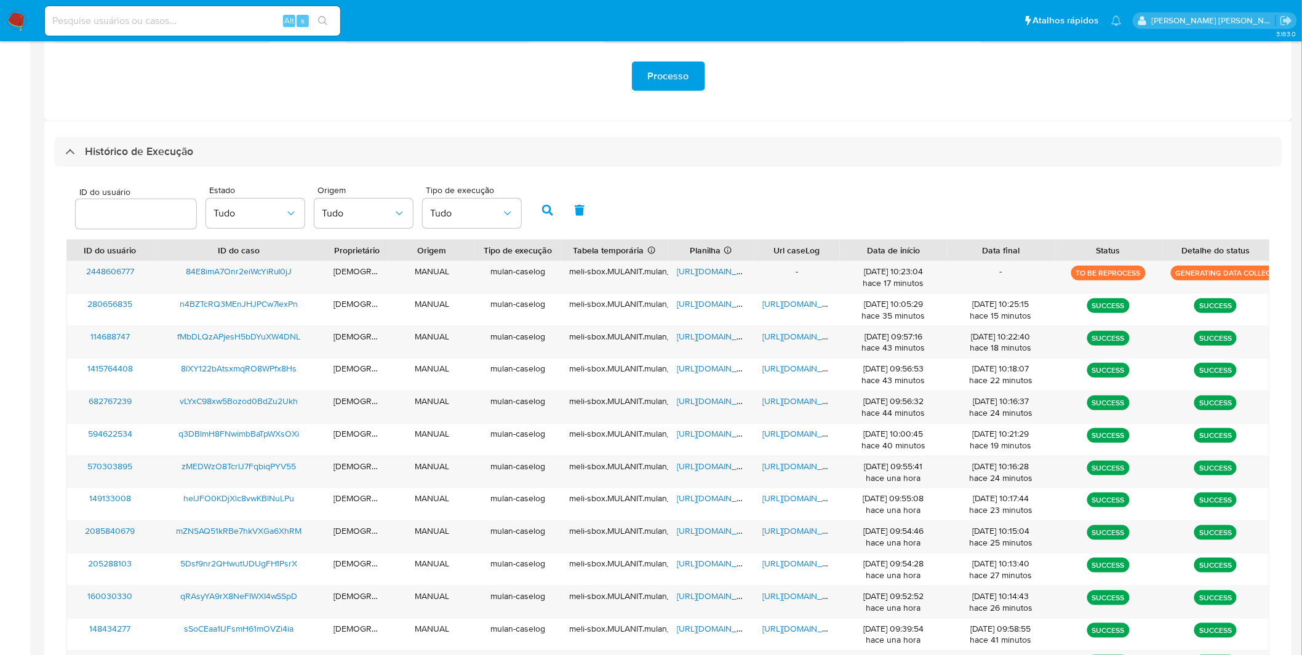
scroll to position [255, 0]
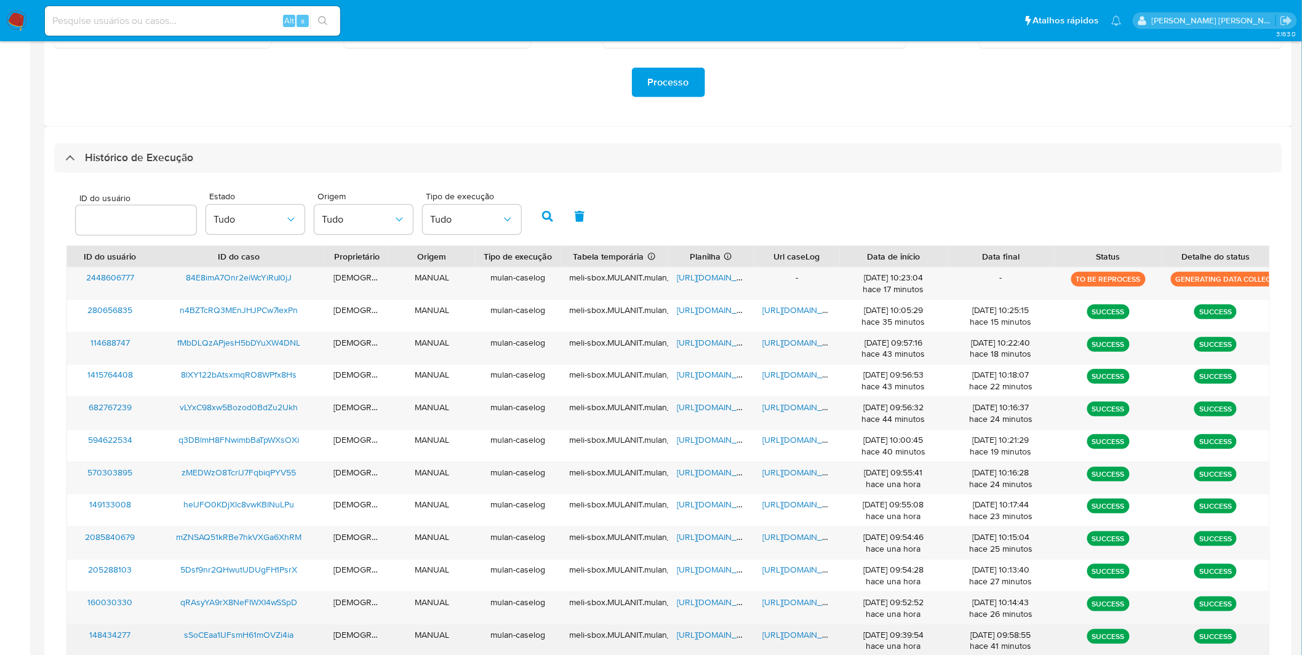
click at [816, 636] on span "https://docs.google.com/document/d/1wb2_IhEWXidJOwTXQwwI0gUpzFlsRmYciyHSDbqxuw4…" at bounding box center [805, 635] width 85 height 12
click at [734, 635] on span "https://docs.google.com/spreadsheets/d/1QCVIOwYPtOEk2n7wchWahqjRPBUo-JTGmiyg16e…" at bounding box center [719, 635] width 85 height 12
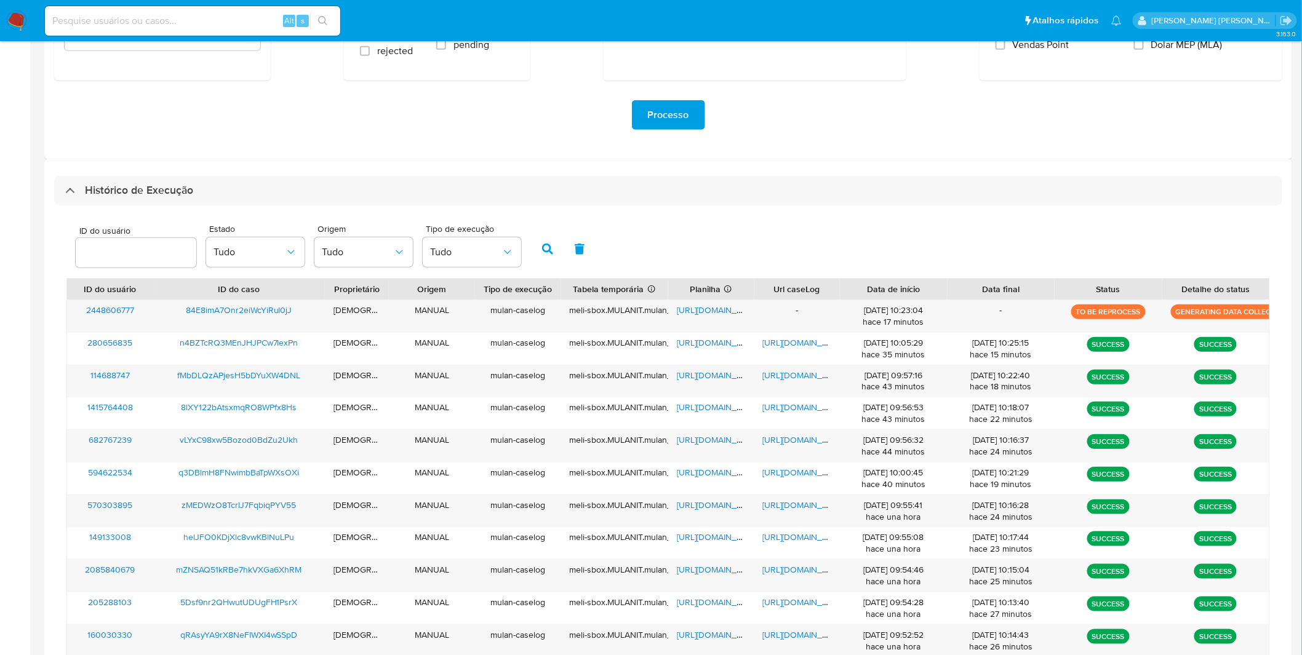
scroll to position [220, 0]
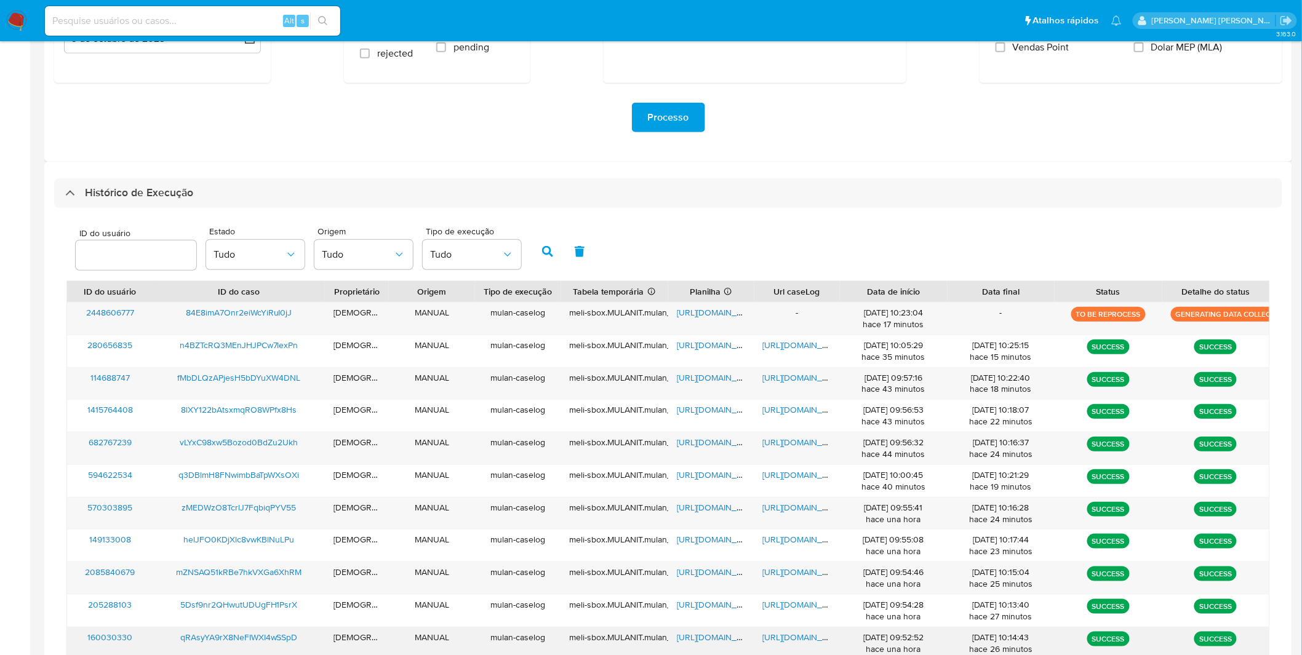
click at [821, 643] on span "https://docs.google.com/document/d/1n7EkGmwm5_ezI0QEeIfHhyubHxtMeOz4CE7eTfhYYH8…" at bounding box center [805, 637] width 85 height 12
click at [692, 638] on span "https://docs.google.com/spreadsheets/d/1vlTiYa27X3I1J51eeSJje9uPhrmp7T0xVn0unSs…" at bounding box center [719, 637] width 85 height 12
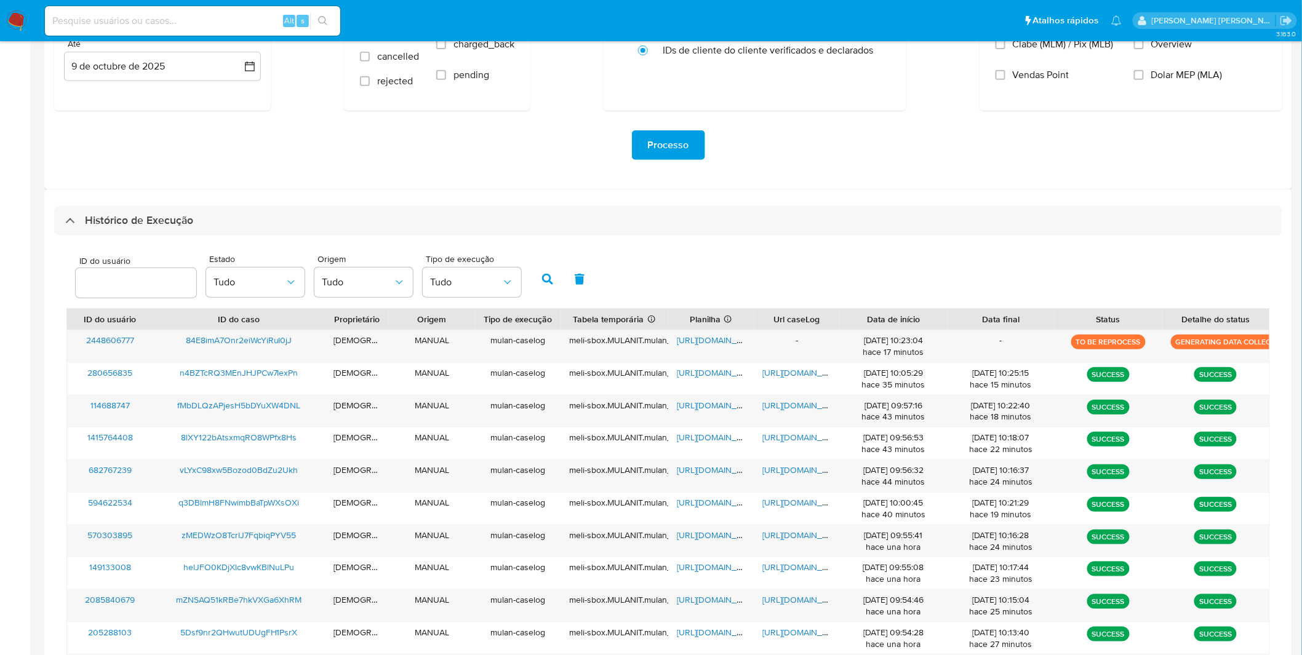
scroll to position [188, 0]
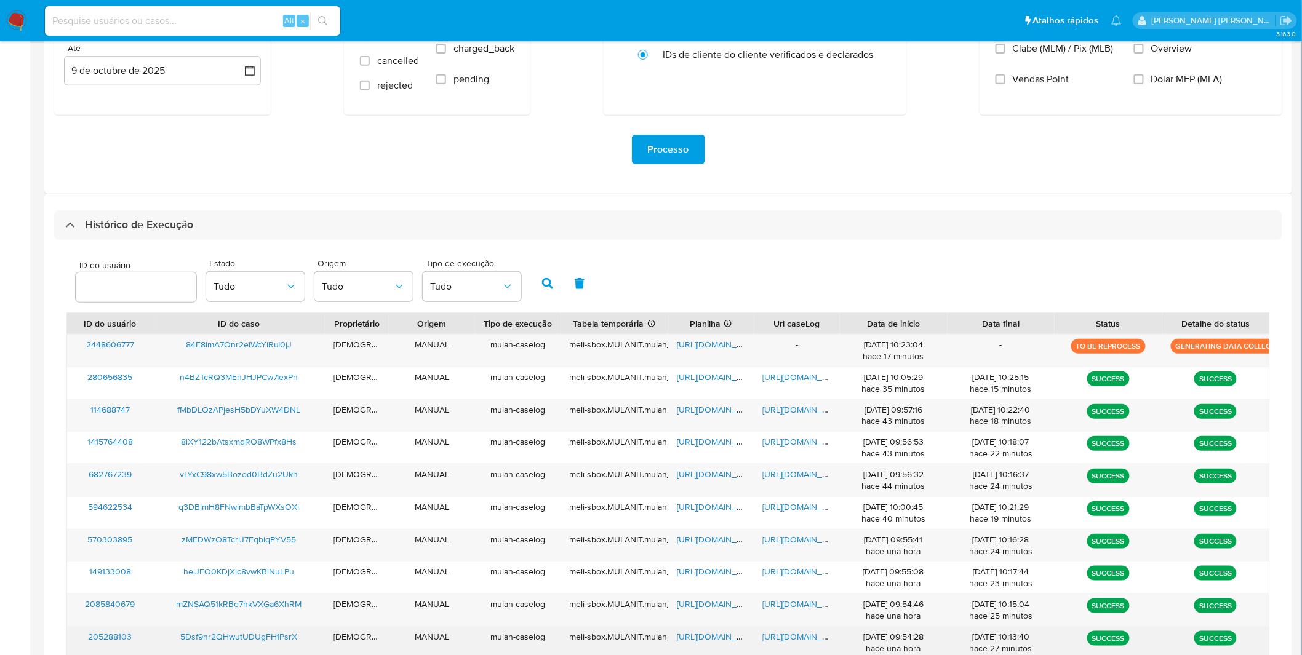
click at [787, 643] on span "https://docs.google.com/document/d/1NMwucedn61utaCB7cUxsX7Rp8Ab9jpUz_7RdMyMBhEo…" at bounding box center [805, 636] width 85 height 12
click at [684, 634] on span "https://docs.google.com/spreadsheets/d/17l9VKNvyYaYizPRCsRSImjz_Xt6Zp6JVD4uO1-M…" at bounding box center [719, 636] width 85 height 12
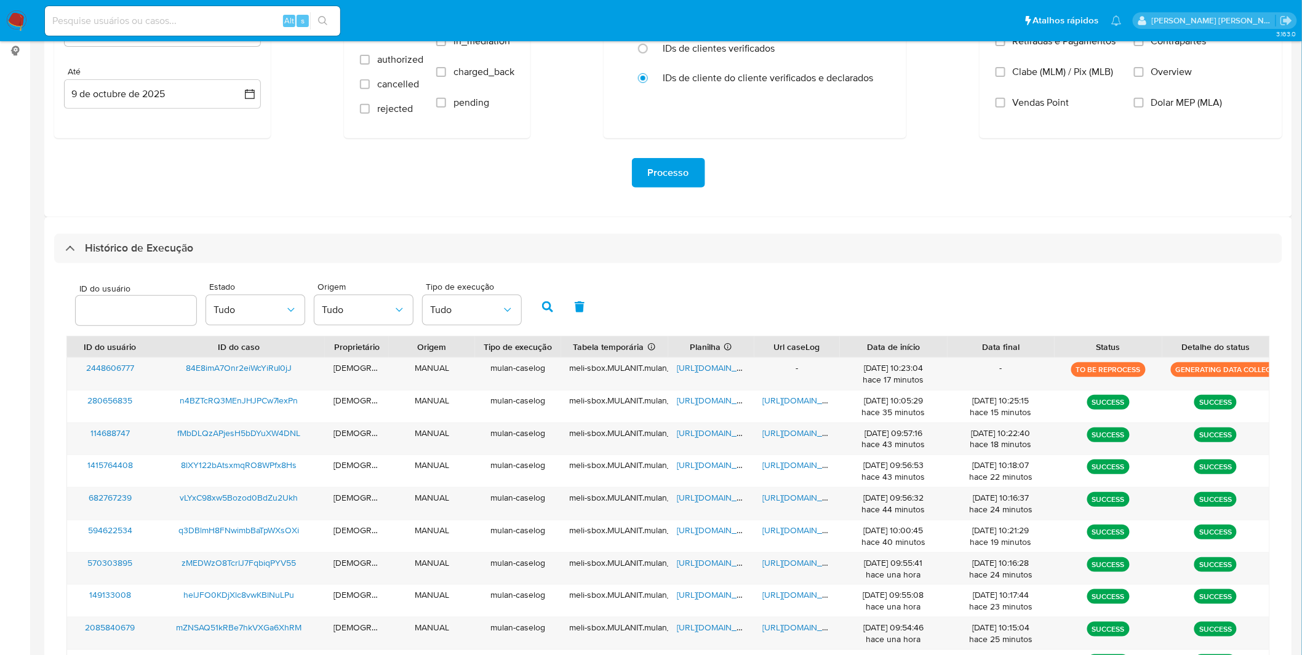
scroll to position [157, 0]
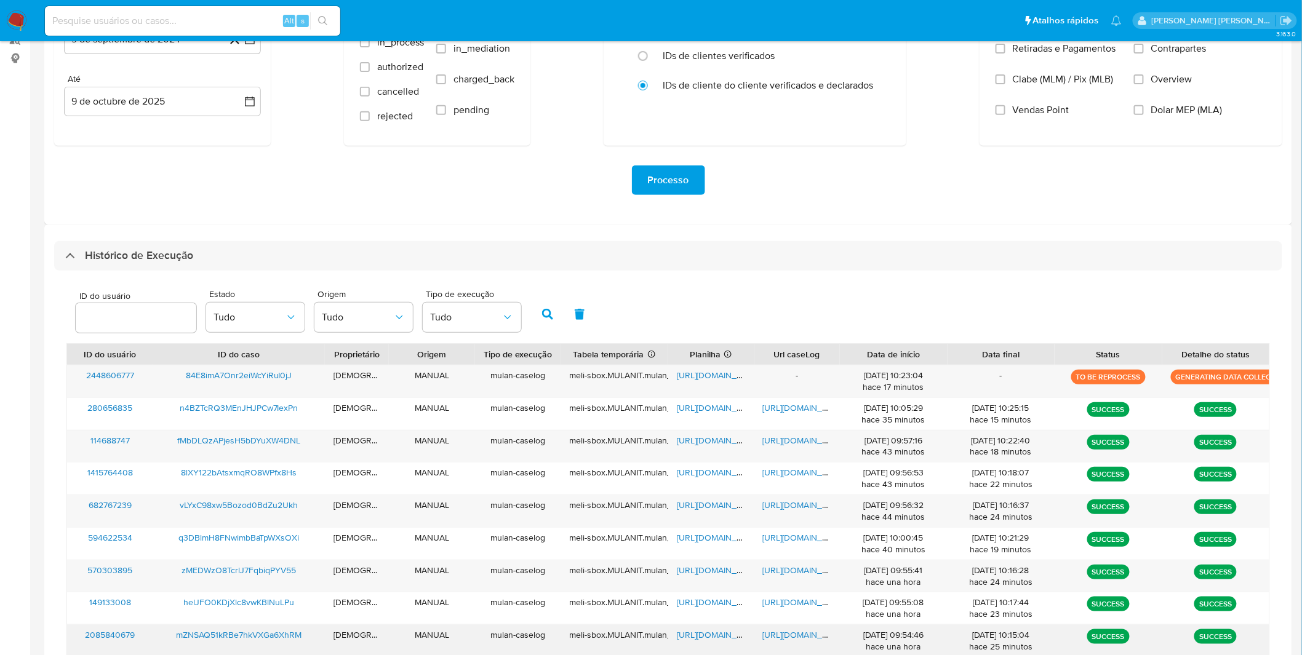
click at [792, 638] on span "https://docs.google.com/document/d/1jHk1mMB6y7qdq06A-aiAs8f9LpKFUZ65oA49uB9n6qY…" at bounding box center [805, 635] width 85 height 12
click at [722, 638] on span "https://docs.google.com/spreadsheets/d/1vcZVDyPMJMvTItYpKptVPphpheTTkLXYeZcigQQ…" at bounding box center [719, 635] width 85 height 12
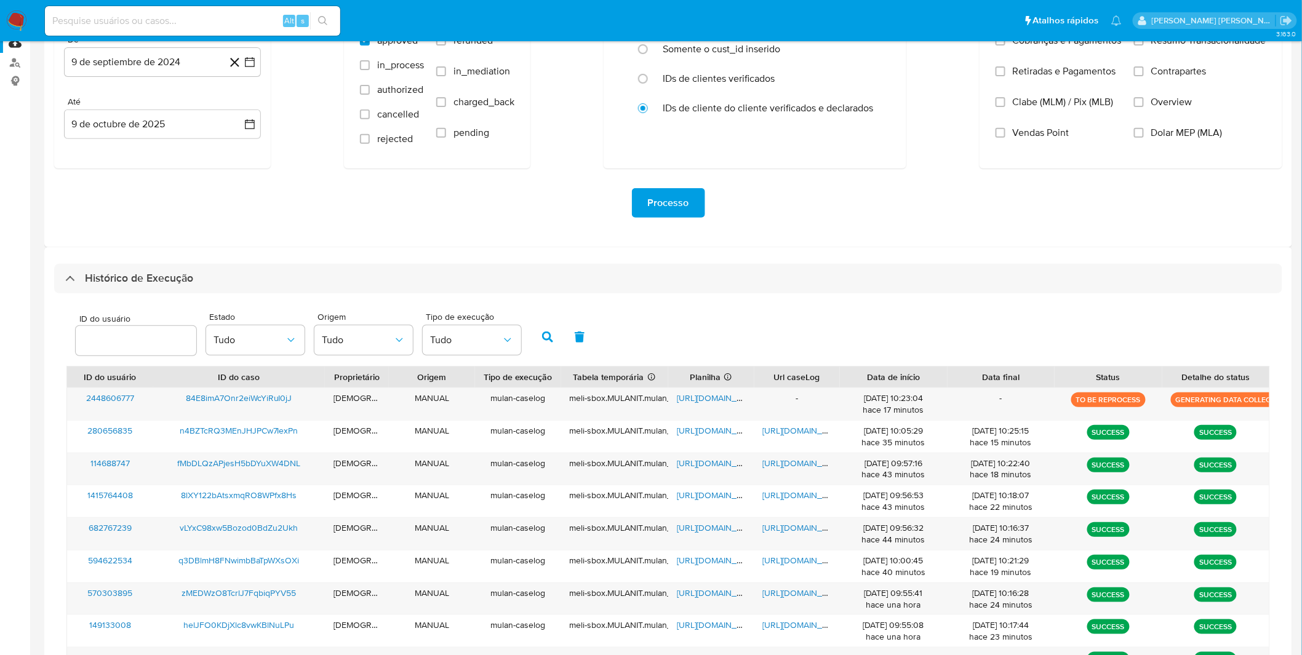
scroll to position [128, 0]
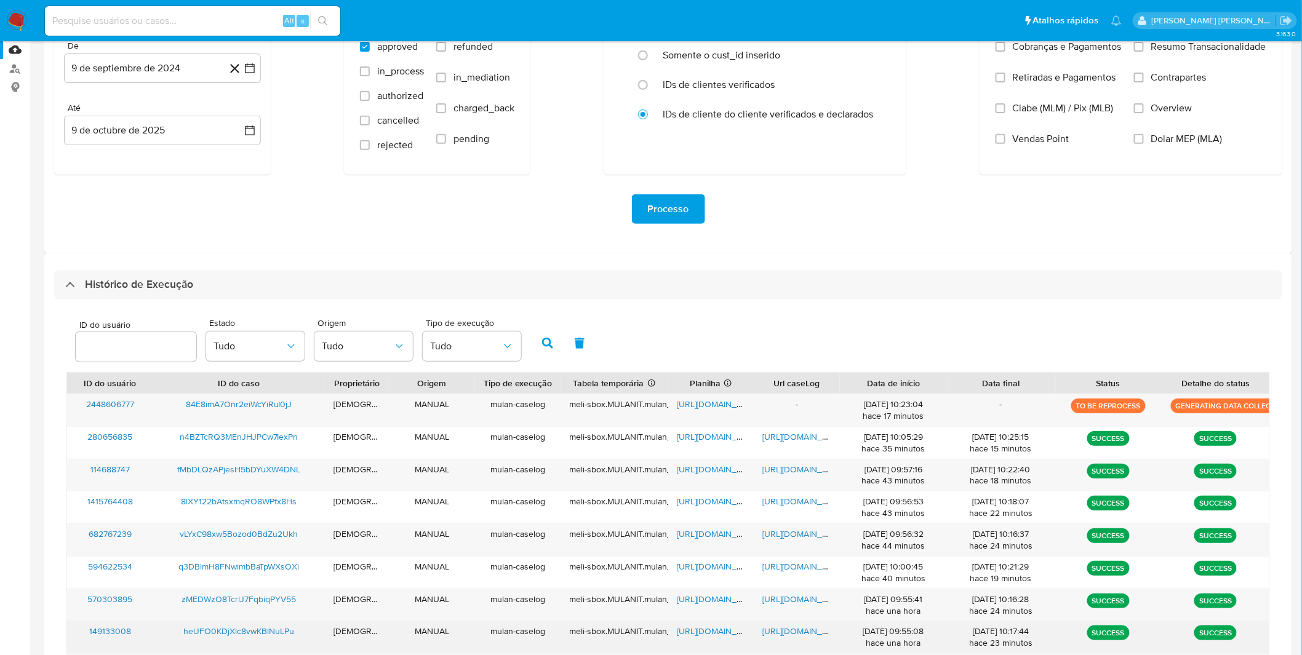
click at [771, 629] on span "https://docs.google.com/document/d/1y3xHaBsKPgkqh2jlZMZ_71BzbokTNQ_GFUFSHJmeiYk…" at bounding box center [805, 631] width 85 height 12
click at [724, 629] on span "https://docs.google.com/spreadsheets/d/1e_WRLD4mo4BVcSuthaBU74vaUOwk3tMPfE5YDPw…" at bounding box center [719, 631] width 85 height 12
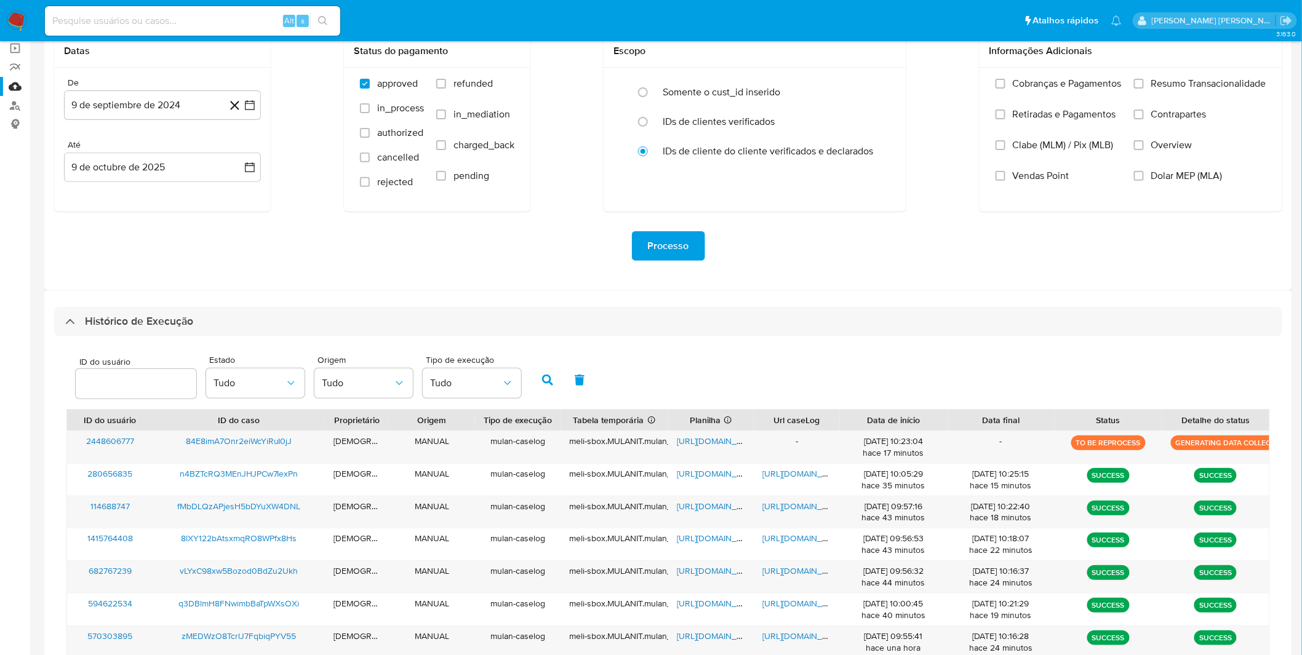
scroll to position [90, 0]
click at [812, 635] on span "https://docs.google.com/document/d/1XOrDcHxVFl1jzTMD-cOd-EqKRPp3BLt9bhwimY9_8No…" at bounding box center [805, 636] width 85 height 12
click at [699, 646] on div "https://docs.google.com/spreadsheets/d/13t6sA6PIvmUG04yLfFTKZsqHVBXs6dKq7VKRmJJ…" at bounding box center [711, 643] width 86 height 32
click at [699, 637] on span "https://docs.google.com/spreadsheets/d/13t6sA6PIvmUG04yLfFTKZsqHVBXs6dKq7VKRmJJ…" at bounding box center [719, 636] width 85 height 12
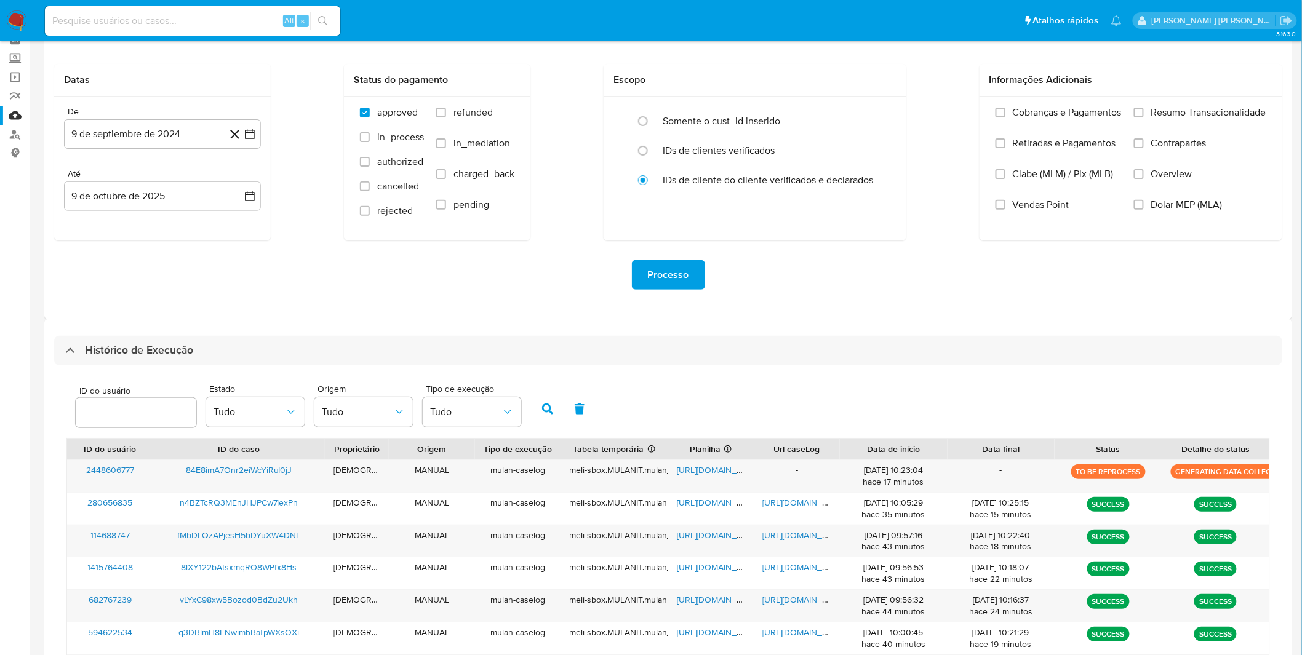
scroll to position [55, 0]
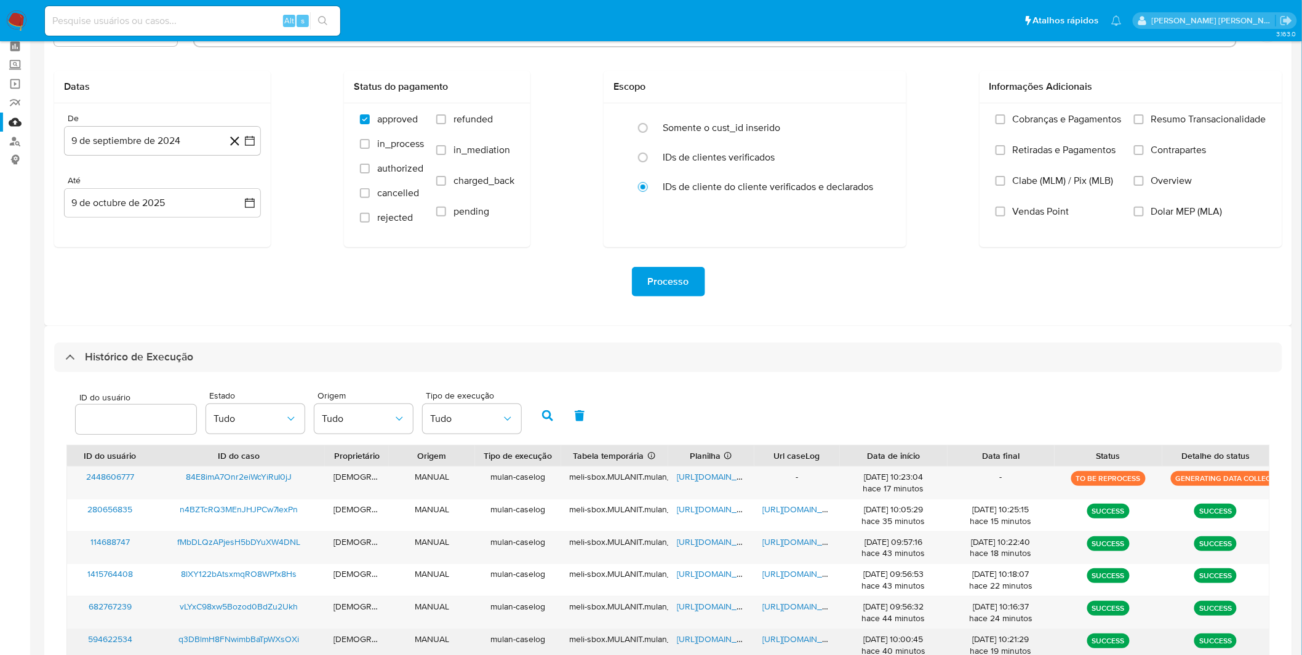
click at [779, 642] on span "https://docs.google.com/document/d/1Zbw9pQl4wIPfXhwQFtRJnpYz6h0TP-jlSLKBCTdUv_E…" at bounding box center [805, 639] width 85 height 12
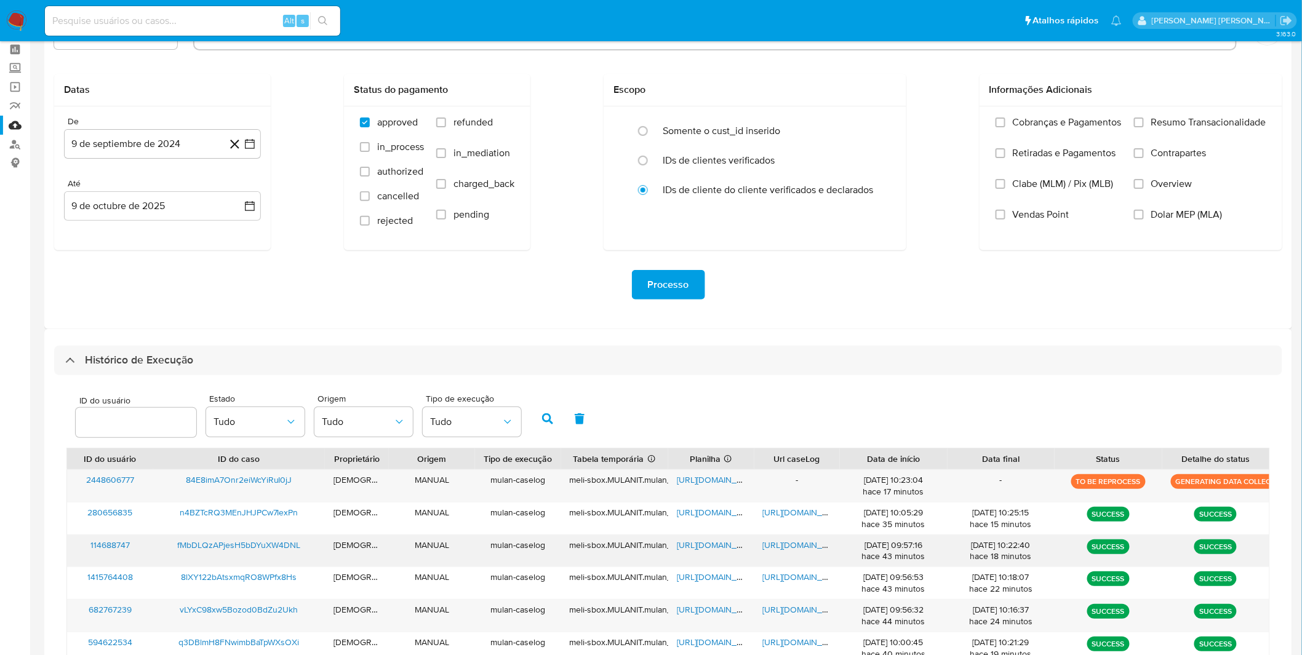
scroll to position [68, 0]
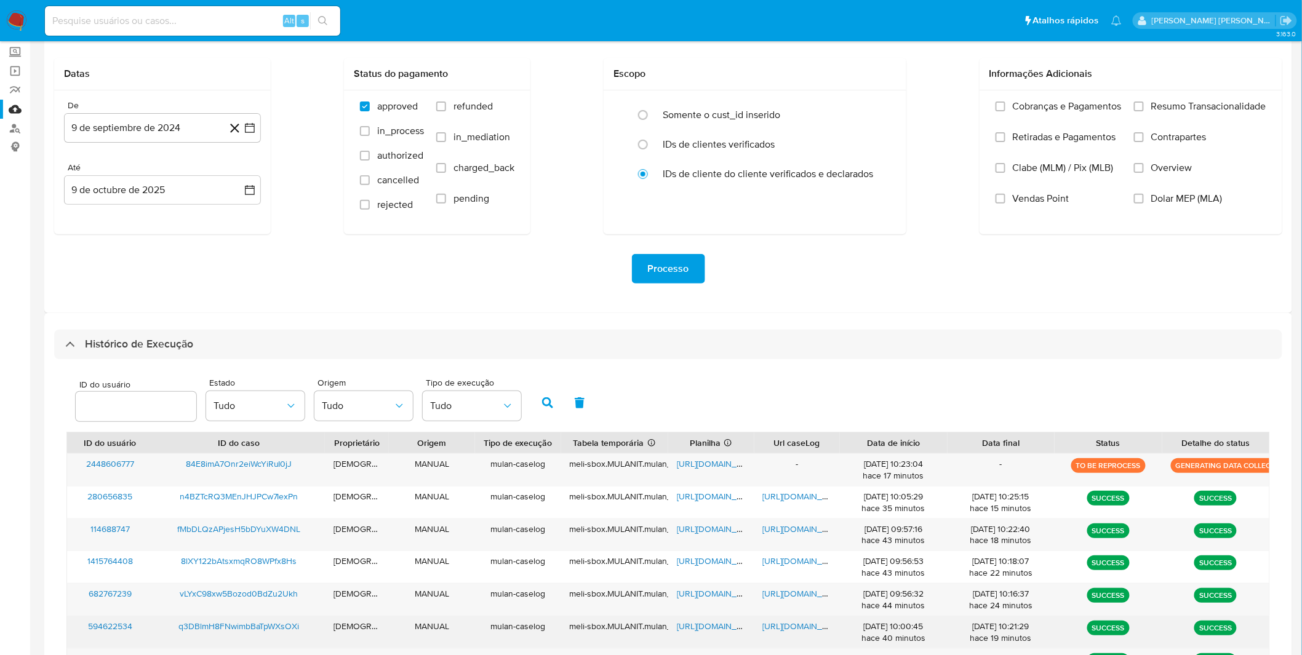
click at [689, 630] on span "https://docs.google.com/spreadsheets/d/1_nk6ySU7zL-6IbK32dOn31pmt6b4g8COTbFarPD…" at bounding box center [719, 626] width 85 height 12
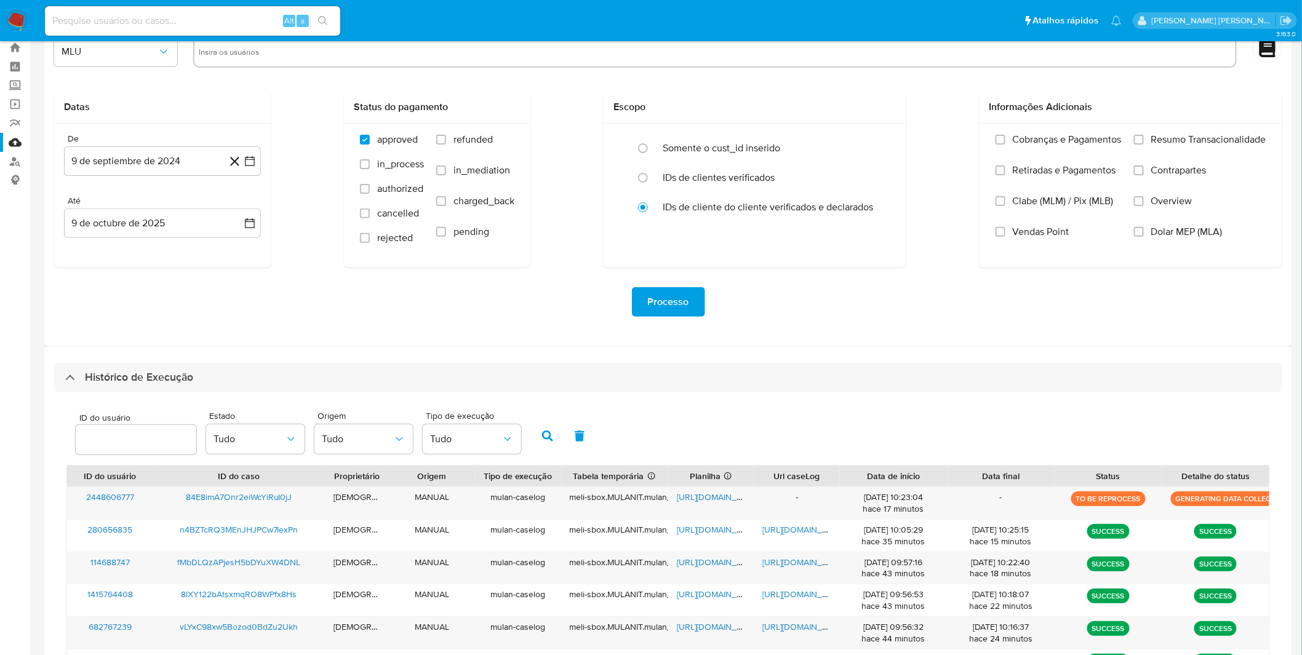
scroll to position [23, 0]
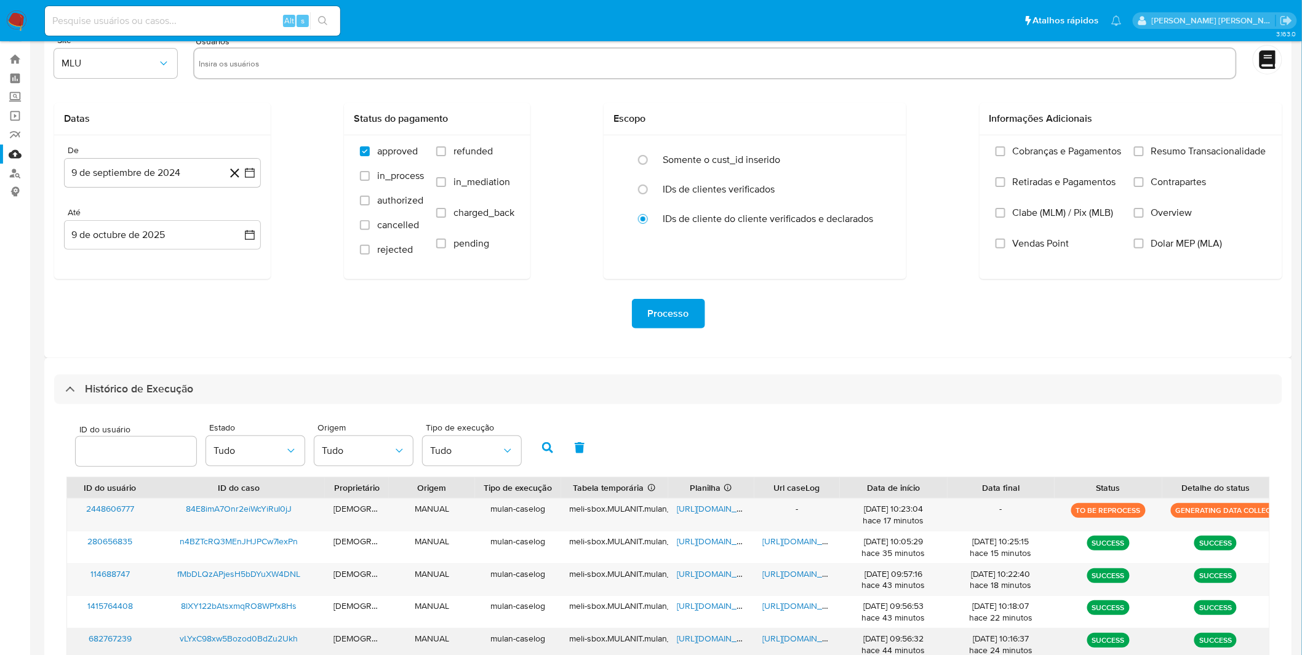
click at [782, 637] on span "https://docs.google.com/document/d/1jtv_4CgxB0MHTAK76HXkE6Xo2LkMTql7oa6X8csG_84…" at bounding box center [805, 638] width 85 height 12
click at [687, 638] on span "https://docs.google.com/spreadsheets/d/1U5saUk3n7s_ZDFcuM0ki_KRKFDd4Eu7DWEEskqo…" at bounding box center [719, 638] width 85 height 12
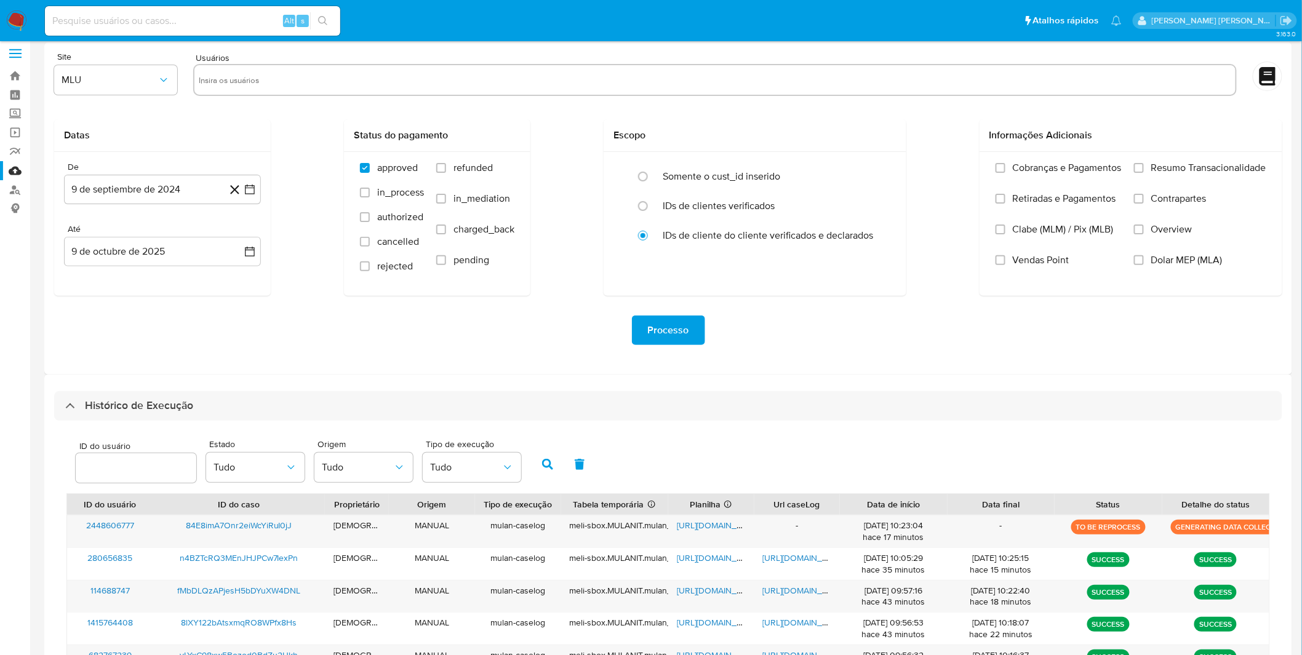
scroll to position [0, 0]
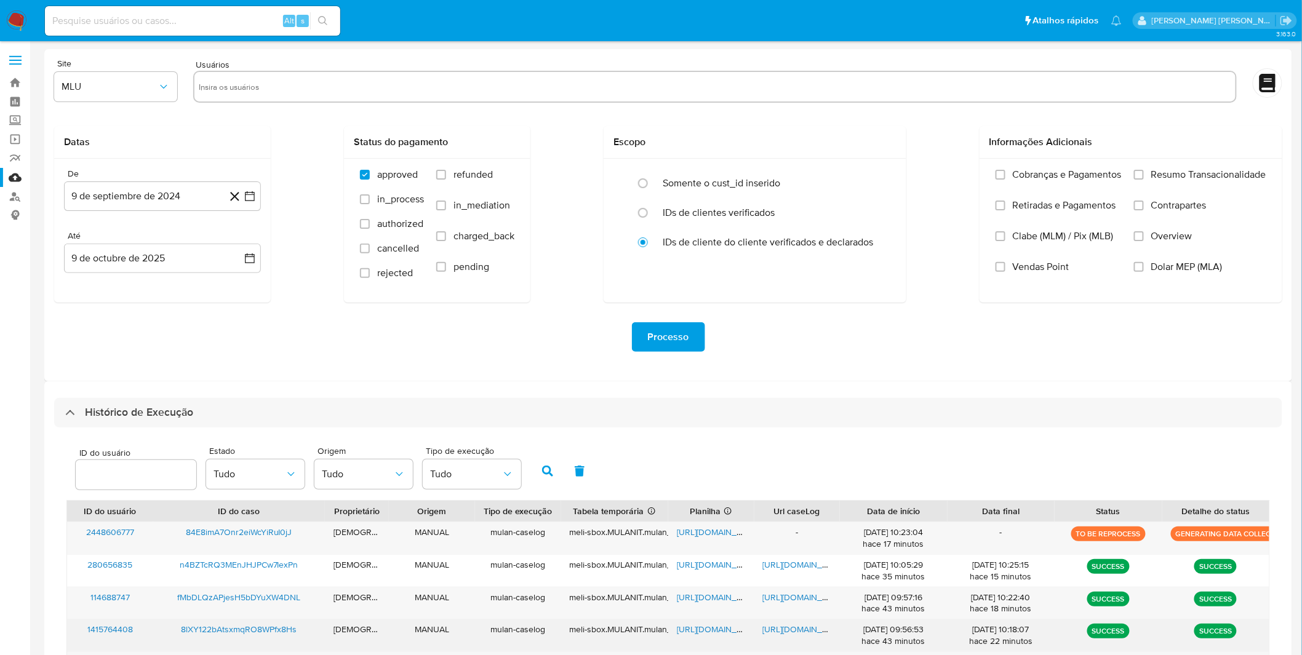
click at [794, 635] on span "https://docs.google.com/document/d/1OpOu3ilX9qxqSlS6j27V-uLb9pqx83mNhZ8O8DR94M4…" at bounding box center [805, 629] width 85 height 12
click at [693, 632] on span "https://docs.google.com/spreadsheets/d/1QFU0GPjbbdxgRc9SCPV5WaUtgfHViRBKnHGvIyC…" at bounding box center [719, 629] width 85 height 12
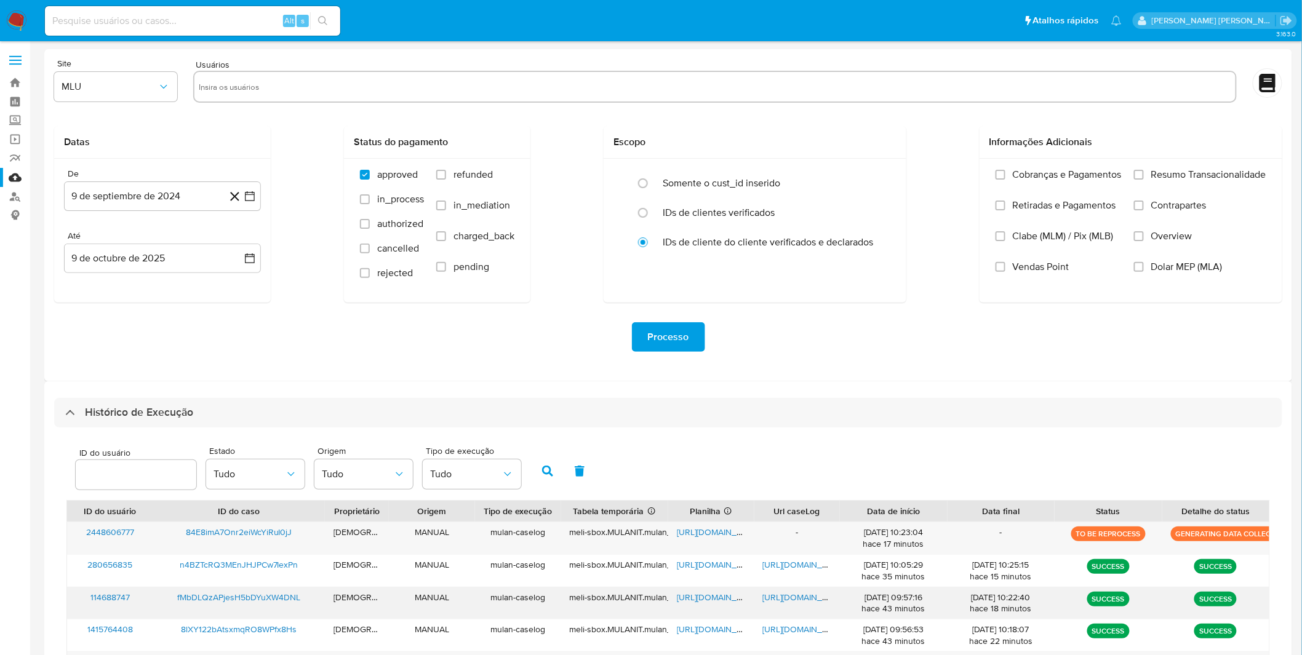
click at [800, 593] on span "https://docs.google.com/document/d/1nrf7GJArUwEkCzGgraMHg7727YEafJYxR_268J75gPw…" at bounding box center [805, 597] width 85 height 12
click at [694, 593] on span "https://docs.google.com/spreadsheets/d/1buwiPQHYRVD5lJb-kDP2Be43lp8AvFNp8tQOsuu…" at bounding box center [719, 597] width 85 height 12
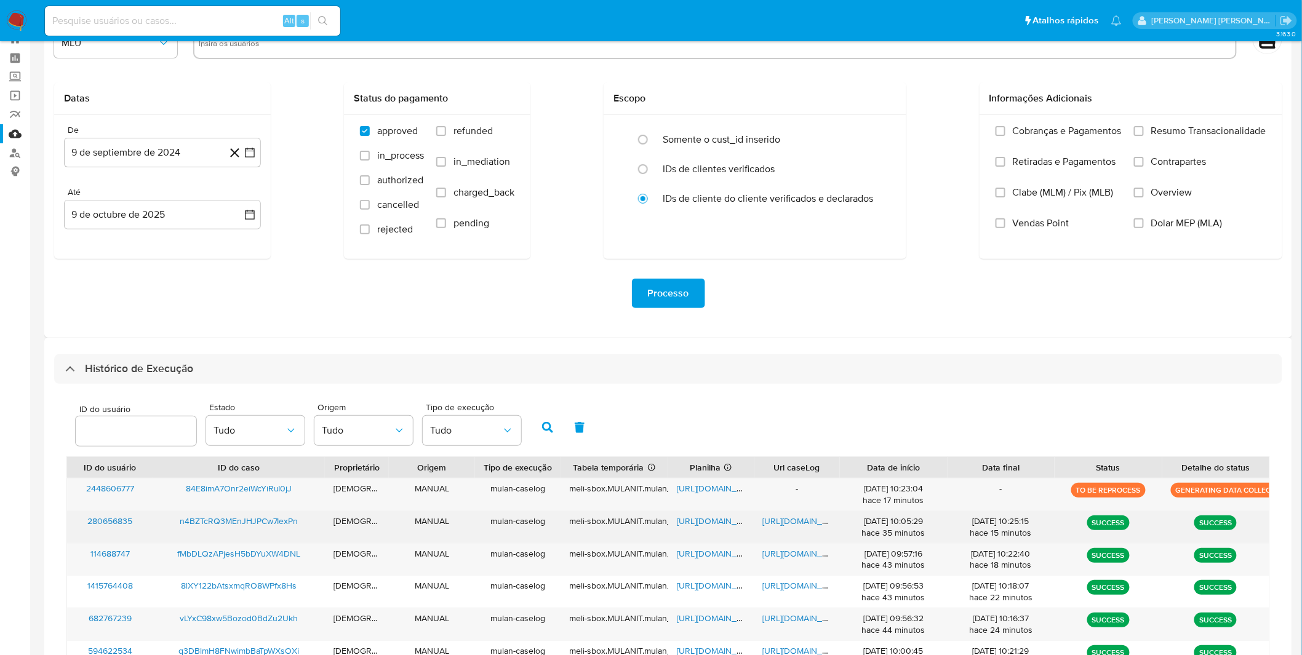
scroll to position [68, 0]
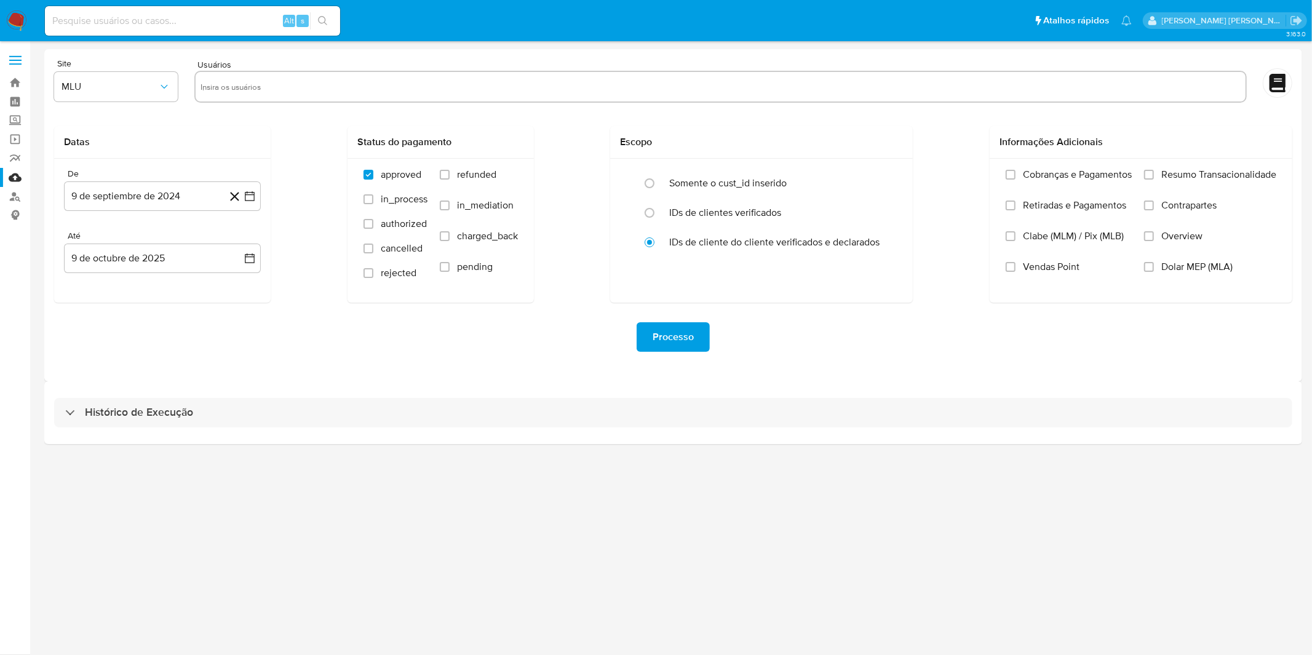
click at [234, 394] on div "Histórico de Execução" at bounding box center [673, 412] width 1258 height 63
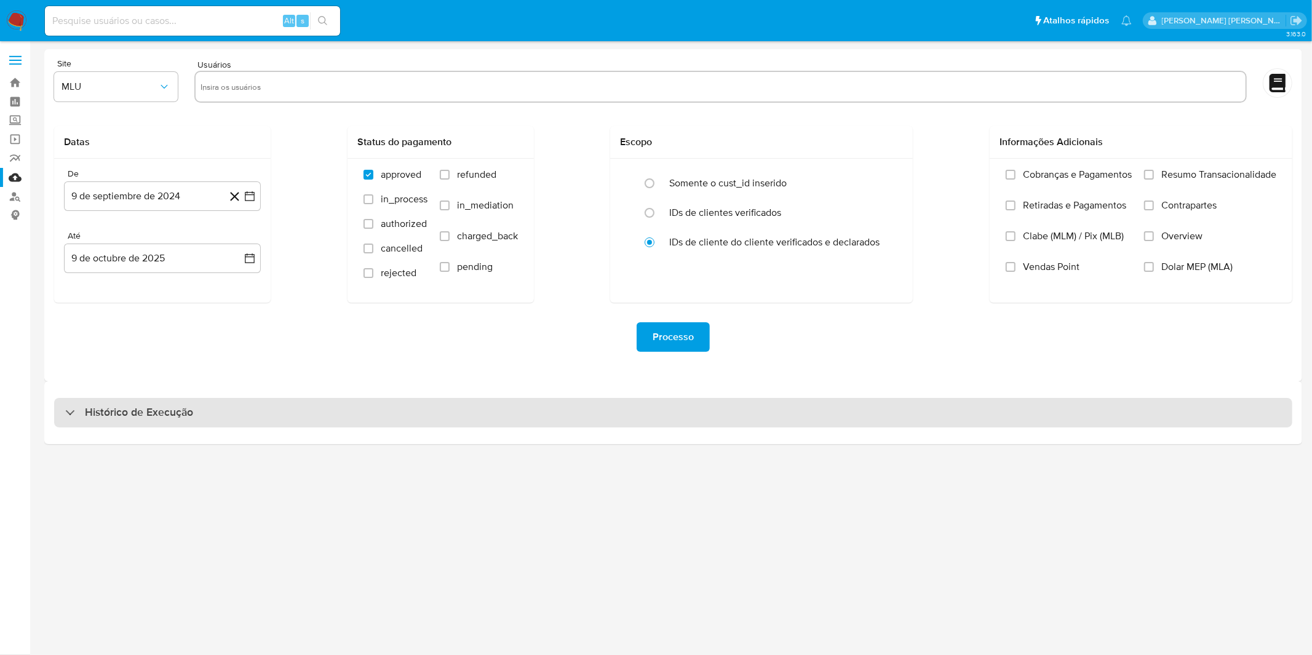
click at [231, 400] on div "Histórico de Execução" at bounding box center [673, 413] width 1238 height 30
select select "10"
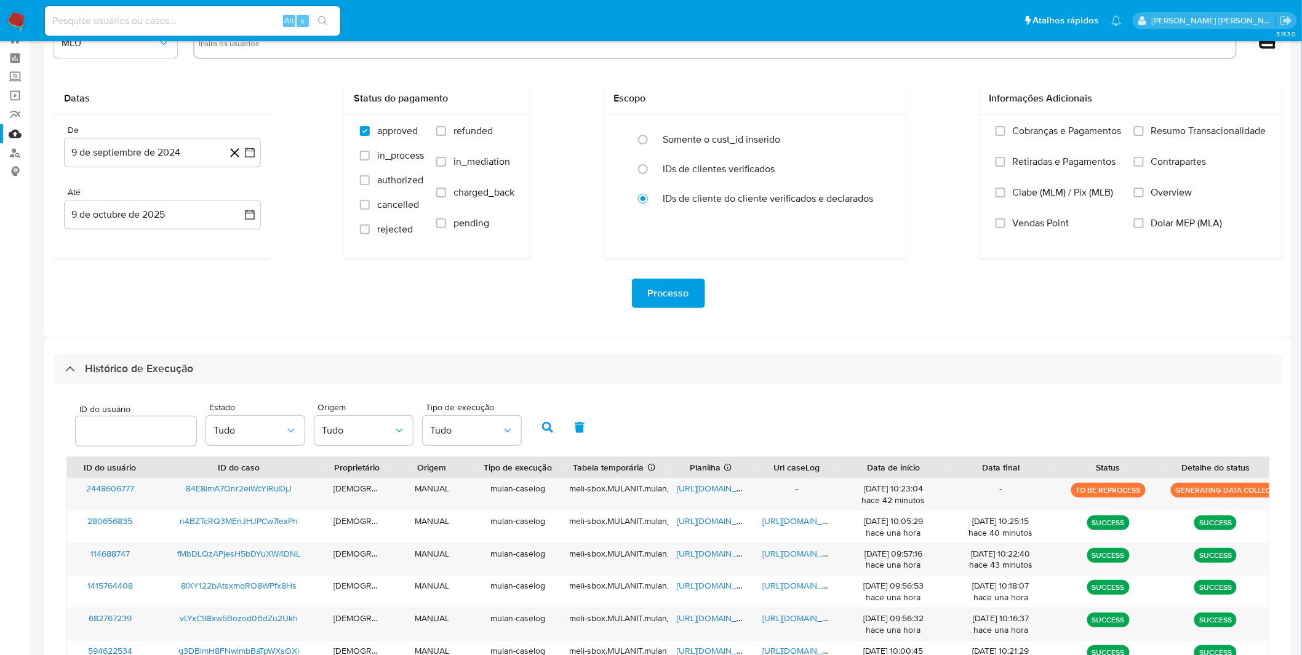
scroll to position [68, 0]
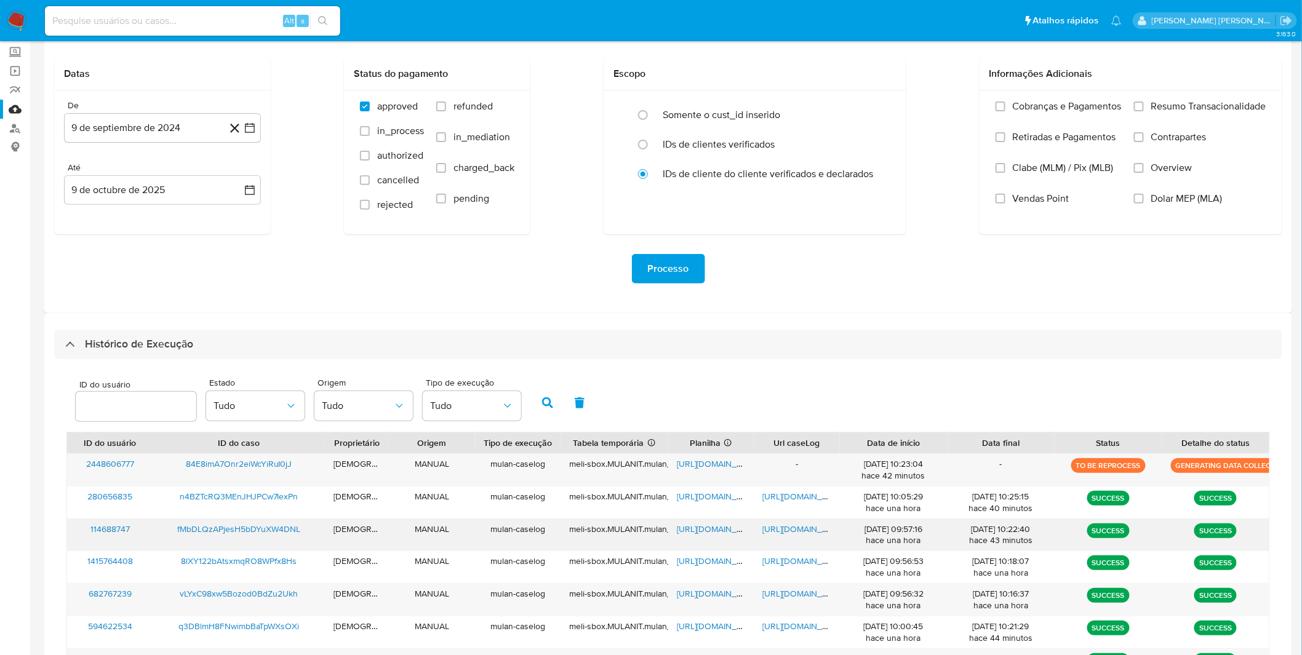
click at [266, 525] on span "fMbDLQzAPjesH5bDYuXW4DNL" at bounding box center [238, 529] width 123 height 12
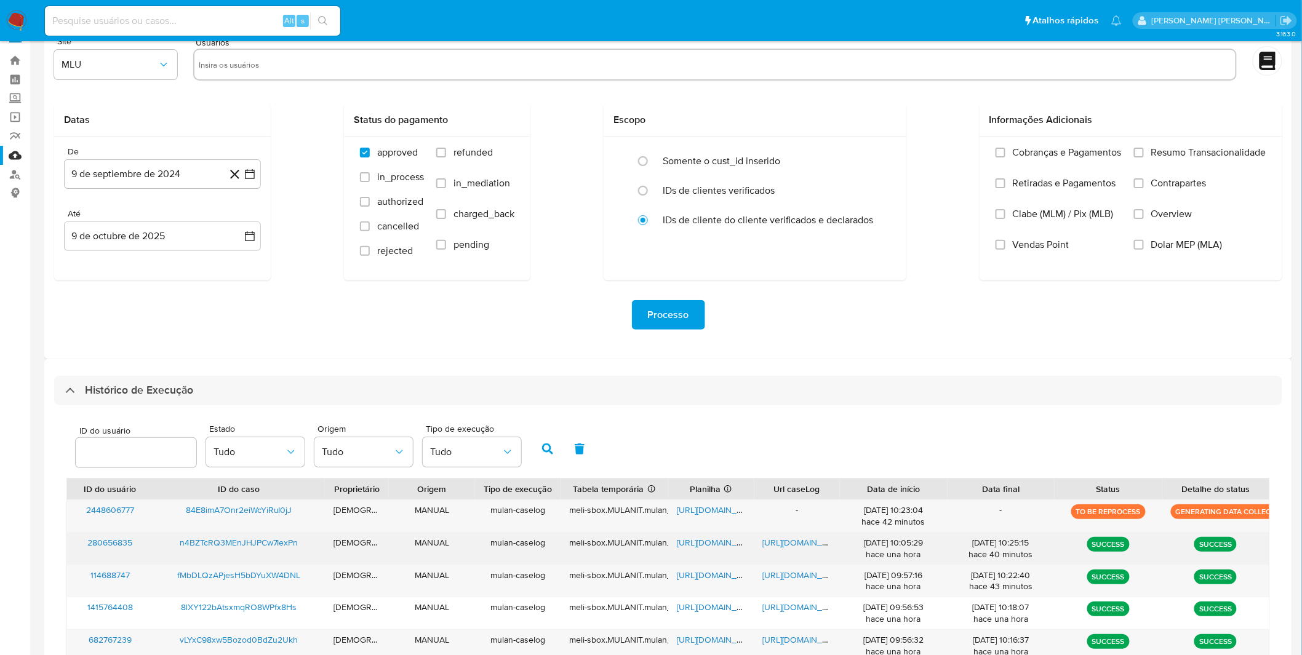
scroll to position [0, 0]
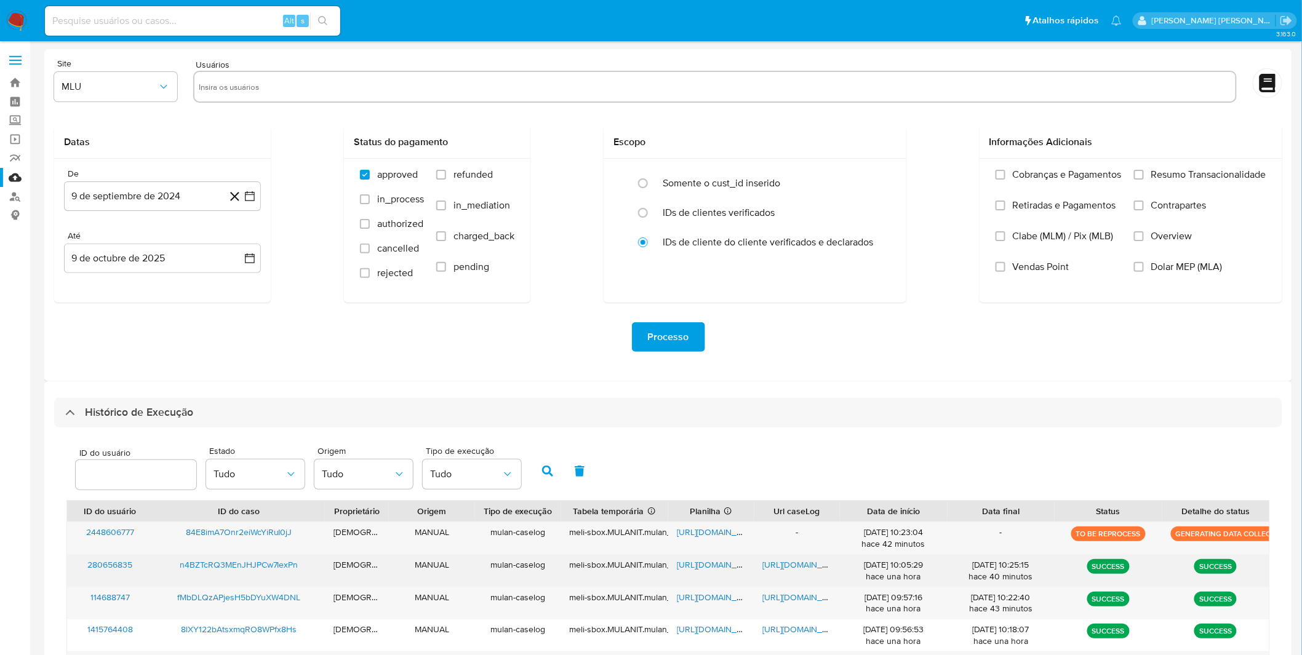
click at [806, 571] on span "[URL][DOMAIN_NAME]" at bounding box center [805, 565] width 85 height 12
click at [702, 570] on span "https://docs.google.com/spreadsheets/d/1OO7P6017BQBfBlL4Evcity0EQz8YJTEUdflh8Bi…" at bounding box center [719, 565] width 85 height 12
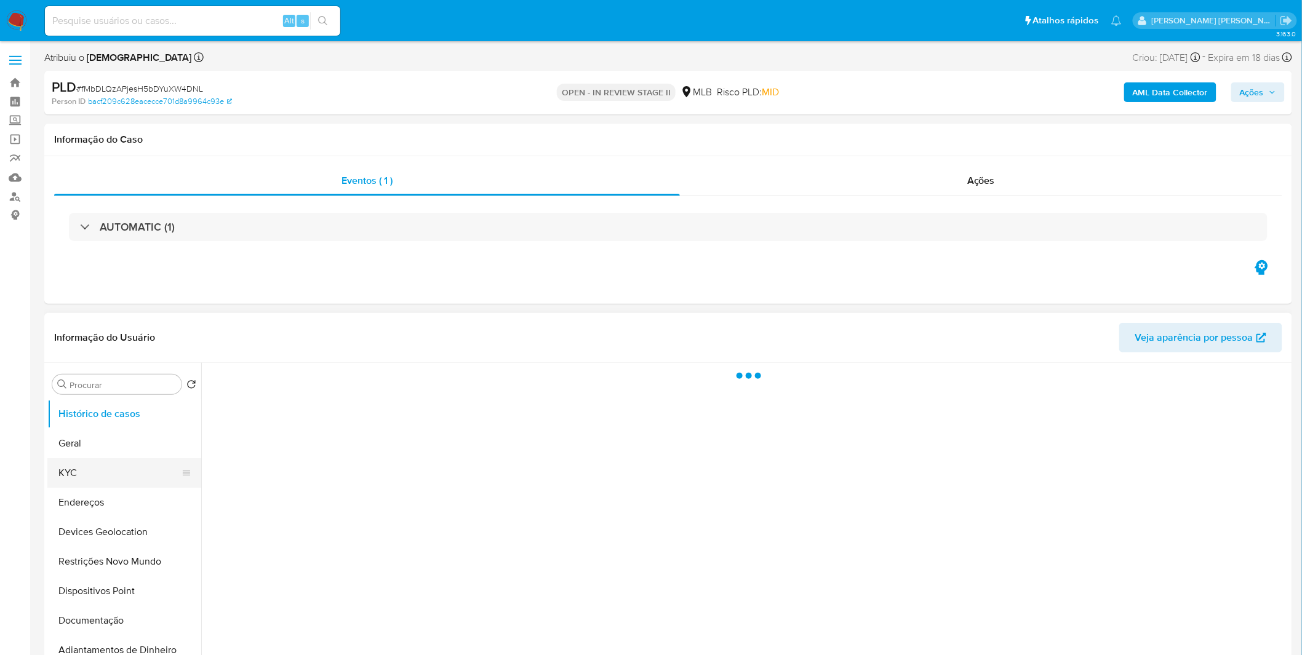
click at [114, 483] on button "KYC" at bounding box center [119, 473] width 144 height 30
select select "10"
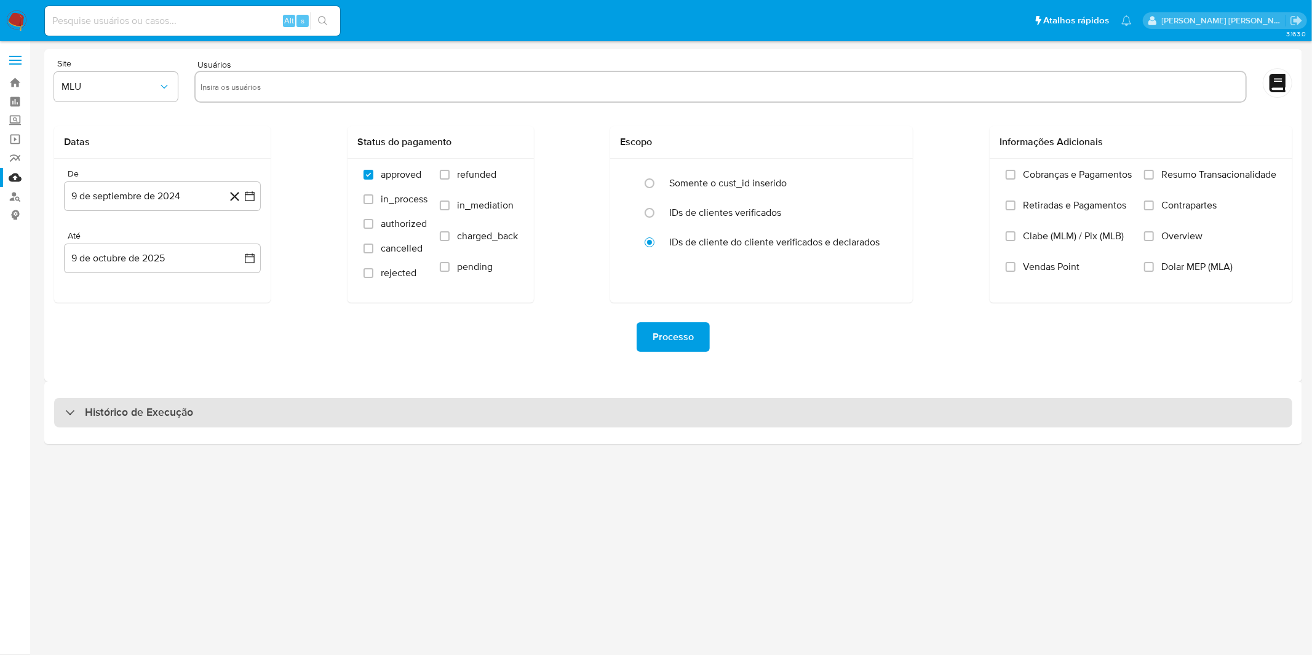
click at [745, 420] on div "Histórico de Execução" at bounding box center [673, 413] width 1238 height 30
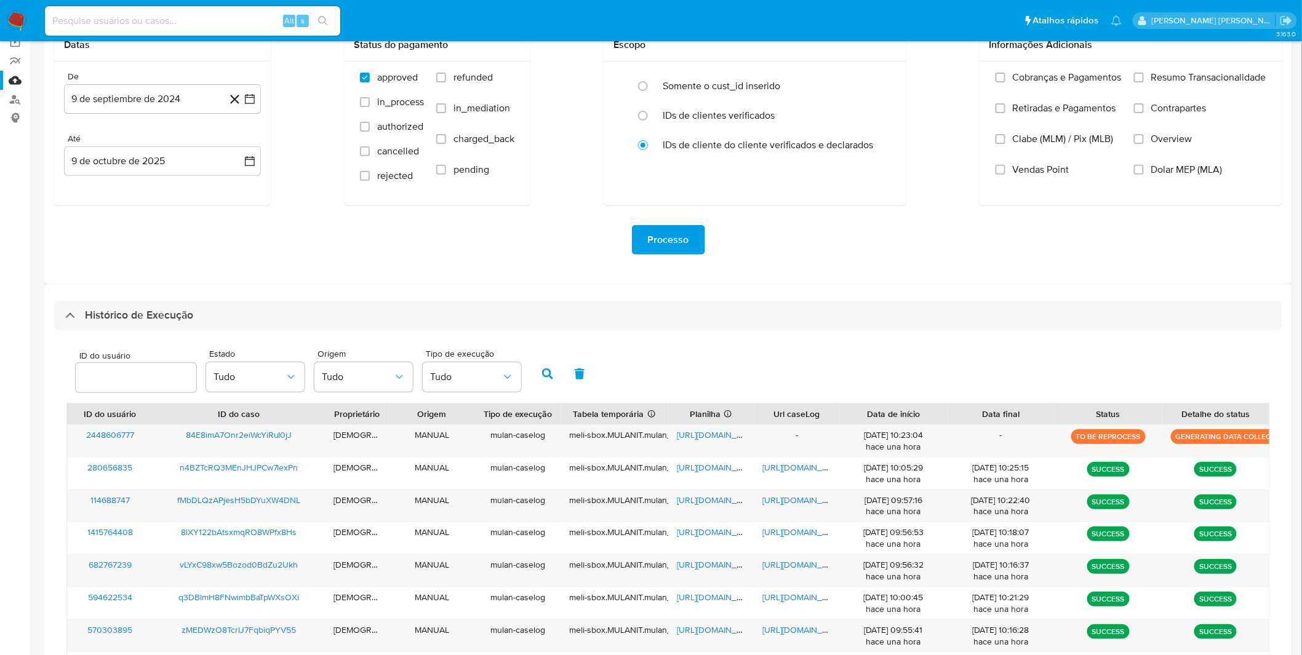
scroll to position [273, 0]
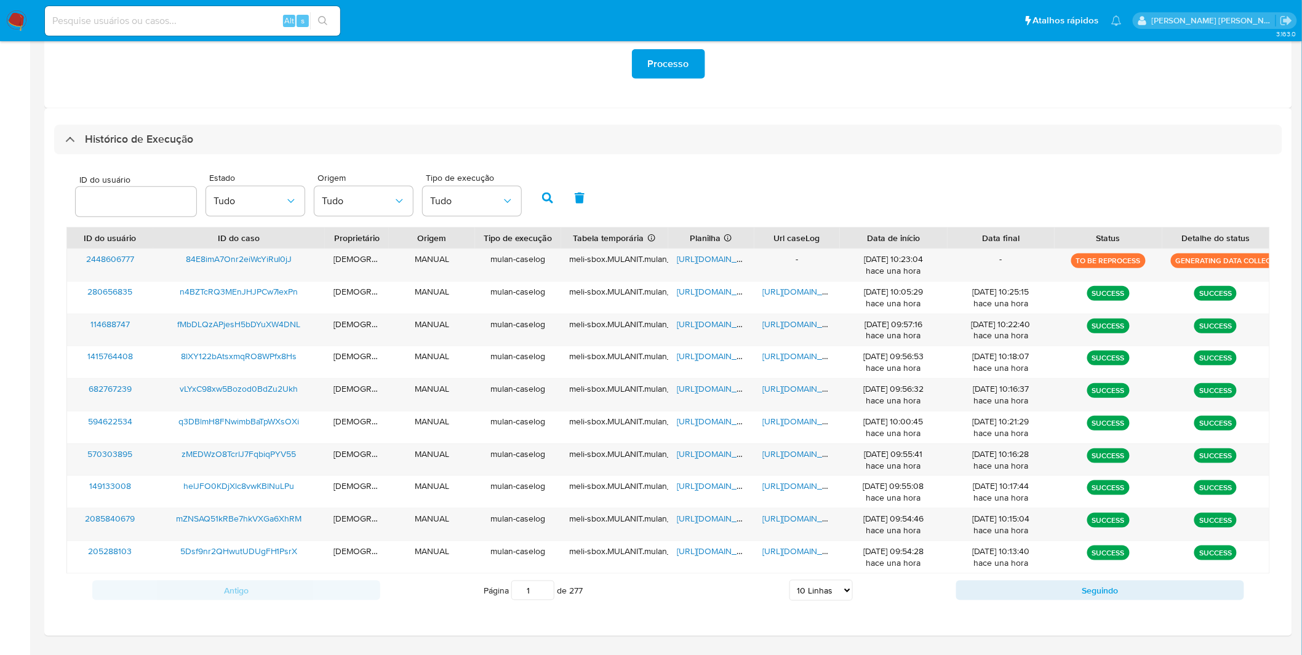
click at [835, 600] on select "5 Linhas 10 Linhas 20 Linhas 25 Linhas 50 Linhas 100 Linhas" at bounding box center [820, 590] width 63 height 21
select select "100"
click at [790, 581] on select "5 Linhas 10 Linhas 20 Linhas 25 Linhas 50 Linhas 100 Linhas" at bounding box center [820, 590] width 63 height 21
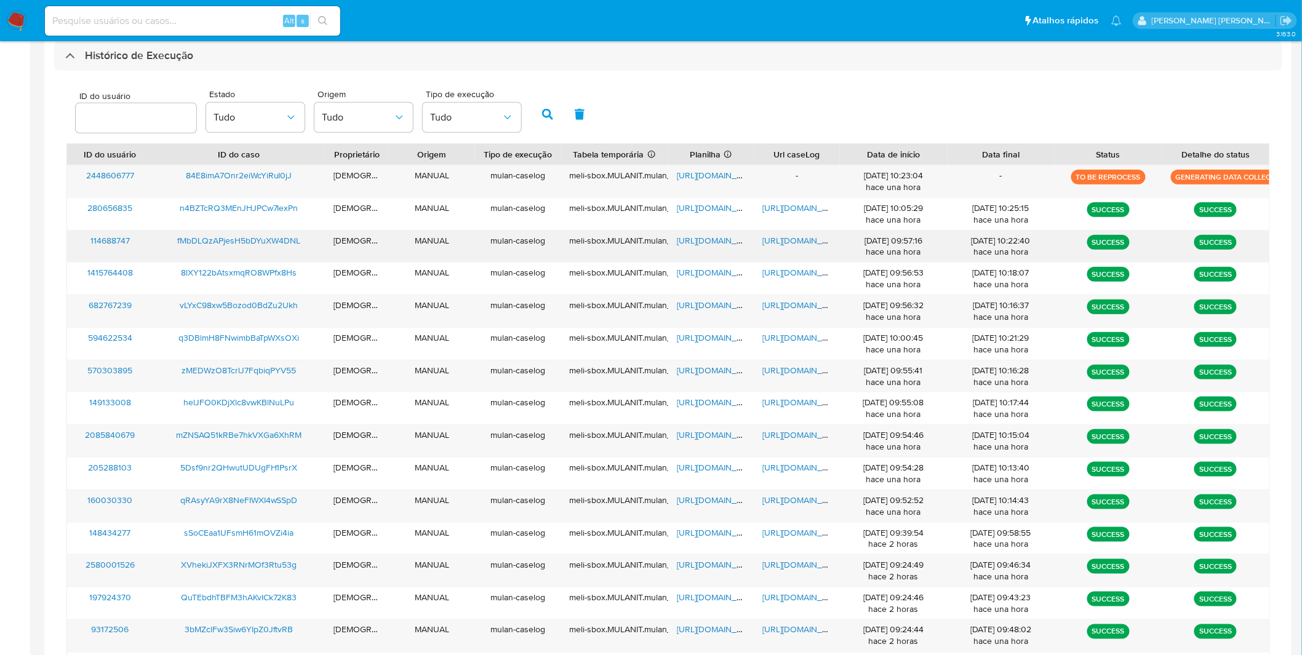
scroll to position [0, 0]
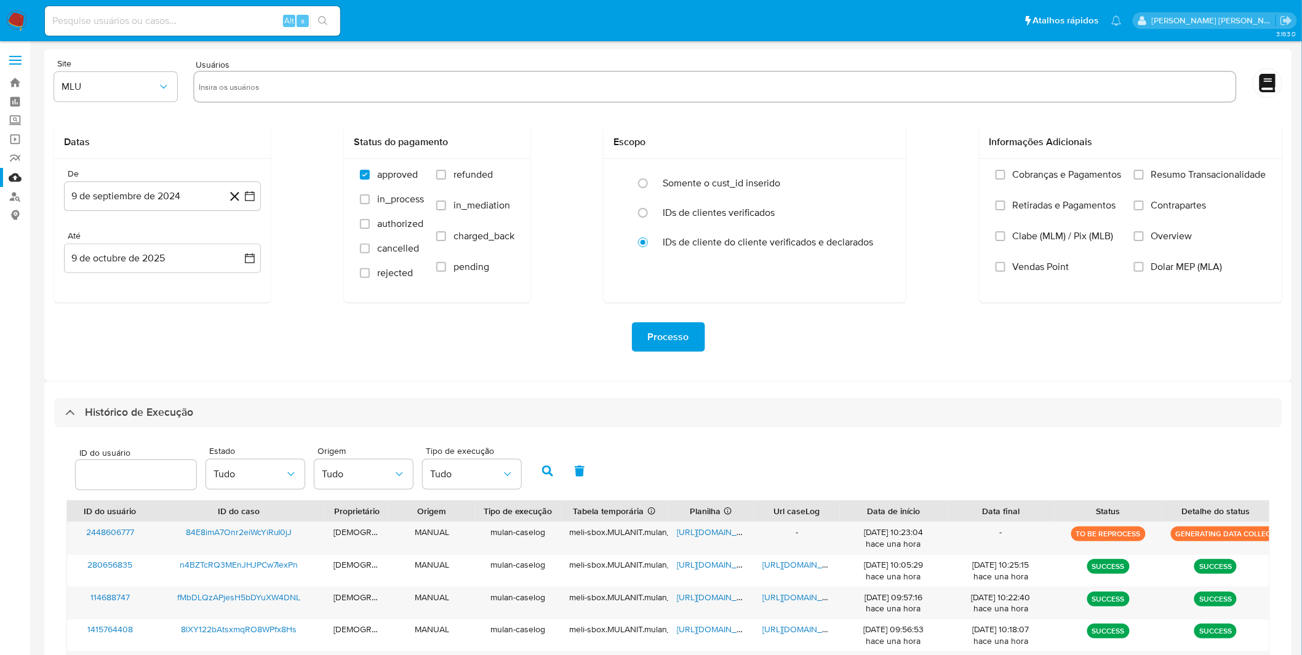
click at [11, 22] on img at bounding box center [16, 20] width 21 height 21
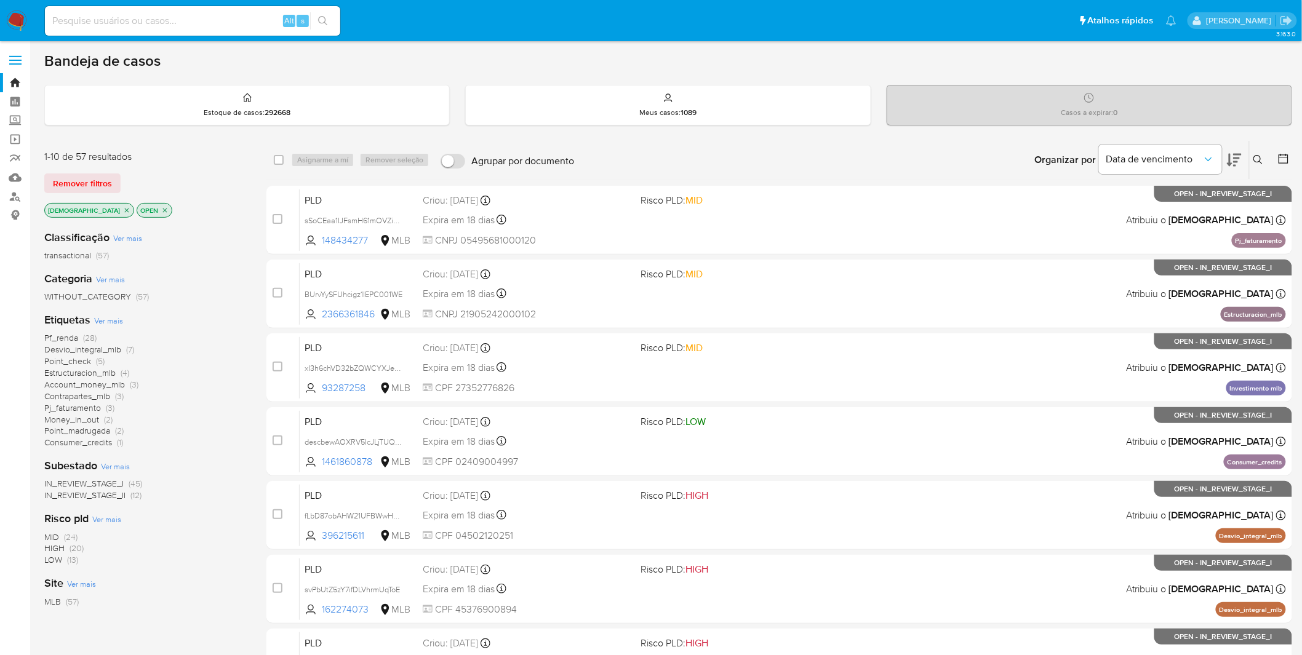
click at [114, 23] on input at bounding box center [192, 21] width 295 height 16
paste input "KhpOCHCy5QKyo9SP9fbhO0t3"
type input "KhpOCHCy5QKyo9SP9fbhO0t3"
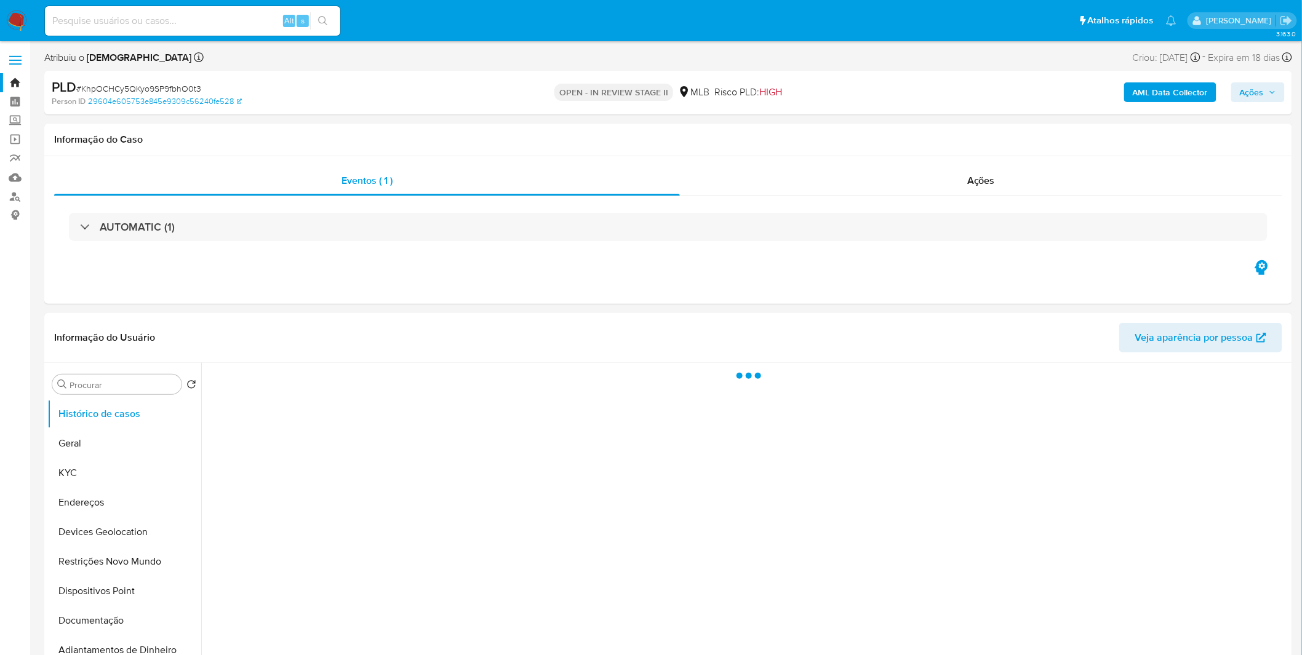
select select "10"
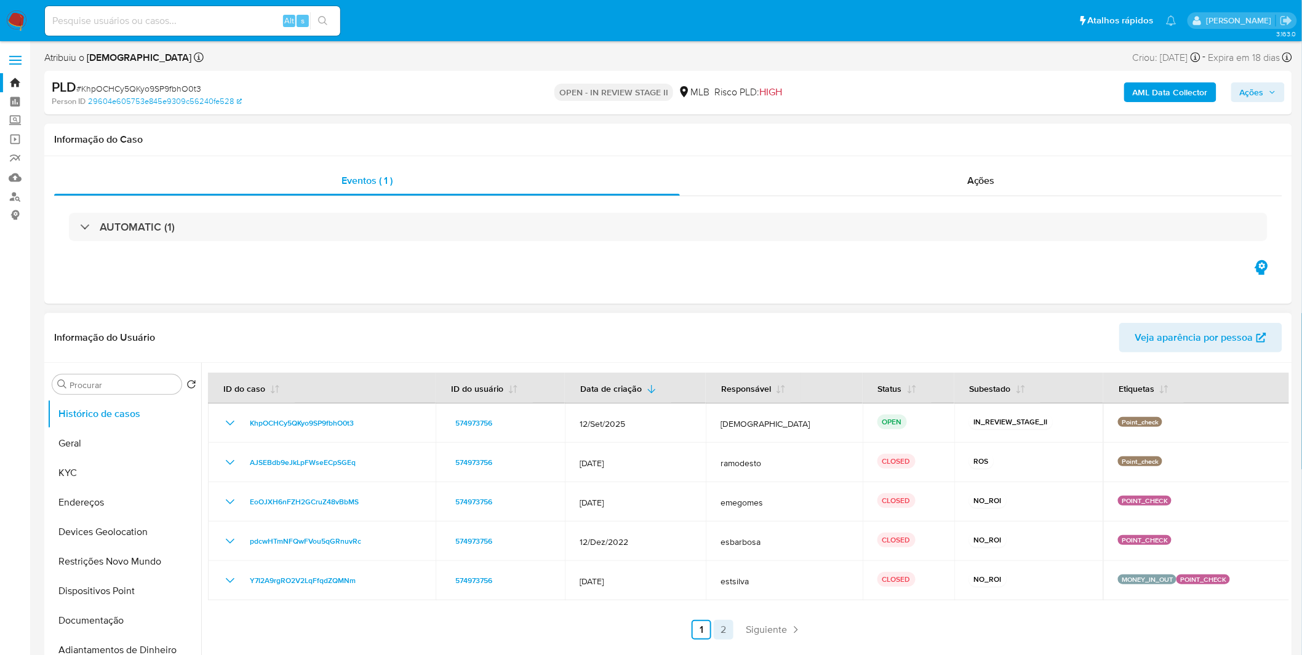
click at [720, 624] on link "2" at bounding box center [724, 630] width 20 height 20
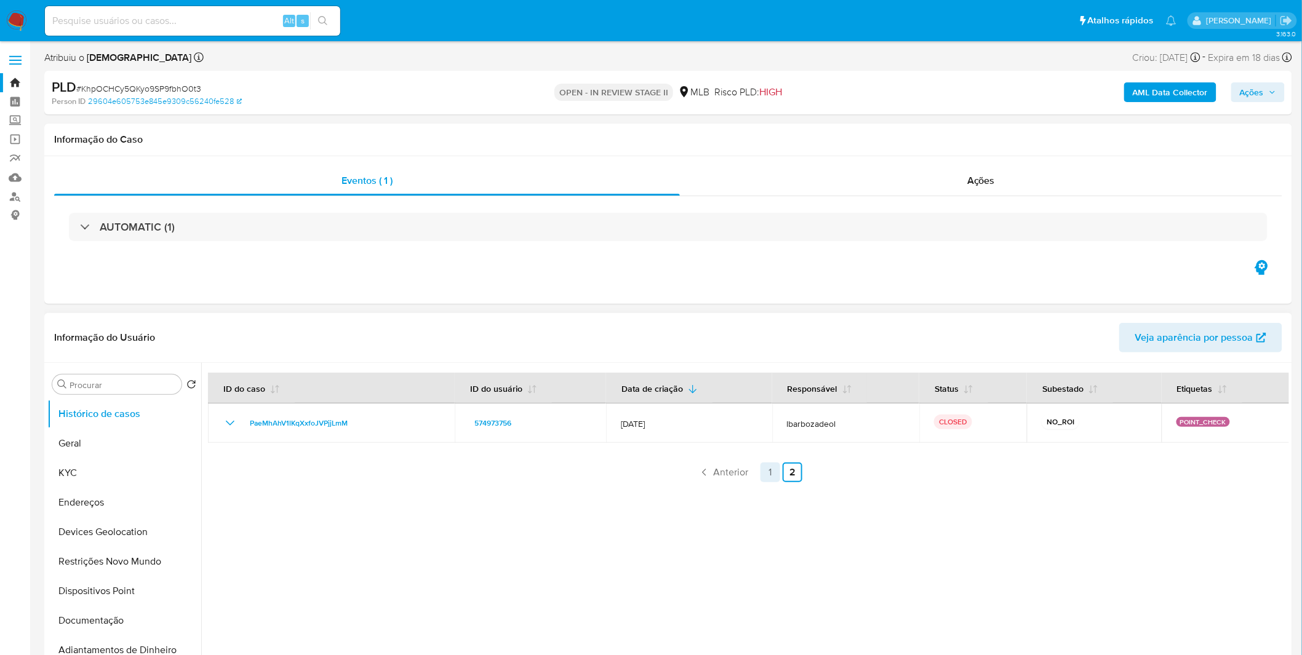
click at [768, 475] on link "1" at bounding box center [770, 473] width 20 height 20
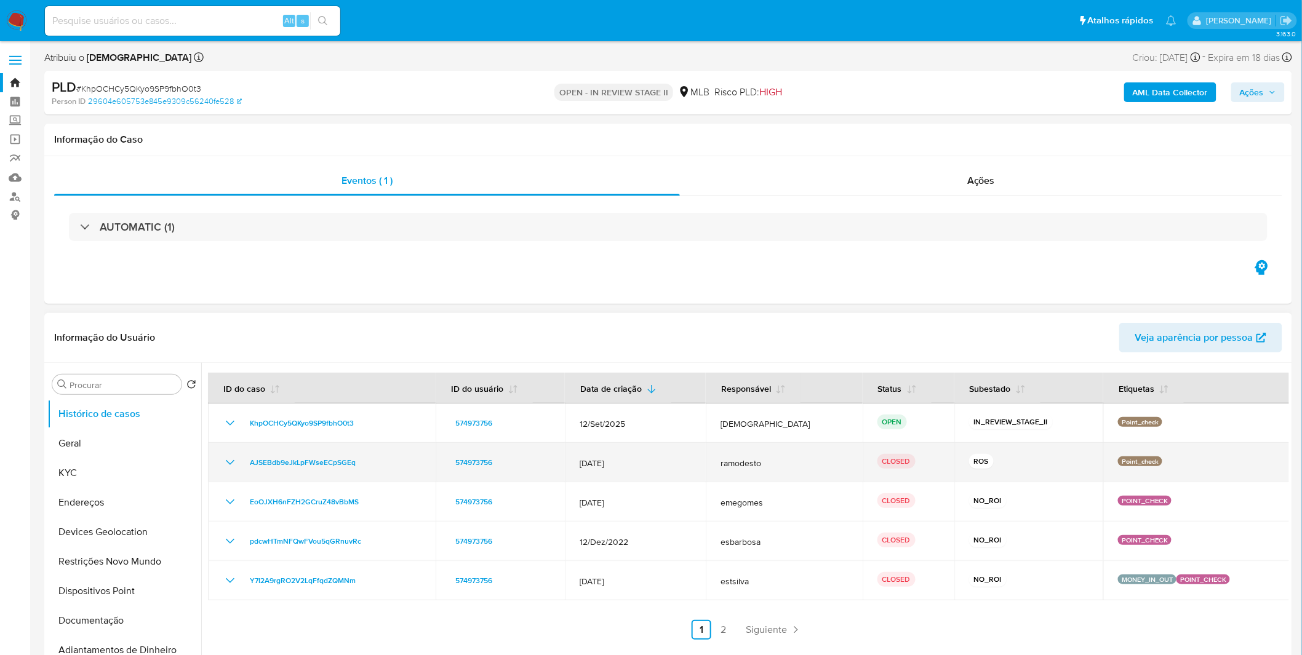
click at [225, 453] on td "AJSEBdb9eJkLpFWseECpSGEq" at bounding box center [322, 462] width 228 height 39
click at [225, 458] on icon "Mostrar/Ocultar" at bounding box center [230, 462] width 15 height 15
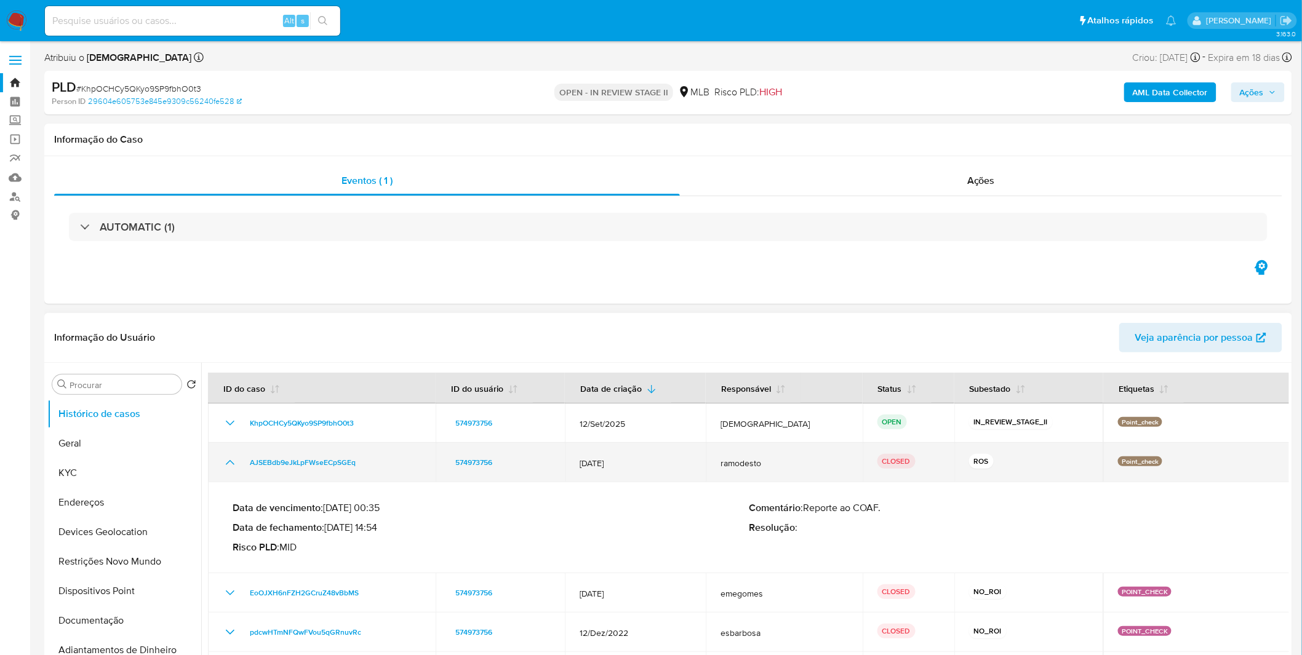
click at [225, 458] on icon "Mostrar/Ocultar" at bounding box center [230, 462] width 15 height 15
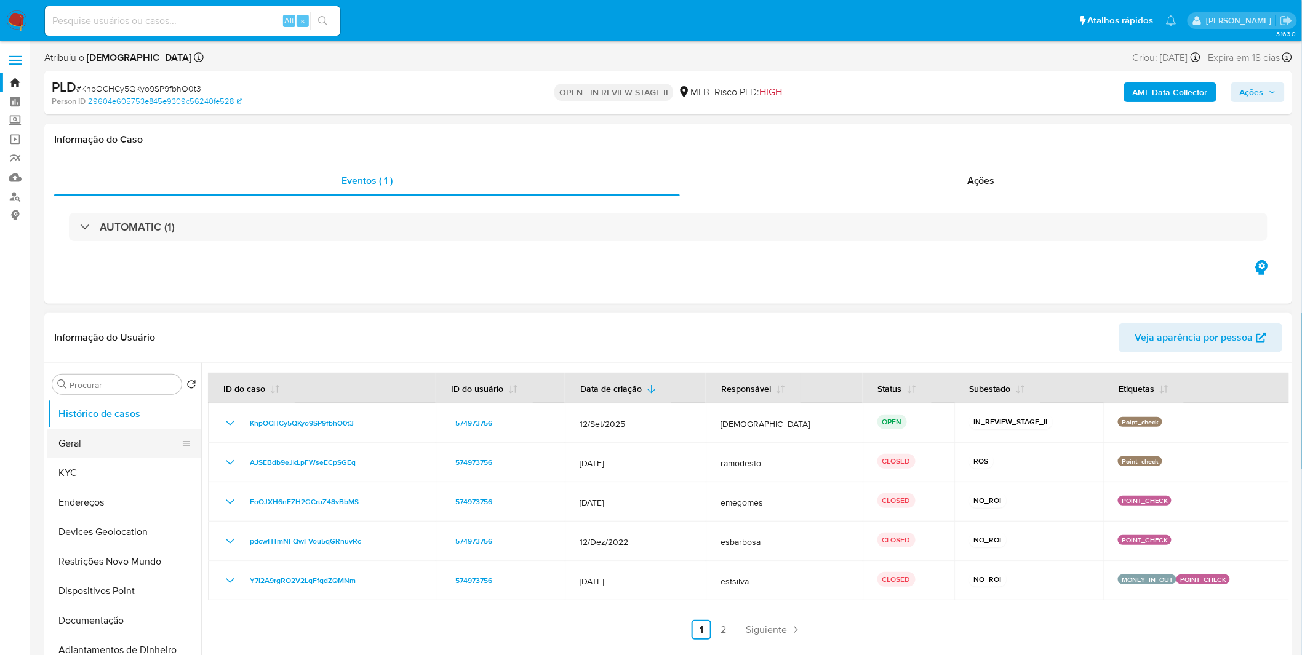
drag, startPoint x: 85, startPoint y: 426, endPoint x: 89, endPoint y: 431, distance: 6.5
click at [87, 427] on button "Histórico de casos" at bounding box center [124, 414] width 154 height 30
click at [93, 440] on button "Geral" at bounding box center [119, 444] width 144 height 30
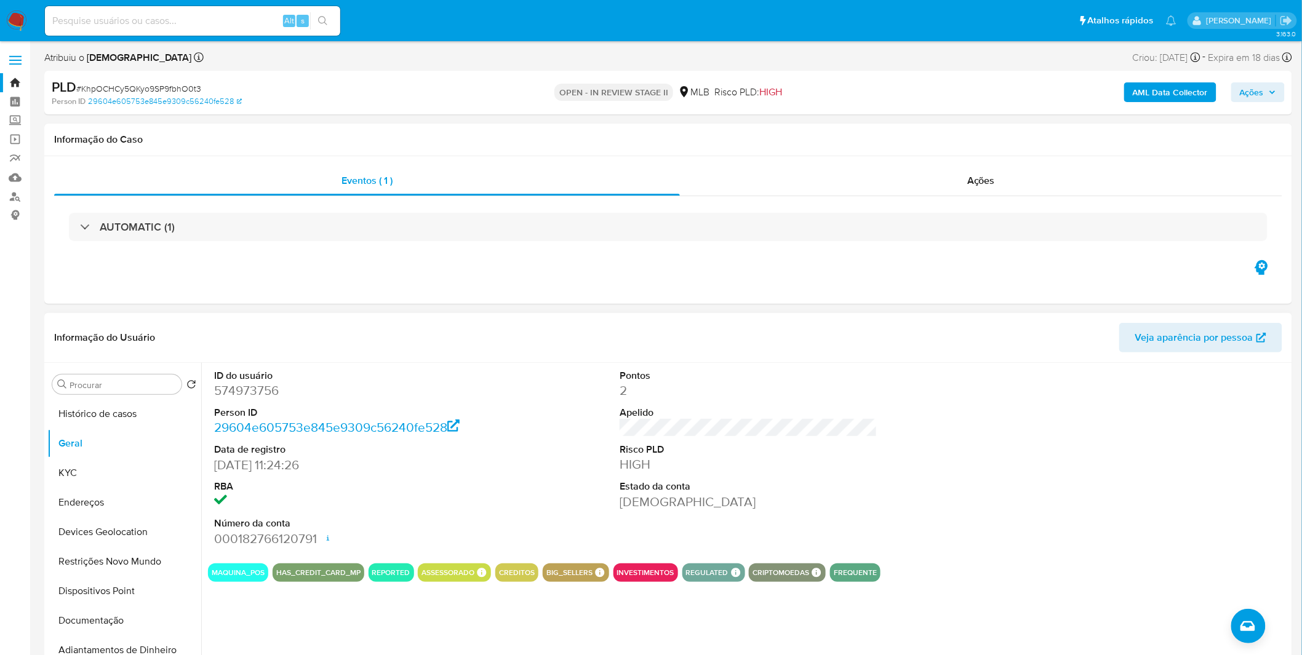
click at [329, 616] on div "ID do usuário 574973756 Person ID 29604e605753e845e9309c56240fe528 Data de regi…" at bounding box center [744, 520] width 1087 height 315
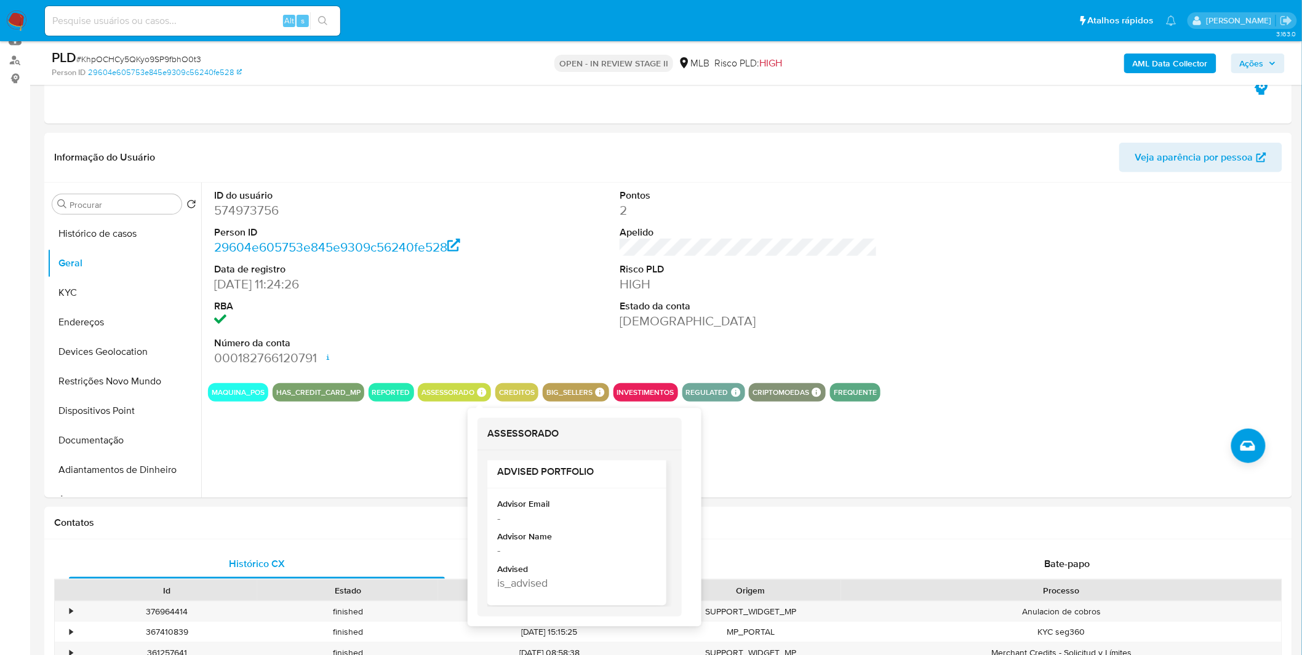
scroll to position [10, 0]
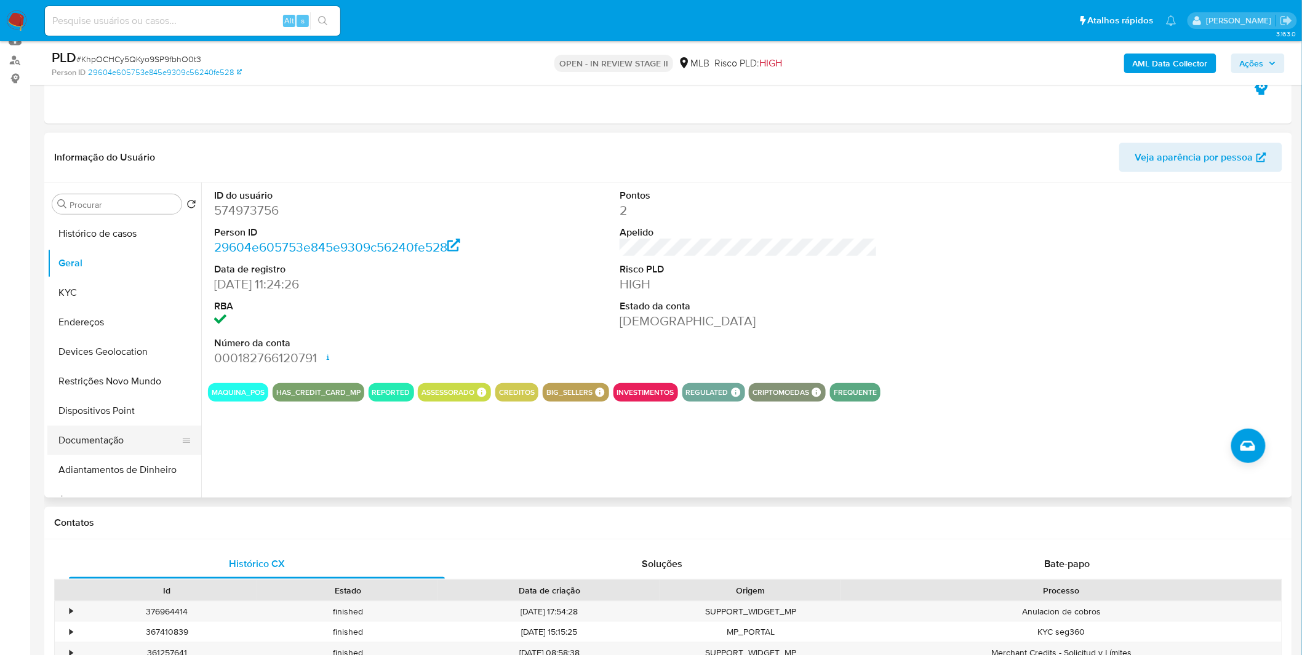
click at [121, 444] on button "Documentação" at bounding box center [119, 441] width 144 height 30
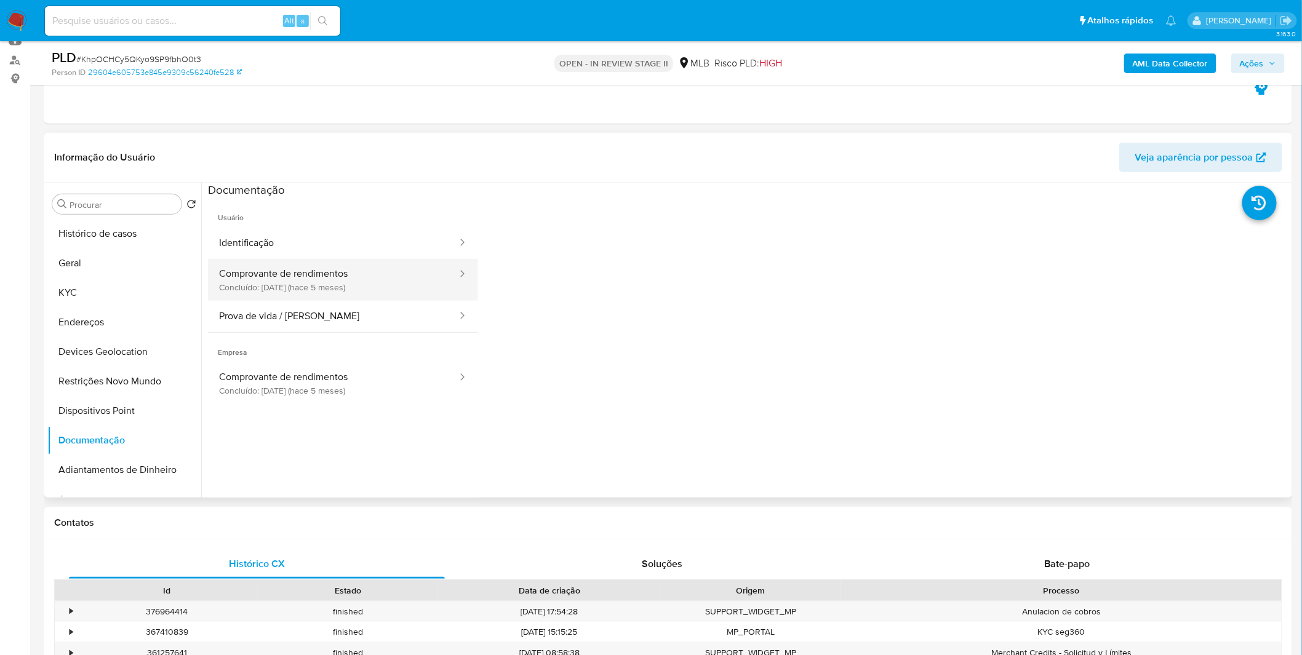
click at [317, 296] on button "Comprovante de rendimentos Concluído: 06/05/2025 (hace 5 meses)" at bounding box center [333, 280] width 250 height 42
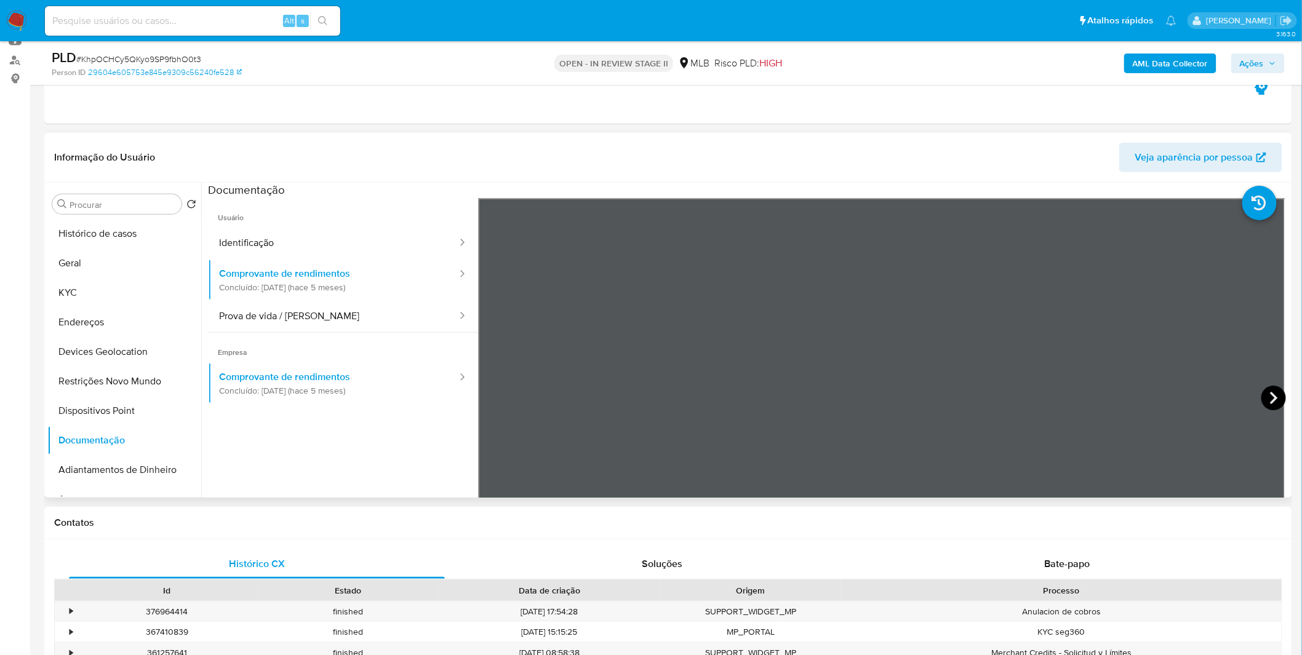
click at [1262, 389] on icon at bounding box center [1273, 398] width 25 height 25
click at [112, 390] on button "Restrições Novo Mundo" at bounding box center [119, 382] width 144 height 30
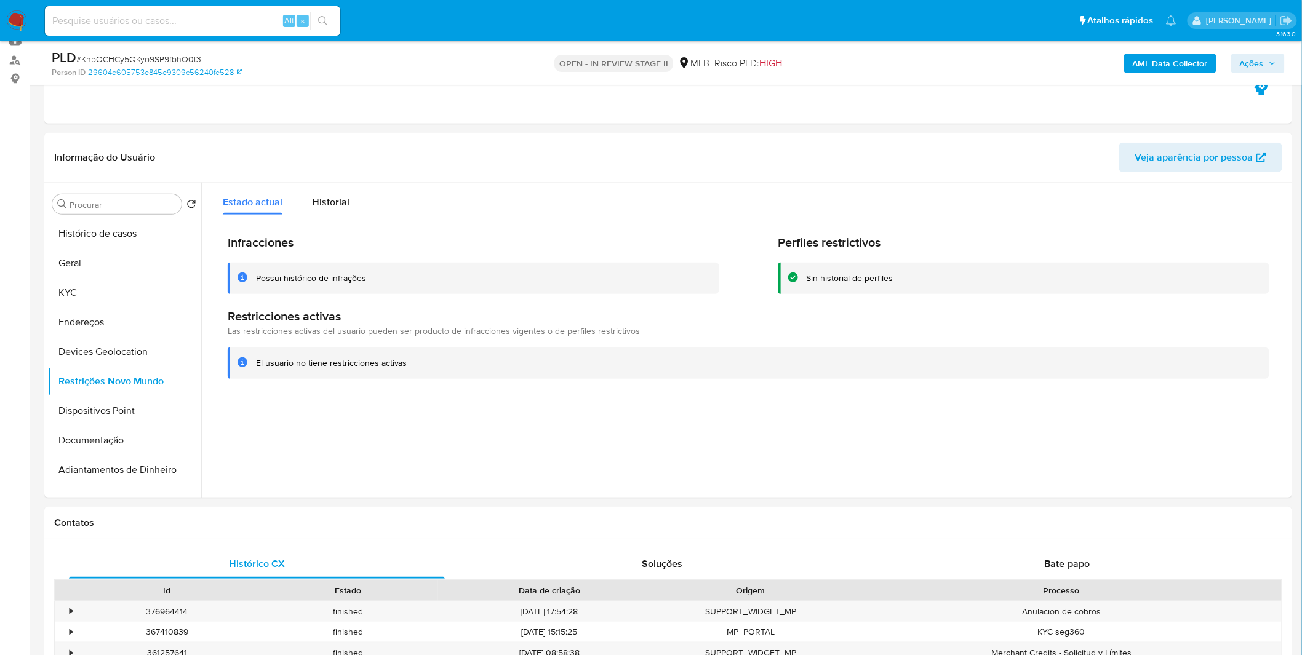
click at [332, 219] on div "Infracciones Possui histórico de infrações Perfiles restrictivos Sin historial …" at bounding box center [748, 306] width 1081 height 183
click at [332, 207] on span "Historial" at bounding box center [331, 202] width 38 height 14
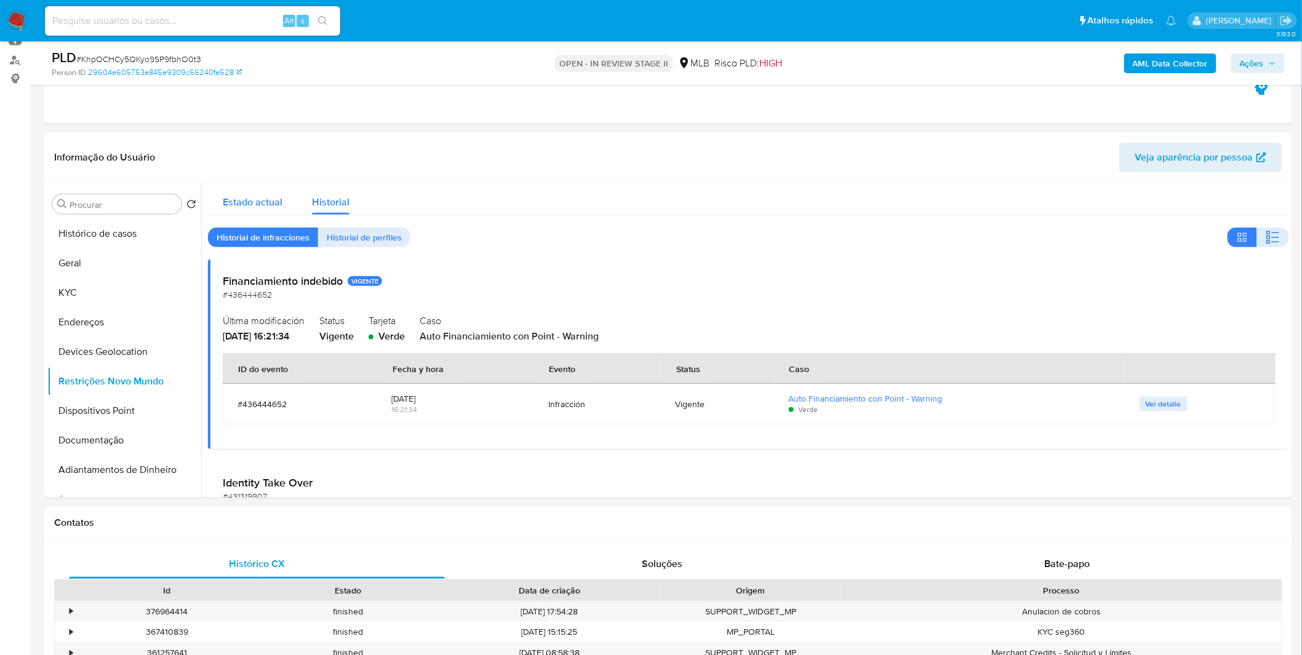
click at [279, 198] on span "Estado actual" at bounding box center [253, 202] width 60 height 14
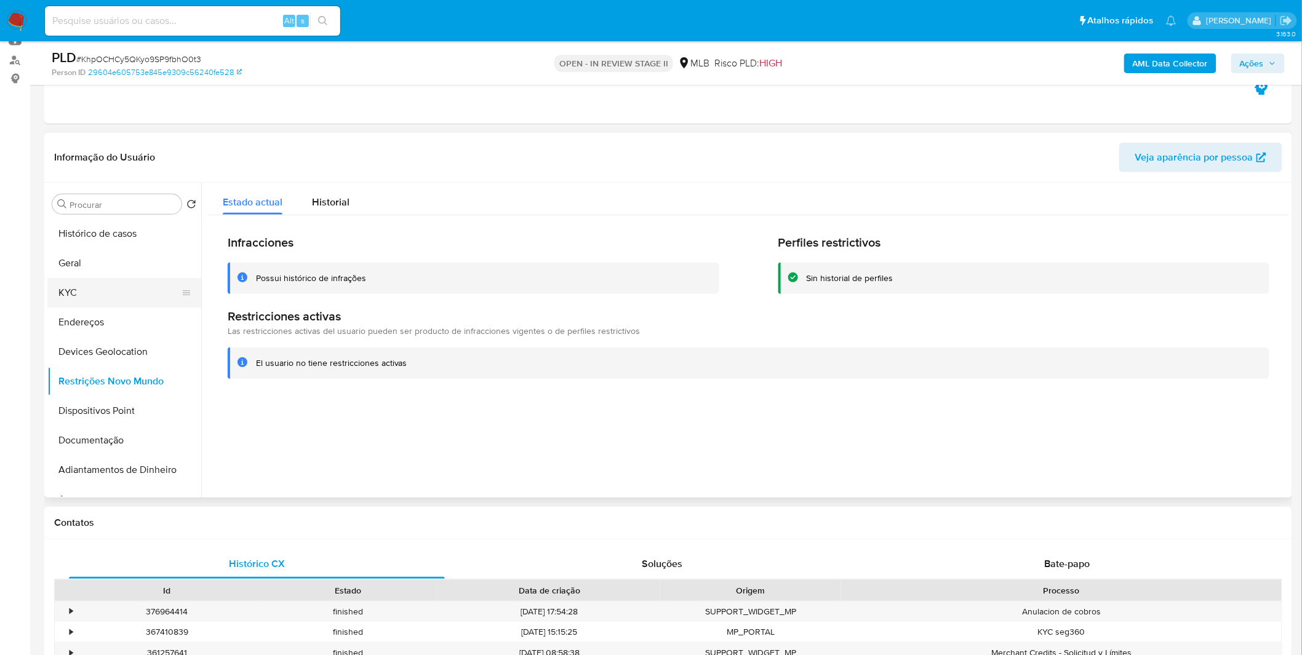
click at [148, 291] on button "KYC" at bounding box center [119, 293] width 144 height 30
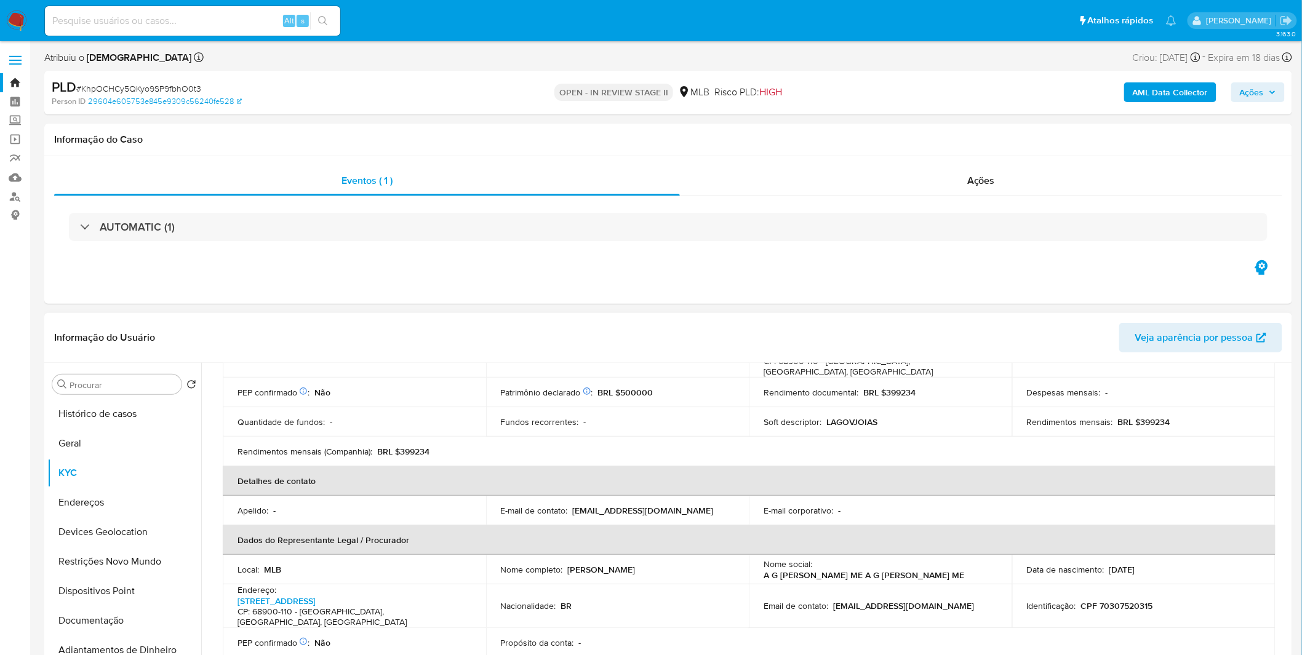
scroll to position [205, 0]
click at [1133, 602] on p "CPF 70307520315" at bounding box center [1117, 607] width 72 height 11
copy p "70307520315"
click at [100, 438] on button "Geral" at bounding box center [119, 444] width 144 height 30
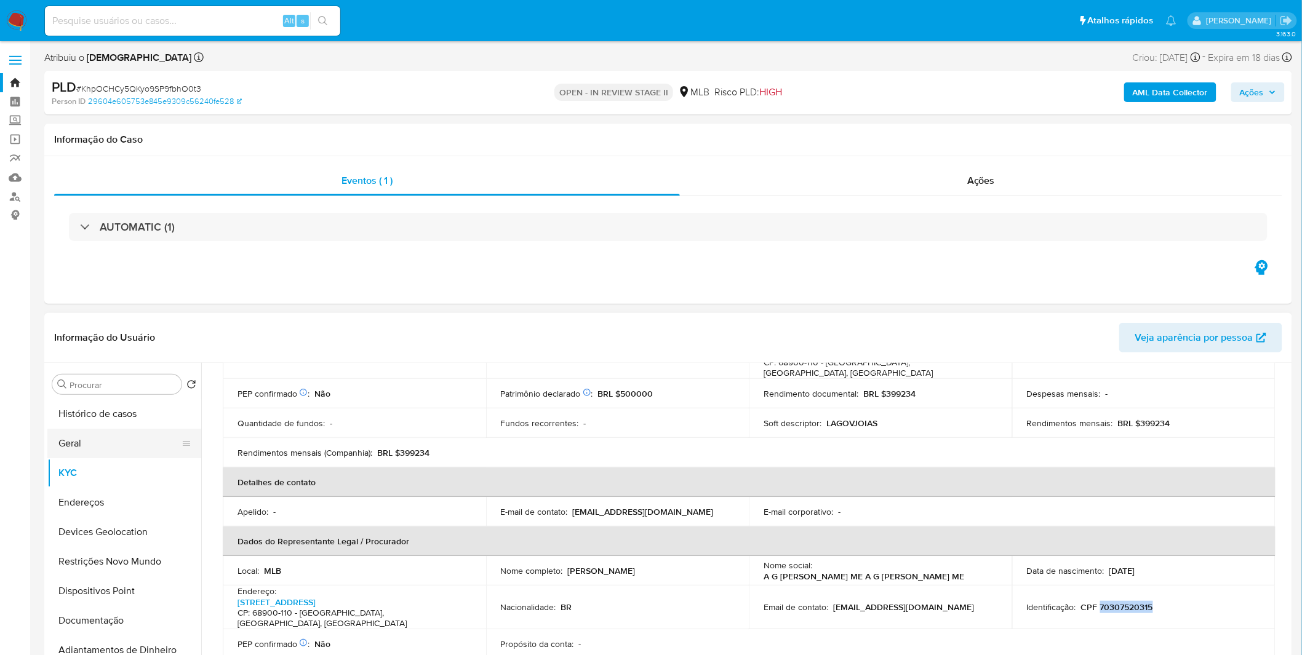
scroll to position [0, 0]
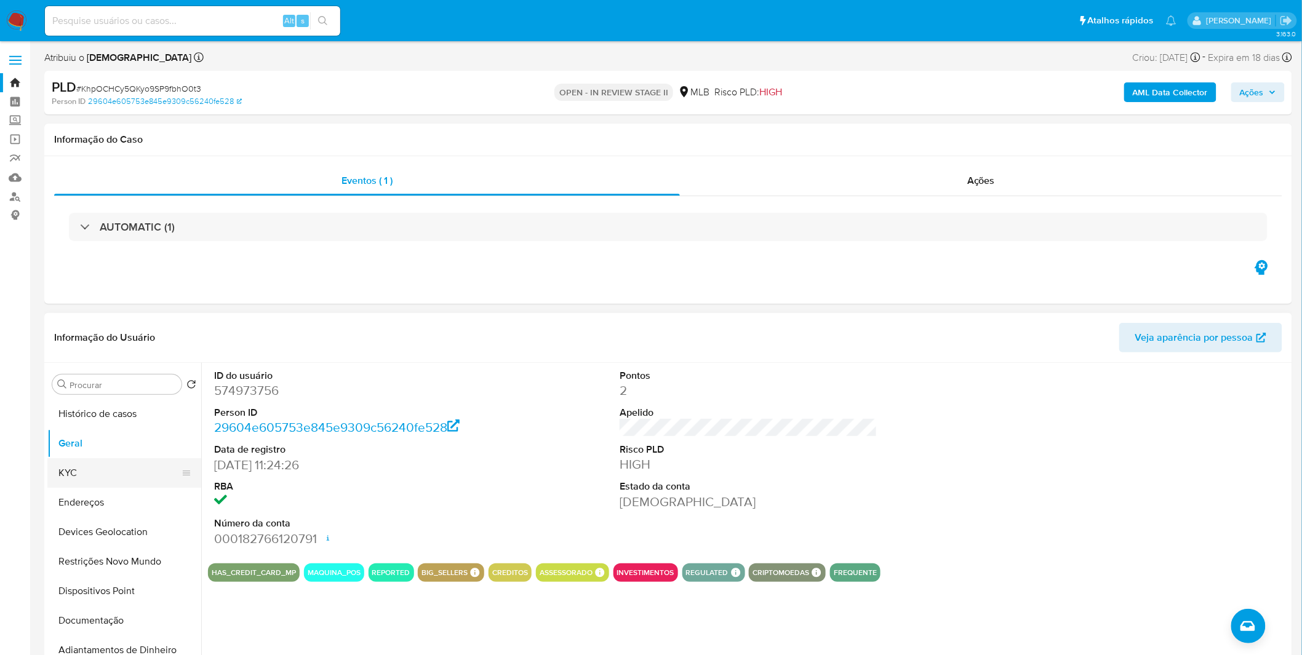
click at [148, 464] on button "KYC" at bounding box center [119, 473] width 144 height 30
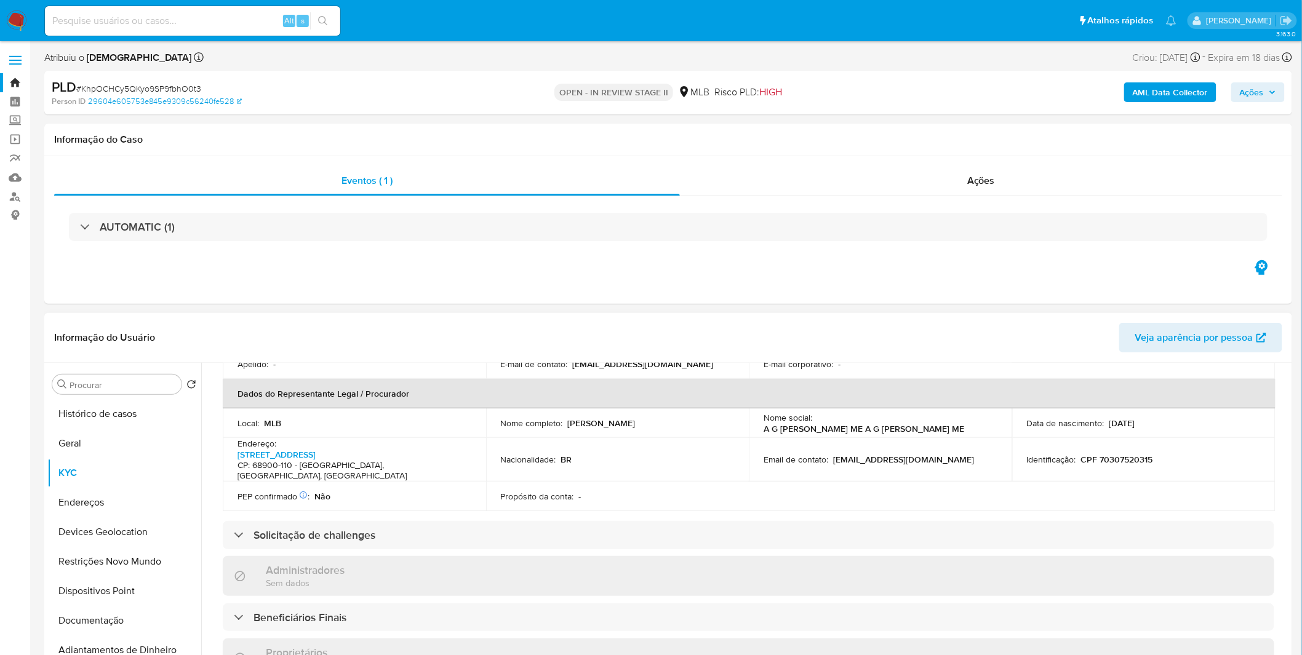
scroll to position [273, 0]
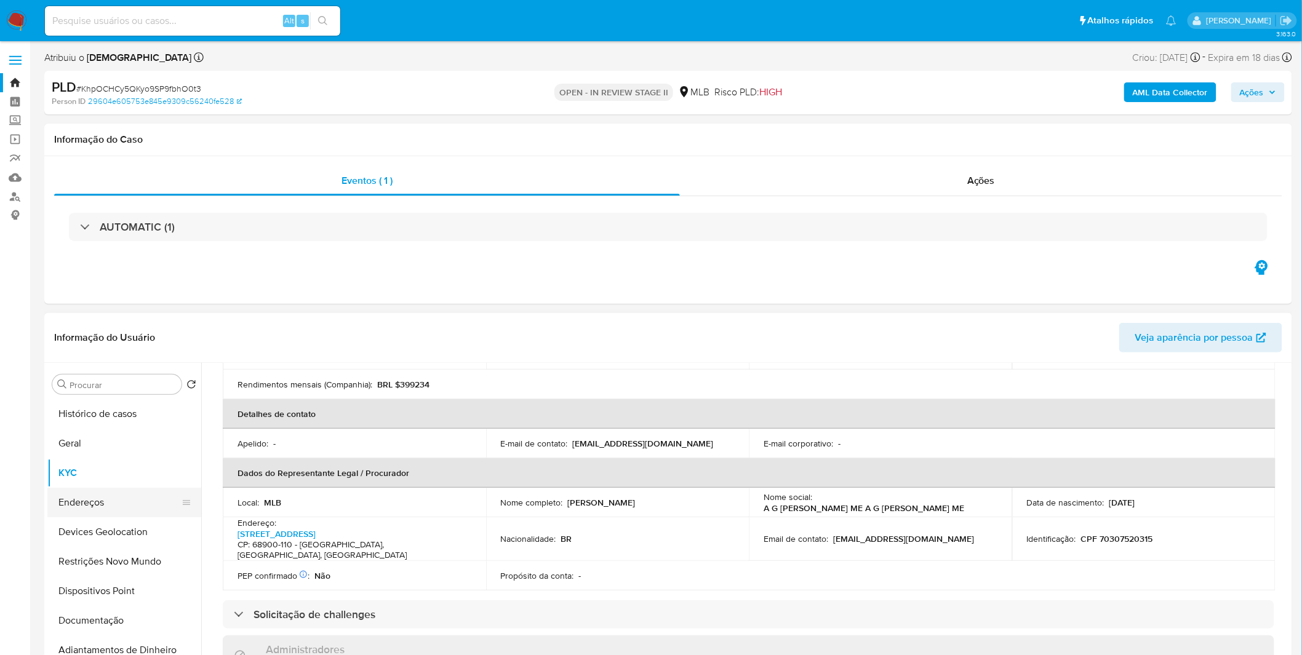
click at [111, 501] on button "Endereços" at bounding box center [119, 503] width 144 height 30
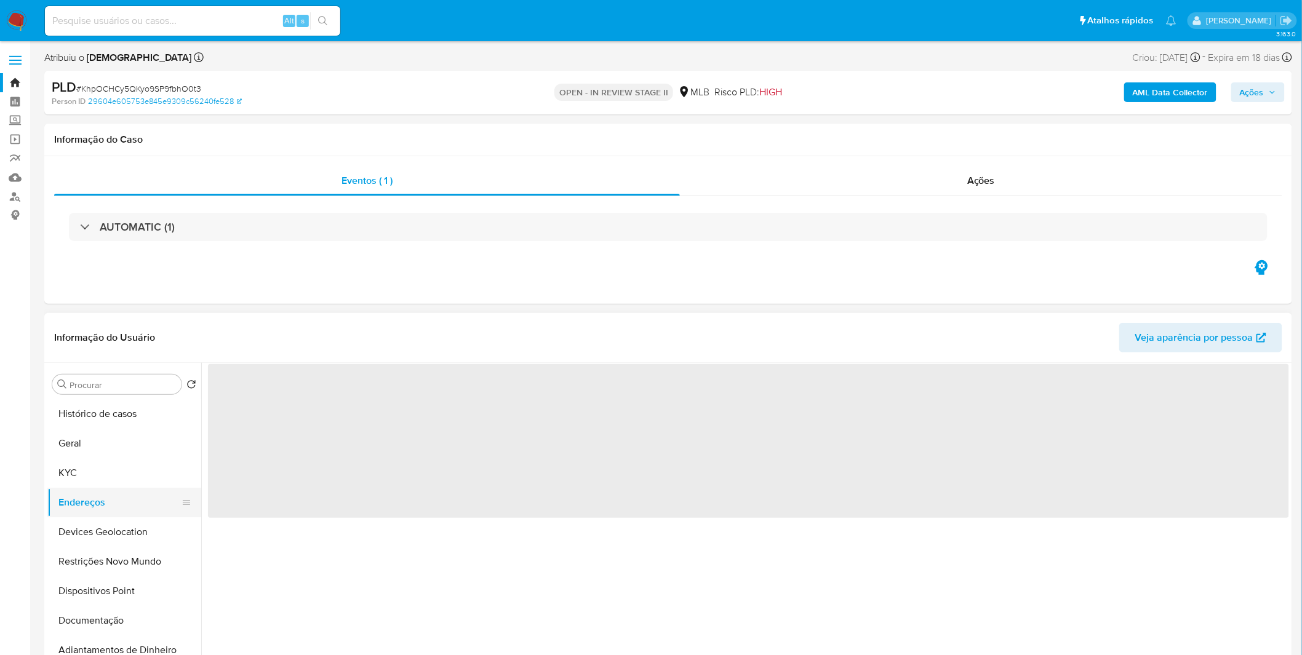
scroll to position [0, 0]
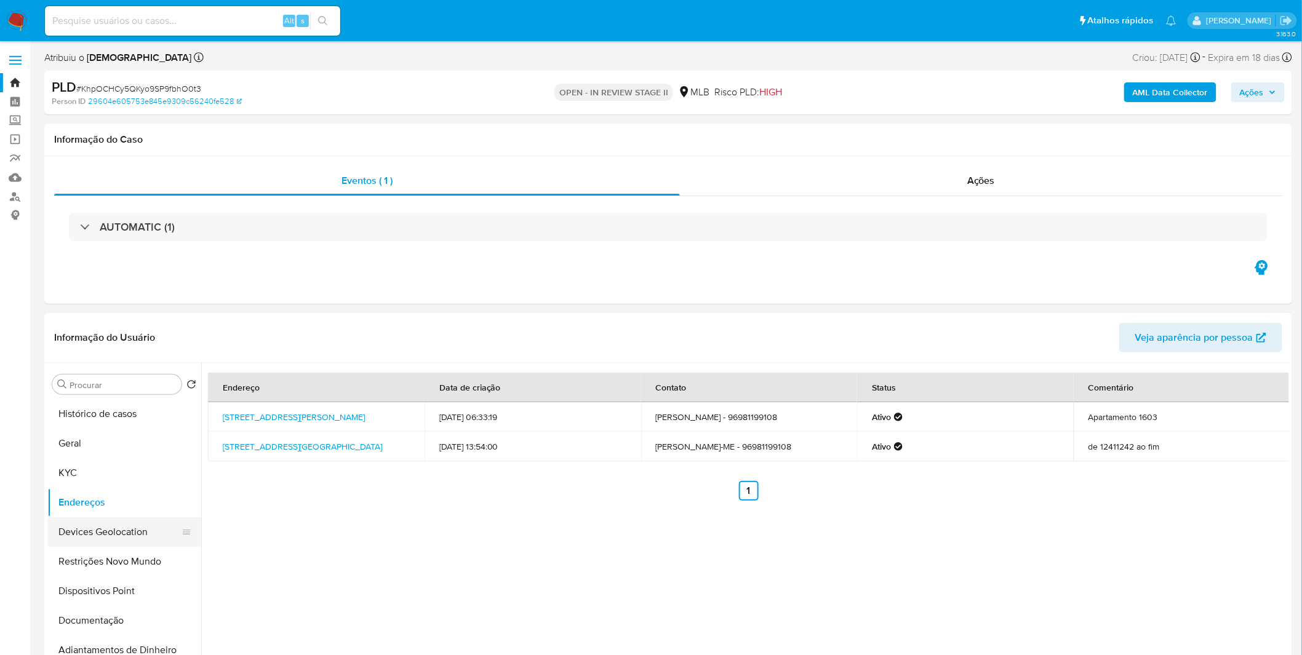
click at [132, 527] on button "Devices Geolocation" at bounding box center [119, 532] width 144 height 30
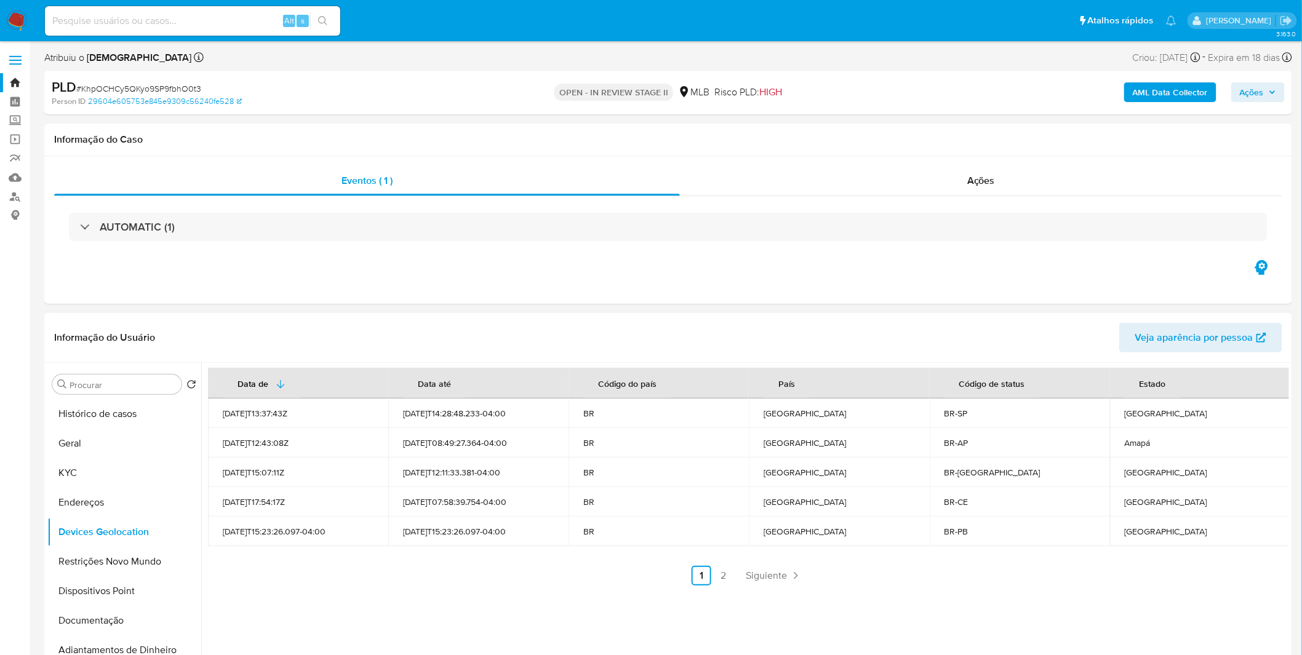
click at [721, 586] on div "Data de Data até Código do país País Código de status Estado 2021-10-23T13:37:4…" at bounding box center [744, 520] width 1087 height 315
click at [721, 580] on link "2" at bounding box center [724, 576] width 20 height 20
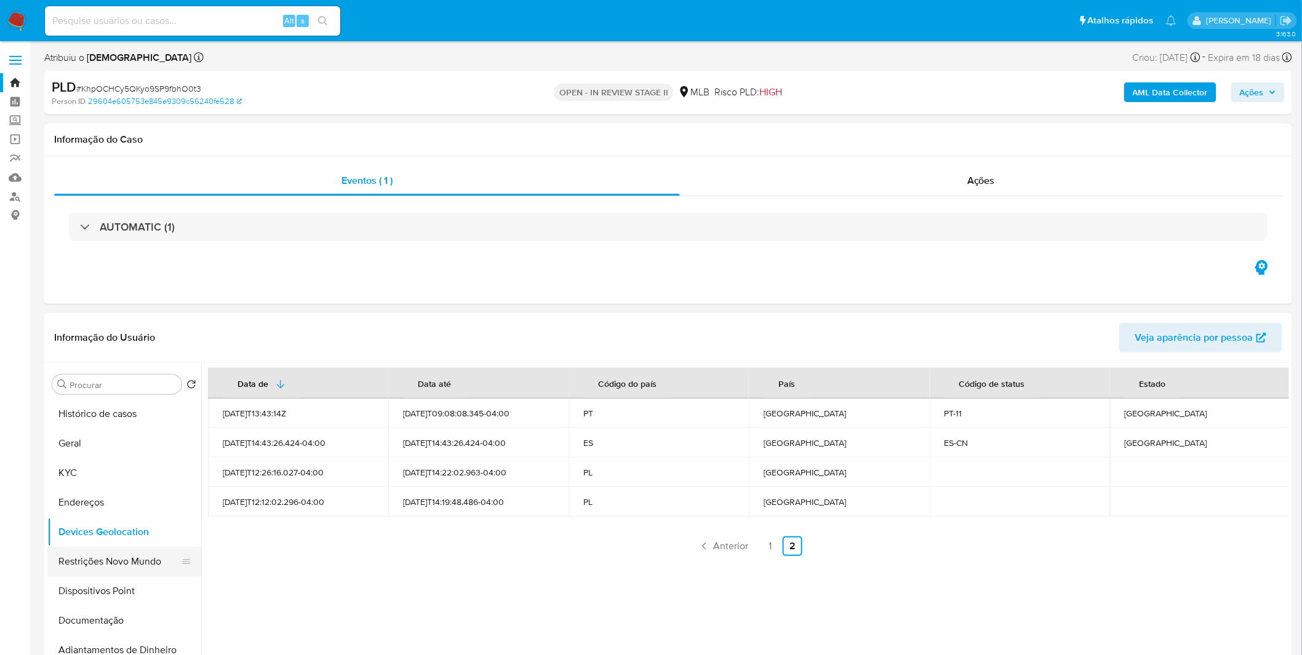
click at [136, 554] on button "Restrições Novo Mundo" at bounding box center [119, 562] width 144 height 30
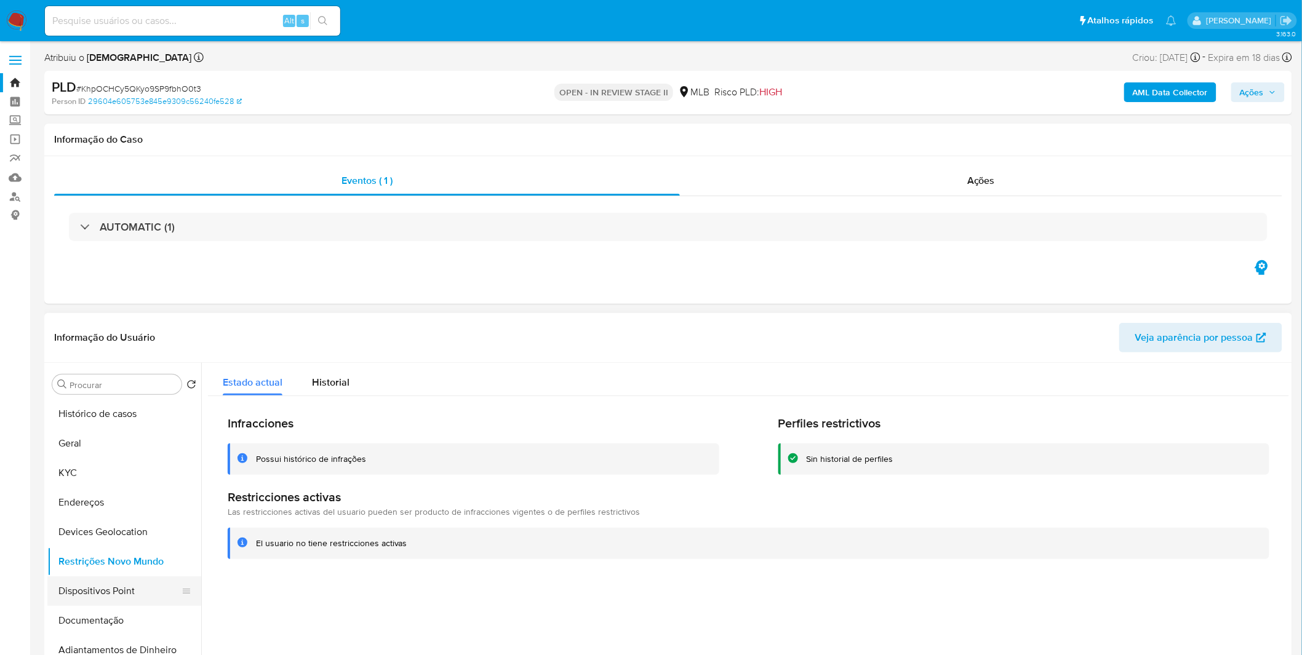
click at [93, 588] on button "Dispositivos Point" at bounding box center [119, 591] width 144 height 30
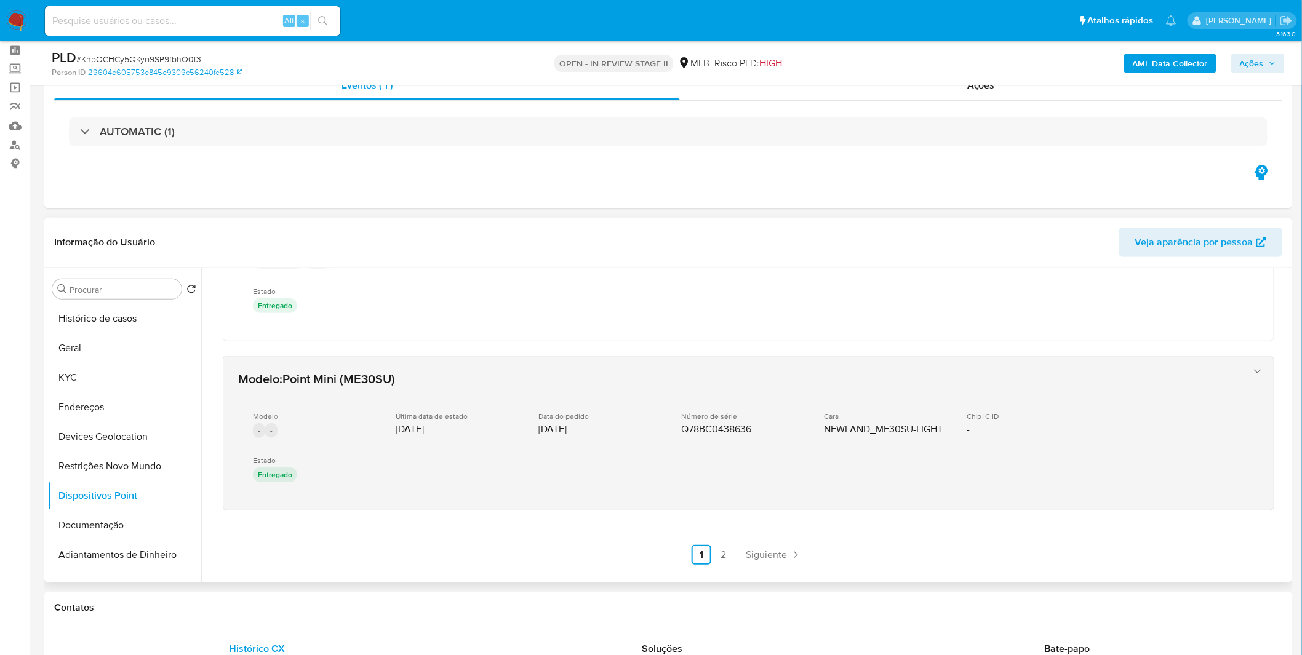
scroll to position [137, 0]
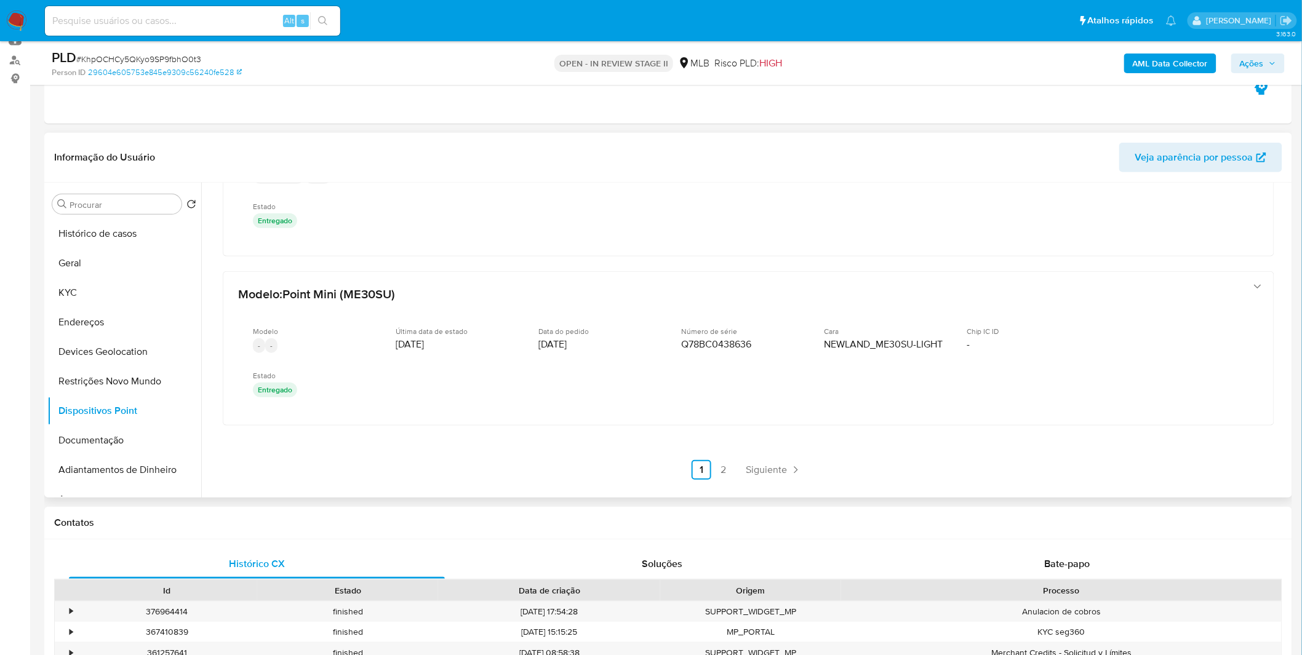
click at [716, 460] on link "2" at bounding box center [724, 470] width 20 height 20
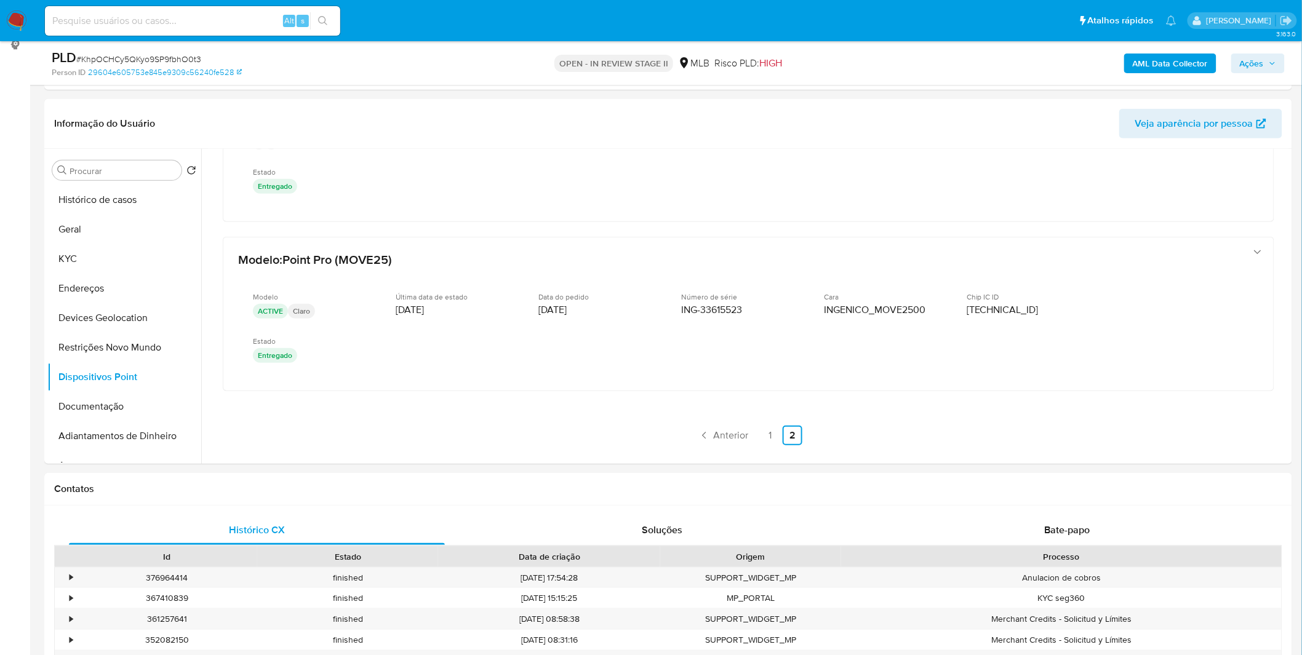
scroll to position [205, 0]
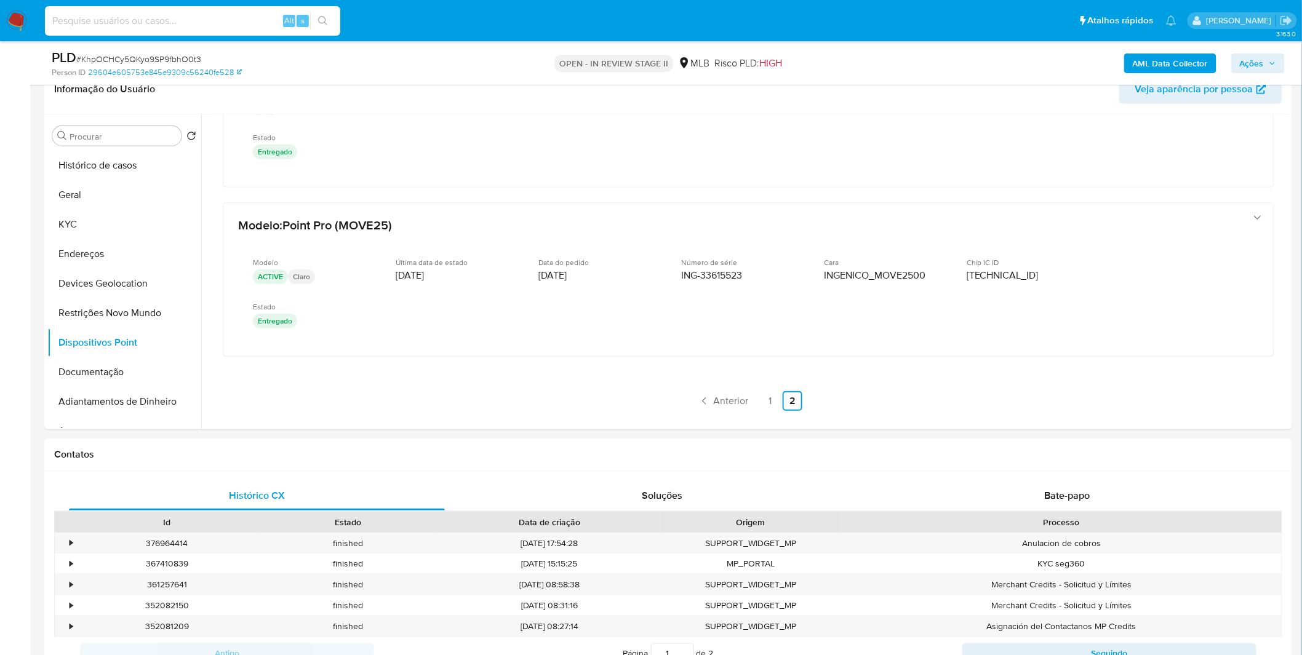
click at [149, 26] on input at bounding box center [192, 21] width 295 height 16
paste input "i0NefD9PSt4vRcyb44sAas8Y"
type input "i0NefD9PSt4vRcyb44sAas8Y"
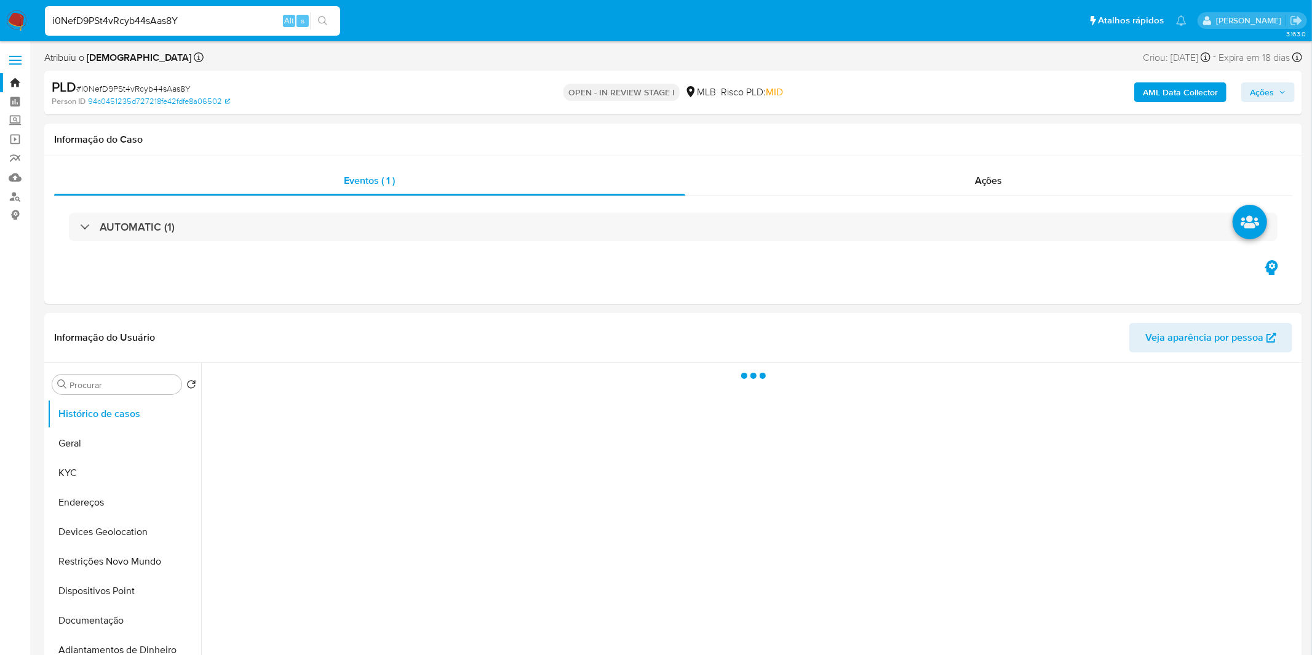
select select "10"
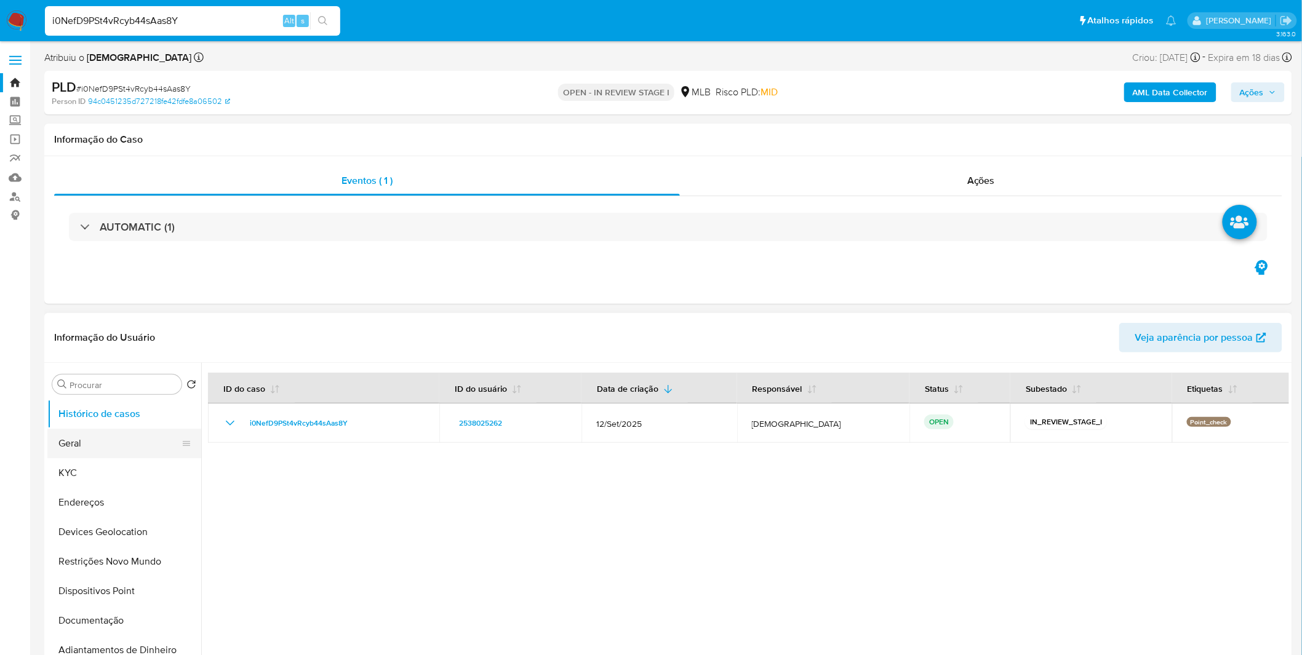
click at [121, 441] on button "Geral" at bounding box center [119, 444] width 144 height 30
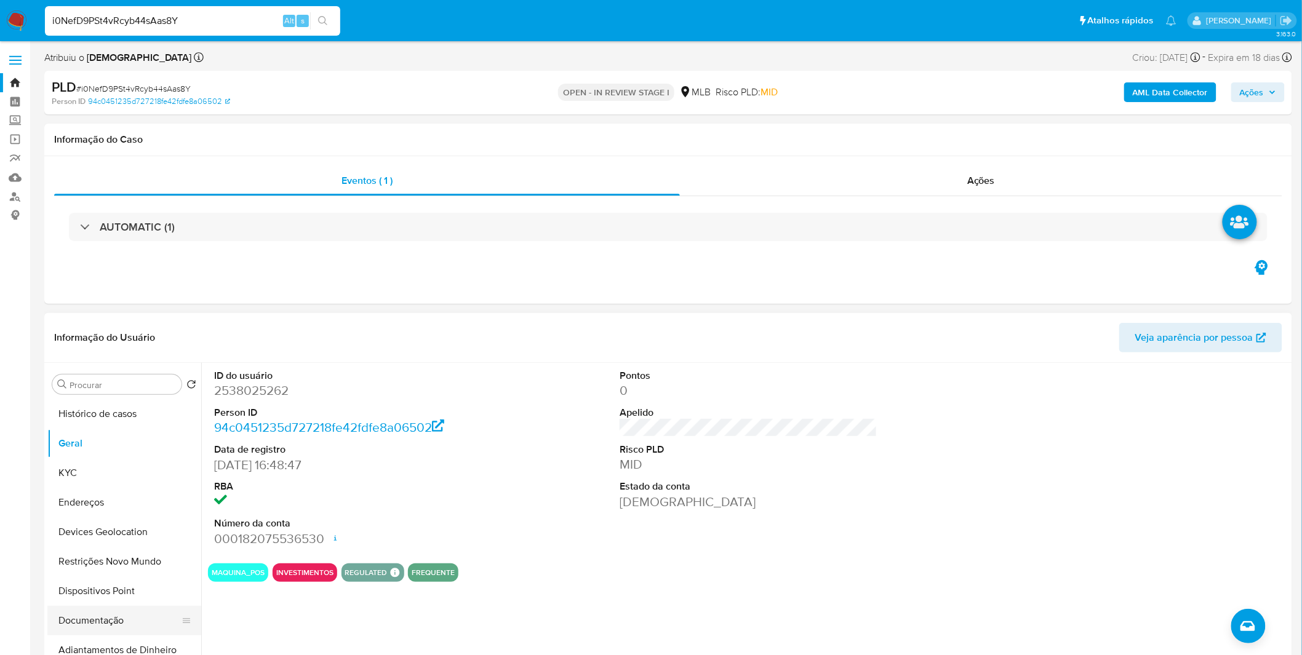
click at [87, 620] on button "Documentação" at bounding box center [119, 621] width 144 height 30
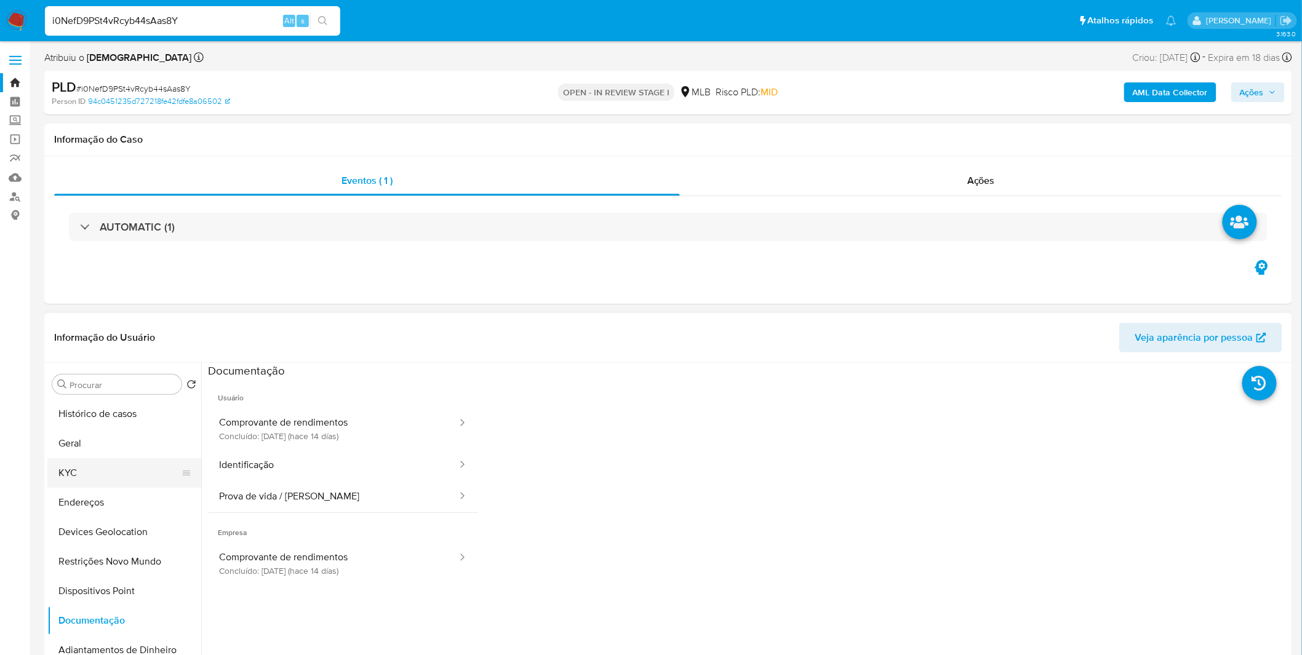
click at [114, 484] on button "KYC" at bounding box center [119, 473] width 144 height 30
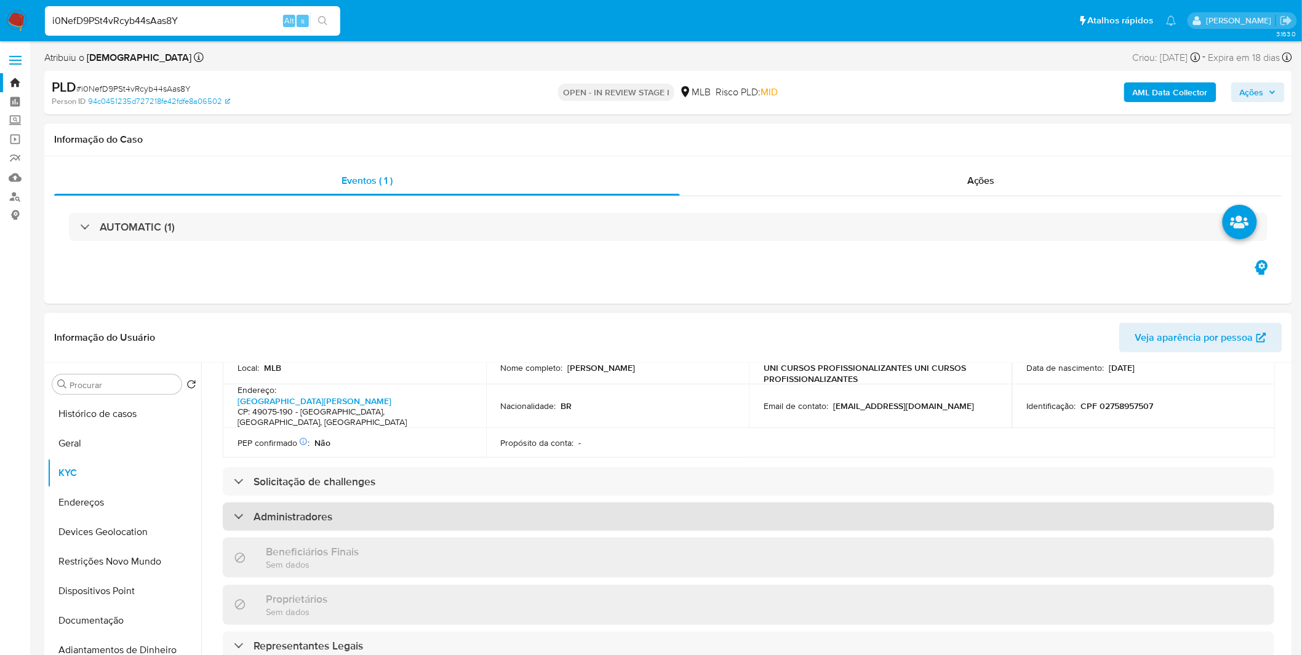
scroll to position [615, 0]
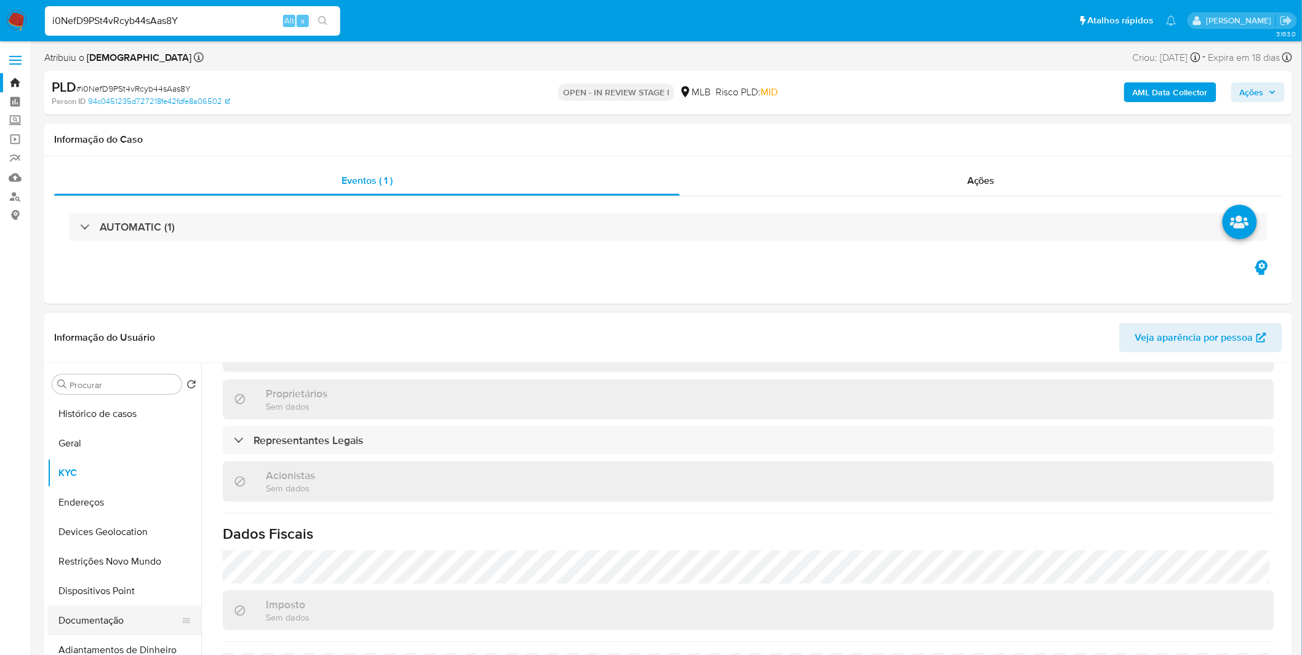
click at [146, 607] on button "Documentação" at bounding box center [119, 621] width 144 height 30
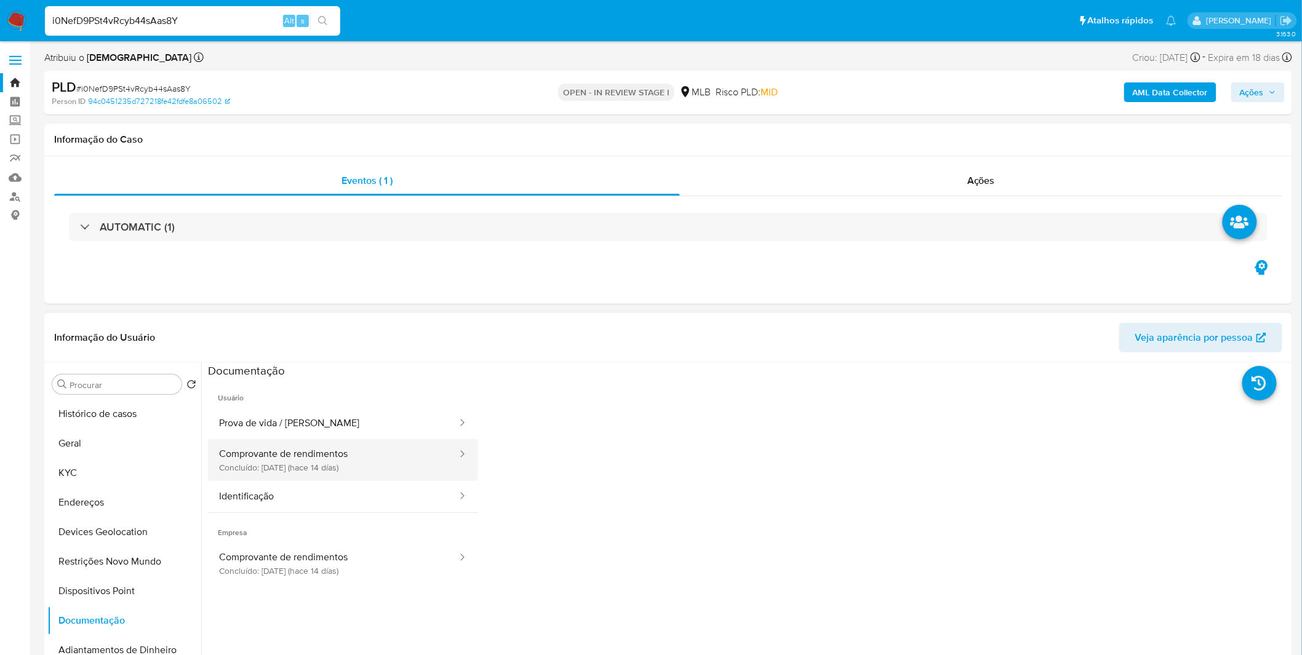
click at [282, 466] on button "Comprovante de rendimentos Concluído: 25/09/2025 (hace 14 días)" at bounding box center [333, 460] width 250 height 42
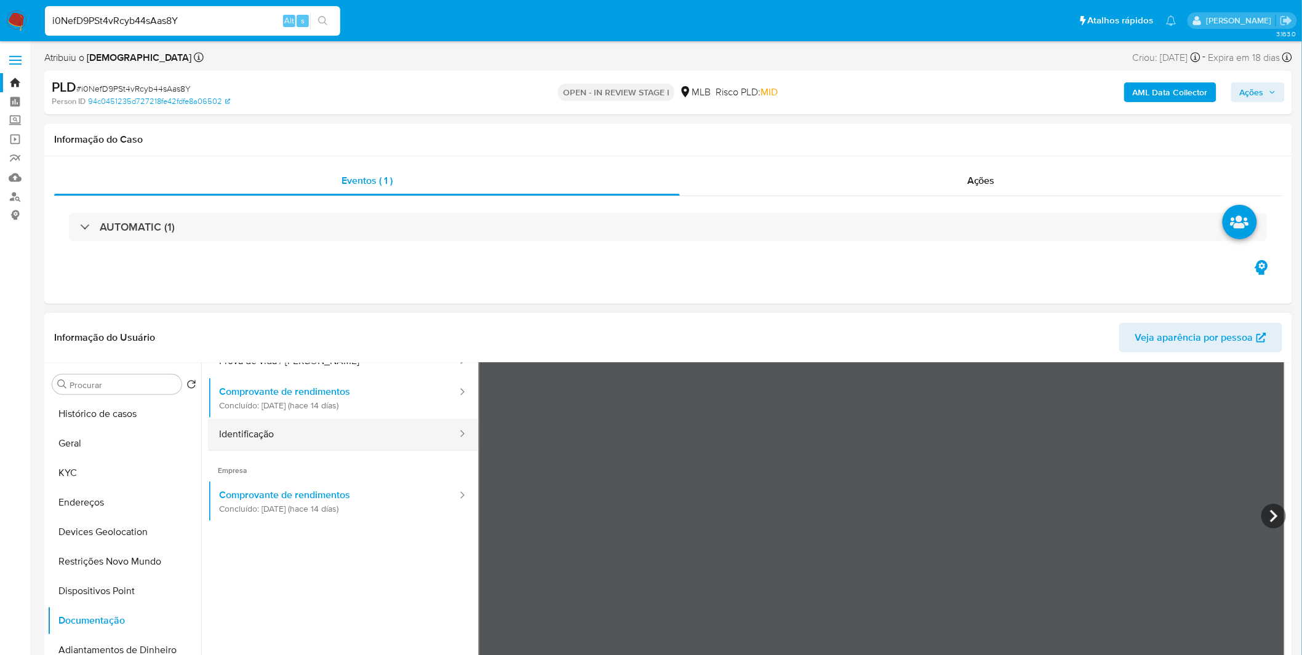
scroll to position [106, 0]
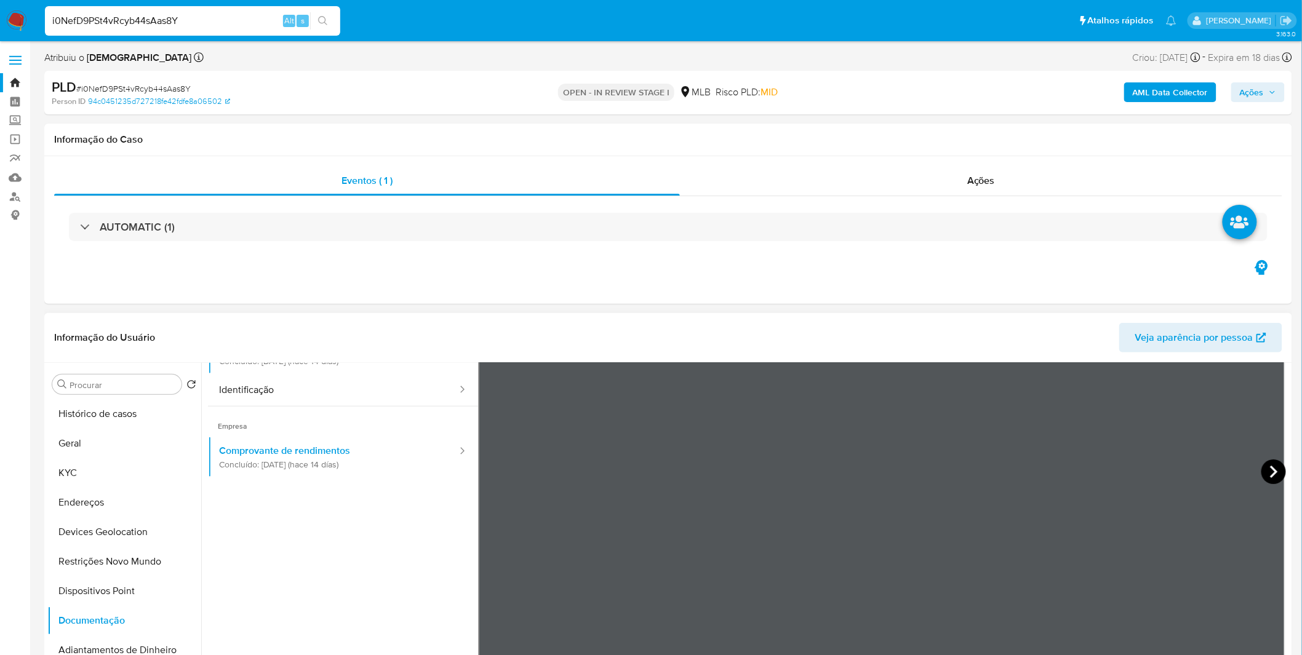
click at [1277, 475] on icon at bounding box center [1273, 471] width 25 height 25
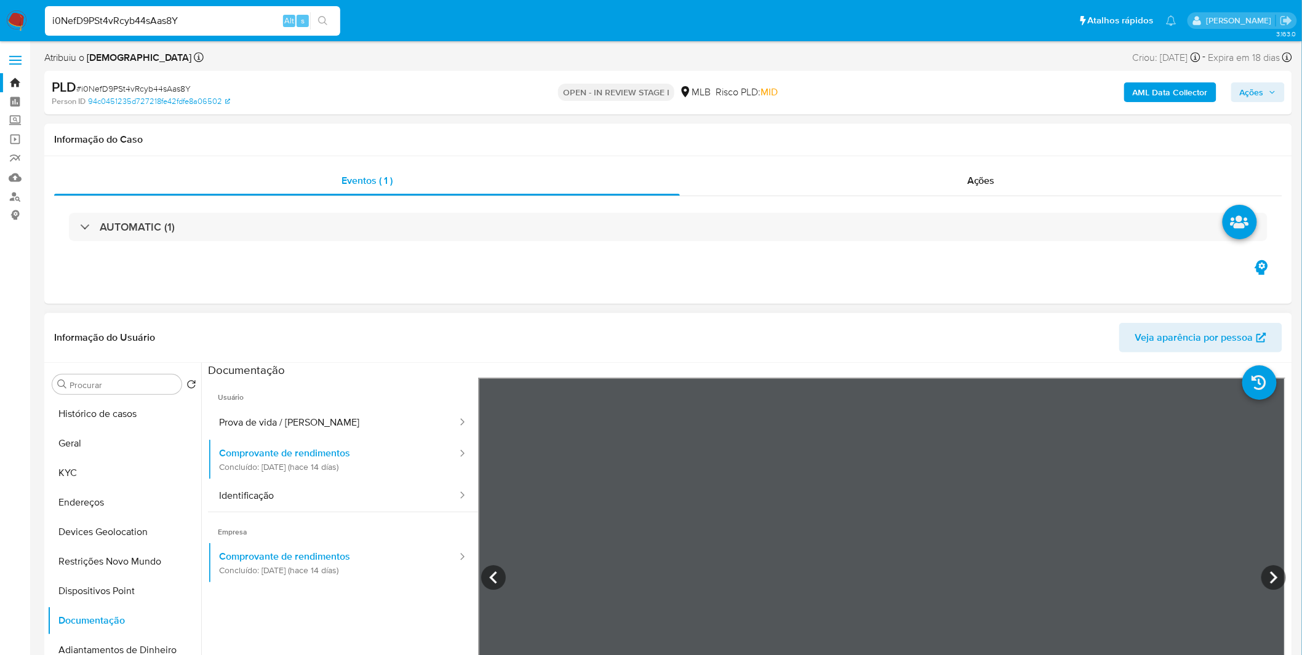
scroll to position [0, 0]
click at [182, 551] on div at bounding box center [186, 562] width 10 height 30
click at [173, 555] on button "Restrições Novo Mundo" at bounding box center [119, 562] width 144 height 30
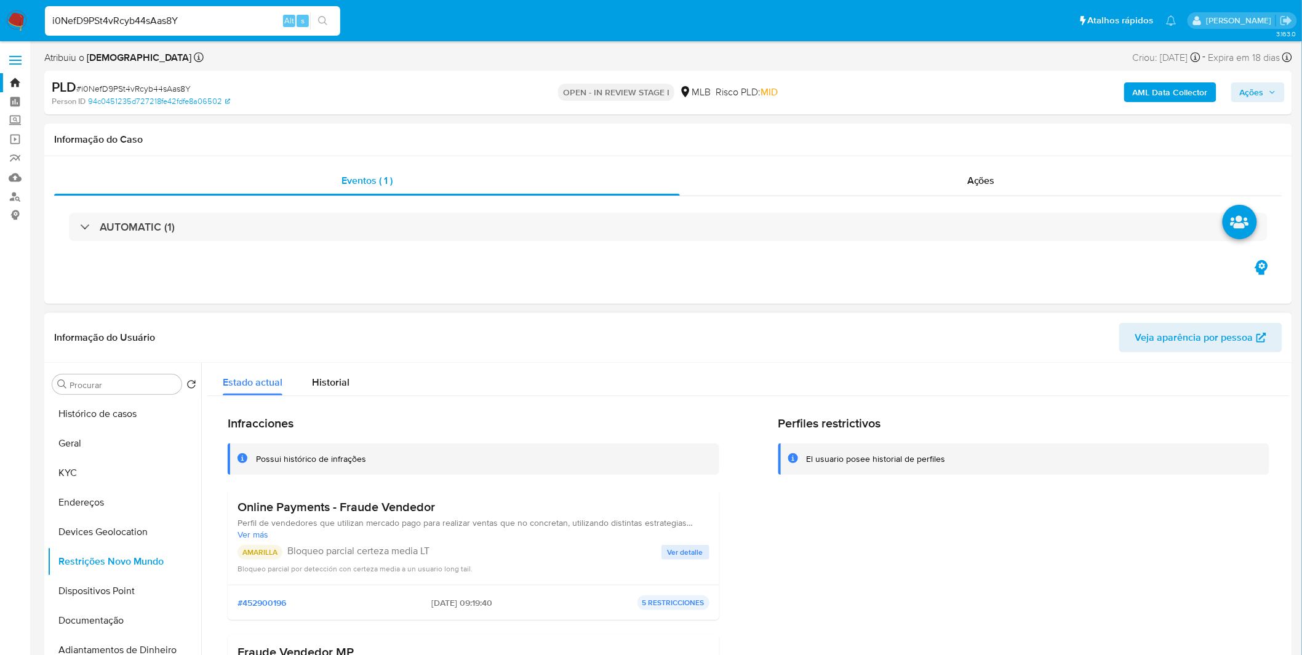
drag, startPoint x: 439, startPoint y: 505, endPoint x: 236, endPoint y: 512, distance: 203.1
click at [236, 512] on div "Online Payments - Fraude Vendedor Perfil de vendedores que utilizan mercado pag…" at bounding box center [473, 537] width 491 height 95
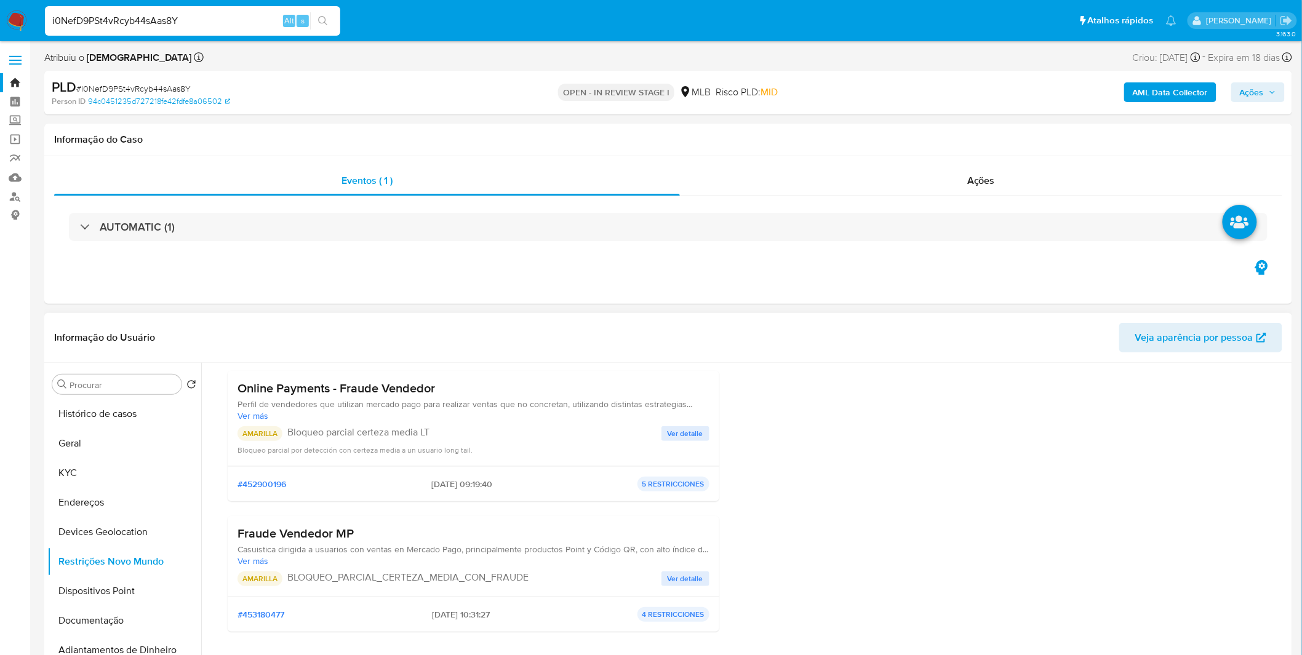
scroll to position [137, 0]
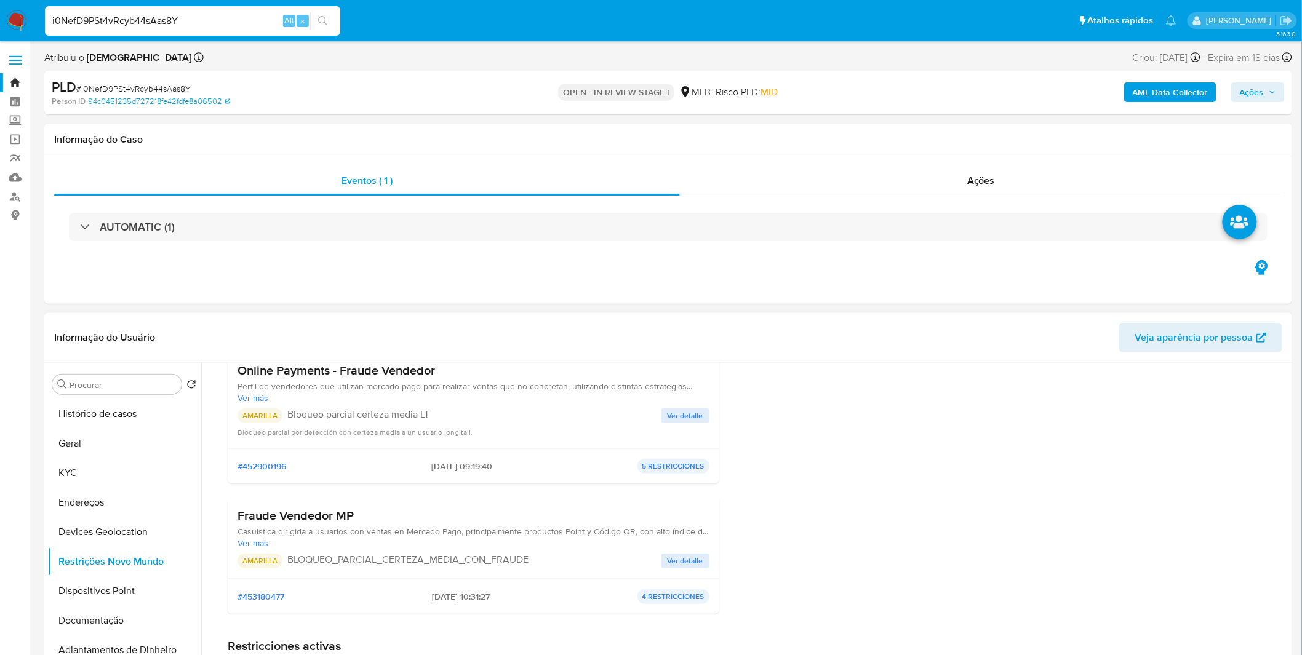
drag, startPoint x: 414, startPoint y: 468, endPoint x: 464, endPoint y: 470, distance: 49.9
click at [464, 470] on div "#452900196 30/08/2025 - 09:19:40 5 RESTRICCIONES" at bounding box center [473, 466] width 472 height 15
drag, startPoint x: 236, startPoint y: 514, endPoint x: 354, endPoint y: 515, distance: 118.1
click at [354, 515] on div "Fraude Vendedor MP Casuistica dirigida a usuarios con ventas en Mercado Pago, p…" at bounding box center [473, 538] width 491 height 81
drag, startPoint x: 405, startPoint y: 595, endPoint x: 463, endPoint y: 599, distance: 57.9
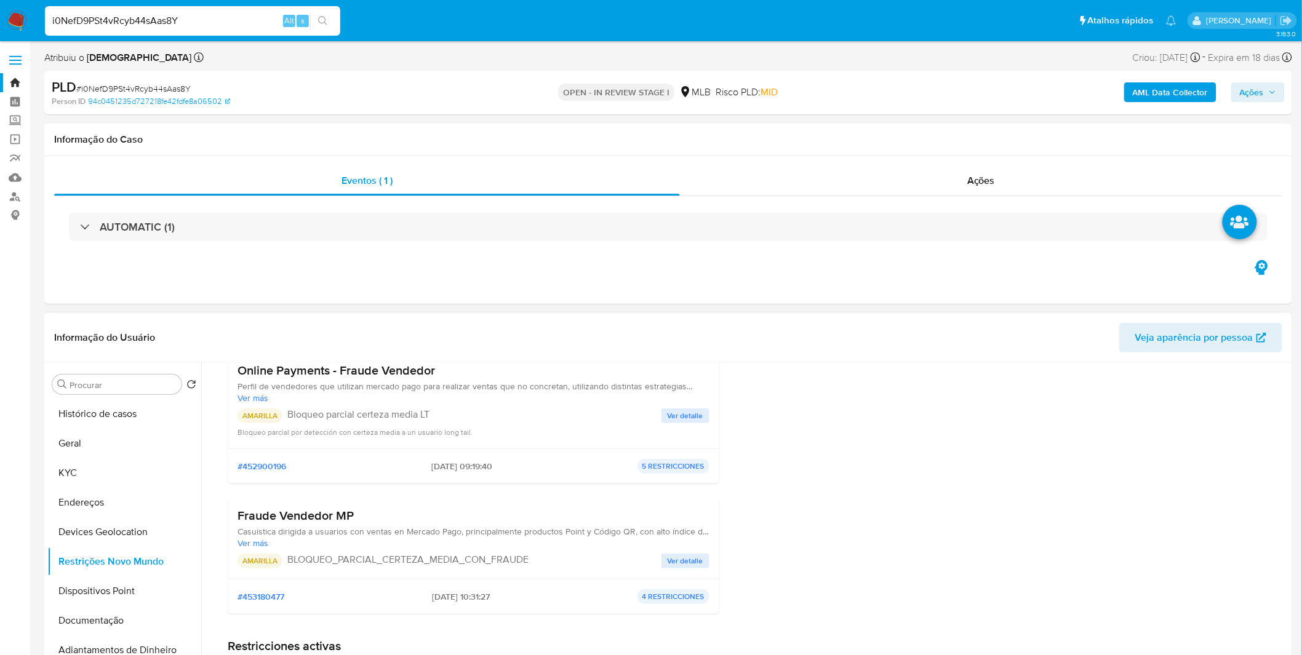
click at [463, 599] on div "#453180477 01/09/2025 - 10:31:27 4 RESTRICCIONES" at bounding box center [473, 596] width 472 height 15
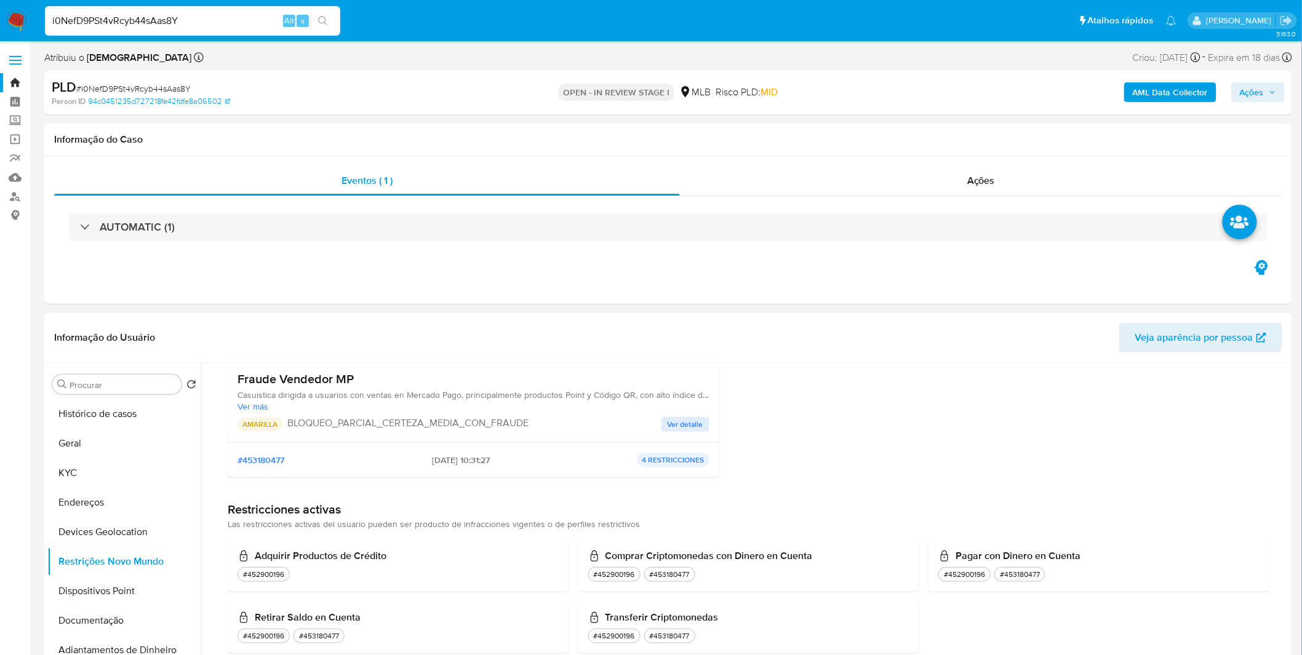
scroll to position [274, 0]
click at [72, 445] on button "Geral" at bounding box center [119, 444] width 144 height 30
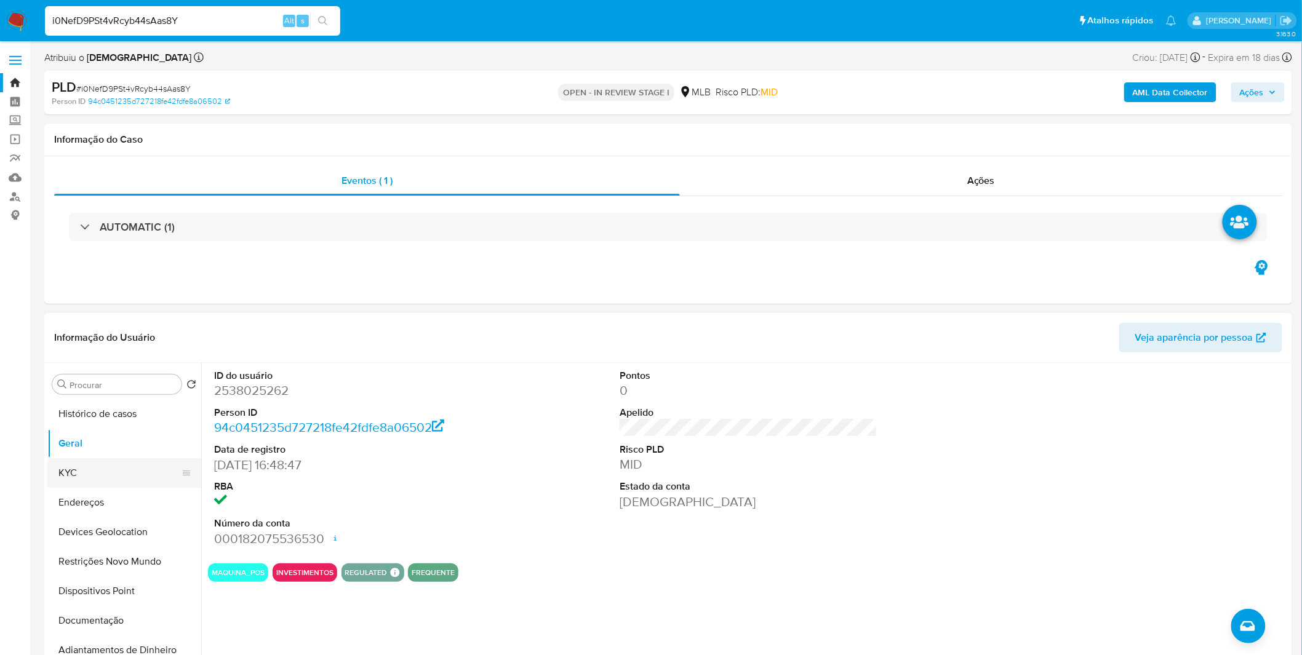
click at [84, 474] on button "KYC" at bounding box center [119, 473] width 144 height 30
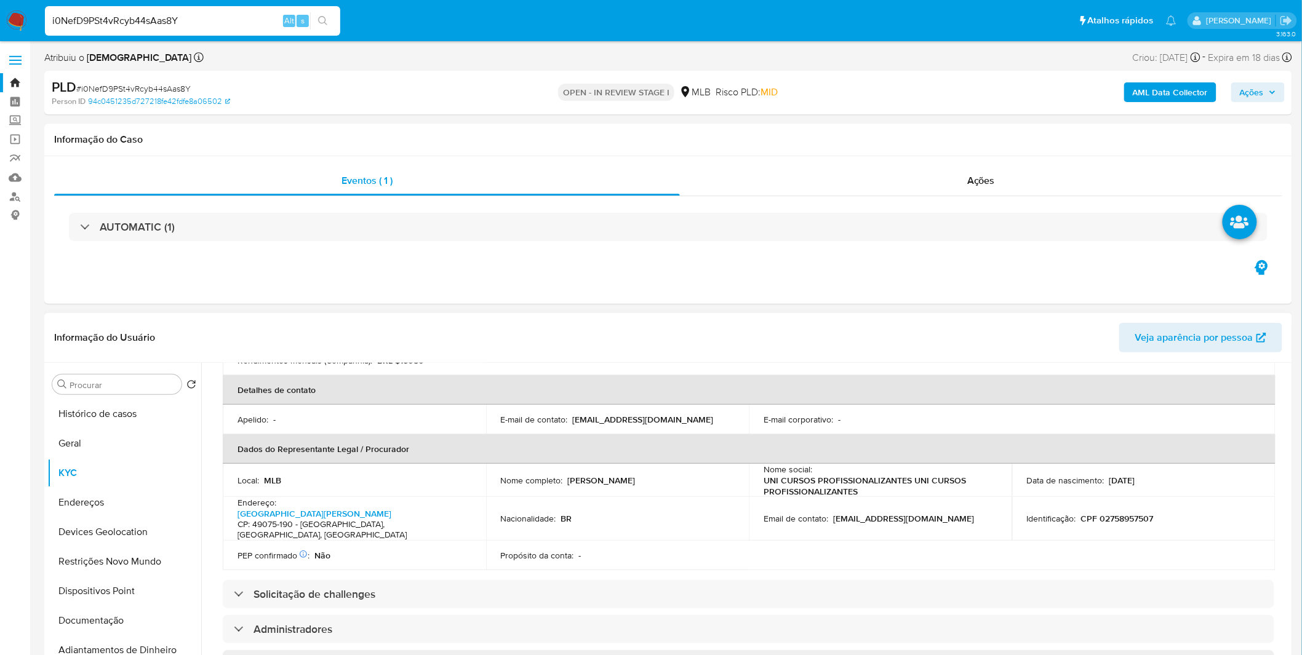
scroll to position [273, 0]
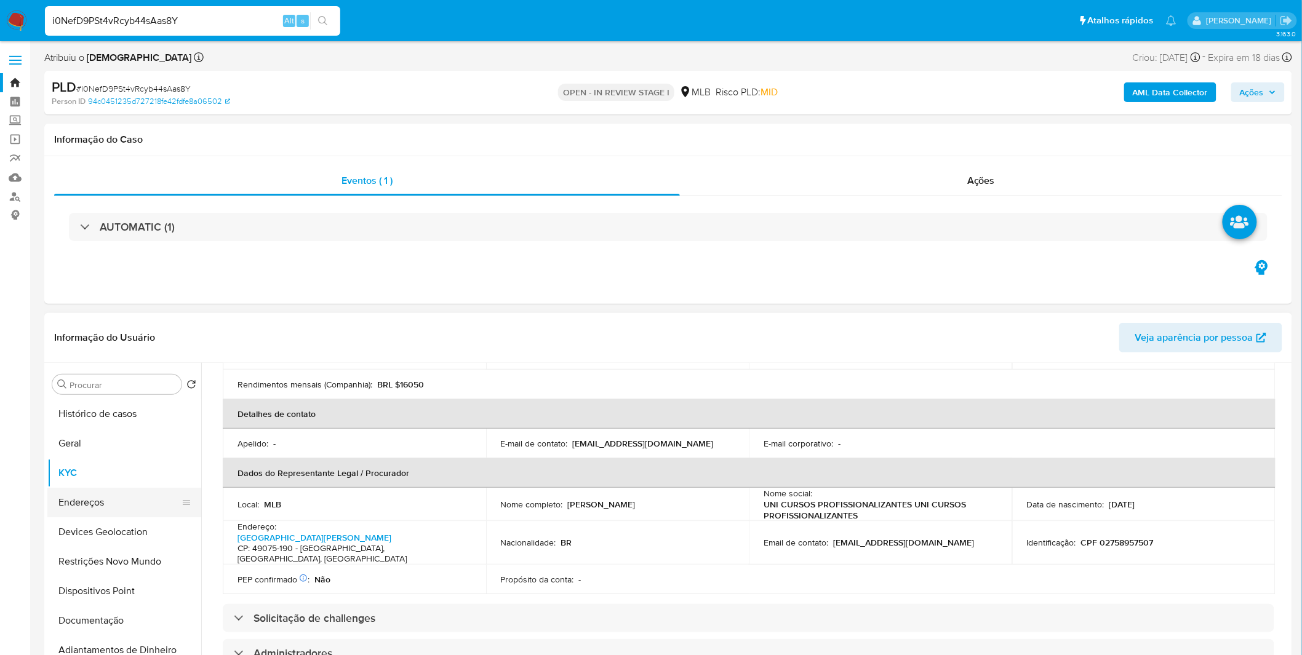
click at [121, 496] on button "Endereços" at bounding box center [119, 503] width 144 height 30
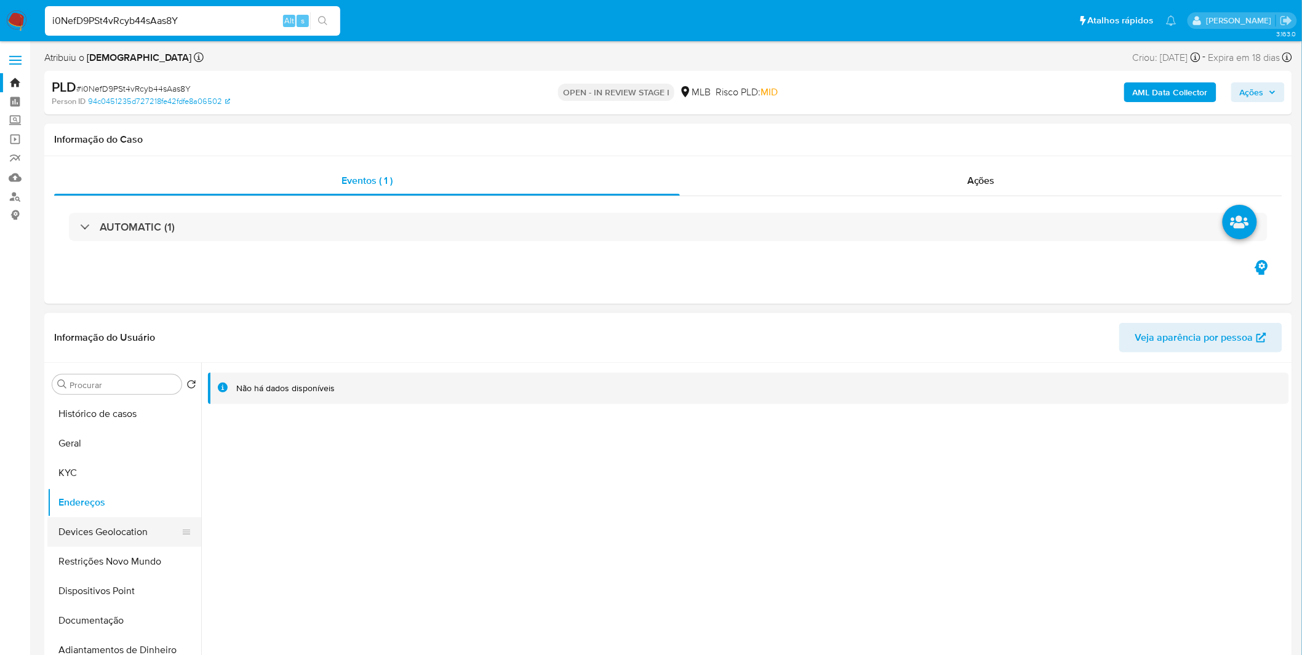
click at [159, 536] on button "Devices Geolocation" at bounding box center [119, 532] width 144 height 30
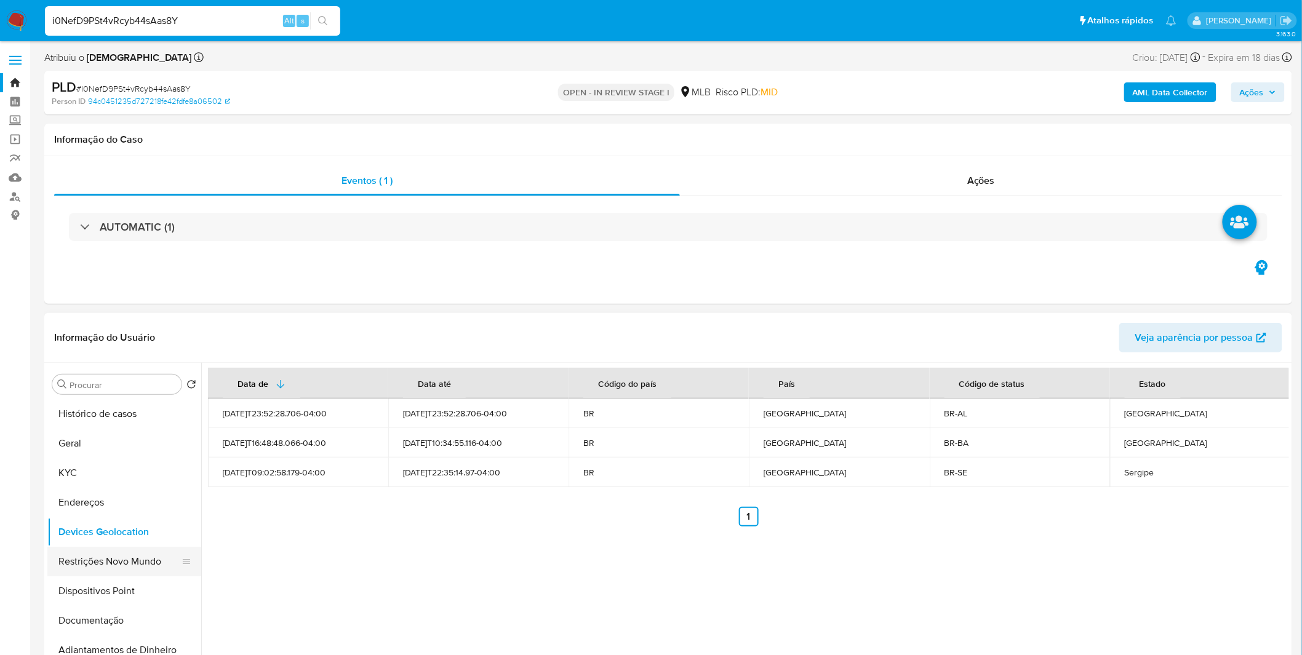
click at [143, 562] on button "Restrições Novo Mundo" at bounding box center [119, 562] width 144 height 30
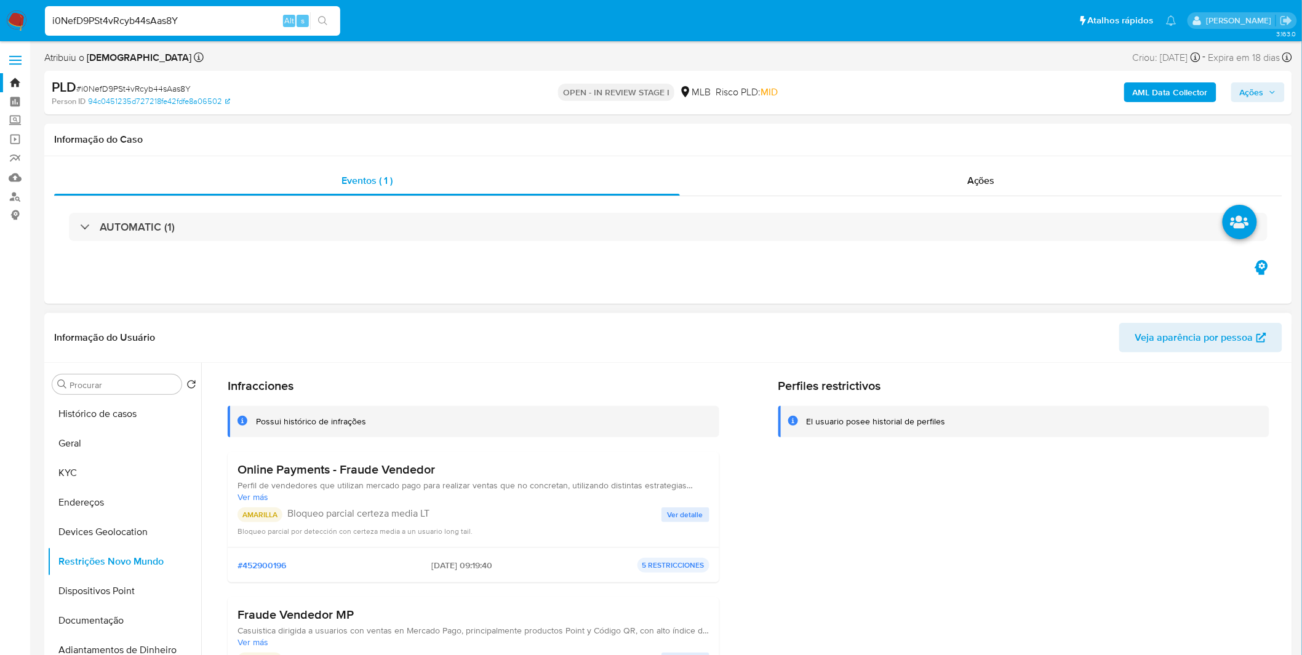
scroll to position [68, 0]
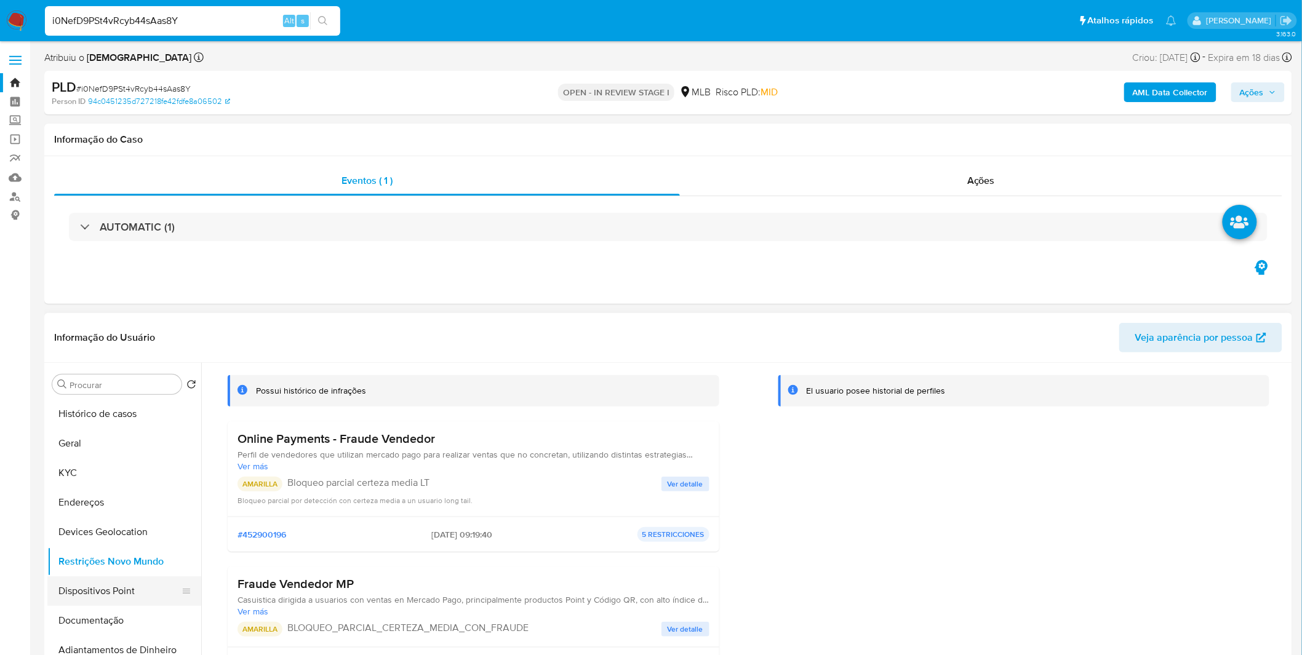
click at [130, 582] on button "Dispositivos Point" at bounding box center [119, 591] width 144 height 30
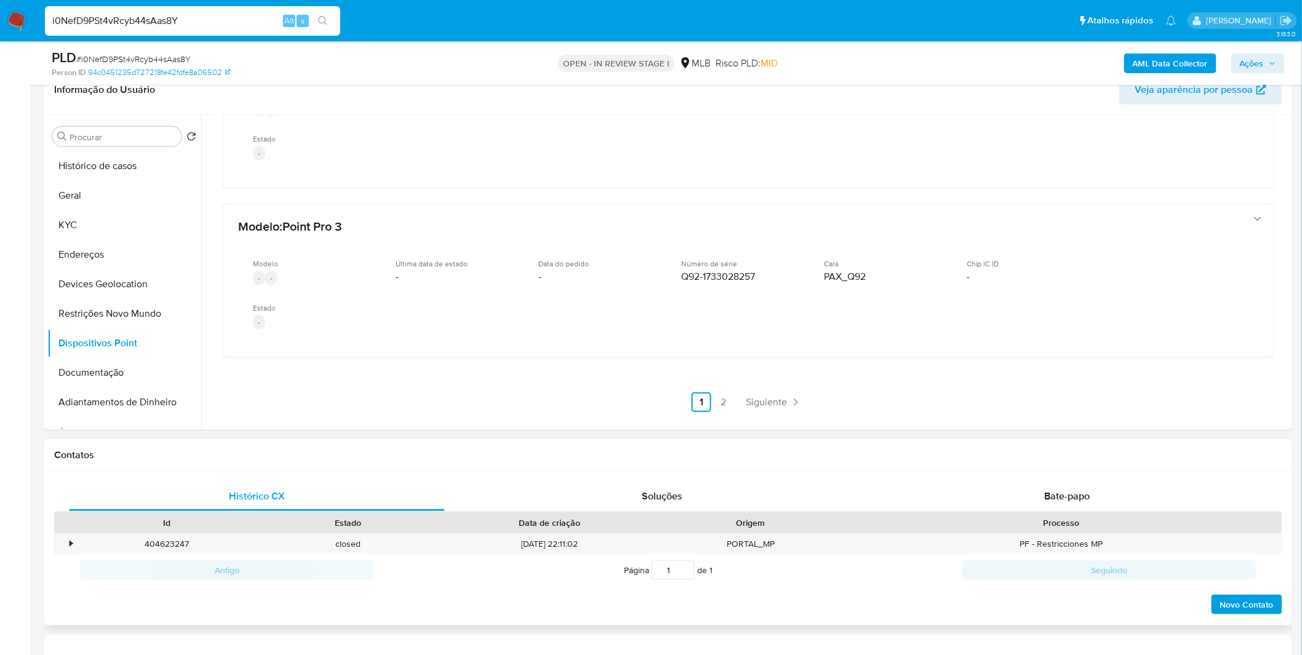
scroll to position [205, 0]
click at [715, 396] on link "2" at bounding box center [724, 402] width 20 height 20
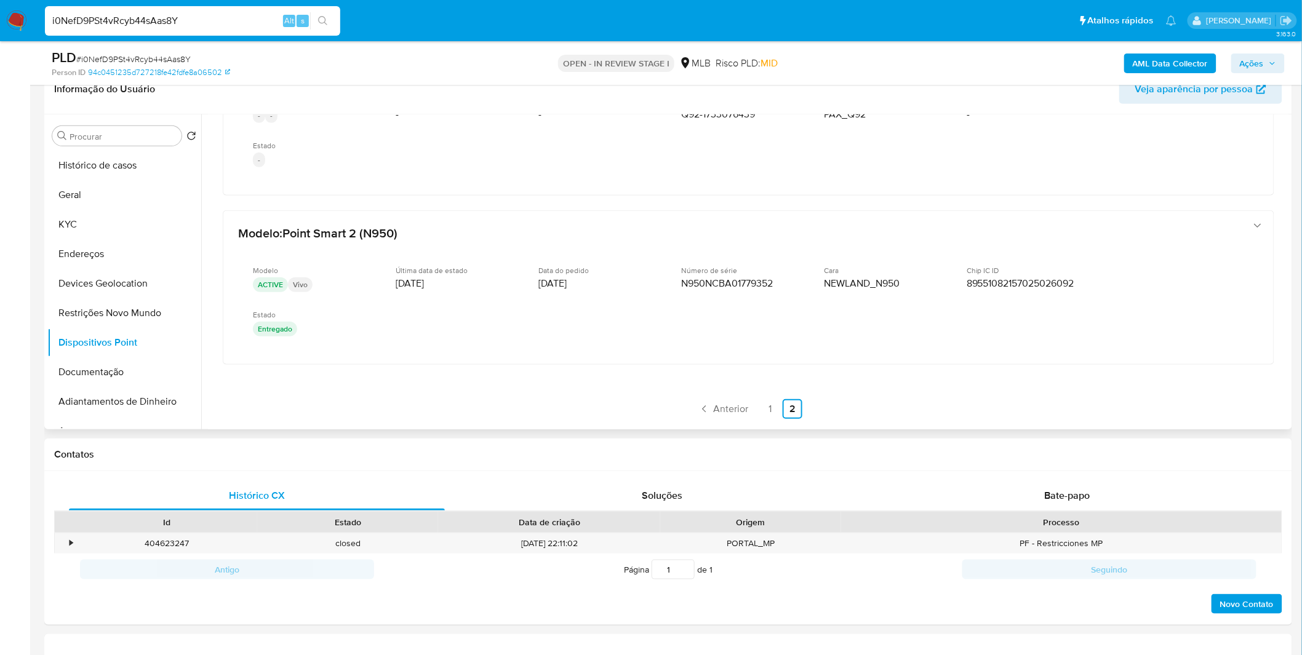
scroll to position [434, 0]
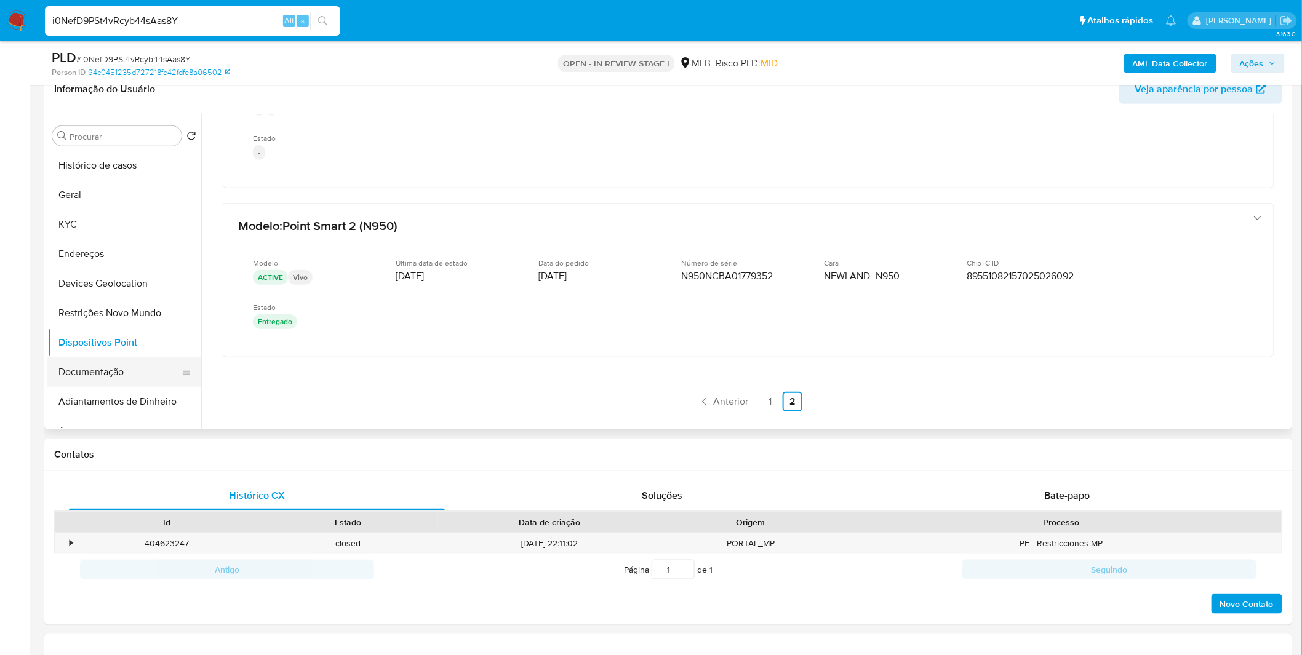
click at [119, 362] on button "Documentação" at bounding box center [119, 372] width 144 height 30
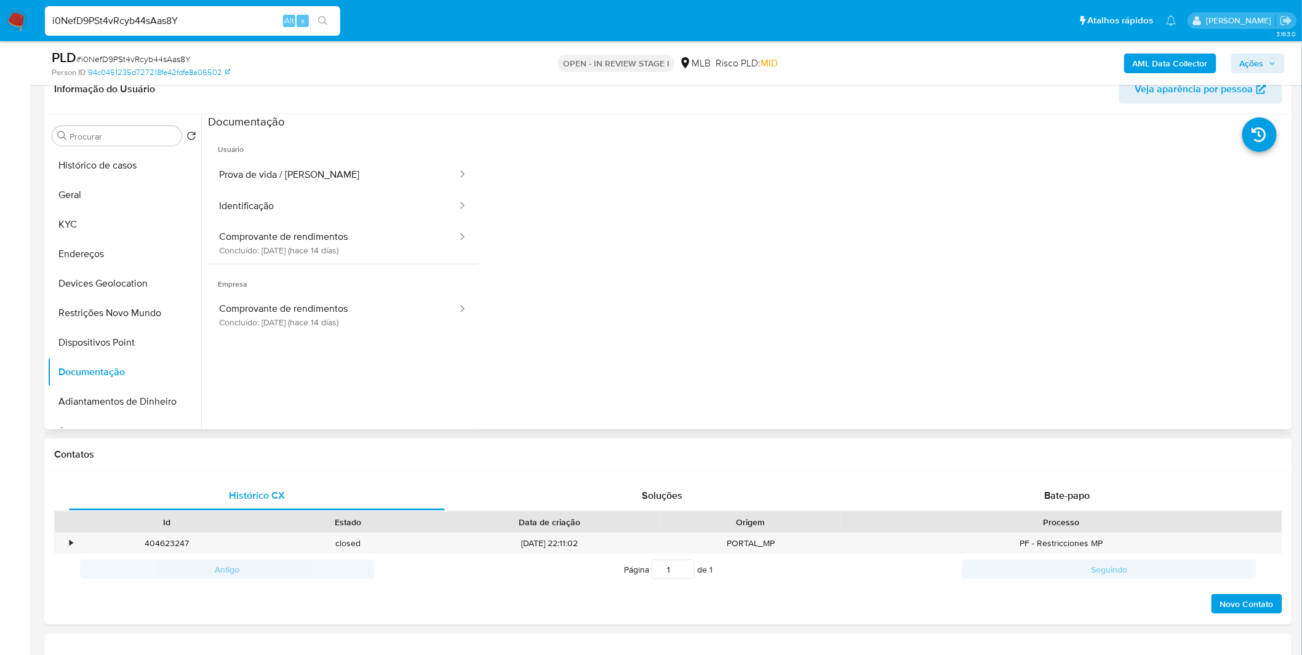
scroll to position [0, 0]
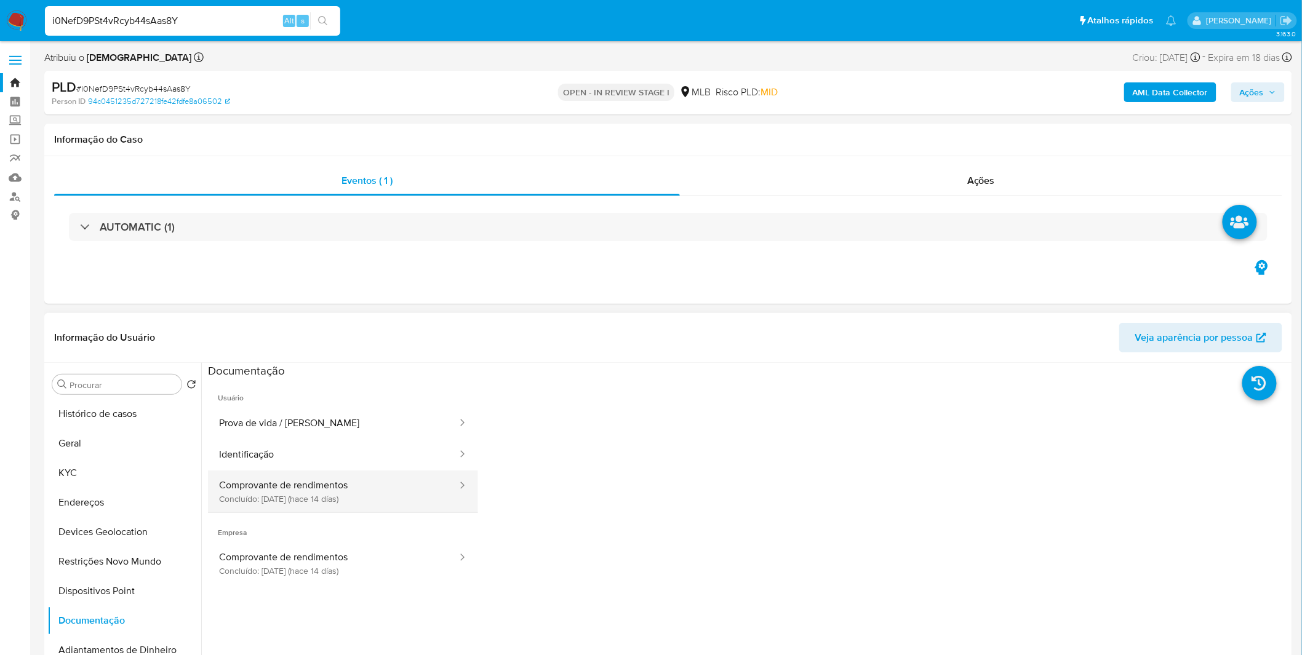
click at [367, 496] on button "Comprovante de rendimentos Concluído: 25/09/2025 (hace 14 días)" at bounding box center [333, 492] width 250 height 42
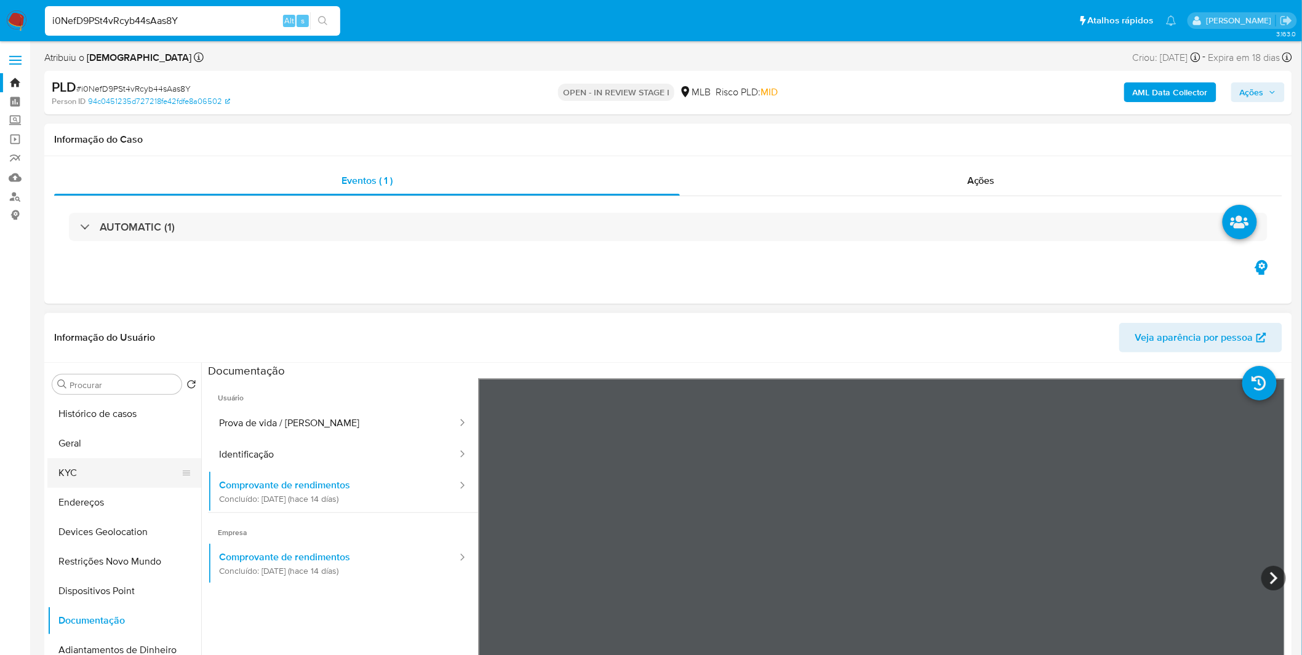
click at [79, 462] on button "KYC" at bounding box center [119, 473] width 144 height 30
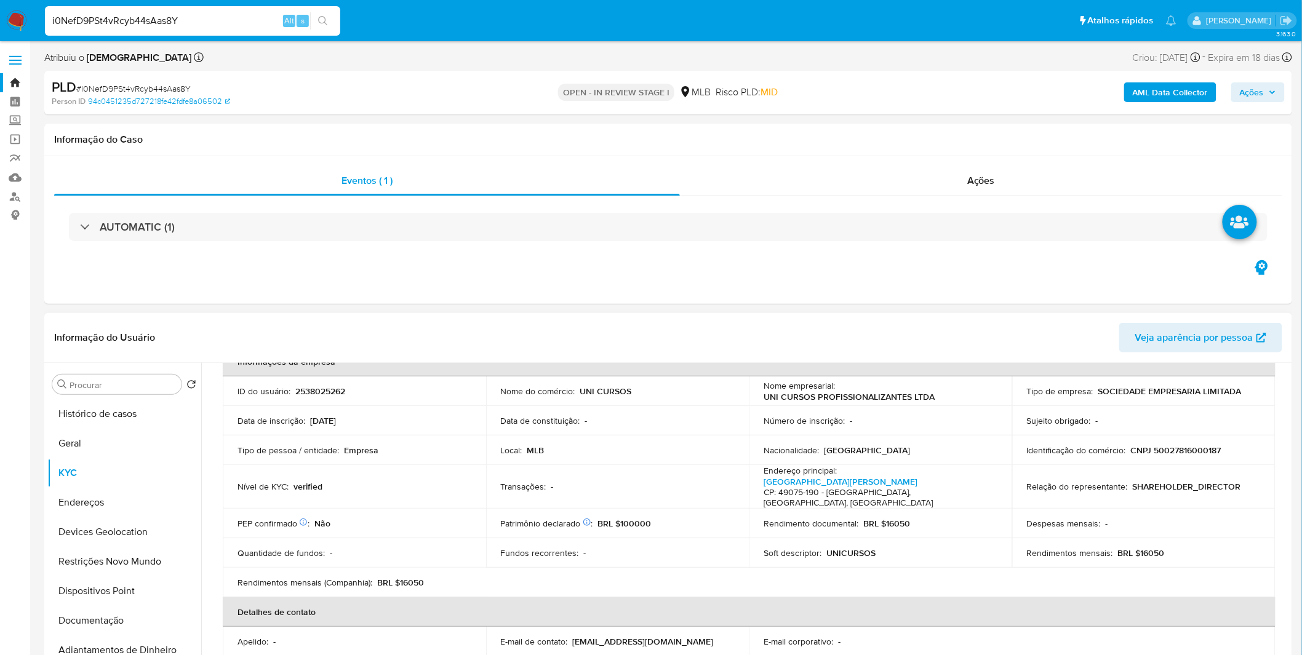
scroll to position [68, 0]
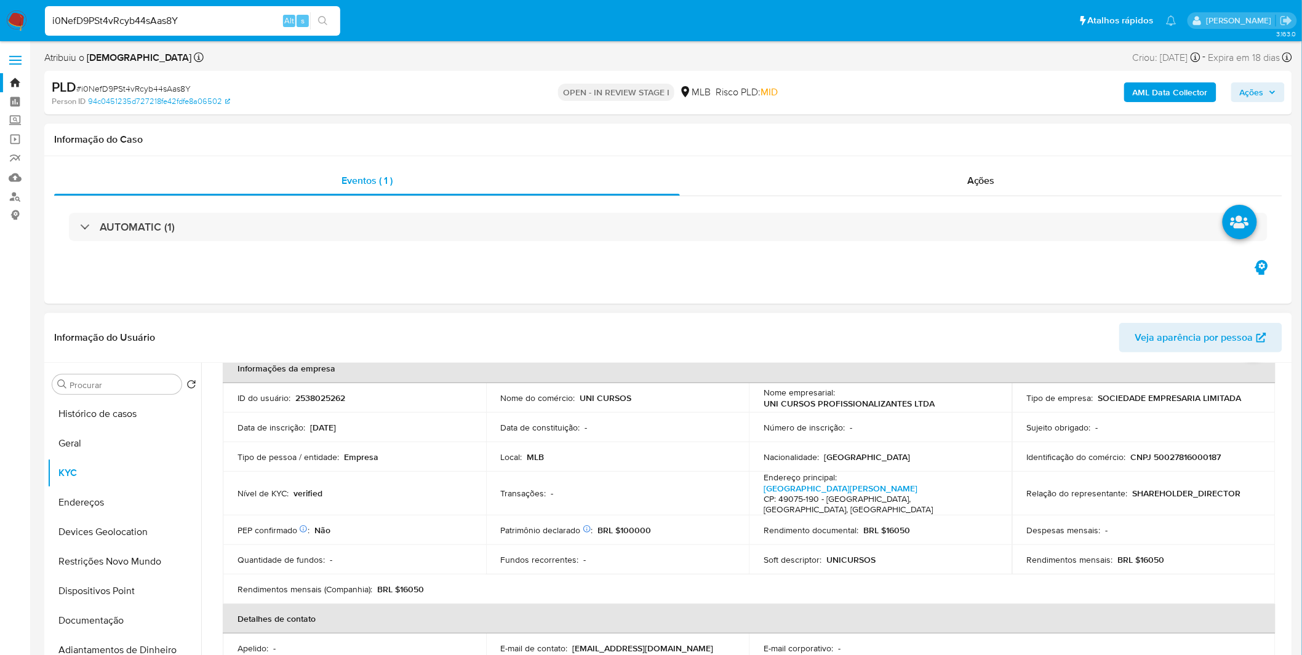
click at [809, 494] on h4 "CP: 49075-190 - Aracaju, Sergipe, Brasil" at bounding box center [877, 505] width 229 height 22
click at [814, 490] on link "Rua Distrito Federal 11811, Siqueira Campos" at bounding box center [840, 488] width 154 height 12
click at [111, 15] on input "i0NefD9PSt4vRcyb44sAas8Y" at bounding box center [192, 21] width 295 height 16
paste input "mvFIhsYFrsFvdIxtkGiZbFj5"
type input "mvFIhsYFrsFvdIxtkGiZbFj5"
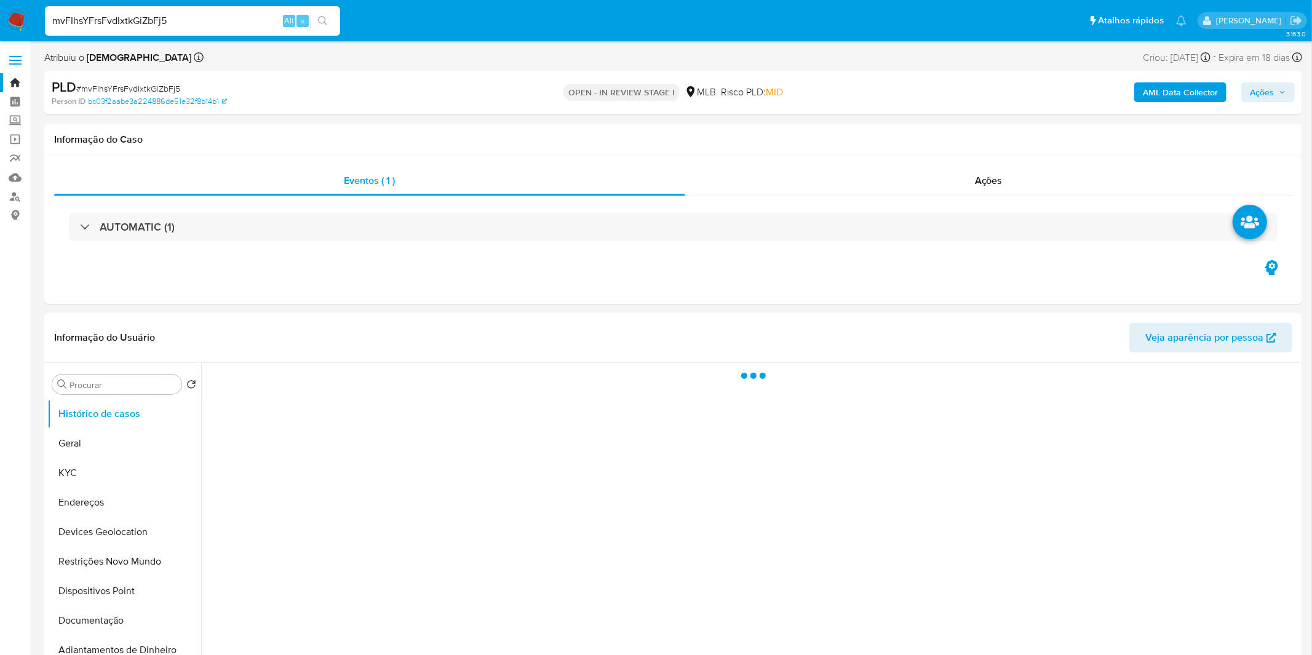
select select "10"
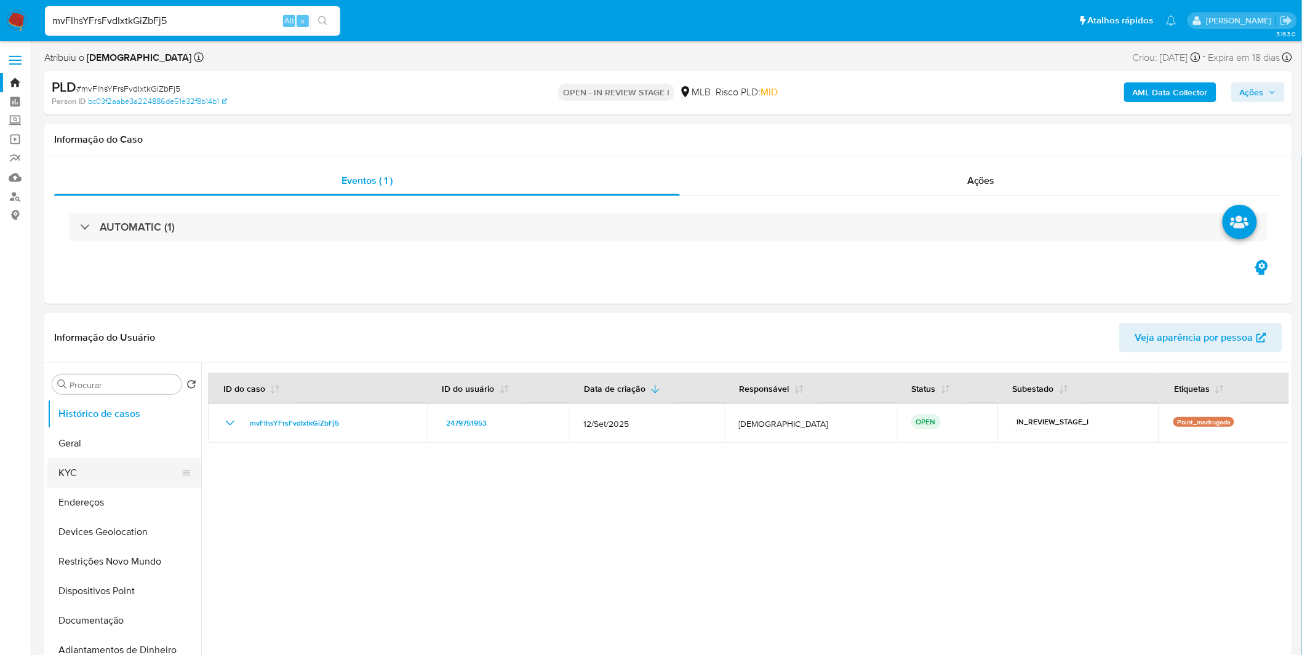
click at [101, 476] on button "KYC" at bounding box center [119, 473] width 144 height 30
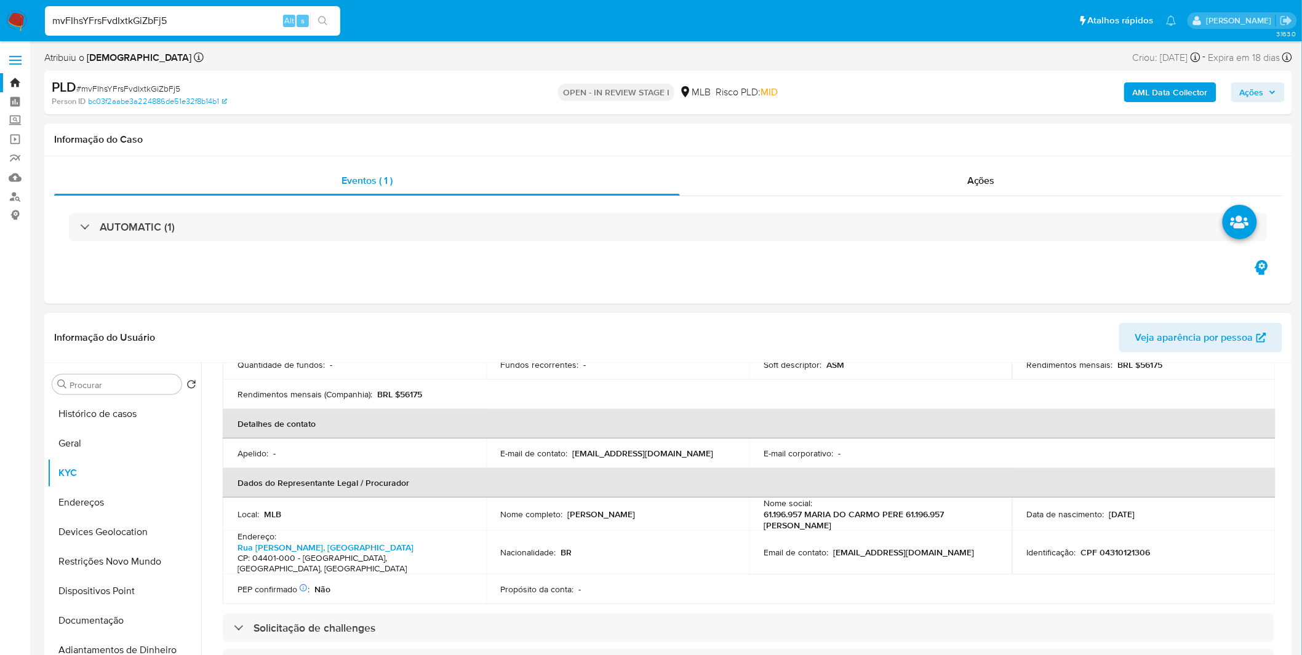
scroll to position [341, 0]
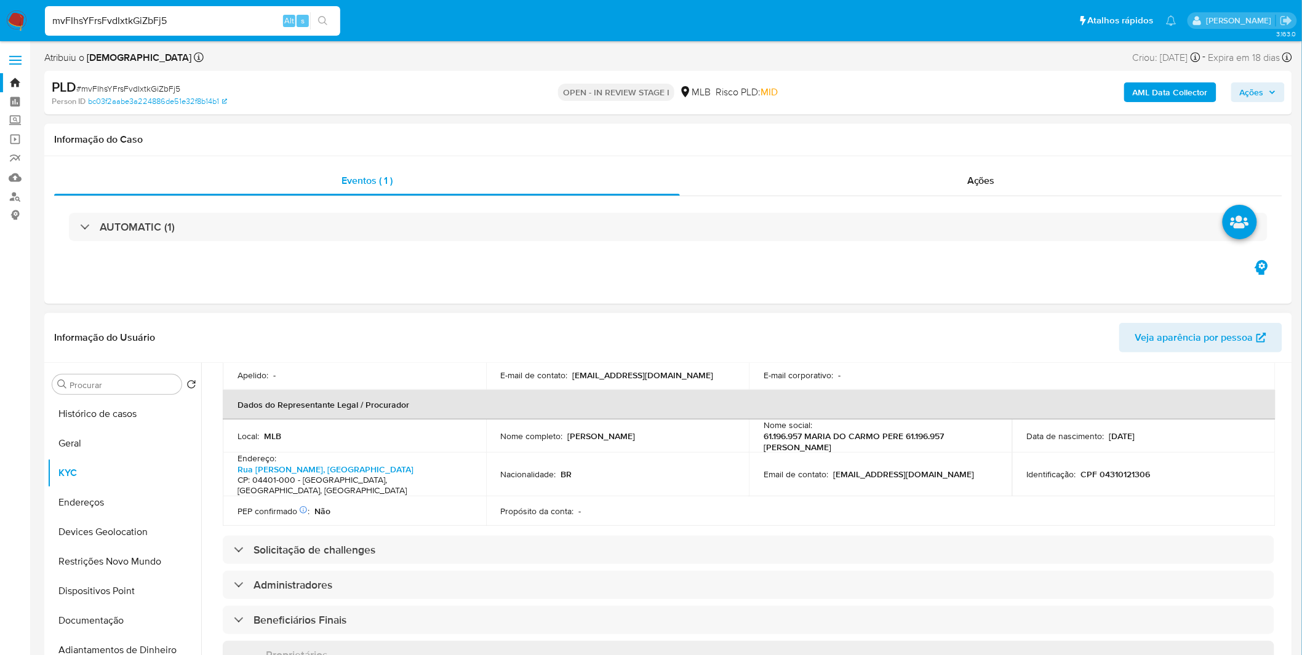
click at [1104, 469] on p "CPF 04310121306" at bounding box center [1116, 474] width 70 height 11
copy p "04310121306"
click at [87, 450] on button "Geral" at bounding box center [119, 444] width 144 height 30
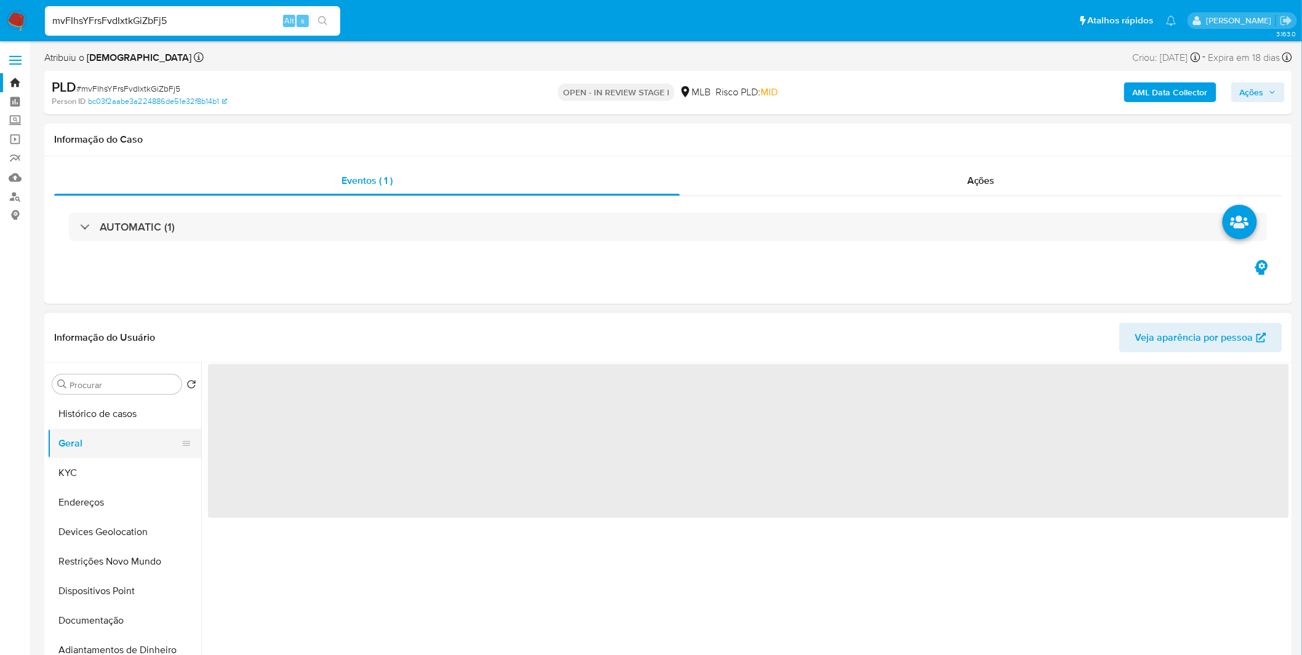
scroll to position [0, 0]
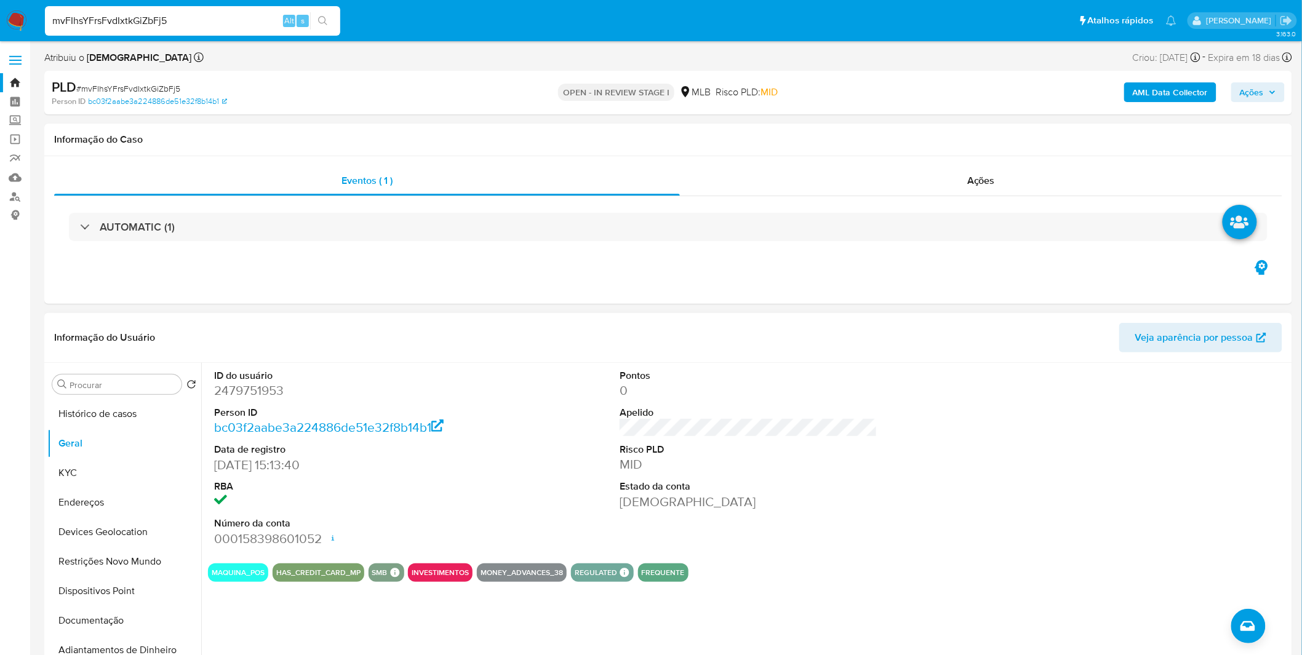
click at [375, 610] on div "ID do usuário 2479751953 Person ID bc03f2aabe3a224886de51e32f8b14b1 Data de reg…" at bounding box center [744, 520] width 1087 height 315
click at [120, 610] on button "Documentação" at bounding box center [119, 621] width 144 height 30
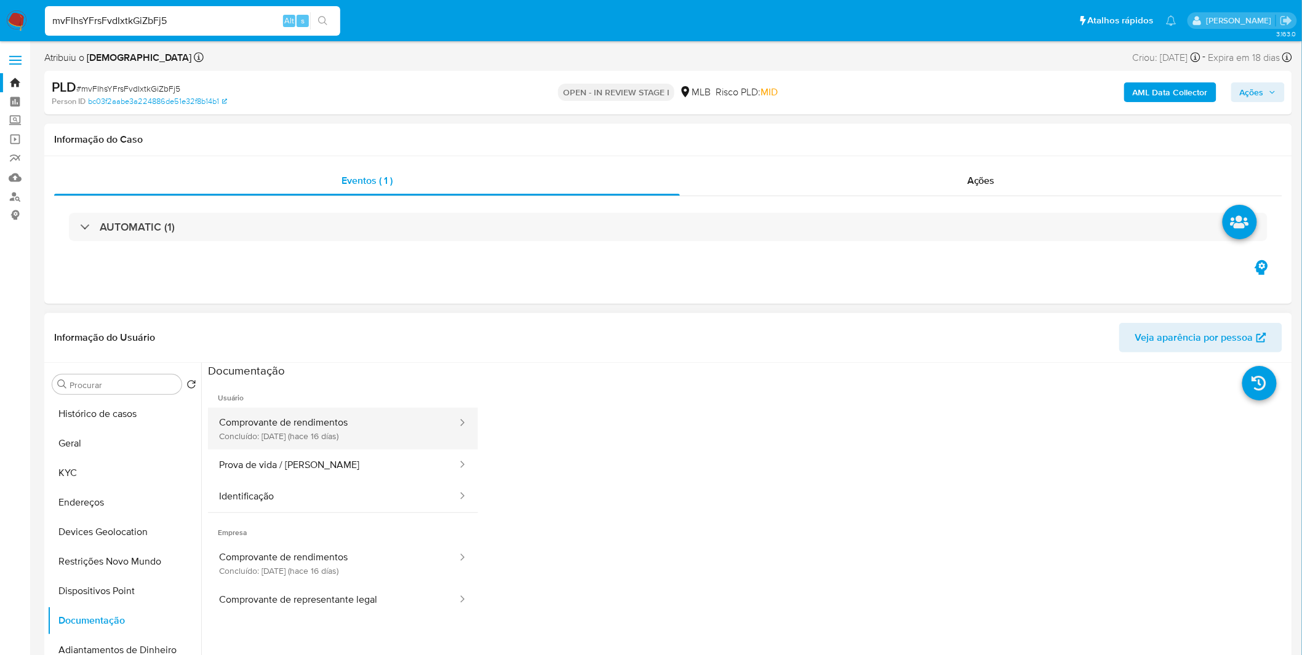
click at [328, 439] on button "Comprovante de rendimentos Concluído: 23/09/2025 (hace 16 días)" at bounding box center [333, 429] width 250 height 42
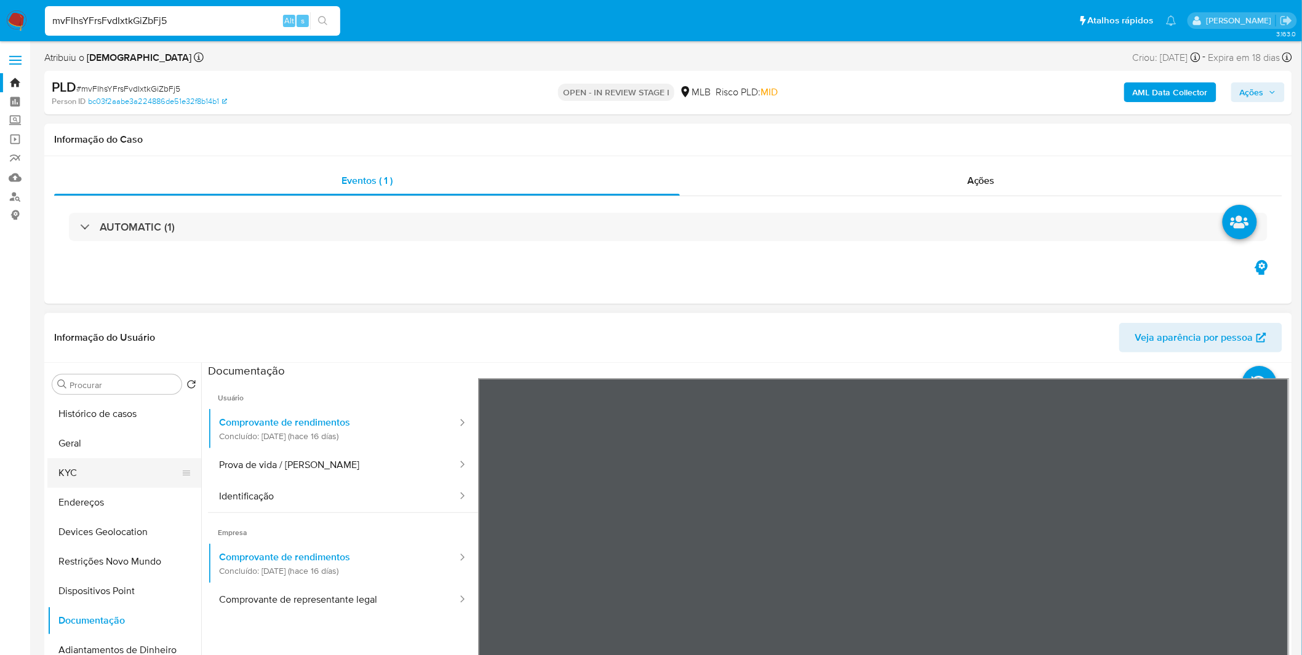
click at [63, 469] on button "KYC" at bounding box center [119, 473] width 144 height 30
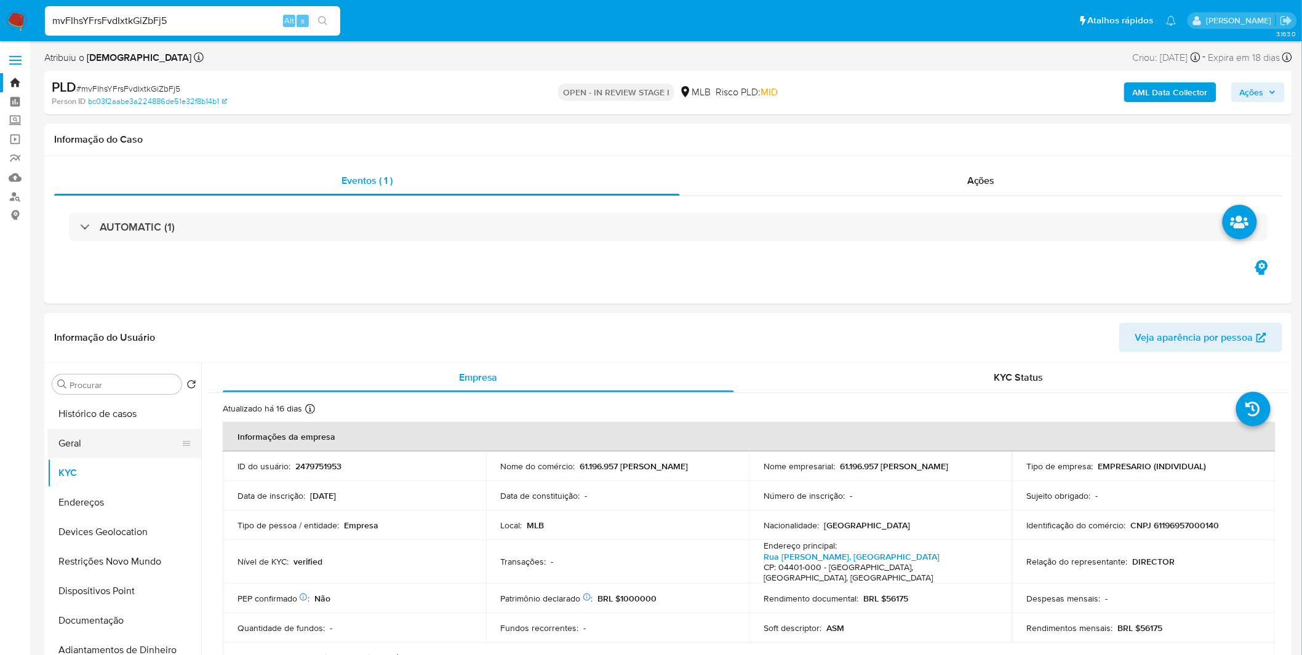
click at [94, 443] on button "Geral" at bounding box center [119, 444] width 144 height 30
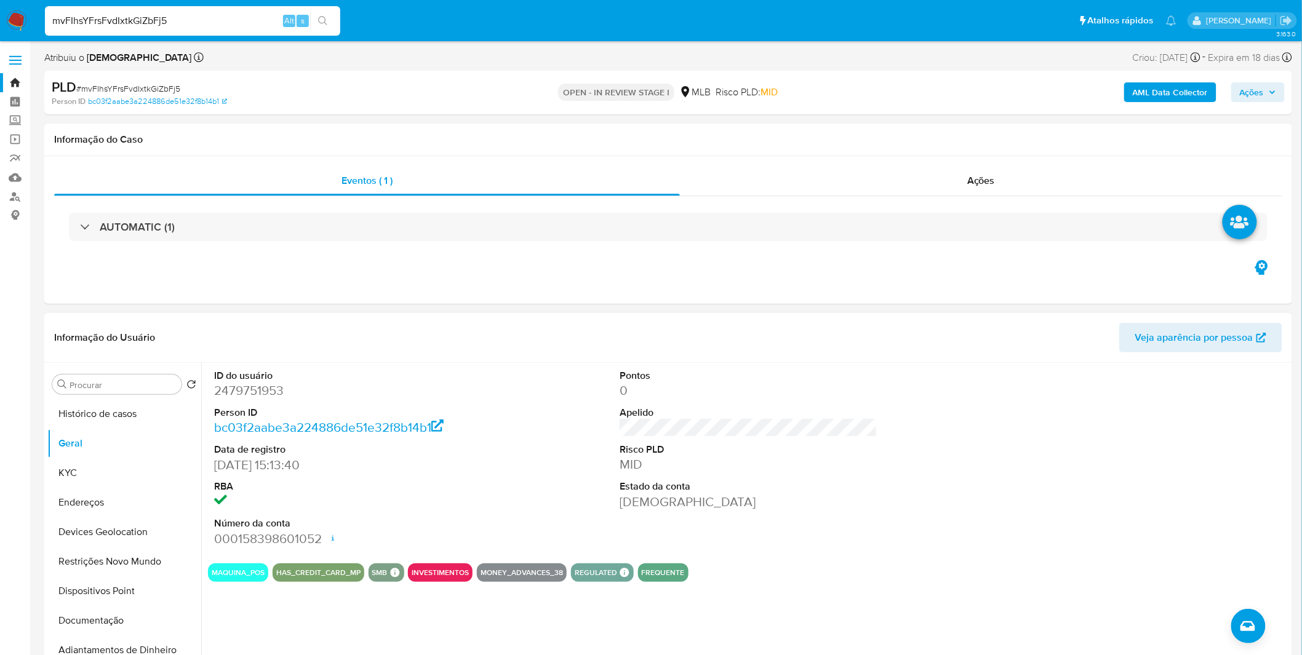
click at [531, 481] on div "ID do usuário 2479751953 Person ID bc03f2aabe3a224886de51e32f8b14b1 Data de reg…" at bounding box center [748, 458] width 1081 height 191
click at [134, 627] on button "Documentação" at bounding box center [119, 621] width 144 height 30
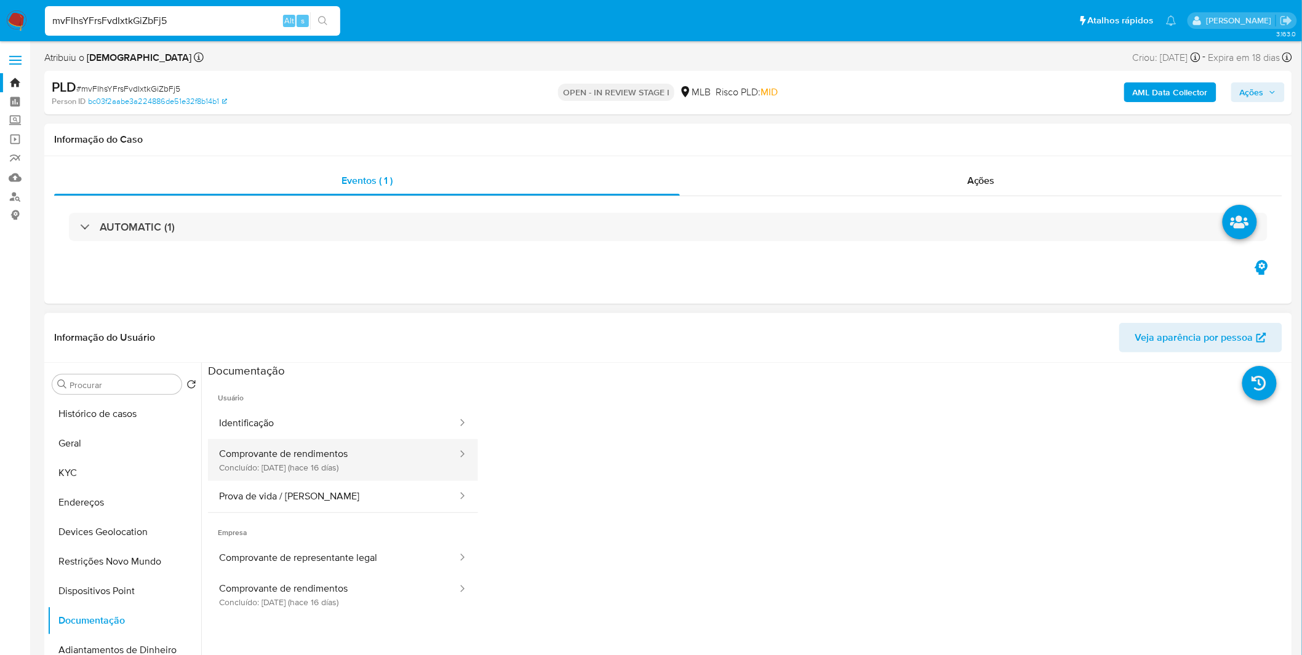
click at [322, 456] on button "Comprovante de rendimentos Concluído: 23/09/2025 (hace 16 días)" at bounding box center [333, 460] width 250 height 42
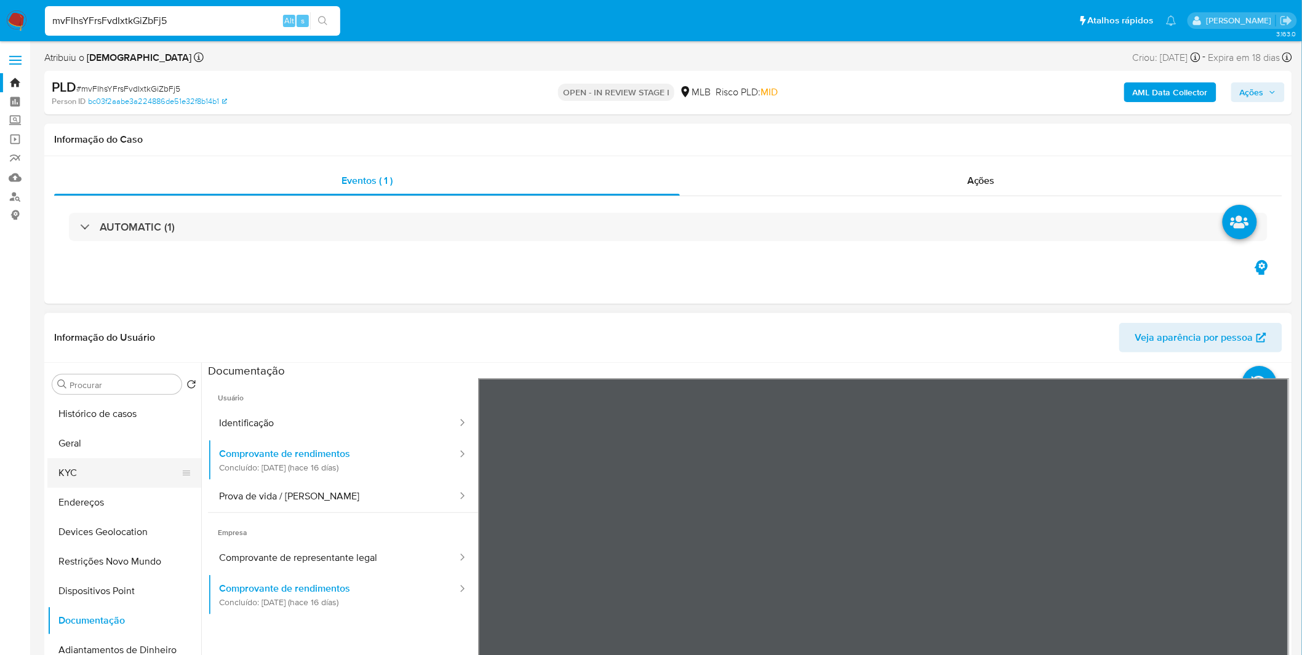
click at [101, 468] on button "KYC" at bounding box center [119, 473] width 144 height 30
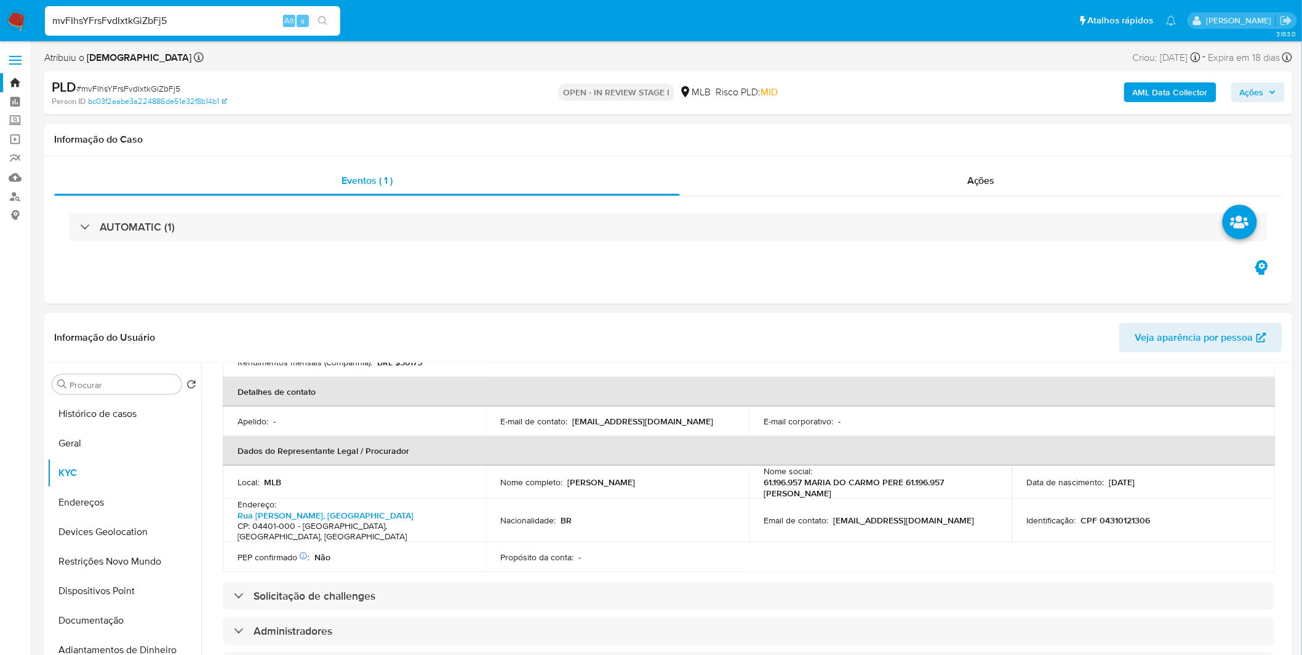
scroll to position [273, 0]
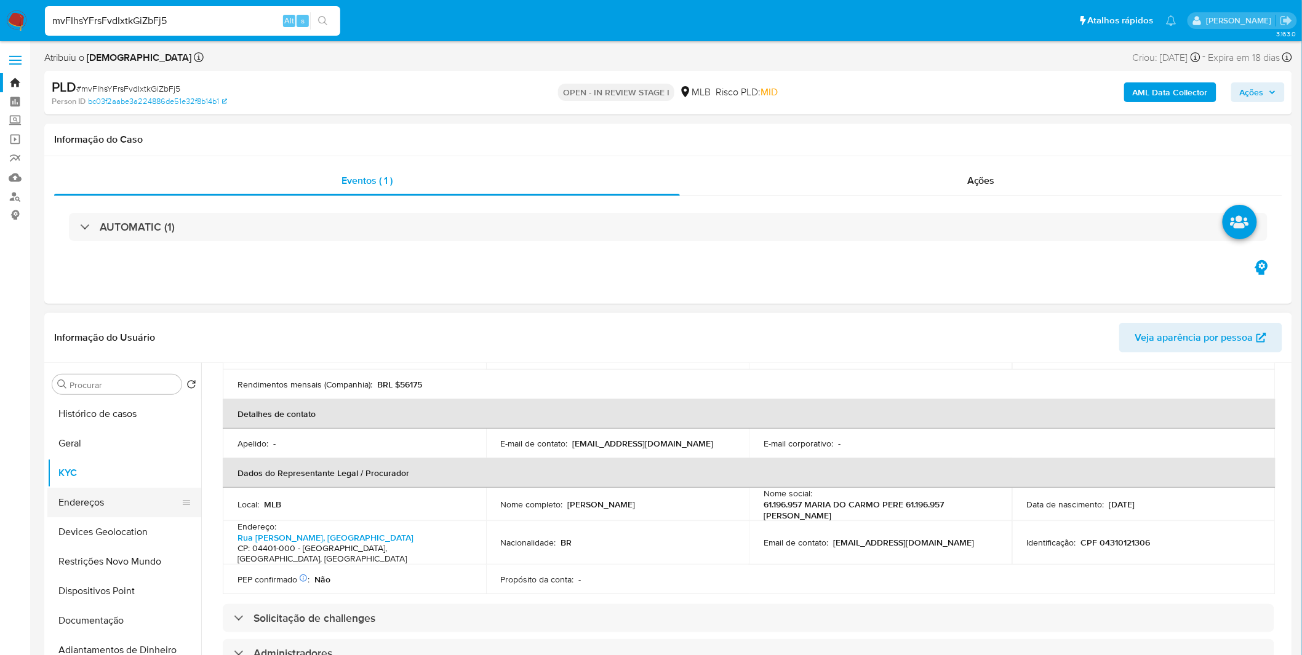
click at [106, 496] on button "Endereços" at bounding box center [119, 503] width 144 height 30
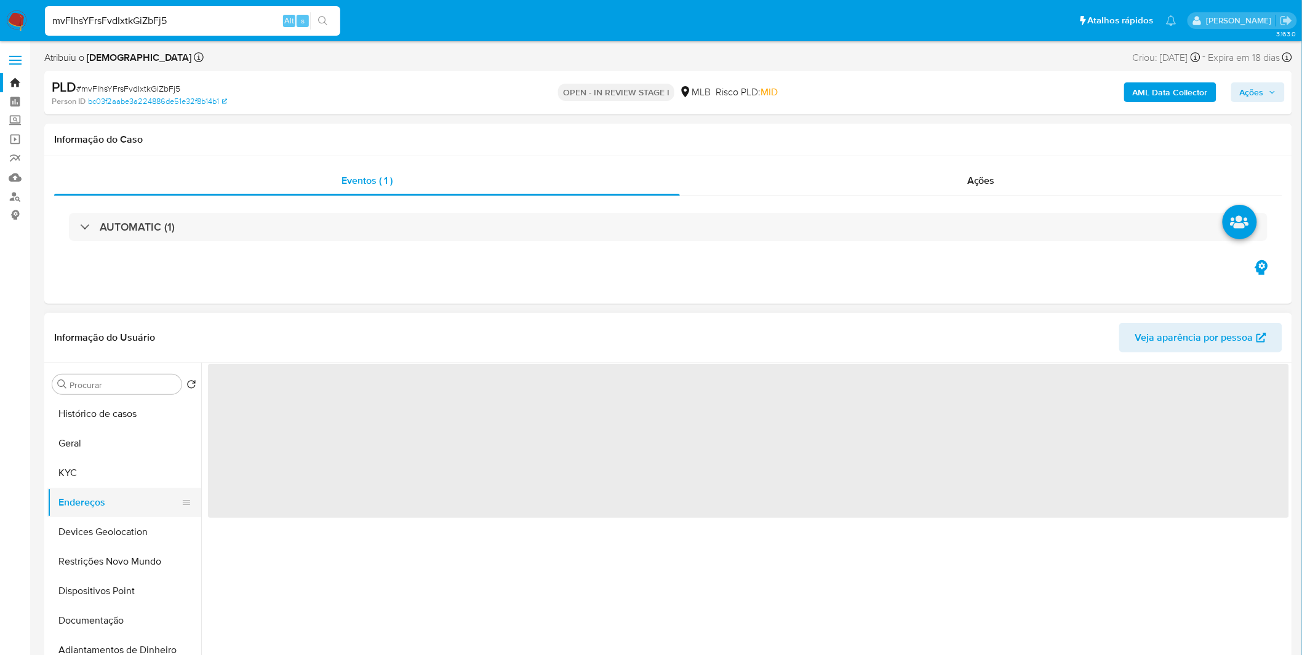
scroll to position [0, 0]
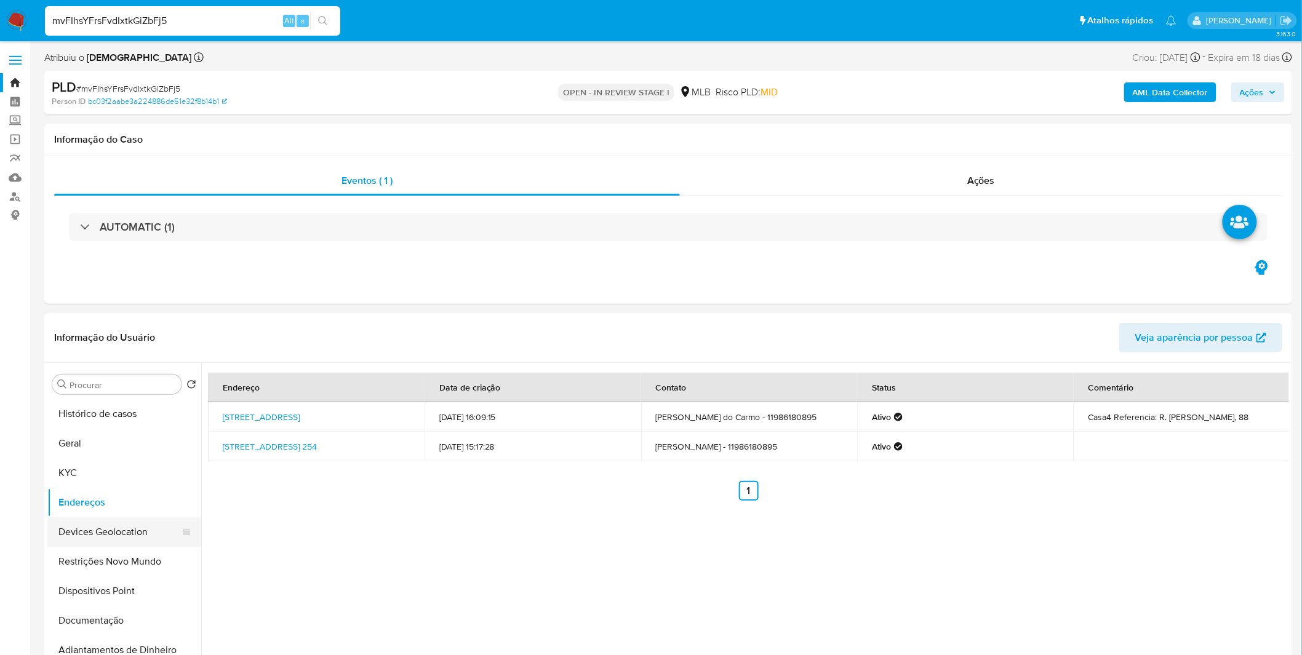
click at [132, 533] on button "Devices Geolocation" at bounding box center [119, 532] width 144 height 30
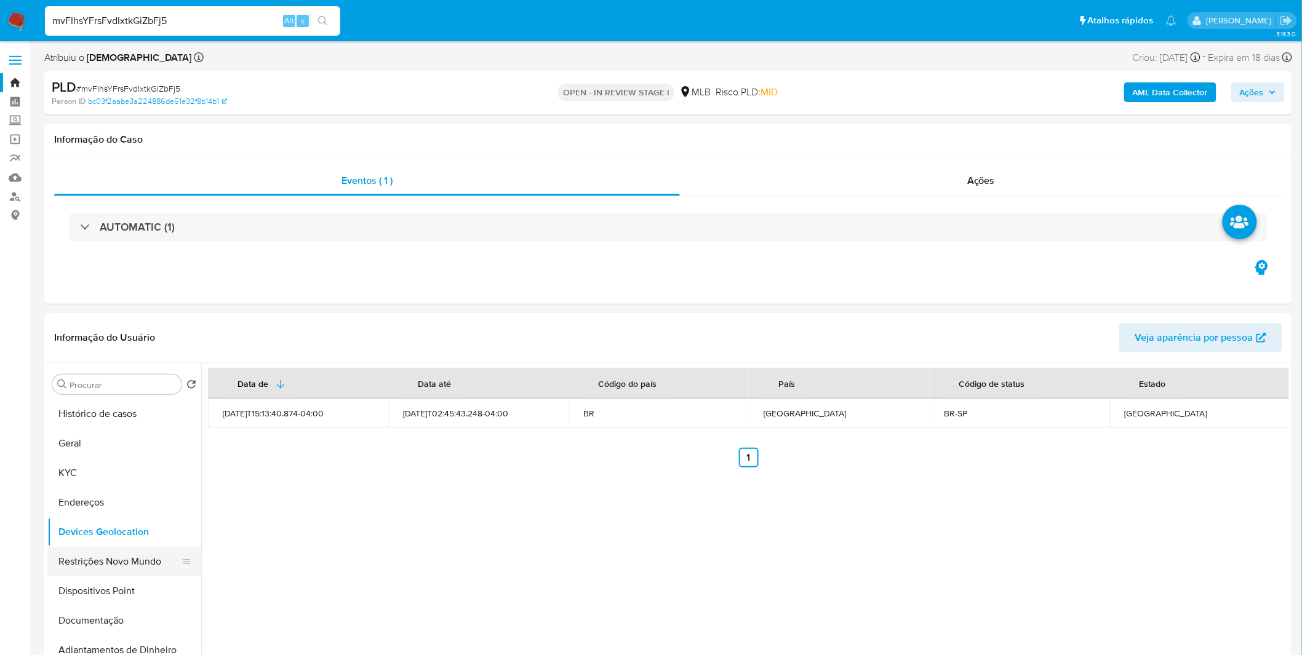
click at [114, 562] on button "Restrições Novo Mundo" at bounding box center [119, 562] width 144 height 30
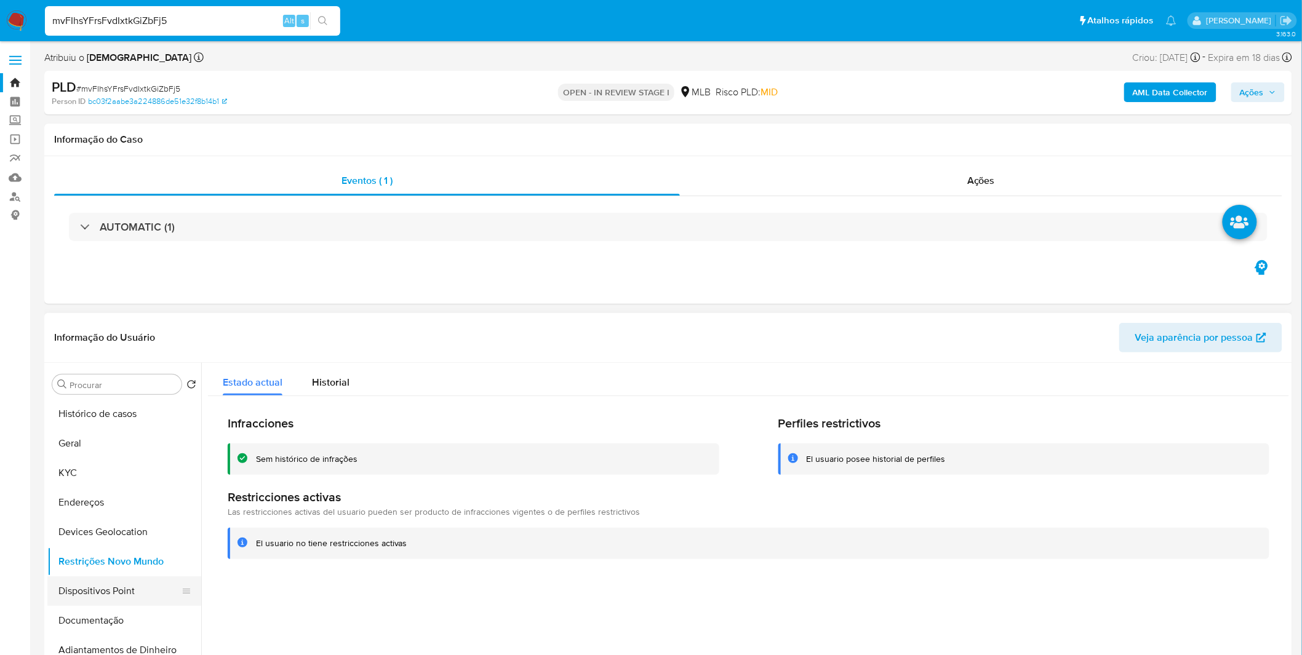
click at [99, 583] on button "Dispositivos Point" at bounding box center [119, 591] width 144 height 30
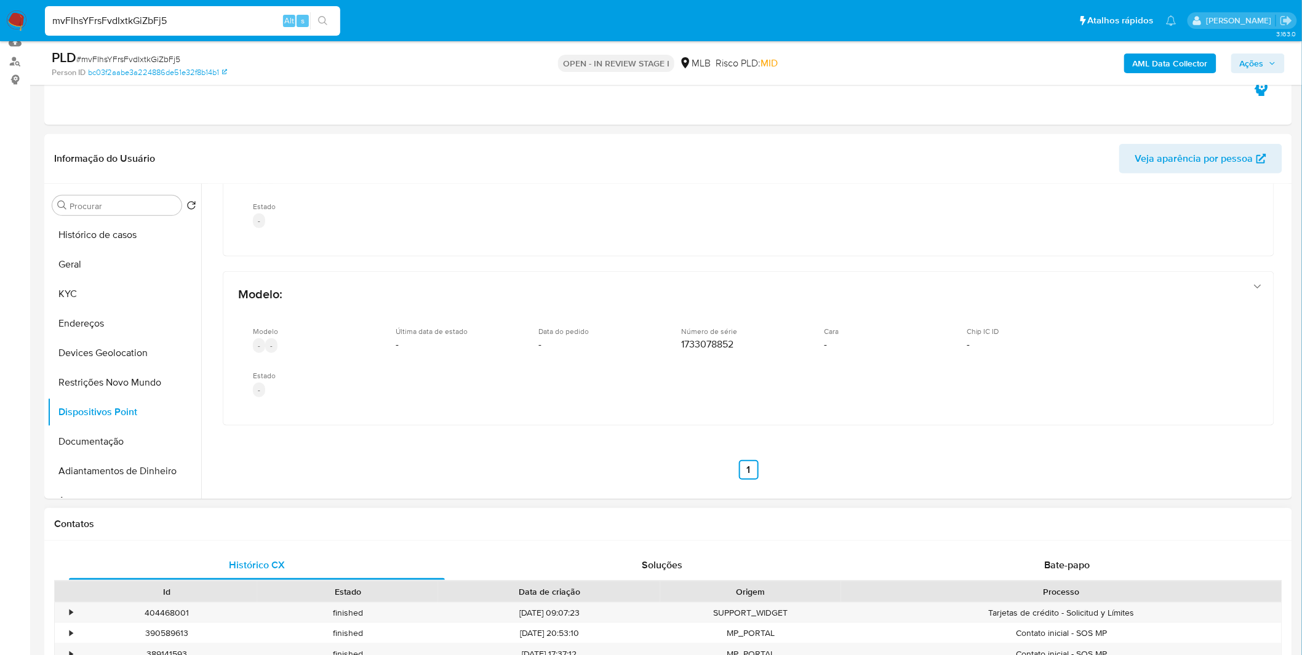
scroll to position [137, 0]
click at [130, 294] on button "KYC" at bounding box center [119, 293] width 144 height 30
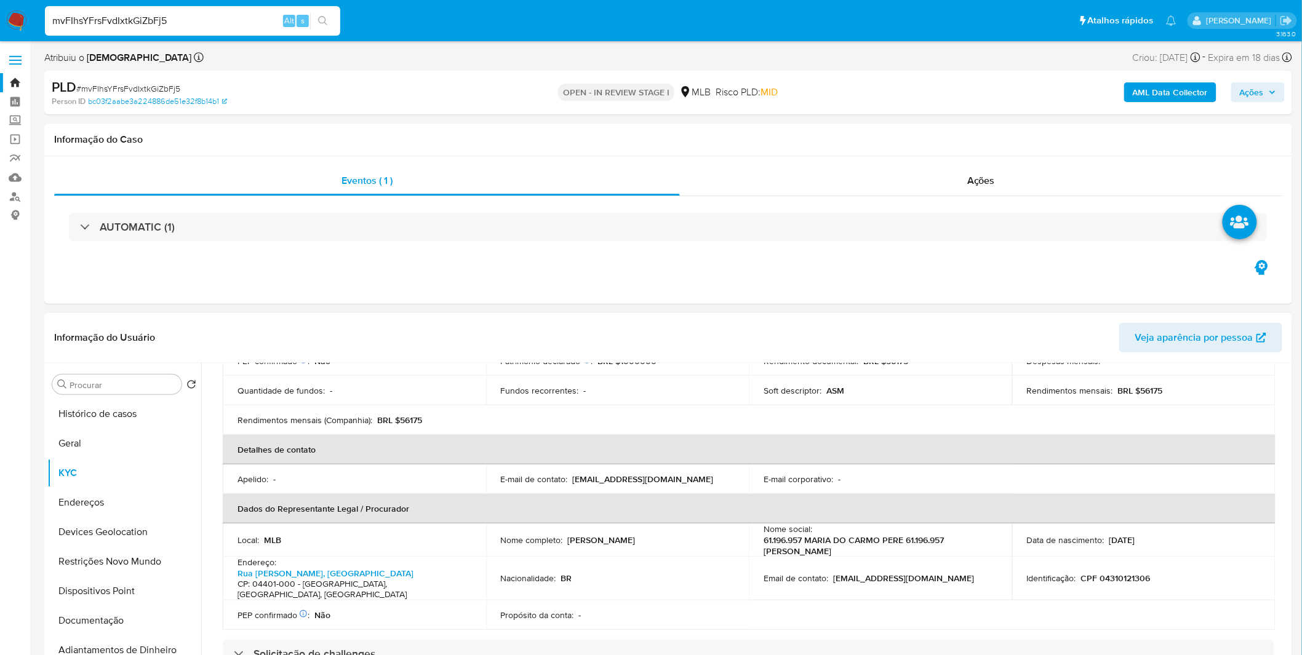
scroll to position [111, 0]
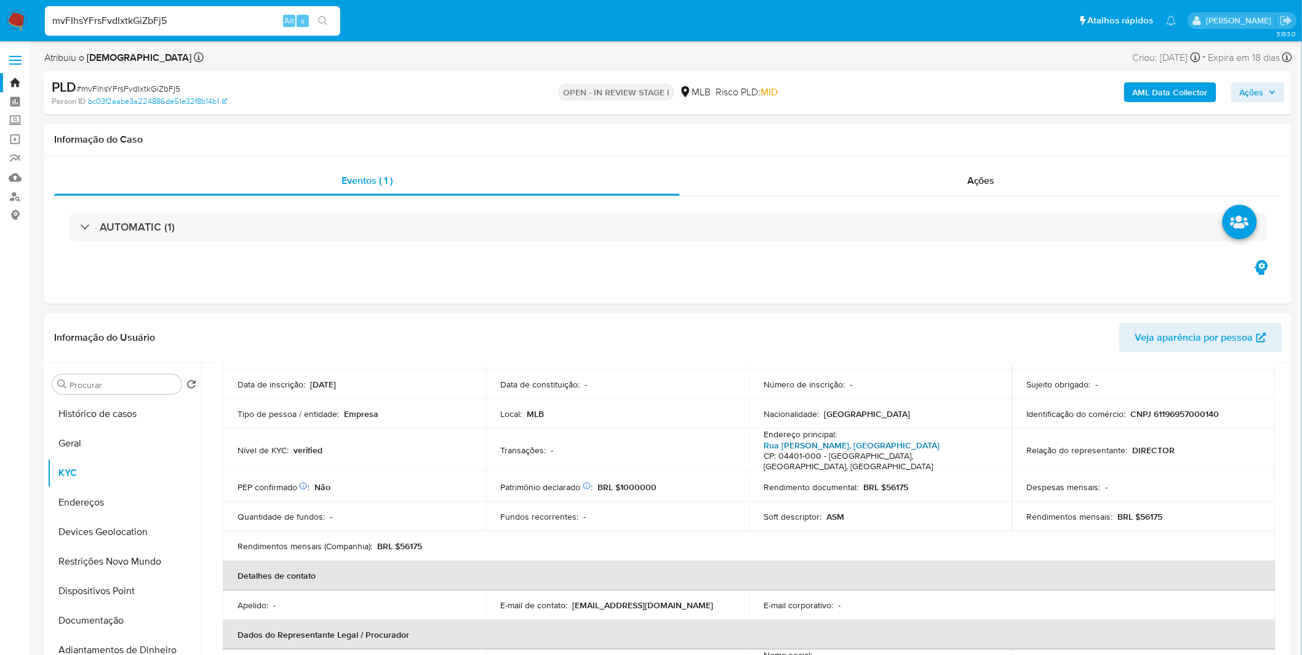
click at [829, 448] on link "Rua Horácio Alves Da Costa, Jardim Nosso Lar" at bounding box center [851, 445] width 176 height 12
click at [108, 31] on div "mvFIhsYFrsFvdIxtkGiZbFj5 Alt s" at bounding box center [192, 21] width 295 height 30
click at [109, 27] on input "mvFIhsYFrsFvdIxtkGiZbFj5" at bounding box center [192, 21] width 295 height 16
paste input "7zsnnCComlfCO2axsCO3lWs2"
type input "7zsnnCComlfCO2axsCO3lWs2"
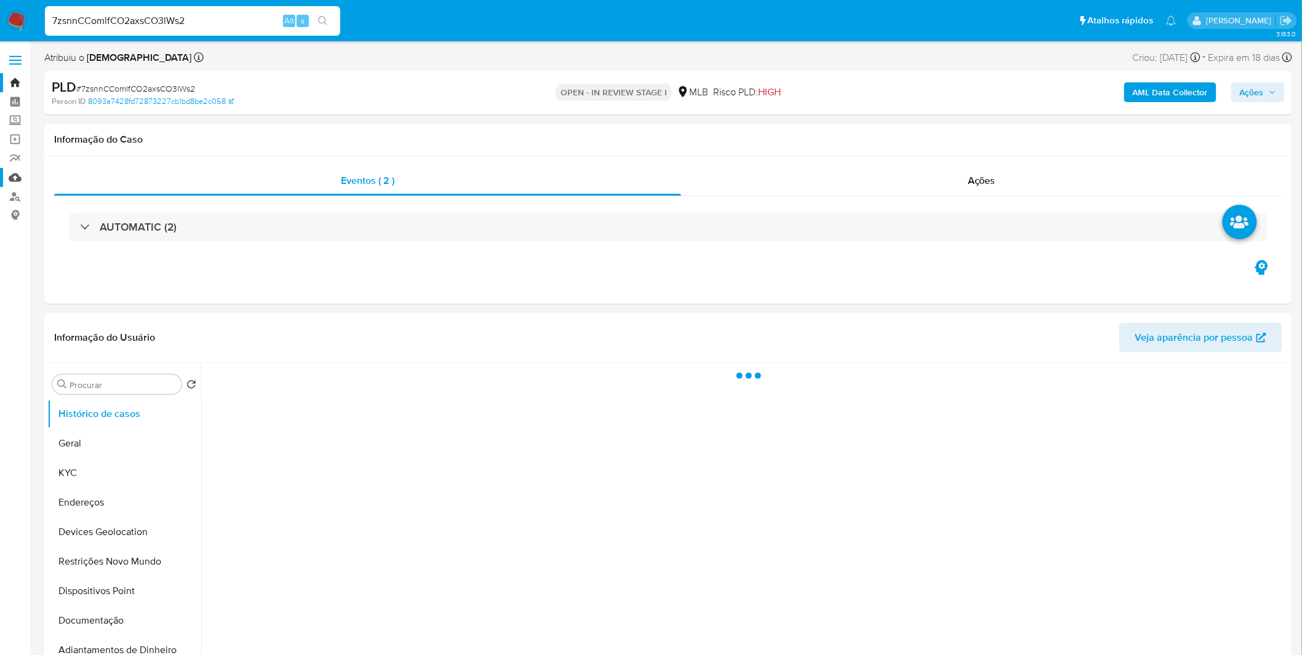
select select "10"
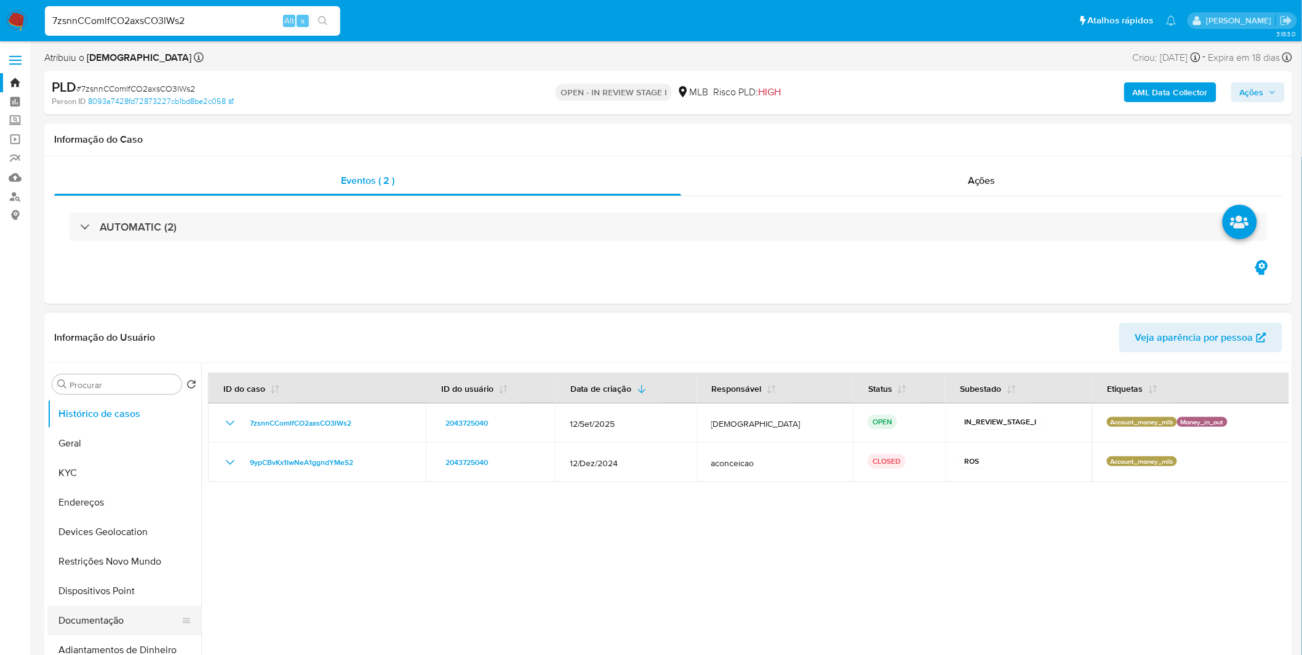
click at [119, 619] on button "Documentação" at bounding box center [119, 621] width 144 height 30
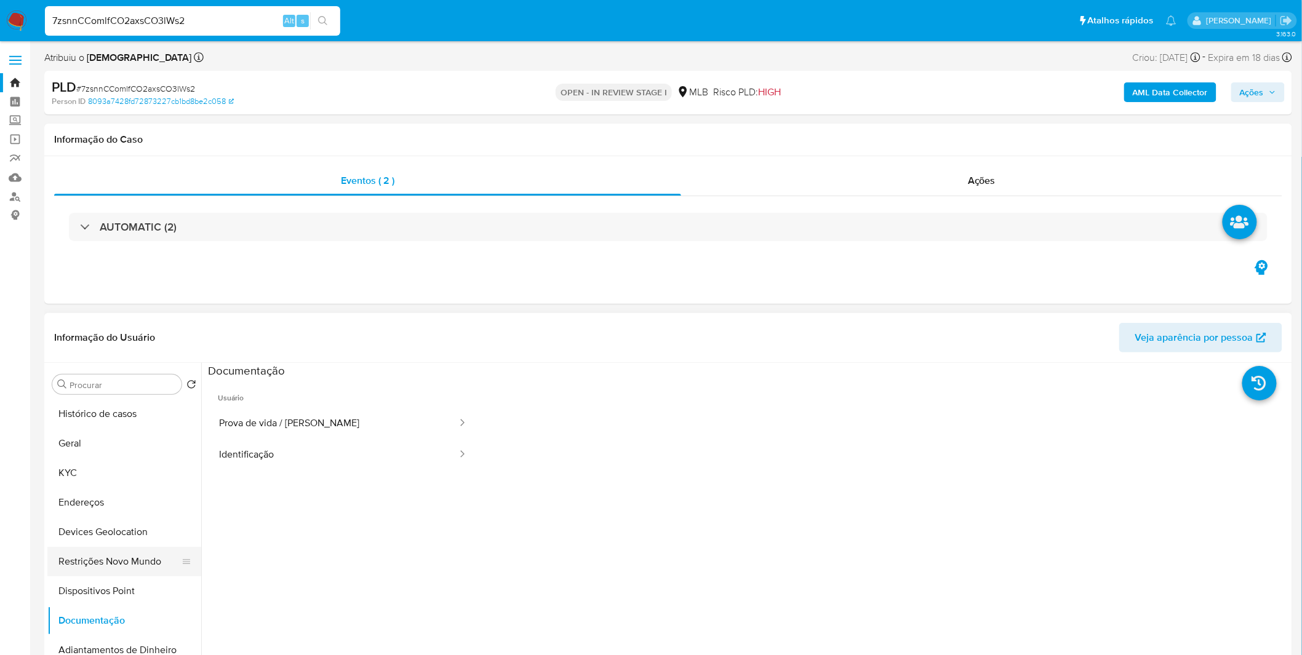
click at [131, 561] on button "Restrições Novo Mundo" at bounding box center [119, 562] width 144 height 30
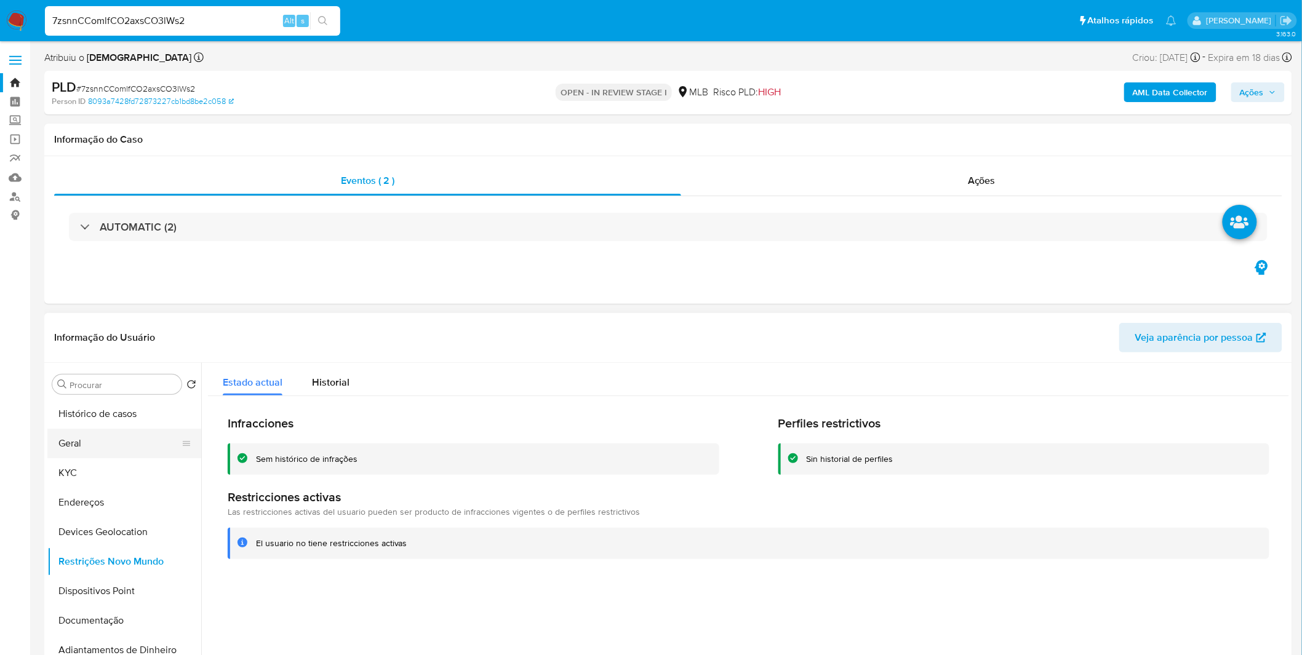
click at [130, 453] on button "Geral" at bounding box center [119, 444] width 144 height 30
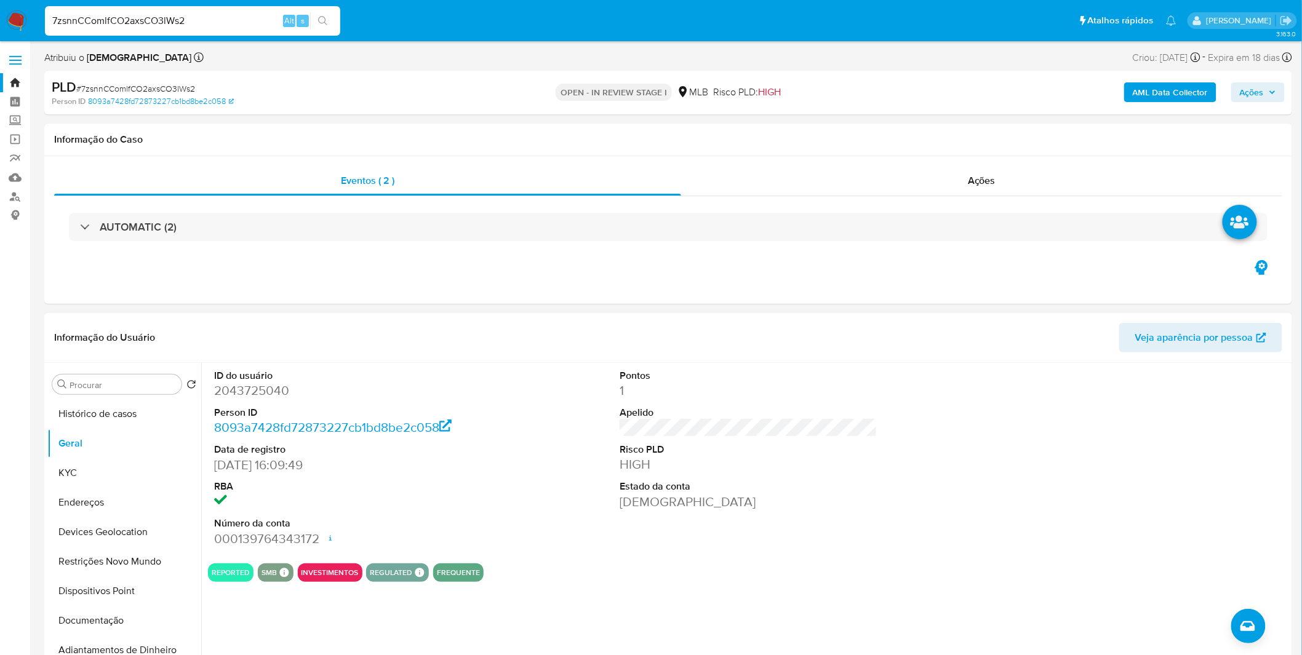
drag, startPoint x: 327, startPoint y: 620, endPoint x: 321, endPoint y: 621, distance: 6.3
click at [325, 621] on div "ID do usuário 2043725040 Person ID 8093a7428fd72873227cb1bd8be2c058 Data de reg…" at bounding box center [744, 520] width 1087 height 315
click at [134, 619] on button "Documentação" at bounding box center [119, 621] width 144 height 30
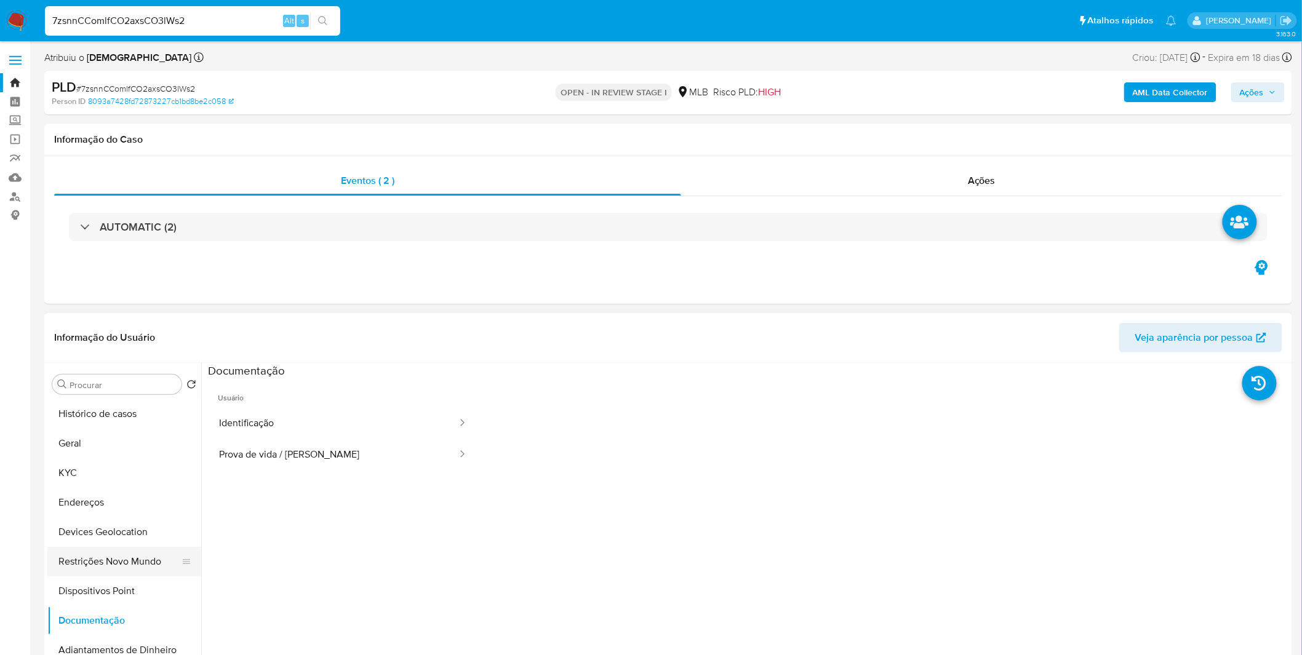
click at [149, 560] on button "Restrições Novo Mundo" at bounding box center [119, 562] width 144 height 30
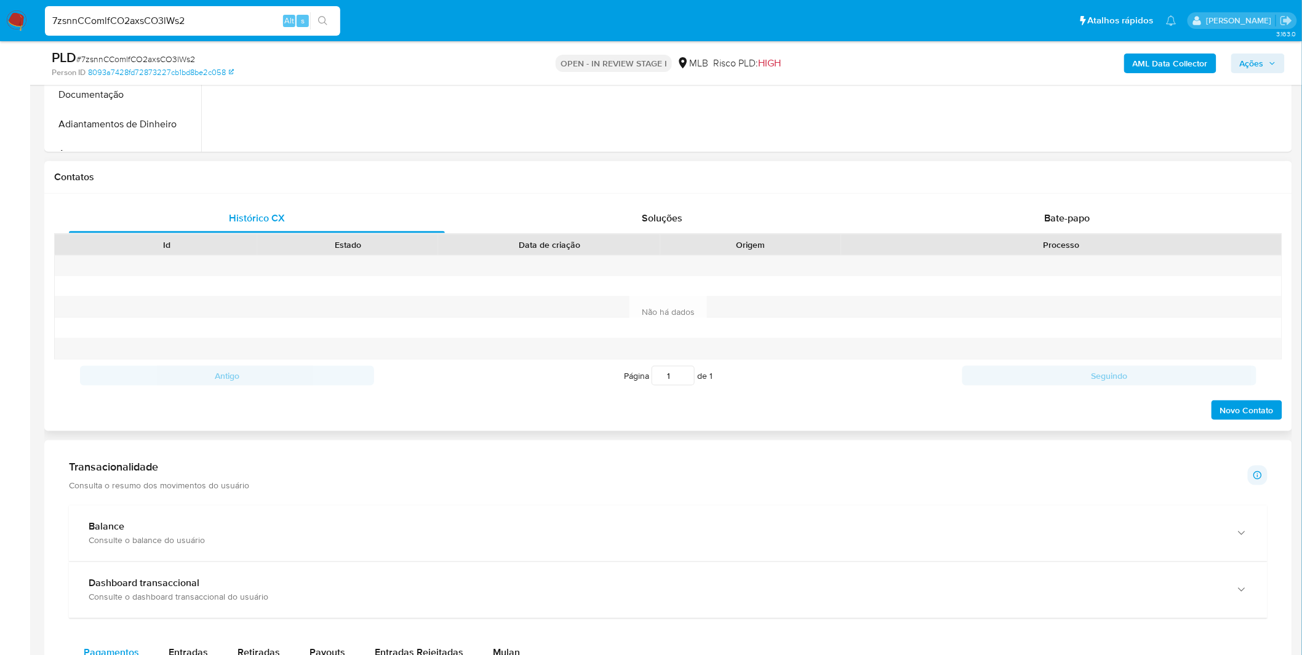
scroll to position [478, 0]
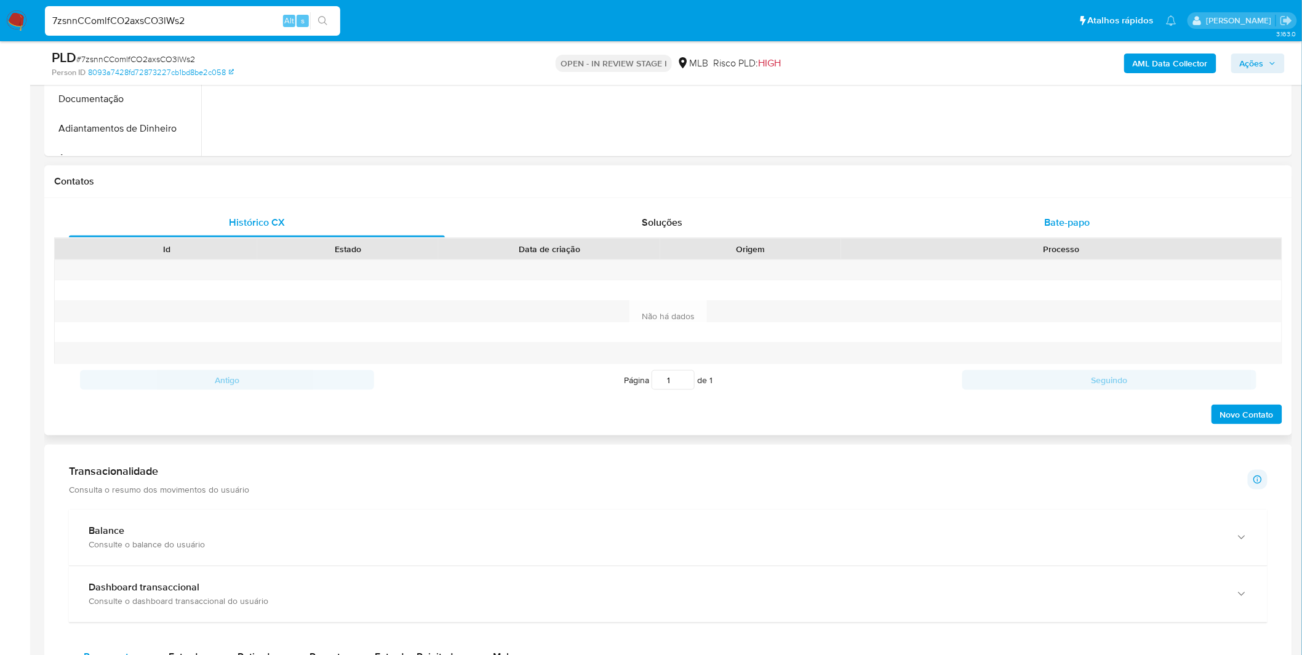
click at [938, 218] on div "Bate-papo" at bounding box center [1067, 223] width 376 height 30
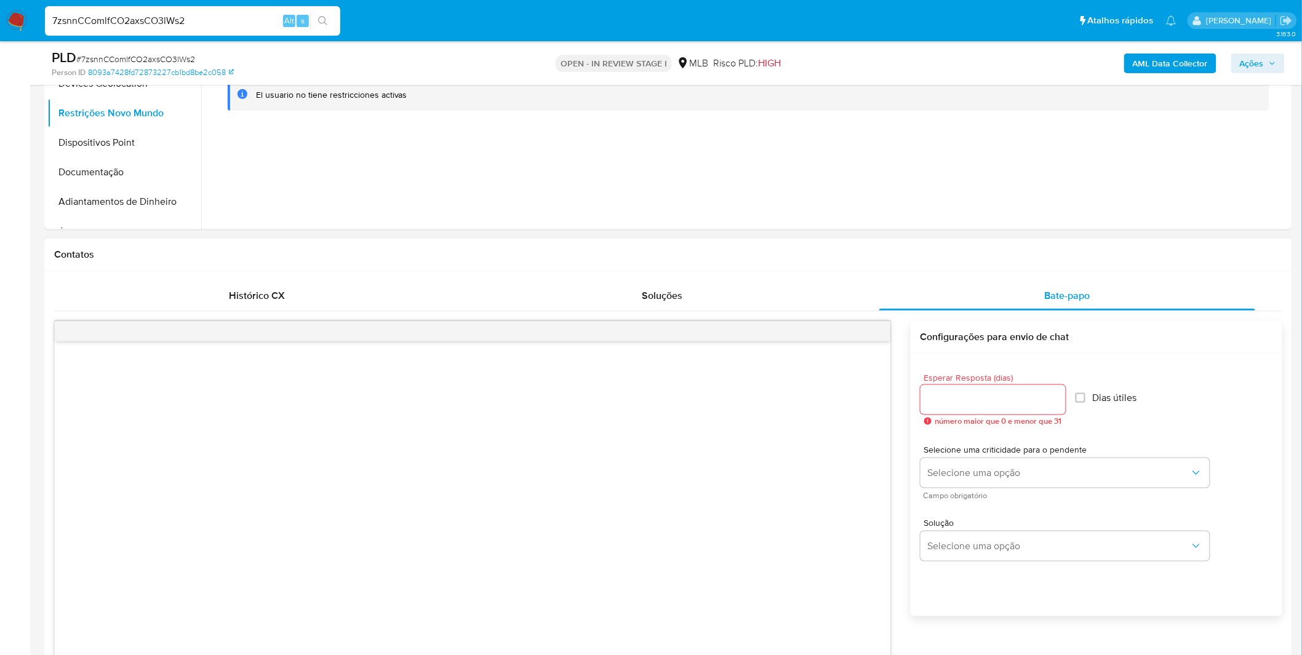
scroll to position [273, 0]
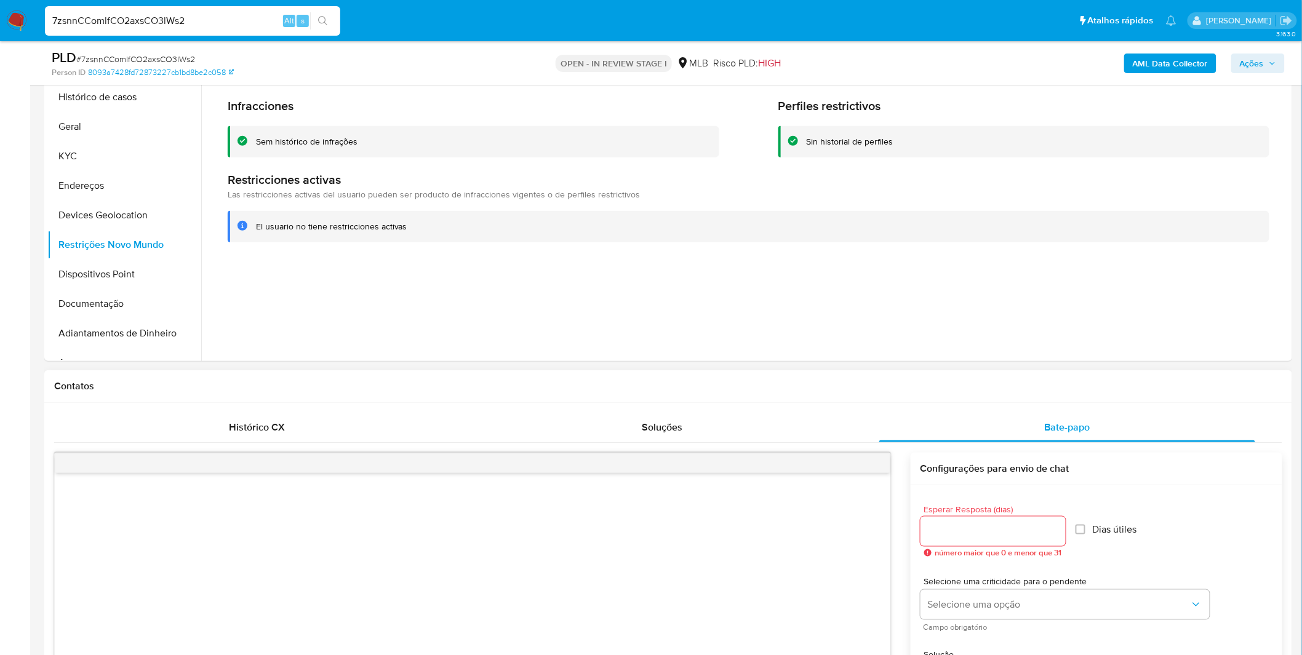
click at [923, 527] on input "Esperar Resposta (dias)" at bounding box center [992, 531] width 145 height 16
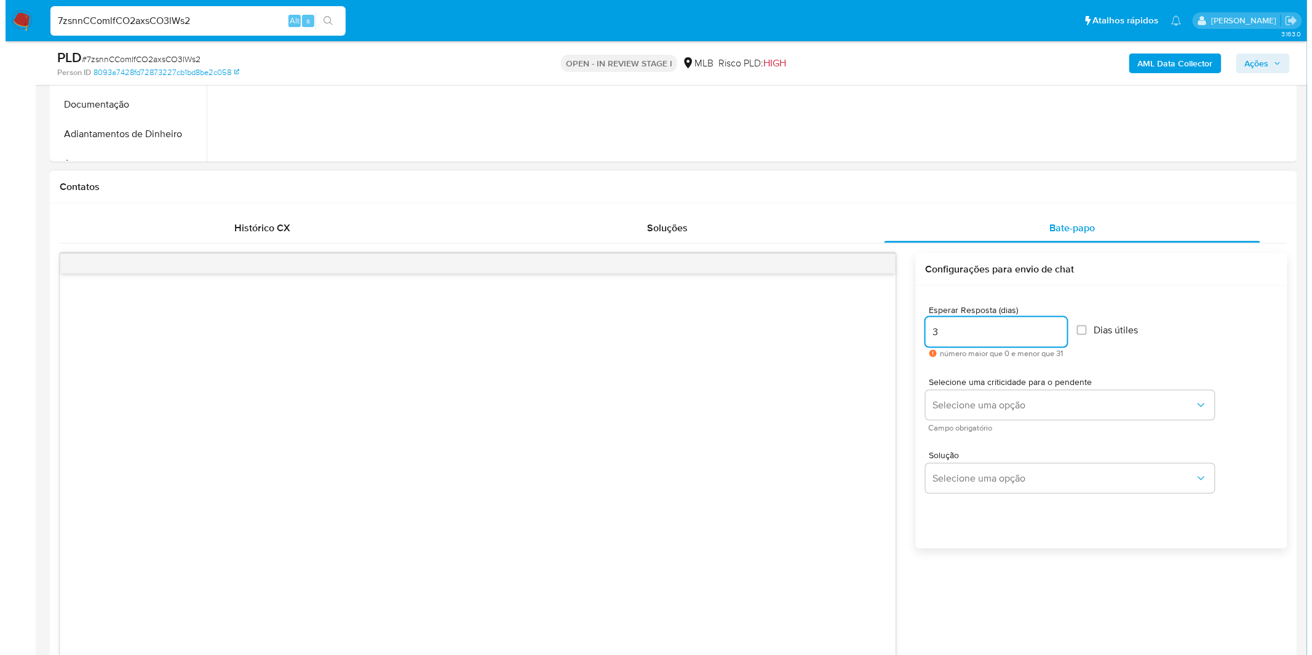
scroll to position [478, 0]
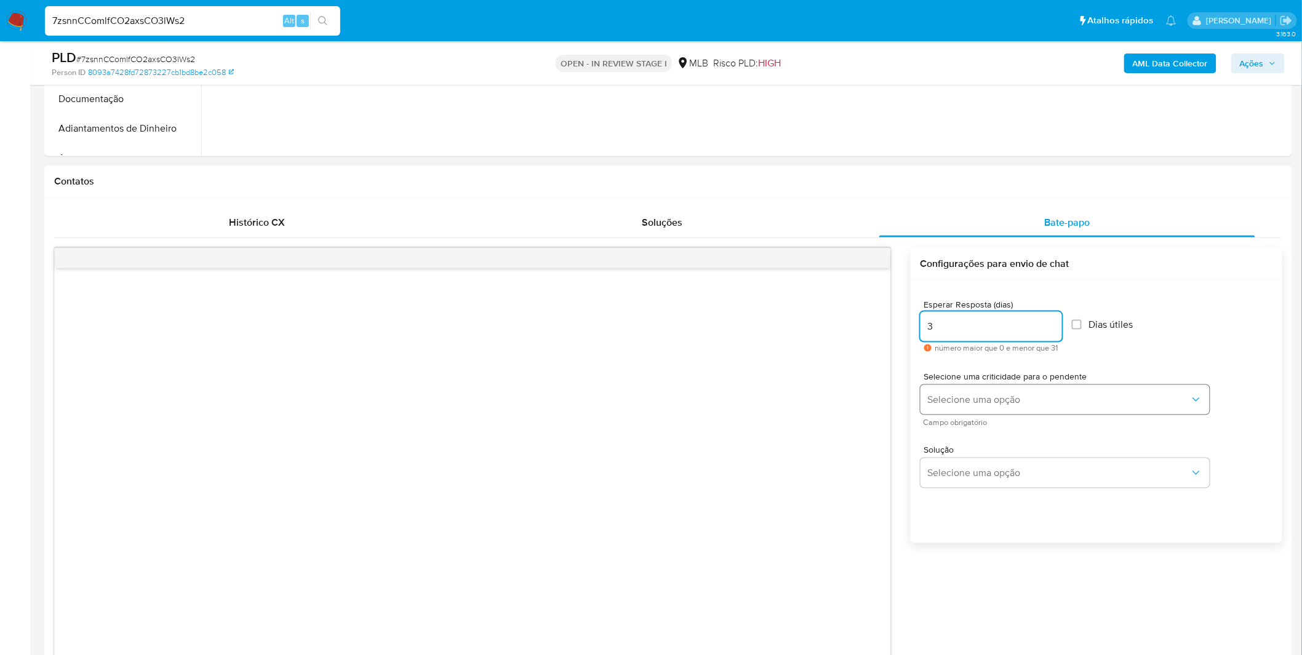
type input "3"
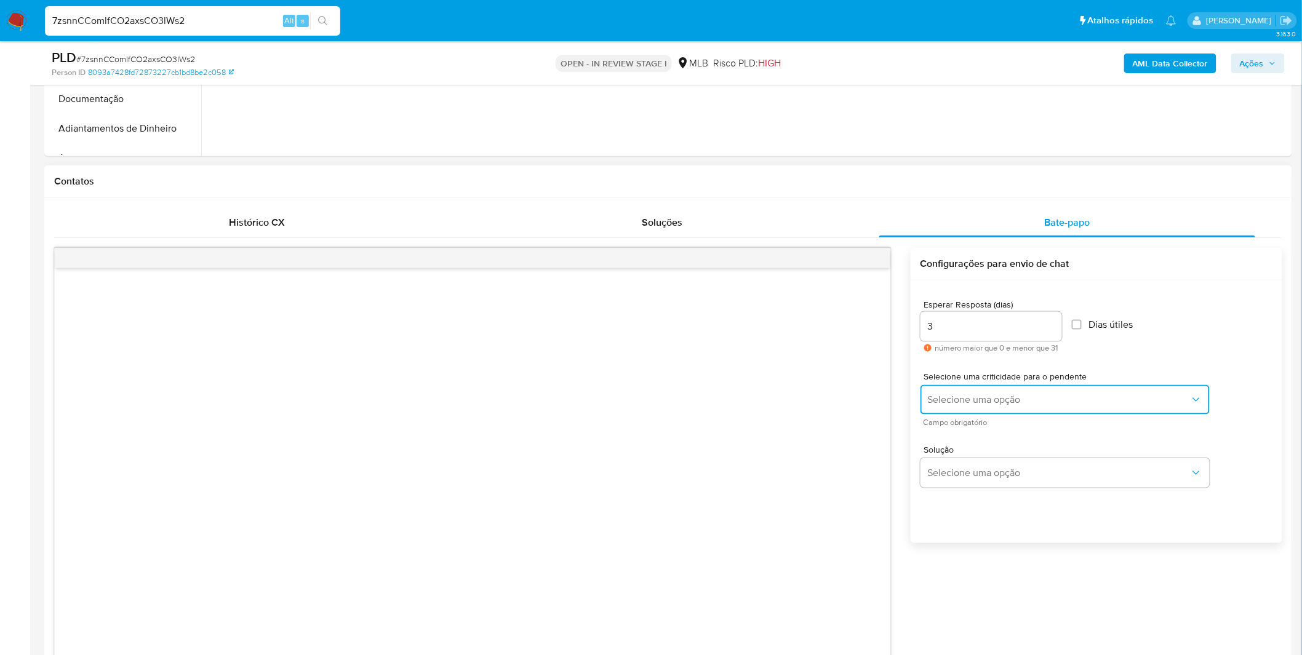
click at [1011, 396] on span "Selecione uma opção" at bounding box center [1059, 400] width 262 height 12
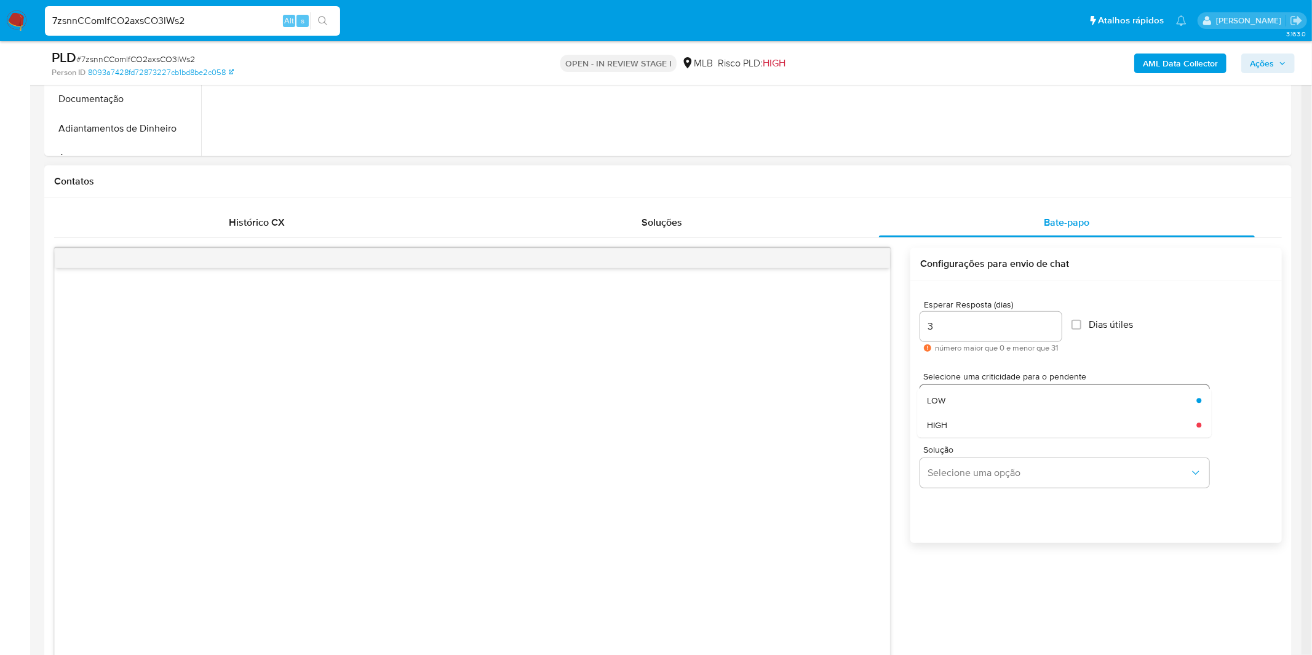
click at [1003, 404] on div "LOW" at bounding box center [1058, 400] width 262 height 25
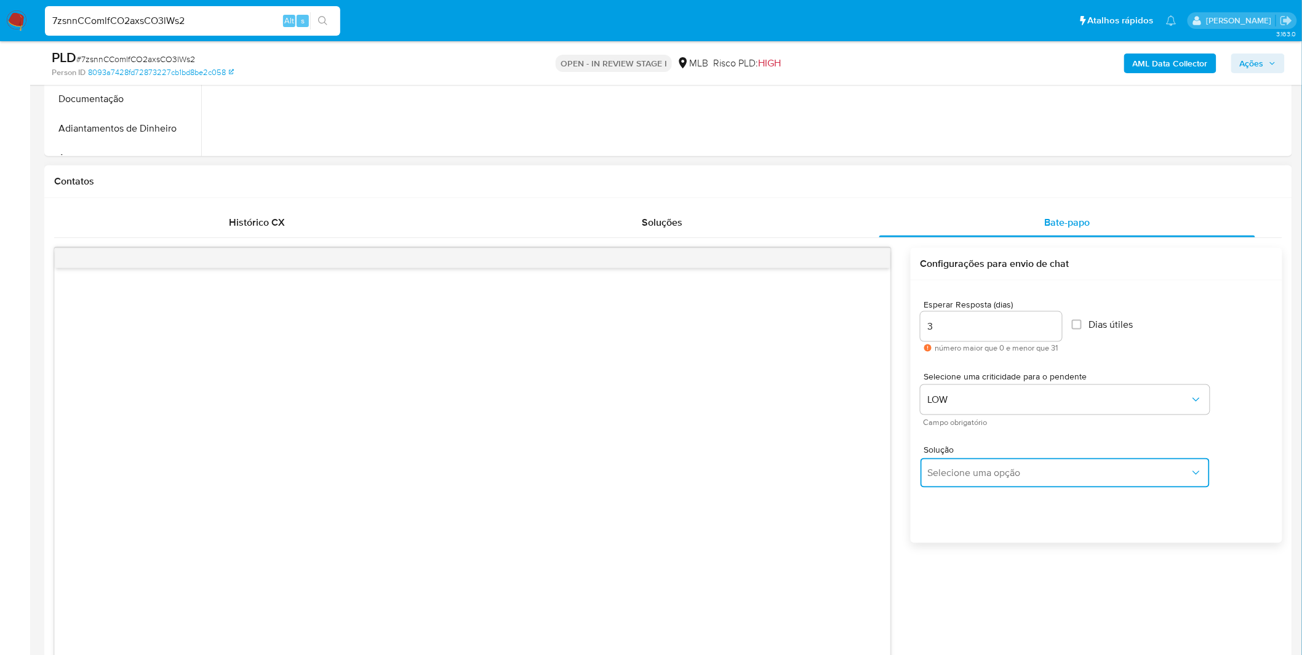
click at [982, 469] on span "Selecione uma opção" at bounding box center [1059, 473] width 262 height 12
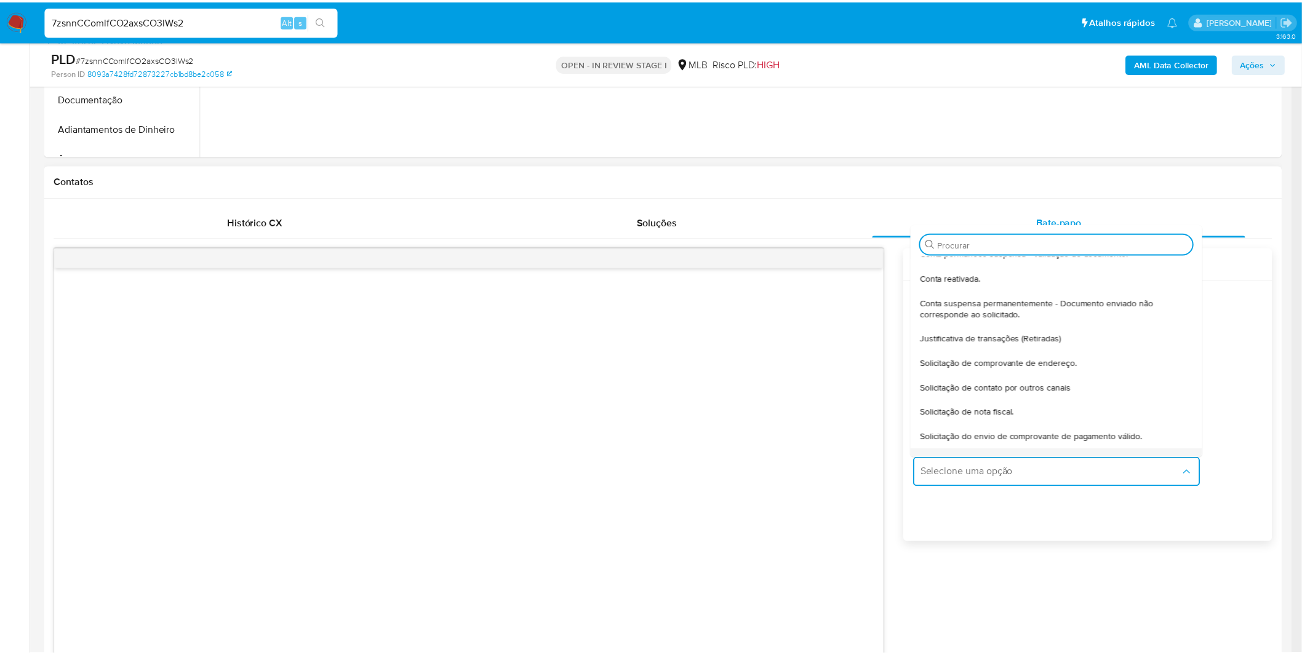
scroll to position [101, 0]
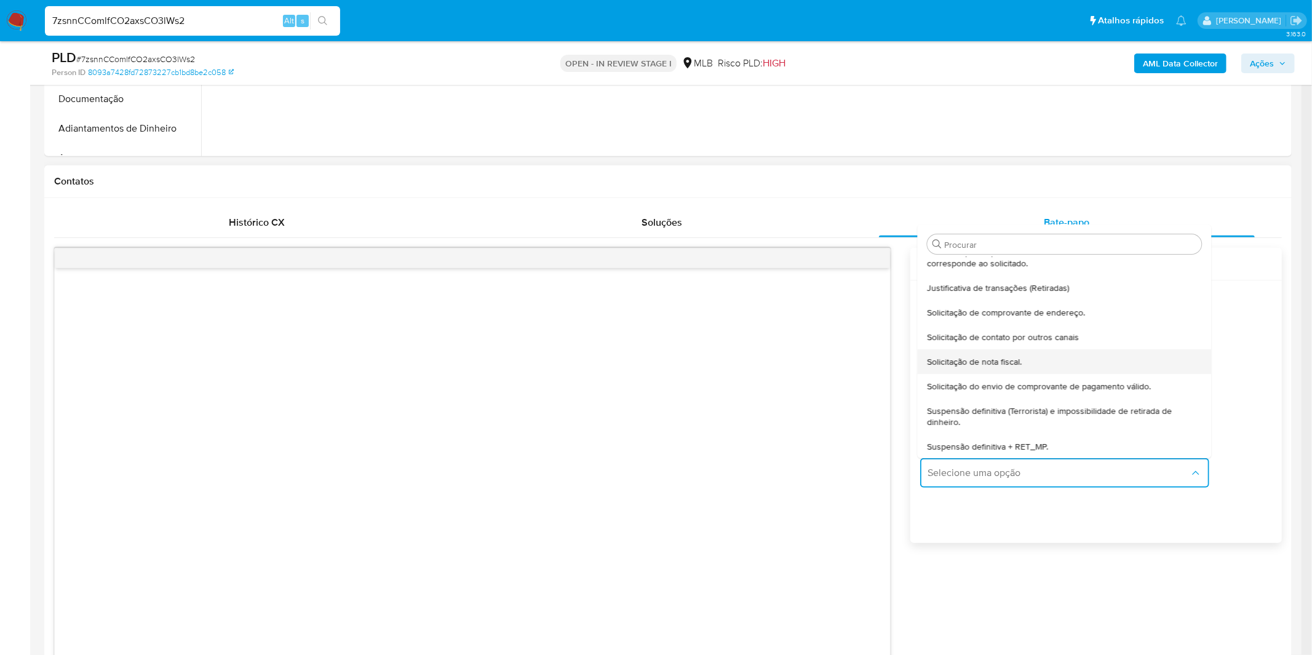
click at [1003, 360] on span "Solicitação de nota fiscal." at bounding box center [974, 361] width 95 height 11
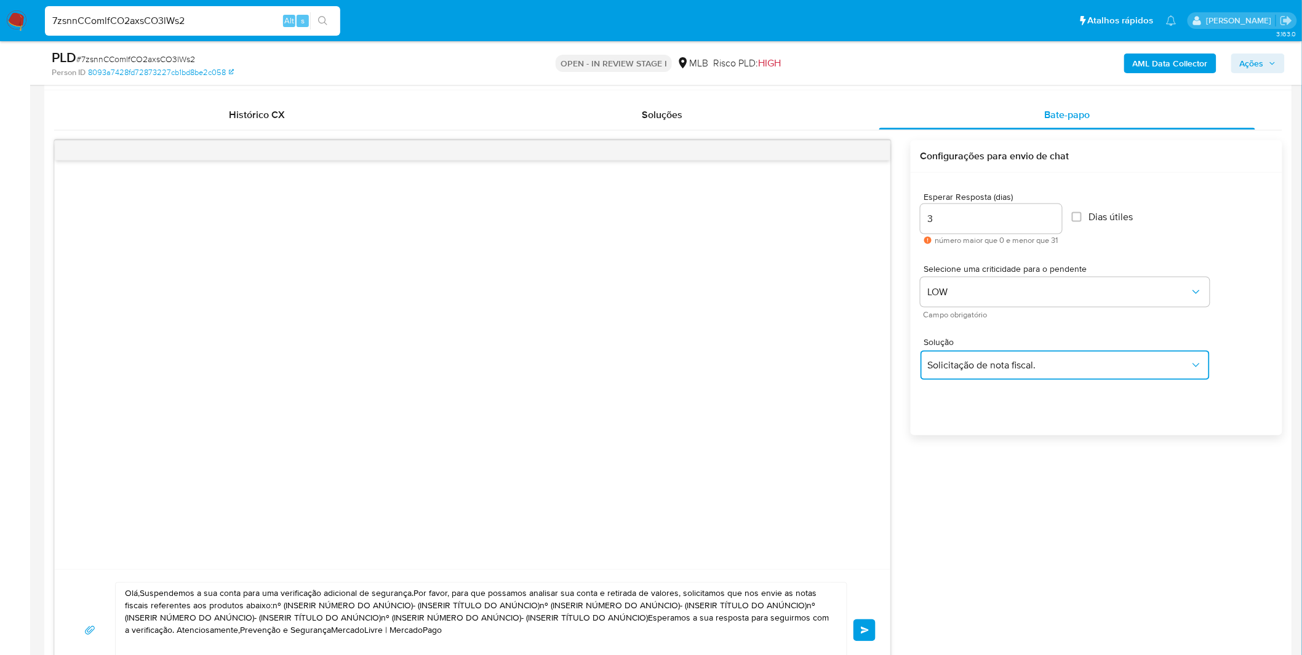
scroll to position [752, 0]
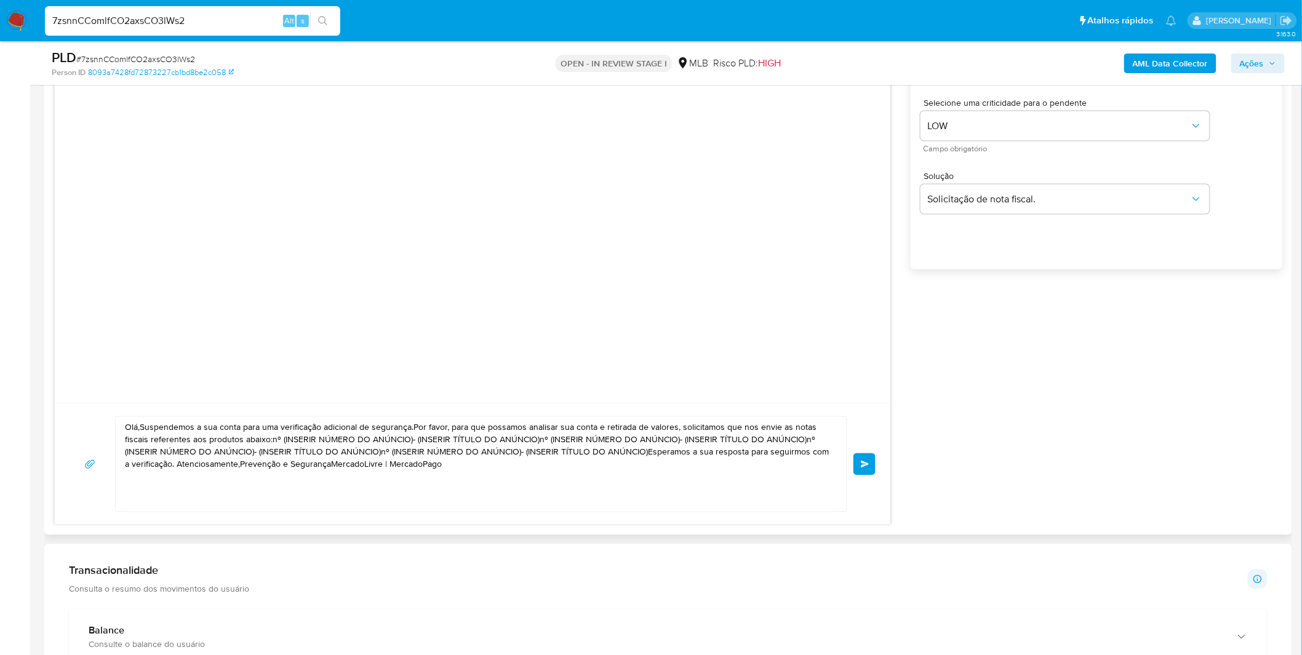
click at [588, 487] on textarea "Olá,Suspendemos a sua conta para uma verificação adicional de segurança.Por fav…" at bounding box center [478, 464] width 706 height 95
paste textarea "! Estamos realizando uma verificação adicional de segurança em contas de usuári…"
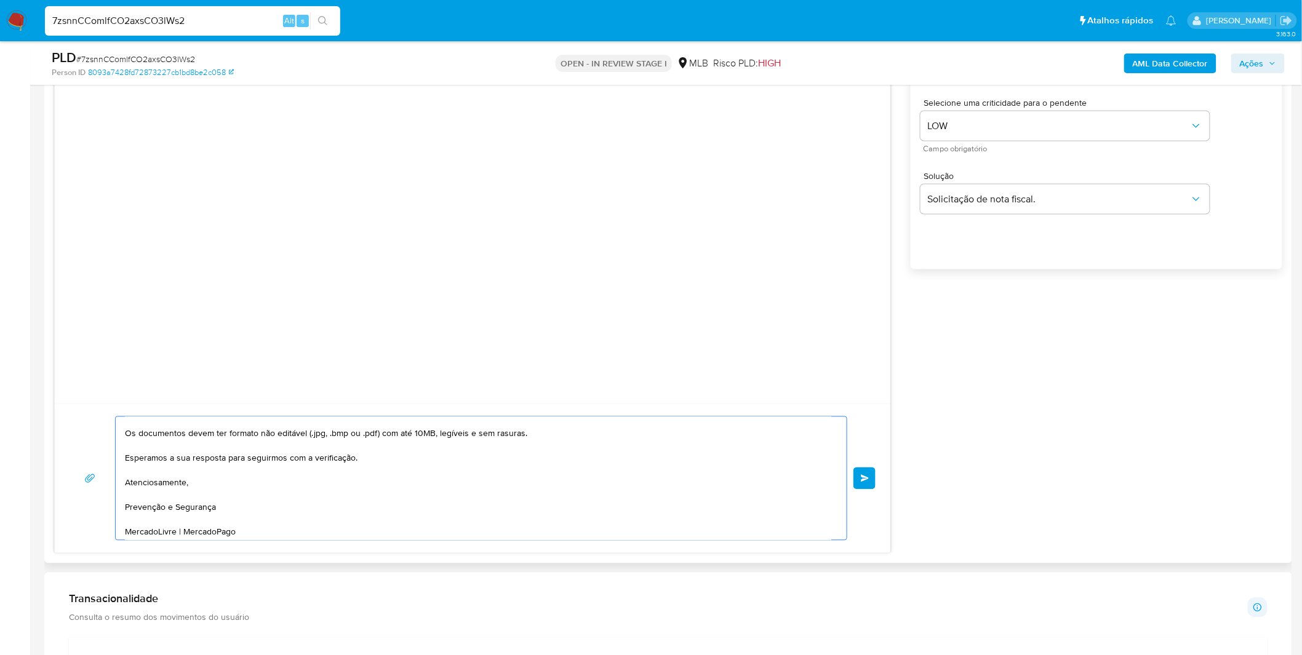
scroll to position [156, 0]
type textarea "Olá! Estamos realizando uma verificação adicional de segurança em contas de usu…"
click at [861, 480] on span "common.send" at bounding box center [865, 478] width 9 height 7
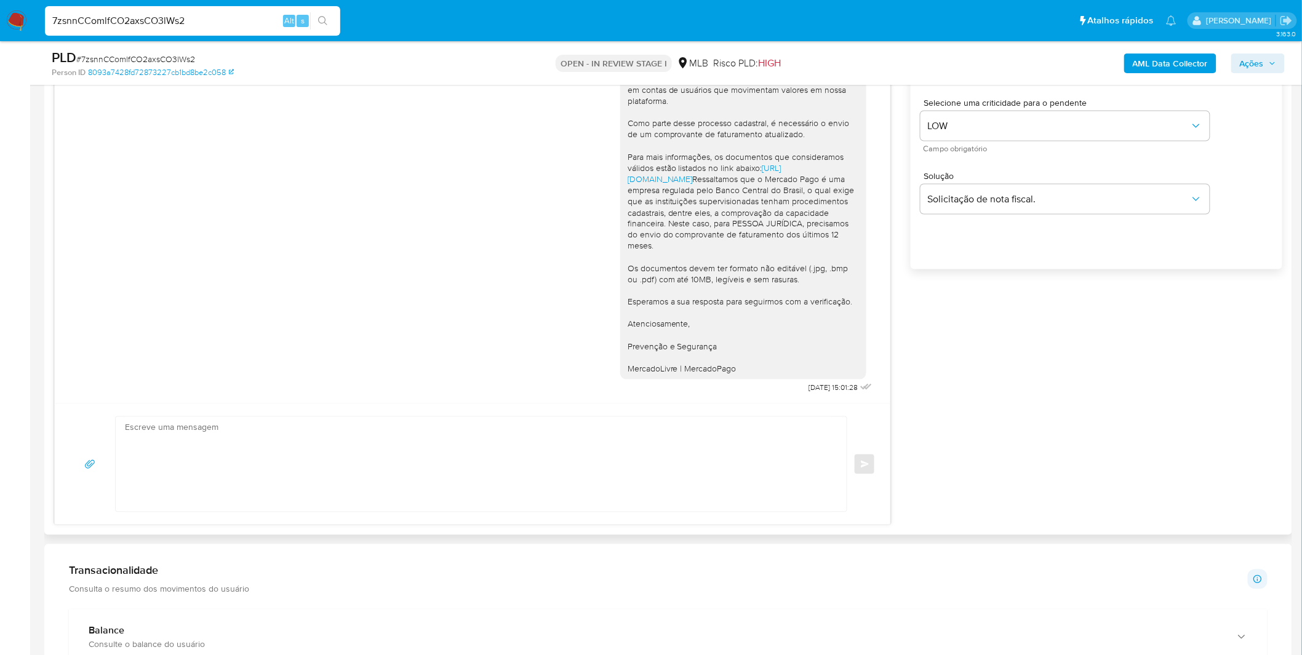
scroll to position [0, 0]
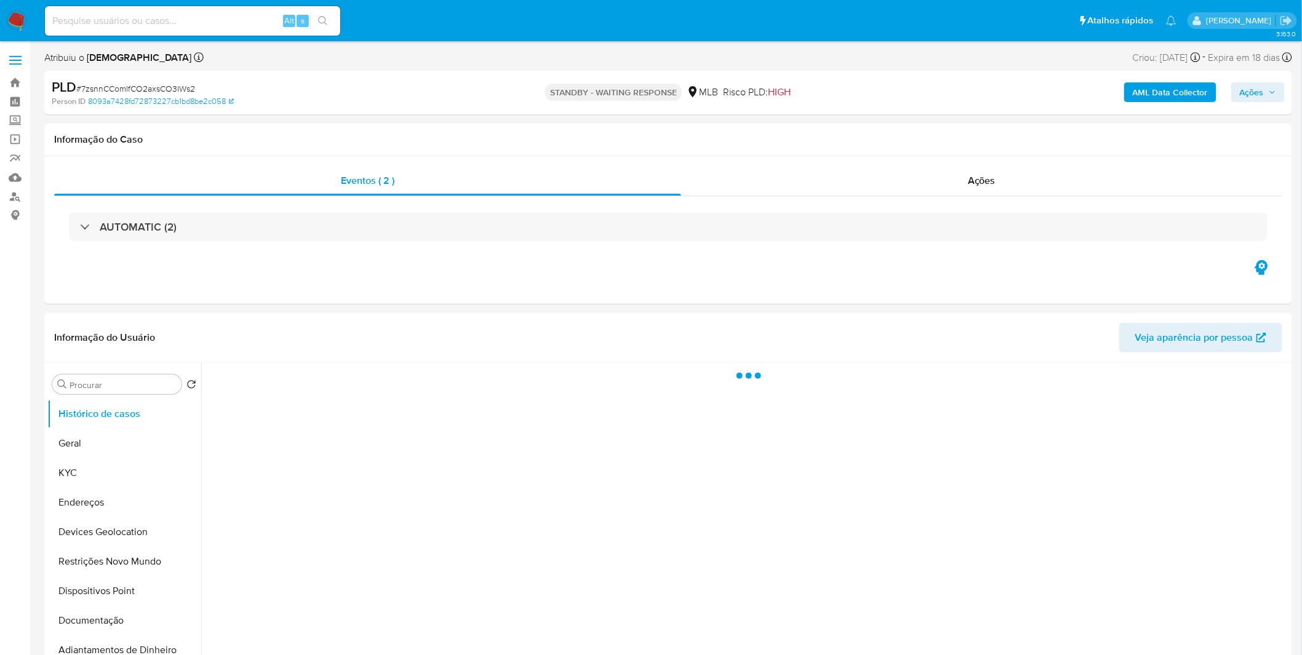
select select "10"
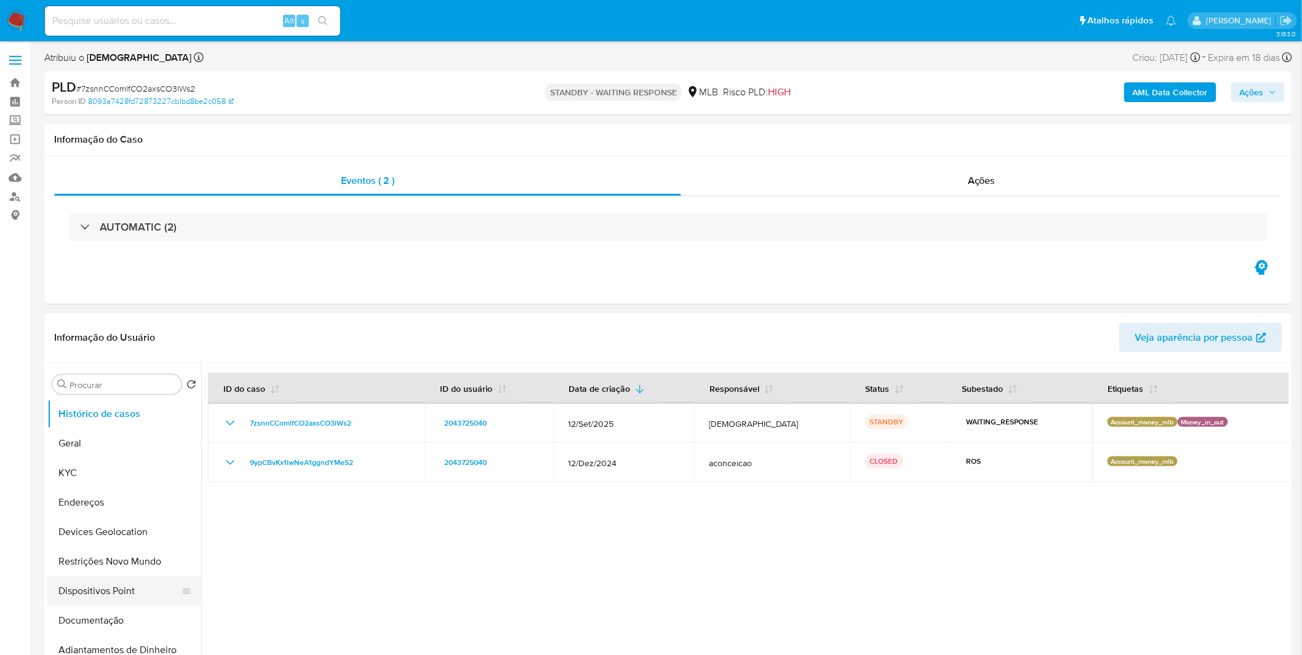
click at [132, 600] on button "Dispositivos Point" at bounding box center [119, 591] width 144 height 30
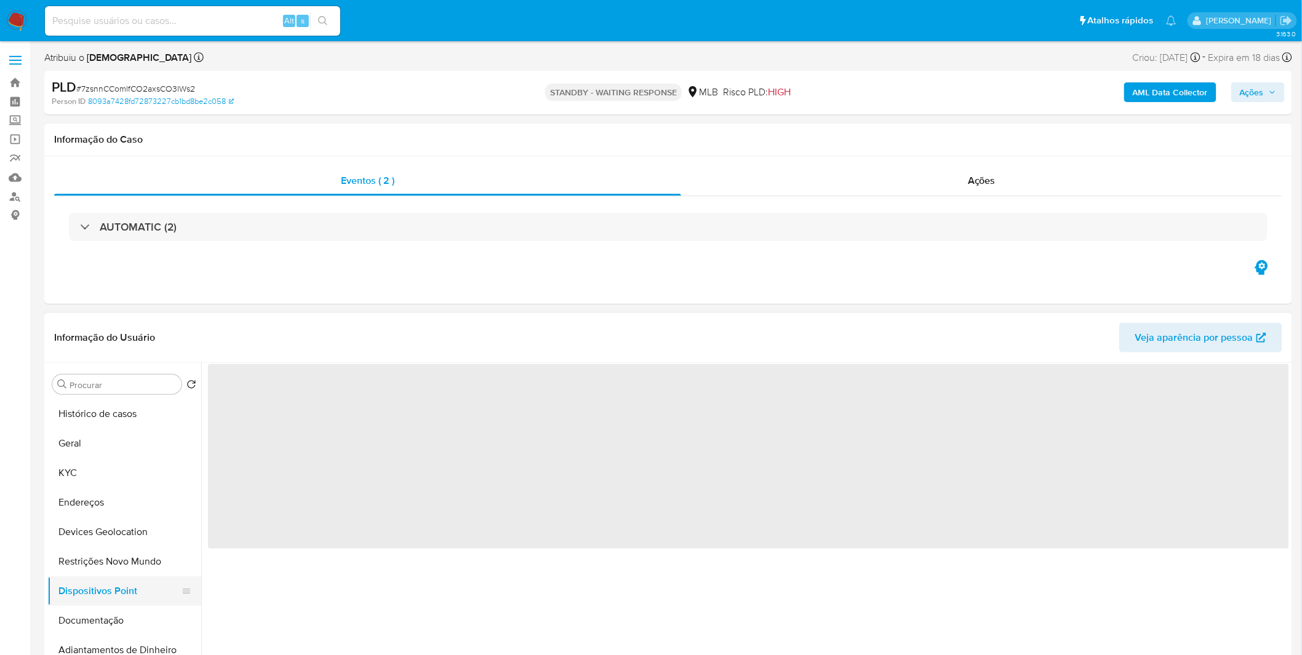
click at [127, 605] on button "Dispositivos Point" at bounding box center [119, 591] width 144 height 30
click at [134, 557] on button "Restrições Novo Mundo" at bounding box center [119, 562] width 144 height 30
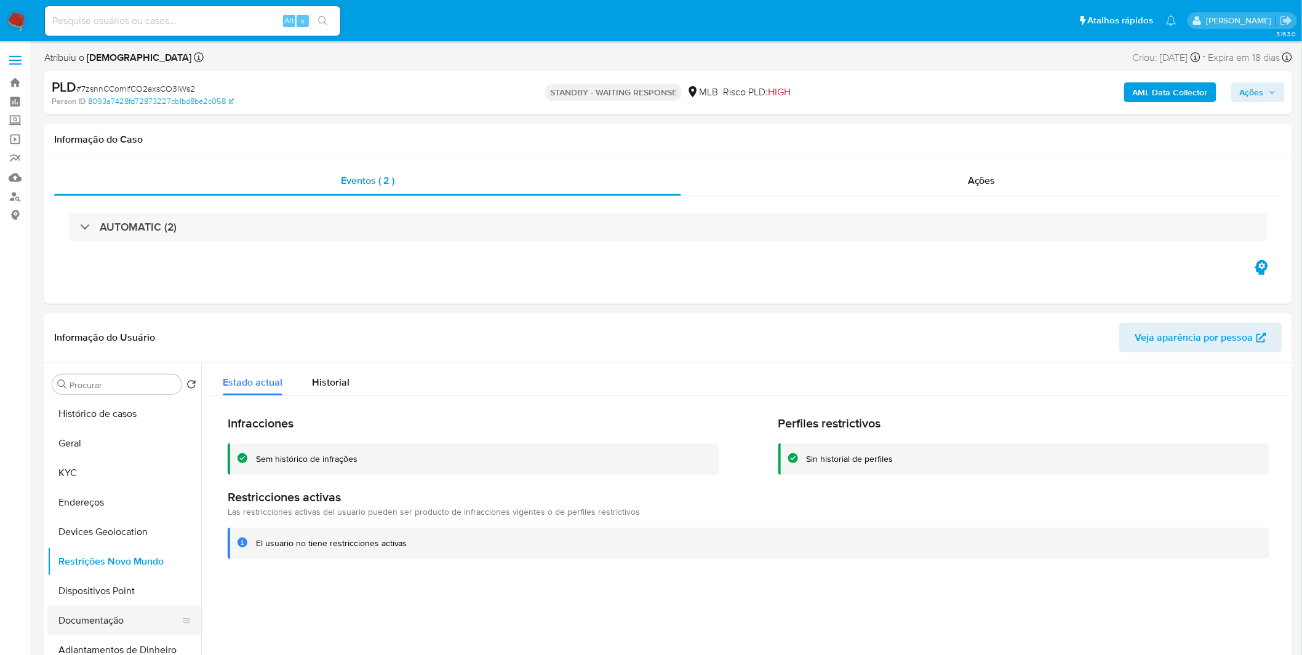
click at [119, 616] on button "Documentação" at bounding box center [119, 621] width 144 height 30
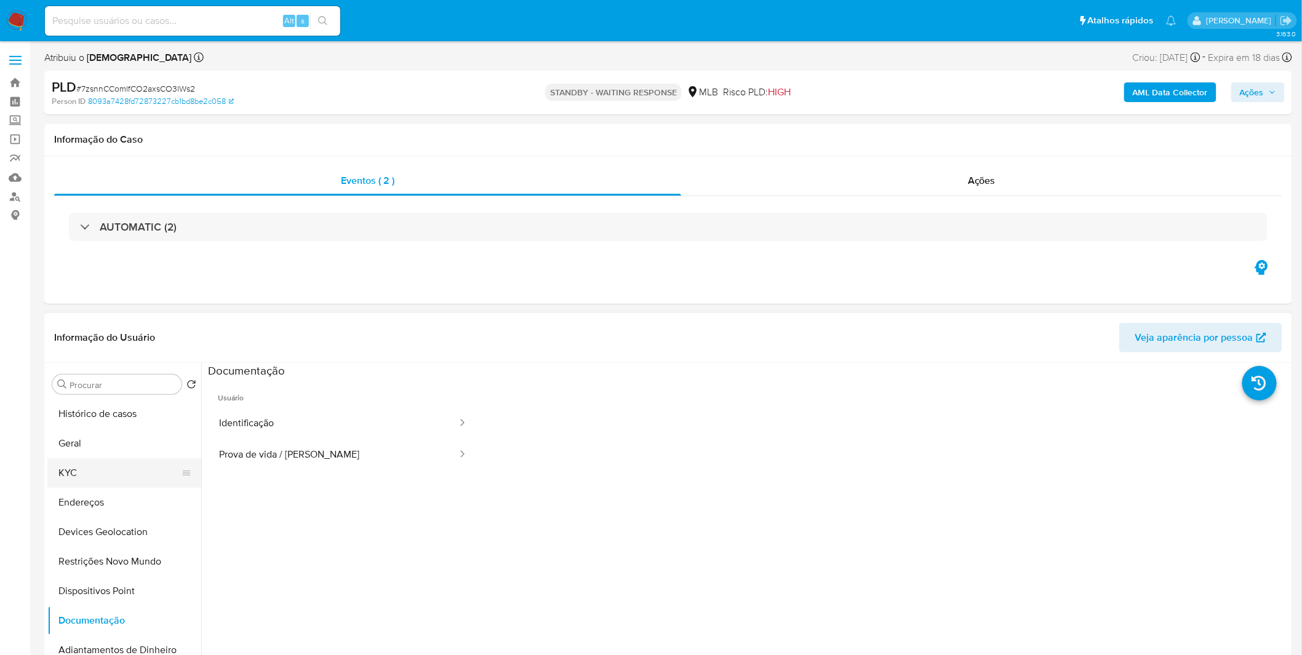
click at [143, 475] on button "KYC" at bounding box center [119, 473] width 144 height 30
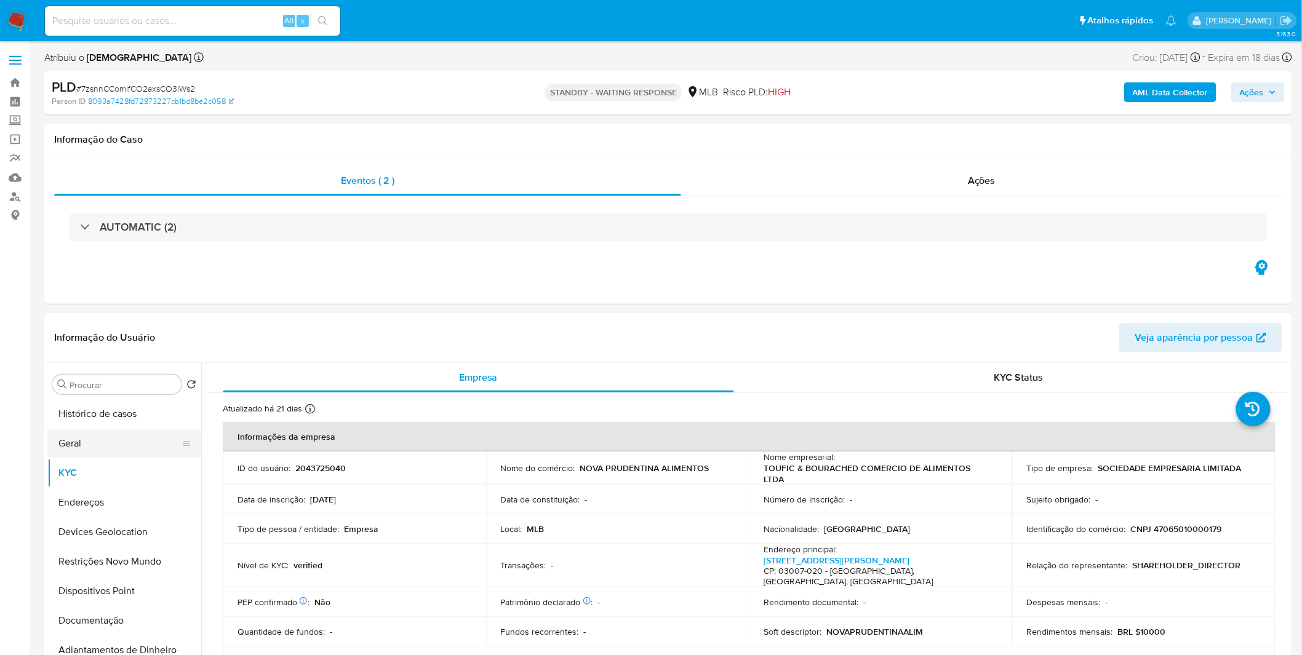
click at [137, 442] on button "Geral" at bounding box center [119, 444] width 144 height 30
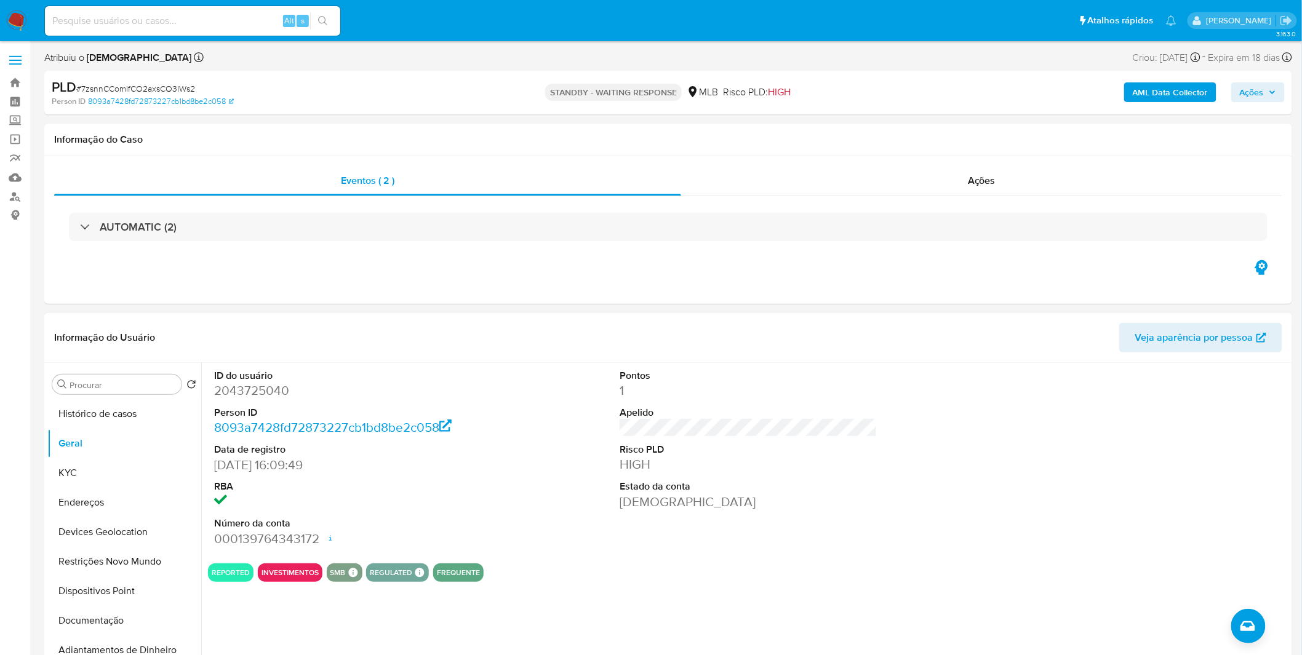
click at [586, 538] on div "ID do usuário 2043725040 Person ID 8093a7428fd72873227cb1bd8be2c058 Data de reg…" at bounding box center [748, 458] width 1081 height 191
click at [84, 471] on button "KYC" at bounding box center [119, 473] width 144 height 30
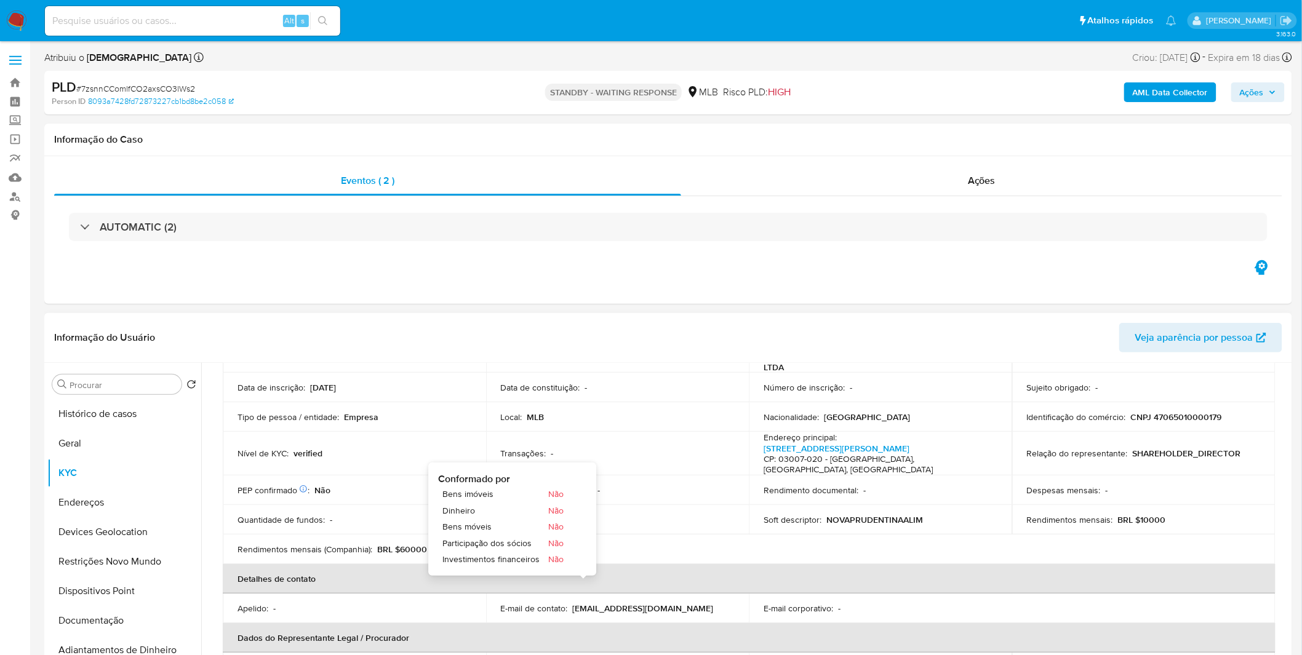
scroll to position [341, 0]
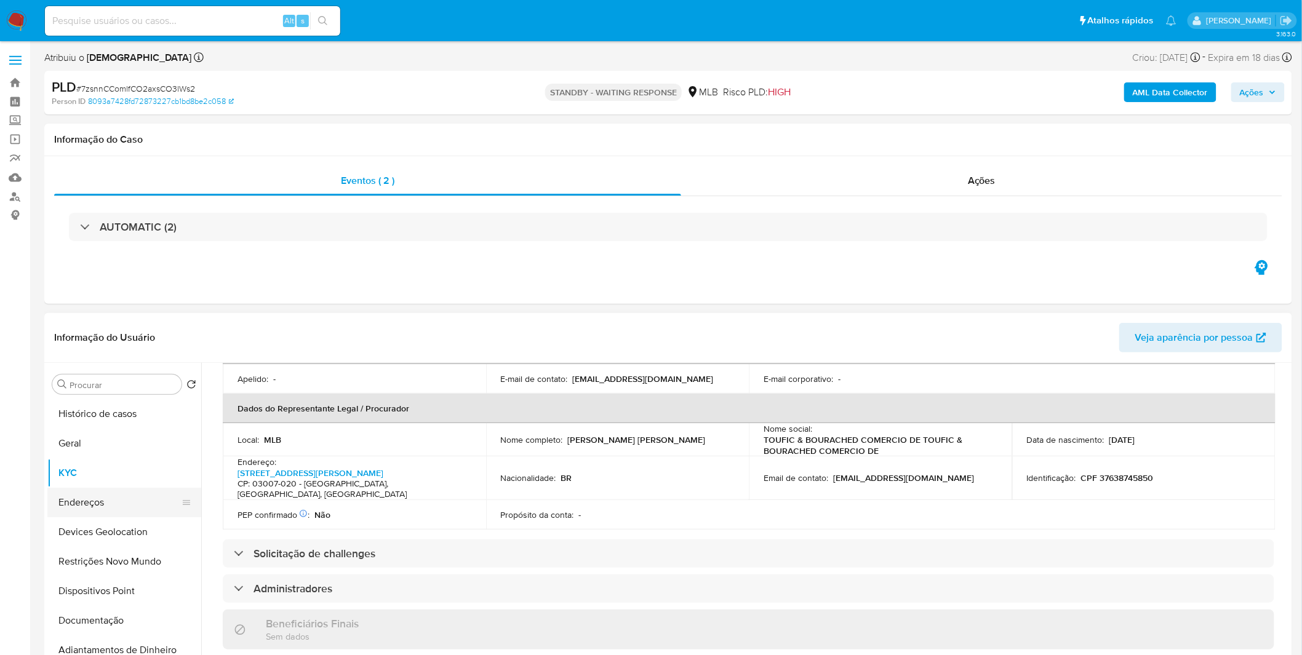
click at [124, 501] on button "Endereços" at bounding box center [119, 503] width 144 height 30
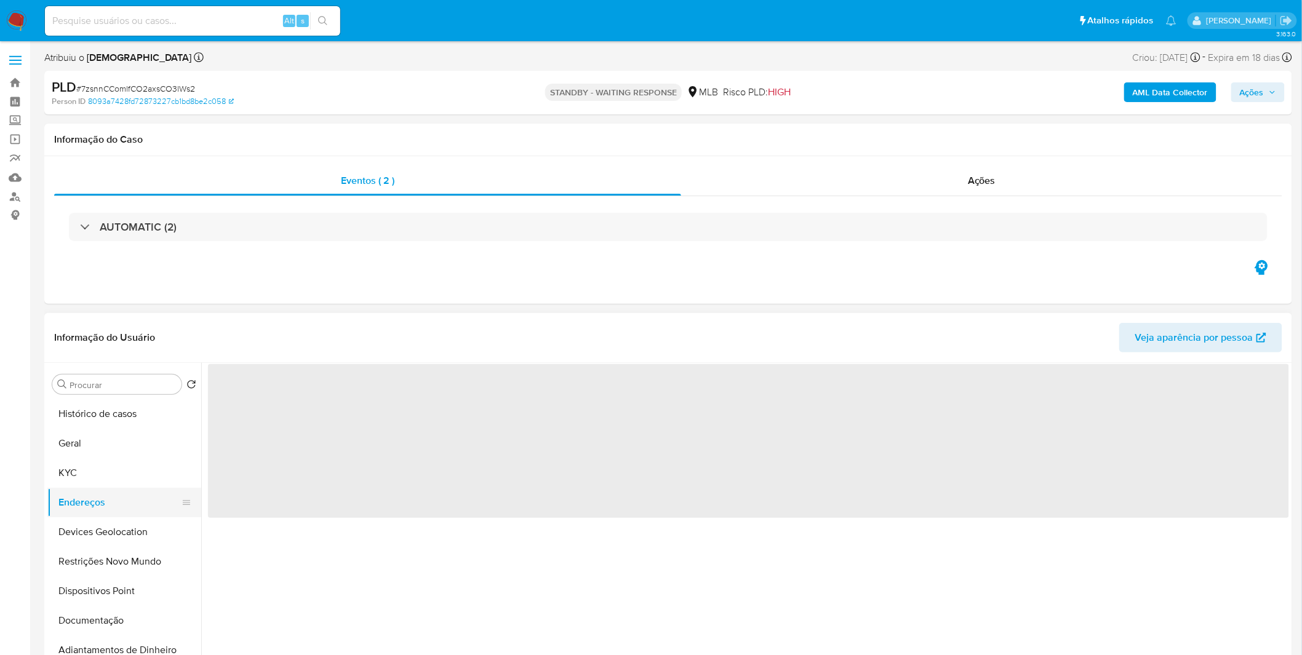
scroll to position [0, 0]
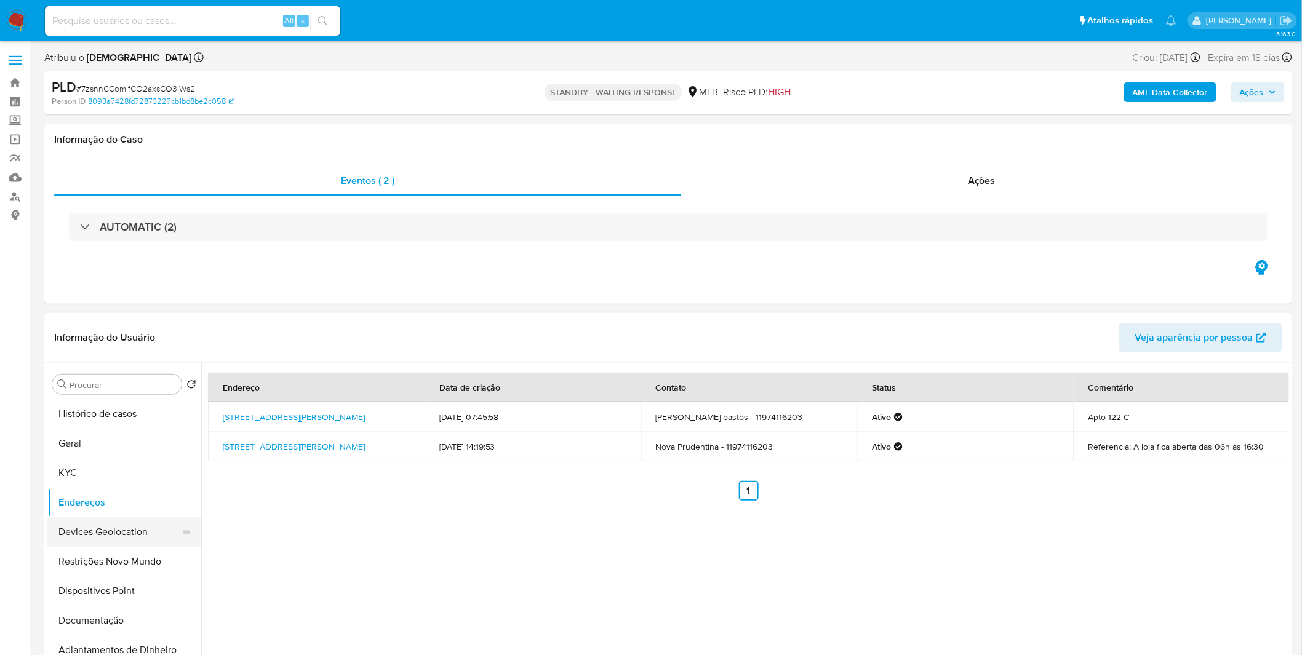
click at [93, 534] on button "Devices Geolocation" at bounding box center [119, 532] width 144 height 30
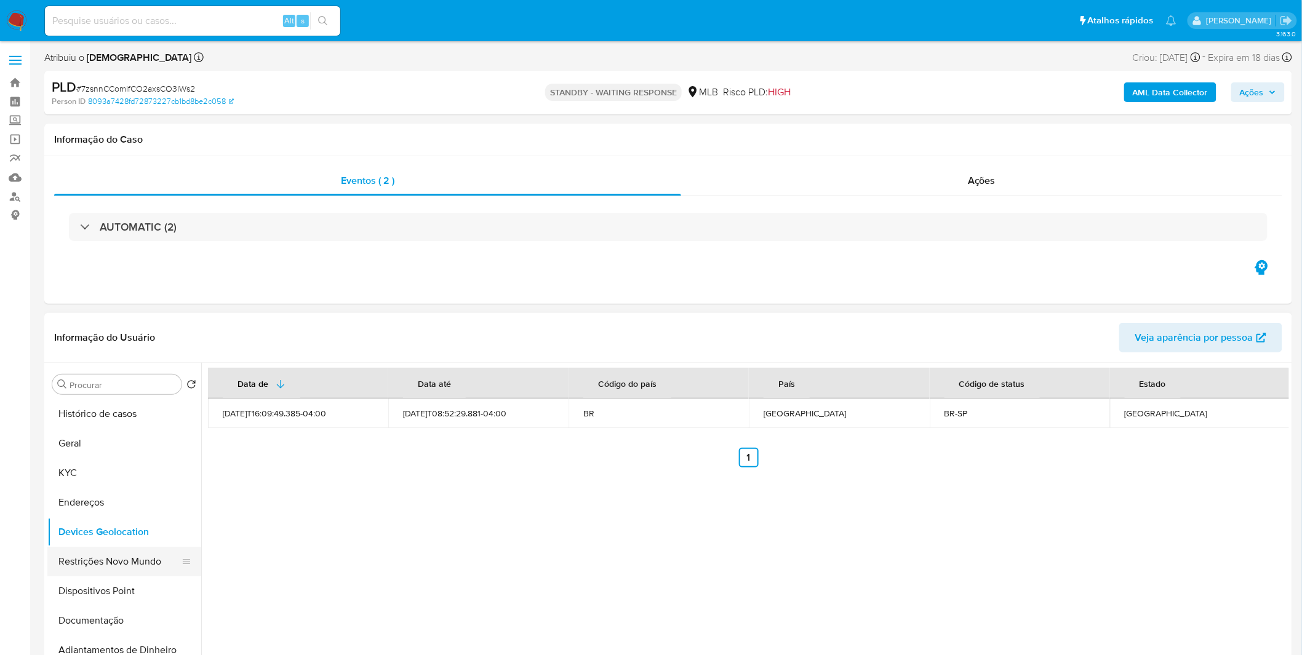
click at [117, 544] on button "Devices Geolocation" at bounding box center [124, 532] width 154 height 30
click at [118, 554] on button "Restrições Novo Mundo" at bounding box center [119, 562] width 144 height 30
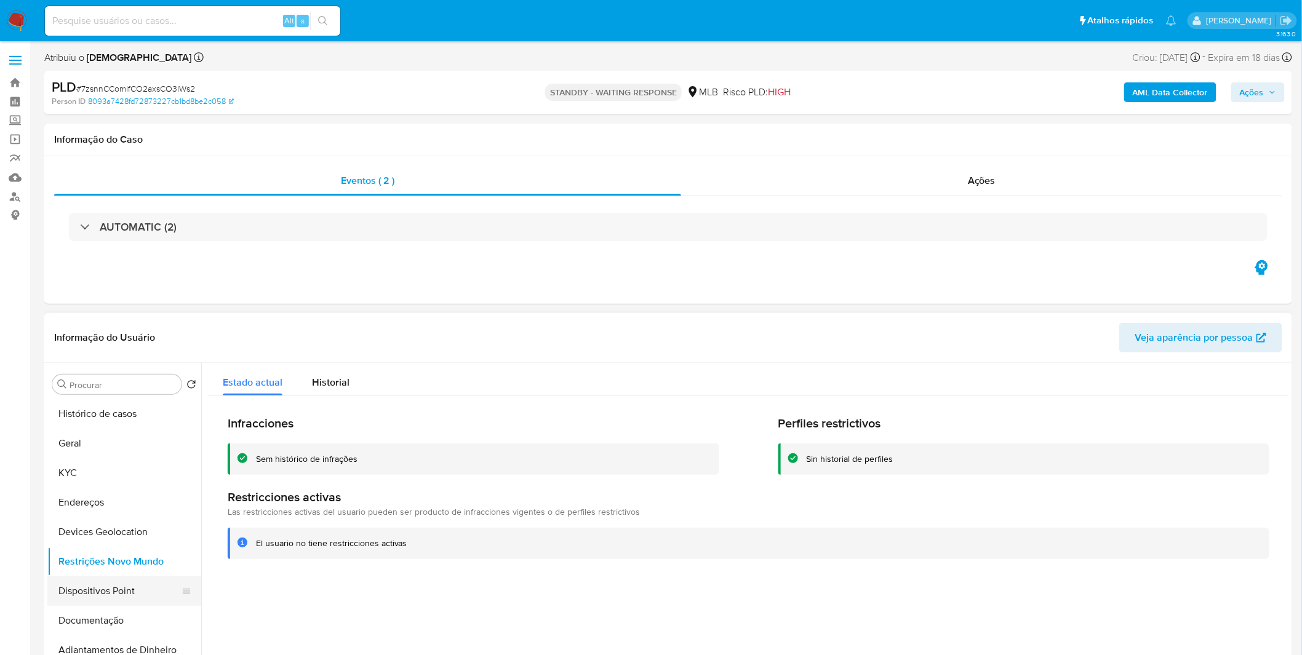
click at [90, 597] on button "Dispositivos Point" at bounding box center [119, 591] width 144 height 30
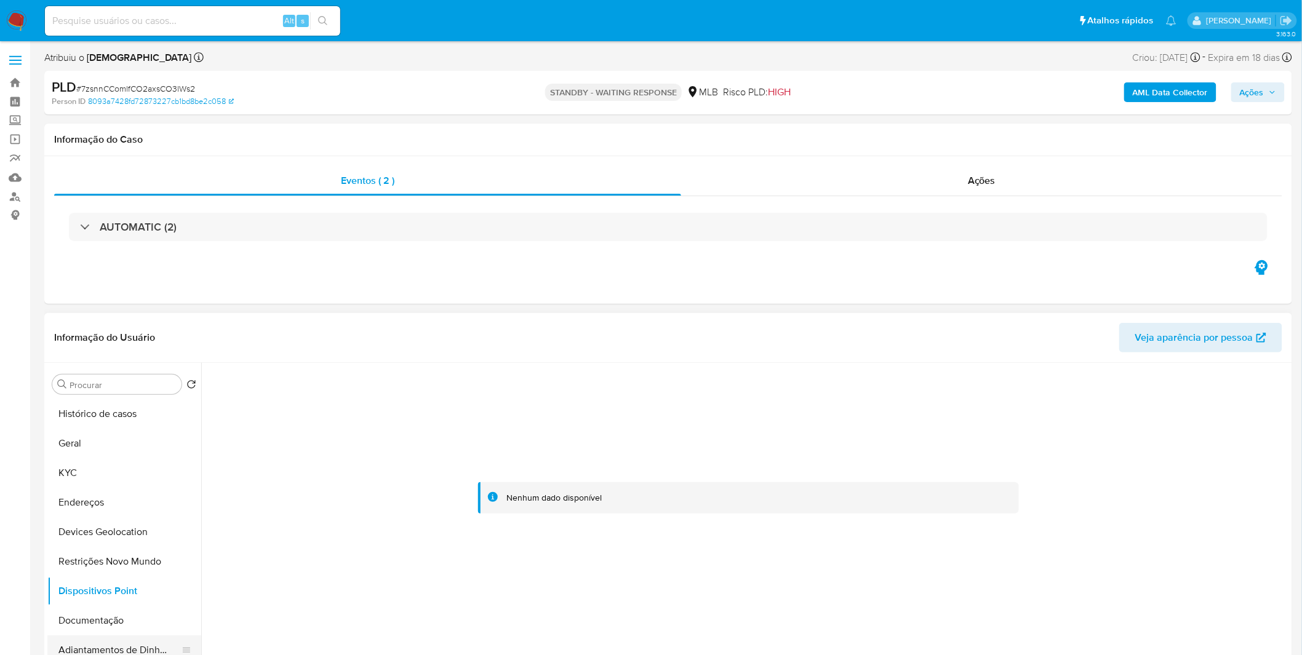
click at [108, 638] on button "Adiantamentos de Dinheiro" at bounding box center [119, 650] width 144 height 30
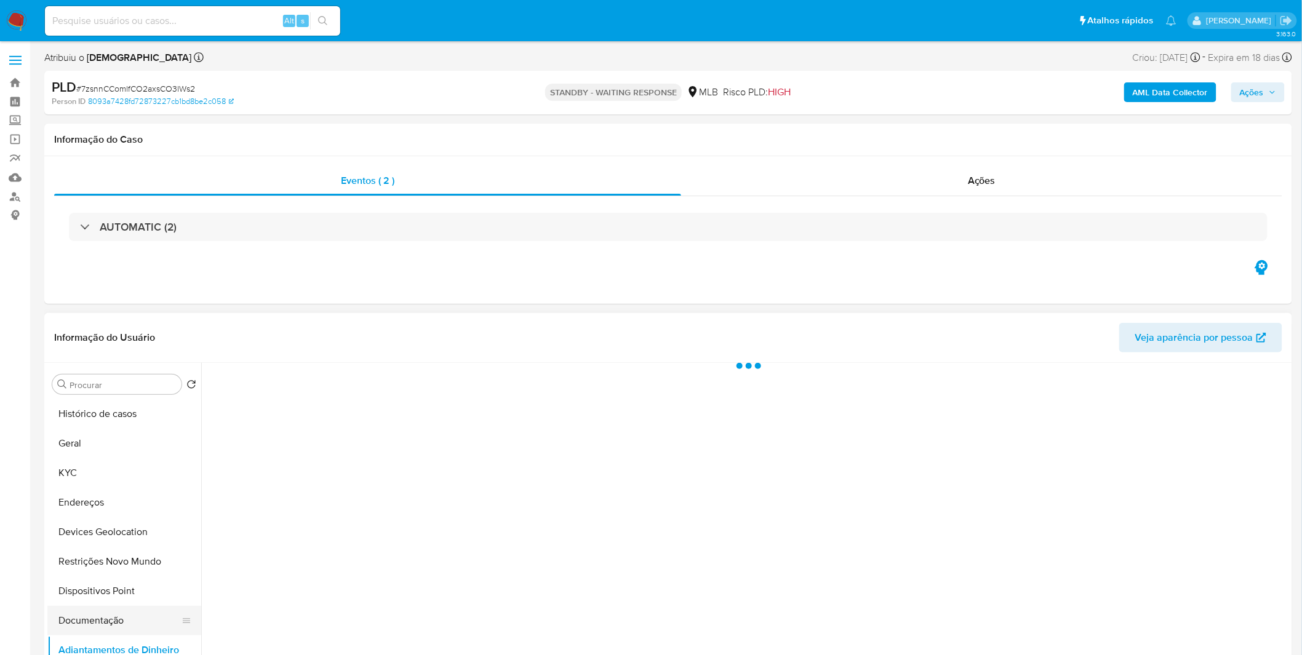
click at [116, 617] on button "Documentação" at bounding box center [119, 621] width 144 height 30
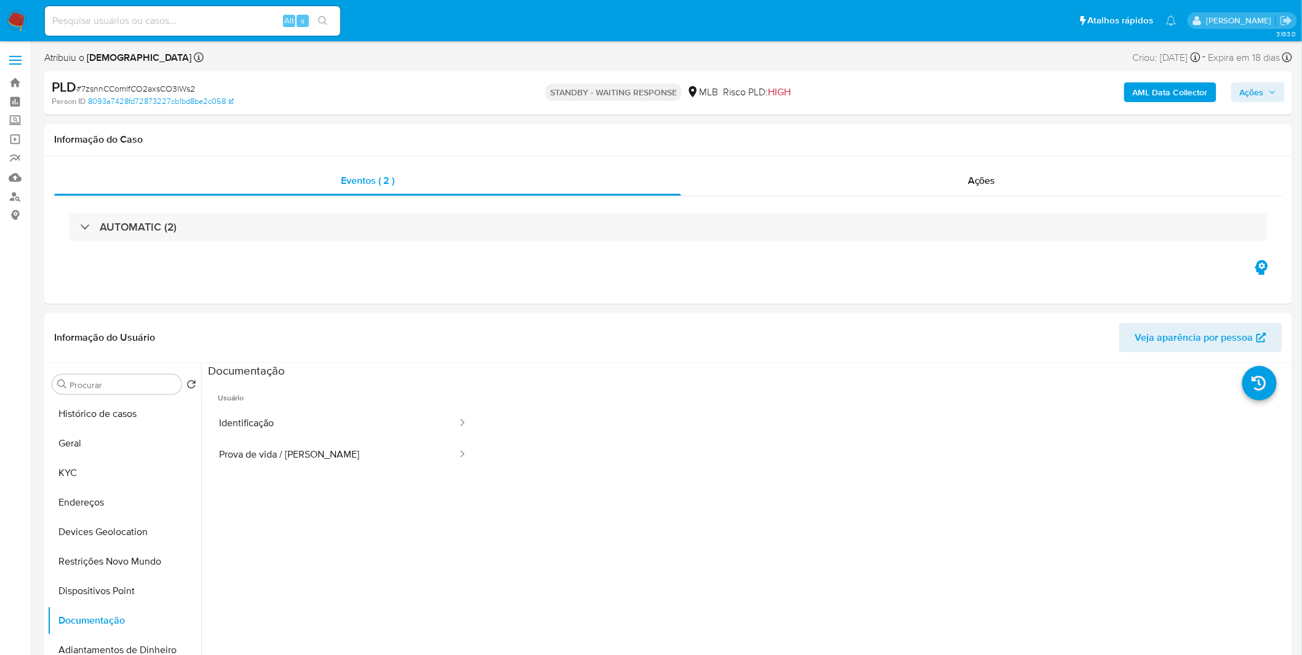
click at [89, 28] on div "Alt s" at bounding box center [192, 21] width 295 height 30
click at [90, 20] on input at bounding box center [192, 21] width 295 height 16
paste input "Ux3QSdssTqk8Q5NIovn5s7LF"
type input "Ux3QSdssTqk8Q5NIovn5s7LF"
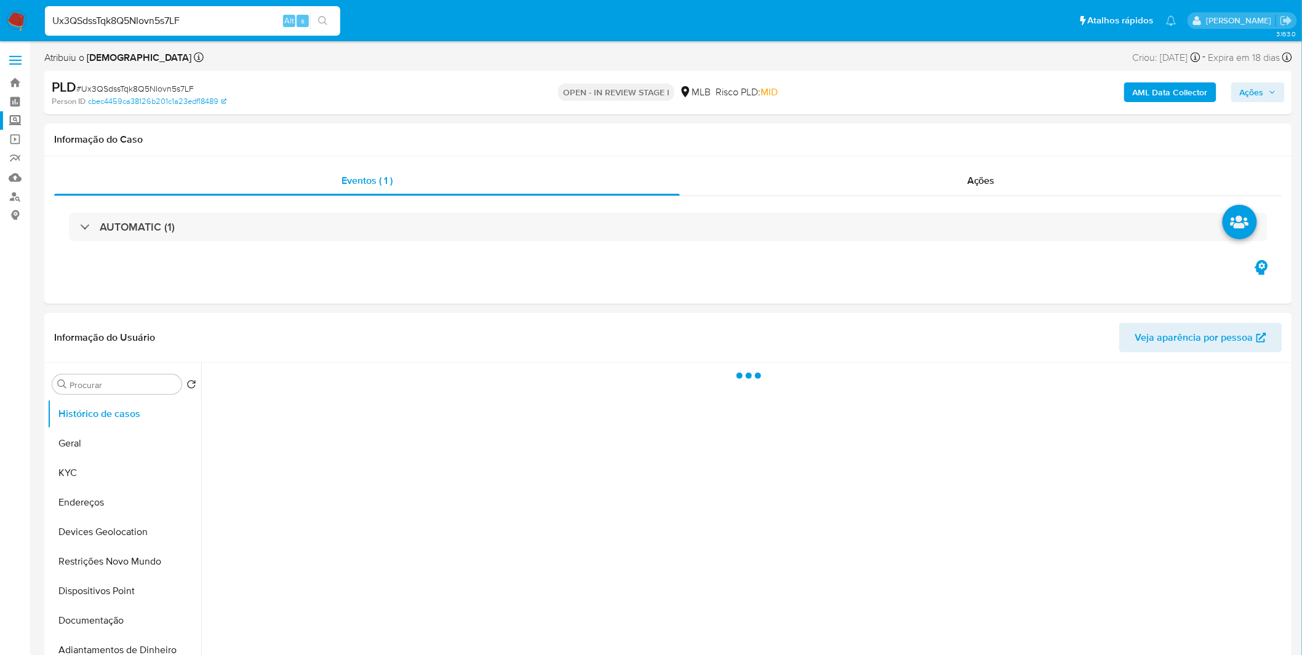
select select "10"
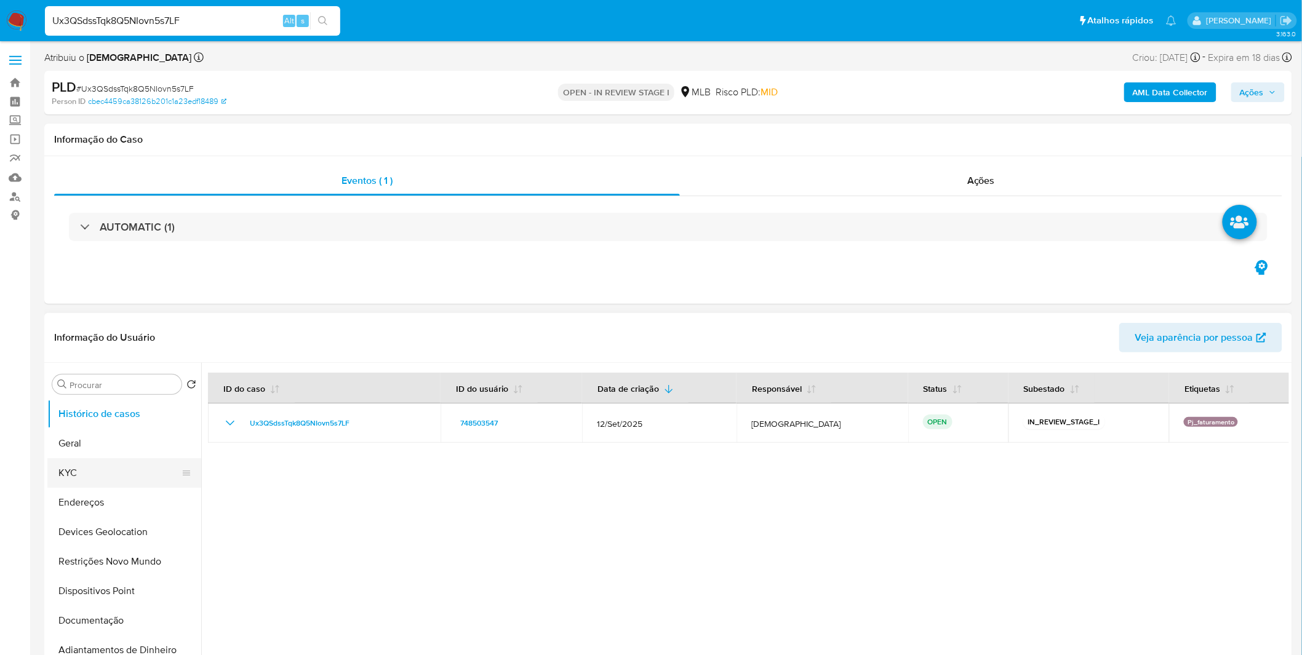
click at [127, 475] on button "KYC" at bounding box center [119, 473] width 144 height 30
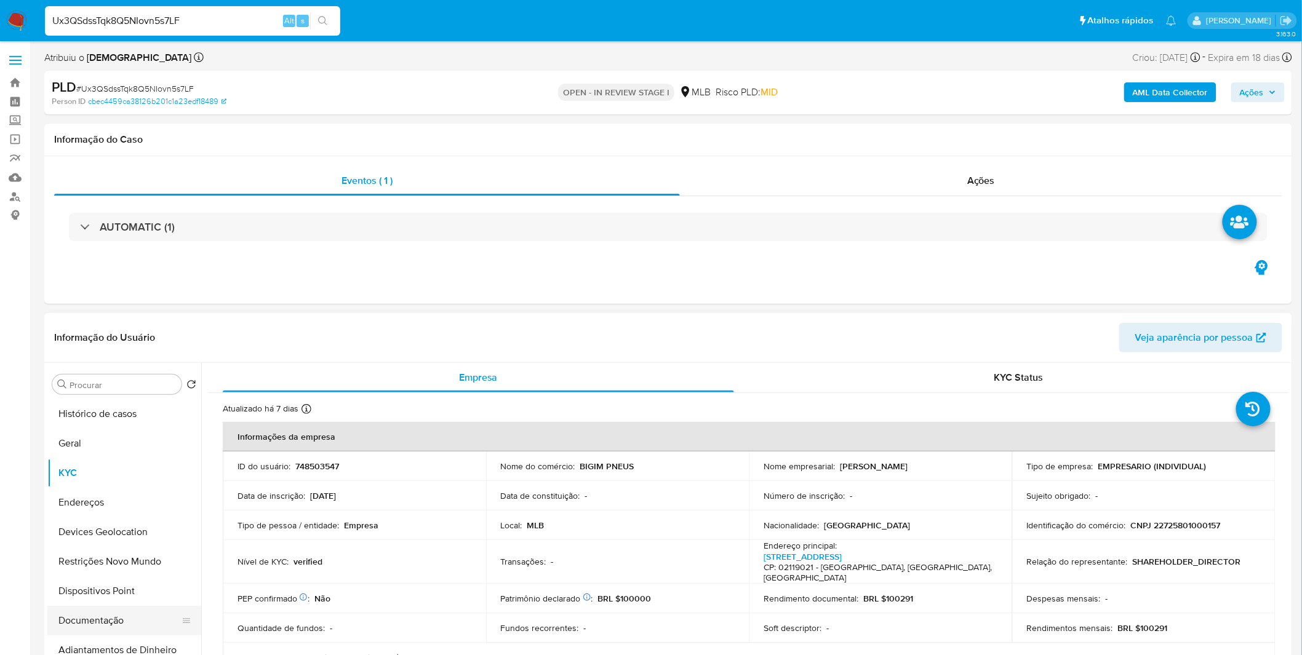
click at [169, 610] on button "Documentação" at bounding box center [119, 621] width 144 height 30
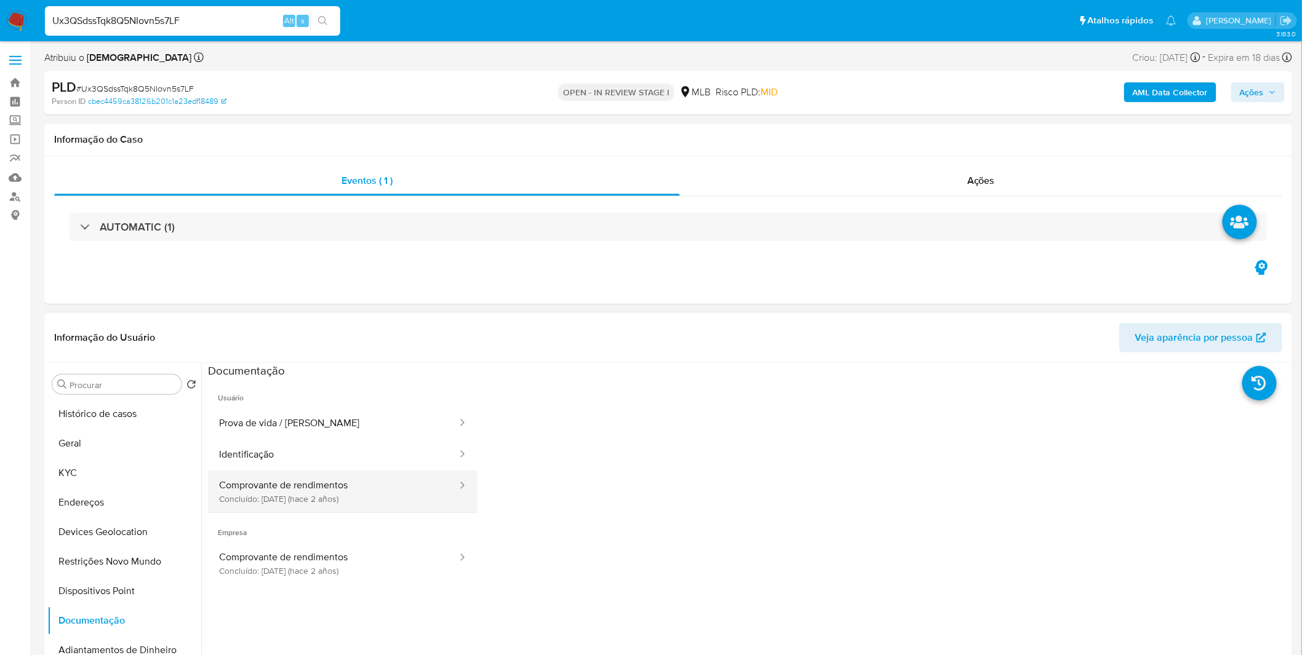
click at [255, 505] on button "Comprovante de rendimentos Concluído: [DATE] (hace 2 años)" at bounding box center [333, 492] width 250 height 42
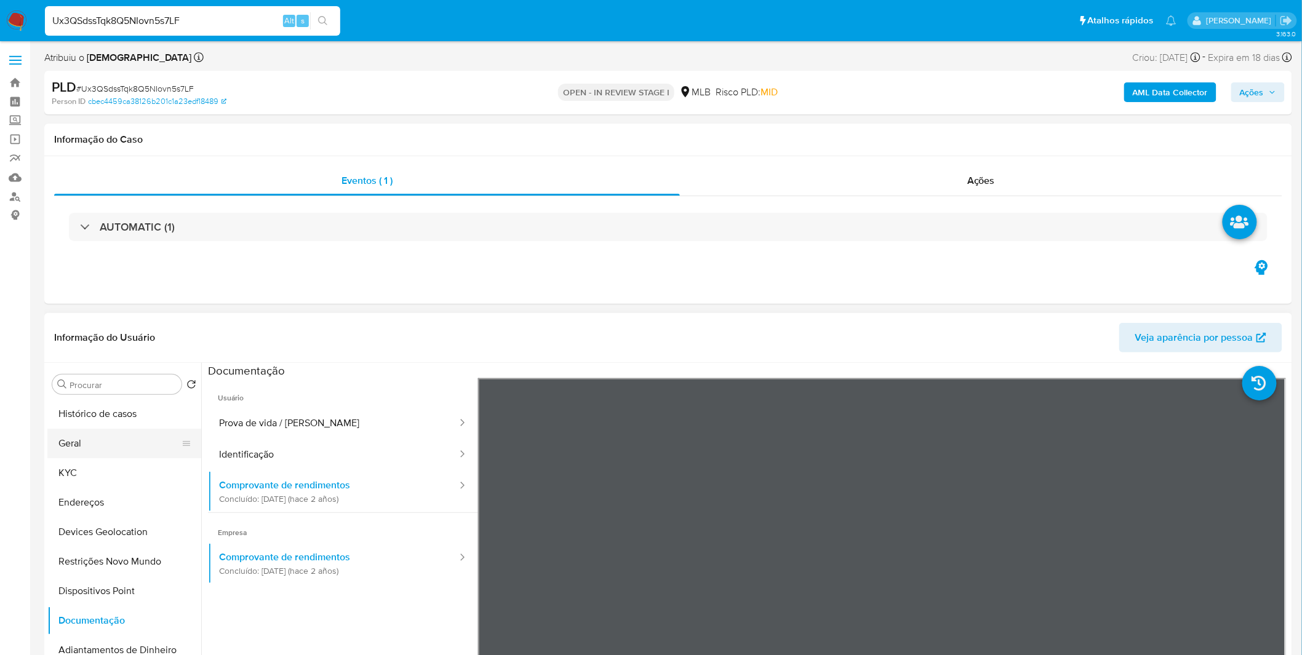
click at [108, 431] on button "Geral" at bounding box center [119, 444] width 144 height 30
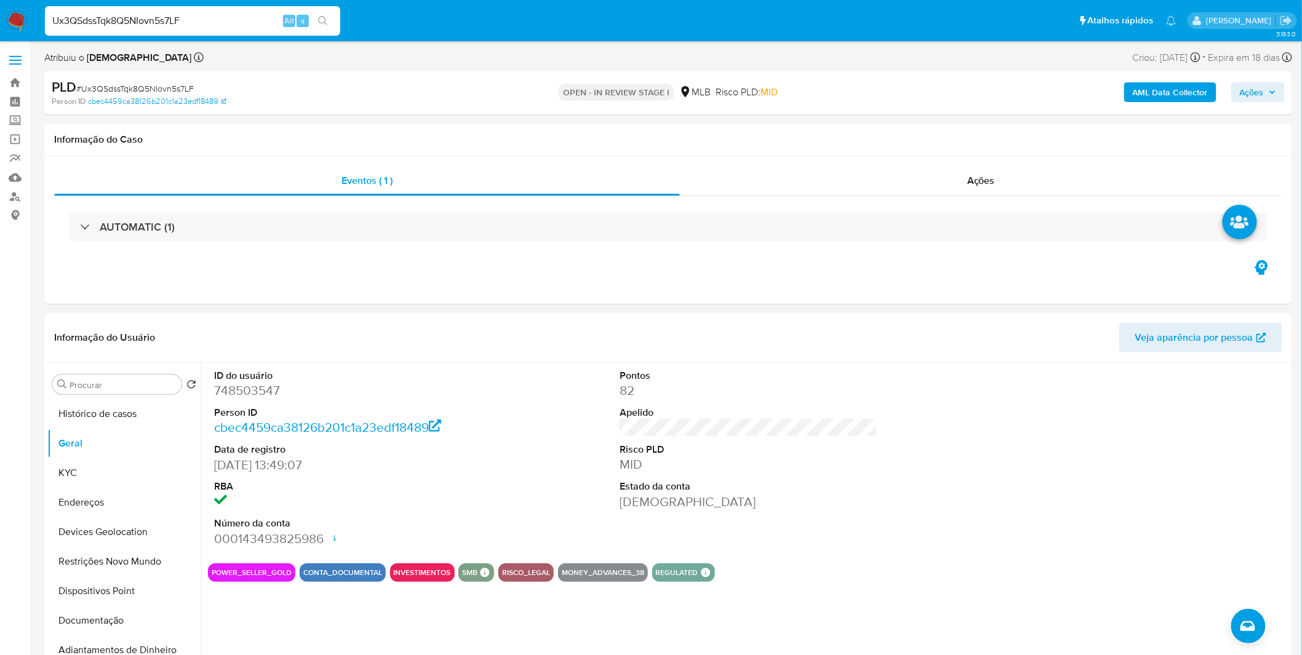
click at [555, 493] on div "ID do usuário 748503547 Person ID cbec4459ca38126b201c1a23edf18489 Data de regi…" at bounding box center [748, 458] width 1081 height 191
click at [364, 611] on div "ID do usuário 748503547 Person ID cbec4459ca38126b201c1a23edf18489 Data de regi…" at bounding box center [744, 520] width 1087 height 315
click at [132, 611] on button "Documentação" at bounding box center [119, 621] width 144 height 30
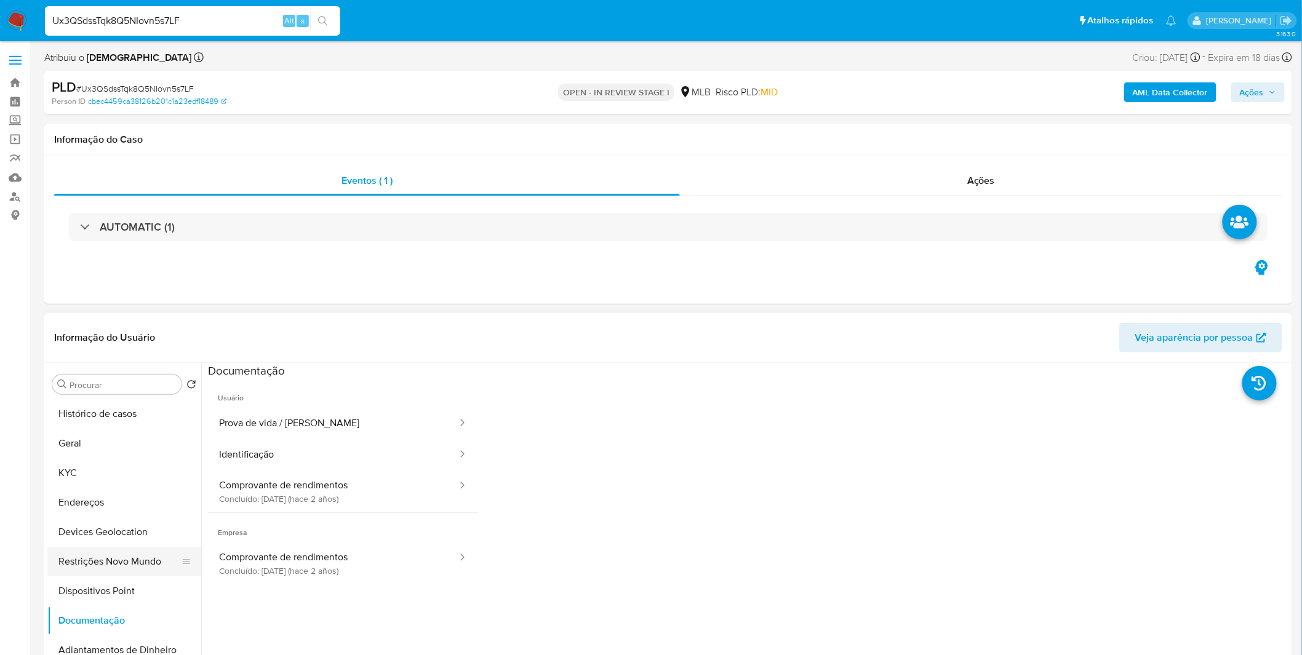
click at [132, 565] on button "Restrições Novo Mundo" at bounding box center [119, 562] width 144 height 30
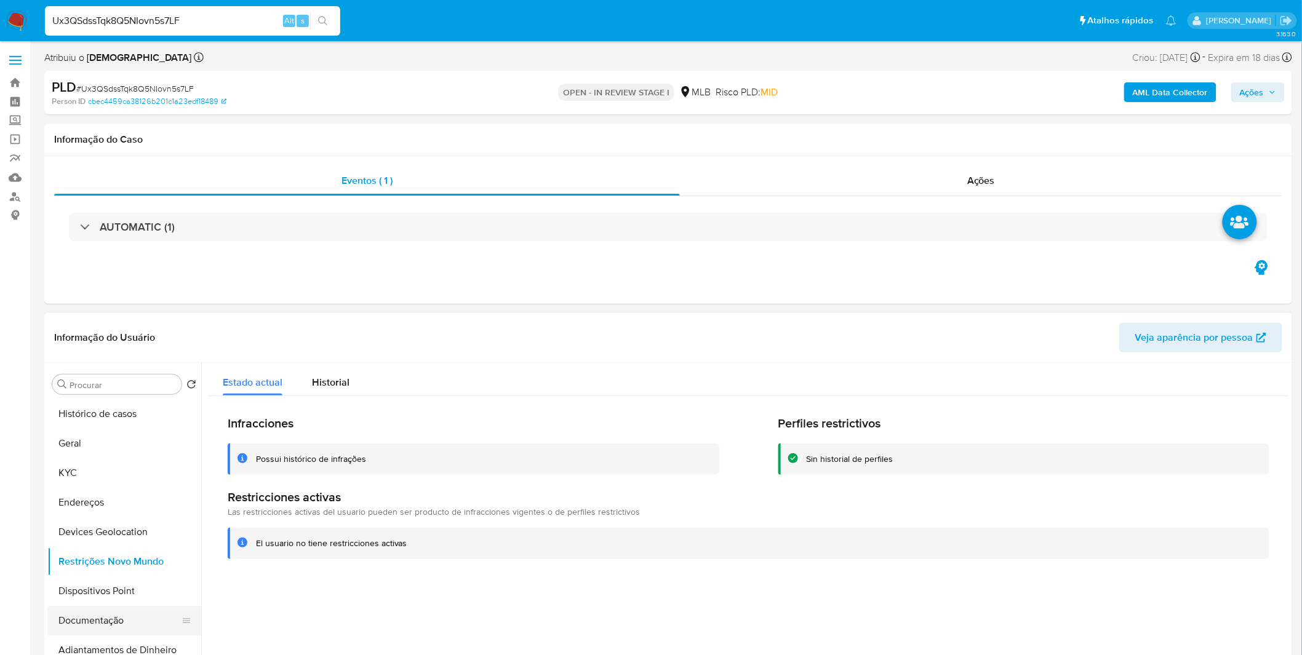
click at [117, 628] on button "Documentação" at bounding box center [119, 621] width 144 height 30
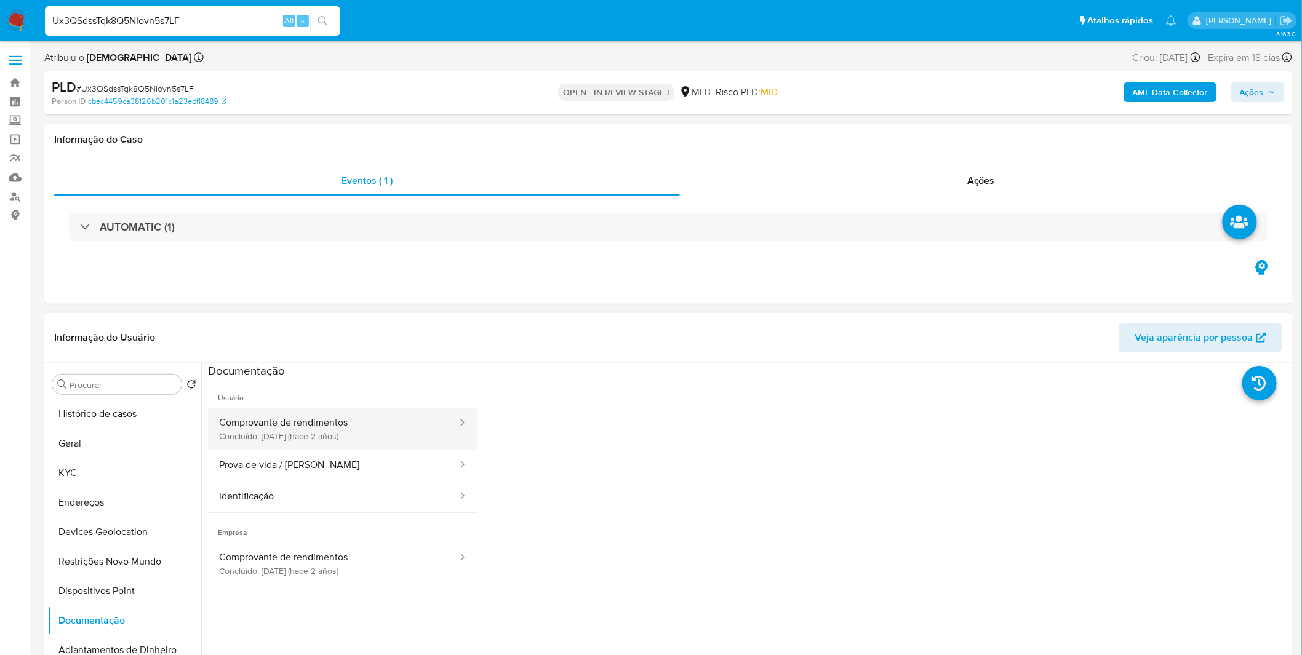
click at [402, 434] on button "Comprovante de rendimentos Concluído: [DATE] (hace 2 años)" at bounding box center [333, 429] width 250 height 42
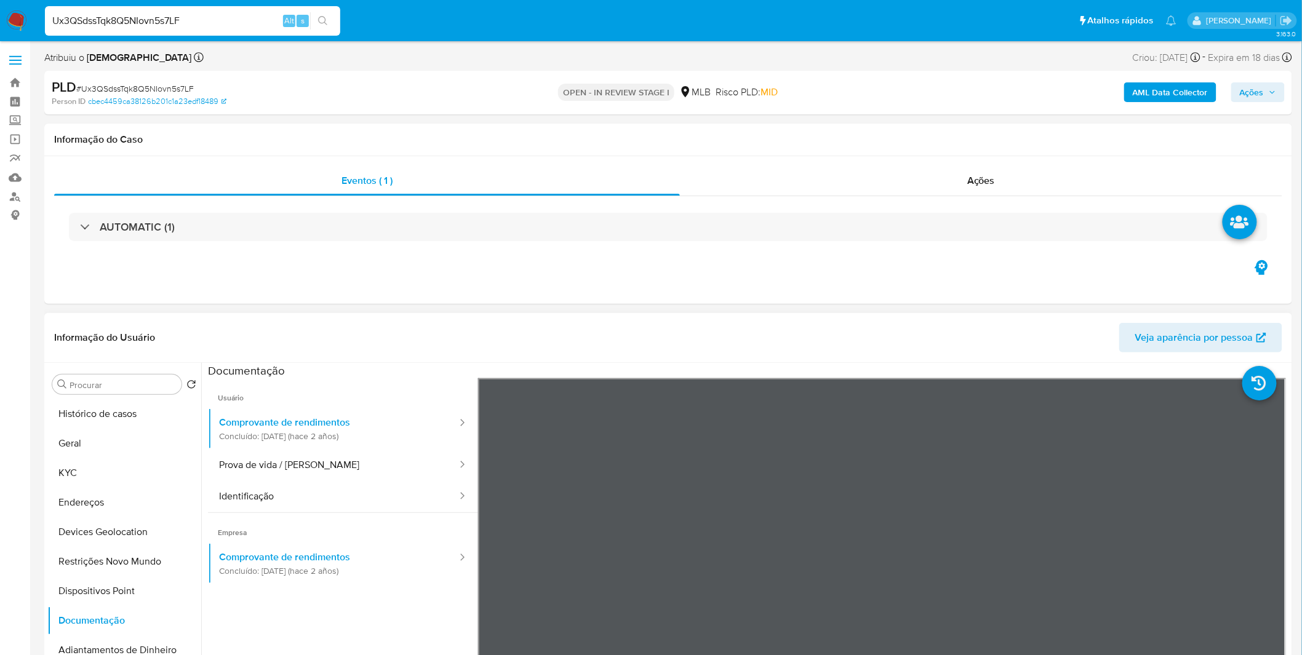
click at [405, 348] on header "Informação do Usuário Veja aparência por pessoa" at bounding box center [668, 338] width 1228 height 30
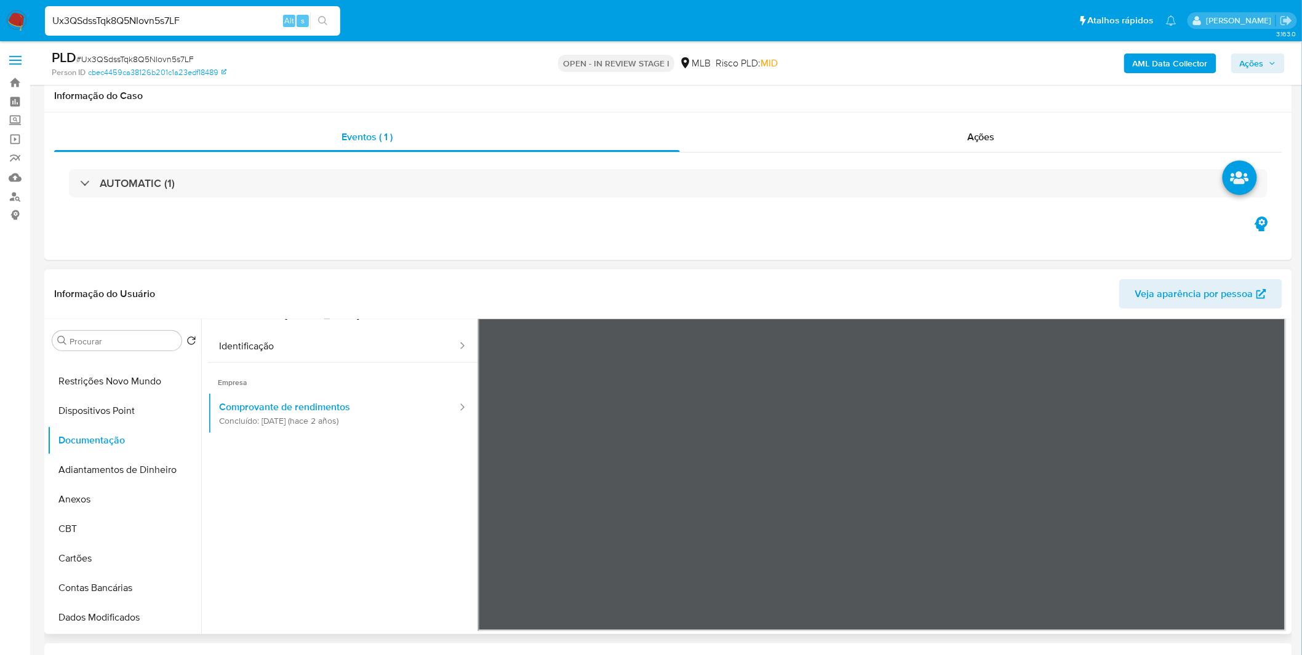
scroll to position [341, 0]
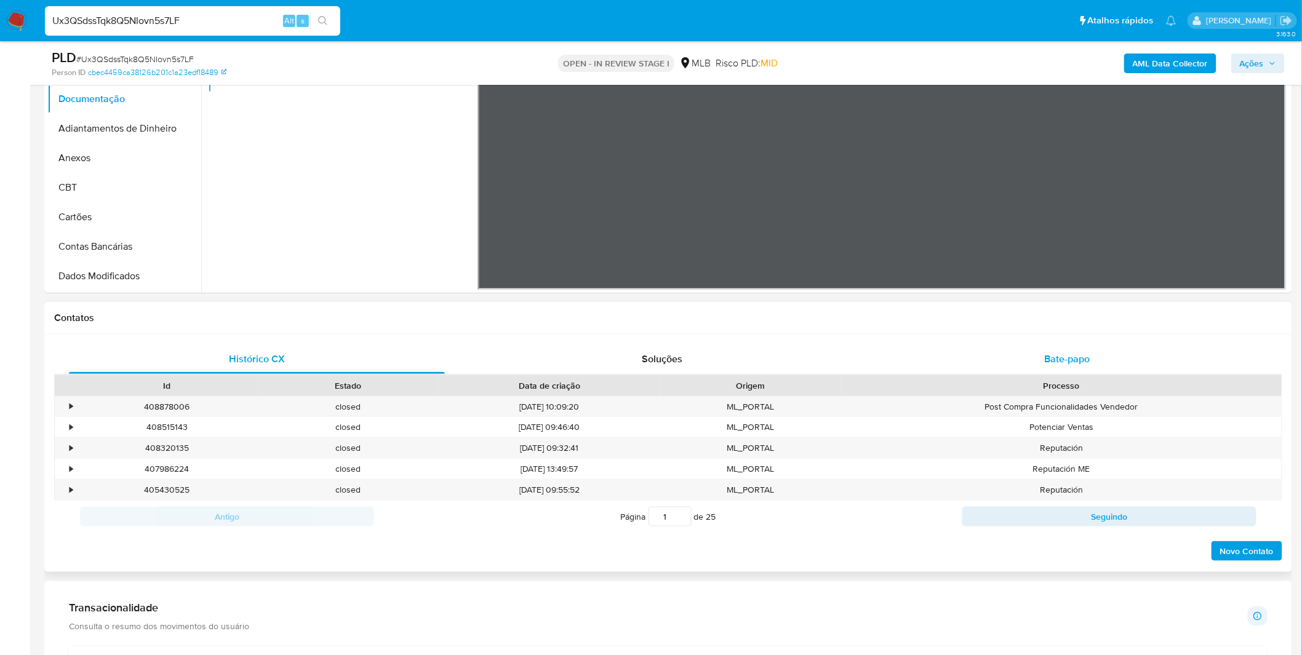
click at [1038, 351] on div "Bate-papo" at bounding box center [1067, 359] width 376 height 30
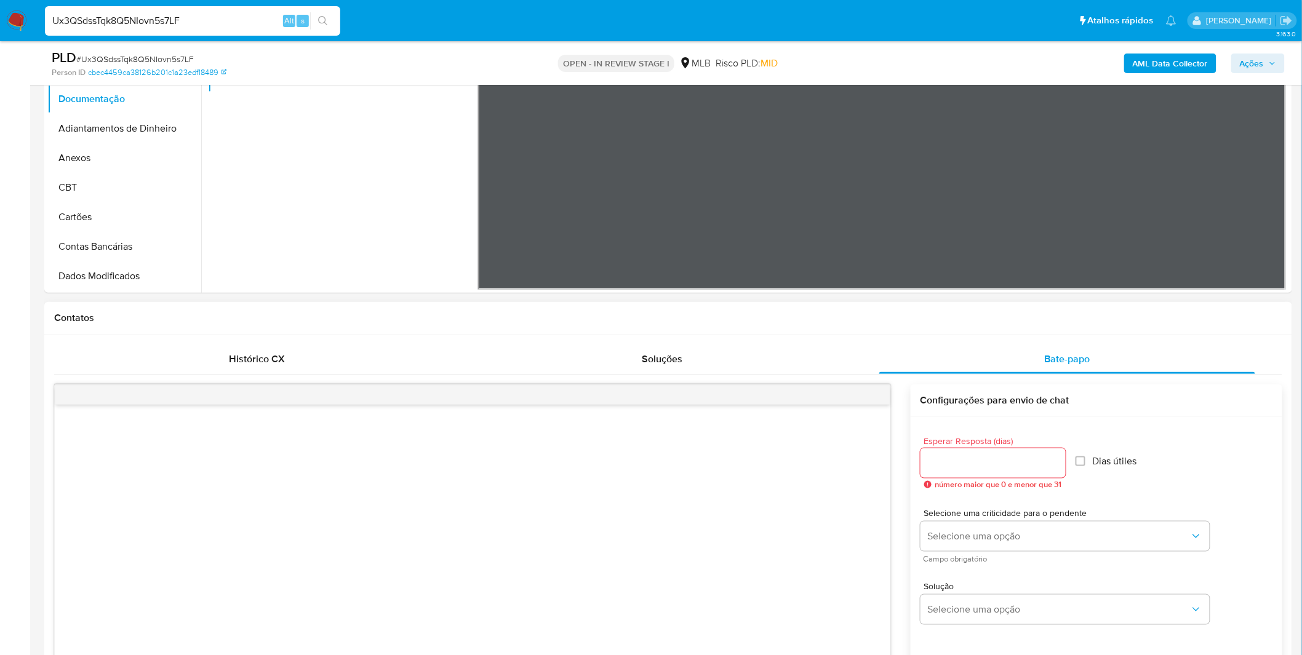
click at [958, 464] on input "Esperar Resposta (dias)" at bounding box center [992, 463] width 145 height 16
type input "3"
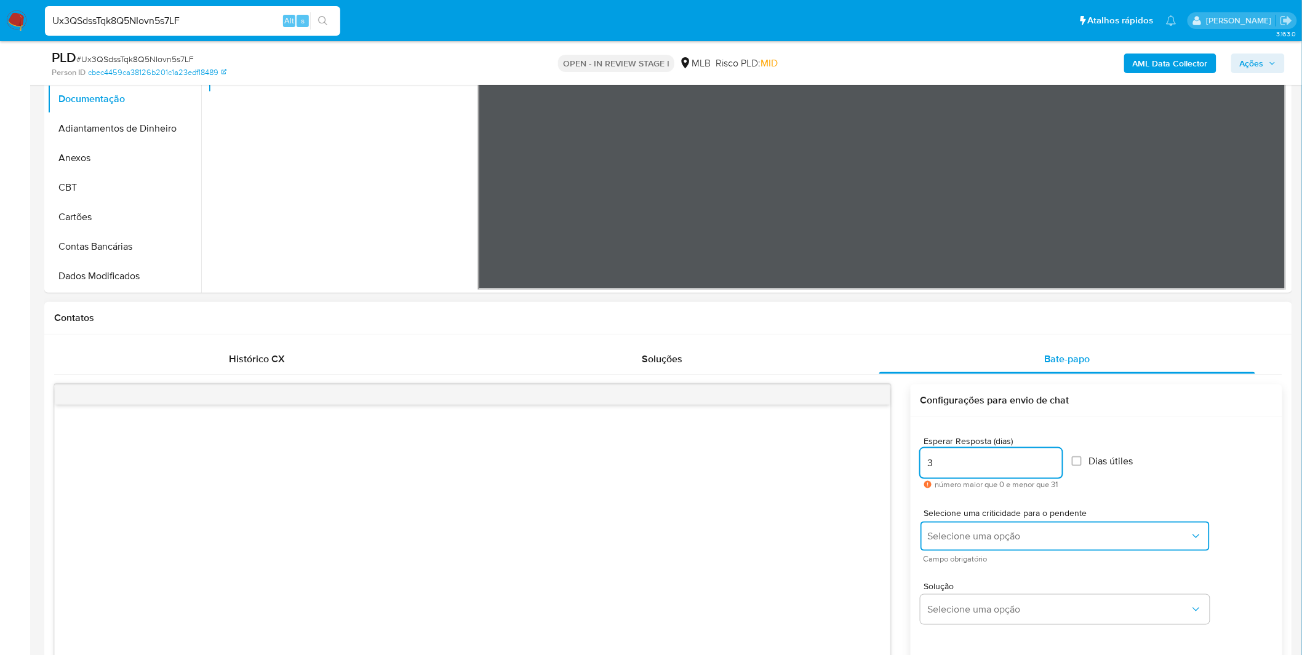
click at [1026, 523] on button "Selecione uma opção" at bounding box center [1064, 537] width 289 height 30
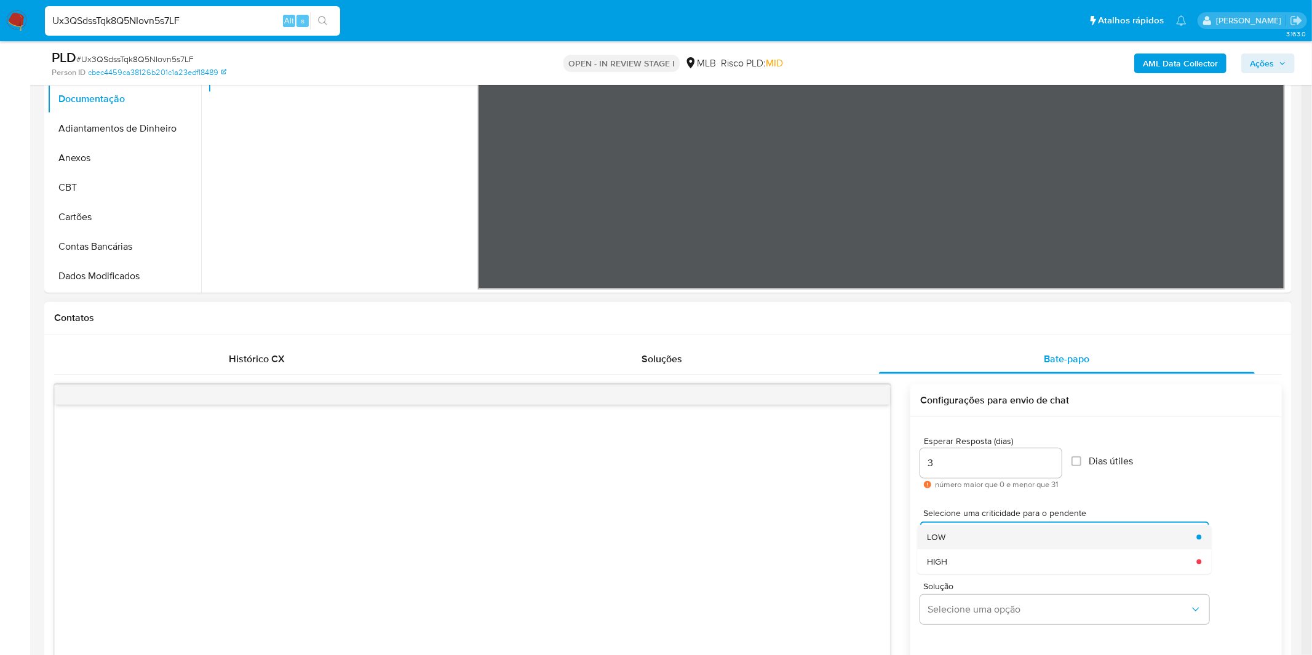
click at [1012, 536] on div "LOW" at bounding box center [1058, 537] width 262 height 25
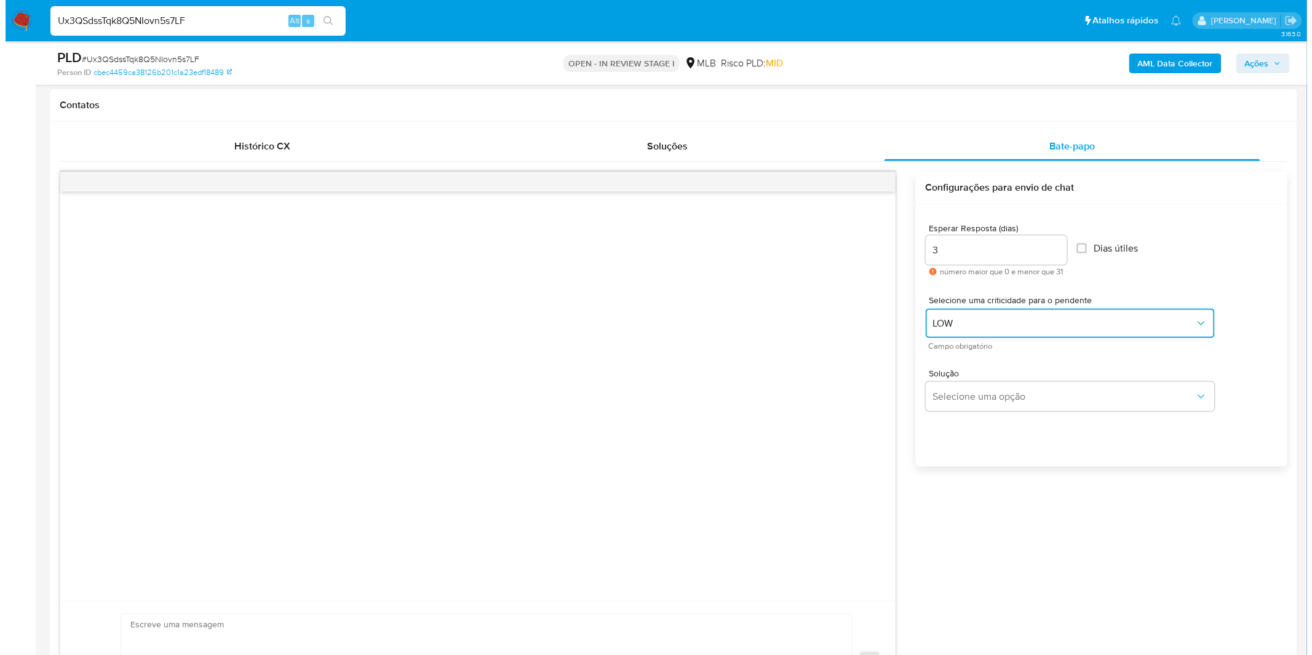
scroll to position [546, 0]
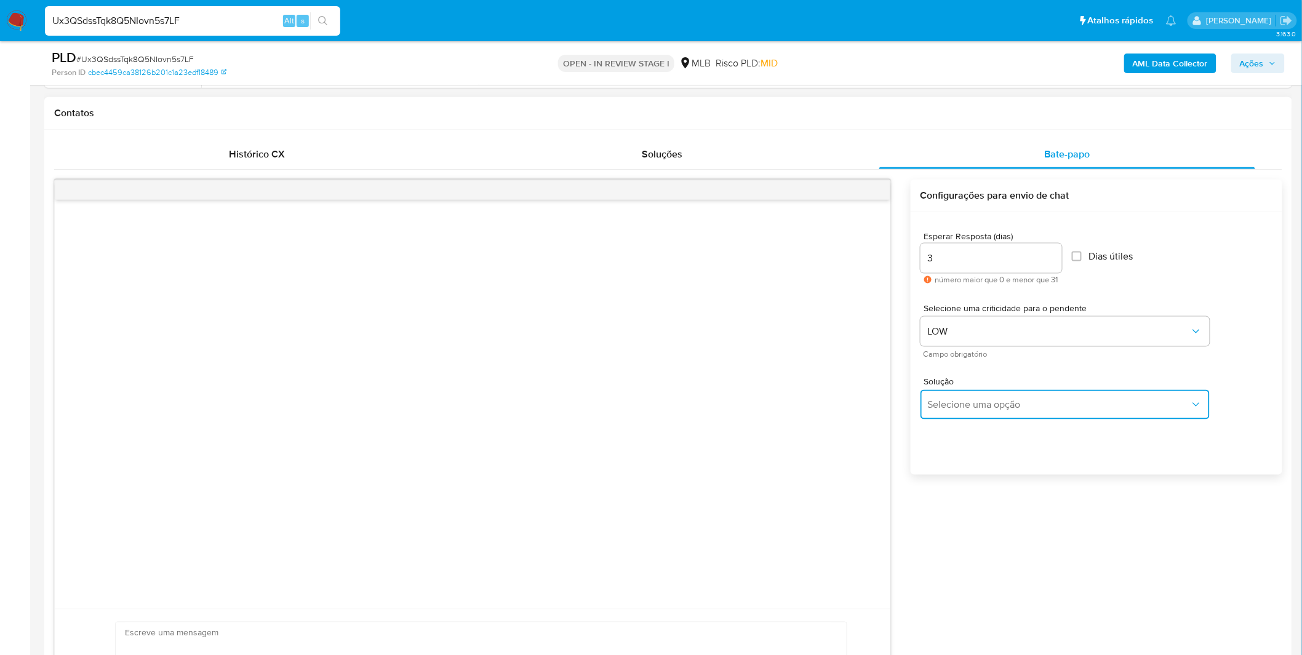
click at [987, 410] on button "Selecione uma opção" at bounding box center [1064, 405] width 289 height 30
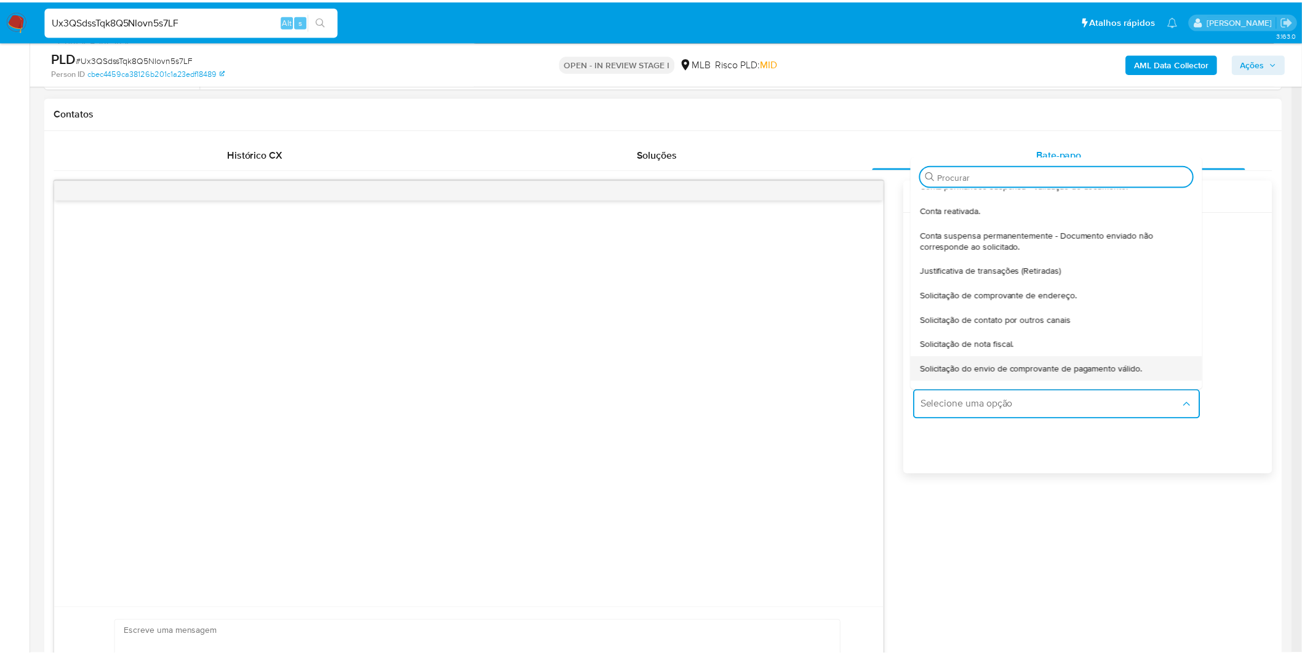
scroll to position [101, 0]
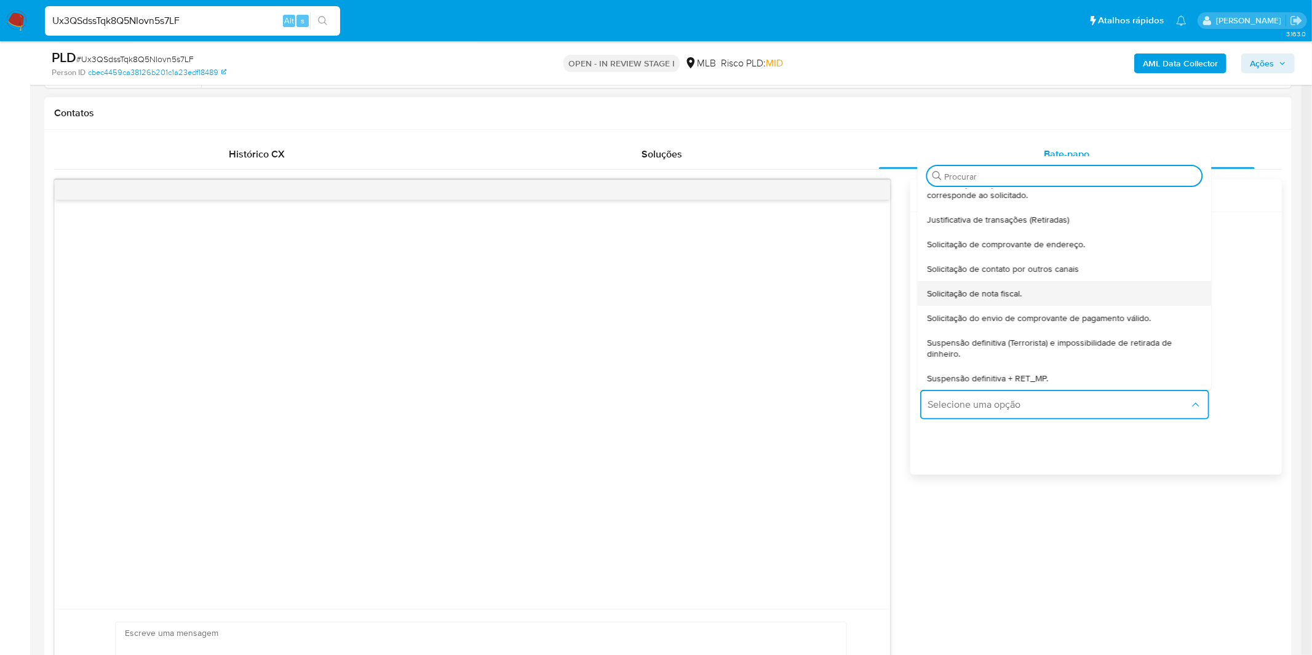
click at [993, 298] on div "Solicitação de nota fiscal." at bounding box center [1060, 293] width 267 height 25
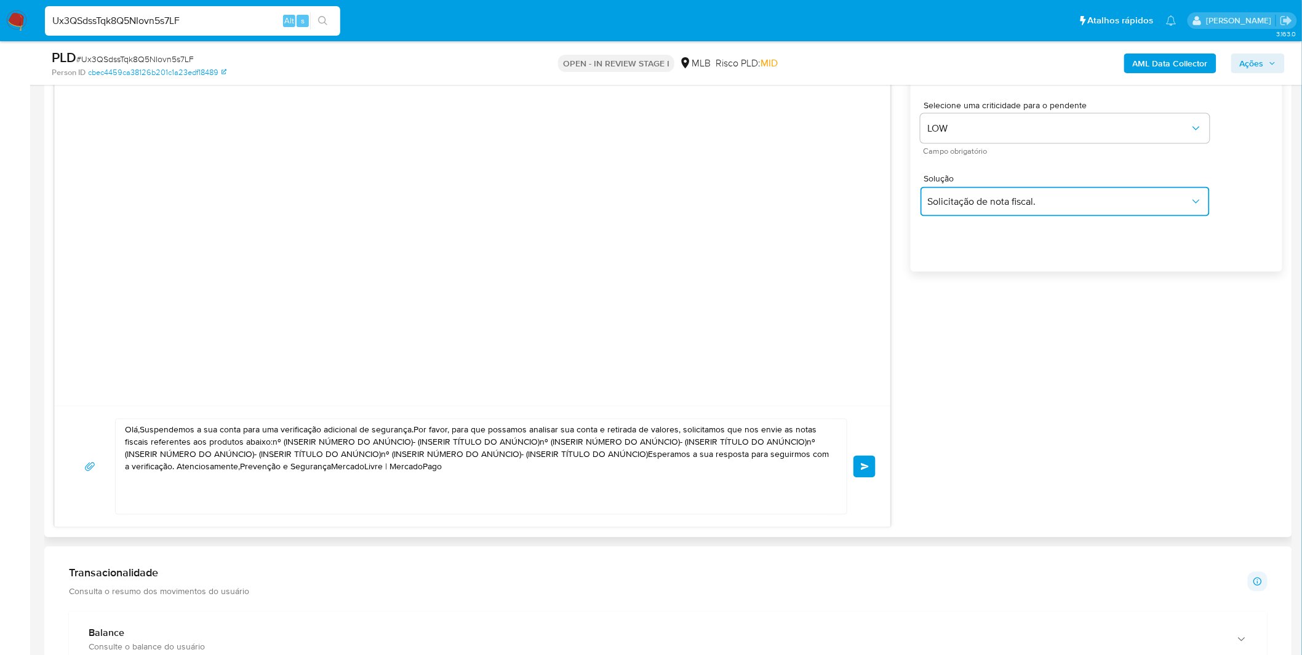
scroll to position [752, 0]
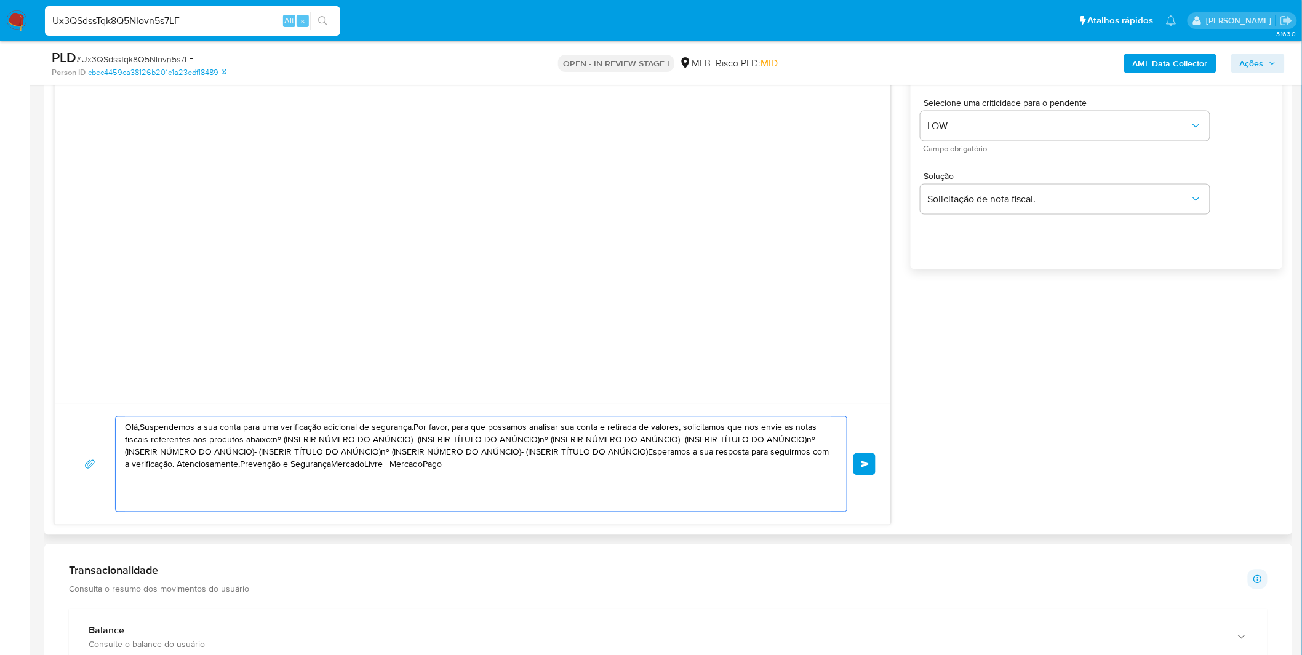
click at [529, 487] on textarea "Olá,Suspendemos a sua conta para uma verificação adicional de segurança.Por fav…" at bounding box center [478, 464] width 706 height 95
paste textarea "! Estamos realizando uma verificação adicional de segurança em contas de usuári…"
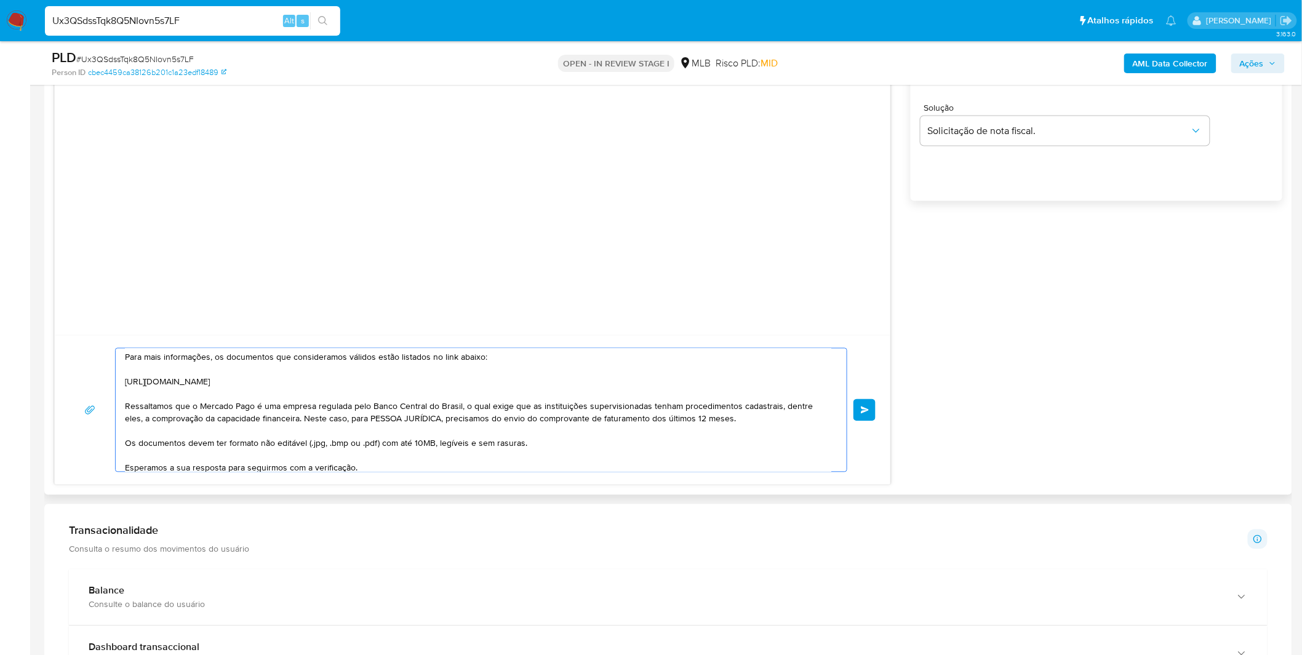
scroll to position [156, 0]
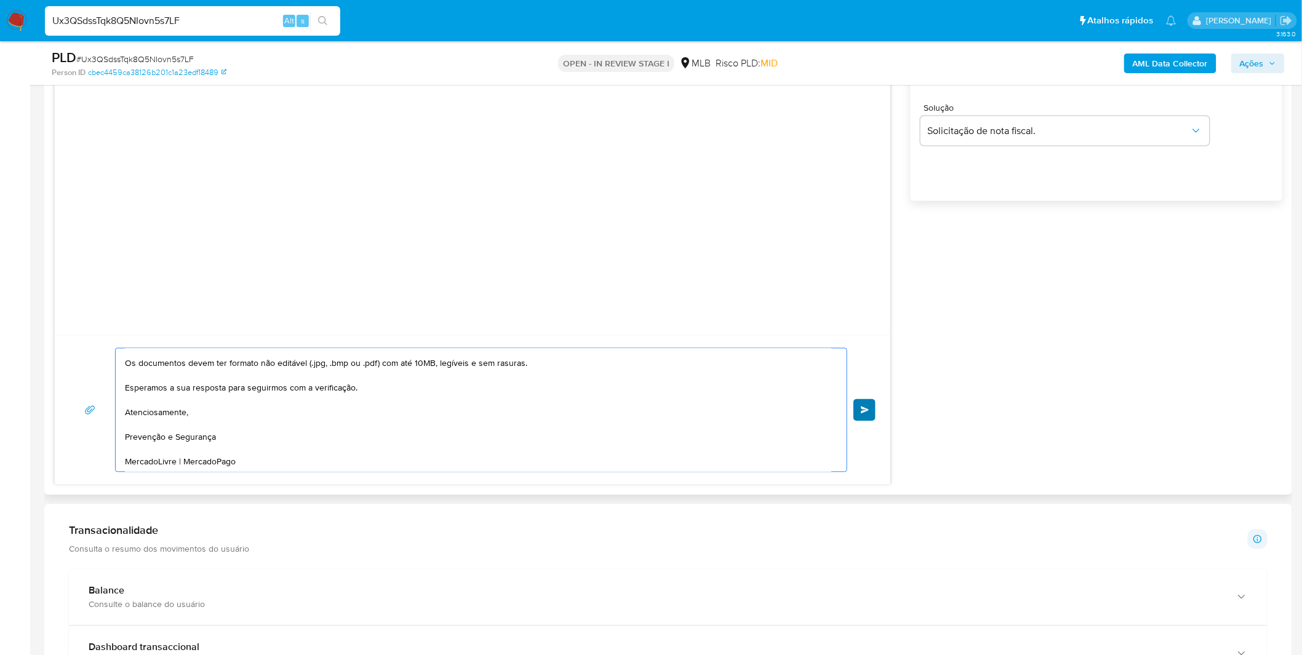
type textarea "Olá! Estamos realizando uma verificação adicional de segurança em contas de usu…"
click at [864, 416] on button "common.send" at bounding box center [864, 410] width 22 height 22
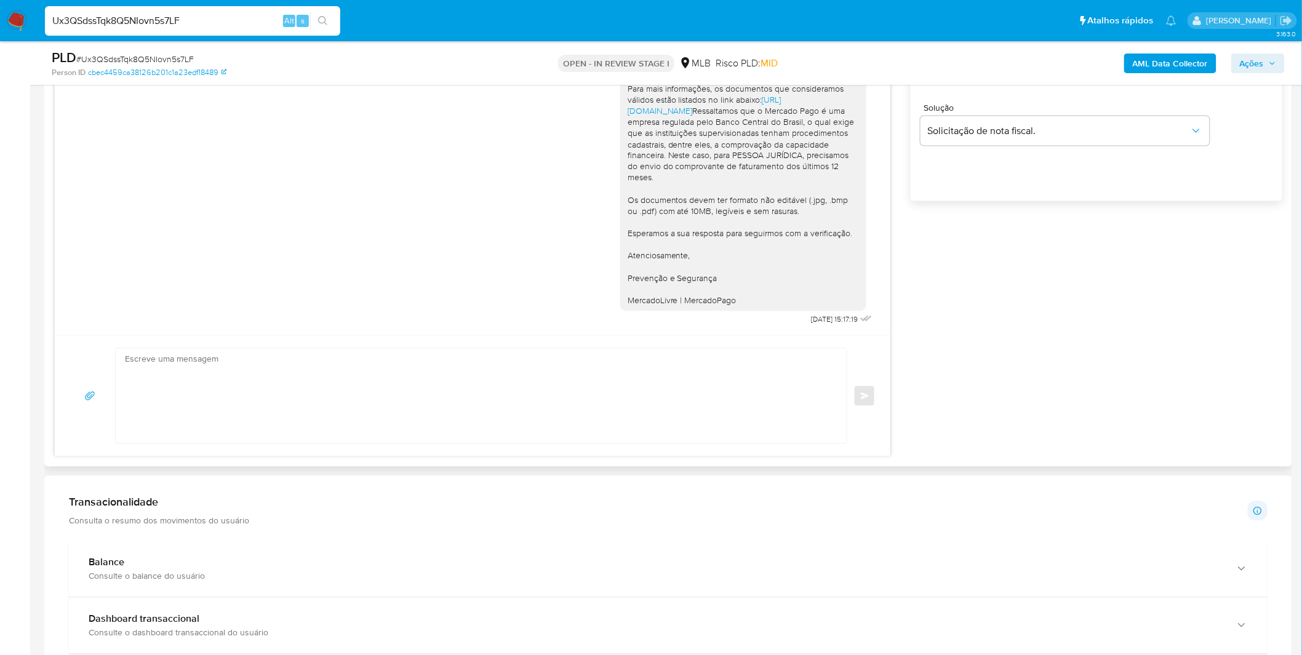
scroll to position [0, 0]
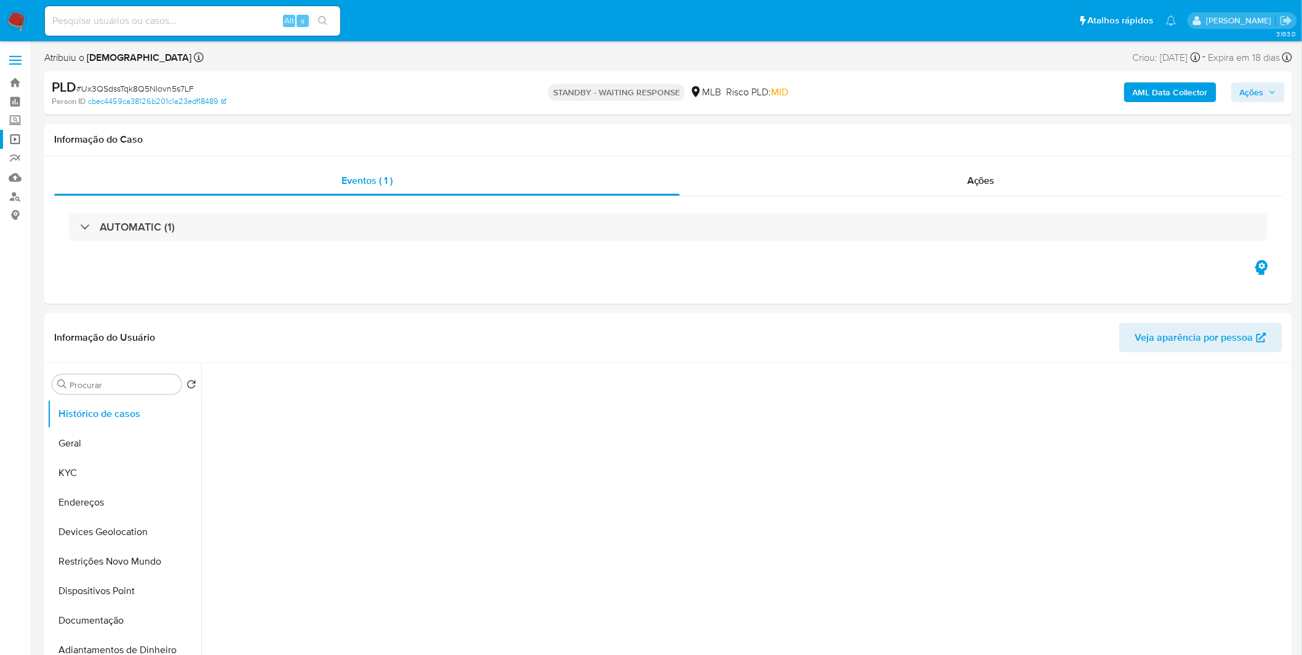
select select "10"
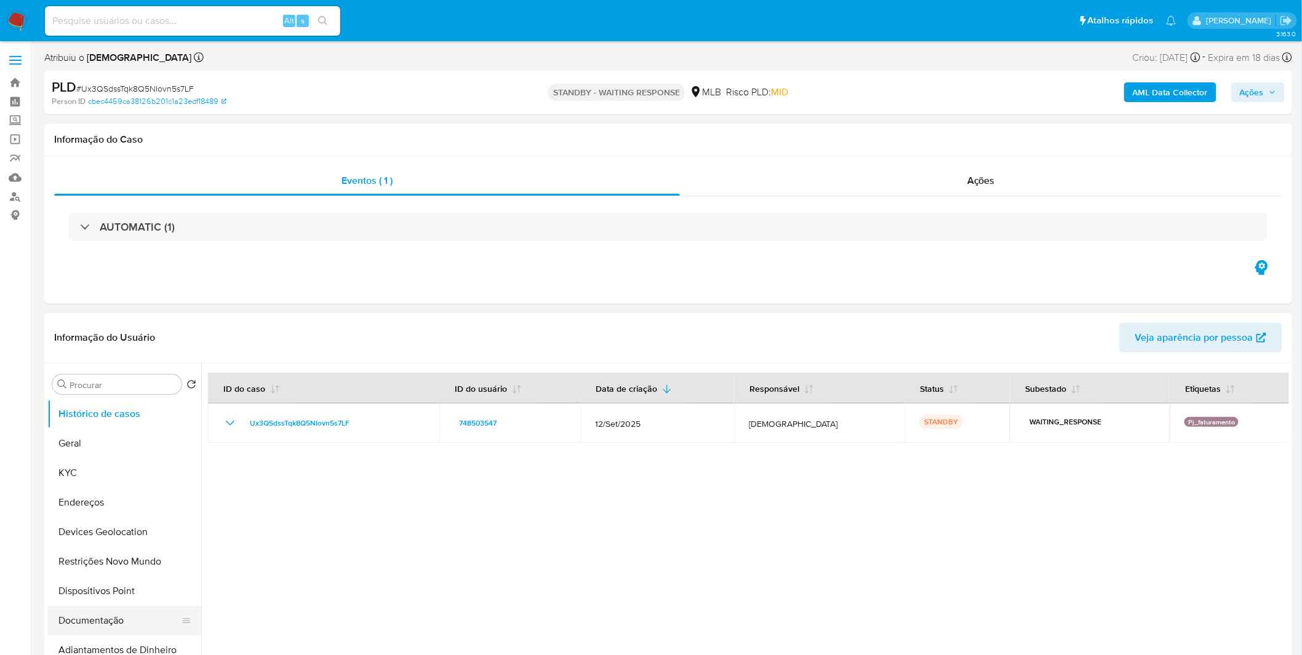
click at [162, 624] on button "Documentação" at bounding box center [119, 621] width 144 height 30
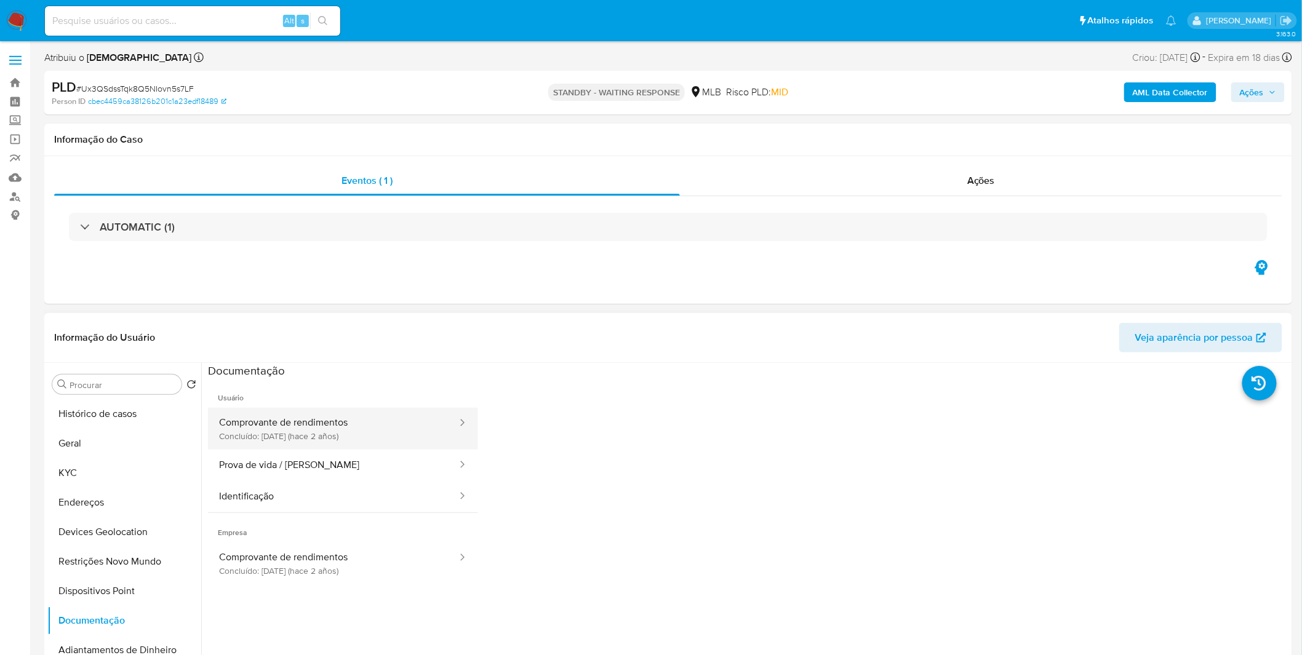
click at [327, 445] on button "Comprovante de rendimentos Concluído: [DATE] (hace 2 años)" at bounding box center [333, 429] width 250 height 42
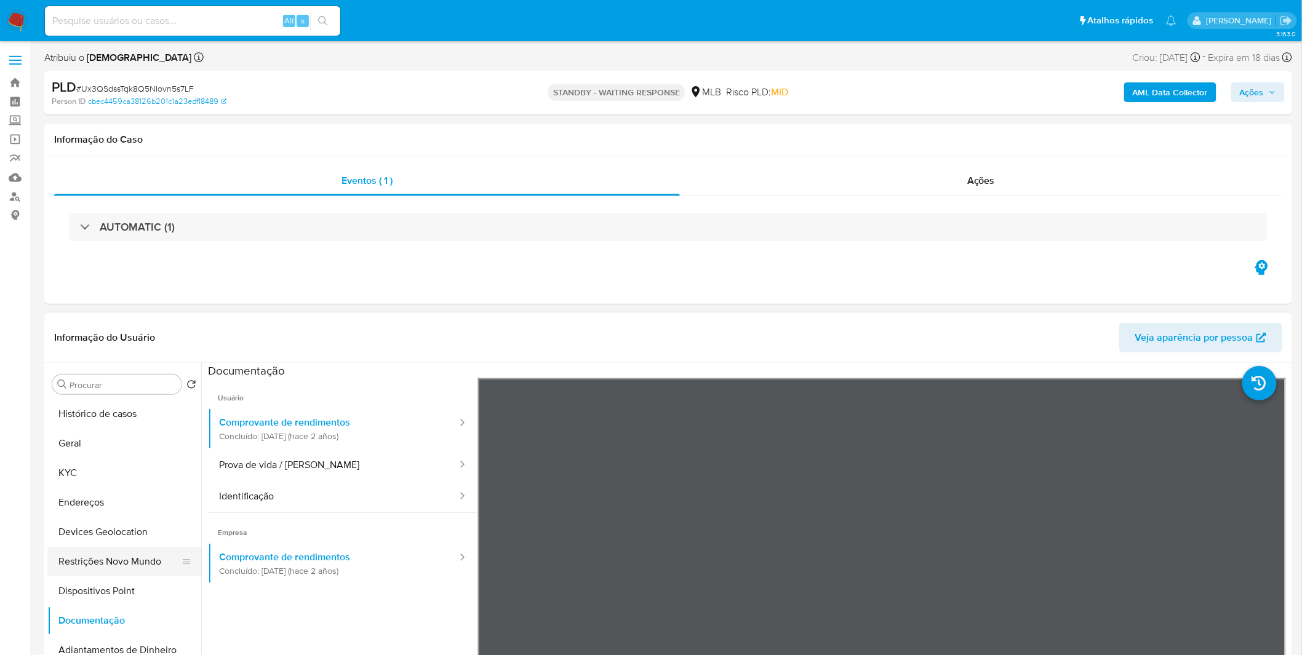
click at [116, 567] on button "Restrições Novo Mundo" at bounding box center [119, 562] width 144 height 30
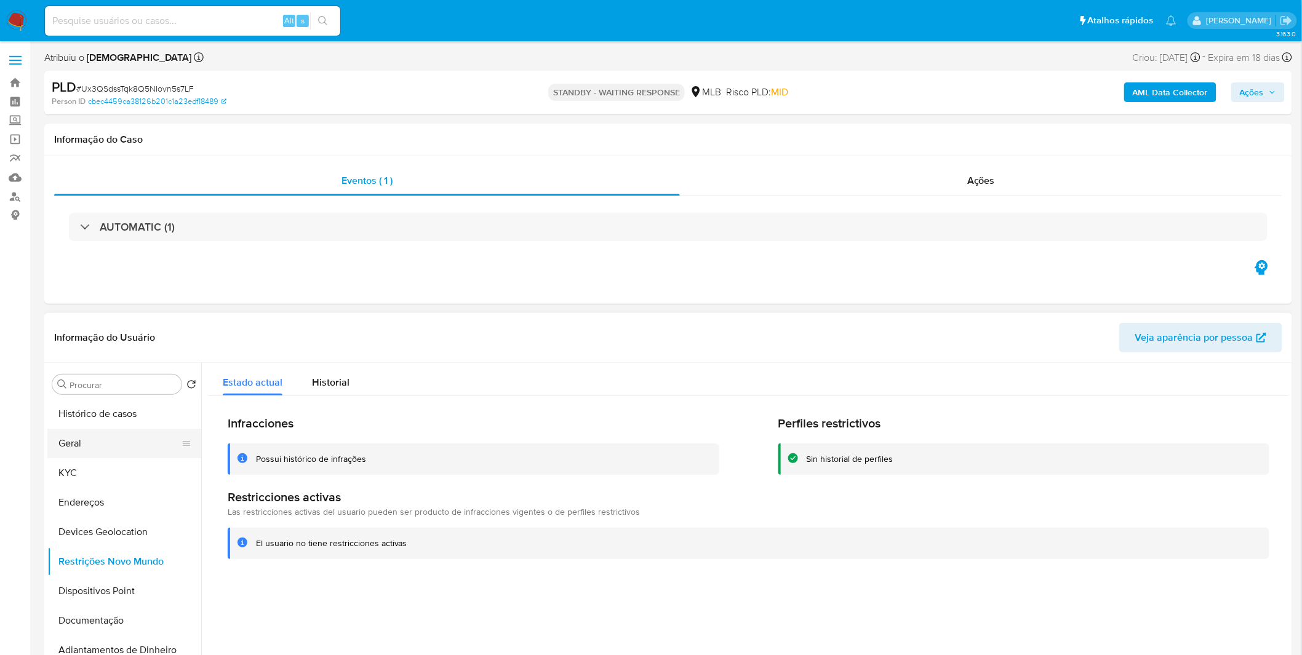
click at [148, 450] on button "Geral" at bounding box center [119, 444] width 144 height 30
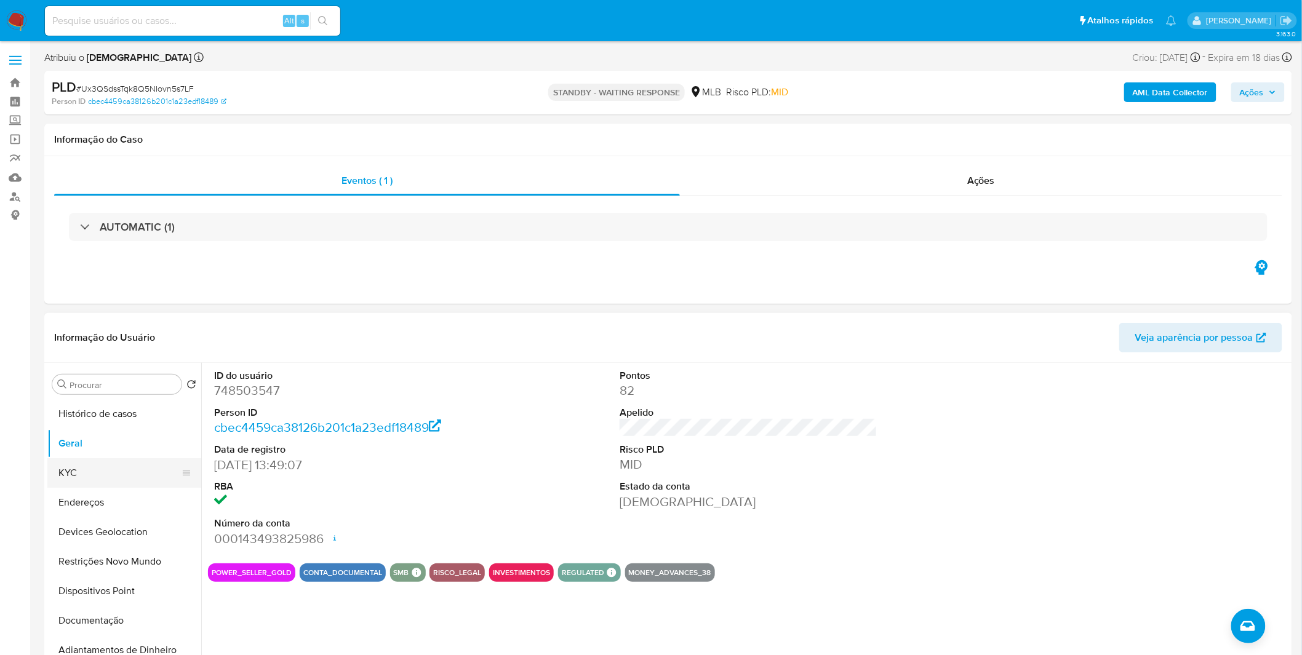
click at [109, 480] on button "KYC" at bounding box center [119, 473] width 144 height 30
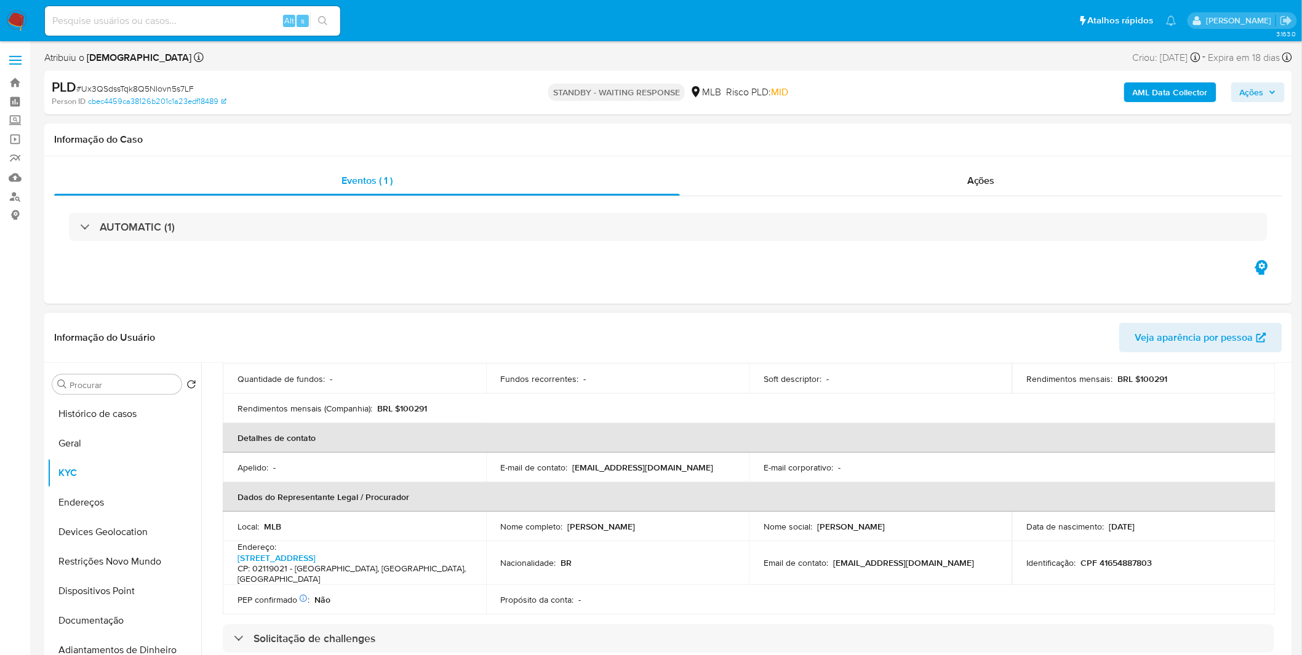
scroll to position [273, 0]
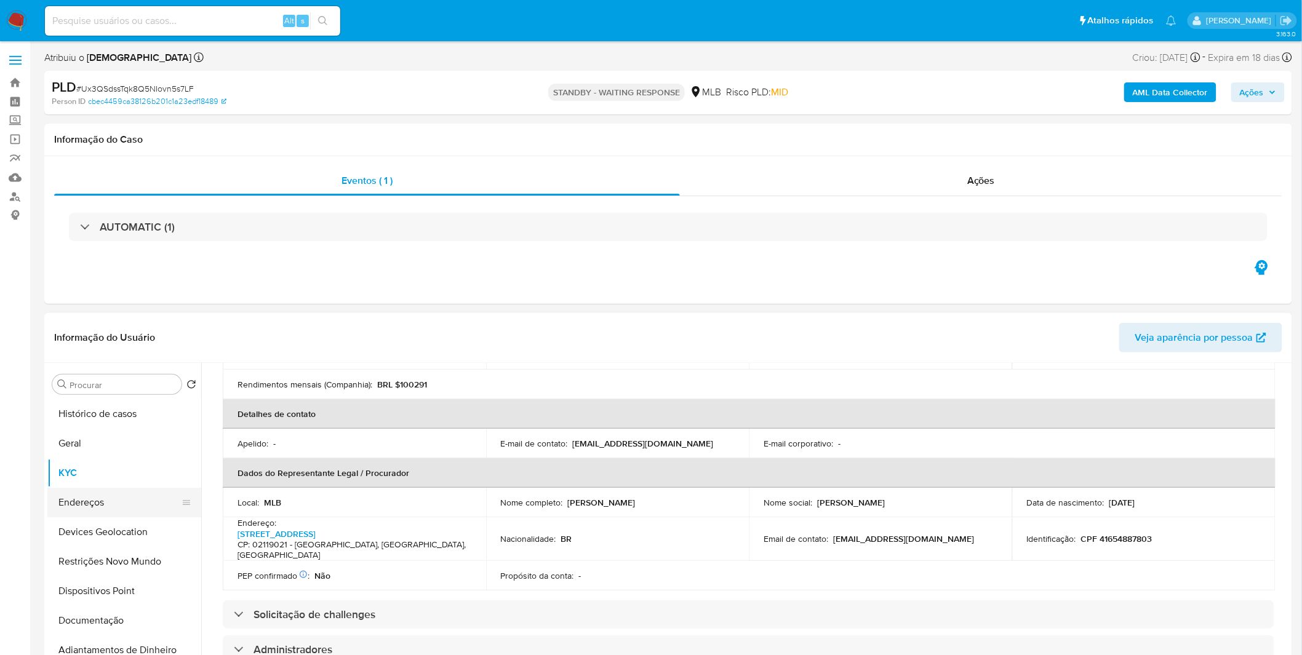
click at [97, 503] on button "Endereços" at bounding box center [119, 503] width 144 height 30
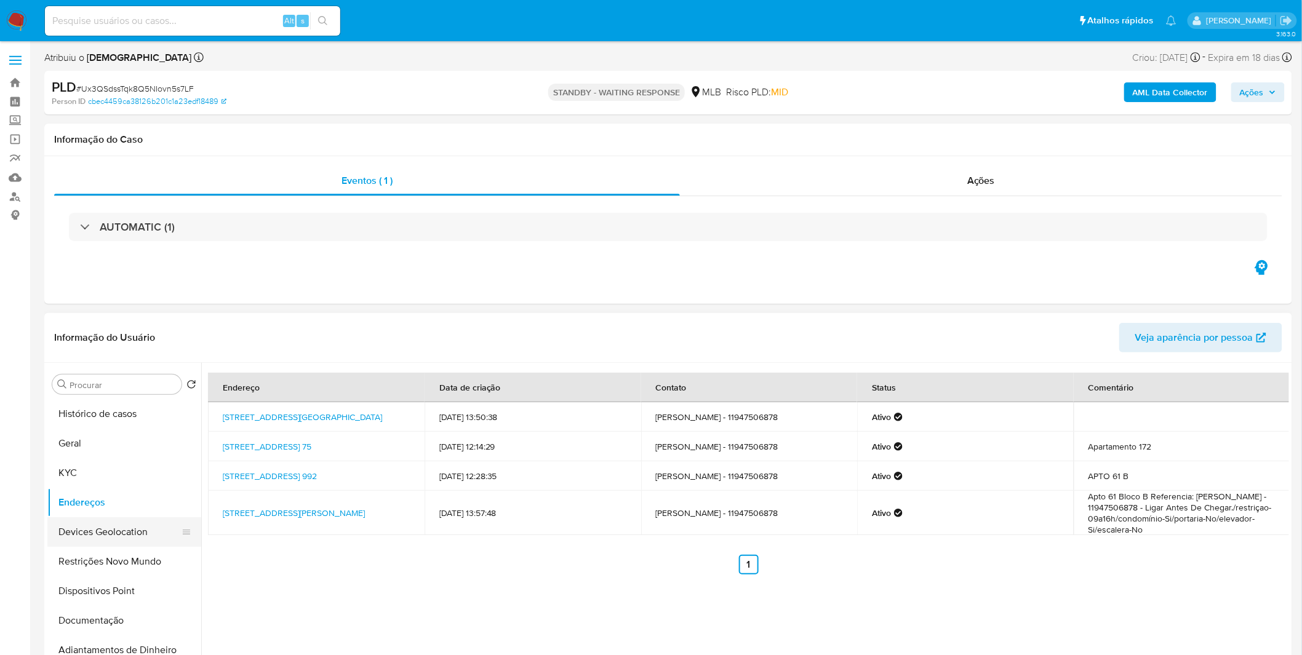
click at [125, 535] on button "Devices Geolocation" at bounding box center [119, 532] width 144 height 30
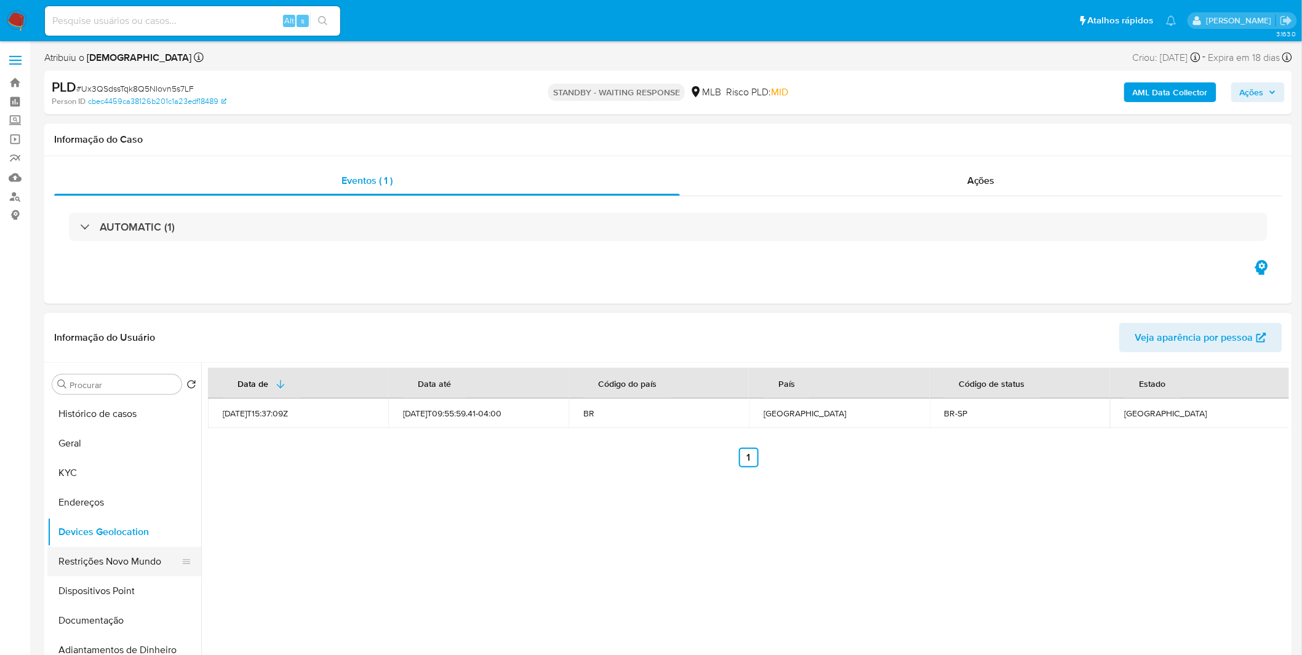
click at [105, 561] on button "Restrições Novo Mundo" at bounding box center [119, 562] width 144 height 30
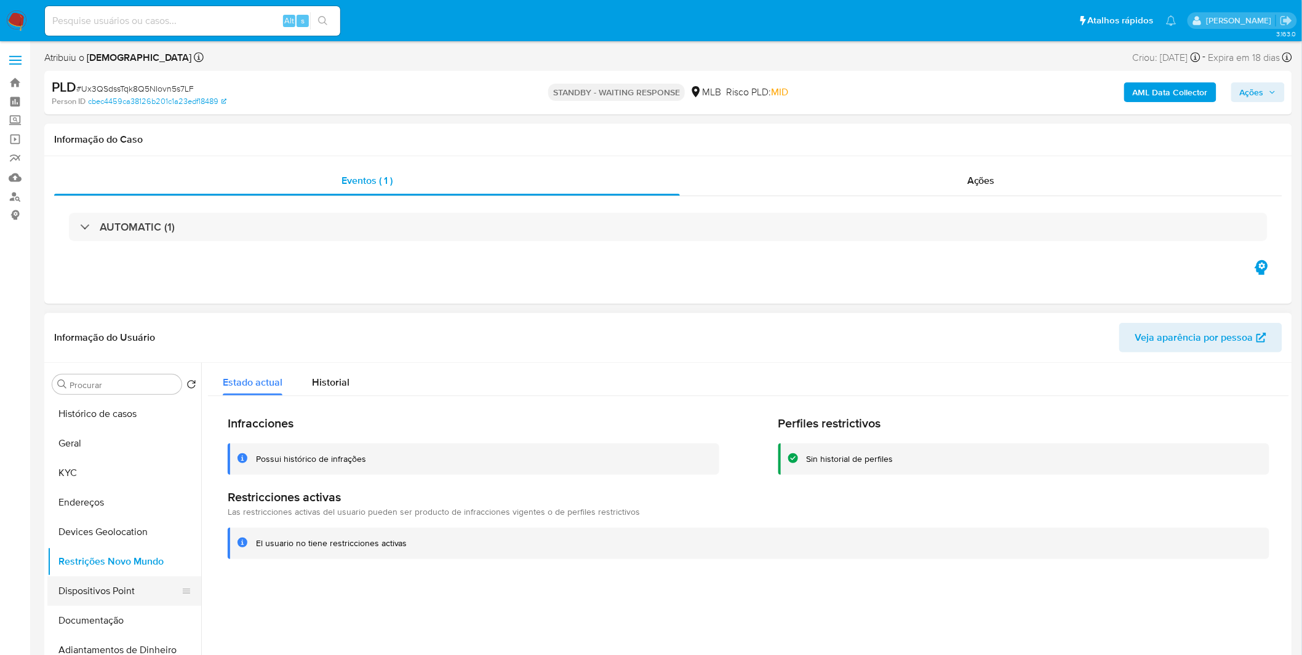
click at [69, 599] on button "Dispositivos Point" at bounding box center [119, 591] width 144 height 30
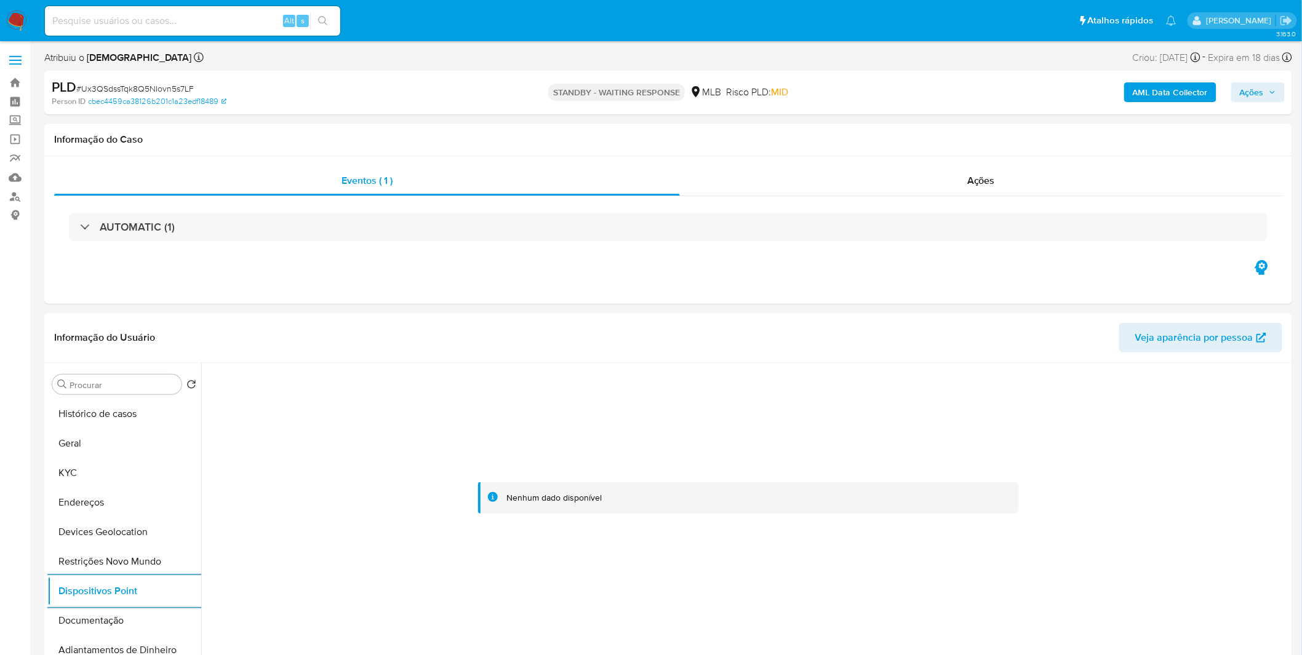
click at [85, 26] on input at bounding box center [192, 21] width 295 height 16
paste input "BHjNYvPrMwX0eULJWc4DwTde"
type input "BHjNYvPrMwX0eULJWc4DwTde"
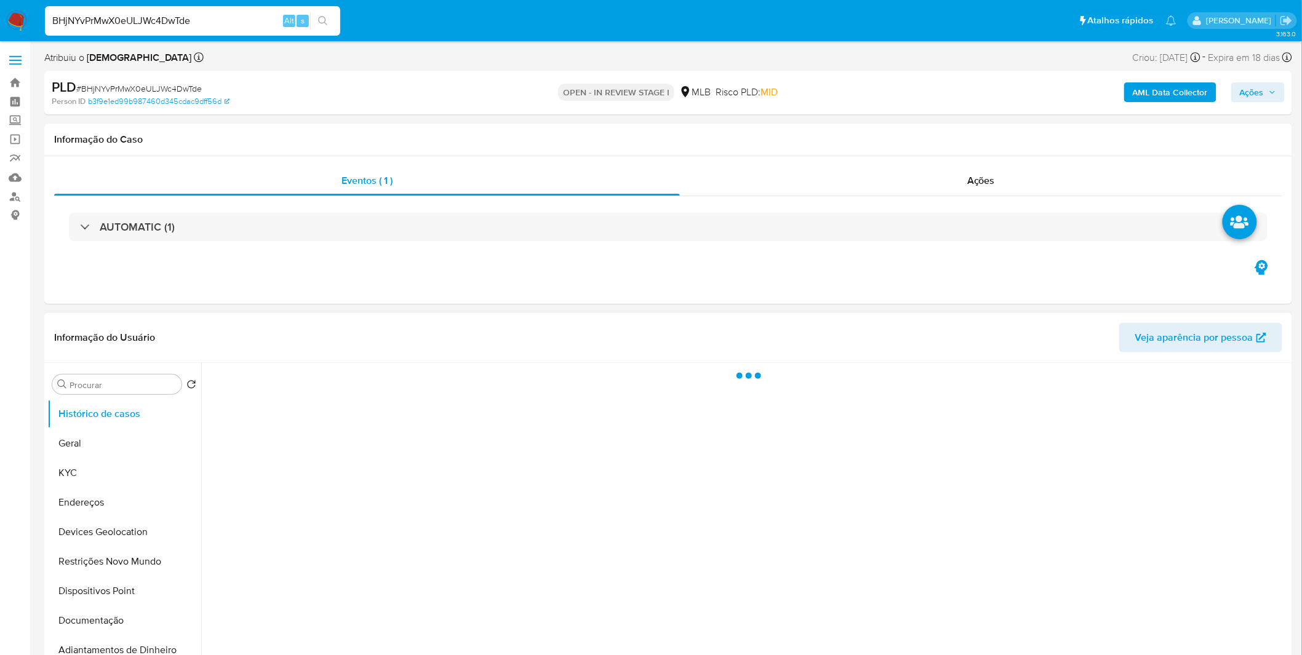
select select "10"
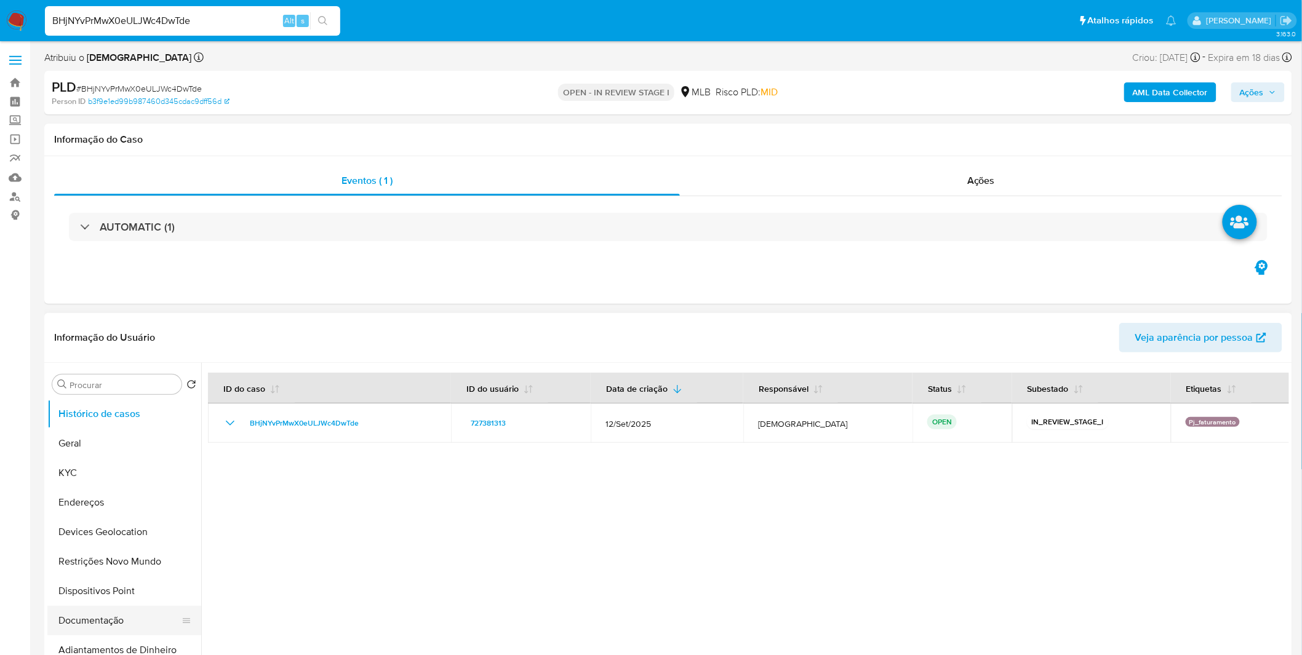
click at [65, 632] on button "Documentação" at bounding box center [119, 621] width 144 height 30
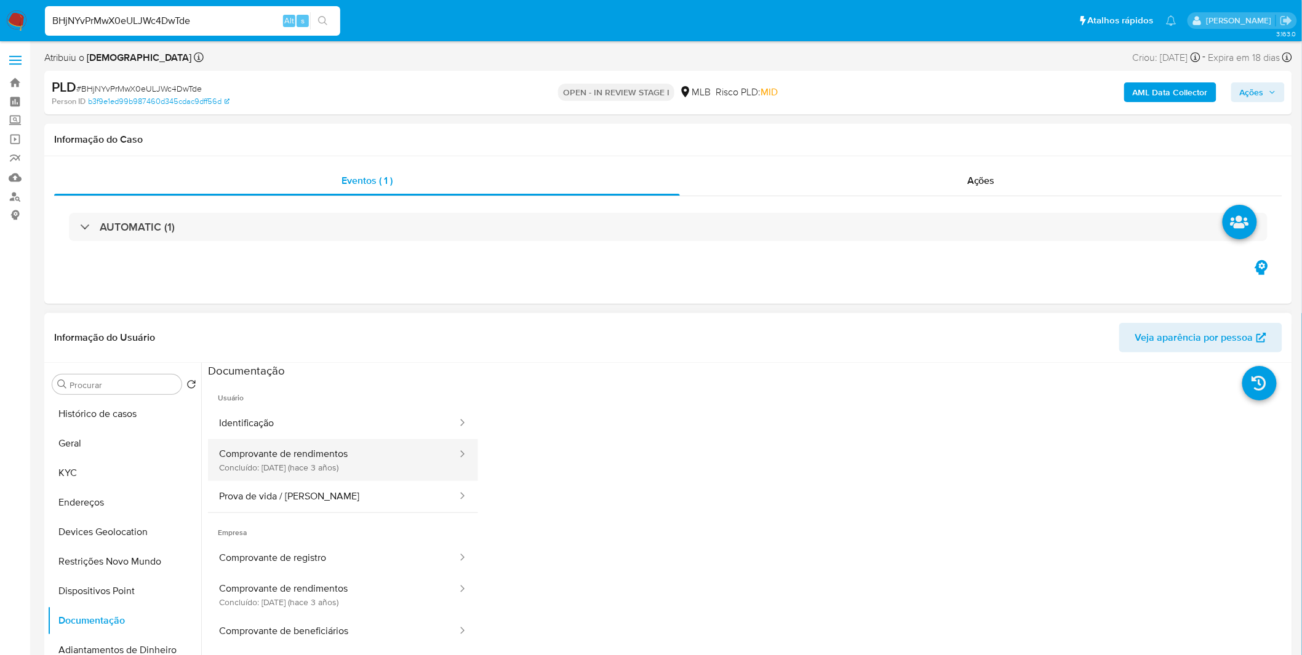
click at [389, 467] on button "Comprovante de rendimentos Concluído: [DATE] (hace 3 años)" at bounding box center [333, 460] width 250 height 42
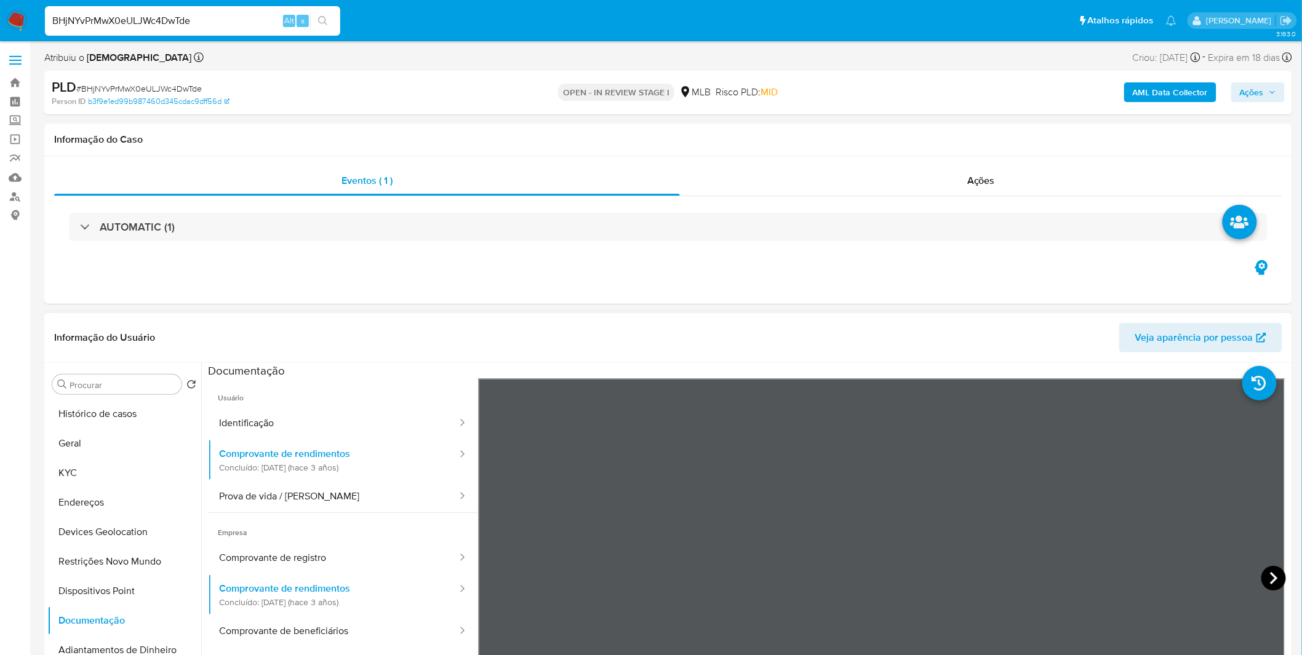
click at [1263, 581] on icon at bounding box center [1273, 578] width 25 height 25
click at [1270, 574] on icon at bounding box center [1273, 578] width 7 height 12
click at [142, 557] on button "Restrições Novo Mundo" at bounding box center [119, 562] width 144 height 30
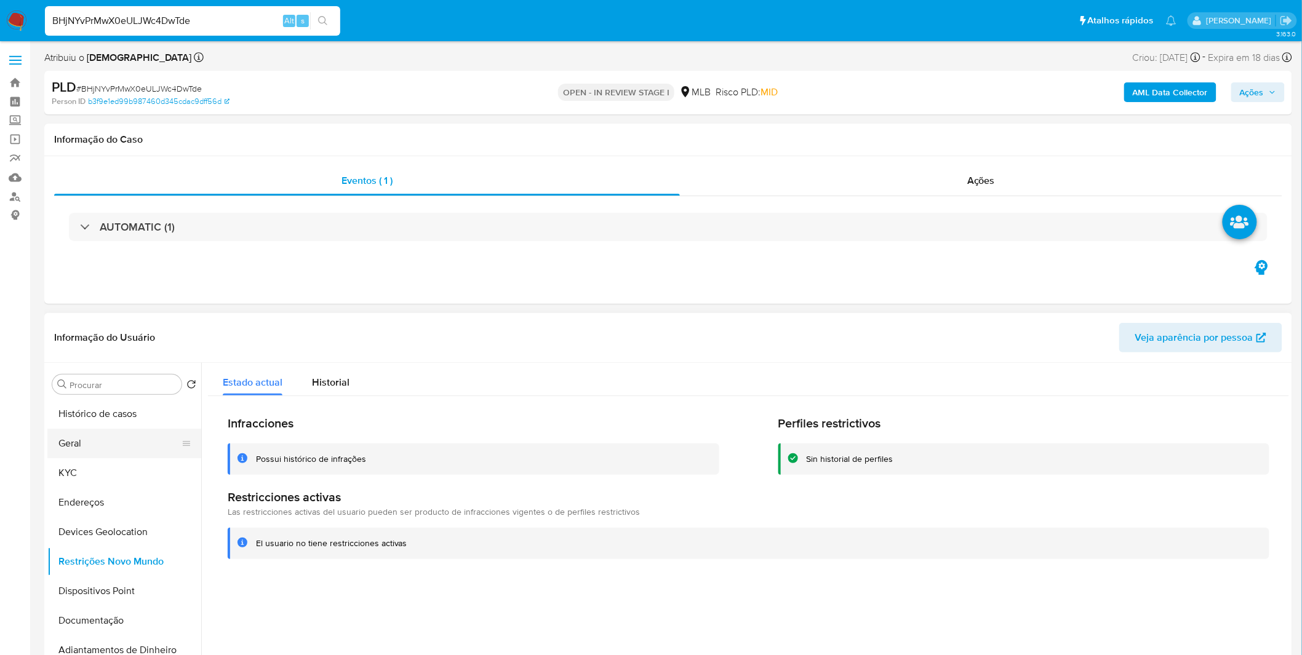
click at [121, 440] on button "Geral" at bounding box center [119, 444] width 144 height 30
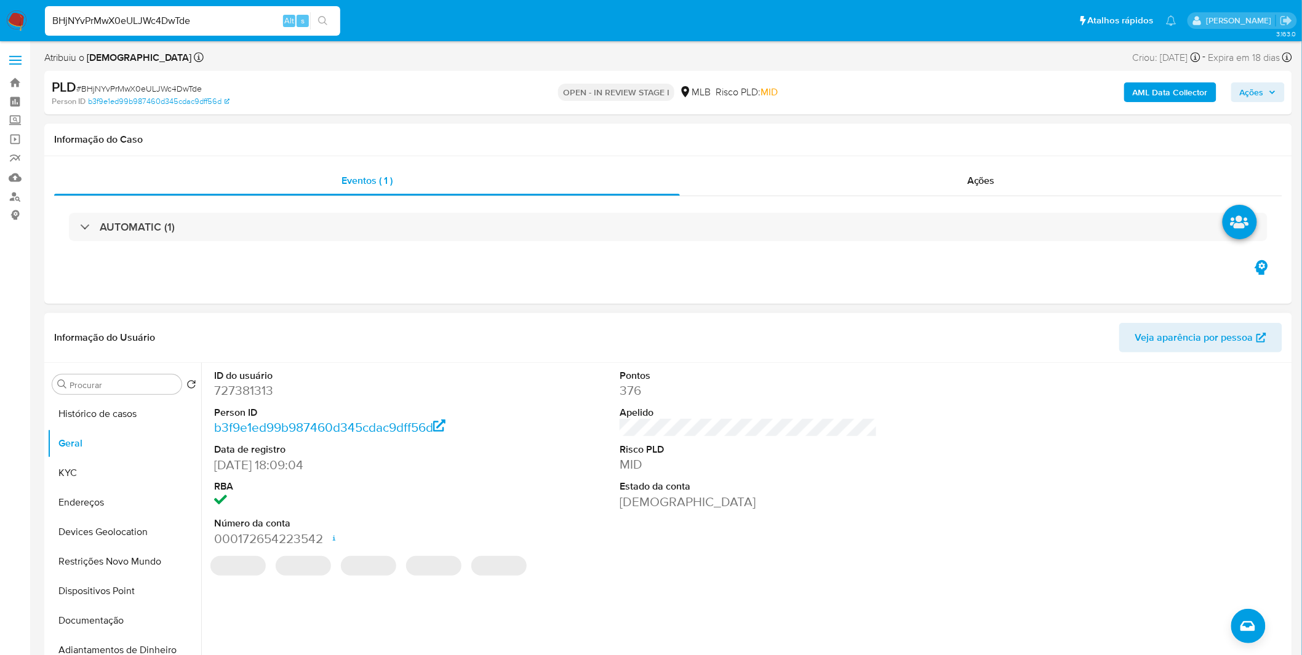
click at [554, 479] on div "ID do usuário 727381313 Person ID b3f9e1ed99b987460d345cdac9dff56d Data de regi…" at bounding box center [748, 458] width 1081 height 191
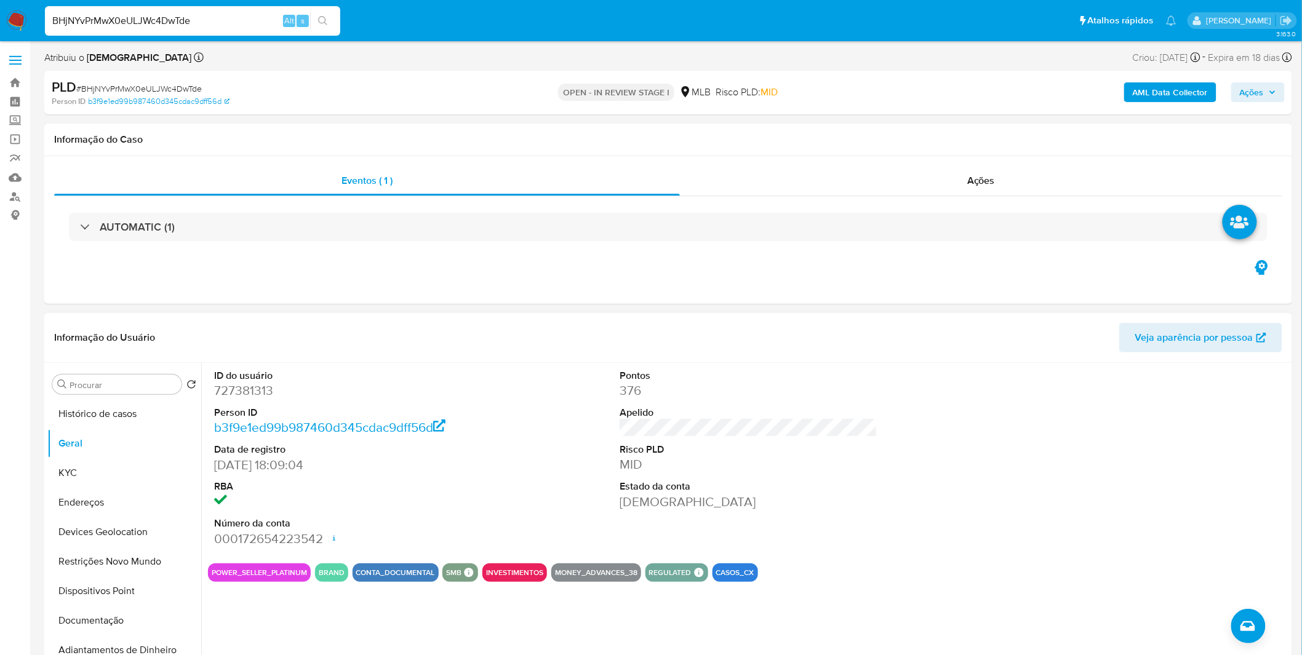
click at [403, 474] on dl "ID do usuário 727381313 Person ID b3f9e1ed99b987460d345cdac9dff56d Data de regi…" at bounding box center [343, 458] width 258 height 178
click at [132, 481] on button "KYC" at bounding box center [119, 473] width 144 height 30
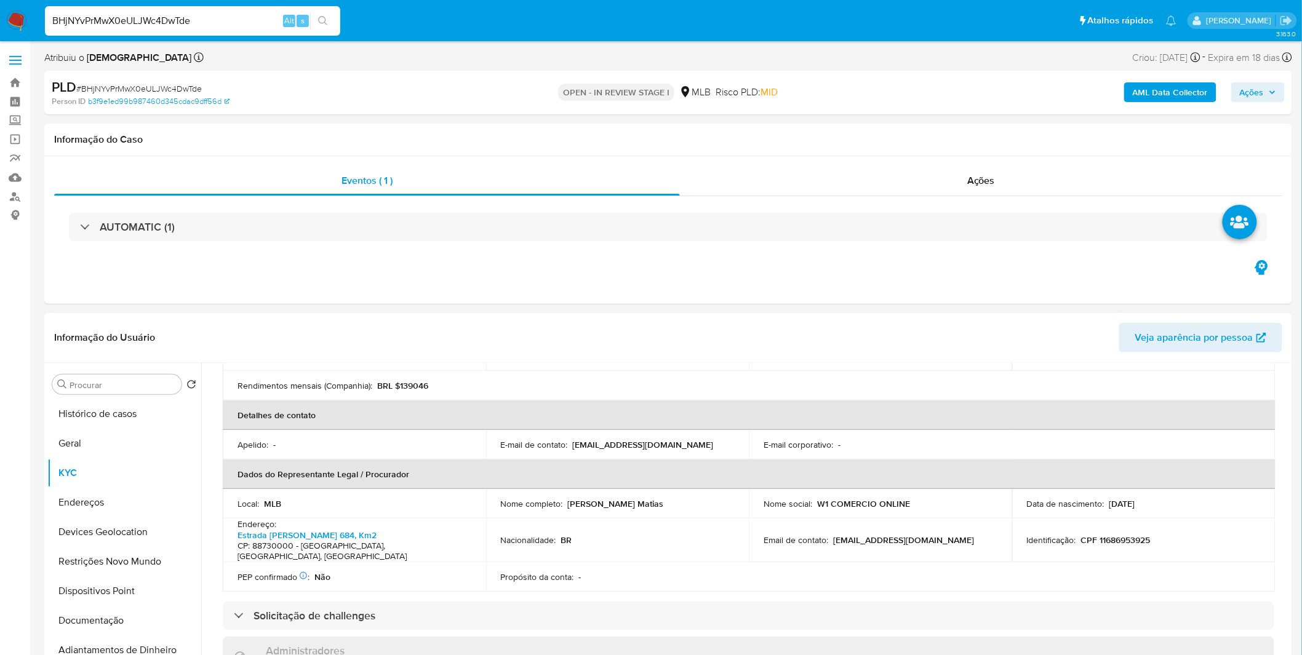
scroll to position [273, 0]
click at [111, 507] on button "Endereços" at bounding box center [119, 503] width 144 height 30
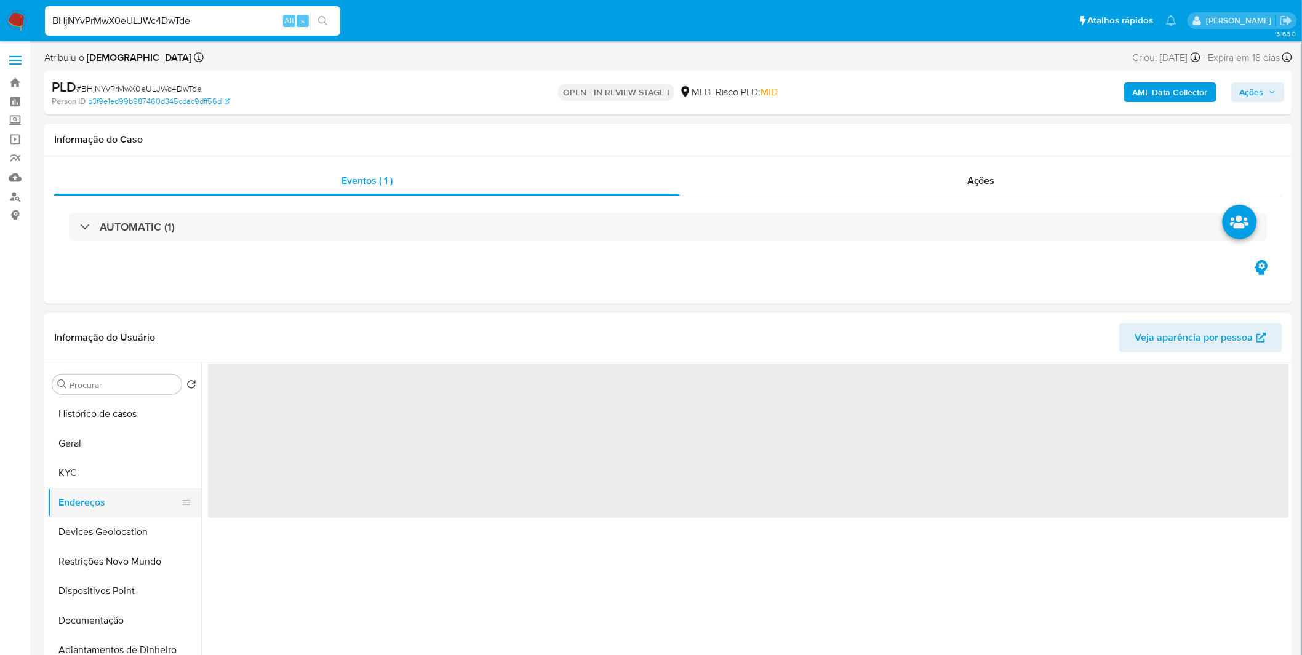
scroll to position [0, 0]
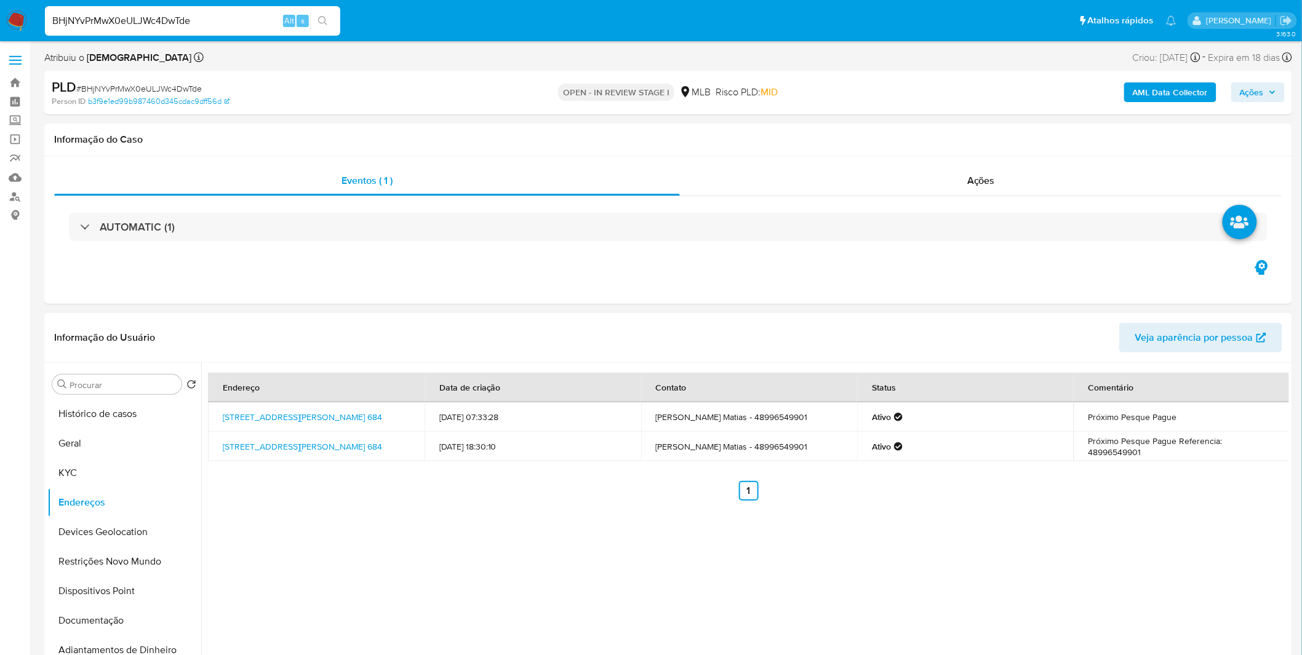
click at [519, 603] on div "Endereço Data de criação Contato Status Comentário [STREET_ADDRESS][PERSON_NAME…" at bounding box center [744, 520] width 1087 height 315
click at [151, 539] on button "Devices Geolocation" at bounding box center [119, 532] width 144 height 30
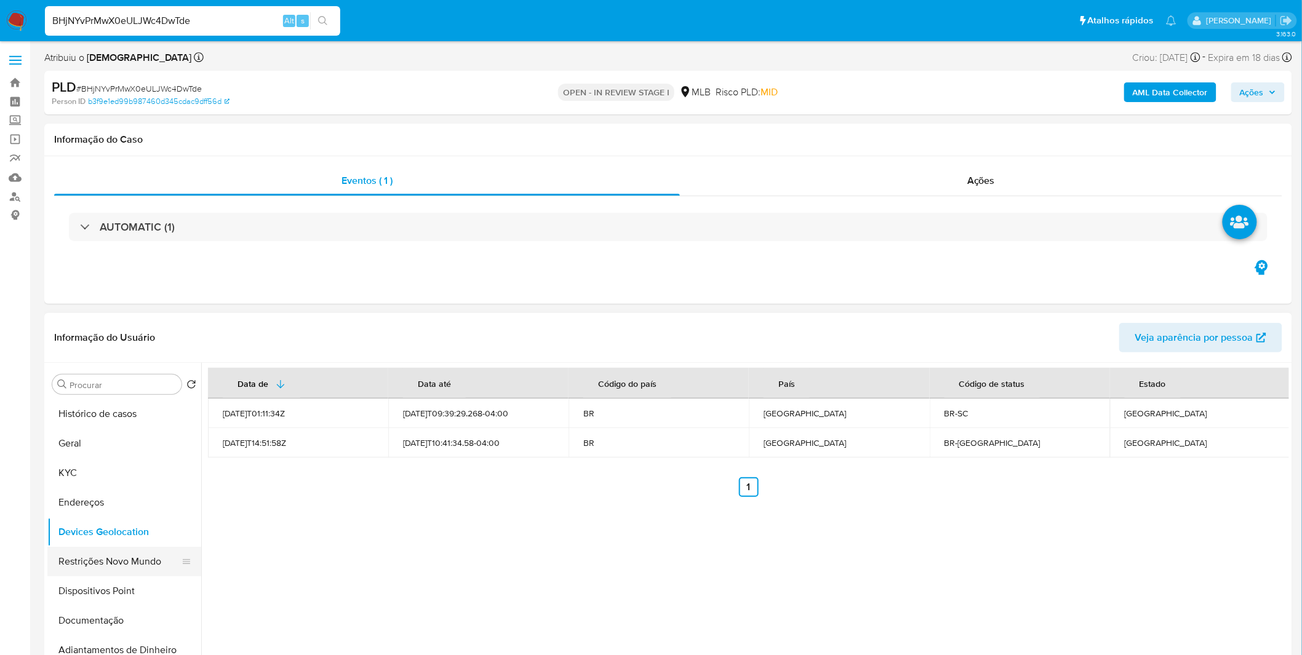
click at [53, 564] on button "Restrições Novo Mundo" at bounding box center [119, 562] width 144 height 30
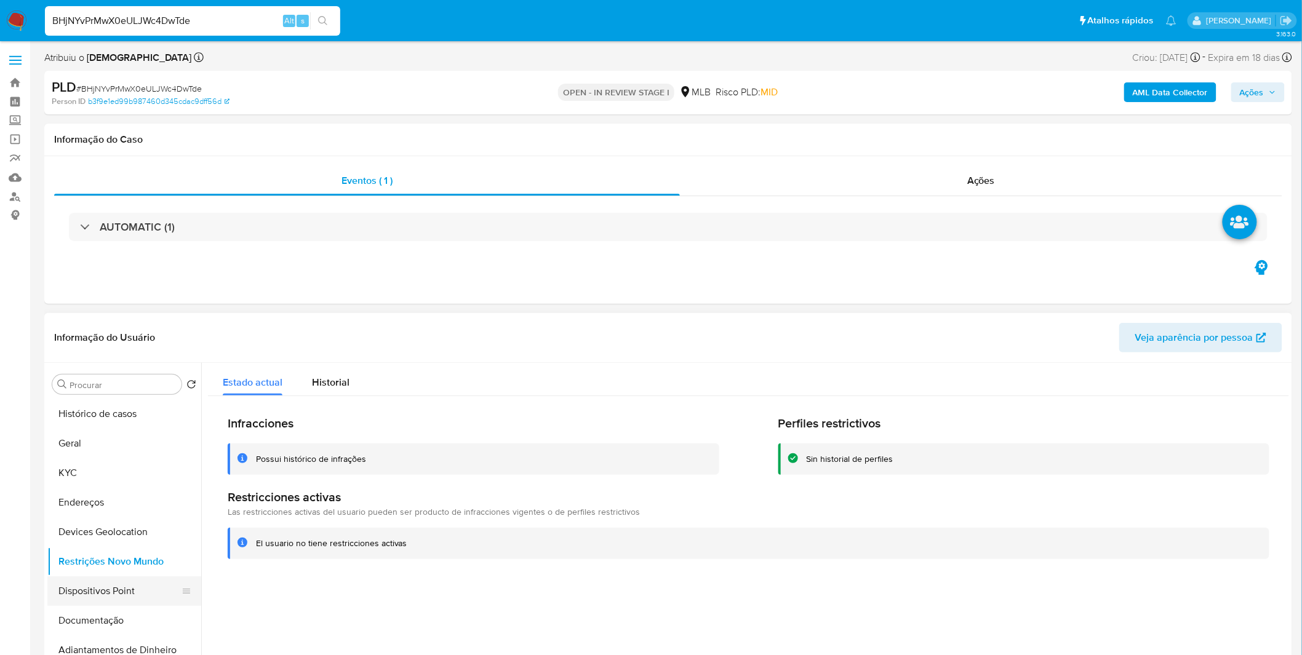
click at [87, 591] on button "Dispositivos Point" at bounding box center [119, 591] width 144 height 30
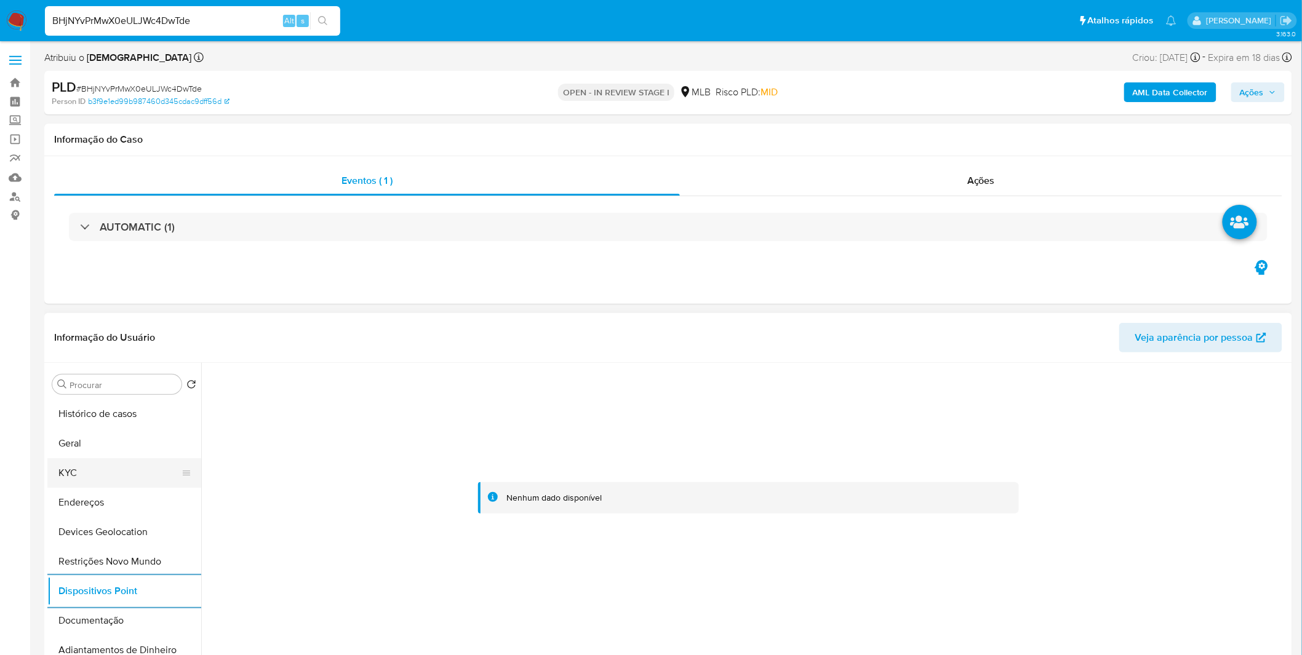
click at [58, 469] on button "KYC" at bounding box center [119, 473] width 144 height 30
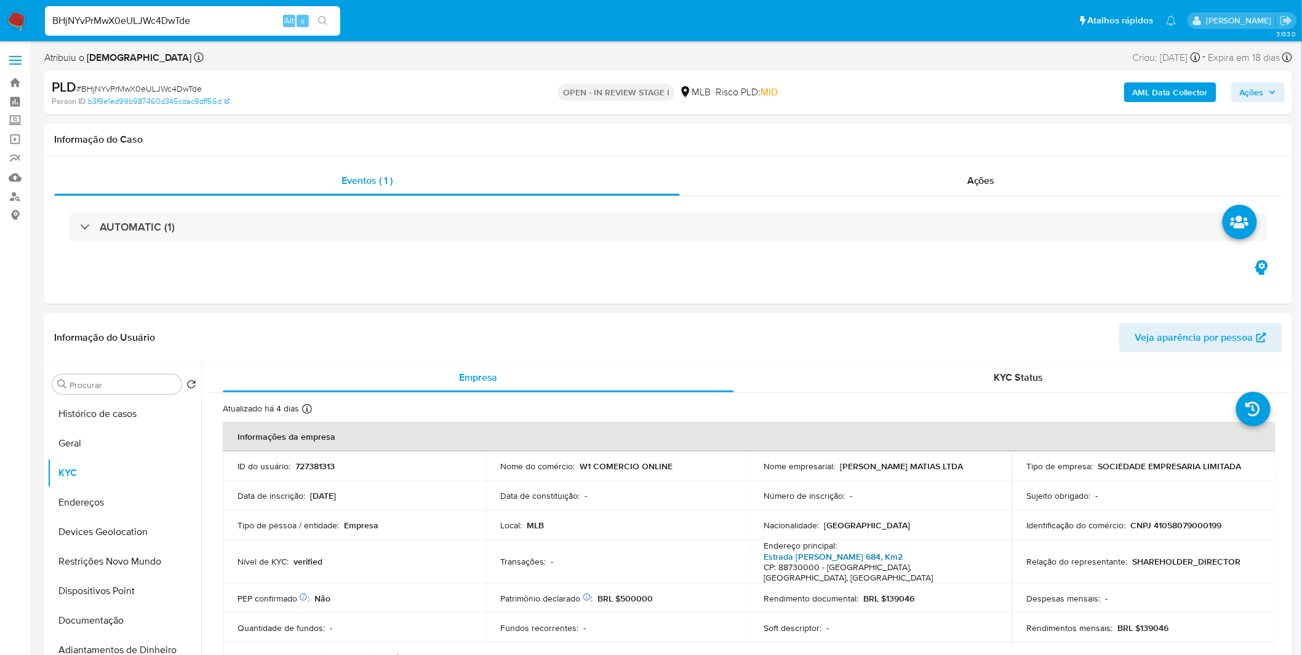
click at [862, 554] on link "Estrada [PERSON_NAME] 684, Km2" at bounding box center [832, 557] width 139 height 12
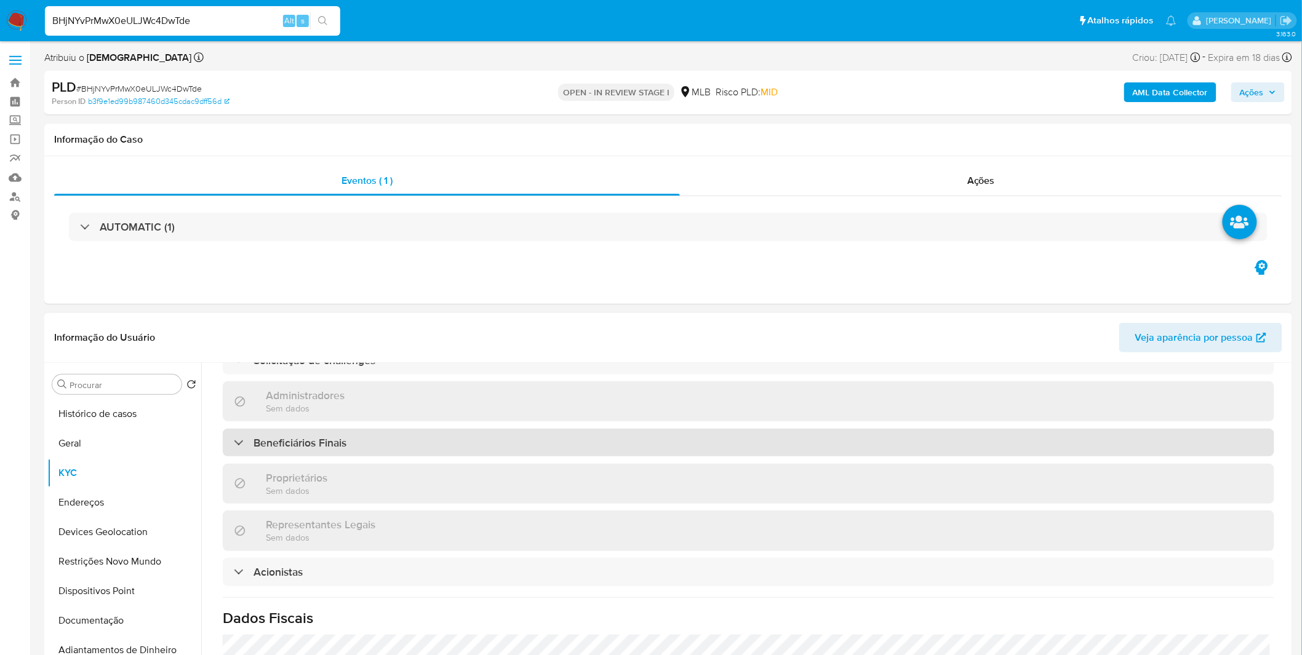
scroll to position [714, 0]
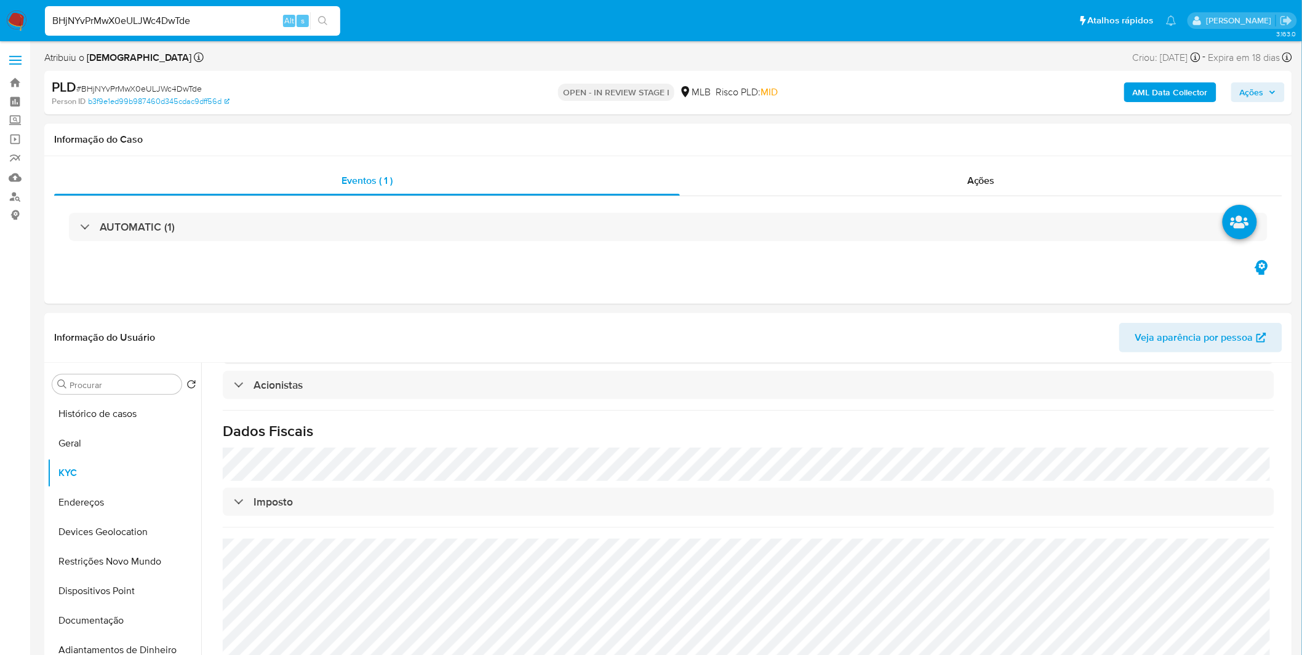
click at [207, 21] on input "BHjNYvPrMwX0eULJWc4DwTde" at bounding box center [192, 21] width 295 height 16
paste input "tVqi5nkbRH5NdZEA0yg0Jtfn"
type input "tVqi5nkbRH5NdZEA0yg0Jtfn"
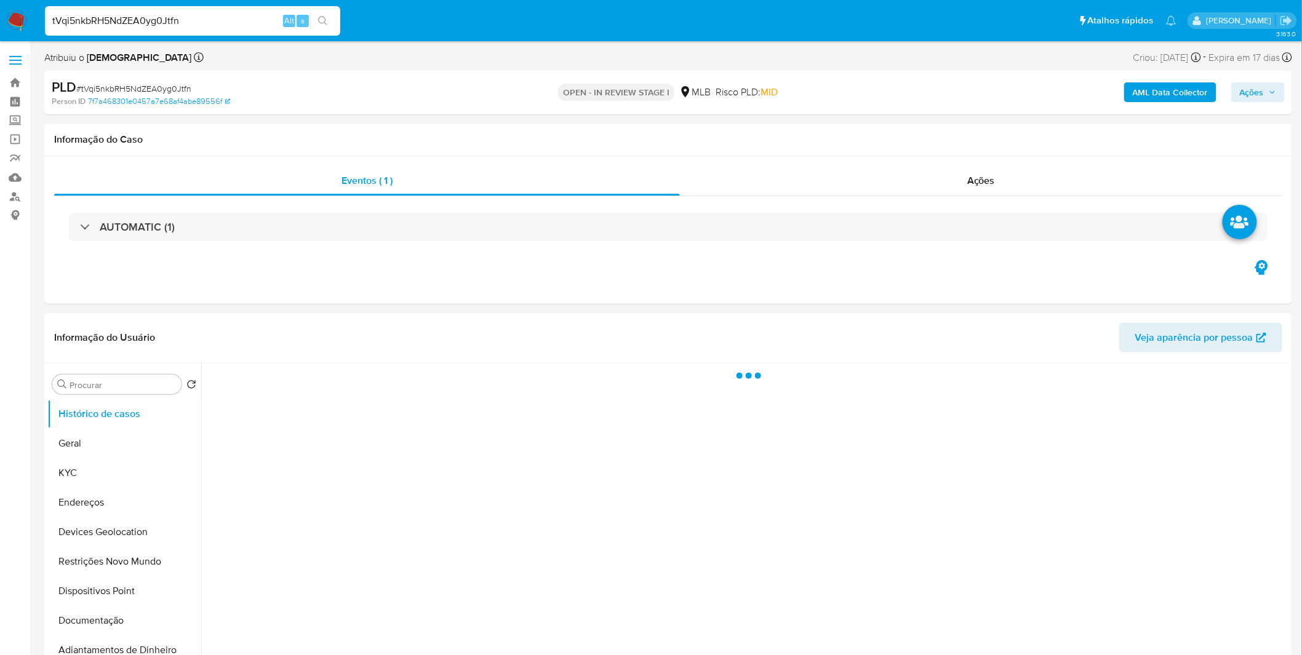
select select "10"
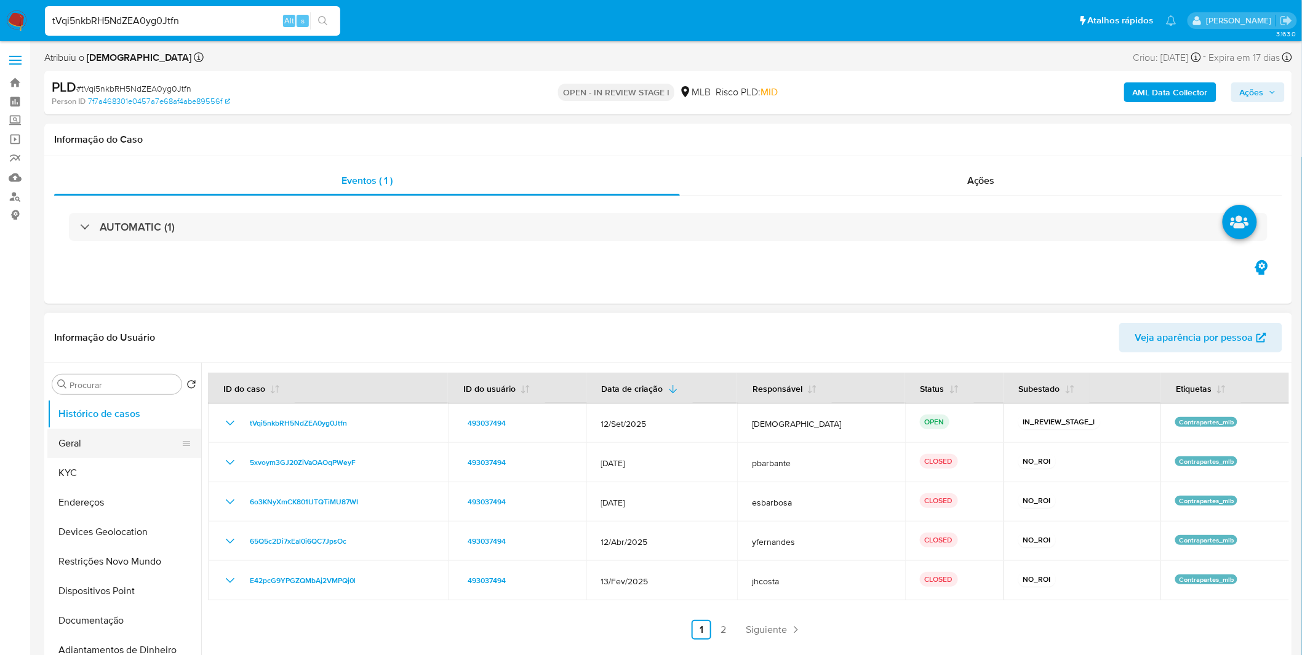
click at [63, 445] on button "Geral" at bounding box center [119, 444] width 144 height 30
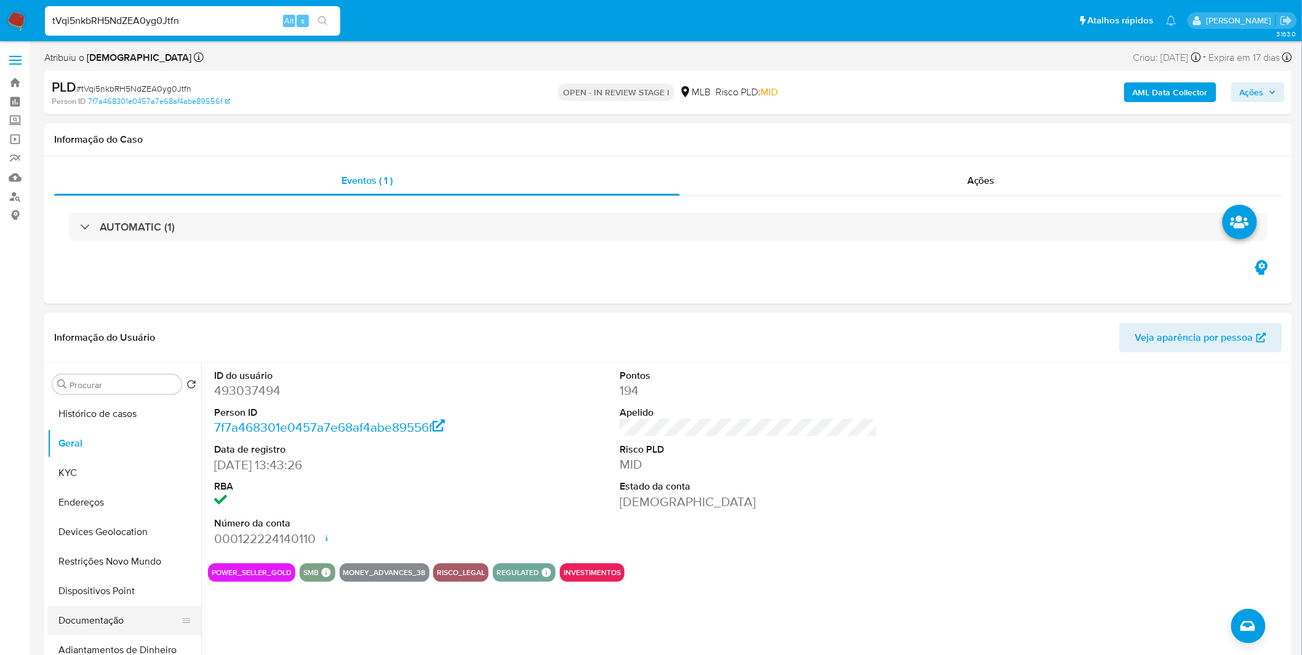
click at [70, 630] on button "Documentação" at bounding box center [119, 621] width 144 height 30
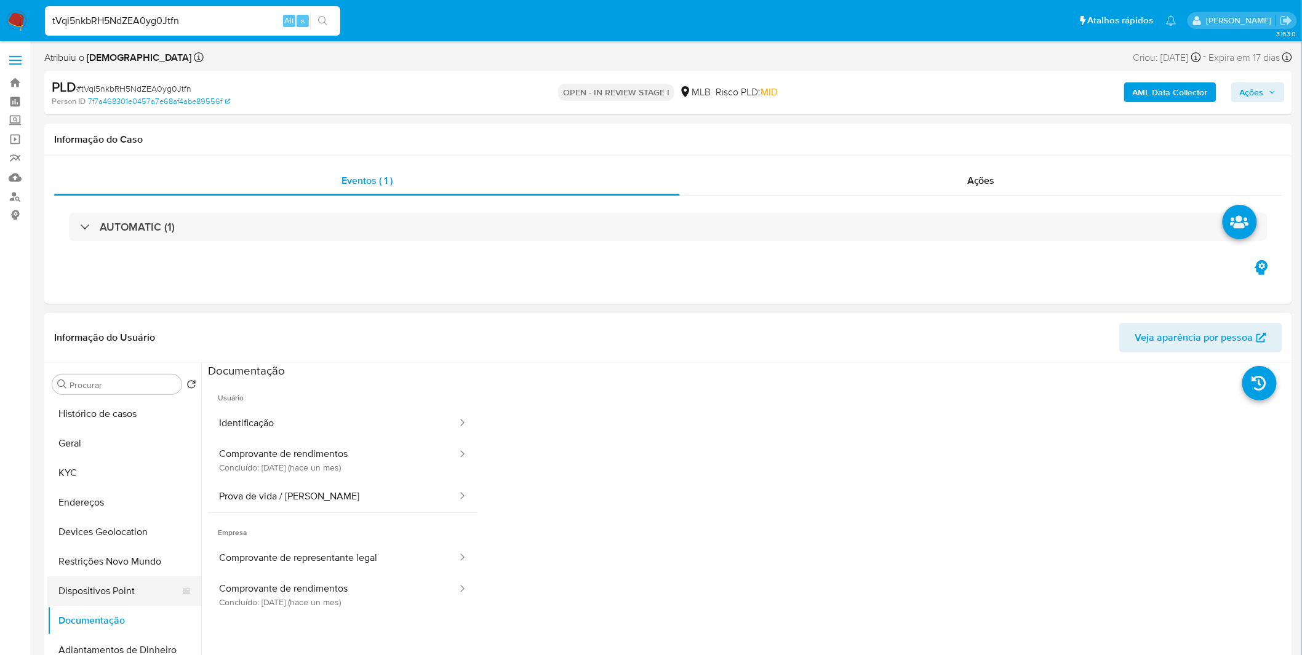
click at [420, 462] on button "Comprovante de rendimentos Concluído: [DATE] (hace un mes)" at bounding box center [333, 460] width 250 height 42
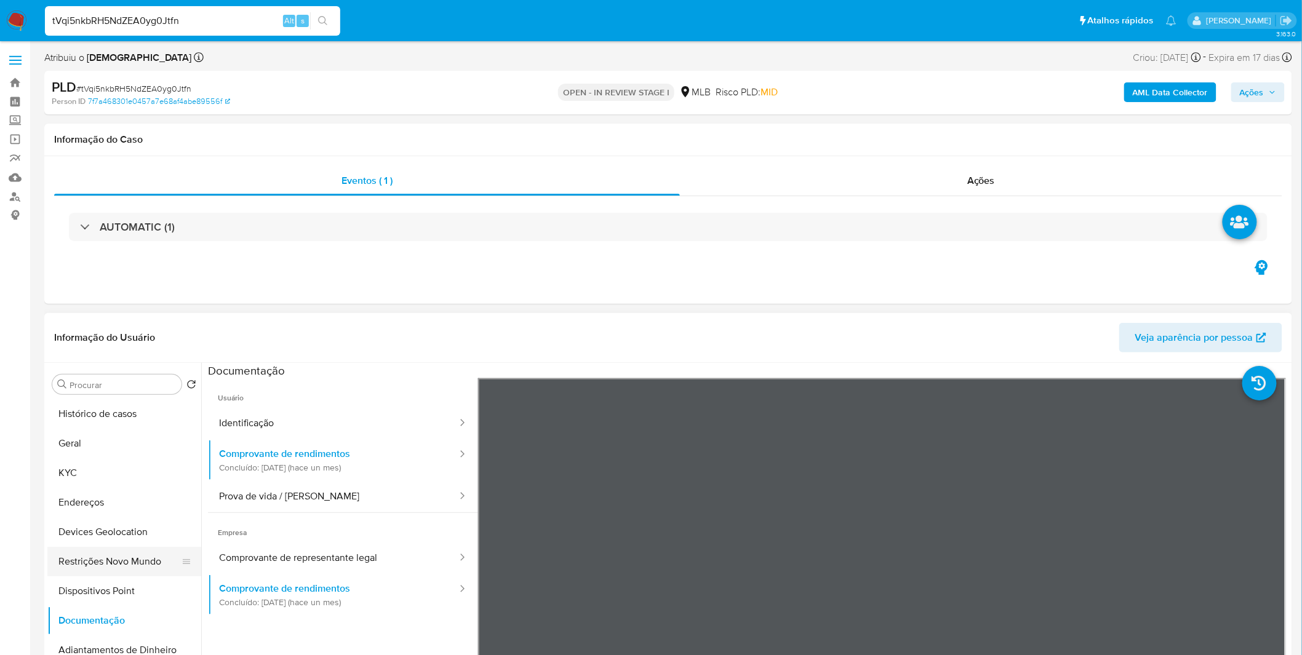
click at [139, 562] on button "Restrições Novo Mundo" at bounding box center [119, 562] width 144 height 30
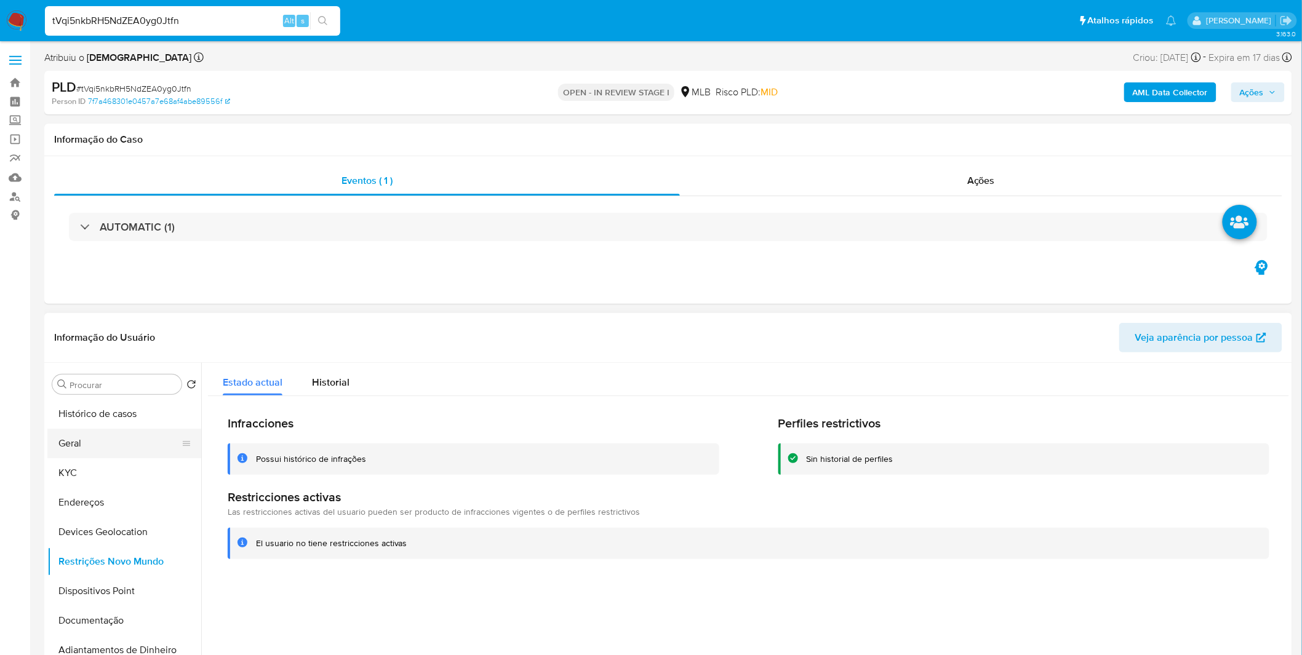
click at [97, 443] on button "Geral" at bounding box center [119, 444] width 144 height 30
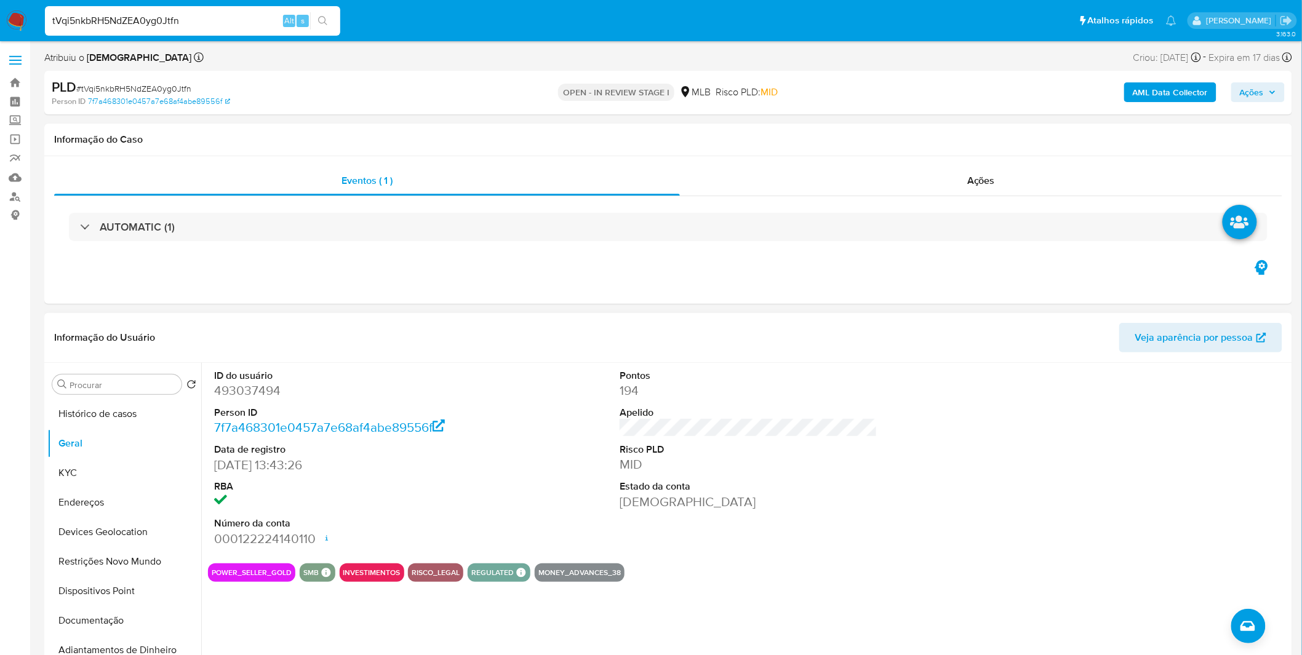
click at [541, 477] on div "ID do usuário 493037494 Person ID 7f7a468301e0457a7e68af4abe89556f Data de regi…" at bounding box center [748, 458] width 1081 height 191
click at [113, 479] on button "KYC" at bounding box center [119, 473] width 144 height 30
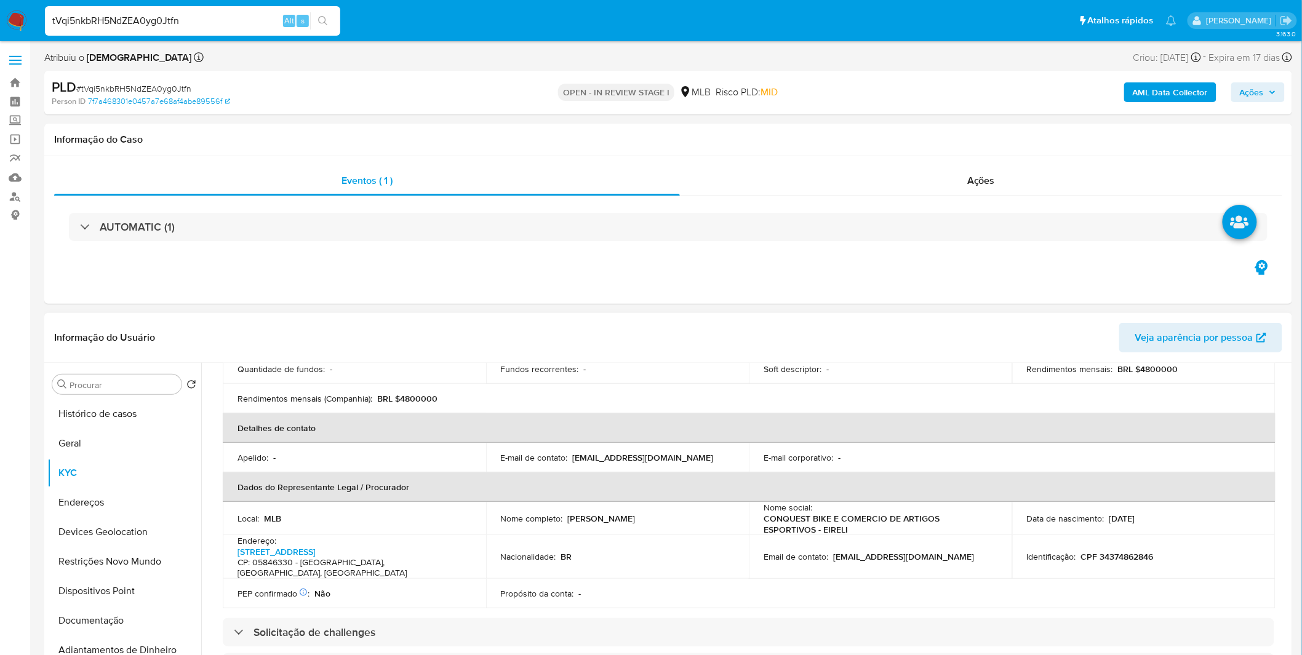
scroll to position [273, 0]
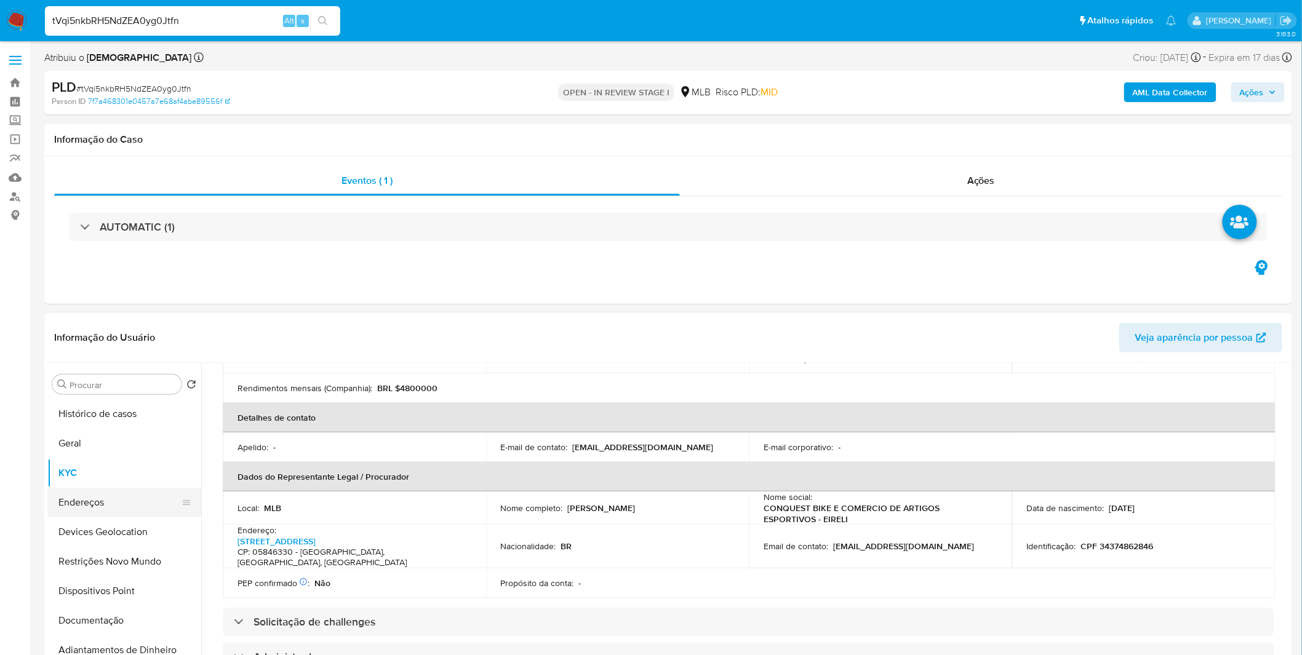
click at [123, 501] on button "Endereços" at bounding box center [119, 503] width 144 height 30
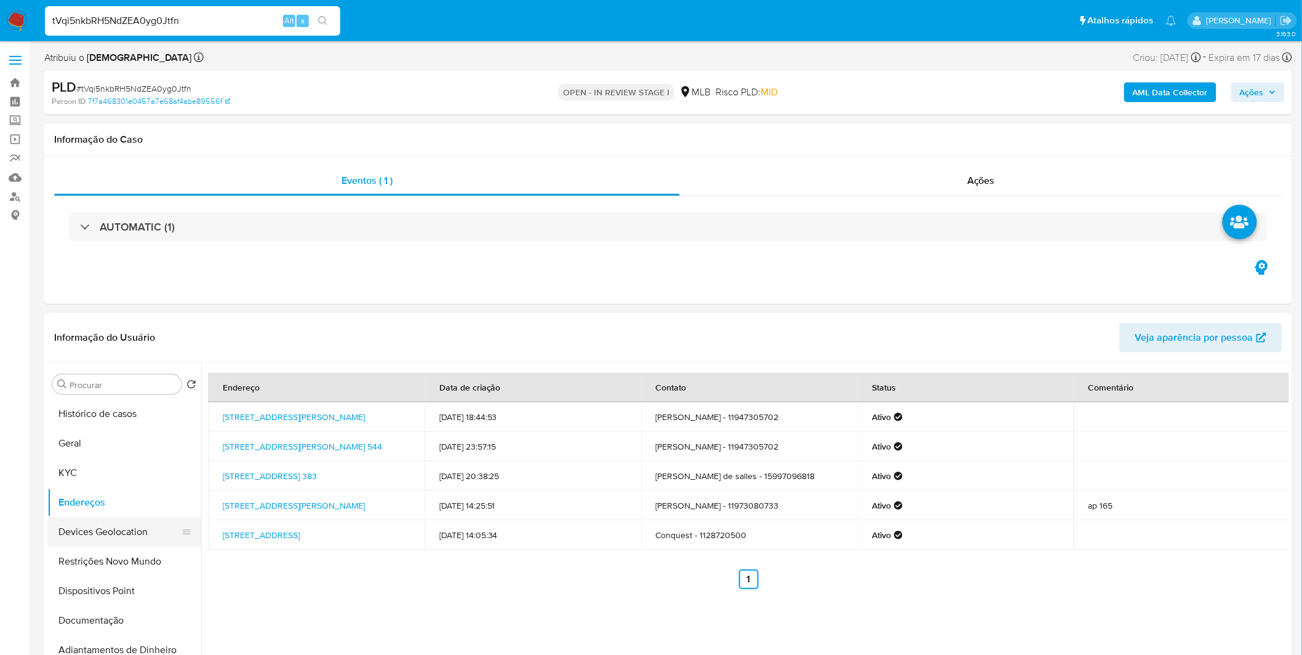
click at [74, 536] on button "Devices Geolocation" at bounding box center [119, 532] width 144 height 30
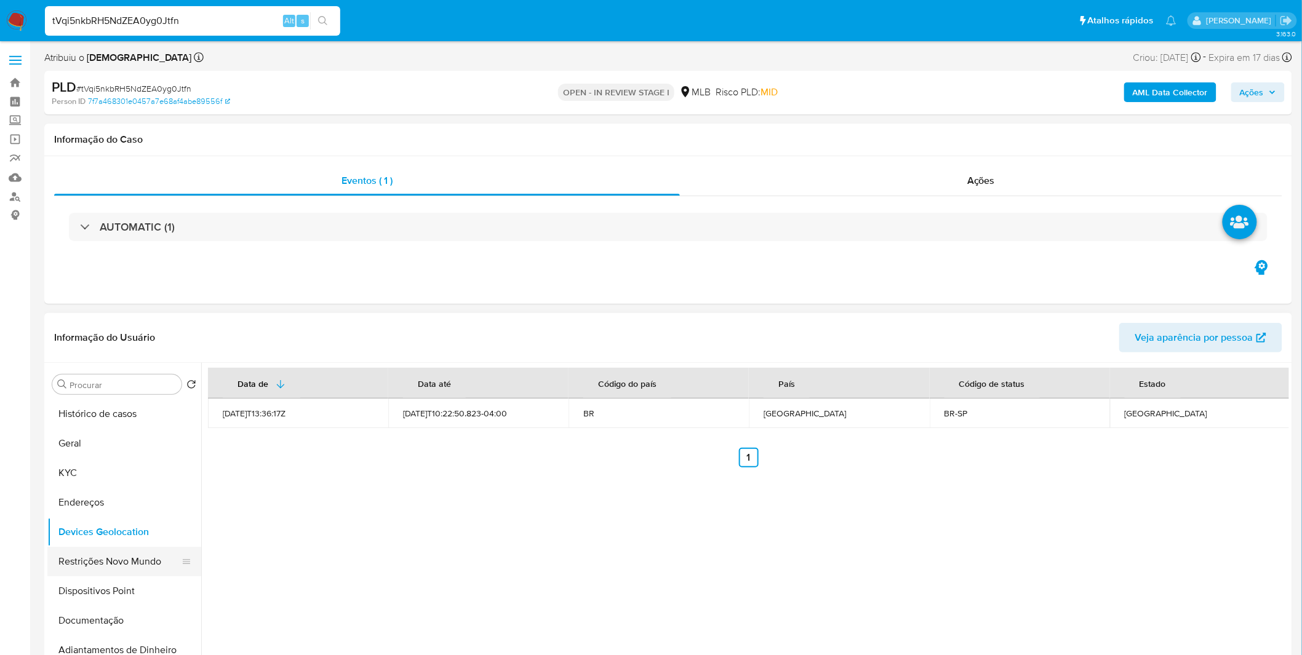
click at [148, 562] on button "Restrições Novo Mundo" at bounding box center [119, 562] width 144 height 30
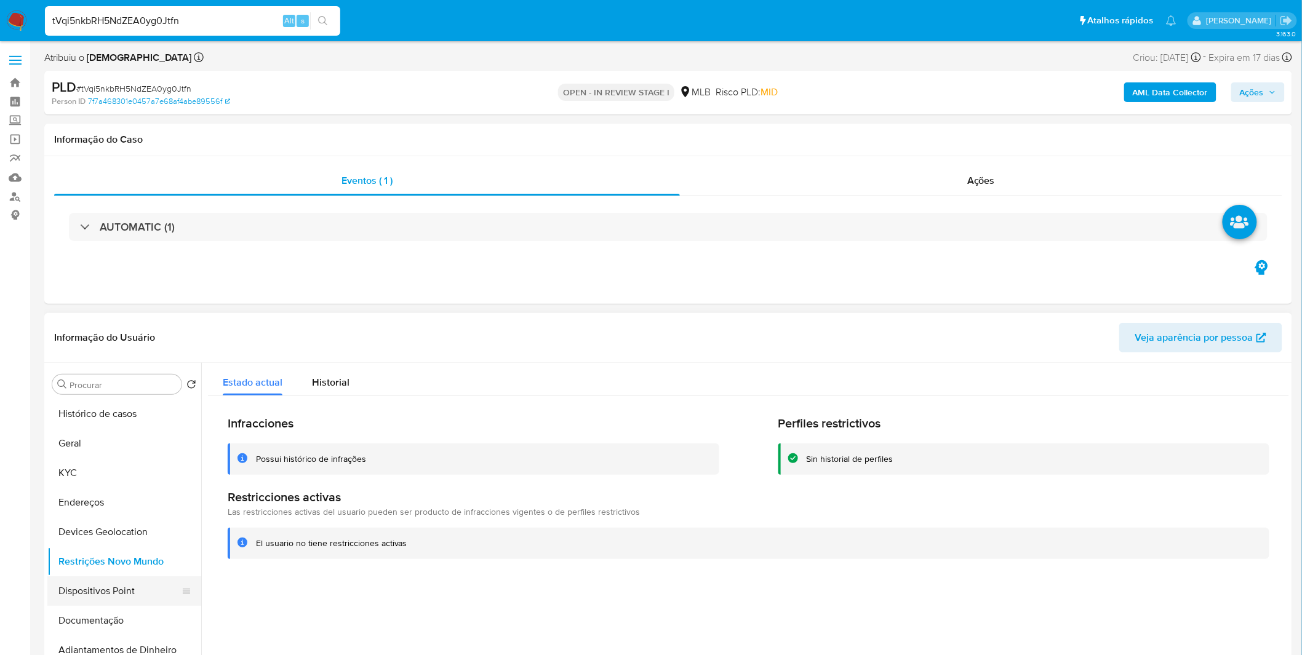
click at [95, 590] on button "Dispositivos Point" at bounding box center [119, 591] width 144 height 30
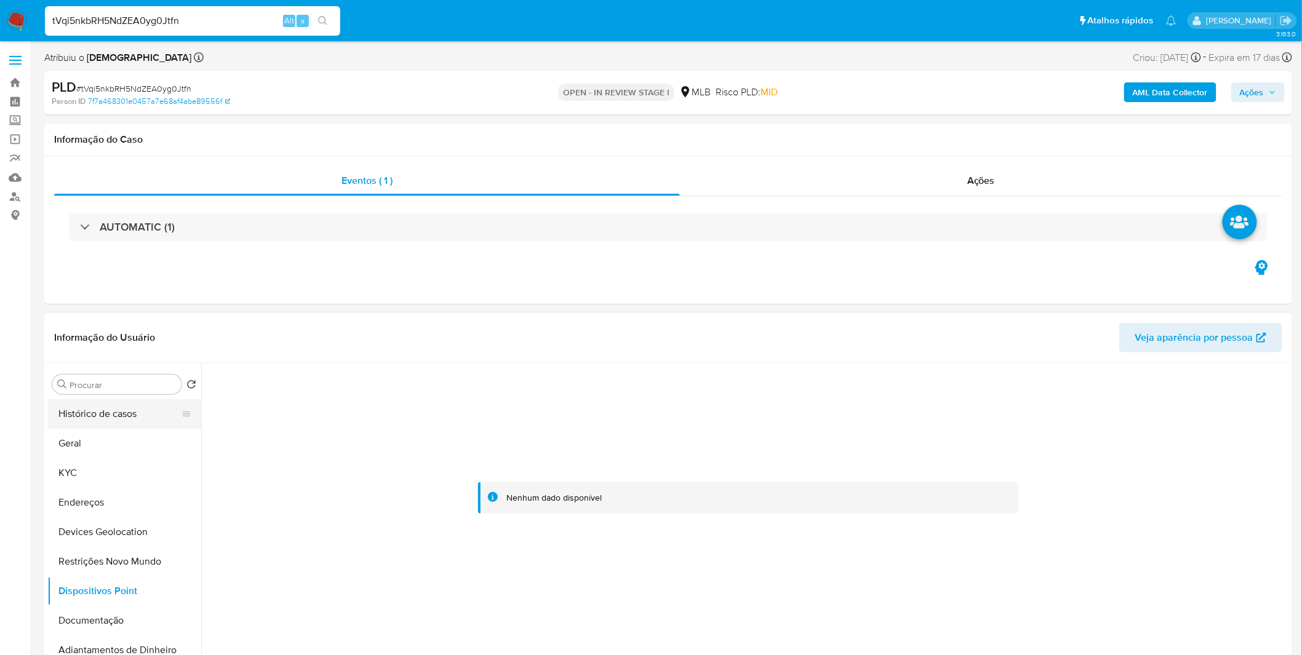
click at [126, 415] on button "Histórico de casos" at bounding box center [119, 414] width 144 height 30
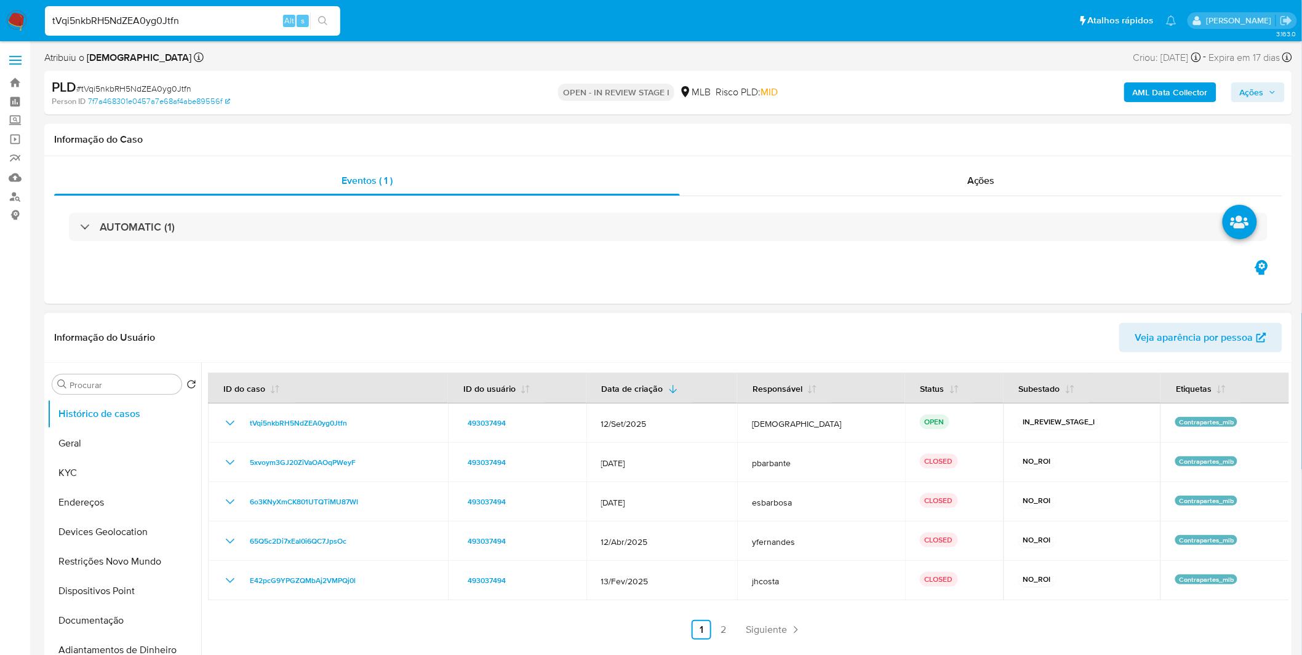
click at [722, 624] on link "2" at bounding box center [724, 630] width 20 height 20
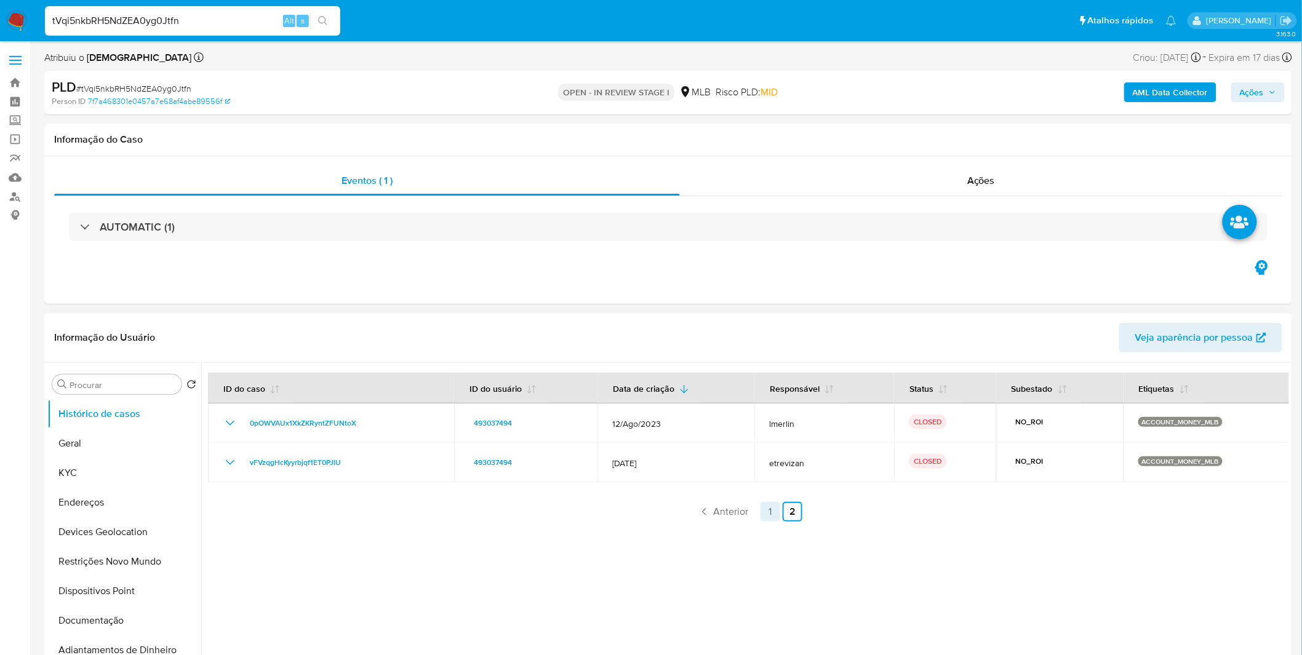
click at [761, 514] on link "1" at bounding box center [770, 512] width 20 height 20
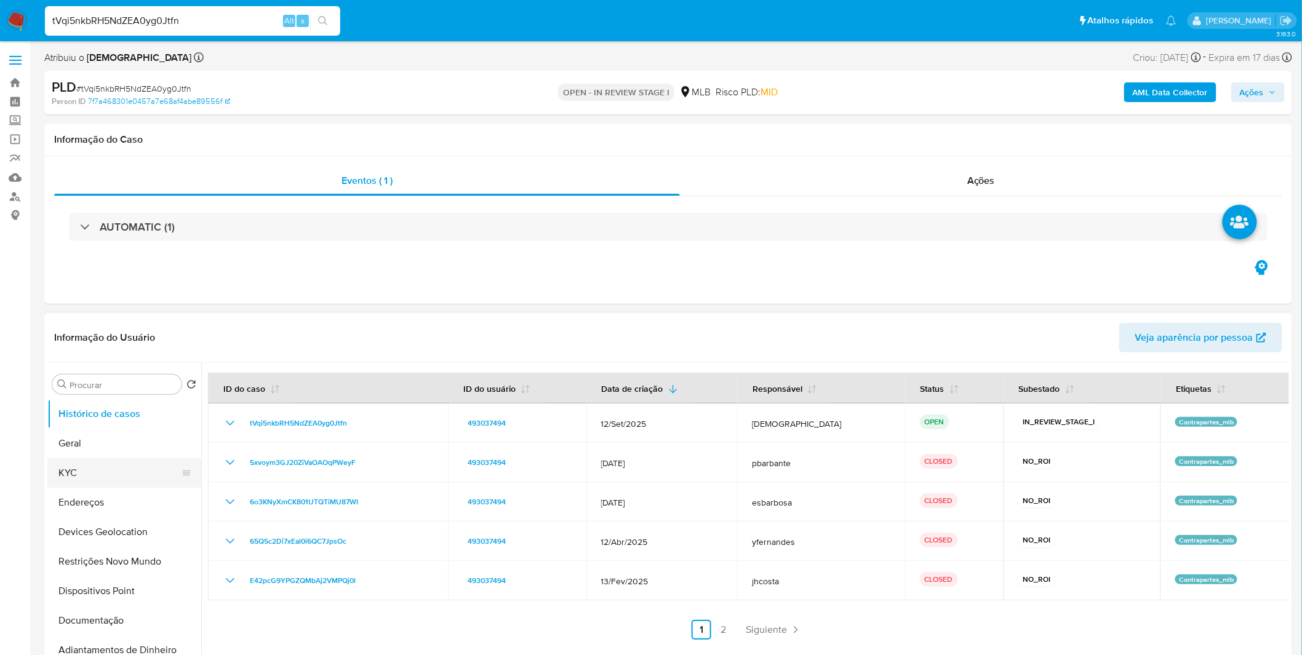
click at [129, 466] on button "KYC" at bounding box center [119, 473] width 144 height 30
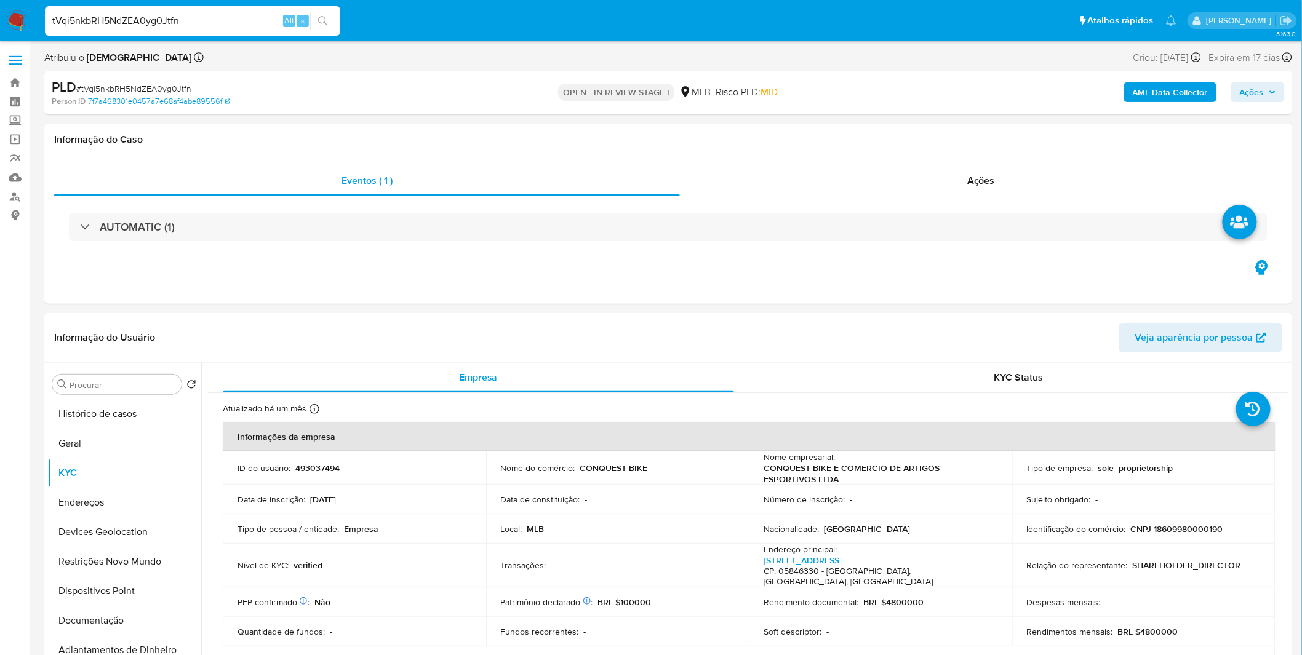
click at [802, 566] on h4 "CP: 05846330 - [GEOGRAPHIC_DATA], [GEOGRAPHIC_DATA], [GEOGRAPHIC_DATA]" at bounding box center [877, 577] width 229 height 22
click at [805, 559] on link "[STREET_ADDRESS]" at bounding box center [802, 560] width 78 height 12
